Goal: Task Accomplishment & Management: Manage account settings

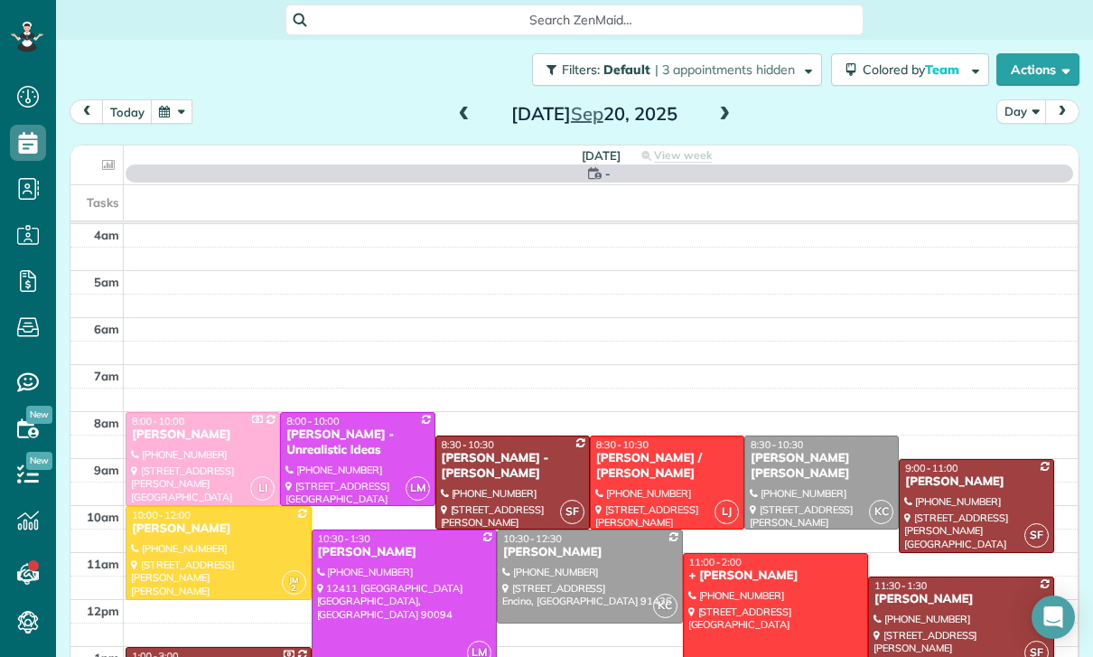
scroll to position [142, 0]
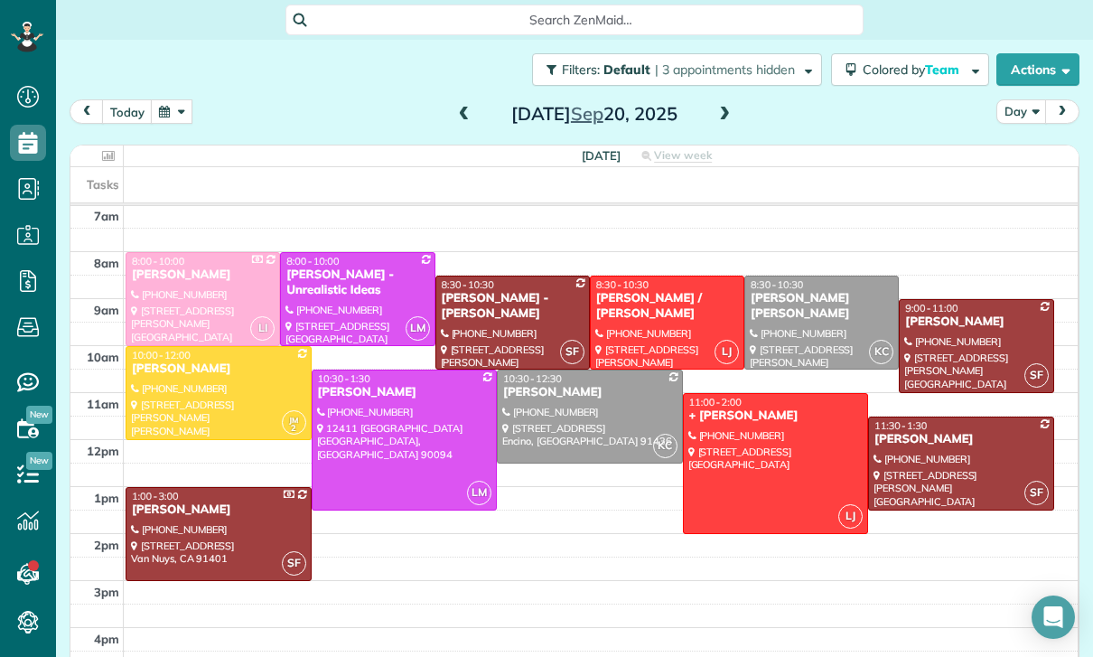
click at [555, 421] on div at bounding box center [590, 416] width 184 height 92
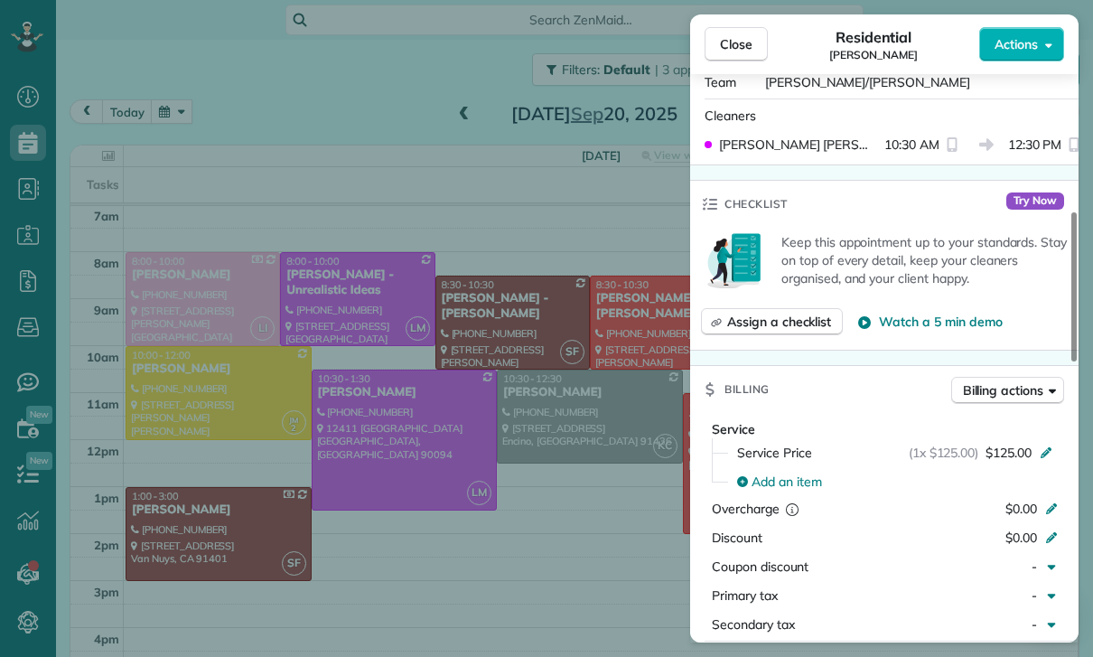
scroll to position [665, 0]
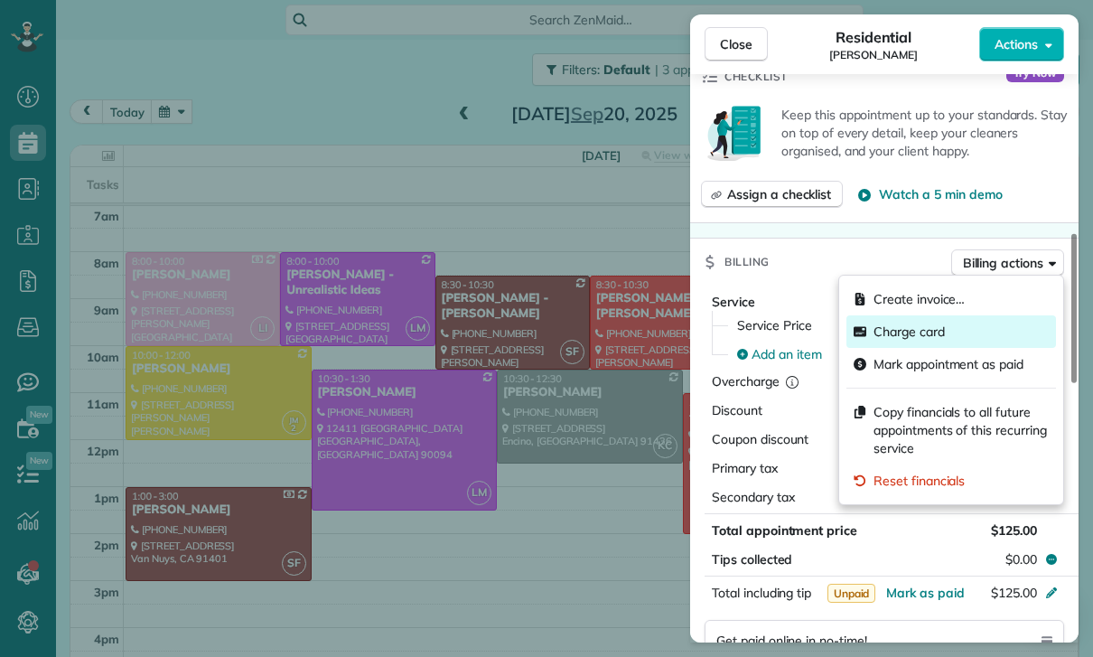
click at [907, 339] on span "Charge card" at bounding box center [908, 331] width 71 height 18
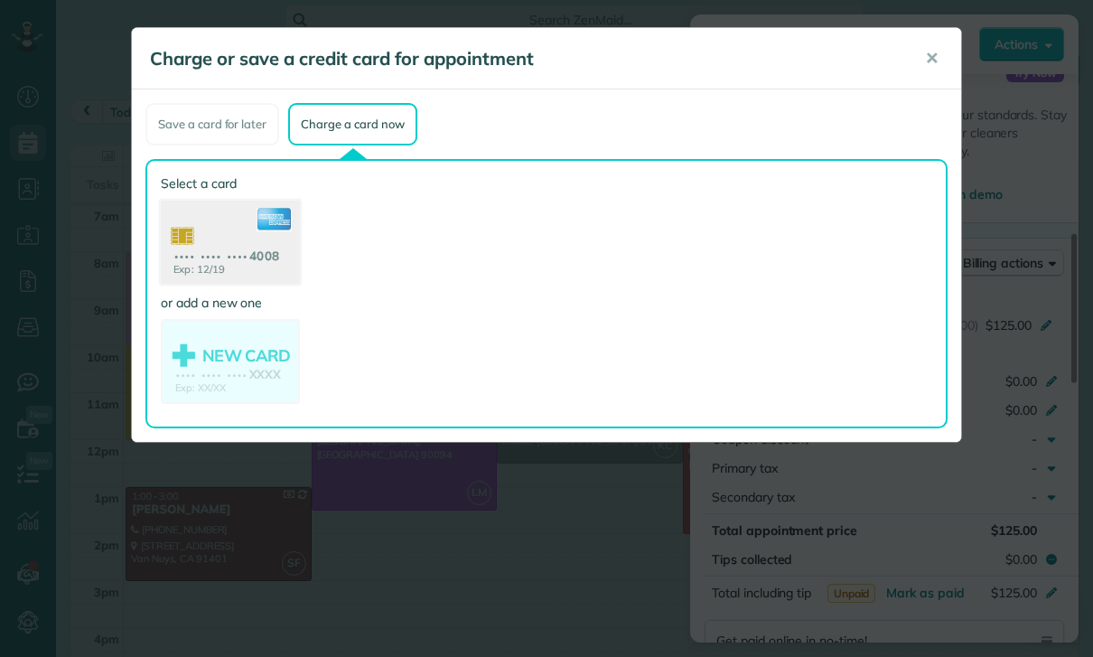
click at [222, 248] on use at bounding box center [230, 245] width 139 height 88
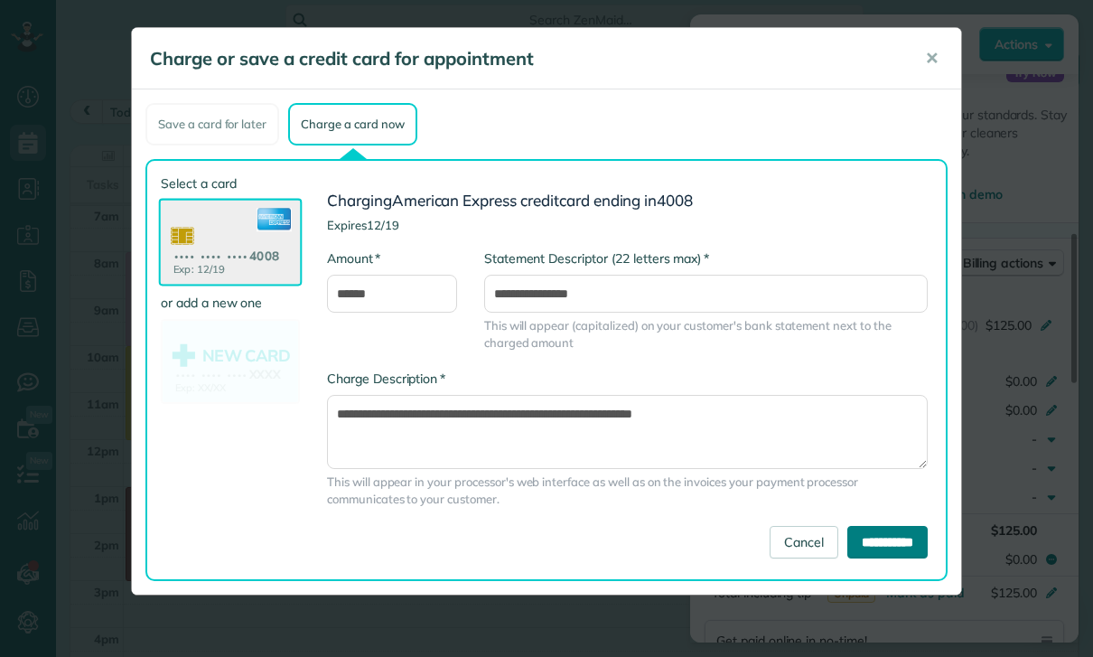
click at [873, 538] on input "**********" at bounding box center [887, 542] width 80 height 33
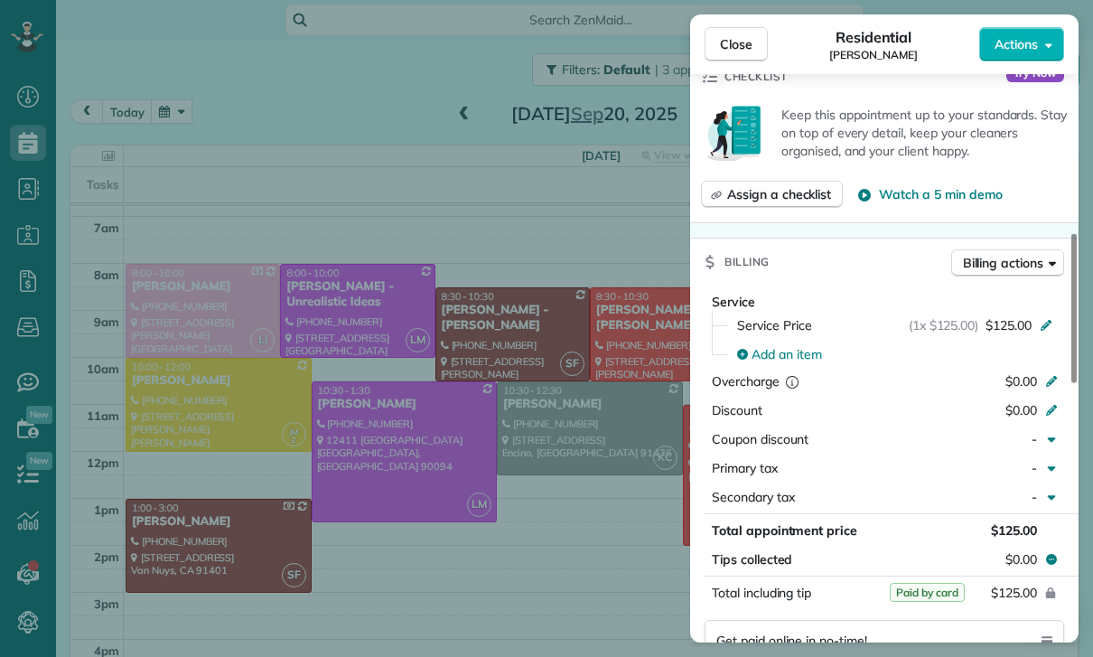
scroll to position [142, 0]
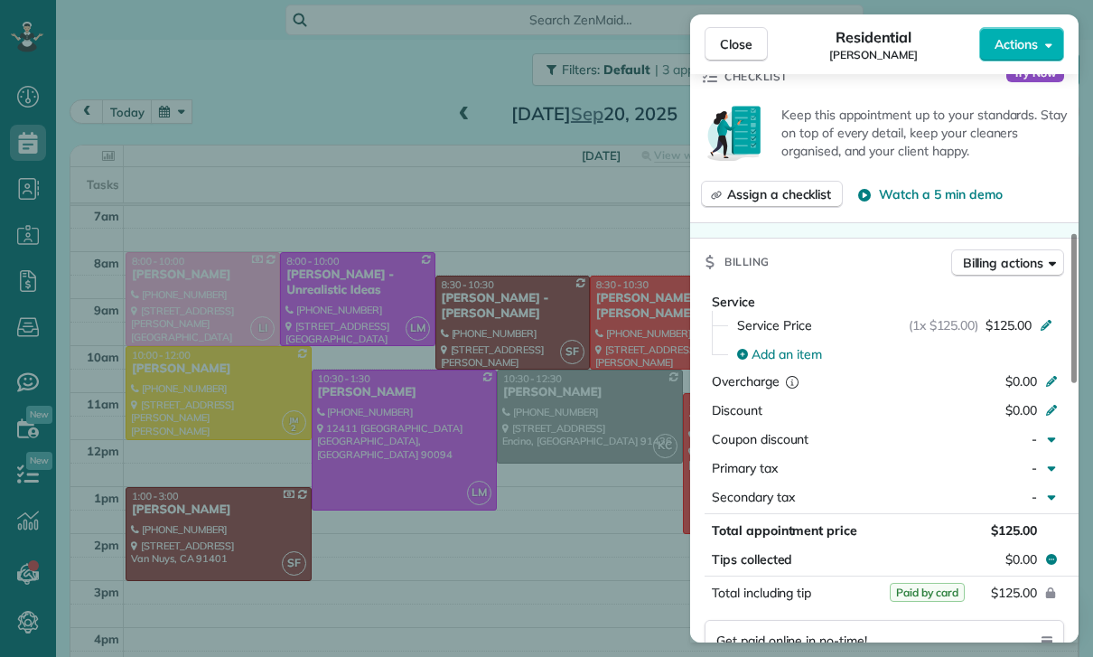
click at [425, 484] on div "Close Residential Rich Green Actions Status Yet to Confirm Rich Green · Open pr…" at bounding box center [546, 328] width 1093 height 657
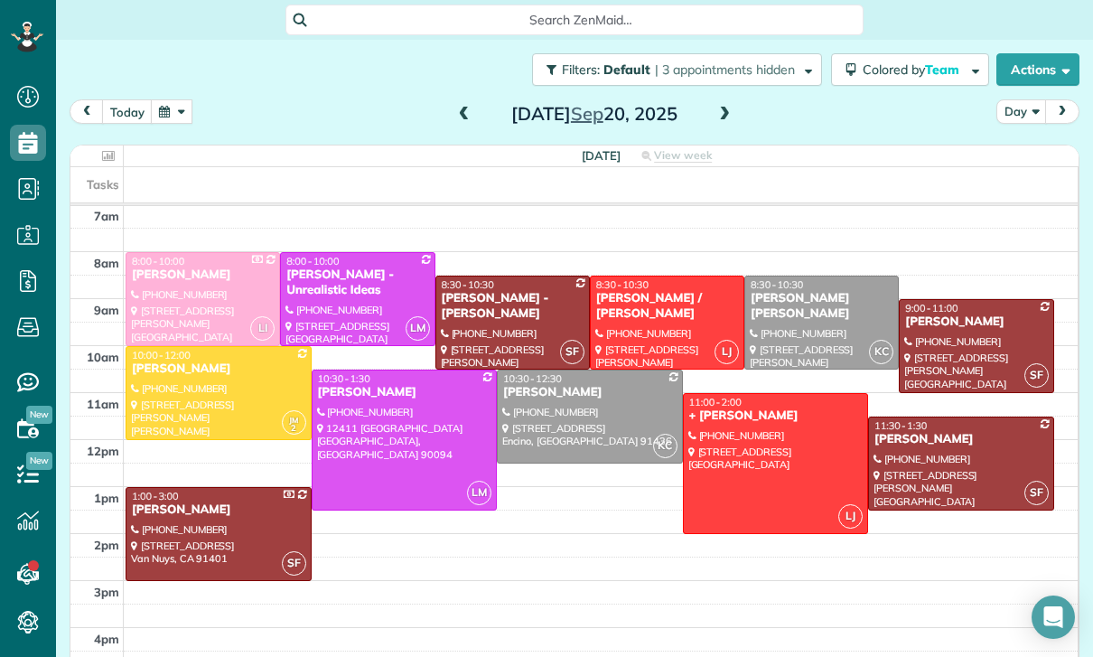
click at [167, 104] on button "button" at bounding box center [172, 111] width 42 height 24
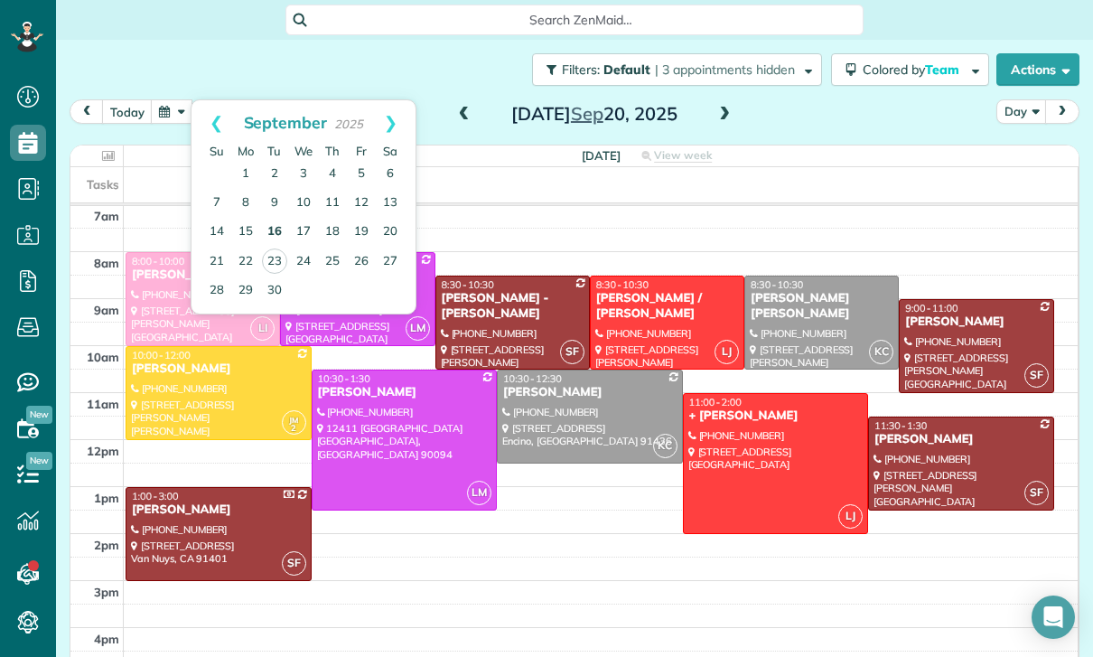
click at [277, 223] on link "16" at bounding box center [274, 232] width 29 height 29
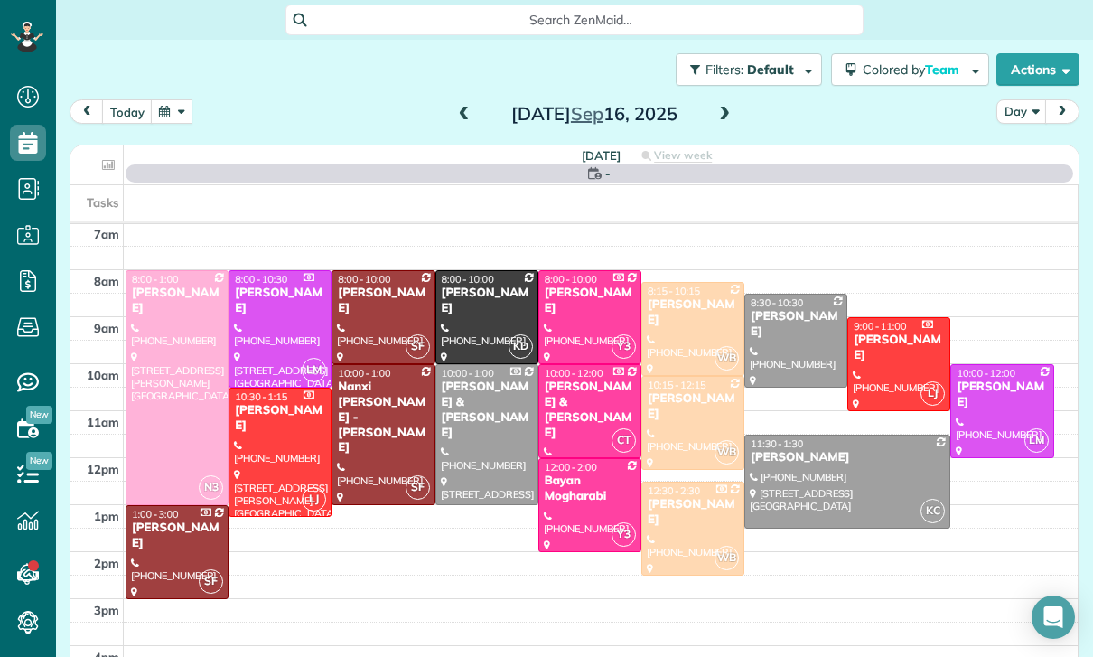
scroll to position [142, 0]
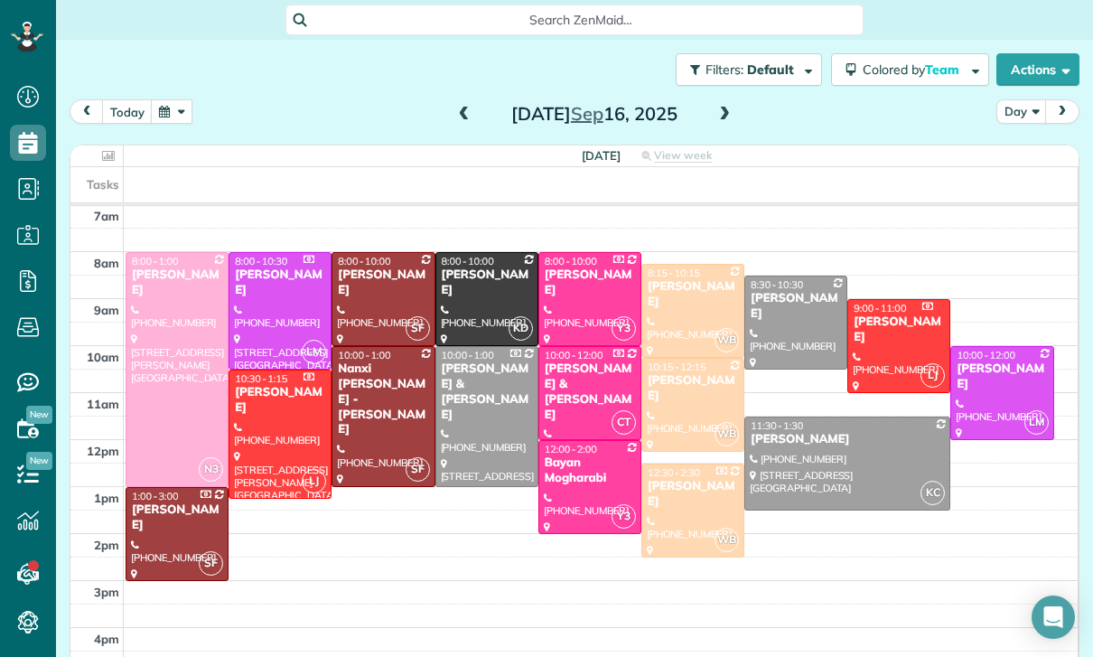
click at [592, 490] on div at bounding box center [589, 487] width 101 height 92
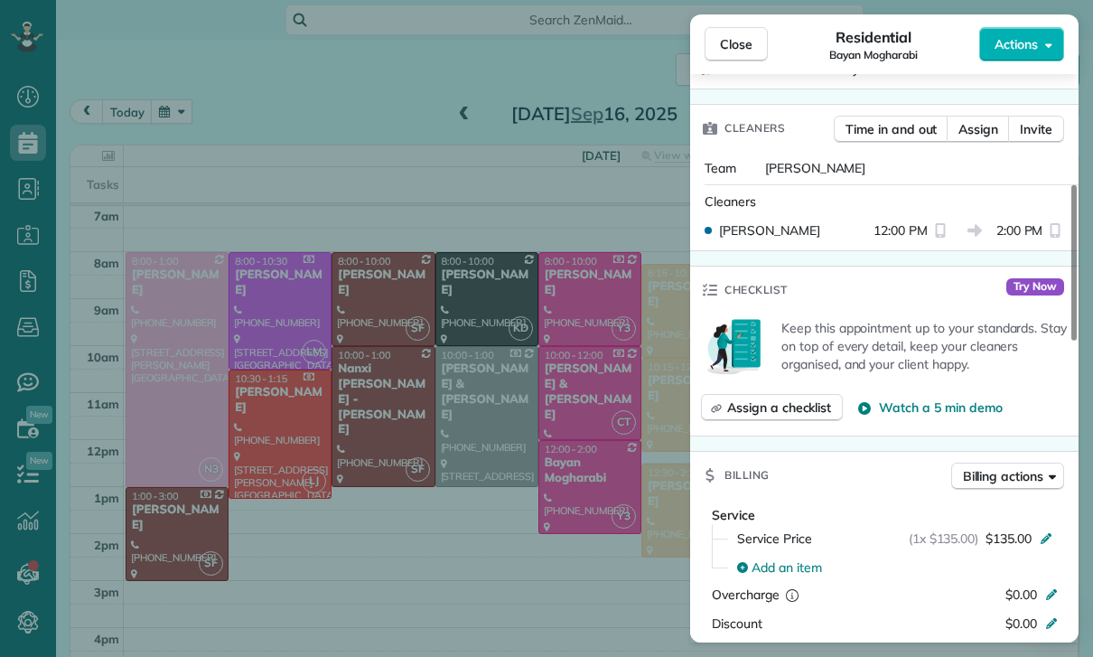
scroll to position [594, 0]
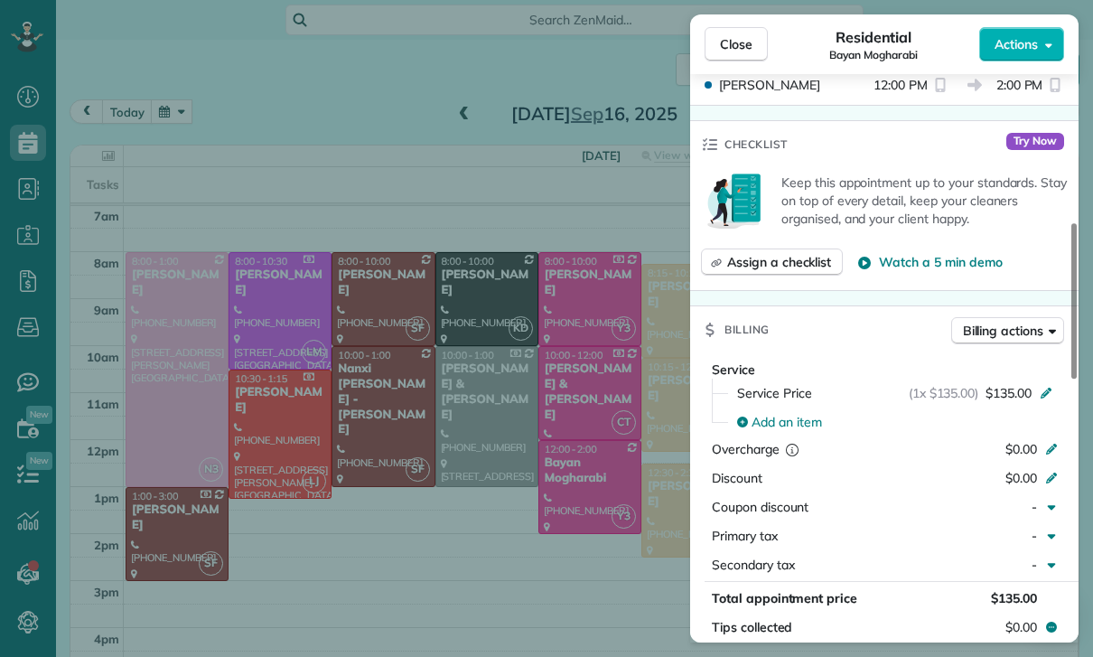
click at [1007, 310] on div "Billing Billing actions" at bounding box center [884, 329] width 388 height 47
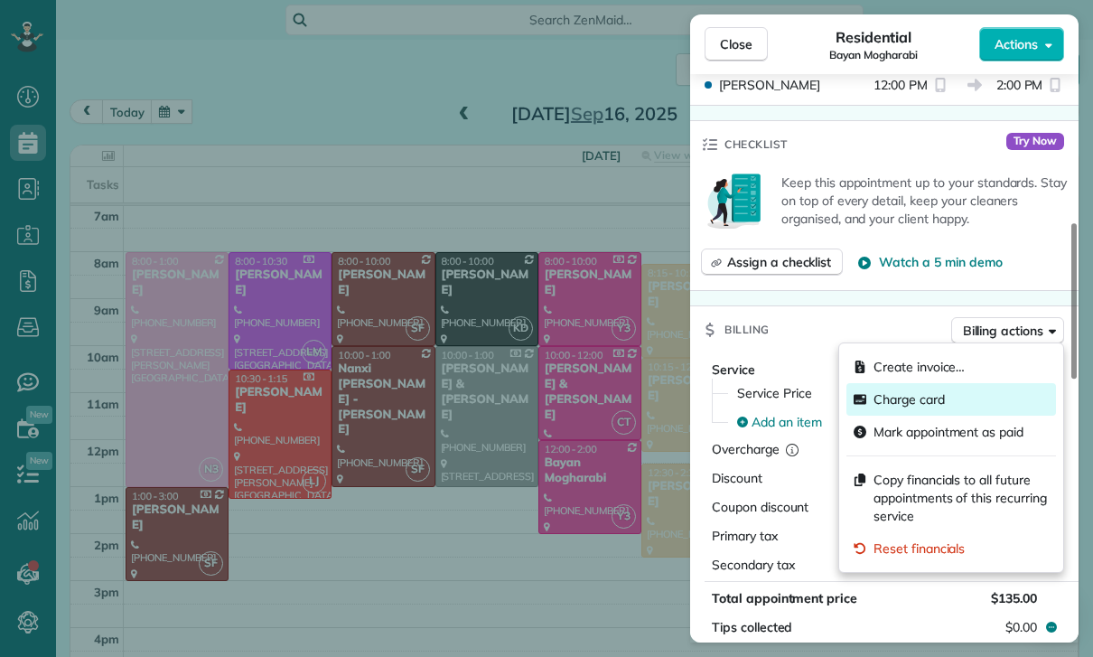
click at [932, 401] on span "Charge card" at bounding box center [908, 399] width 71 height 18
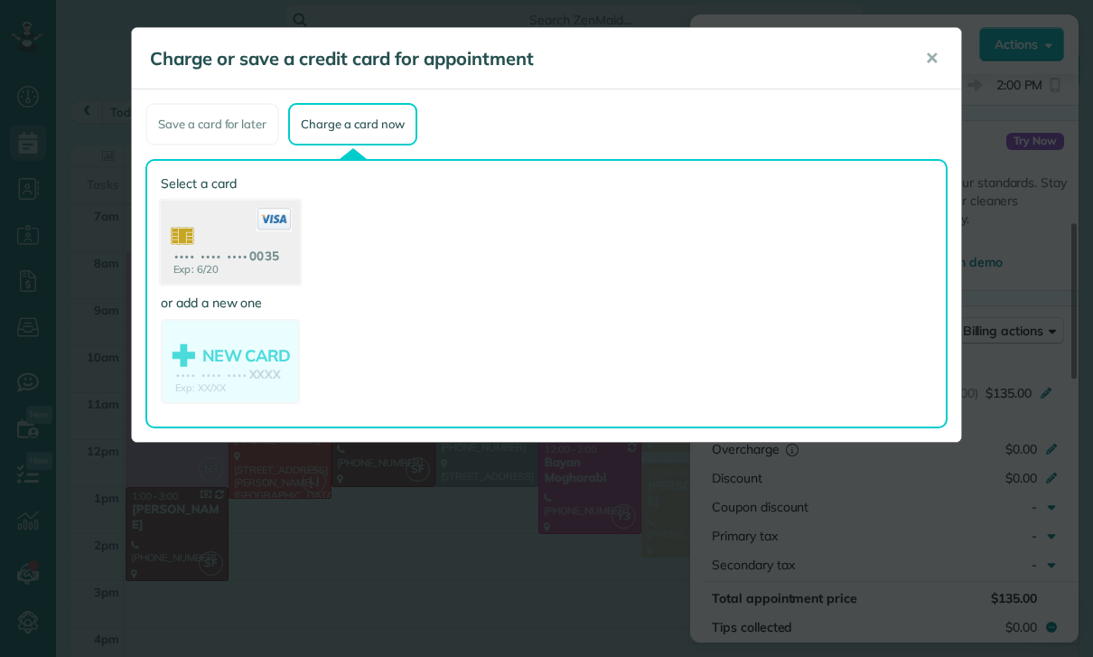
click at [234, 237] on use at bounding box center [230, 245] width 139 height 88
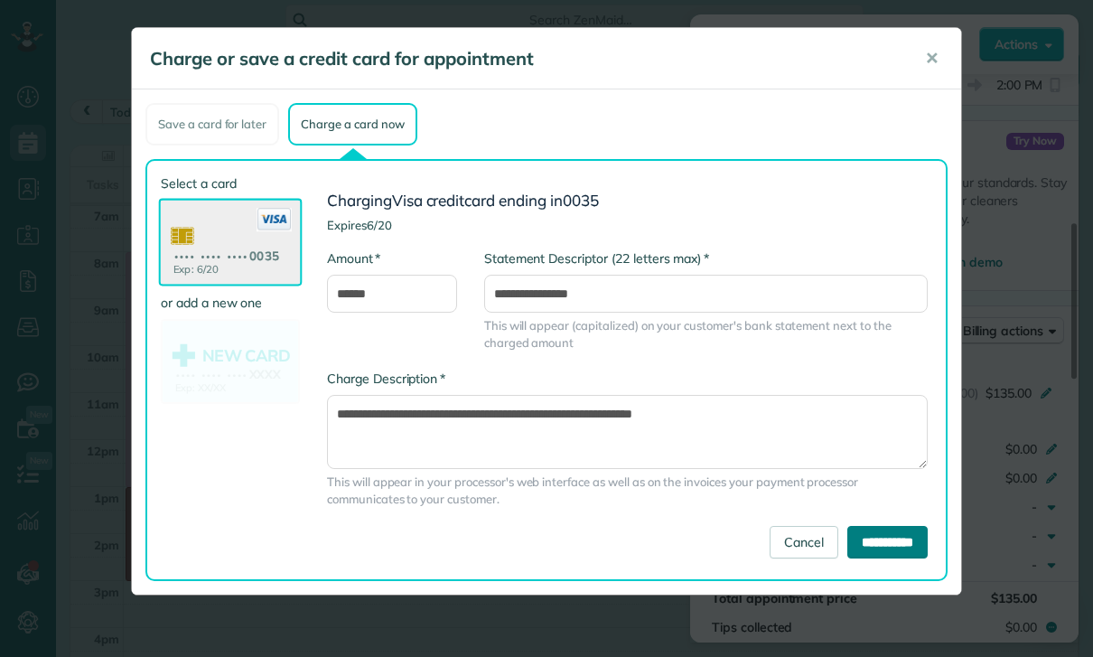
click at [879, 551] on input "**********" at bounding box center [887, 542] width 80 height 33
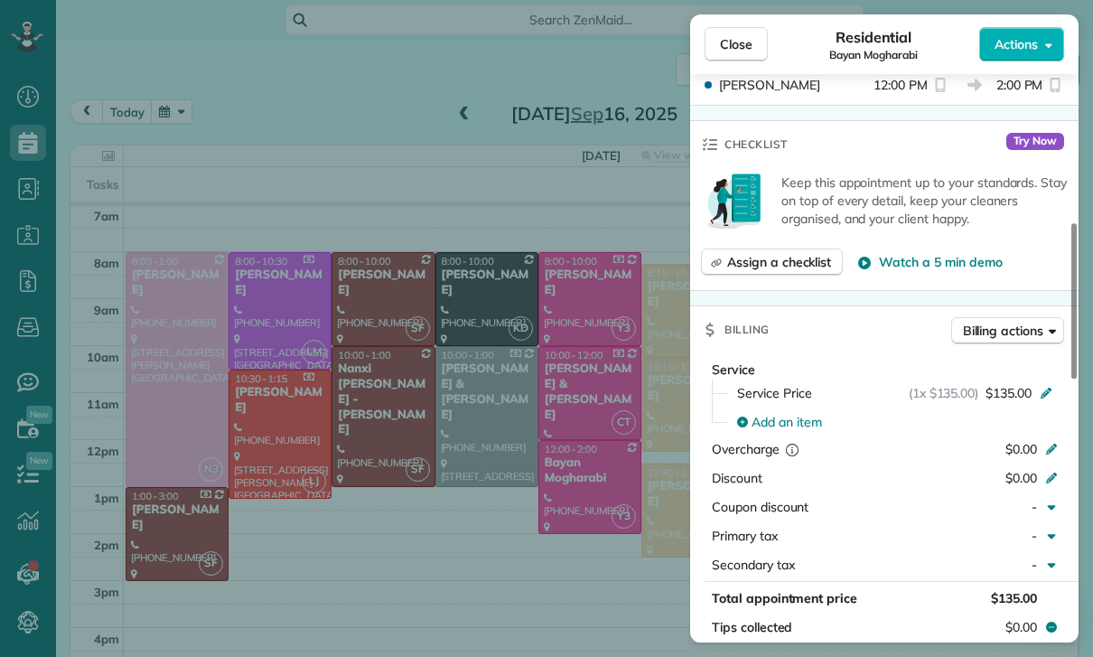
scroll to position [142, 0]
click at [427, 488] on div "Close Residential Bayan Mogharabi Actions Status Yet to Confirm Bayan Mogharabi…" at bounding box center [546, 328] width 1093 height 657
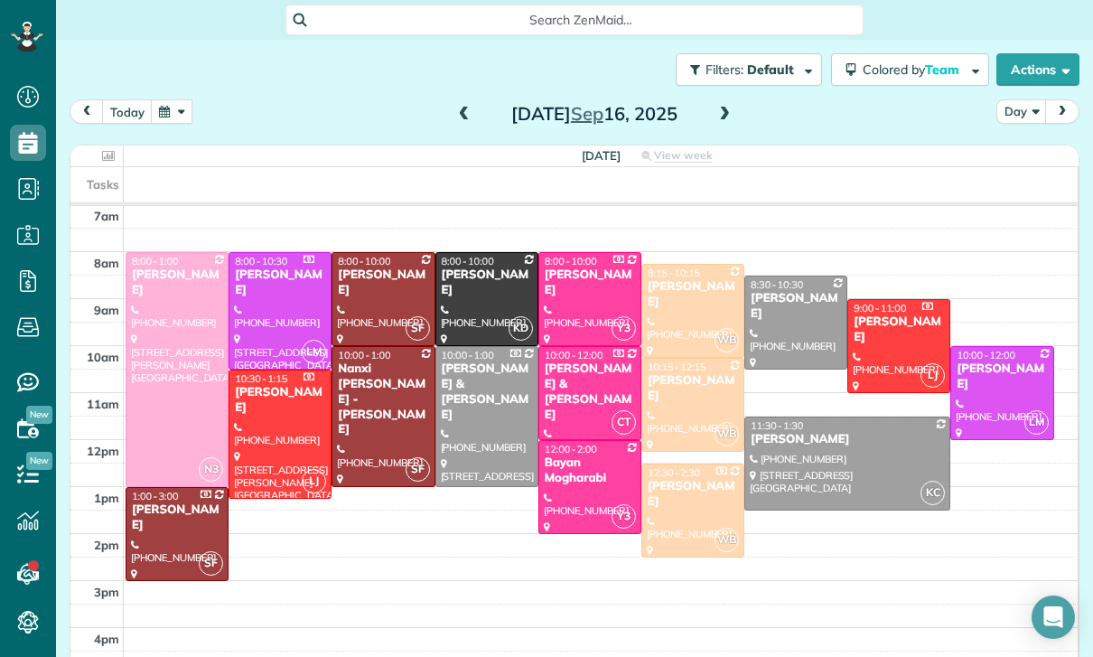
click at [182, 107] on button "button" at bounding box center [172, 111] width 42 height 24
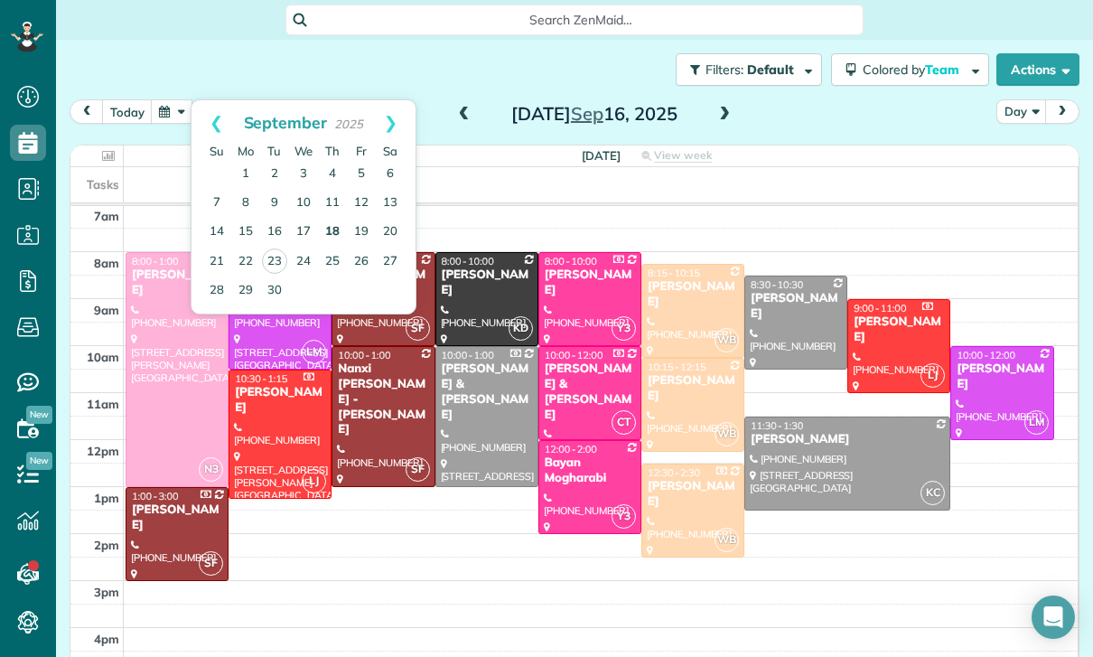
click at [331, 229] on link "18" at bounding box center [332, 232] width 29 height 29
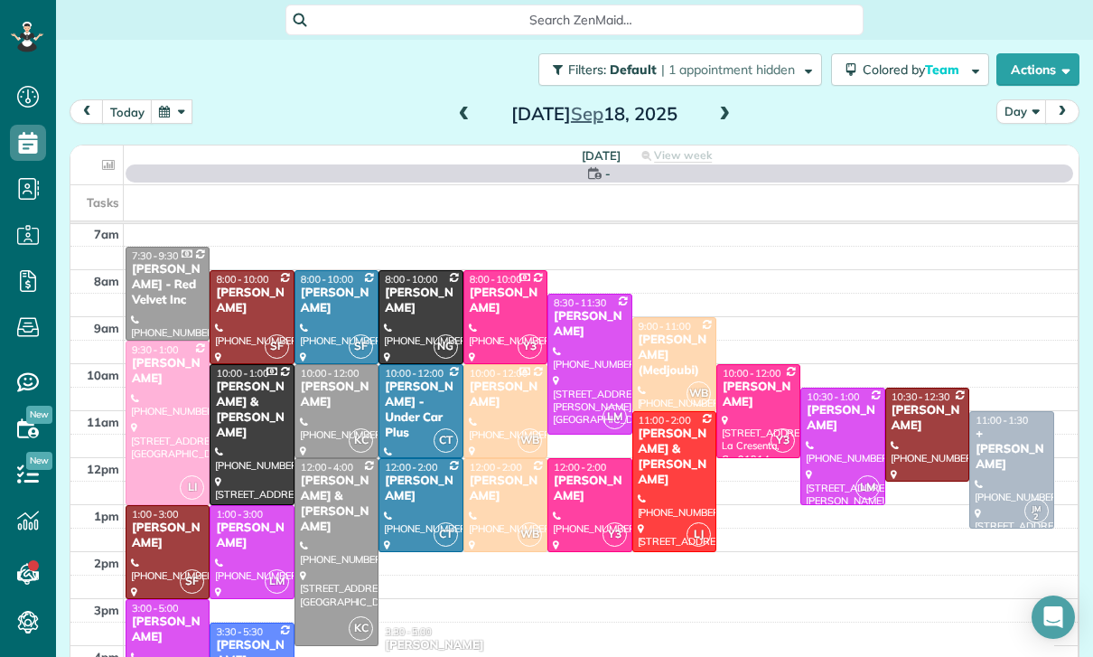
scroll to position [142, 0]
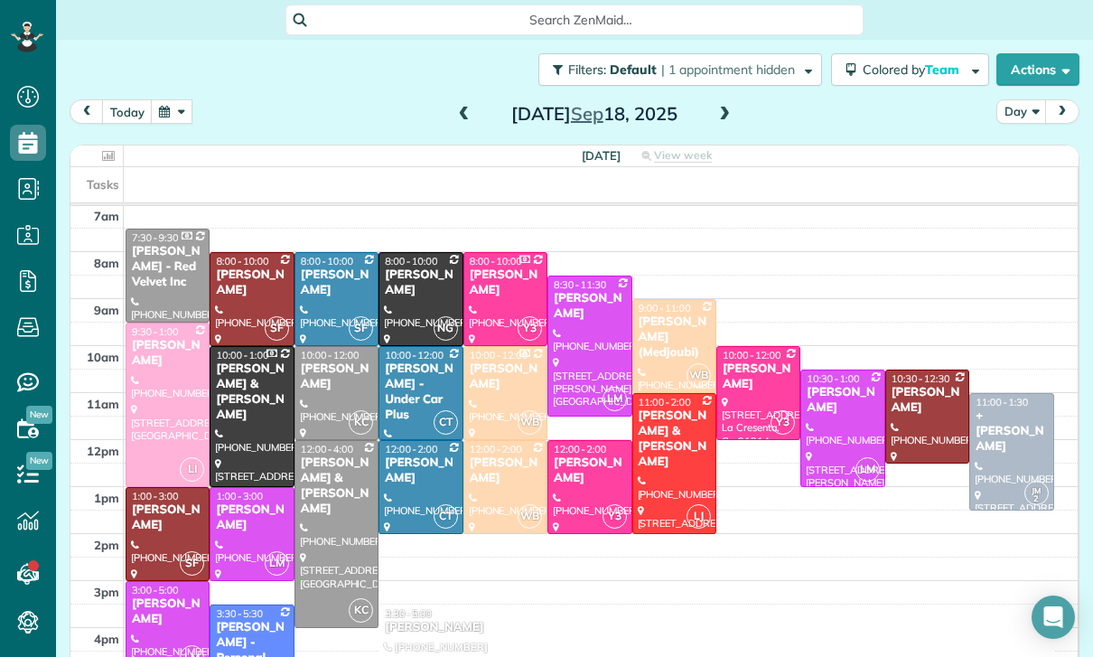
click at [166, 533] on div at bounding box center [167, 534] width 82 height 92
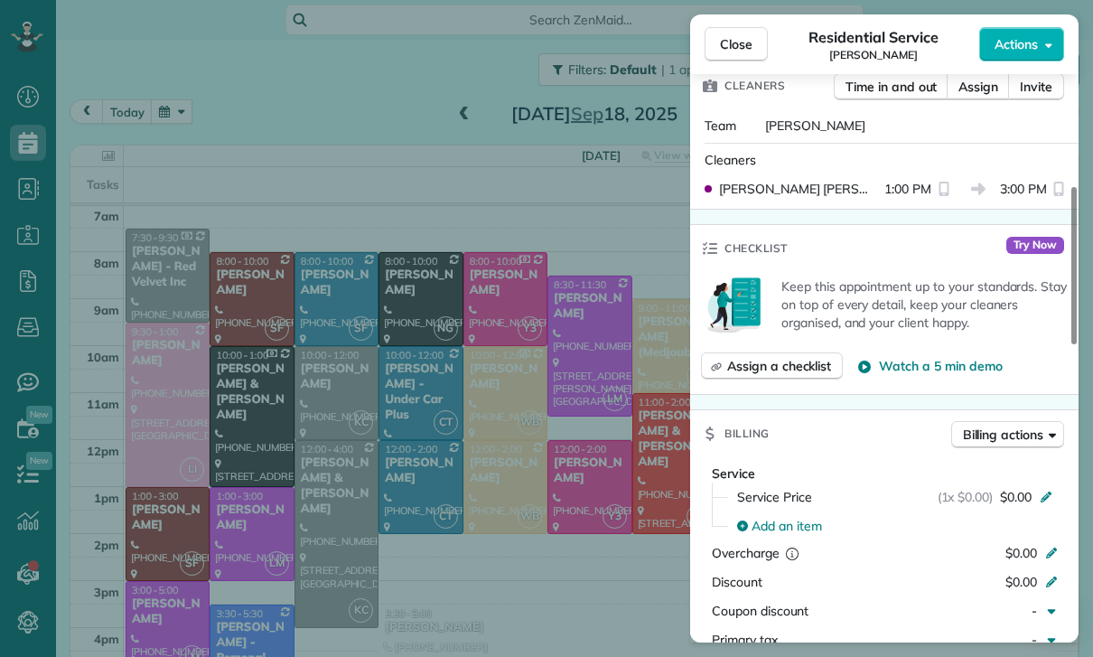
scroll to position [509, 0]
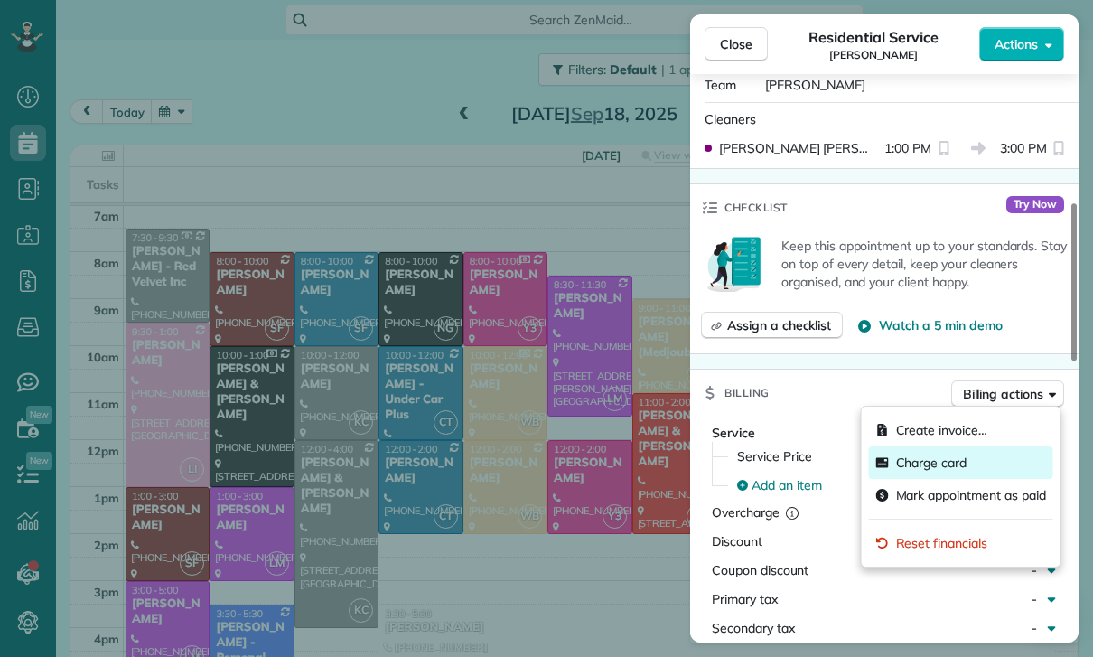
click at [915, 467] on span "Charge card" at bounding box center [931, 462] width 71 height 18
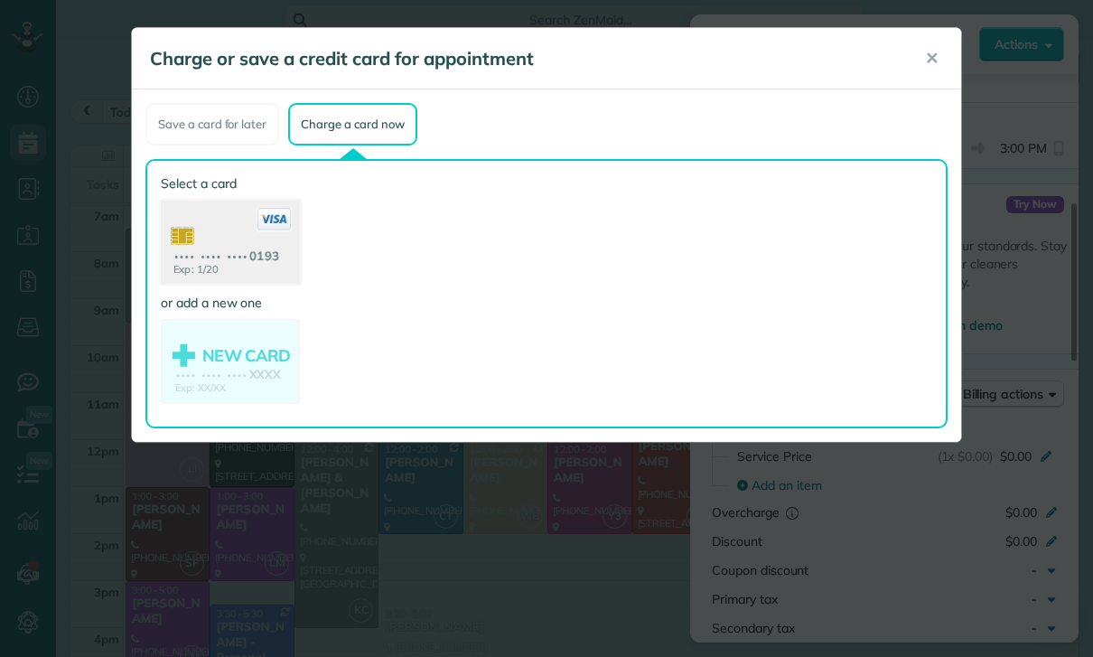
click at [229, 258] on use at bounding box center [230, 245] width 139 height 88
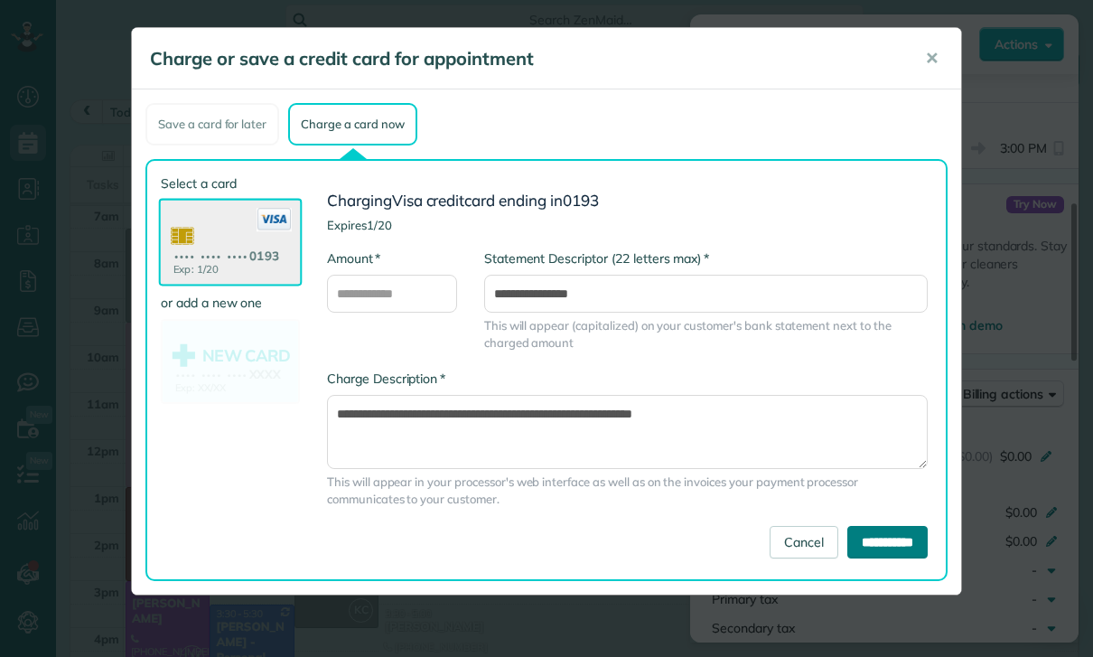
click at [889, 550] on input "**********" at bounding box center [887, 542] width 80 height 33
click at [892, 542] on input "**********" at bounding box center [887, 542] width 80 height 33
click at [919, 61] on button "✕" at bounding box center [931, 58] width 41 height 43
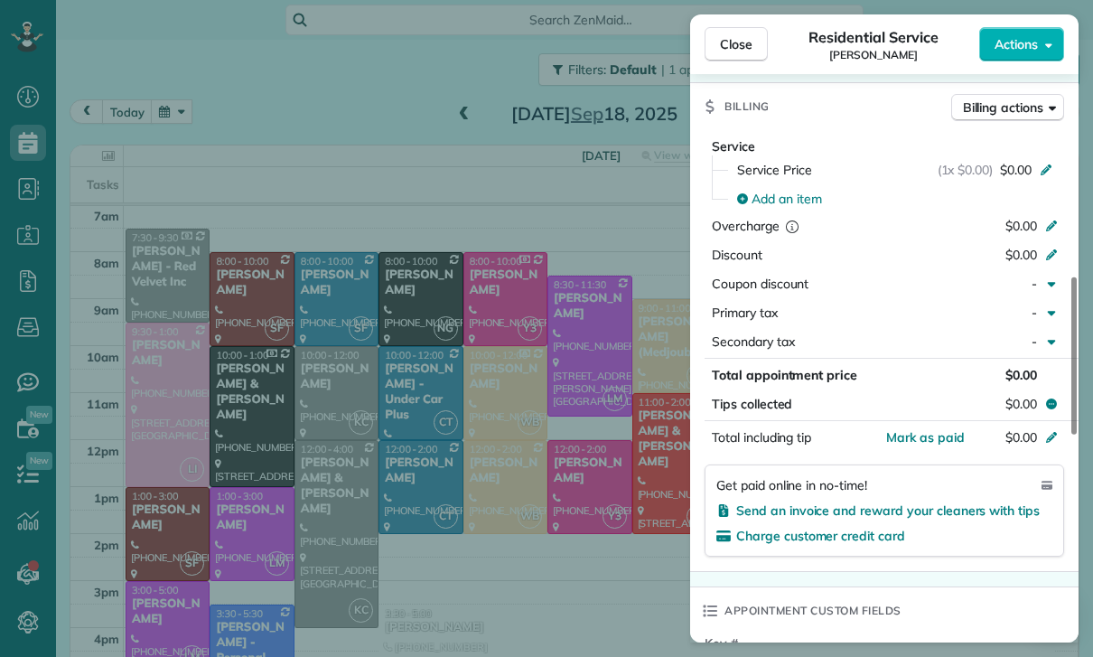
scroll to position [898, 0]
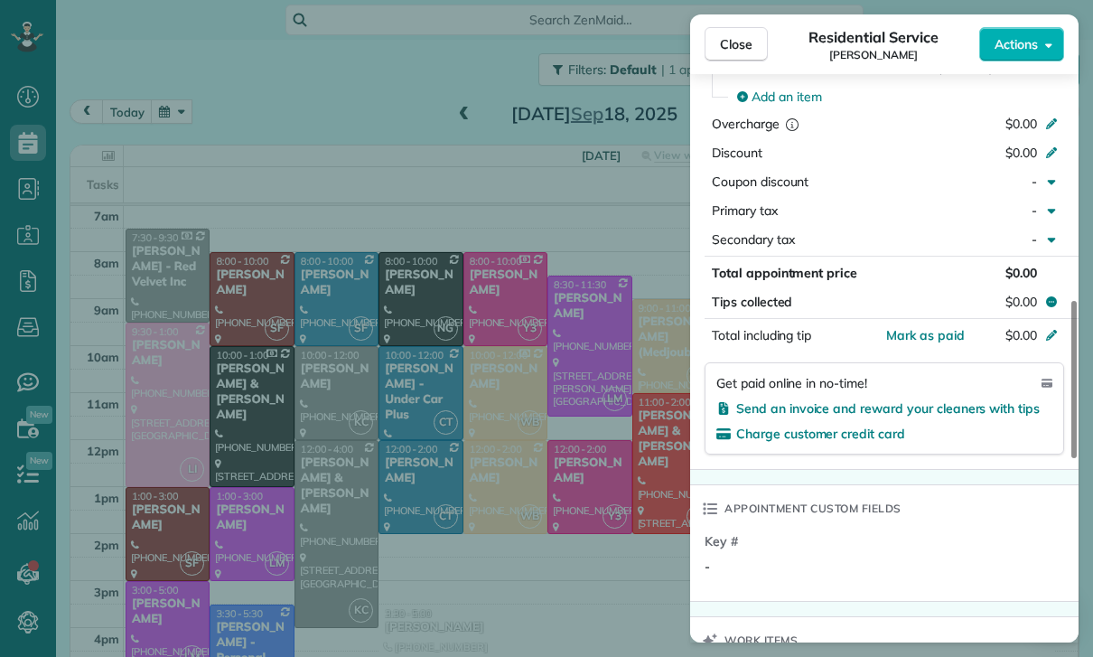
click at [411, 331] on div "Close Residential Service Ben Gurner Actions Status Confirmed Ben Gurner · Open…" at bounding box center [546, 328] width 1093 height 657
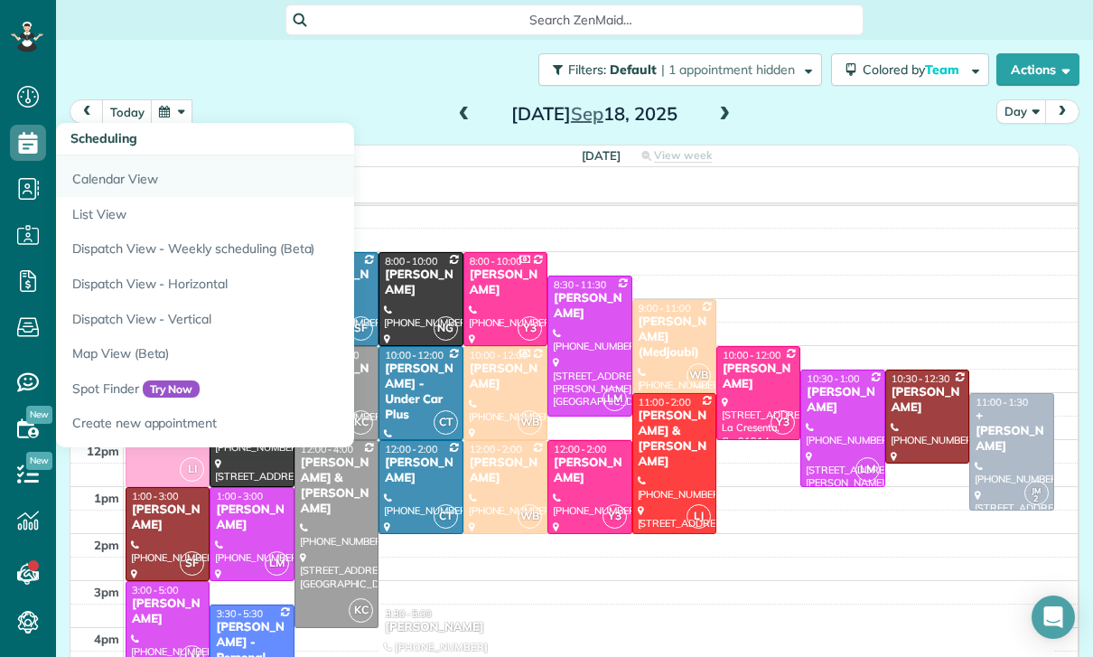
click at [127, 174] on link "Calendar View" at bounding box center [282, 176] width 452 height 42
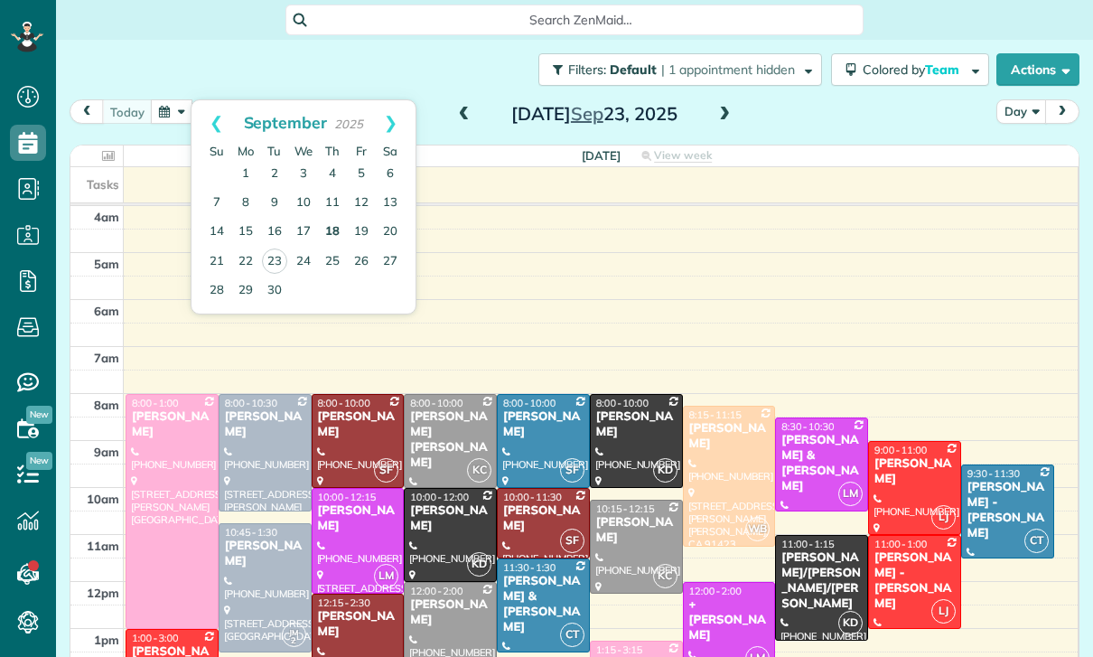
scroll to position [8, 8]
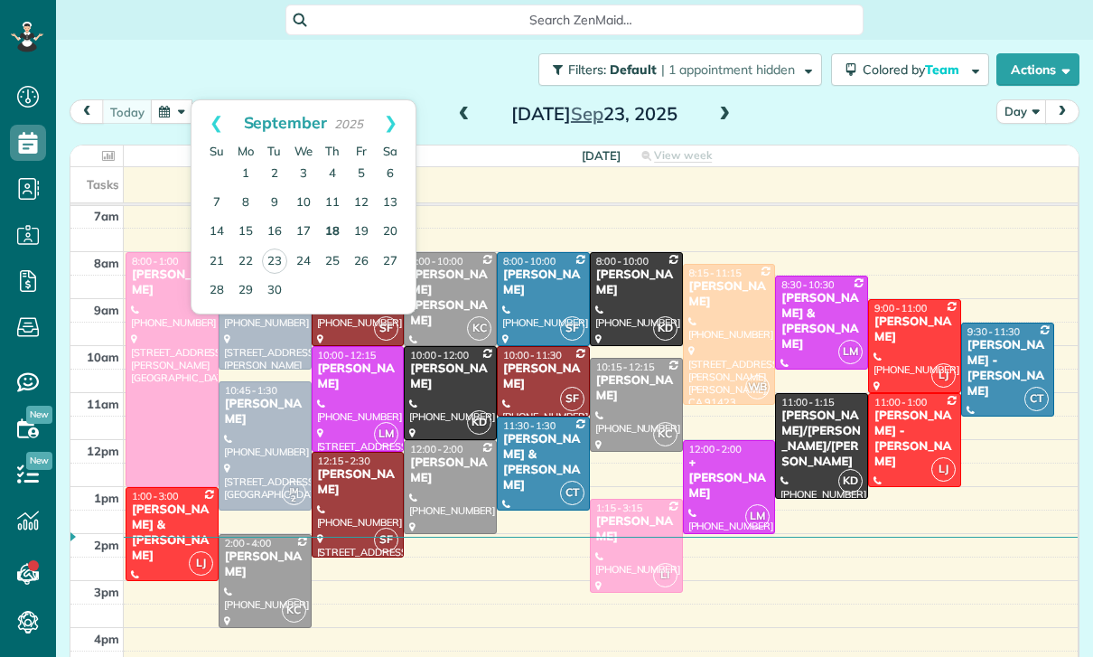
click at [334, 231] on link "18" at bounding box center [332, 232] width 29 height 29
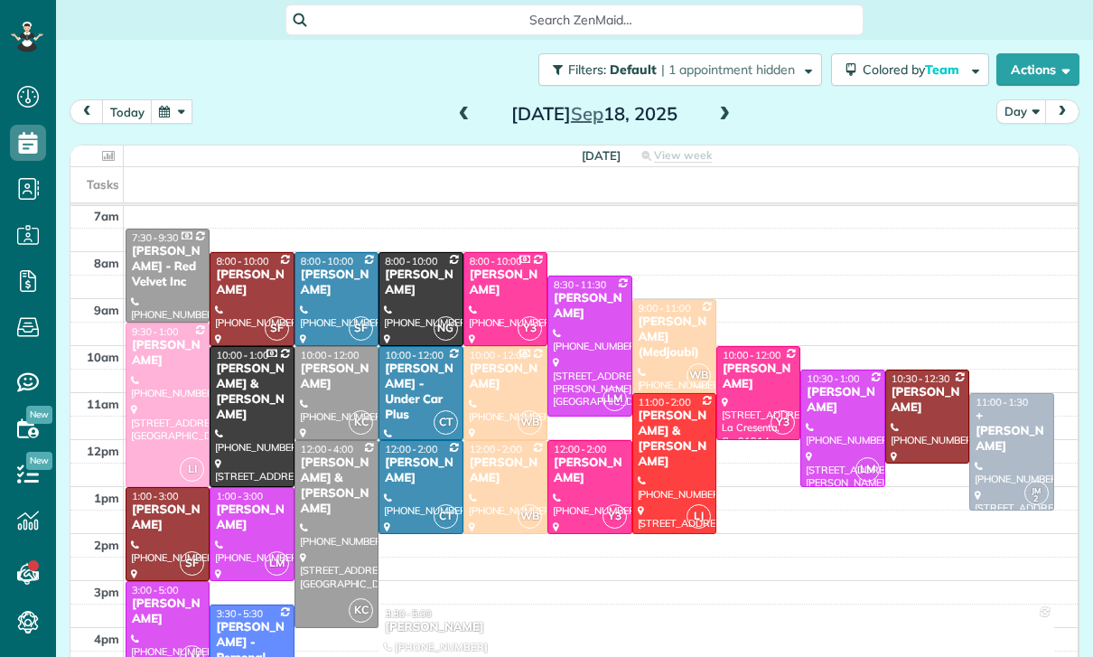
scroll to position [143, 0]
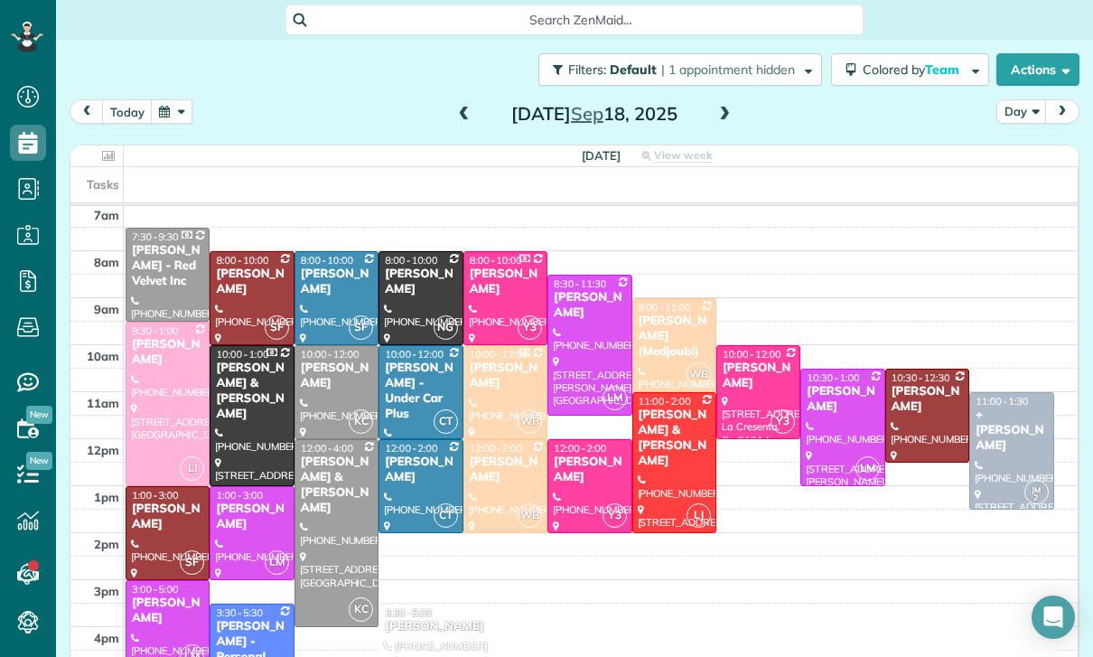
click at [156, 541] on div at bounding box center [167, 533] width 82 height 92
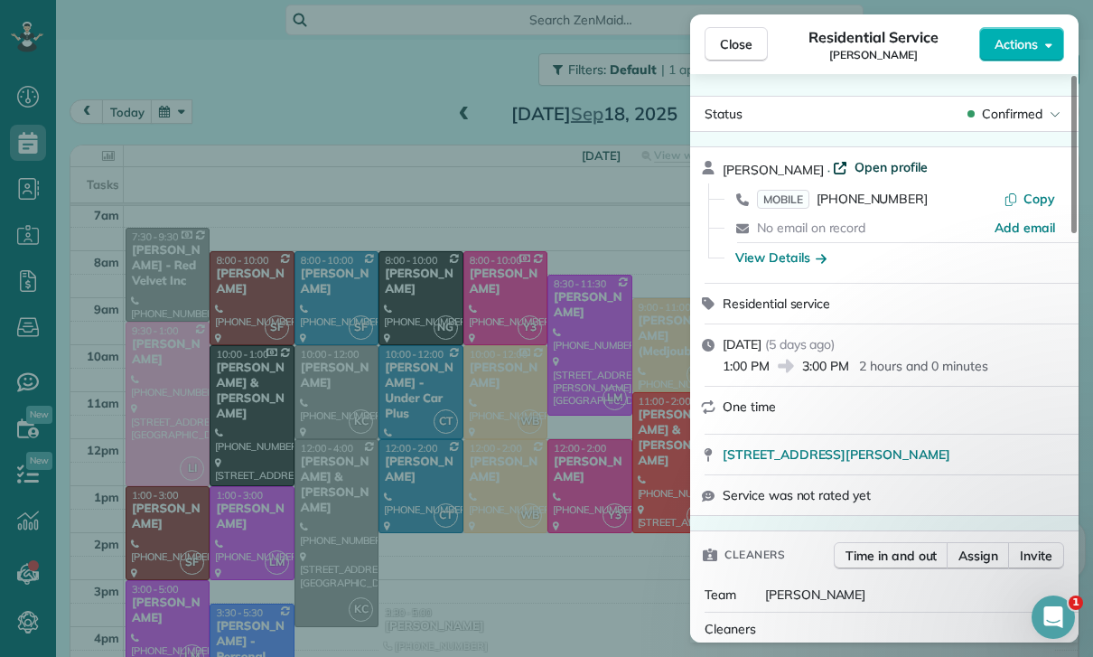
click at [854, 163] on span "Open profile" at bounding box center [890, 167] width 73 height 18
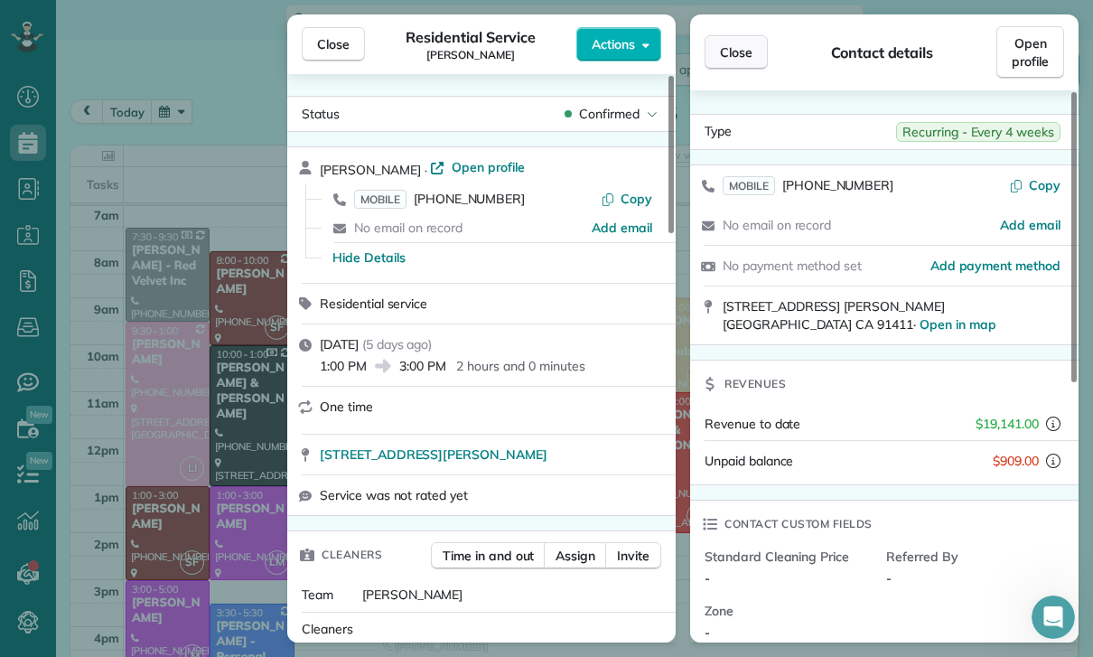
click at [732, 52] on span "Close" at bounding box center [736, 52] width 33 height 18
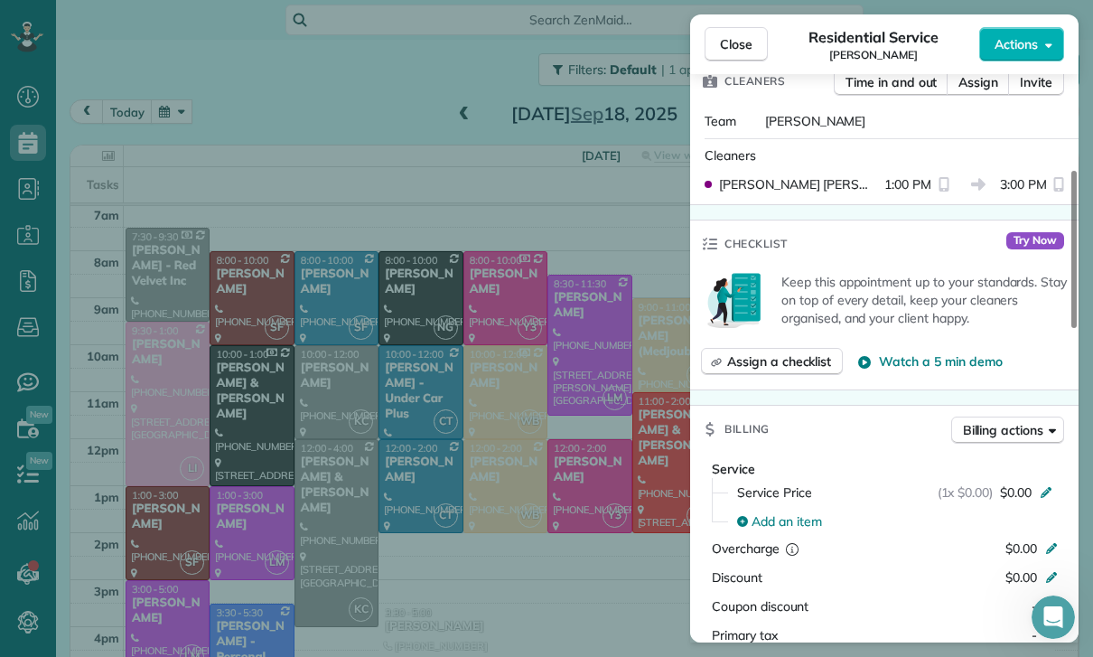
scroll to position [592, 0]
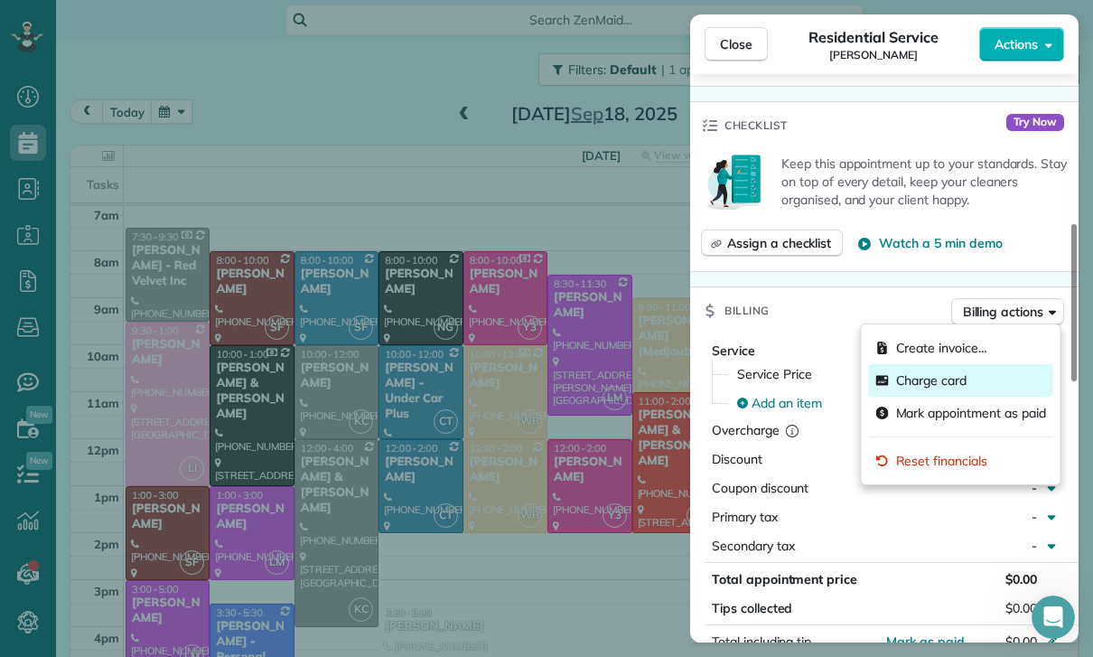
click at [919, 393] on div "Charge card" at bounding box center [961, 380] width 184 height 33
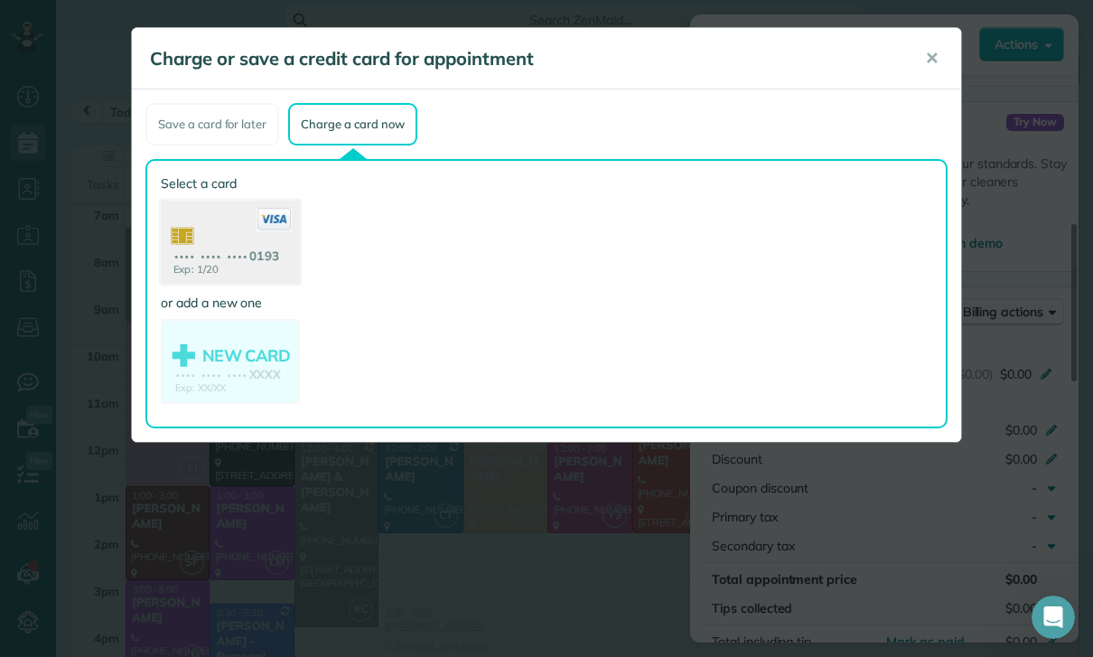
click at [211, 257] on use at bounding box center [230, 245] width 139 height 88
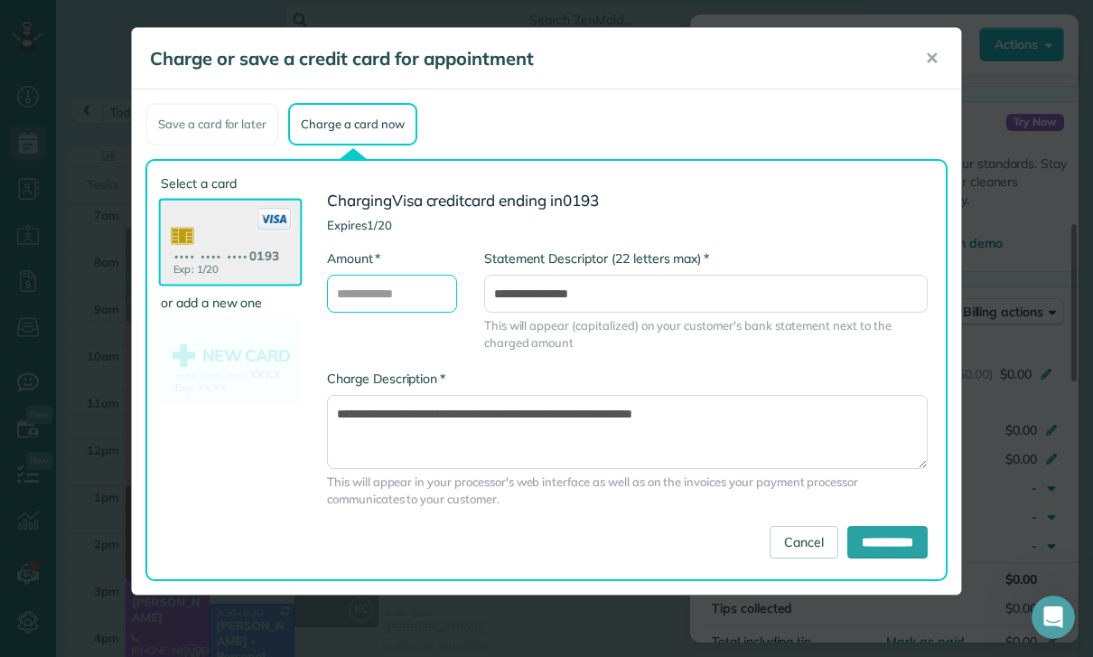
click at [400, 285] on input "* Amount" at bounding box center [392, 294] width 130 height 38
type input "***"
click at [857, 550] on input "**********" at bounding box center [887, 542] width 80 height 33
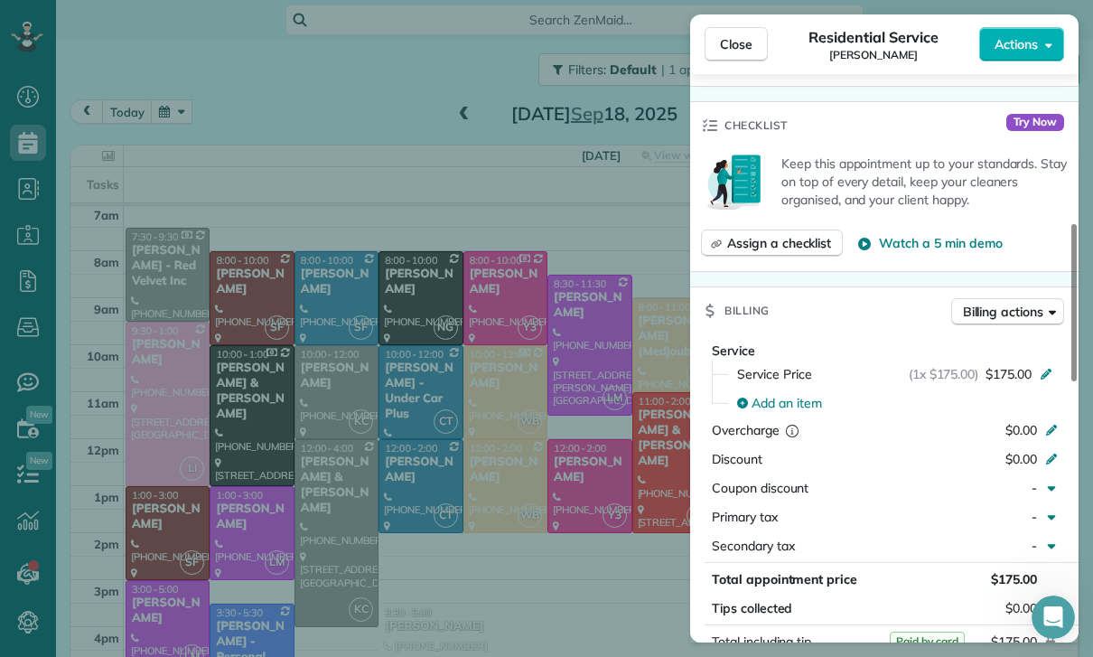
scroll to position [143, 0]
click at [580, 566] on div "Close Residential Service Ben Gurner Actions Status Confirmed Ben Gurner · Open…" at bounding box center [546, 328] width 1093 height 657
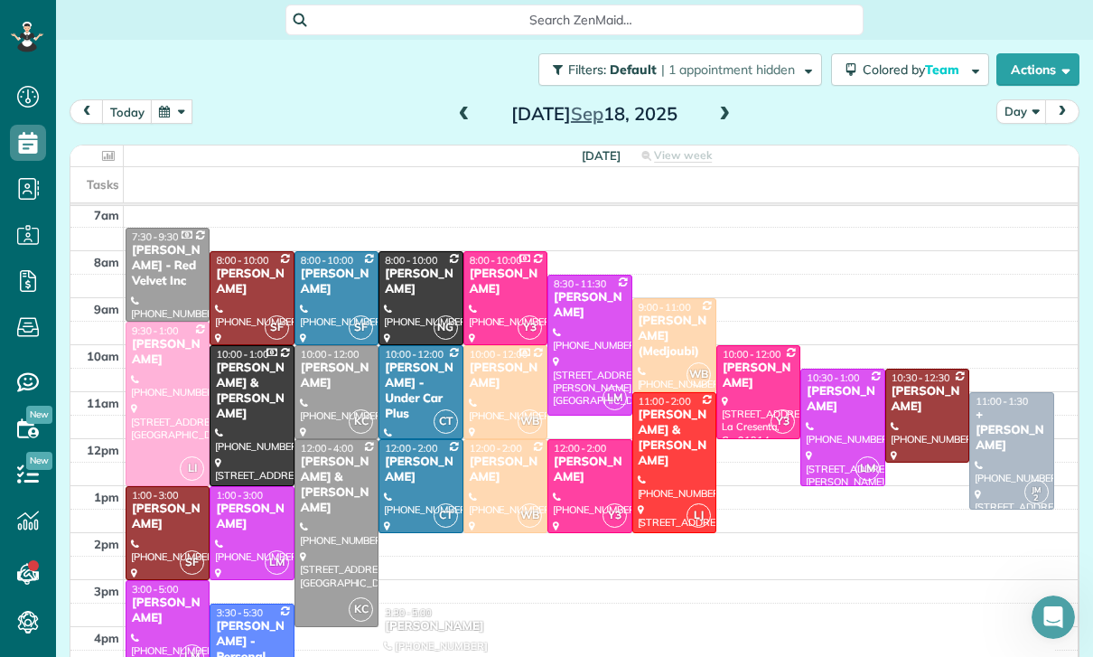
click at [917, 401] on div at bounding box center [927, 415] width 82 height 92
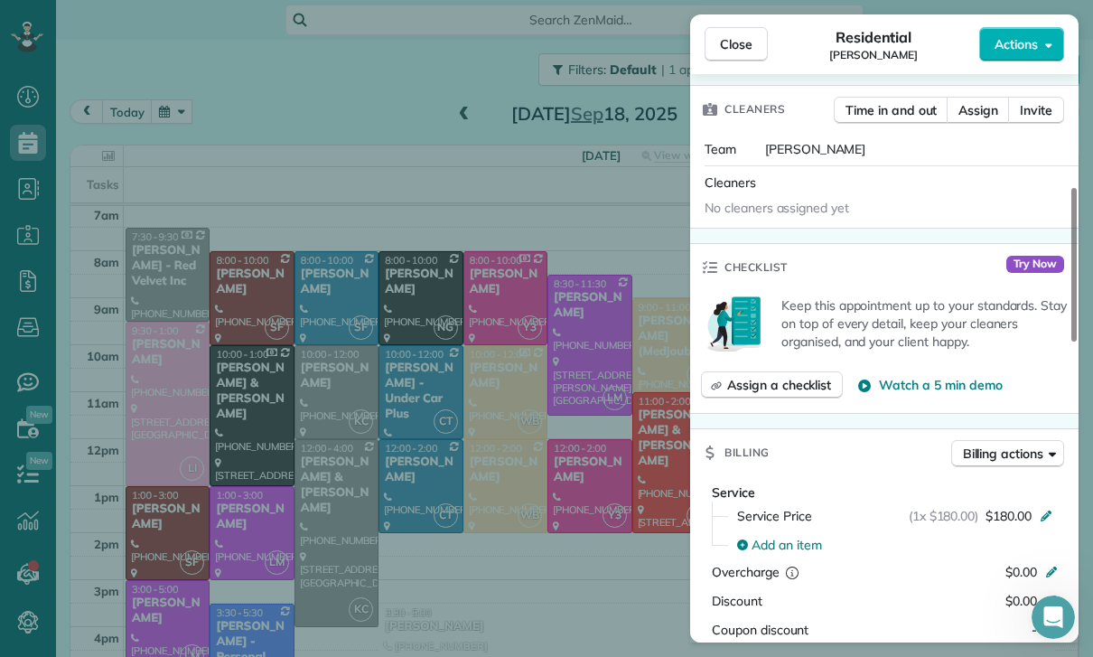
scroll to position [561, 0]
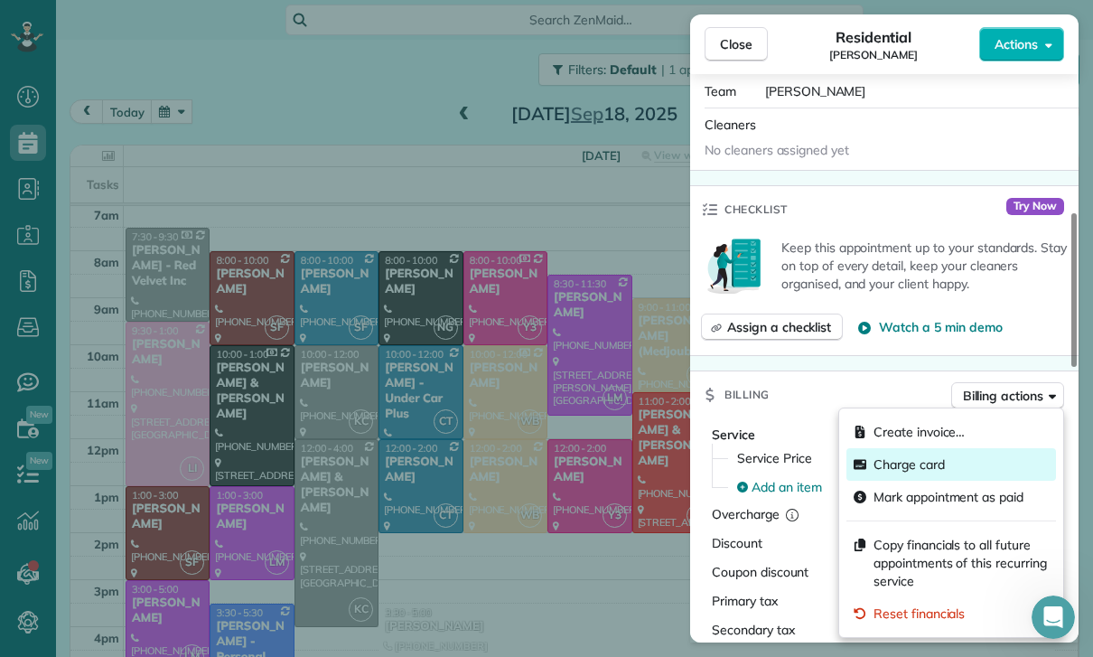
click at [880, 466] on span "Charge card" at bounding box center [908, 464] width 71 height 18
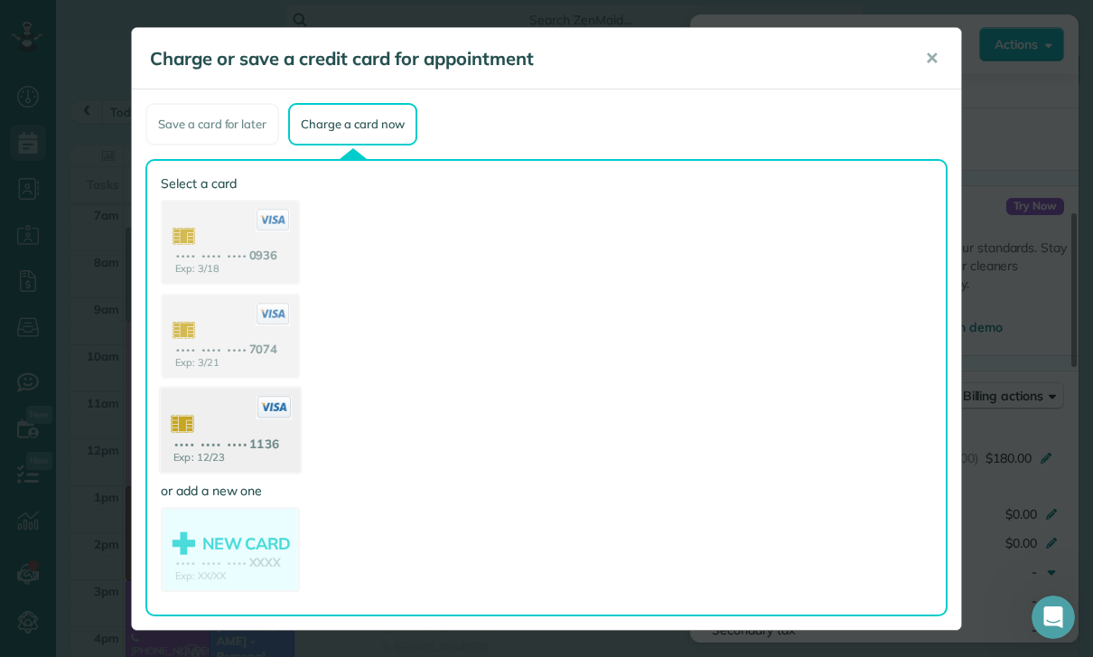
click at [225, 445] on use at bounding box center [230, 432] width 139 height 88
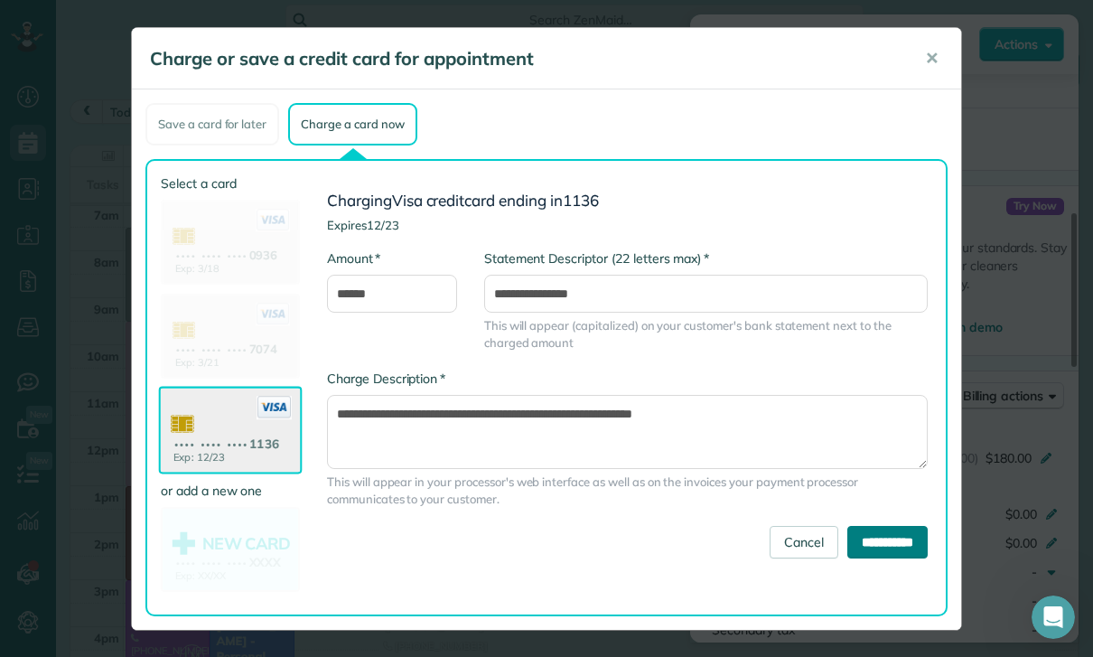
click at [916, 527] on input "**********" at bounding box center [887, 542] width 80 height 33
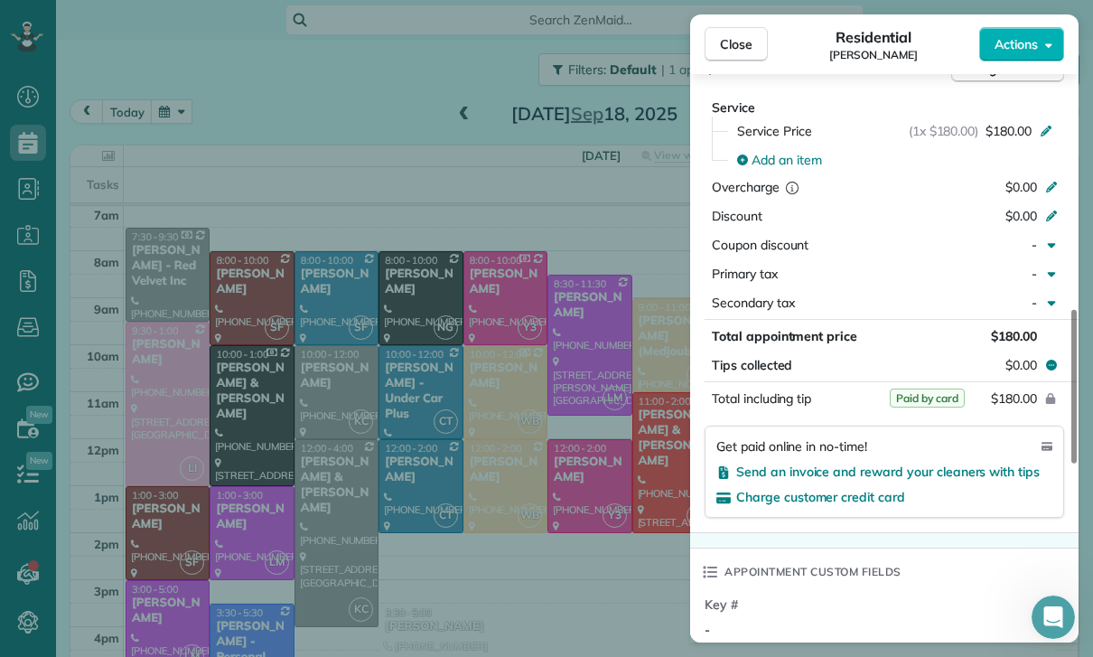
scroll to position [1039, 0]
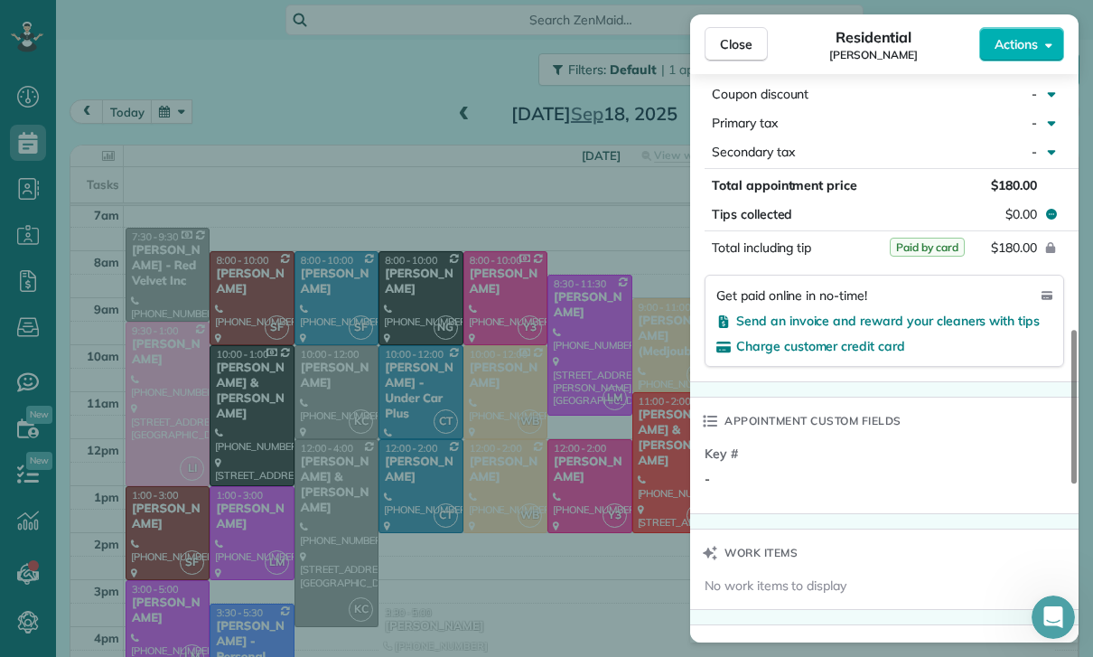
click at [572, 515] on div "Close Residential Celia Kwan Actions Status Yet to Confirm Celia Kwan · Open pr…" at bounding box center [546, 328] width 1093 height 657
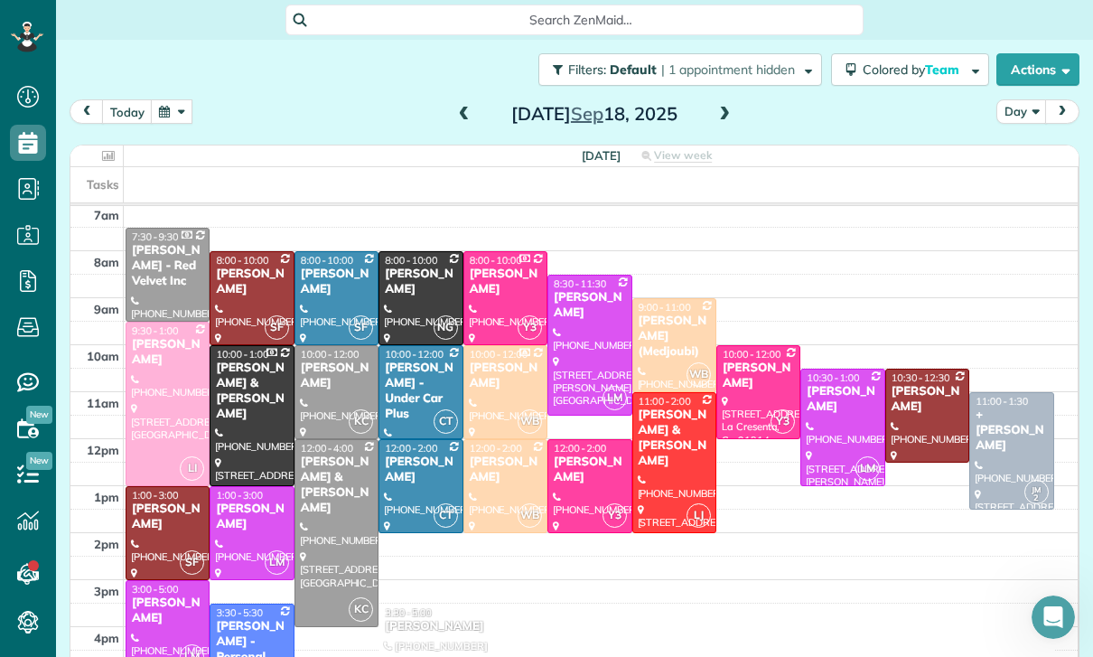
click at [165, 110] on button "button" at bounding box center [172, 111] width 42 height 24
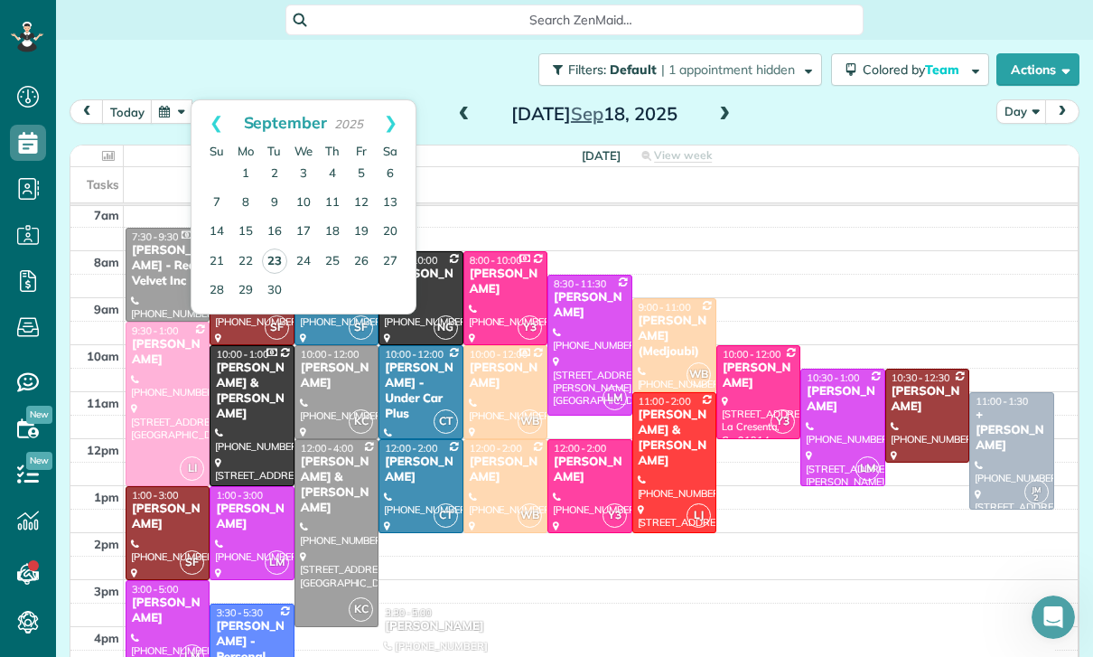
click at [270, 264] on link "23" at bounding box center [274, 260] width 25 height 25
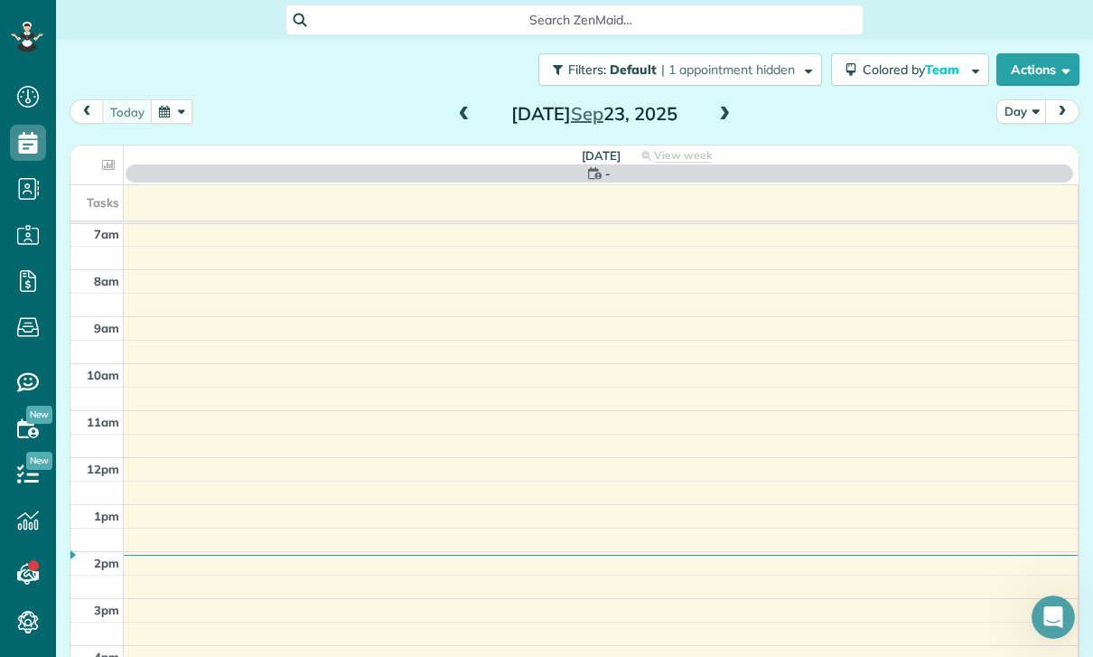
scroll to position [142, 0]
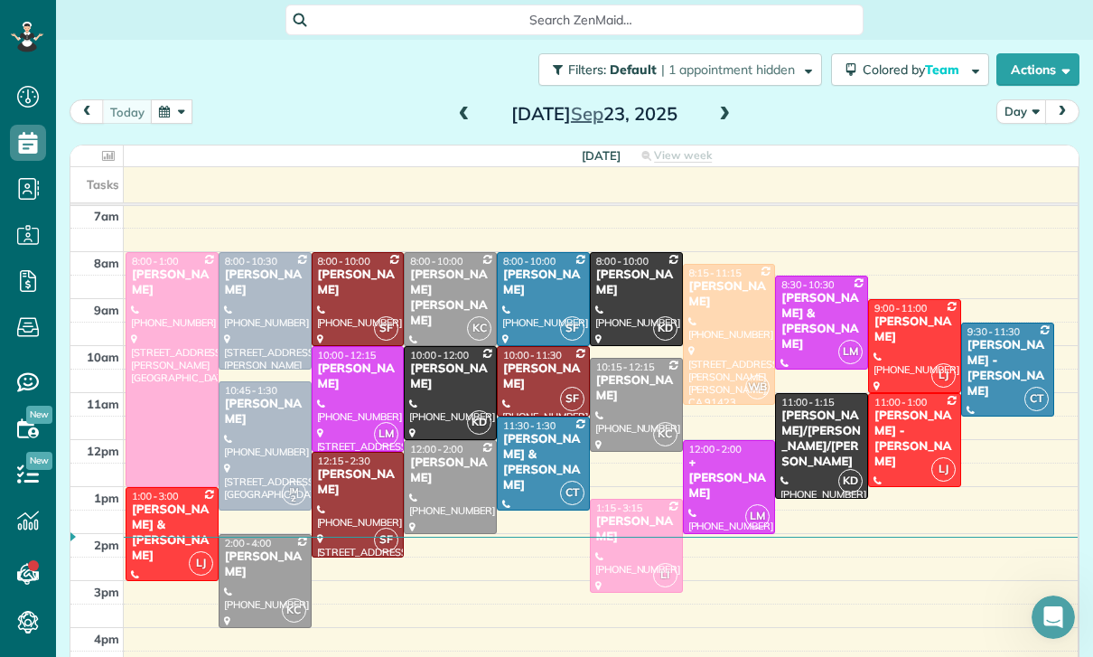
click at [902, 443] on div "[PERSON_NAME] - [PERSON_NAME]" at bounding box center [914, 438] width 82 height 61
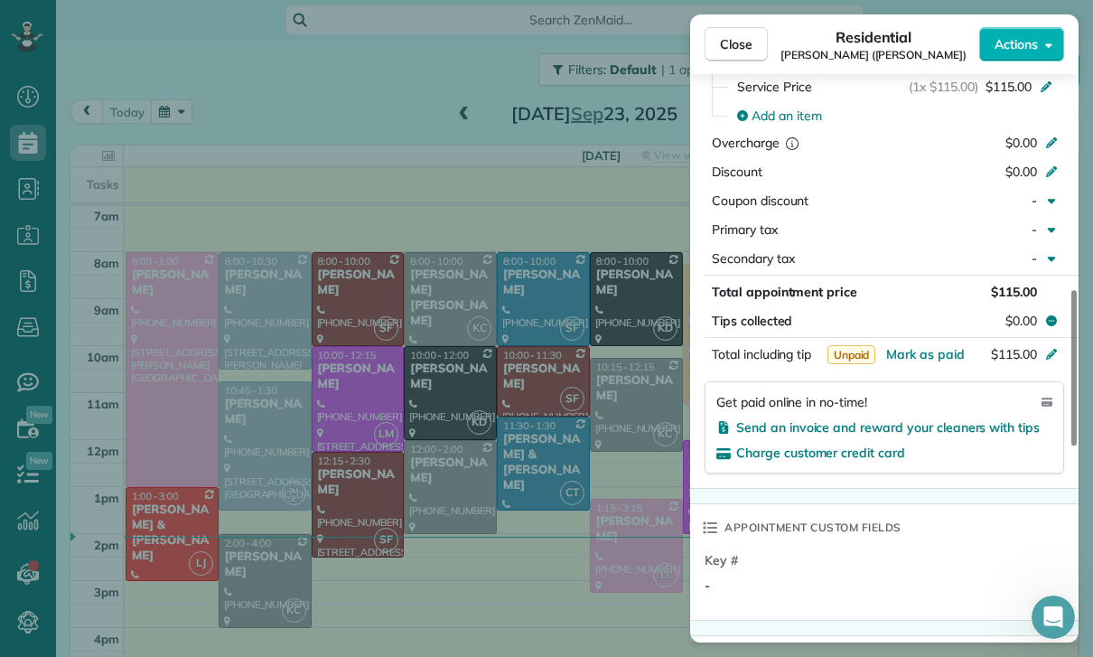
scroll to position [946, 0]
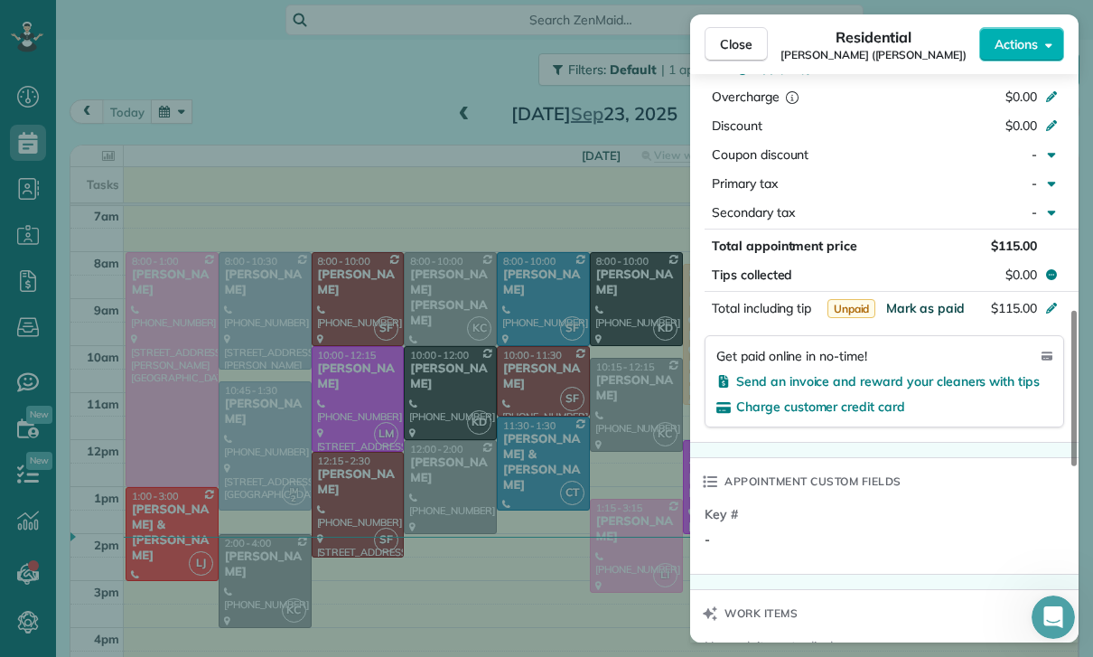
click at [900, 308] on span "Mark as paid" at bounding box center [925, 308] width 79 height 16
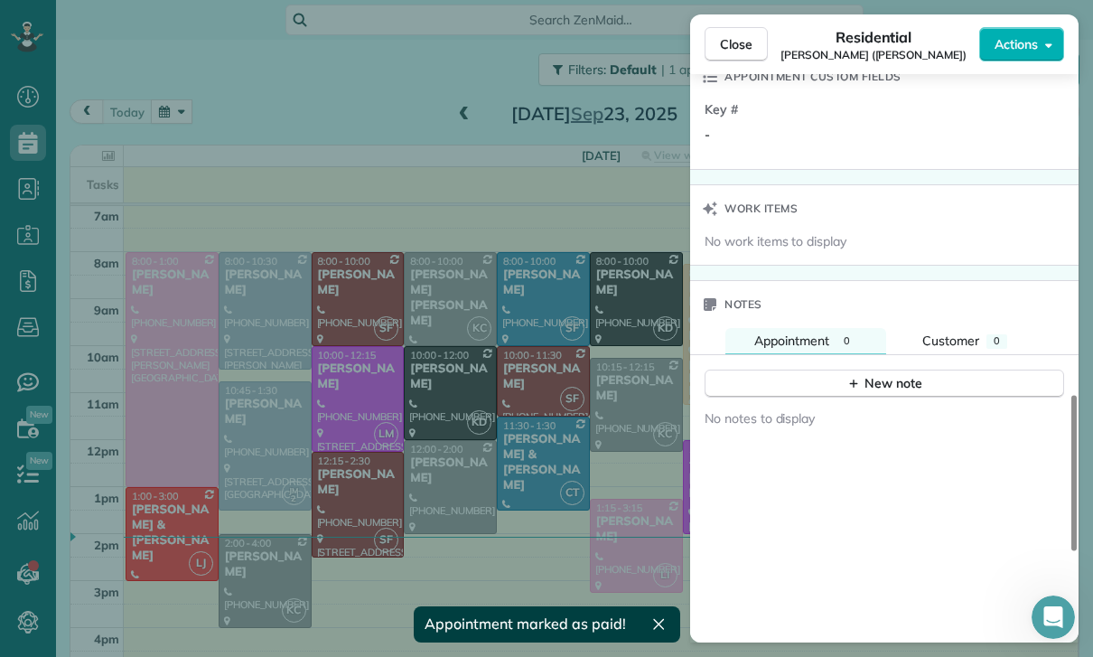
scroll to position [1367, 0]
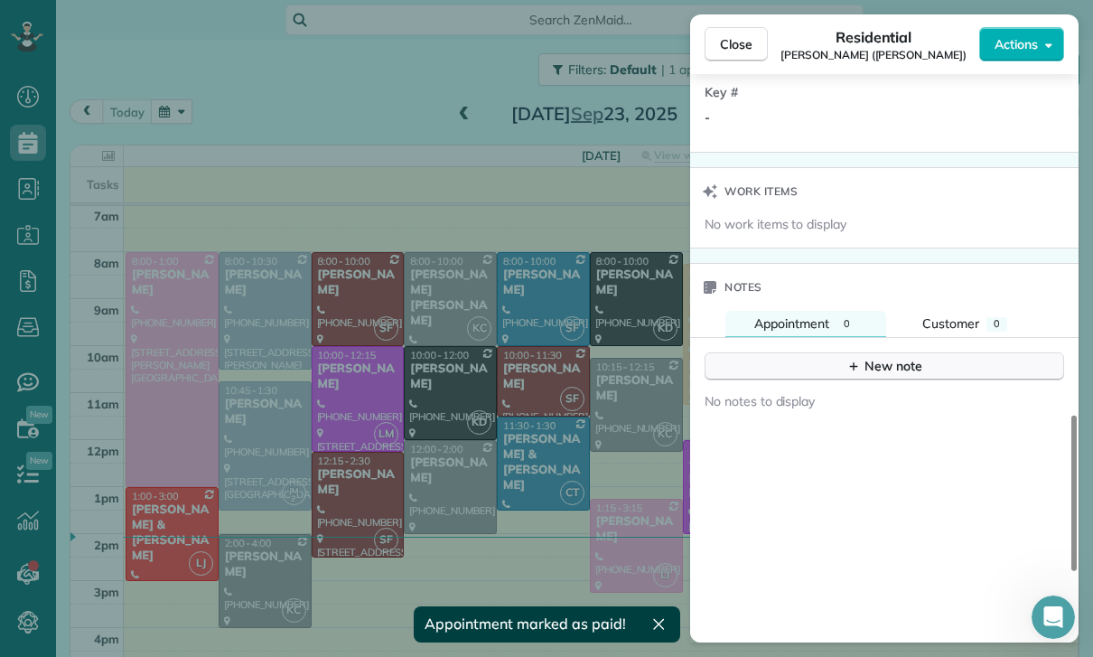
click at [892, 361] on div "New note" at bounding box center [884, 366] width 76 height 19
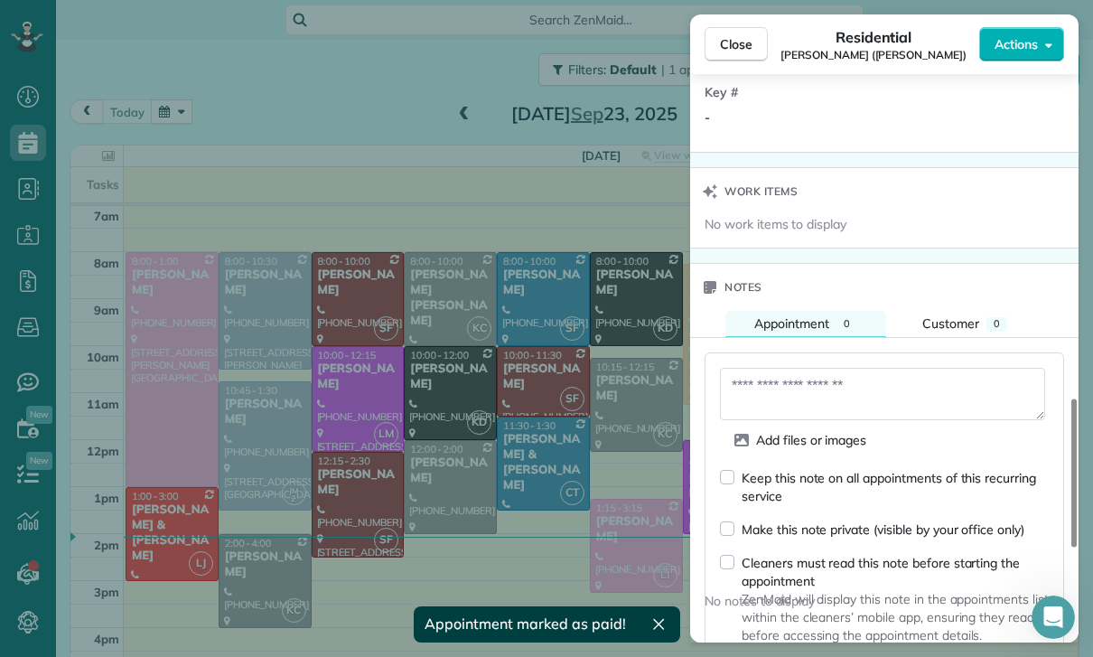
click at [793, 387] on textarea at bounding box center [882, 394] width 325 height 52
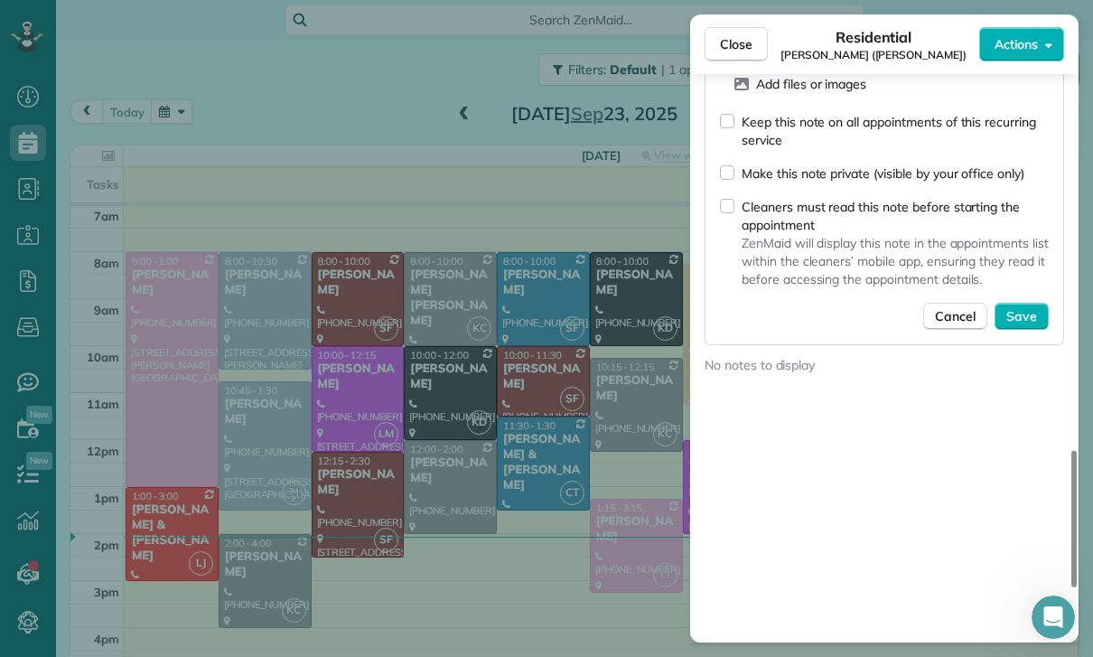
scroll to position [1732, 0]
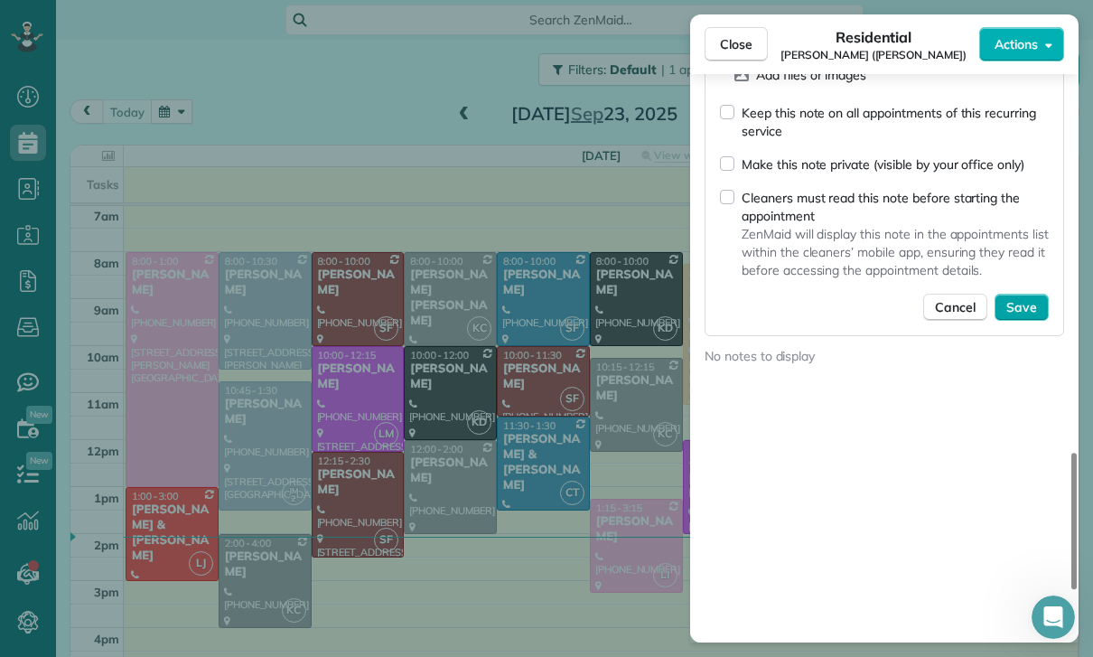
type textarea "**********"
click at [1023, 314] on span "Save" at bounding box center [1021, 307] width 31 height 18
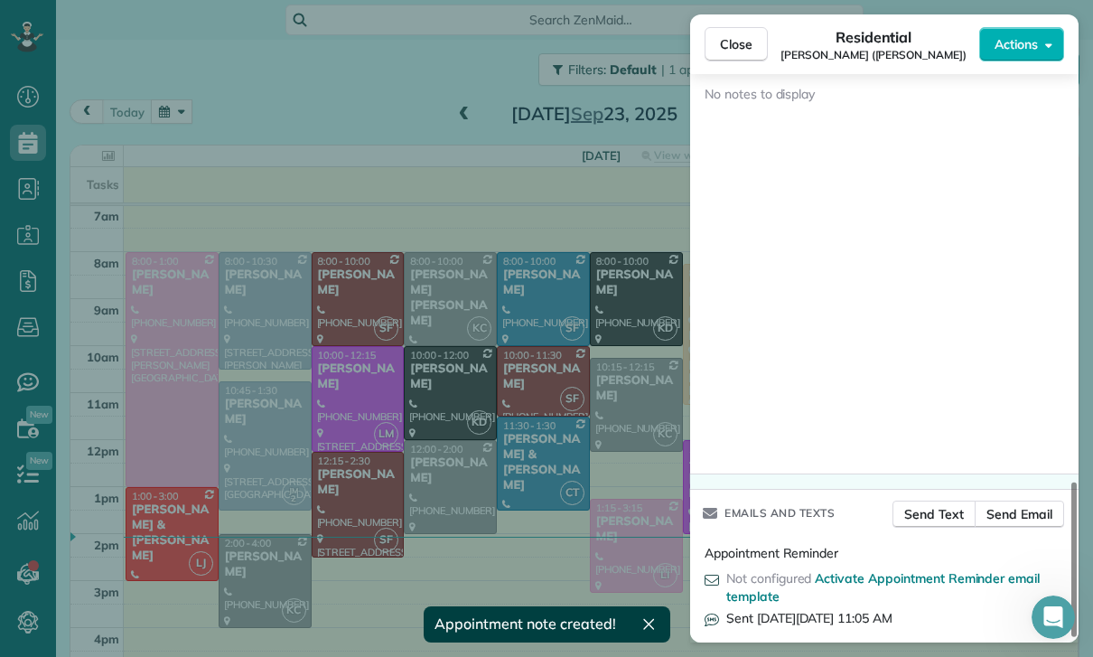
scroll to position [1649, 0]
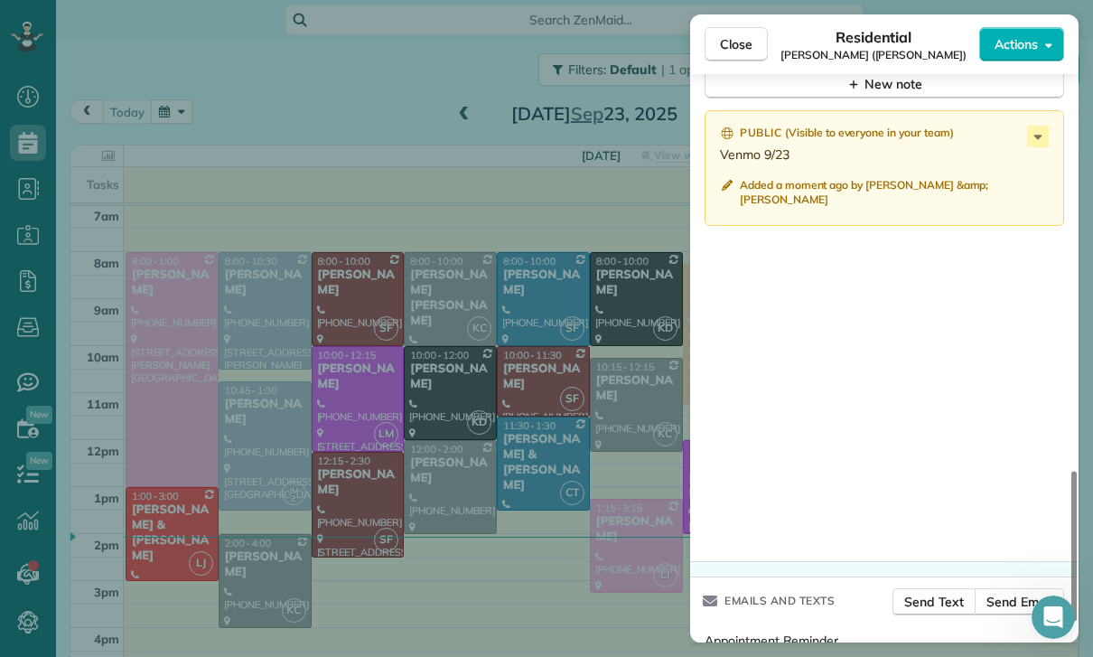
click at [602, 525] on div "Close Residential Paul Vargas (Laura Neustaedter) Actions Status Yet to Confirm…" at bounding box center [546, 328] width 1093 height 657
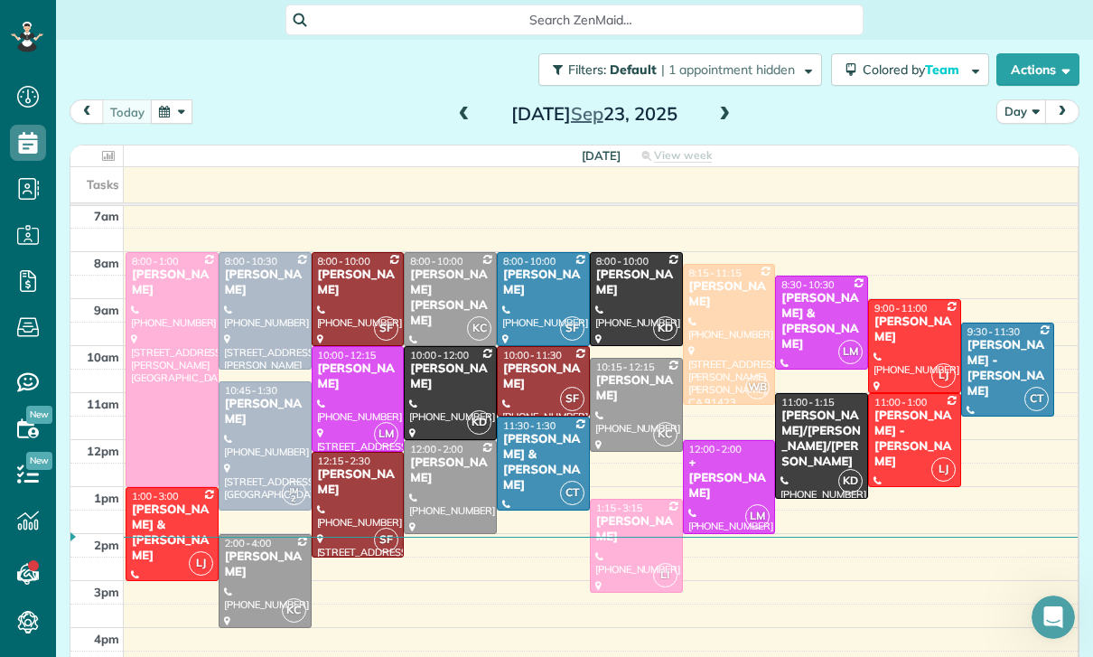
click at [447, 287] on div "[PERSON_NAME] [PERSON_NAME]" at bounding box center [450, 297] width 82 height 61
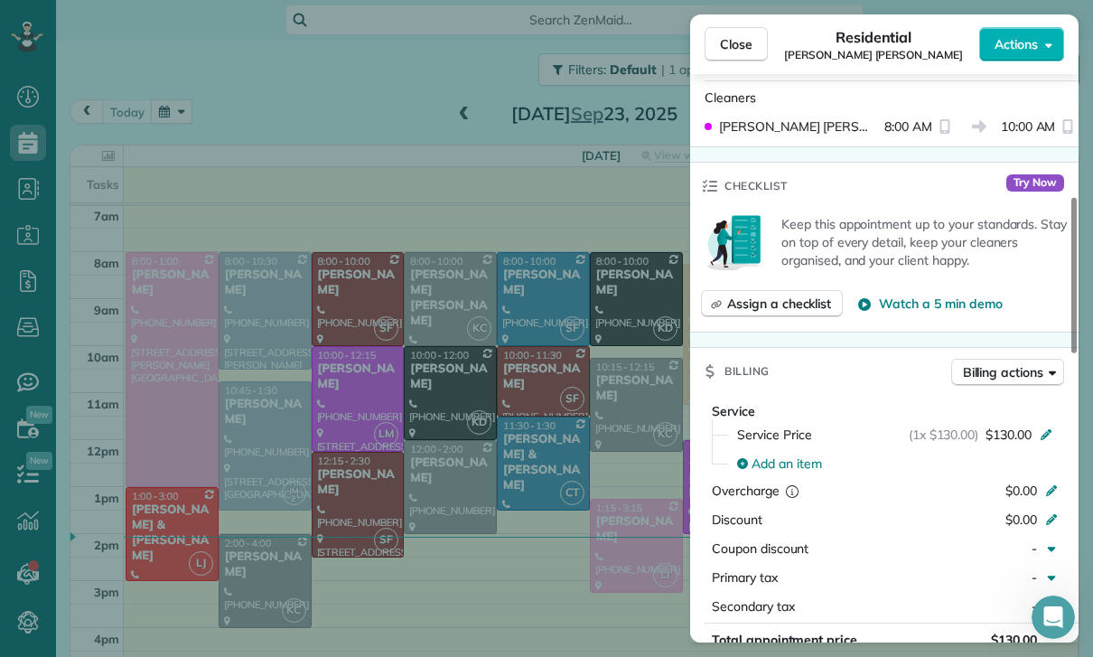
scroll to position [679, 0]
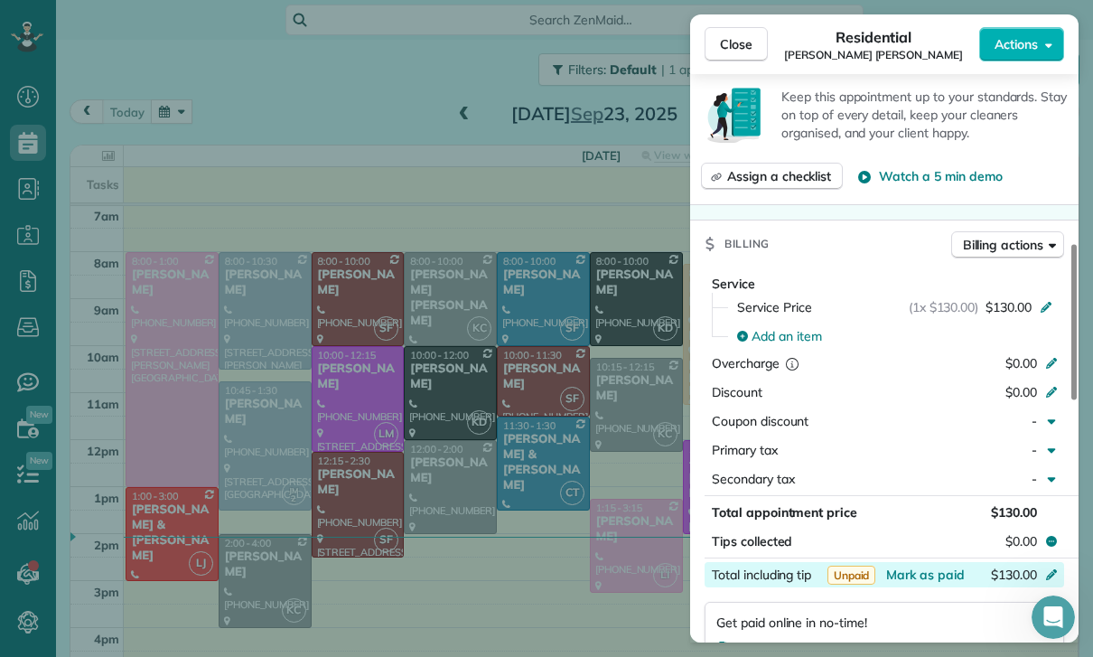
click at [912, 585] on div "$130.00" at bounding box center [956, 576] width 176 height 22
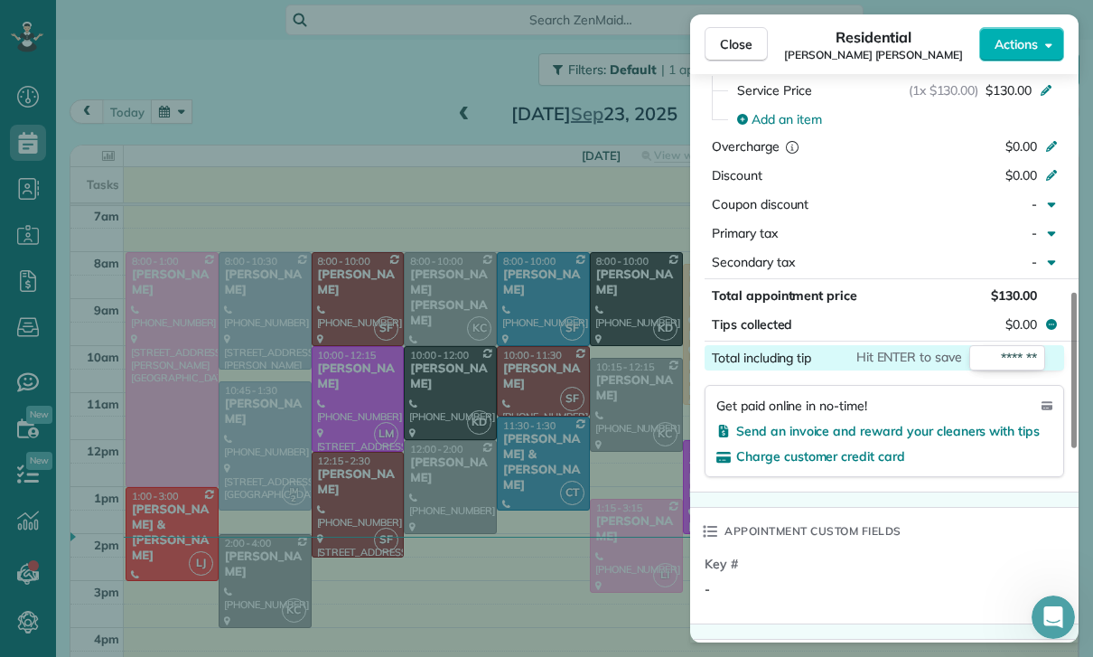
scroll to position [900, 0]
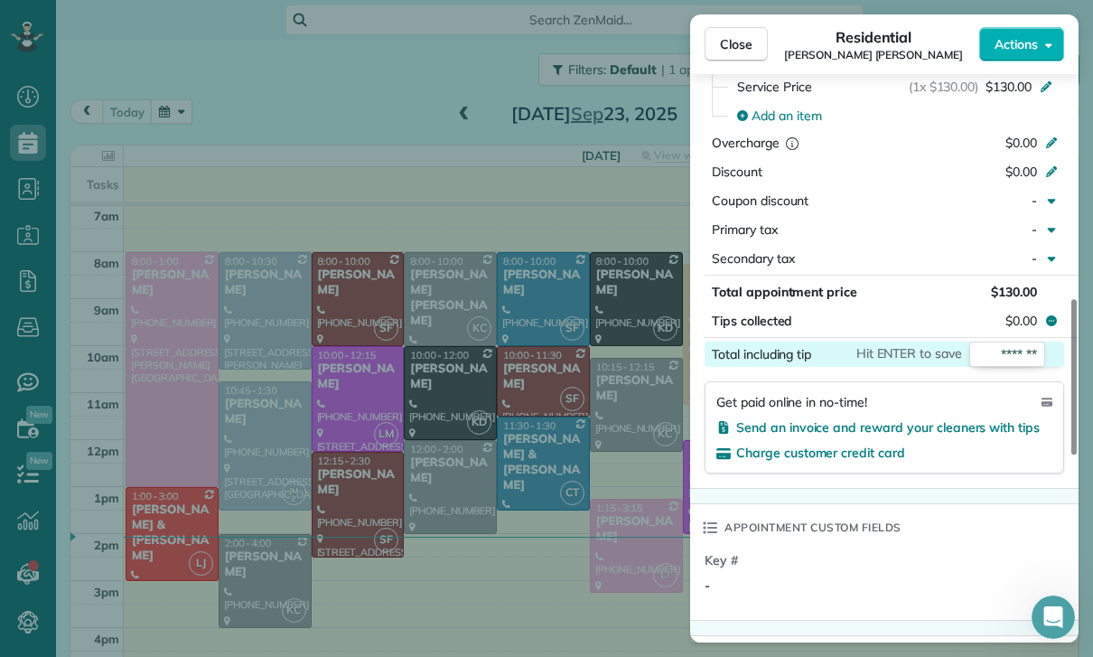
click at [915, 571] on div "Key # -" at bounding box center [886, 580] width 363 height 58
click at [935, 352] on span "Mark as paid" at bounding box center [925, 354] width 79 height 16
click at [922, 357] on span "Mark as paid" at bounding box center [925, 354] width 79 height 16
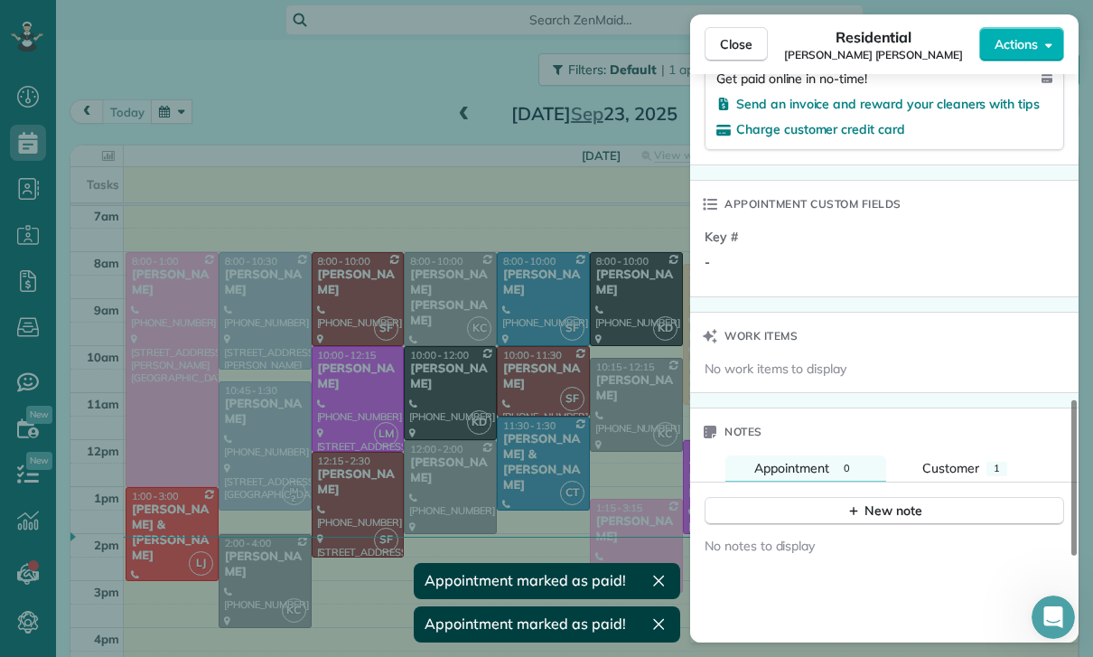
scroll to position [1306, 0]
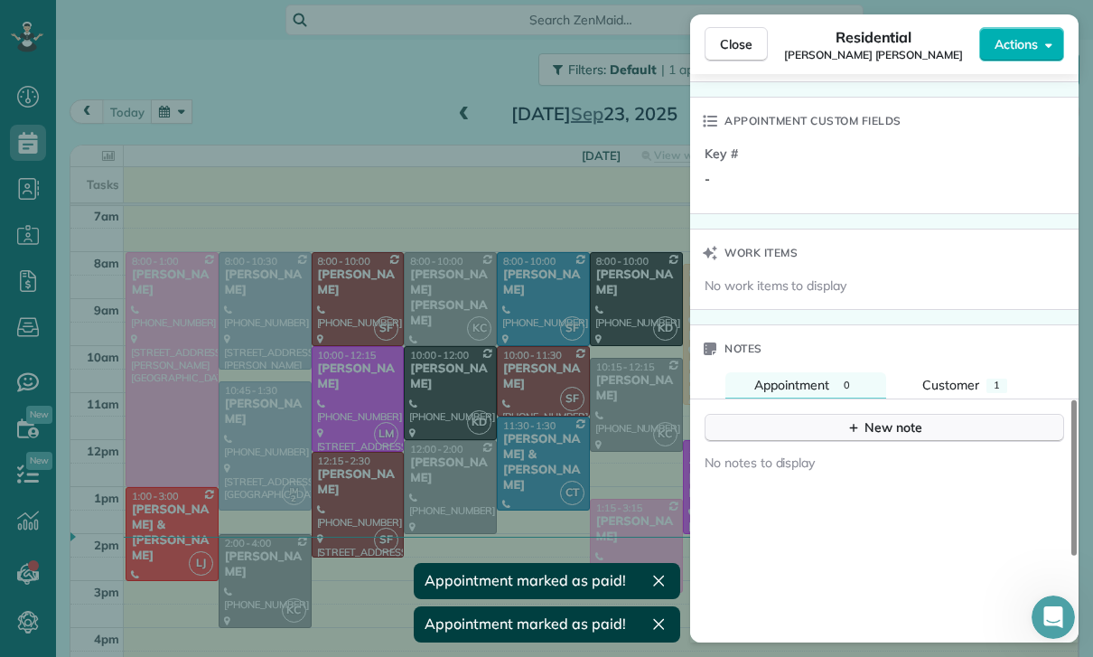
click at [867, 434] on div "New note" at bounding box center [884, 427] width 76 height 19
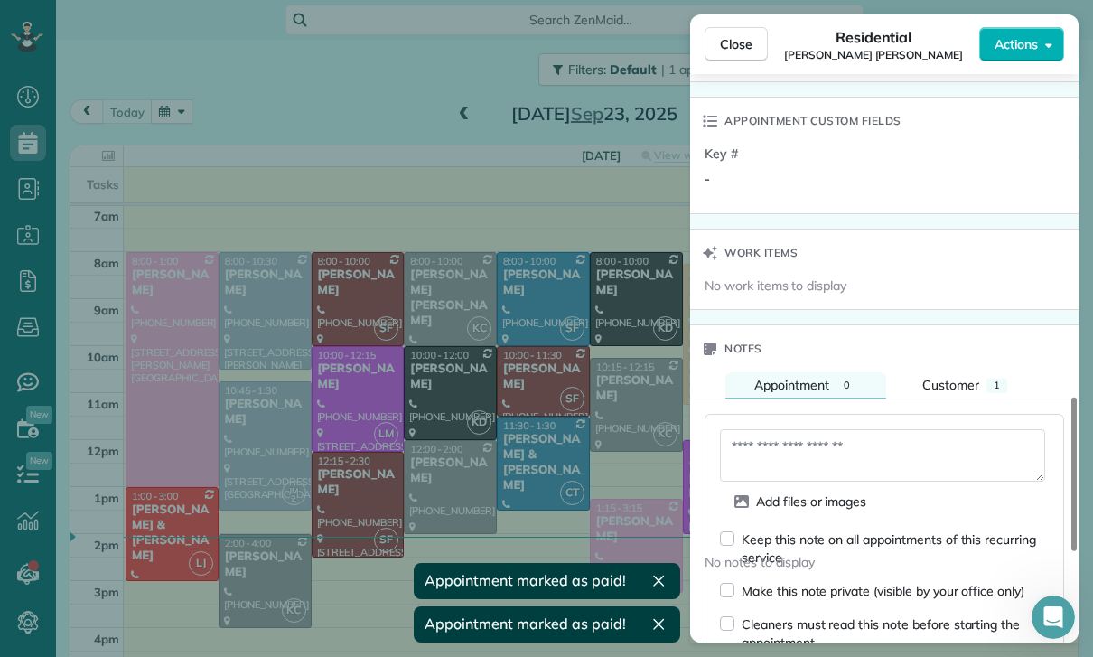
click at [785, 453] on textarea at bounding box center [882, 455] width 325 height 52
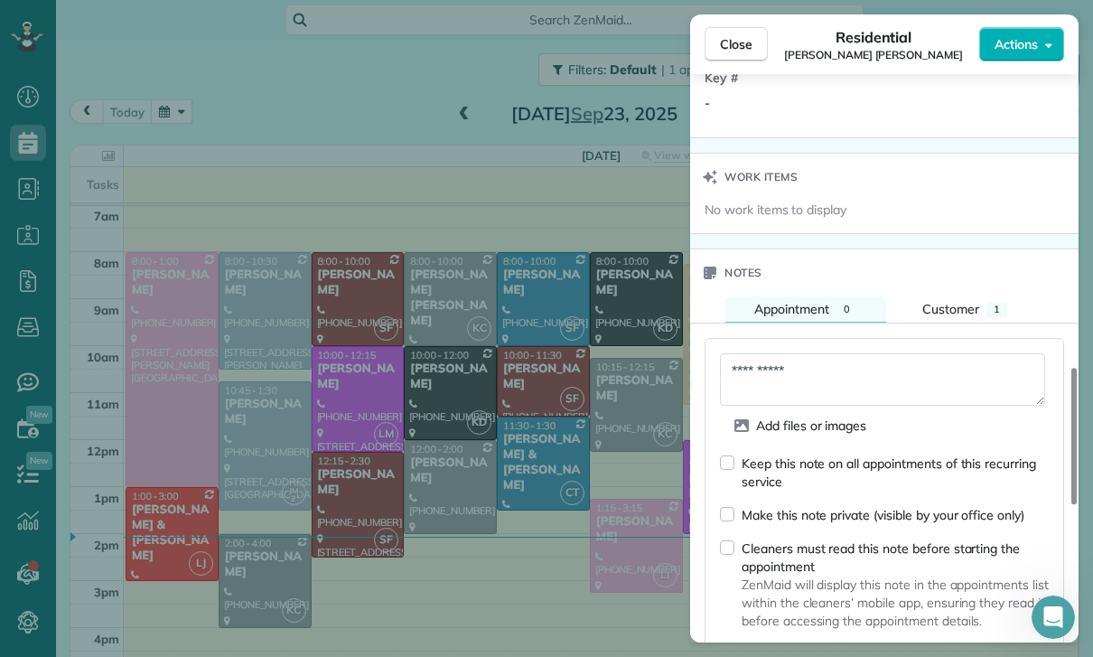
scroll to position [1507, 0]
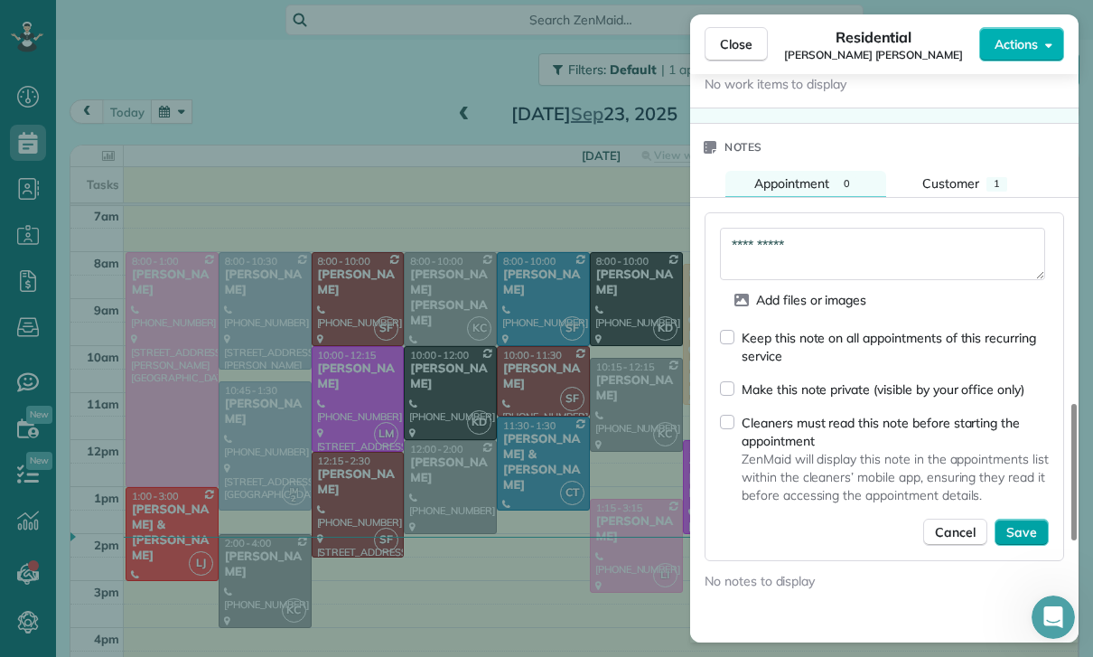
type textarea "**********"
click at [1026, 521] on button "Save" at bounding box center [1021, 531] width 54 height 27
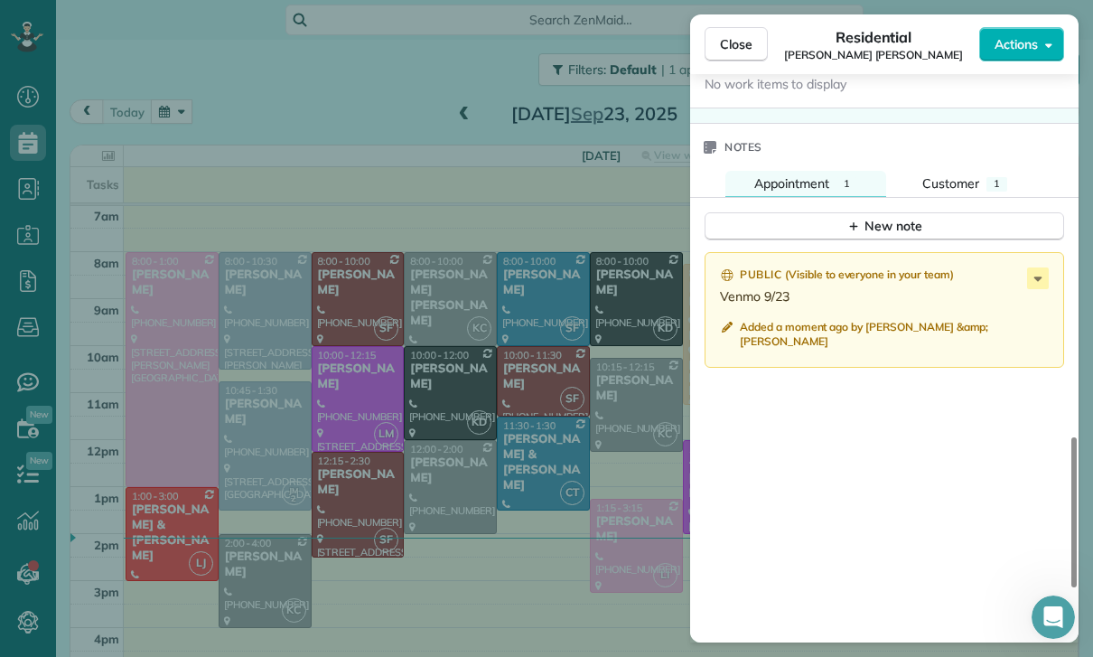
click at [598, 500] on div "Close Residential Rebecca Simon Smith Actions Status Yet to Confirm Rebecca Sim…" at bounding box center [546, 328] width 1093 height 657
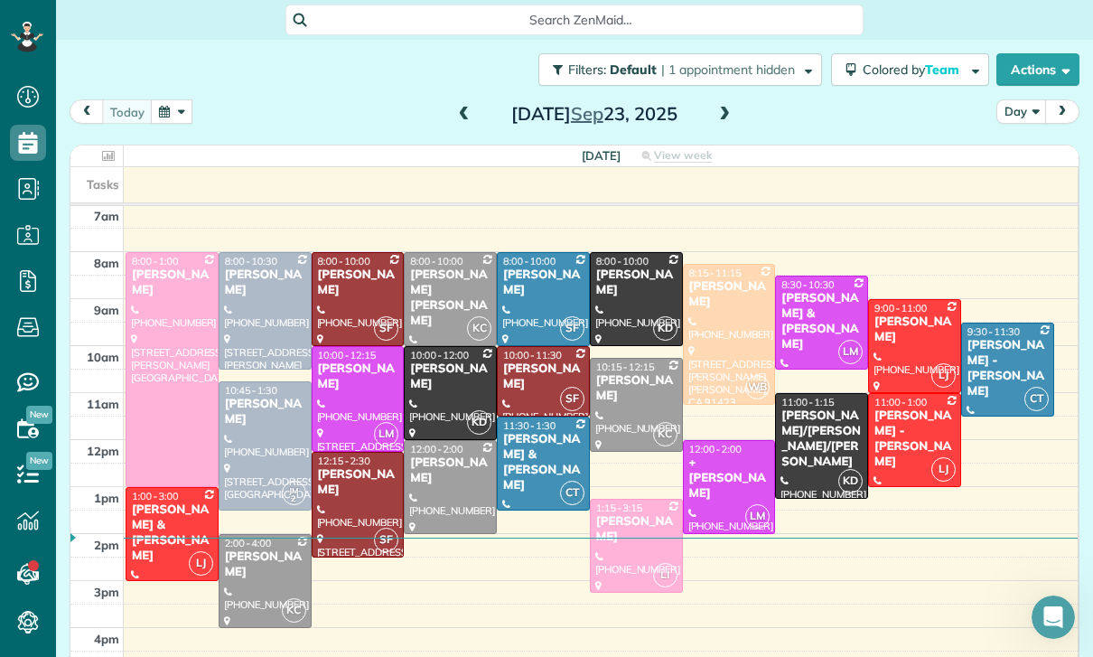
click at [538, 385] on div "[PERSON_NAME]" at bounding box center [543, 376] width 82 height 31
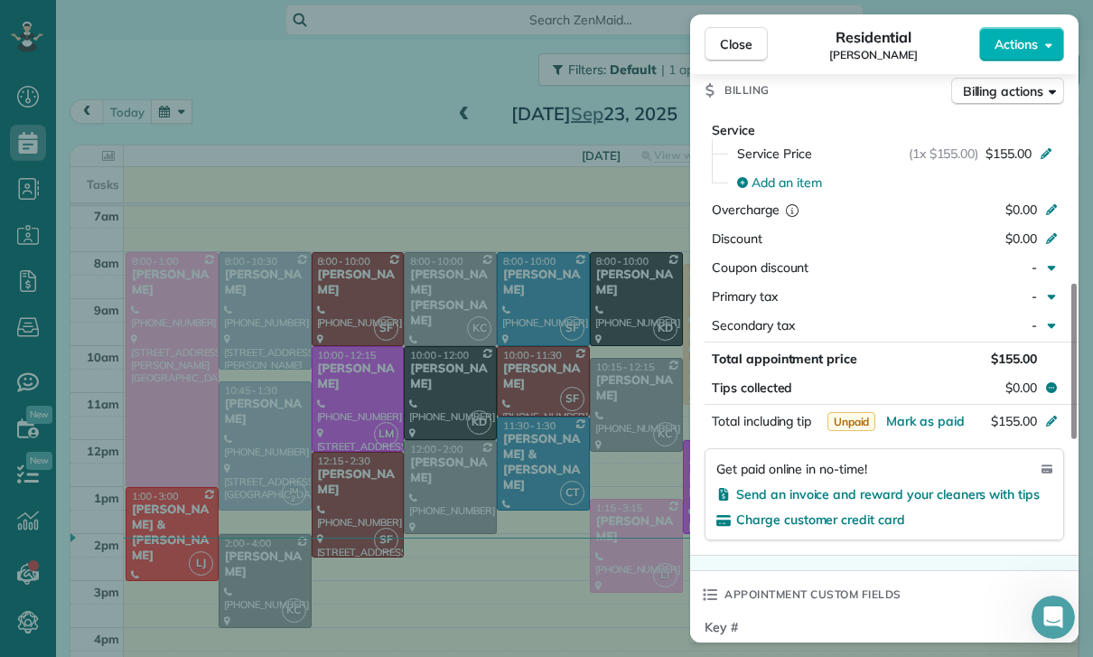
scroll to position [878, 0]
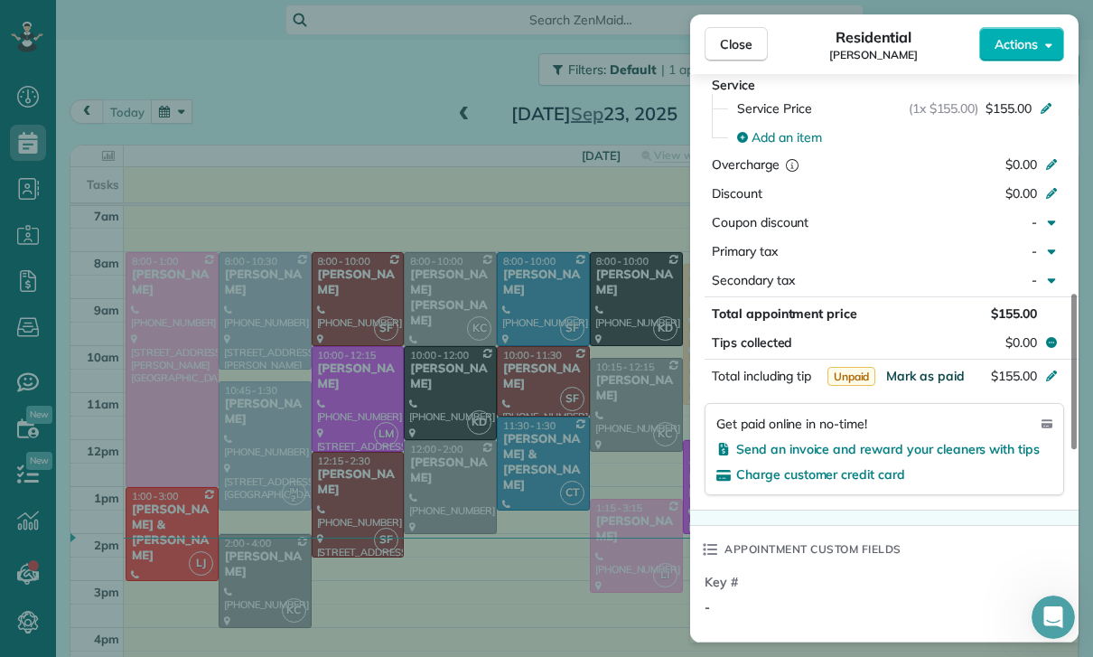
click at [928, 369] on span "Mark as paid" at bounding box center [925, 376] width 79 height 16
click at [919, 371] on span "Mark as paid" at bounding box center [925, 376] width 79 height 16
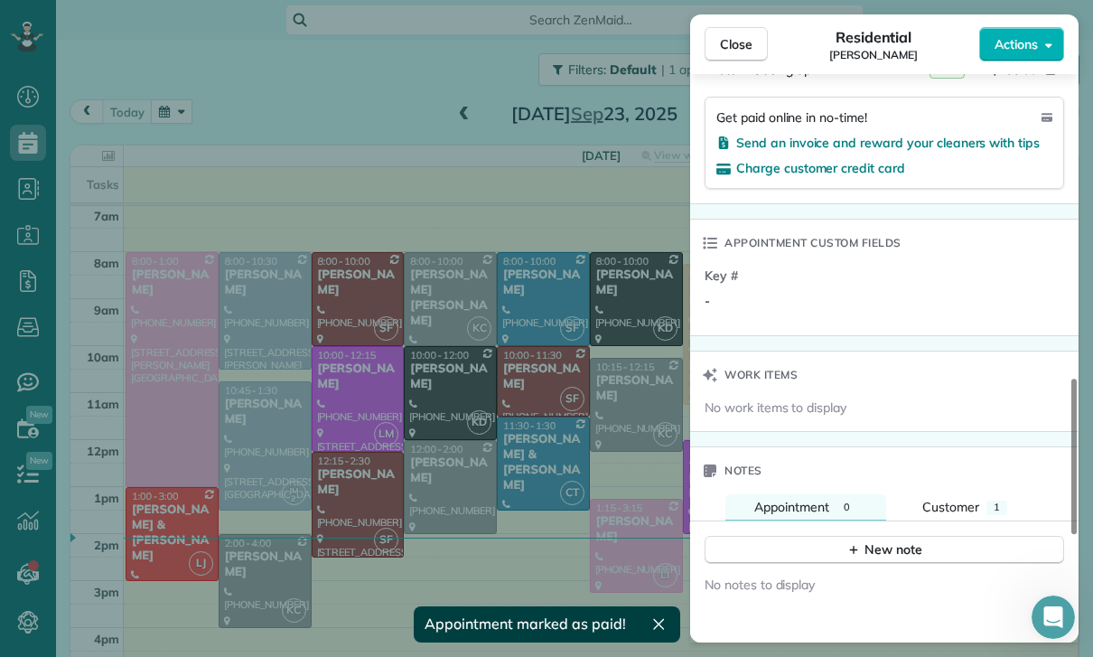
scroll to position [1220, 0]
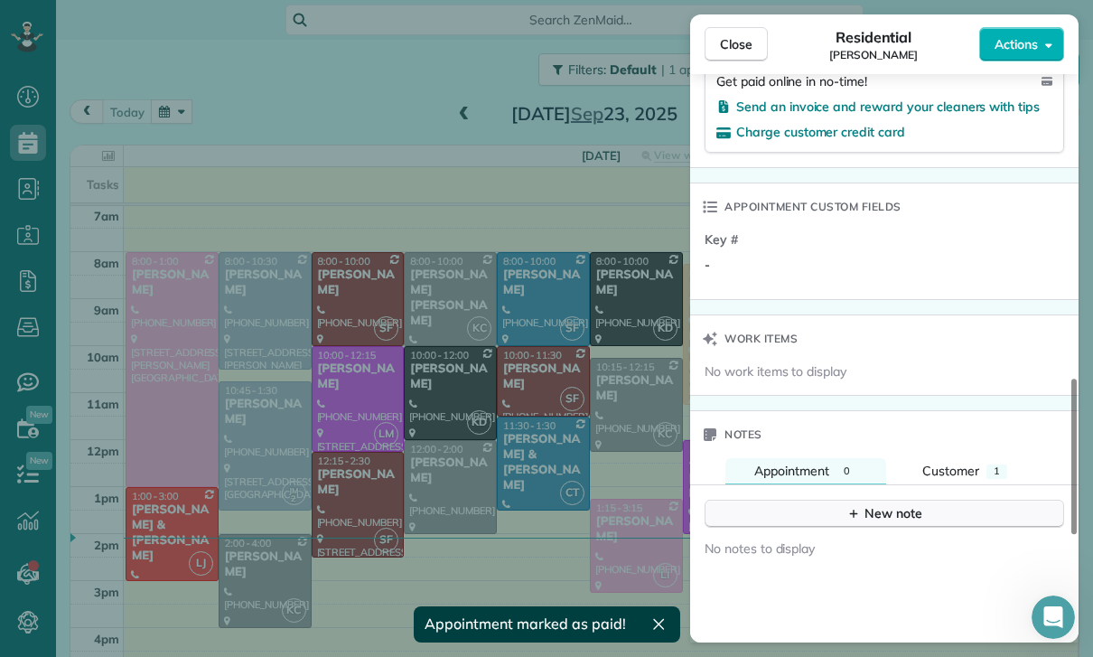
click at [871, 520] on div "New note" at bounding box center [884, 513] width 76 height 19
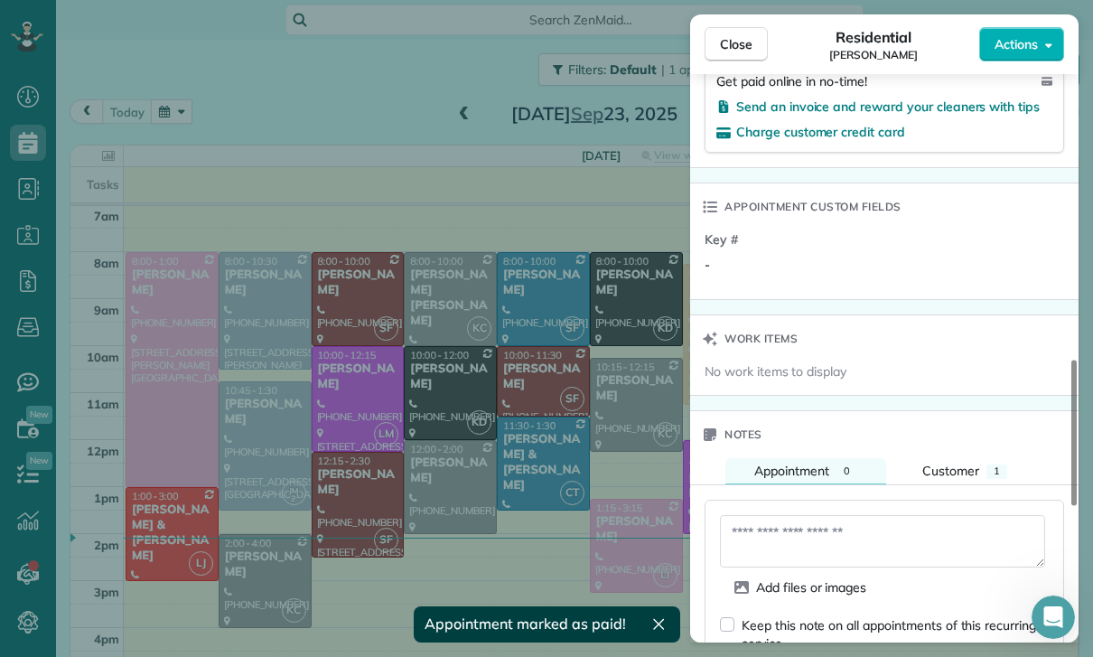
click at [761, 546] on textarea at bounding box center [882, 541] width 325 height 52
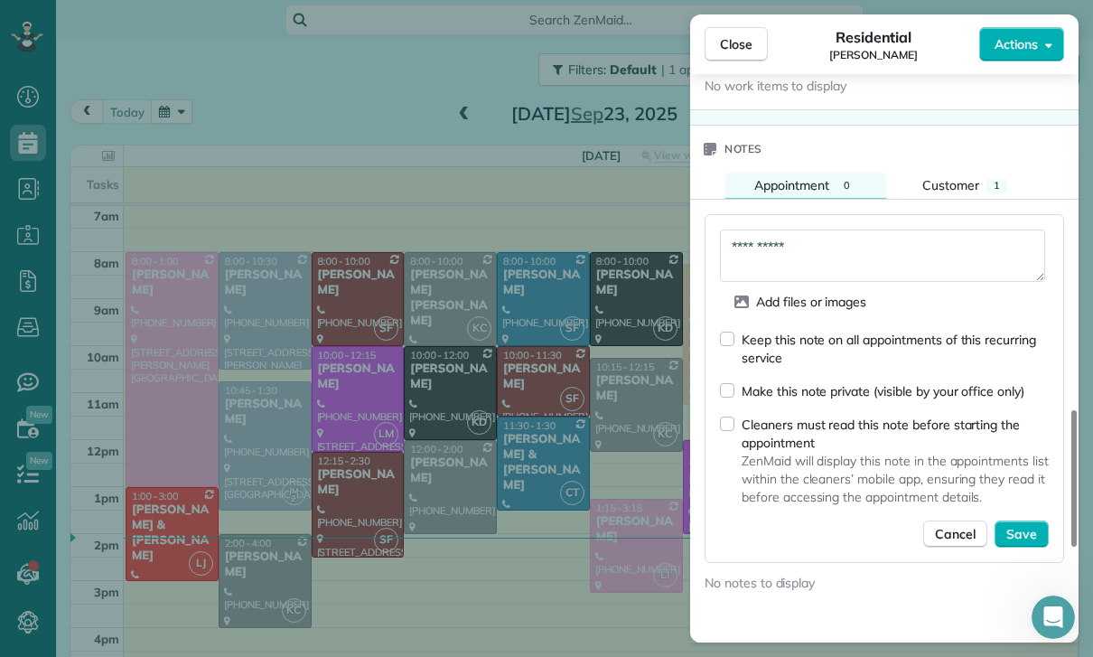
scroll to position [1562, 0]
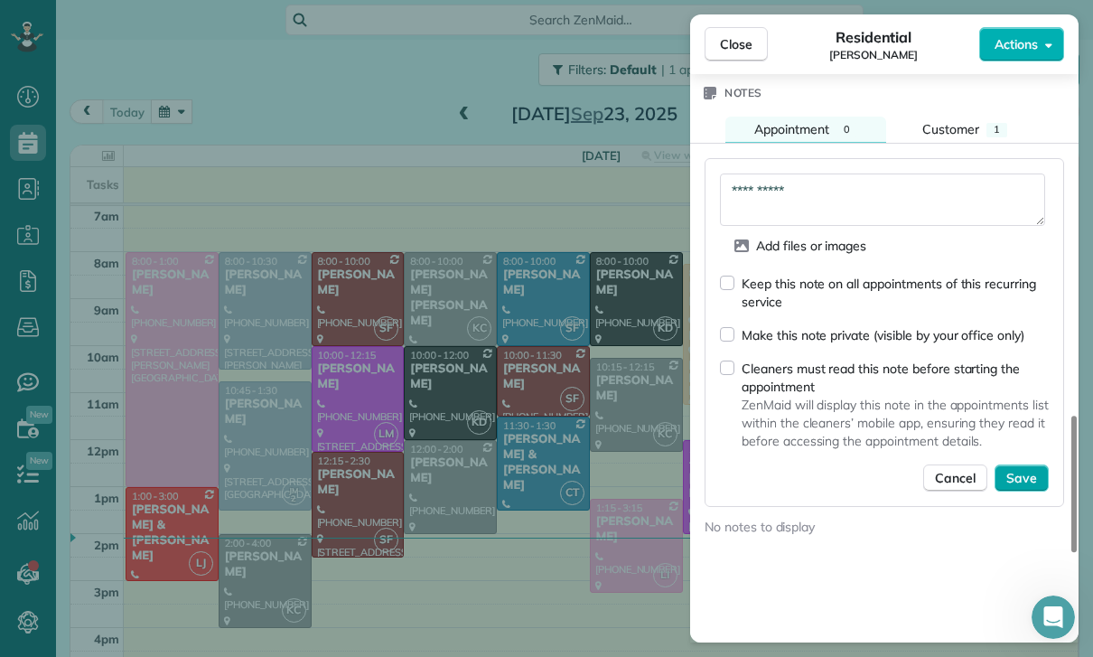
type textarea "**********"
click at [1027, 479] on span "Save" at bounding box center [1021, 478] width 31 height 18
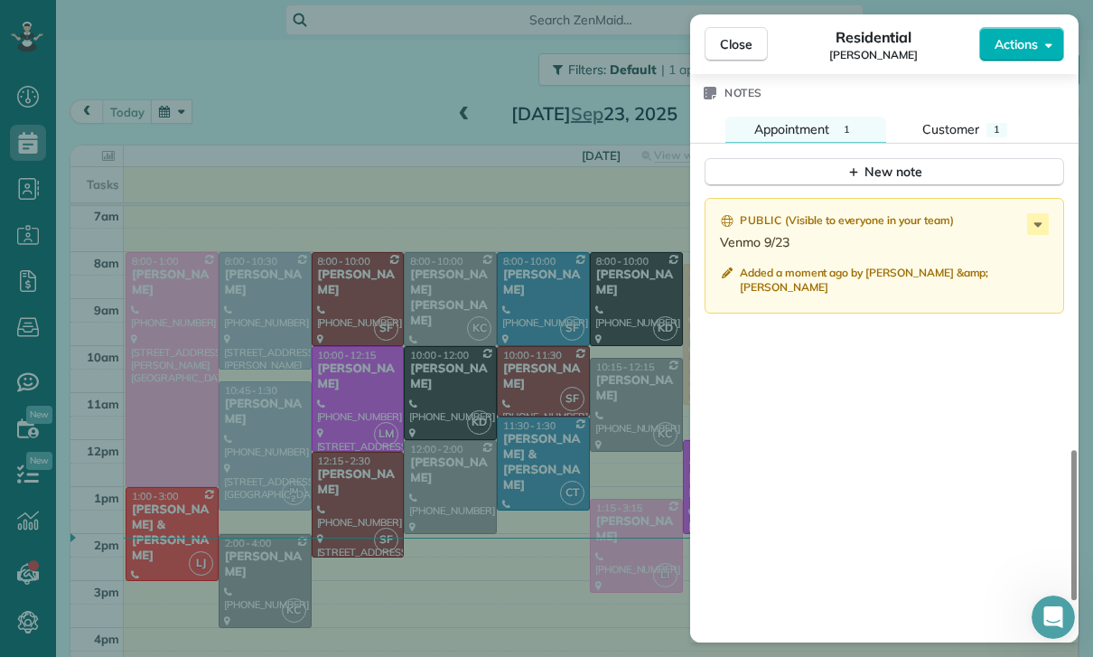
click at [575, 532] on div "Close Residential Ruslan Magidov Actions Status Yet to Confirm Ruslan Magidov ·…" at bounding box center [546, 328] width 1093 height 657
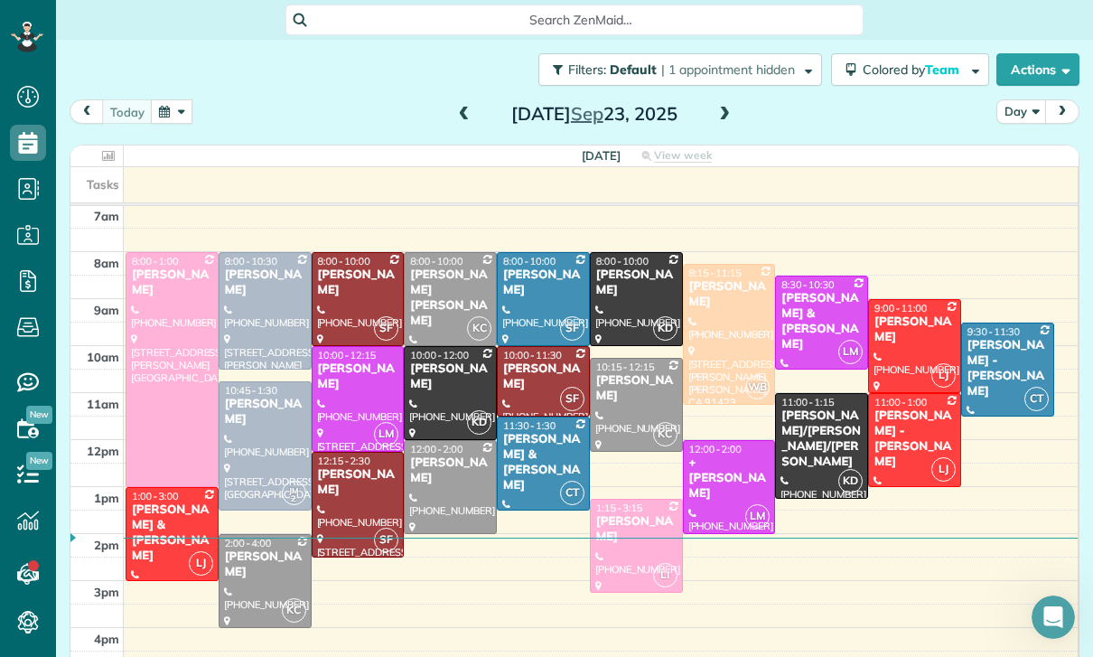
click at [169, 123] on button "button" at bounding box center [172, 111] width 42 height 24
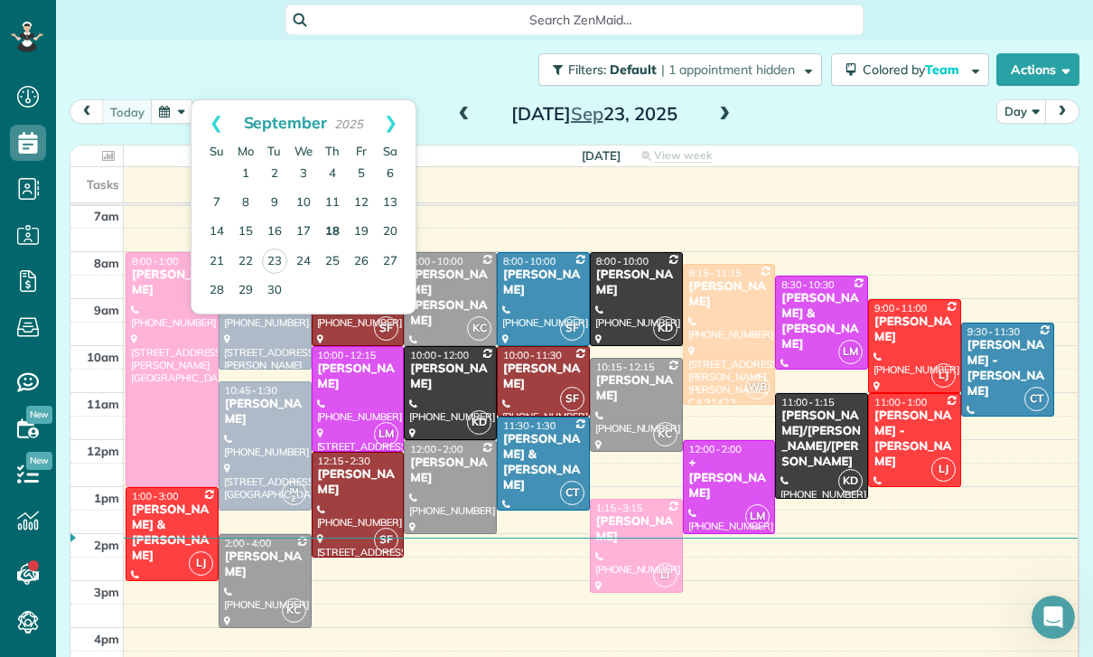
click at [334, 227] on link "18" at bounding box center [332, 232] width 29 height 29
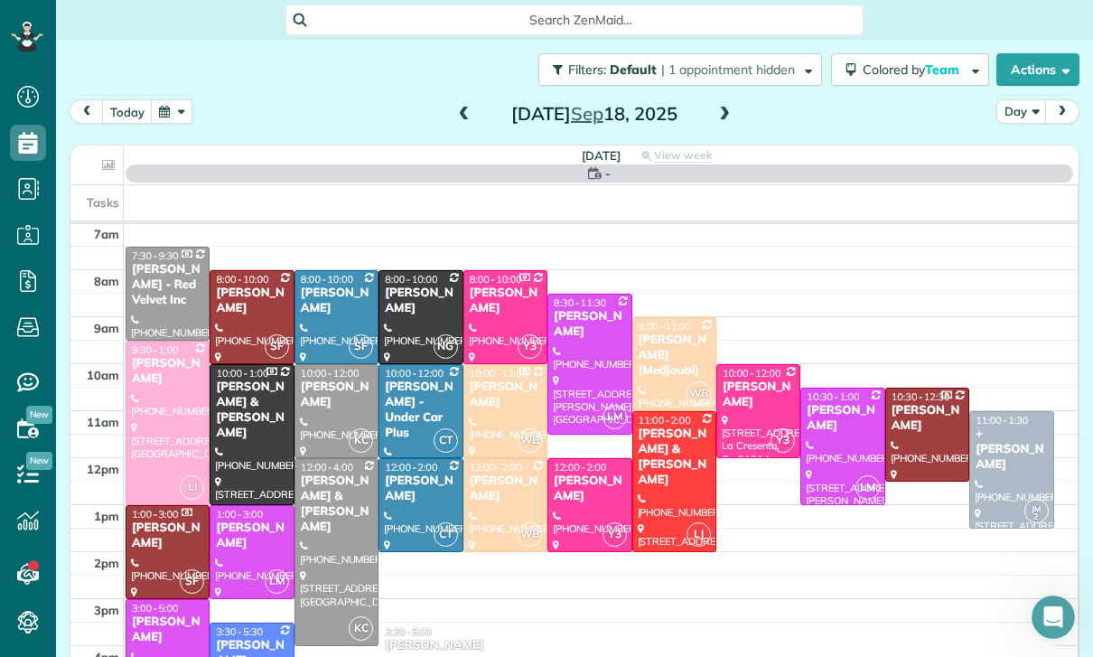
scroll to position [142, 0]
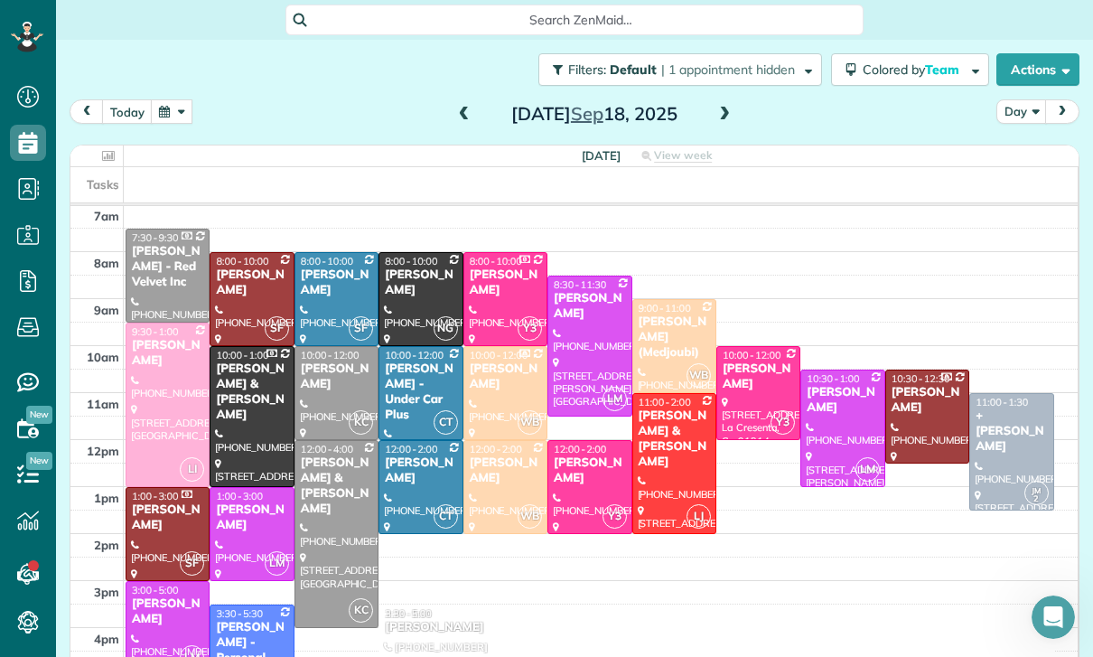
click at [320, 294] on div "[PERSON_NAME]" at bounding box center [336, 282] width 73 height 31
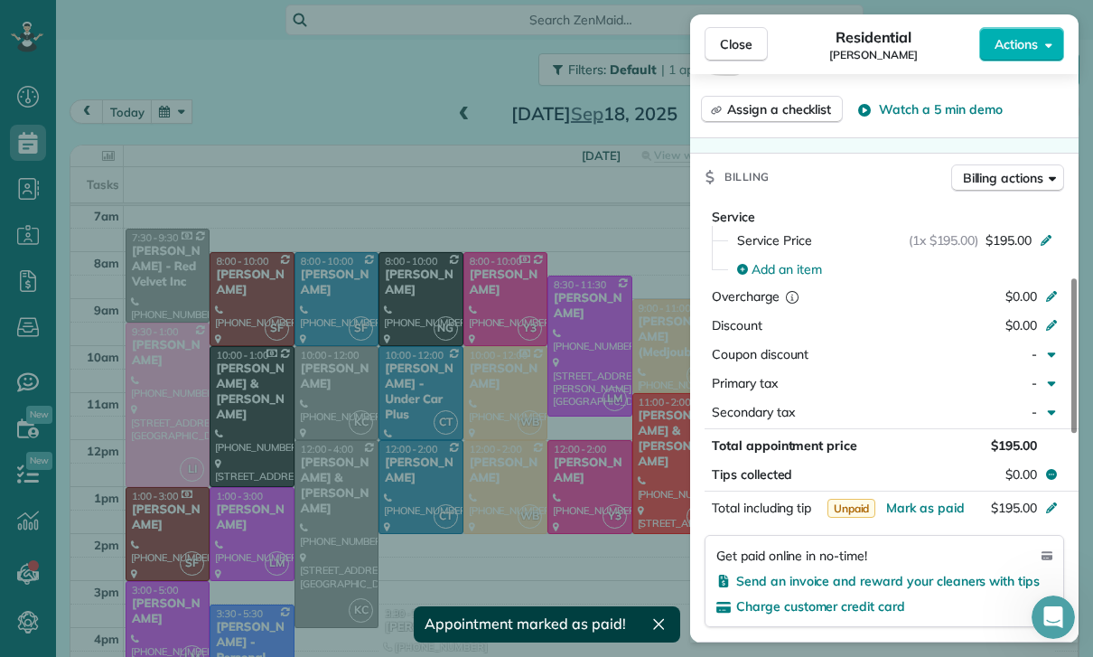
scroll to position [823, 0]
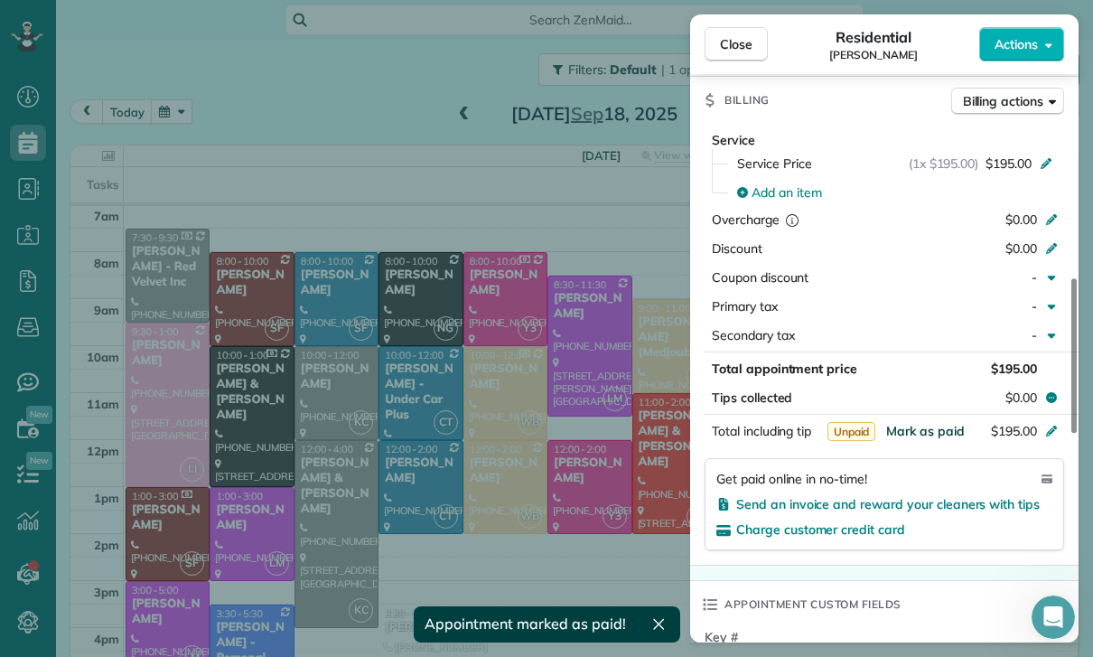
click at [907, 429] on span "Mark as paid" at bounding box center [925, 431] width 79 height 16
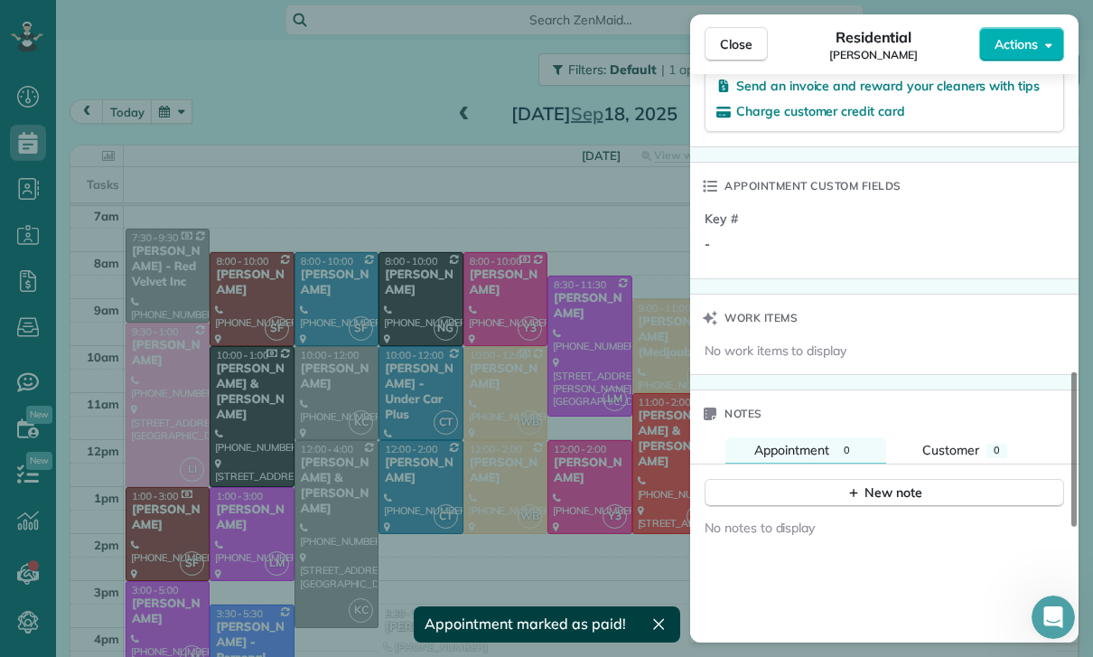
scroll to position [1241, 0]
click at [877, 497] on div "New note" at bounding box center [884, 492] width 76 height 19
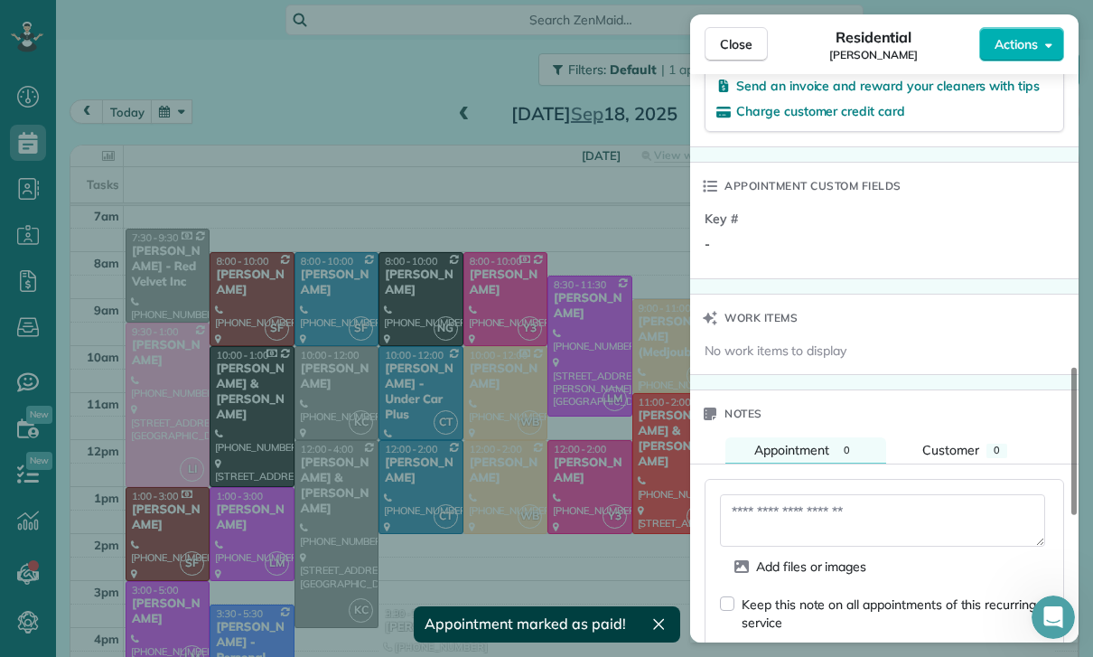
click at [793, 514] on textarea at bounding box center [882, 520] width 325 height 52
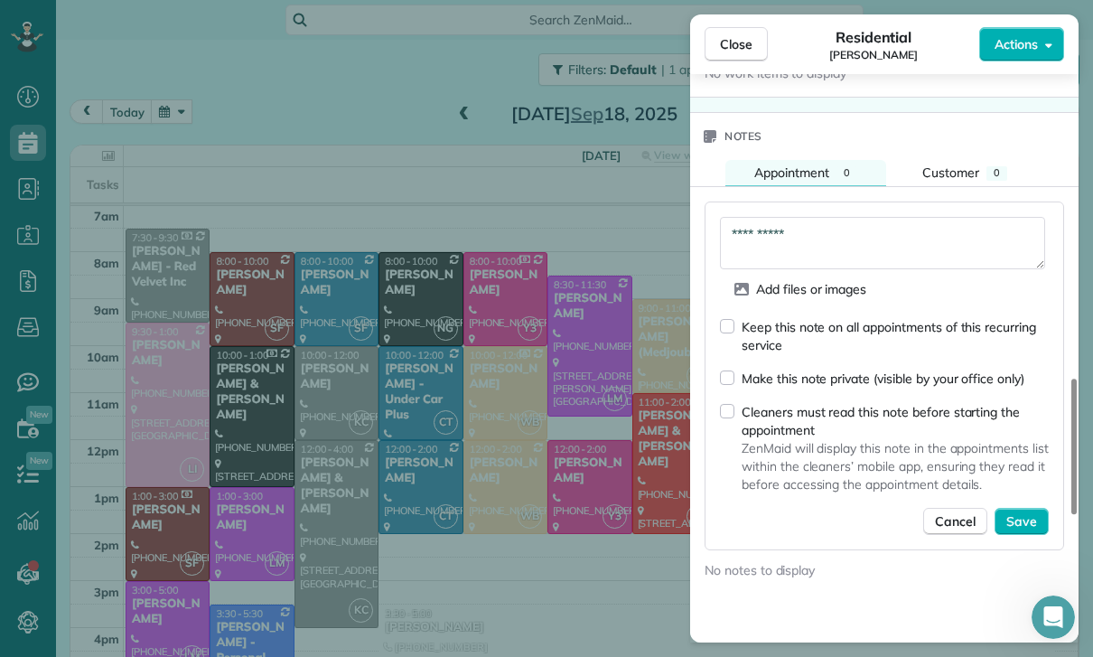
scroll to position [1515, 0]
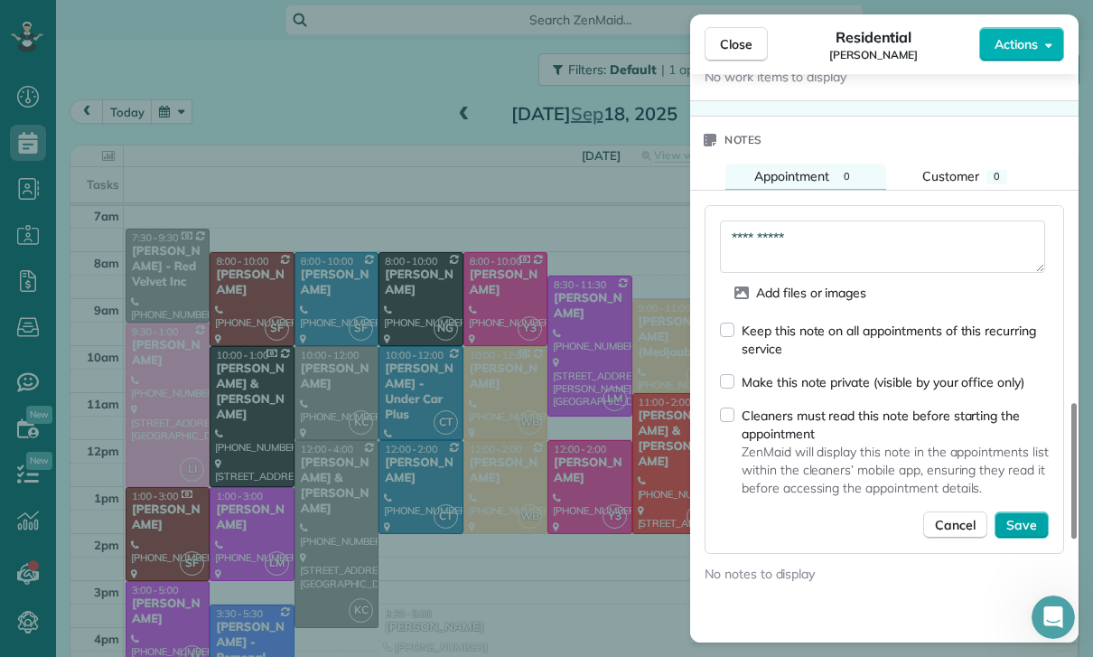
type textarea "**********"
click at [1025, 531] on span "Save" at bounding box center [1021, 525] width 31 height 18
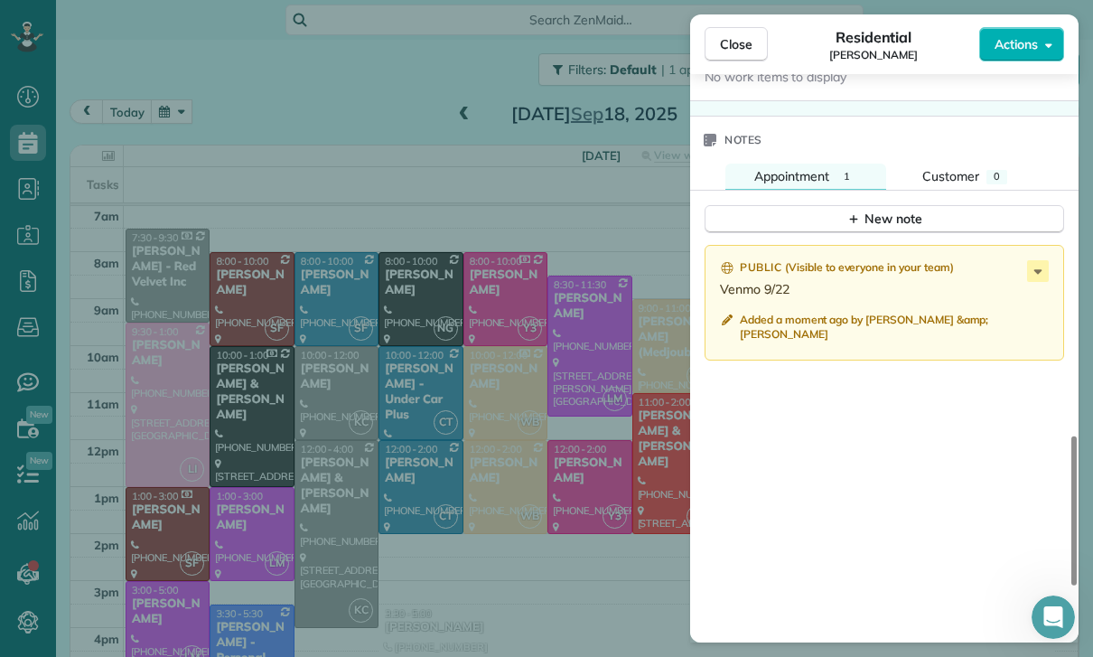
click at [460, 507] on div "Close Residential Sarah Sonnier Actions Status Yet to Confirm Sarah Sonnier · O…" at bounding box center [546, 328] width 1093 height 657
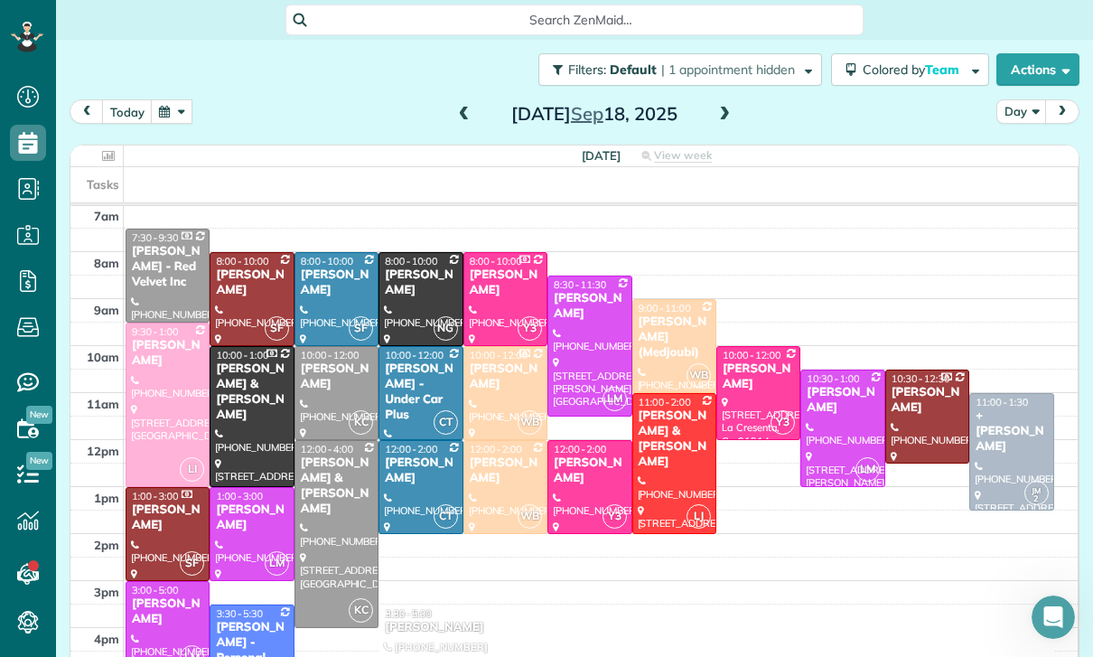
click at [188, 111] on button "button" at bounding box center [172, 111] width 42 height 24
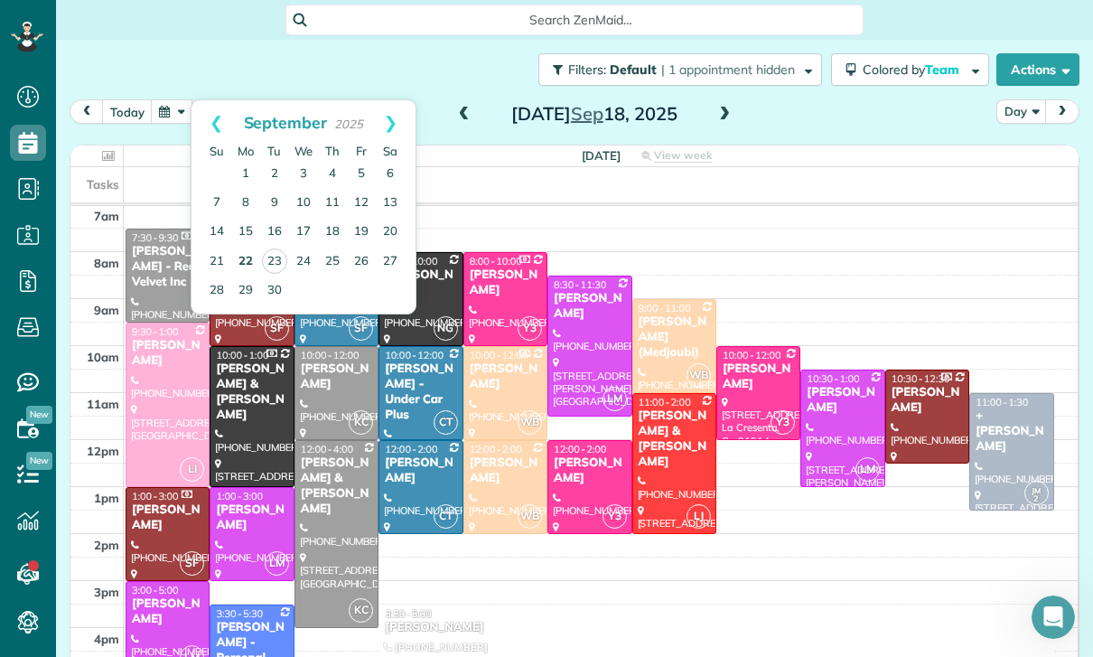
click at [243, 261] on link "22" at bounding box center [245, 261] width 29 height 29
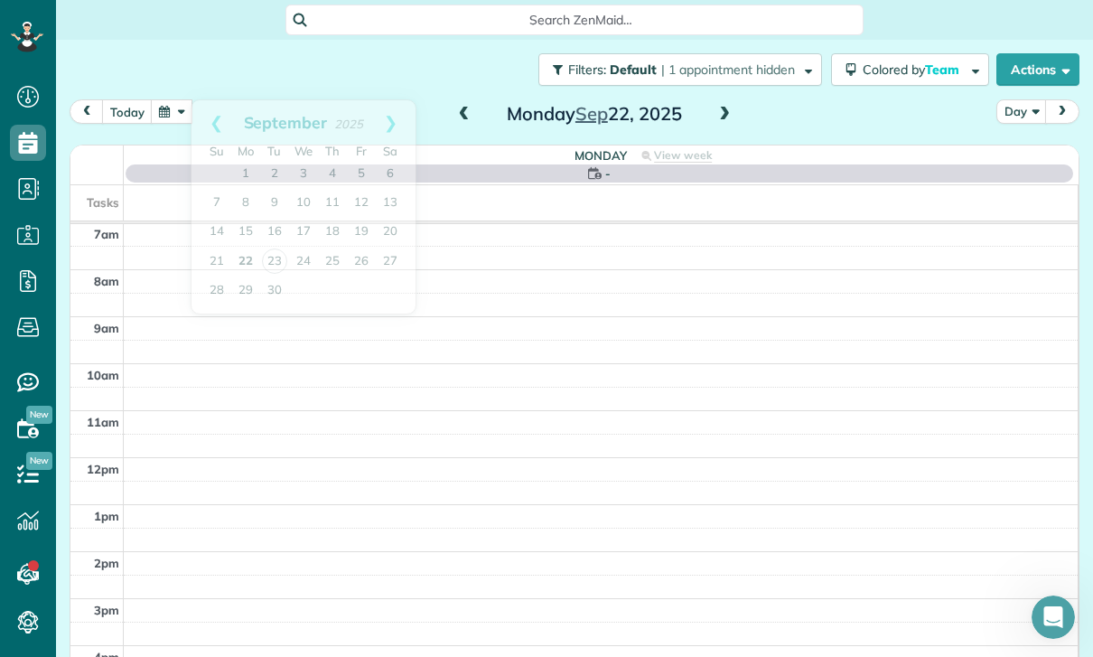
scroll to position [142, 0]
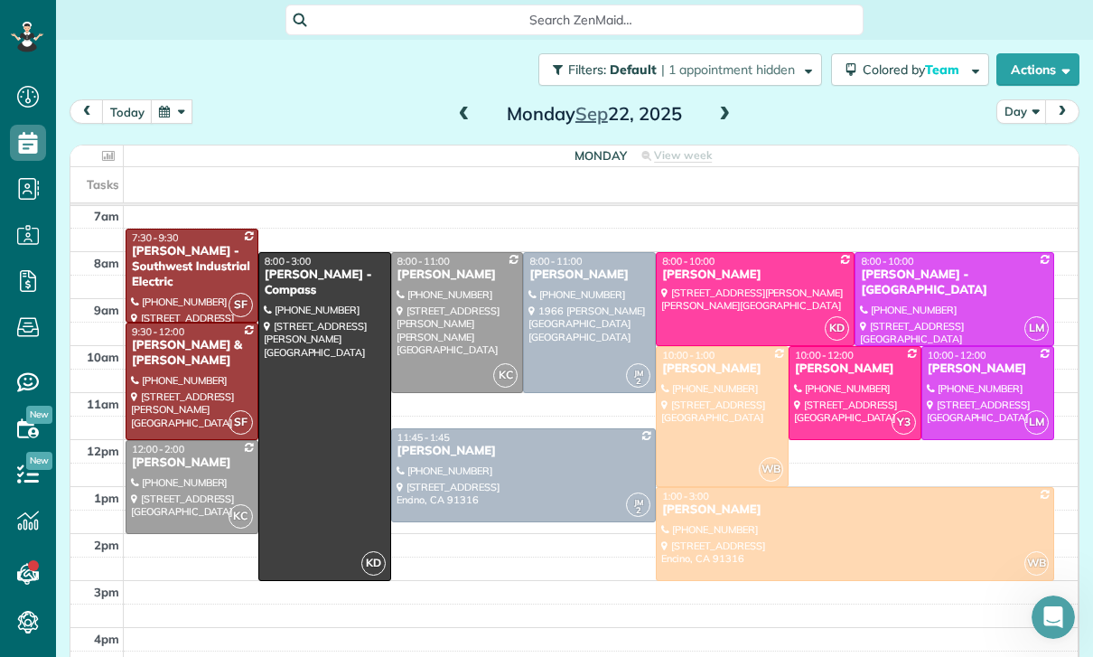
click at [173, 462] on div "[PERSON_NAME]" at bounding box center [192, 462] width 122 height 15
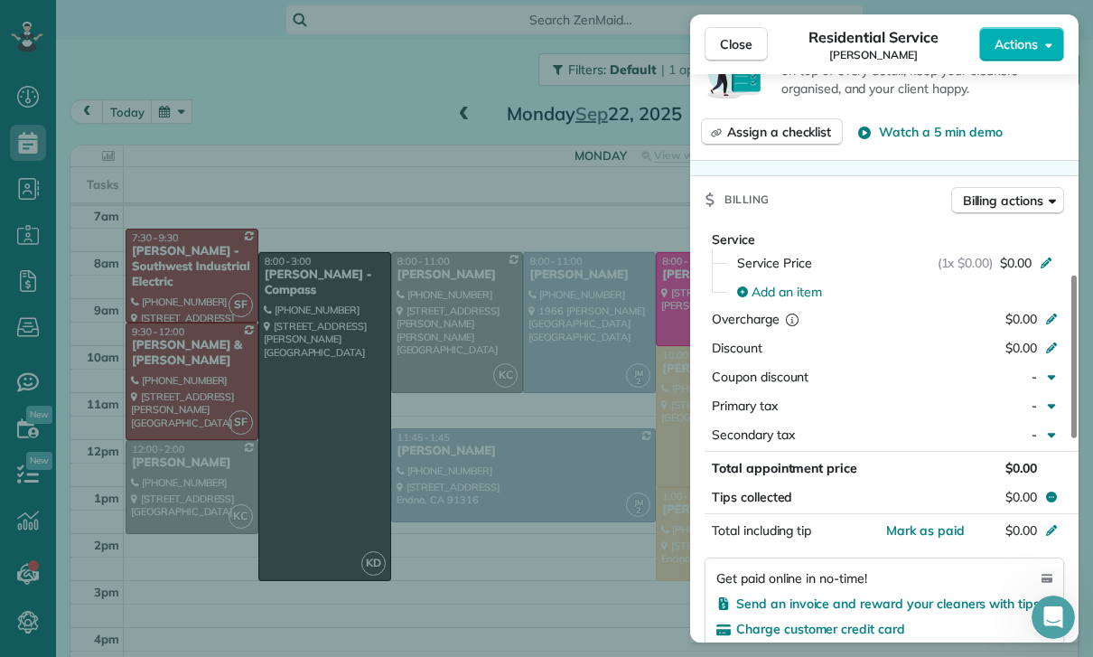
scroll to position [803, 0]
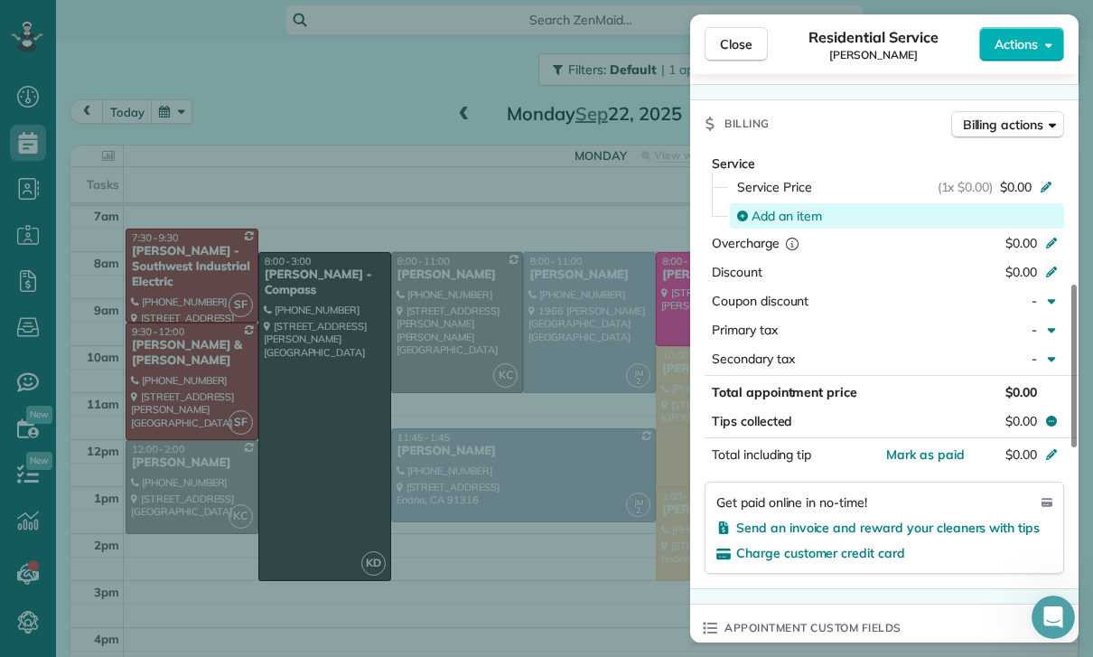
click at [767, 216] on span "Add an item" at bounding box center [786, 216] width 70 height 18
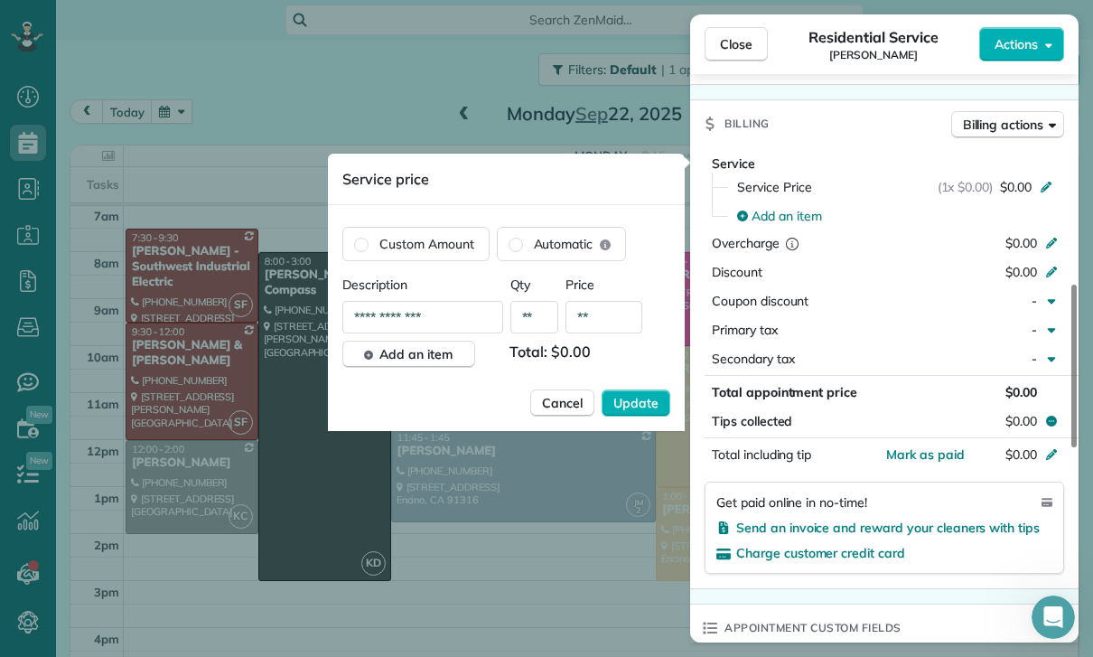
click at [607, 327] on input "**" at bounding box center [603, 317] width 77 height 33
type input "****"
click at [639, 402] on span "Update" at bounding box center [635, 403] width 45 height 18
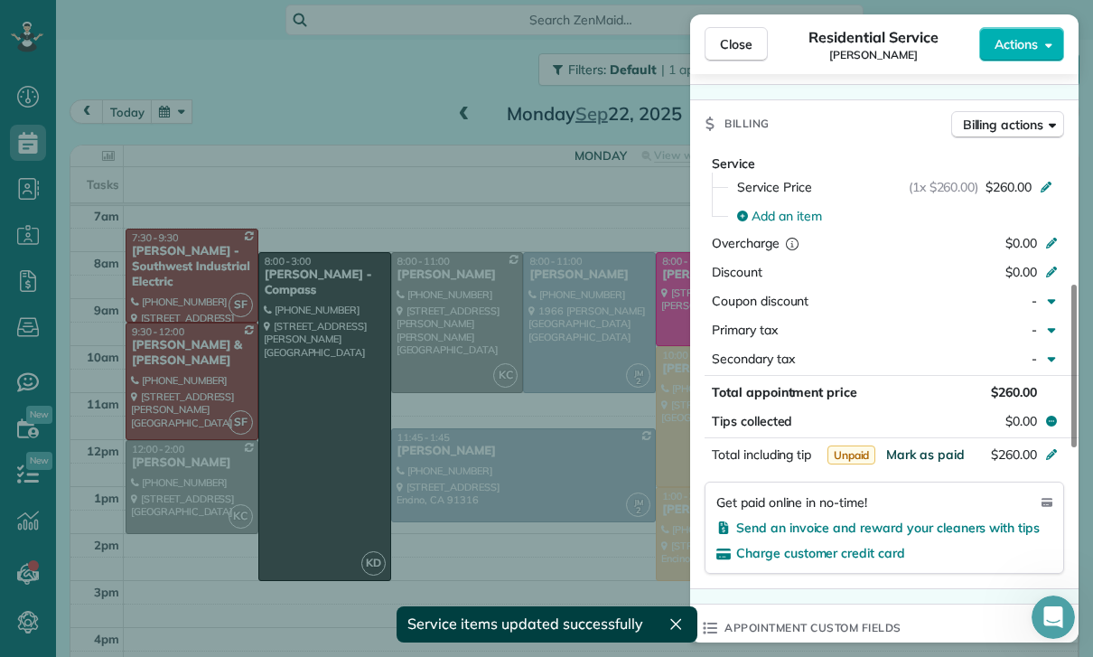
click at [923, 460] on span "Mark as paid" at bounding box center [925, 454] width 79 height 16
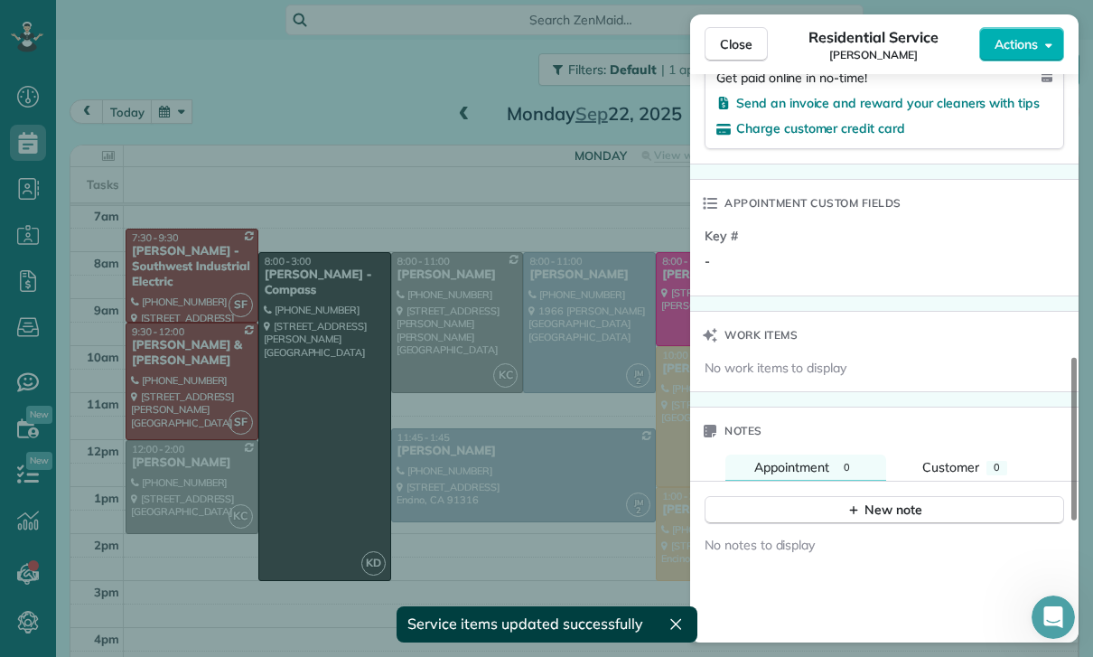
scroll to position [1267, 0]
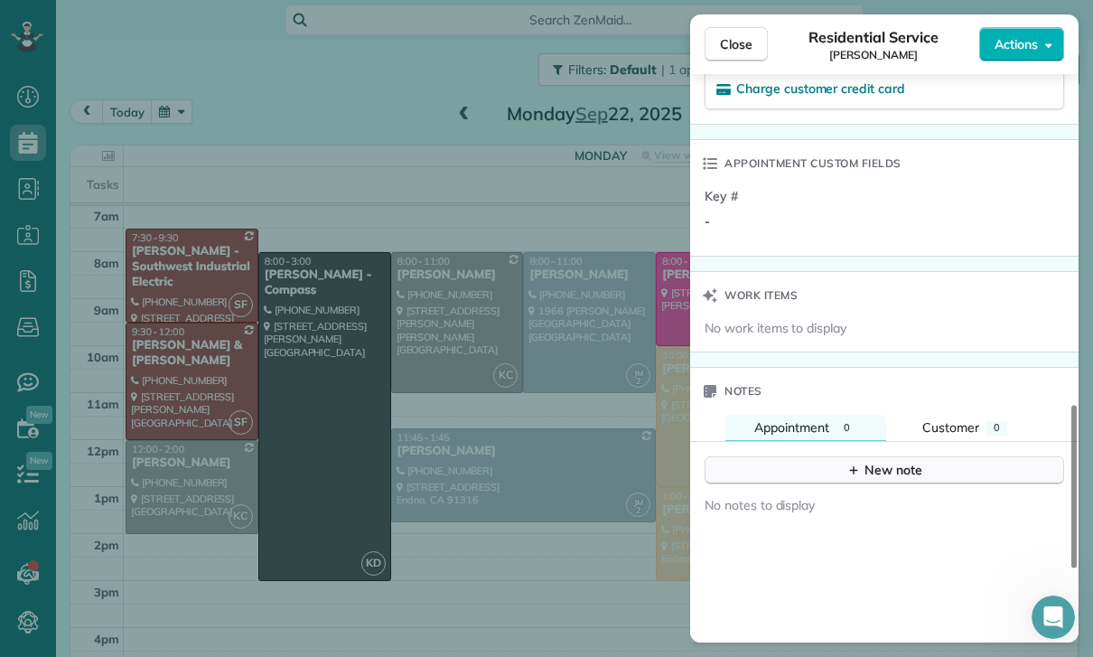
click at [877, 475] on div "New note" at bounding box center [884, 470] width 76 height 19
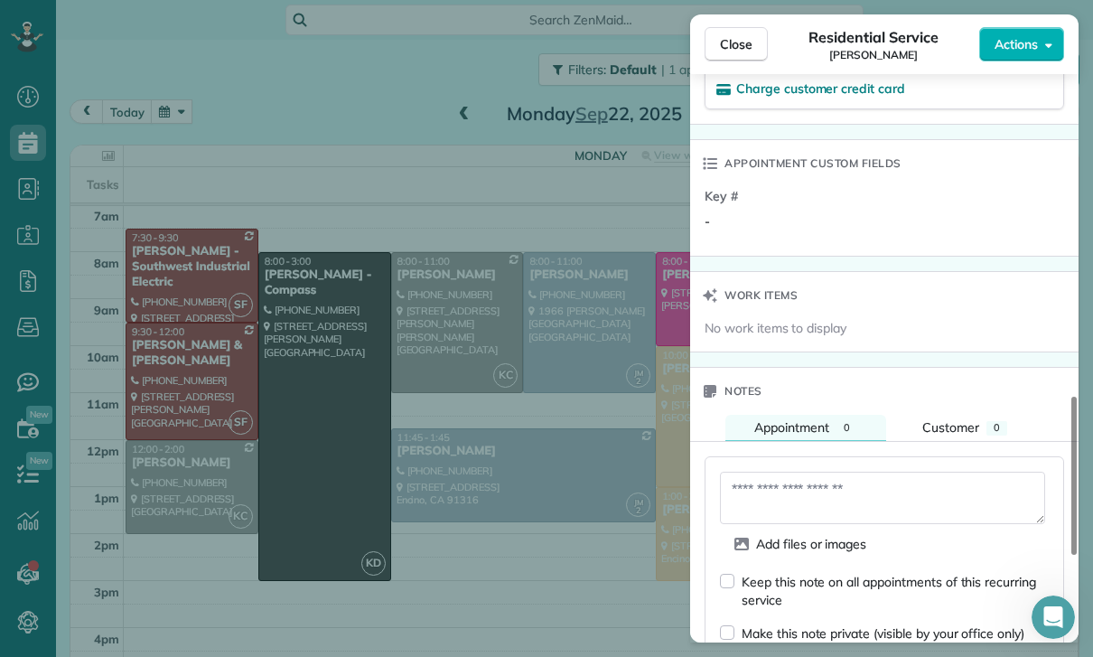
click at [778, 492] on textarea at bounding box center [882, 497] width 325 height 52
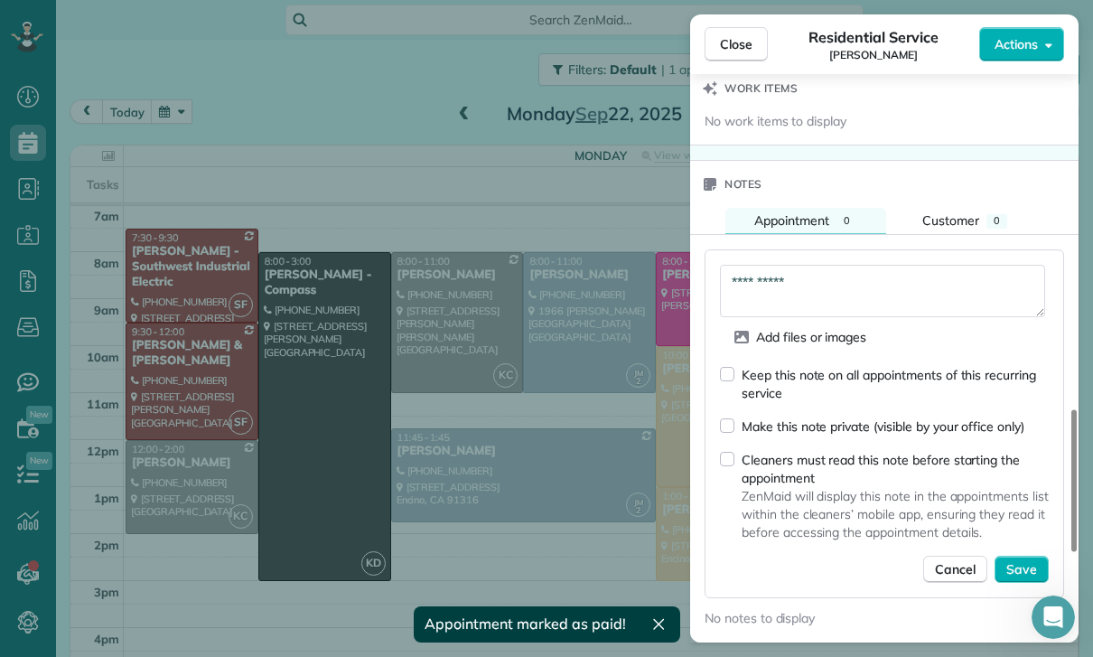
scroll to position [1475, 0]
type textarea "**********"
click at [1028, 550] on div "Keep this note on all appointments of this recurring service Make this note pri…" at bounding box center [884, 473] width 329 height 218
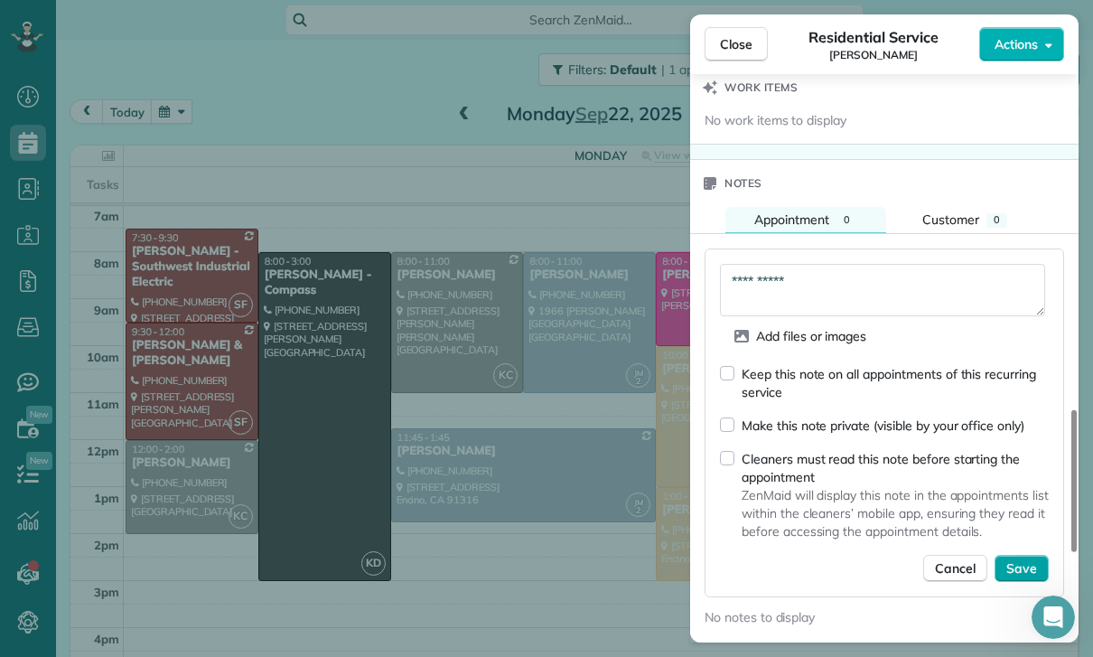
click at [1019, 565] on span "Save" at bounding box center [1021, 568] width 31 height 18
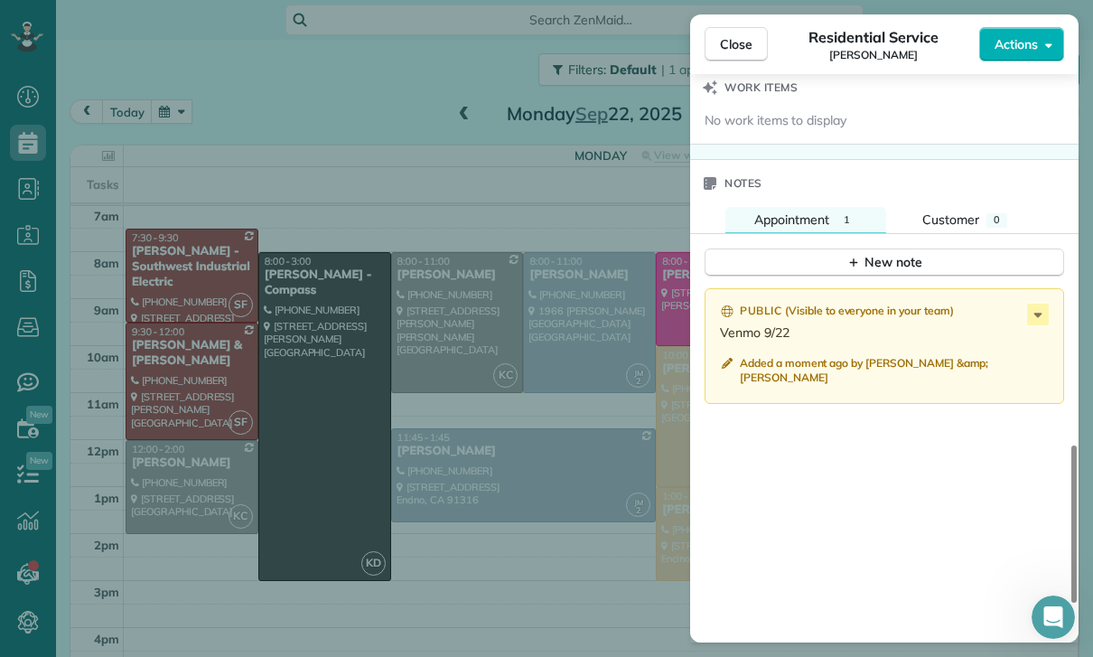
scroll to position [142, 0]
click at [574, 555] on div "Close Residential Service Jessica Wise Actions Status Confirmed Jessica Wise · …" at bounding box center [546, 328] width 1093 height 657
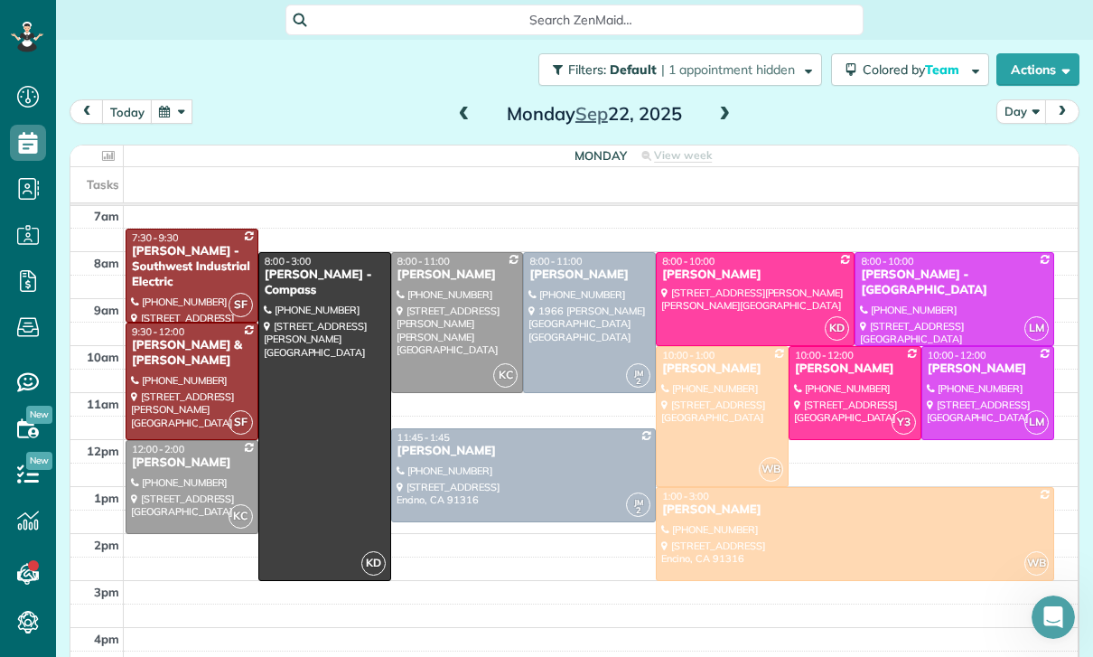
click at [461, 107] on span at bounding box center [464, 115] width 20 height 16
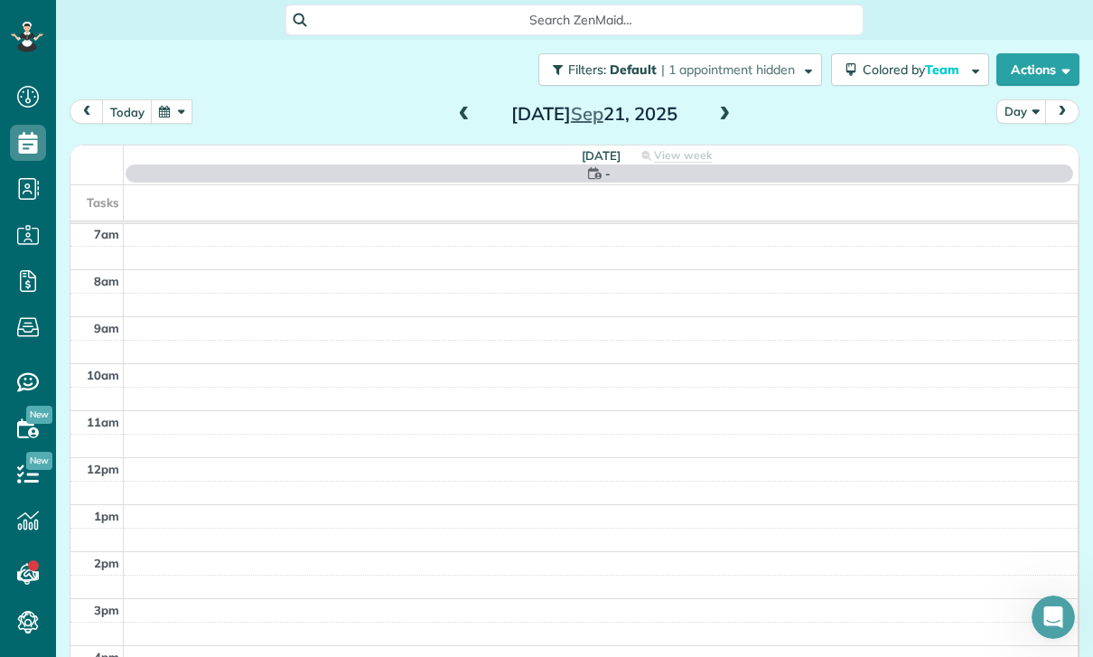
scroll to position [142, 0]
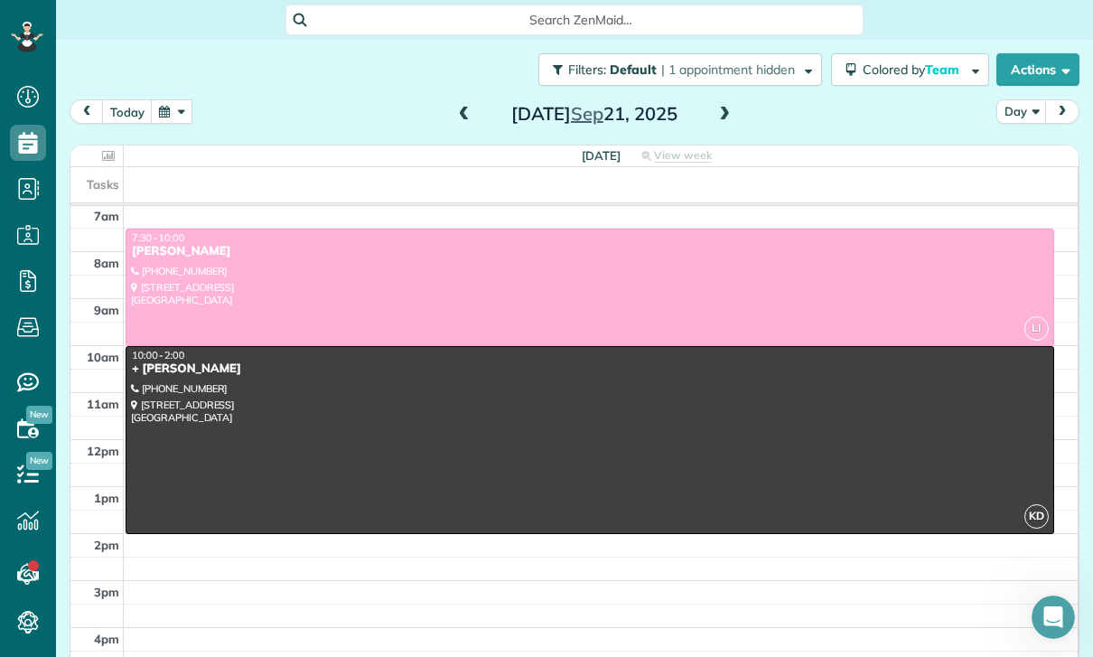
click at [461, 108] on span at bounding box center [464, 115] width 20 height 16
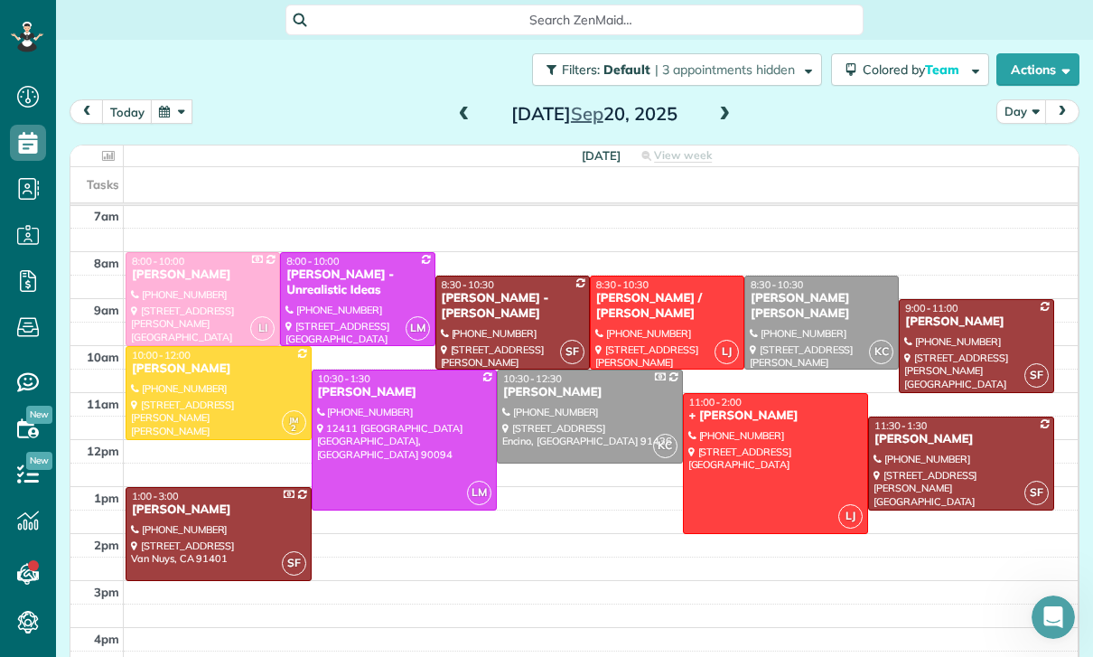
click at [171, 115] on button "button" at bounding box center [172, 111] width 42 height 24
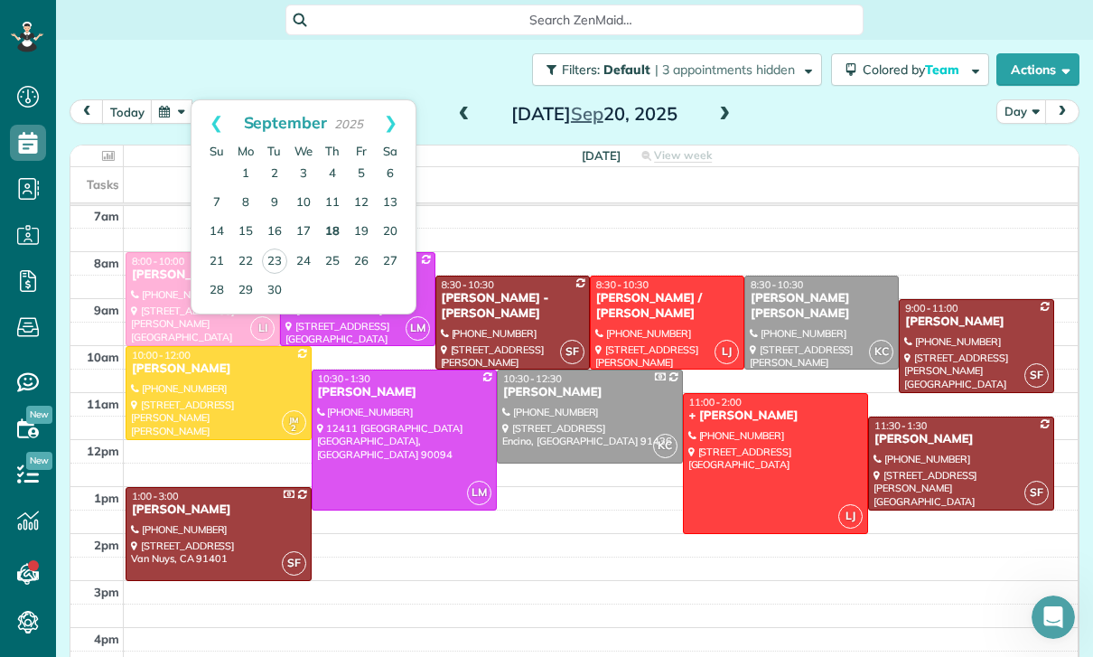
click at [336, 233] on link "18" at bounding box center [332, 232] width 29 height 29
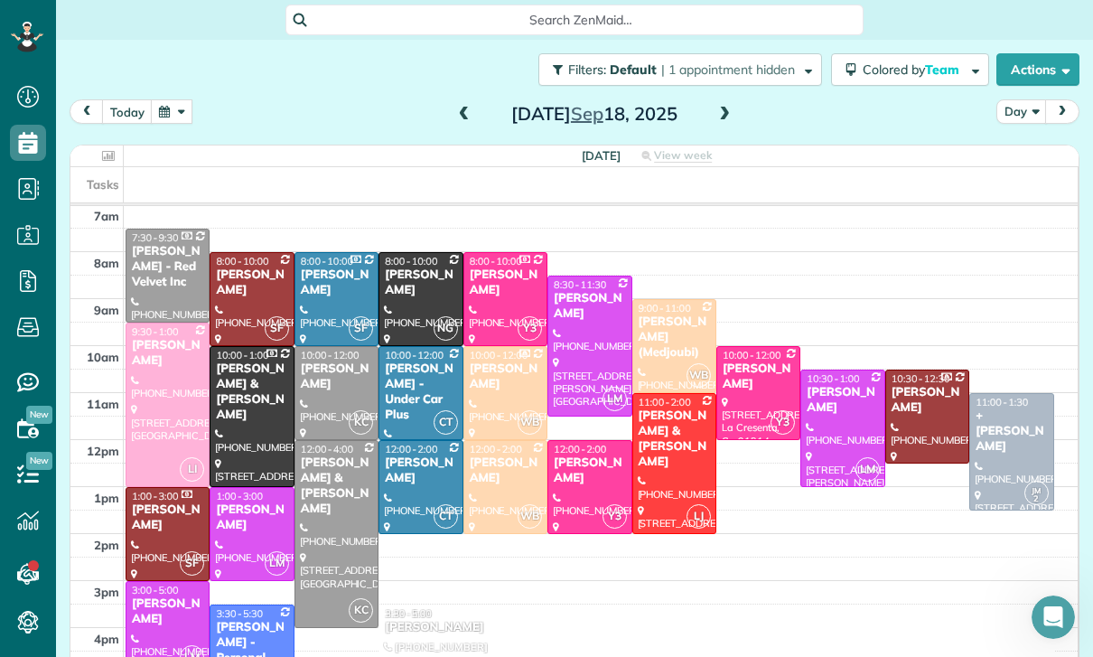
click at [250, 520] on div at bounding box center [251, 534] width 82 height 92
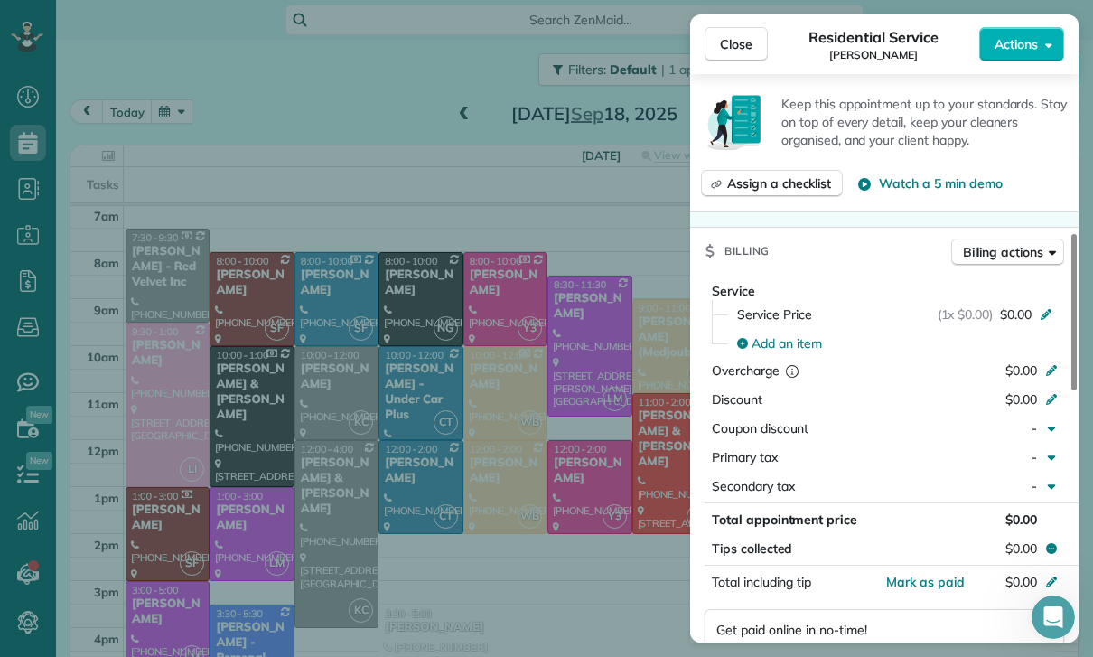
scroll to position [699, 0]
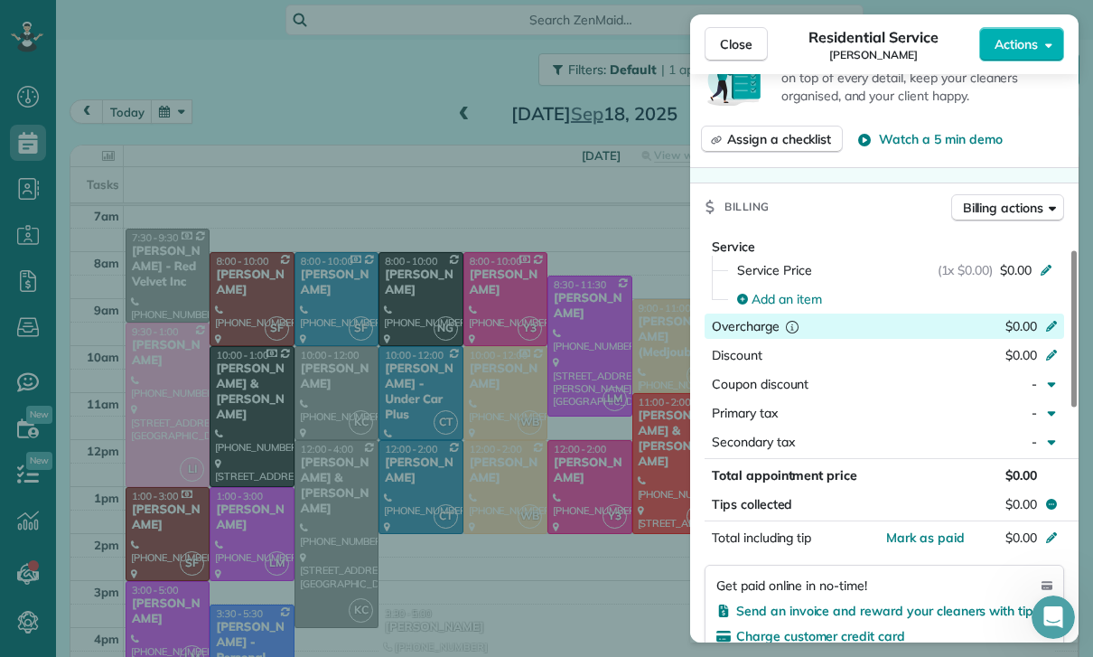
click at [773, 314] on div "Overcharge $0.00" at bounding box center [884, 325] width 359 height 25
click at [774, 283] on div "Service Price (1x $0.00) $0.00" at bounding box center [895, 270] width 338 height 29
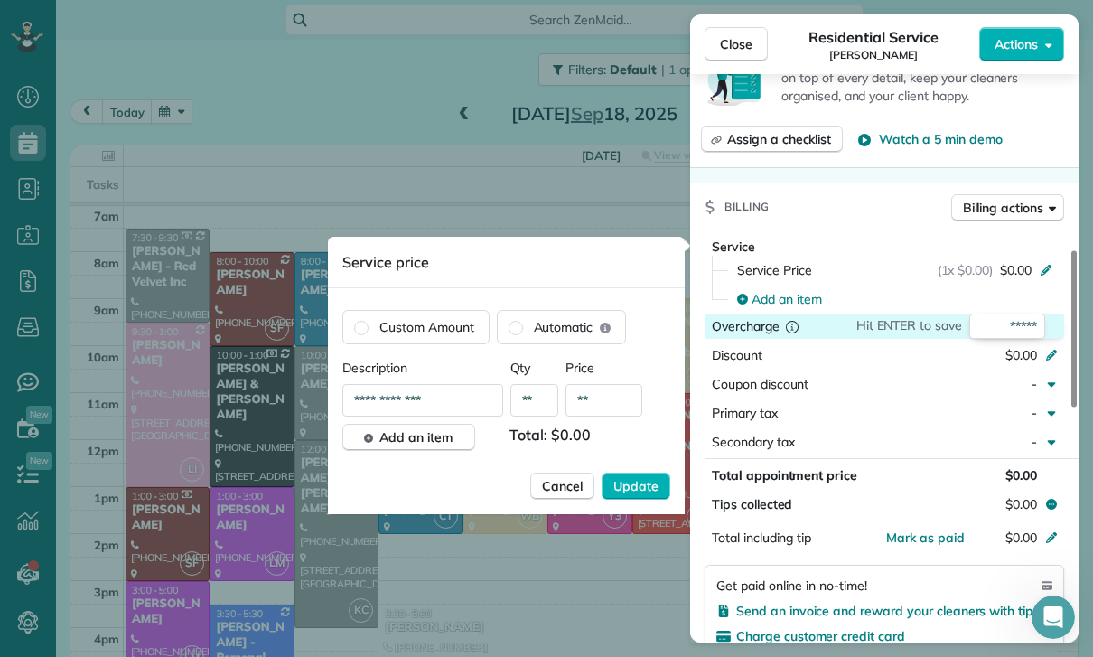
click at [781, 285] on div "Add an item" at bounding box center [895, 299] width 338 height 29
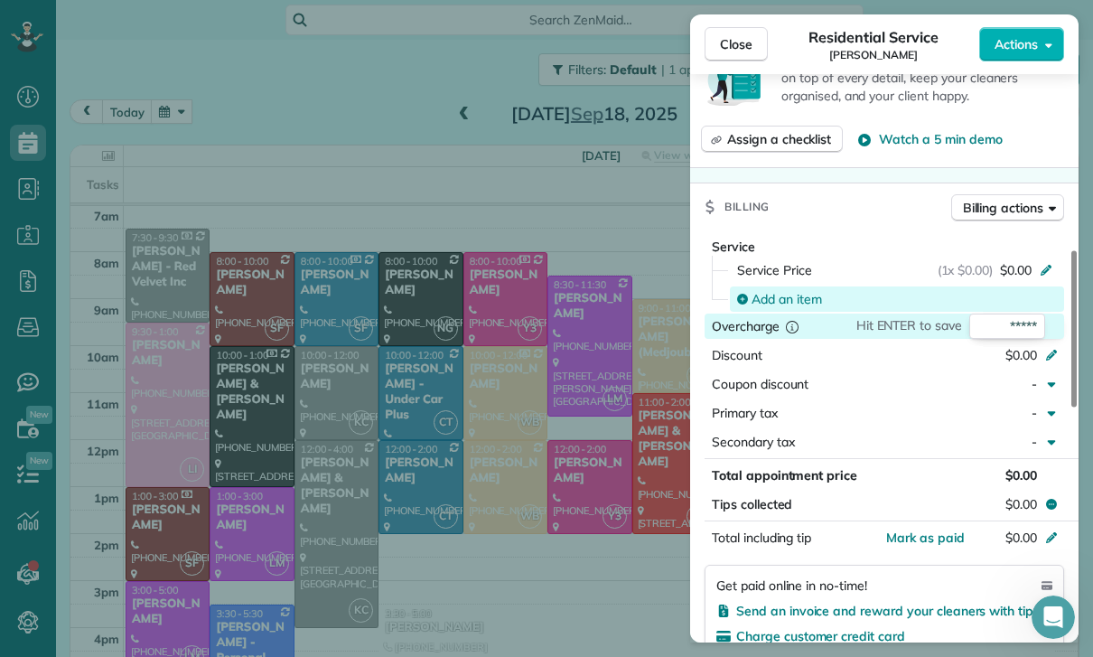
click at [764, 292] on span "Add an item" at bounding box center [786, 299] width 70 height 18
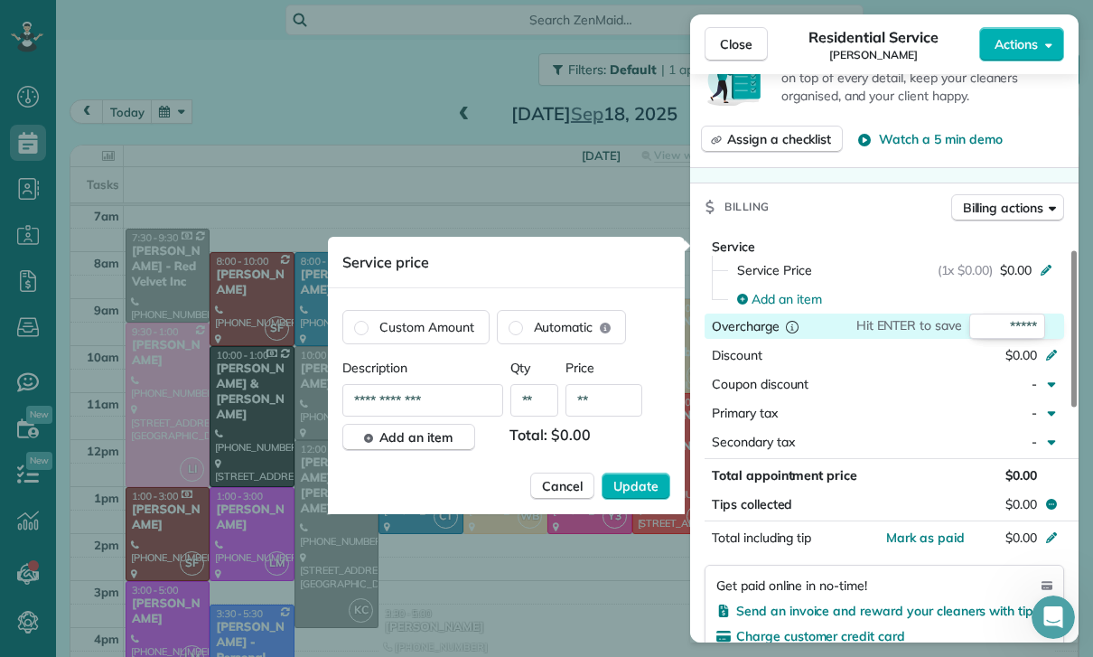
click at [602, 407] on input "**" at bounding box center [603, 400] width 77 height 33
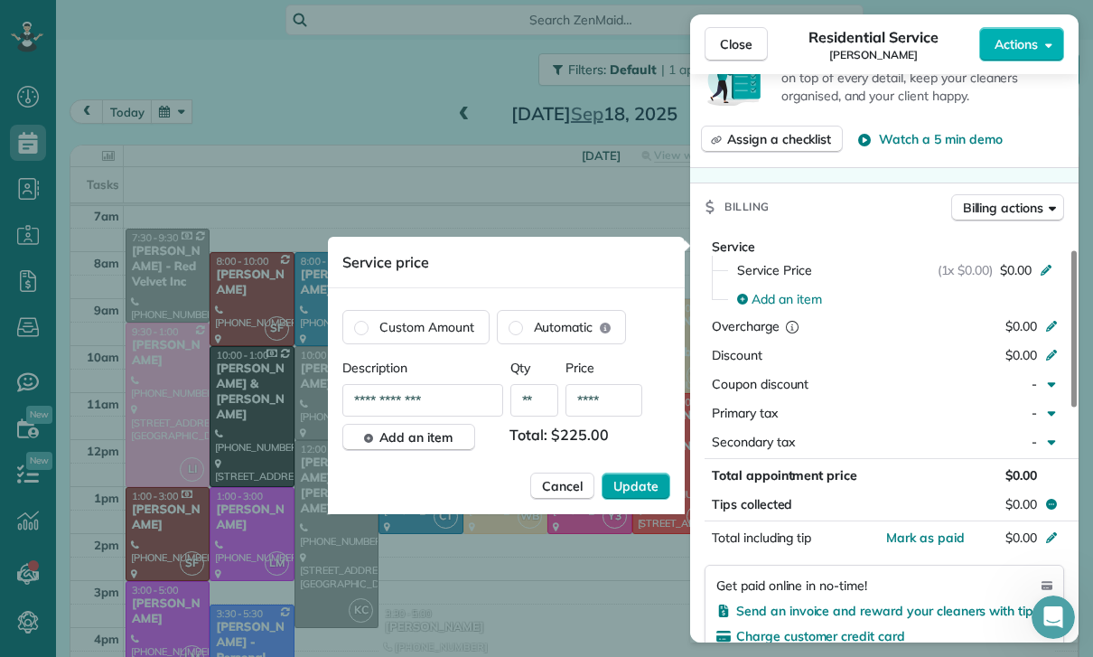
type input "****"
click at [626, 485] on span "Update" at bounding box center [635, 486] width 45 height 18
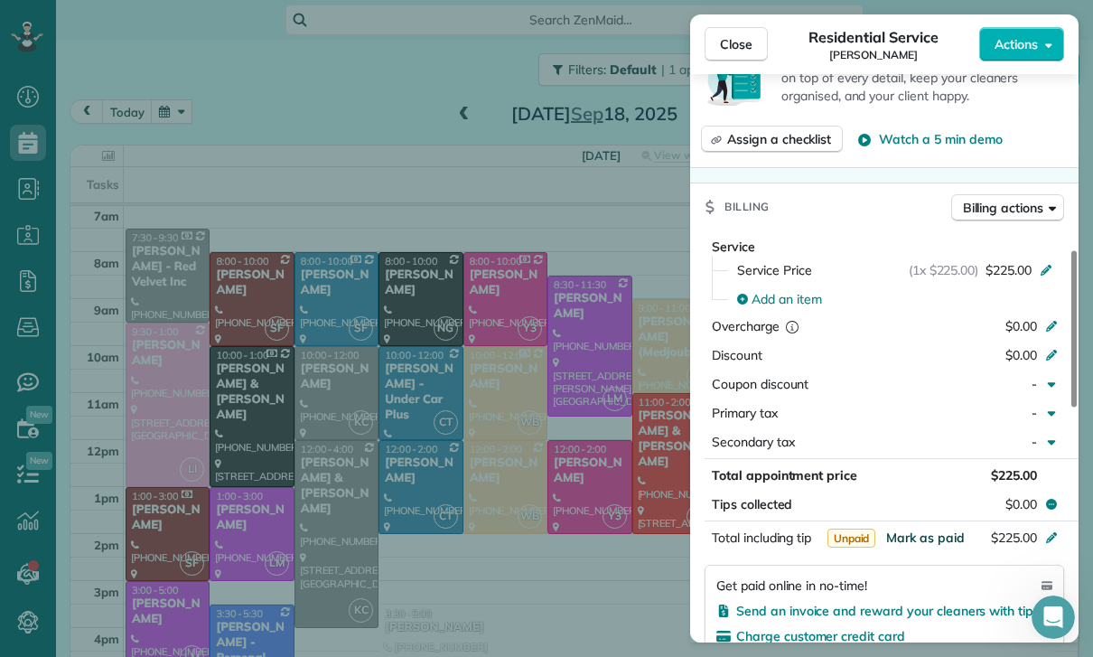
click at [935, 539] on span "Mark as paid" at bounding box center [925, 537] width 79 height 16
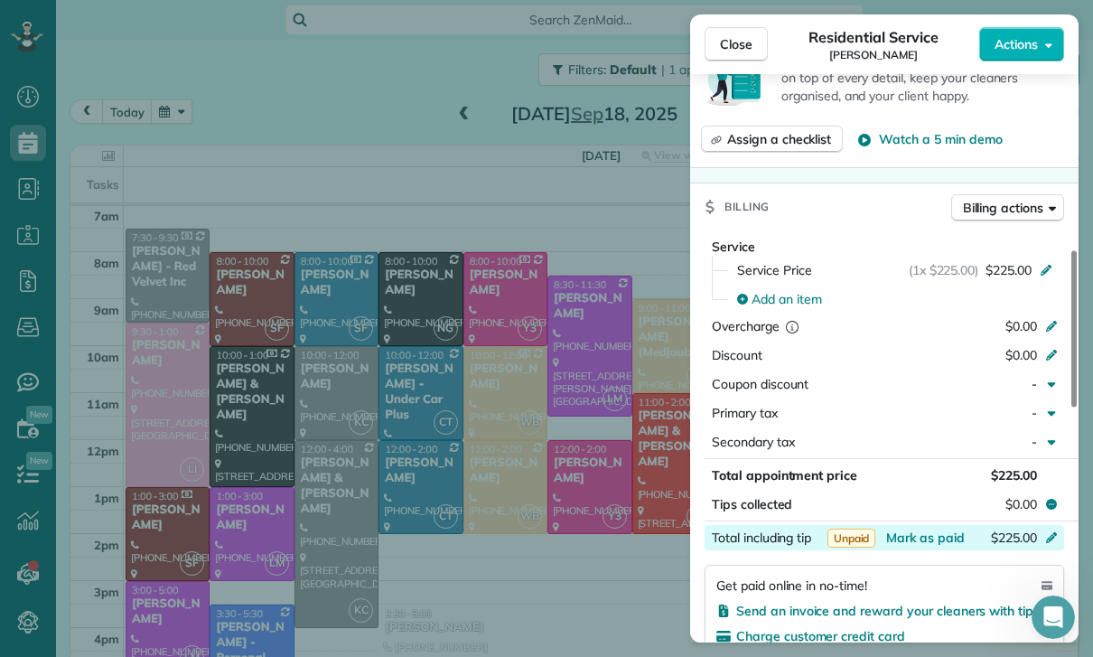
click at [926, 546] on div "$225.00" at bounding box center [956, 539] width 176 height 22
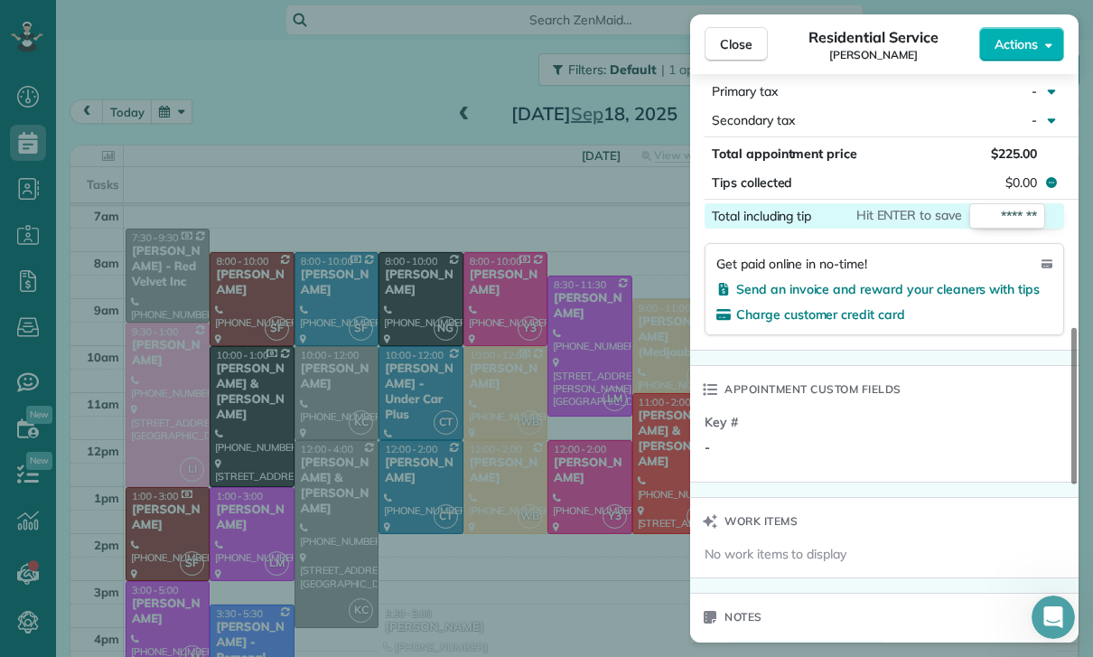
scroll to position [1022, 0]
click at [900, 465] on div "Key # -" at bounding box center [886, 440] width 363 height 58
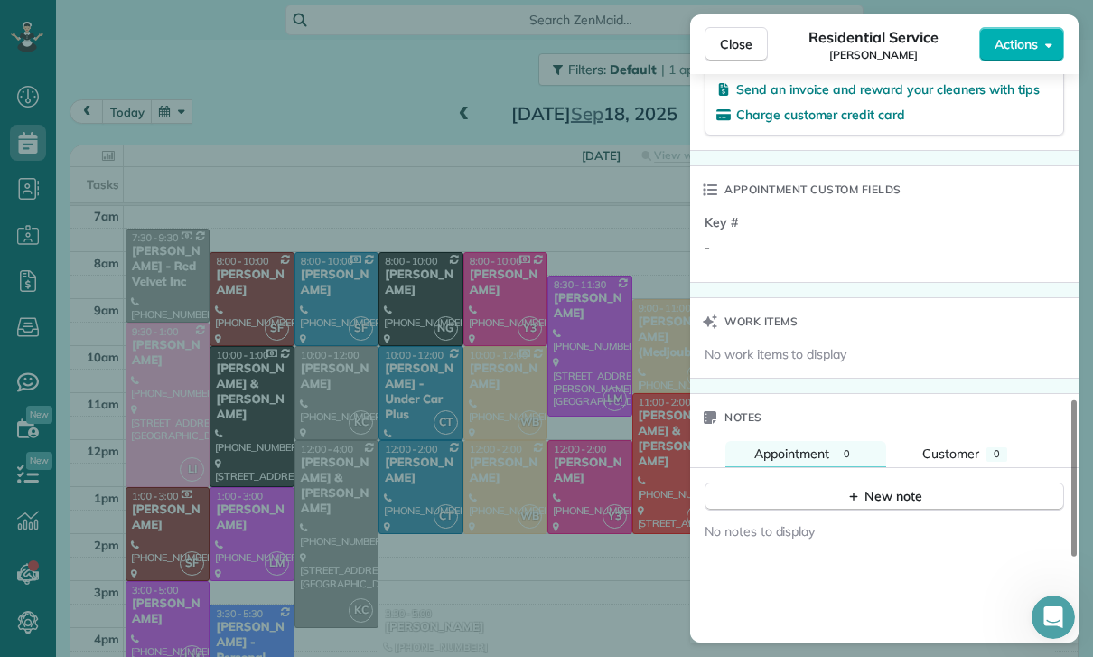
scroll to position [1344, 0]
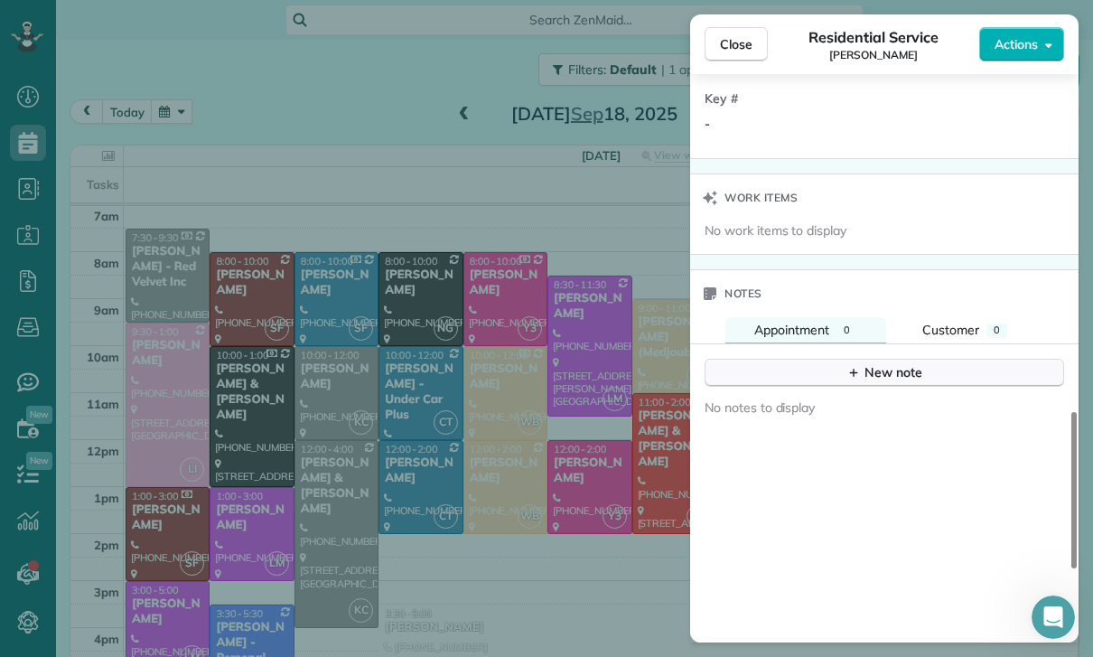
click at [888, 364] on div "New note" at bounding box center [884, 372] width 76 height 19
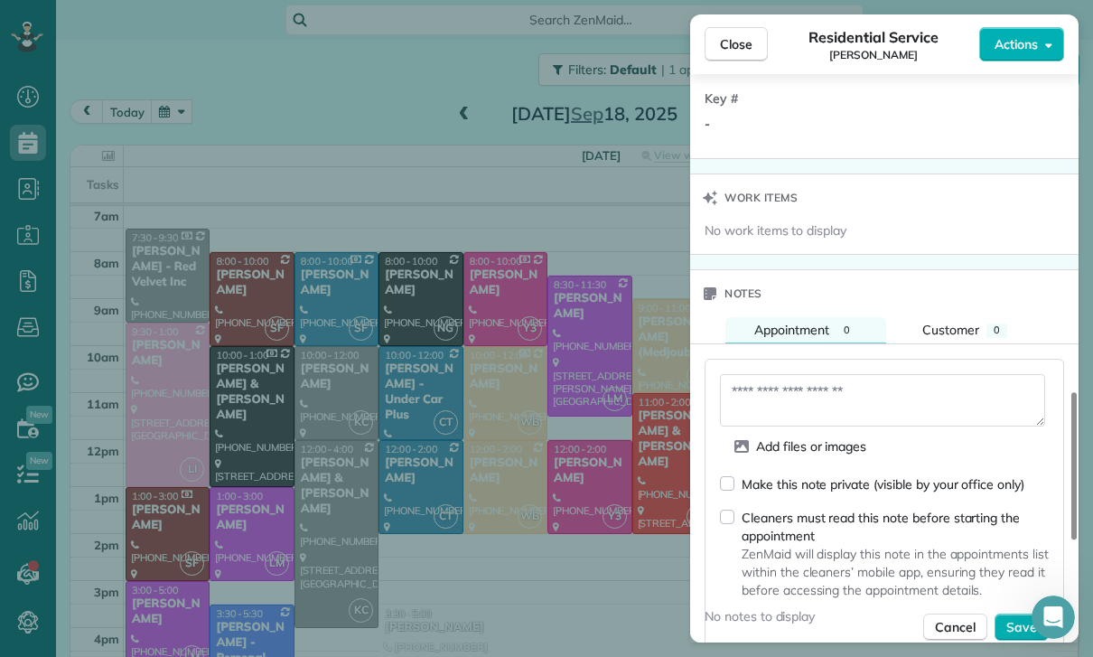
click at [771, 396] on textarea at bounding box center [882, 400] width 325 height 52
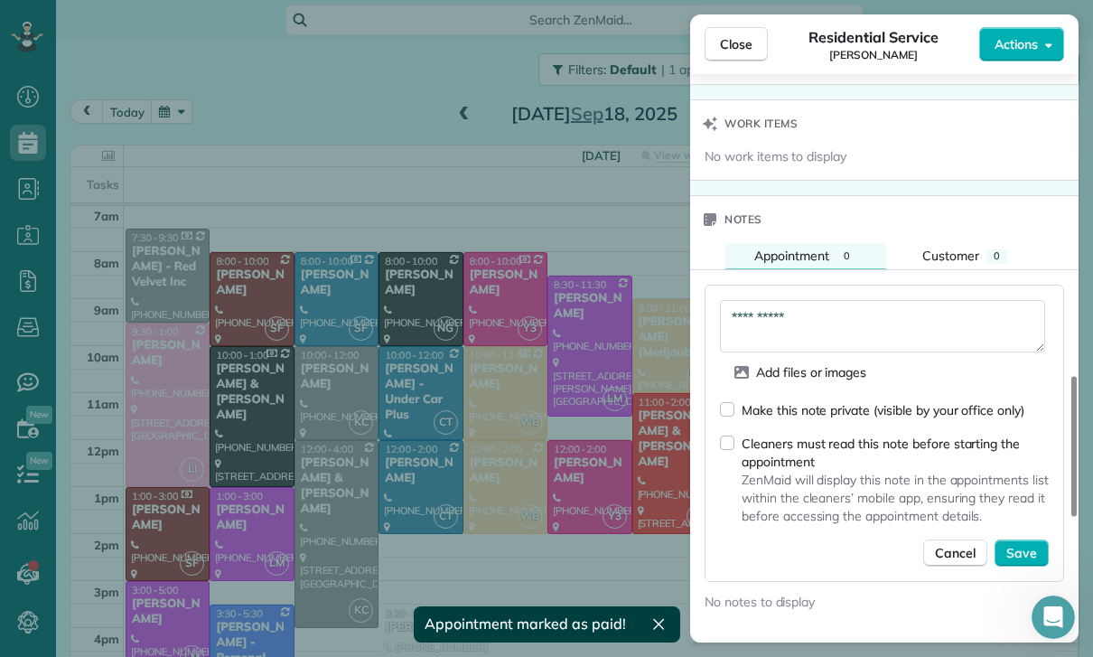
scroll to position [1472, 0]
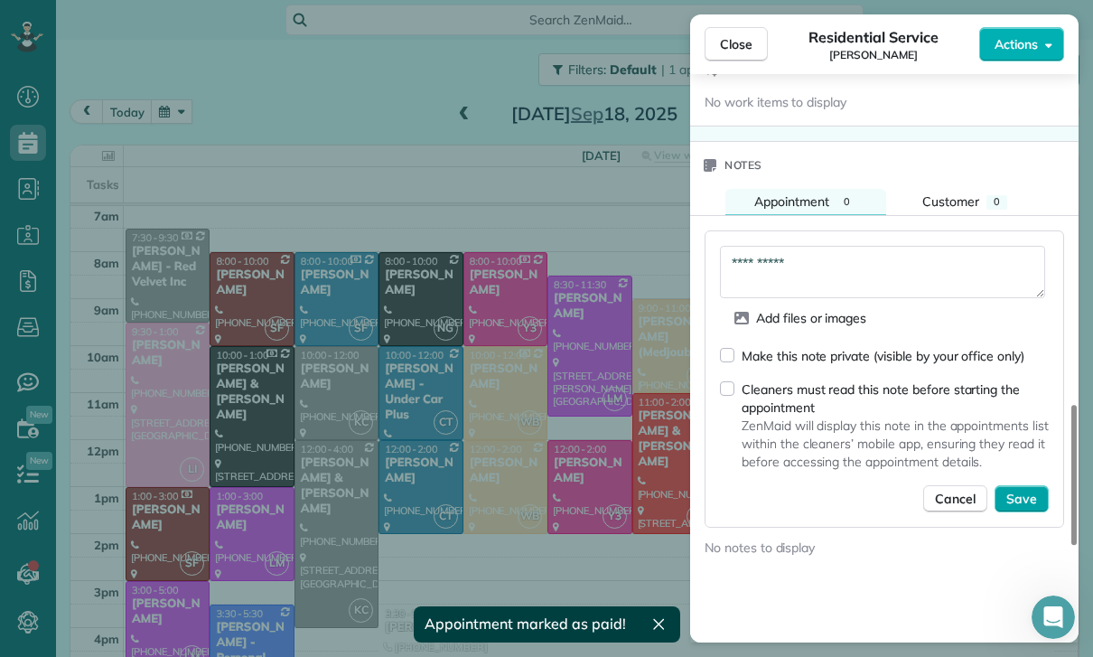
type textarea "**********"
click at [1023, 492] on span "Save" at bounding box center [1021, 499] width 31 height 18
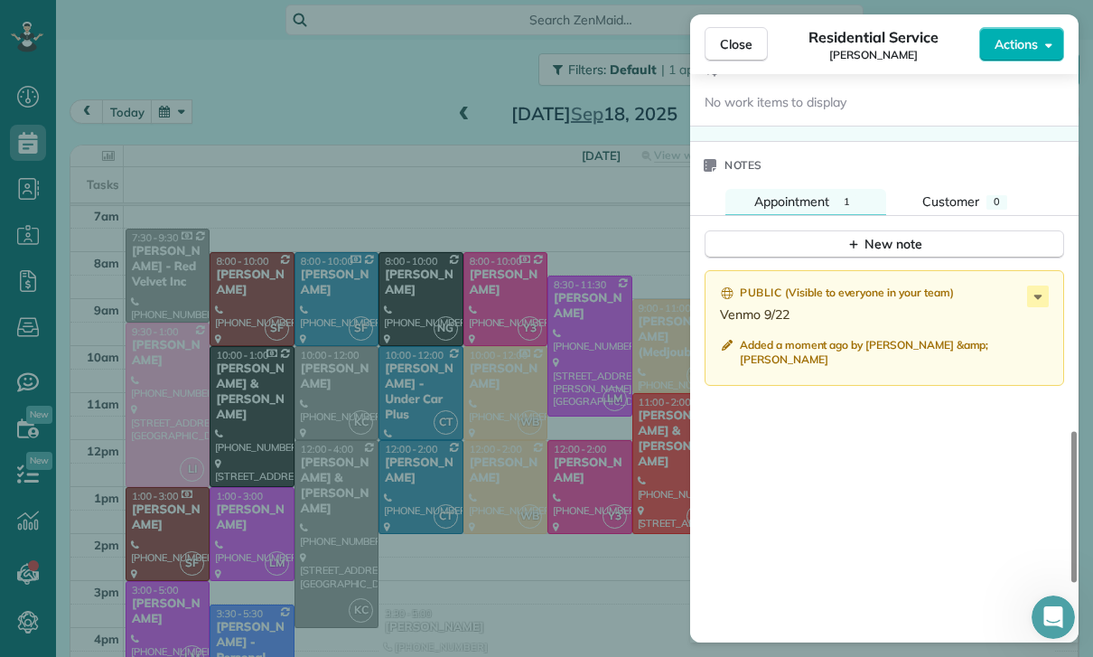
scroll to position [142, 0]
click at [200, 100] on div "Close Residential Service Jenny Park Actions Status Confirmed Jenny Park · Open…" at bounding box center [546, 328] width 1093 height 657
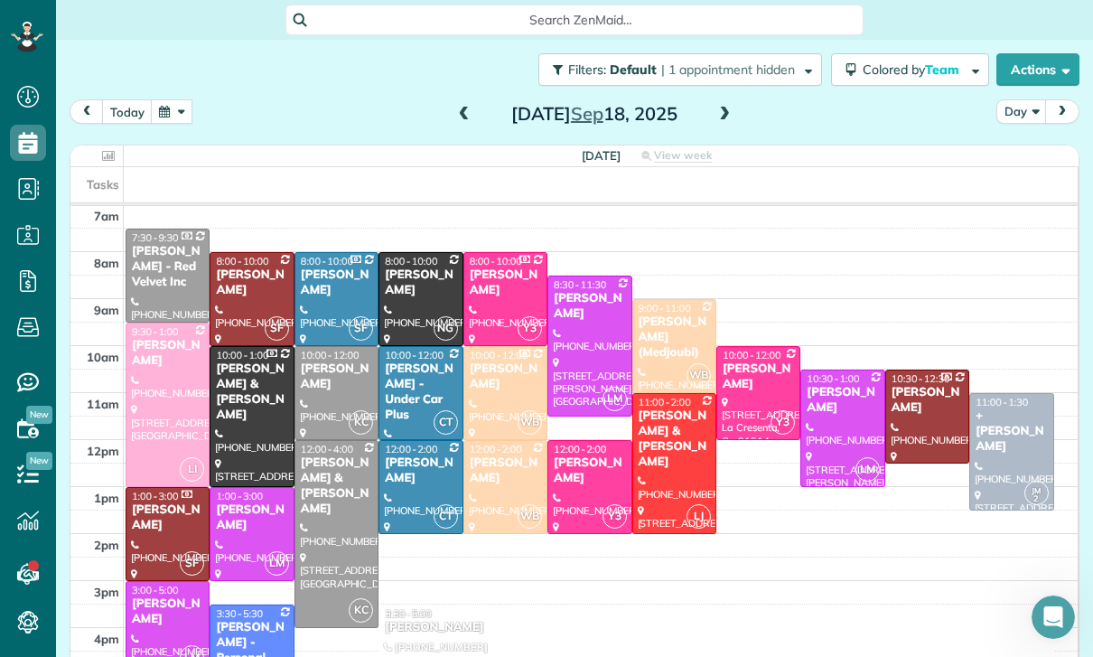
click at [177, 110] on button "button" at bounding box center [172, 111] width 42 height 24
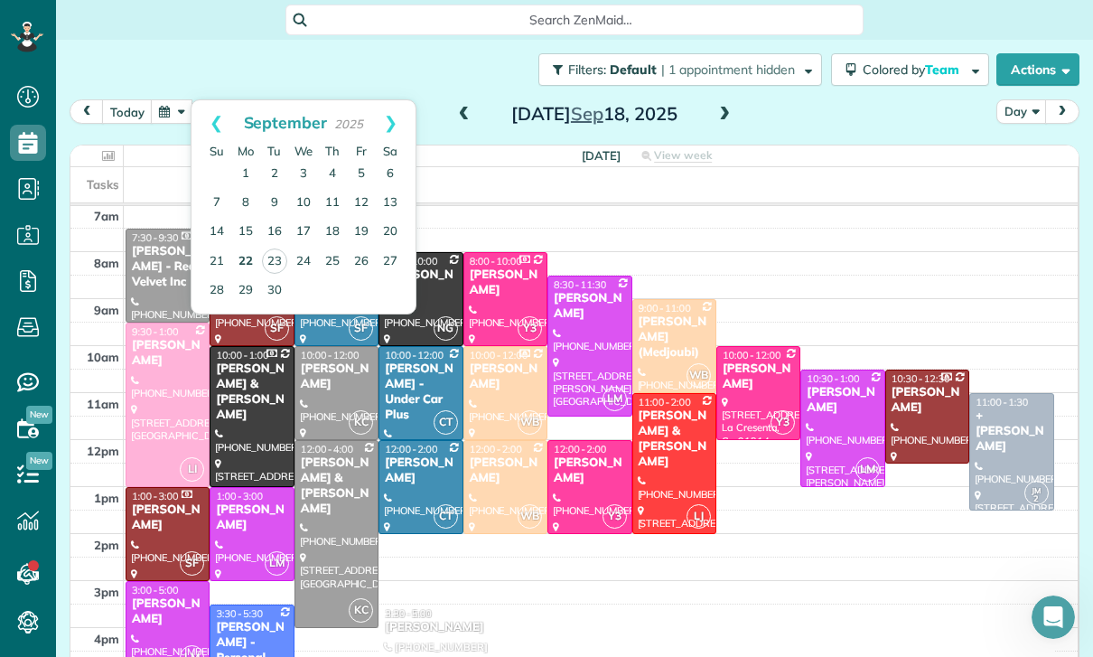
click at [238, 264] on link "22" at bounding box center [245, 261] width 29 height 29
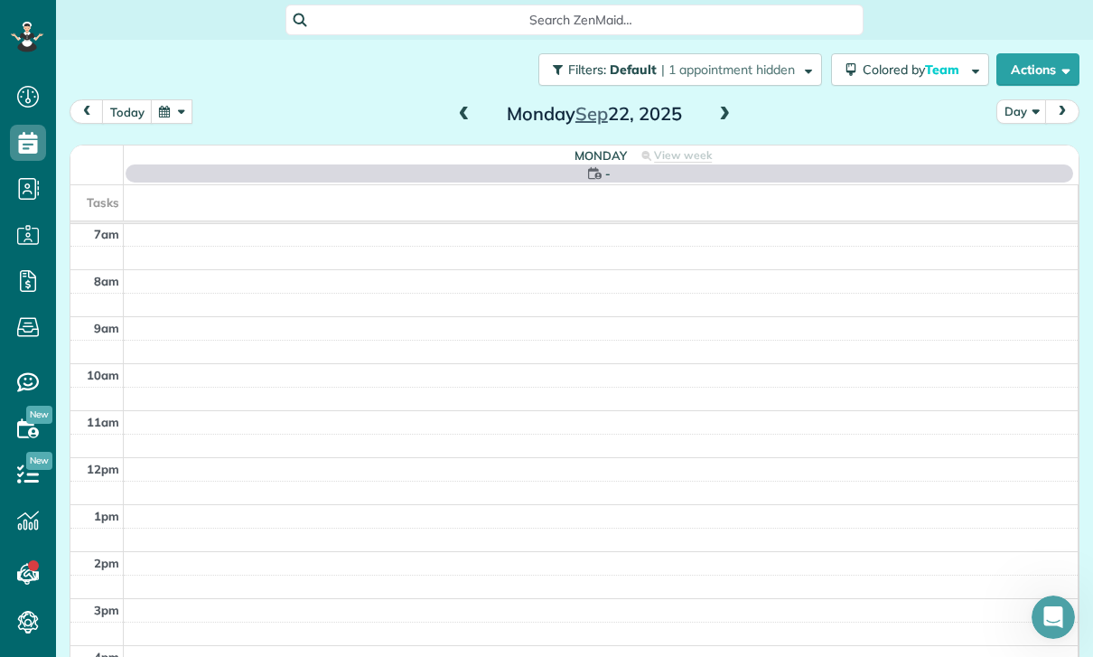
scroll to position [142, 0]
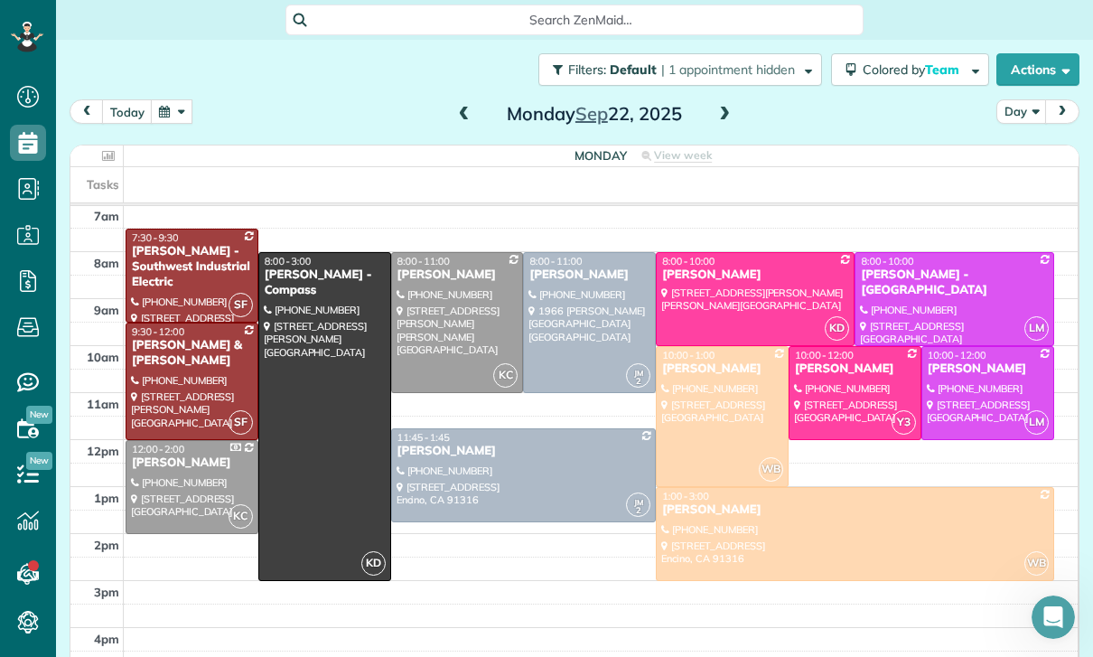
click at [962, 393] on div at bounding box center [987, 393] width 131 height 92
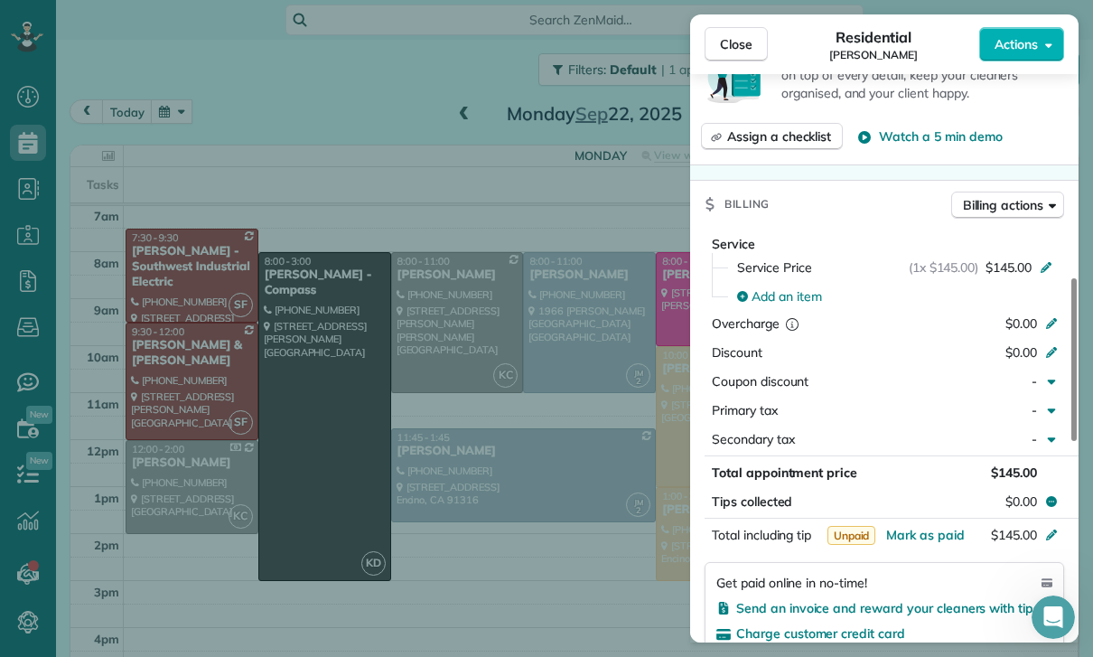
scroll to position [829, 0]
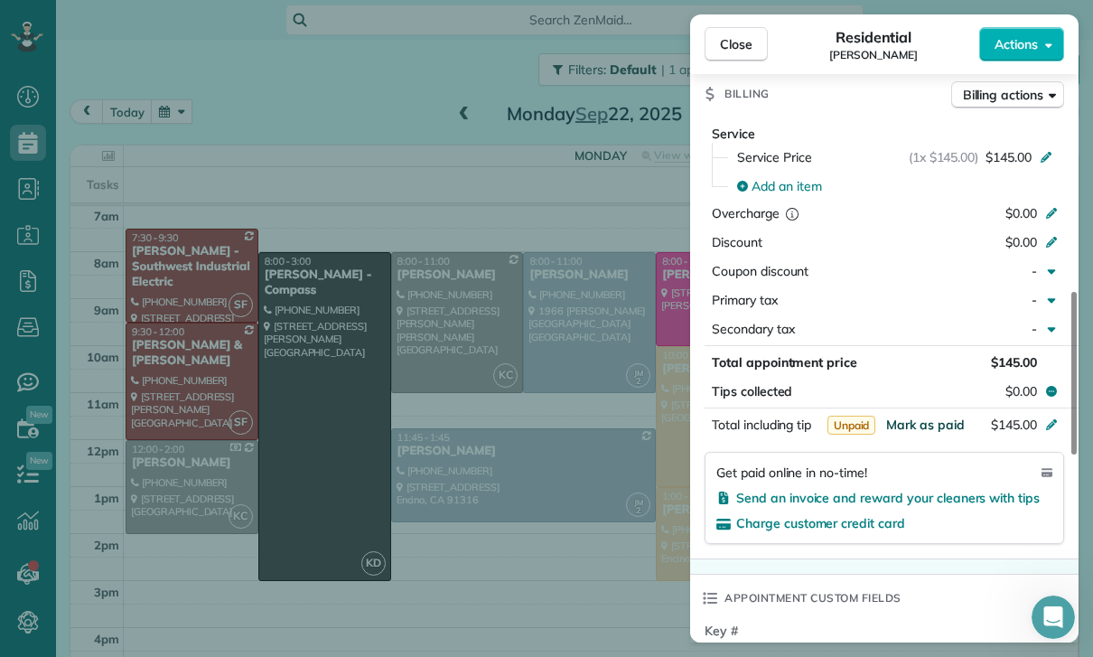
click at [918, 422] on span "Mark as paid" at bounding box center [925, 424] width 79 height 16
click at [914, 423] on span "Mark as paid" at bounding box center [925, 424] width 79 height 16
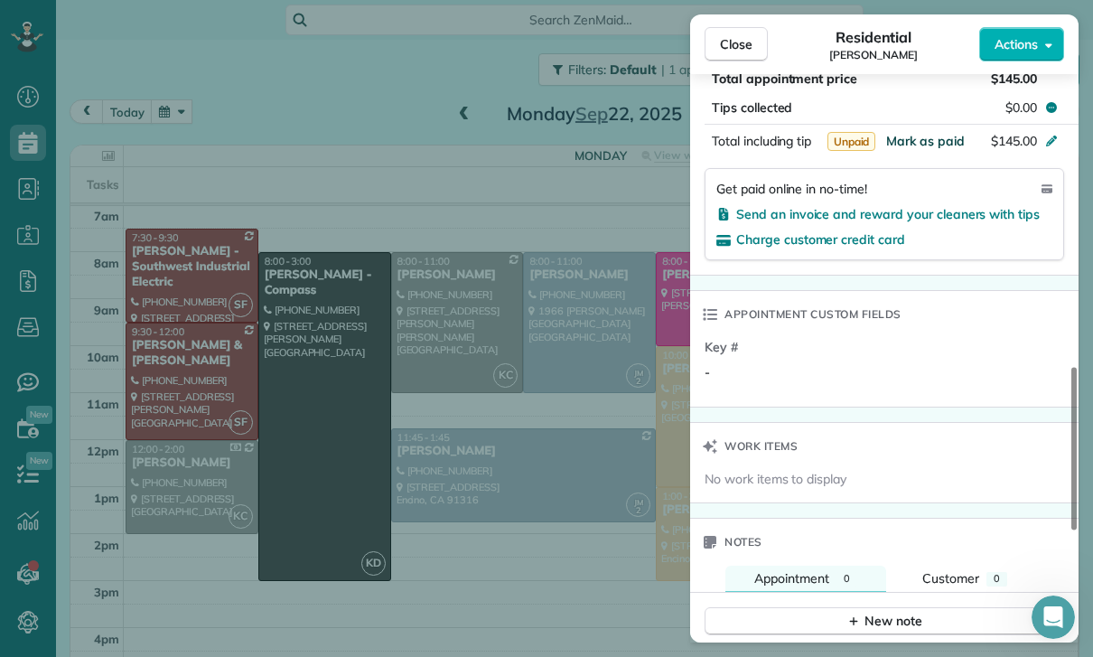
scroll to position [1132, 0]
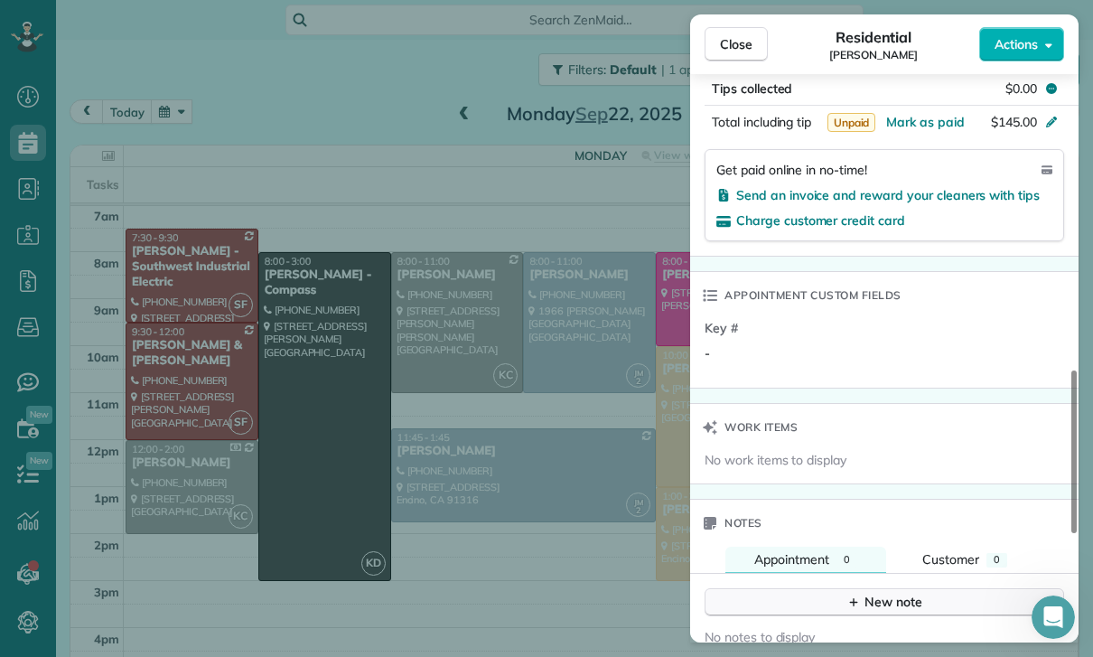
click at [860, 595] on icon "button" at bounding box center [853, 601] width 14 height 14
click at [766, 621] on textarea at bounding box center [882, 629] width 325 height 52
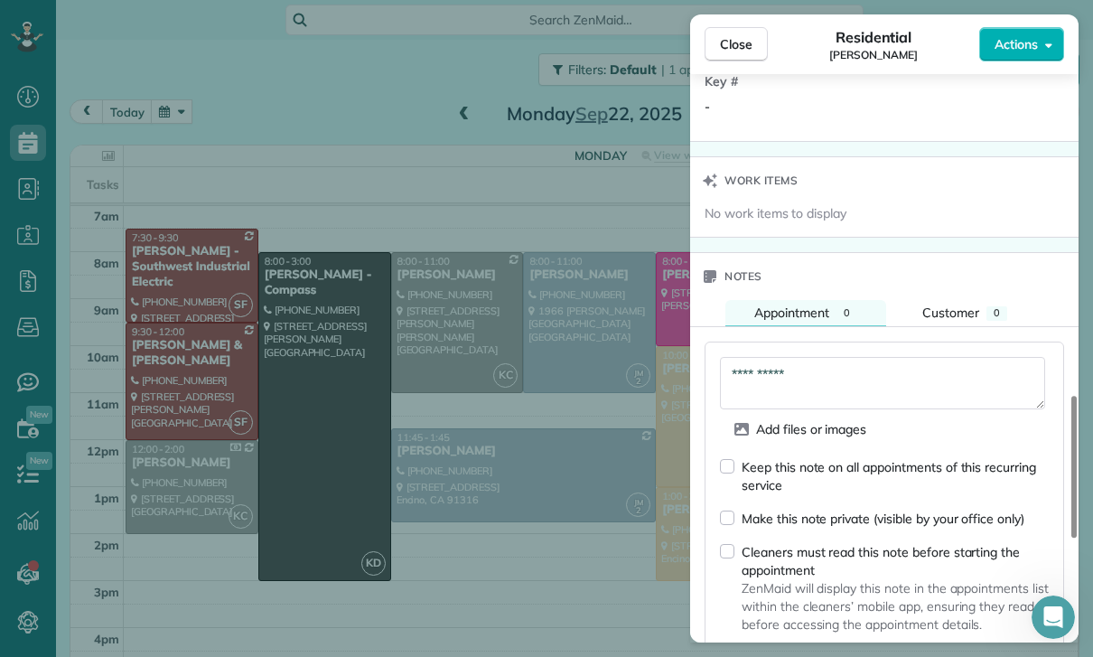
scroll to position [1411, 0]
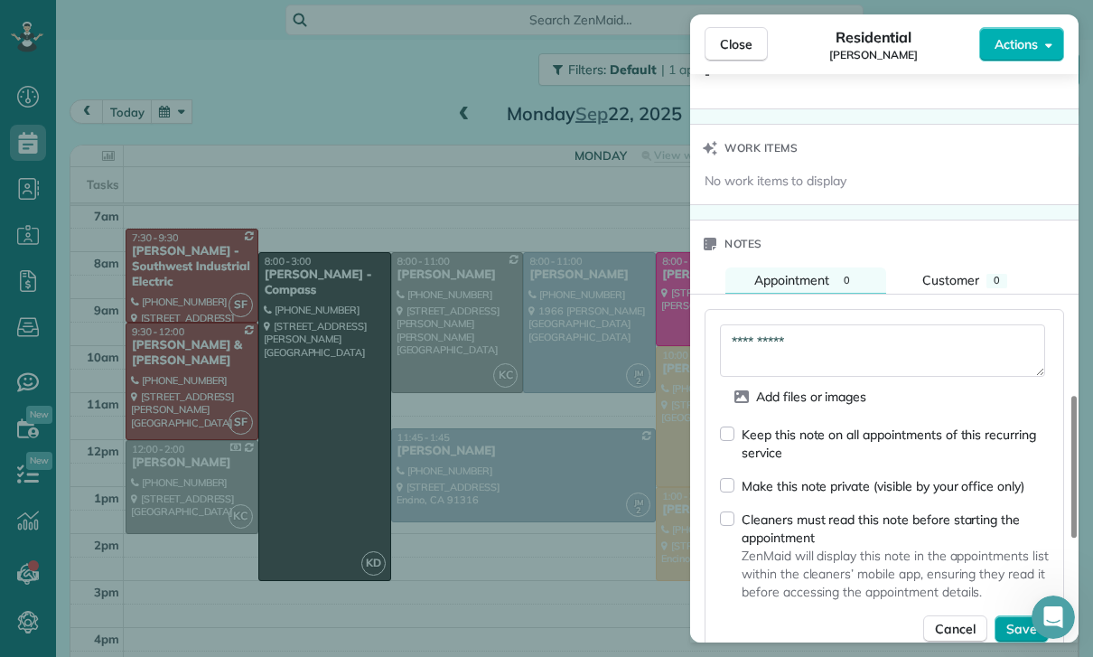
type textarea "**********"
click at [1012, 621] on span "Save" at bounding box center [1021, 629] width 31 height 18
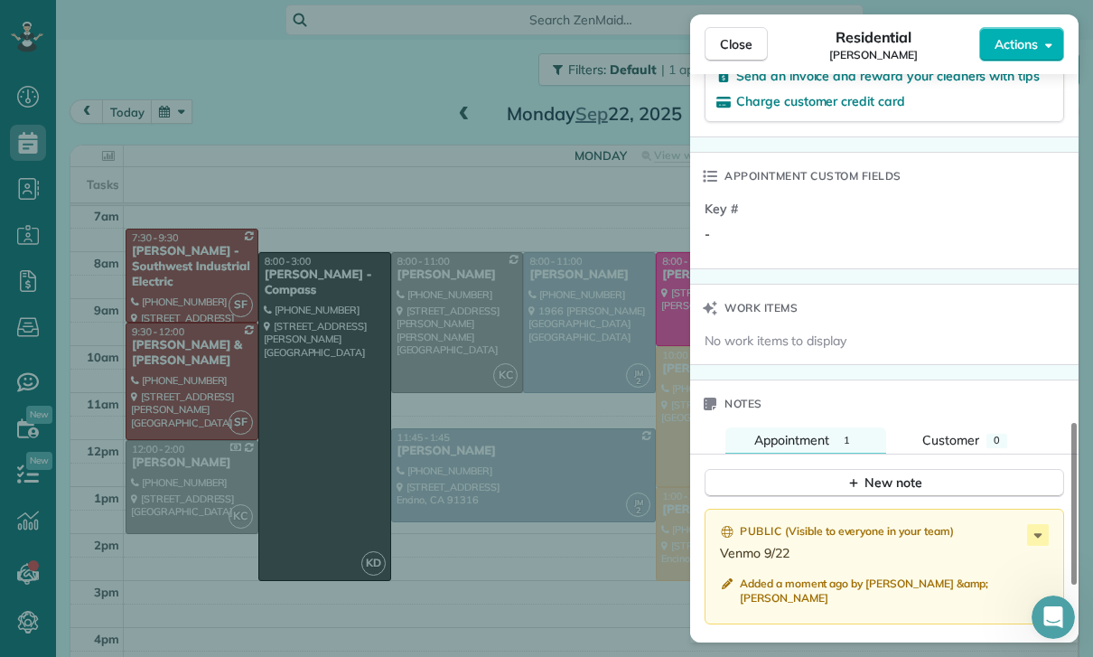
scroll to position [1384, 0]
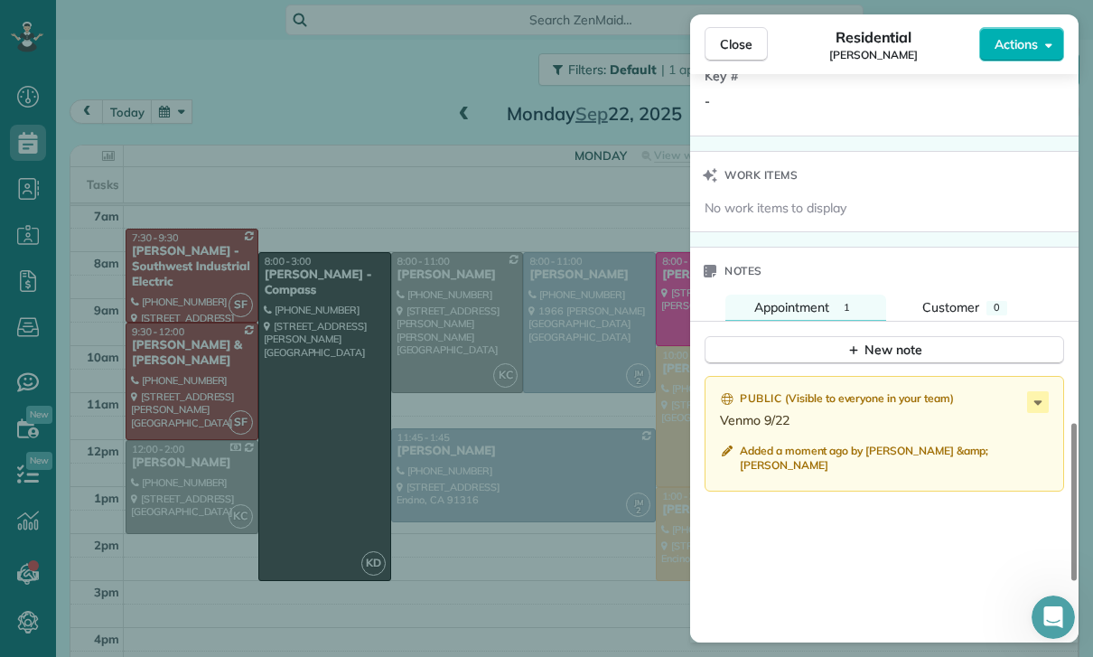
click at [610, 529] on div "Close Residential Carlee Malemute Actions Status Confirmed Carlee Malemute · Op…" at bounding box center [546, 328] width 1093 height 657
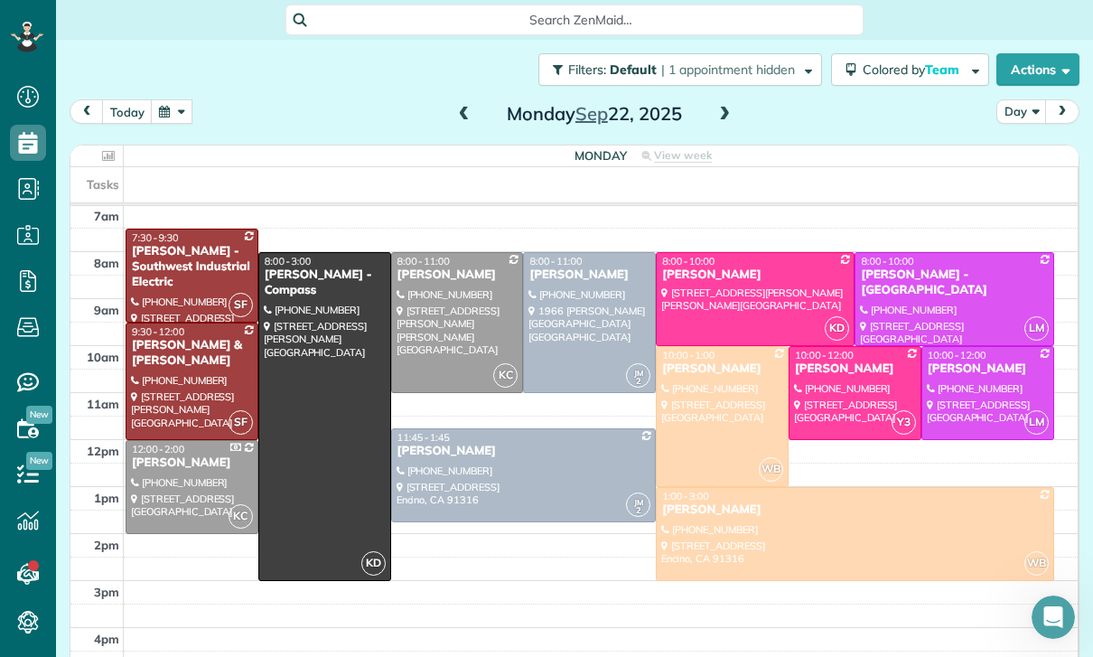
click at [705, 281] on div "[PERSON_NAME]" at bounding box center [755, 274] width 188 height 15
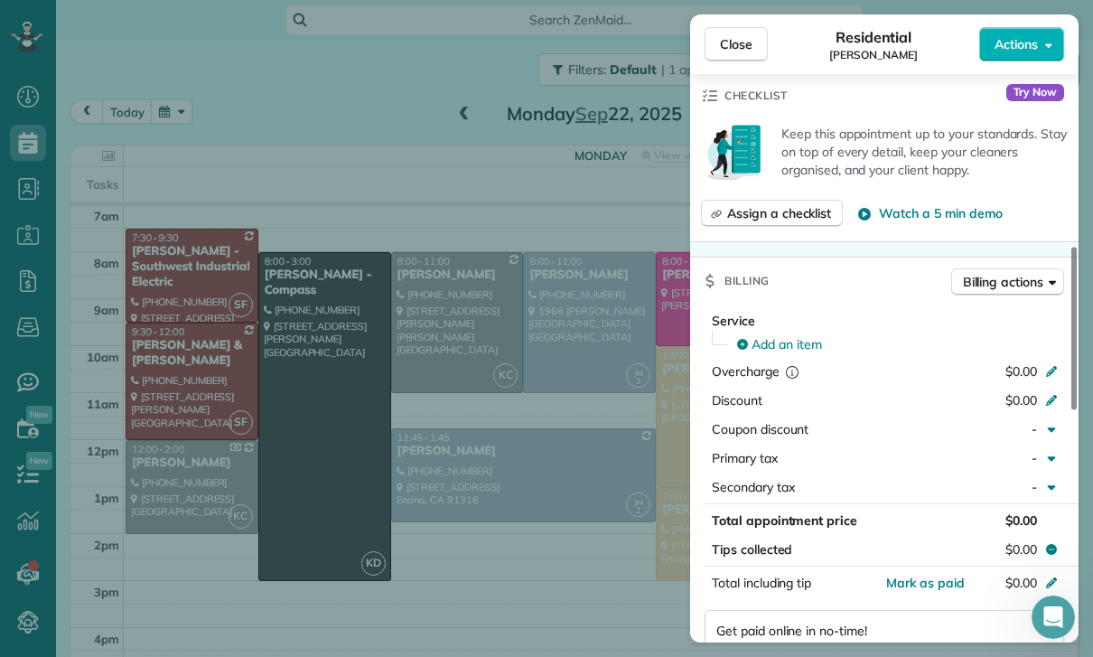
scroll to position [797, 0]
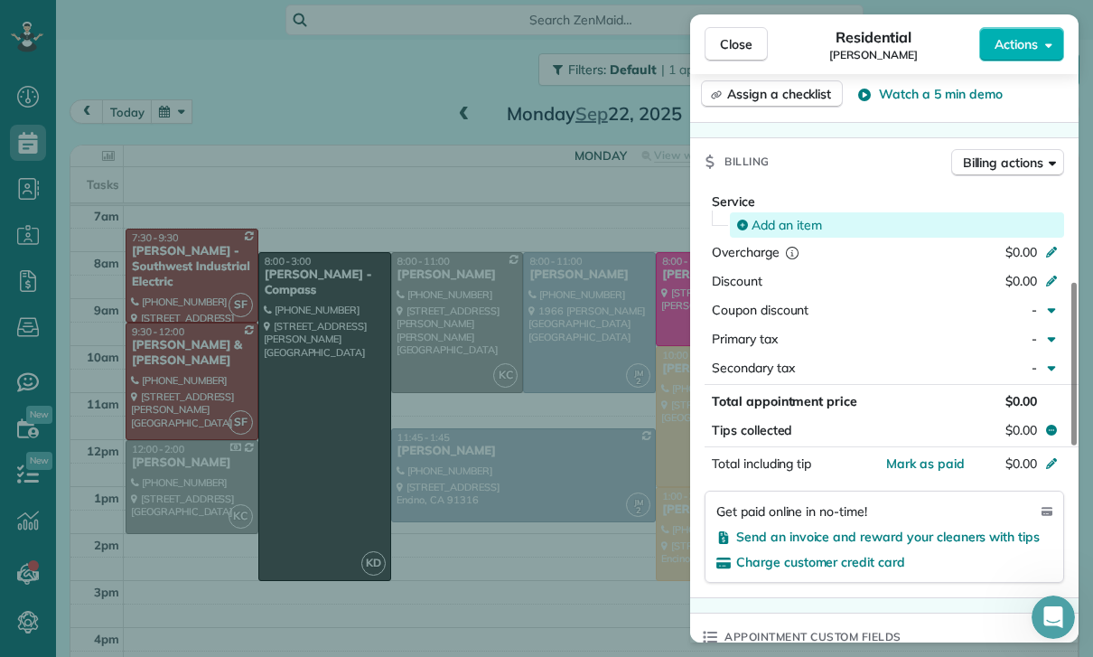
click at [780, 229] on span "Add an item" at bounding box center [786, 225] width 70 height 18
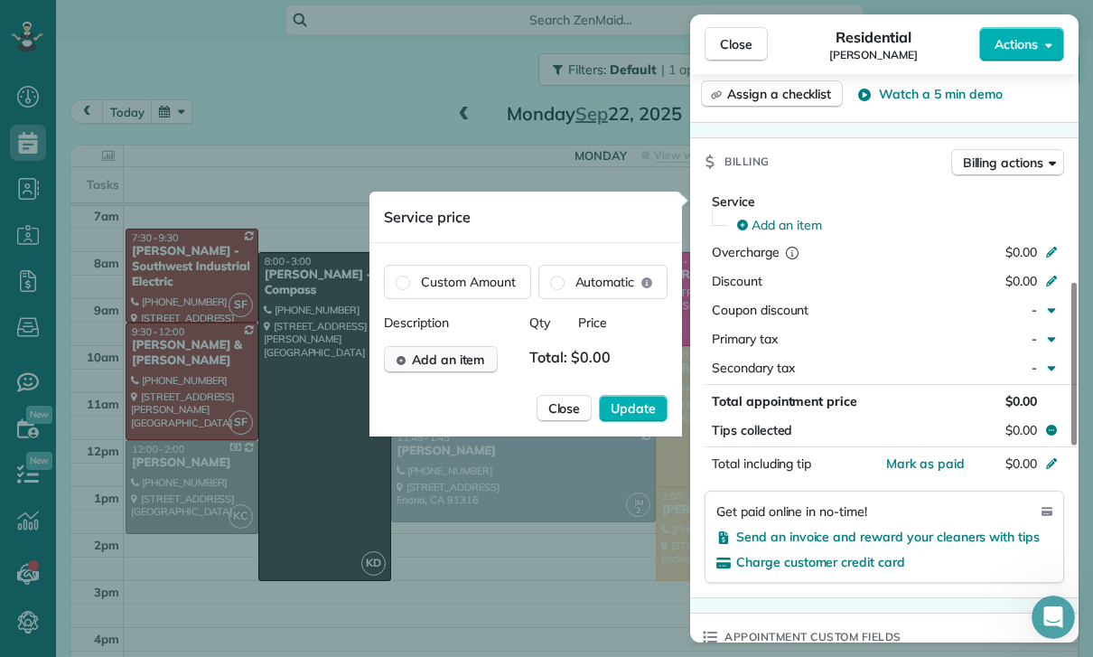
click at [453, 364] on span "Add an item" at bounding box center [448, 359] width 73 height 18
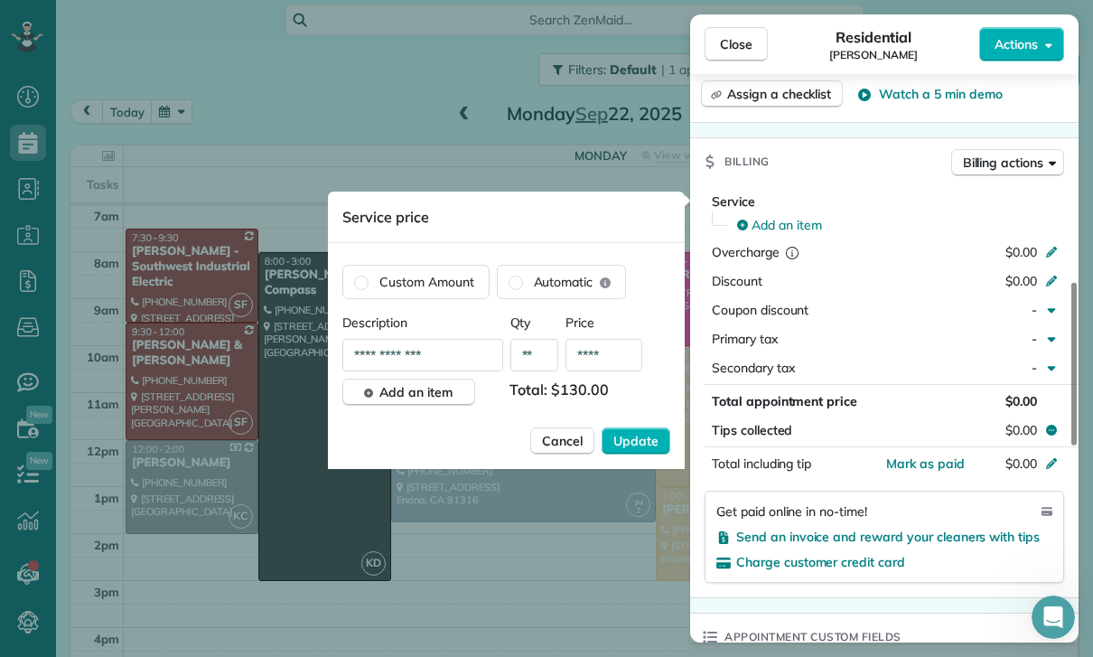
type input "****"
click at [630, 416] on div "**********" at bounding box center [506, 390] width 328 height 155
click at [641, 445] on span "Update" at bounding box center [635, 441] width 45 height 18
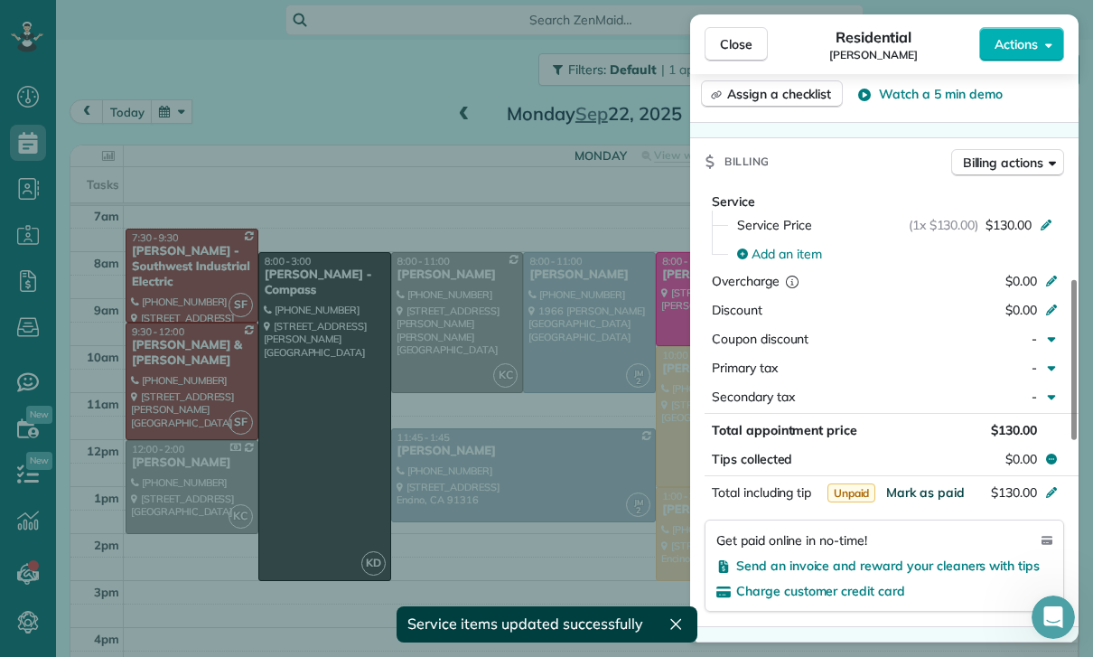
click at [924, 496] on span "Mark as paid" at bounding box center [925, 492] width 79 height 16
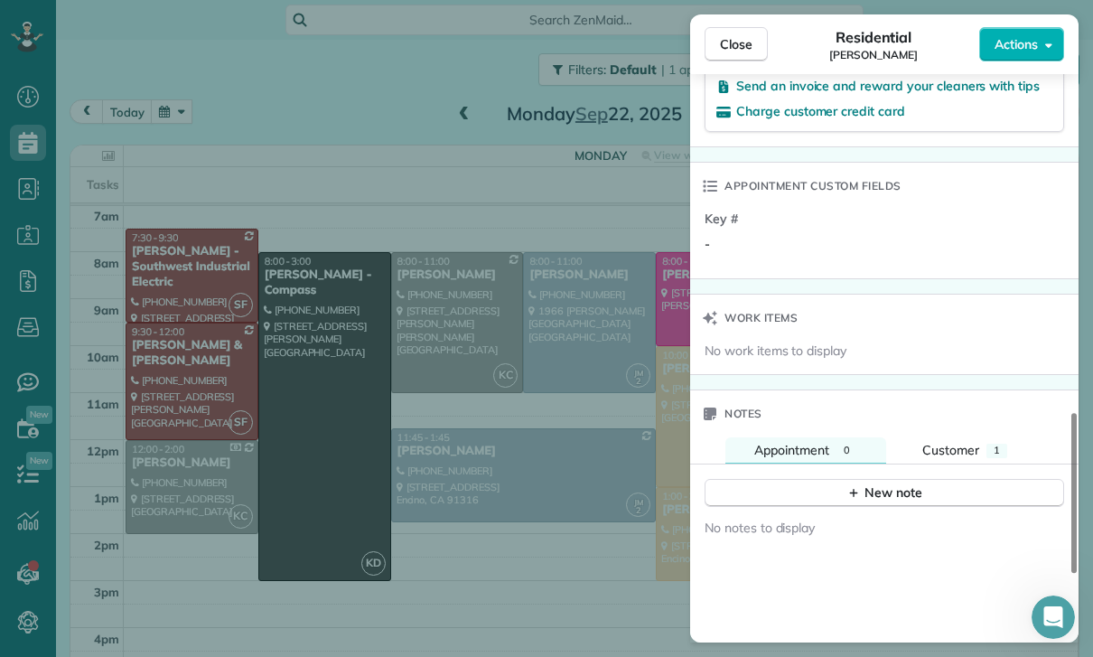
scroll to position [1317, 0]
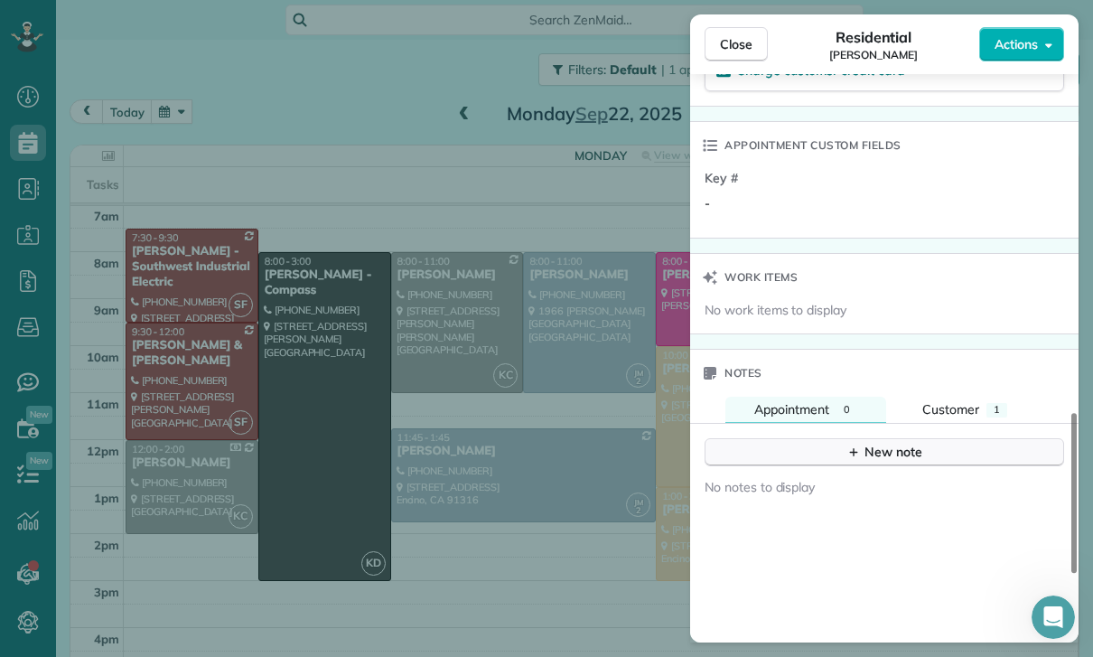
click at [885, 451] on div "New note" at bounding box center [884, 452] width 76 height 19
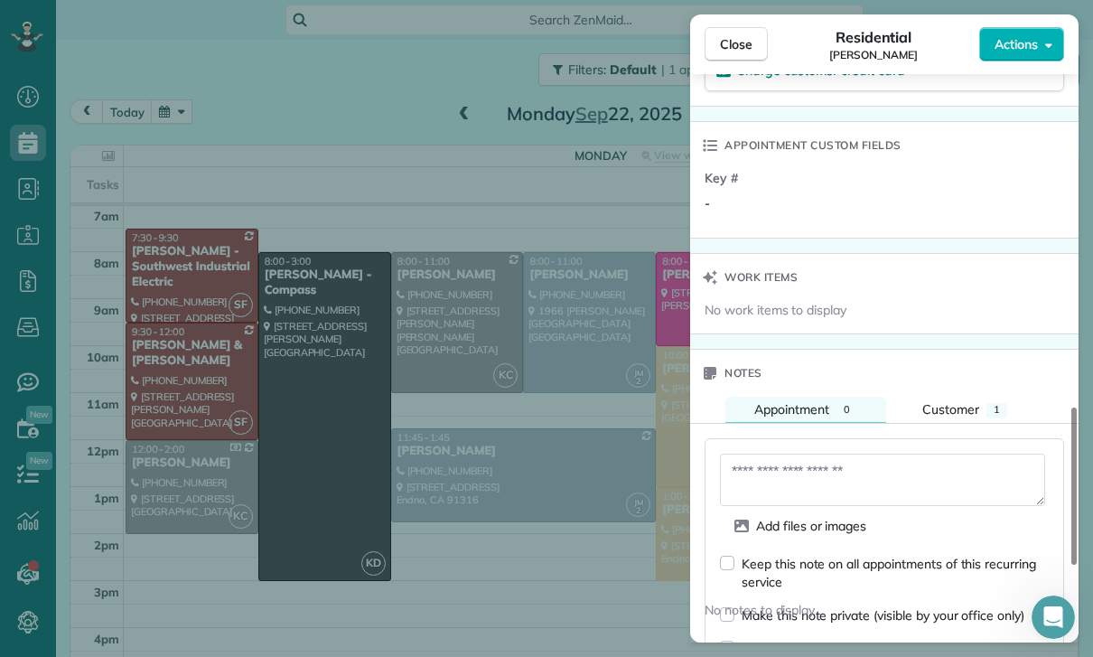
click at [788, 479] on textarea at bounding box center [882, 479] width 325 height 52
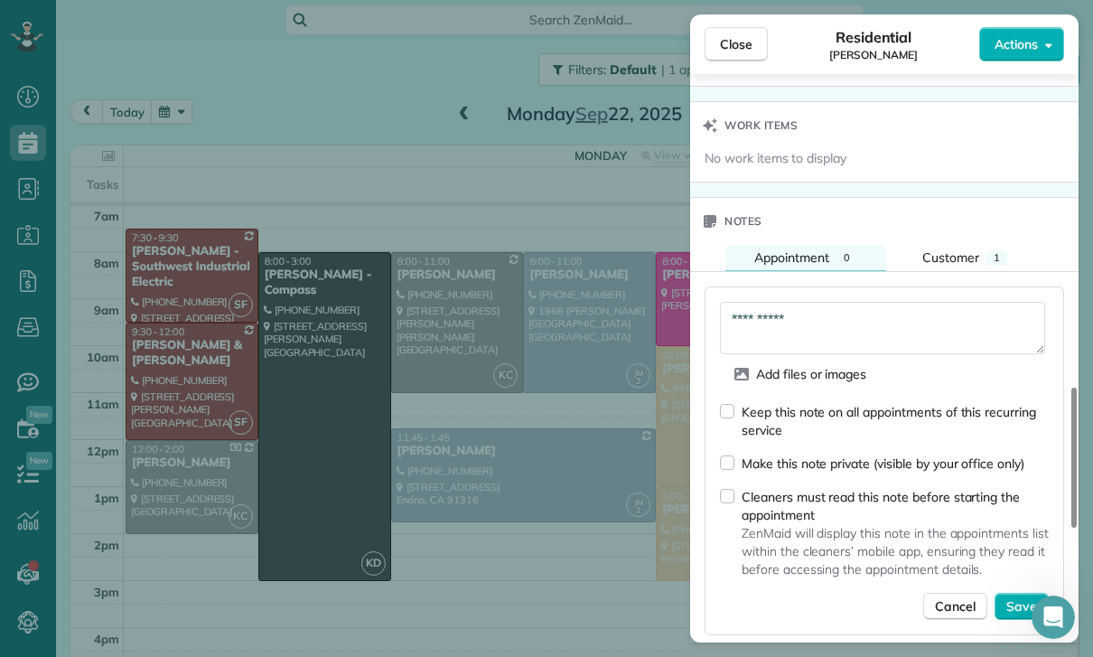
scroll to position [1470, 0]
type textarea "**********"
click at [1009, 600] on span "Save" at bounding box center [1021, 605] width 31 height 18
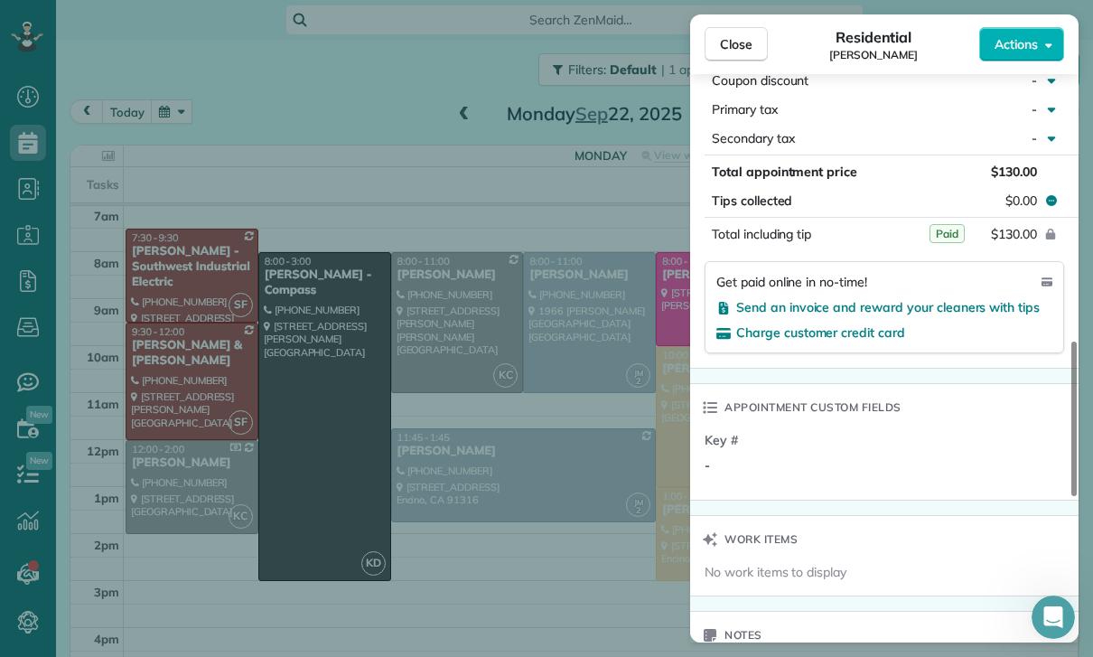
scroll to position [1051, 0]
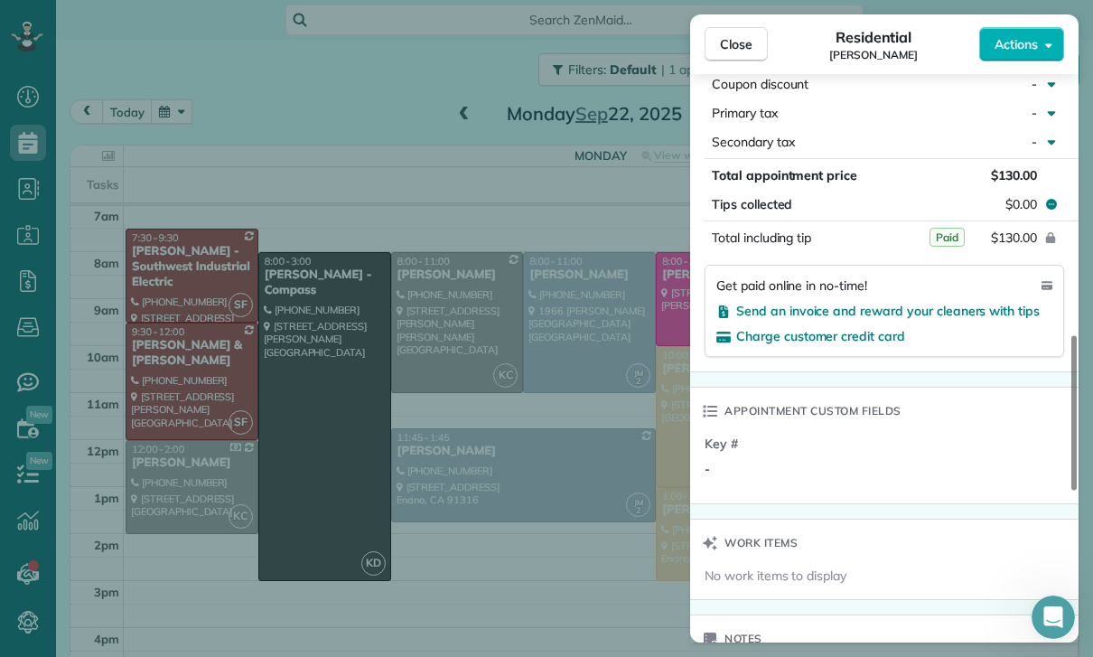
click at [526, 454] on div "Close Residential Joyce Rangen Actions Status Confirmed Joyce Rangen · Open pro…" at bounding box center [546, 328] width 1093 height 657
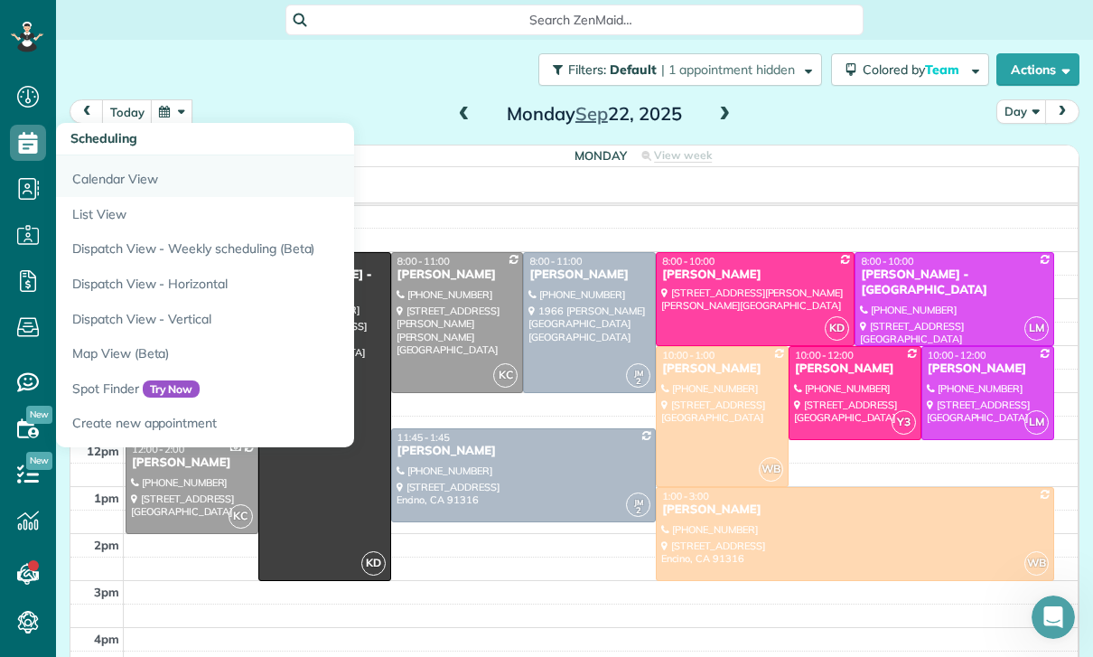
click at [80, 179] on link "Calendar View" at bounding box center [282, 176] width 452 height 42
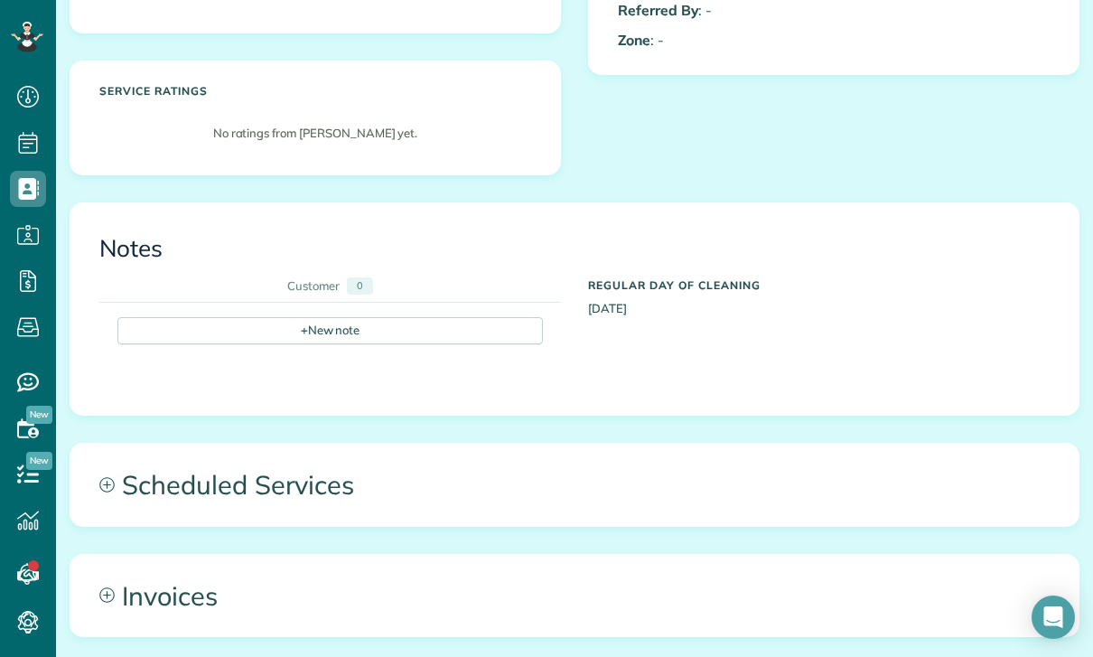
scroll to position [424, 0]
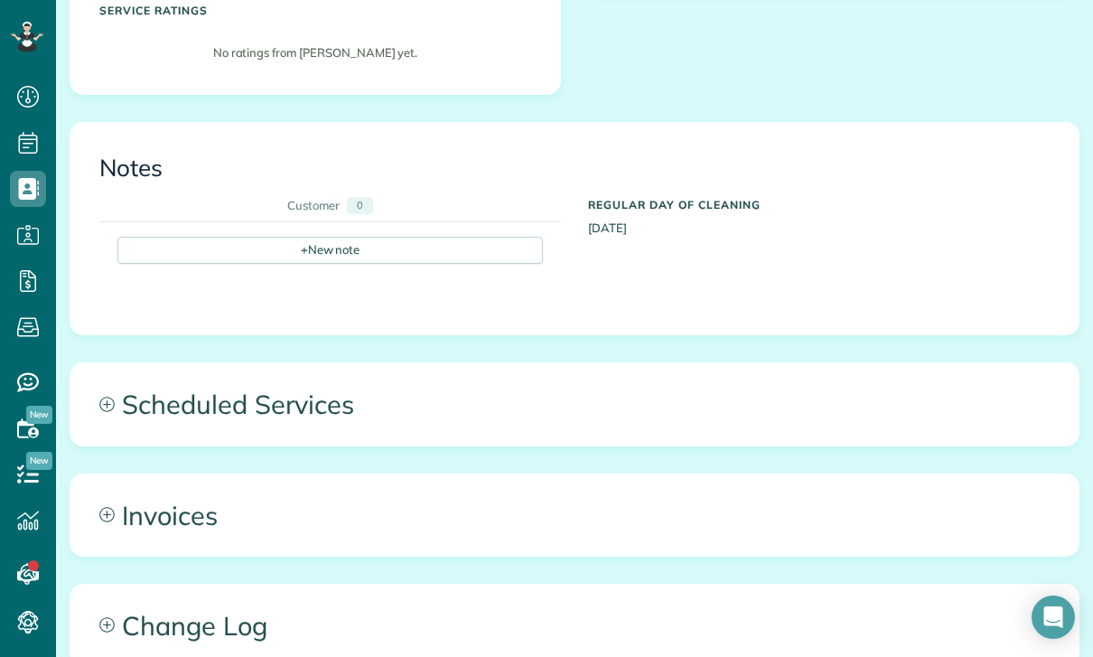
click at [298, 394] on span "Scheduled Services" at bounding box center [574, 403] width 1008 height 81
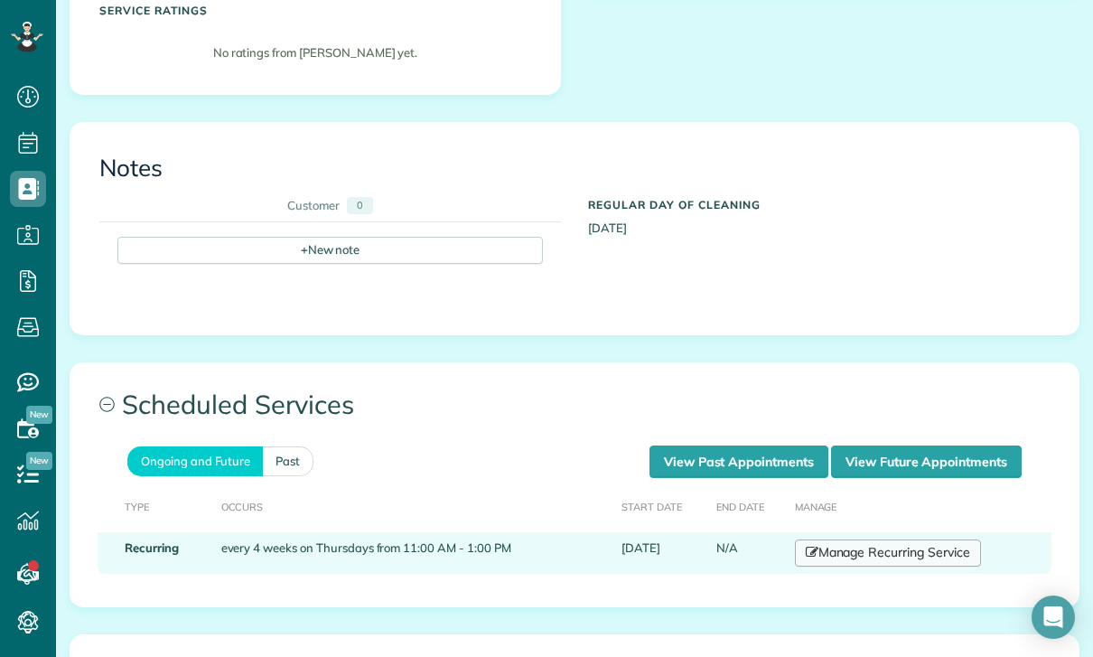
click at [851, 559] on link "Manage Recurring Service" at bounding box center [888, 552] width 186 height 27
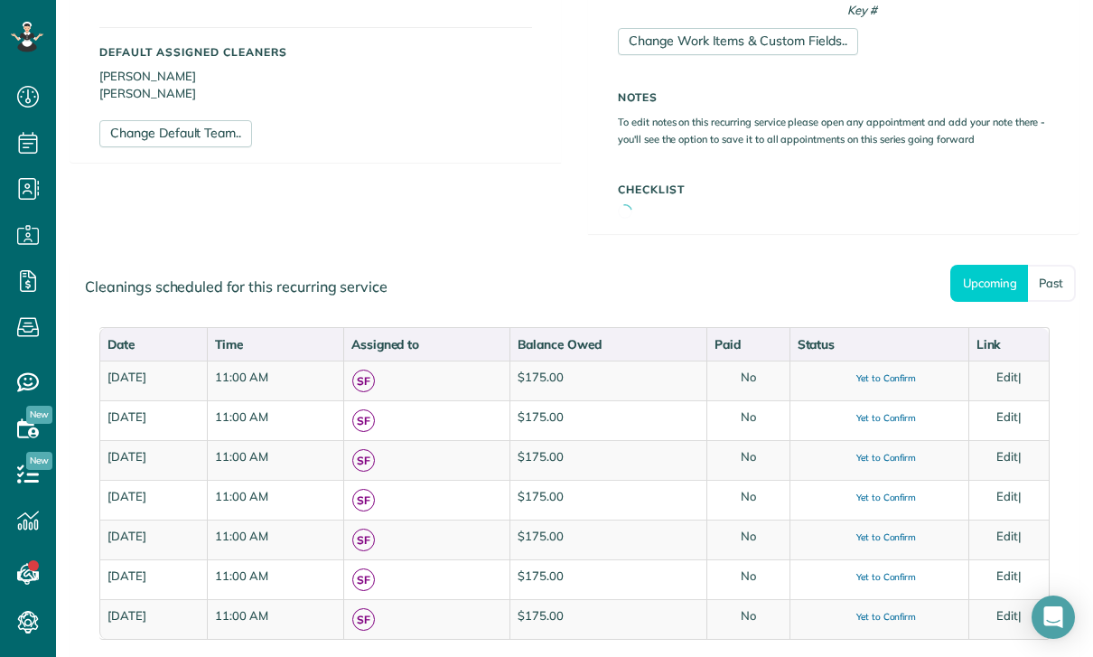
scroll to position [593, 0]
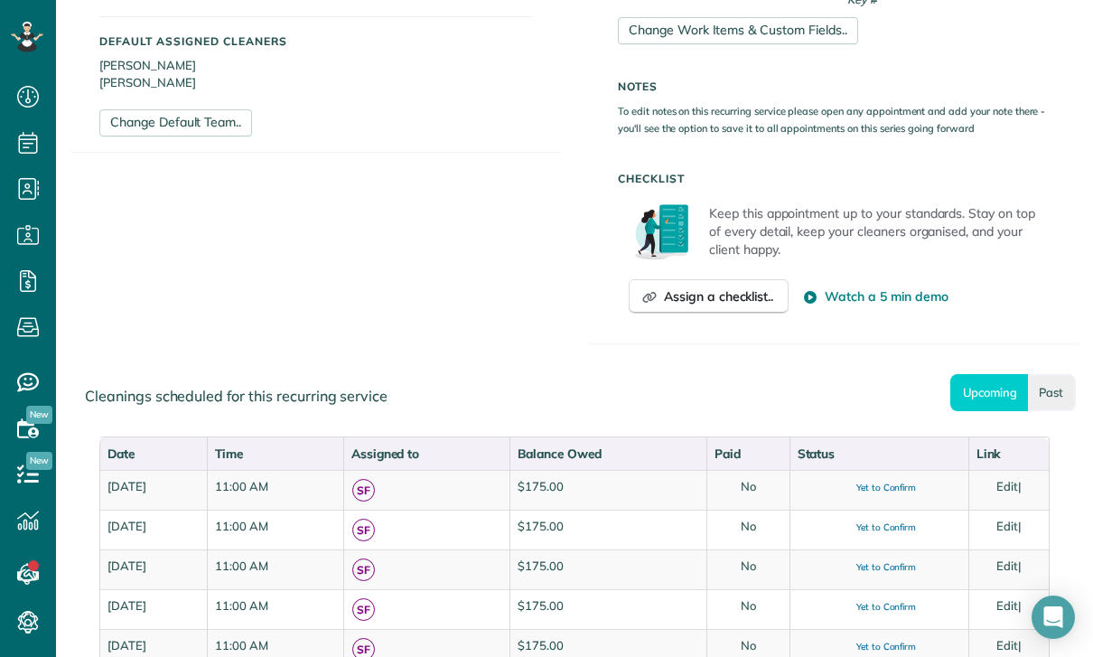
click at [1056, 398] on link "Past" at bounding box center [1052, 392] width 48 height 37
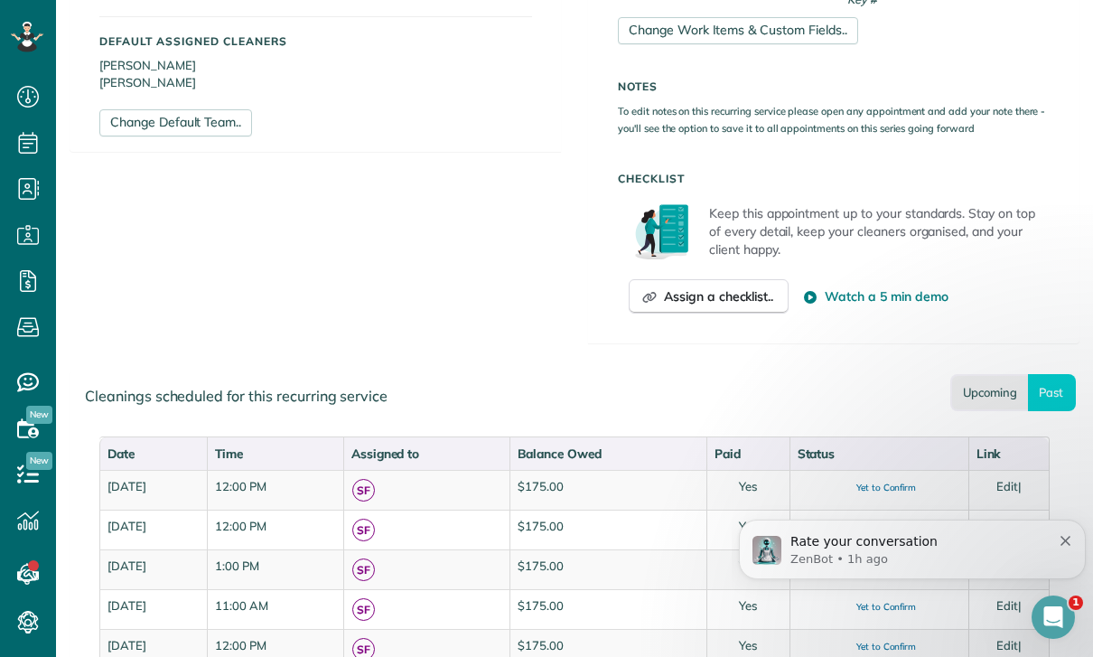
scroll to position [0, 0]
click at [979, 398] on link "Upcoming" at bounding box center [989, 392] width 78 height 37
click at [1065, 628] on div "Open Intercom Messenger" at bounding box center [1051, 614] width 60 height 60
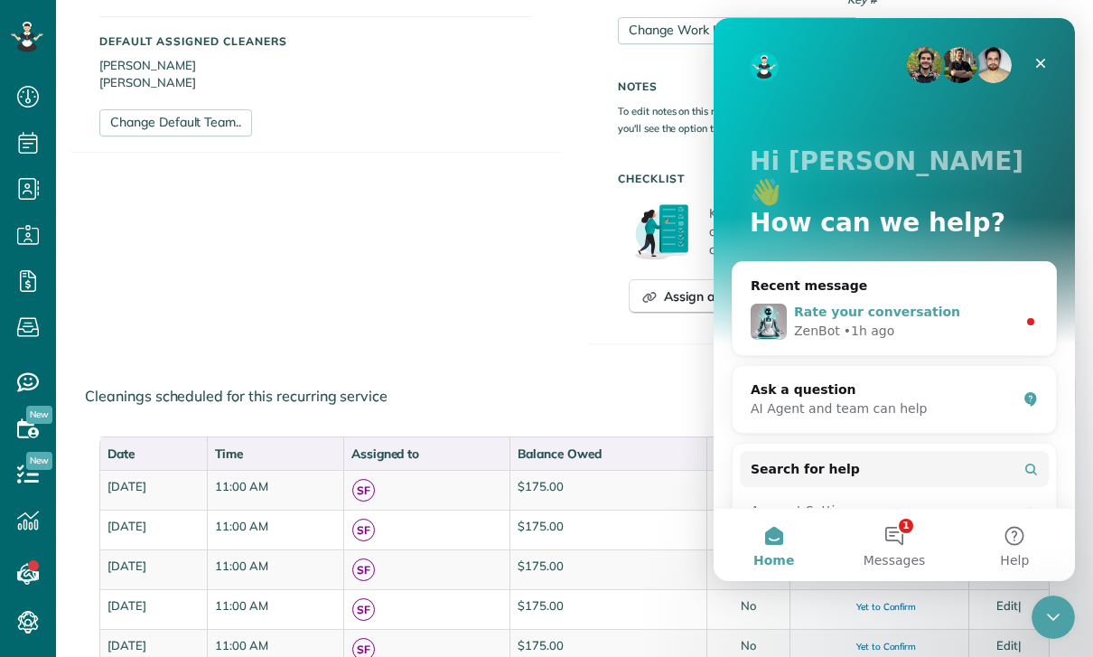
click at [857, 304] on span "Rate your conversation" at bounding box center [877, 311] width 166 height 14
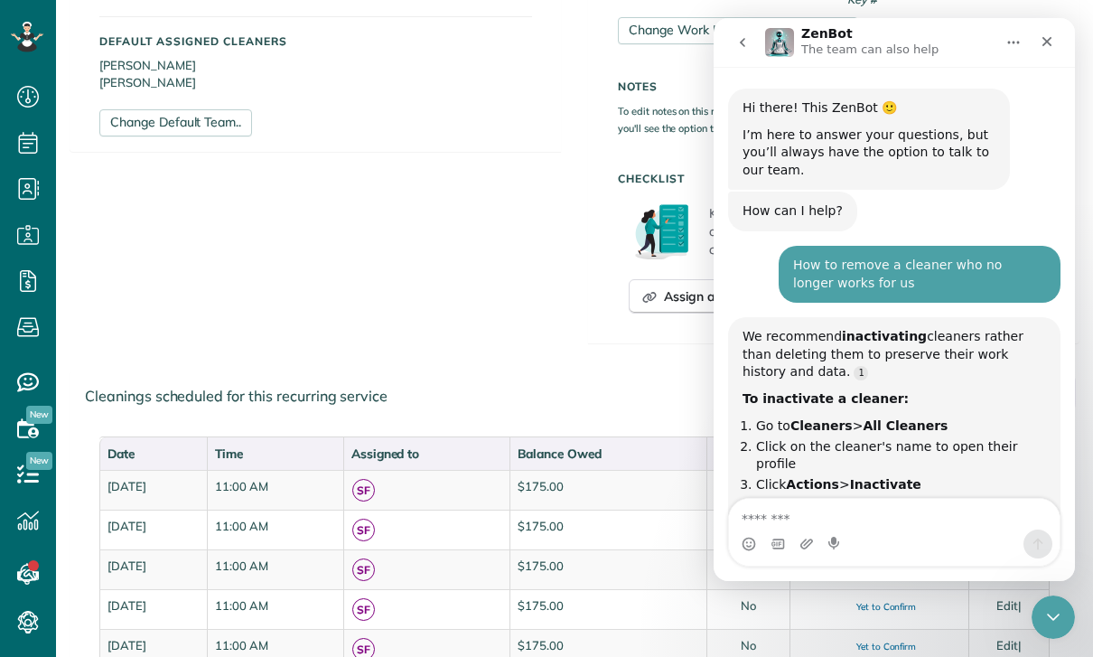
scroll to position [3, 0]
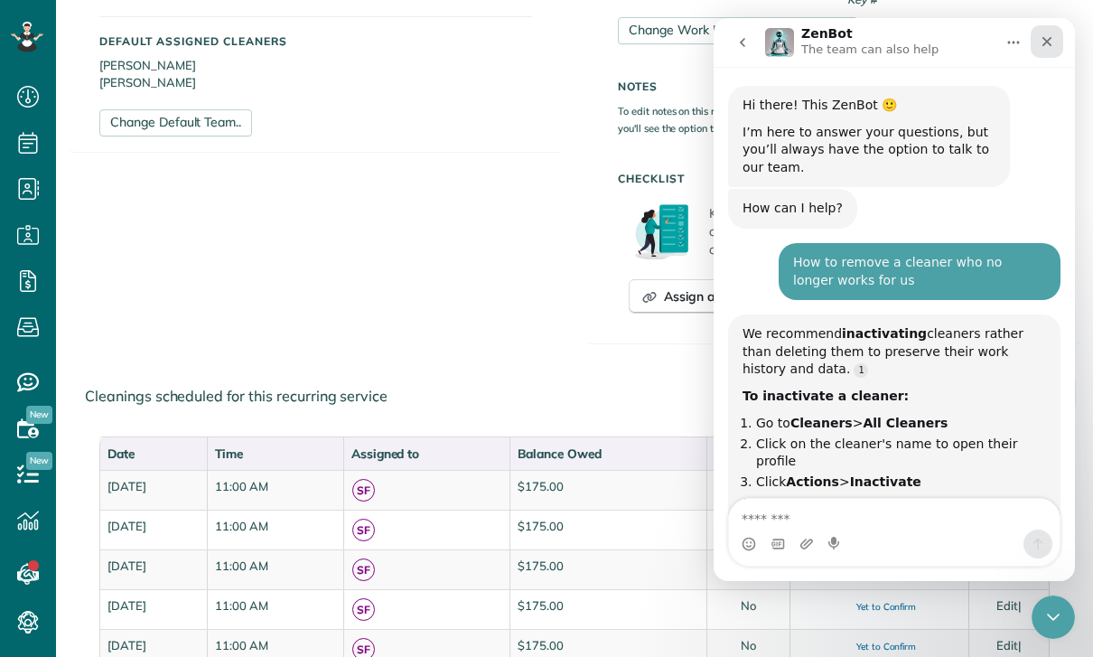
click at [1050, 42] on icon "Close" at bounding box center [1047, 41] width 14 height 14
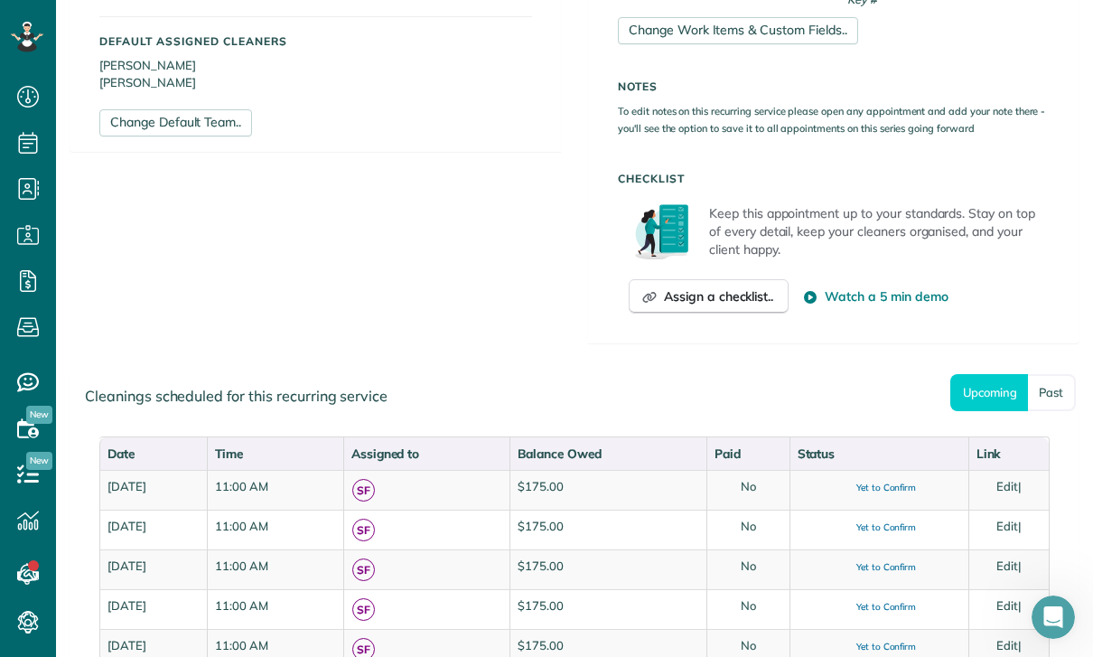
scroll to position [0, 0]
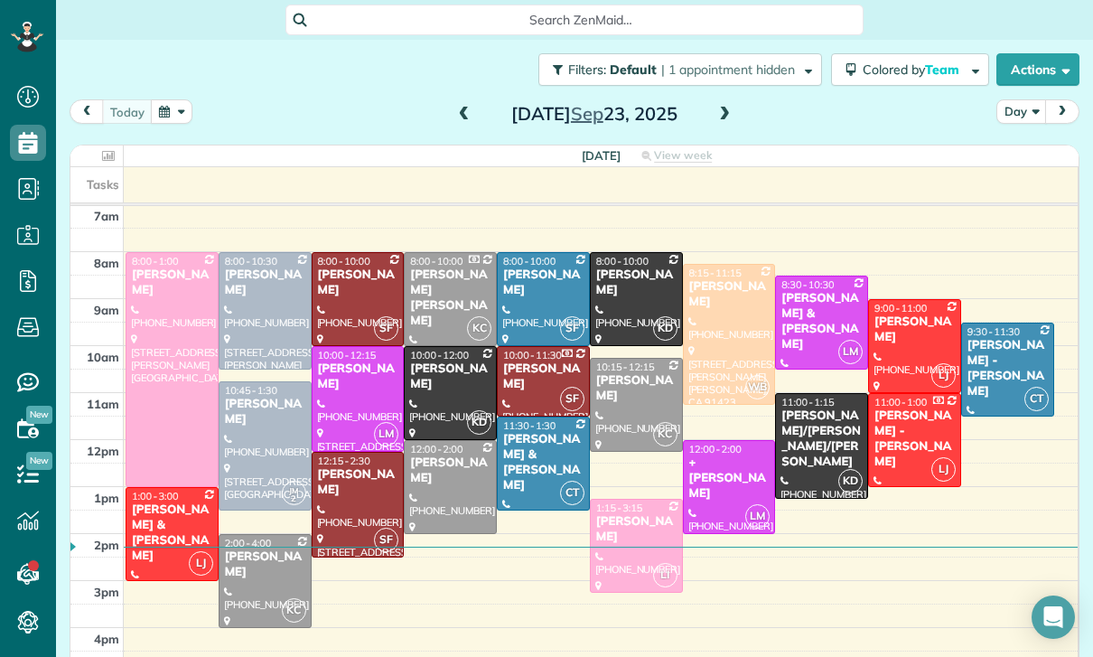
scroll to position [8, 8]
click at [168, 111] on button "button" at bounding box center [172, 111] width 42 height 24
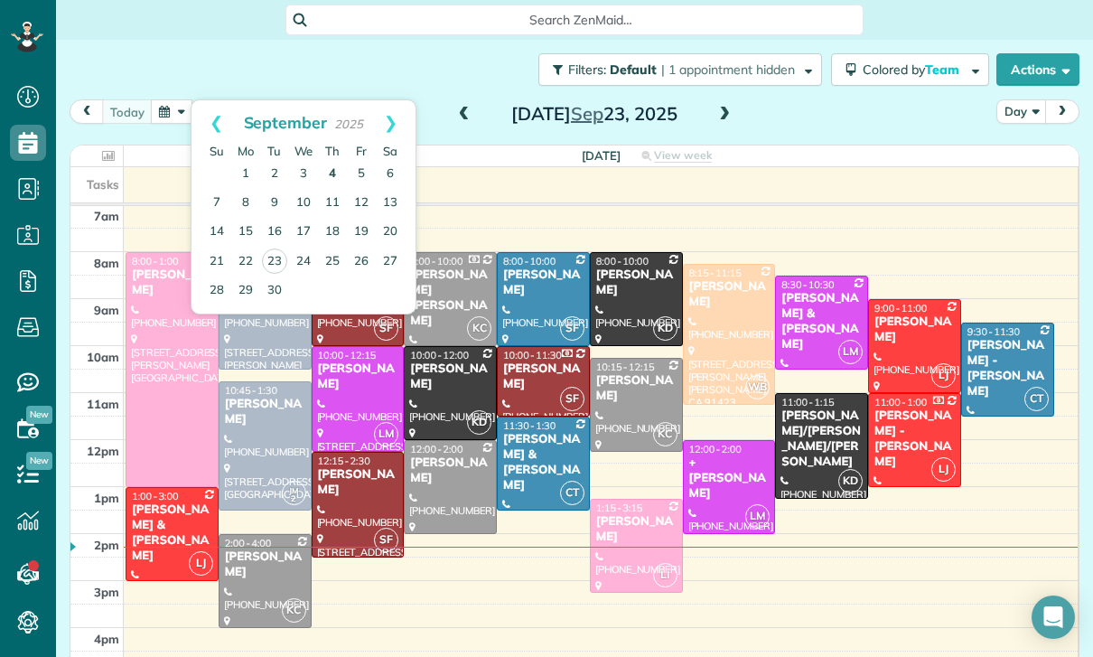
click at [326, 172] on link "4" at bounding box center [332, 174] width 29 height 29
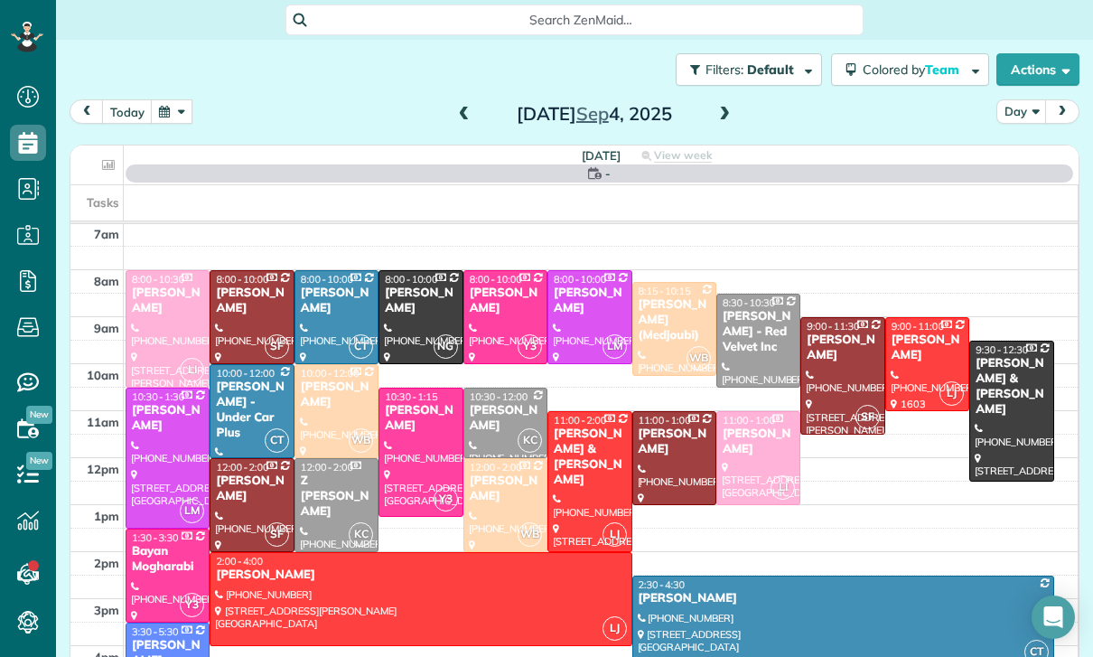
scroll to position [142, 0]
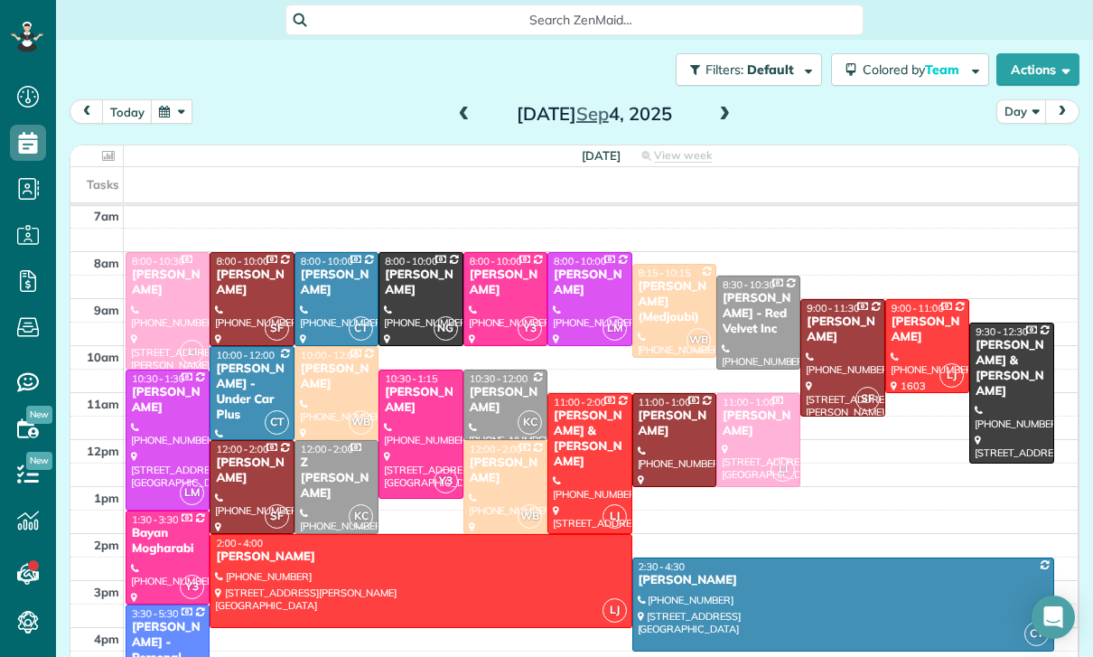
click at [408, 569] on div at bounding box center [420, 581] width 420 height 92
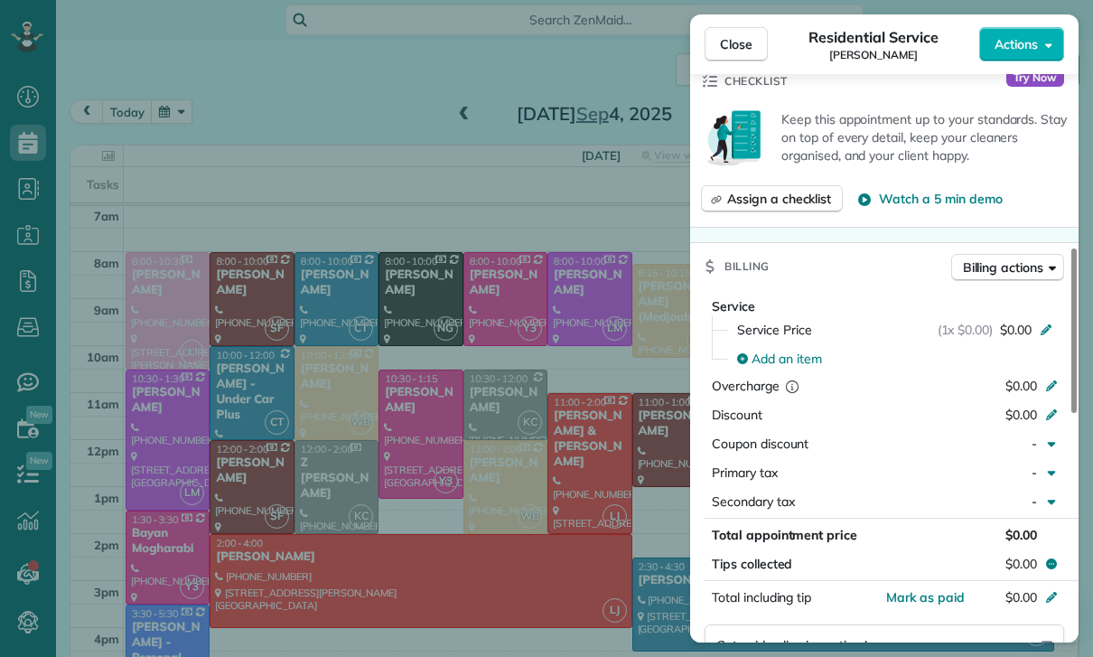
scroll to position [657, 0]
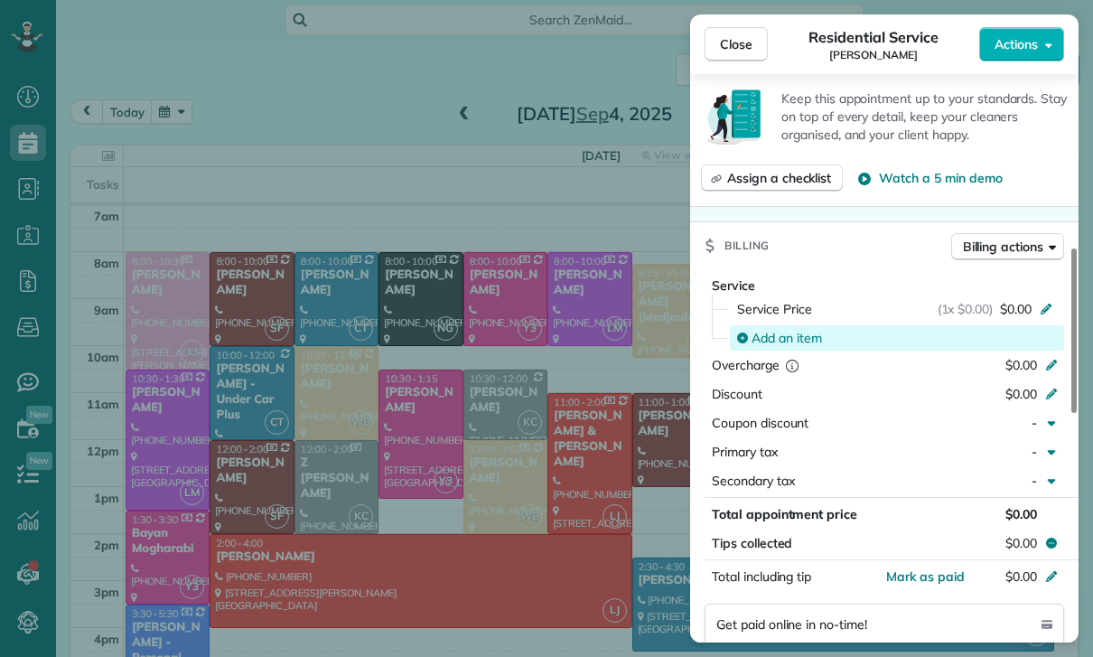
click at [788, 336] on span "Add an item" at bounding box center [786, 338] width 70 height 18
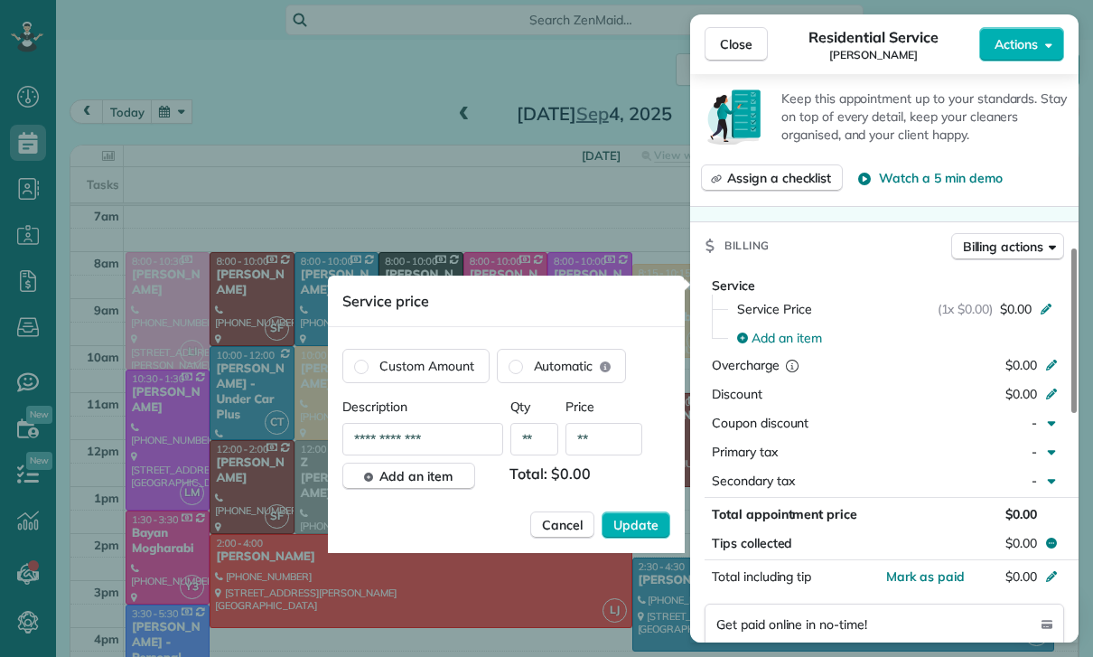
click at [611, 444] on input "**" at bounding box center [603, 439] width 77 height 33
type input "****"
click at [623, 536] on button "Update" at bounding box center [636, 524] width 69 height 27
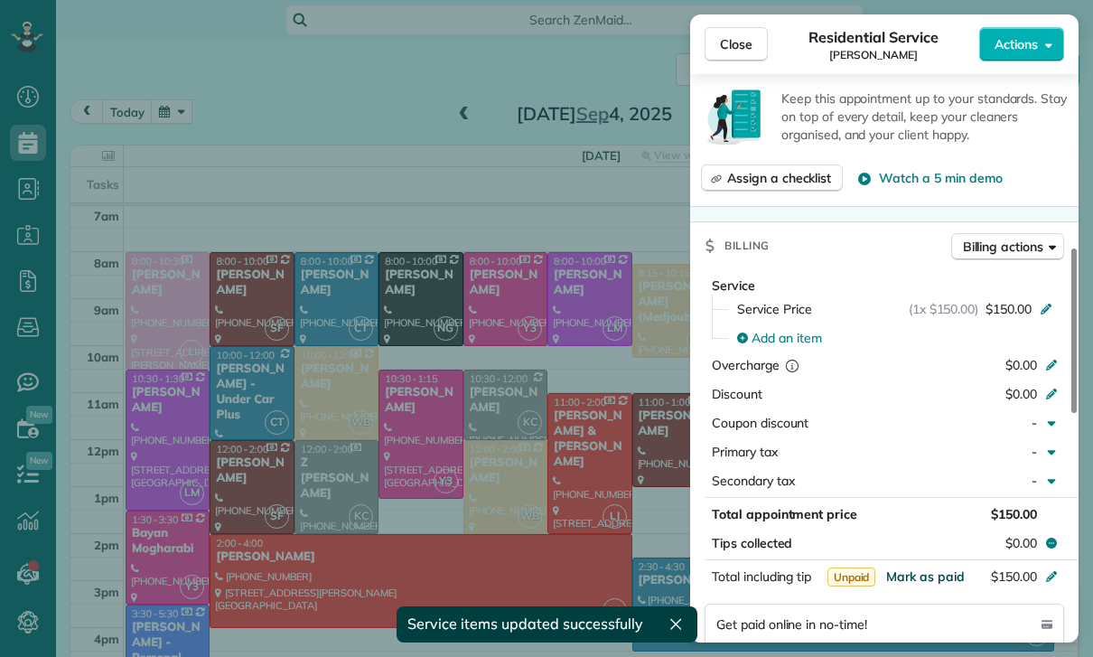
click at [929, 574] on span "Mark as paid" at bounding box center [925, 576] width 79 height 16
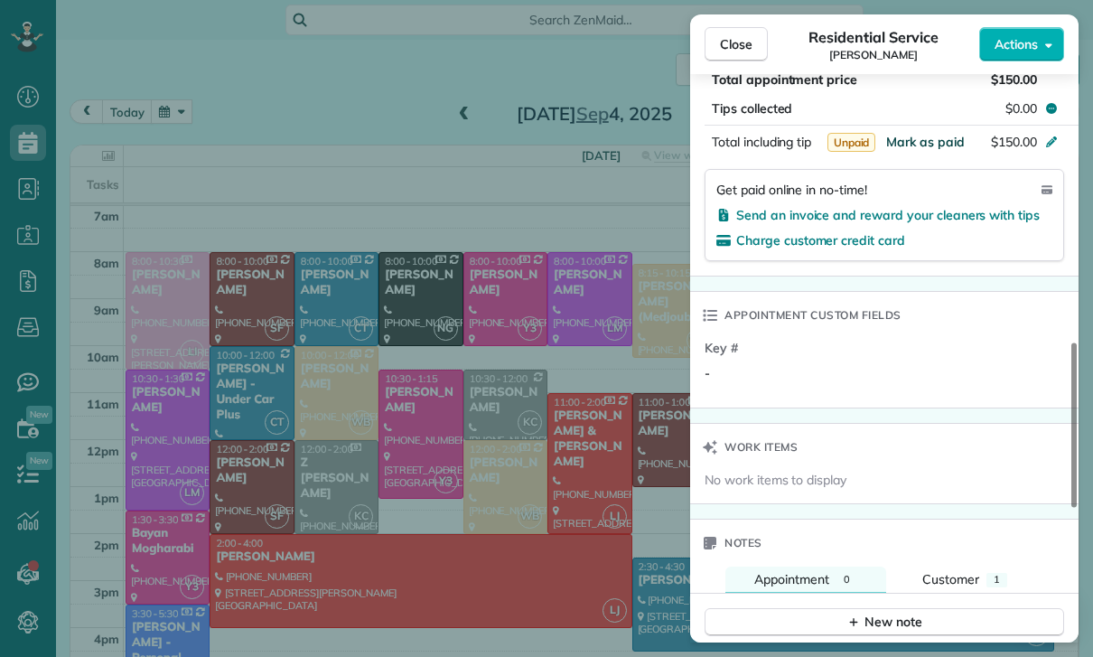
scroll to position [1166, 0]
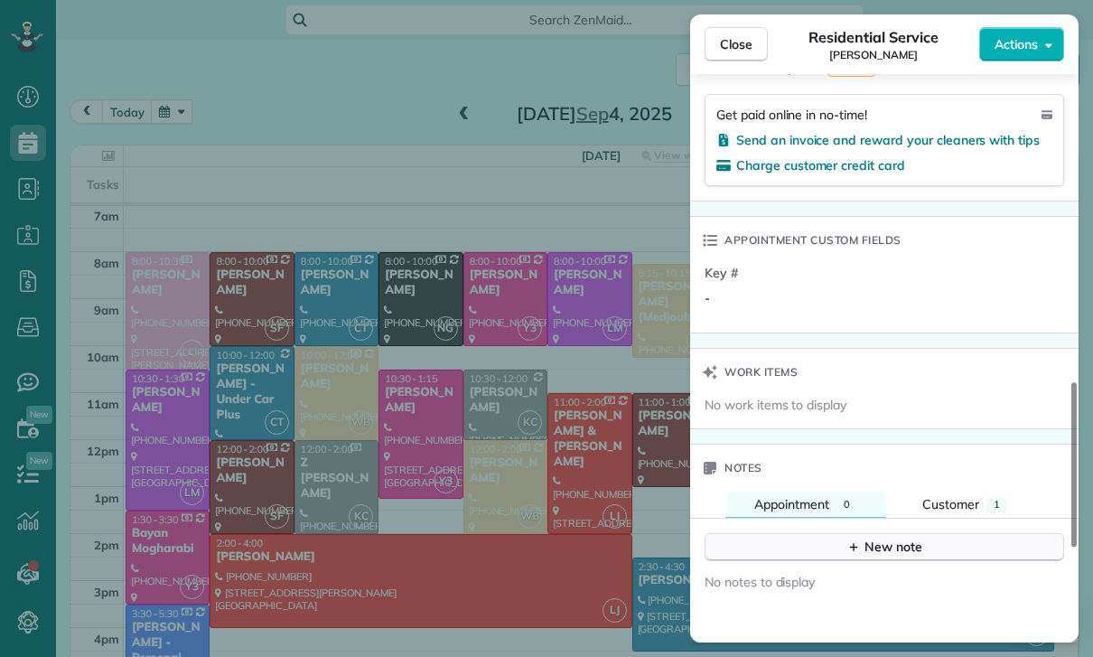
click at [861, 555] on button "New note" at bounding box center [884, 547] width 359 height 28
click at [797, 576] on textarea at bounding box center [882, 574] width 325 height 52
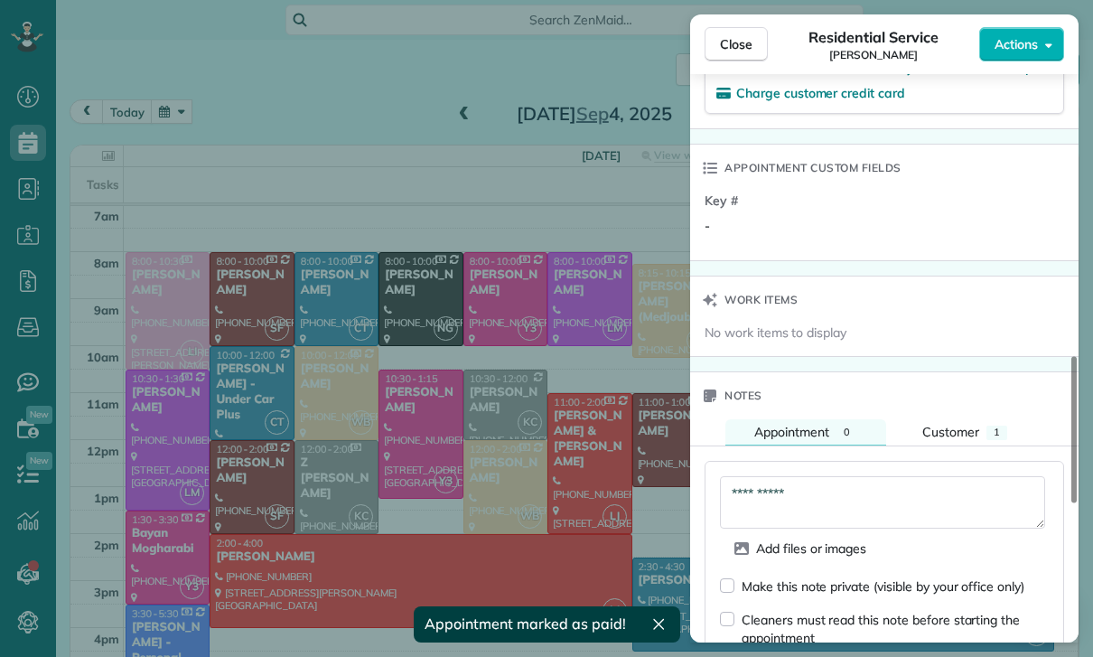
scroll to position [1355, 0]
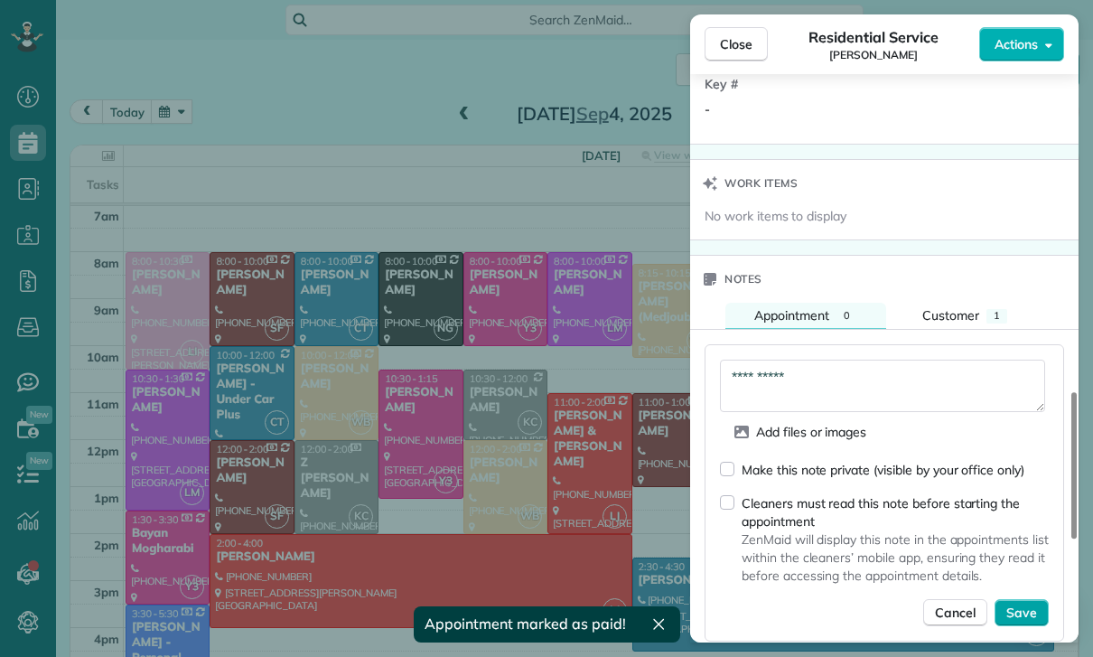
type textarea "**********"
click at [1027, 616] on span "Save" at bounding box center [1021, 612] width 31 height 18
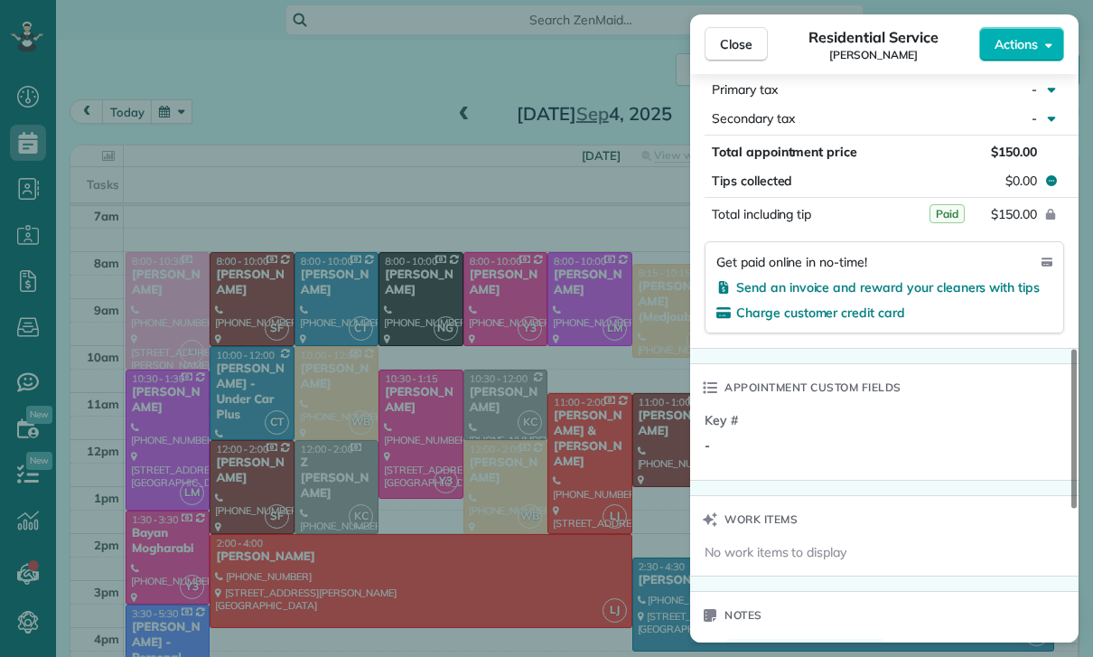
scroll to position [1003, 0]
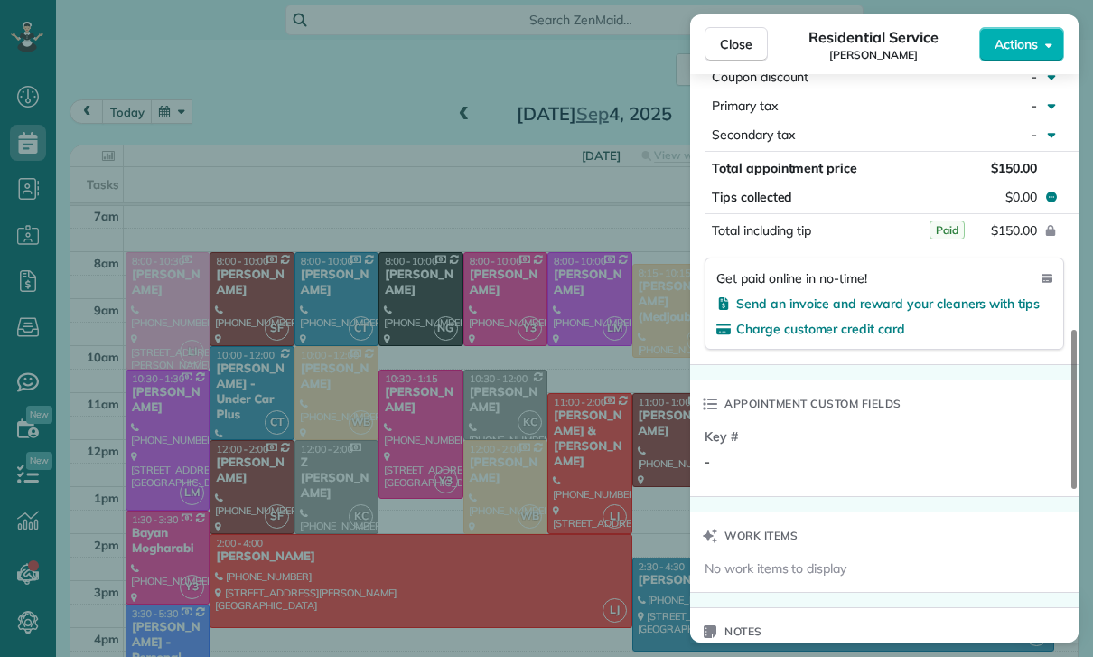
click at [541, 461] on div "Close Residential Service Gretchen Rexach Actions Status Confirmed Gretchen Rex…" at bounding box center [546, 328] width 1093 height 657
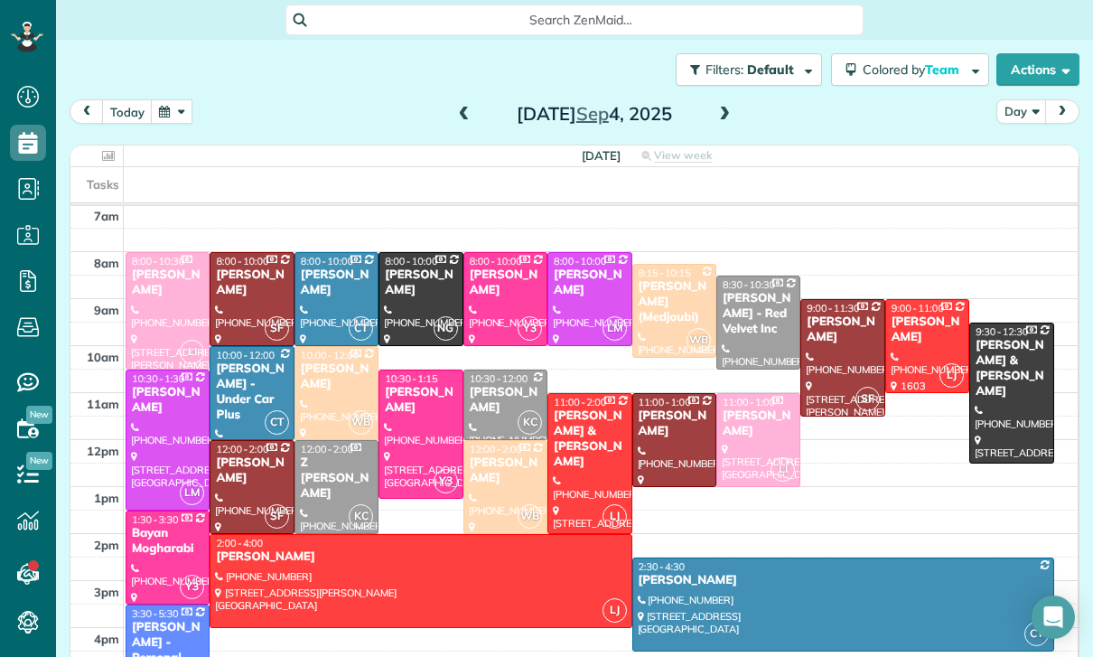
click at [169, 110] on button "button" at bounding box center [172, 111] width 42 height 24
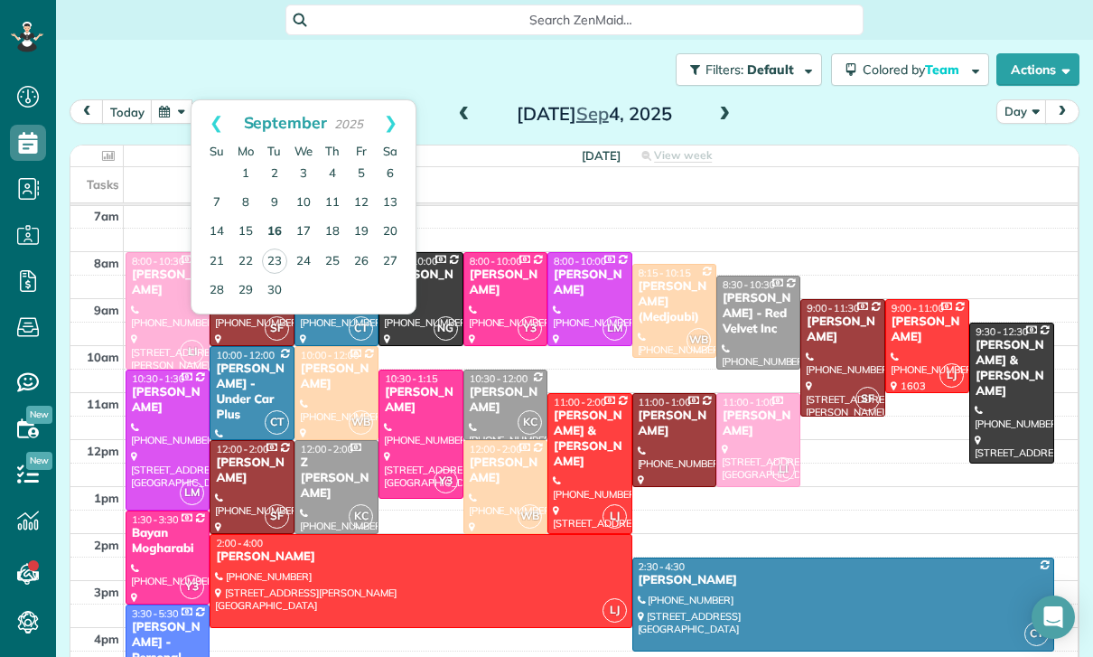
click at [275, 229] on link "16" at bounding box center [274, 232] width 29 height 29
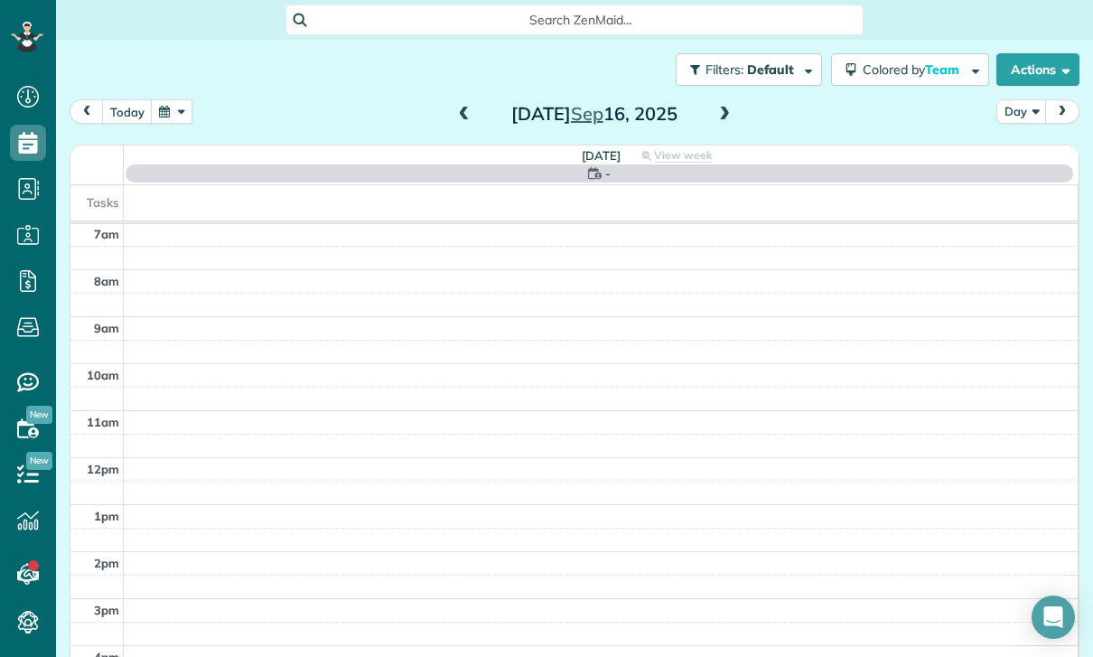
scroll to position [142, 0]
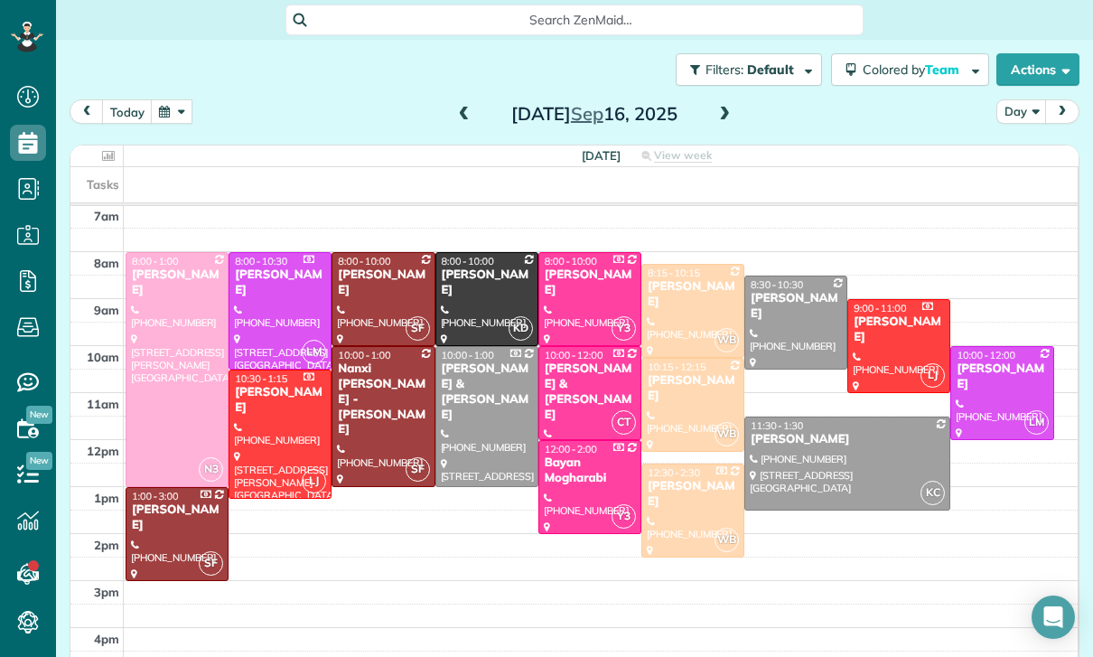
click at [480, 101] on div "Tuesday Sep 16, 2025" at bounding box center [594, 113] width 289 height 29
click at [459, 119] on span at bounding box center [464, 115] width 20 height 16
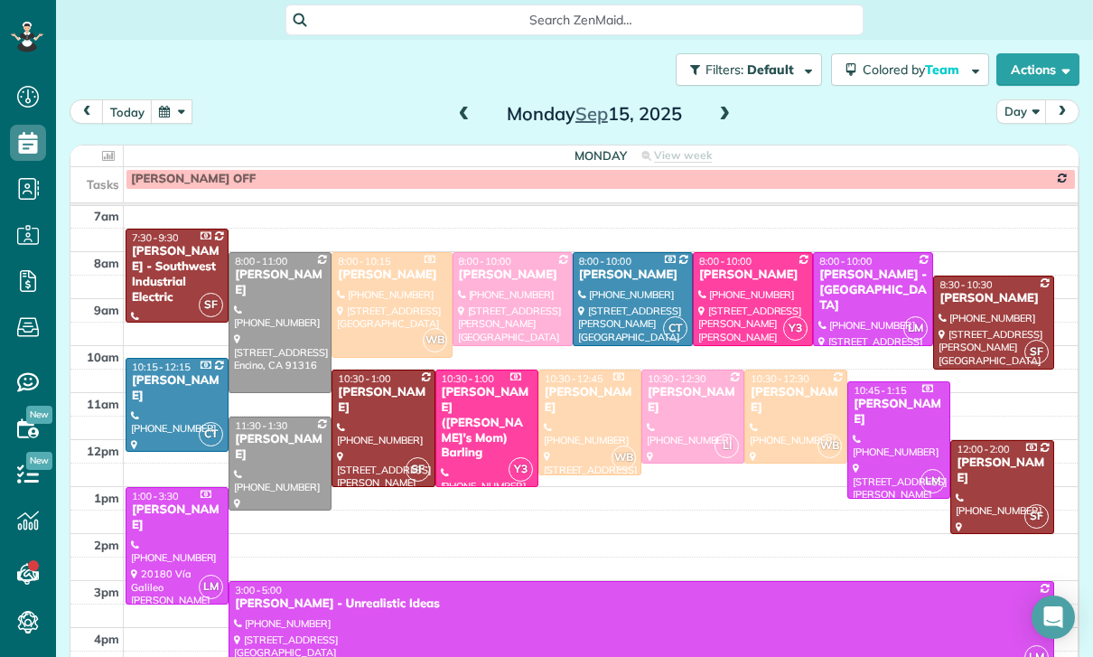
click at [726, 112] on span at bounding box center [724, 115] width 20 height 16
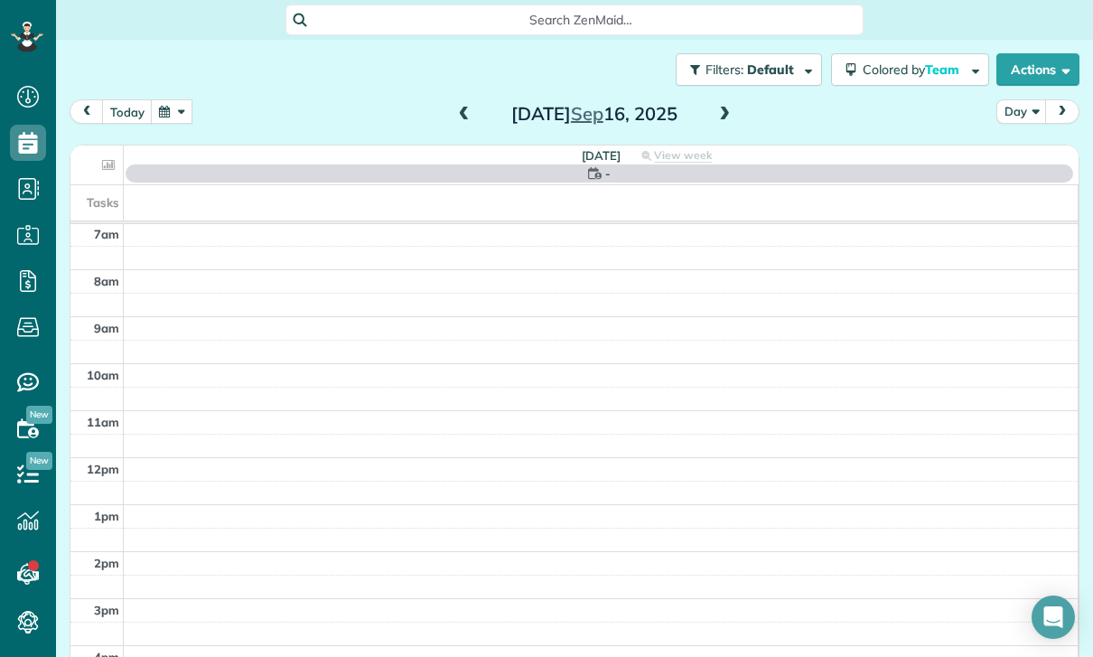
click at [724, 122] on span at bounding box center [724, 115] width 20 height 16
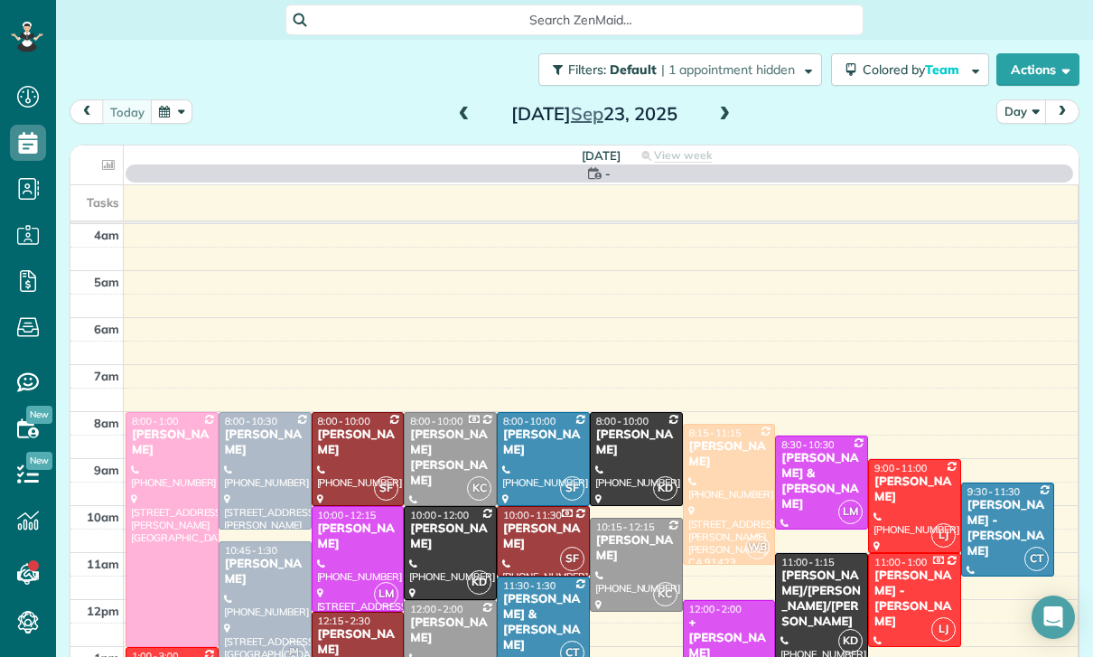
scroll to position [142, 0]
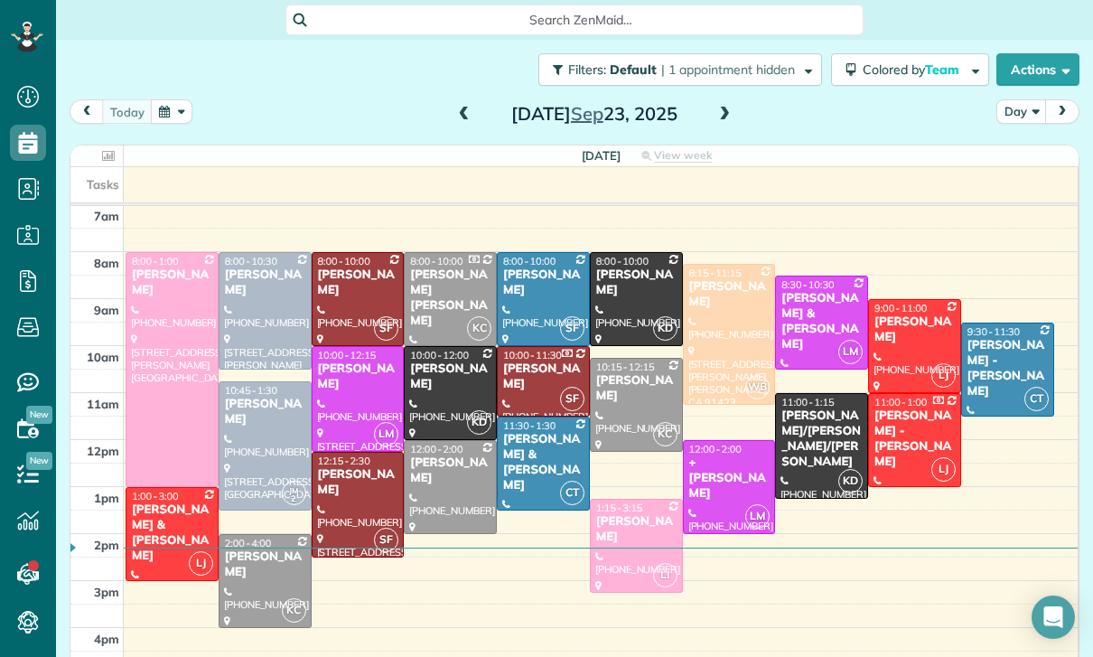
click at [172, 118] on button "button" at bounding box center [172, 111] width 42 height 24
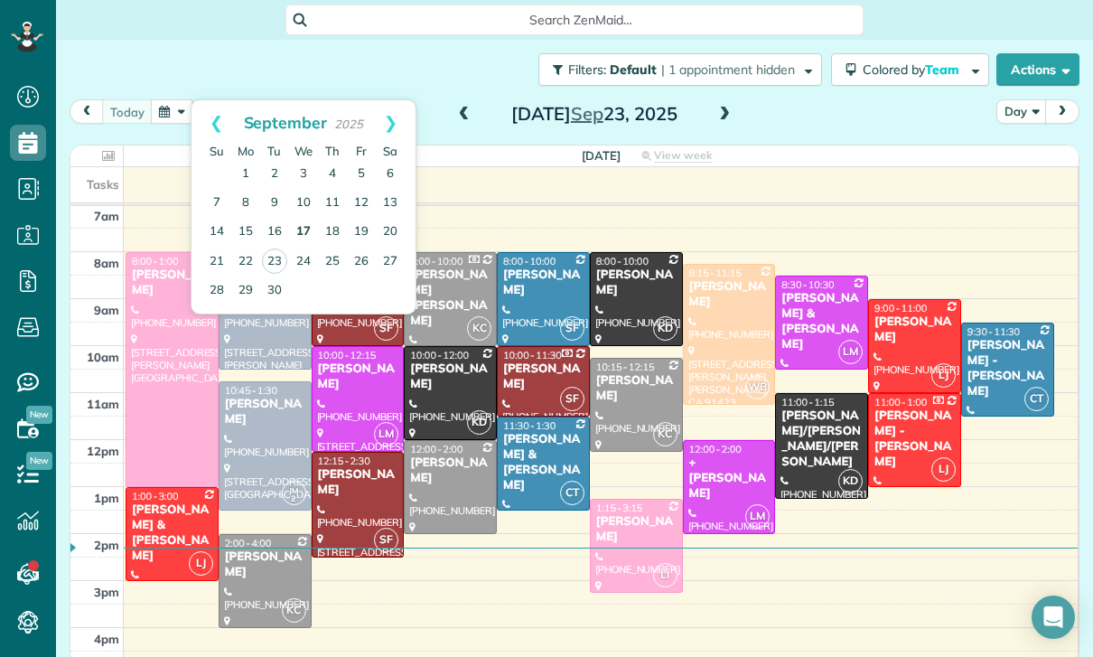
click at [294, 231] on link "17" at bounding box center [303, 232] width 29 height 29
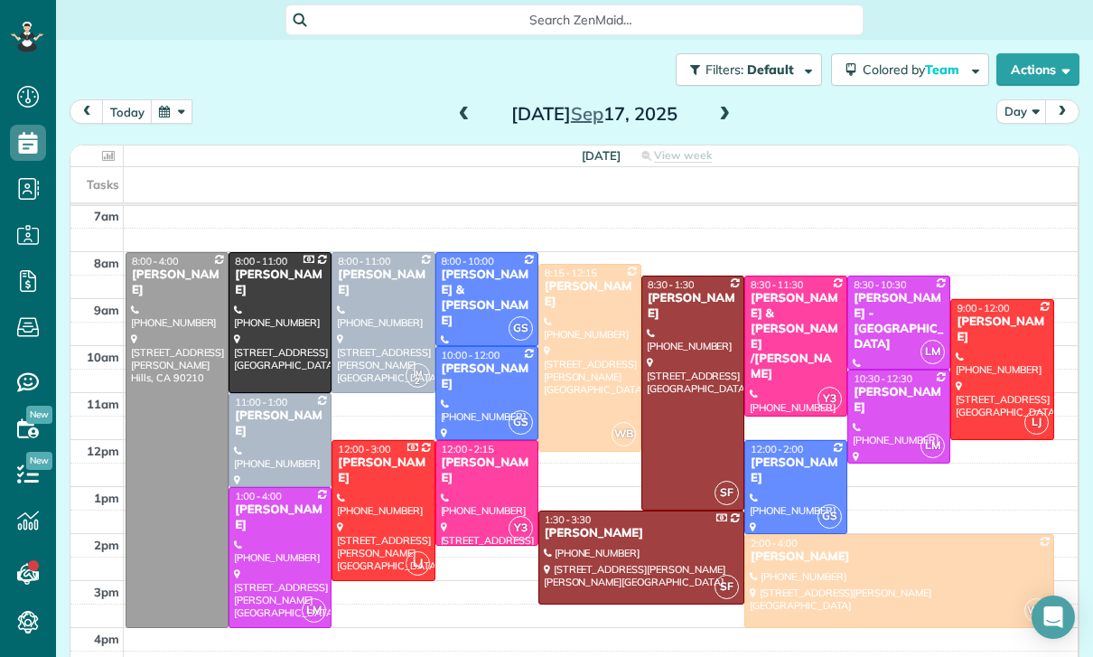
click at [257, 435] on div "[PERSON_NAME]" at bounding box center [280, 423] width 92 height 31
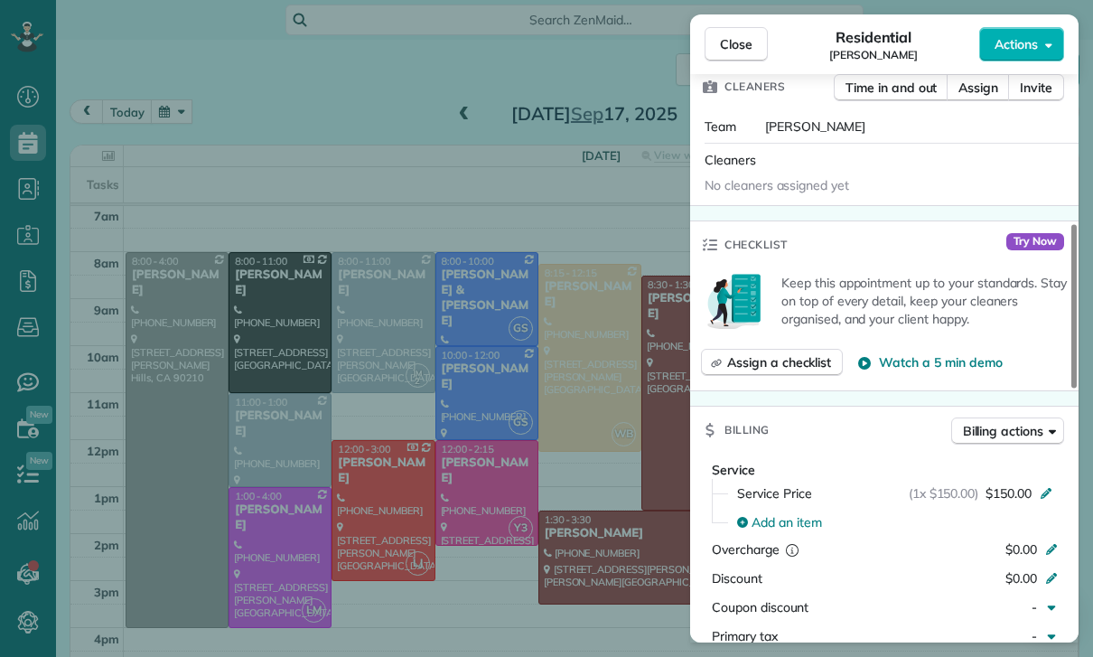
scroll to position [699, 0]
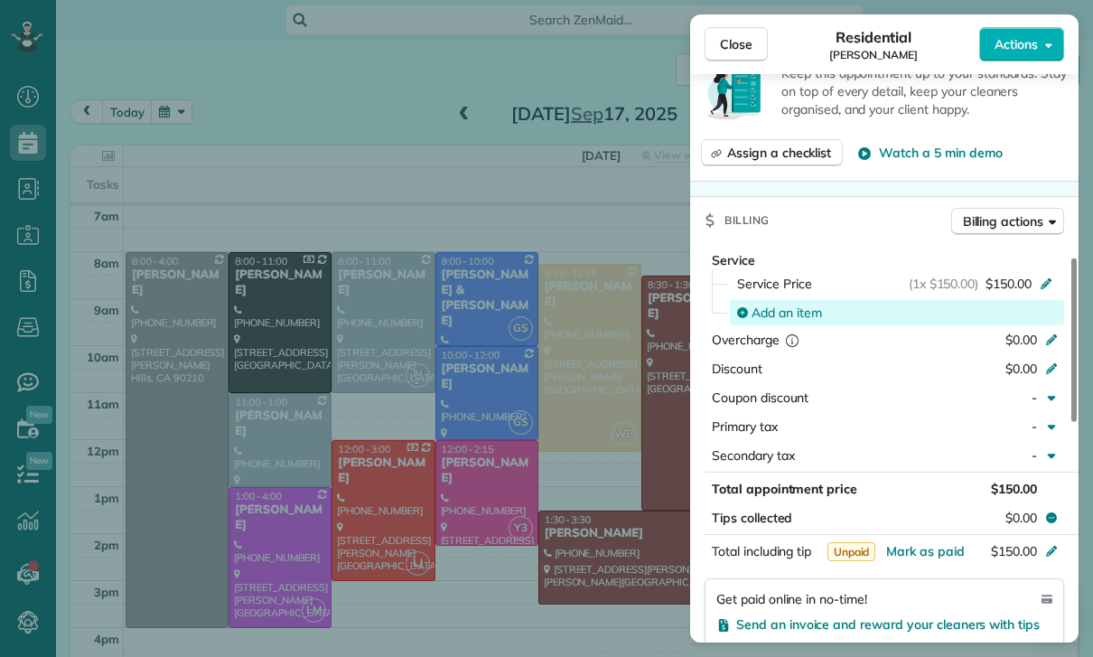
click at [799, 313] on span "Add an item" at bounding box center [786, 312] width 70 height 18
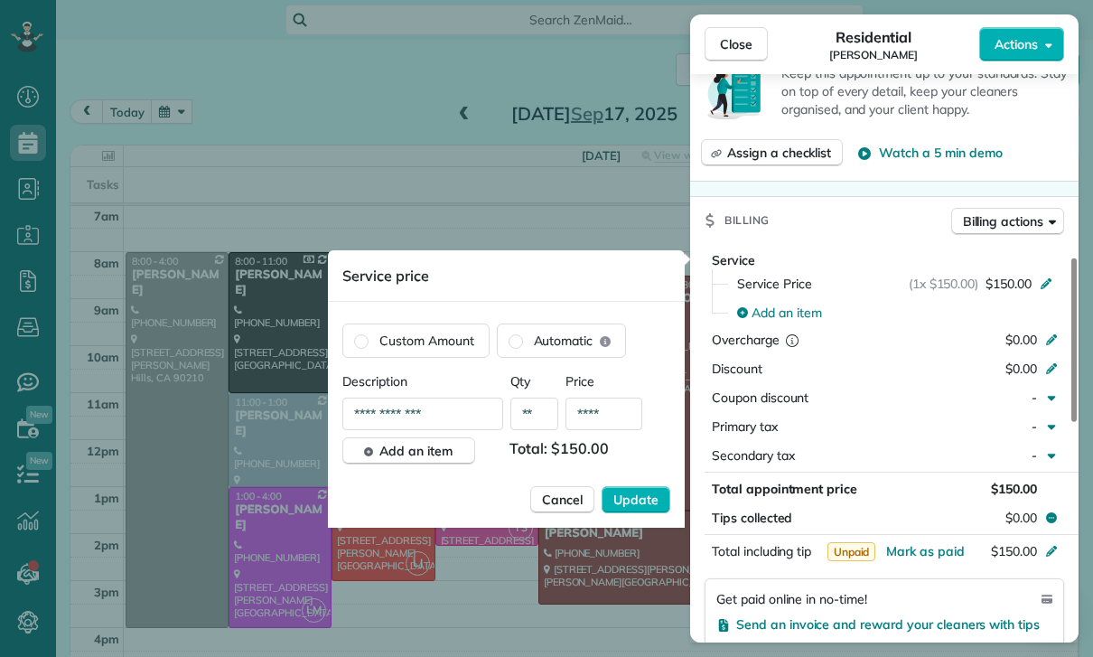
click at [610, 428] on input "****" at bounding box center [603, 413] width 77 height 33
type input "**"
type input "****"
click at [635, 507] on span "Update" at bounding box center [635, 499] width 45 height 18
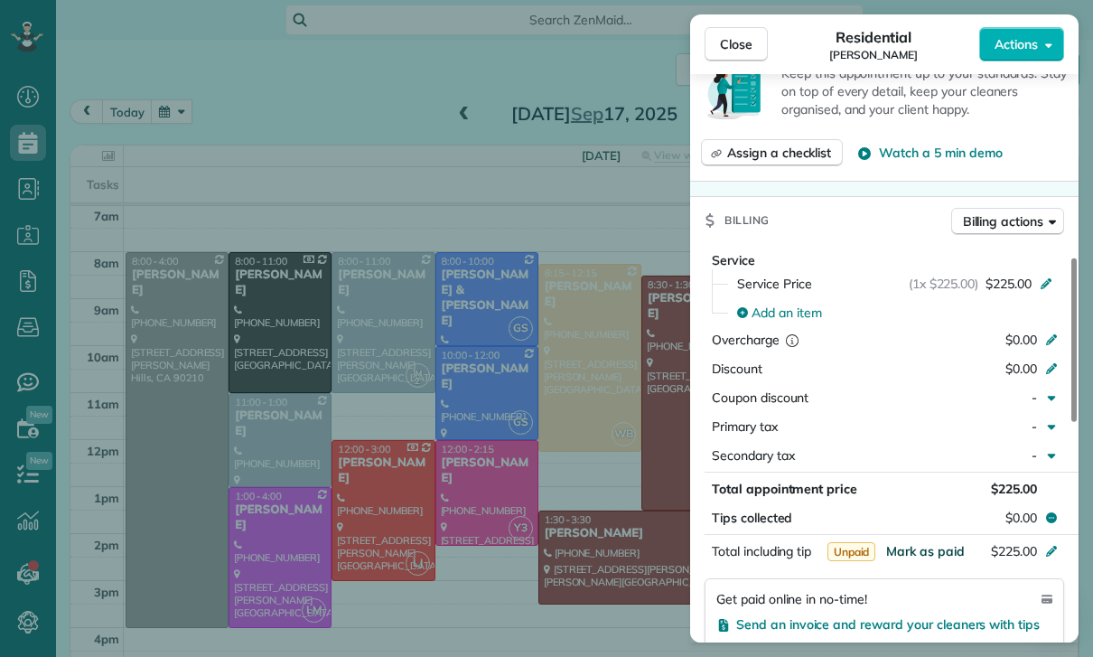
click at [915, 555] on span "Mark as paid" at bounding box center [925, 551] width 79 height 16
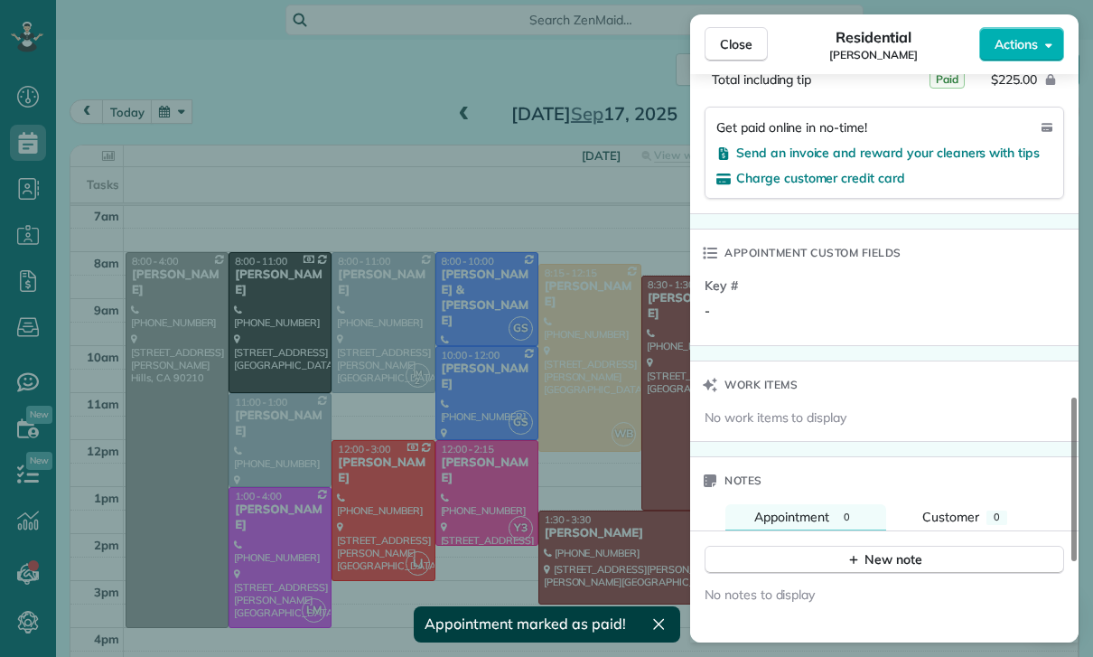
scroll to position [1283, 0]
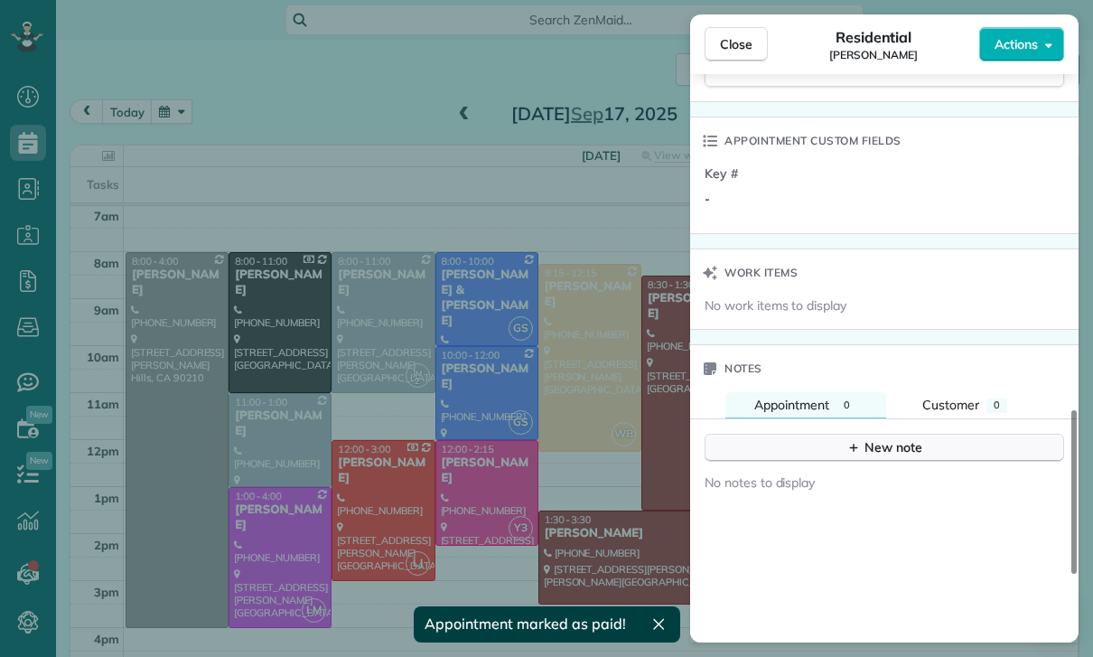
click at [873, 449] on div "New note" at bounding box center [884, 447] width 76 height 19
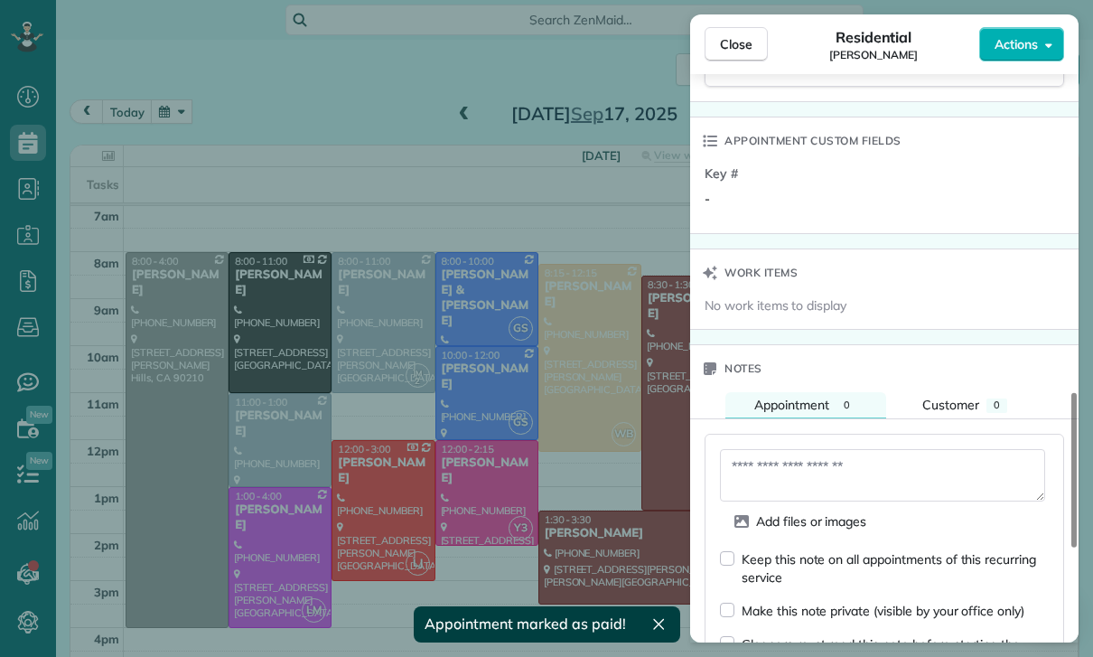
click at [784, 465] on textarea at bounding box center [882, 475] width 325 height 52
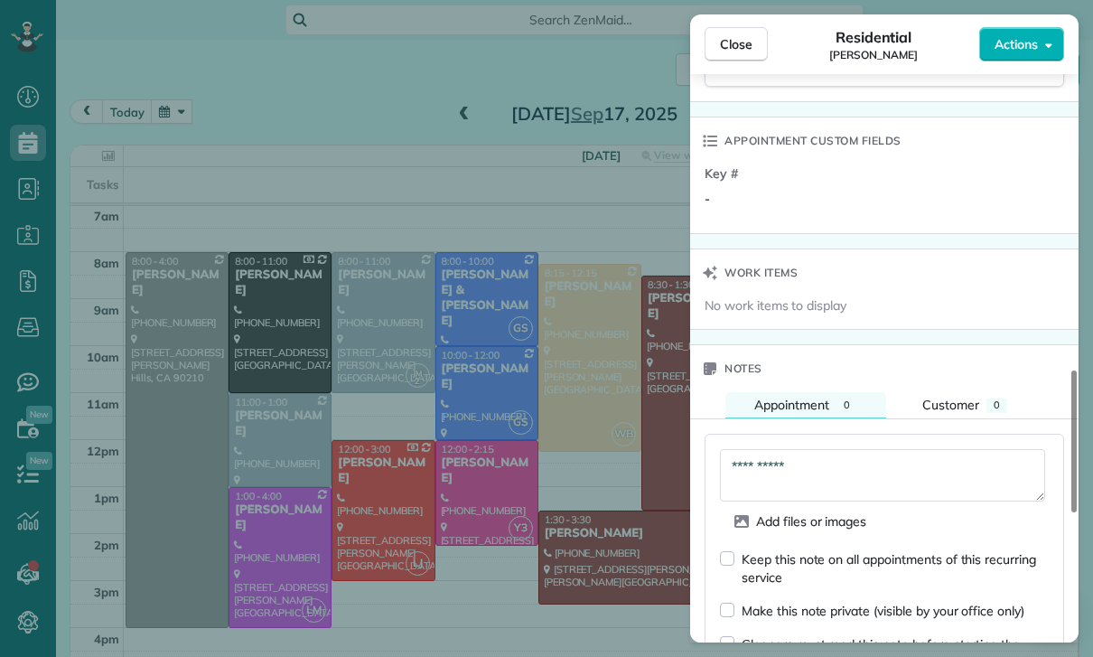
scroll to position [1475, 0]
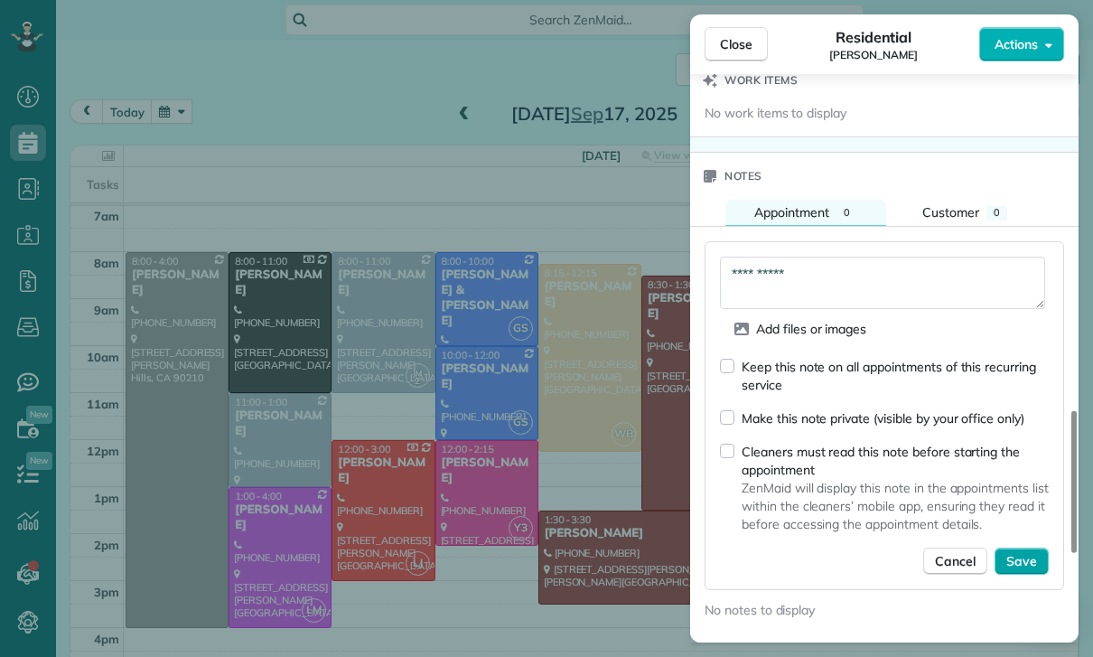
type textarea "**********"
click at [1022, 555] on span "Save" at bounding box center [1021, 561] width 31 height 18
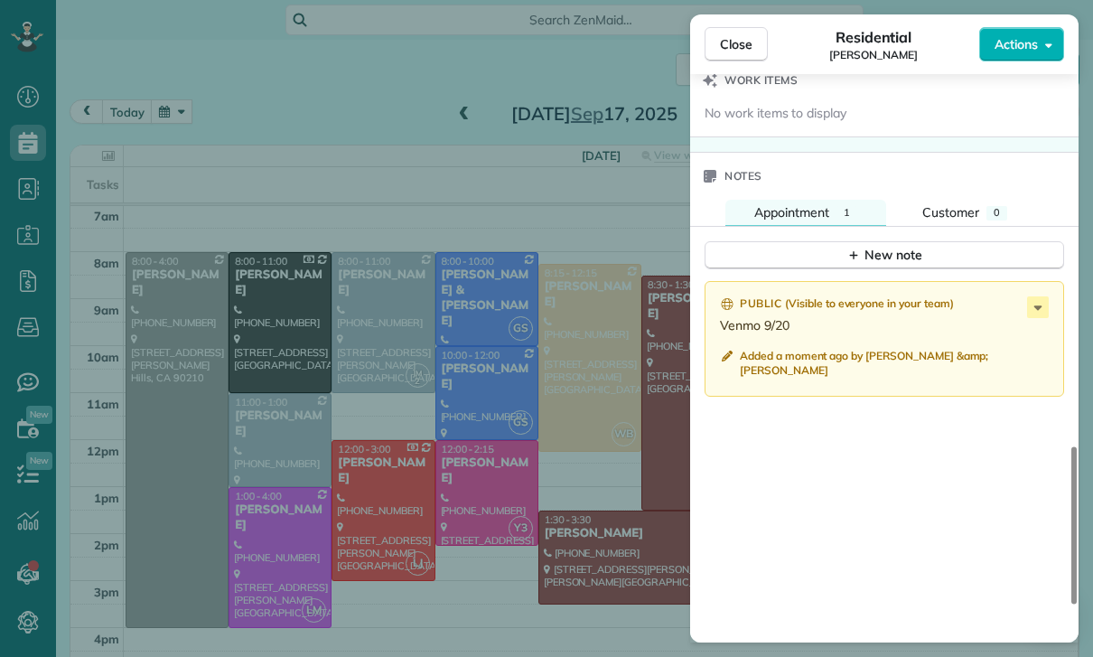
click at [486, 377] on div "Close Residential Aparna Ramaswamy Actions Status Confirmed Aparna Ramaswamy · …" at bounding box center [546, 328] width 1093 height 657
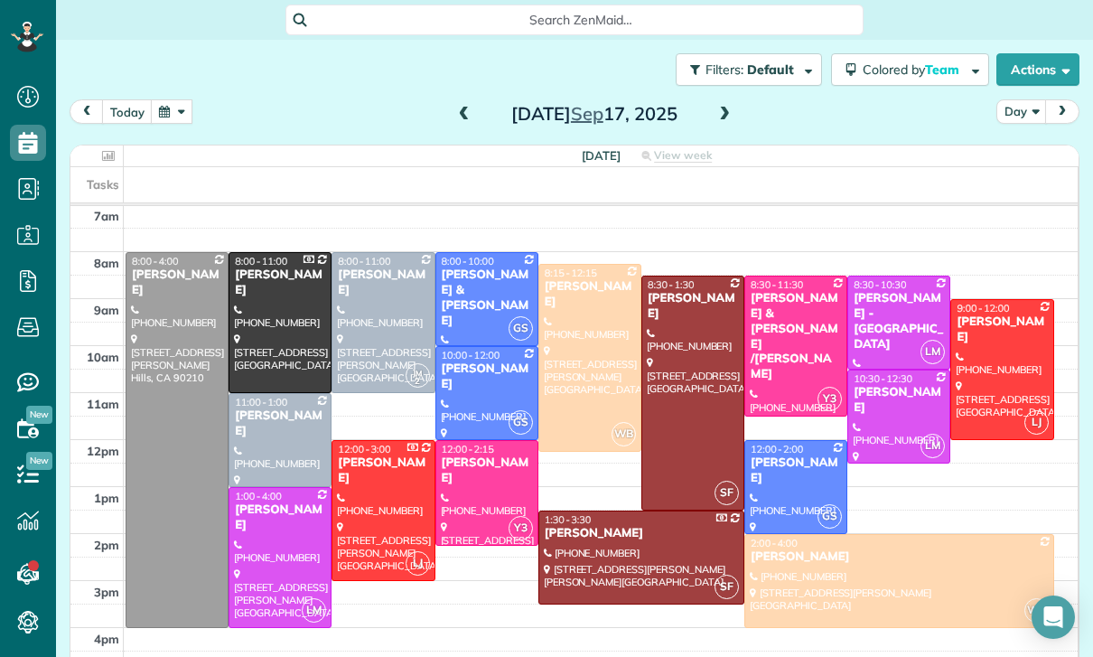
click at [171, 112] on button "button" at bounding box center [172, 111] width 42 height 24
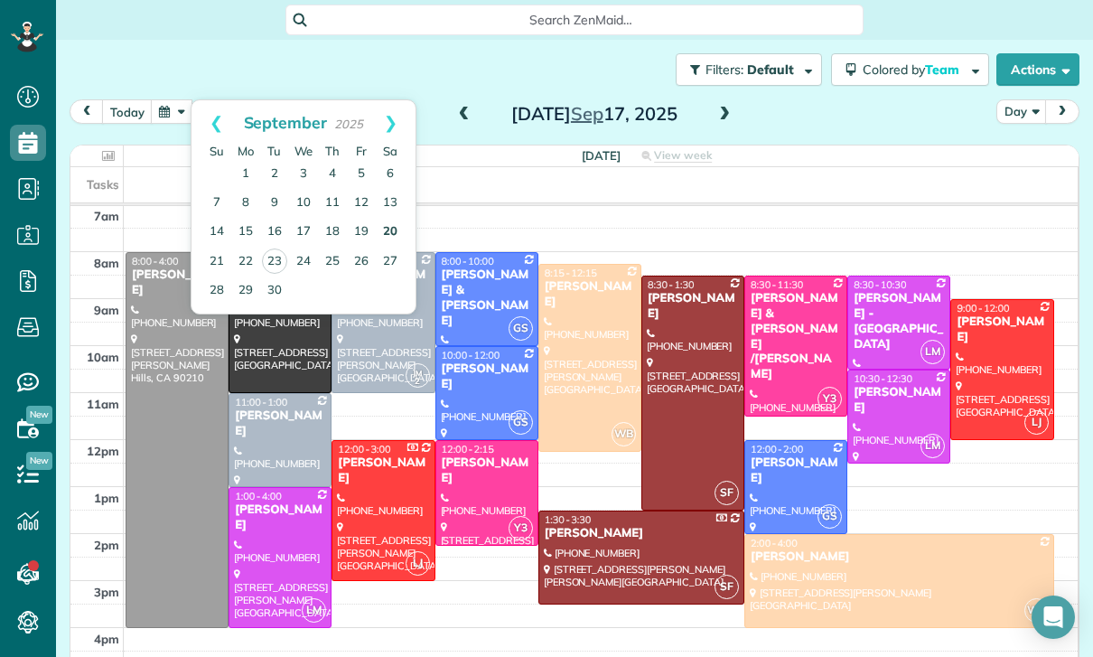
click at [391, 233] on link "20" at bounding box center [390, 232] width 29 height 29
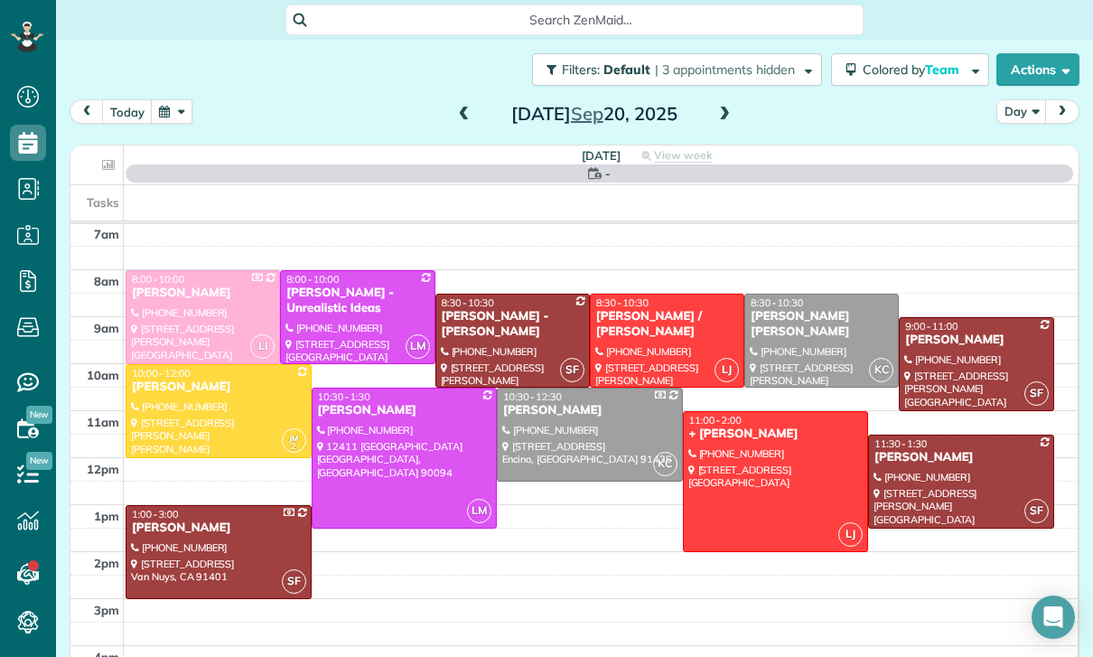
scroll to position [142, 0]
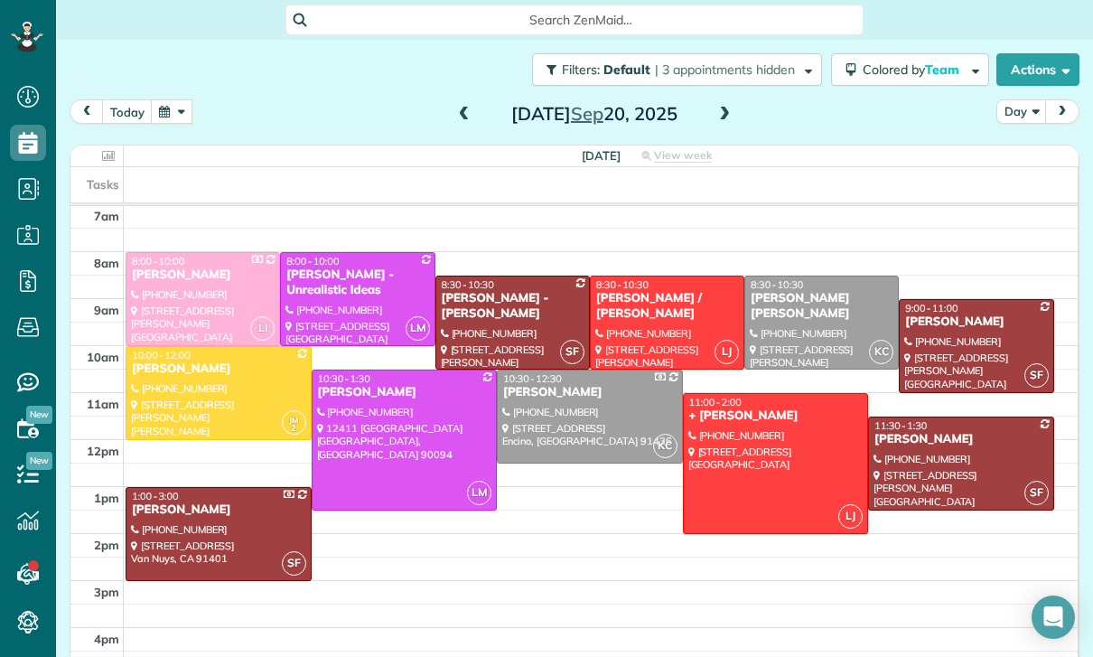
click at [378, 441] on div at bounding box center [405, 439] width 184 height 139
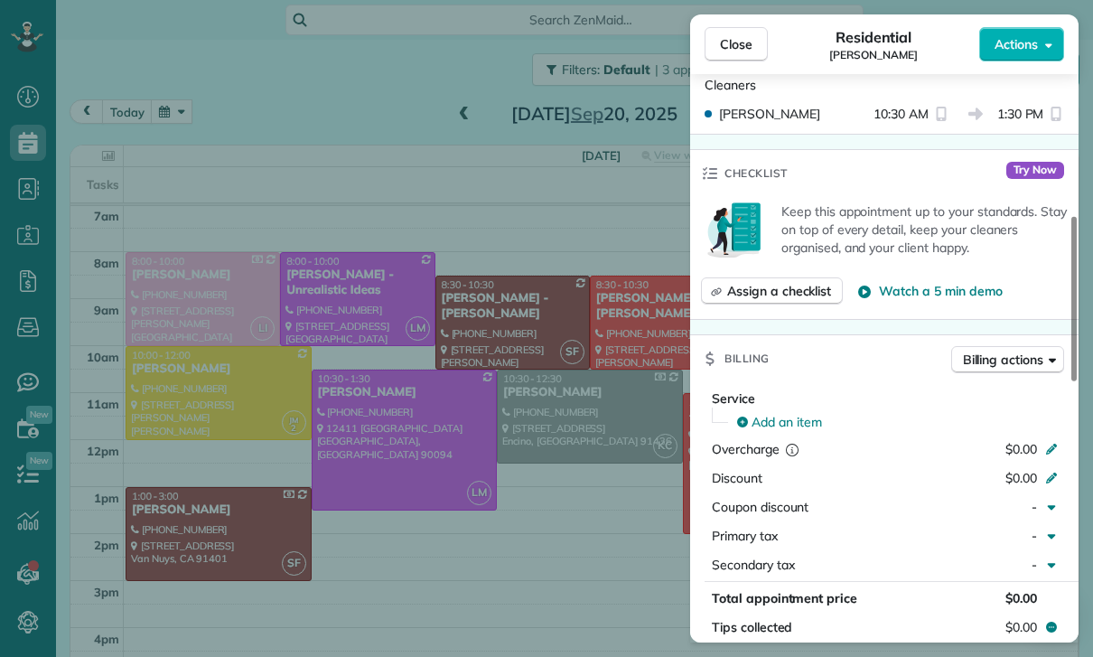
scroll to position [686, 0]
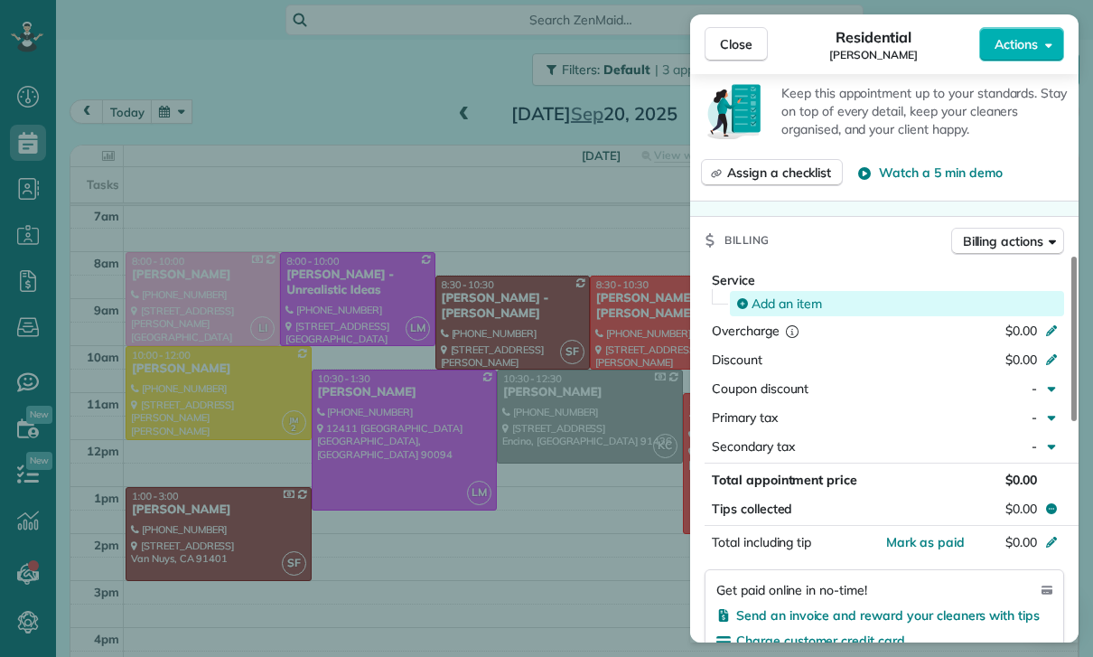
click at [791, 303] on span "Add an item" at bounding box center [786, 303] width 70 height 18
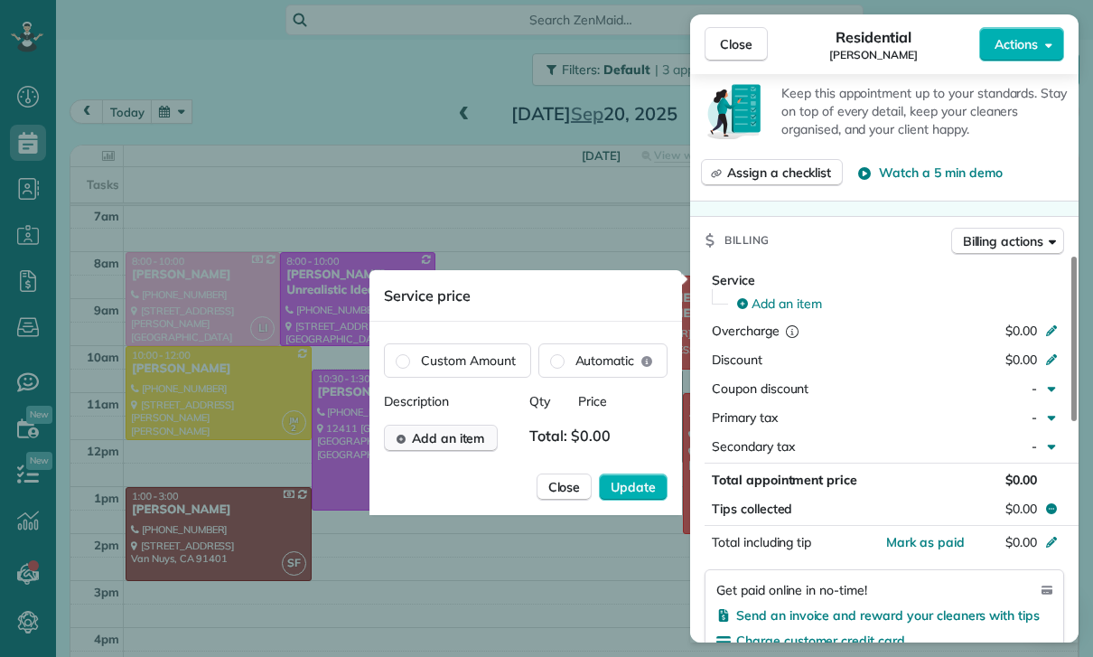
click at [461, 443] on span "Add an item" at bounding box center [448, 438] width 73 height 18
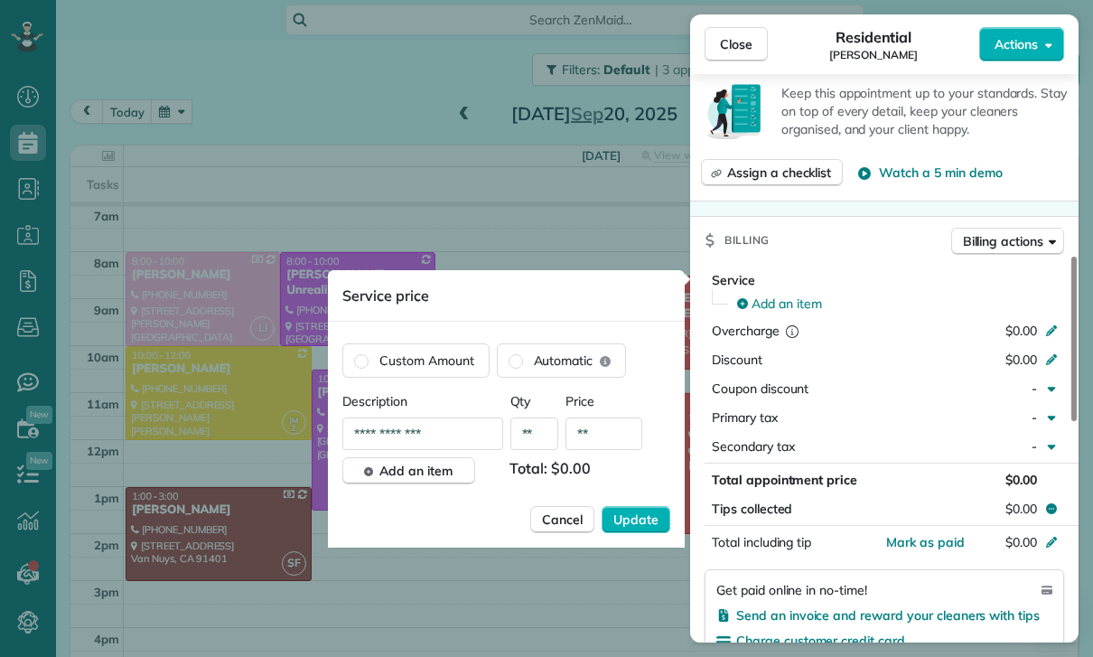
click at [605, 443] on input "**" at bounding box center [603, 433] width 77 height 33
type input "****"
click at [635, 526] on span "Update" at bounding box center [635, 519] width 45 height 18
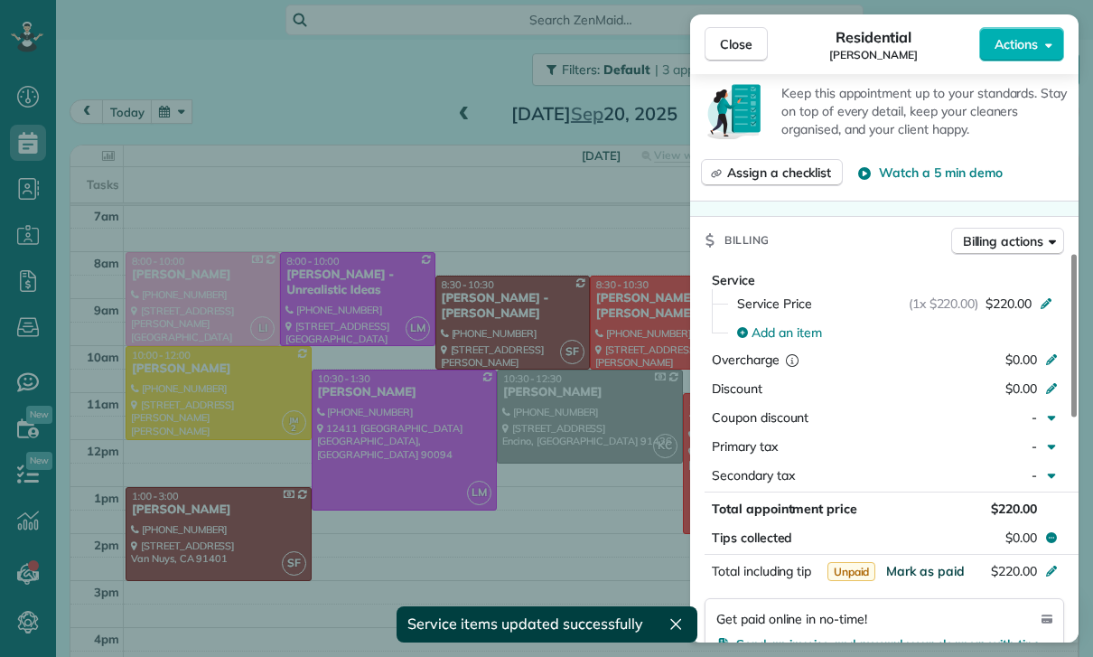
click at [916, 574] on span "Mark as paid" at bounding box center [925, 571] width 79 height 16
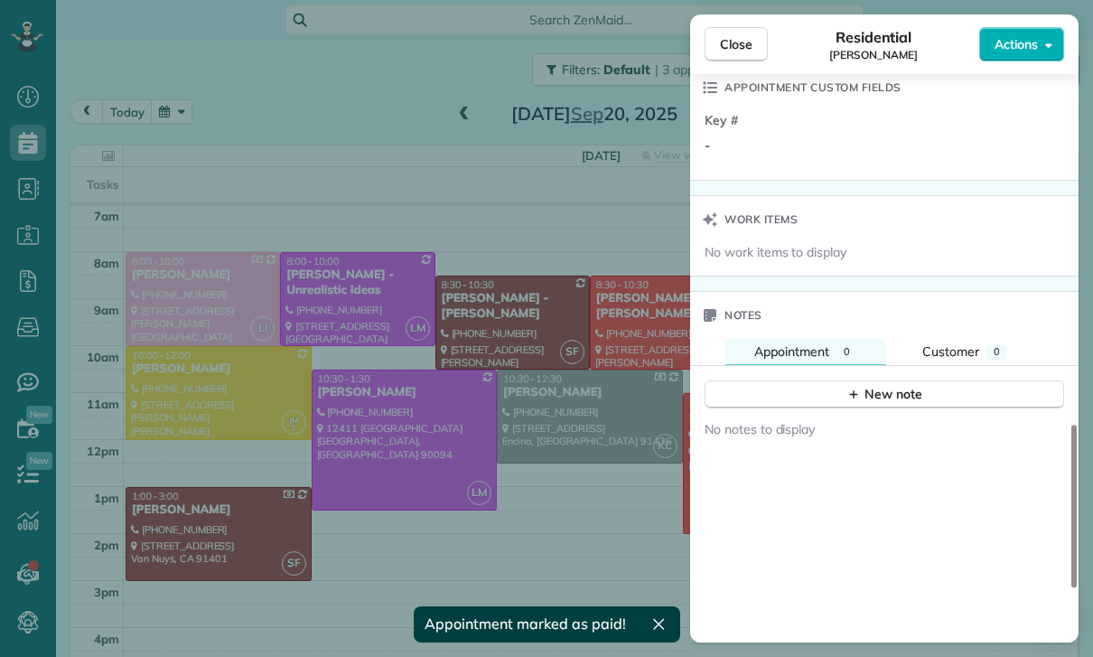
scroll to position [1343, 0]
click at [864, 392] on div "New note" at bounding box center [884, 394] width 76 height 19
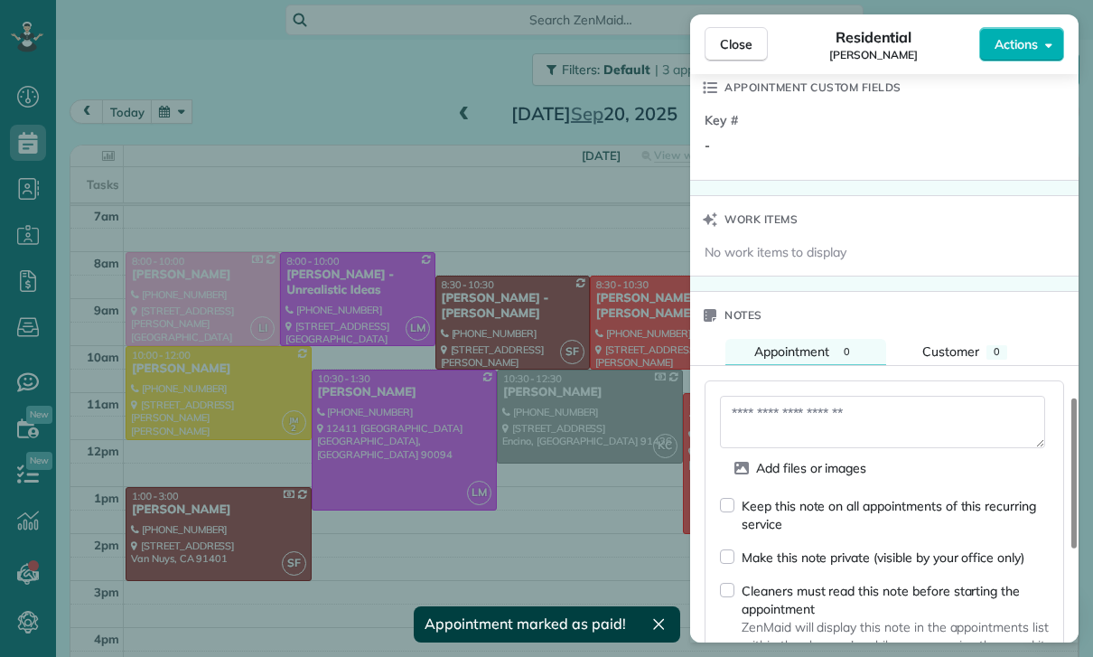
click at [789, 422] on textarea at bounding box center [882, 422] width 325 height 52
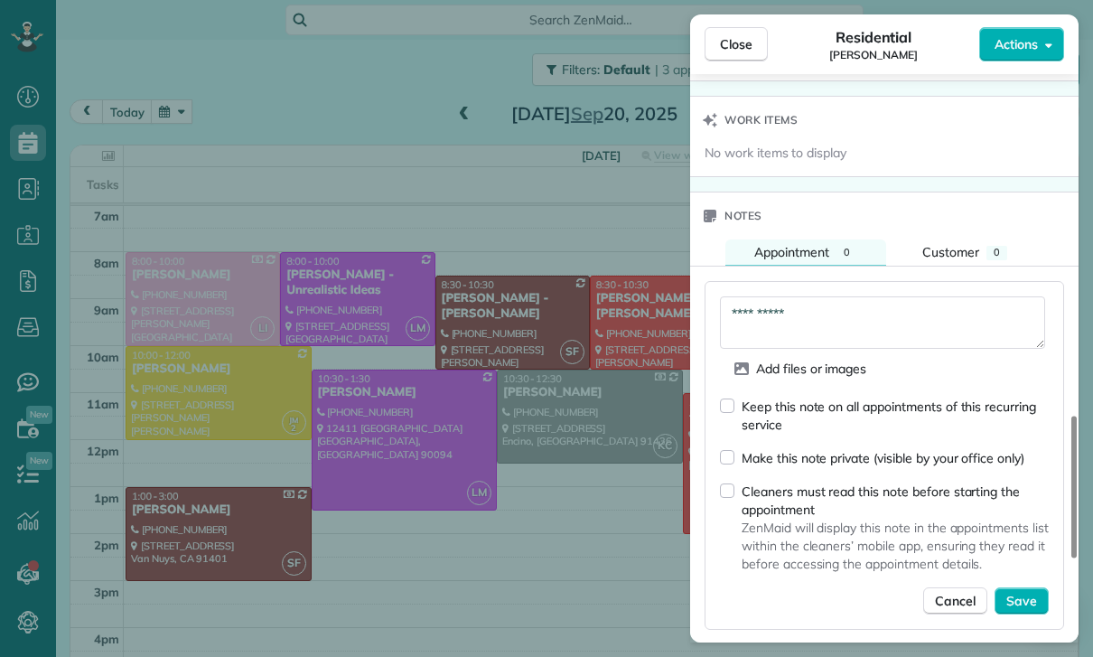
scroll to position [1549, 0]
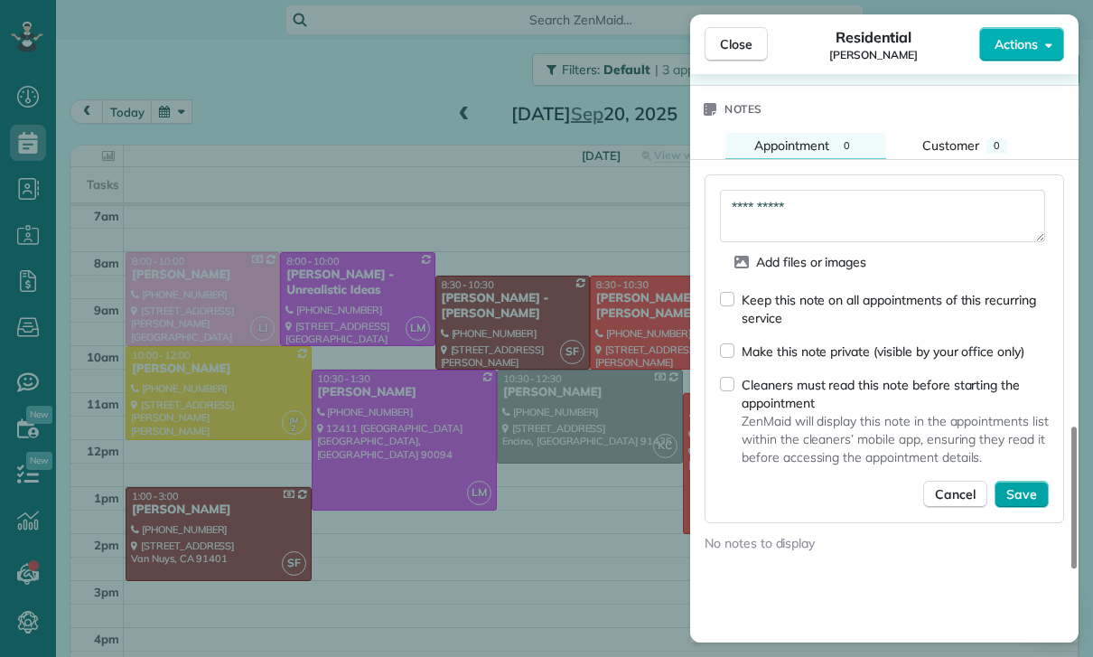
type textarea "**********"
click at [1020, 481] on button "Save" at bounding box center [1021, 494] width 54 height 27
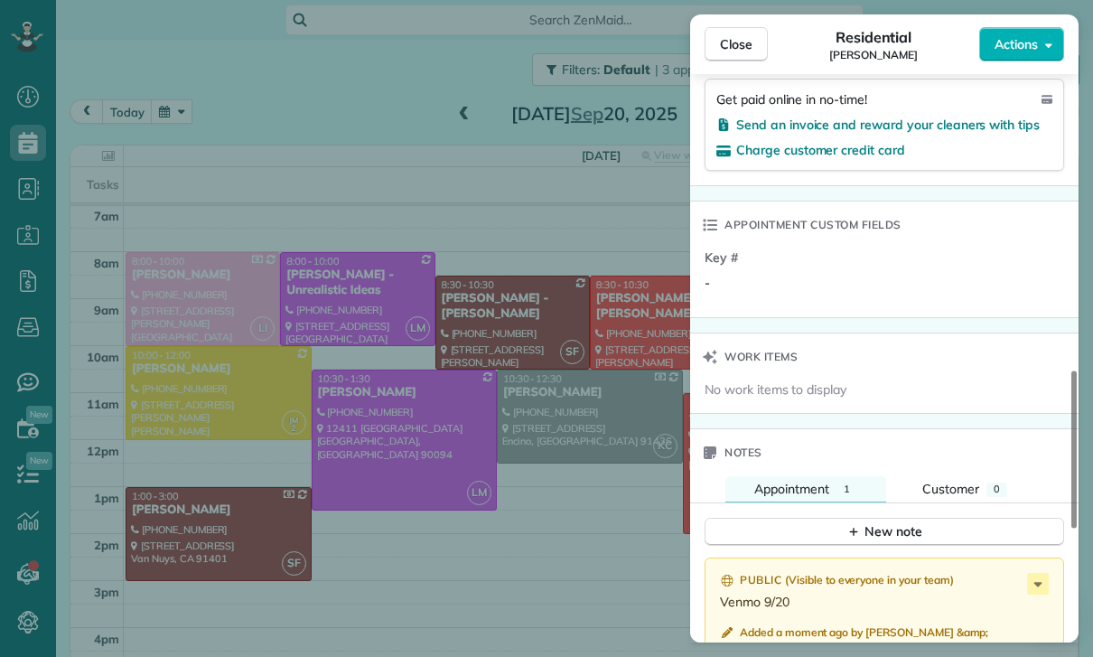
scroll to position [1178, 0]
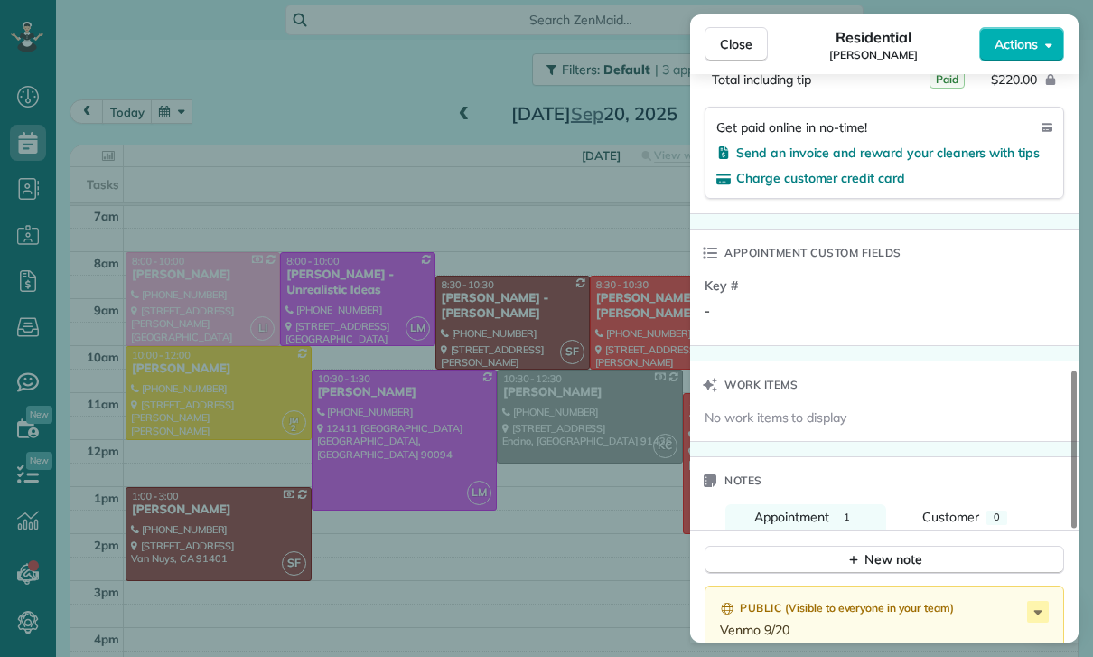
click at [555, 518] on div "Close Residential Adam Kasprzak Actions Status Confirmed Adam Kasprzak · Open p…" at bounding box center [546, 328] width 1093 height 657
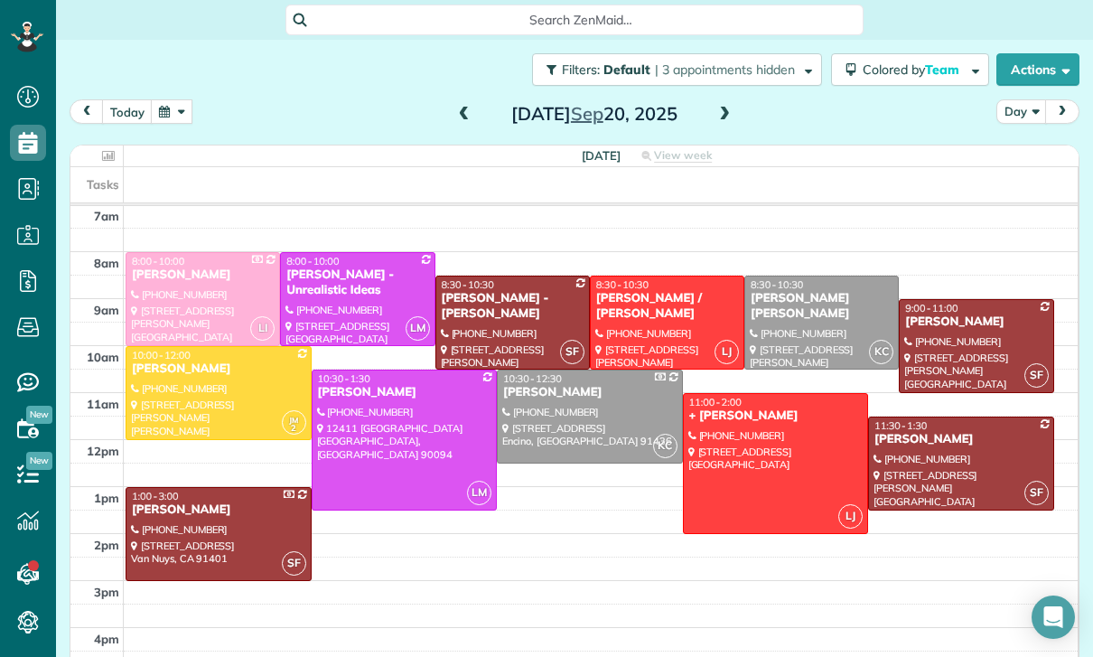
click at [796, 295] on div "Connor Campfield" at bounding box center [822, 306] width 144 height 31
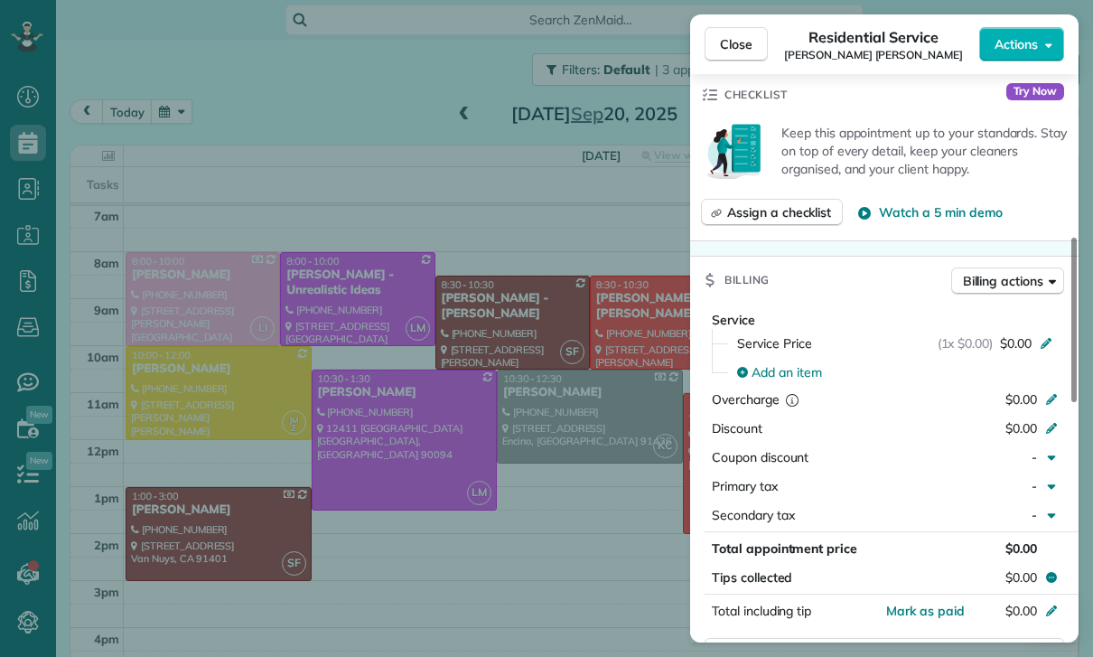
scroll to position [658, 0]
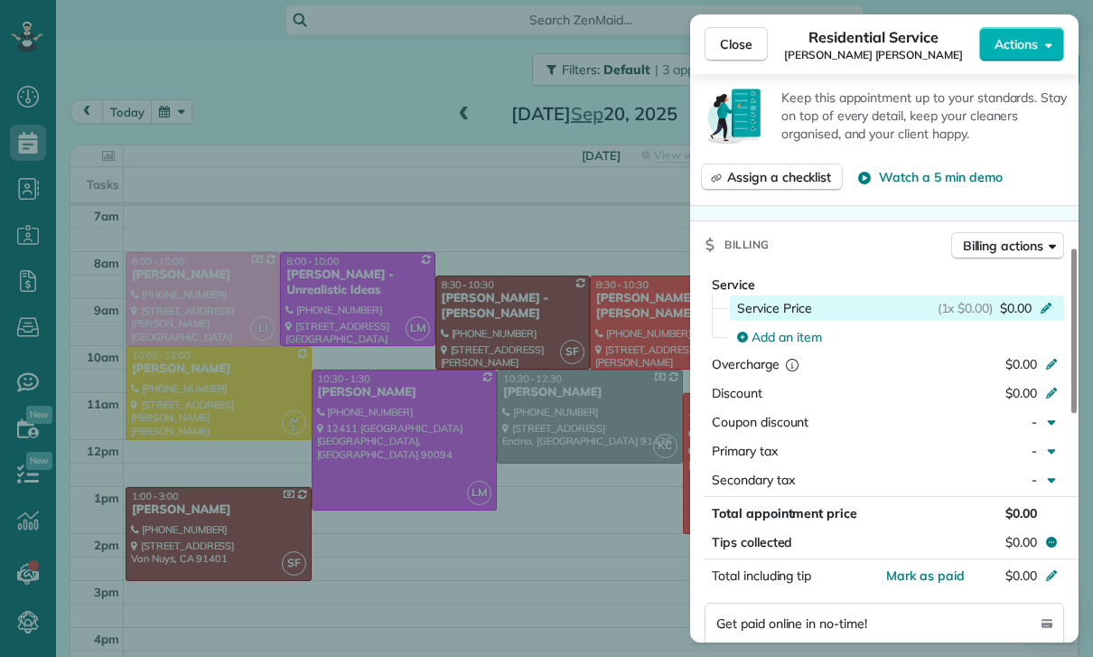
click at [770, 307] on span "Service Price" at bounding box center [774, 308] width 75 height 18
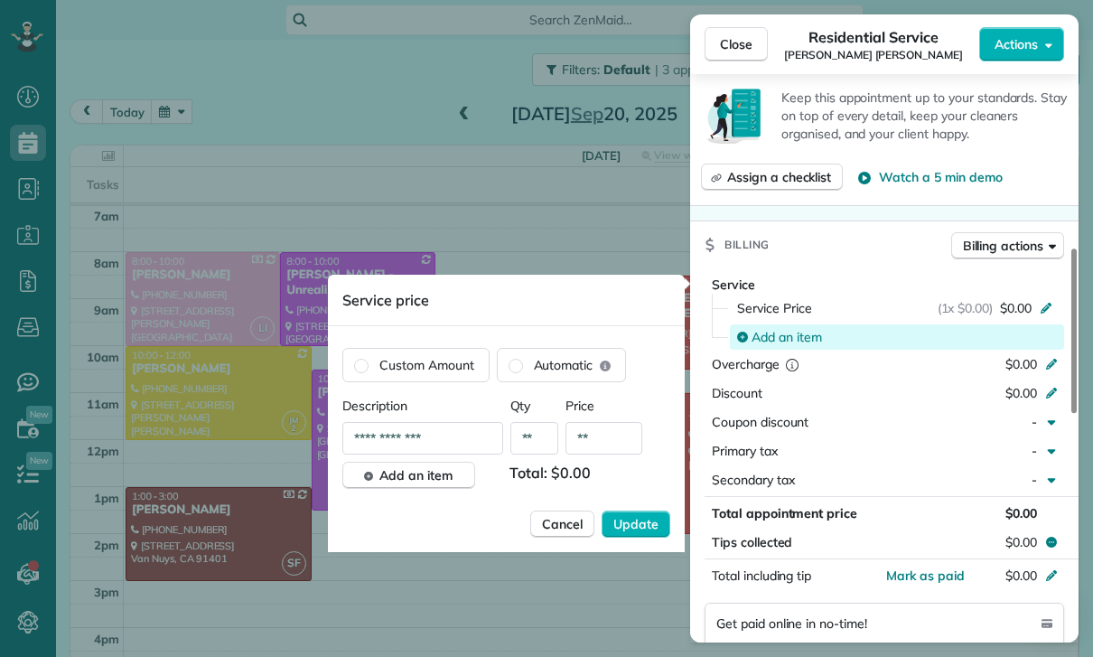
click at [806, 339] on span "Add an item" at bounding box center [786, 337] width 70 height 18
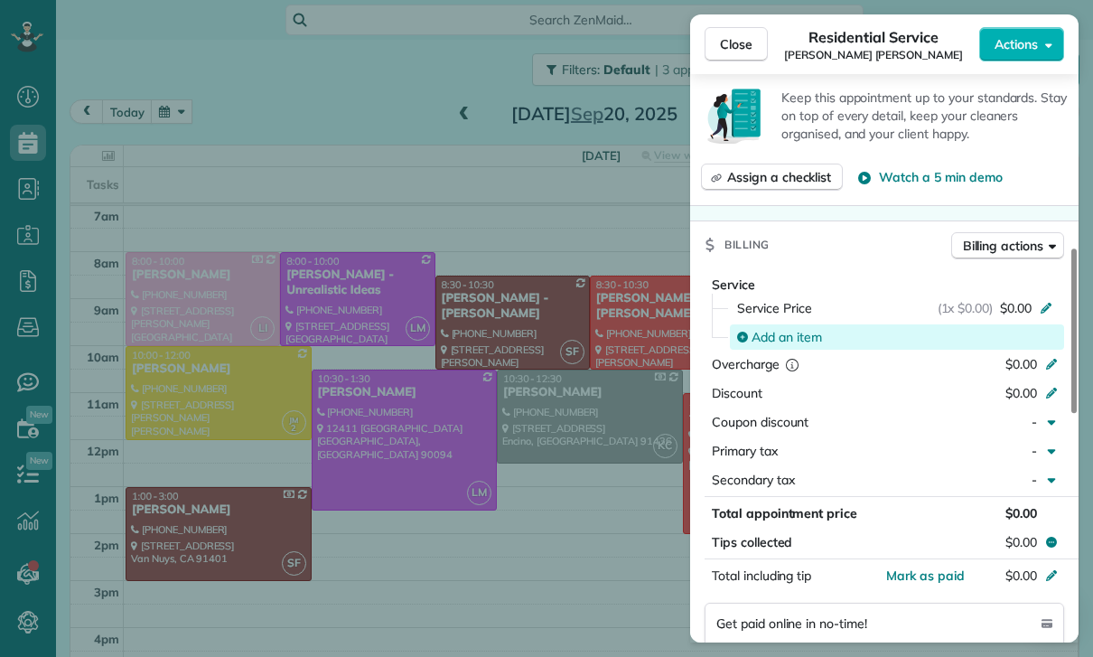
click at [779, 342] on span "Add an item" at bounding box center [786, 337] width 70 height 18
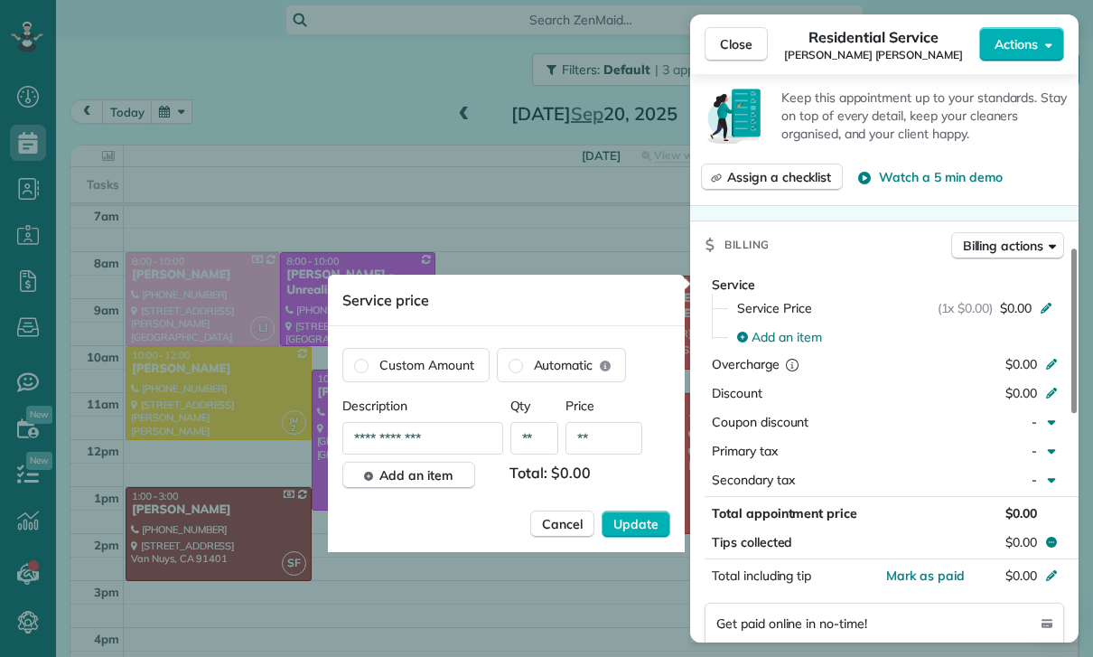
click at [615, 434] on input "**" at bounding box center [603, 438] width 77 height 33
type input "****"
click at [646, 524] on span "Update" at bounding box center [635, 524] width 45 height 18
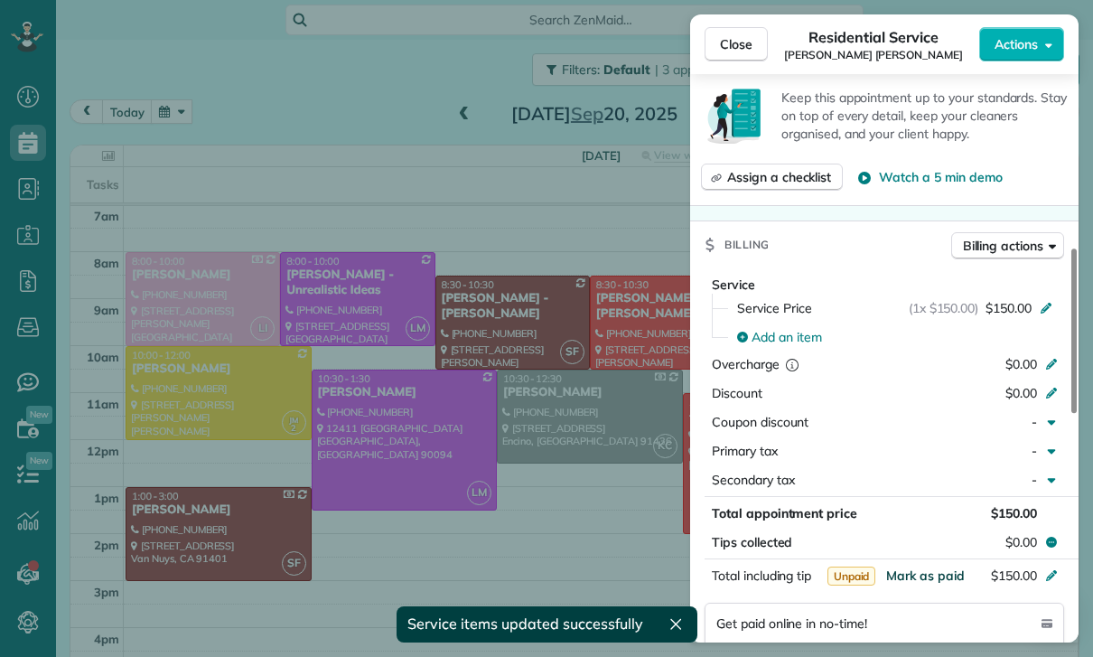
click at [919, 574] on span "Mark as paid" at bounding box center [925, 575] width 79 height 16
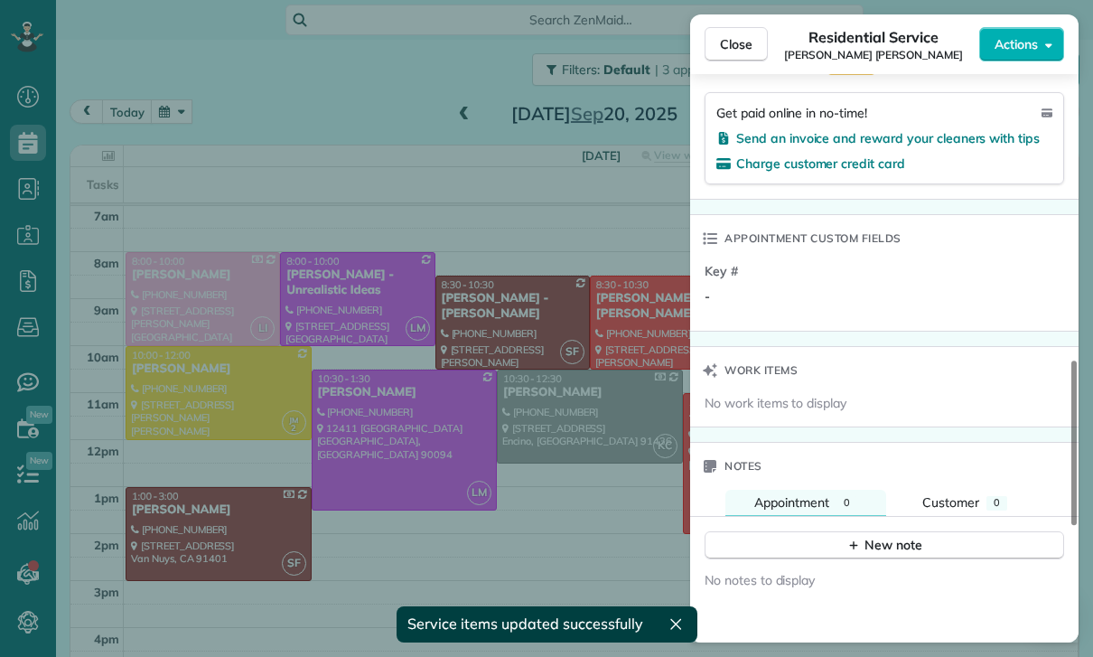
scroll to position [1184, 0]
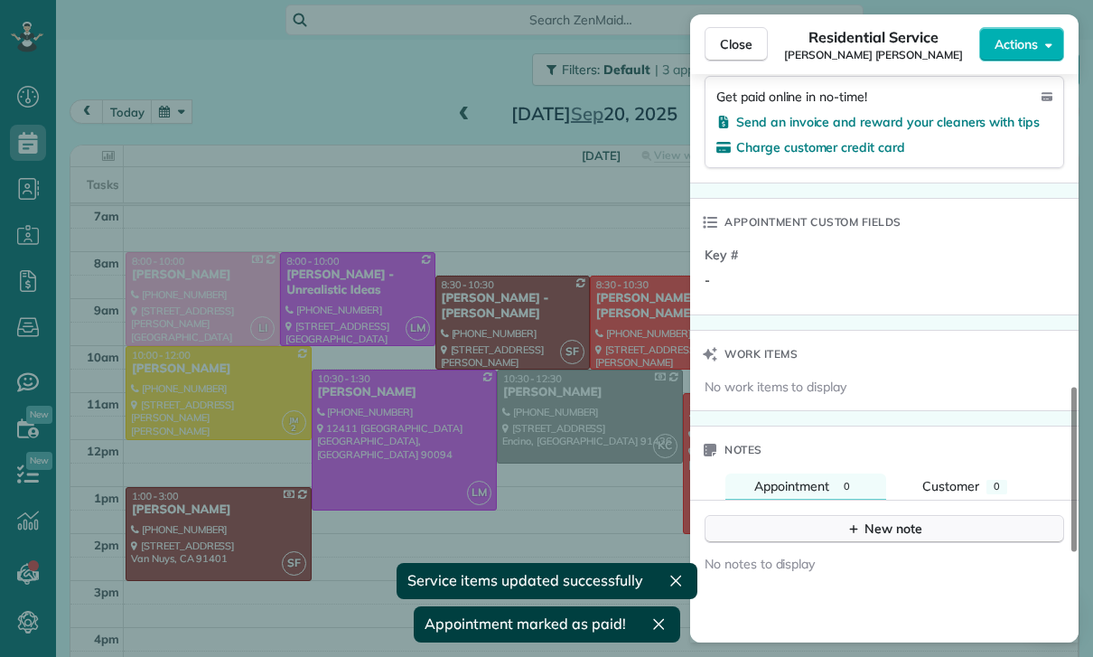
click at [876, 532] on div "New note" at bounding box center [884, 528] width 76 height 19
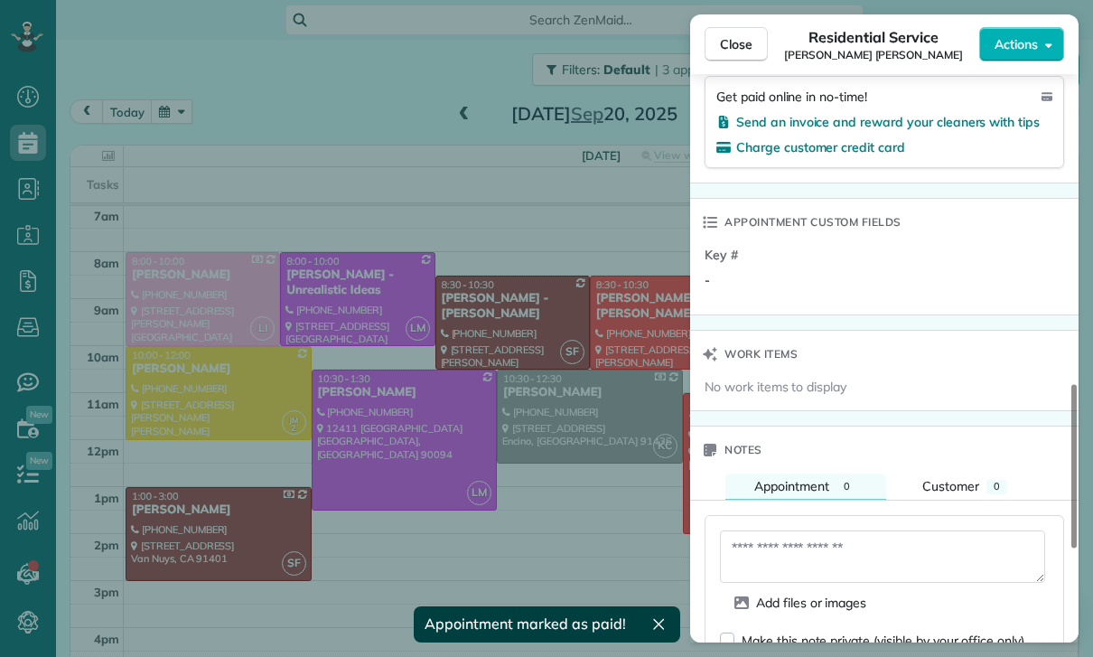
click at [797, 549] on textarea at bounding box center [882, 556] width 325 height 52
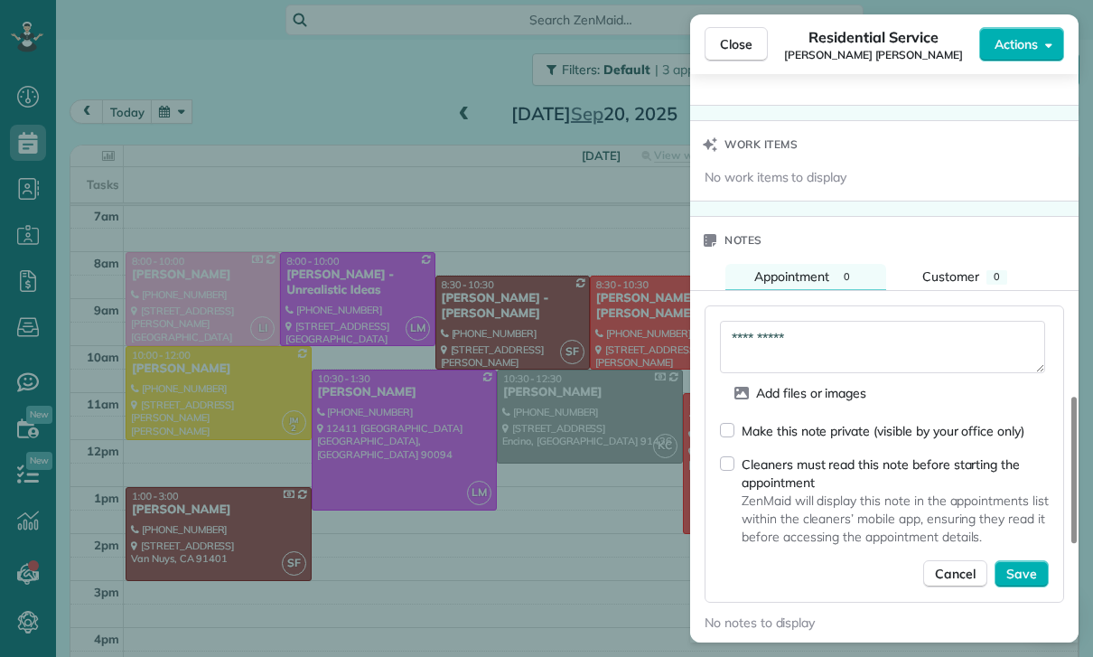
scroll to position [1393, 0]
type textarea "**********"
click at [1026, 575] on span "Save" at bounding box center [1021, 574] width 31 height 18
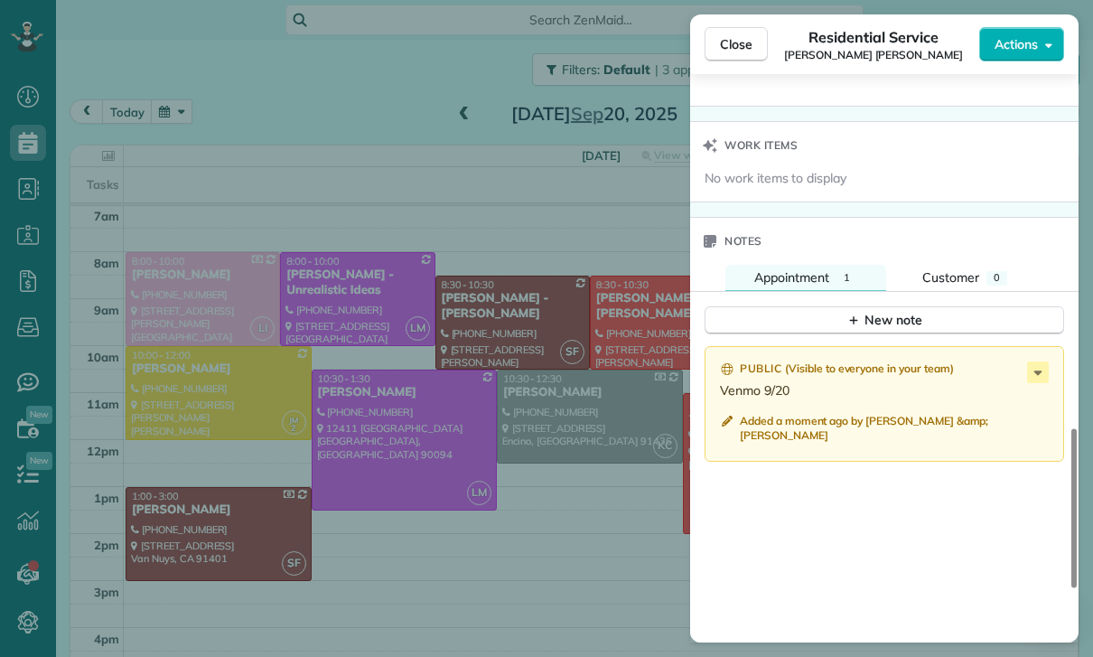
click at [471, 470] on div "Close Residential Service Connor Campfield Actions Status Confirmed Connor Camp…" at bounding box center [546, 328] width 1093 height 657
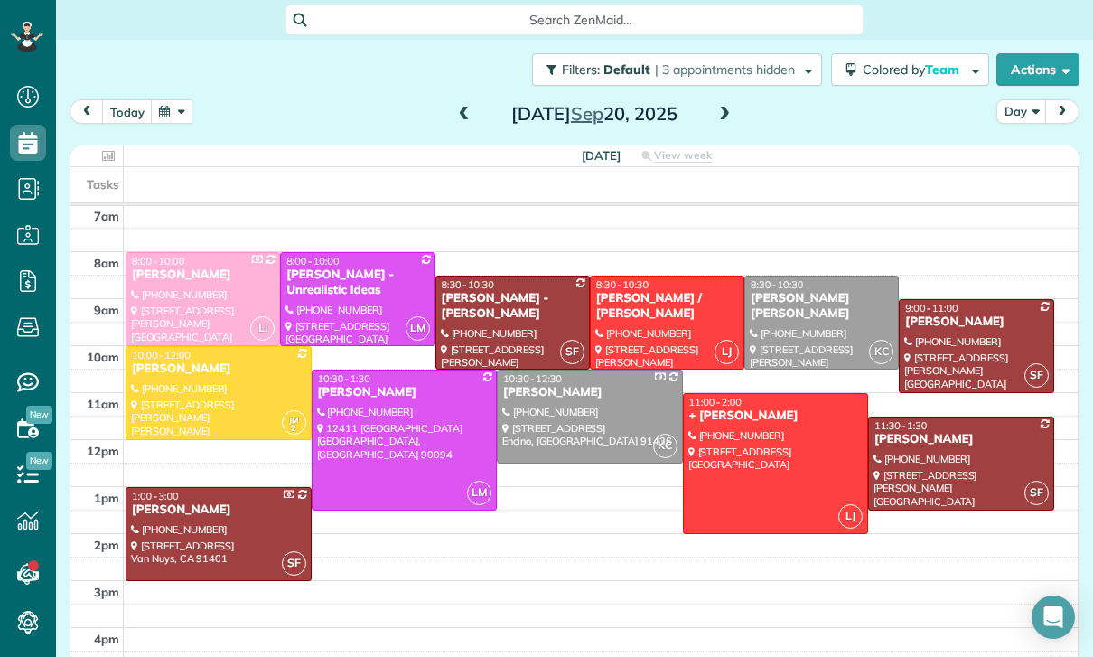
click at [454, 121] on span at bounding box center [464, 115] width 20 height 16
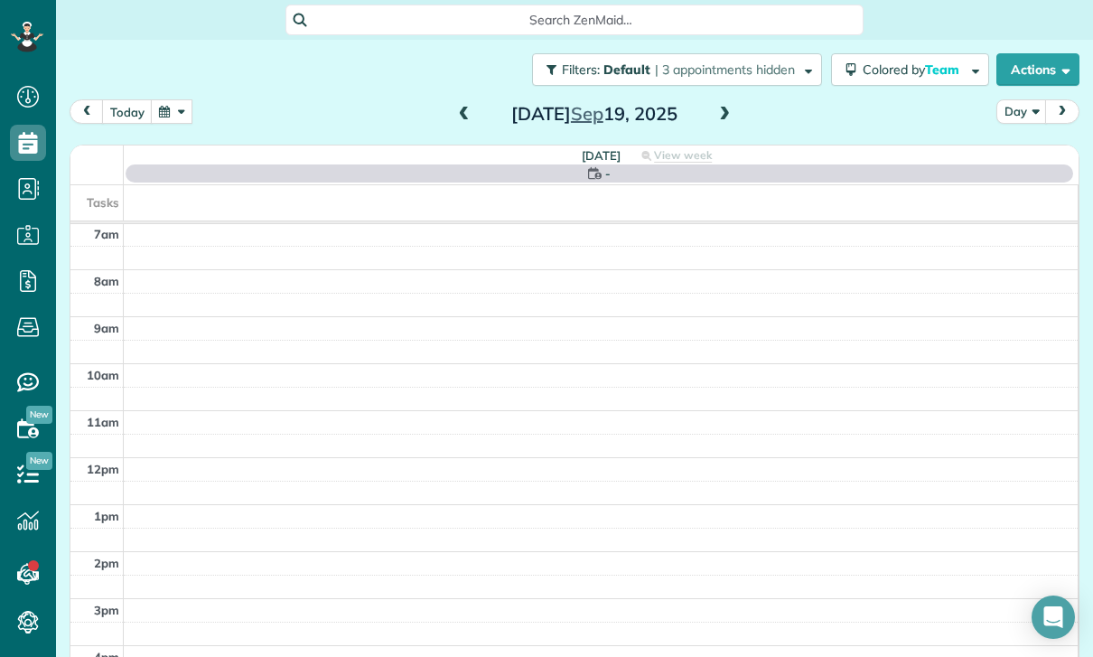
scroll to position [142, 0]
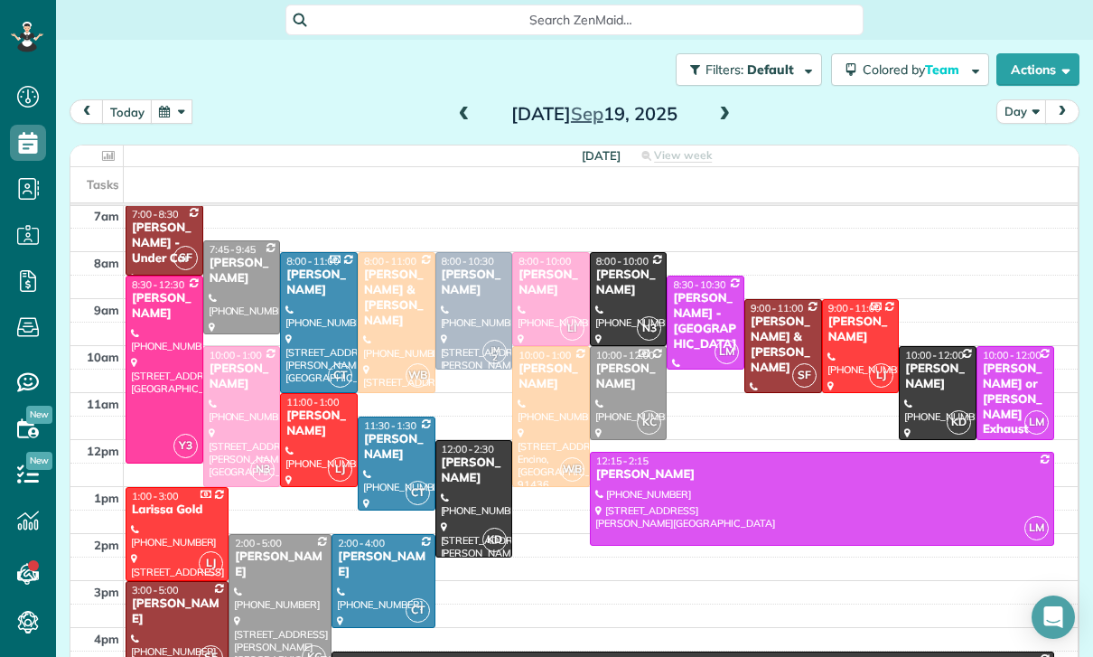
click at [392, 470] on div at bounding box center [397, 463] width 76 height 92
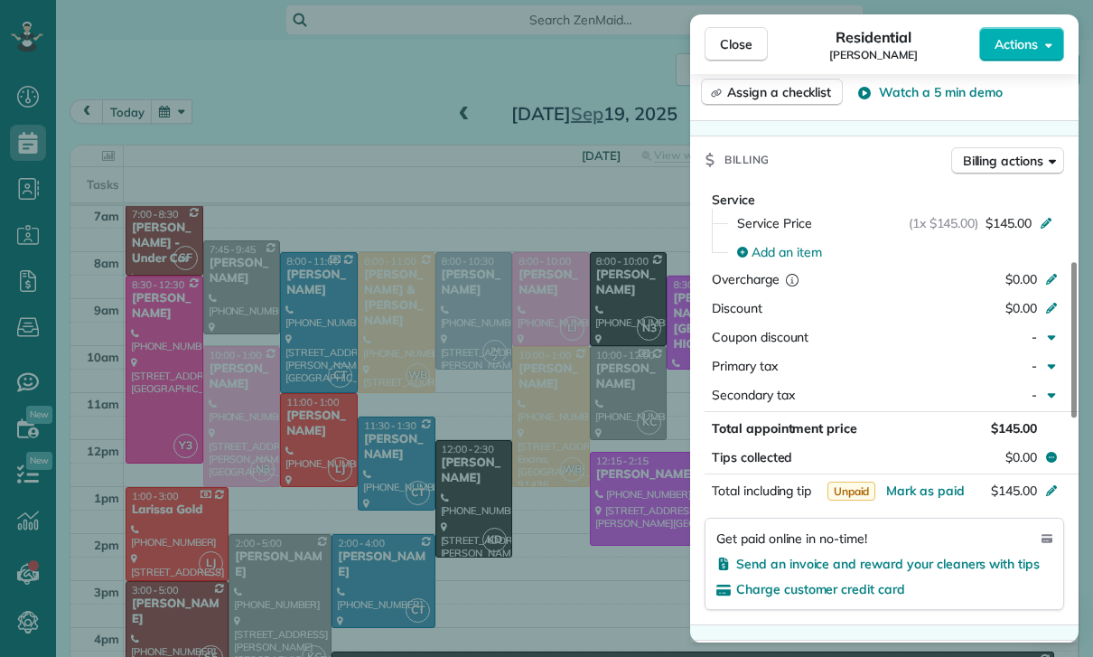
scroll to position [837, 0]
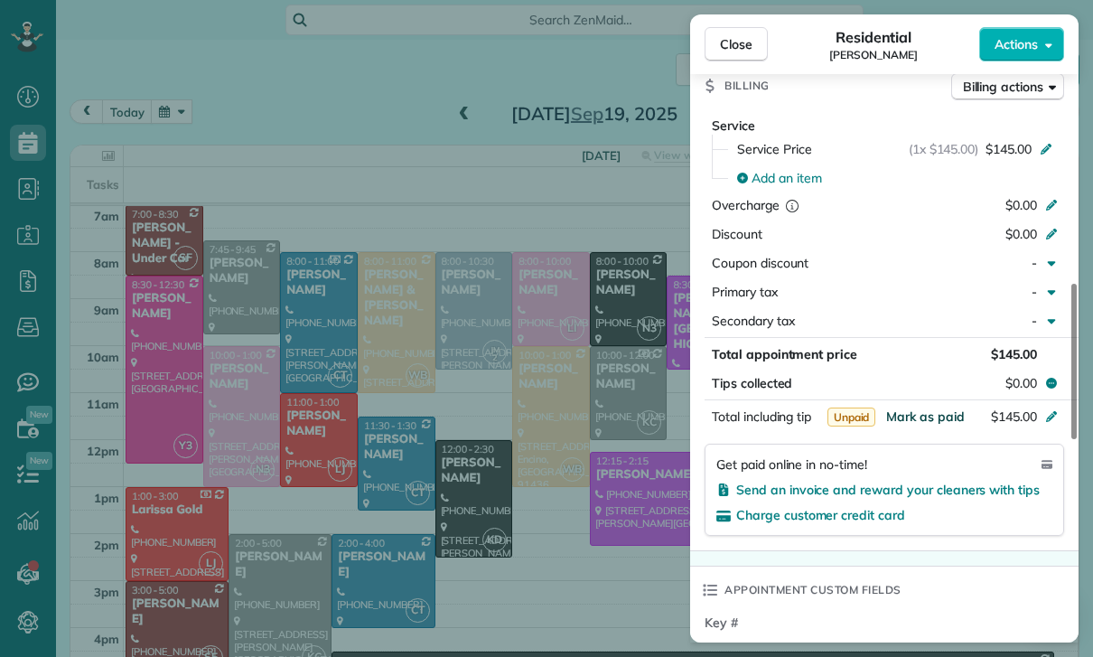
click at [914, 408] on span "Mark as paid" at bounding box center [925, 416] width 79 height 16
click at [923, 419] on span "Mark as paid" at bounding box center [925, 416] width 79 height 16
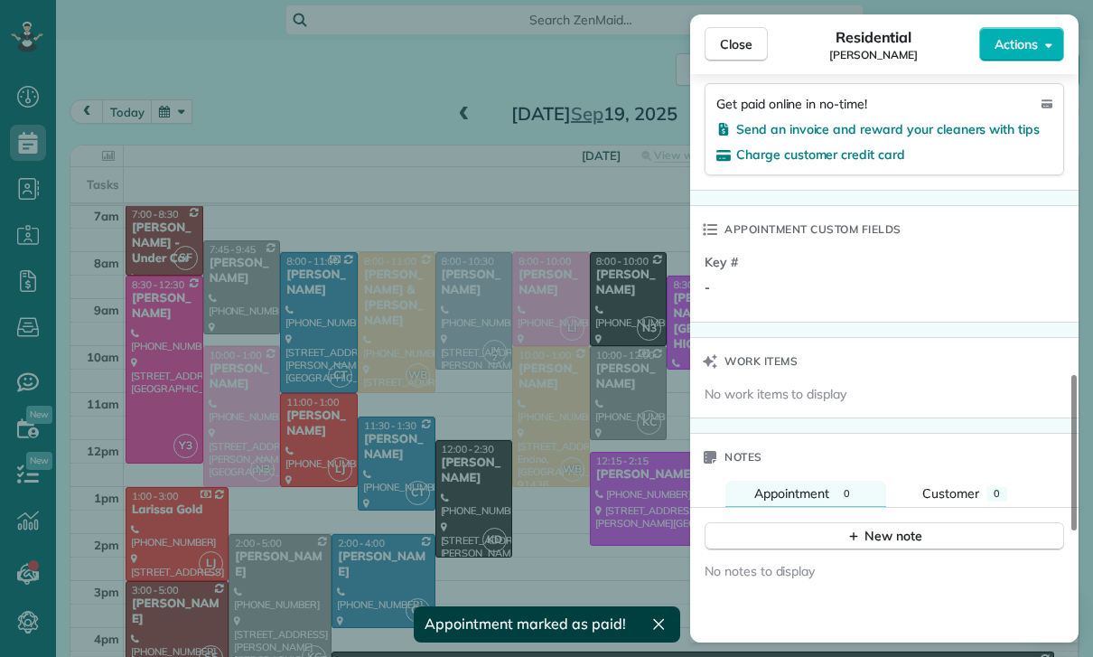
scroll to position [1270, 0]
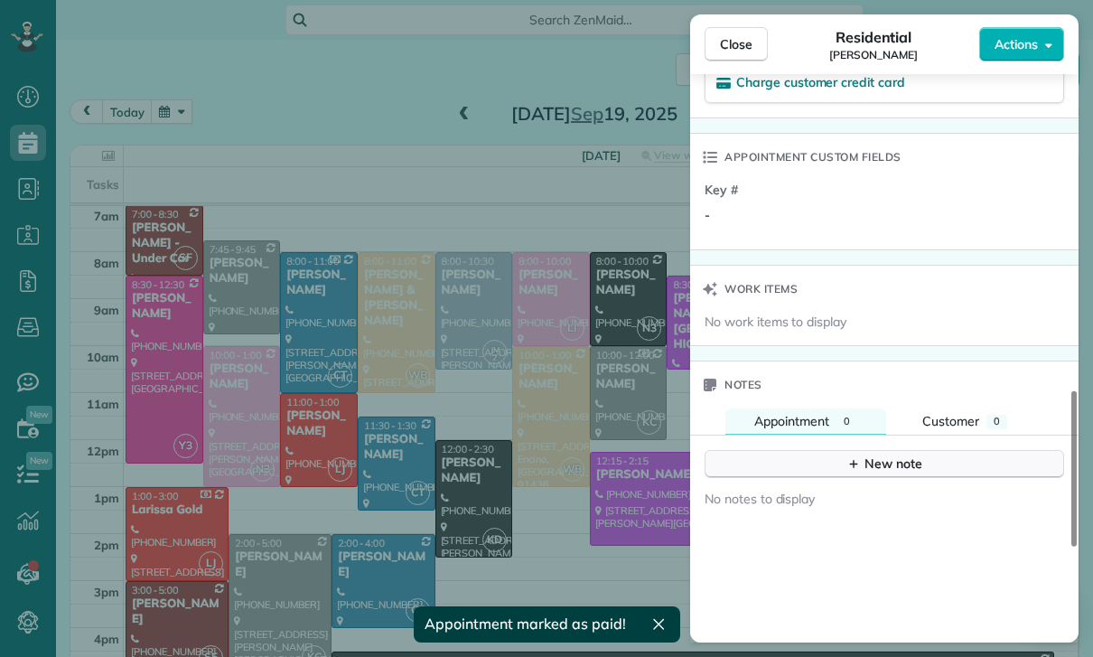
click at [874, 472] on button "New note" at bounding box center [884, 464] width 359 height 28
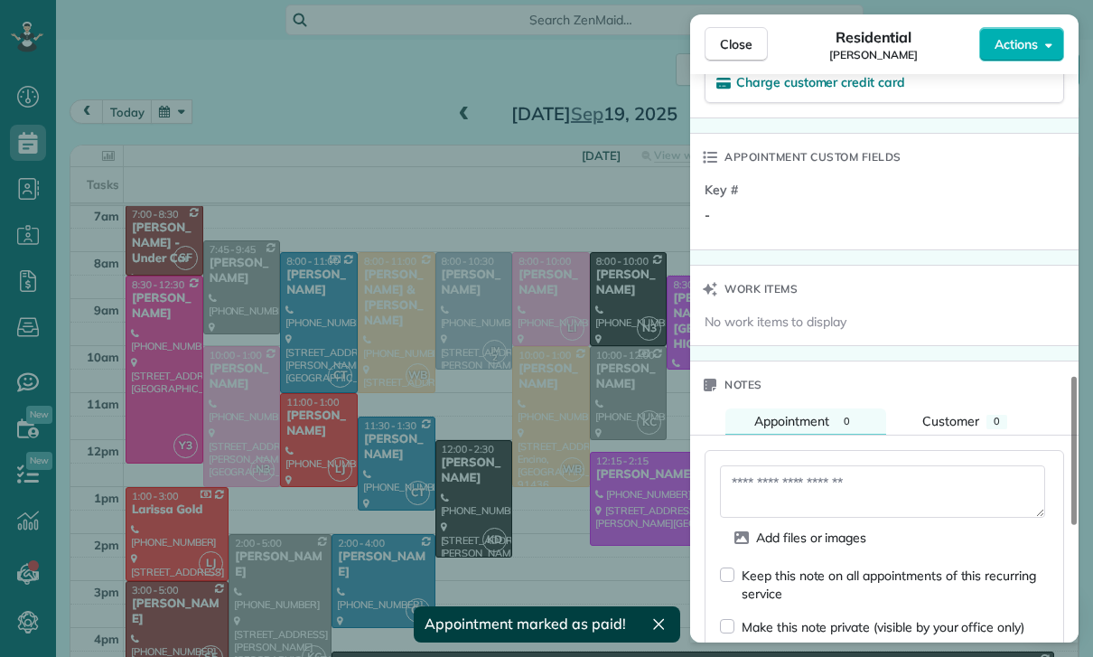
click at [779, 490] on textarea at bounding box center [882, 491] width 325 height 52
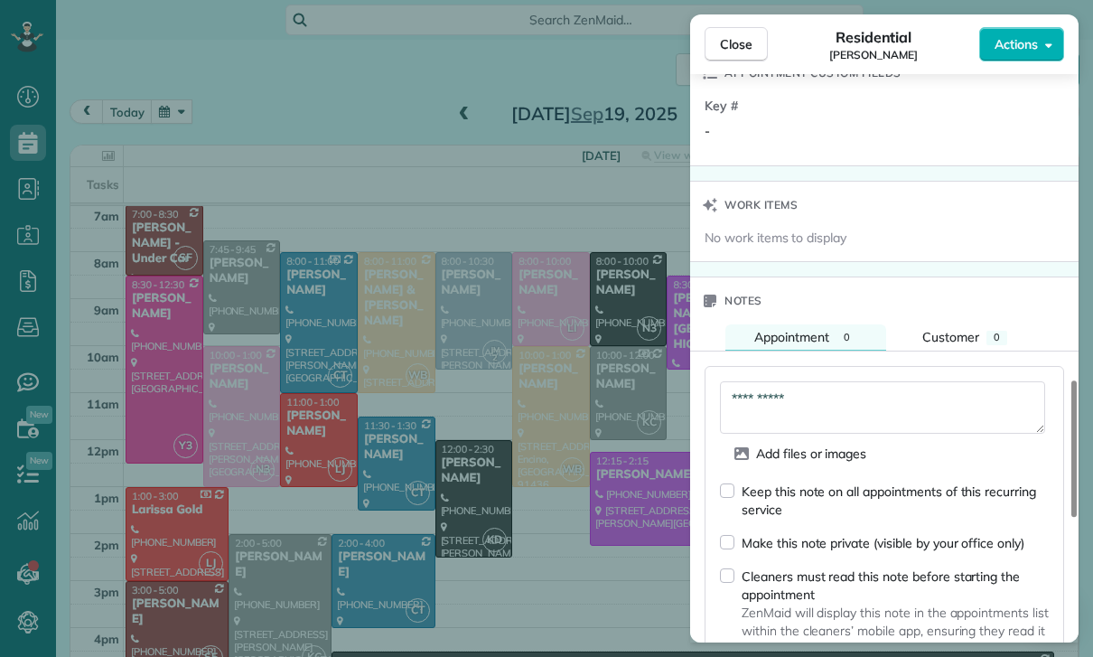
scroll to position [1520, 0]
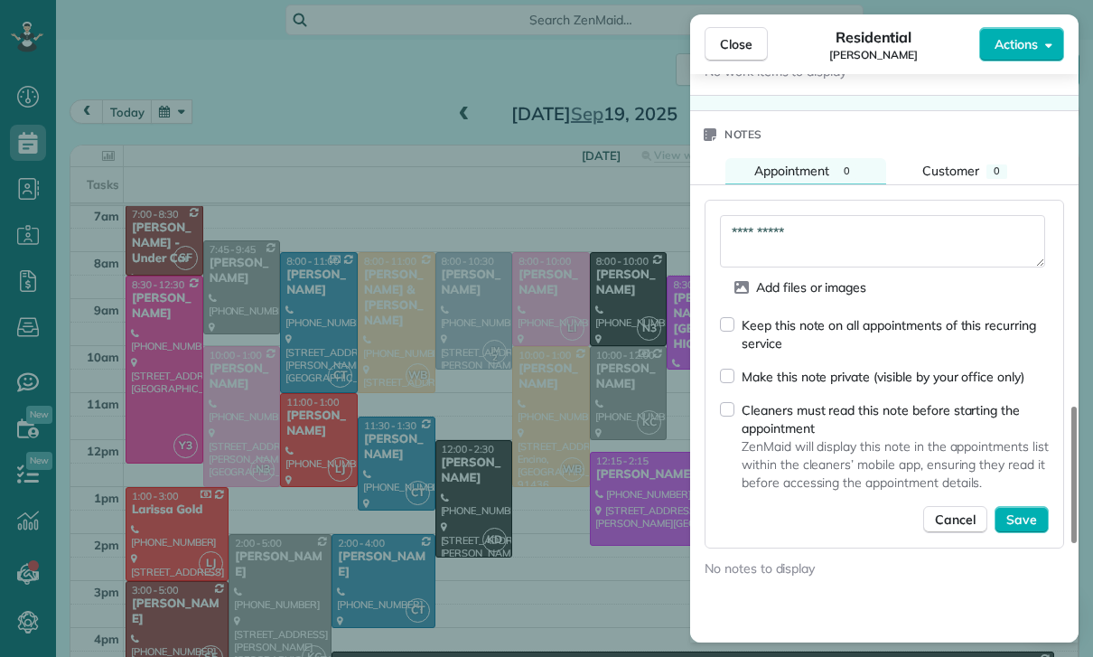
type textarea "**********"
click at [1031, 499] on div "Keep this note on all appointments of this recurring service Make this note pri…" at bounding box center [884, 424] width 329 height 218
click at [1027, 510] on span "Save" at bounding box center [1021, 519] width 31 height 18
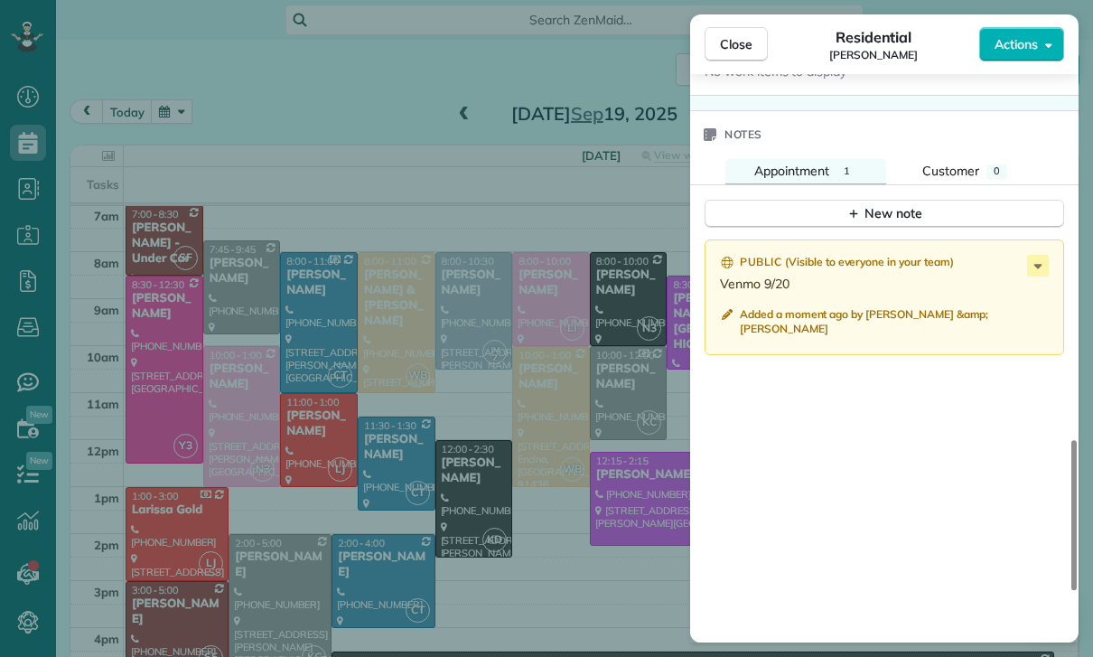
click at [271, 563] on div "Close Residential James Israel Actions Status Yet to Confirm James Israel · Ope…" at bounding box center [546, 328] width 1093 height 657
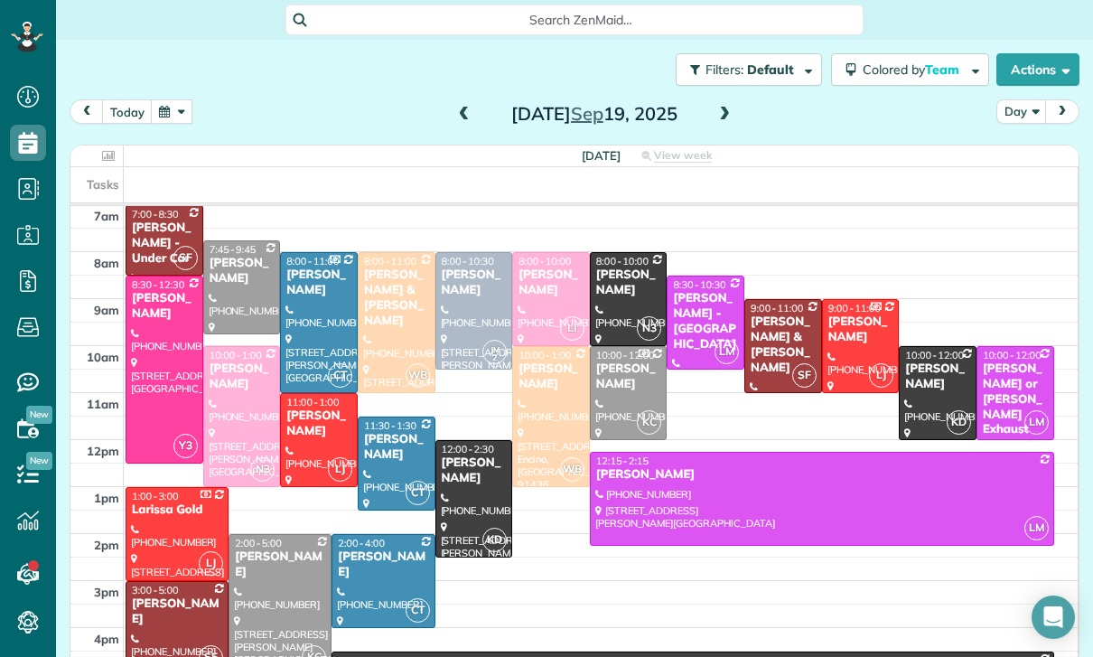
click at [268, 572] on div at bounding box center [279, 604] width 101 height 139
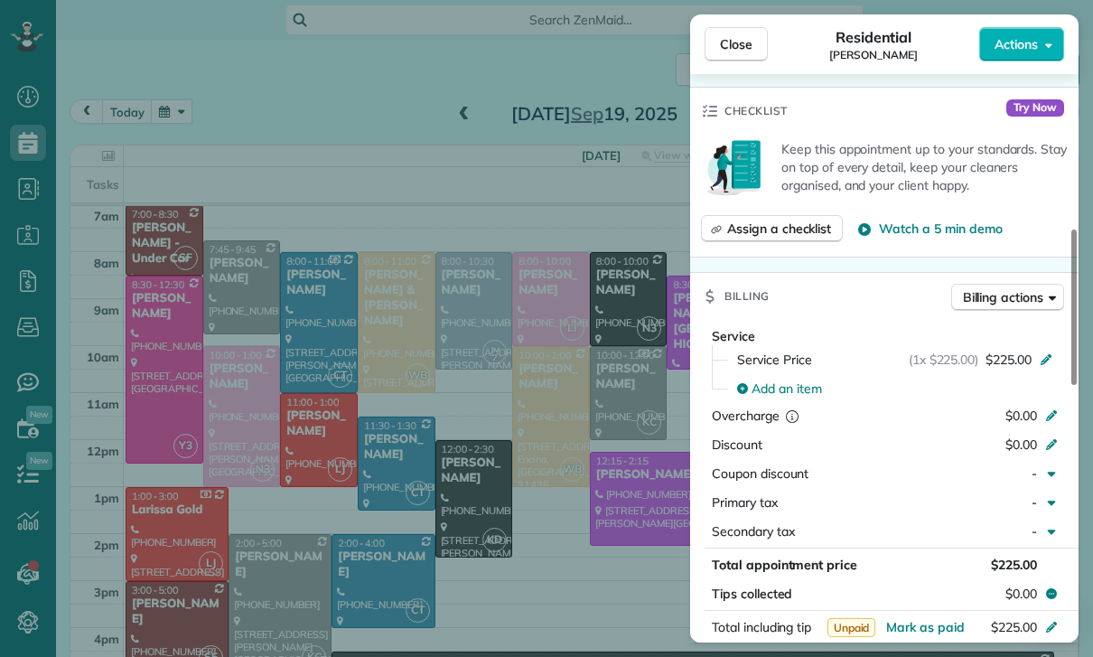
scroll to position [719, 0]
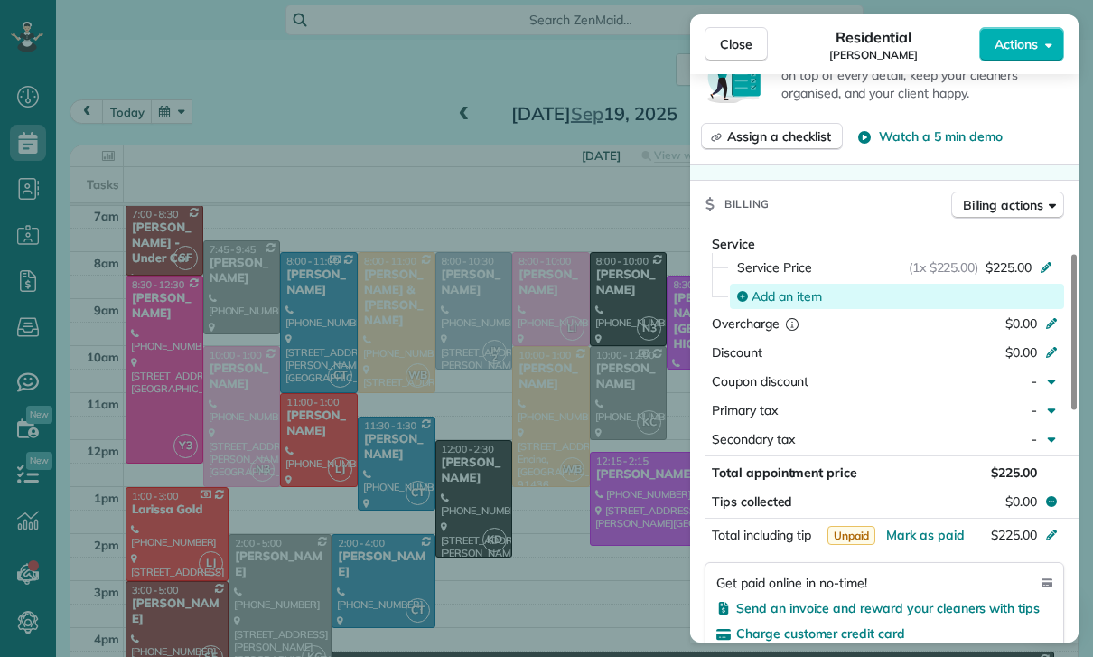
click at [793, 296] on span "Add an item" at bounding box center [786, 296] width 70 height 18
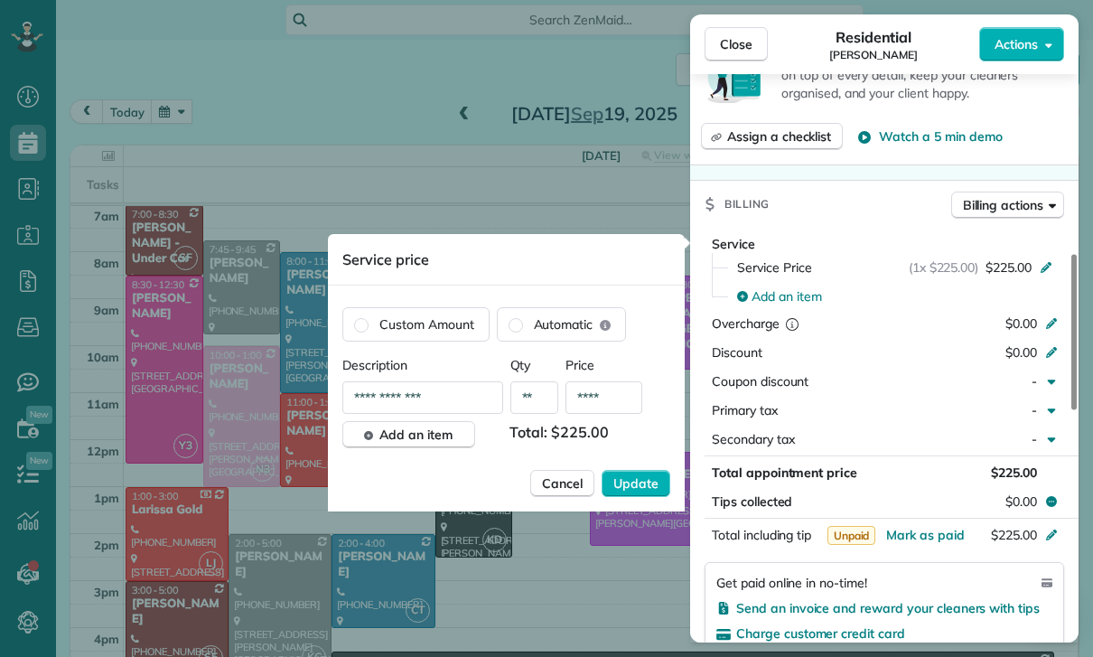
click at [622, 403] on input "****" at bounding box center [603, 397] width 77 height 33
type input "****"
click at [624, 484] on span "Update" at bounding box center [635, 483] width 45 height 18
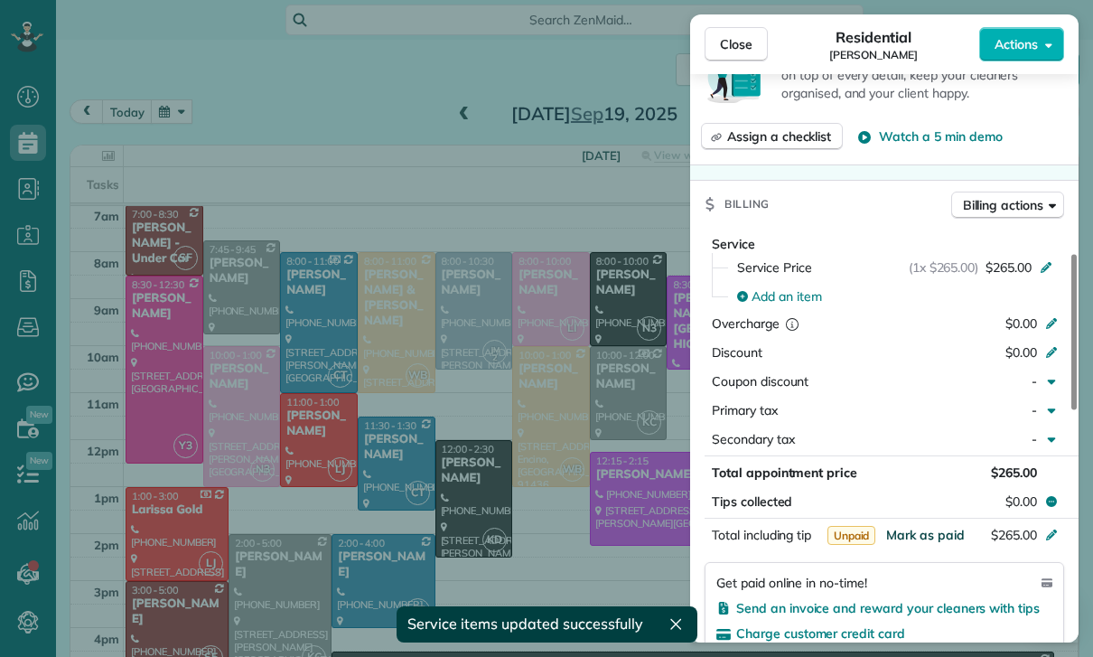
click at [918, 537] on span "Mark as paid" at bounding box center [925, 535] width 79 height 16
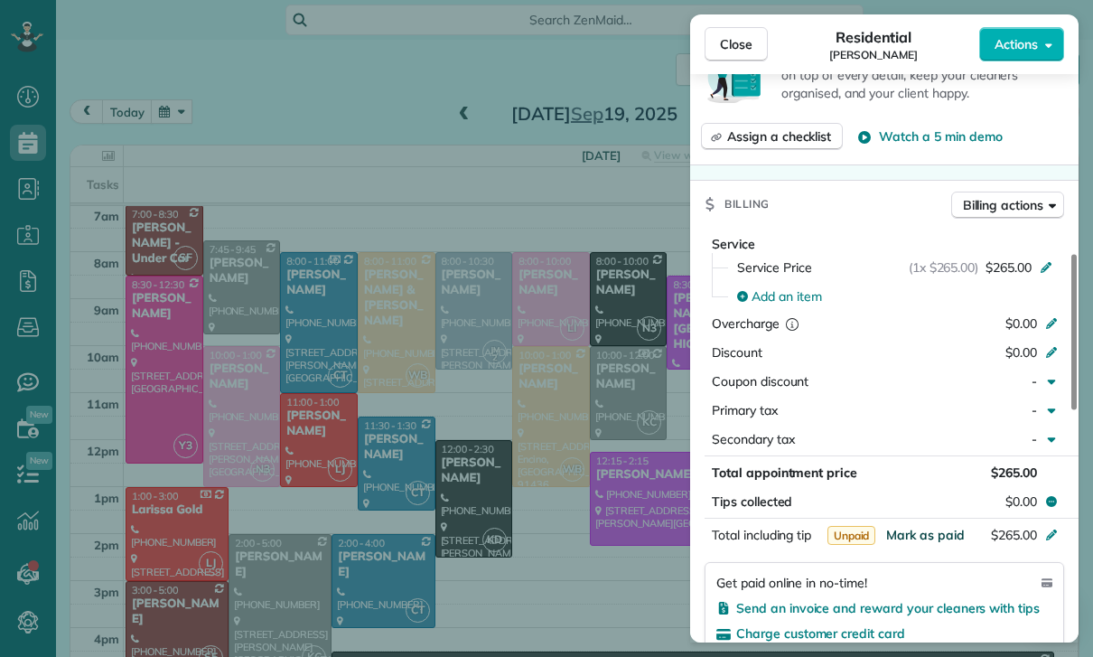
click at [919, 539] on span "Mark as paid" at bounding box center [925, 535] width 79 height 16
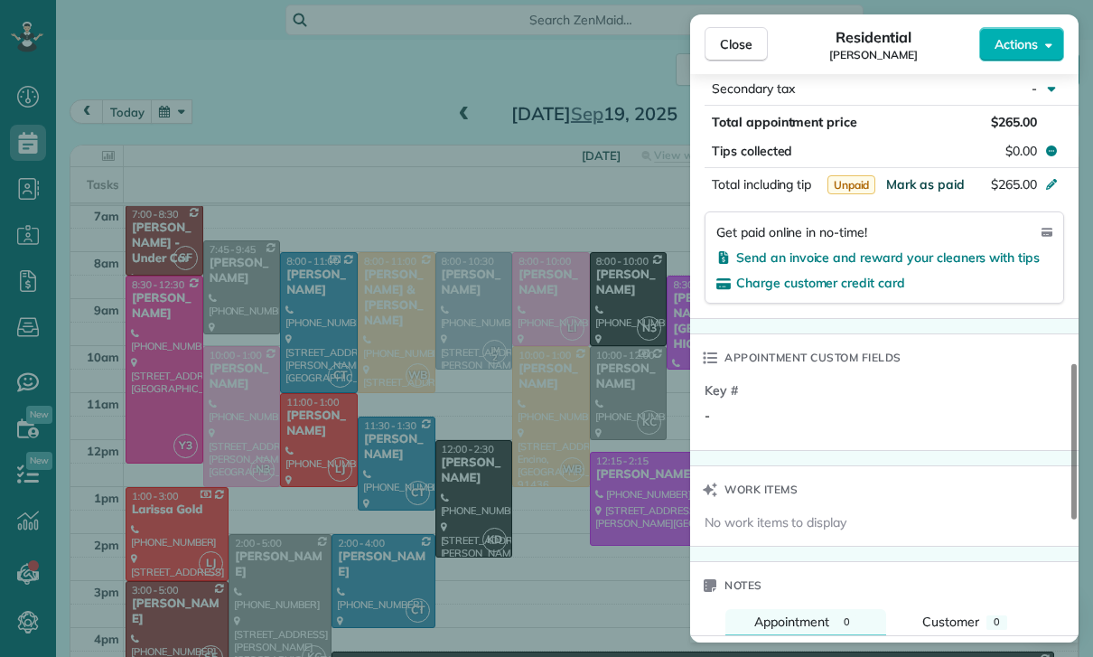
scroll to position [1243, 0]
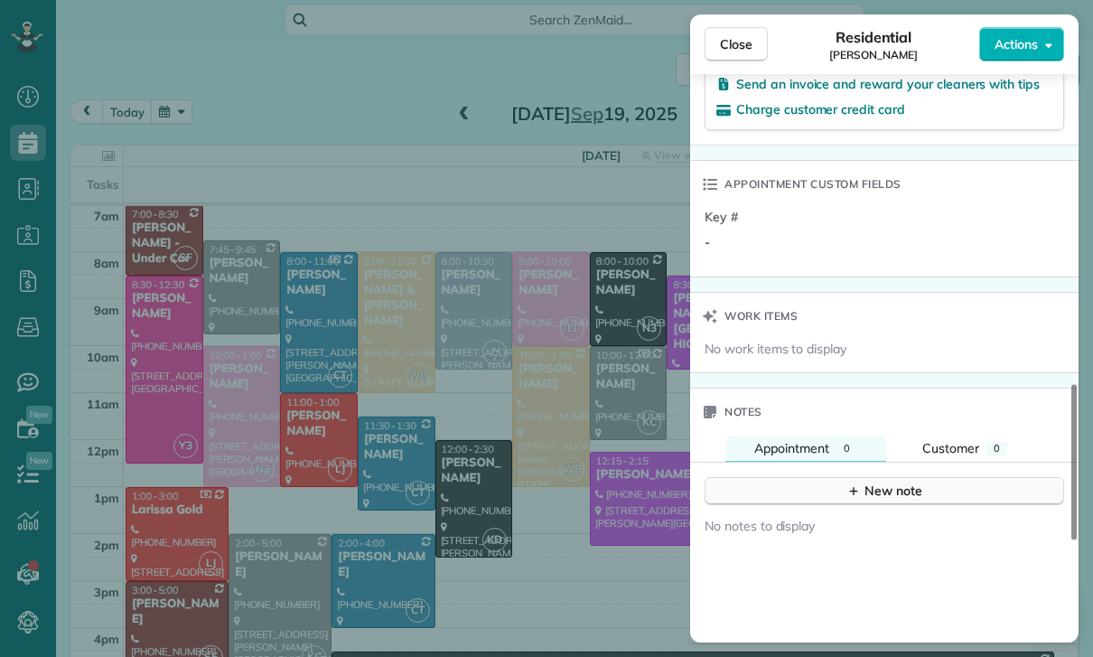
click at [862, 490] on div "New note" at bounding box center [884, 490] width 76 height 19
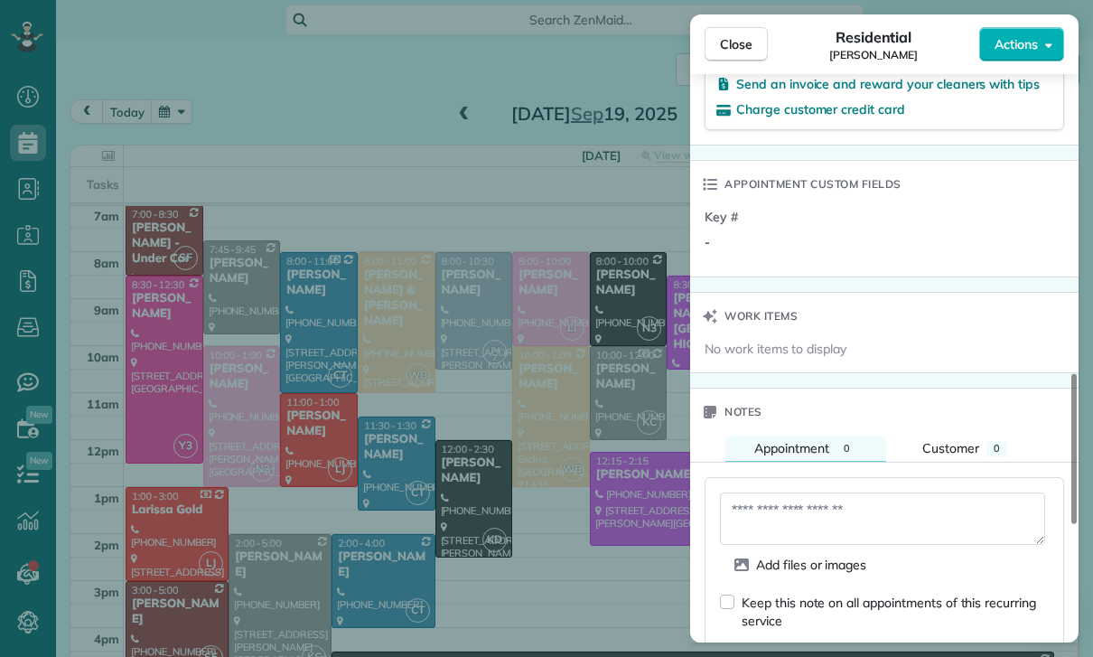
click at [764, 517] on textarea at bounding box center [882, 518] width 325 height 52
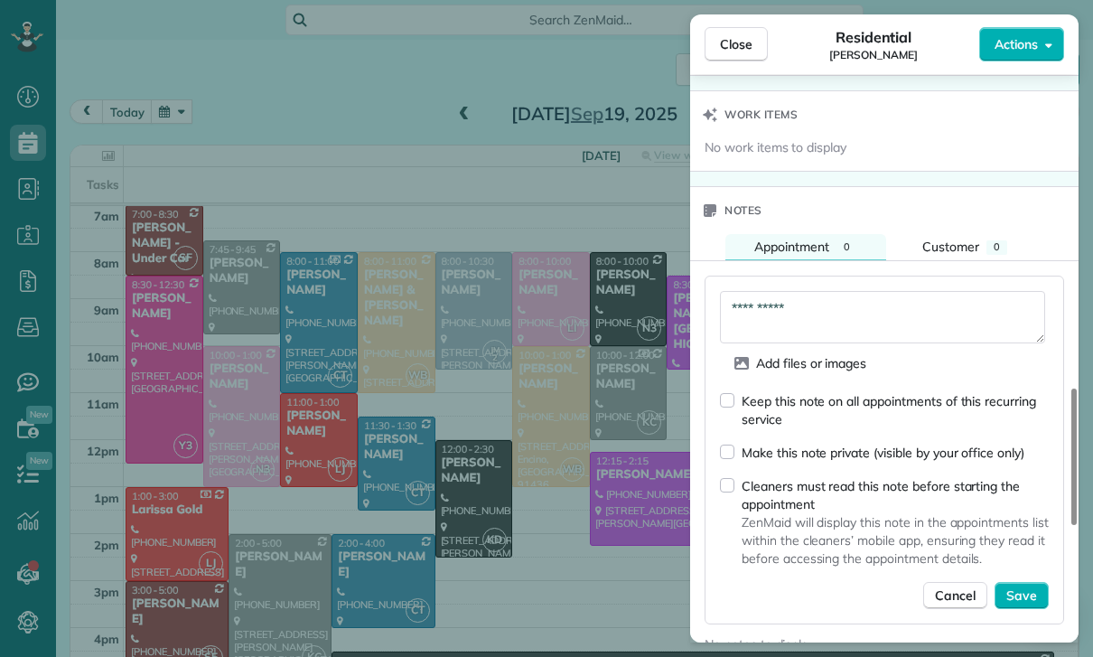
scroll to position [1443, 0]
type textarea "**********"
click at [1022, 583] on button "Save" at bounding box center [1021, 596] width 54 height 27
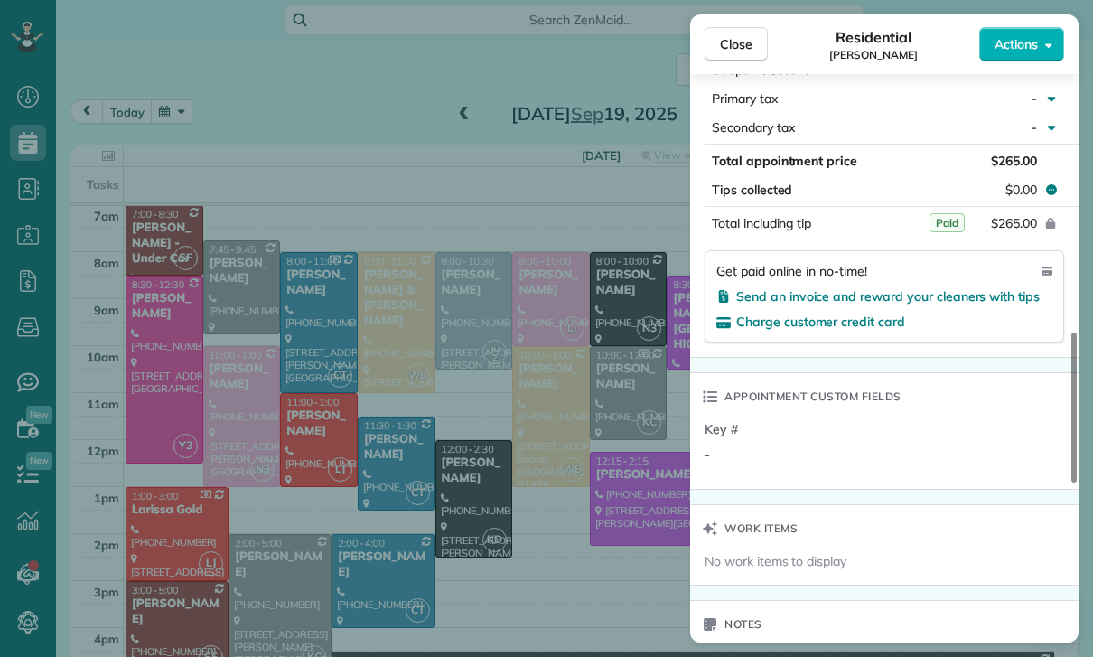
scroll to position [1017, 0]
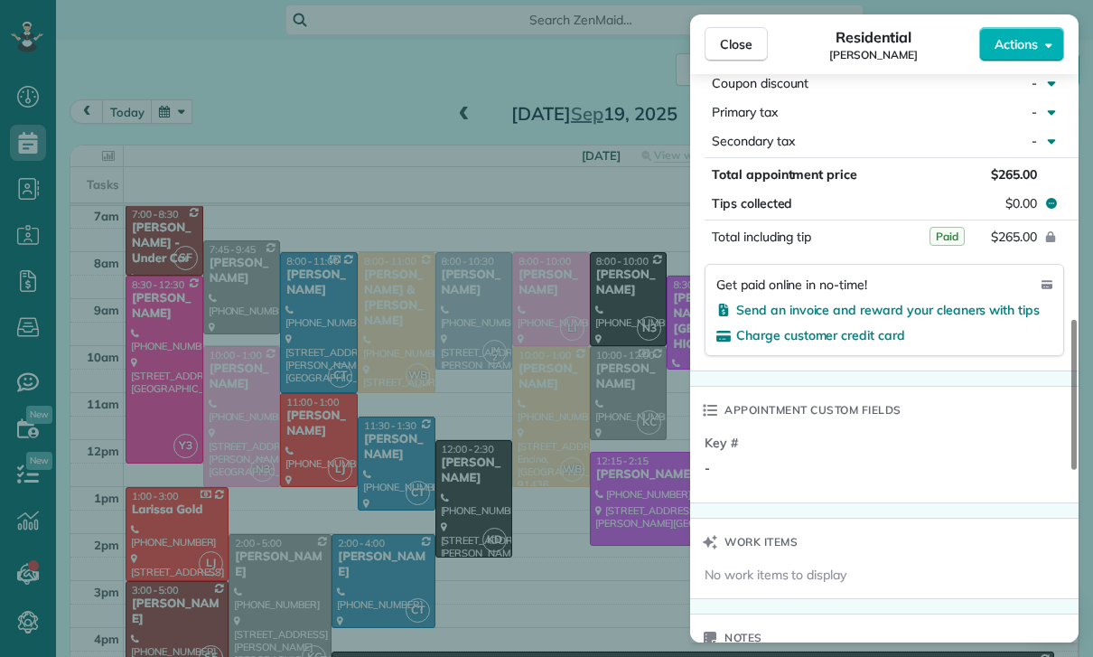
click at [583, 445] on div "Close Residential Heather Boren Actions Status Yet to Confirm Heather Boren · O…" at bounding box center [546, 328] width 1093 height 657
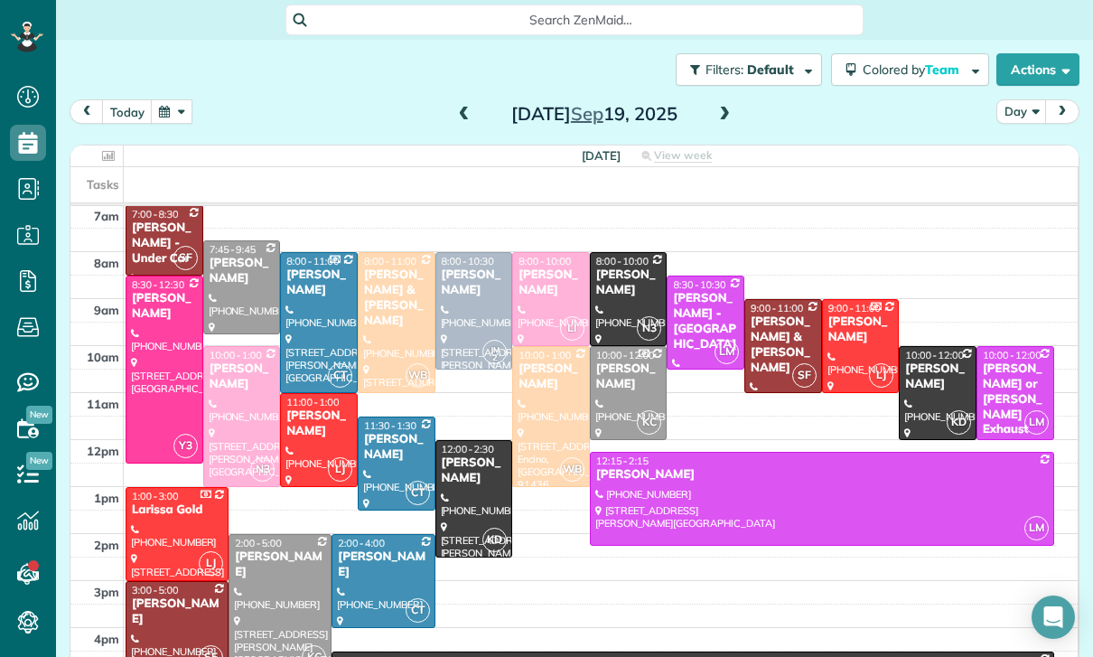
scroll to position [142, 0]
click at [664, 495] on div at bounding box center [822, 499] width 462 height 92
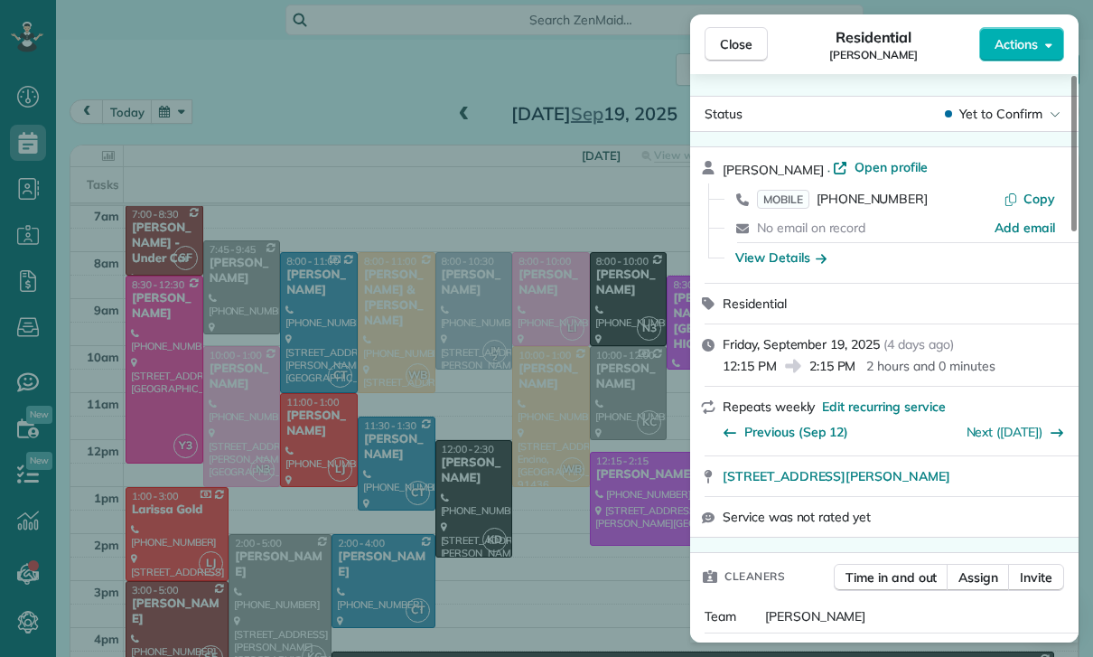
click at [557, 534] on div "Close Residential Cristina Ciminelli Actions Status Yet to Confirm Cristina Cim…" at bounding box center [546, 328] width 1093 height 657
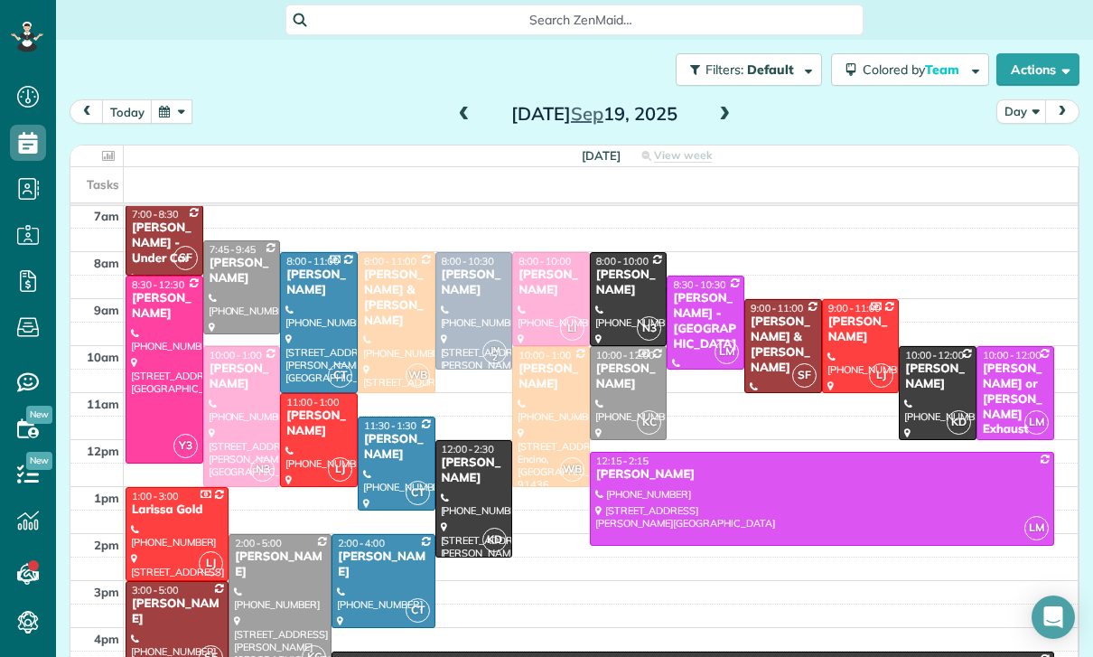
click at [164, 111] on button "button" at bounding box center [172, 111] width 42 height 24
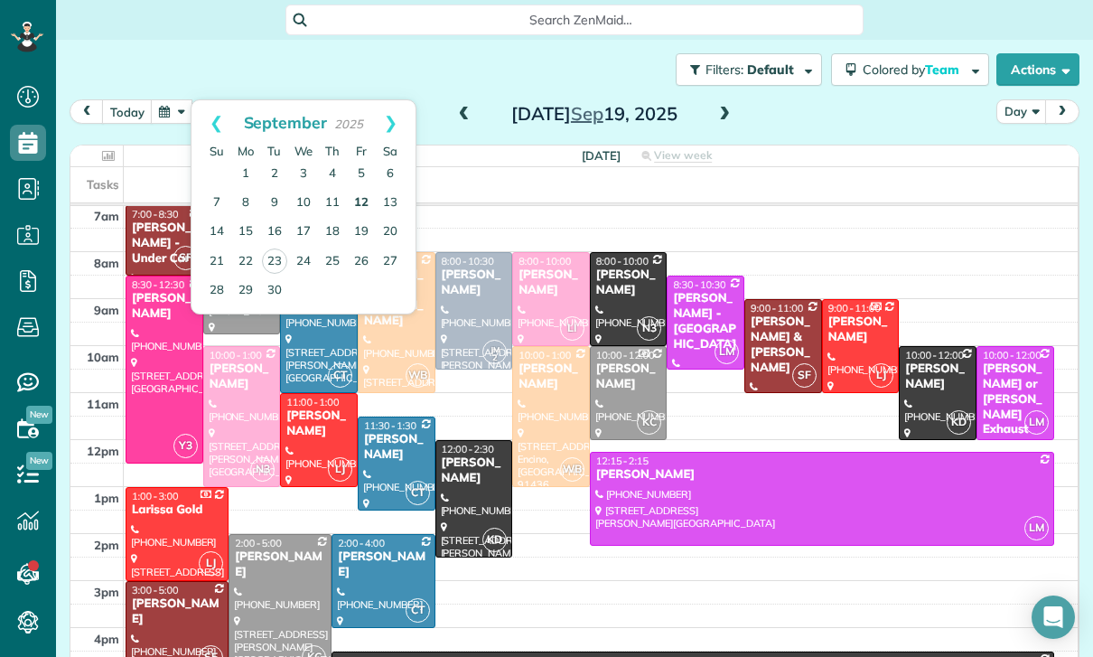
click at [355, 200] on link "12" at bounding box center [361, 203] width 29 height 29
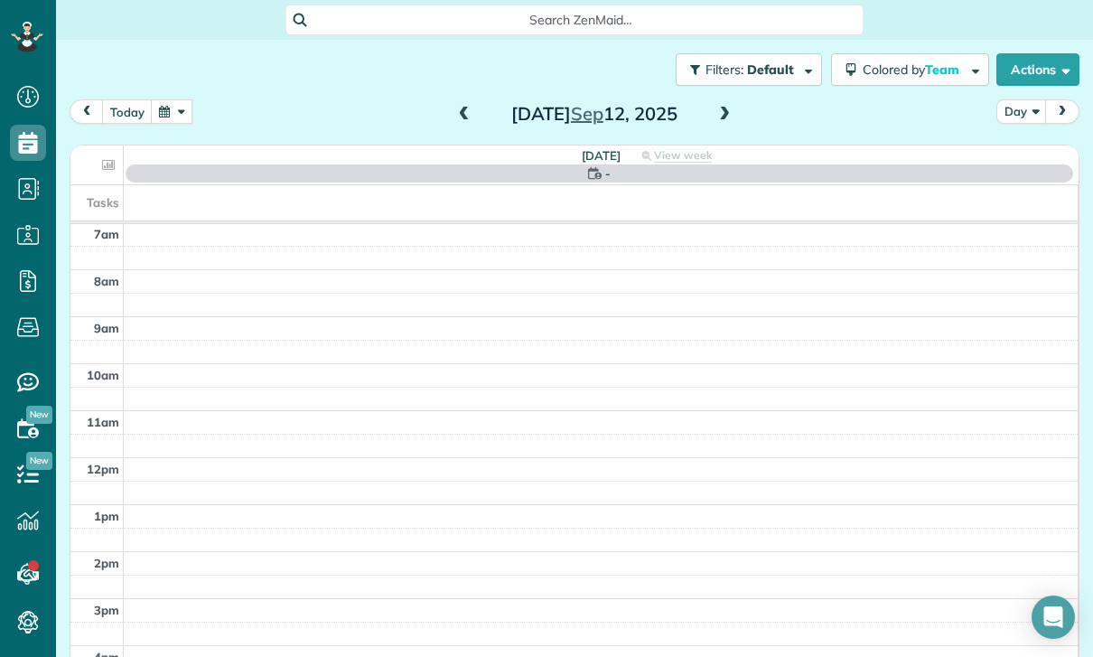
scroll to position [142, 0]
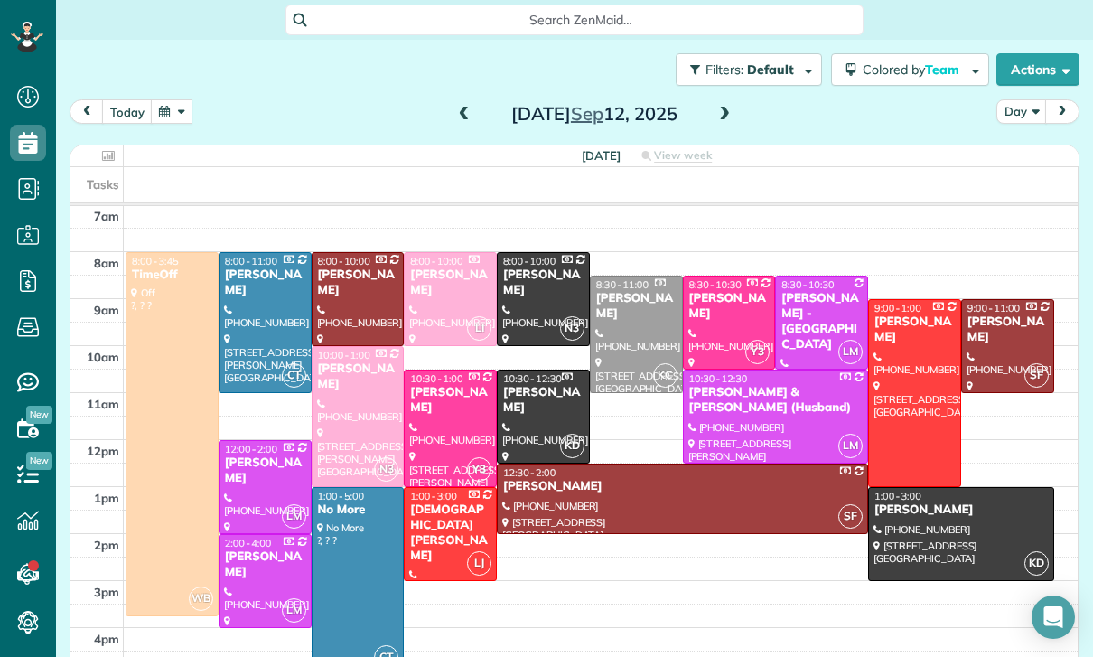
click at [267, 583] on div at bounding box center [264, 581] width 91 height 92
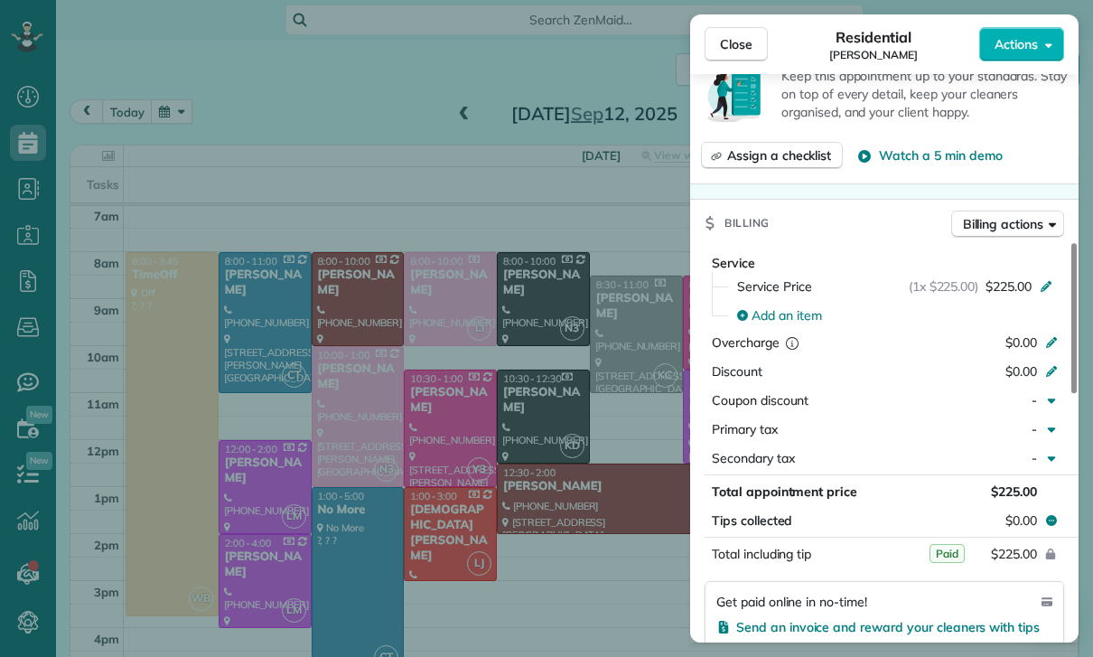
scroll to position [698, 0]
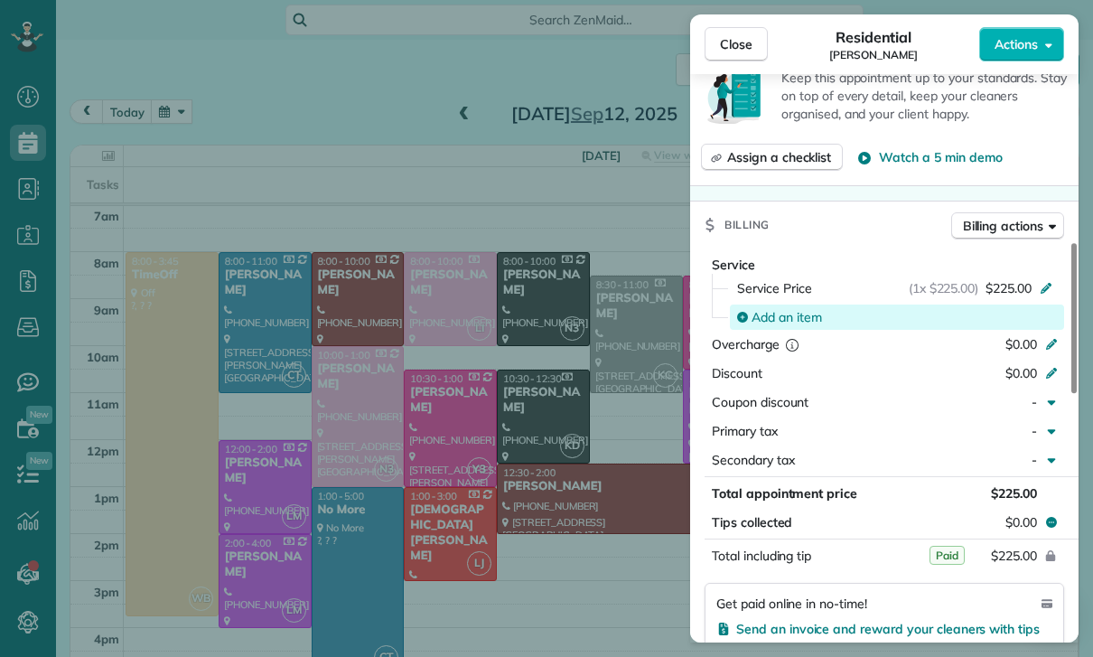
click at [787, 311] on span "Add an item" at bounding box center [786, 317] width 70 height 18
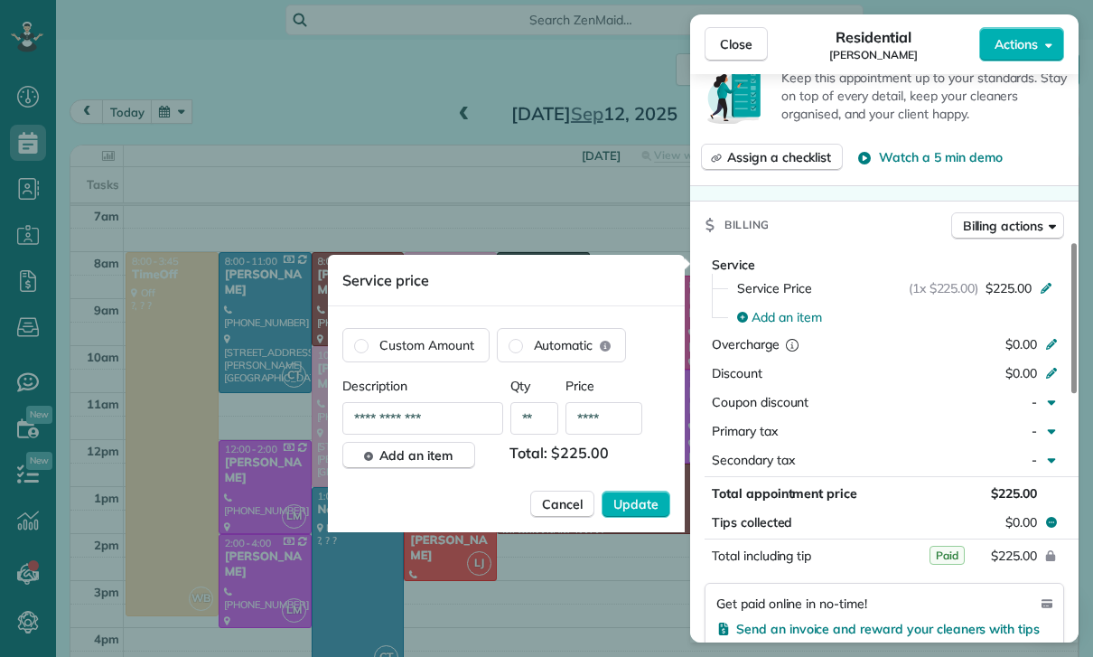
click at [622, 424] on input "****" at bounding box center [603, 418] width 77 height 33
type input "**"
type input "****"
click at [636, 506] on span "Update" at bounding box center [635, 504] width 45 height 18
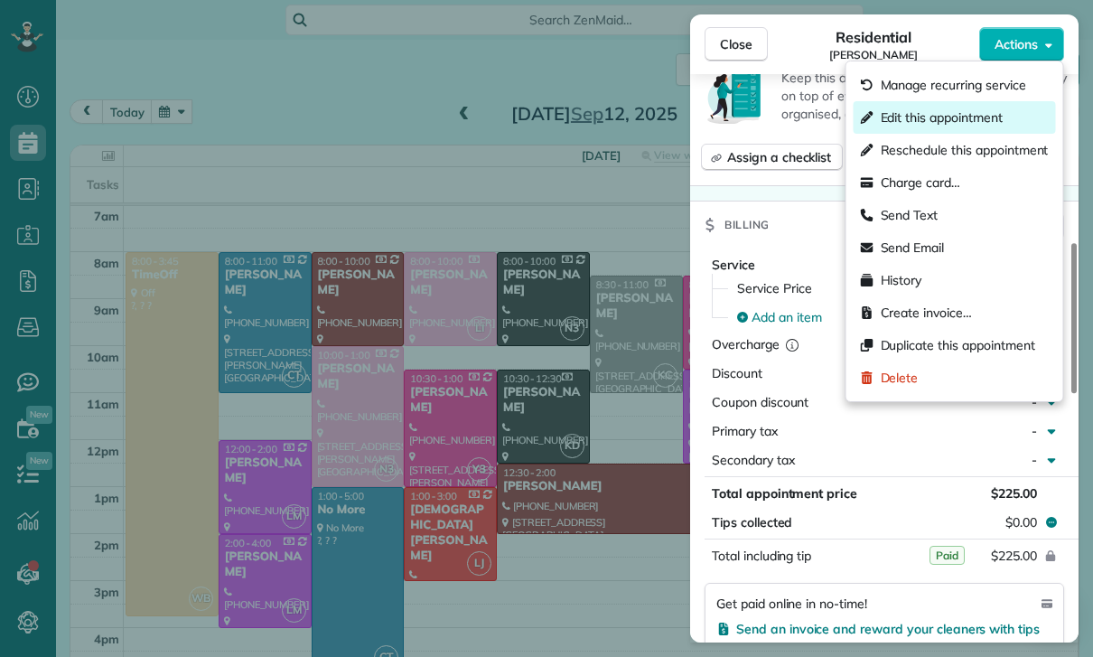
click at [925, 117] on span "Edit this appointment" at bounding box center [942, 117] width 122 height 18
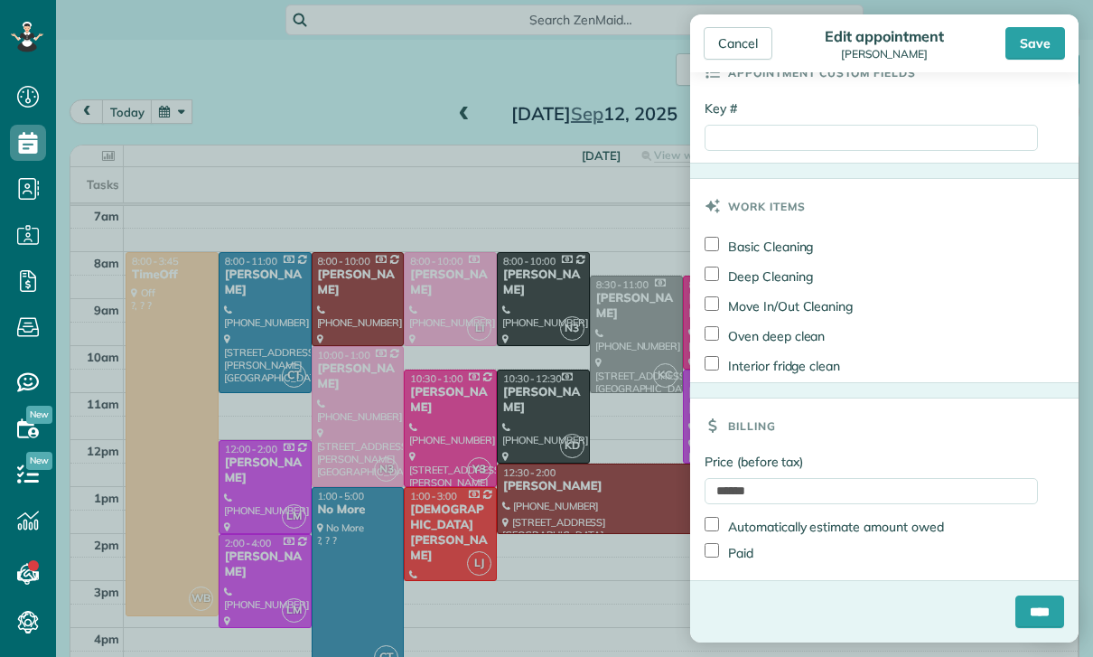
scroll to position [981, 0]
click at [1034, 604] on input "****" at bounding box center [1039, 611] width 49 height 33
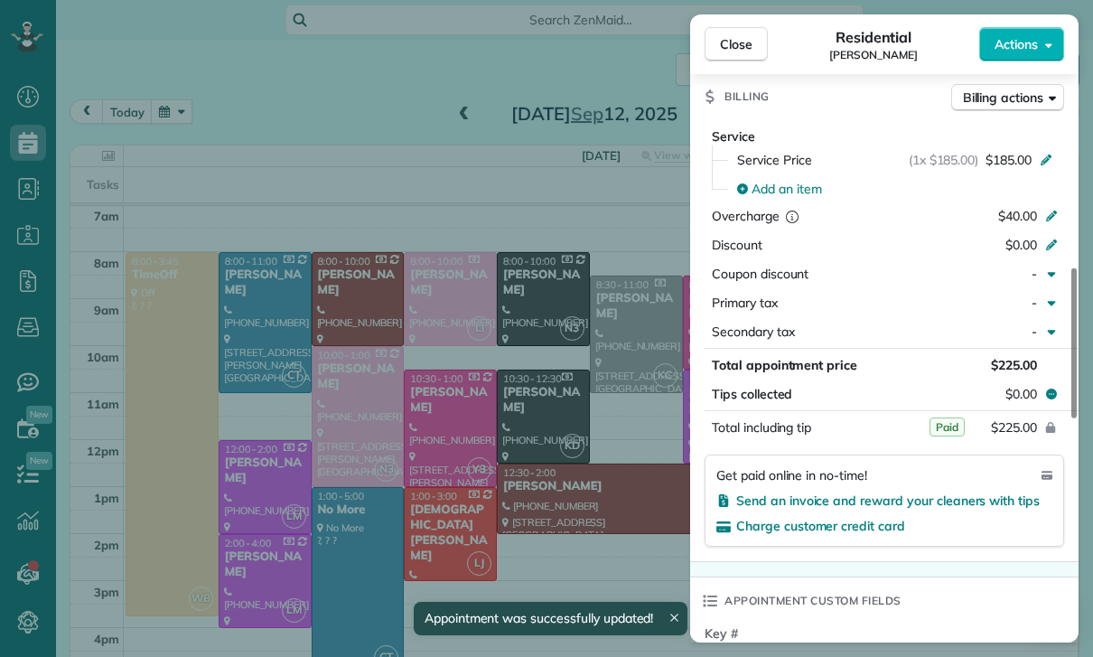
scroll to position [854, 0]
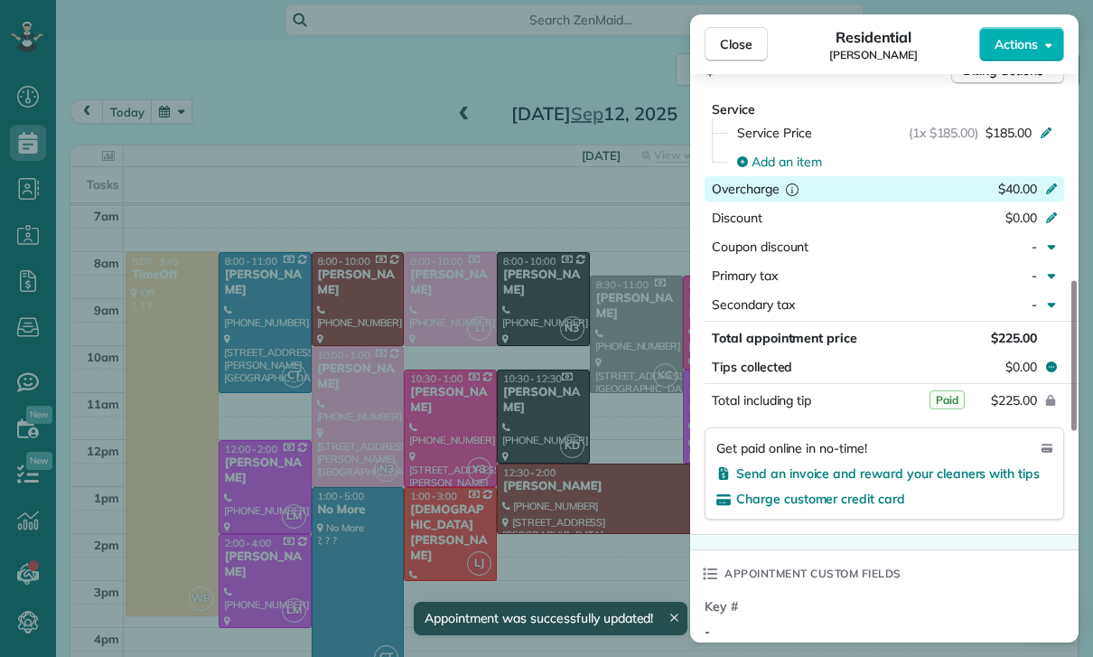
click at [1055, 180] on icon at bounding box center [1051, 187] width 14 height 14
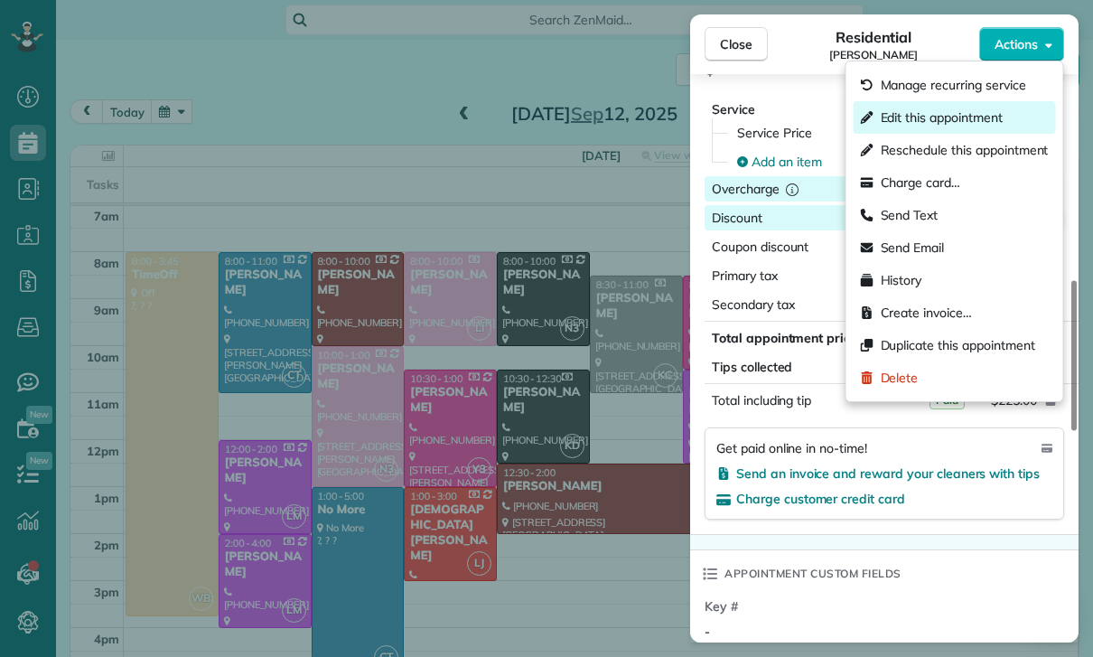
click at [923, 103] on div "Edit this appointment" at bounding box center [955, 117] width 202 height 33
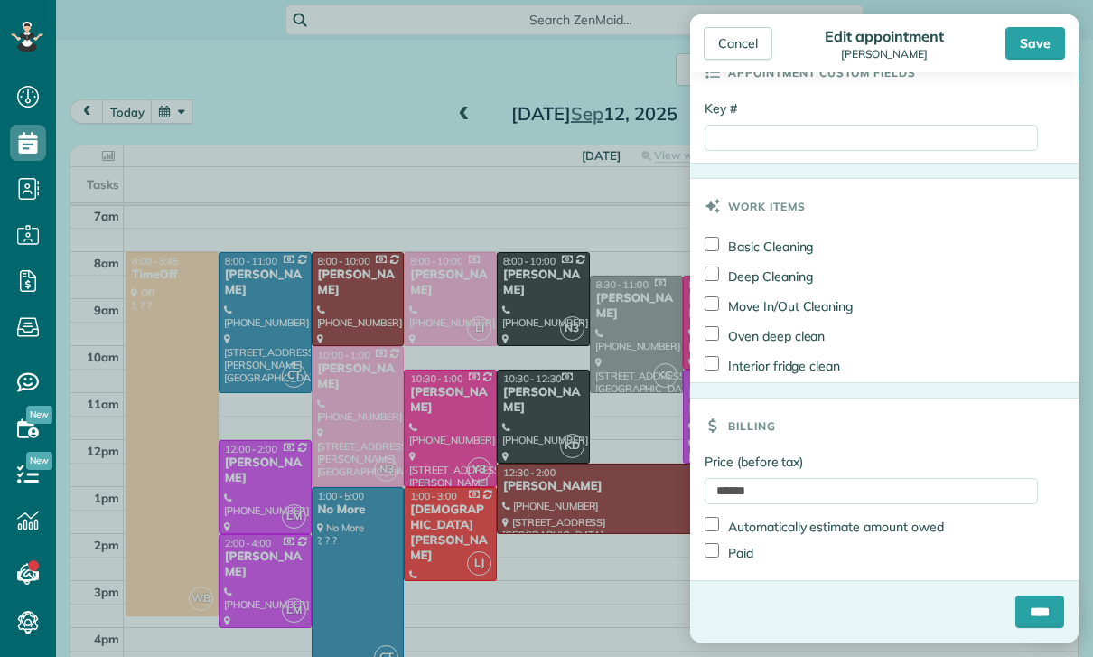
scroll to position [981, 0]
click at [785, 490] on input "******" at bounding box center [871, 491] width 333 height 26
type input "*"
type input "***"
click at [1027, 617] on input "****" at bounding box center [1039, 611] width 49 height 33
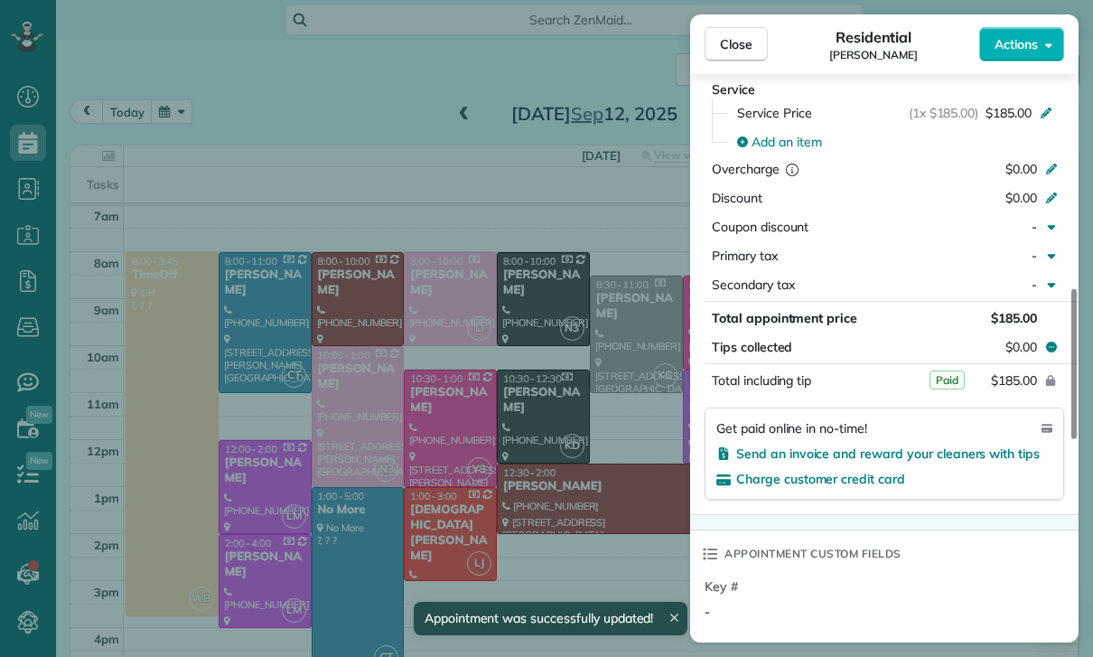
scroll to position [902, 0]
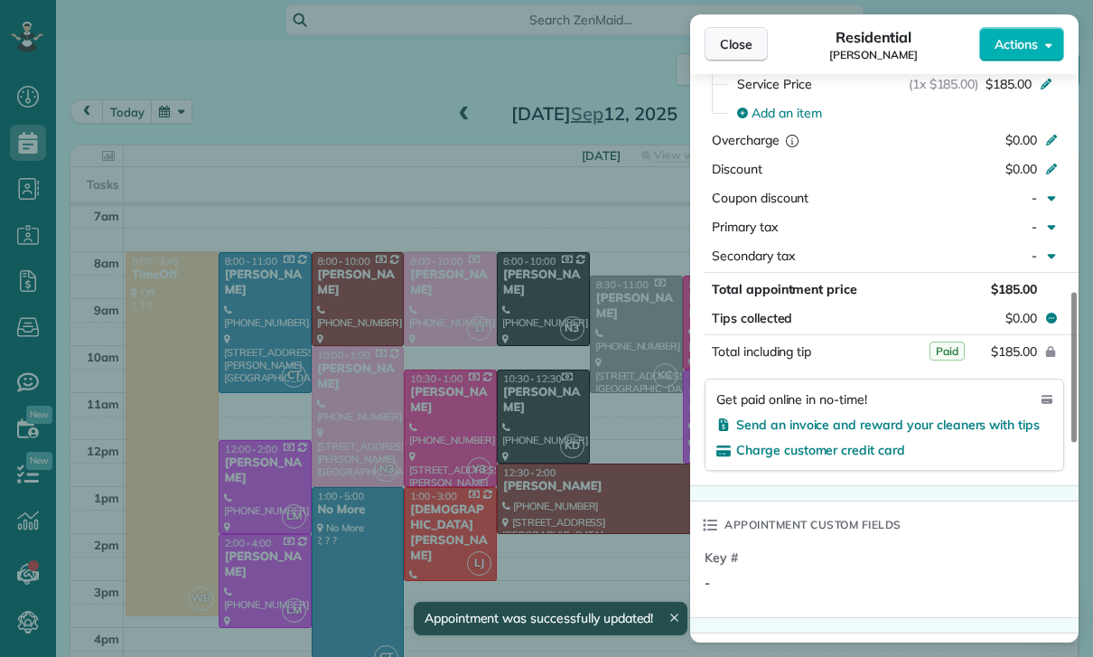
click at [746, 44] on span "Close" at bounding box center [736, 44] width 33 height 18
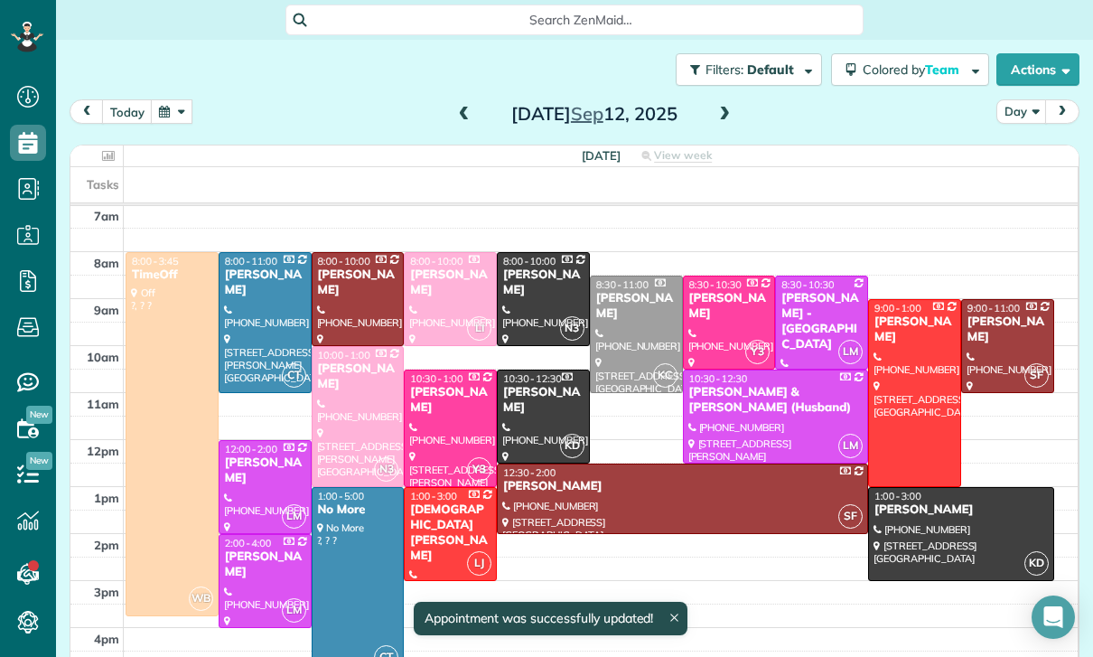
click at [173, 101] on button "button" at bounding box center [172, 111] width 42 height 24
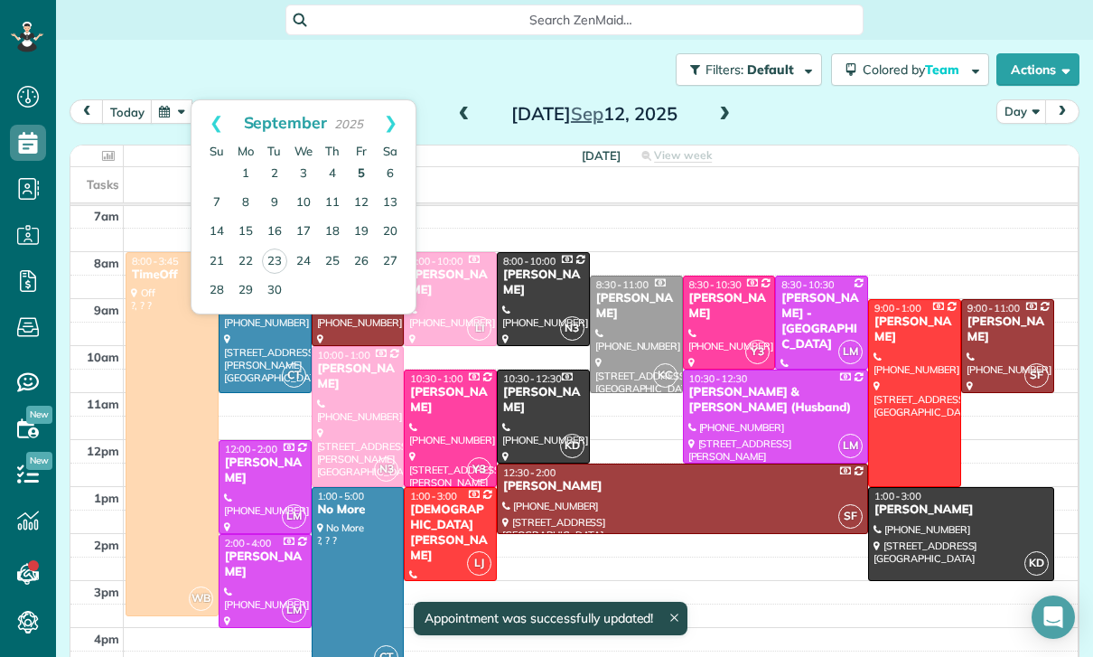
click at [359, 168] on link "5" at bounding box center [361, 174] width 29 height 29
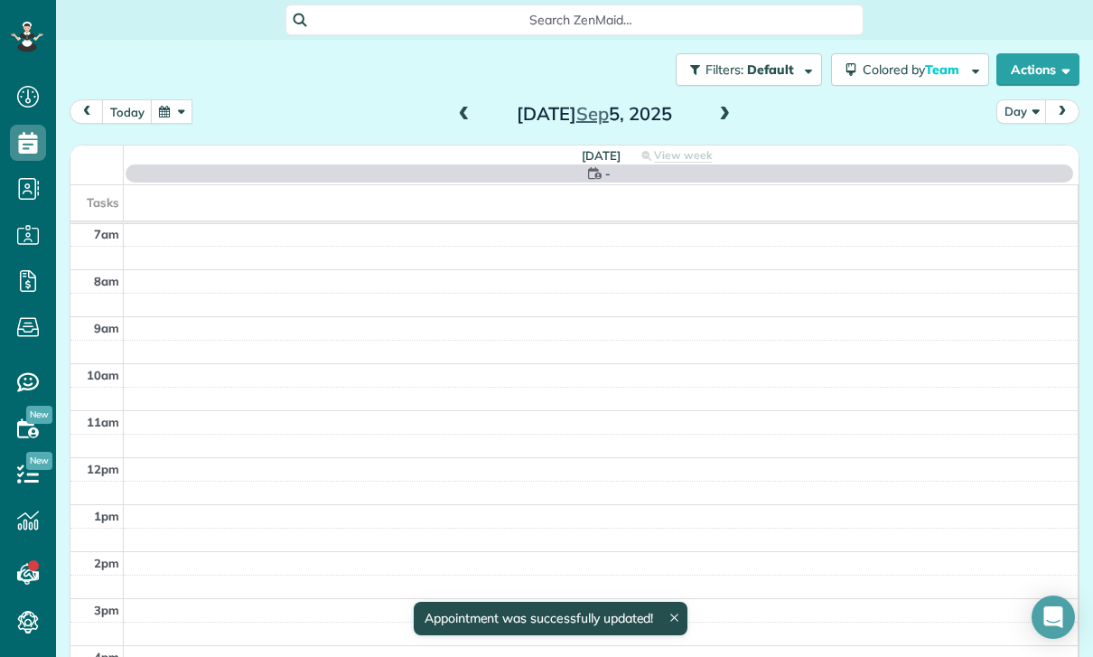
scroll to position [142, 0]
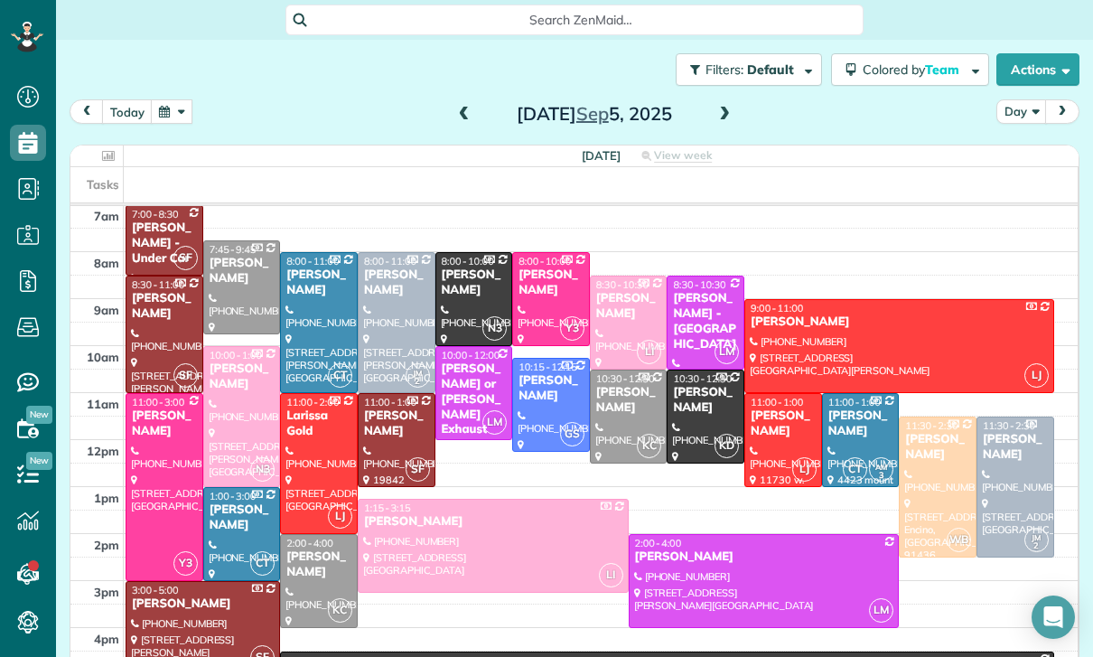
click at [705, 576] on div at bounding box center [764, 581] width 269 height 92
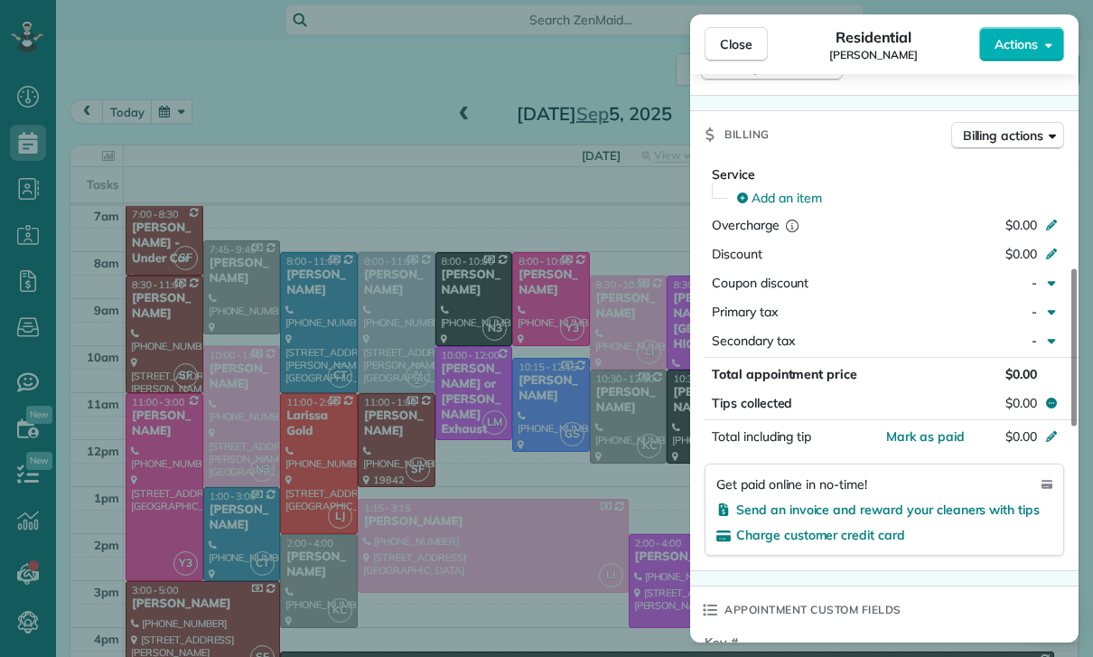
scroll to position [826, 0]
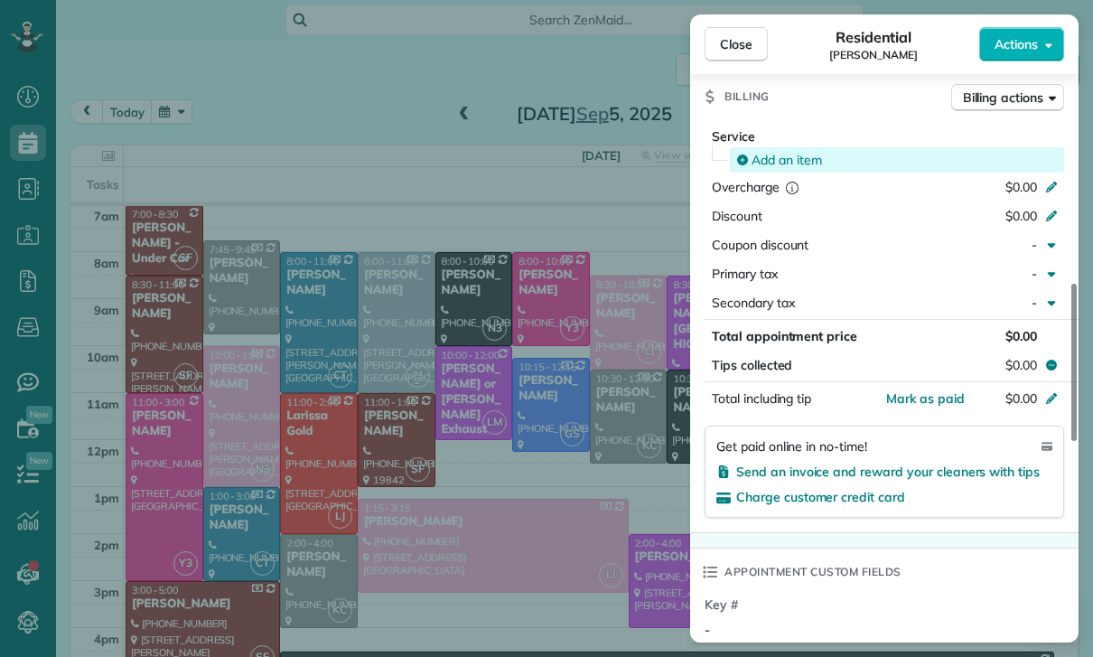
click at [781, 155] on span "Add an item" at bounding box center [786, 160] width 70 height 18
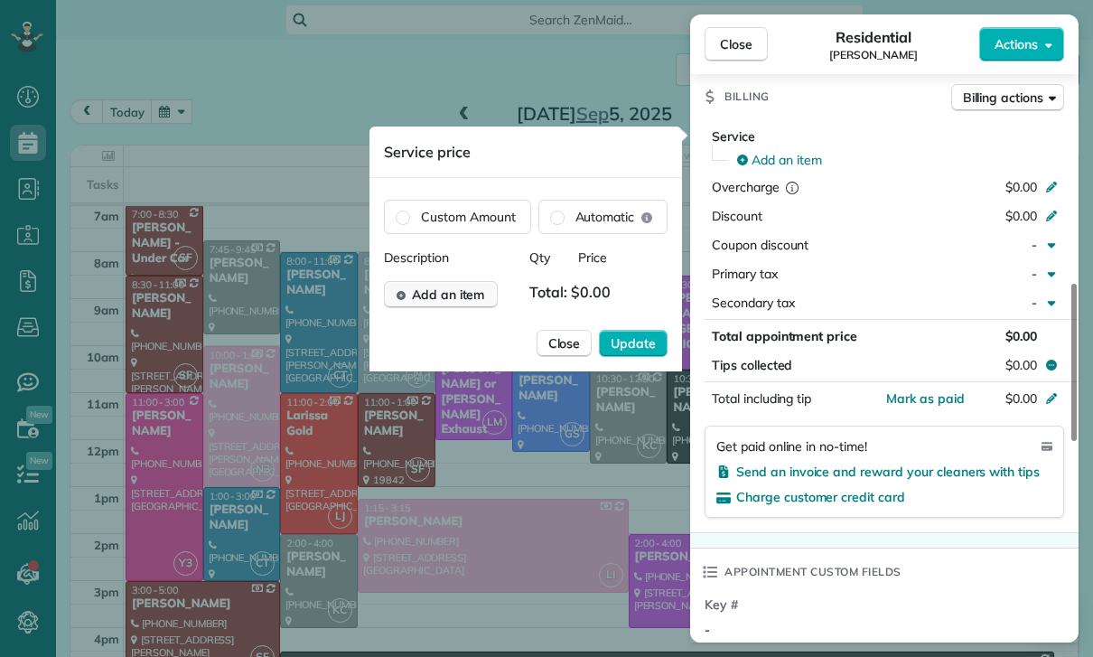
click at [468, 292] on span "Add an item" at bounding box center [448, 294] width 73 height 18
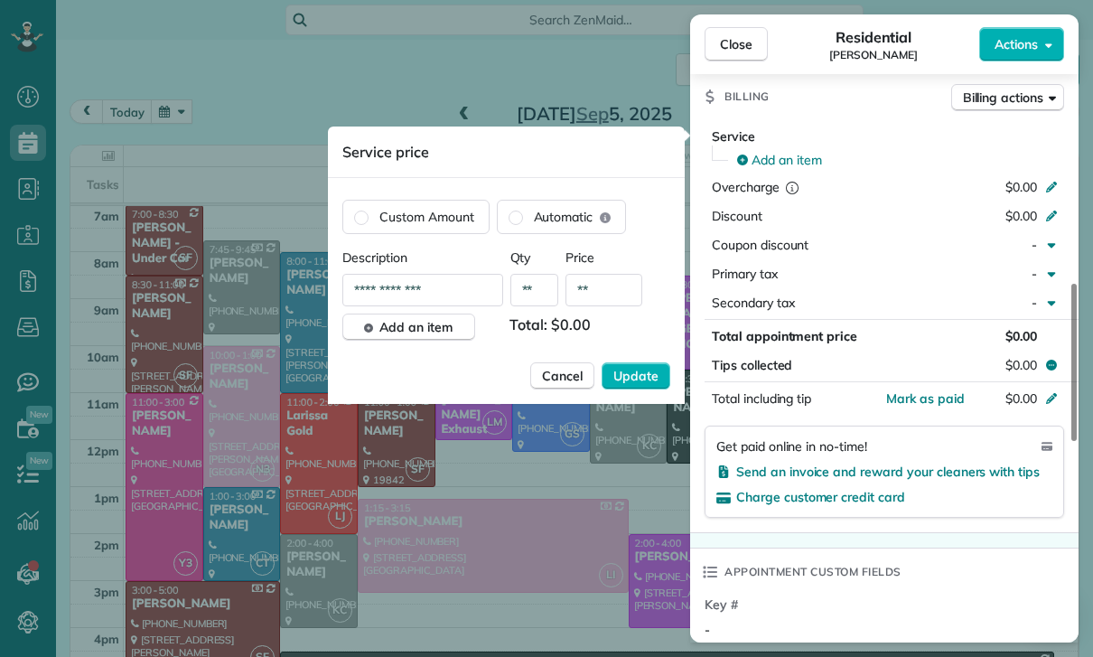
click at [603, 302] on input "**" at bounding box center [603, 290] width 77 height 33
type input "****"
click at [633, 367] on button "Update" at bounding box center [636, 375] width 69 height 27
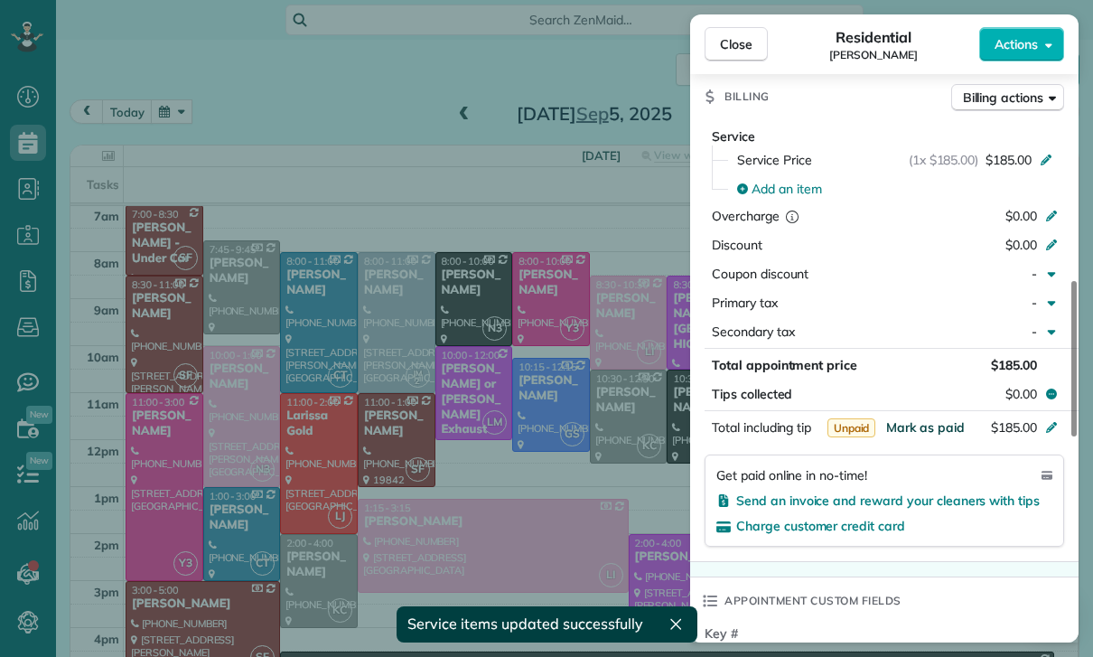
click at [917, 434] on button "Mark as paid" at bounding box center [925, 427] width 79 height 18
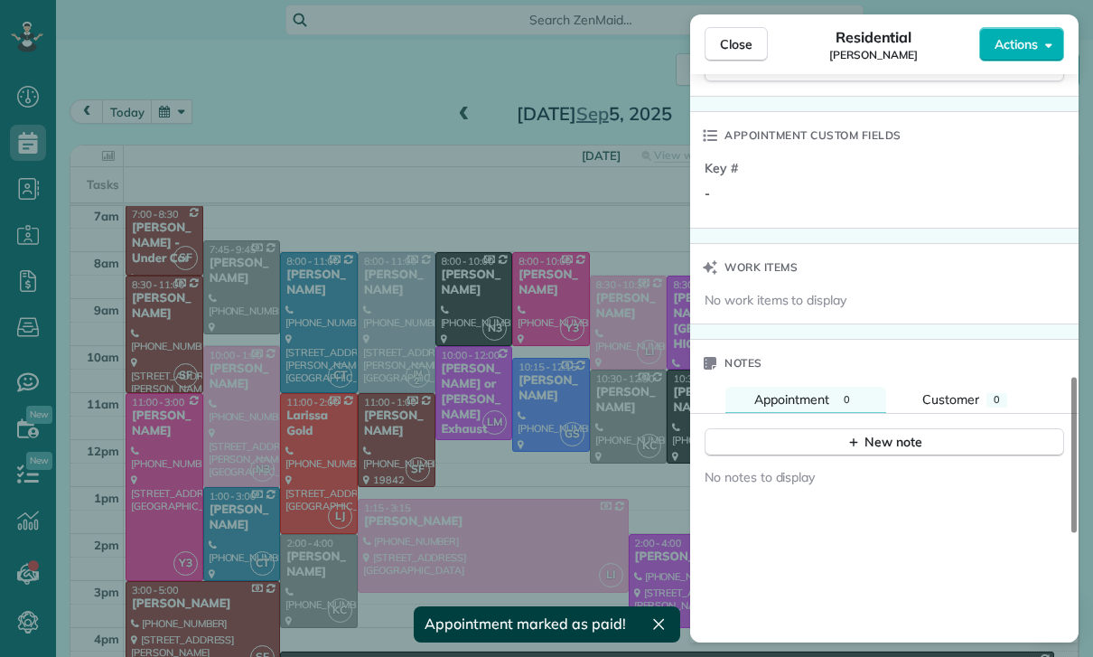
scroll to position [1360, 0]
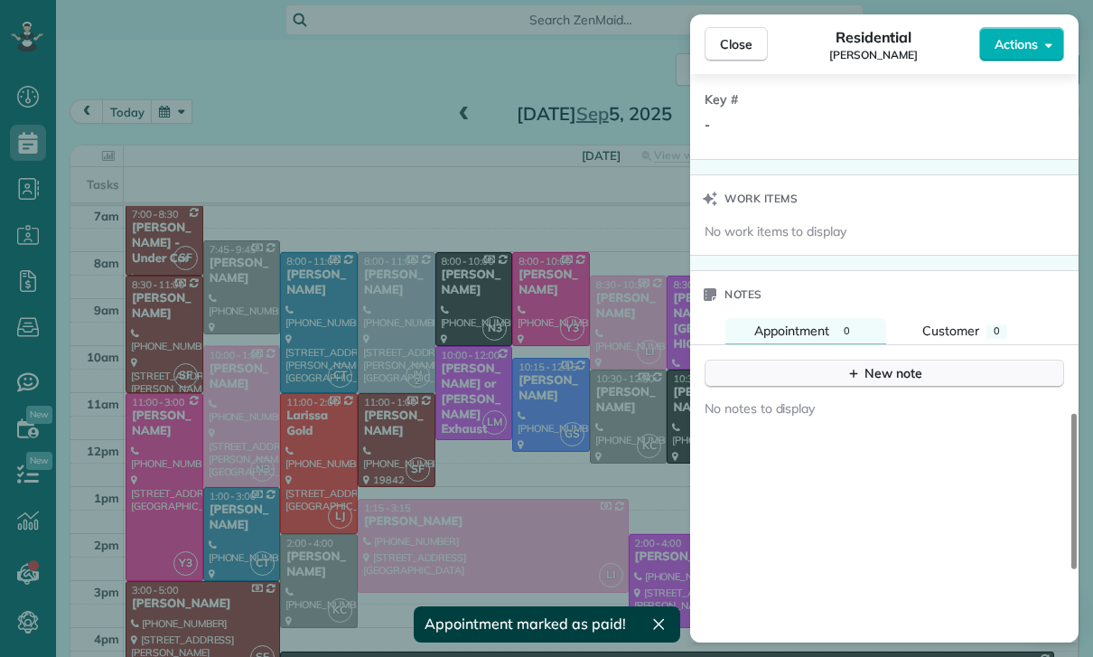
click at [902, 367] on div "New note" at bounding box center [884, 373] width 76 height 19
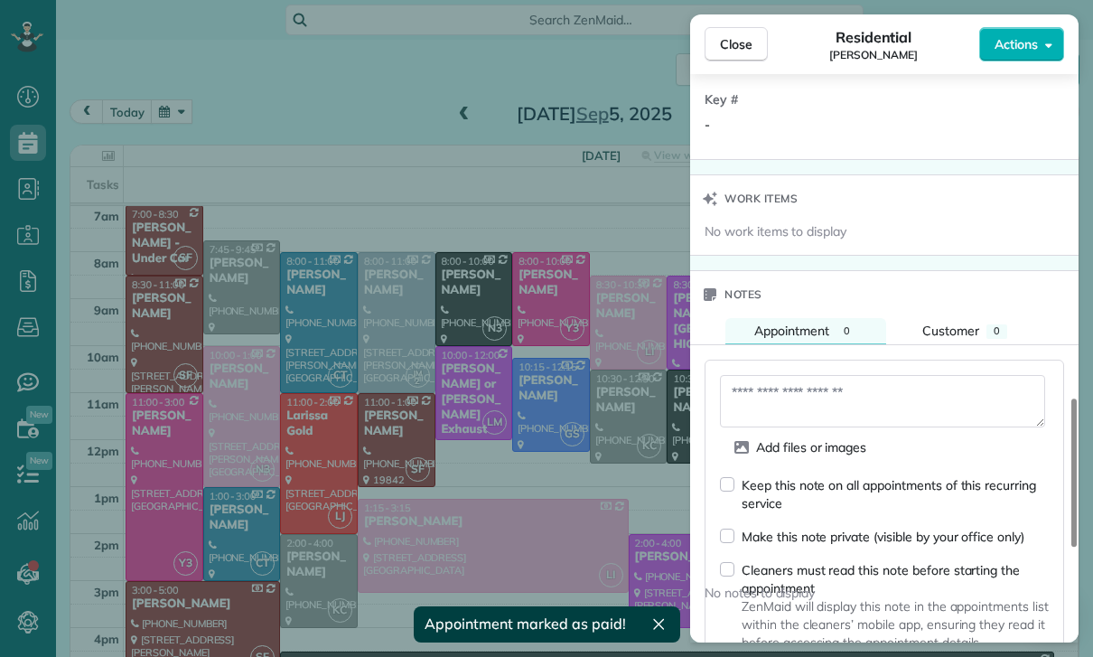
click at [779, 402] on textarea at bounding box center [882, 401] width 325 height 52
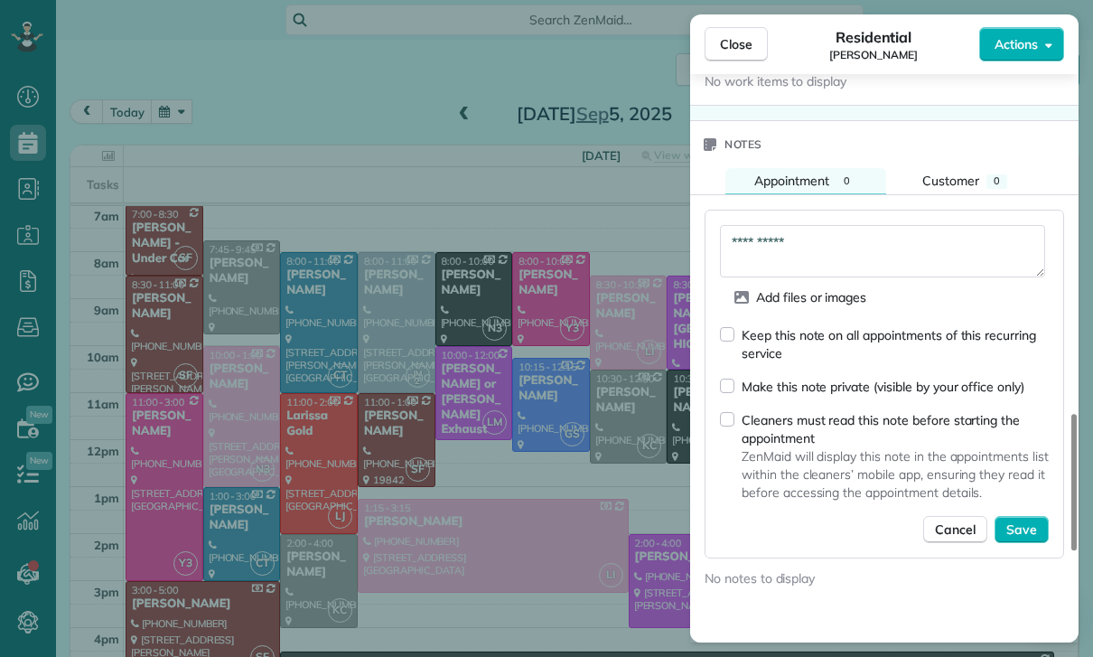
scroll to position [1557, 0]
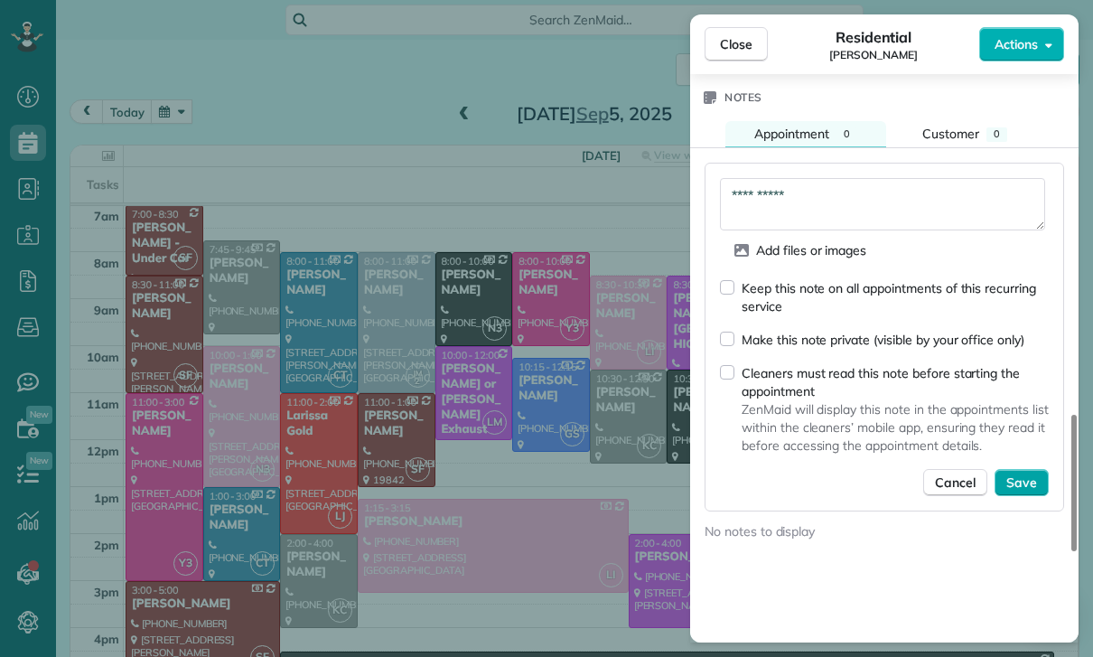
type textarea "**********"
click at [1019, 484] on span "Save" at bounding box center [1021, 482] width 31 height 18
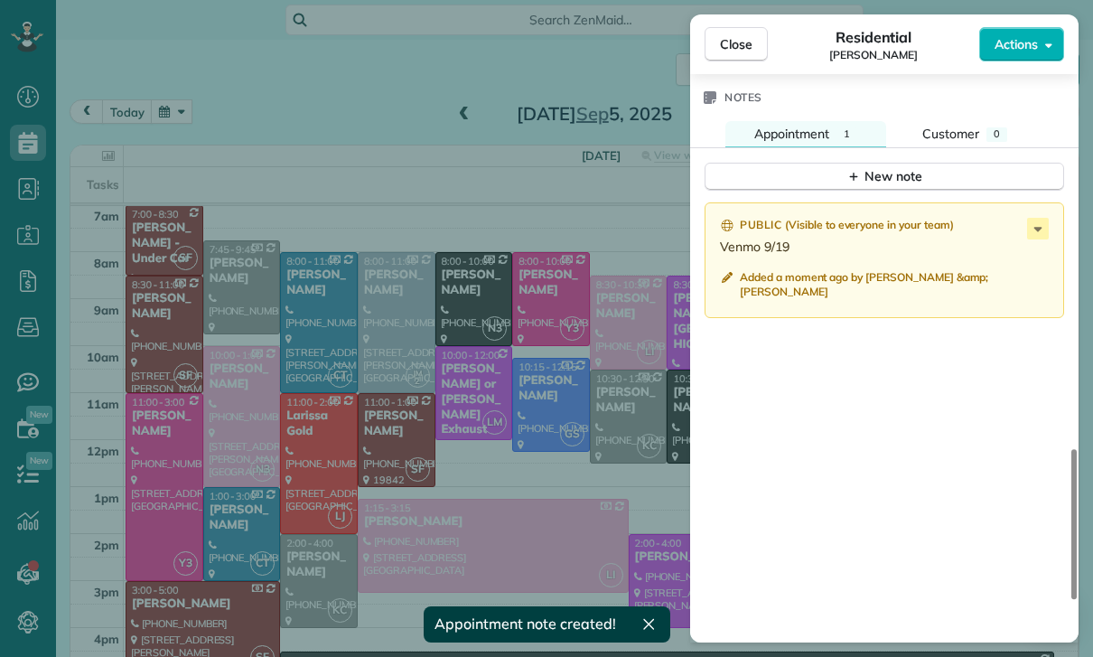
click at [637, 535] on div "Close Residential Cristina Ciminelli Actions Status Yet to Confirm Cristina Cim…" at bounding box center [546, 328] width 1093 height 657
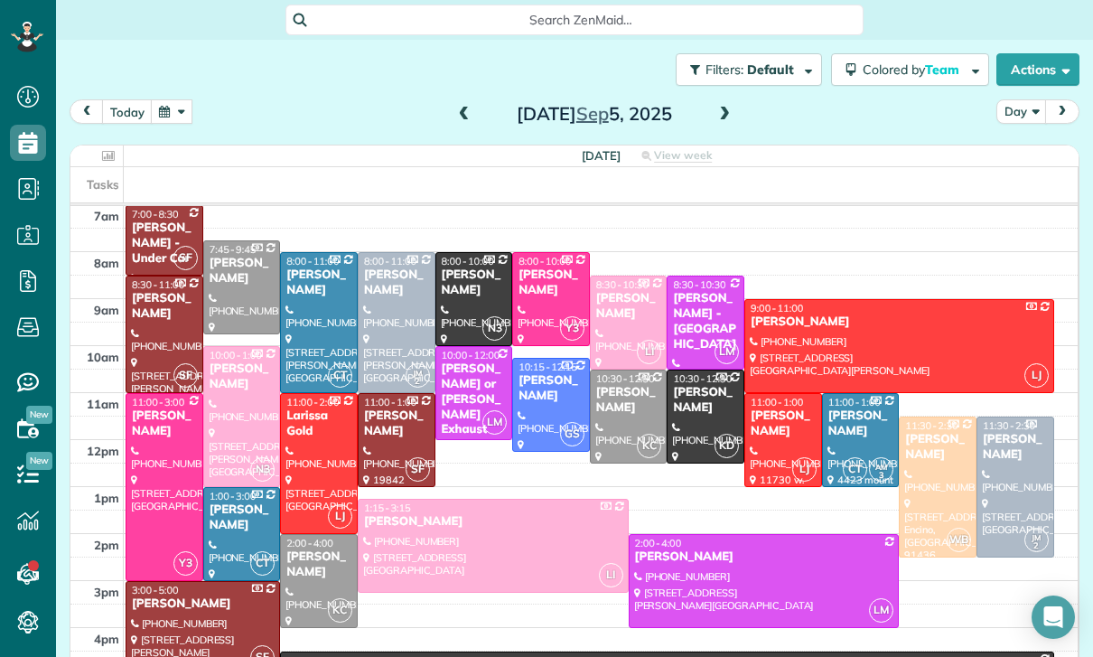
click at [176, 102] on button "button" at bounding box center [172, 111] width 42 height 24
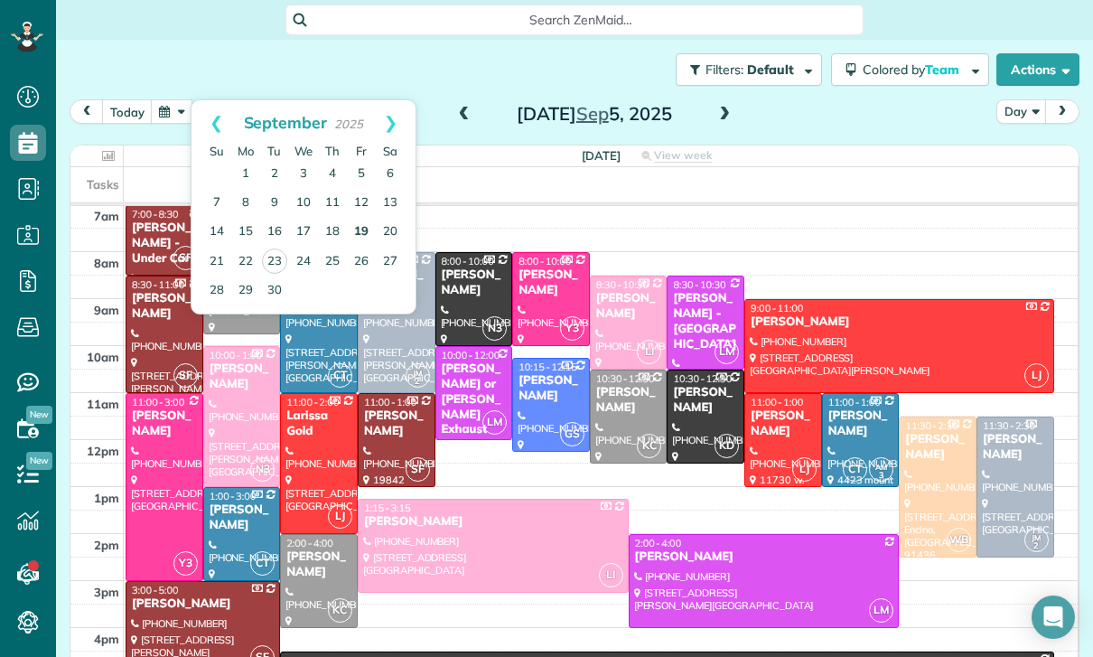
click at [364, 232] on link "19" at bounding box center [361, 232] width 29 height 29
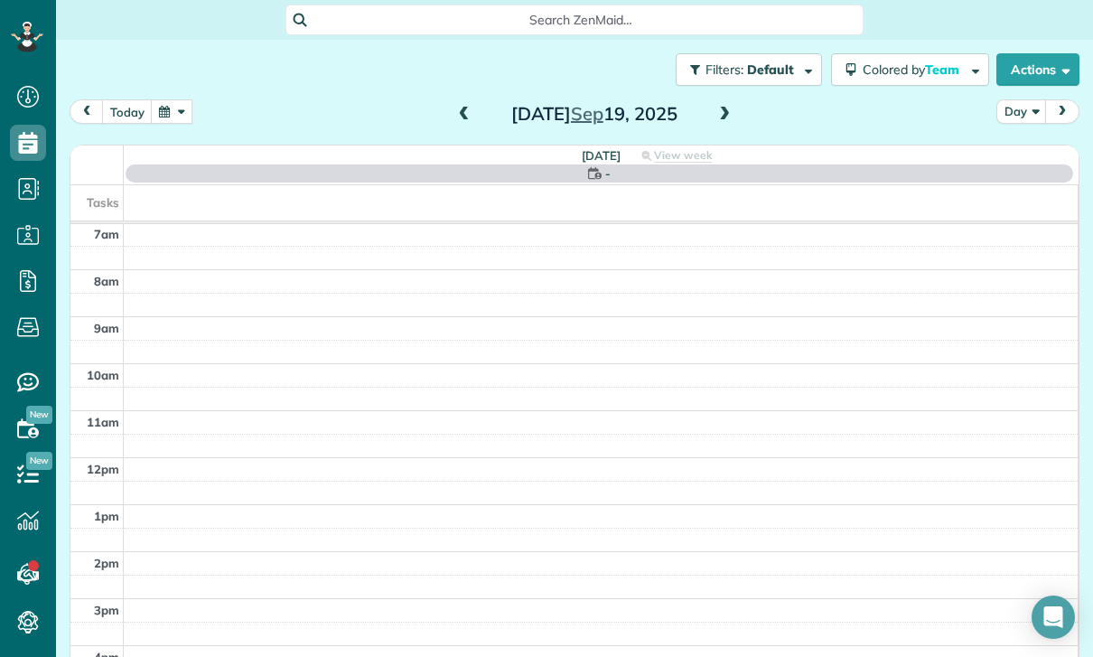
scroll to position [142, 0]
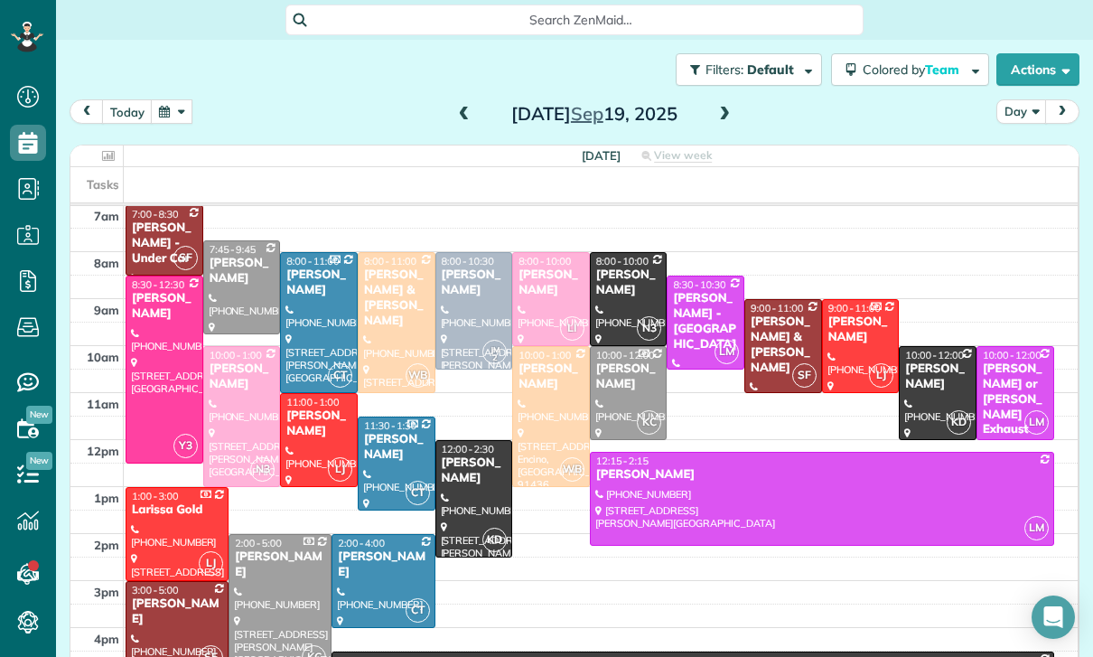
click at [455, 498] on div at bounding box center [474, 499] width 76 height 116
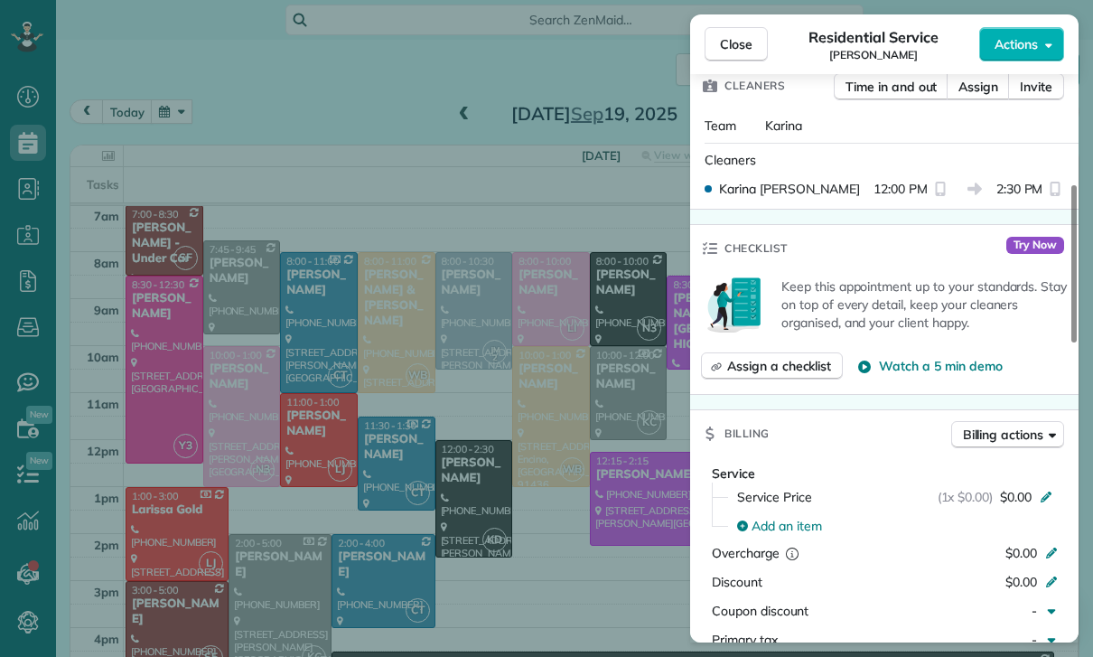
scroll to position [647, 0]
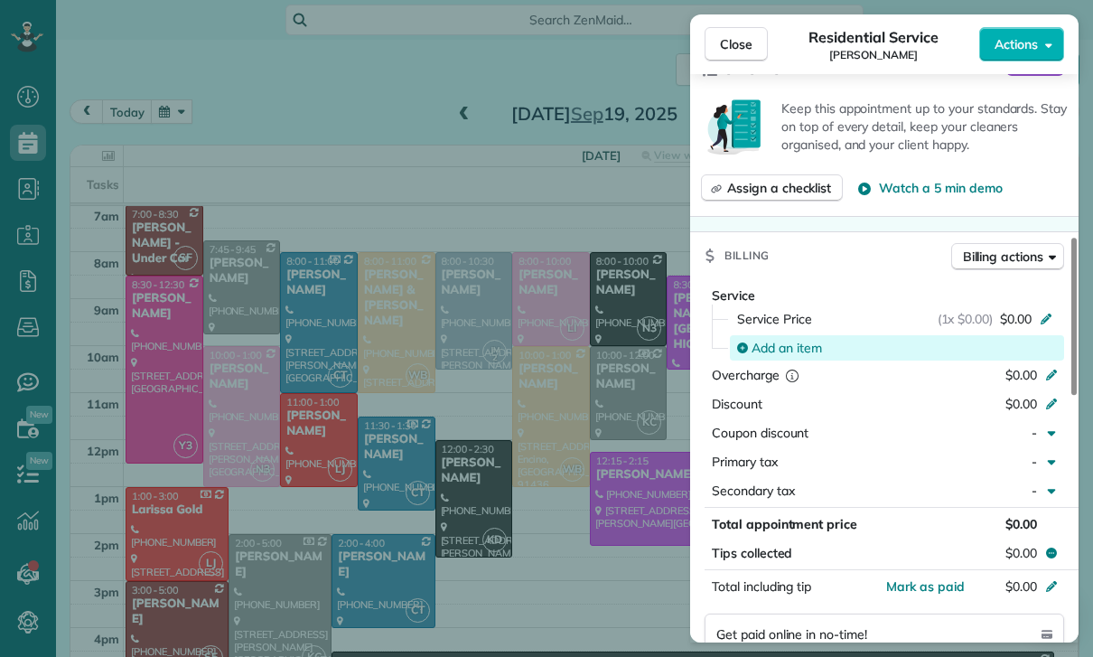
click at [783, 351] on span "Add an item" at bounding box center [786, 348] width 70 height 18
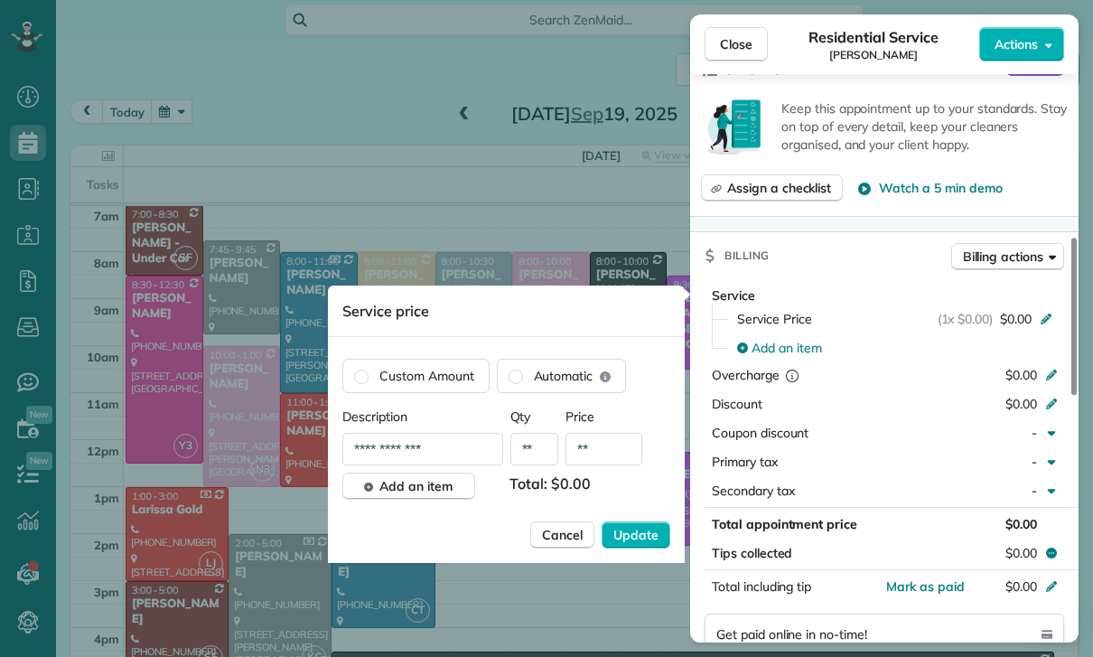
click at [614, 453] on input "**" at bounding box center [603, 449] width 77 height 33
type input "****"
click at [649, 523] on button "Update" at bounding box center [636, 534] width 69 height 27
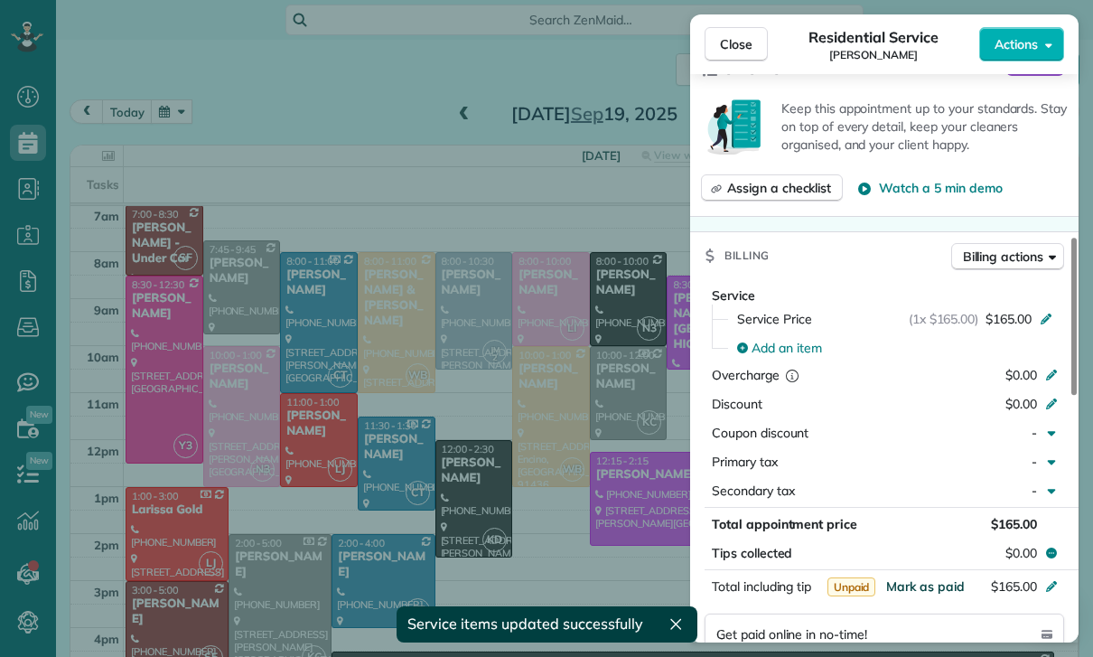
click at [919, 588] on span "Mark as paid" at bounding box center [925, 586] width 79 height 16
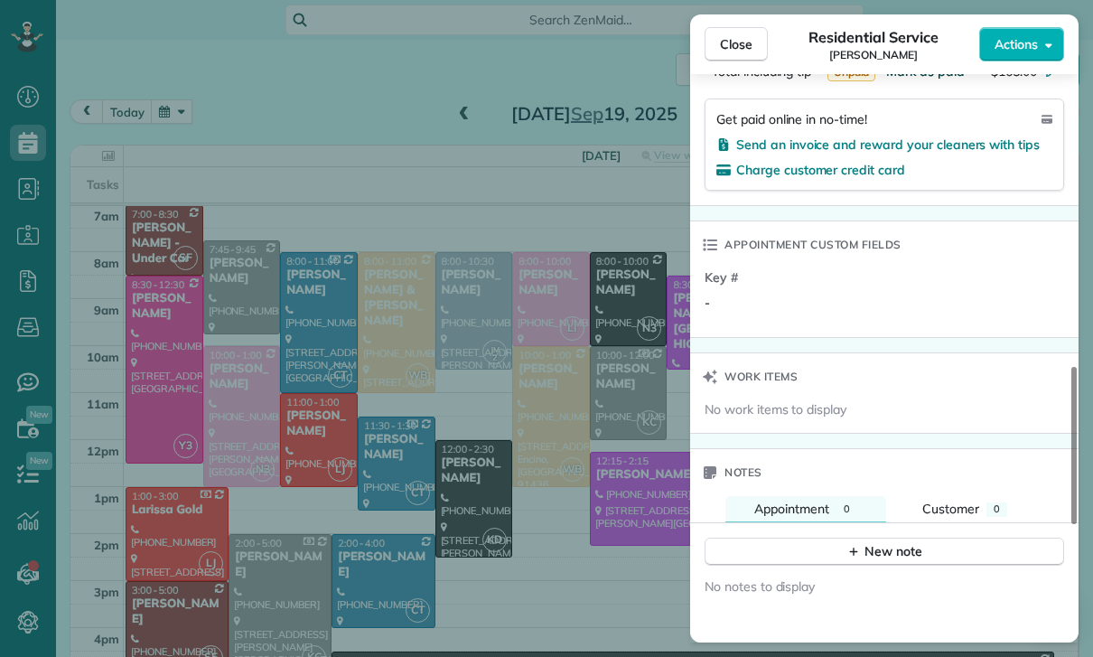
scroll to position [1156, 0]
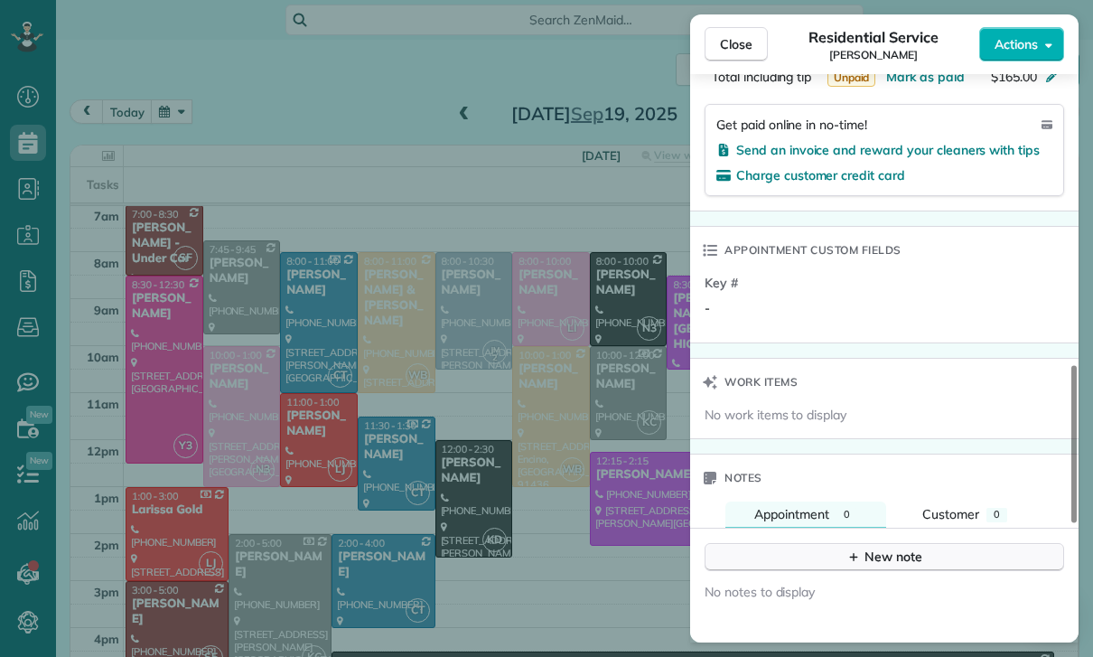
click at [874, 558] on div "New note" at bounding box center [884, 556] width 76 height 19
click at [818, 569] on textarea at bounding box center [882, 584] width 325 height 52
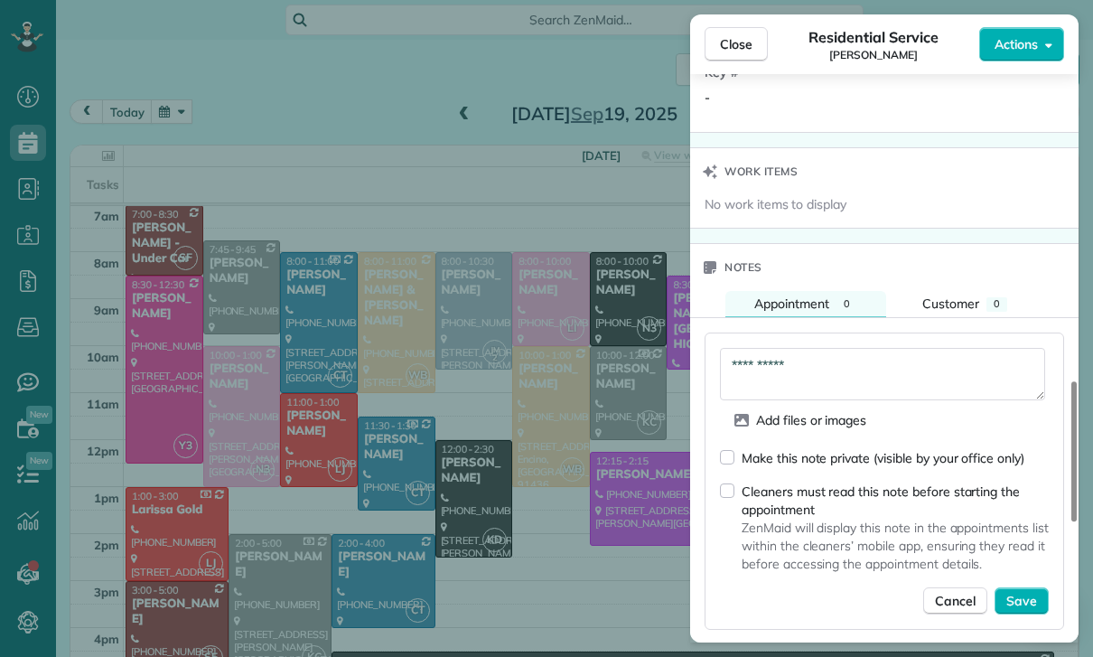
scroll to position [1366, 0]
type textarea "**********"
click at [1022, 600] on span "Save" at bounding box center [1021, 602] width 31 height 18
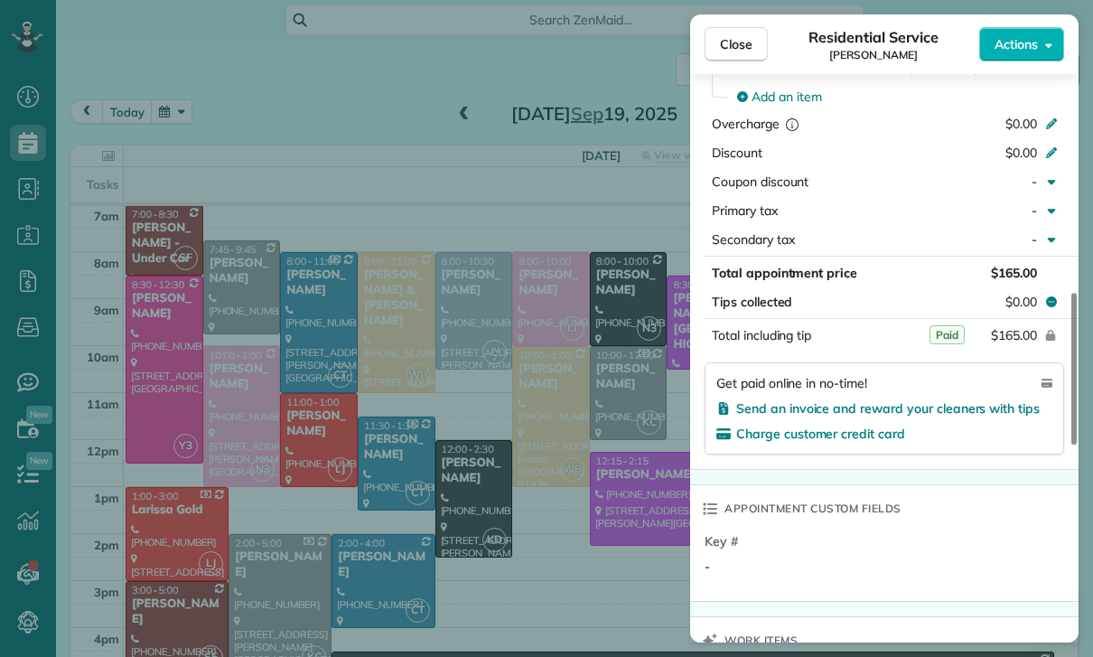
scroll to position [882, 0]
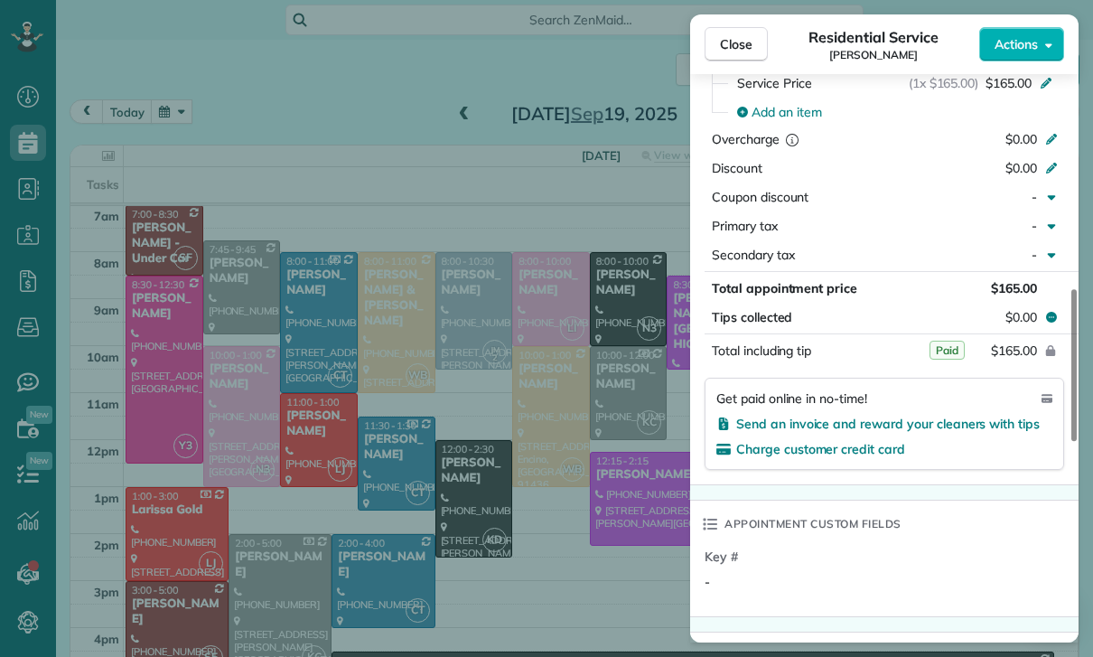
click at [349, 109] on div "Close Residential Service Daina Hogg Actions Status Confirmed Daina Hogg · Open…" at bounding box center [546, 328] width 1093 height 657
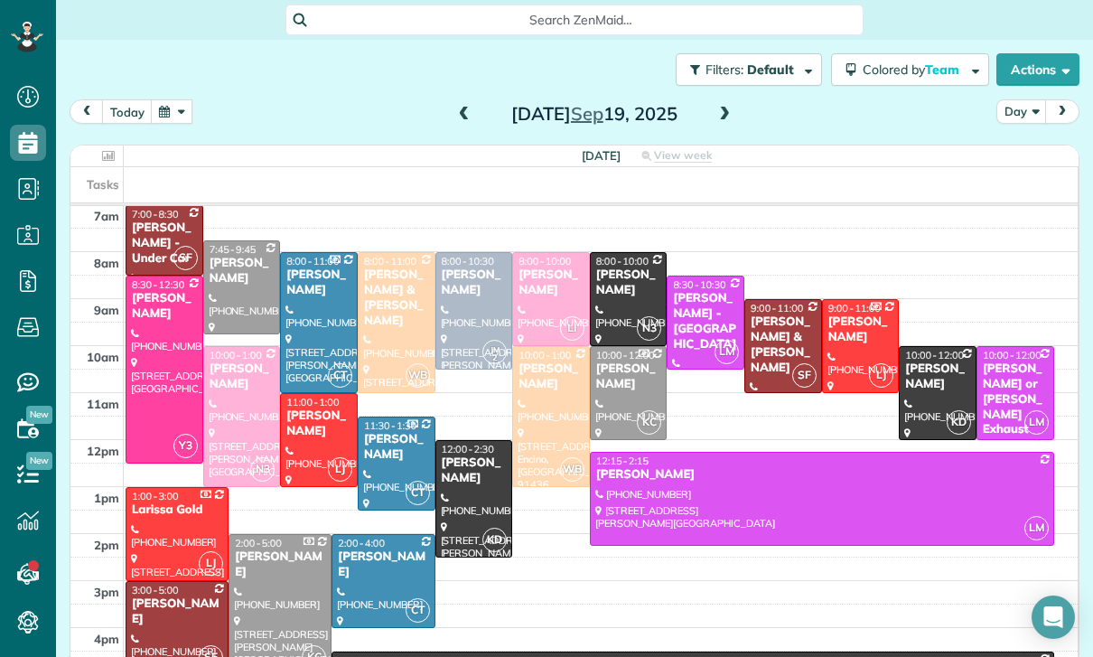
click at [175, 117] on button "button" at bounding box center [172, 111] width 42 height 24
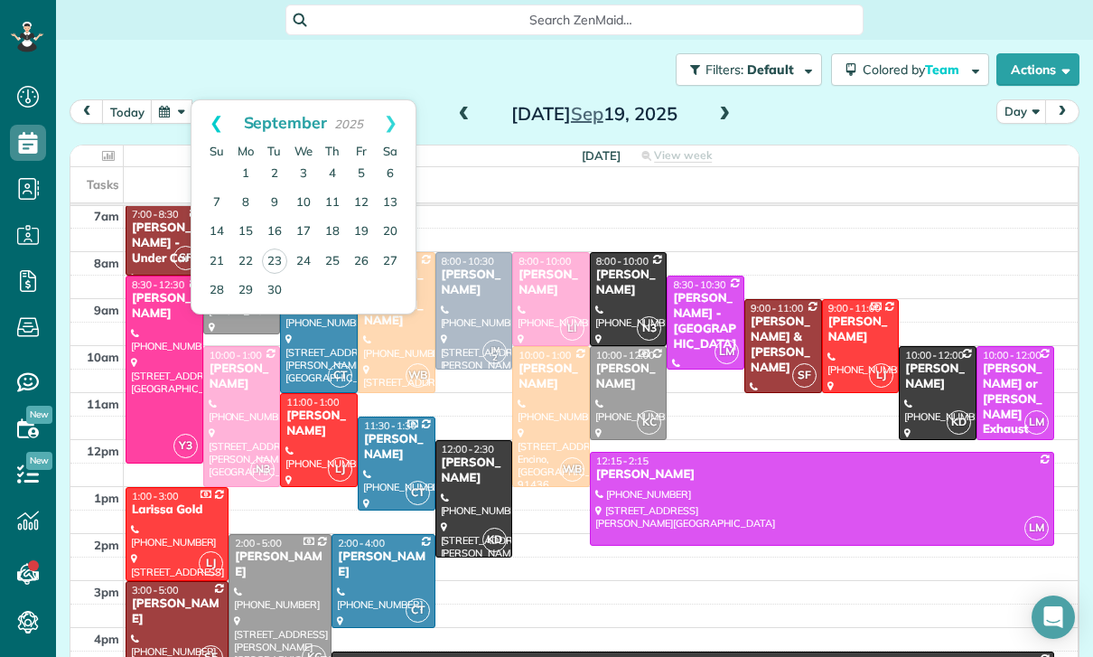
click at [208, 113] on link "Prev" at bounding box center [216, 122] width 50 height 45
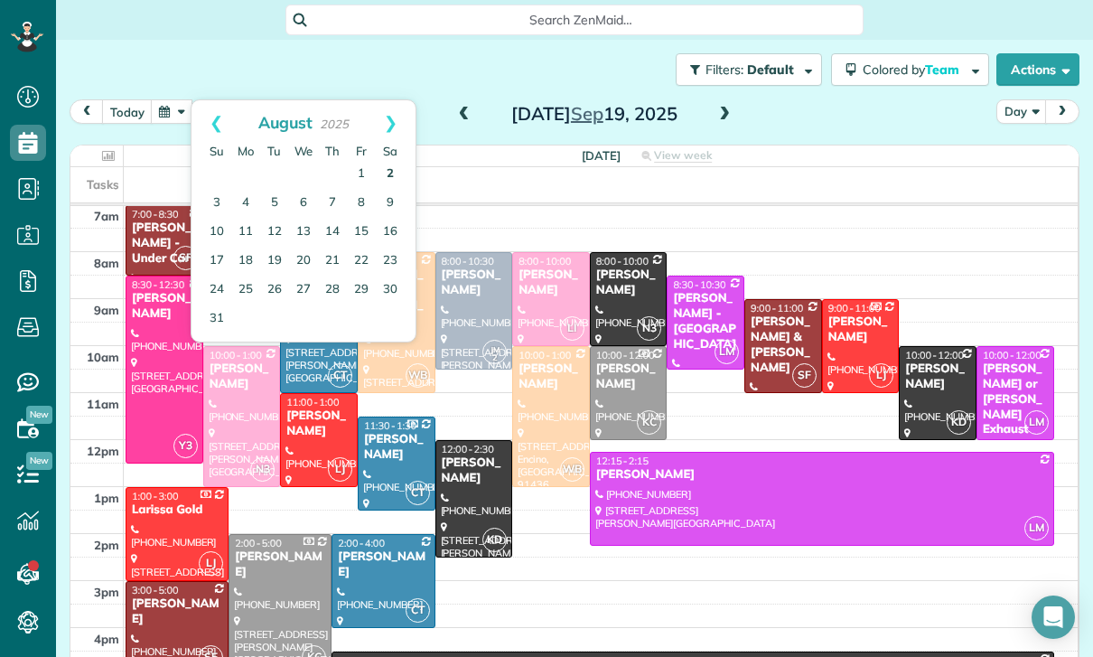
click at [396, 173] on link "2" at bounding box center [390, 174] width 29 height 29
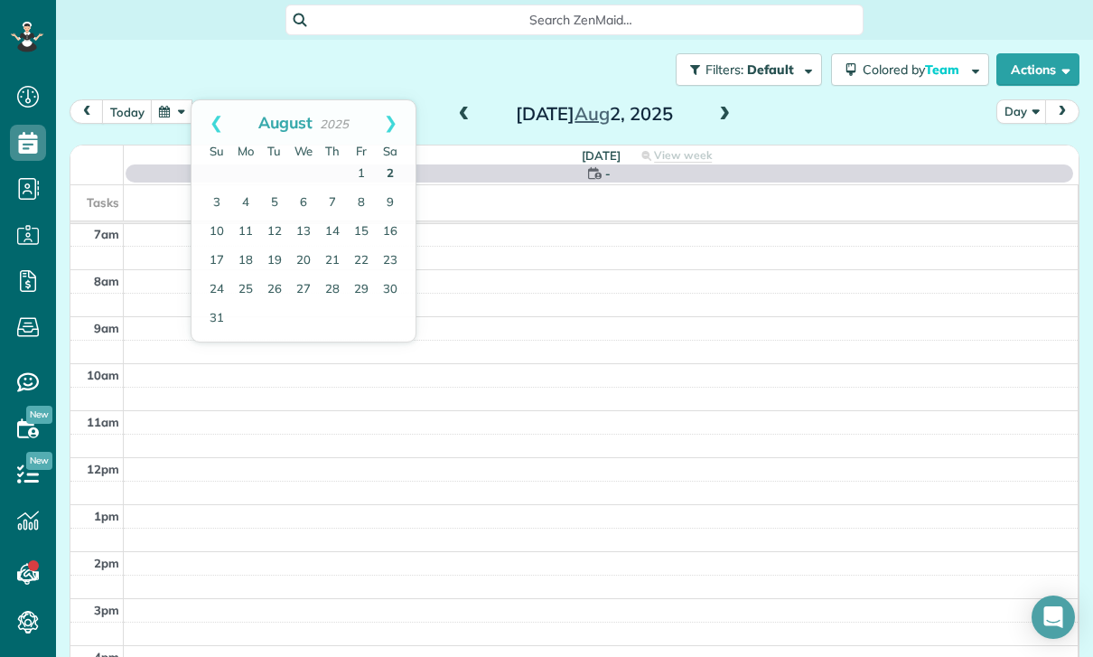
scroll to position [142, 0]
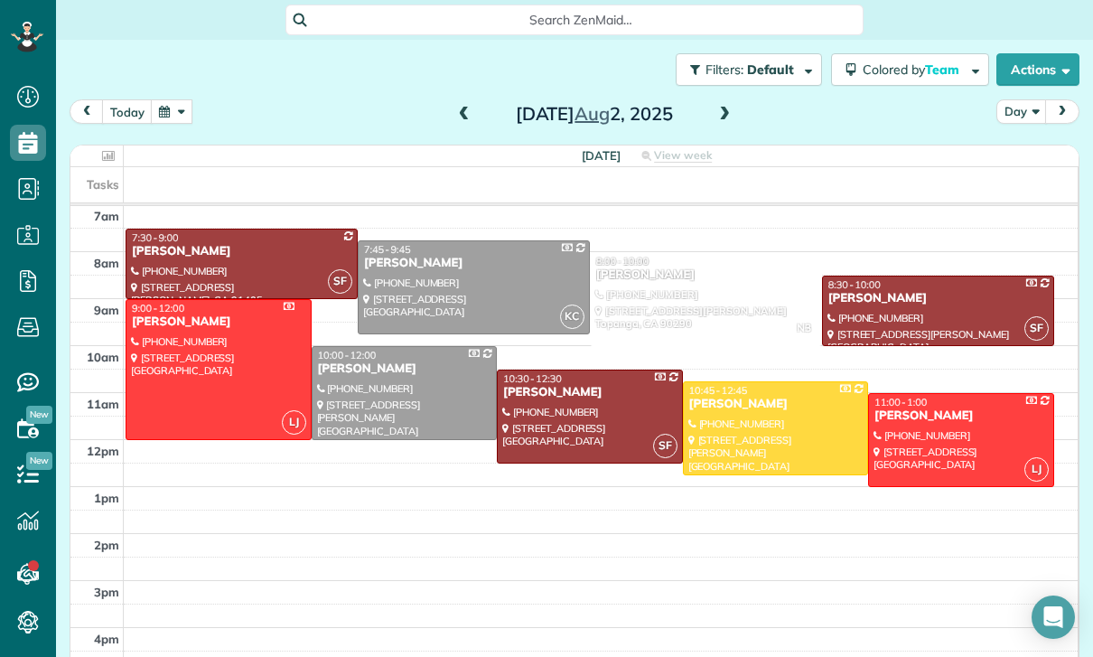
click at [672, 290] on div at bounding box center [706, 299] width 230 height 92
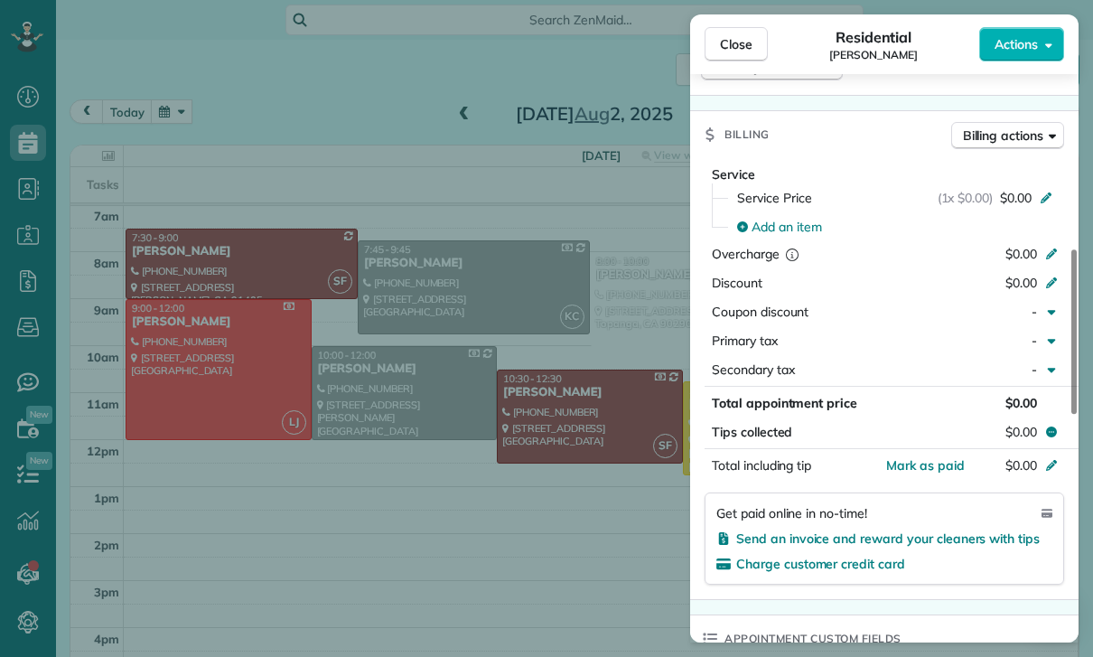
scroll to position [809, 0]
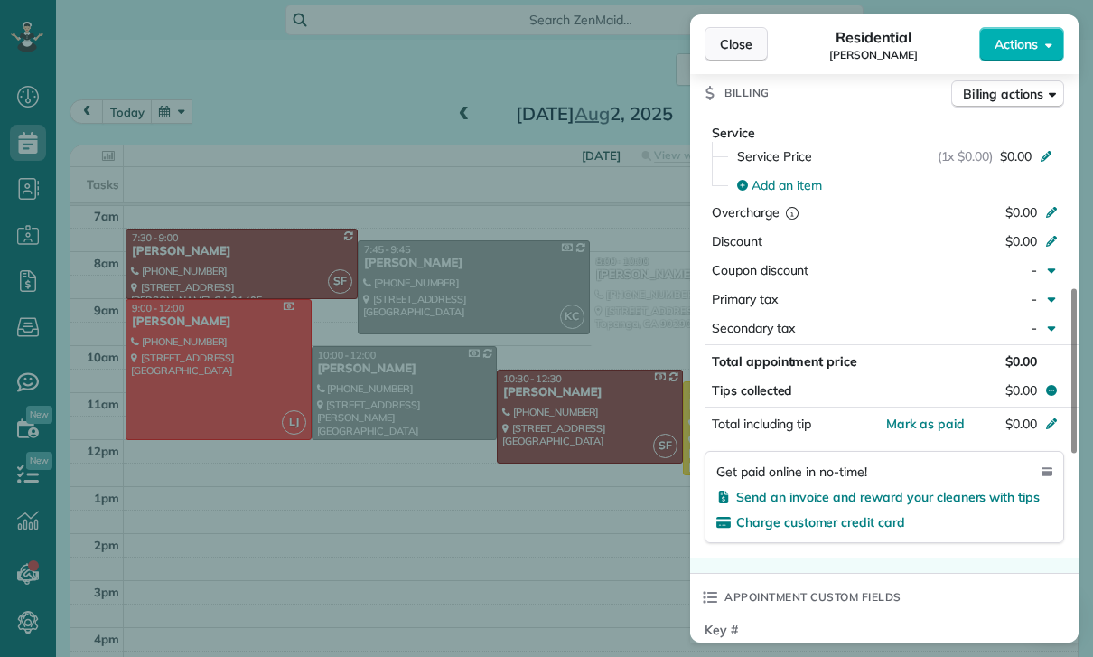
click at [731, 41] on span "Close" at bounding box center [736, 44] width 33 height 18
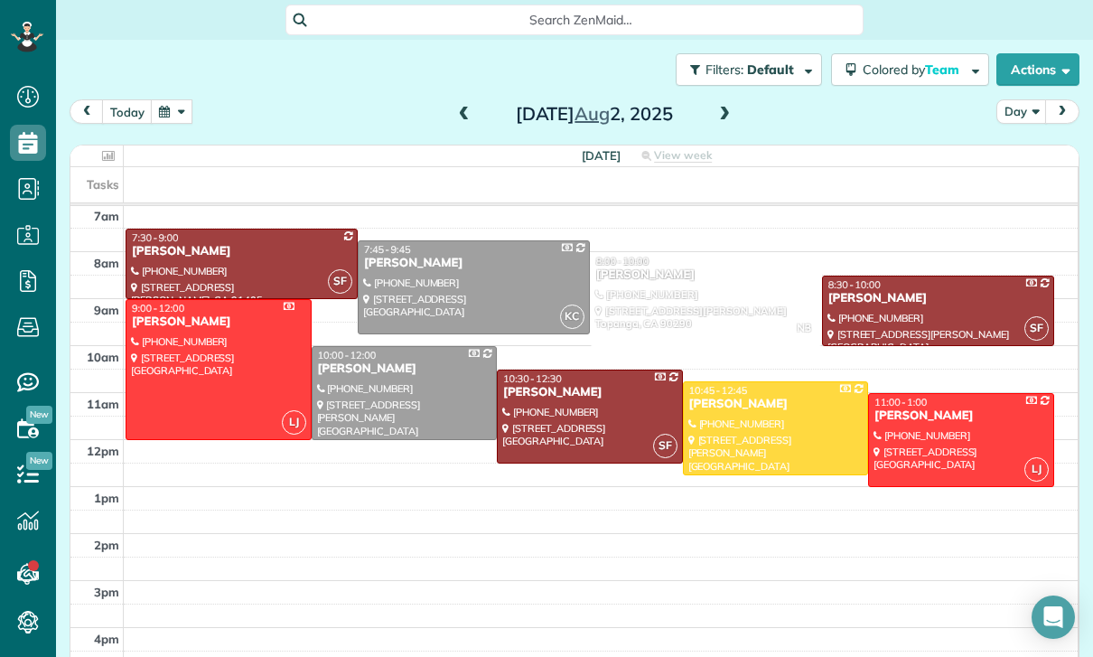
click at [697, 281] on div "Connie Najah" at bounding box center [705, 274] width 221 height 15
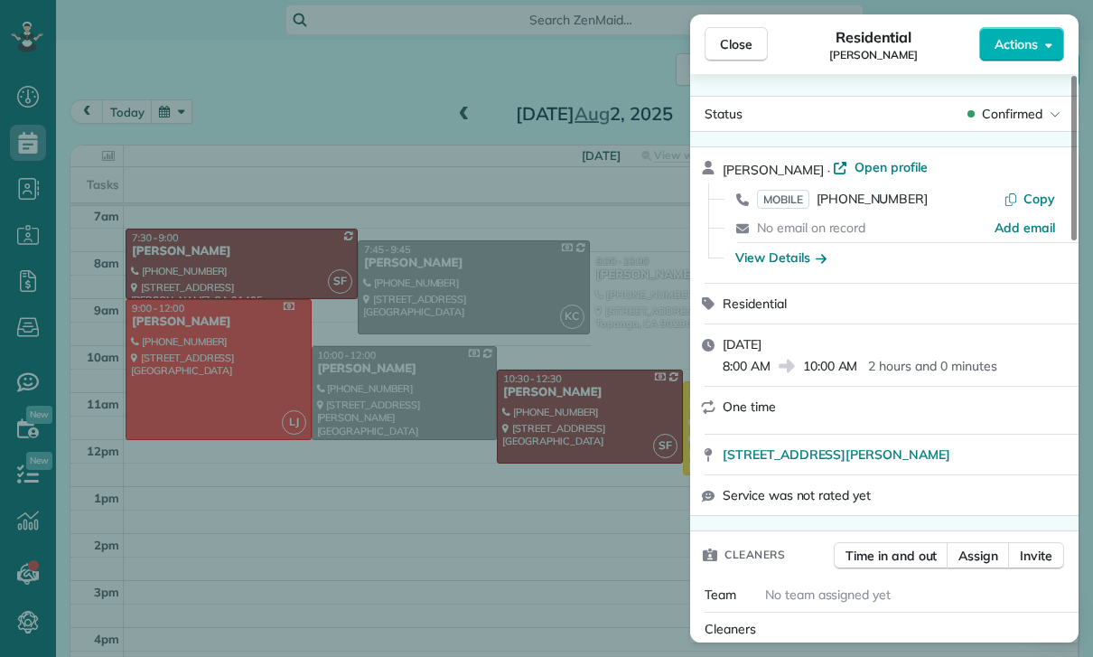
click at [436, 391] on div "Close Residential Connie Najah Actions Status Confirmed Connie Najah · Open pro…" at bounding box center [546, 328] width 1093 height 657
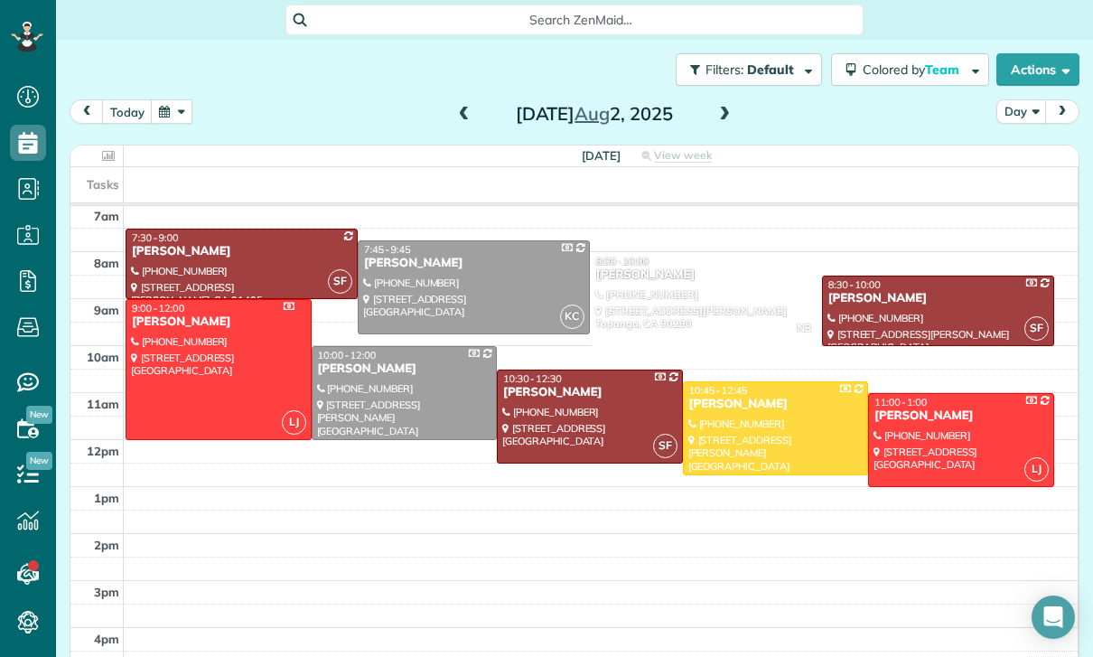
click at [467, 93] on div "Filters: Default | 3 appointments hidden Colored by Team Color by Cleaner Color…" at bounding box center [574, 70] width 1037 height 60
click at [450, 122] on div "Saturday Aug 2, 2025" at bounding box center [594, 113] width 289 height 29
click at [455, 112] on span at bounding box center [464, 115] width 20 height 16
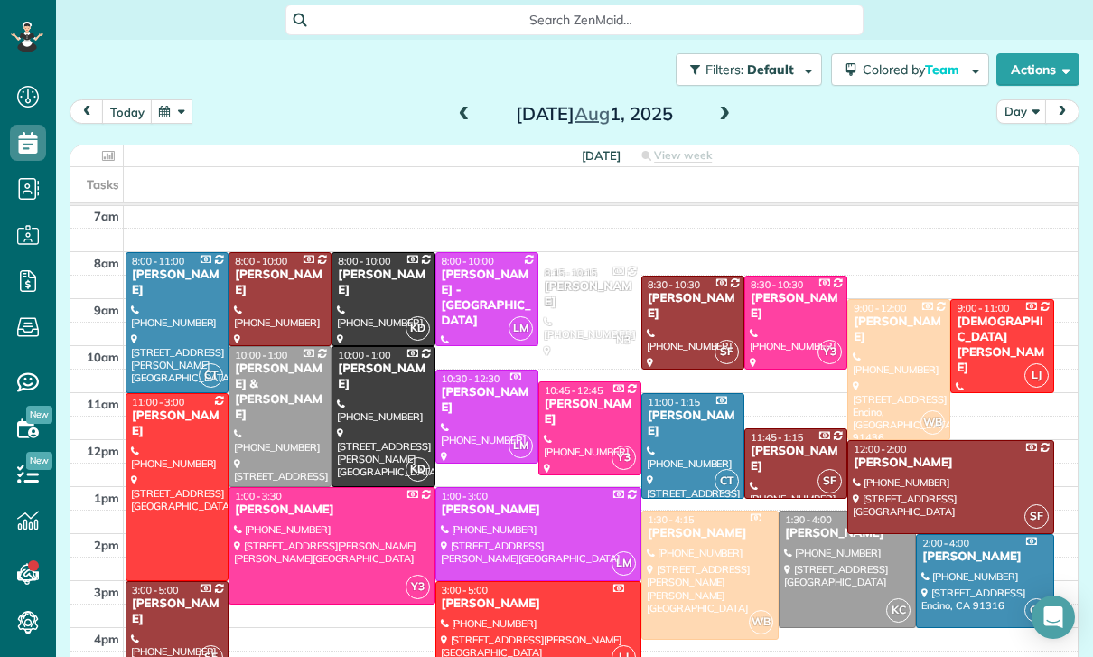
click at [471, 113] on span at bounding box center [464, 115] width 20 height 16
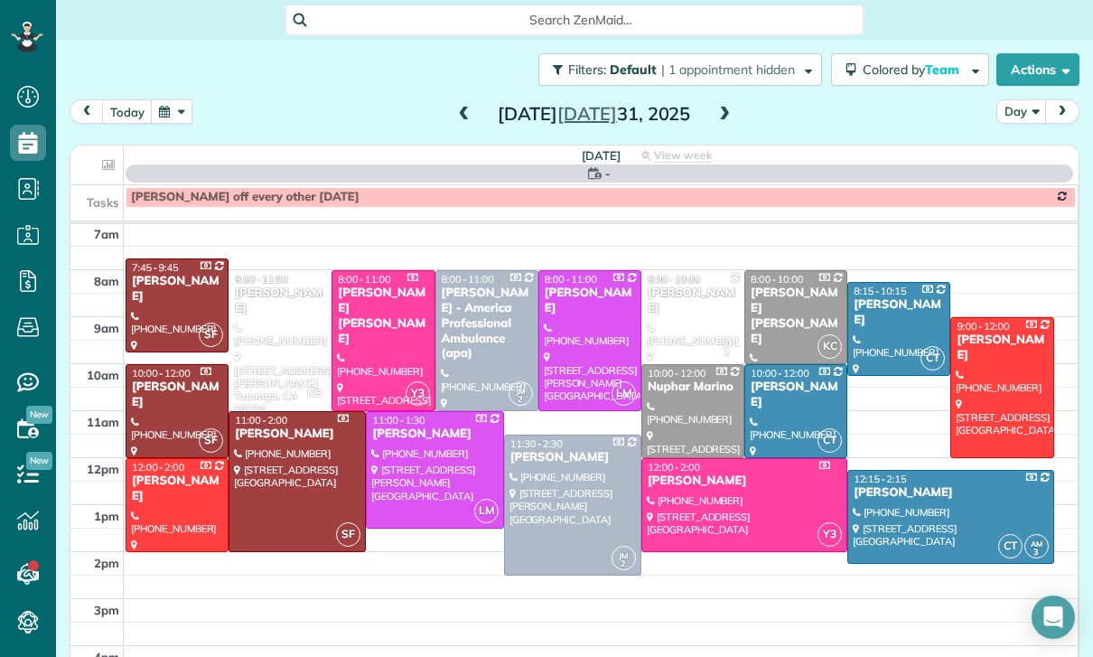
scroll to position [142, 0]
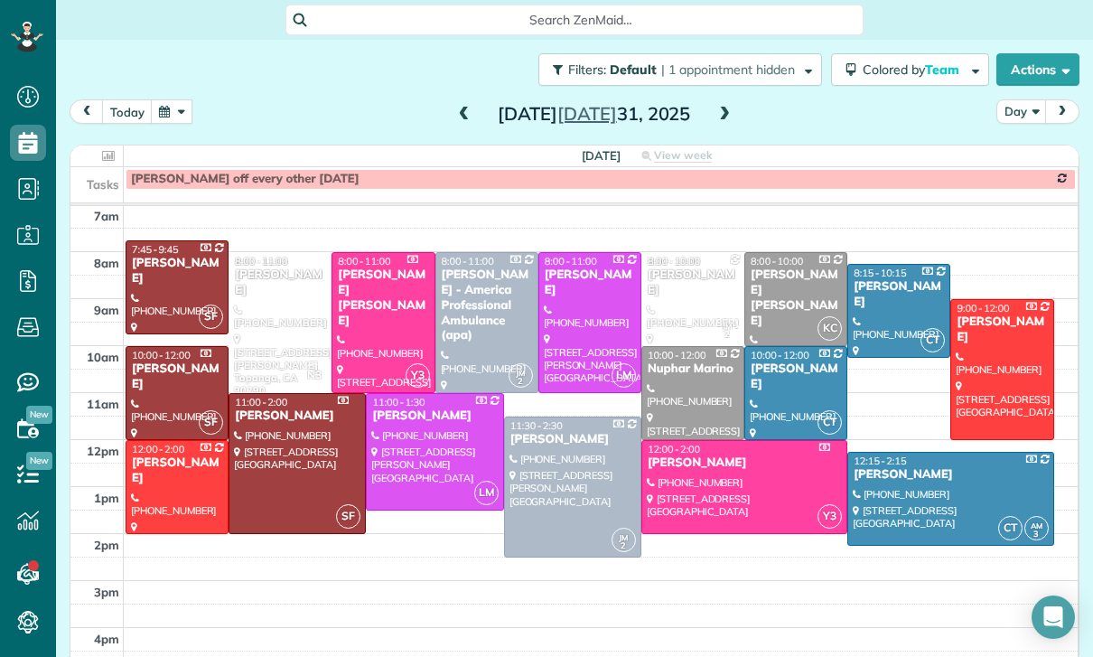
click at [269, 307] on div at bounding box center [279, 322] width 101 height 139
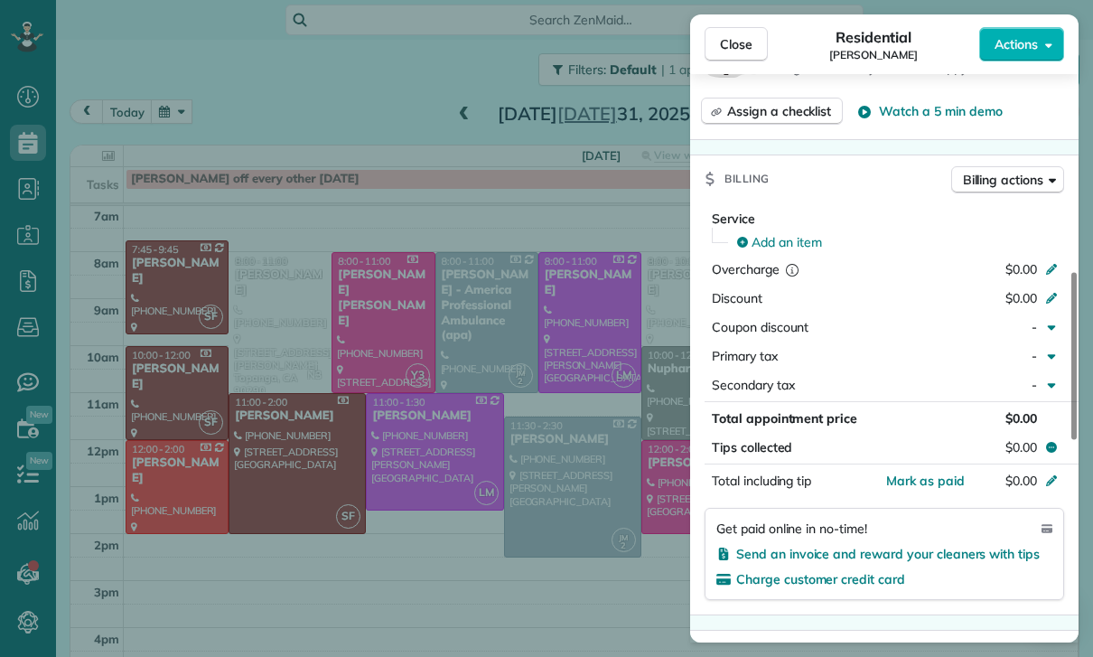
scroll to position [721, 0]
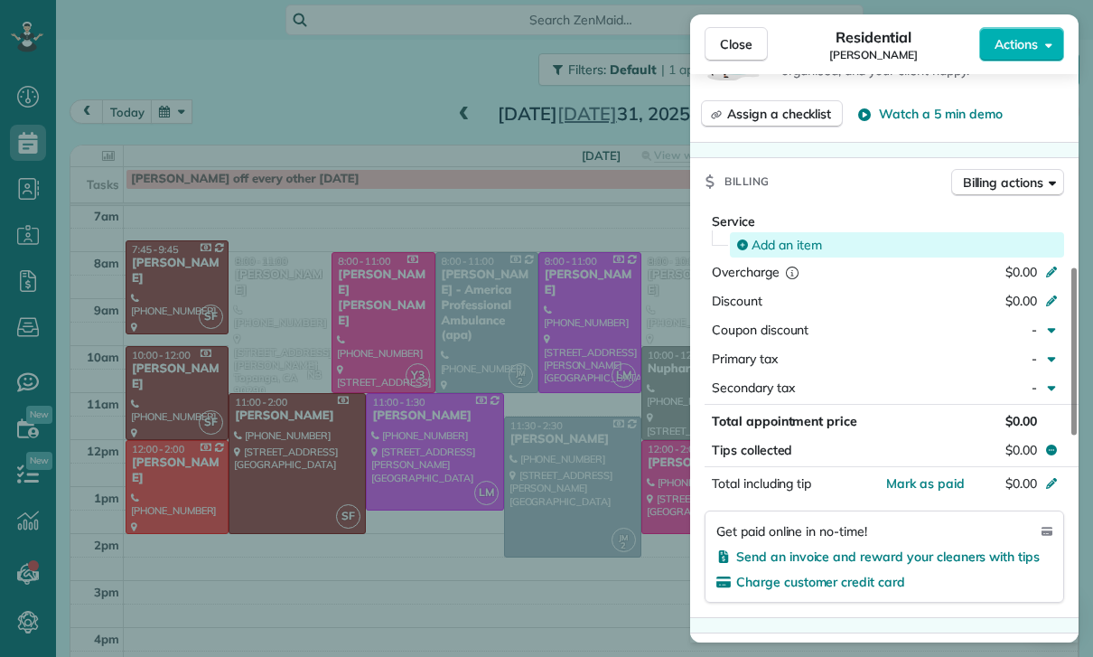
click at [761, 246] on span "Add an item" at bounding box center [786, 245] width 70 height 18
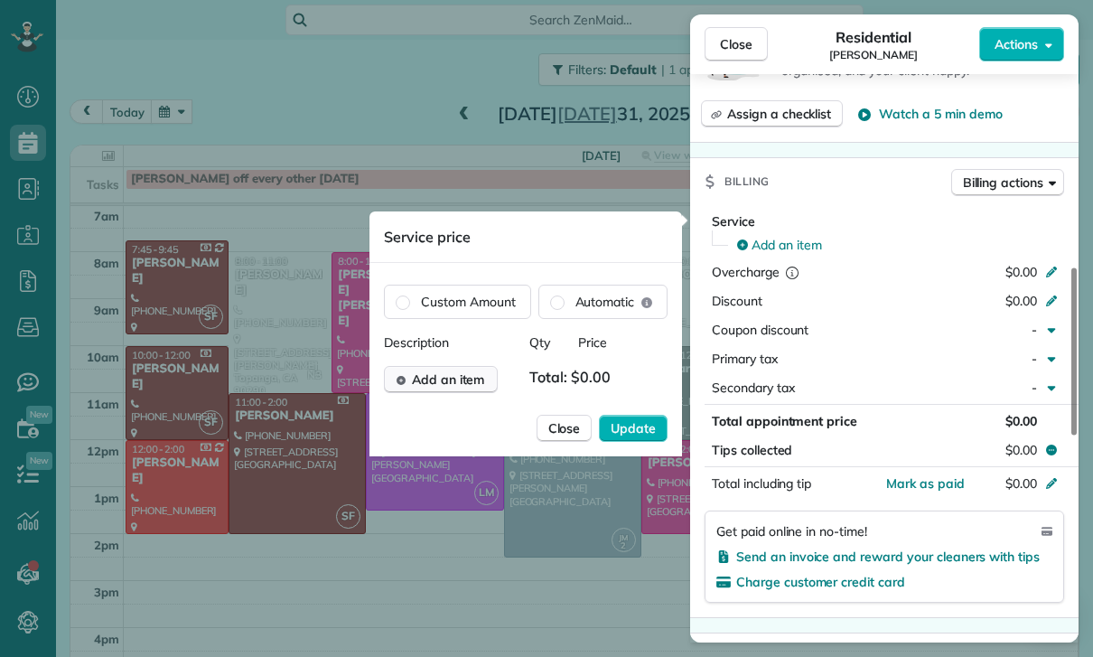
click at [431, 384] on span "Add an item" at bounding box center [448, 379] width 73 height 18
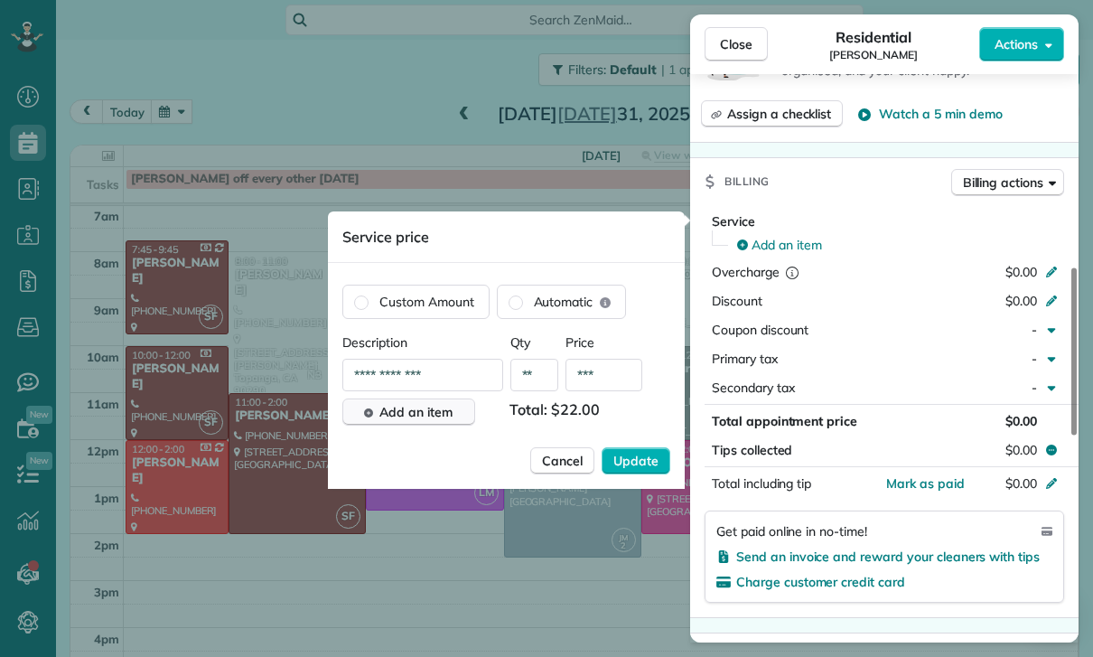
type input "**"
type input "*******"
click at [640, 464] on span "Update" at bounding box center [635, 461] width 45 height 18
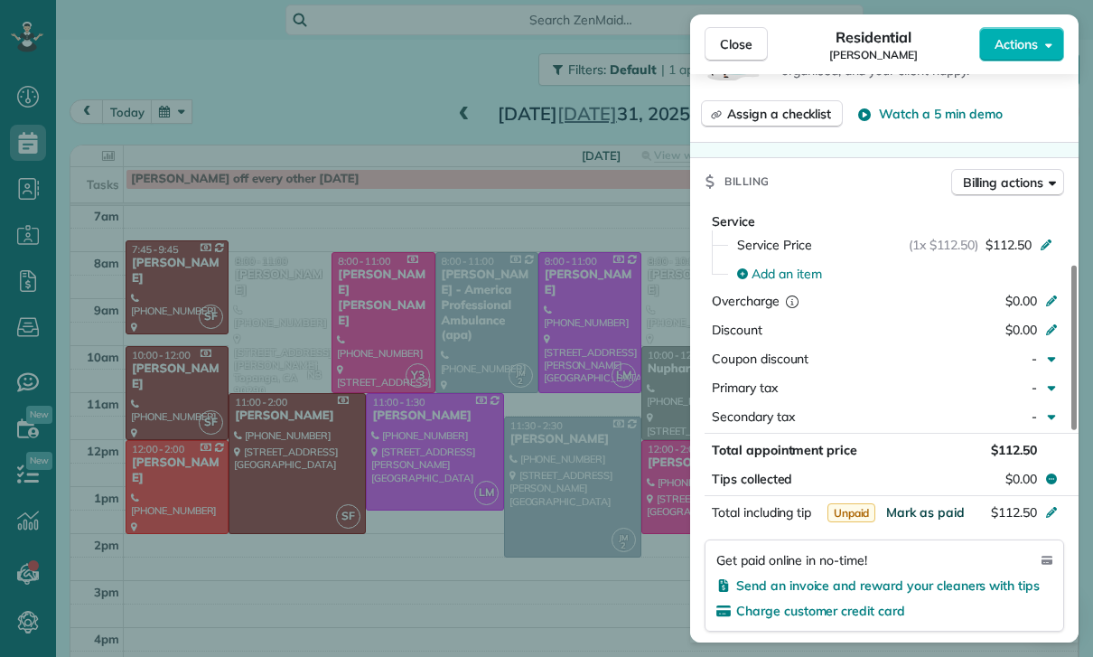
click at [910, 513] on span "Mark as paid" at bounding box center [925, 512] width 79 height 16
click at [925, 518] on span "Mark as paid" at bounding box center [925, 512] width 79 height 16
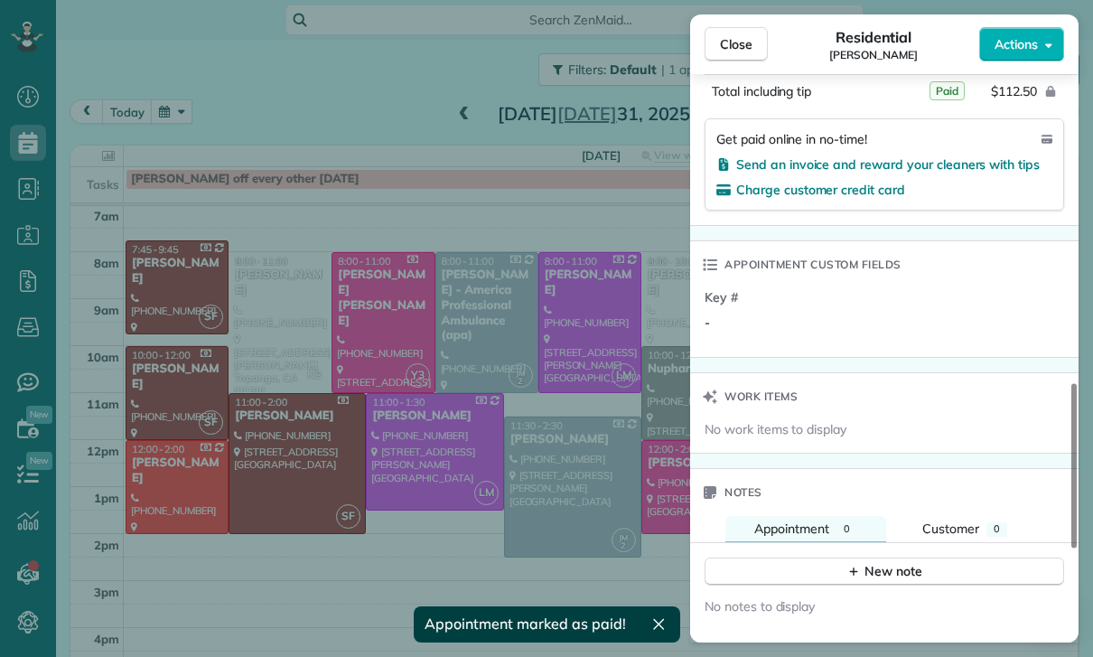
scroll to position [1273, 0]
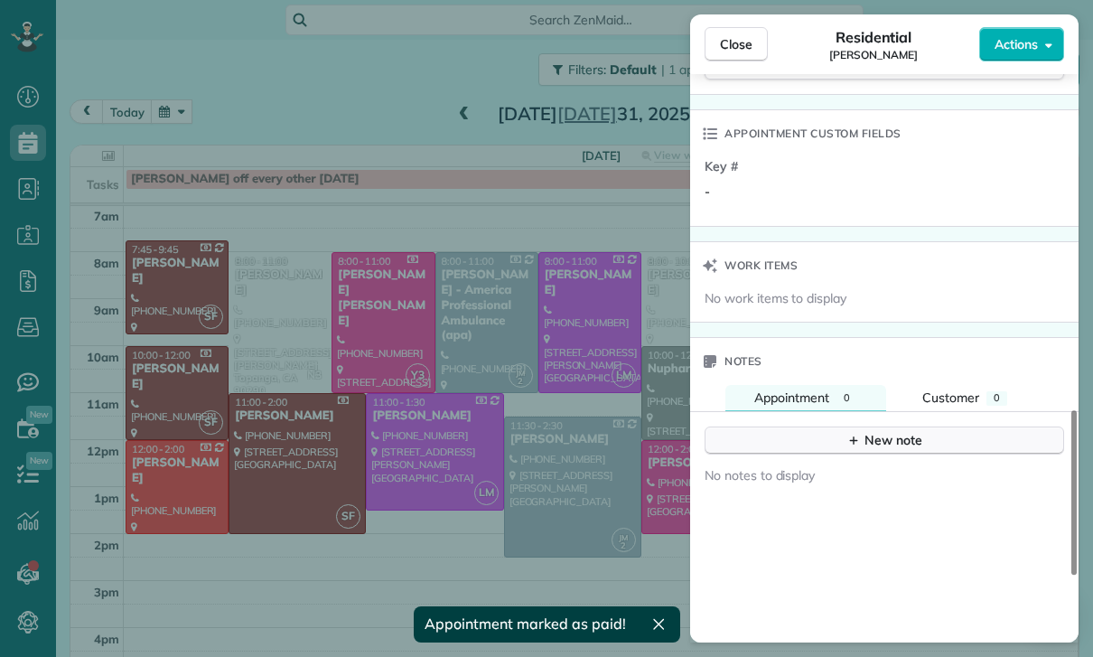
click at [881, 434] on div "New note" at bounding box center [884, 440] width 76 height 19
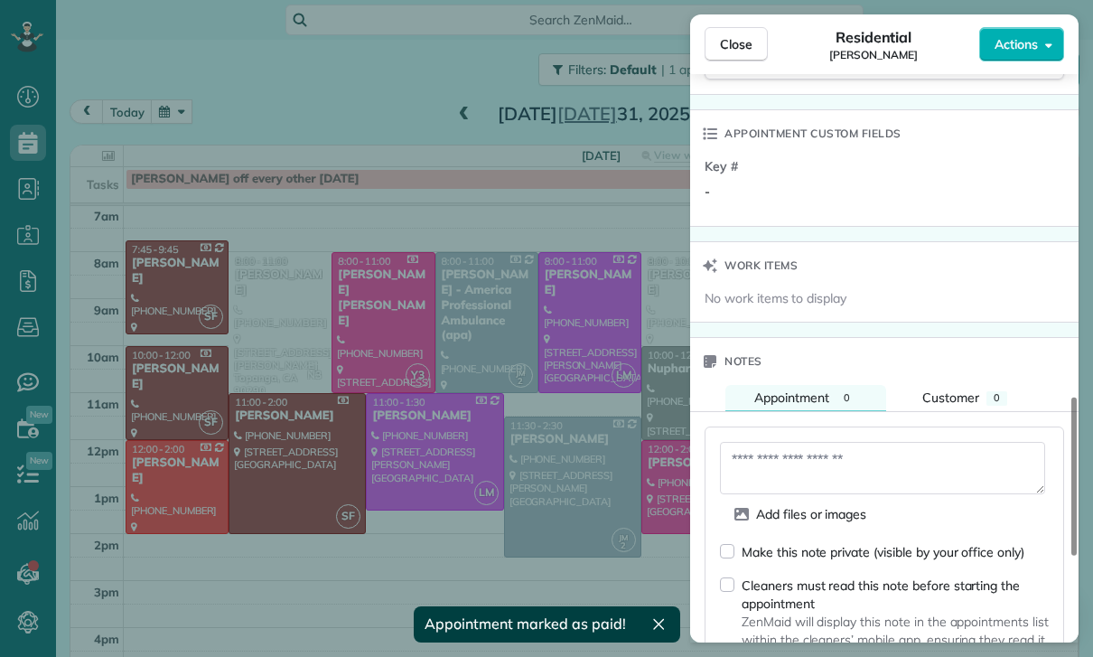
click at [787, 459] on textarea at bounding box center [882, 468] width 325 height 52
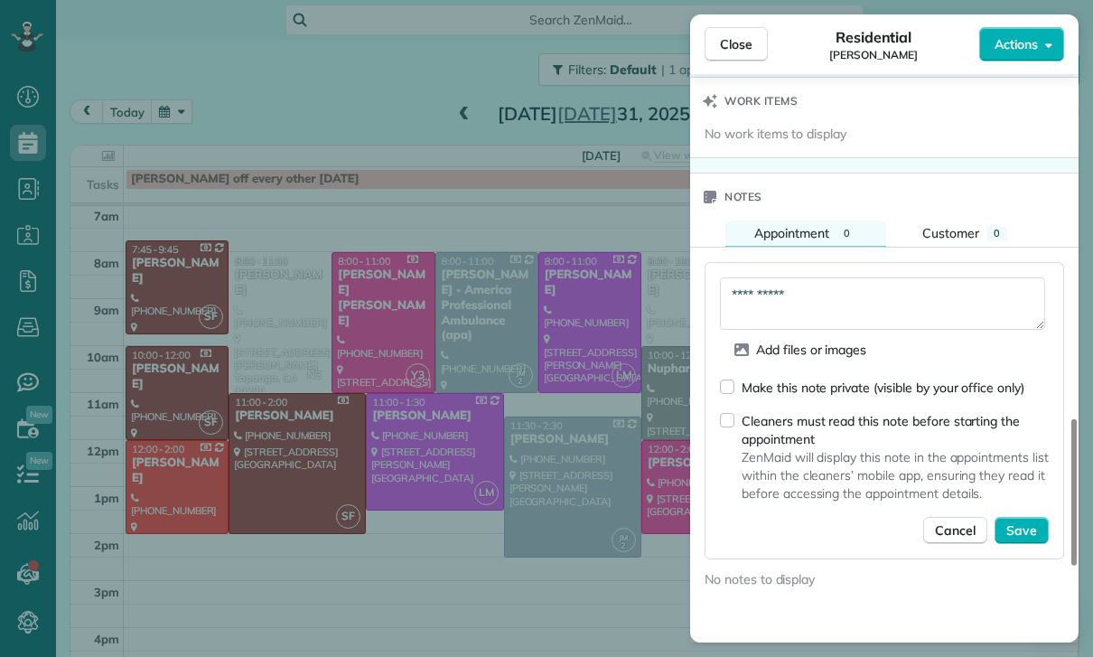
scroll to position [1471, 0]
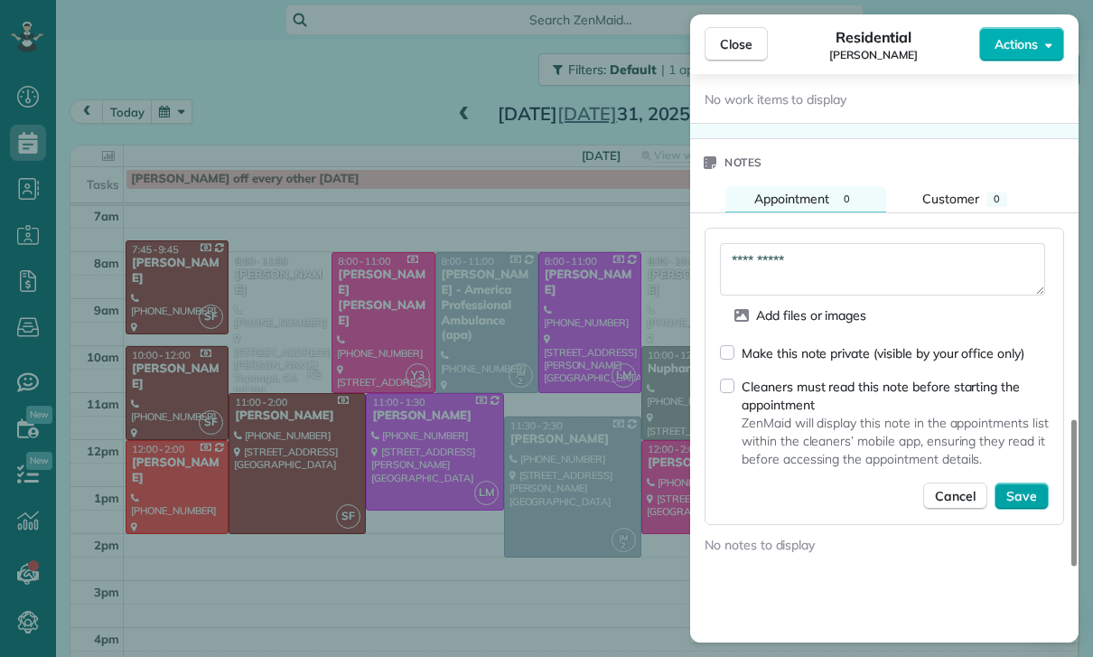
type textarea "**********"
click at [1028, 490] on span "Save" at bounding box center [1021, 496] width 31 height 18
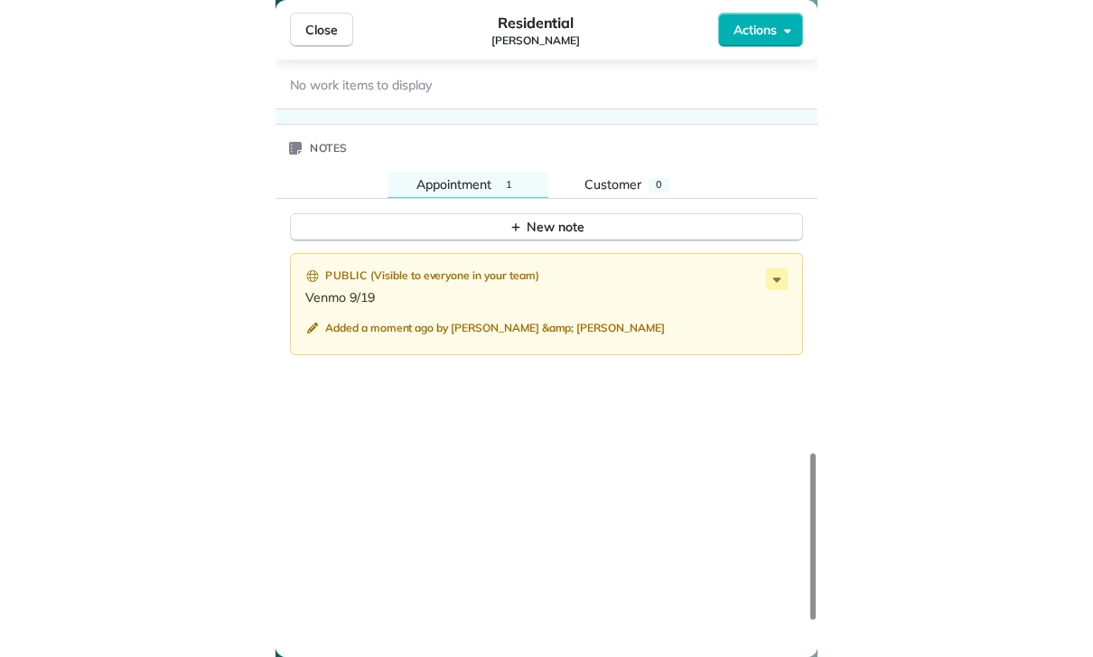
scroll to position [142, 0]
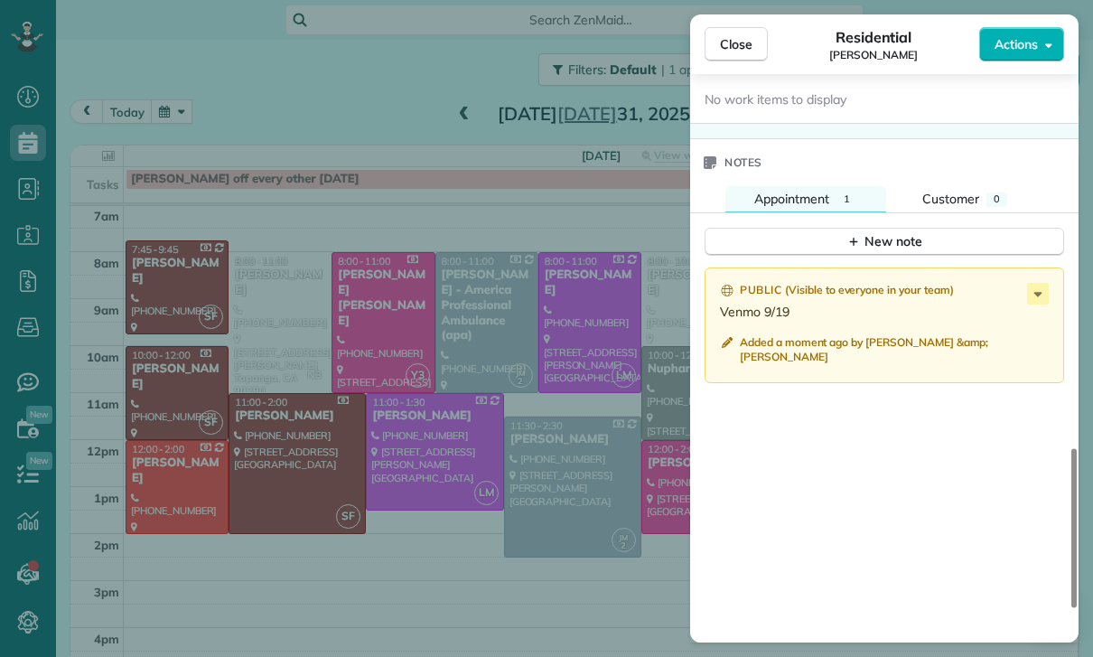
click at [540, 453] on div "Close Residential Connie Najah Actions Status Confirmed Connie Najah · Open pro…" at bounding box center [546, 328] width 1093 height 657
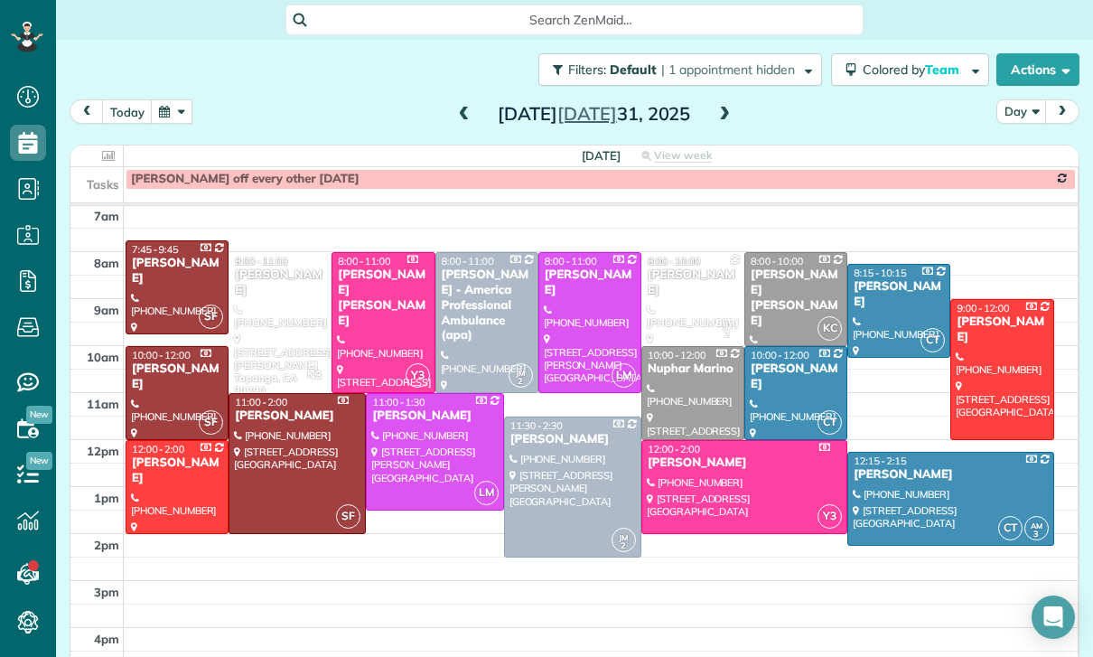
click at [447, 106] on div "today Day Thursday Jul 31, 2025" at bounding box center [575, 115] width 1010 height 33
click at [459, 106] on span at bounding box center [464, 114] width 20 height 27
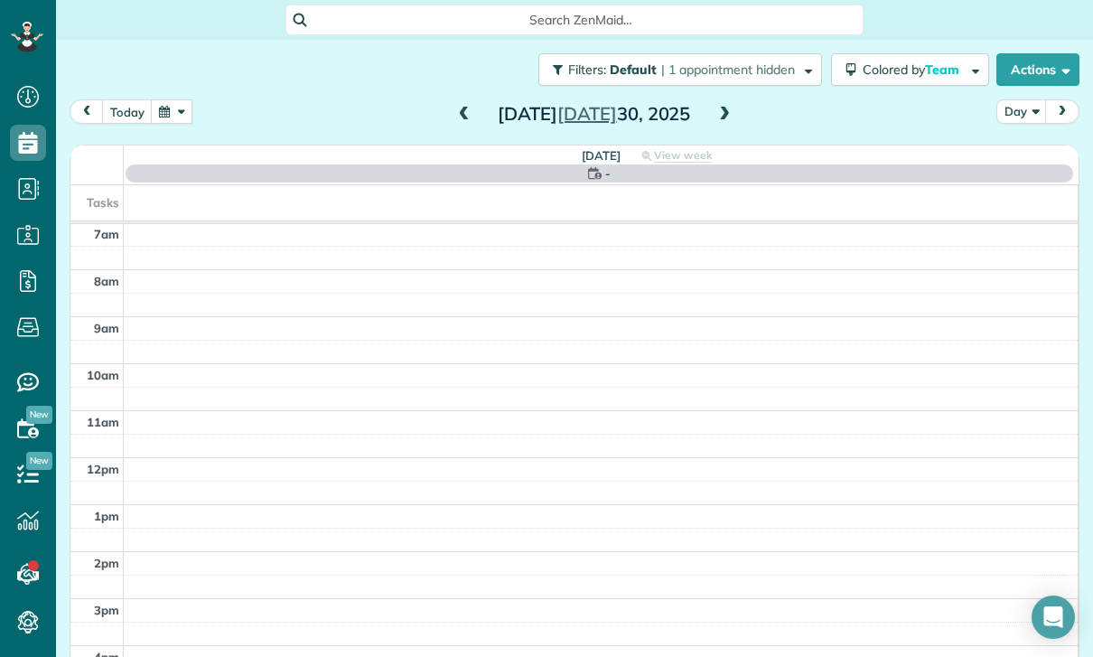
scroll to position [142, 0]
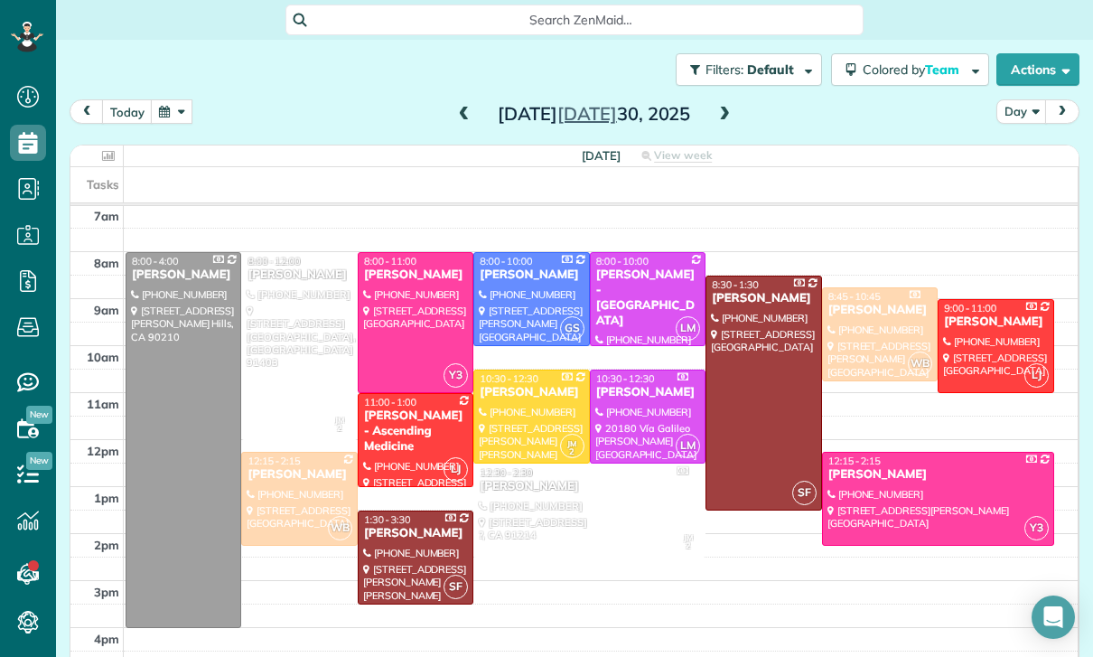
click at [290, 359] on div at bounding box center [299, 346] width 114 height 186
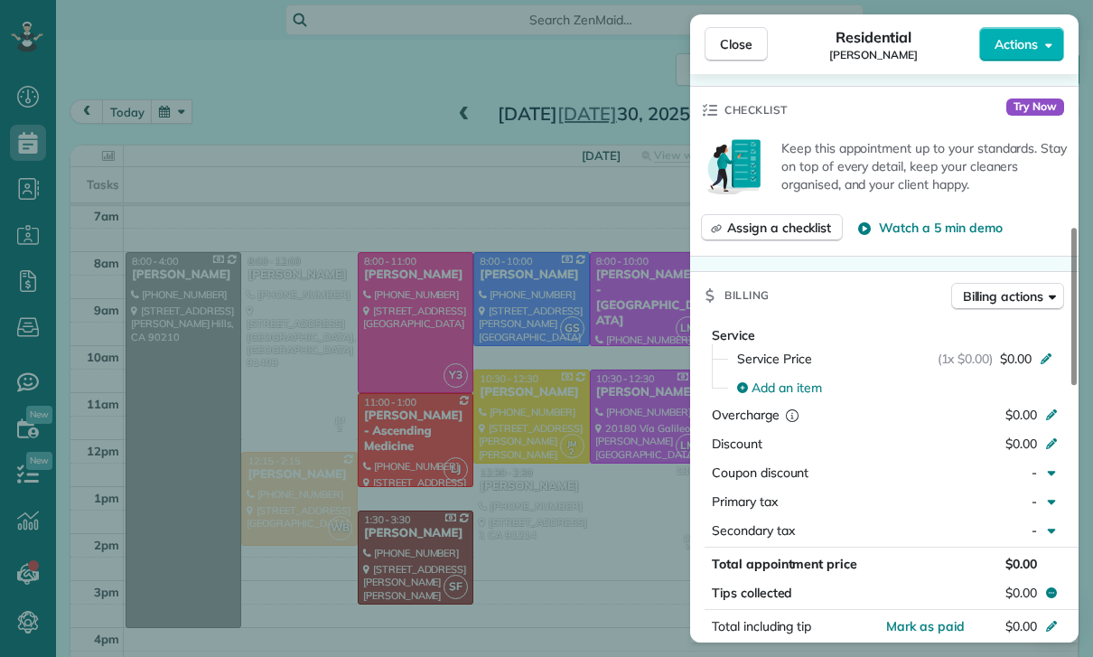
scroll to position [607, 0]
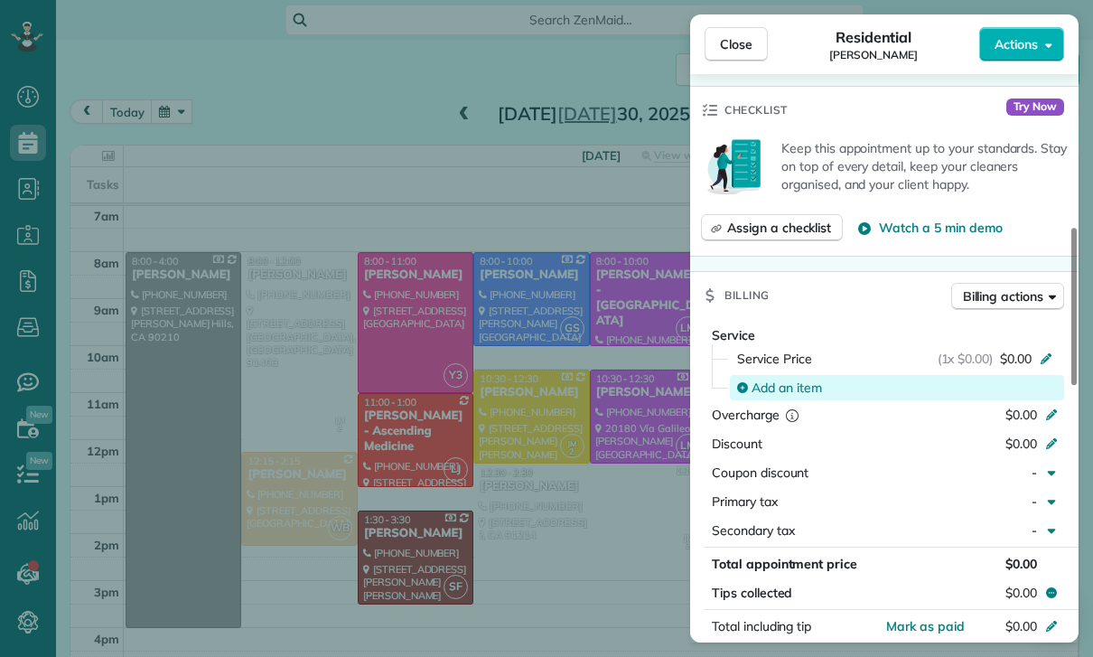
click at [771, 390] on span "Add an item" at bounding box center [786, 387] width 70 height 18
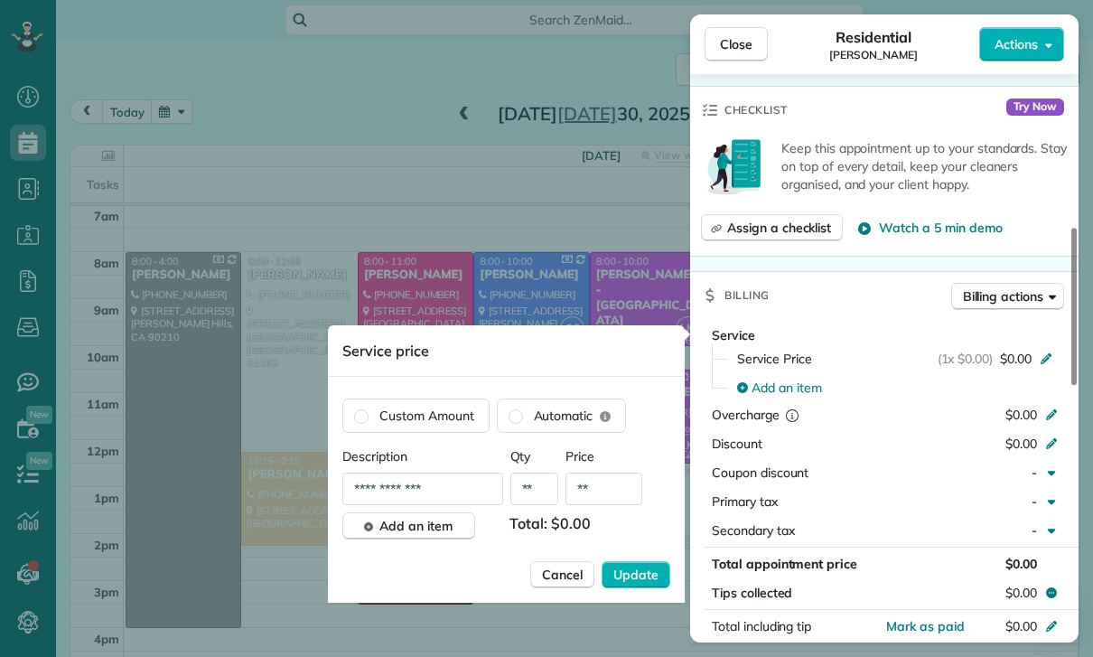
click at [611, 498] on input "**" at bounding box center [603, 488] width 77 height 33
type input "****"
click at [626, 583] on span "Update" at bounding box center [635, 574] width 45 height 18
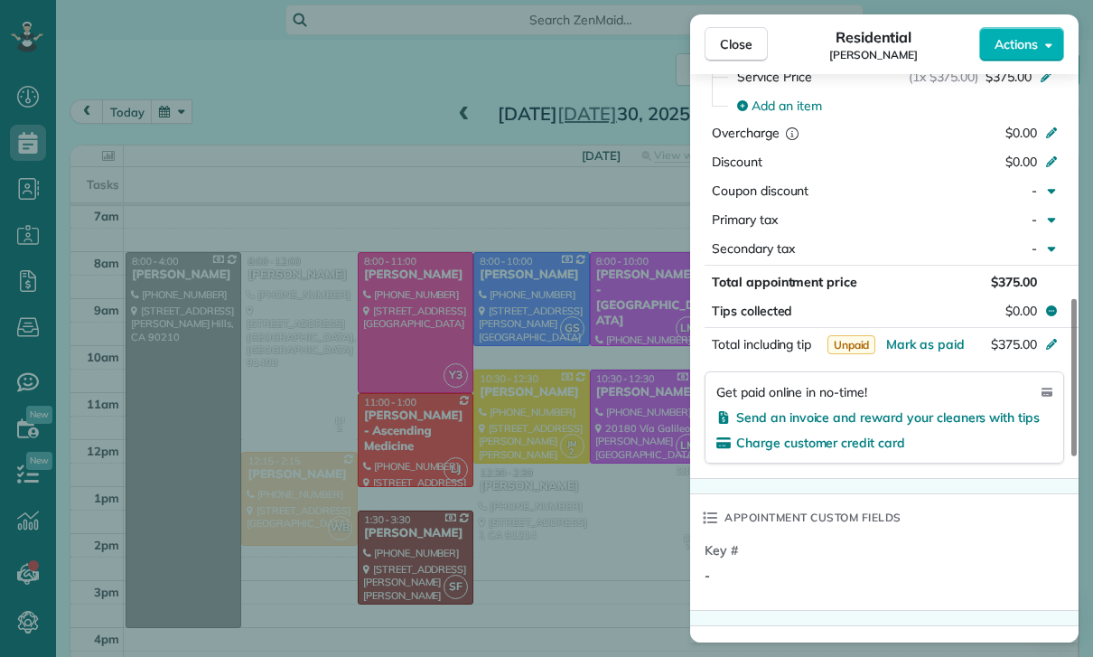
scroll to position [889, 0]
click at [941, 351] on button "Mark as paid" at bounding box center [925, 344] width 79 height 18
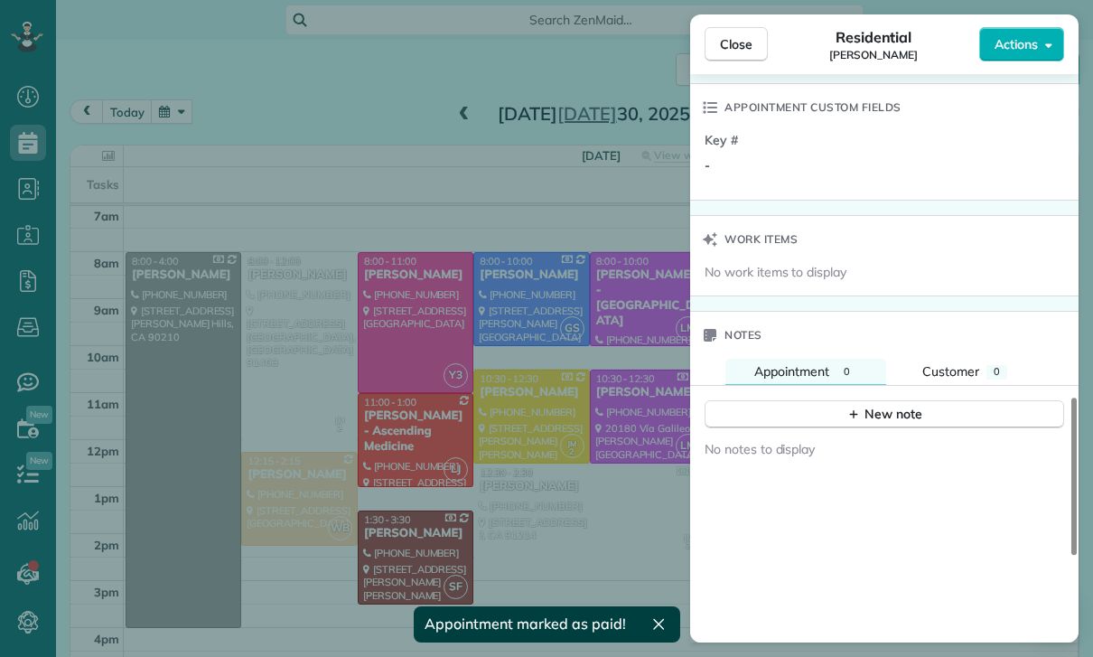
scroll to position [1462, 0]
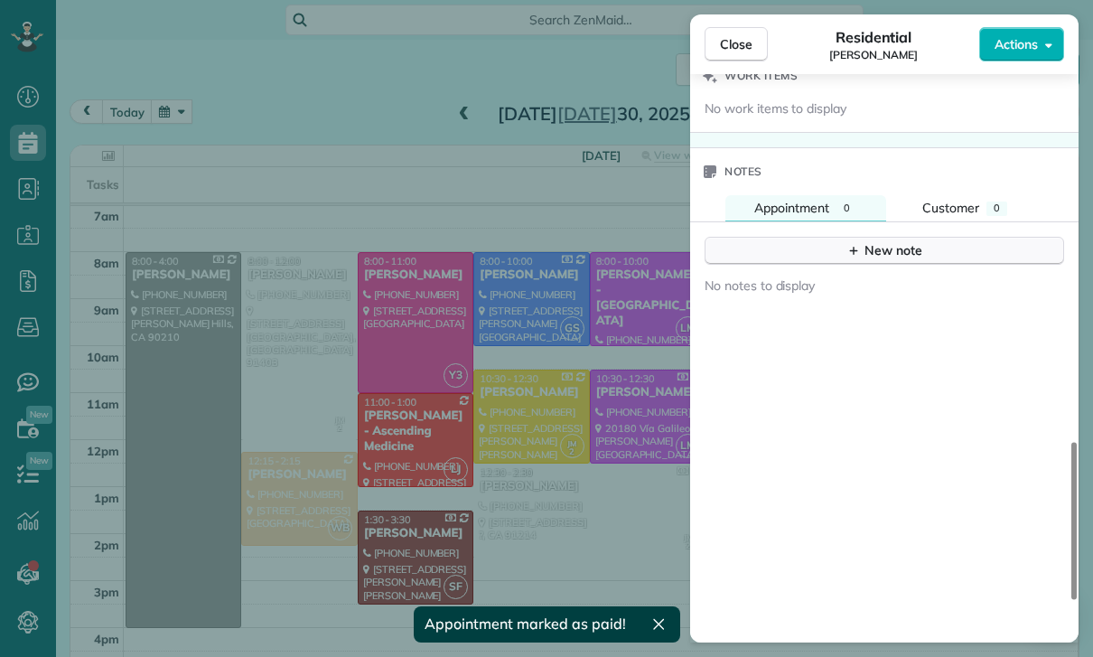
click at [834, 247] on button "New note" at bounding box center [884, 251] width 359 height 28
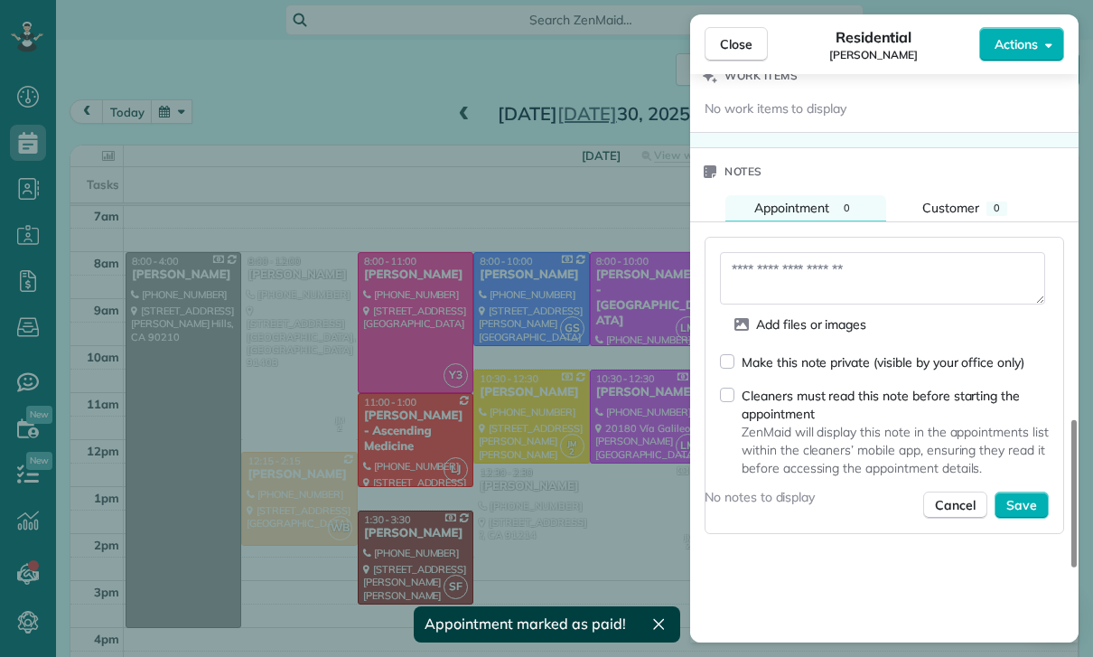
click at [787, 278] on textarea at bounding box center [882, 278] width 325 height 52
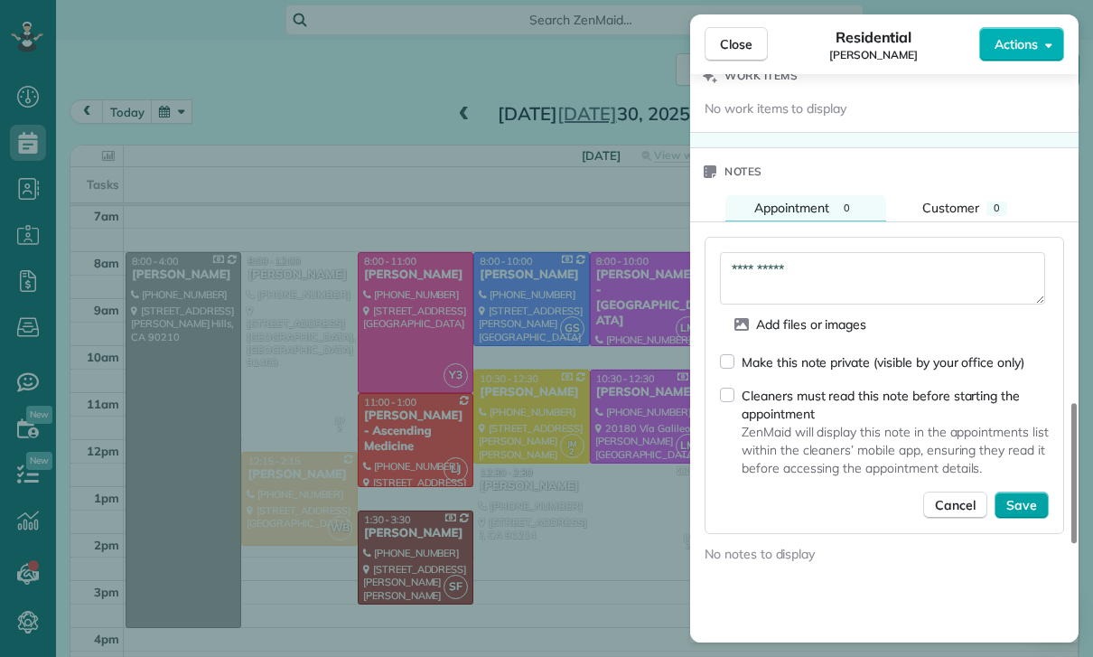
type textarea "**********"
click at [1019, 496] on span "Save" at bounding box center [1021, 505] width 31 height 18
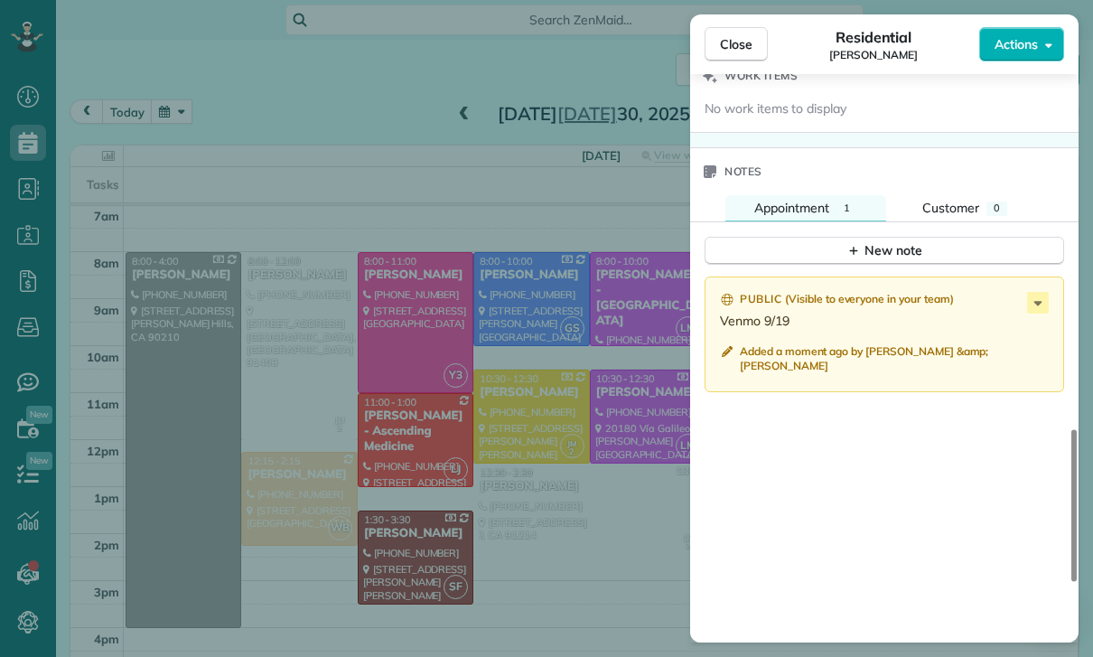
click at [229, 115] on div "Close Residential Jennifer White Actions Status Confirmed Jennifer White · Open…" at bounding box center [546, 328] width 1093 height 657
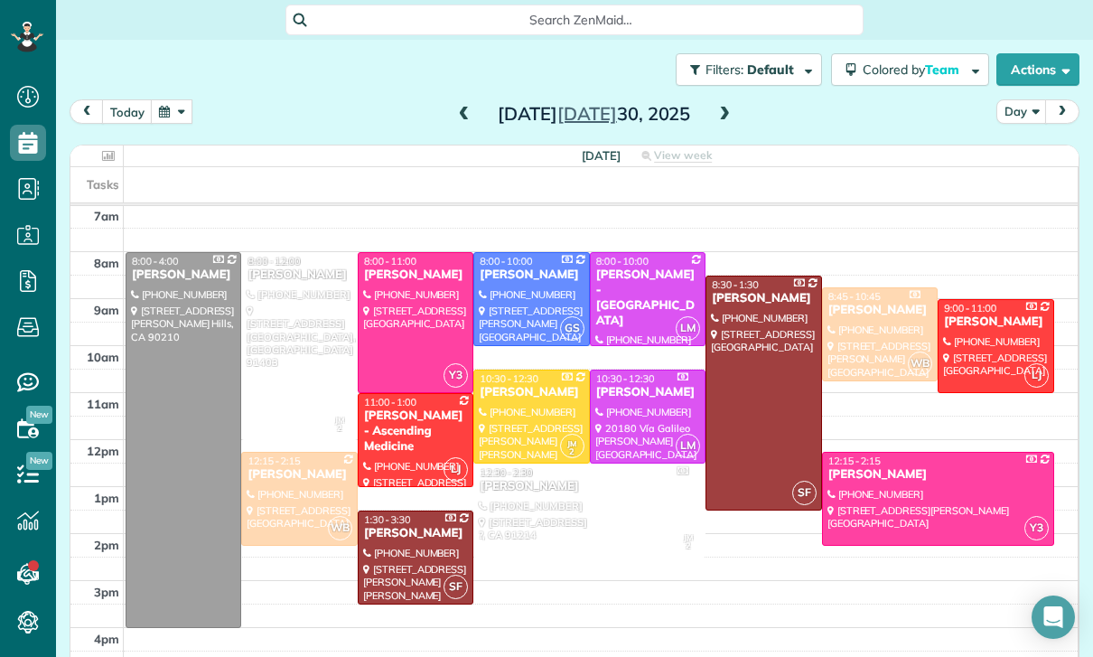
click at [173, 113] on button "button" at bounding box center [172, 111] width 42 height 24
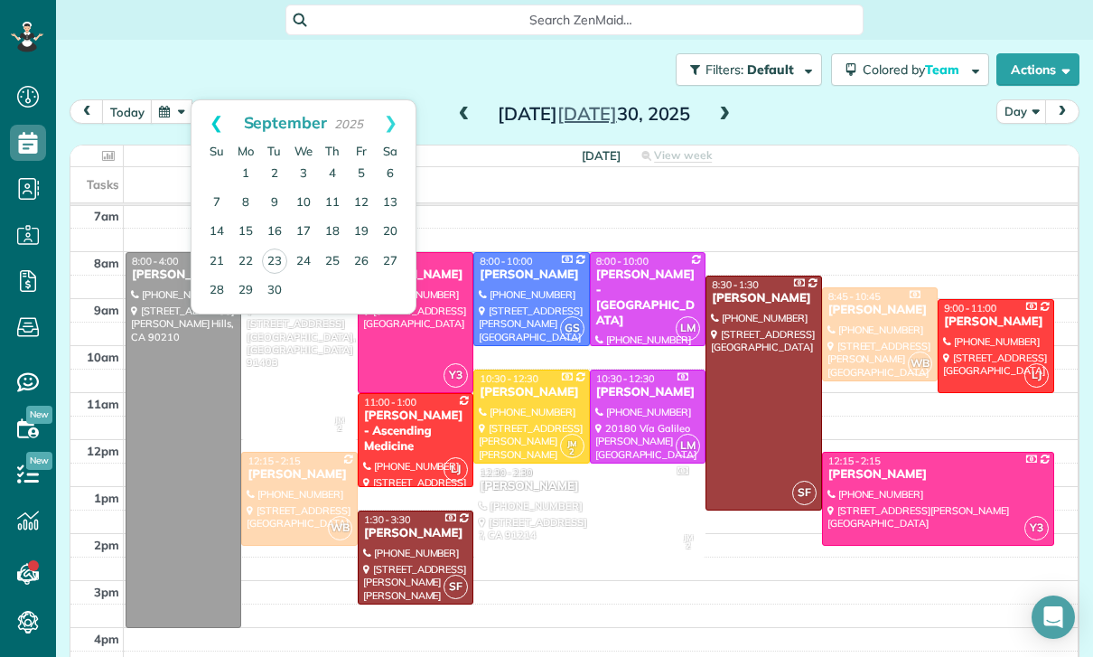
click at [210, 118] on link "Prev" at bounding box center [216, 122] width 50 height 45
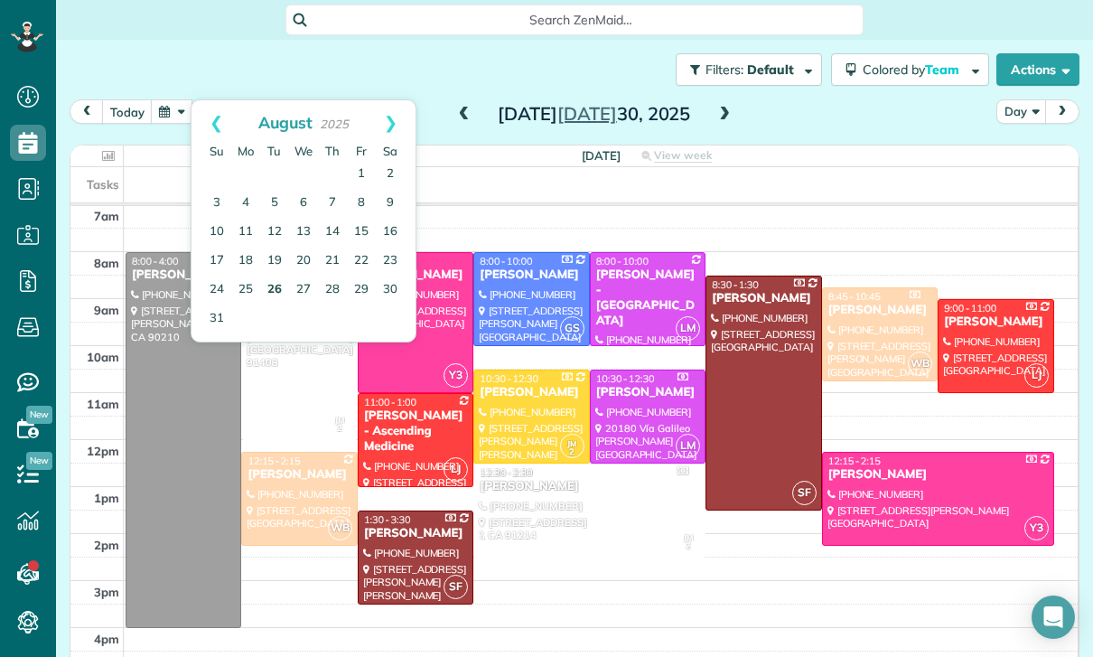
click at [268, 284] on link "26" at bounding box center [274, 289] width 29 height 29
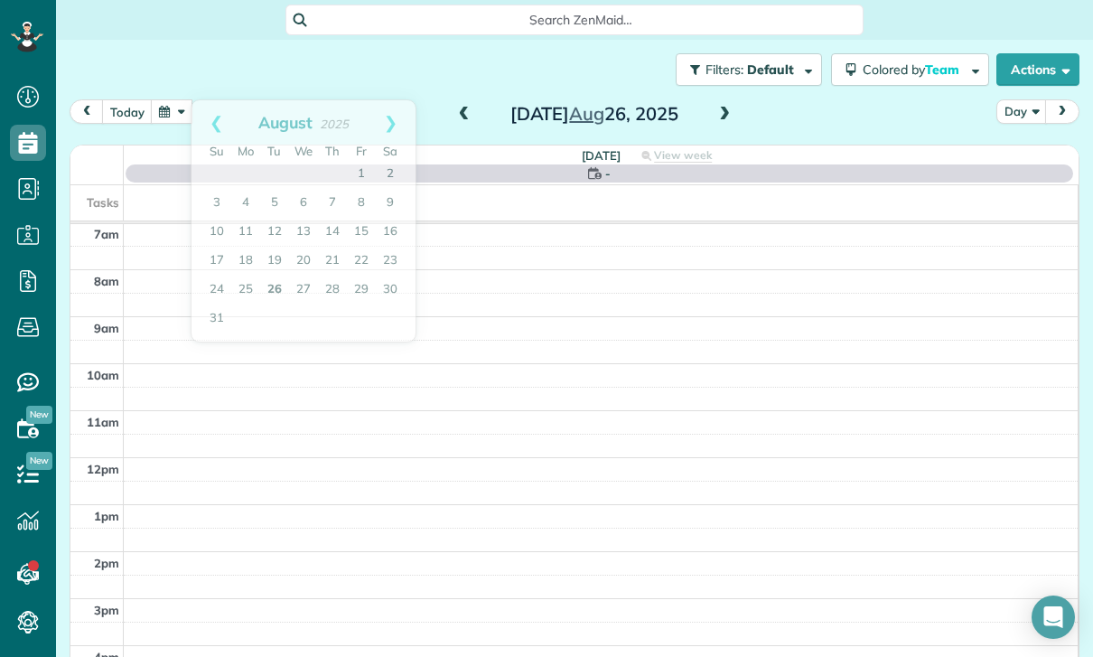
scroll to position [142, 0]
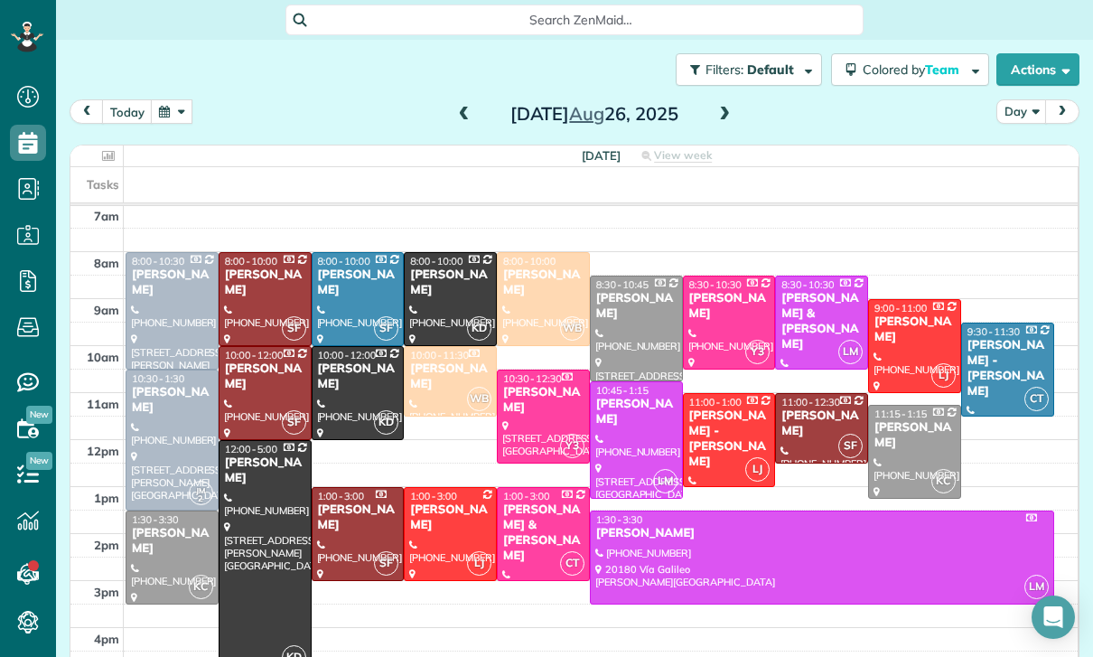
click at [640, 436] on div at bounding box center [636, 440] width 91 height 116
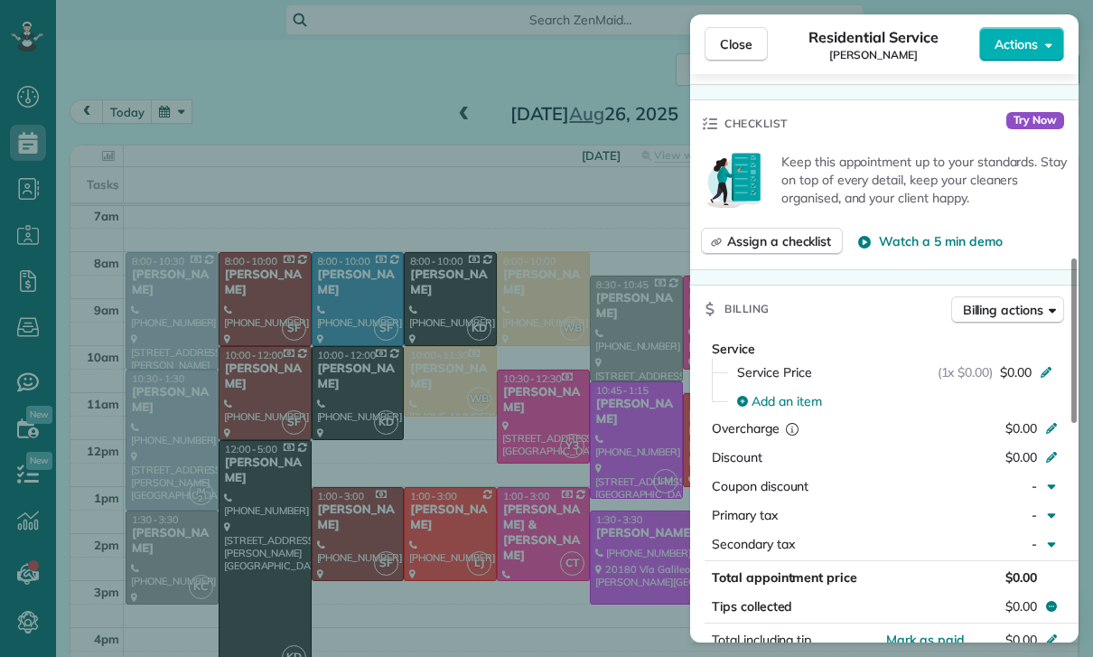
scroll to position [745, 0]
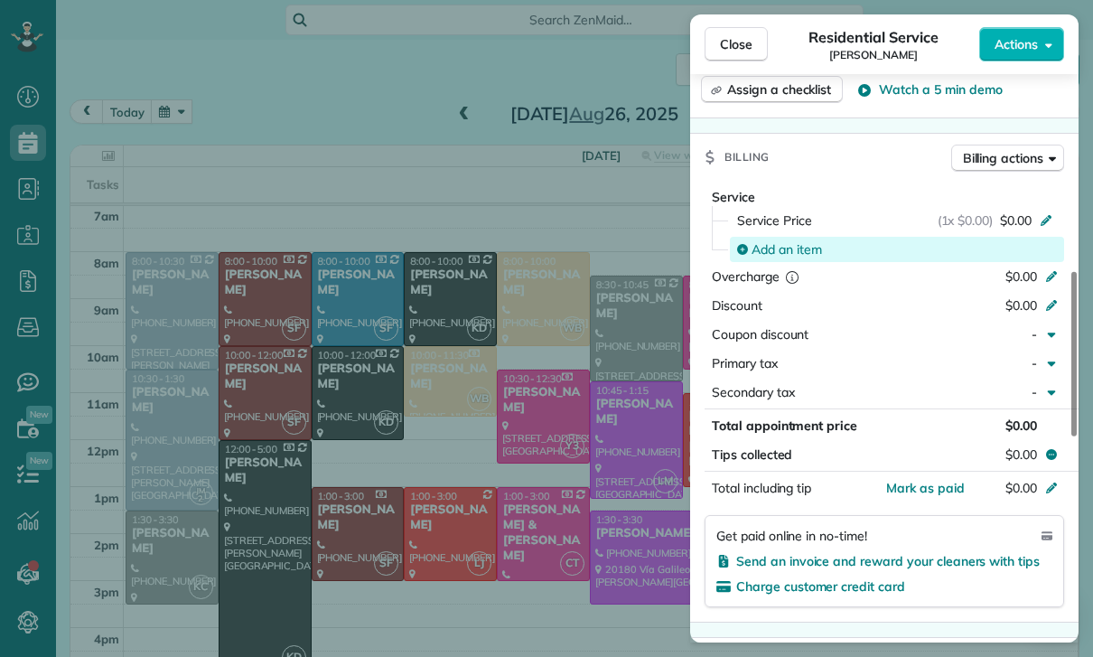
click at [776, 250] on span "Add an item" at bounding box center [786, 249] width 70 height 18
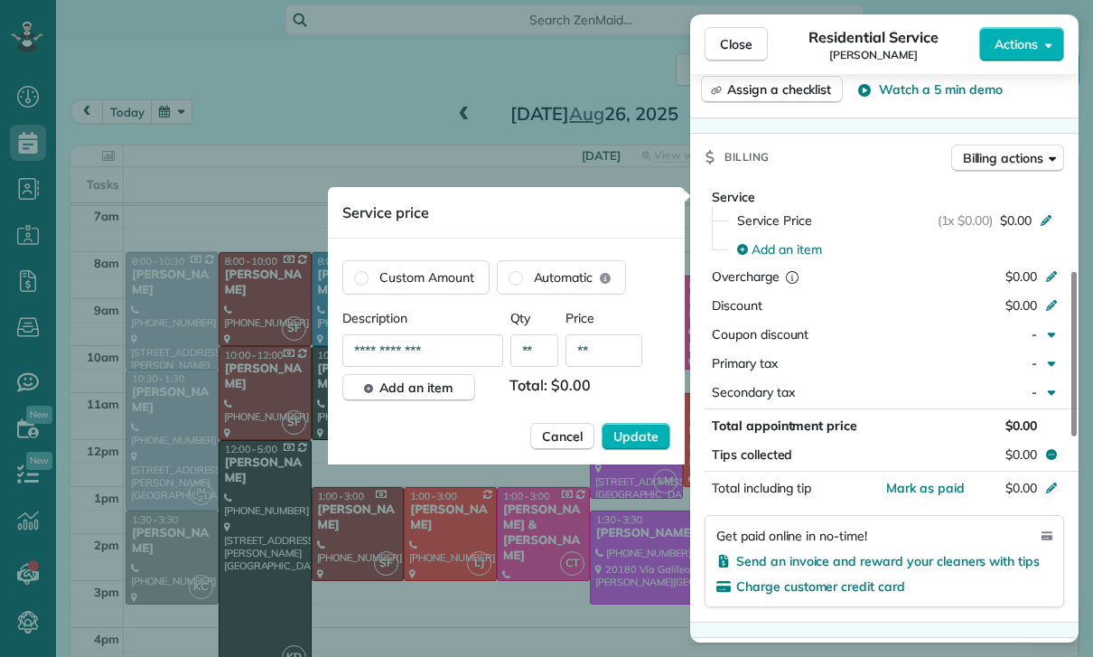
click at [611, 350] on input "**" at bounding box center [603, 350] width 77 height 33
type input "****"
click at [637, 443] on span "Update" at bounding box center [635, 436] width 45 height 18
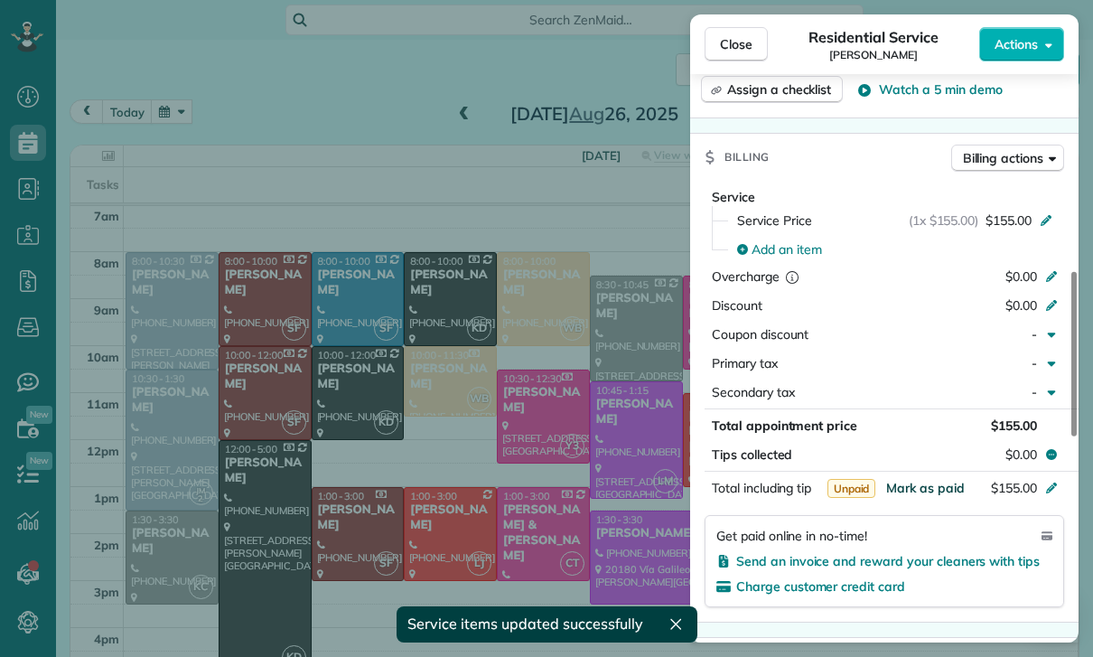
click at [913, 494] on span "Mark as paid" at bounding box center [925, 488] width 79 height 16
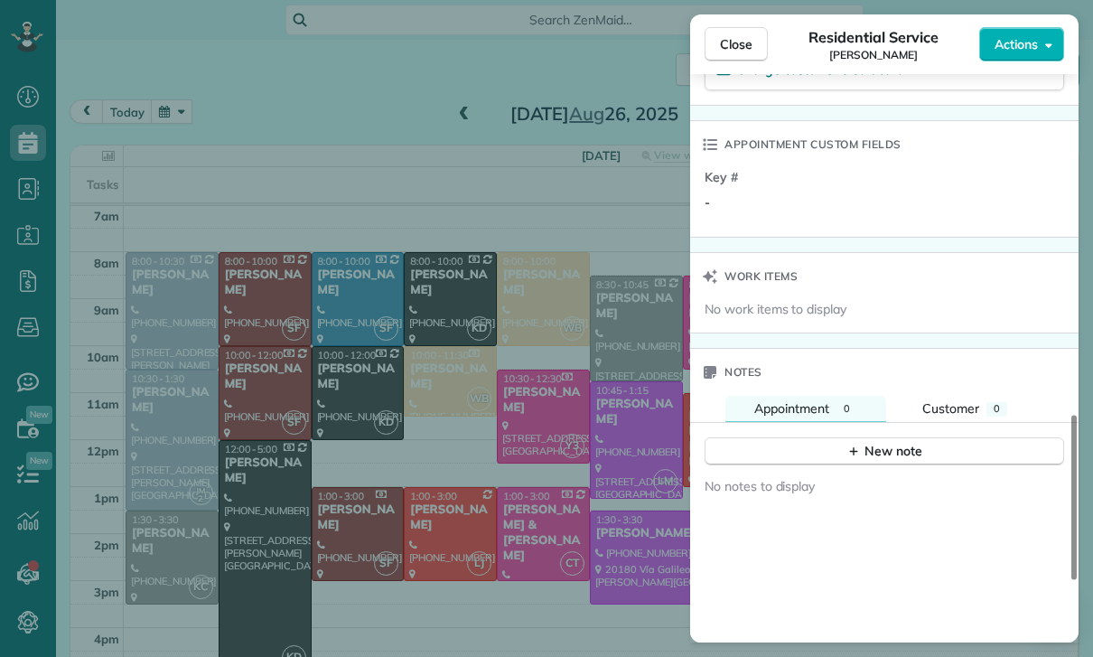
scroll to position [1310, 0]
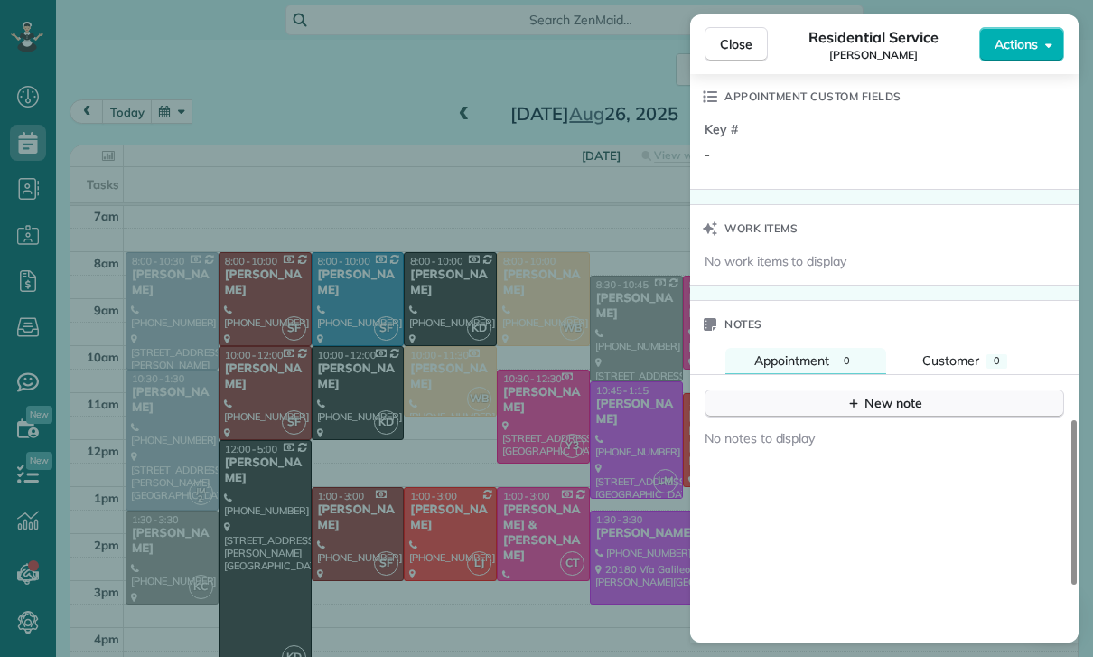
click at [871, 398] on div "New note" at bounding box center [884, 403] width 76 height 19
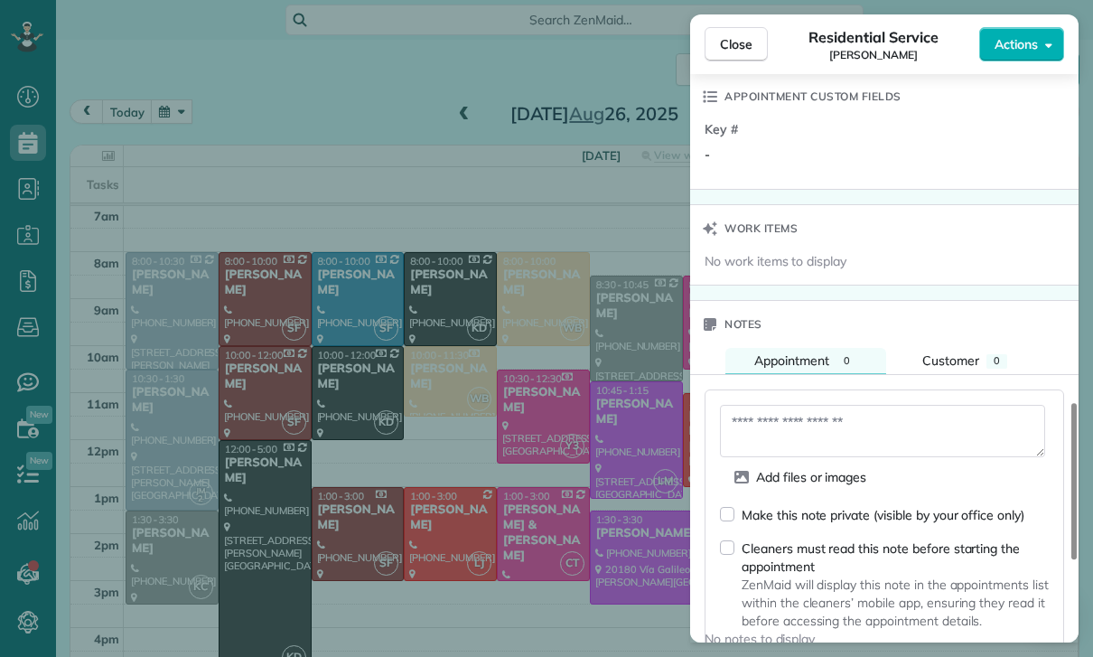
click at [773, 426] on textarea at bounding box center [882, 431] width 325 height 52
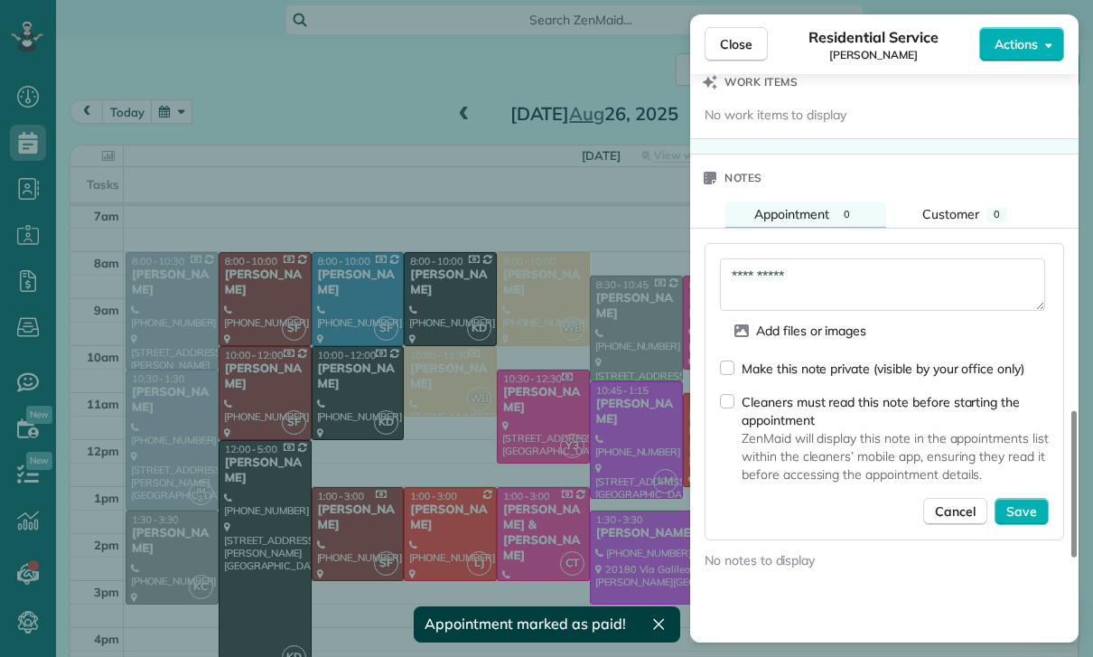
scroll to position [1457, 0]
type textarea "**********"
click at [1016, 509] on span "Save" at bounding box center [1021, 510] width 31 height 18
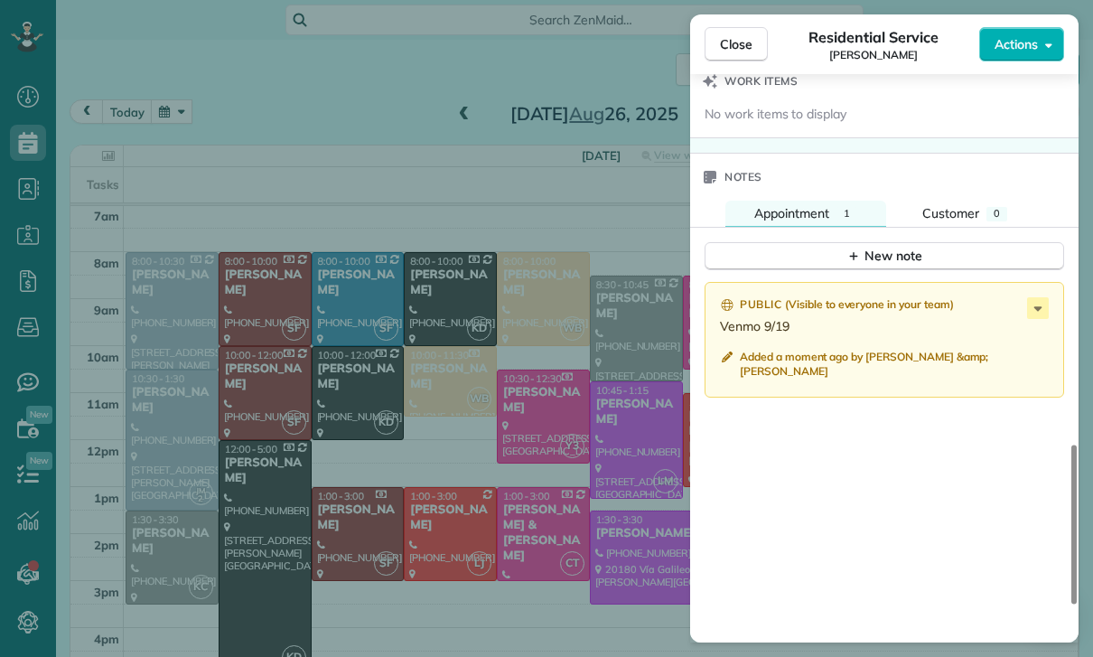
click at [169, 93] on div "Close Residential Service Brian Tan Actions Status Confirmed Brian Tan · Open p…" at bounding box center [546, 328] width 1093 height 657
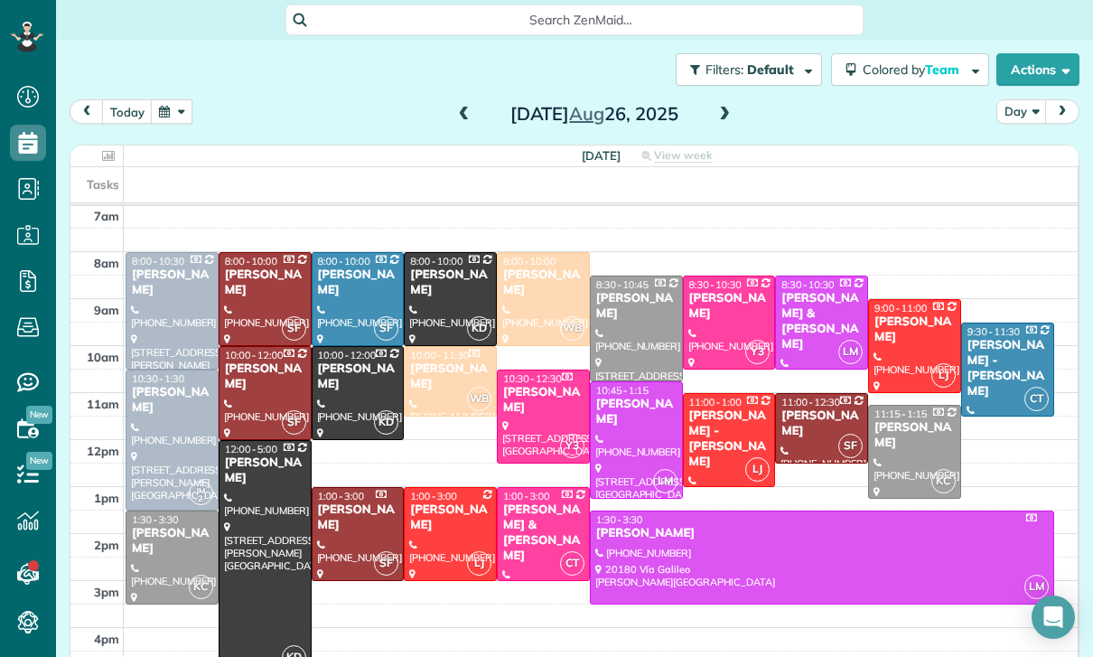
click at [187, 115] on button "button" at bounding box center [172, 111] width 42 height 24
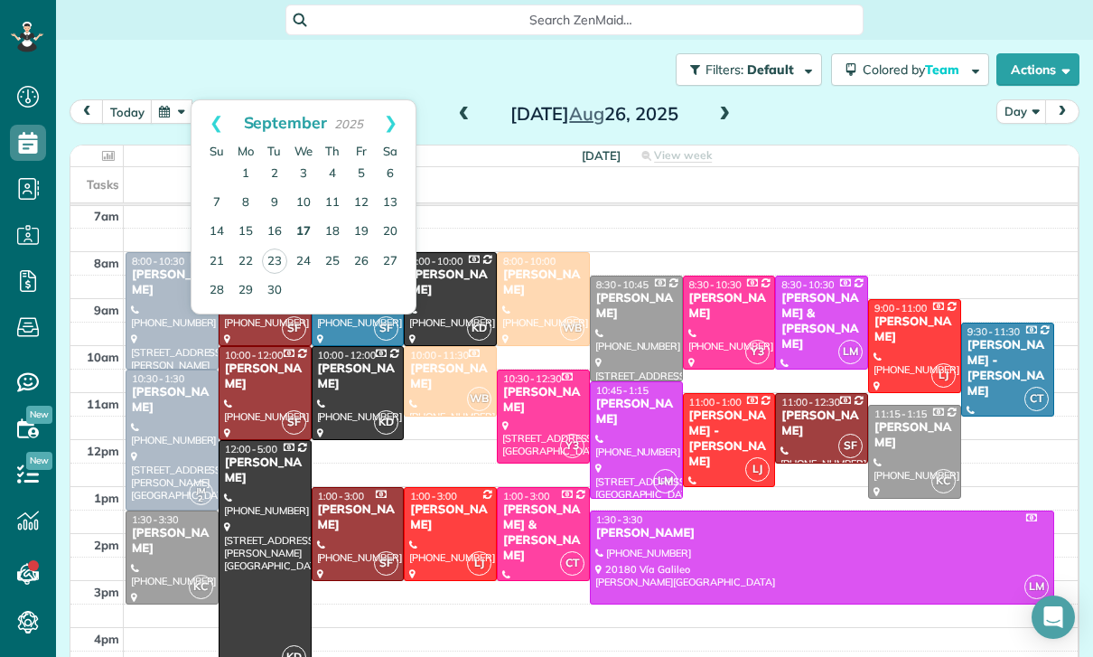
click at [305, 229] on link "17" at bounding box center [303, 232] width 29 height 29
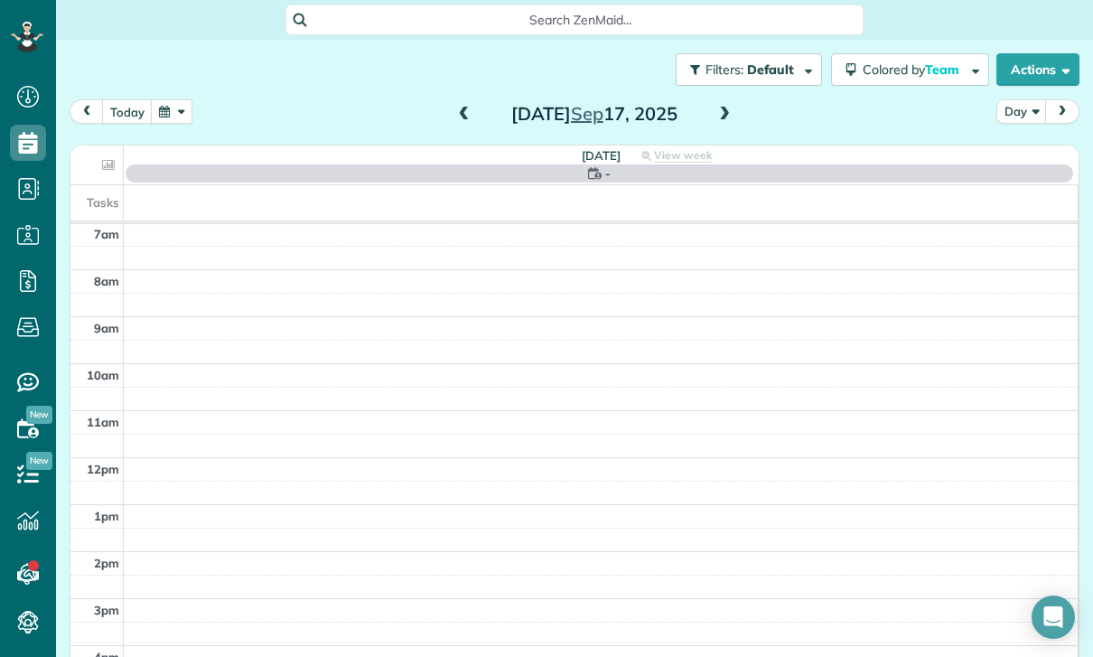
scroll to position [142, 0]
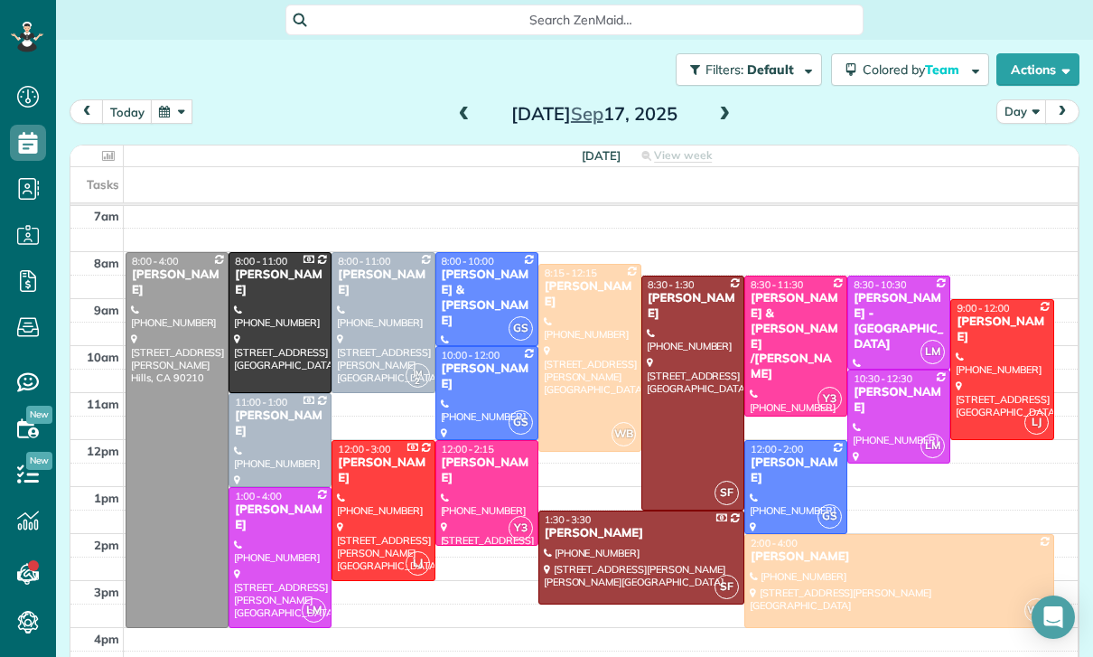
click at [882, 405] on div at bounding box center [898, 416] width 101 height 92
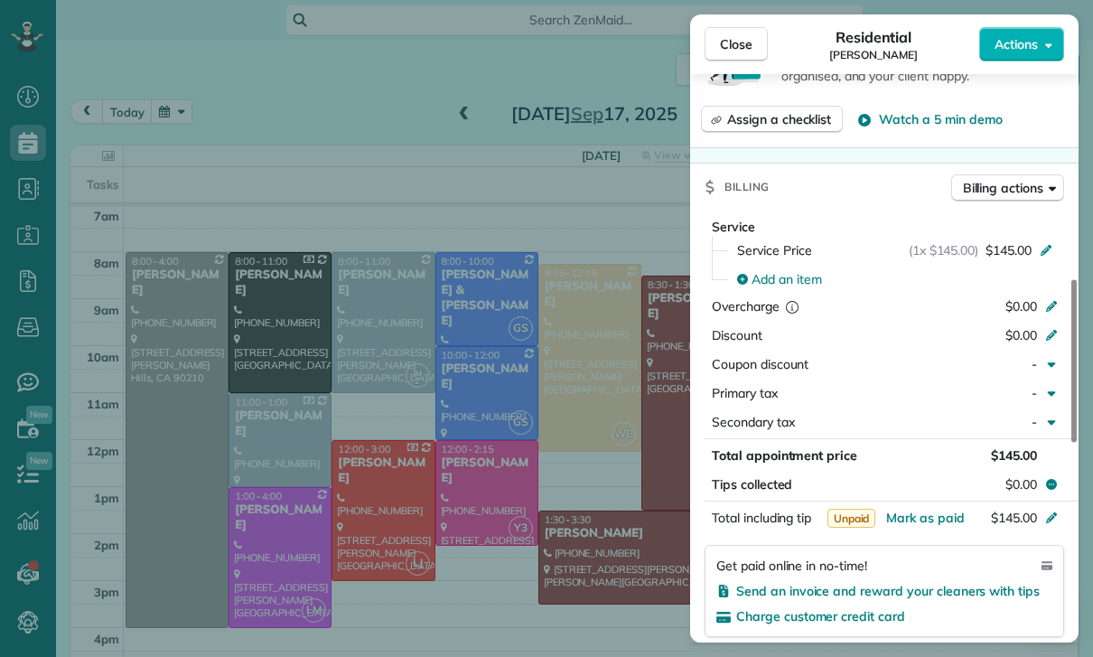
scroll to position [784, 0]
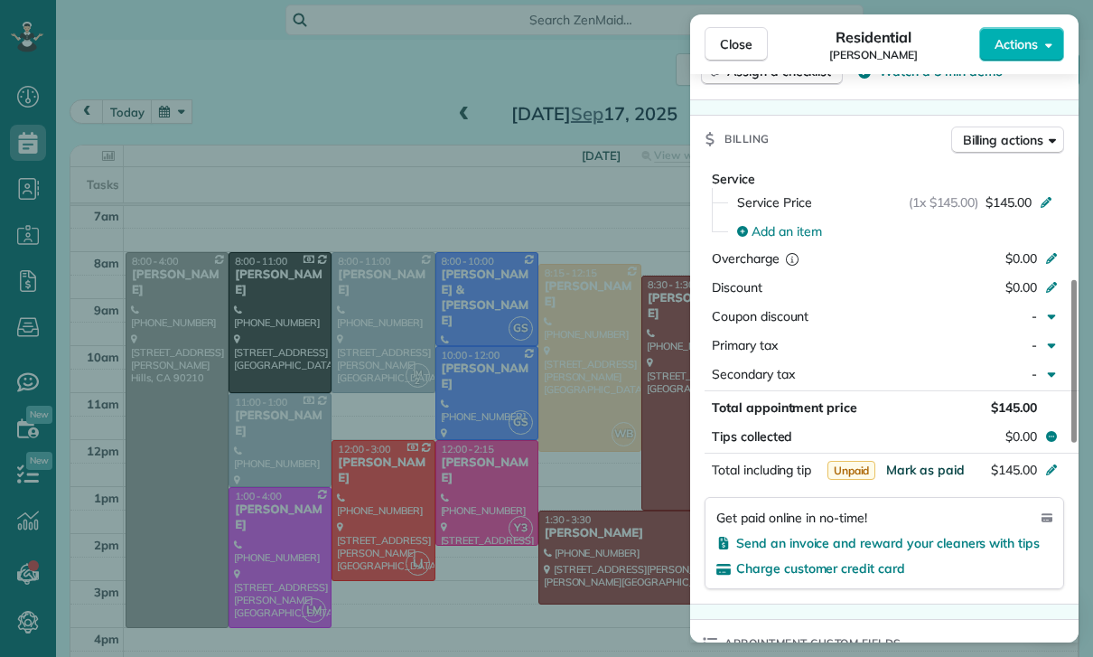
click at [929, 466] on span "Mark as paid" at bounding box center [925, 470] width 79 height 16
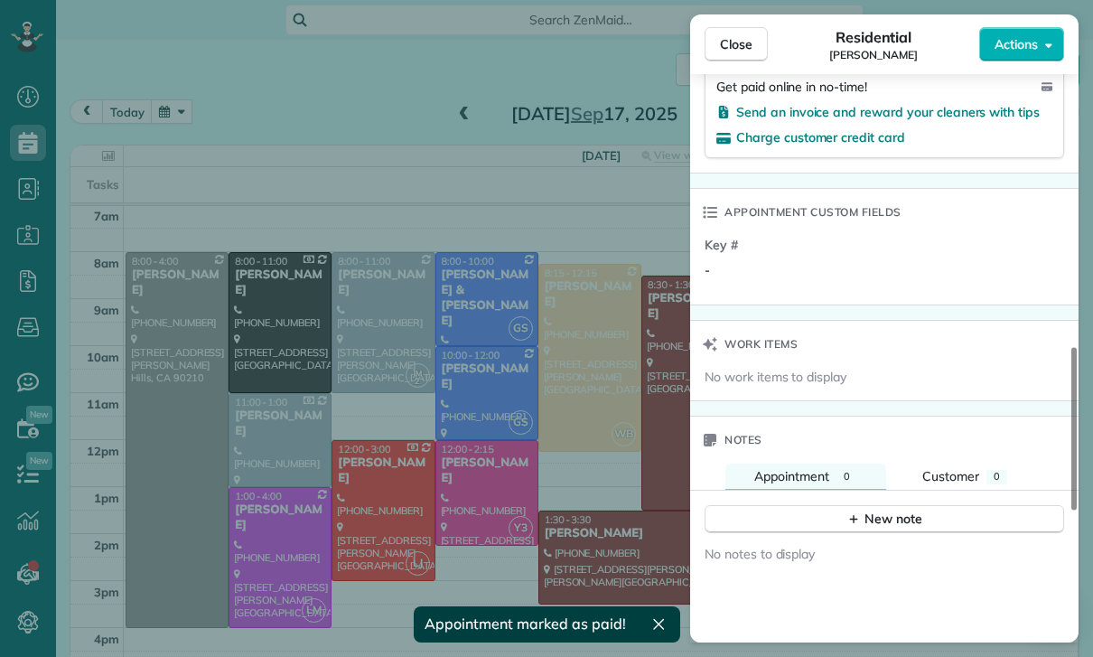
scroll to position [1277, 0]
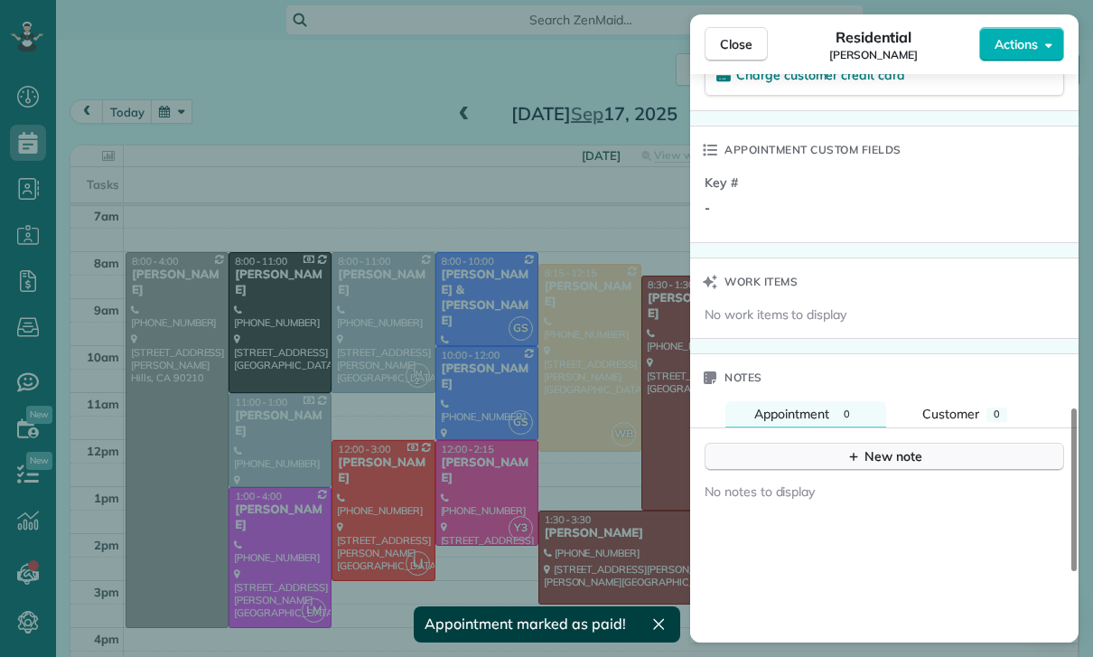
click at [854, 452] on icon "button" at bounding box center [853, 456] width 14 height 14
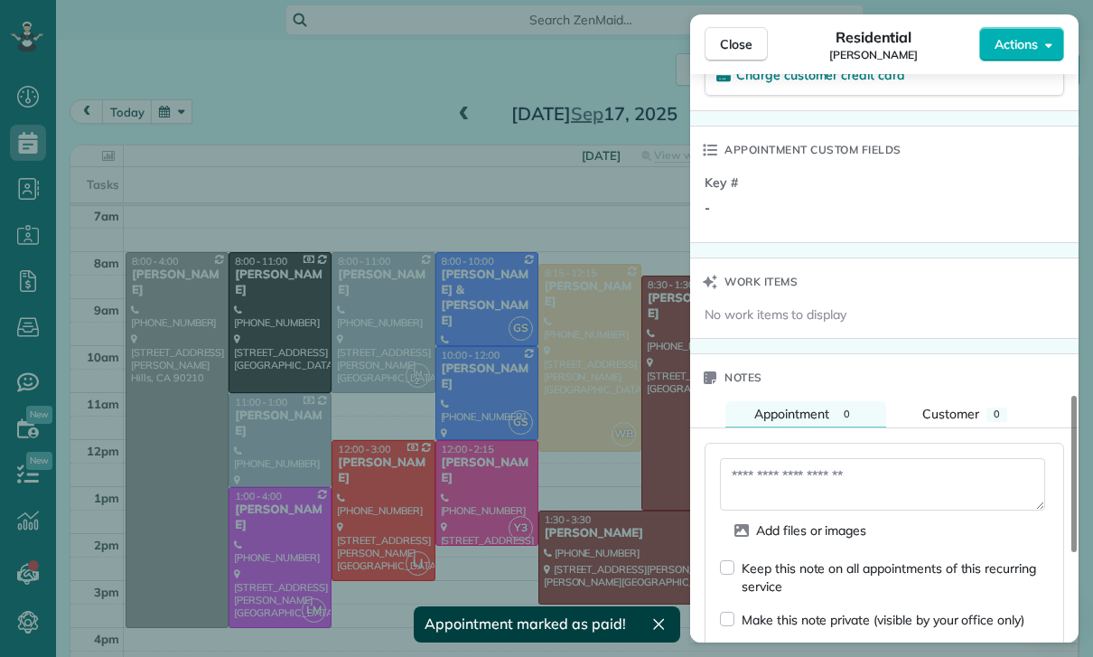
click at [822, 472] on textarea at bounding box center [882, 484] width 325 height 52
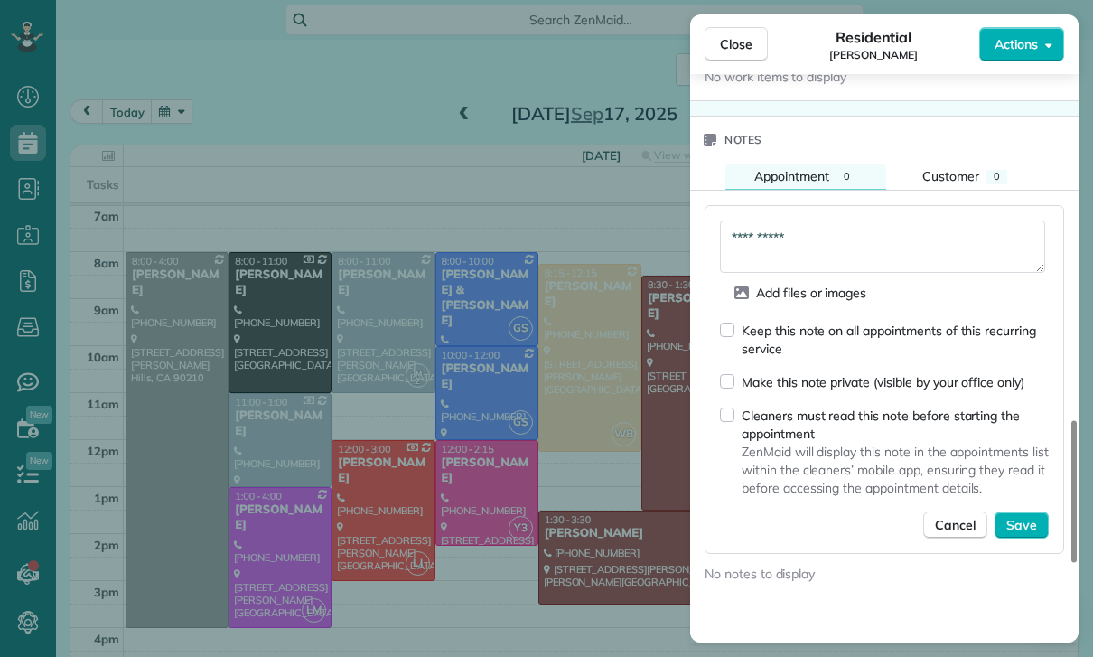
scroll to position [1512, 0]
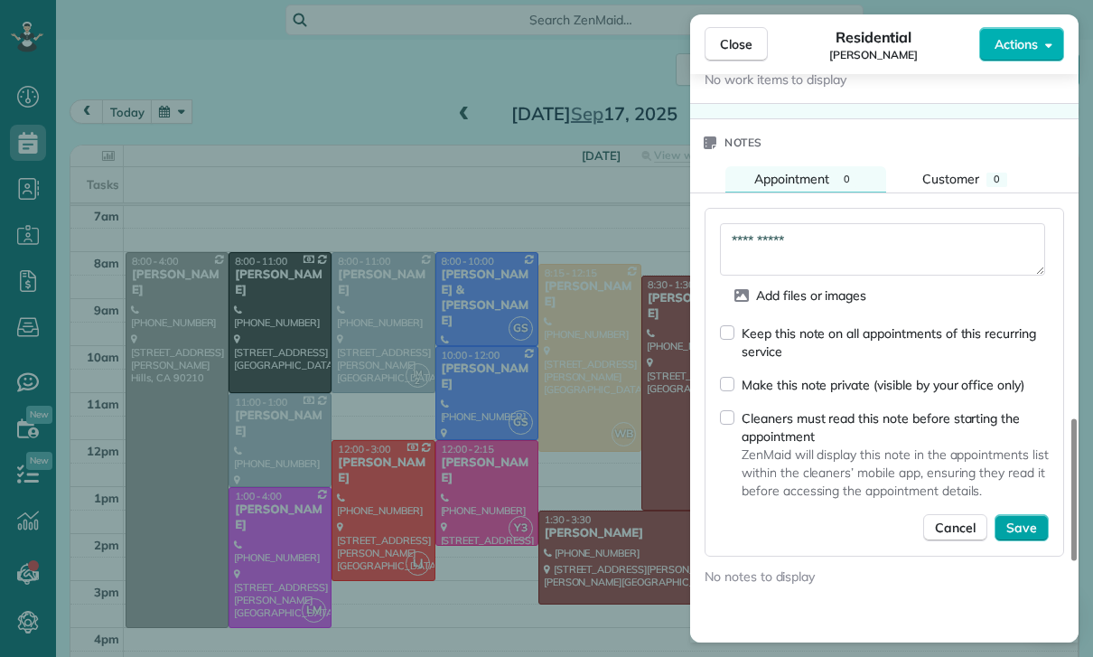
type textarea "**********"
click at [1034, 532] on span "Save" at bounding box center [1021, 527] width 31 height 18
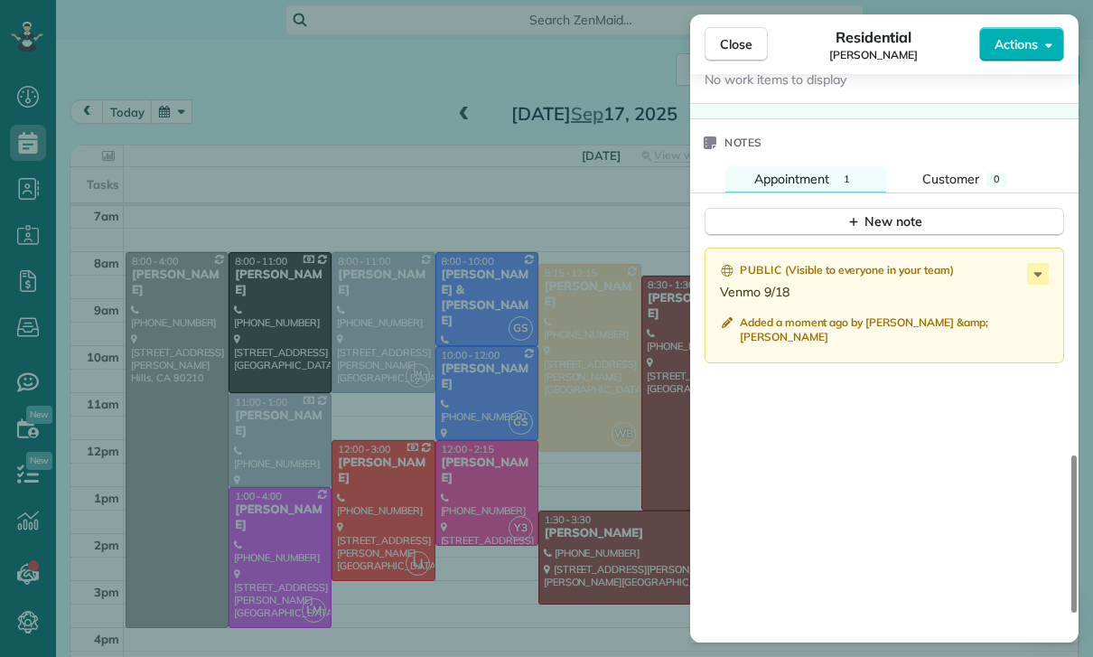
click at [429, 347] on div "Close Residential Jake Trusheim Actions Status Confirmed Jake Trusheim · Open p…" at bounding box center [546, 328] width 1093 height 657
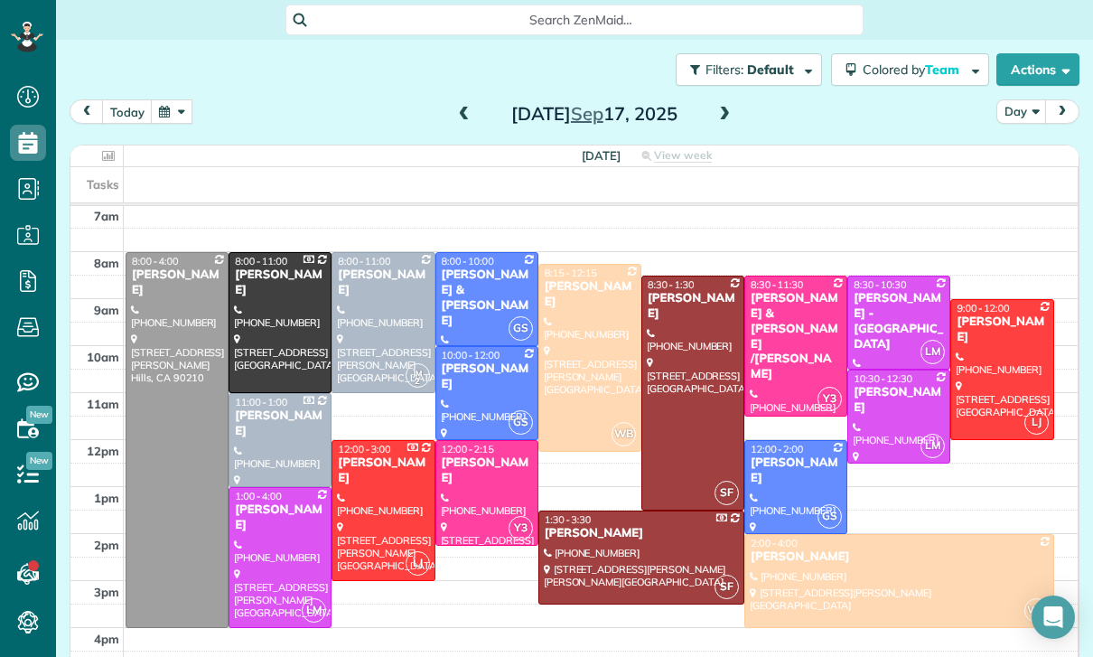
click at [182, 108] on button "button" at bounding box center [172, 111] width 42 height 24
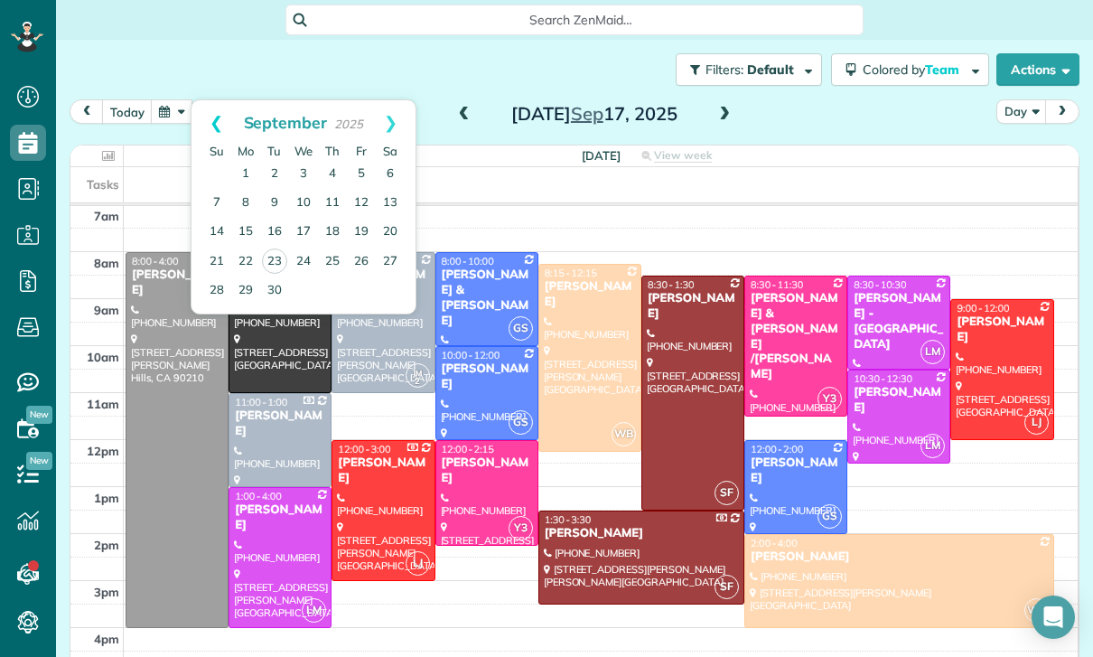
click at [211, 121] on link "Prev" at bounding box center [216, 122] width 50 height 45
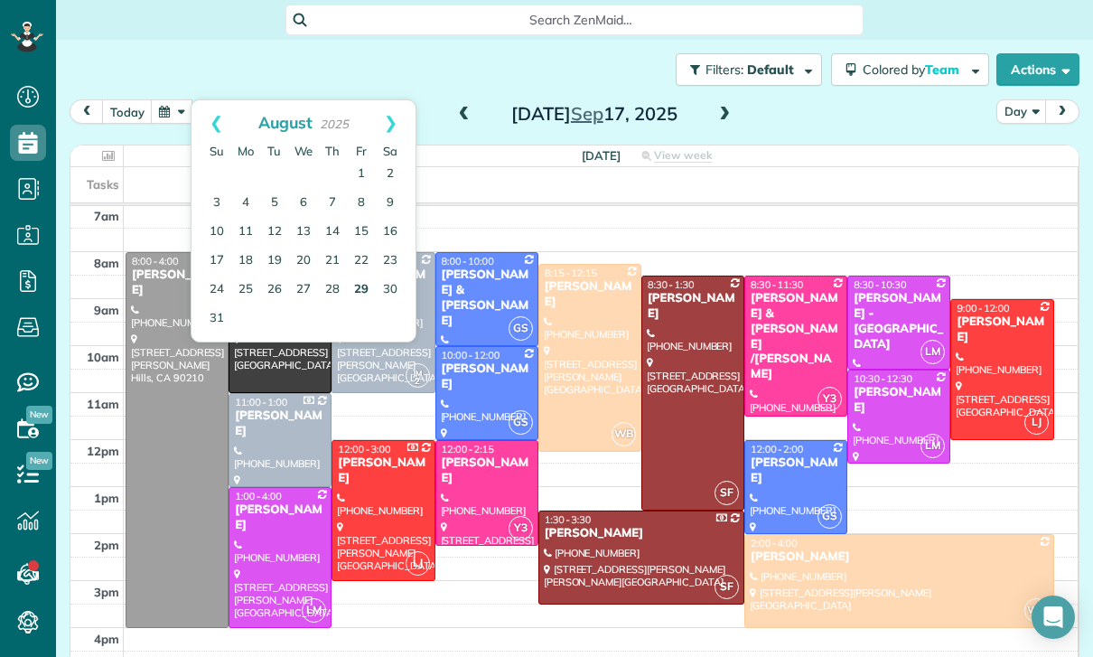
click at [361, 292] on link "29" at bounding box center [361, 289] width 29 height 29
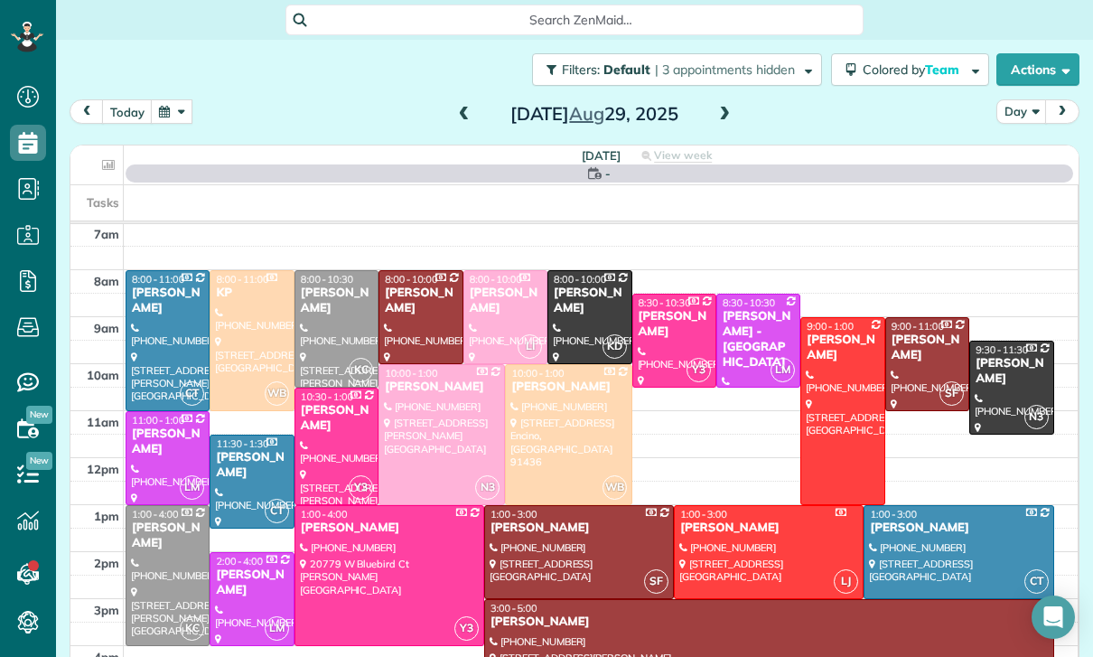
scroll to position [142, 0]
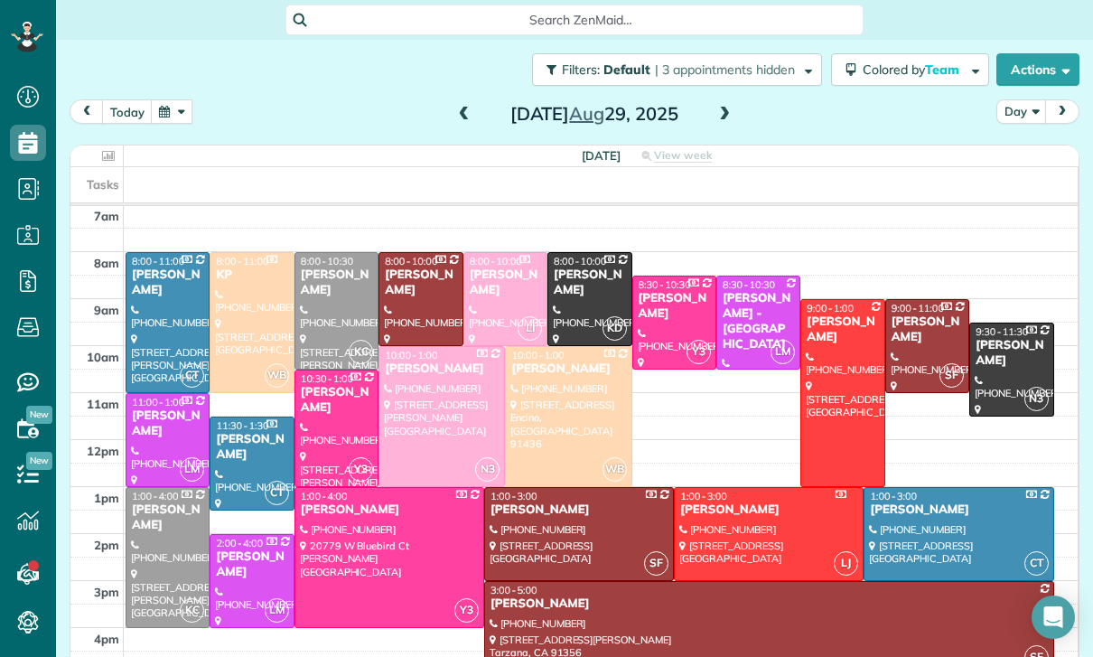
click at [555, 610] on div "[PERSON_NAME]" at bounding box center [769, 603] width 559 height 15
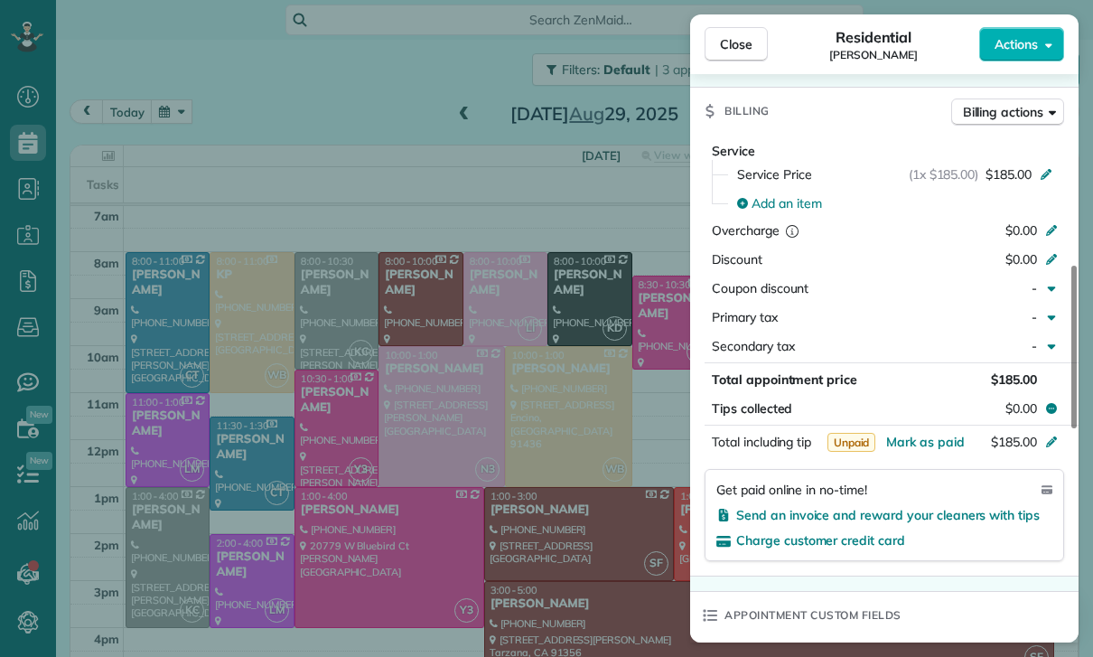
scroll to position [838, 0]
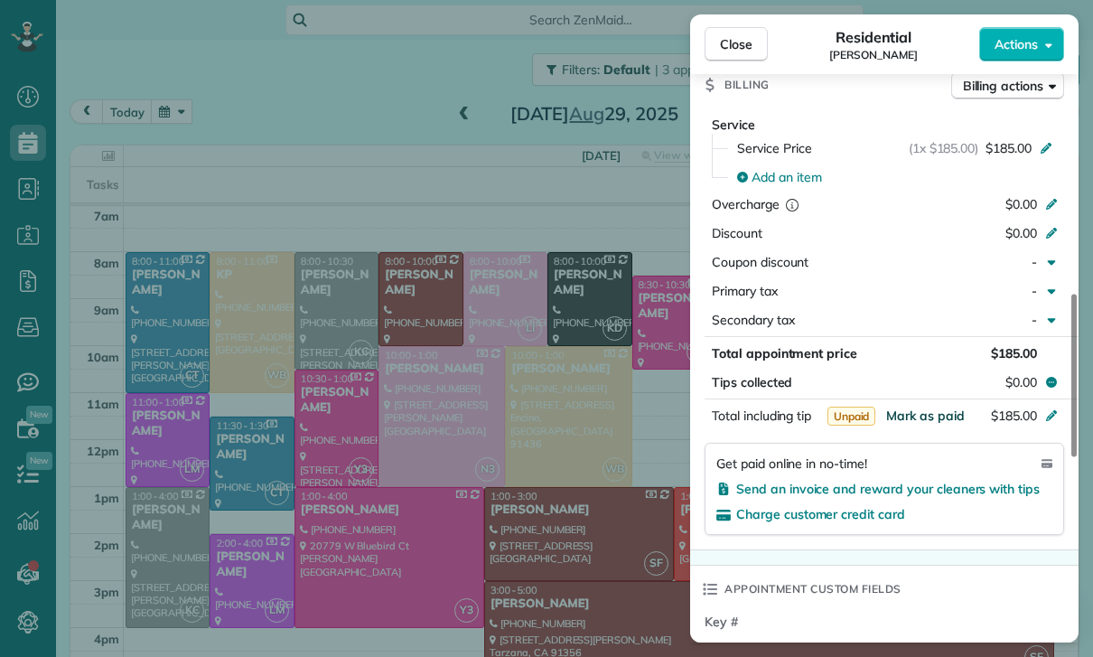
click at [915, 417] on span "Mark as paid" at bounding box center [925, 415] width 79 height 16
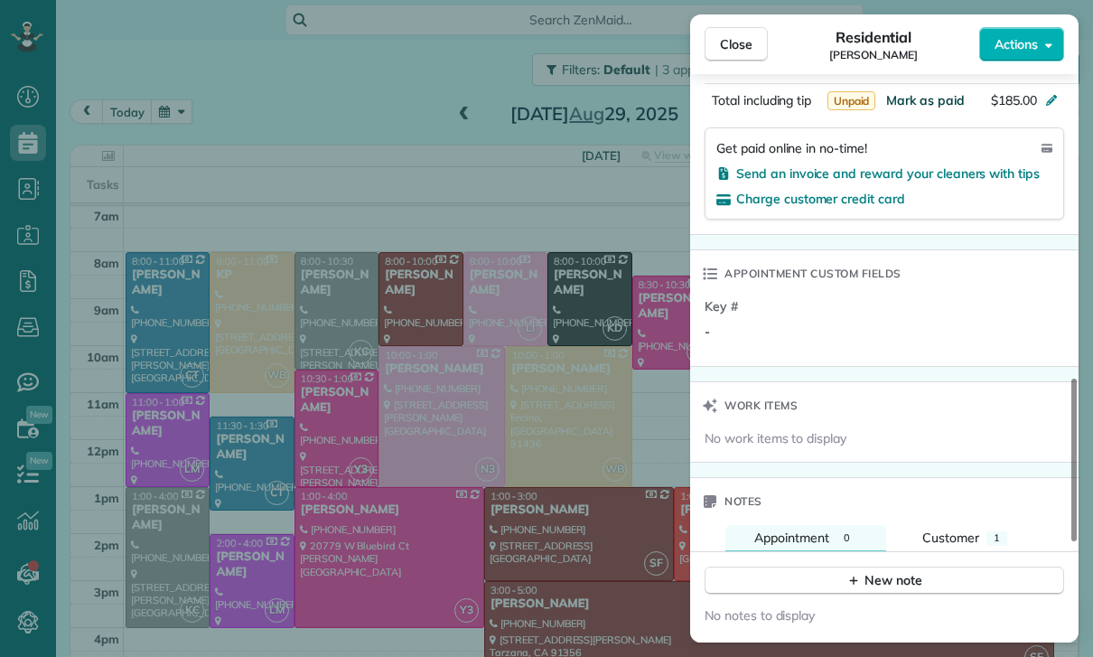
scroll to position [1190, 0]
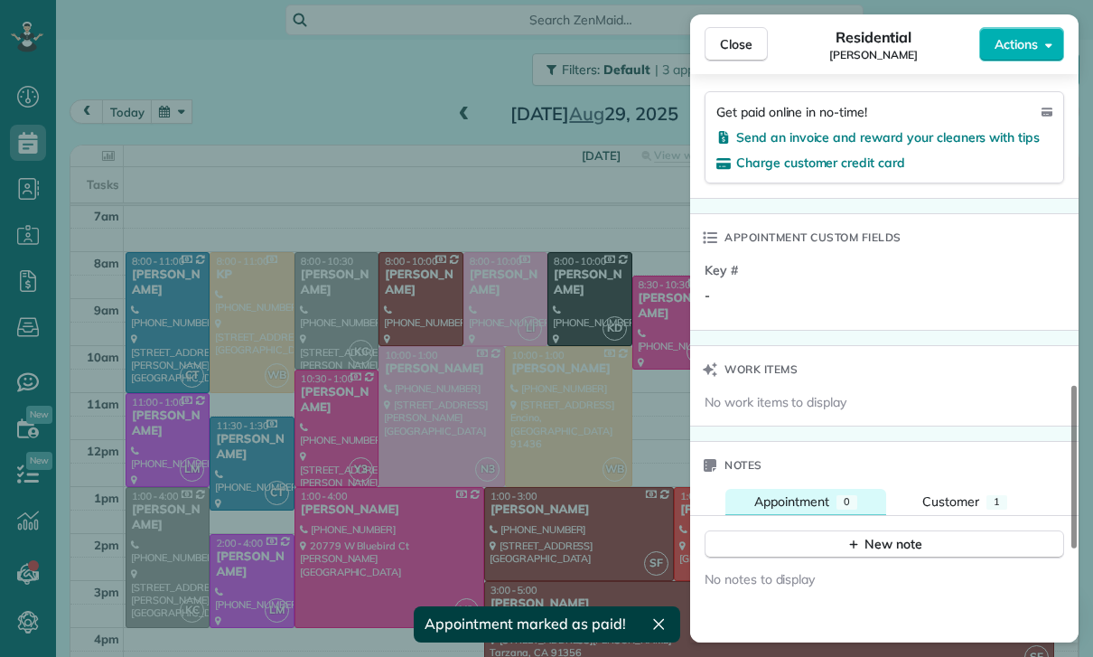
click at [885, 512] on button "Appointment 0" at bounding box center [805, 502] width 161 height 26
click at [868, 546] on div "New note" at bounding box center [884, 544] width 76 height 19
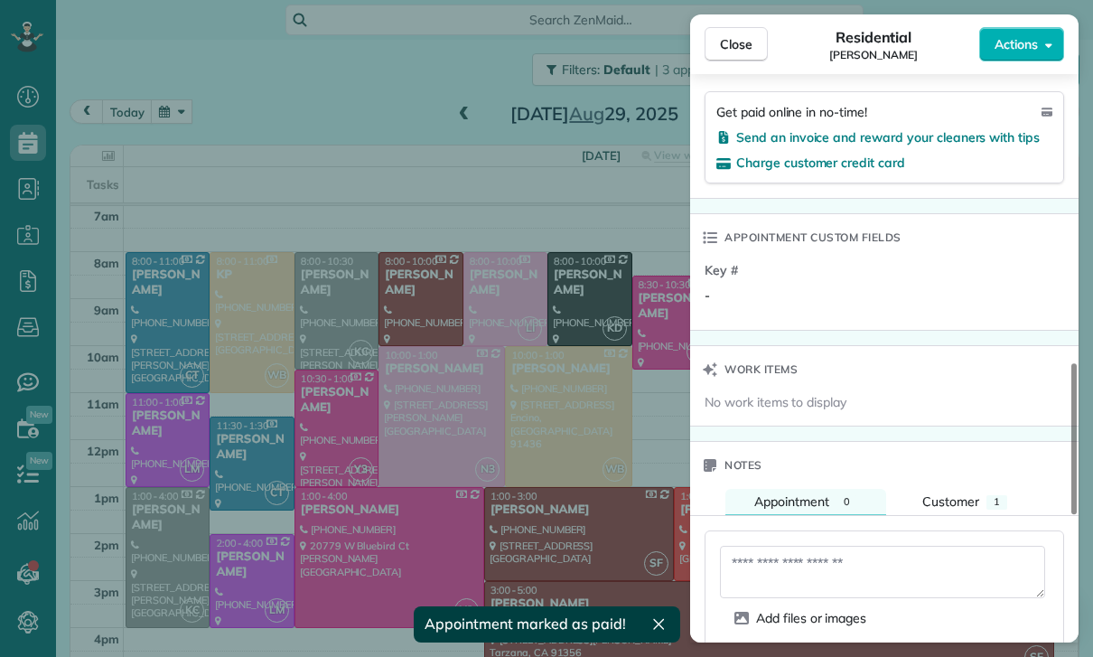
click at [801, 571] on textarea at bounding box center [882, 572] width 325 height 52
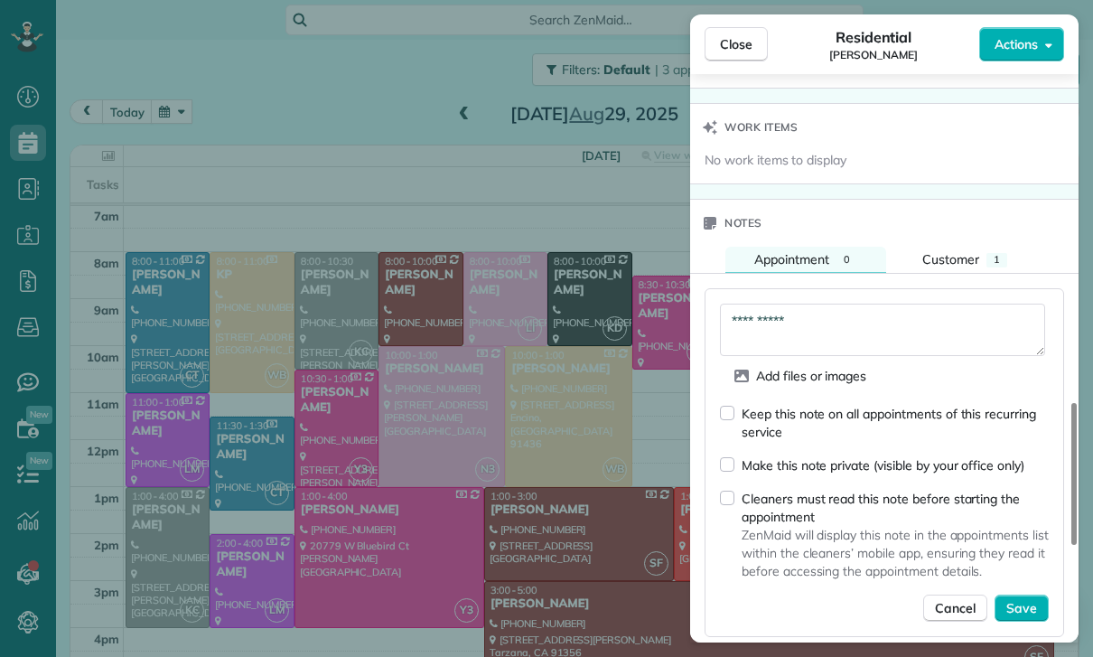
scroll to position [1450, 0]
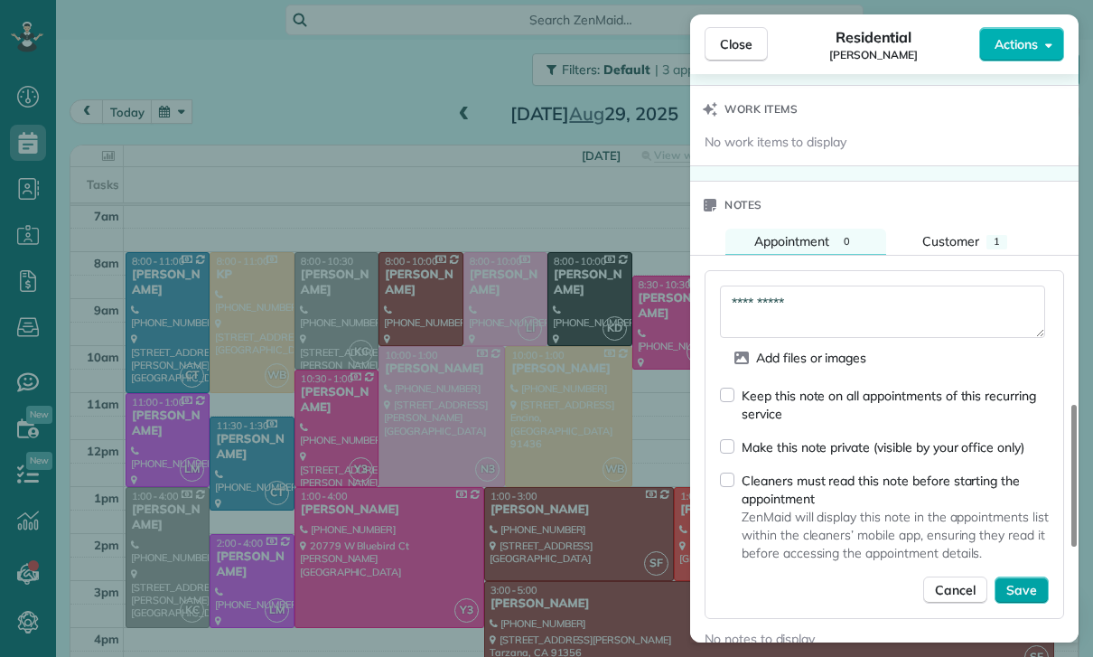
type textarea "**********"
click at [1029, 586] on span "Save" at bounding box center [1021, 590] width 31 height 18
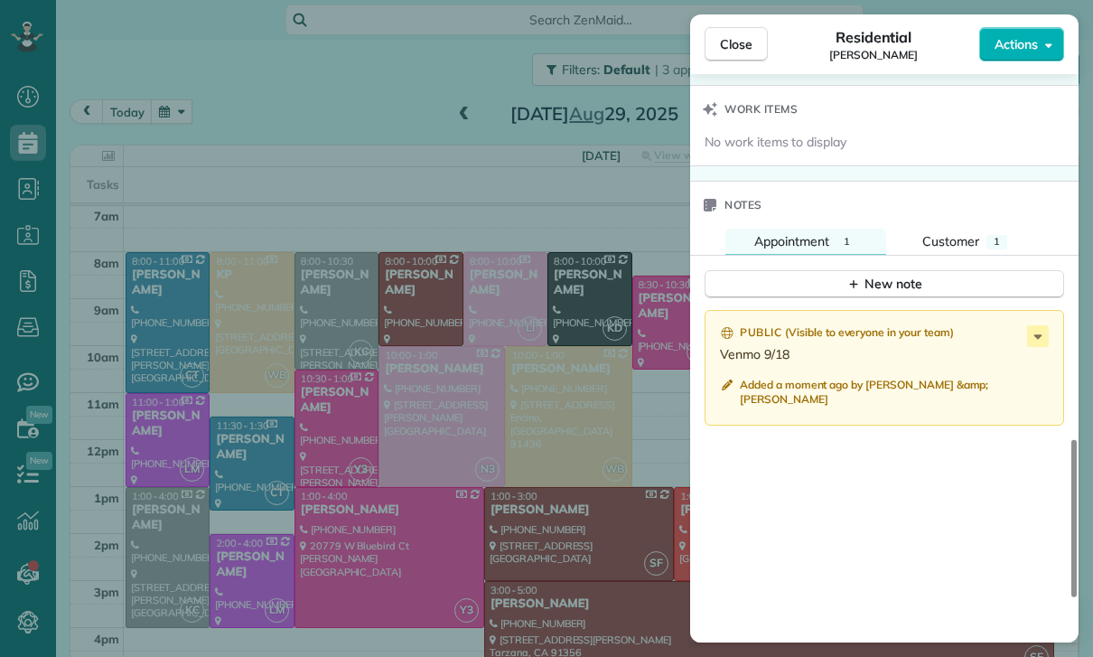
click at [272, 177] on div "Close Residential Yvette Barlowe Actions Status Confirmed Yvette Barlowe · Open…" at bounding box center [546, 328] width 1093 height 657
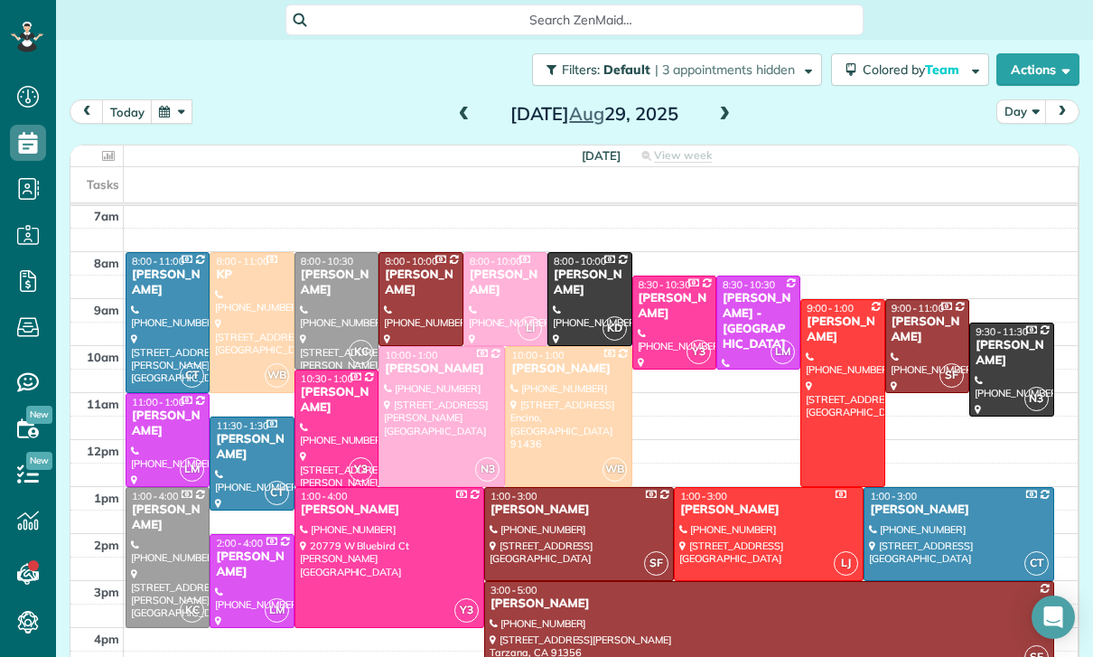
click at [180, 114] on button "button" at bounding box center [172, 111] width 42 height 24
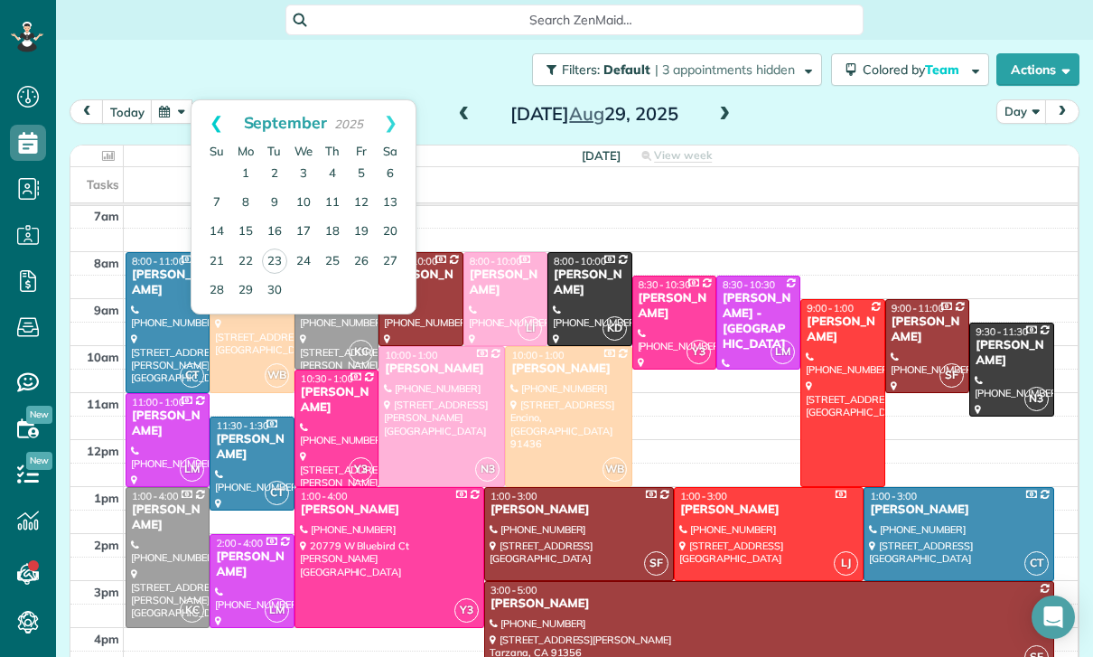
click at [211, 117] on link "Prev" at bounding box center [216, 122] width 50 height 45
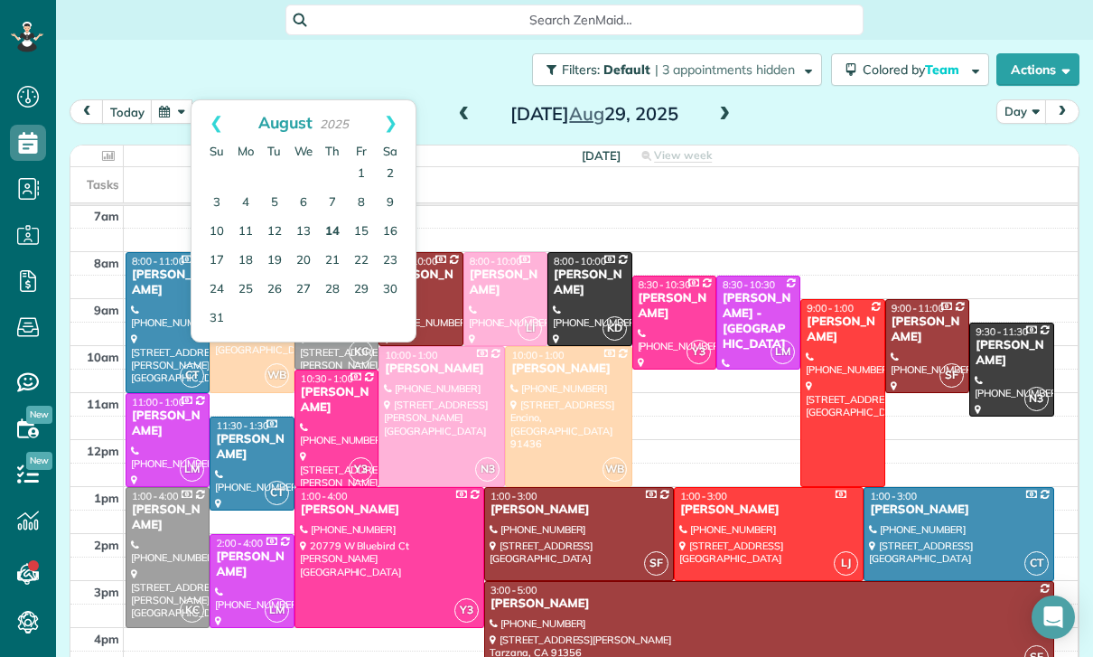
click at [335, 231] on link "14" at bounding box center [332, 232] width 29 height 29
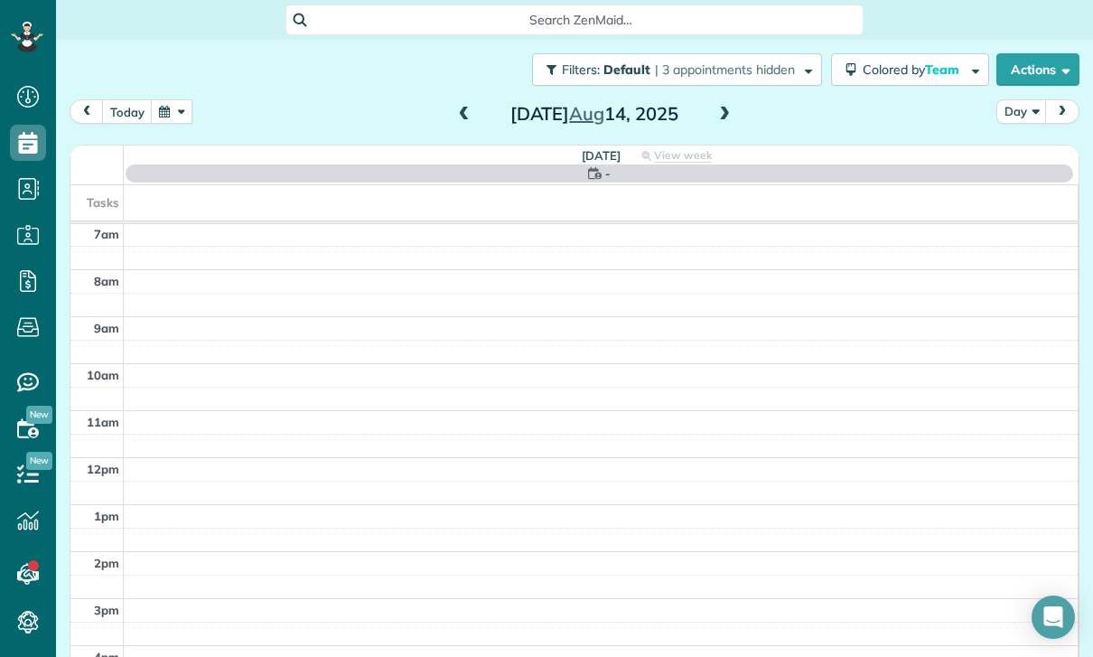
scroll to position [142, 0]
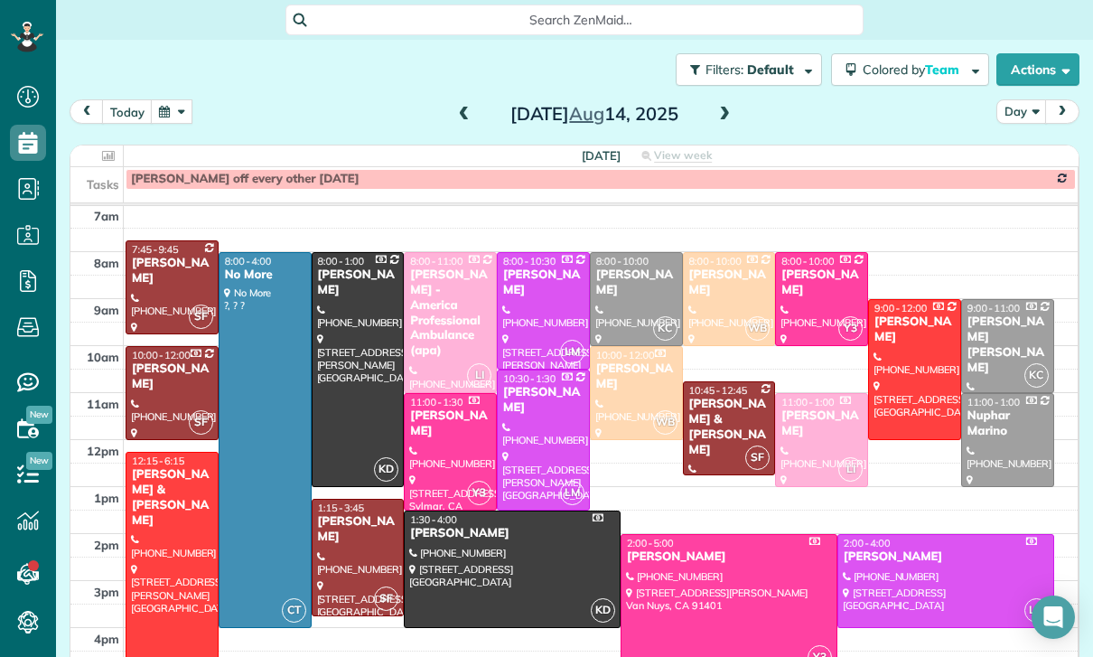
click at [165, 279] on div at bounding box center [171, 287] width 91 height 92
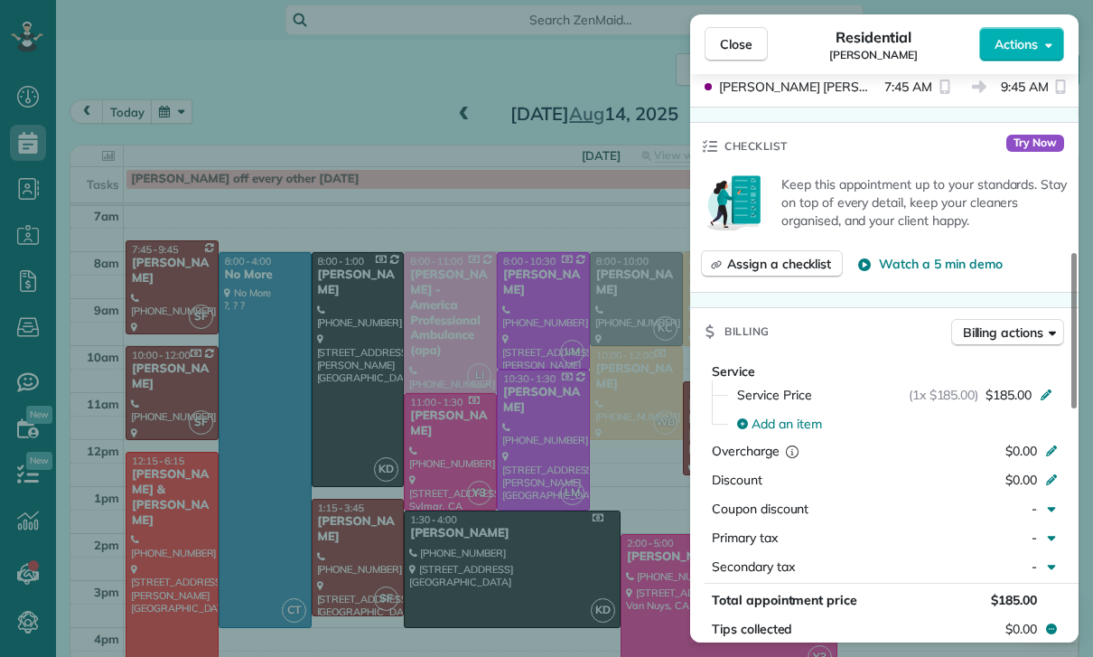
scroll to position [829, 0]
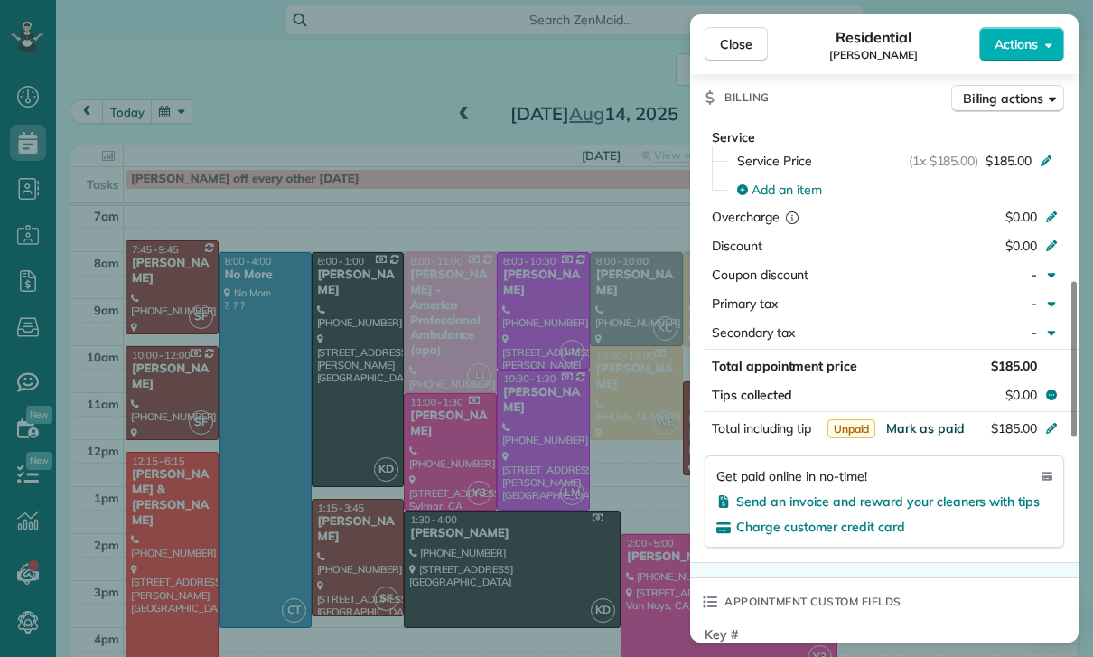
click at [919, 428] on span "Mark as paid" at bounding box center [925, 428] width 79 height 16
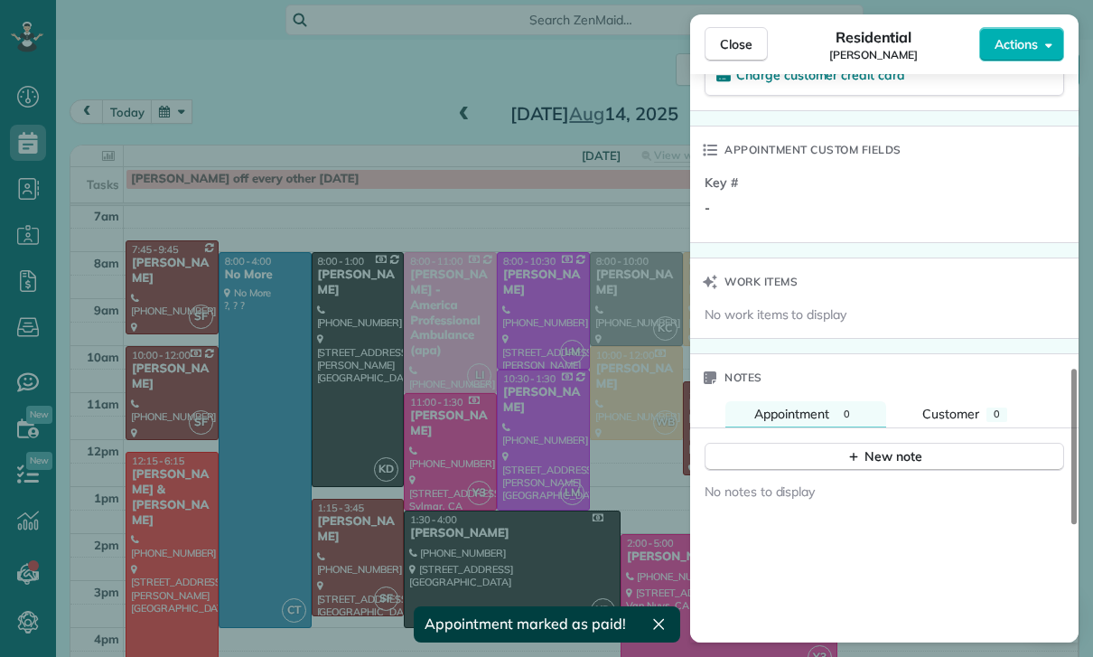
scroll to position [1281, 0]
click at [863, 453] on div "New note" at bounding box center [884, 456] width 76 height 19
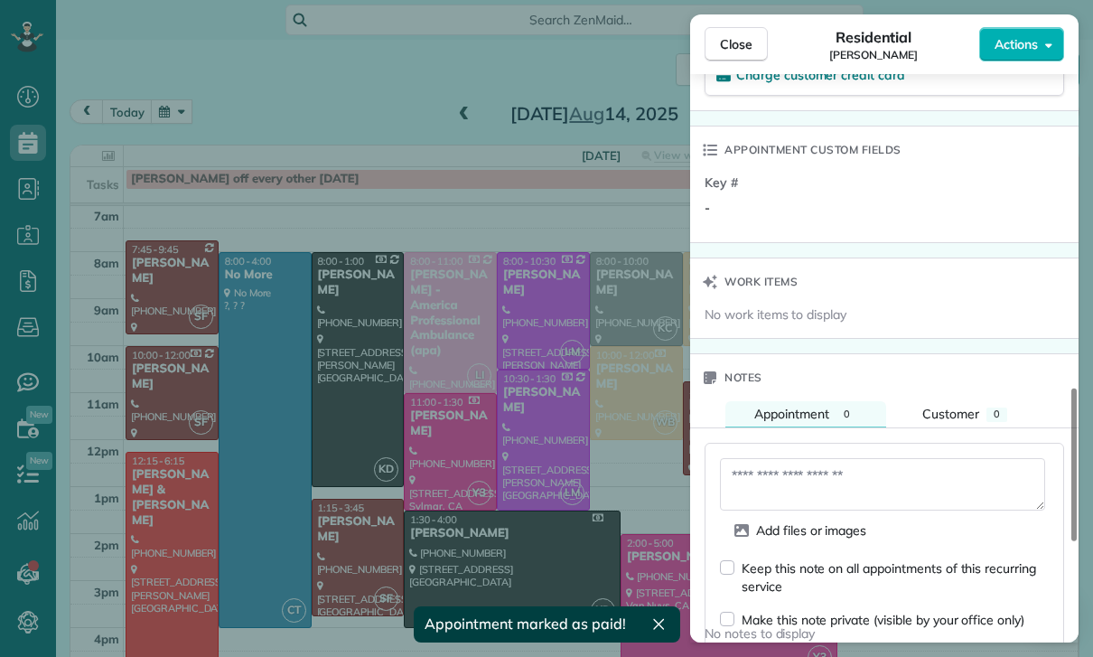
click at [837, 479] on textarea at bounding box center [882, 484] width 325 height 52
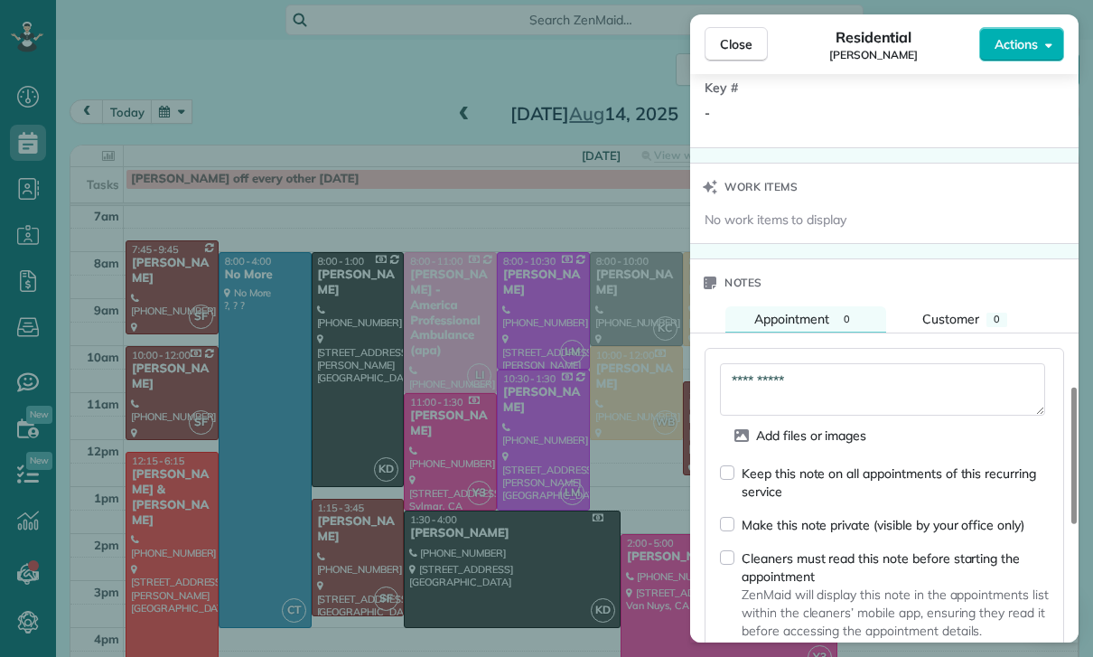
scroll to position [1448, 0]
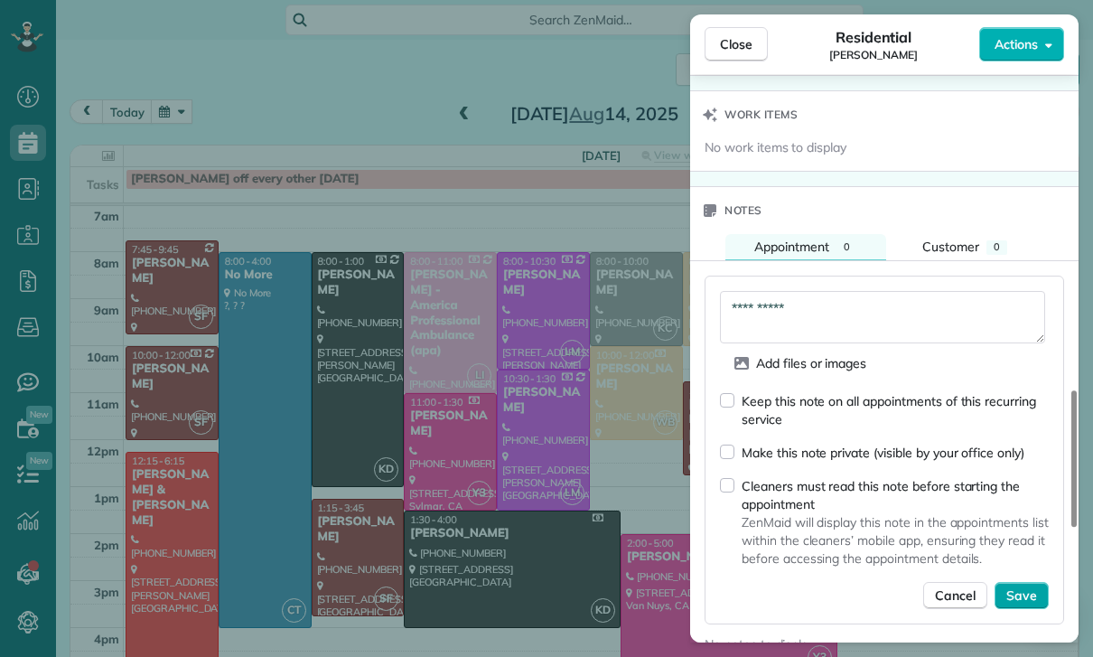
type textarea "**********"
click at [1021, 591] on span "Save" at bounding box center [1021, 595] width 31 height 18
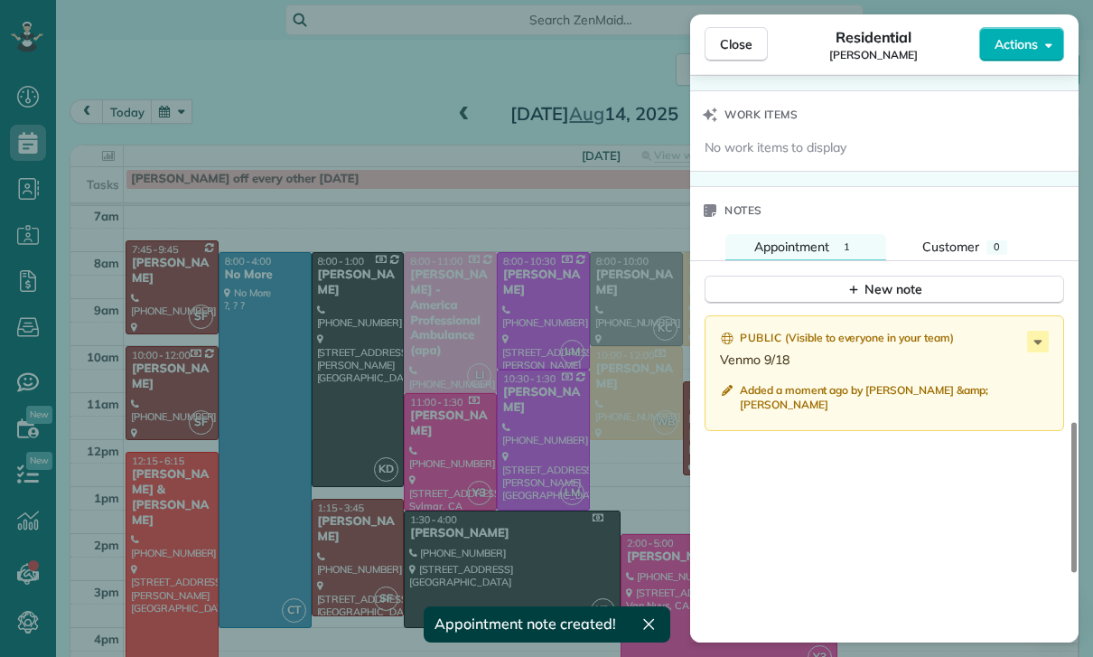
click at [177, 110] on div "Close Residential Sam Wollman Actions Status Yet to Confirm Sam Wollman · Open …" at bounding box center [546, 328] width 1093 height 657
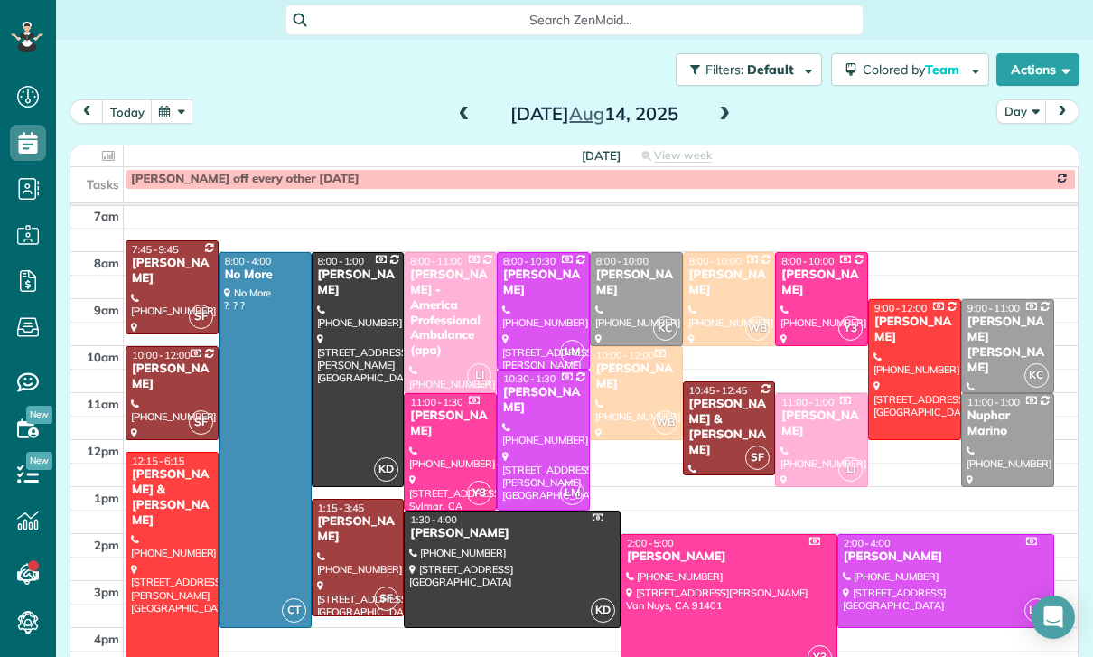
click at [175, 109] on button "button" at bounding box center [172, 111] width 42 height 24
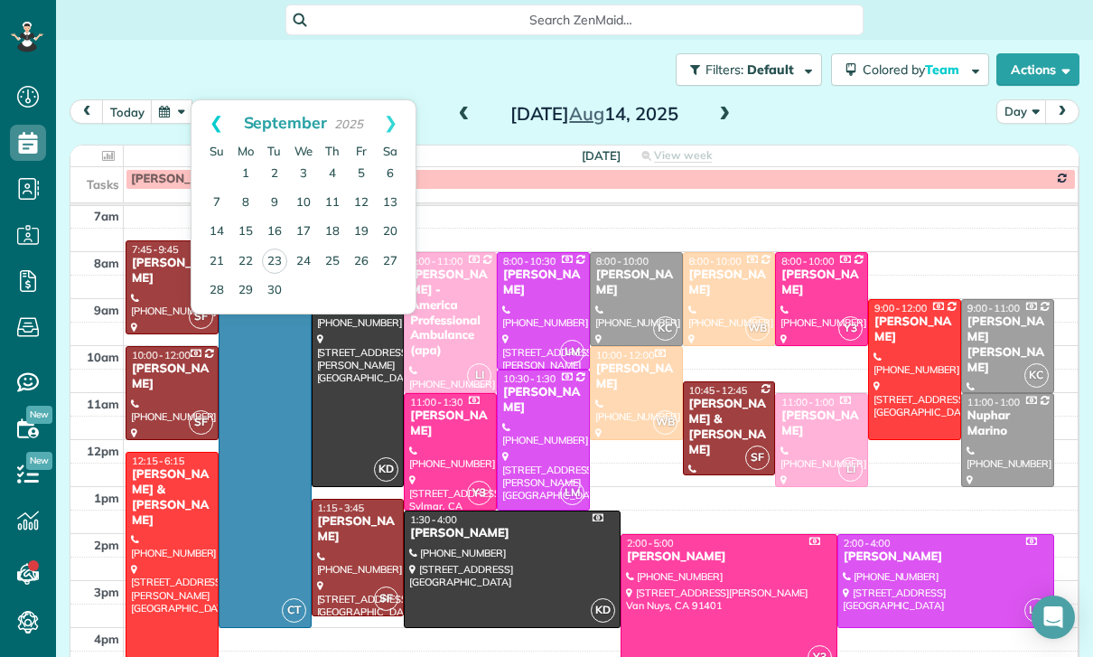
click at [212, 117] on link "Prev" at bounding box center [216, 122] width 50 height 45
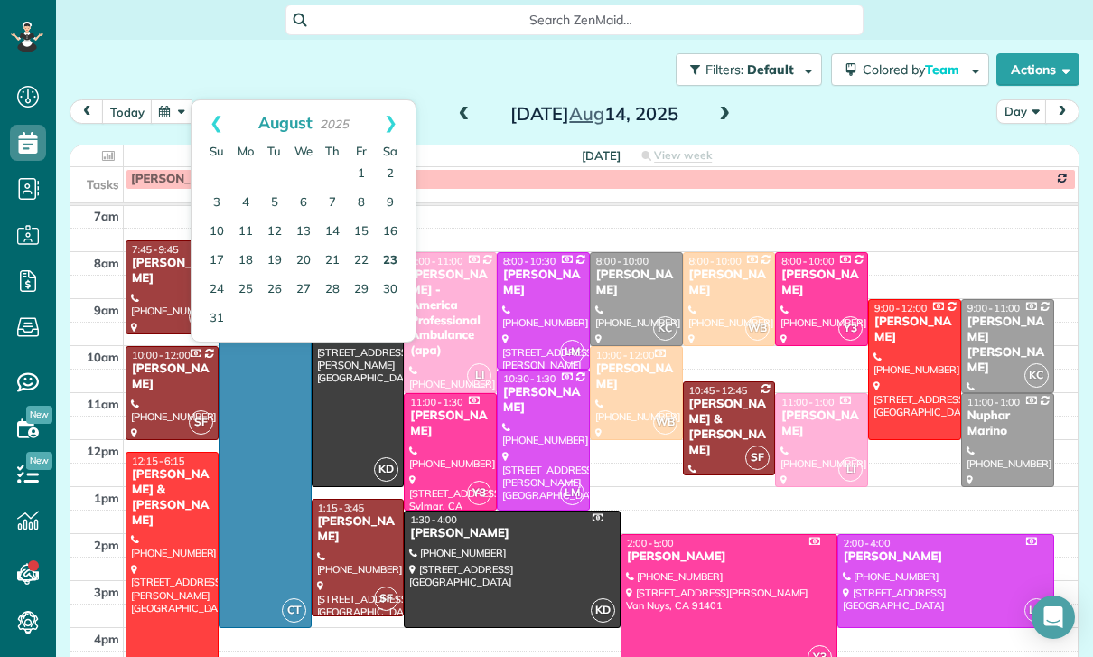
click at [395, 248] on link "23" at bounding box center [390, 261] width 29 height 29
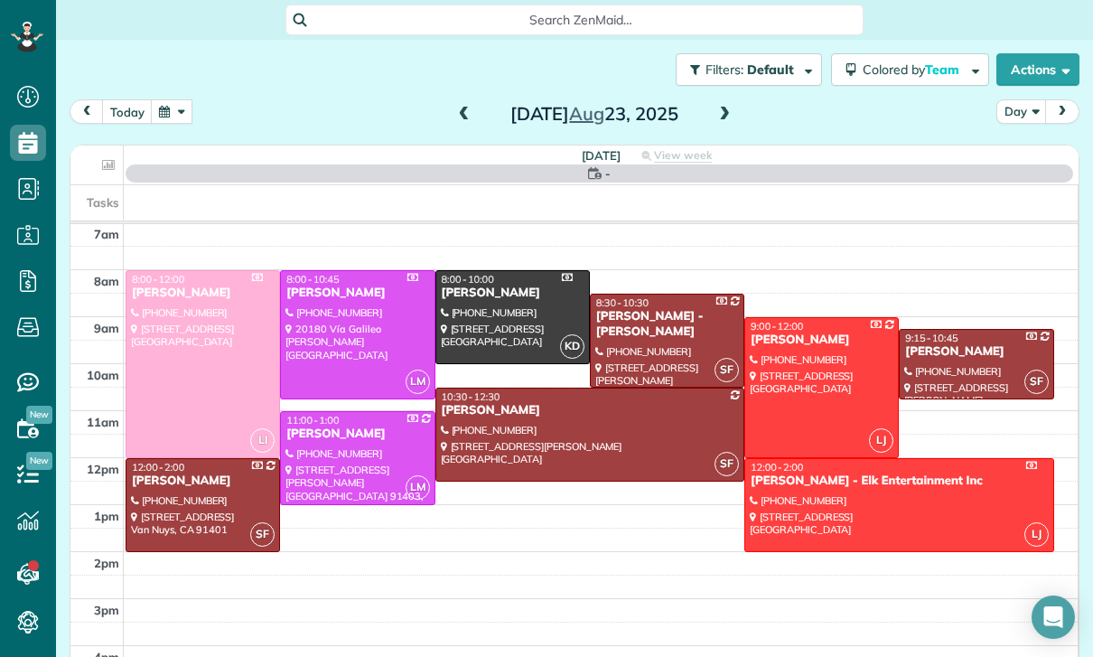
scroll to position [142, 0]
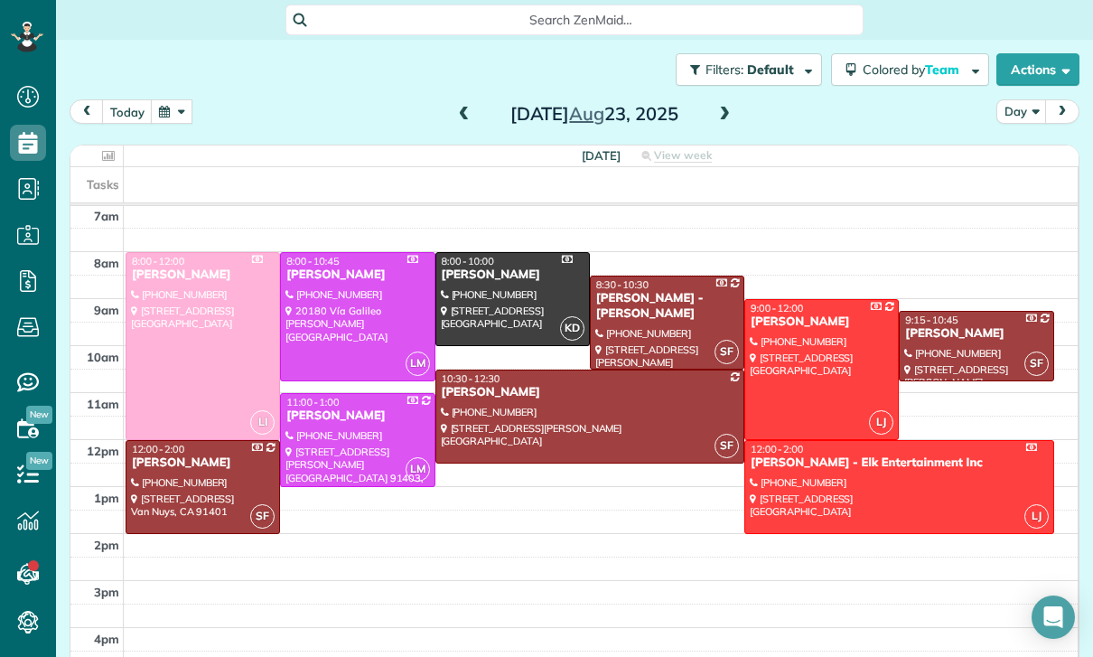
click at [516, 426] on div at bounding box center [590, 416] width 308 height 92
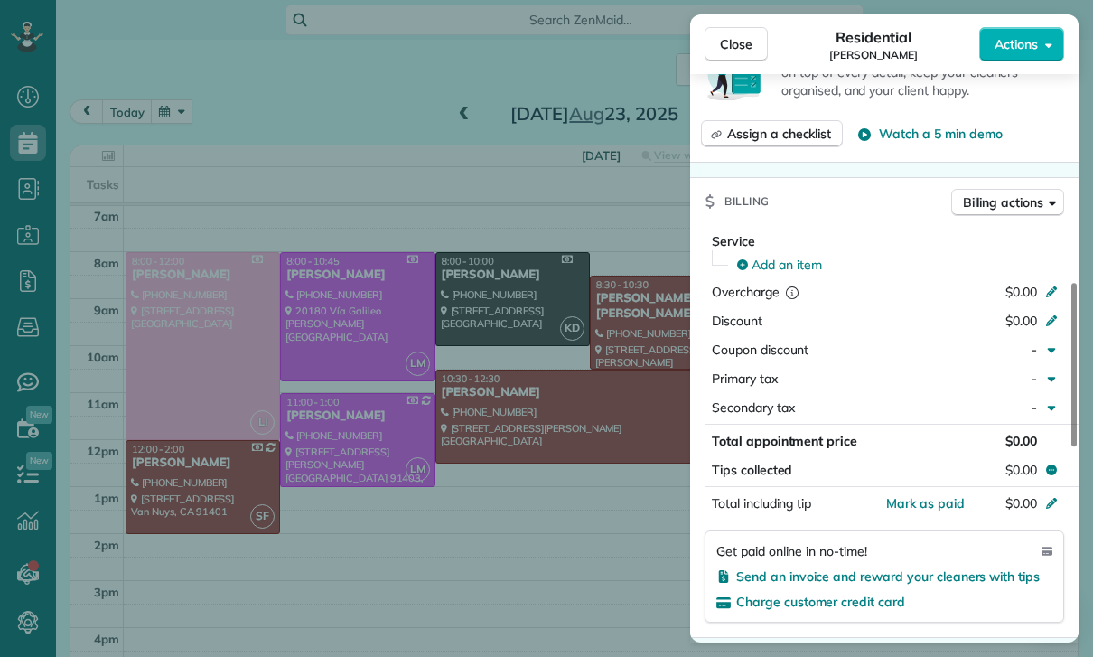
scroll to position [818, 0]
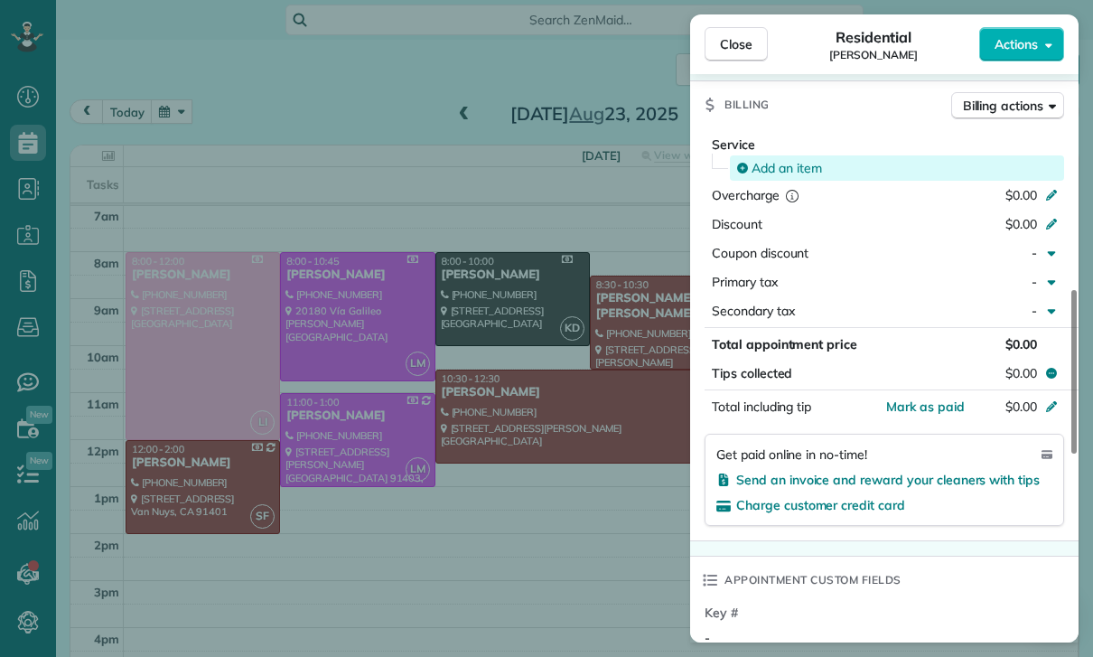
click at [785, 177] on span "Add an item" at bounding box center [786, 168] width 70 height 18
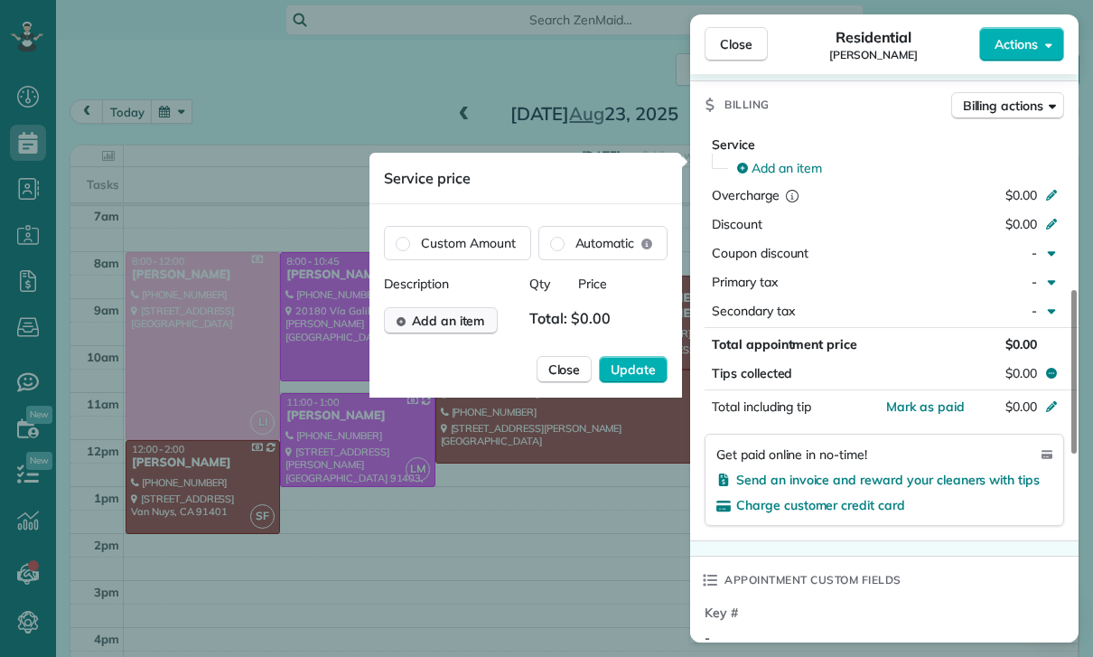
click at [453, 317] on span "Add an item" at bounding box center [448, 321] width 73 height 18
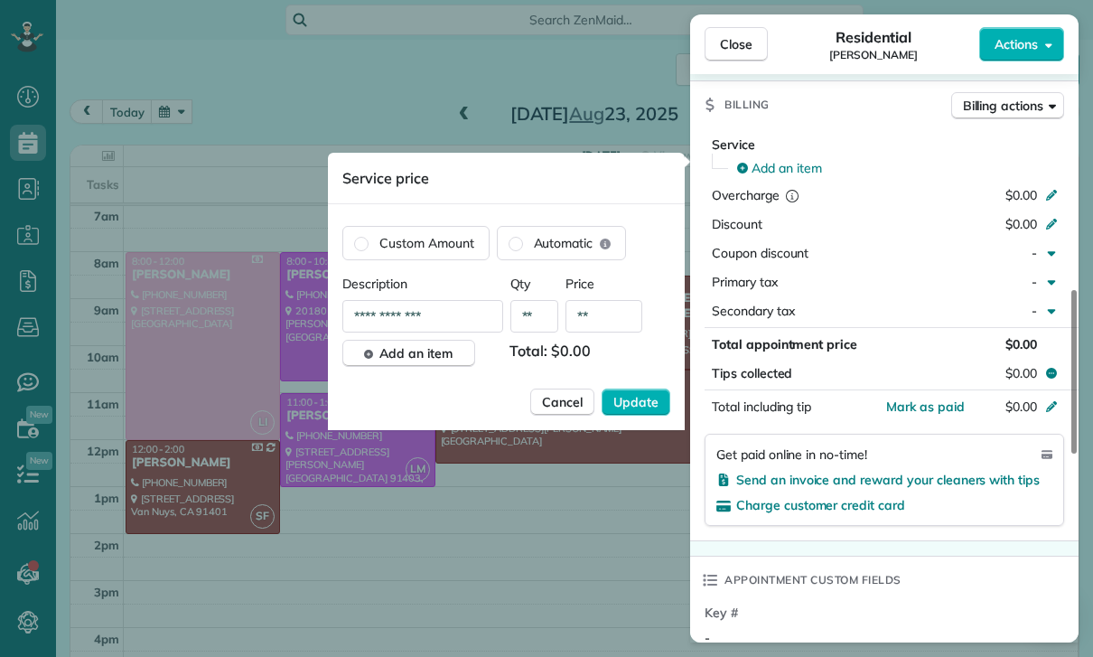
click at [607, 318] on input "**" at bounding box center [603, 316] width 77 height 33
type input "****"
click at [634, 397] on span "Update" at bounding box center [635, 402] width 45 height 18
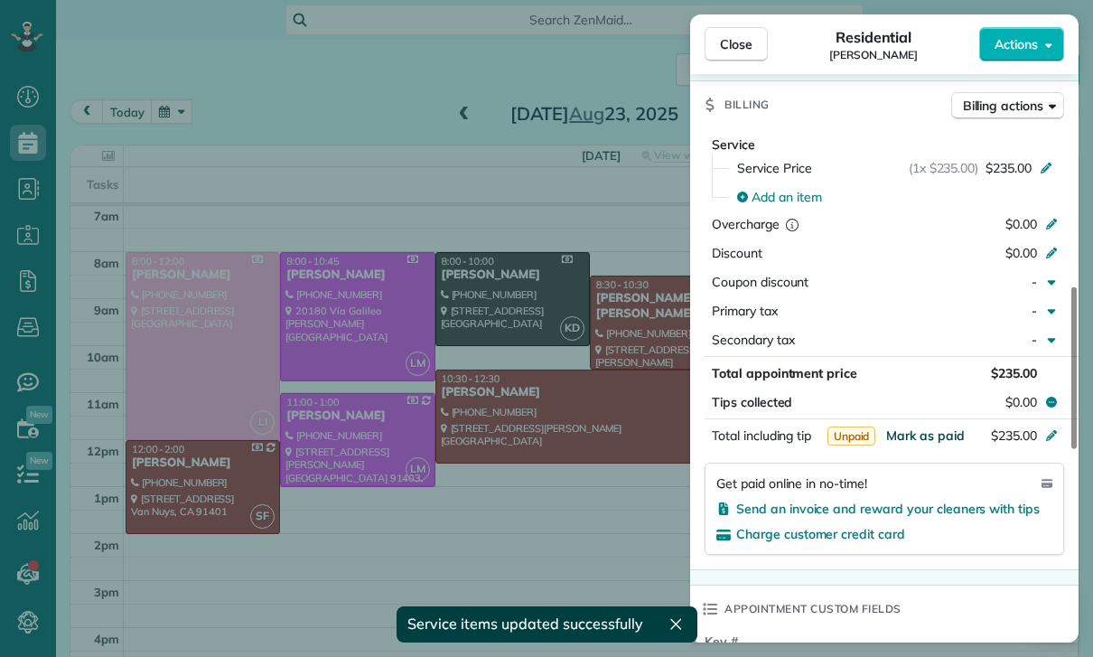
click at [918, 444] on button "Mark as paid" at bounding box center [925, 435] width 79 height 18
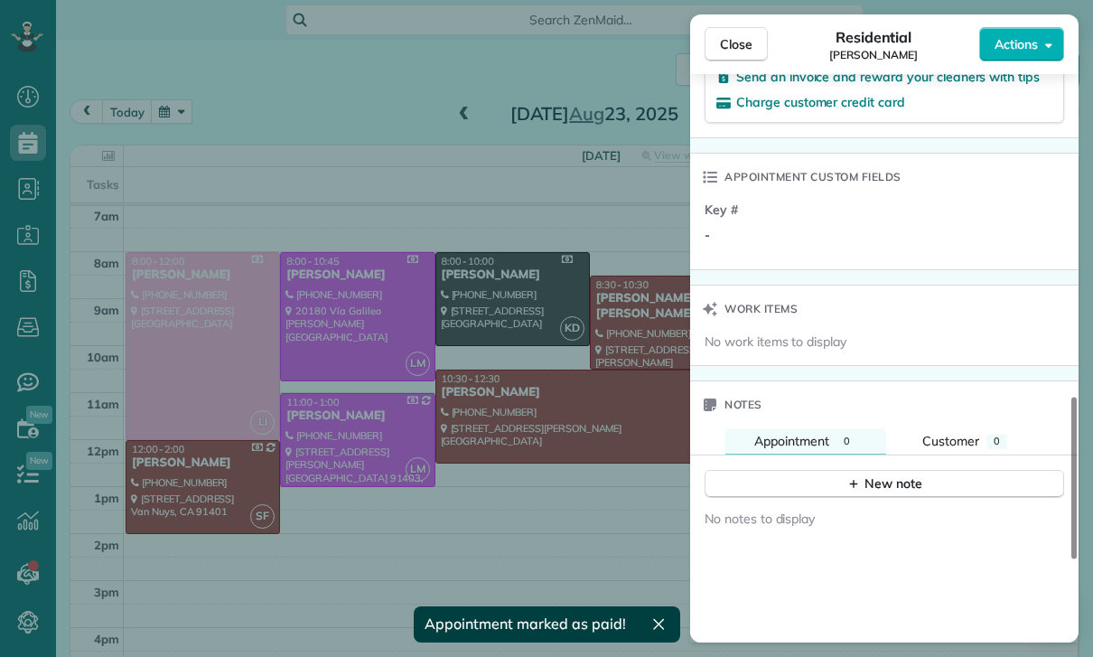
scroll to position [1283, 0]
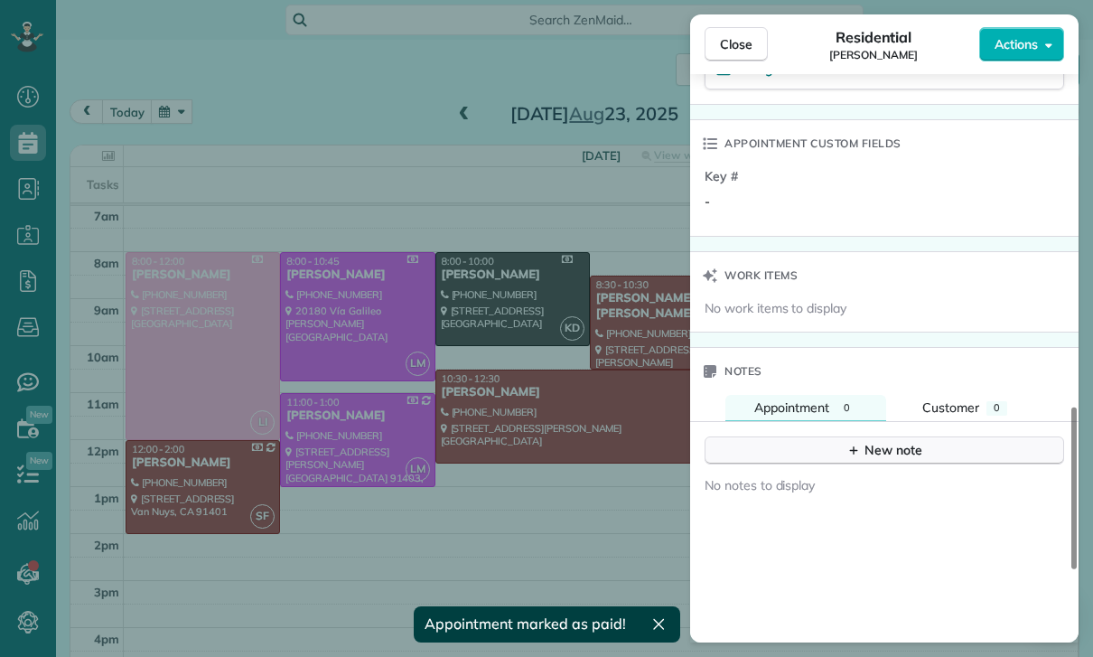
click at [876, 460] on div "New note" at bounding box center [884, 450] width 76 height 19
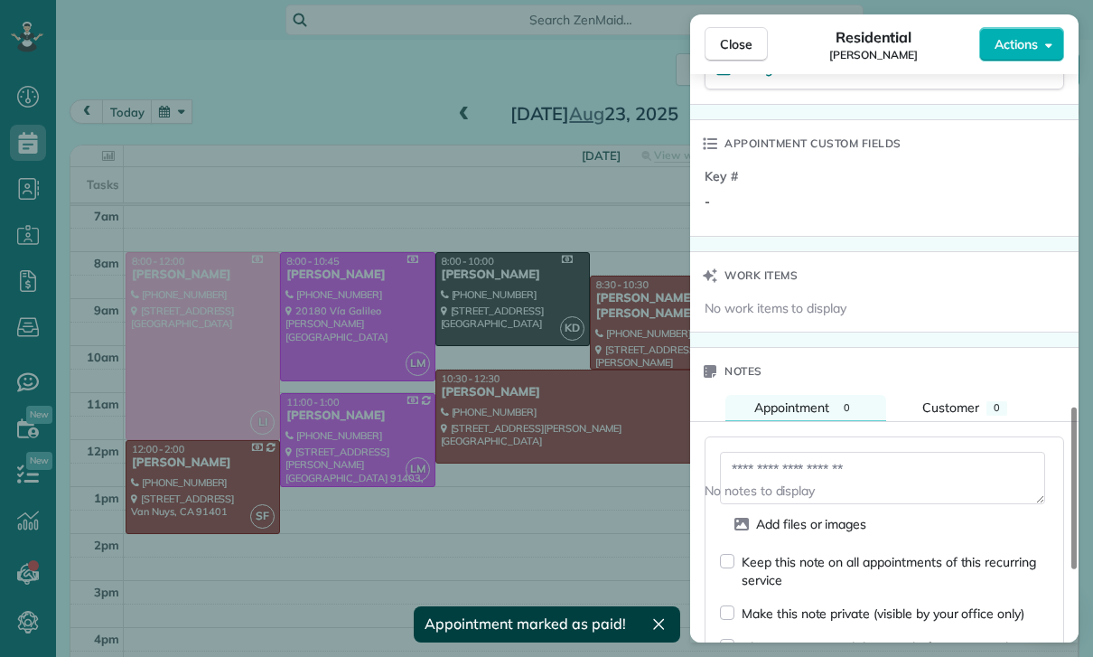
click at [807, 497] on textarea at bounding box center [882, 478] width 325 height 52
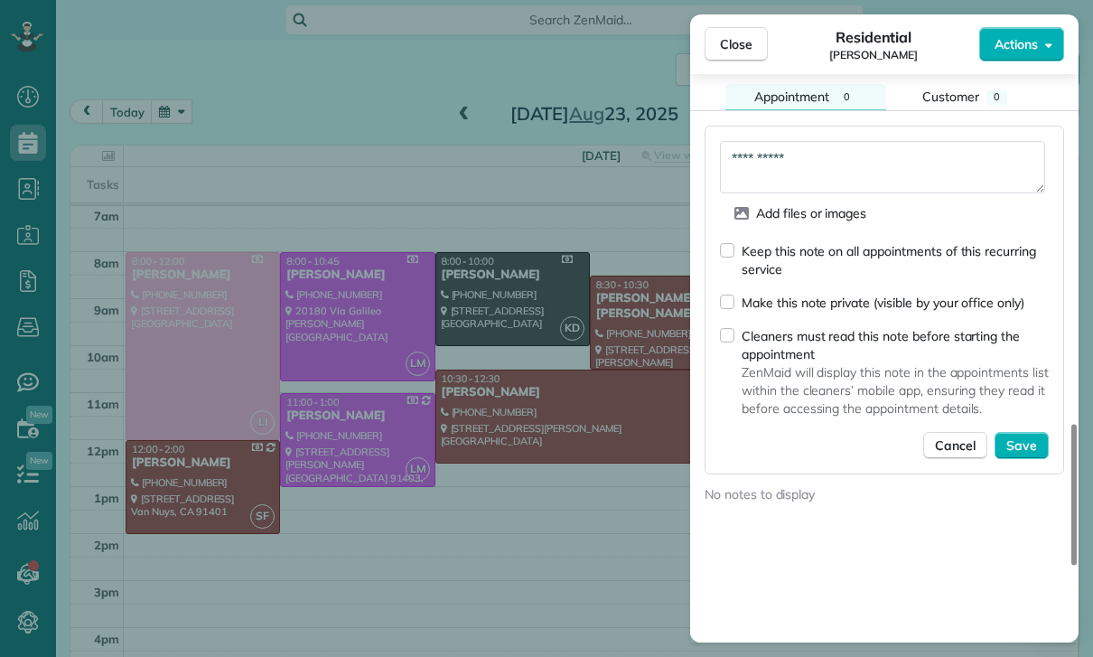
scroll to position [1665, 0]
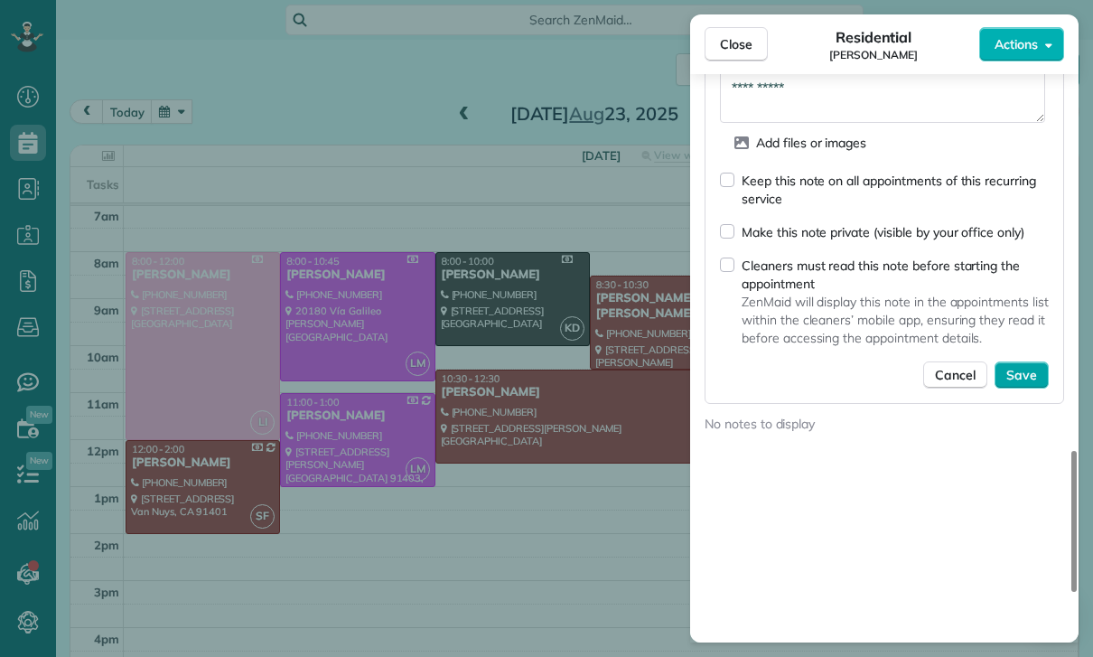
type textarea "**********"
click at [1005, 388] on button "Save" at bounding box center [1021, 374] width 54 height 27
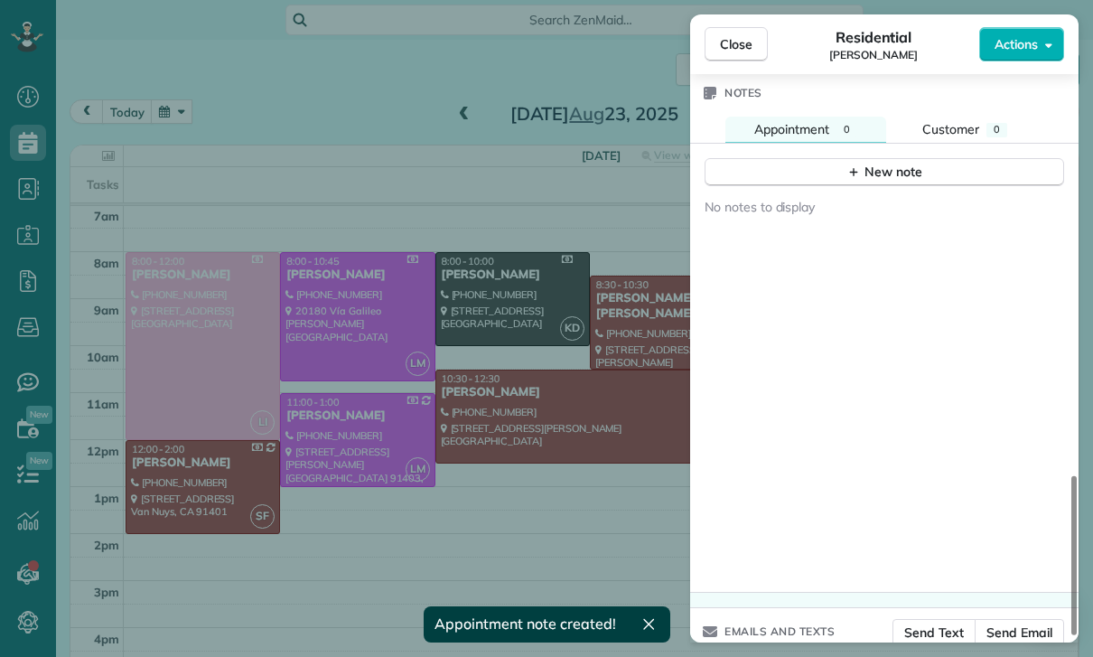
scroll to position [1562, 0]
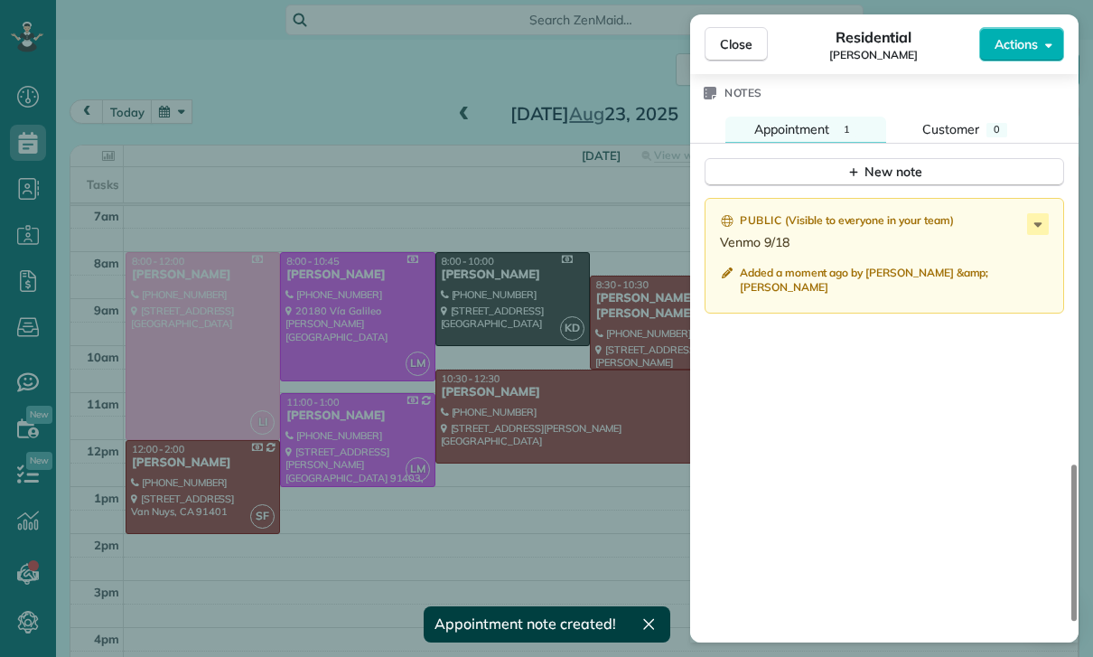
click at [221, 114] on div "Close Residential Sam Wollman Actions Status Confirmed Sam Wollman · Open profi…" at bounding box center [546, 328] width 1093 height 657
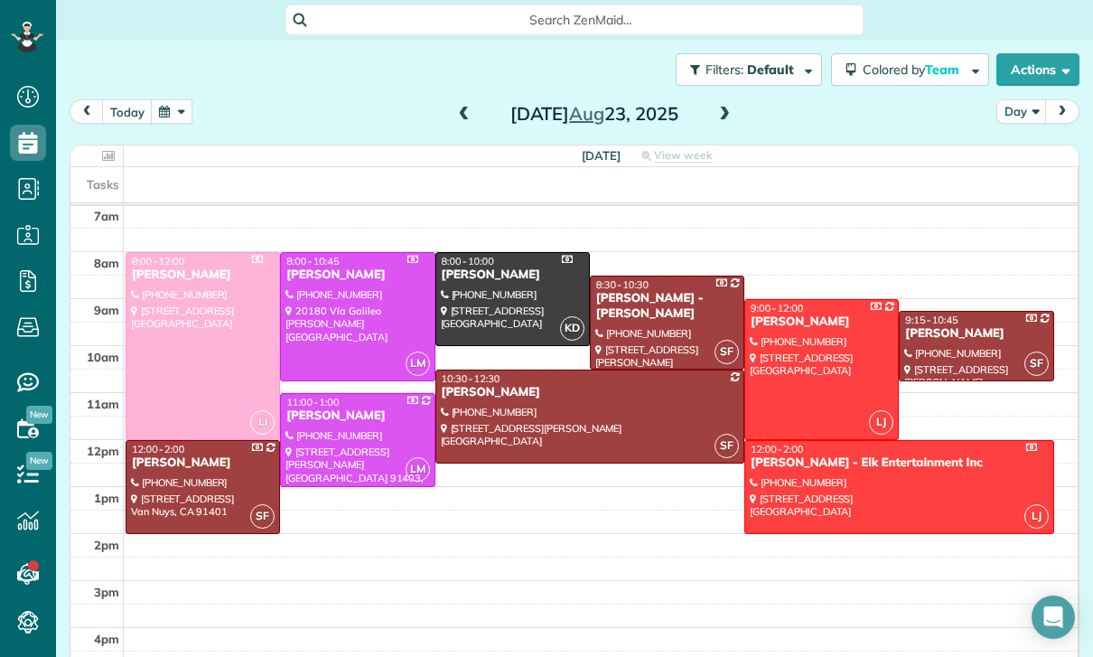
click at [159, 119] on button "button" at bounding box center [172, 111] width 42 height 24
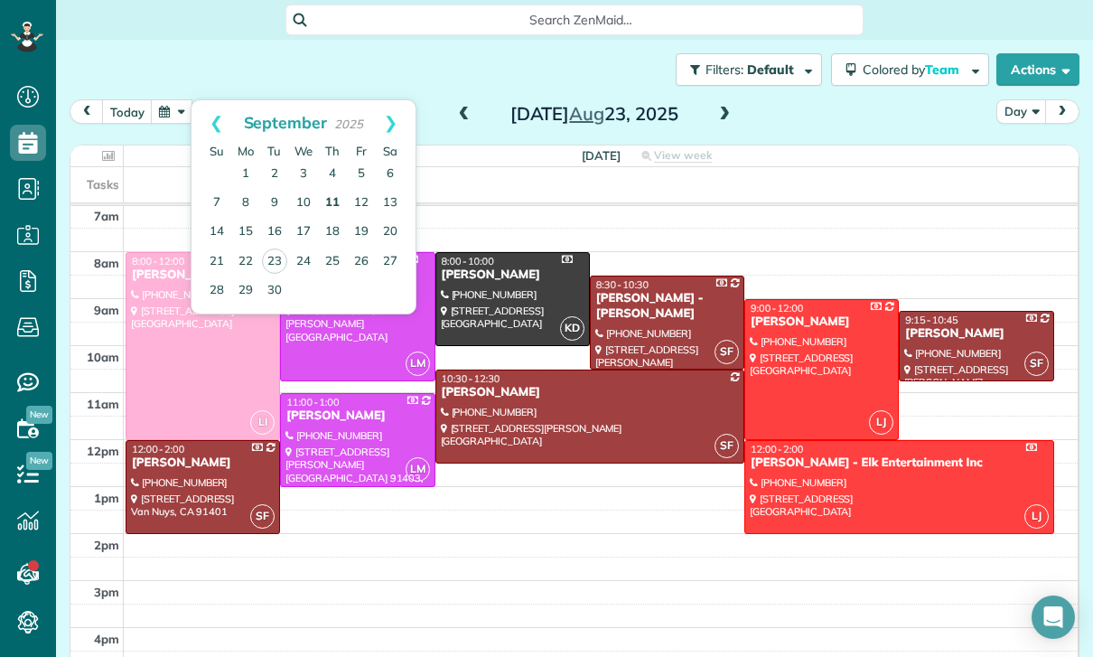
click at [332, 194] on link "11" at bounding box center [332, 203] width 29 height 29
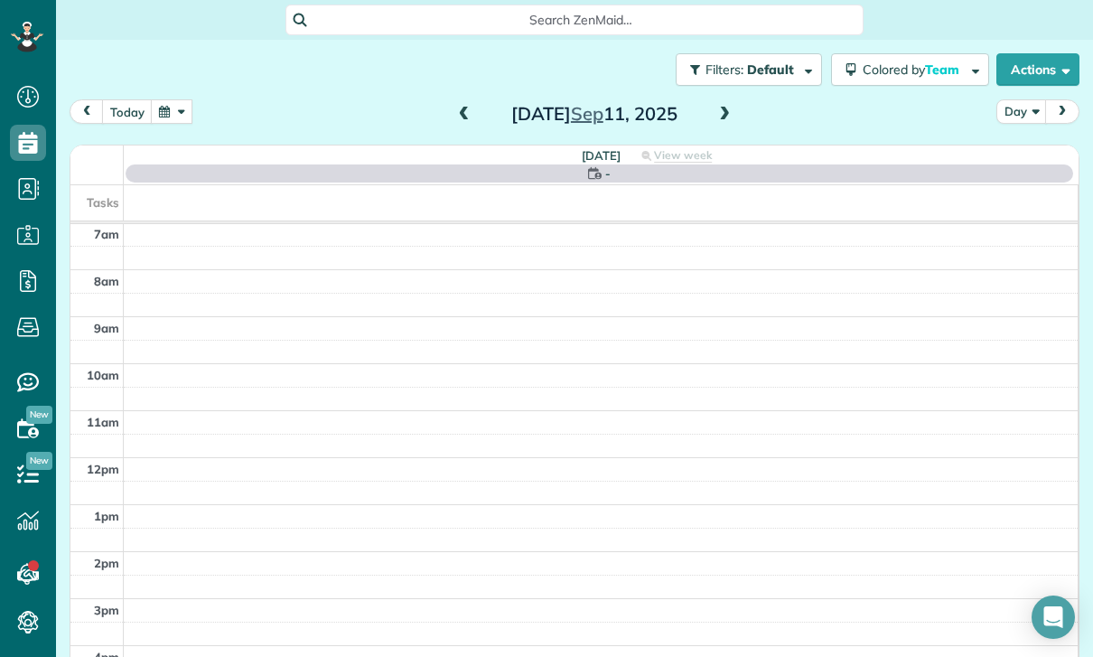
scroll to position [142, 0]
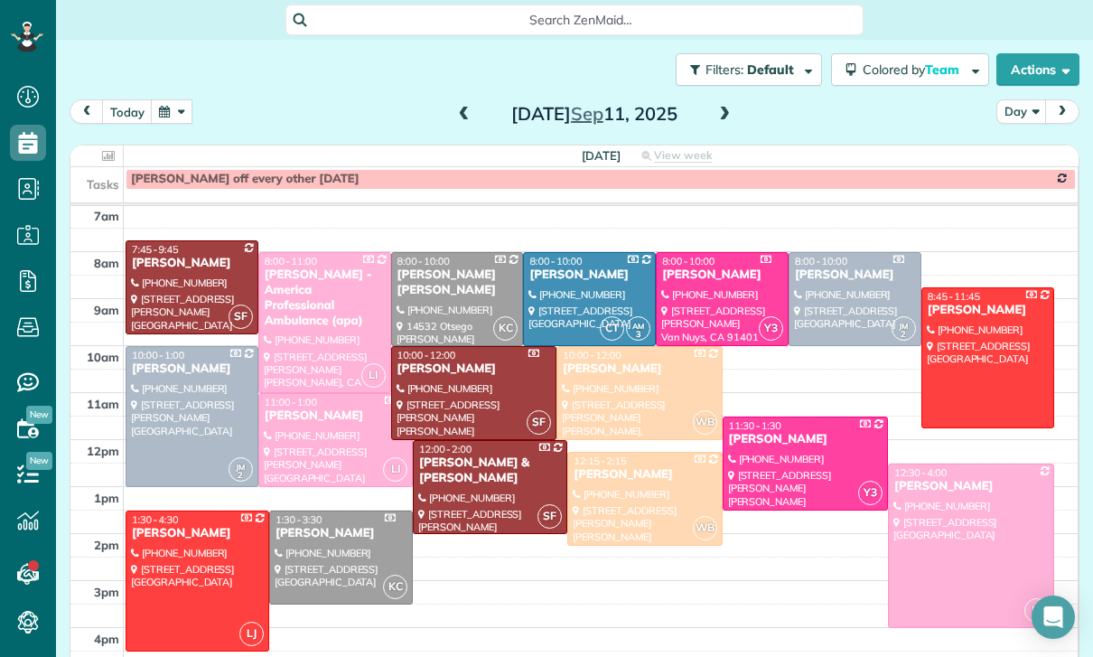
click at [161, 308] on div at bounding box center [191, 287] width 131 height 92
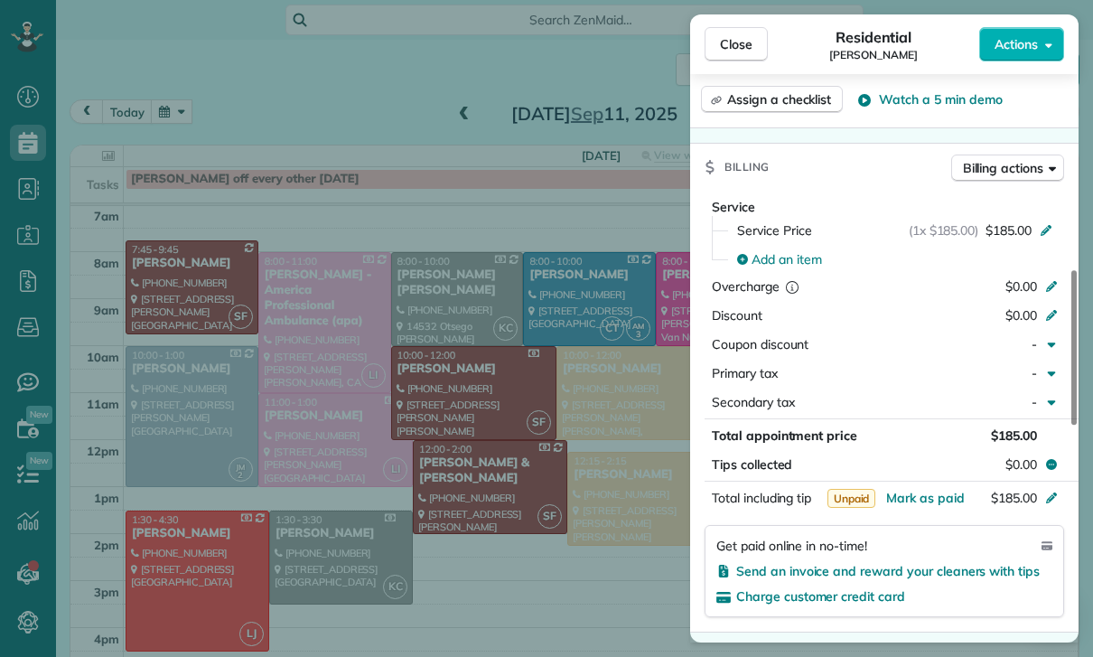
scroll to position [815, 0]
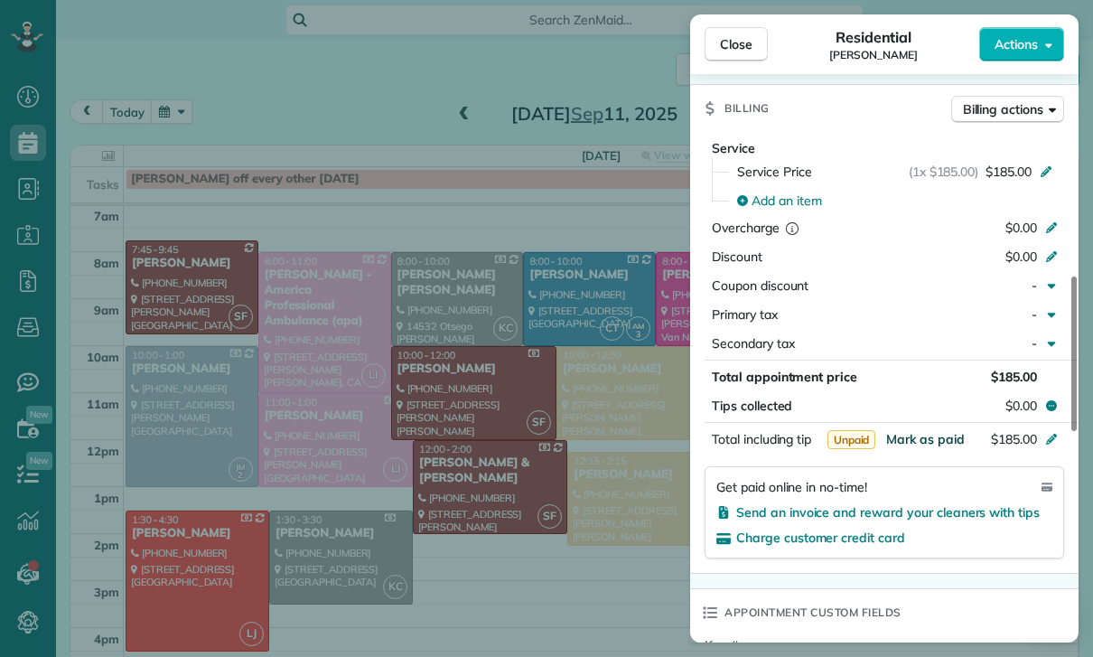
click at [919, 447] on span "Mark as paid" at bounding box center [925, 439] width 79 height 16
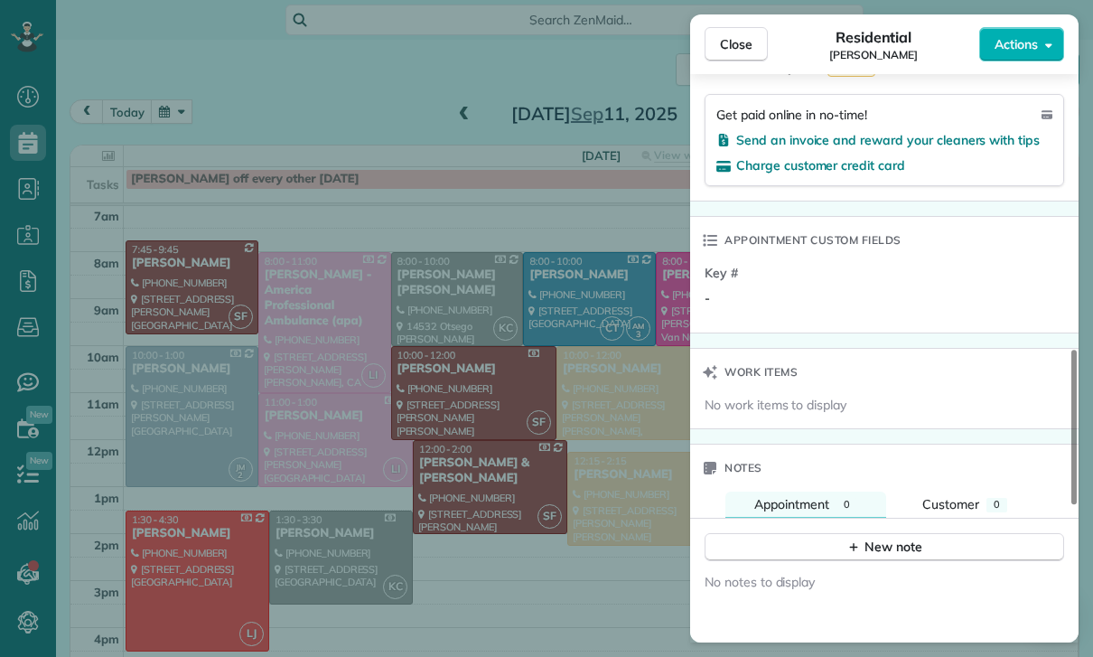
scroll to position [1261, 0]
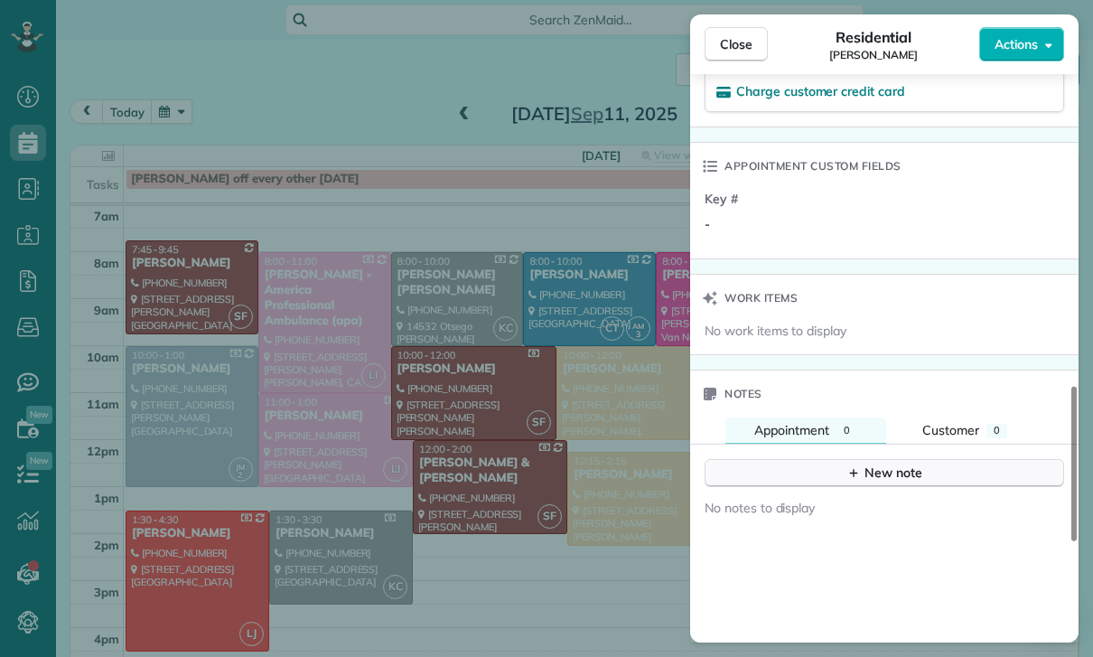
click at [873, 482] on div "New note" at bounding box center [884, 472] width 76 height 19
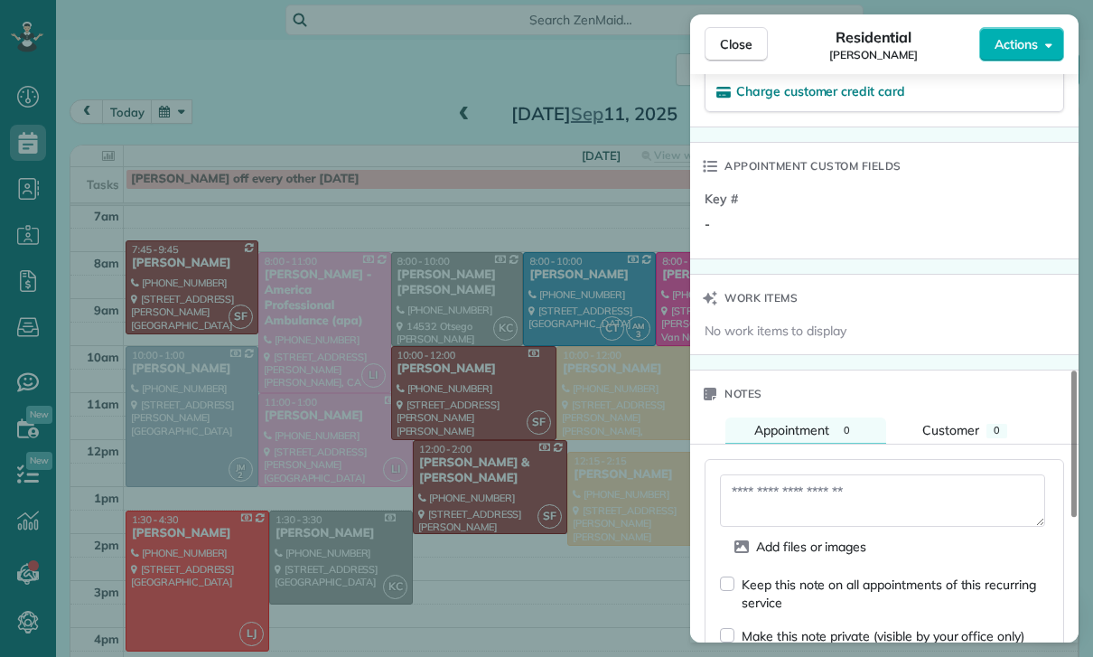
click at [823, 511] on textarea at bounding box center [882, 500] width 325 height 52
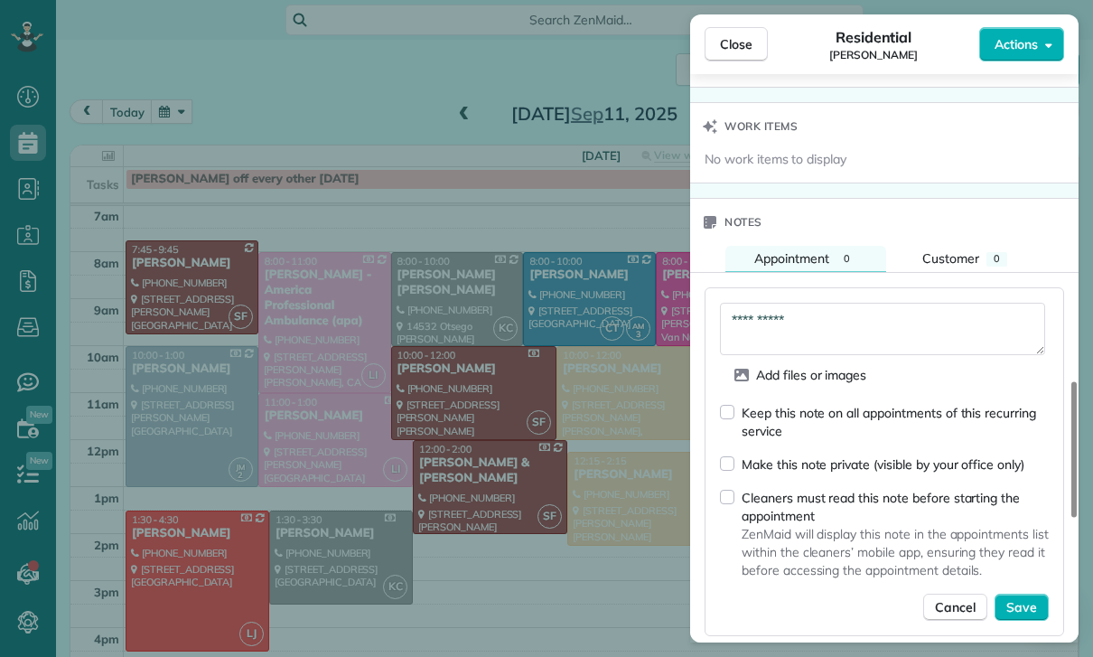
scroll to position [1442, 0]
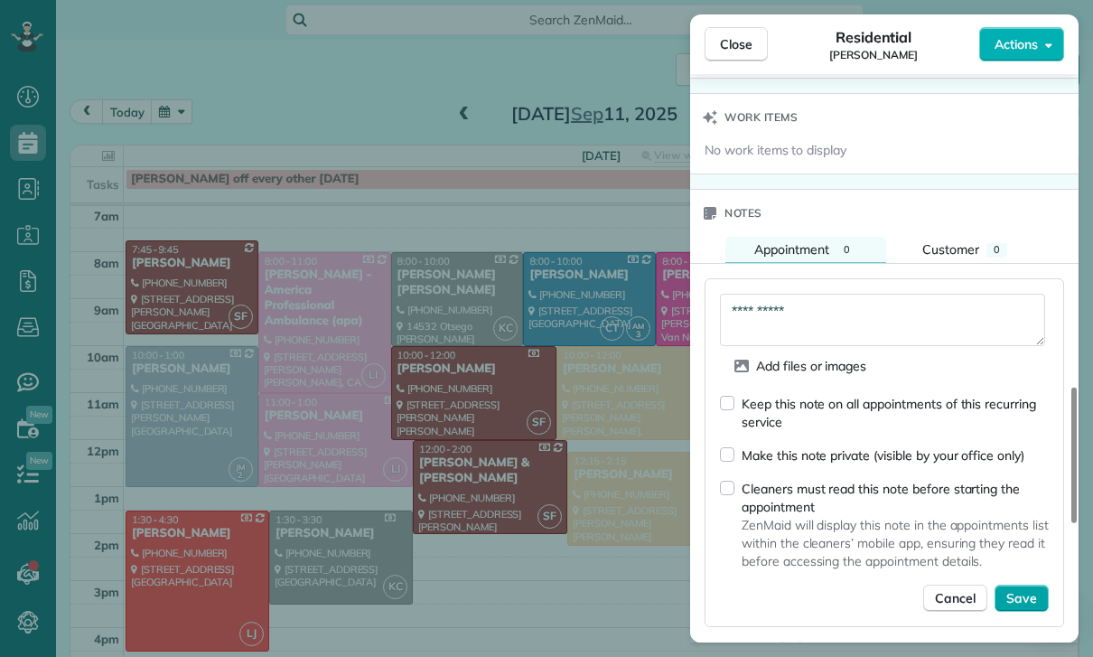
type textarea "**********"
click at [1029, 607] on span "Save" at bounding box center [1021, 598] width 31 height 18
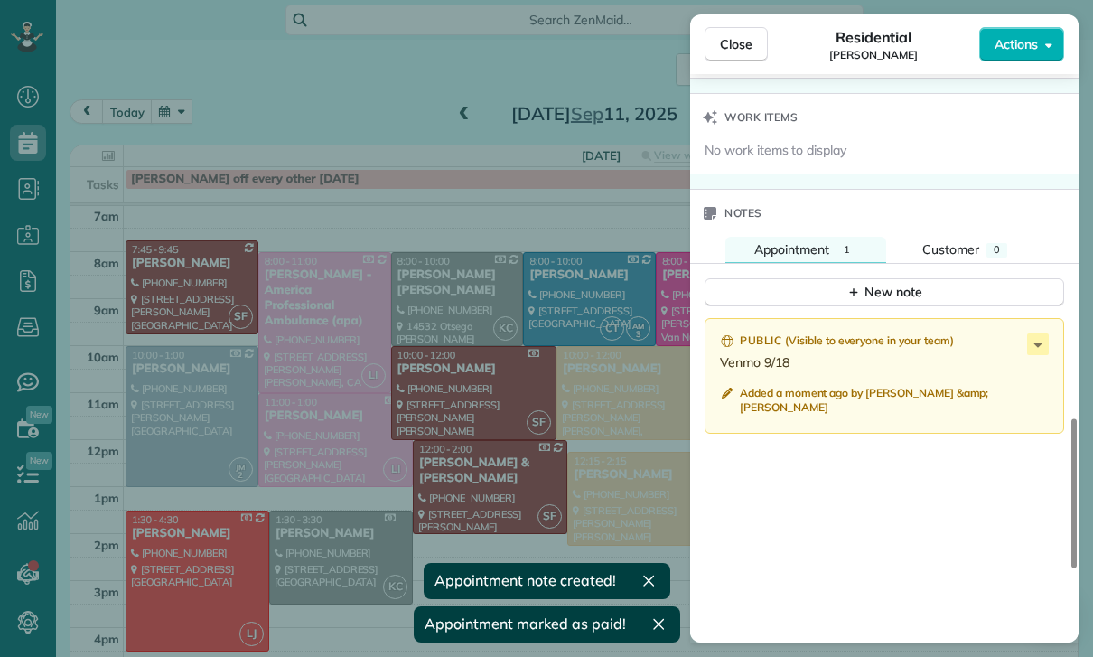
click at [208, 230] on div "Close Residential Sam Wollman Actions Status Yet to Confirm Sam Wollman · Open …" at bounding box center [546, 328] width 1093 height 657
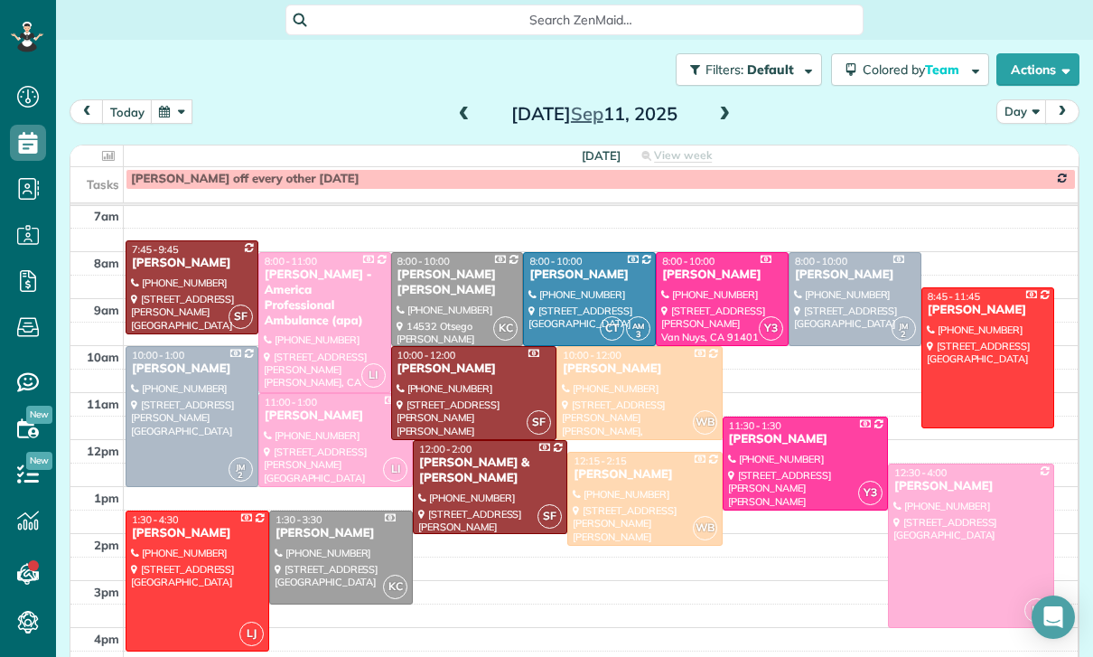
click at [184, 114] on button "button" at bounding box center [172, 111] width 42 height 24
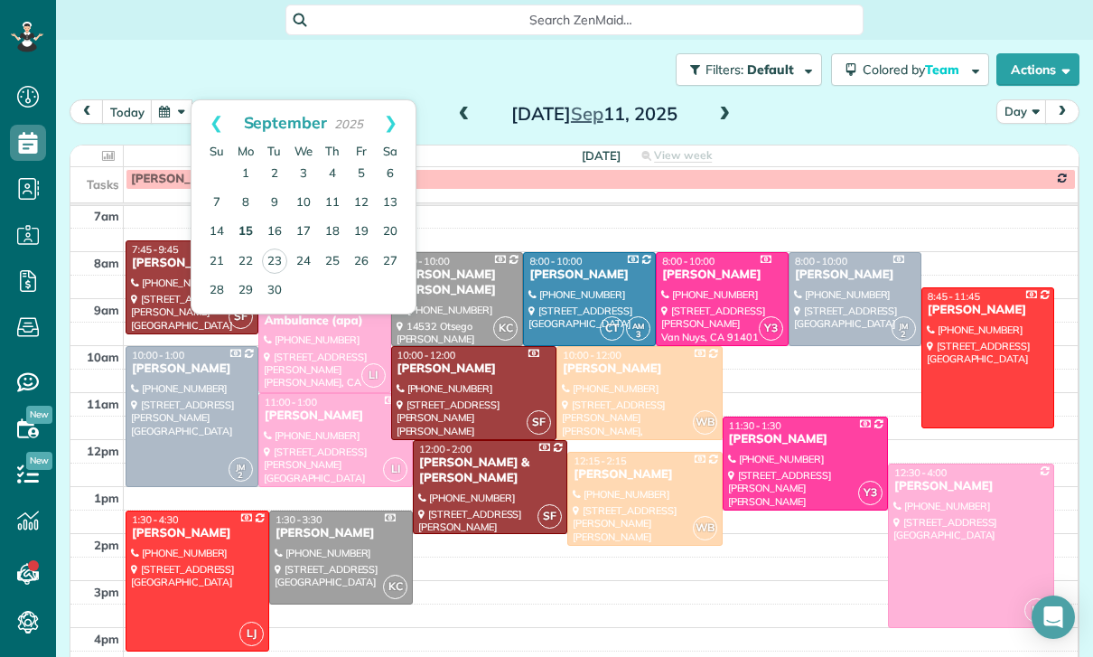
click at [245, 234] on link "15" at bounding box center [245, 232] width 29 height 29
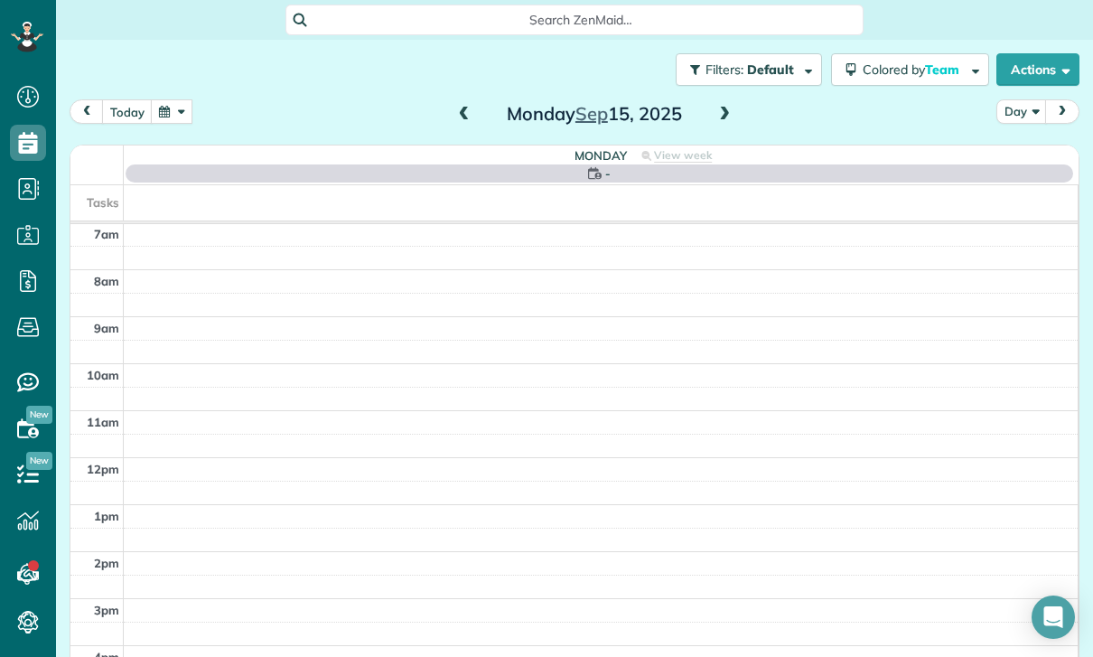
scroll to position [142, 0]
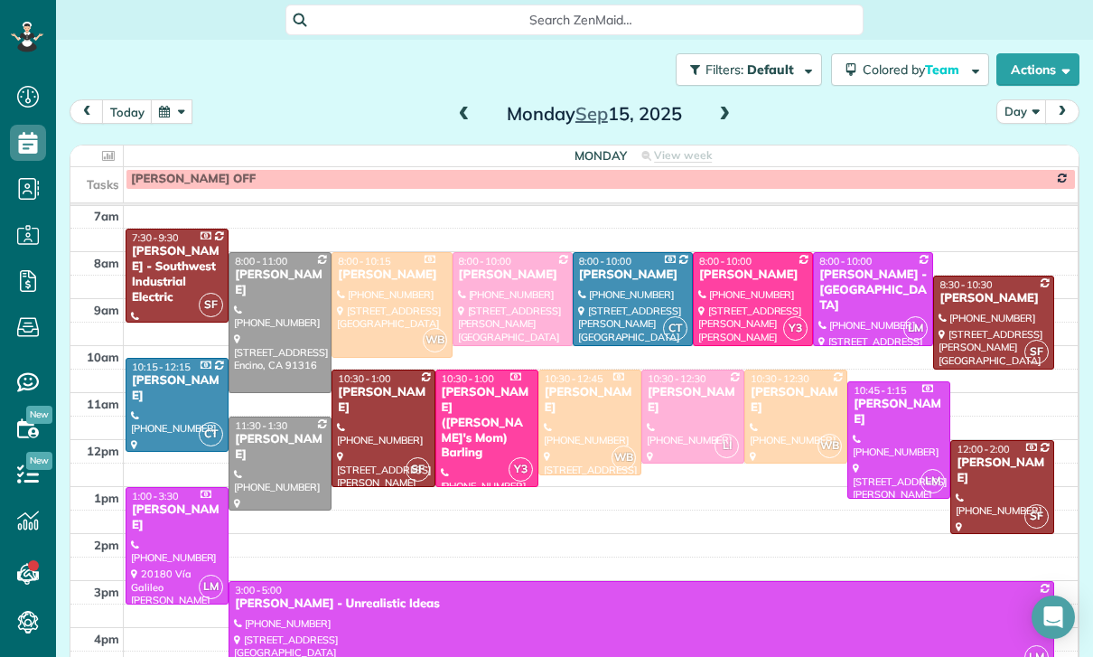
click at [186, 119] on button "button" at bounding box center [172, 111] width 42 height 24
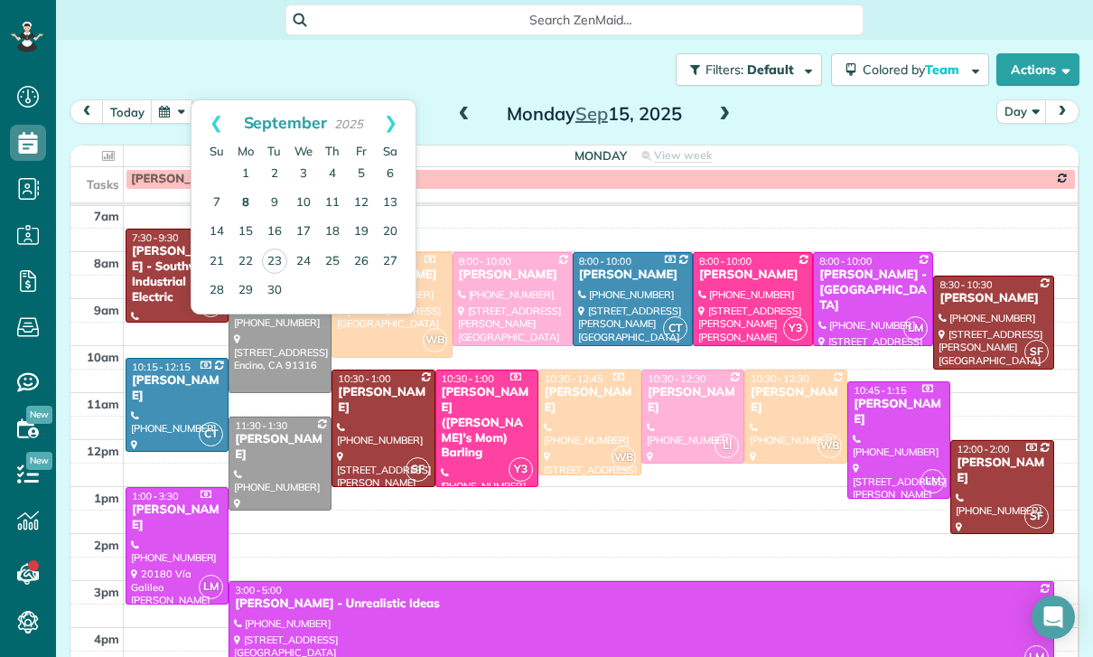
click at [239, 201] on link "8" at bounding box center [245, 203] width 29 height 29
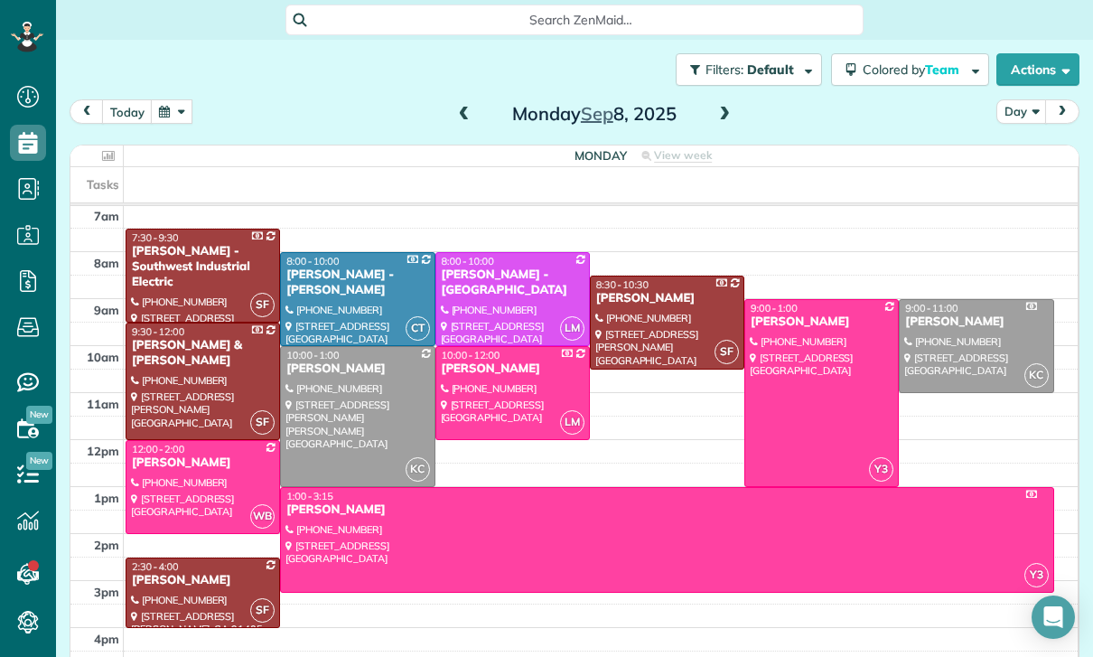
click at [186, 110] on button "button" at bounding box center [172, 111] width 42 height 24
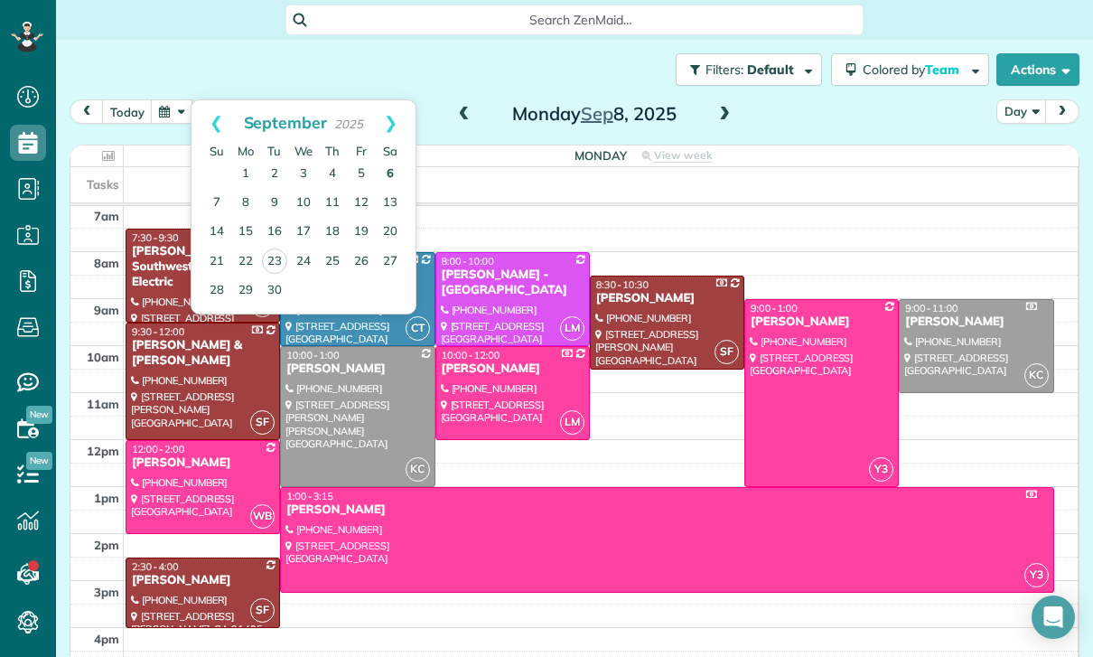
click at [387, 179] on link "6" at bounding box center [390, 174] width 29 height 29
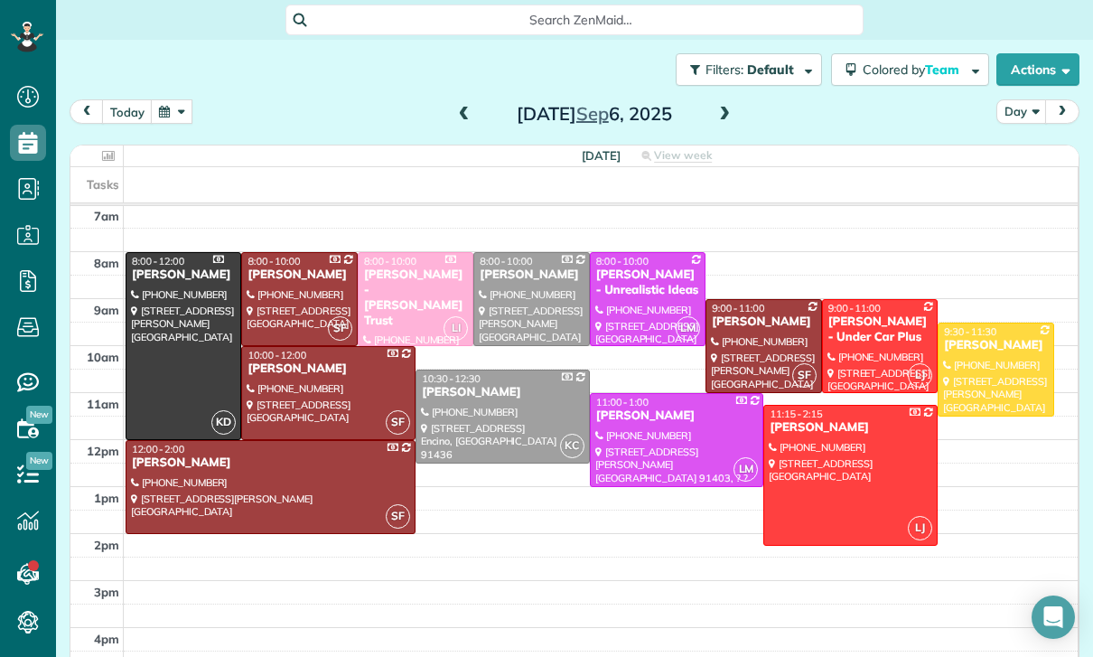
click at [980, 363] on div at bounding box center [995, 369] width 114 height 92
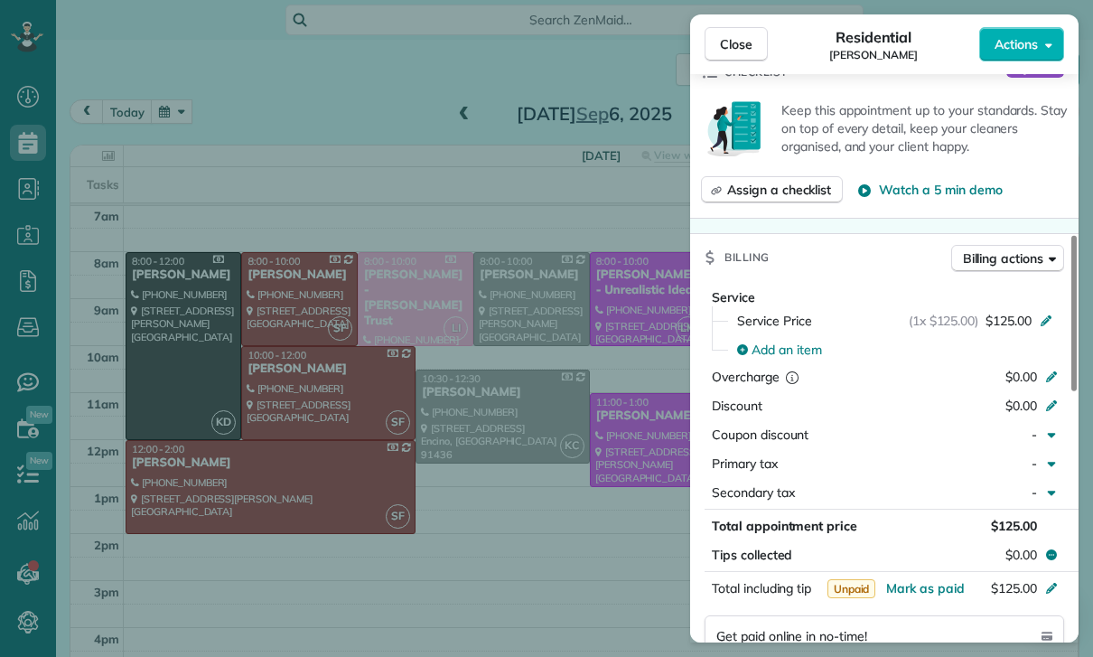
scroll to position [751, 0]
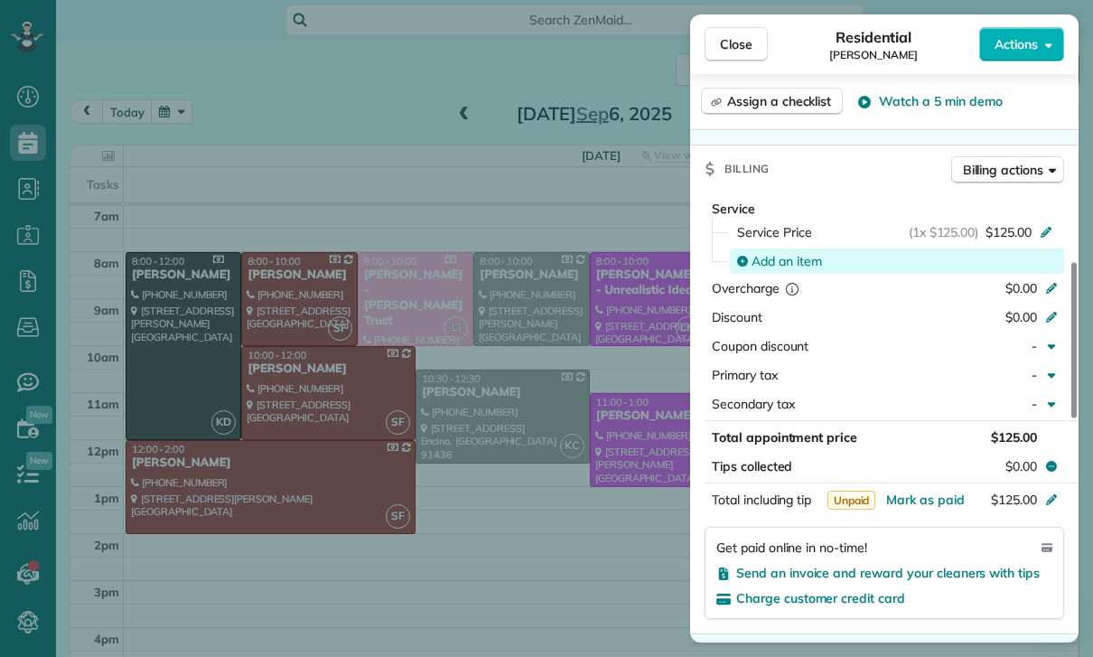
click at [792, 254] on span "Add an item" at bounding box center [786, 261] width 70 height 18
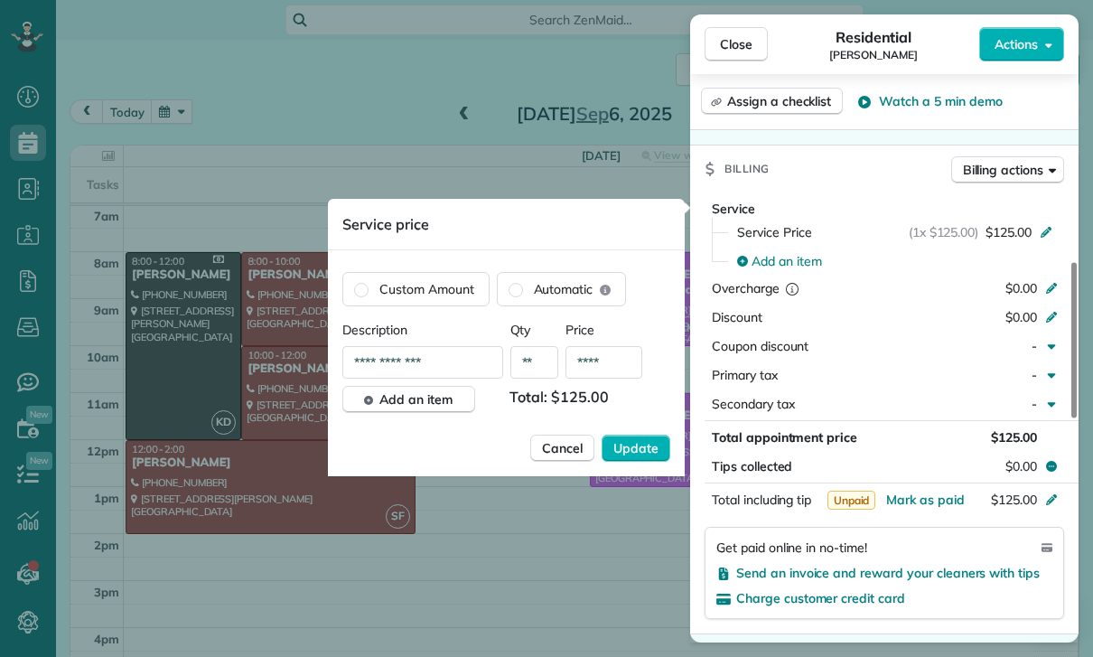
click at [642, 335] on div "Description Qty Price" at bounding box center [506, 330] width 328 height 18
click at [616, 369] on input "****" at bounding box center [603, 362] width 77 height 33
type input "****"
click at [638, 449] on span "Update" at bounding box center [635, 448] width 45 height 18
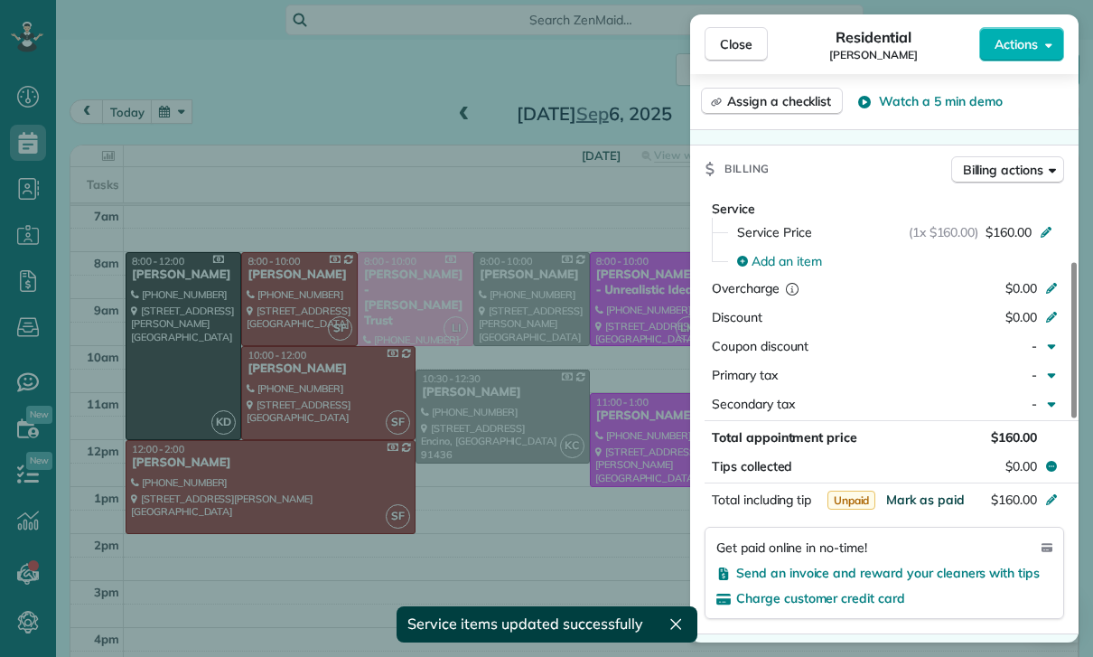
click at [918, 498] on span "Mark as paid" at bounding box center [925, 499] width 79 height 16
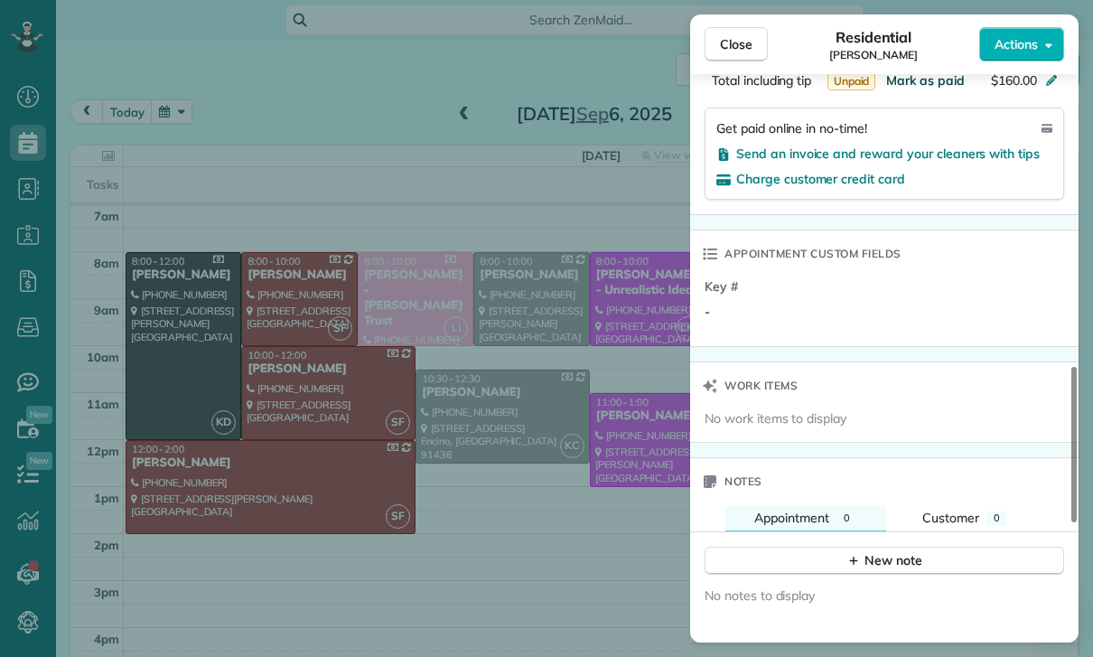
scroll to position [1179, 0]
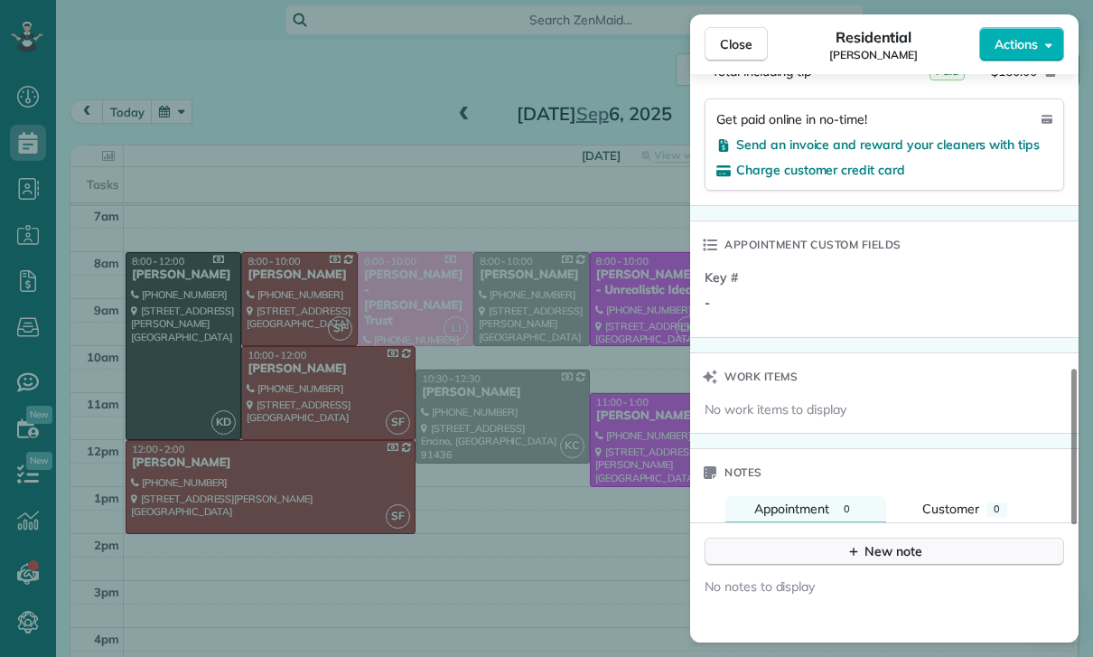
click at [873, 548] on div "New note" at bounding box center [884, 551] width 76 height 19
click at [829, 557] on textarea at bounding box center [882, 579] width 325 height 52
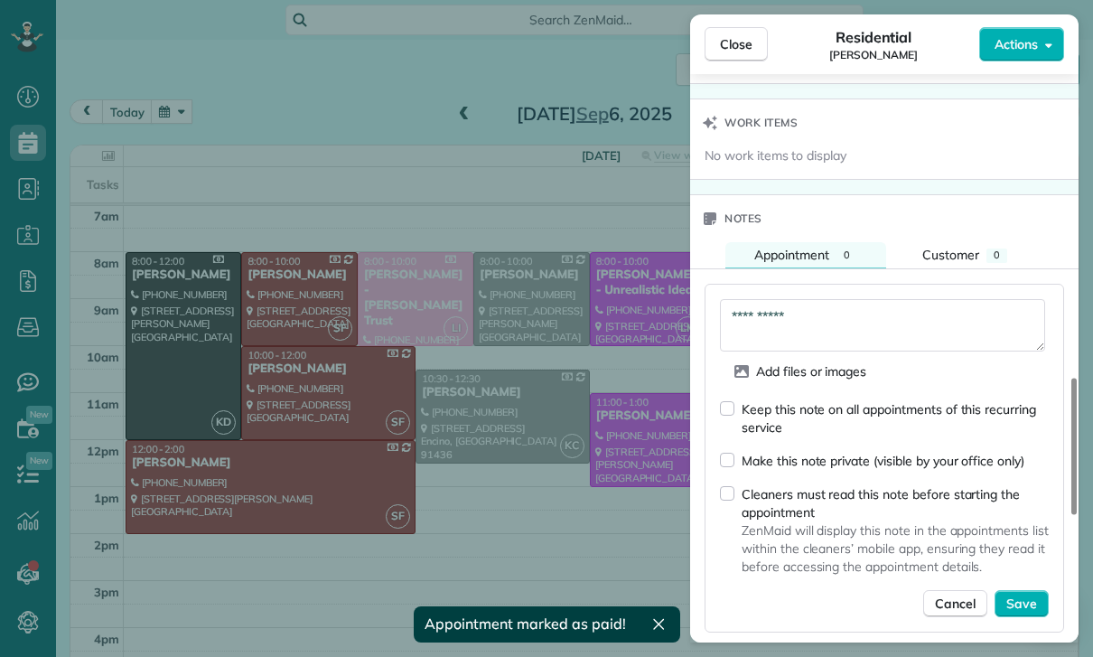
scroll to position [1500, 0]
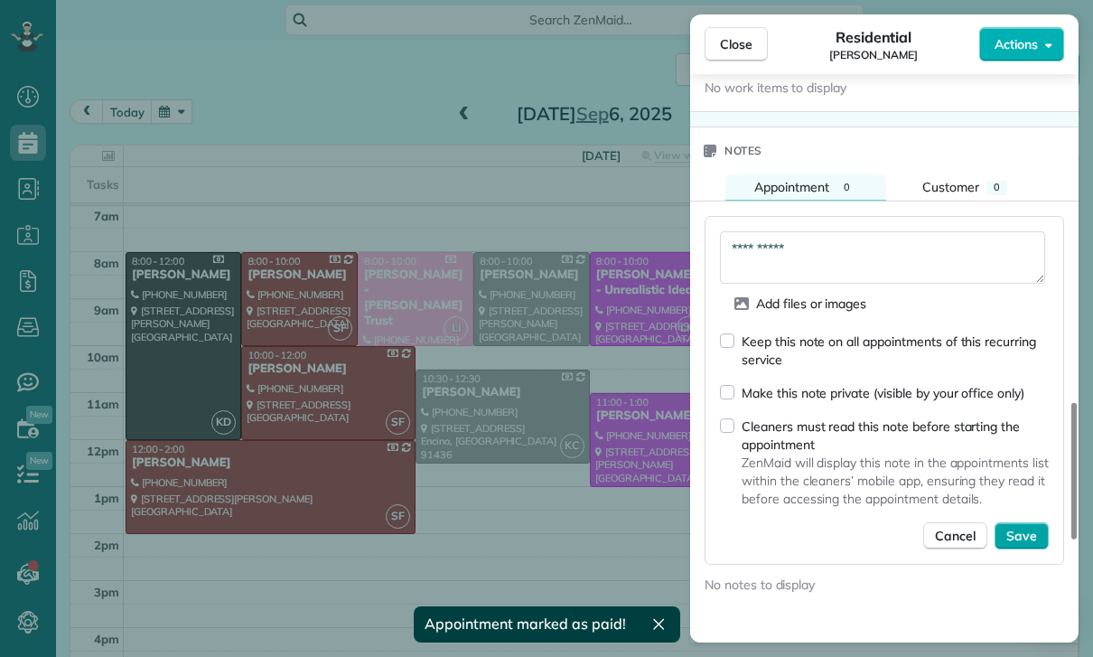
type textarea "**********"
click at [1036, 534] on span "Save" at bounding box center [1021, 536] width 31 height 18
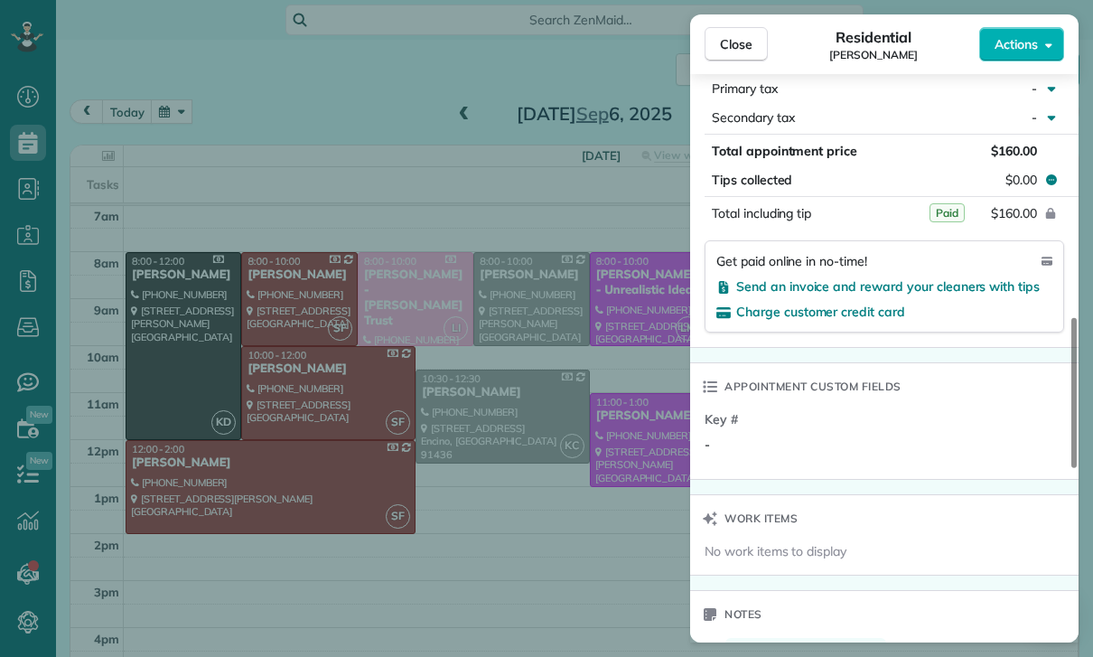
scroll to position [987, 0]
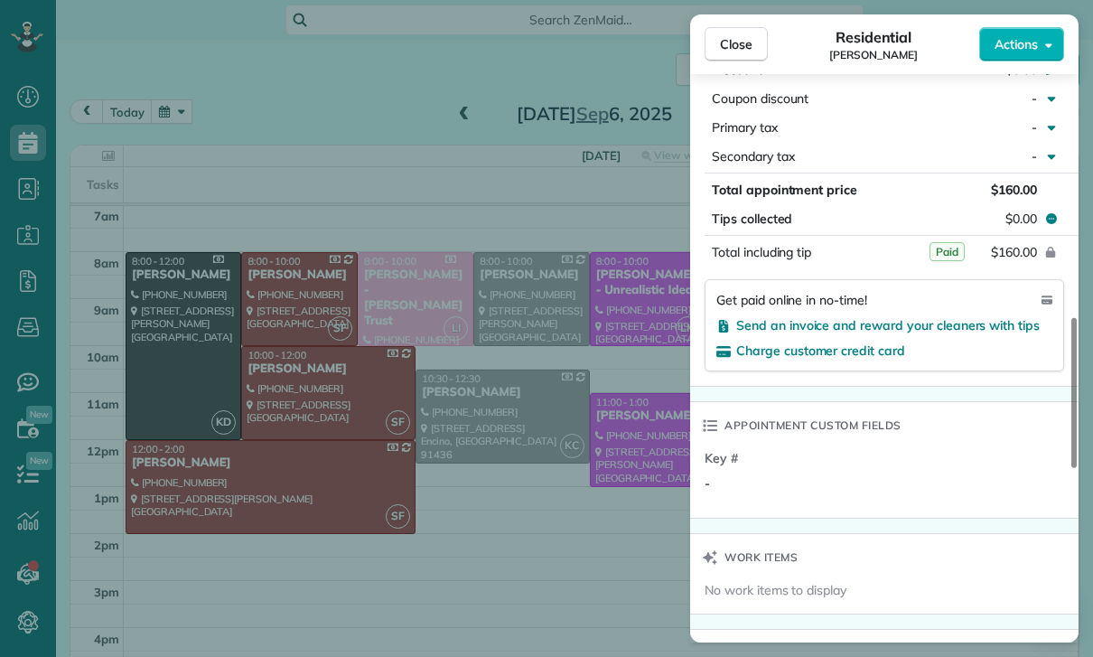
click at [563, 388] on div "Close Residential Steven Benson Actions Status Confirmed Steven Benson · Open p…" at bounding box center [546, 328] width 1093 height 657
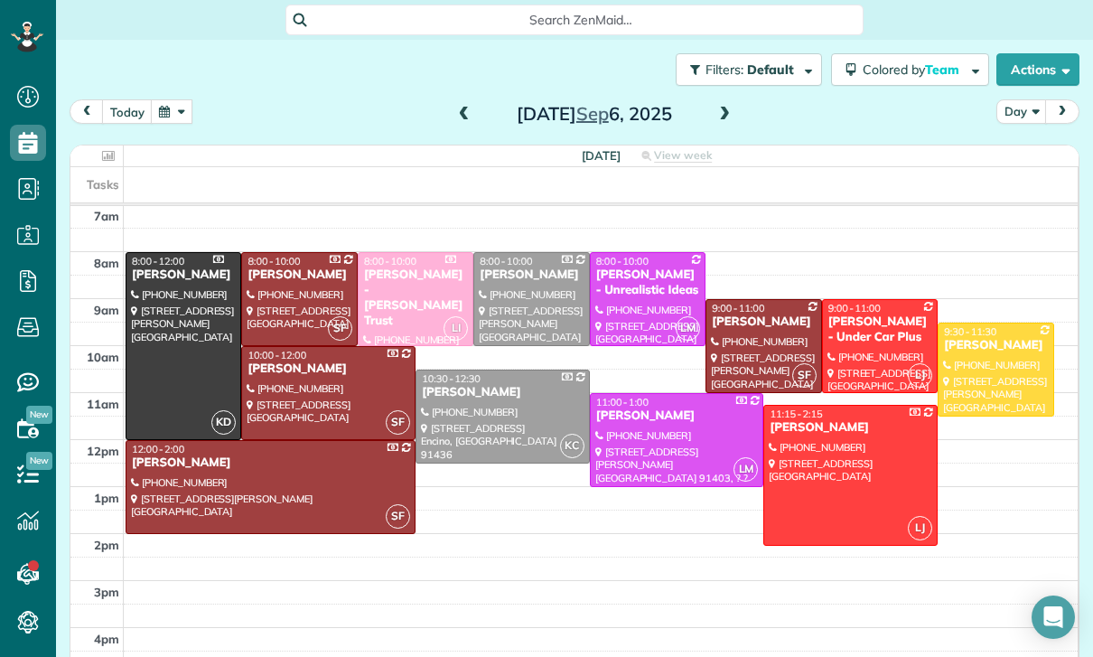
click at [180, 113] on button "button" at bounding box center [172, 111] width 42 height 24
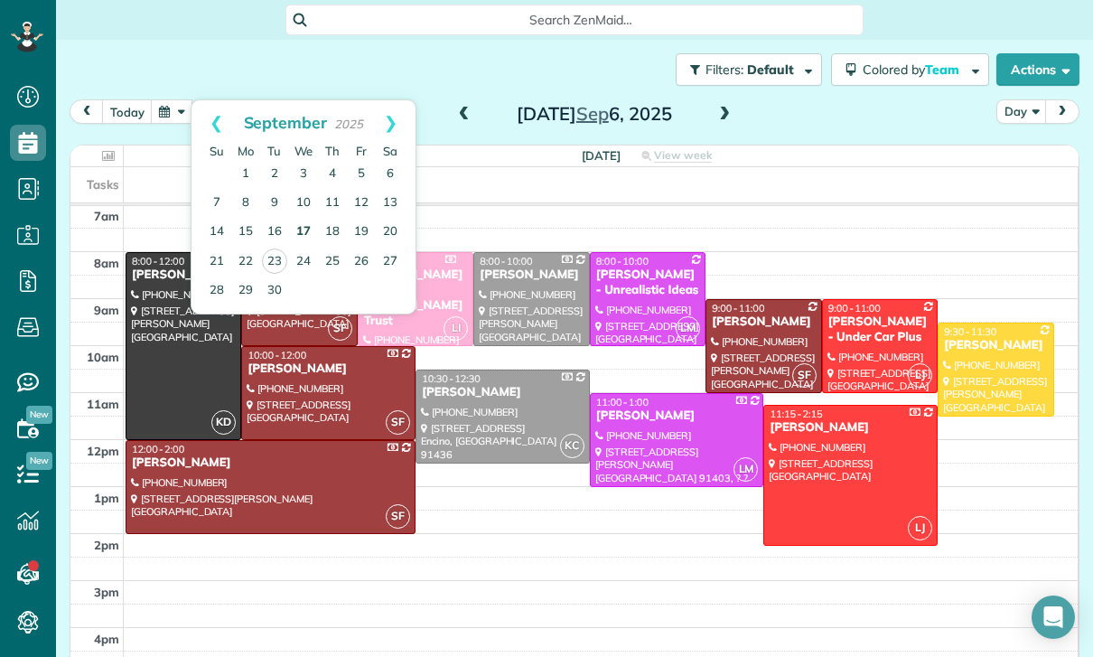
click at [299, 234] on link "17" at bounding box center [303, 232] width 29 height 29
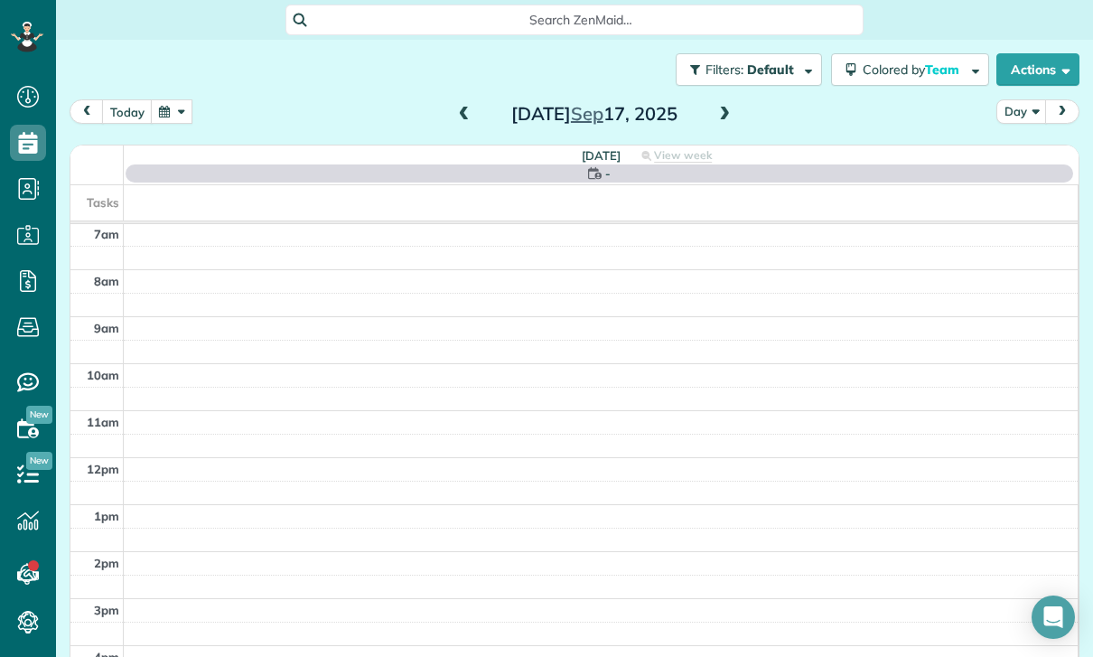
scroll to position [142, 0]
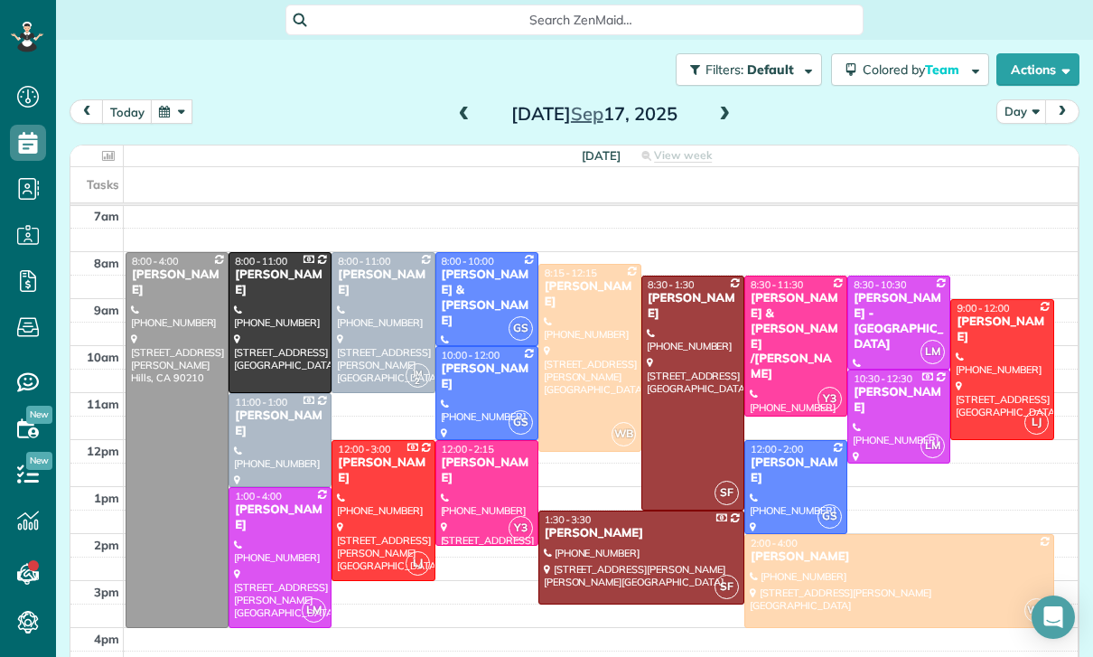
click at [661, 379] on div at bounding box center [692, 392] width 101 height 233
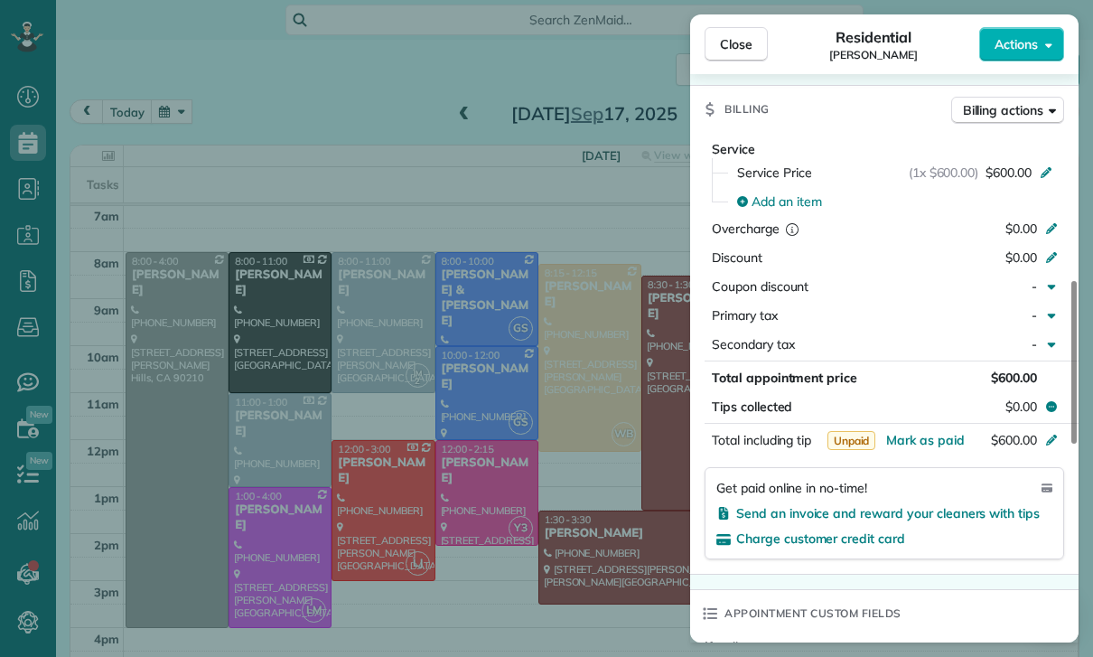
scroll to position [869, 0]
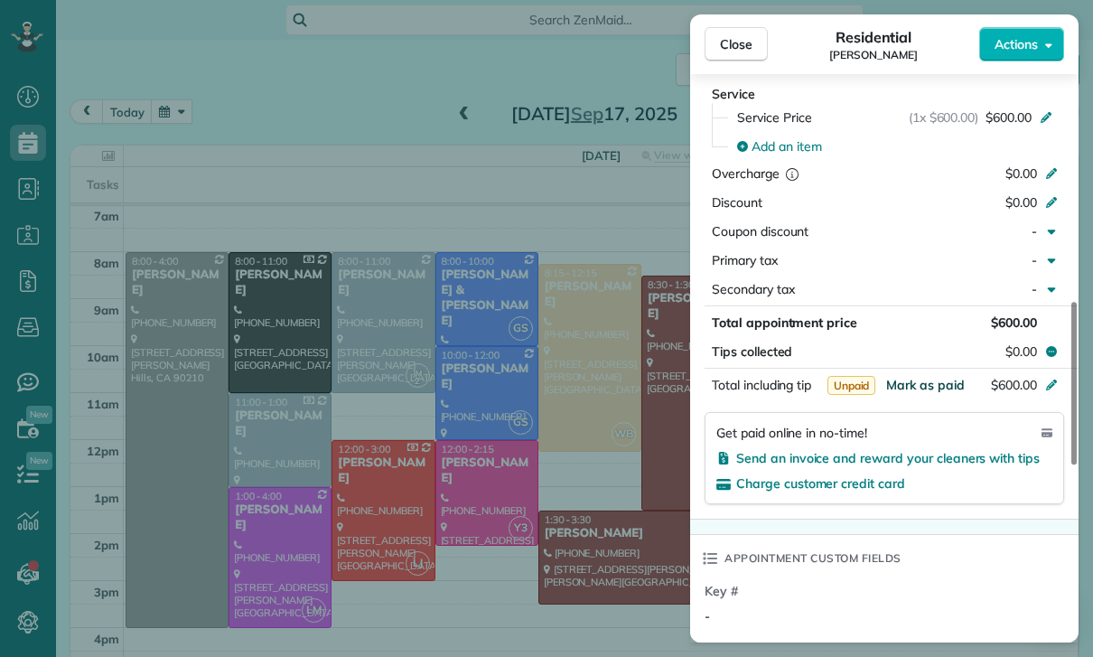
click at [913, 384] on span "Mark as paid" at bounding box center [925, 385] width 79 height 16
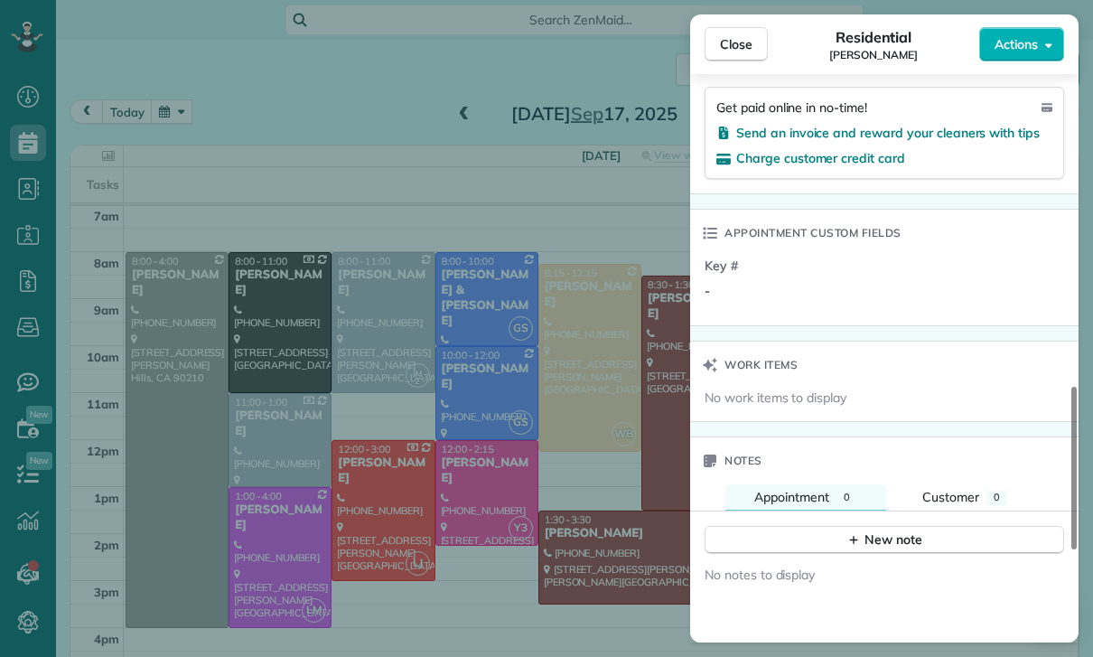
scroll to position [1193, 0]
click at [878, 537] on div "New note" at bounding box center [884, 540] width 76 height 19
click at [809, 559] on textarea at bounding box center [882, 568] width 325 height 52
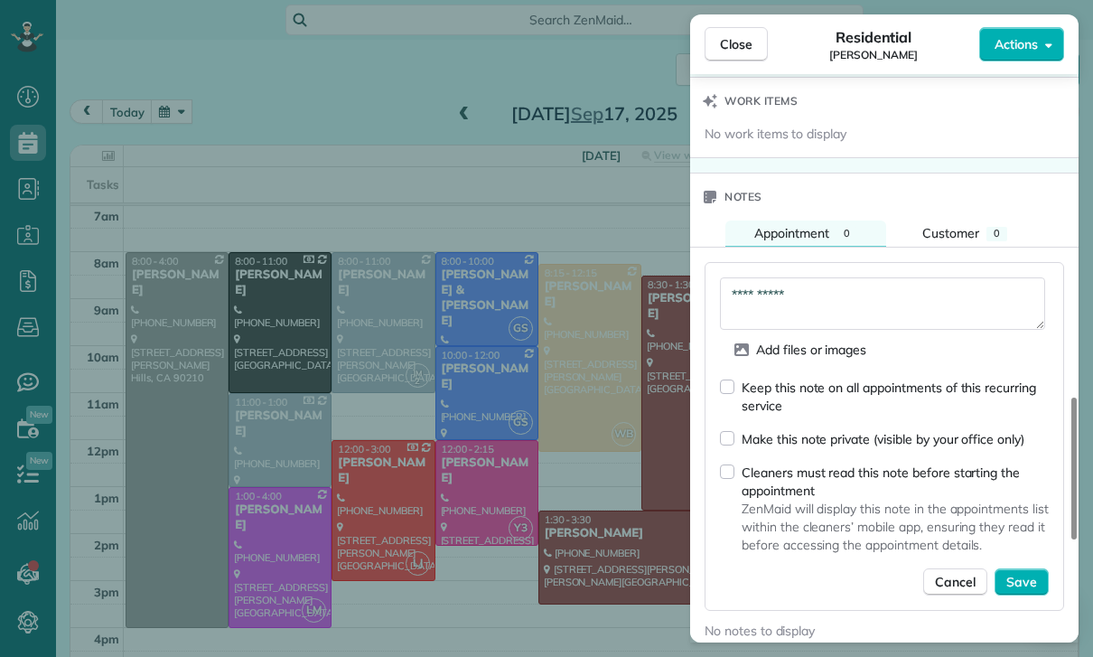
scroll to position [1477, 0]
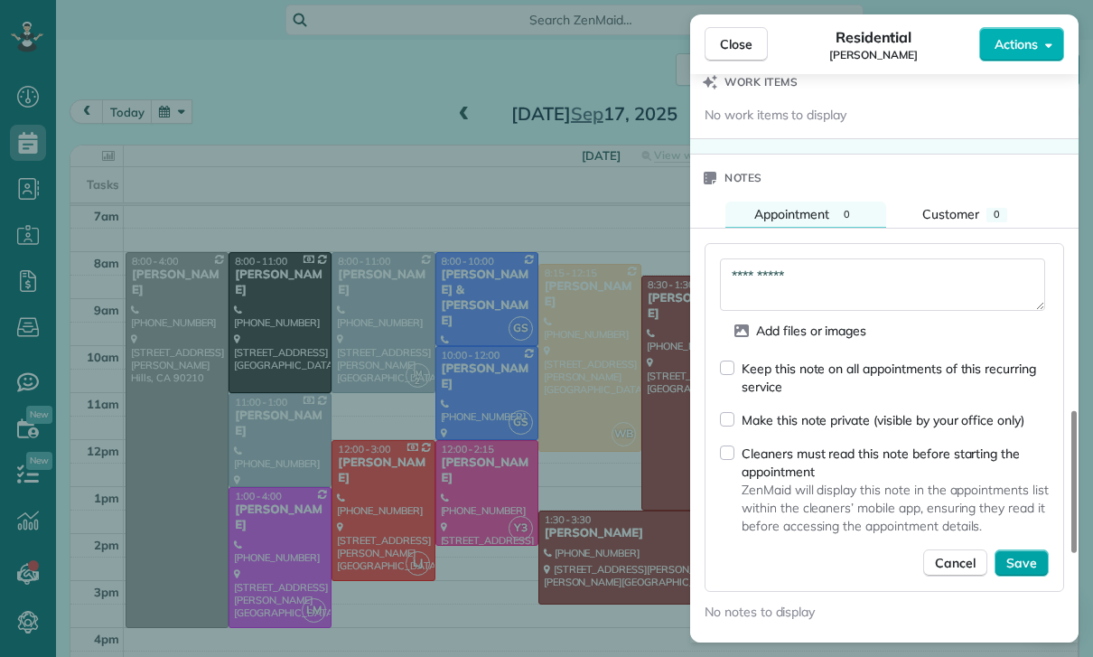
type textarea "**********"
click at [1022, 559] on span "Save" at bounding box center [1021, 563] width 31 height 18
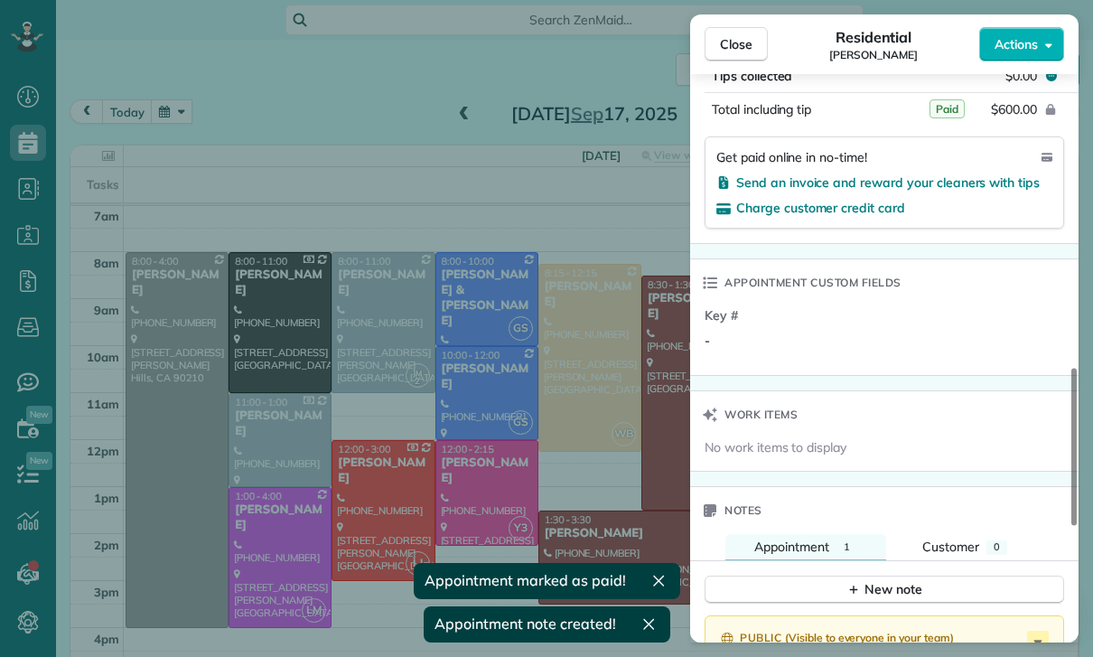
scroll to position [1069, 0]
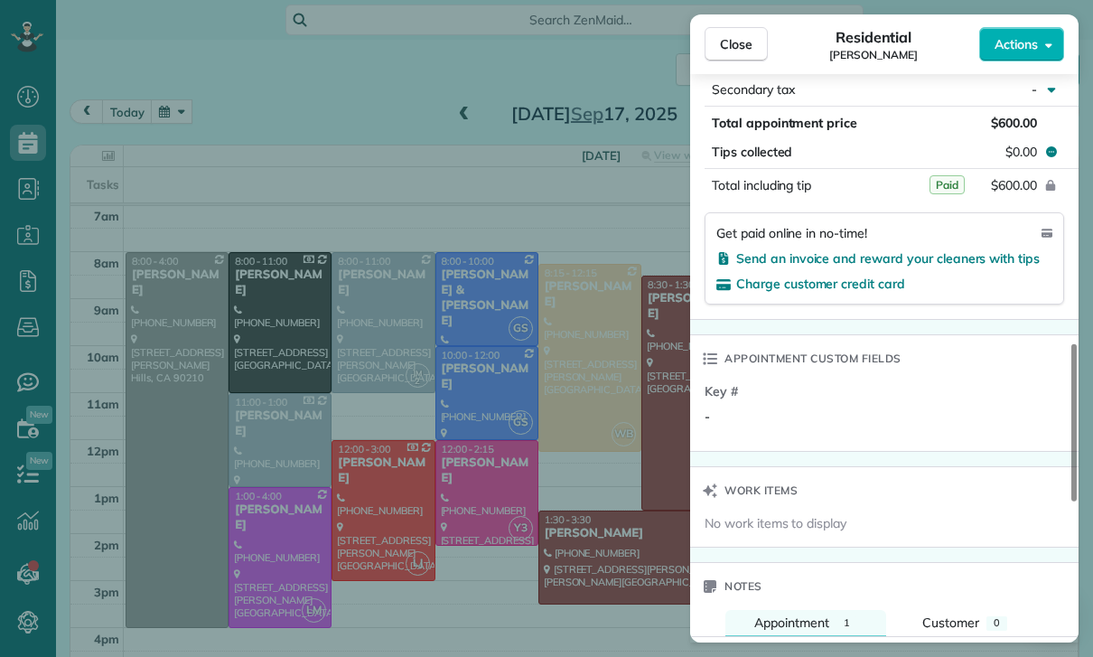
click at [493, 530] on div "Close Residential Stephanie Frank Actions Status Confirmed Stephanie Frank · Op…" at bounding box center [546, 328] width 1093 height 657
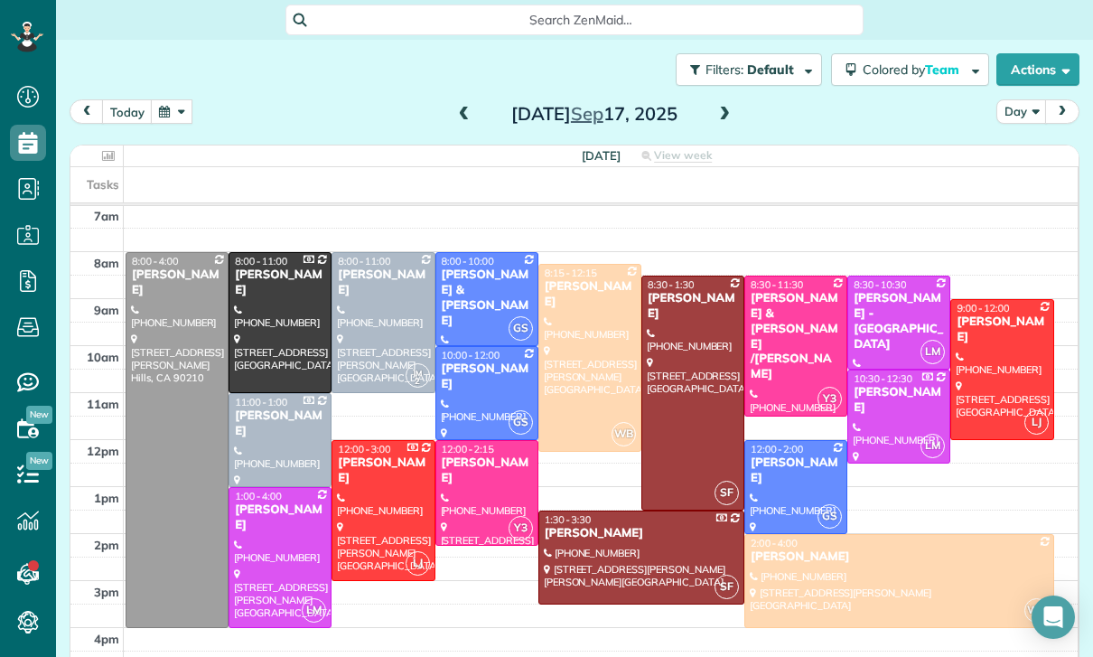
click at [466, 110] on span at bounding box center [464, 115] width 20 height 16
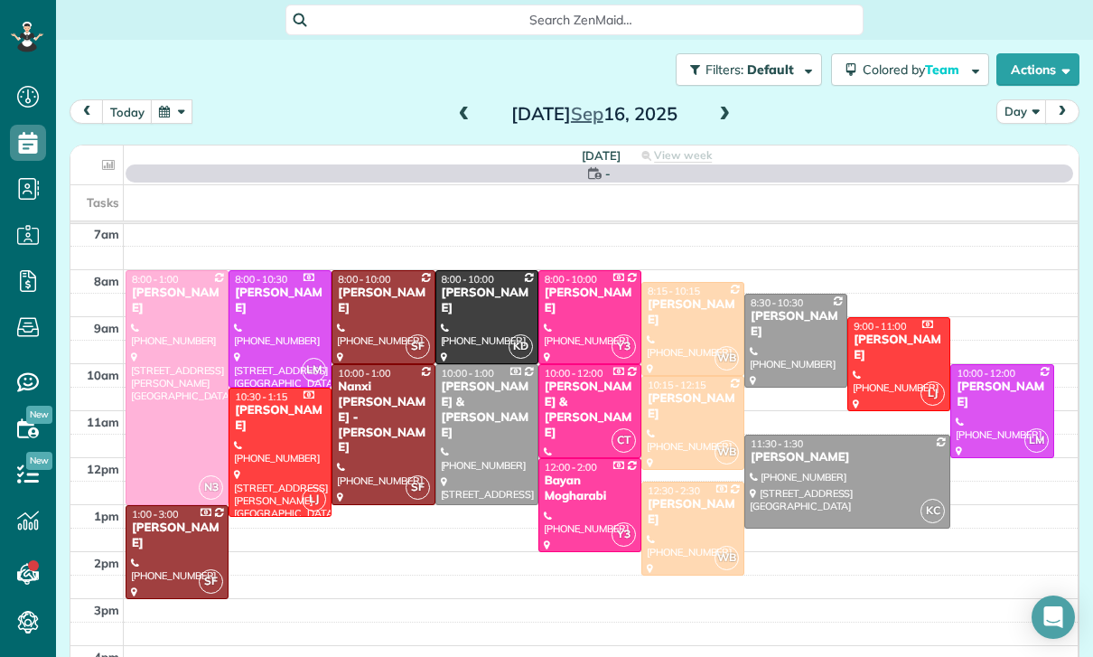
scroll to position [142, 0]
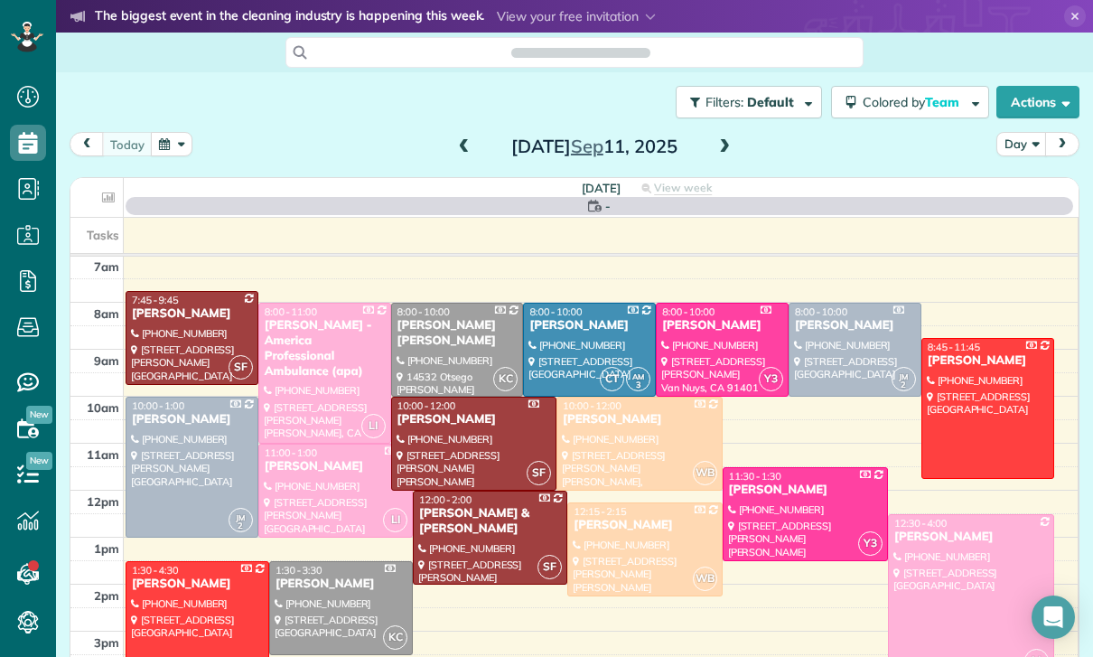
scroll to position [142, 0]
click at [162, 132] on button "button" at bounding box center [172, 144] width 42 height 24
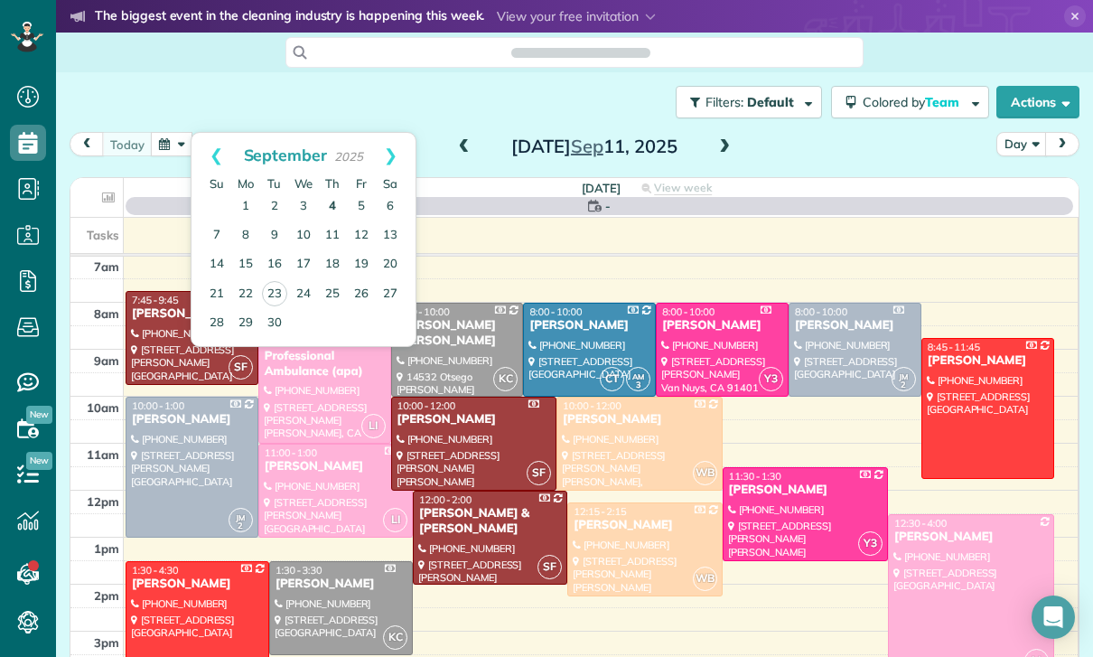
click at [328, 192] on link "4" at bounding box center [332, 206] width 29 height 29
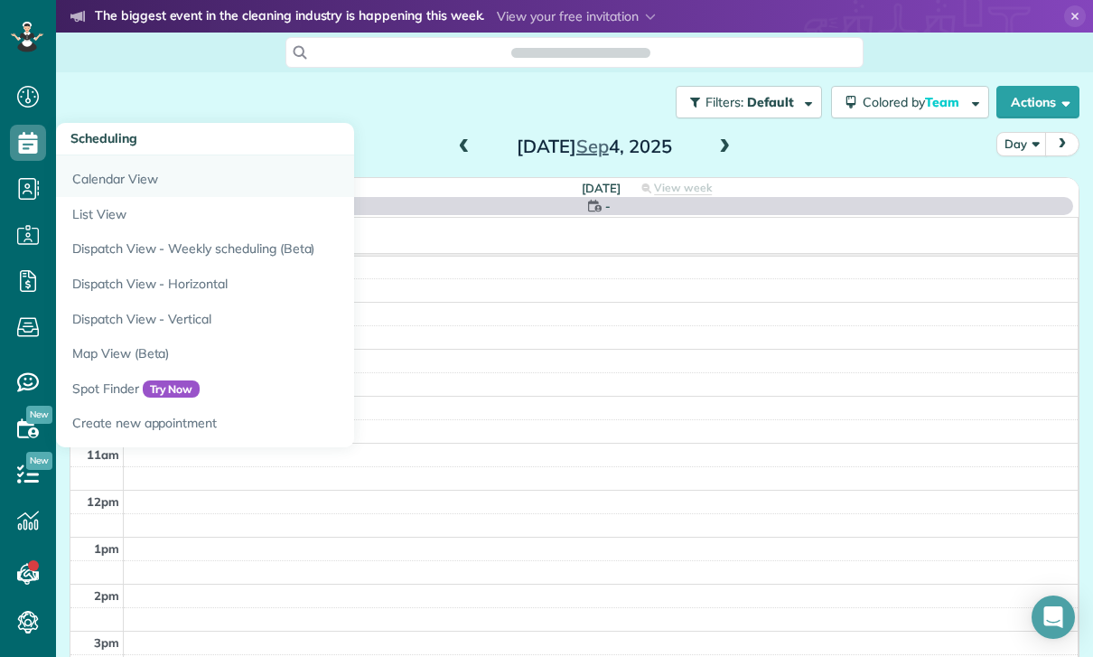
click at [105, 155] on link "Calendar View" at bounding box center [282, 176] width 452 height 42
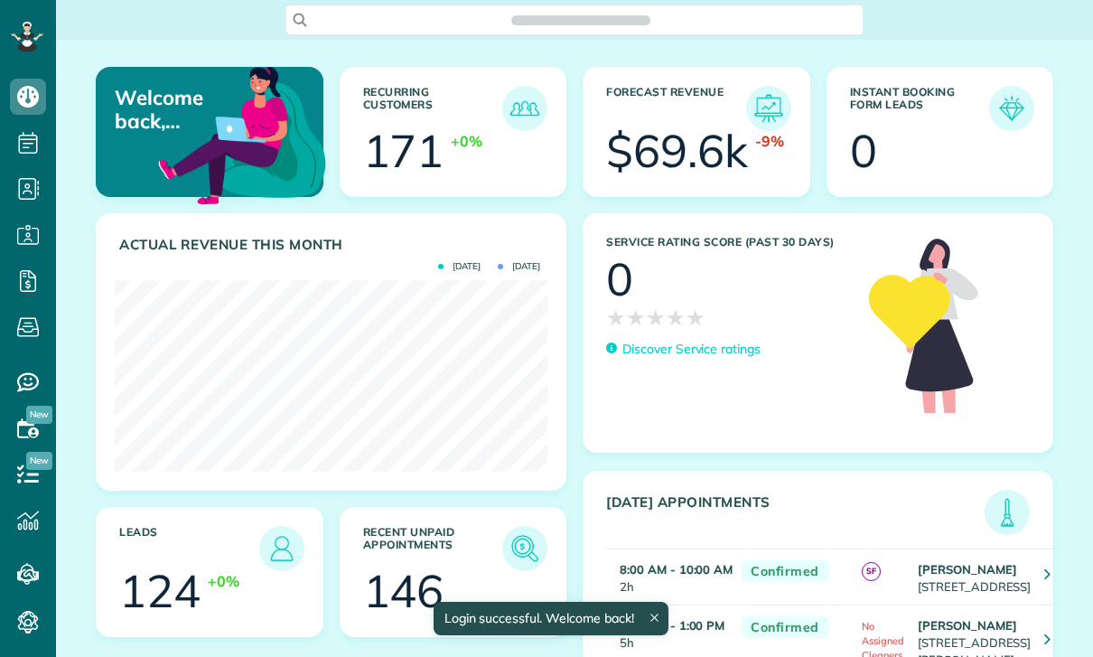
scroll to position [191, 433]
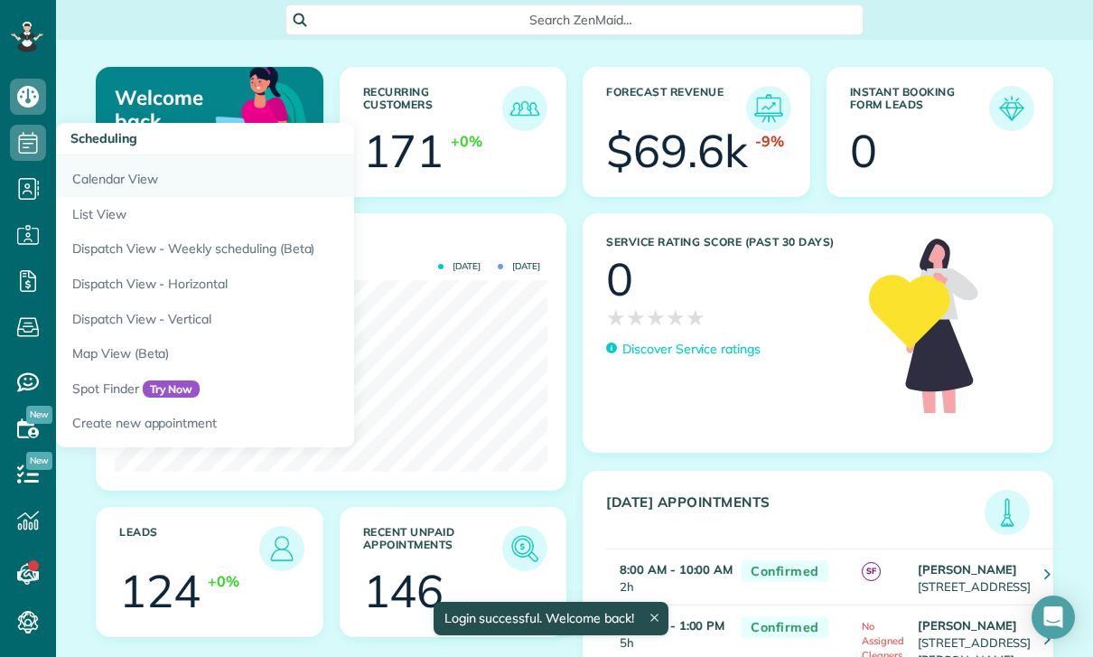
click at [112, 178] on link "Calendar View" at bounding box center [282, 176] width 452 height 42
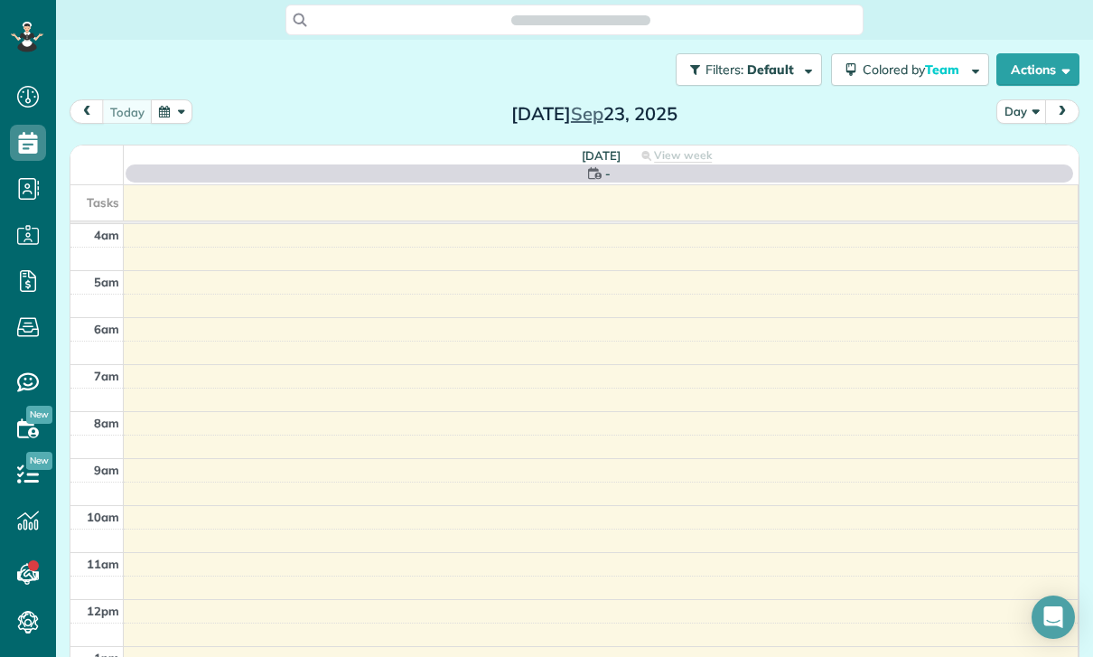
scroll to position [142, 0]
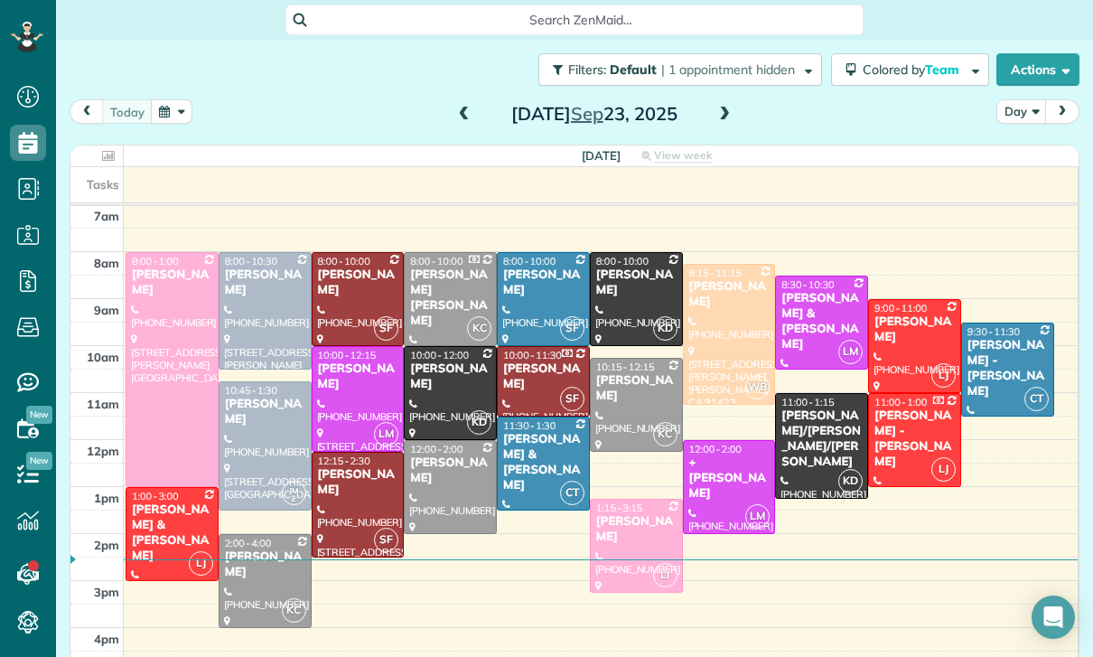
click at [181, 114] on button "button" at bounding box center [172, 111] width 42 height 24
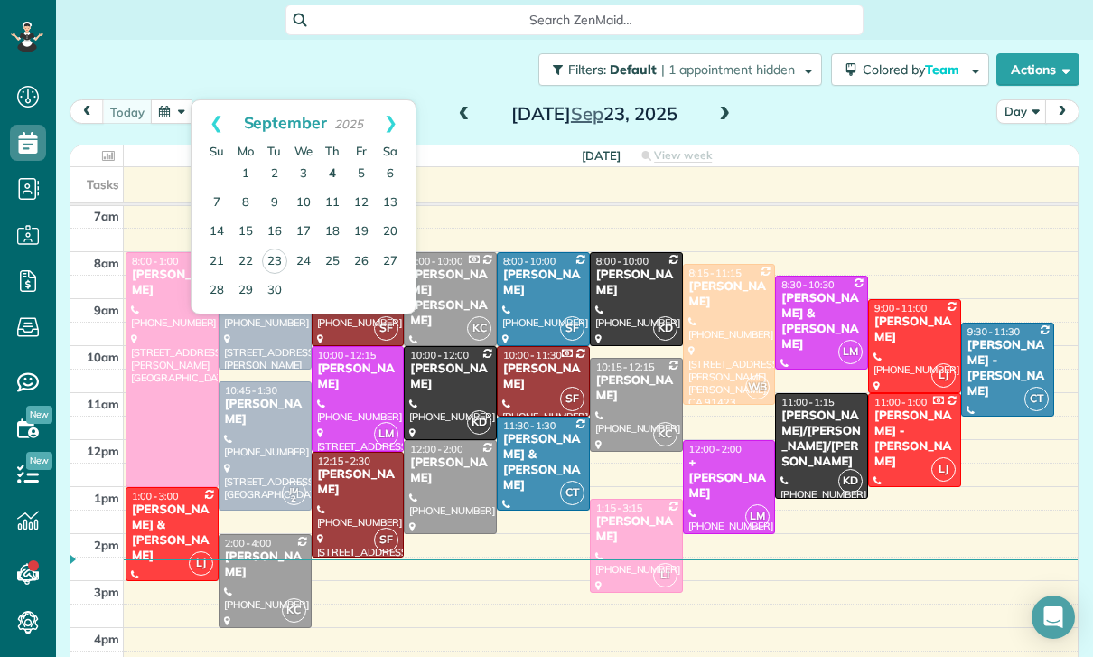
click at [331, 169] on link "4" at bounding box center [332, 174] width 29 height 29
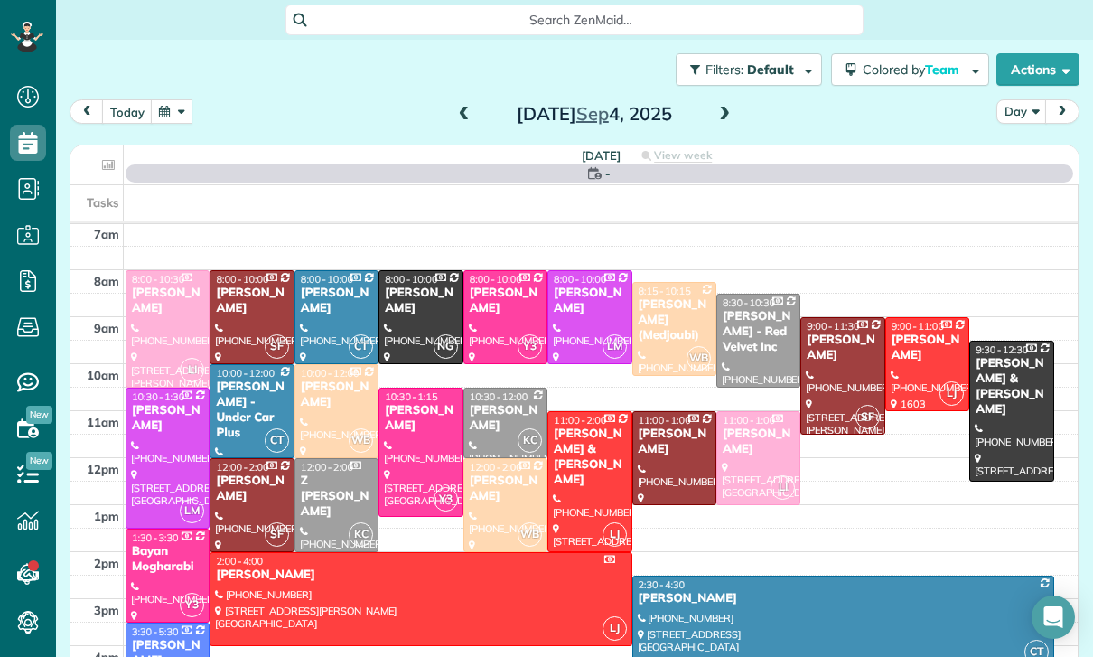
click at [400, 432] on div at bounding box center [420, 451] width 82 height 127
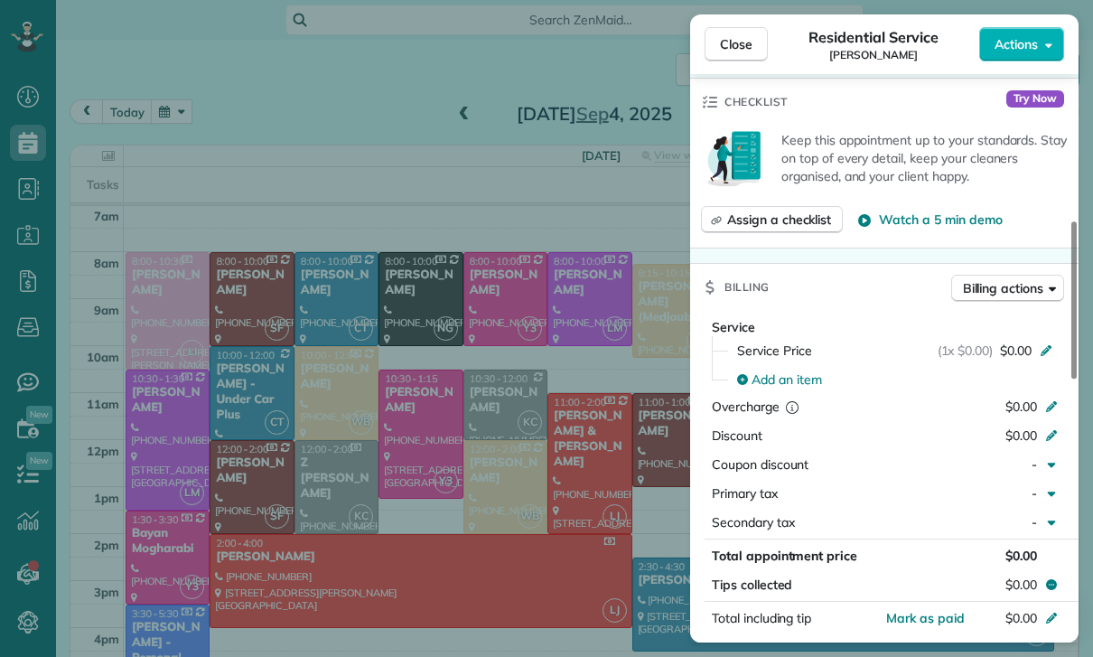
scroll to position [711, 0]
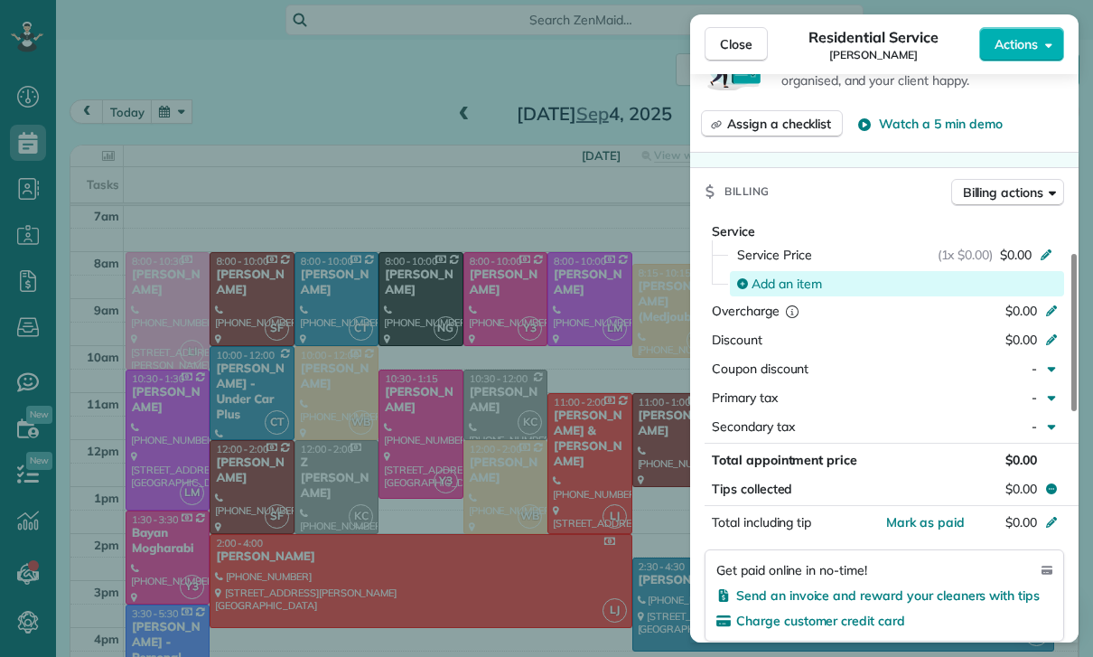
click at [773, 285] on span "Add an item" at bounding box center [786, 284] width 70 height 18
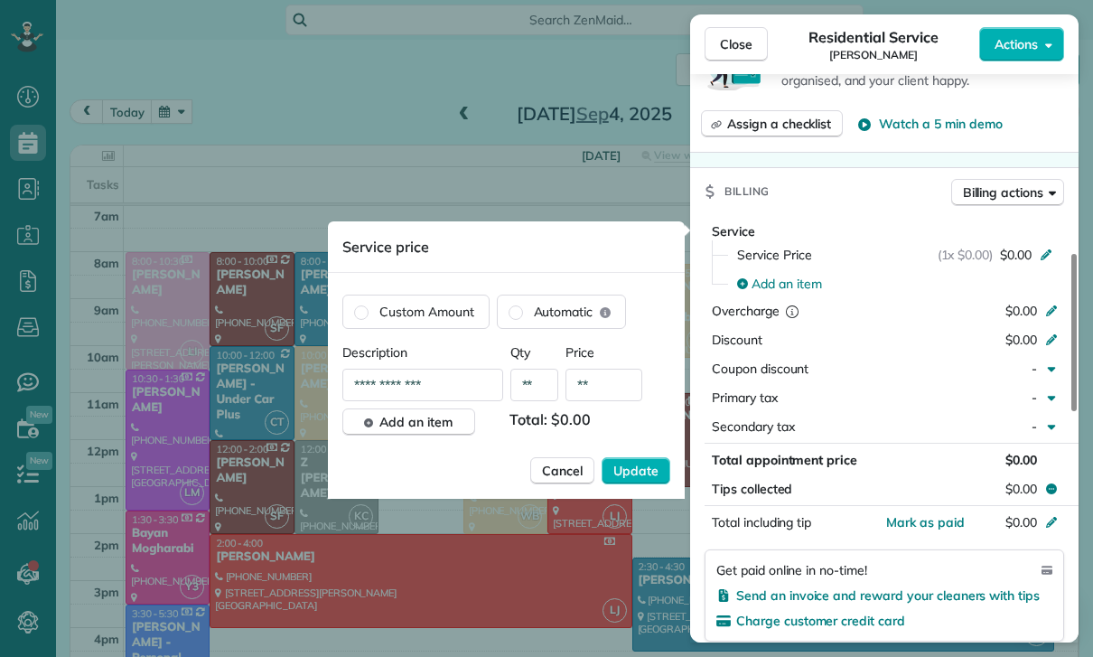
click at [603, 397] on input "**" at bounding box center [603, 385] width 77 height 33
type input "****"
click at [620, 481] on button "Update" at bounding box center [636, 470] width 69 height 27
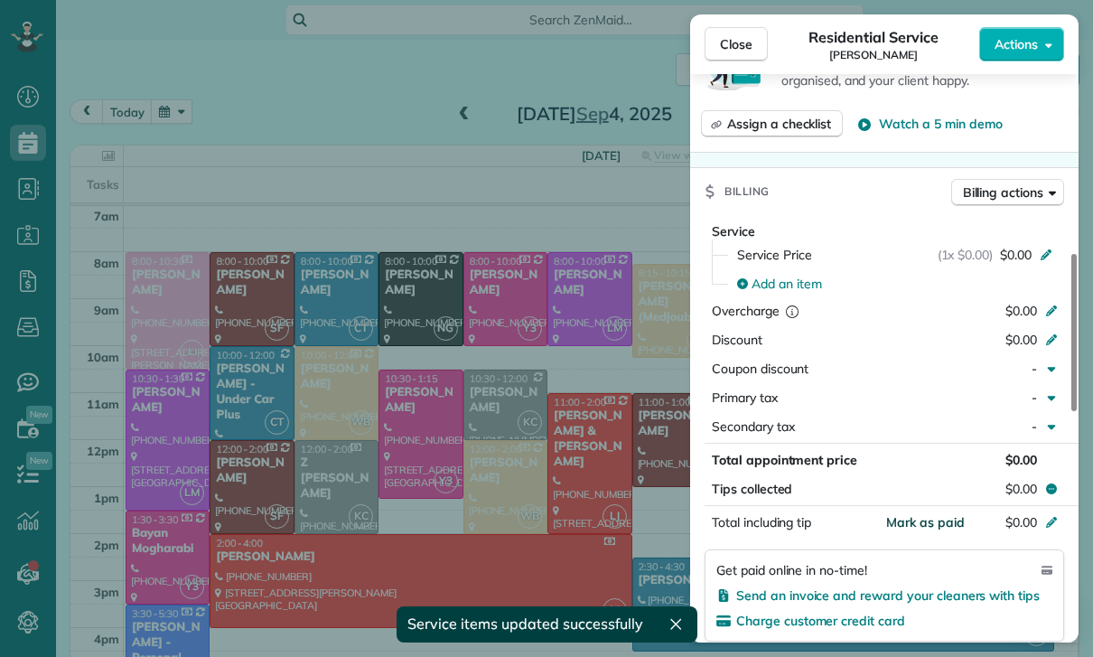
click at [921, 525] on span "Mark as paid" at bounding box center [925, 522] width 79 height 16
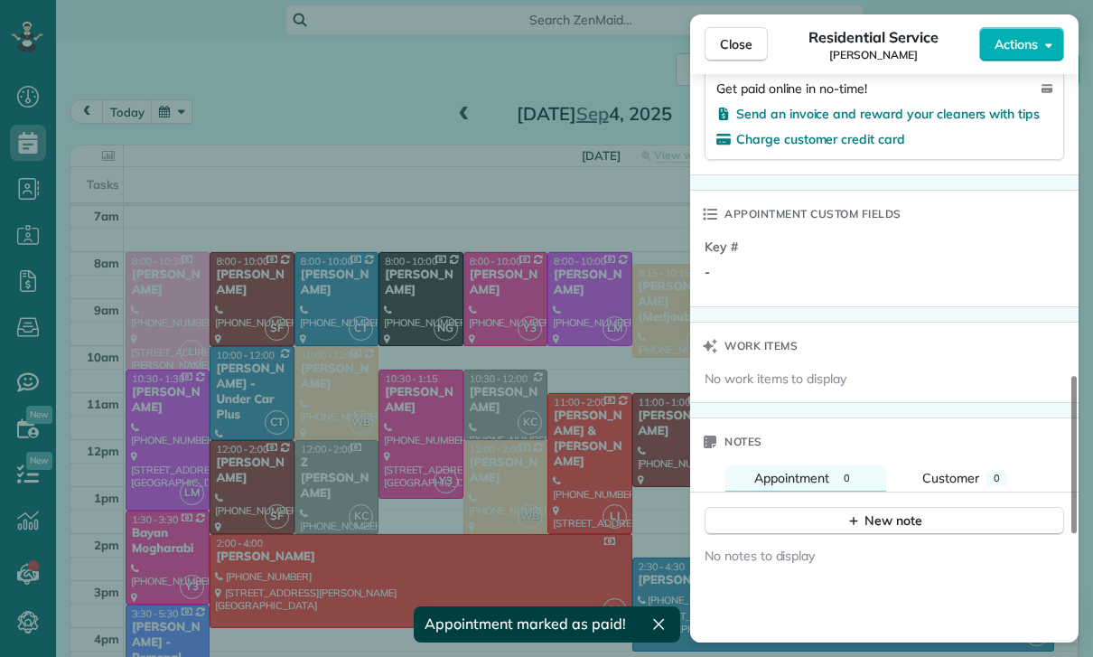
scroll to position [1224, 0]
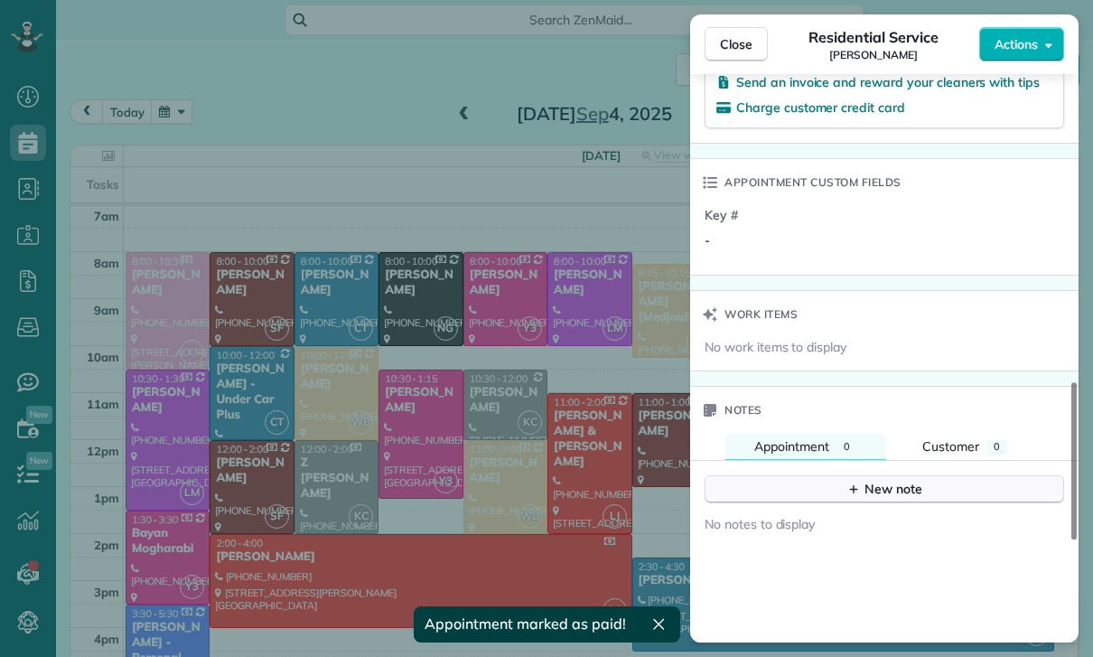
click at [892, 482] on div "New note" at bounding box center [884, 489] width 76 height 19
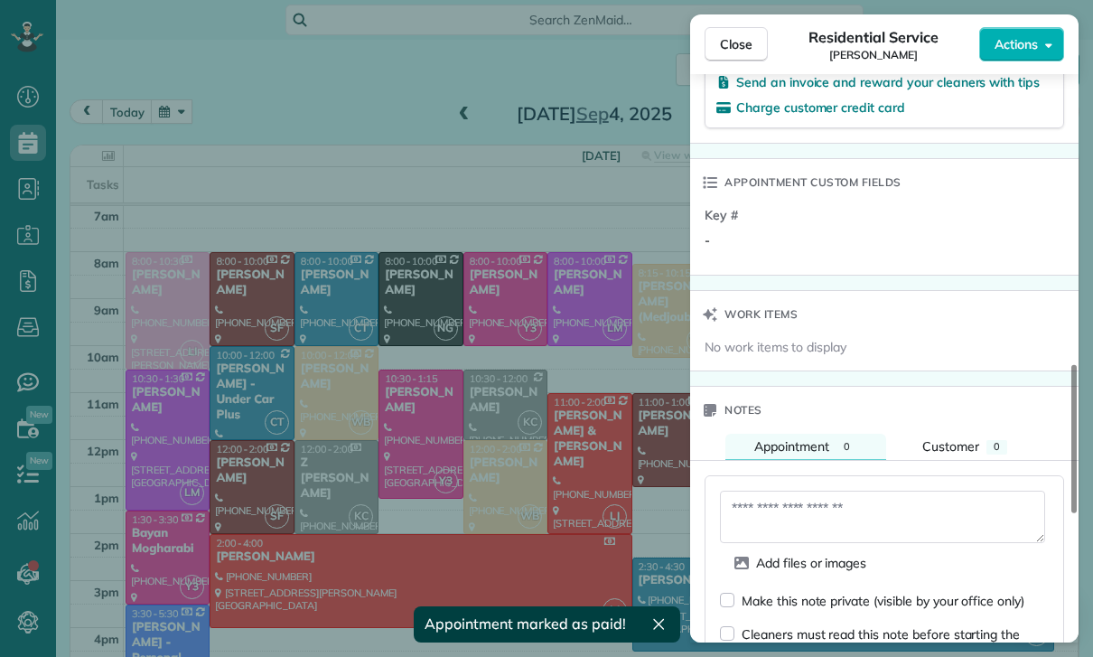
click at [817, 518] on textarea at bounding box center [882, 516] width 325 height 52
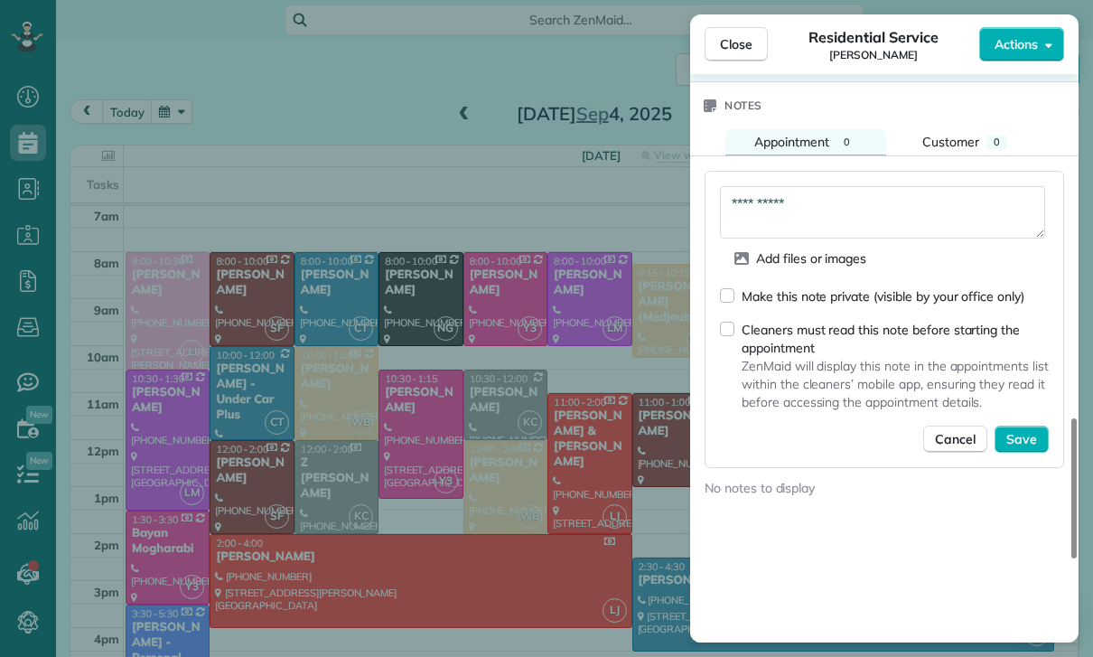
scroll to position [1563, 0]
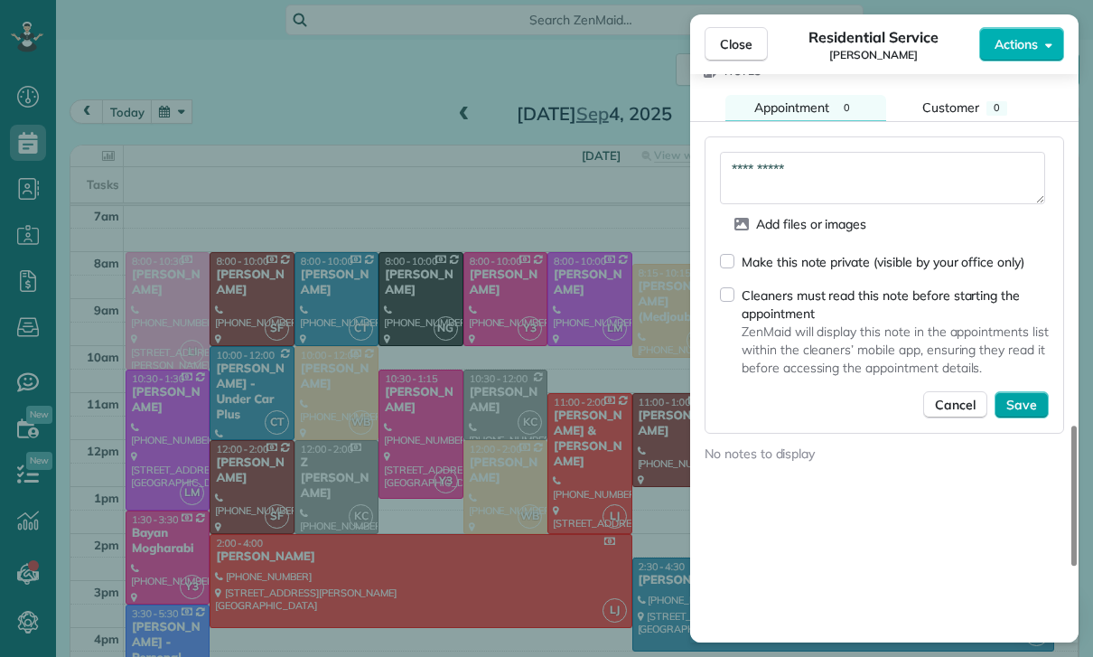
type textarea "**********"
click at [1020, 404] on span "Save" at bounding box center [1021, 405] width 31 height 18
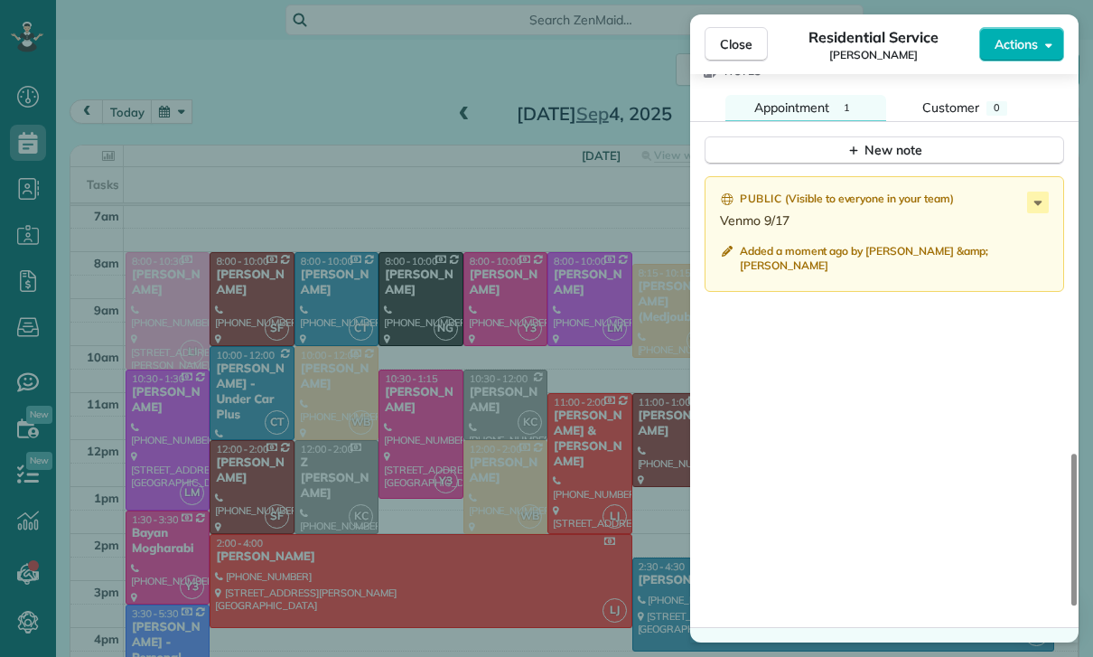
click at [406, 429] on div "Close Residential Service [PERSON_NAME] Actions Status Confirmed [PERSON_NAME] …" at bounding box center [546, 328] width 1093 height 657
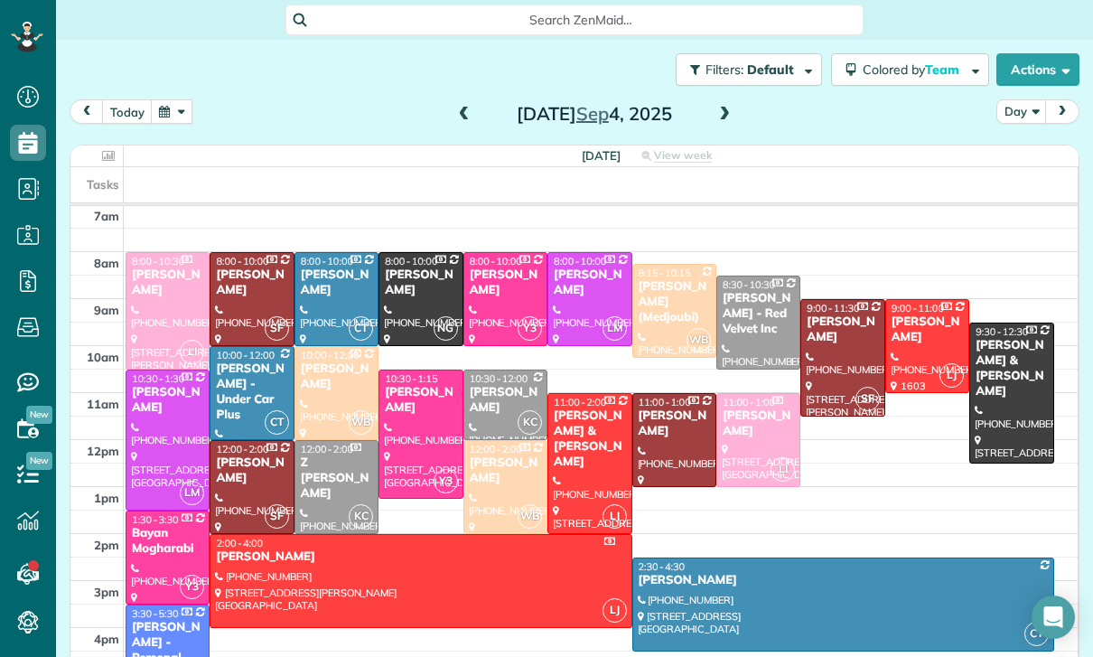
click at [179, 108] on button "button" at bounding box center [172, 111] width 42 height 24
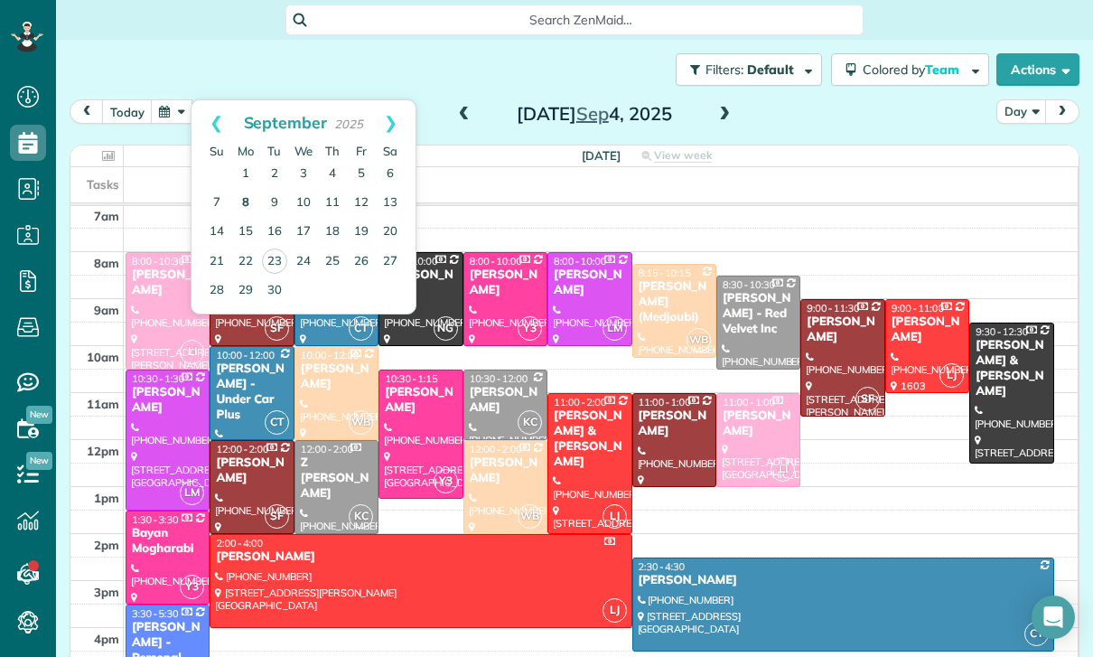
click at [246, 203] on link "8" at bounding box center [245, 203] width 29 height 29
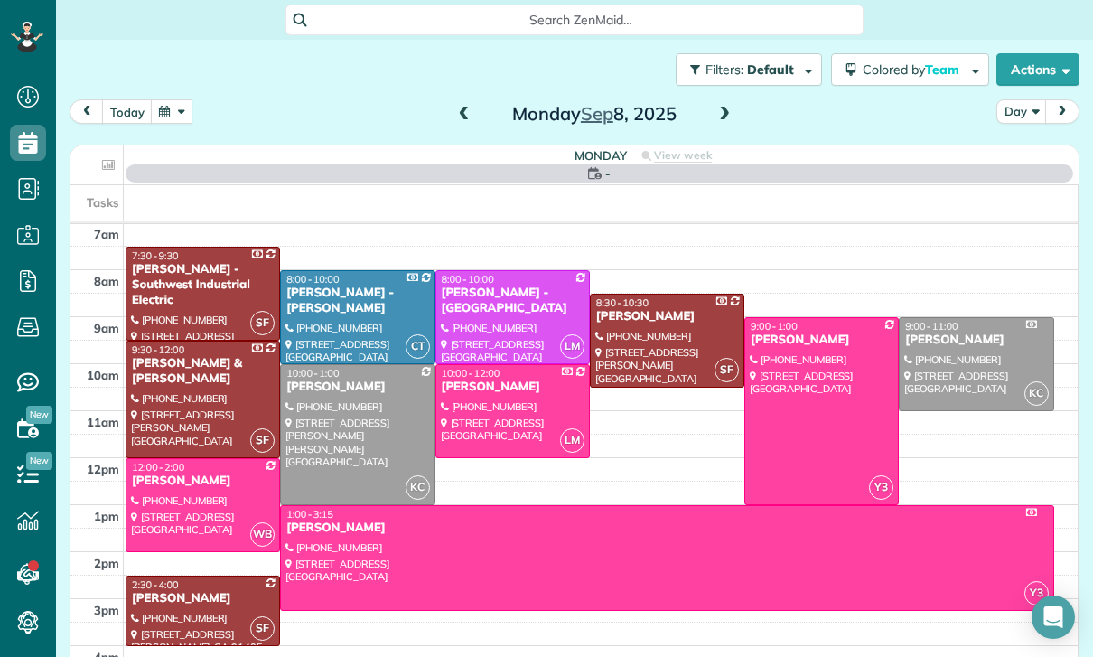
scroll to position [142, 0]
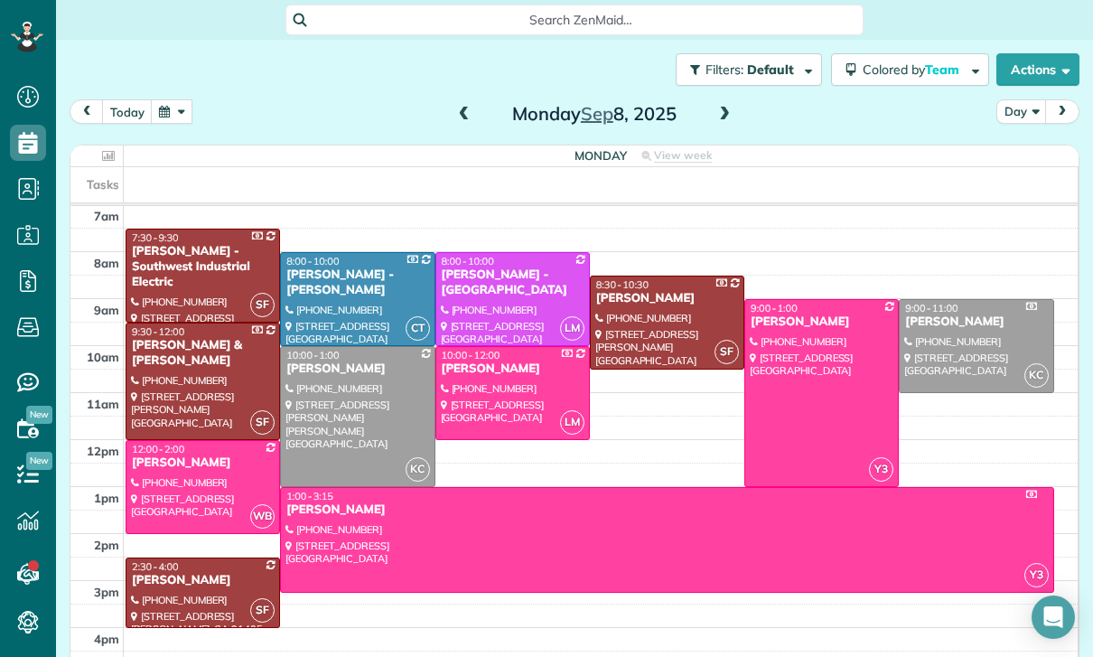
click at [332, 406] on div at bounding box center [357, 416] width 153 height 139
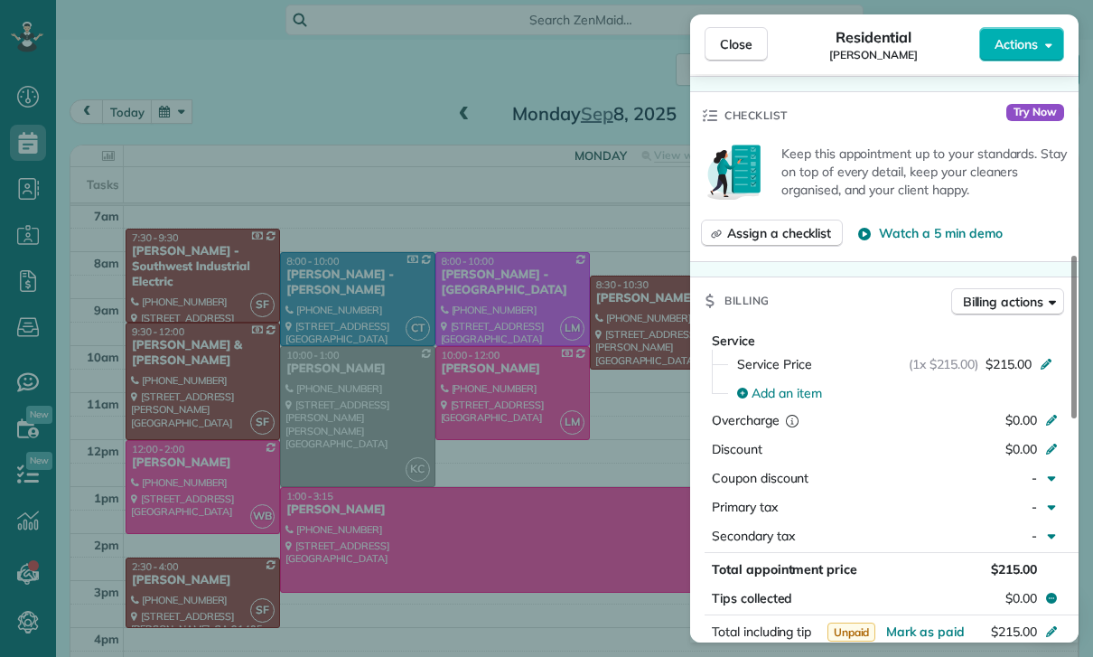
scroll to position [768, 0]
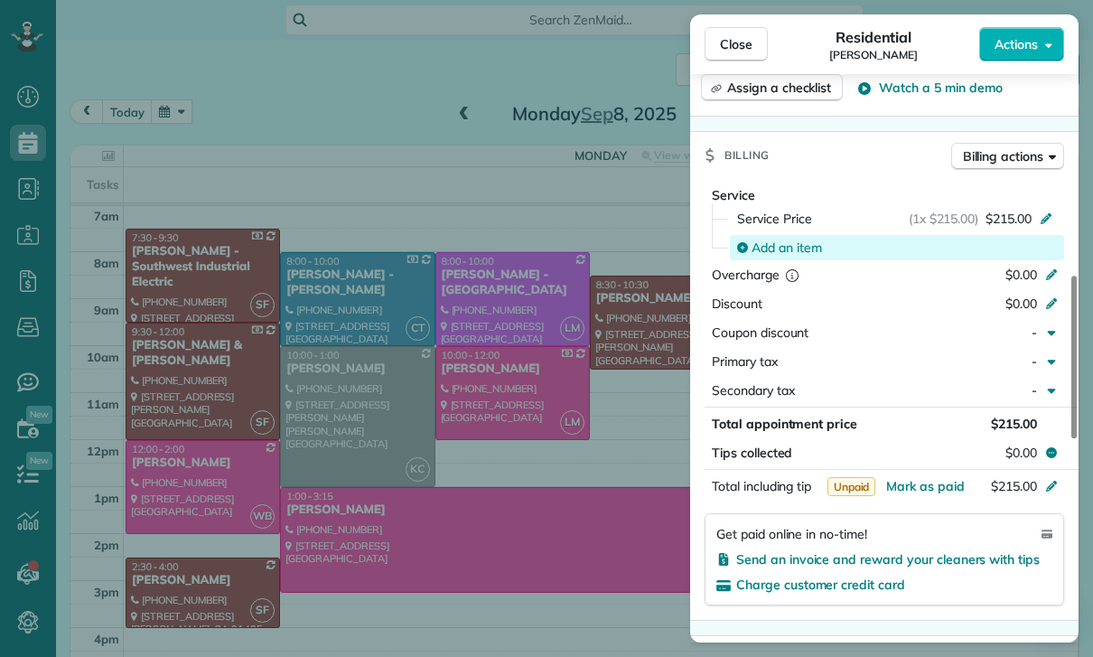
click at [785, 253] on span "Add an item" at bounding box center [786, 247] width 70 height 18
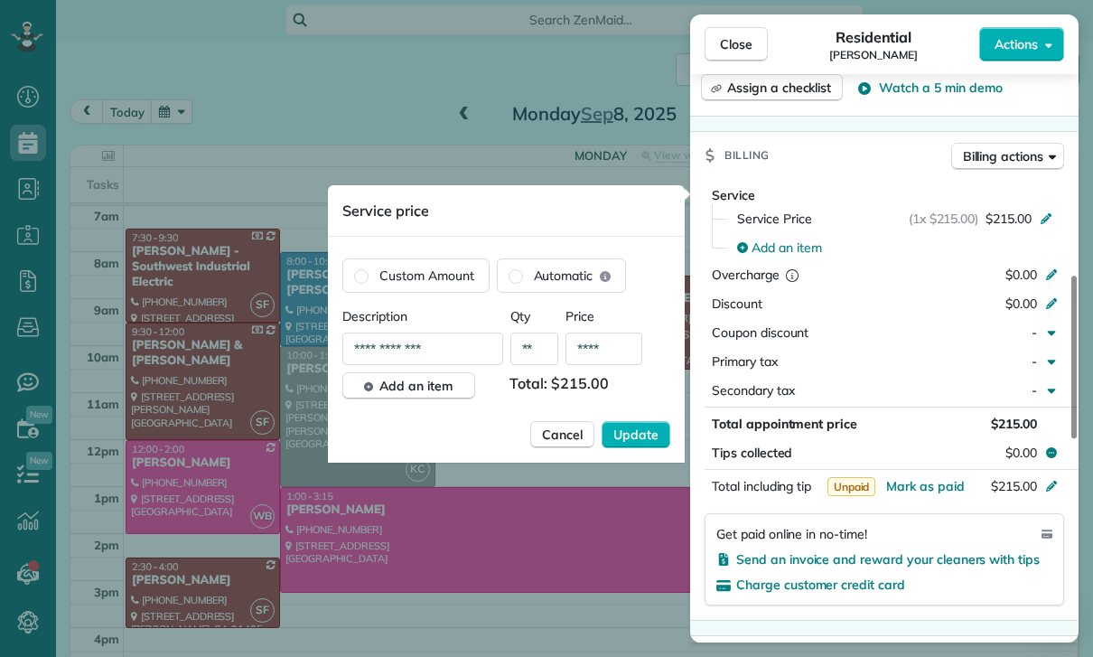
click at [612, 356] on input "****" at bounding box center [603, 348] width 77 height 33
type input "**"
type input "****"
click at [623, 432] on span "Update" at bounding box center [635, 434] width 45 height 18
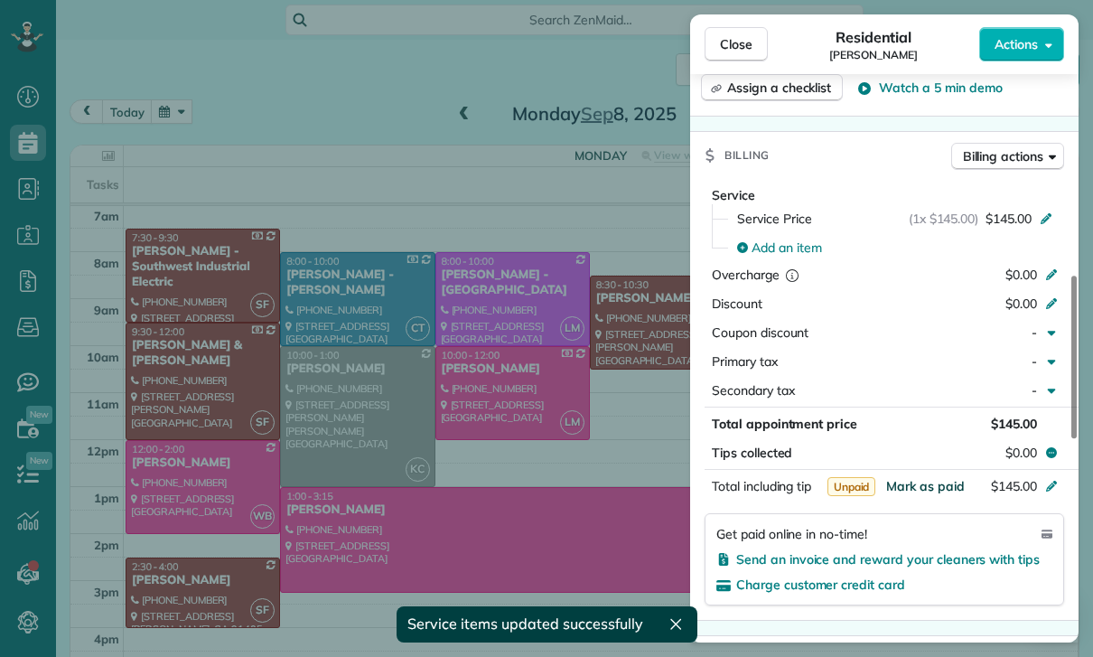
click at [916, 486] on span "Mark as paid" at bounding box center [925, 486] width 79 height 16
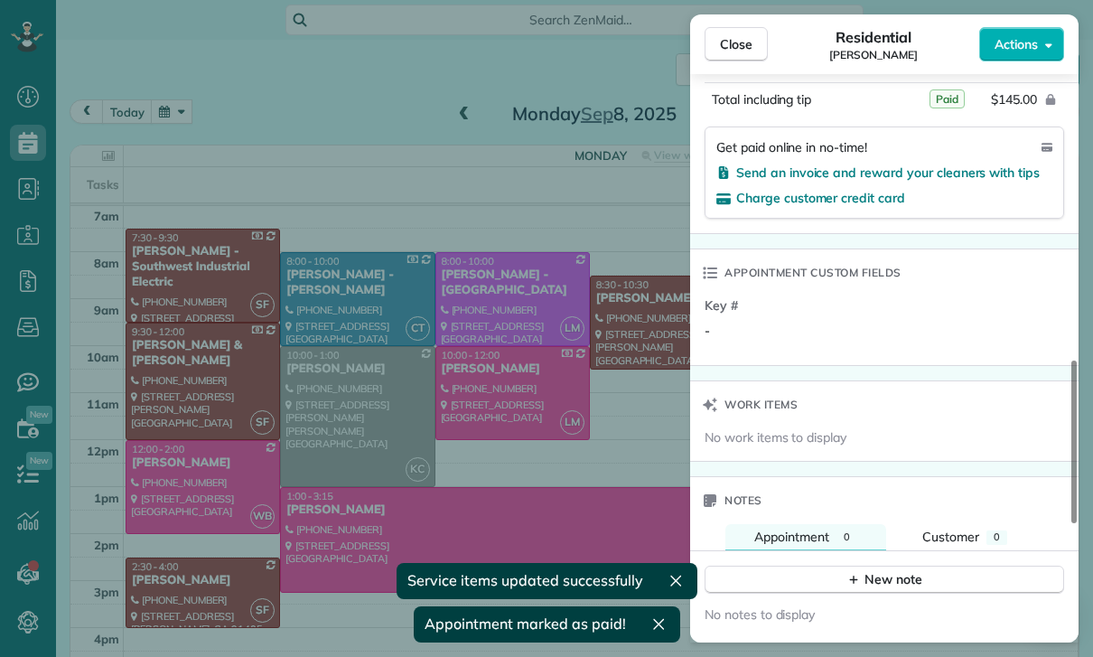
scroll to position [1162, 0]
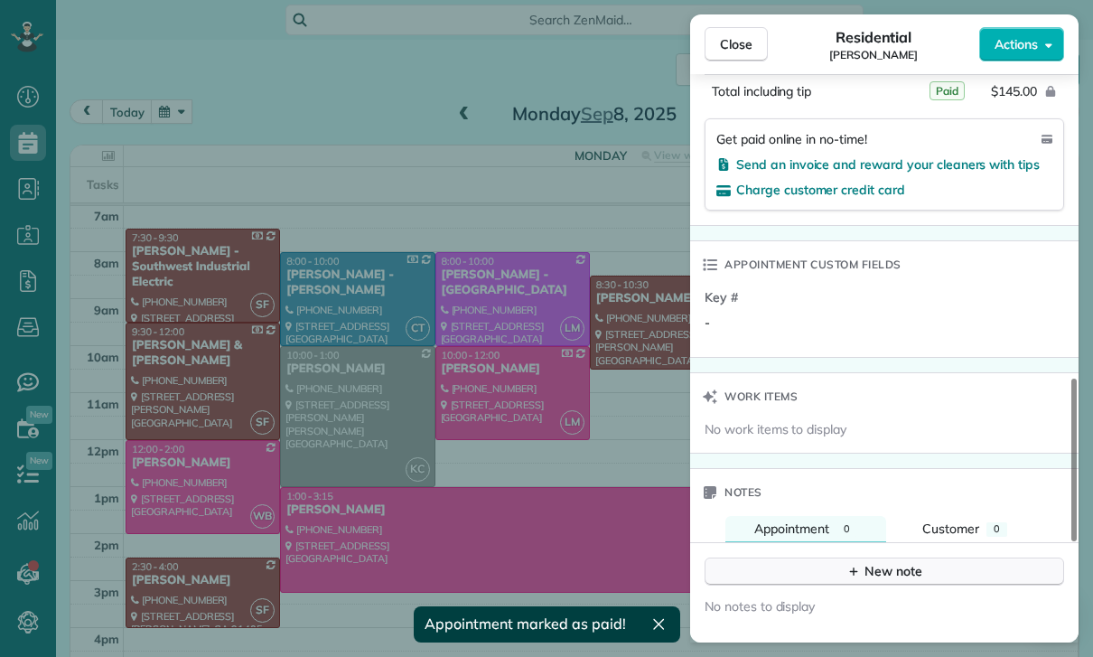
click at [848, 574] on icon "button" at bounding box center [853, 571] width 14 height 14
click at [785, 599] on textarea at bounding box center [882, 599] width 325 height 52
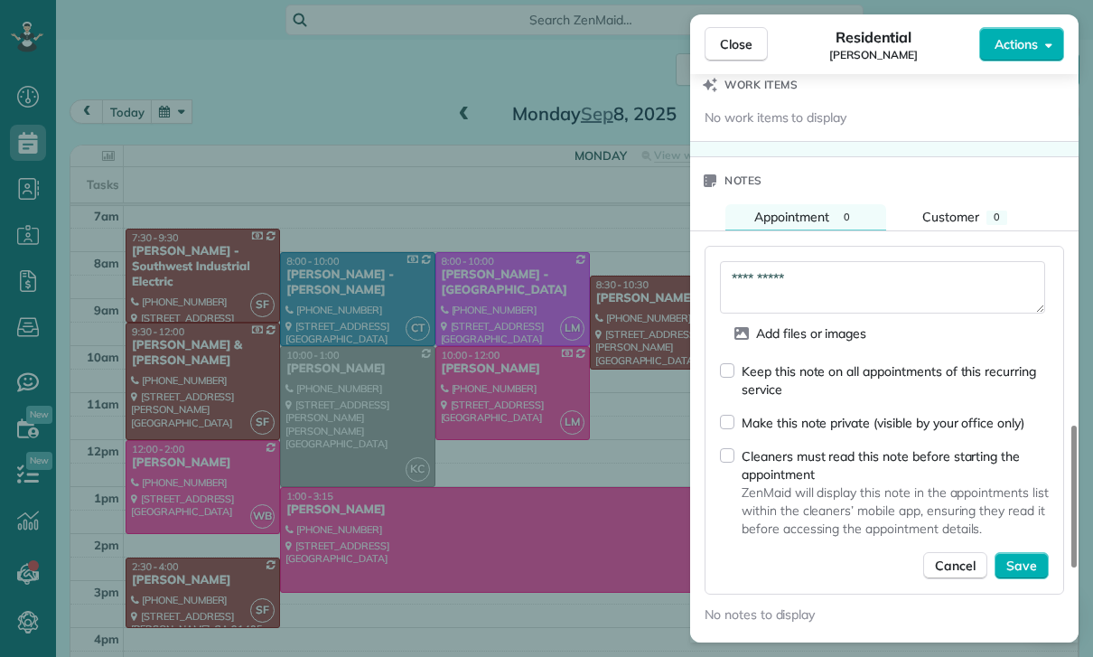
scroll to position [1563, 0]
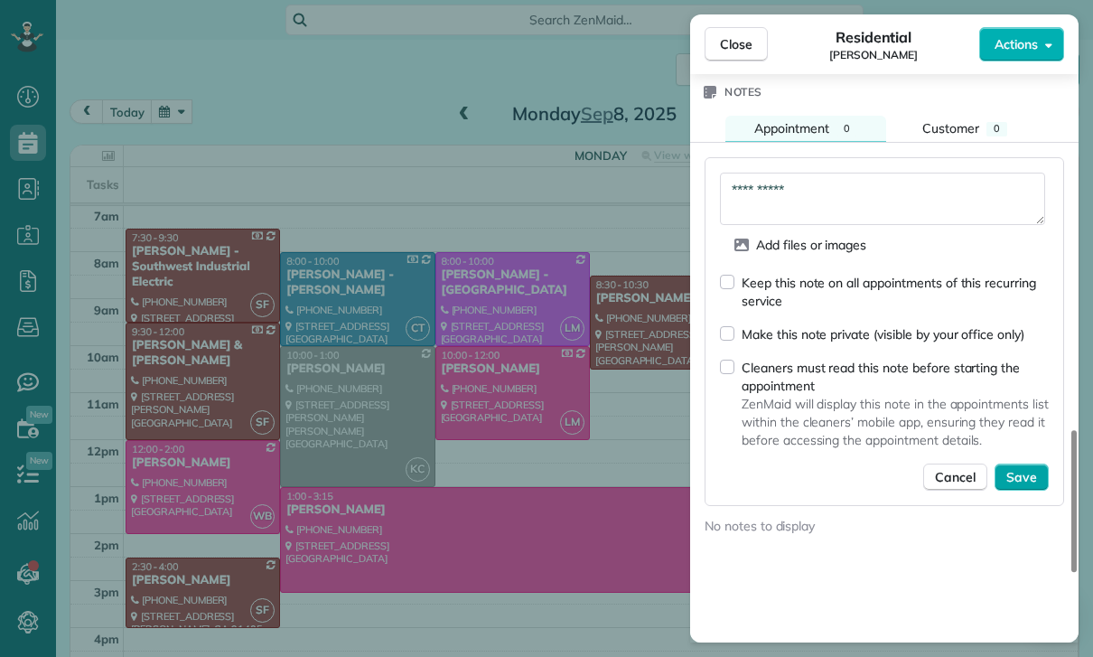
type textarea "**********"
click at [1021, 464] on button "Save" at bounding box center [1021, 476] width 54 height 27
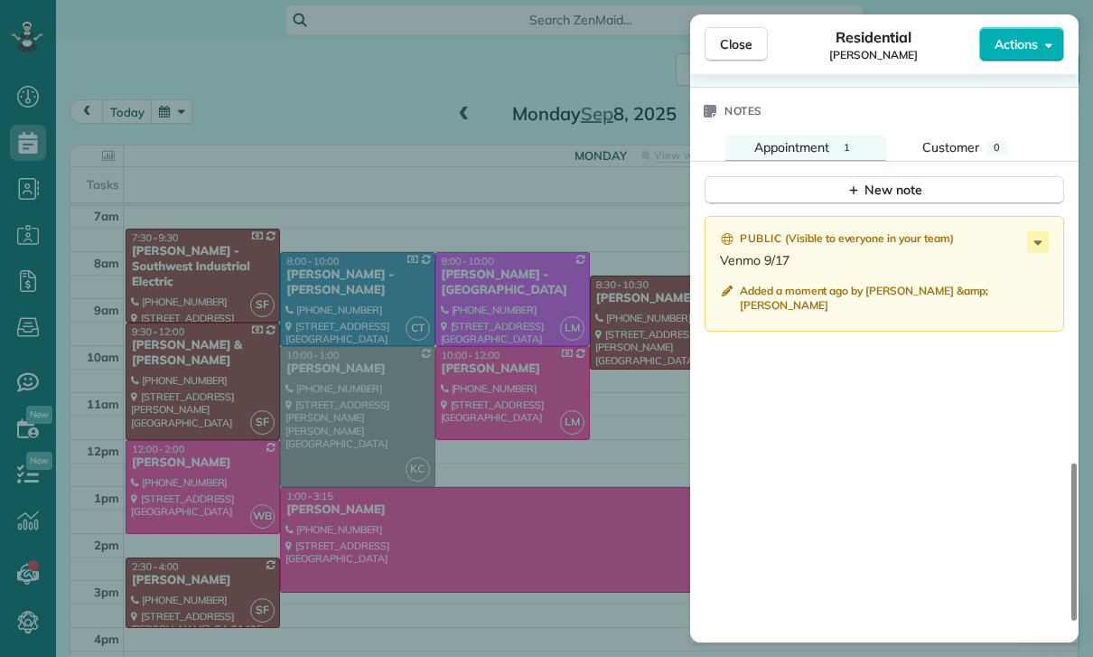
scroll to position [142, 0]
click at [325, 336] on div "Close Residential [PERSON_NAME] Actions Status Confirmed [PERSON_NAME] · Open p…" at bounding box center [546, 328] width 1093 height 657
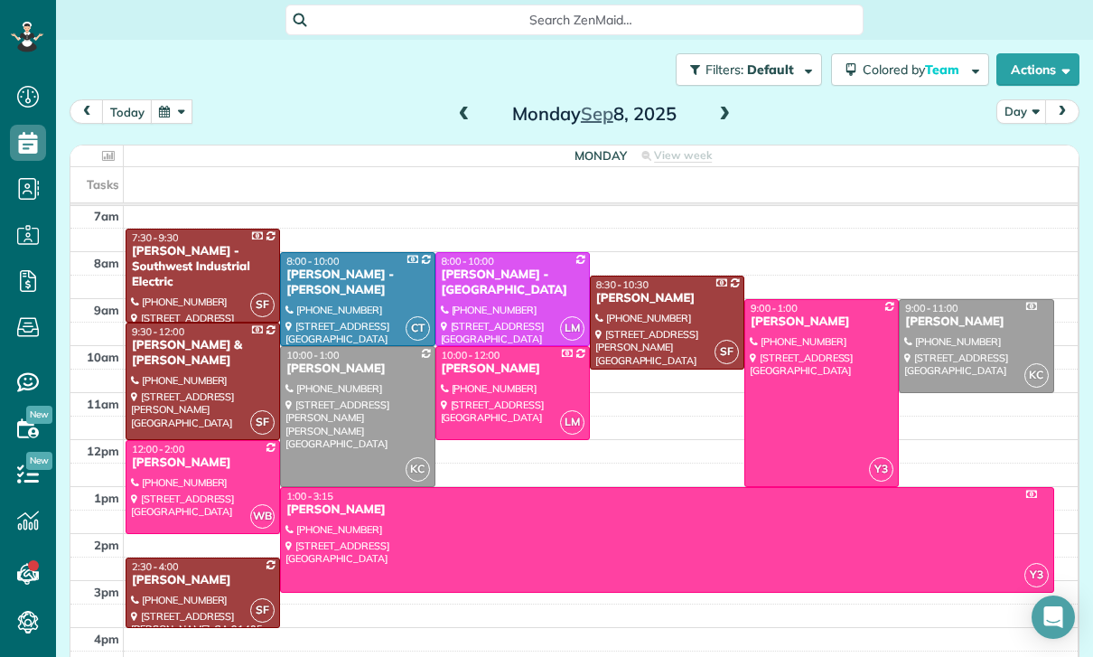
click at [171, 111] on button "button" at bounding box center [172, 111] width 42 height 24
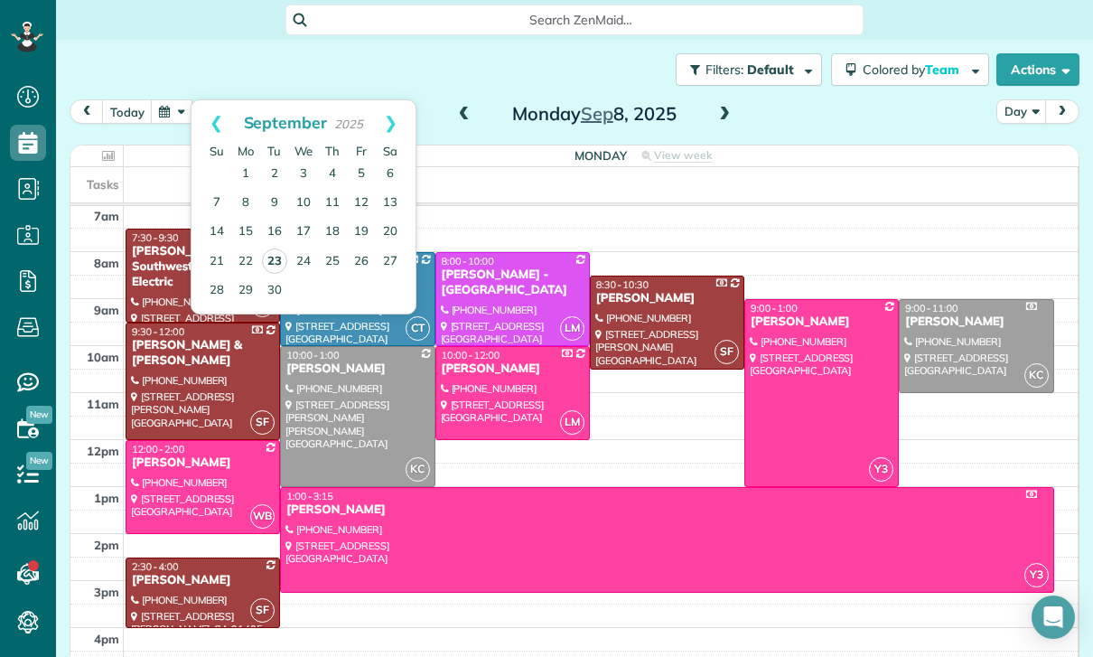
click at [277, 264] on link "23" at bounding box center [274, 260] width 25 height 25
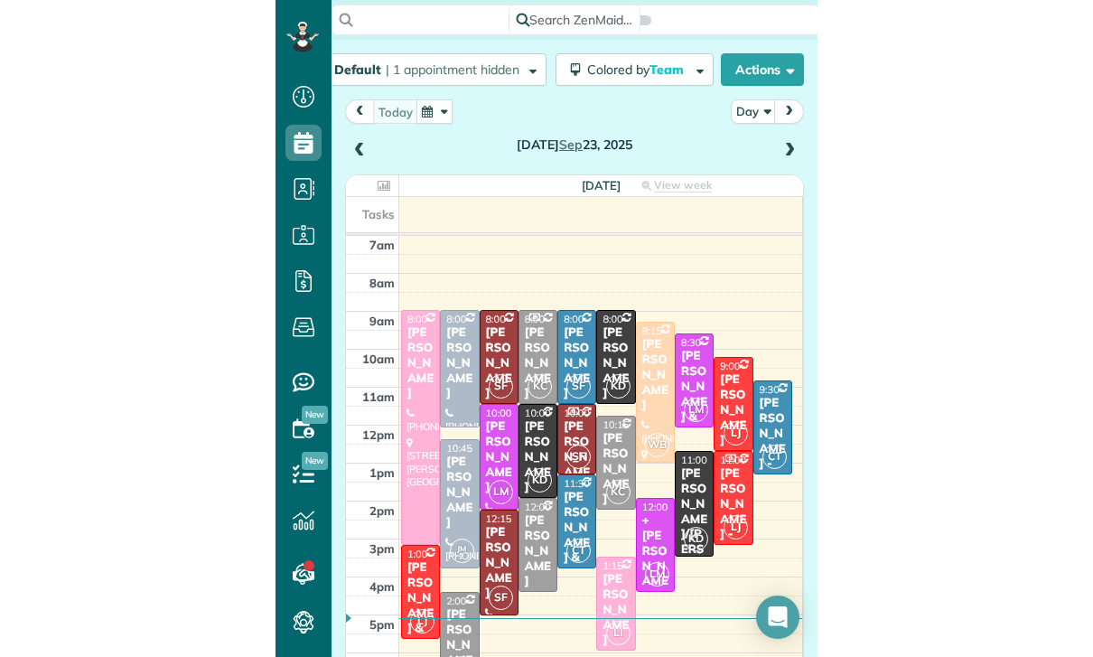
scroll to position [142, 0]
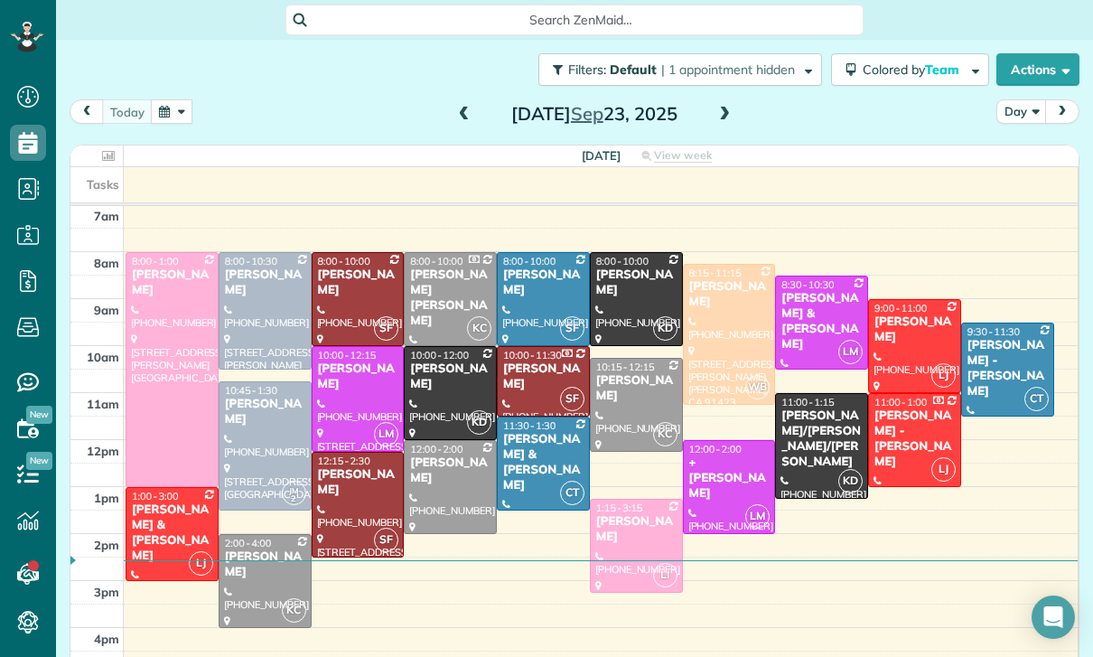
click at [174, 104] on button "button" at bounding box center [172, 111] width 42 height 24
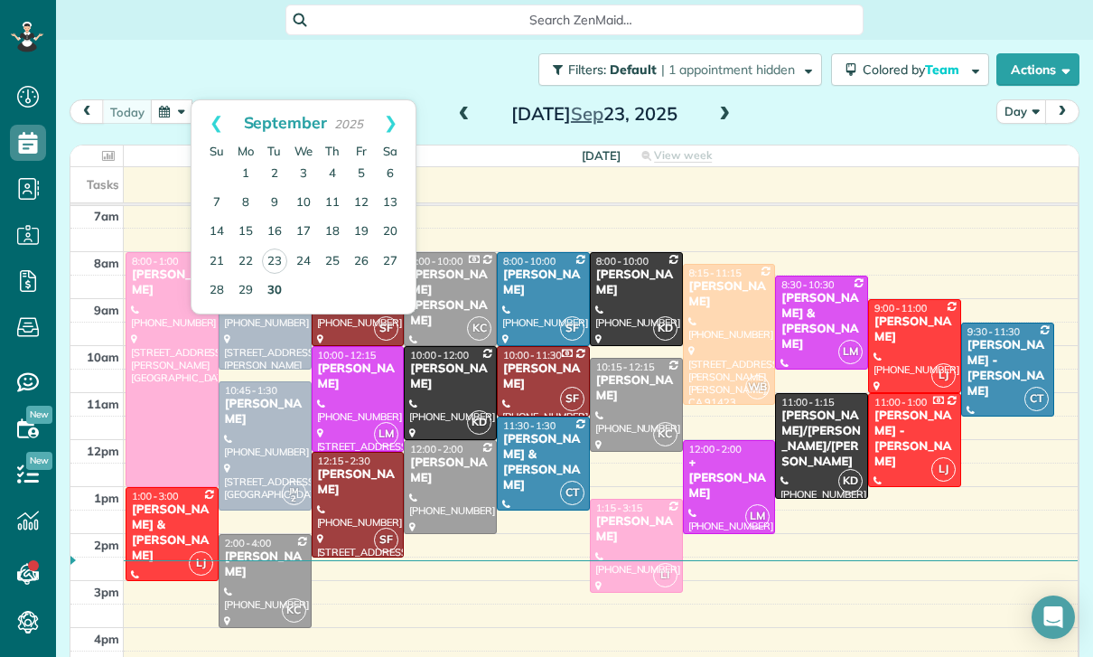
click at [269, 292] on link "30" at bounding box center [274, 290] width 29 height 29
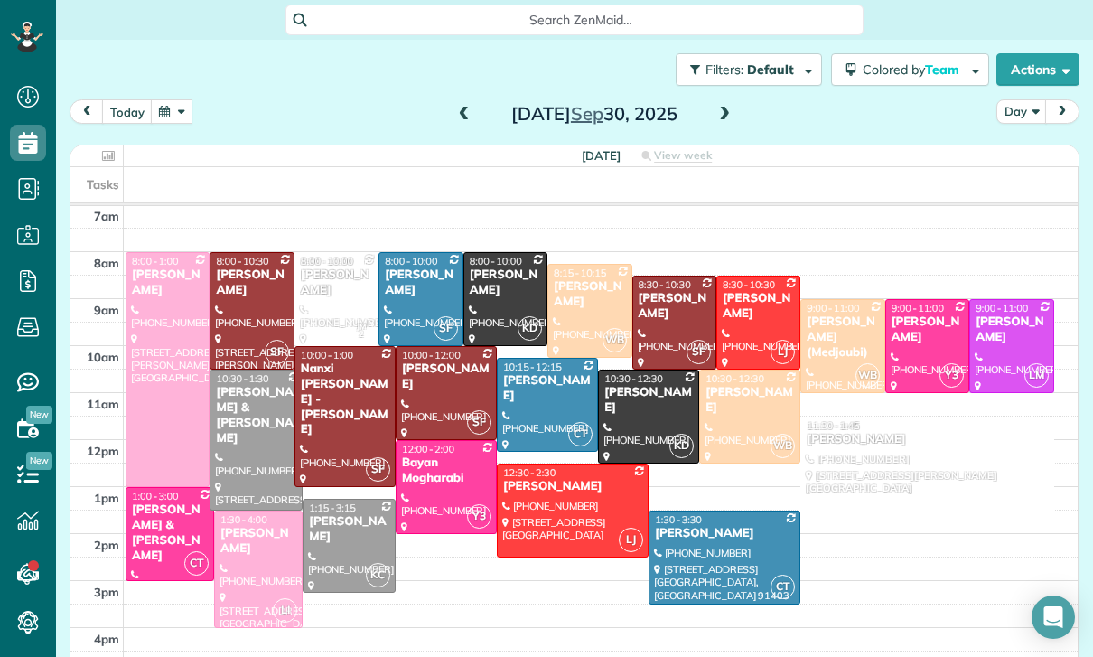
click at [550, 503] on div at bounding box center [573, 510] width 150 height 92
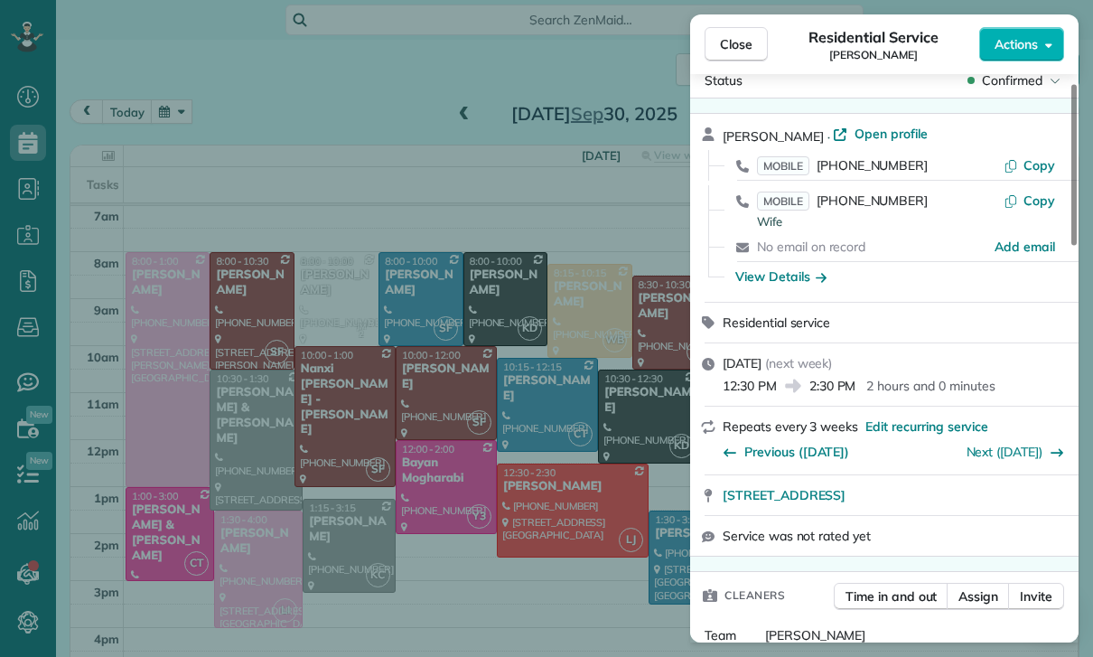
scroll to position [34, 0]
click at [898, 424] on span "Edit recurring service" at bounding box center [926, 425] width 123 height 18
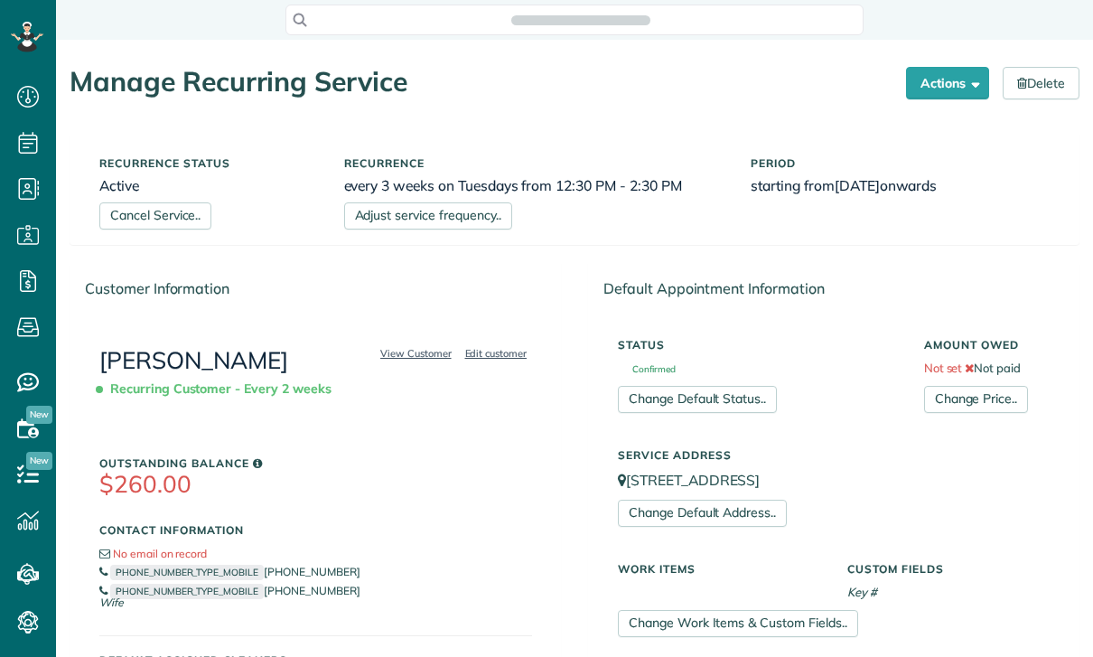
scroll to position [8, 8]
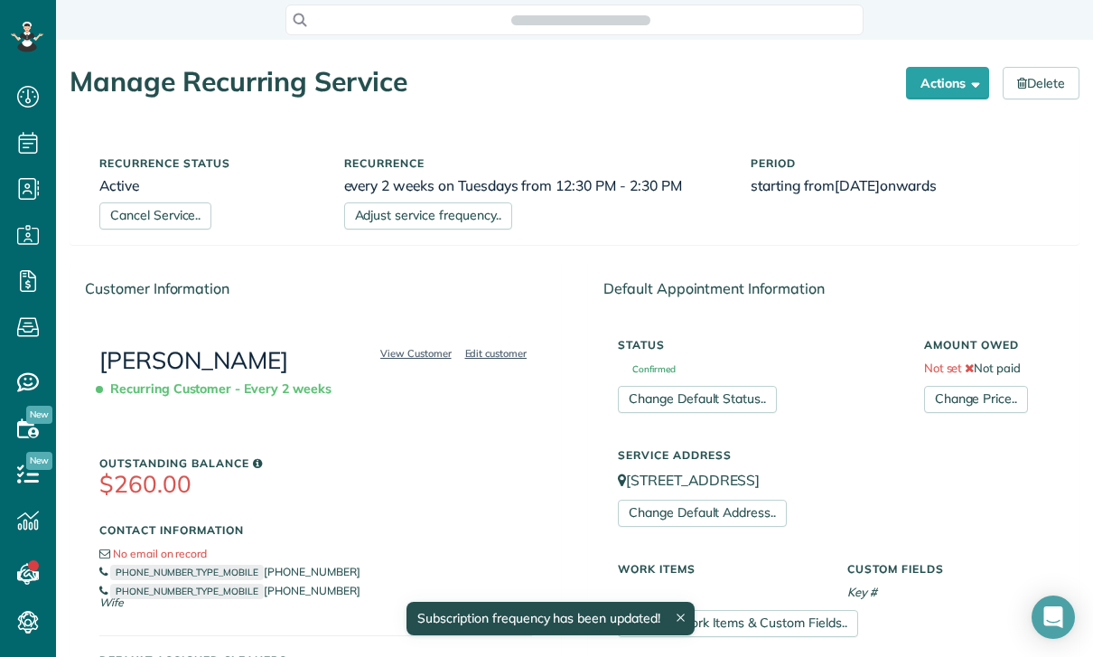
scroll to position [8, 8]
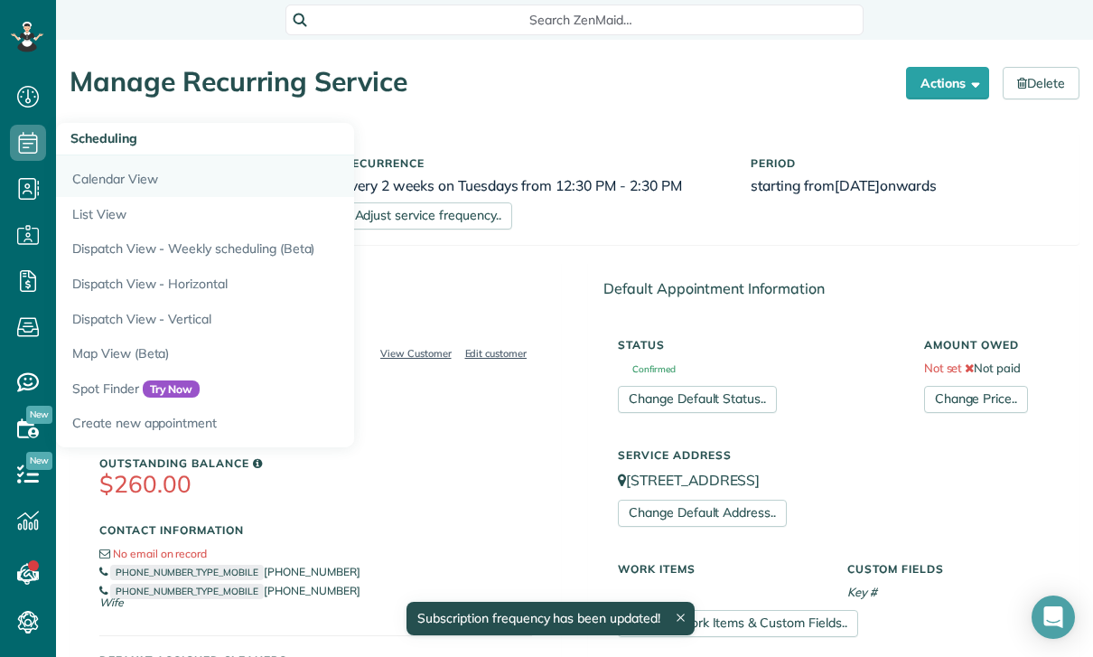
click at [108, 177] on link "Calendar View" at bounding box center [282, 176] width 452 height 42
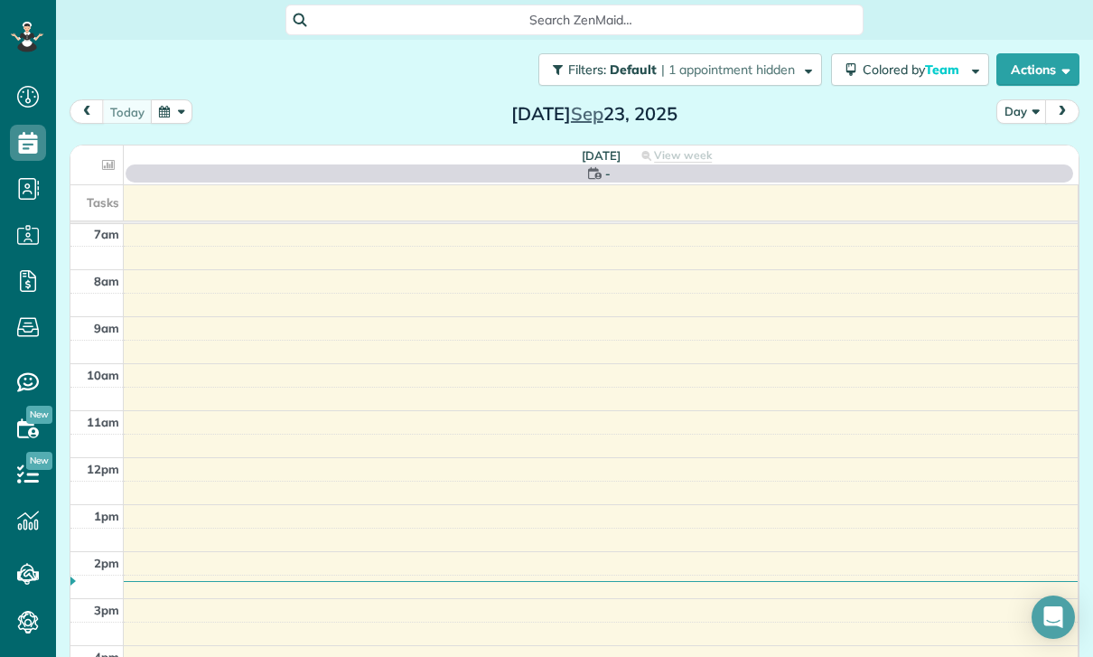
scroll to position [142, 0]
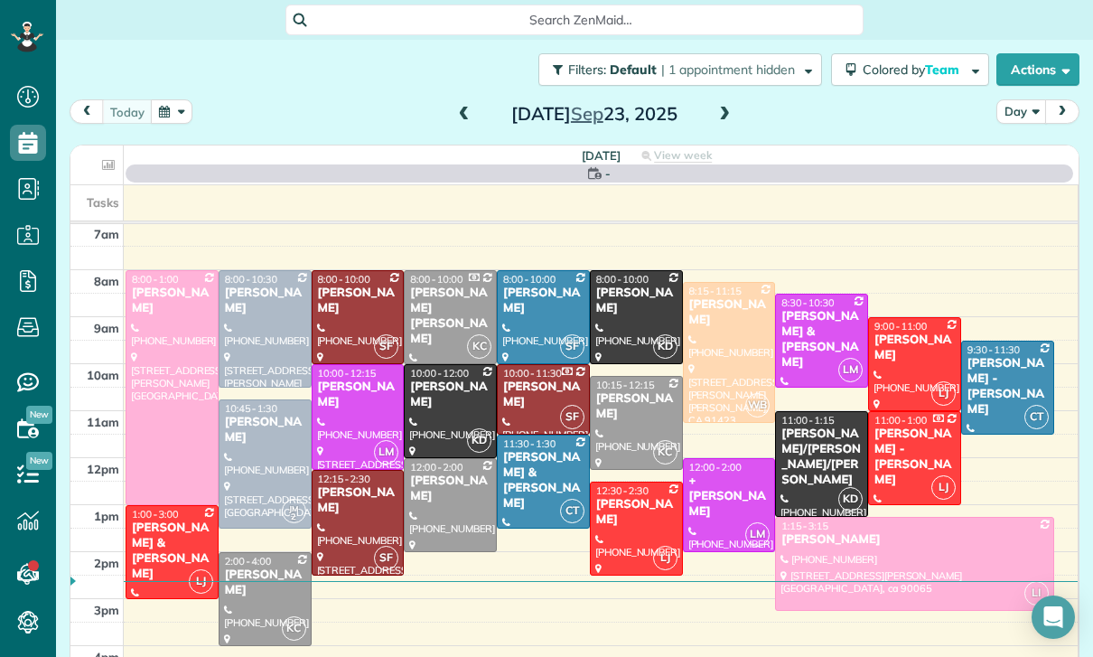
click at [167, 114] on button "button" at bounding box center [172, 111] width 42 height 24
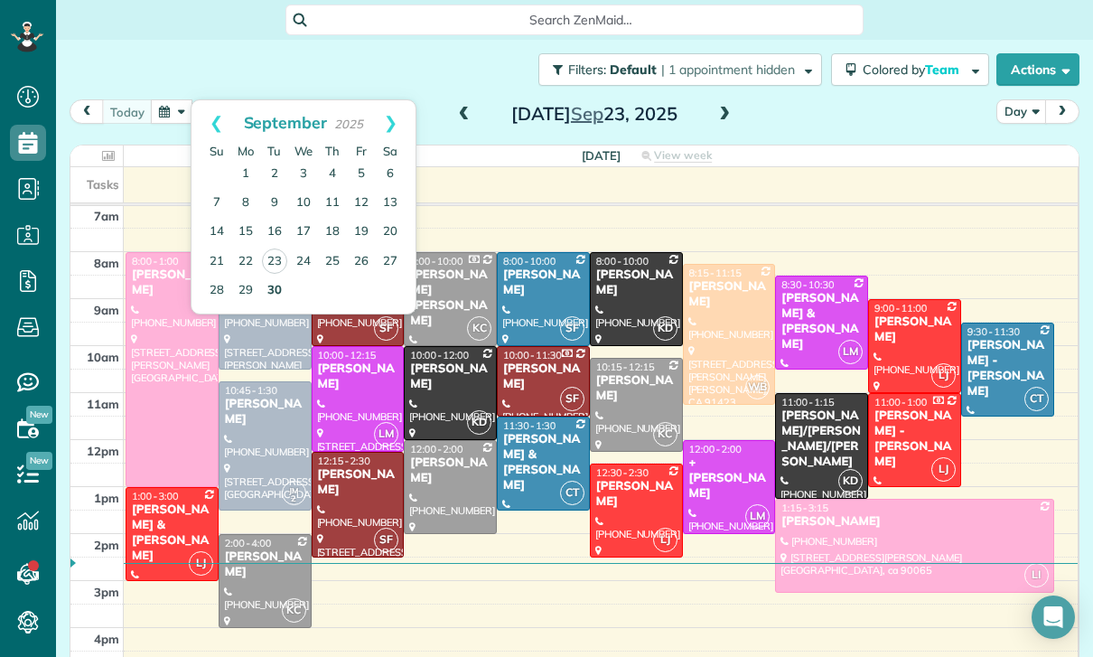
click at [272, 278] on link "30" at bounding box center [274, 290] width 29 height 29
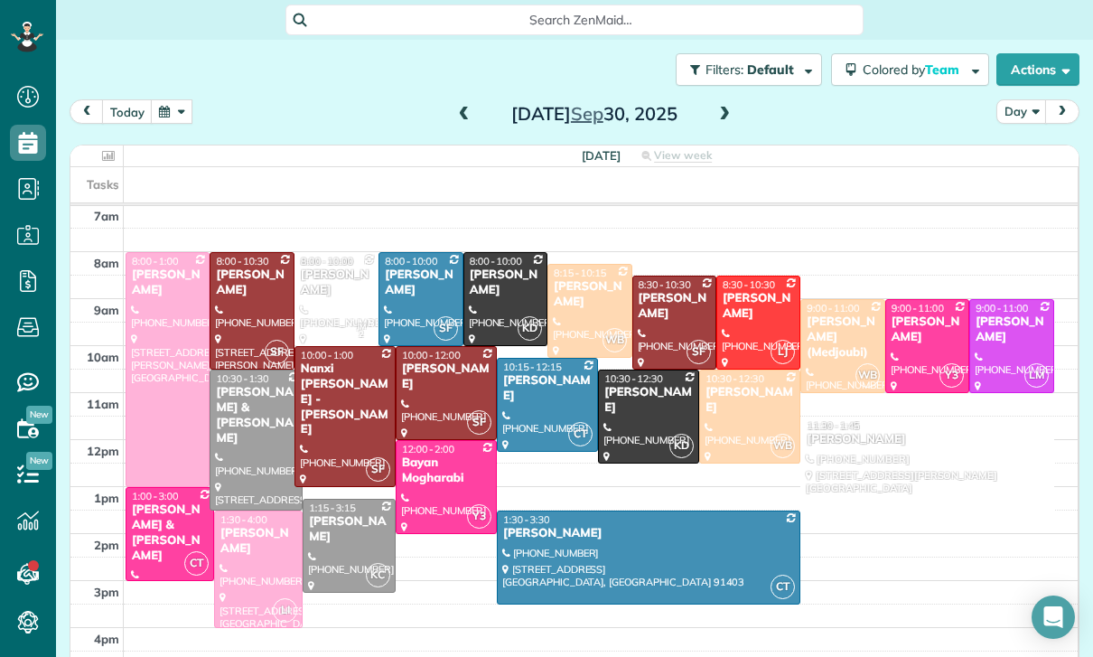
click at [173, 110] on button "button" at bounding box center [172, 111] width 42 height 24
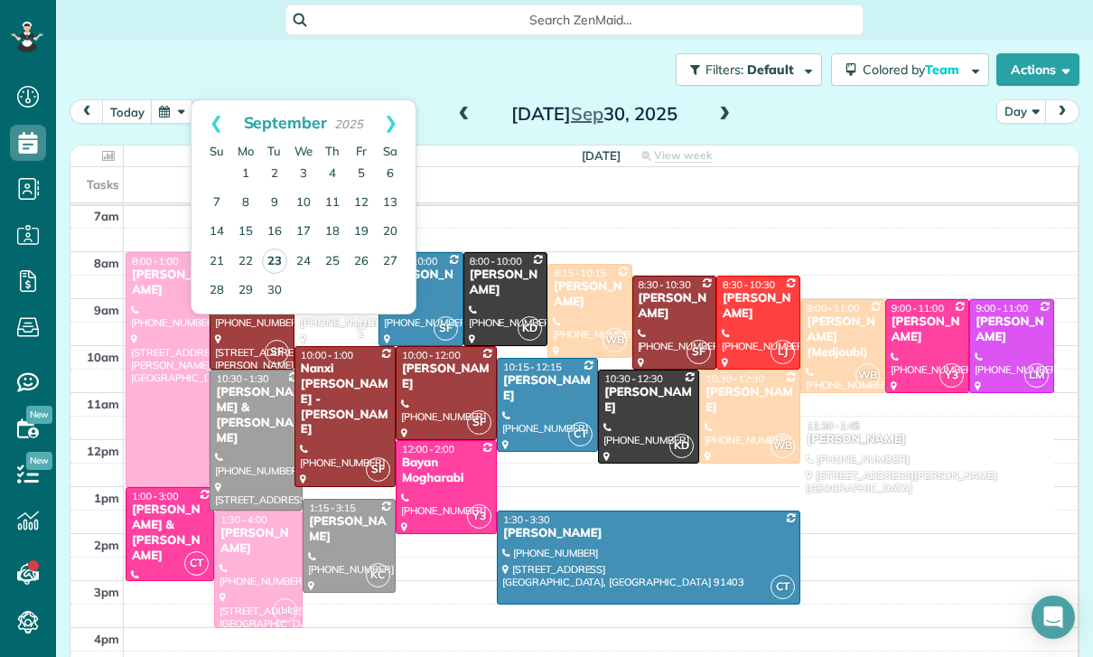
click at [274, 261] on link "23" at bounding box center [274, 260] width 25 height 25
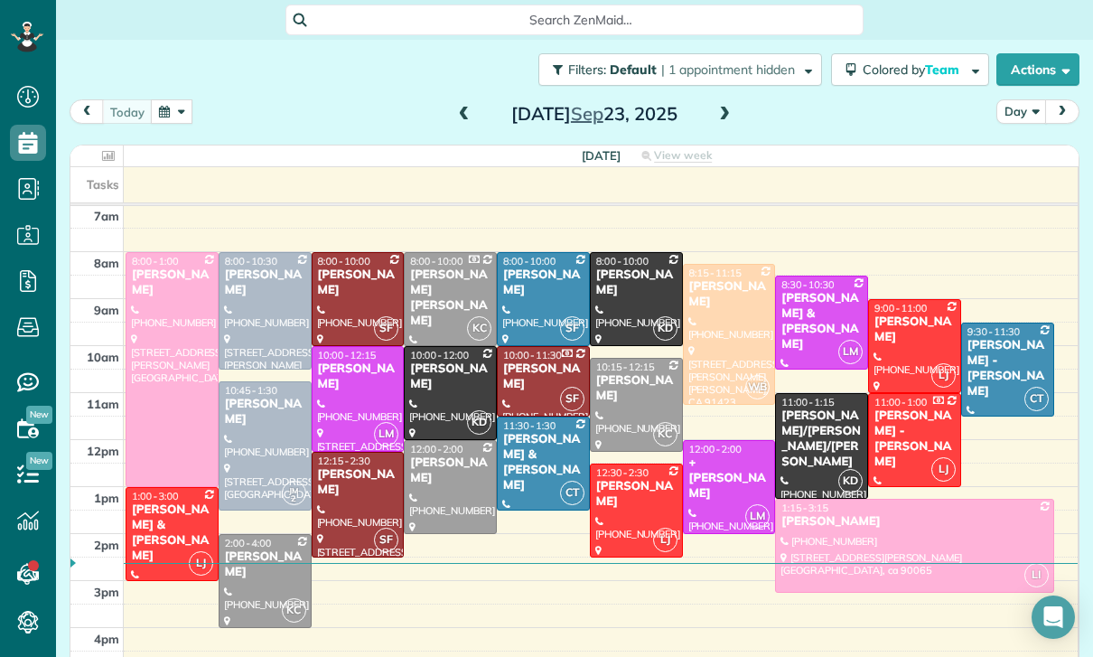
click at [629, 500] on div "[PERSON_NAME]" at bounding box center [636, 494] width 82 height 31
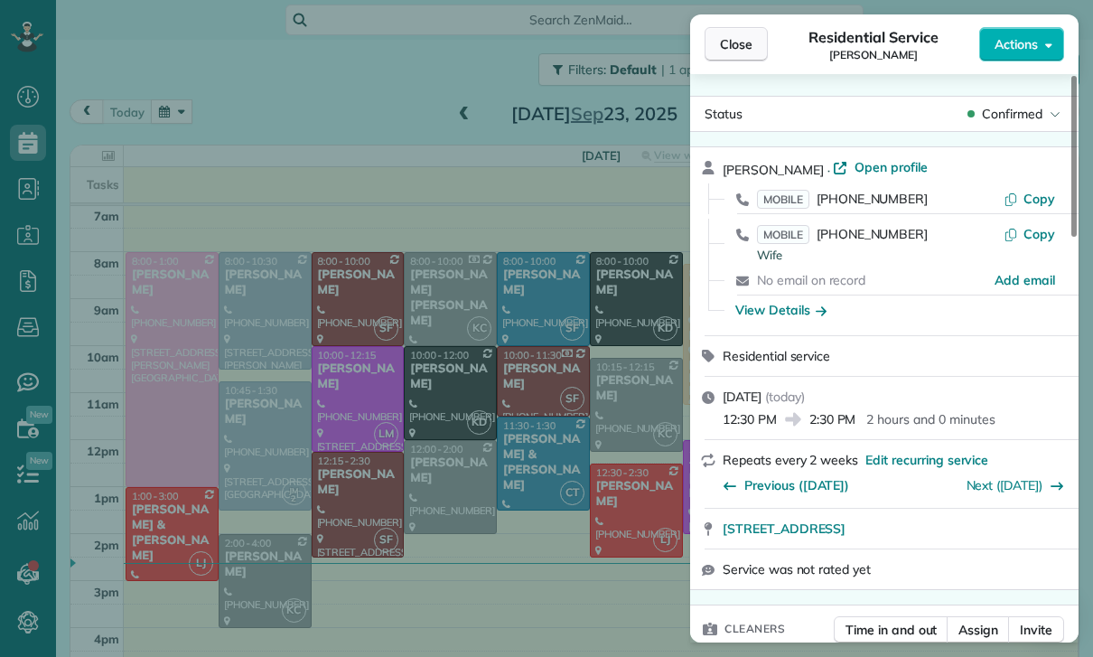
click at [733, 37] on span "Close" at bounding box center [736, 44] width 33 height 18
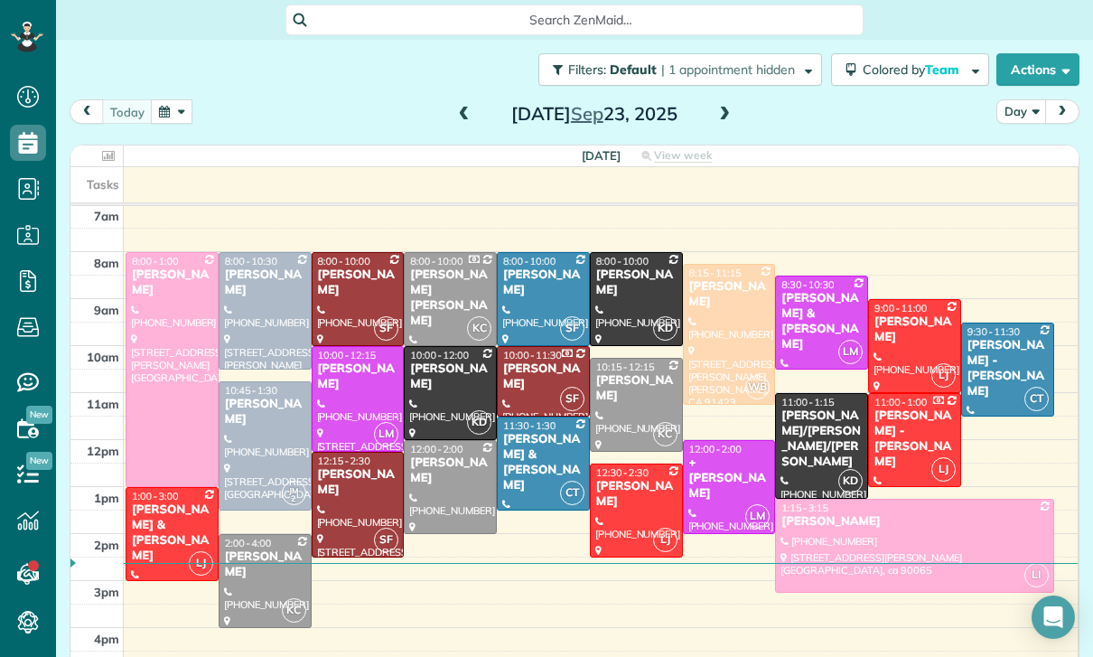
click at [730, 114] on span at bounding box center [724, 115] width 20 height 16
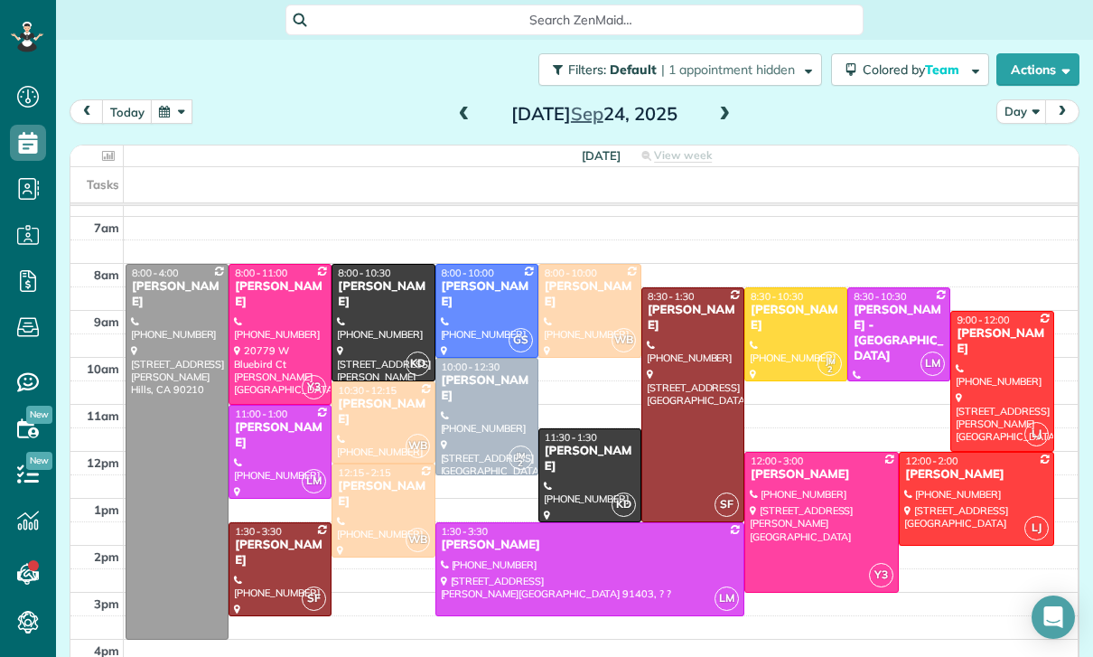
scroll to position [142, 0]
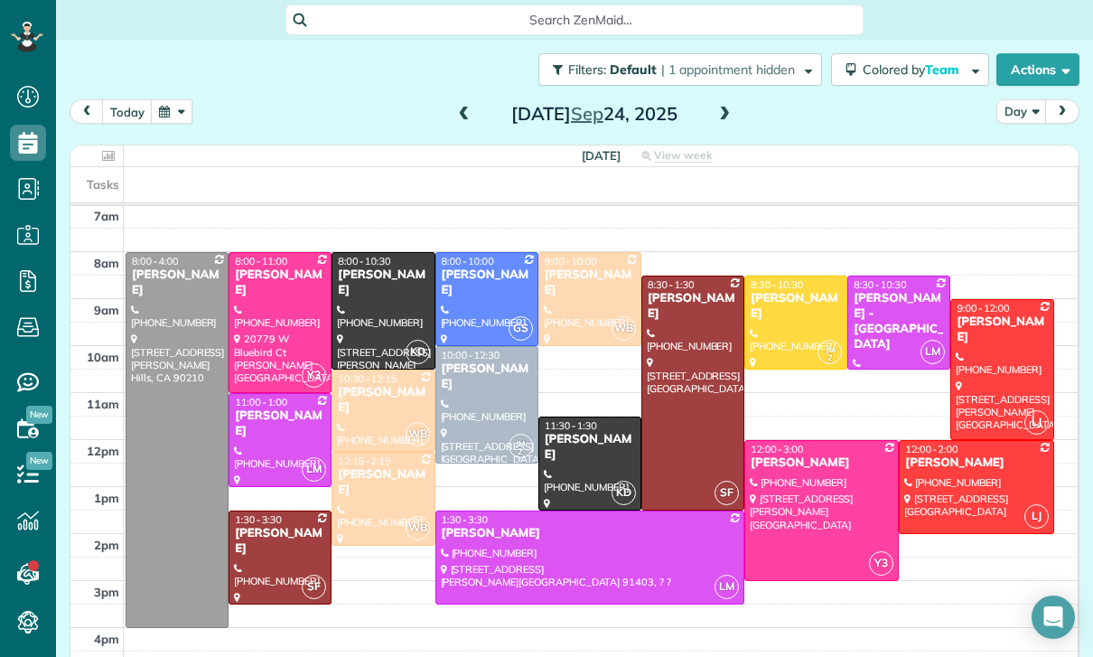
click at [181, 107] on button "button" at bounding box center [172, 111] width 42 height 24
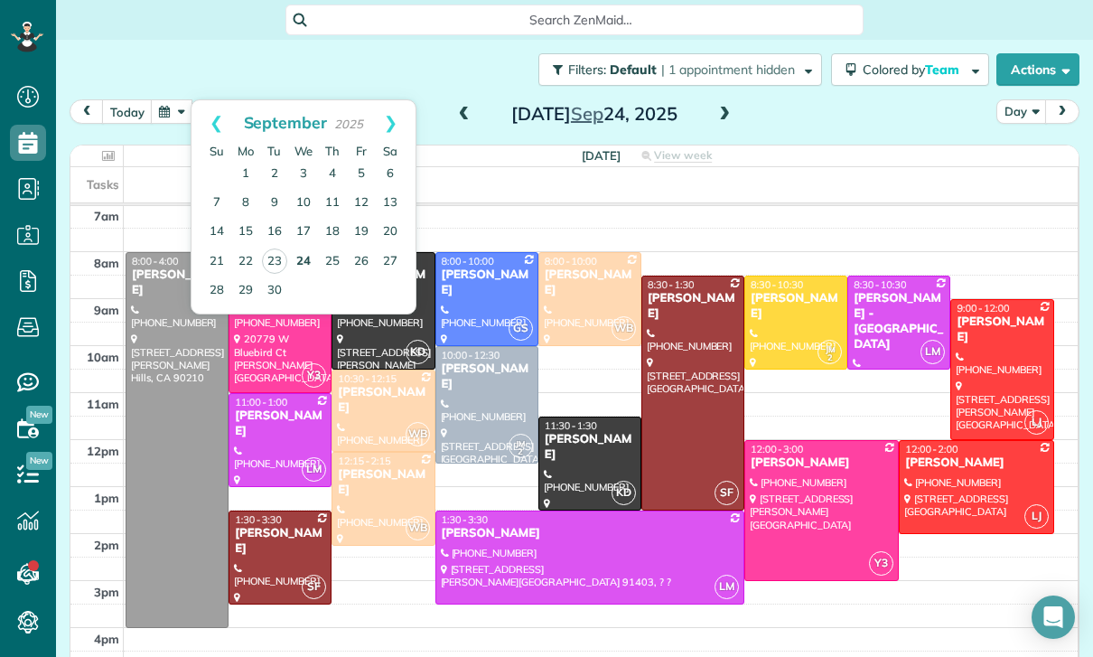
click at [305, 265] on link "24" at bounding box center [303, 261] width 29 height 29
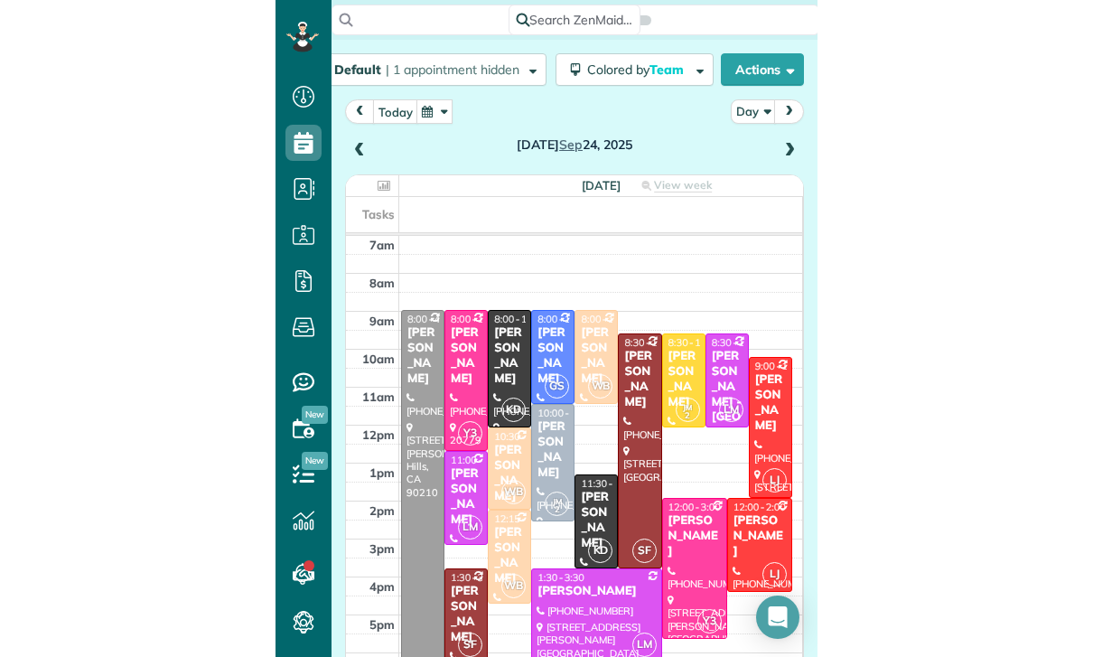
scroll to position [114, 0]
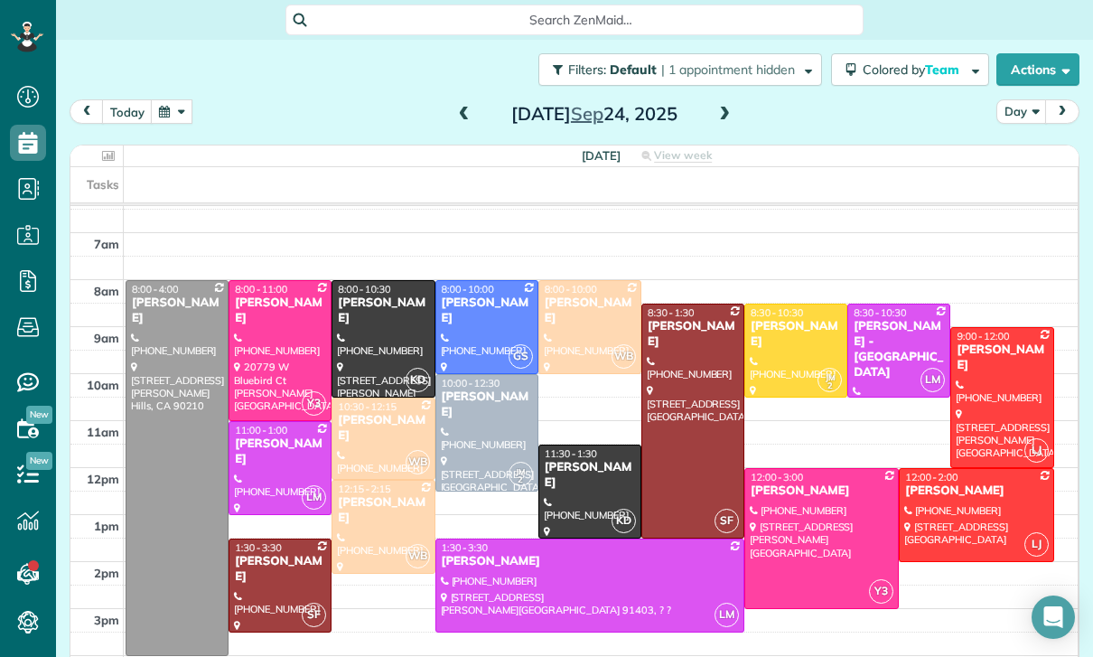
click at [154, 118] on button "button" at bounding box center [172, 111] width 42 height 24
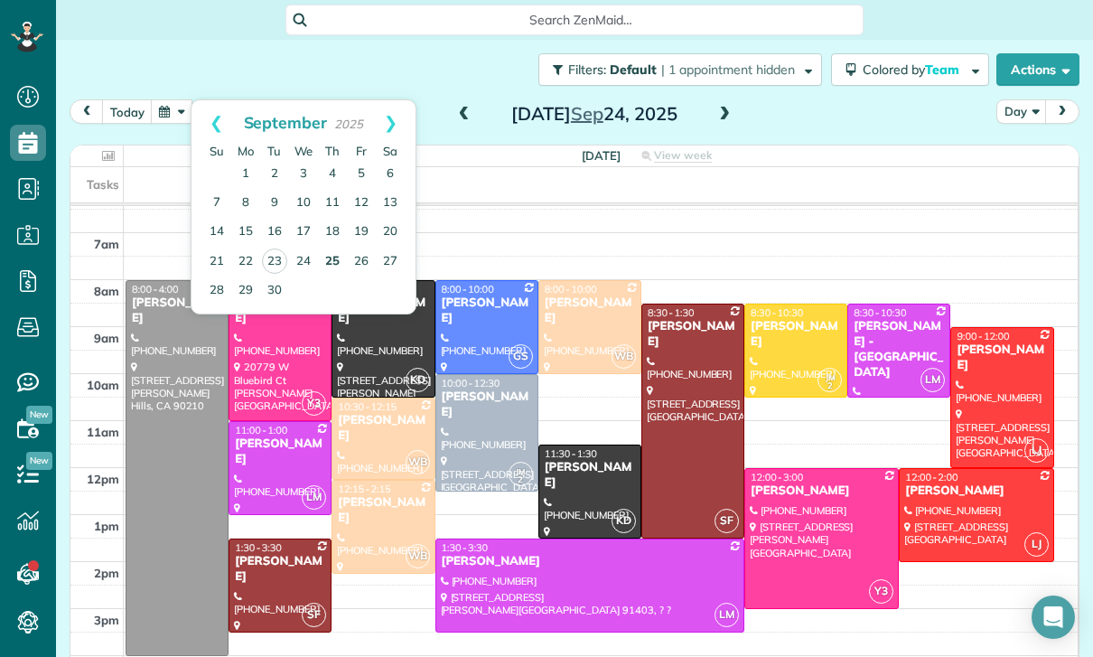
click at [331, 269] on link "25" at bounding box center [332, 261] width 29 height 29
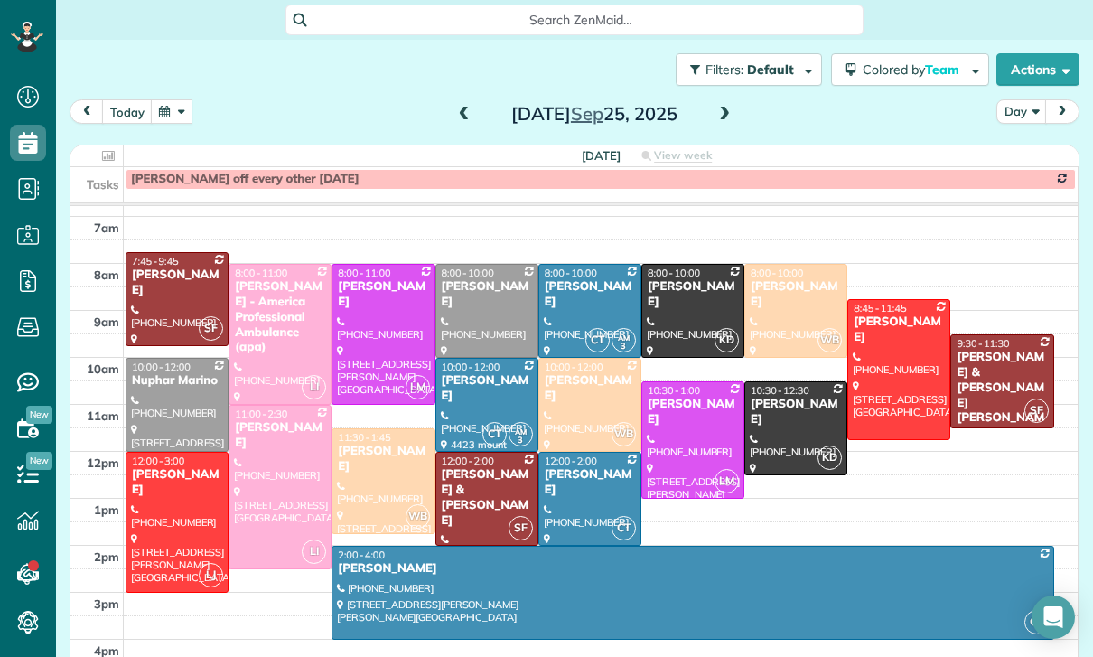
scroll to position [142, 0]
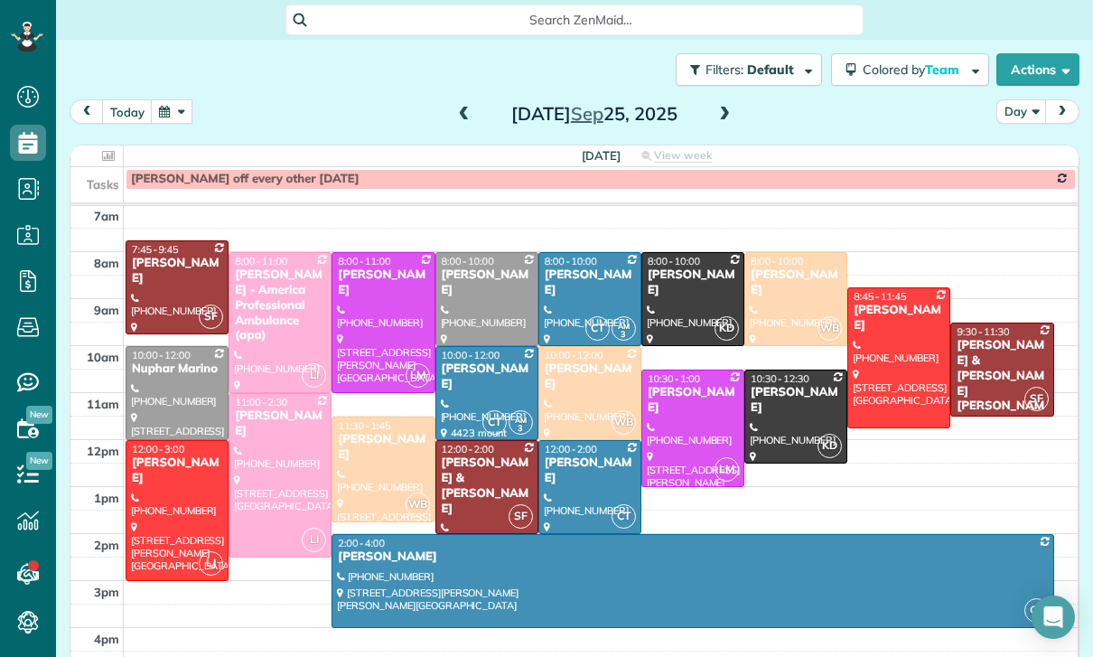
click at [178, 123] on button "button" at bounding box center [172, 111] width 42 height 24
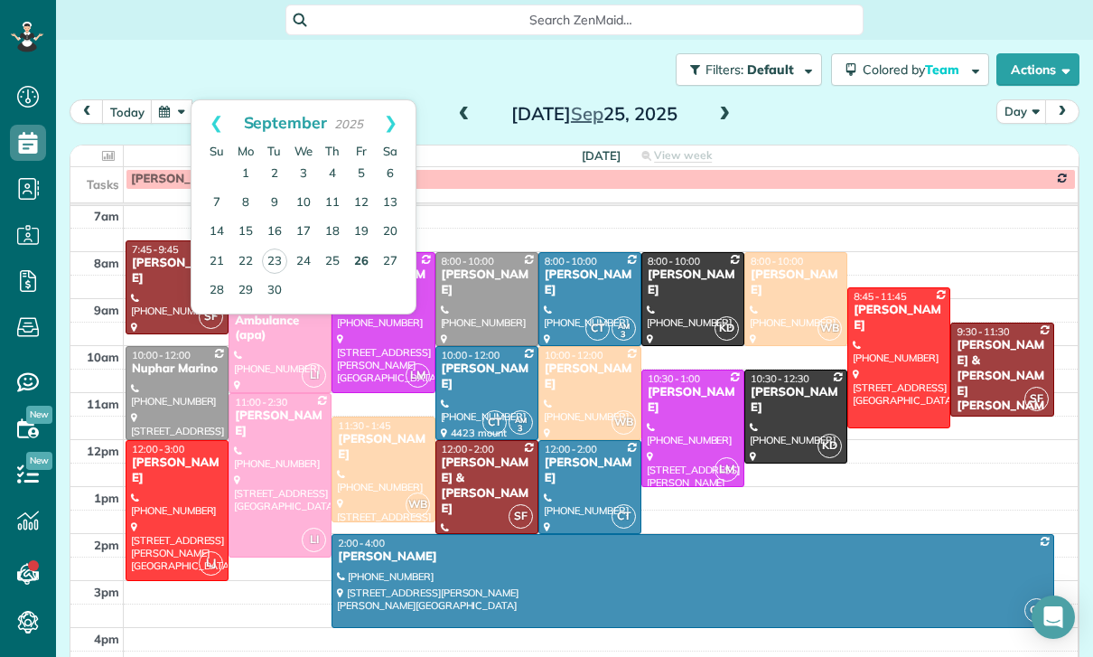
click at [367, 263] on link "26" at bounding box center [361, 261] width 29 height 29
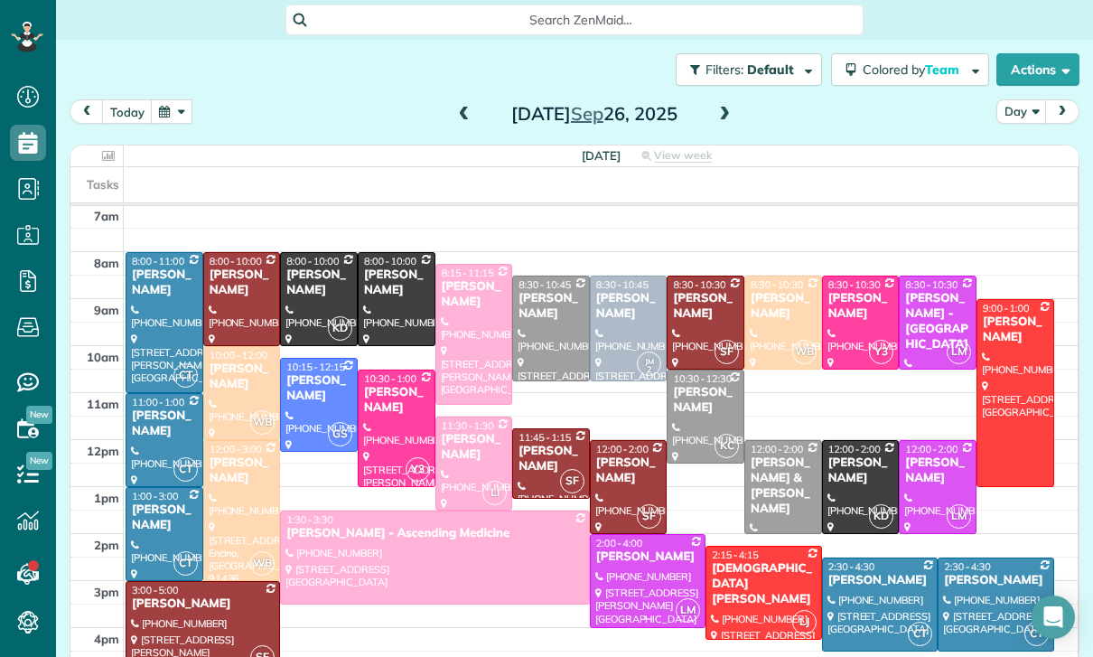
click at [171, 111] on button "button" at bounding box center [172, 111] width 42 height 24
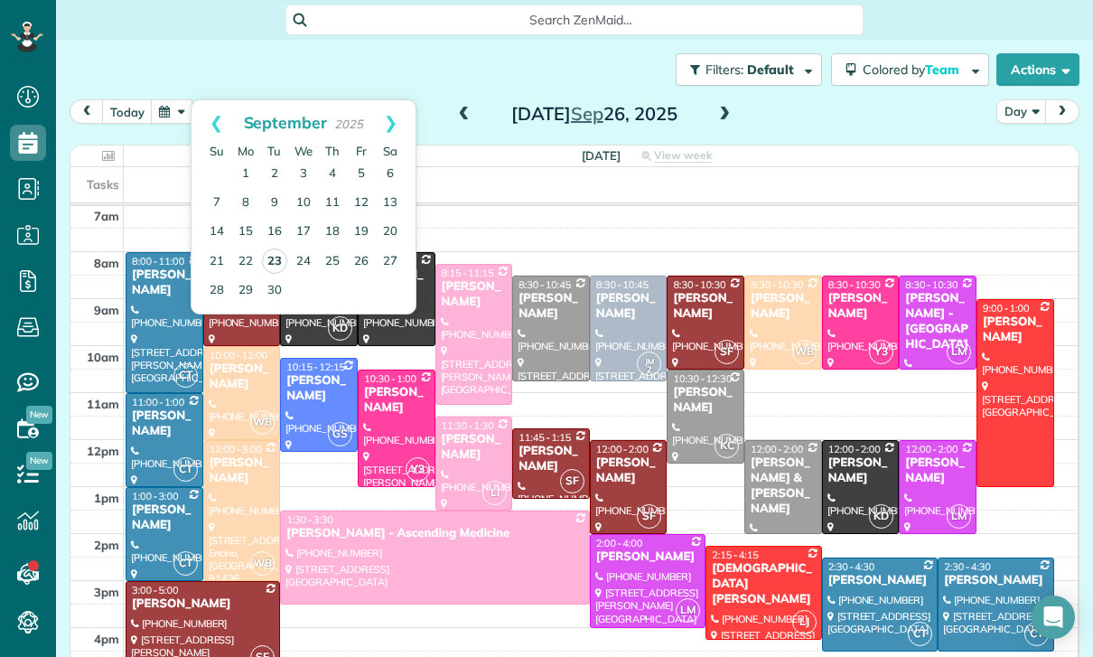
click at [269, 263] on link "23" at bounding box center [274, 260] width 25 height 25
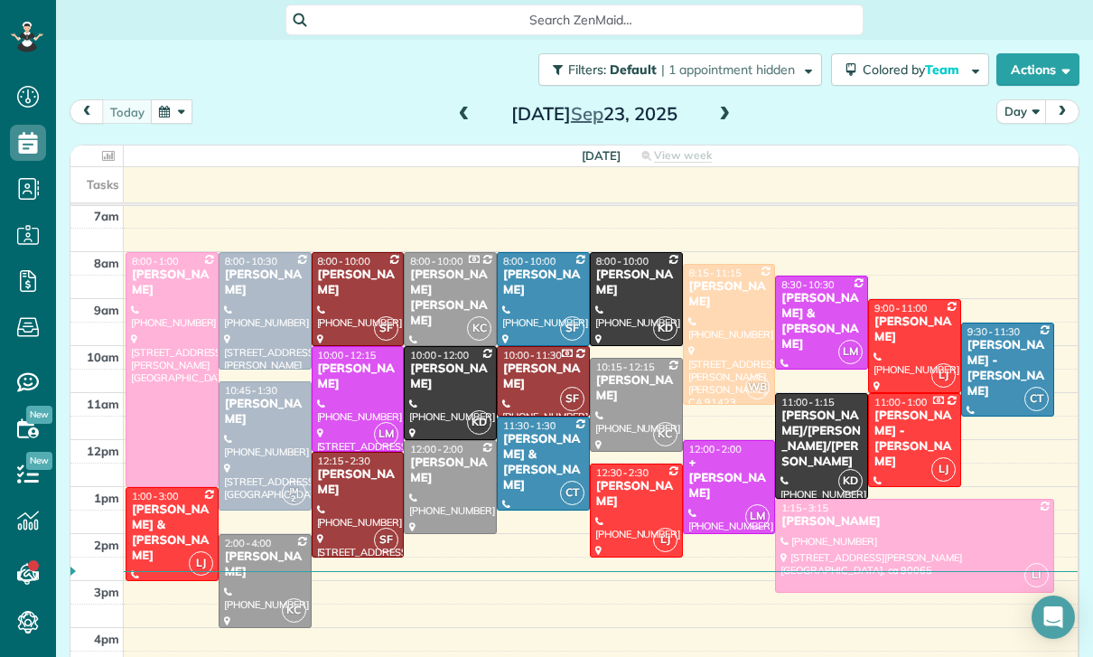
click at [629, 525] on div at bounding box center [636, 510] width 91 height 92
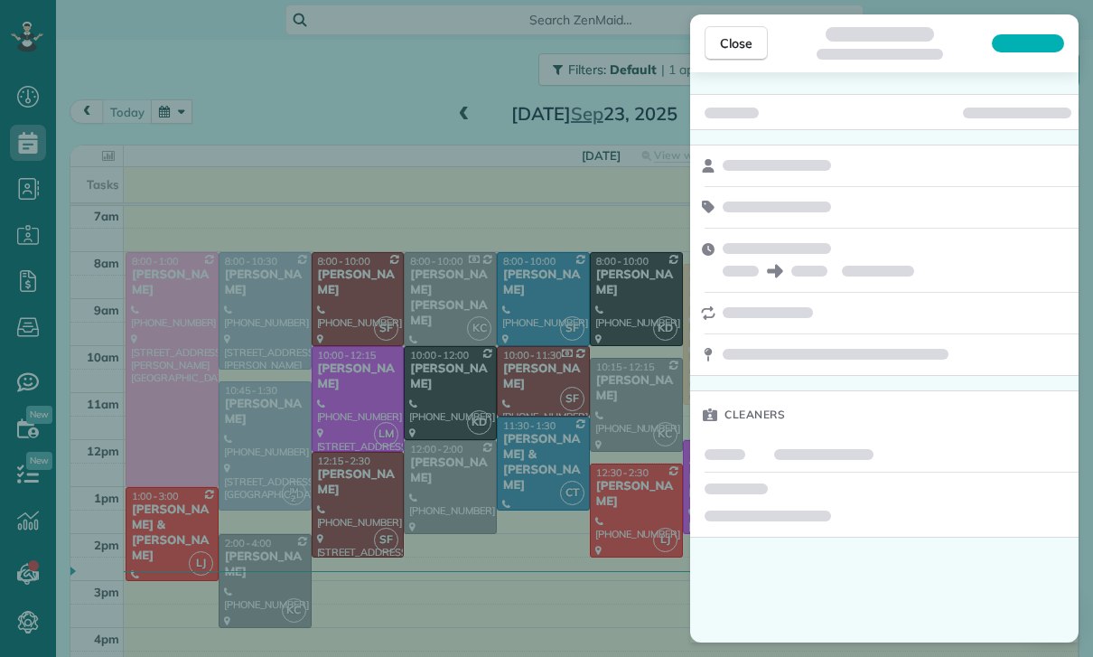
click at [152, 121] on div "Close Cleaners" at bounding box center [546, 328] width 1093 height 657
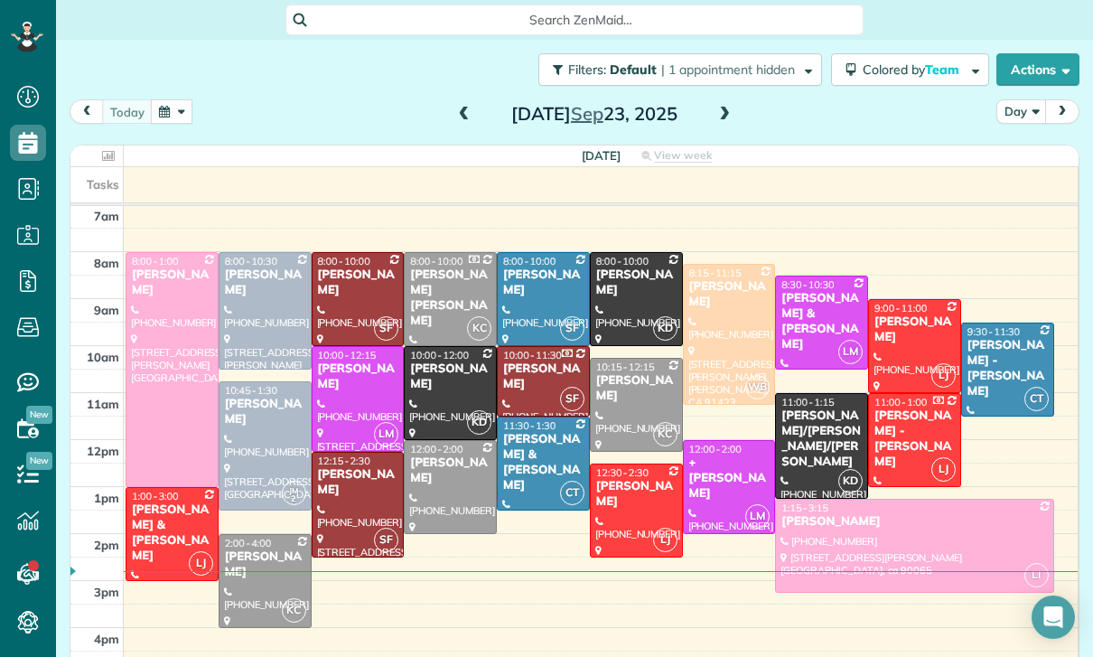
click at [172, 111] on button "button" at bounding box center [172, 111] width 42 height 24
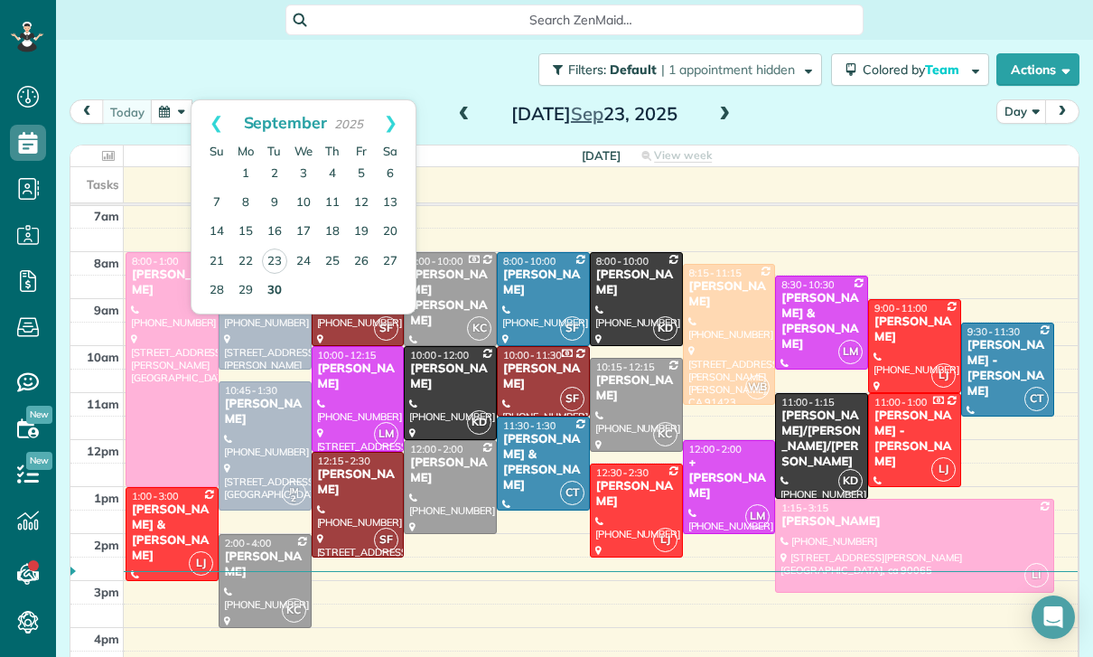
click at [272, 289] on link "30" at bounding box center [274, 290] width 29 height 29
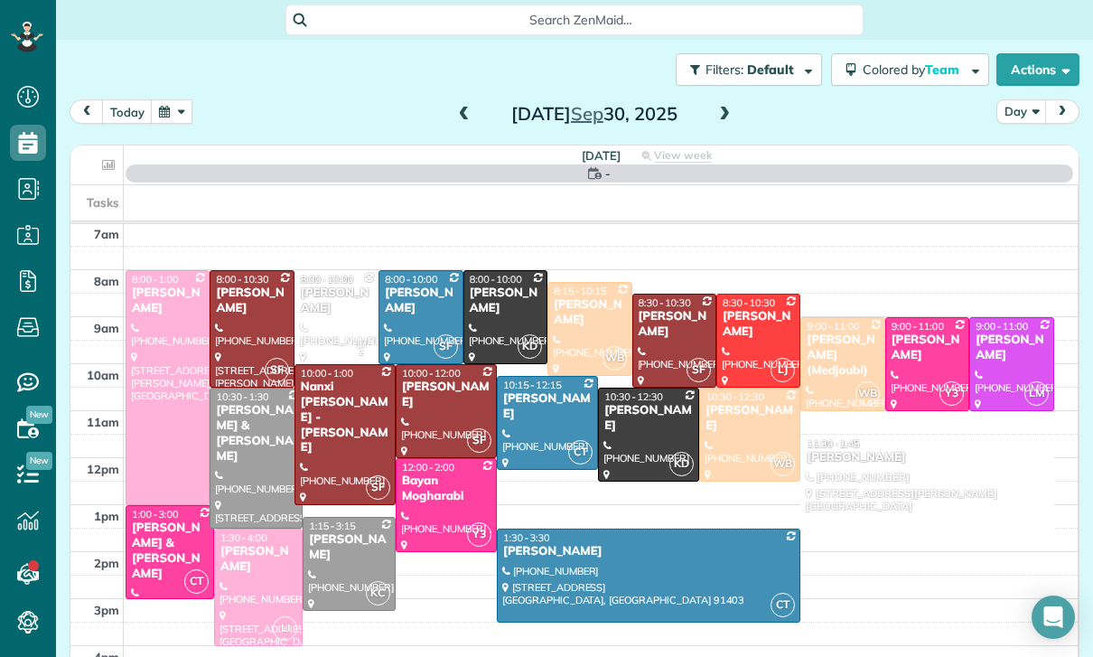
scroll to position [142, 0]
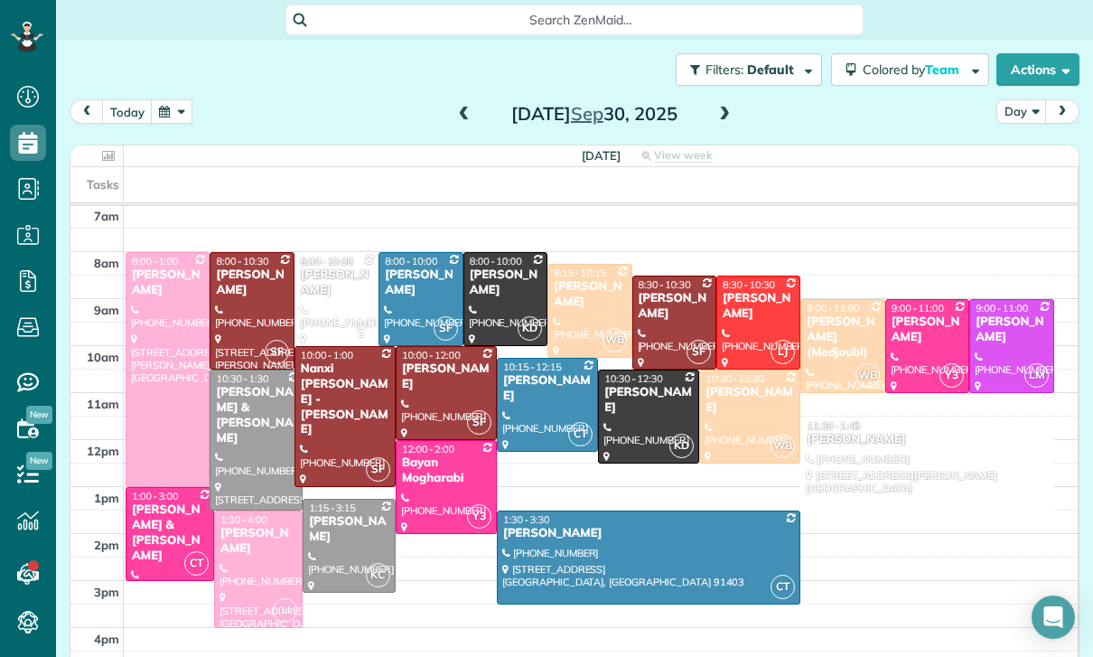
click at [182, 119] on button "button" at bounding box center [172, 111] width 42 height 24
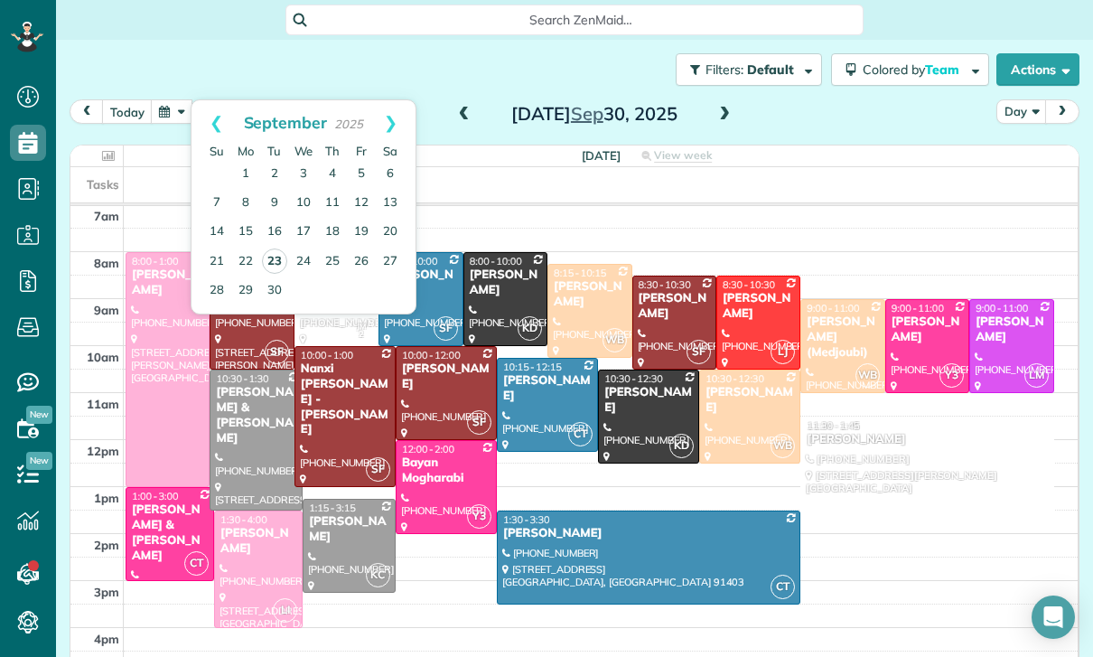
click at [275, 262] on link "23" at bounding box center [274, 260] width 25 height 25
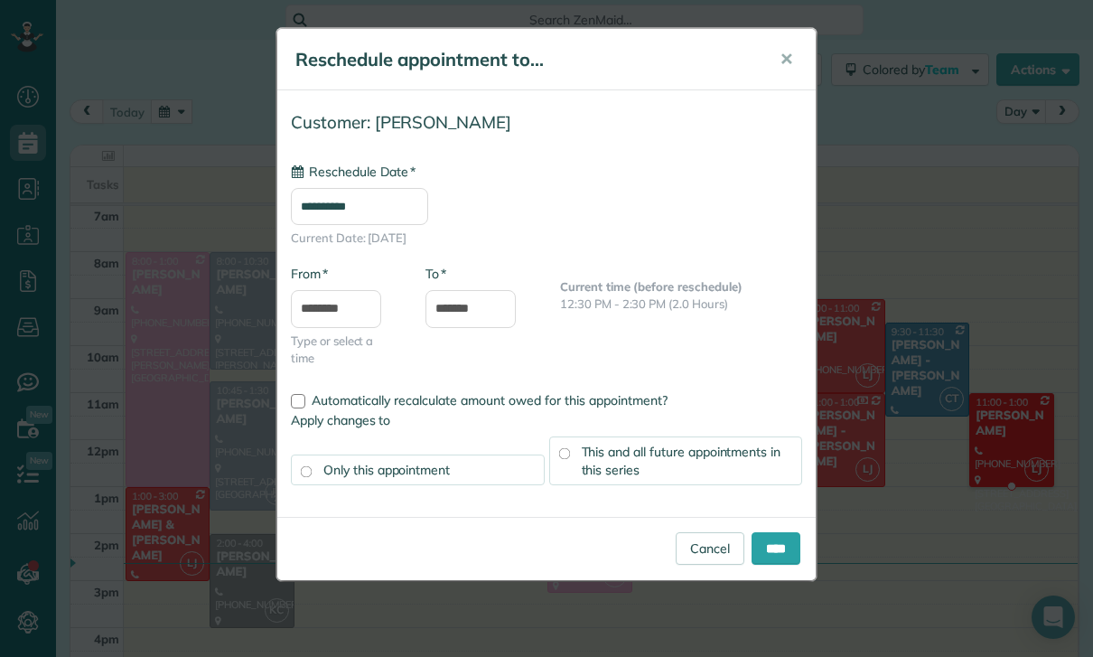
click at [345, 201] on input "**********" at bounding box center [359, 206] width 137 height 37
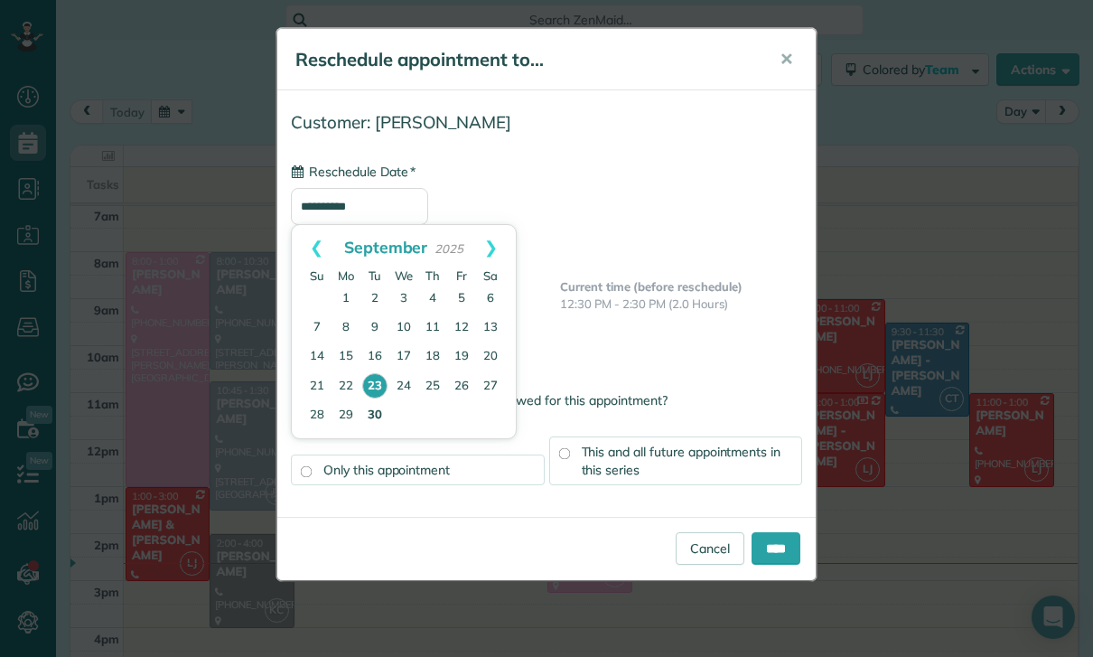
click at [380, 415] on link "30" at bounding box center [374, 415] width 29 height 29
type input "**********"
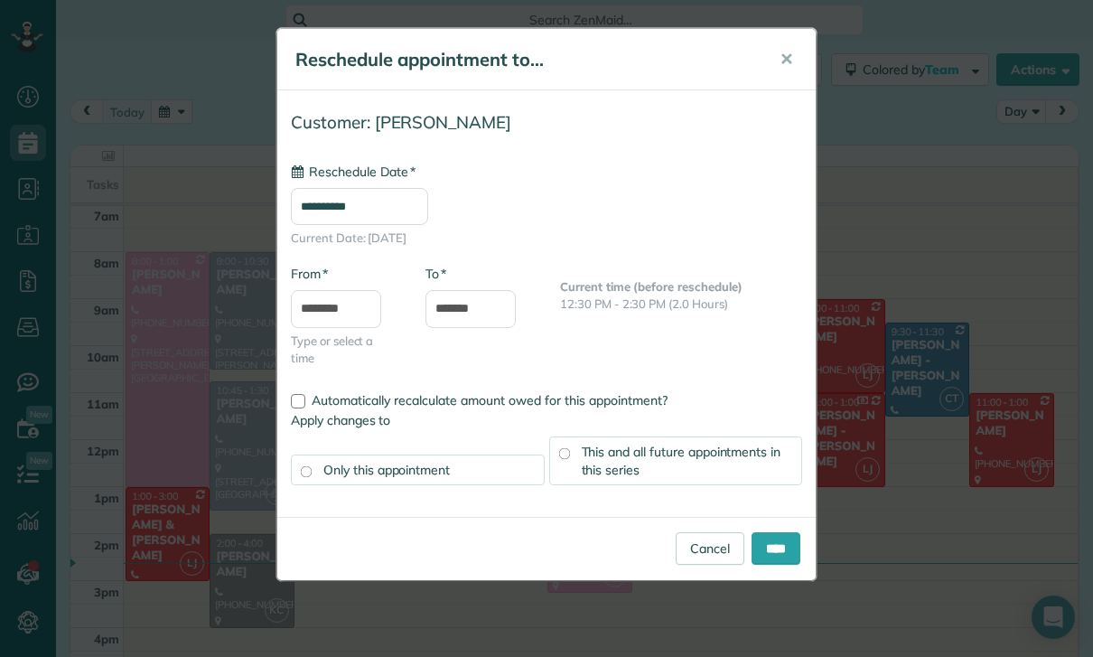
click at [667, 463] on div "This and all future appointments in this series" at bounding box center [676, 460] width 254 height 49
click at [789, 556] on input "****" at bounding box center [775, 548] width 49 height 33
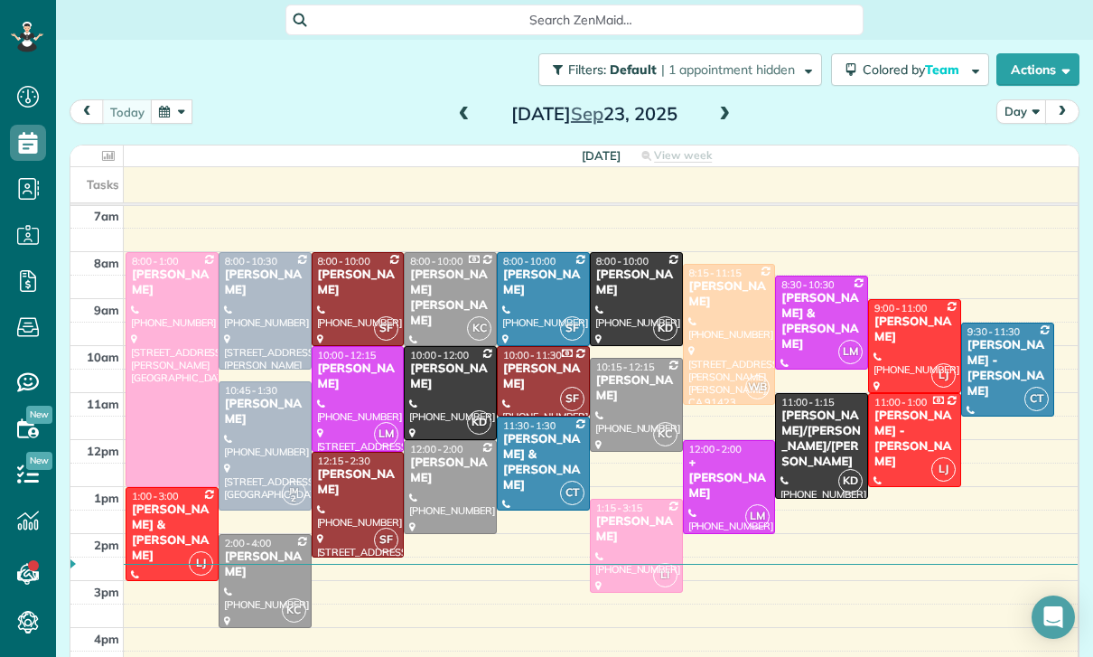
click at [182, 120] on button "button" at bounding box center [172, 111] width 42 height 24
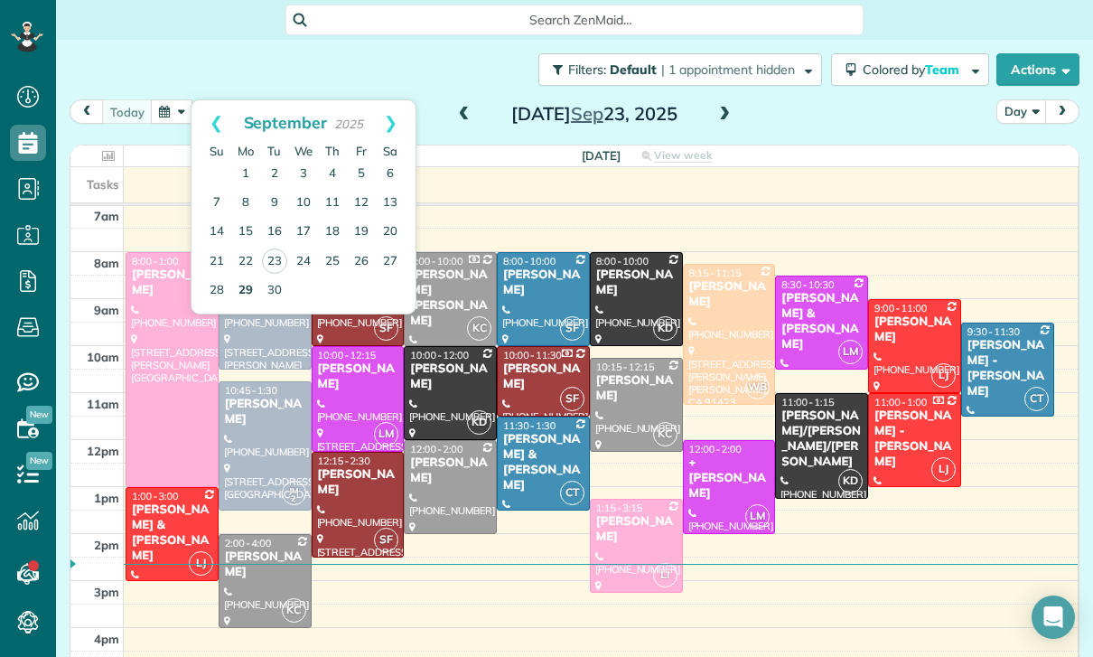
click at [250, 289] on link "29" at bounding box center [245, 290] width 29 height 29
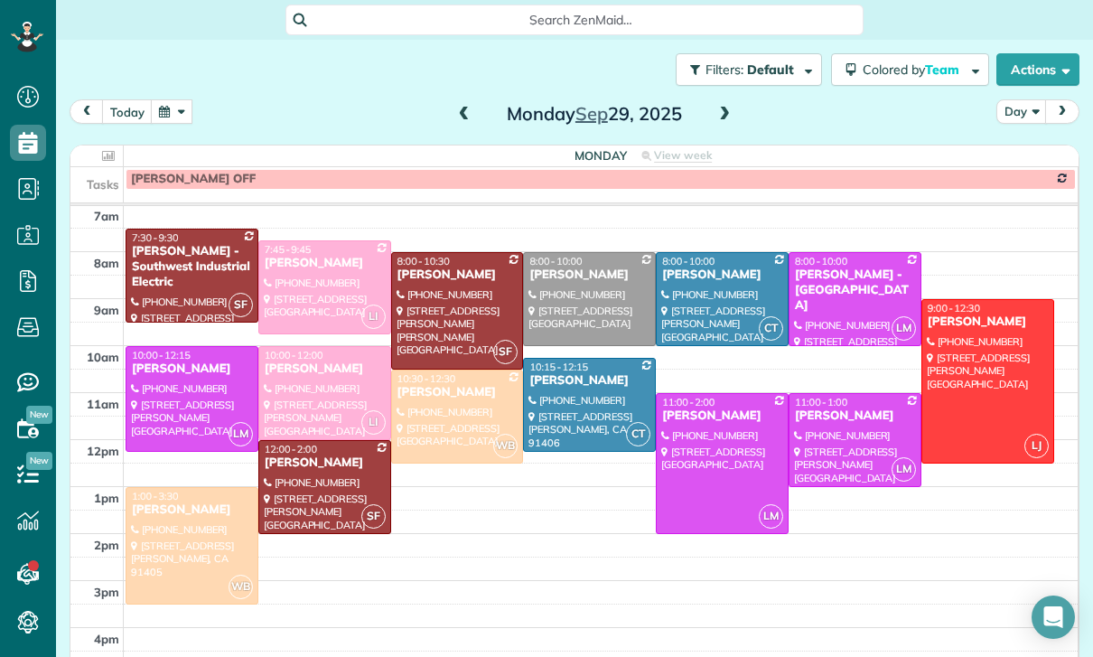
click at [714, 109] on span at bounding box center [724, 115] width 20 height 16
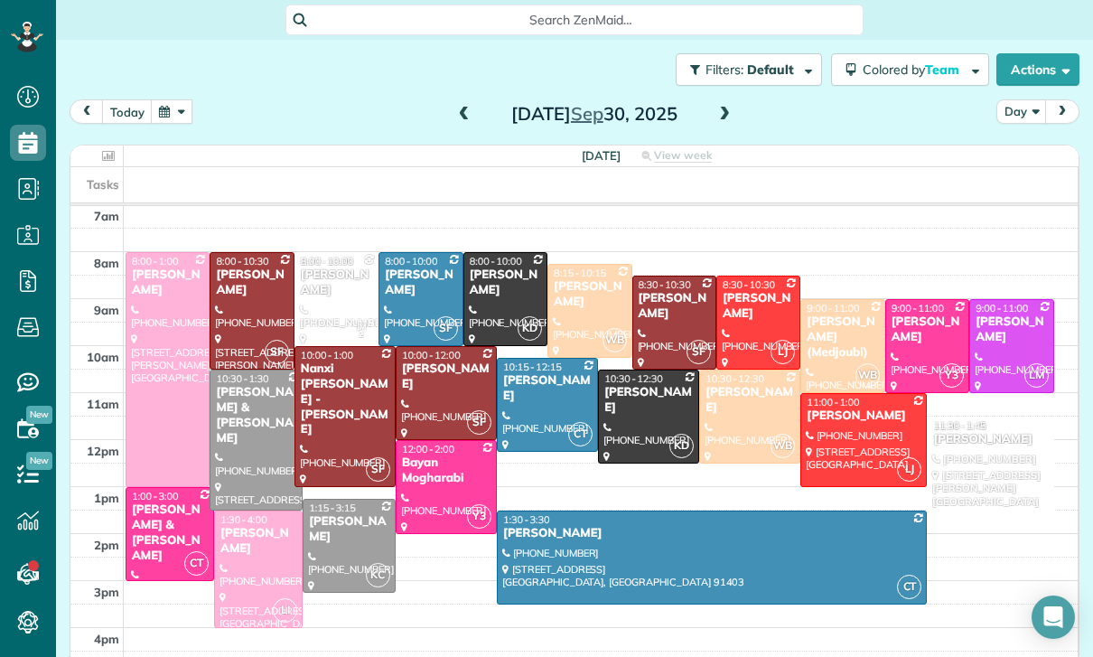
click at [965, 466] on div at bounding box center [990, 469] width 125 height 104
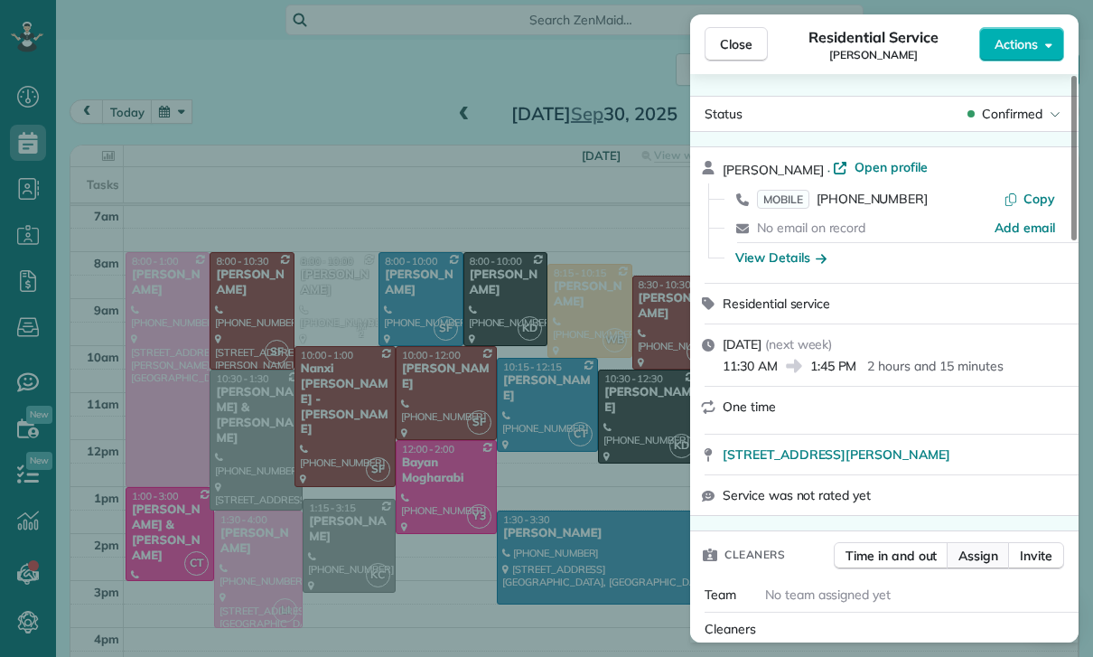
click at [981, 556] on span "Assign" at bounding box center [978, 555] width 40 height 18
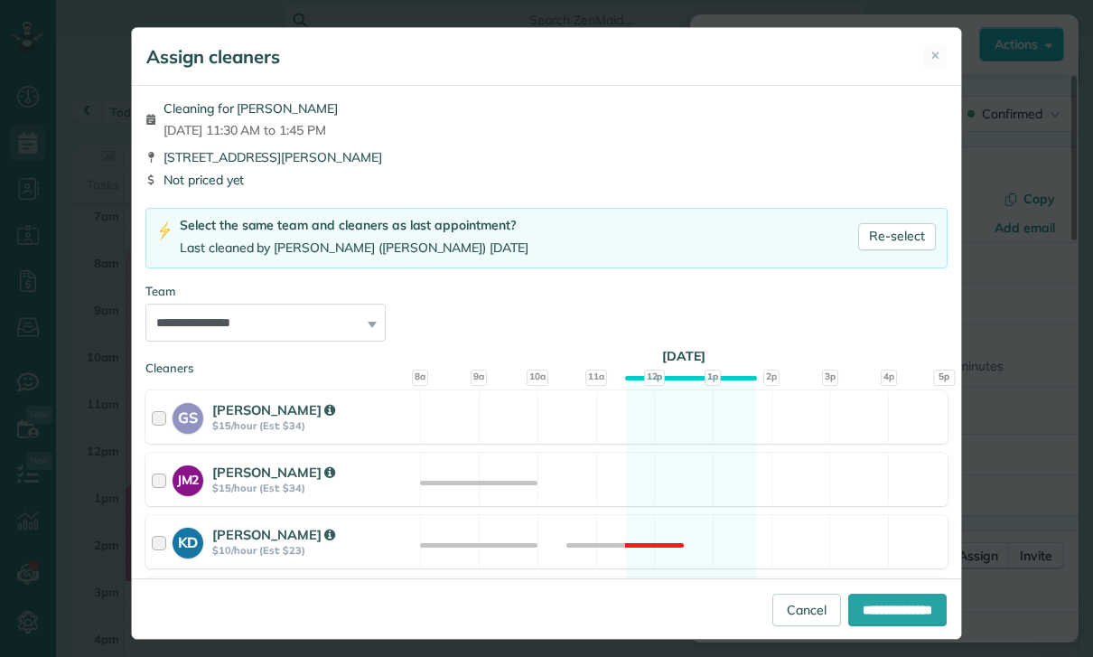
click at [356, 325] on select "**********" at bounding box center [265, 322] width 240 height 38
click at [891, 236] on link "Re-select" at bounding box center [897, 236] width 78 height 27
select select "*****"
click at [884, 626] on input "**********" at bounding box center [897, 609] width 98 height 33
type input "**********"
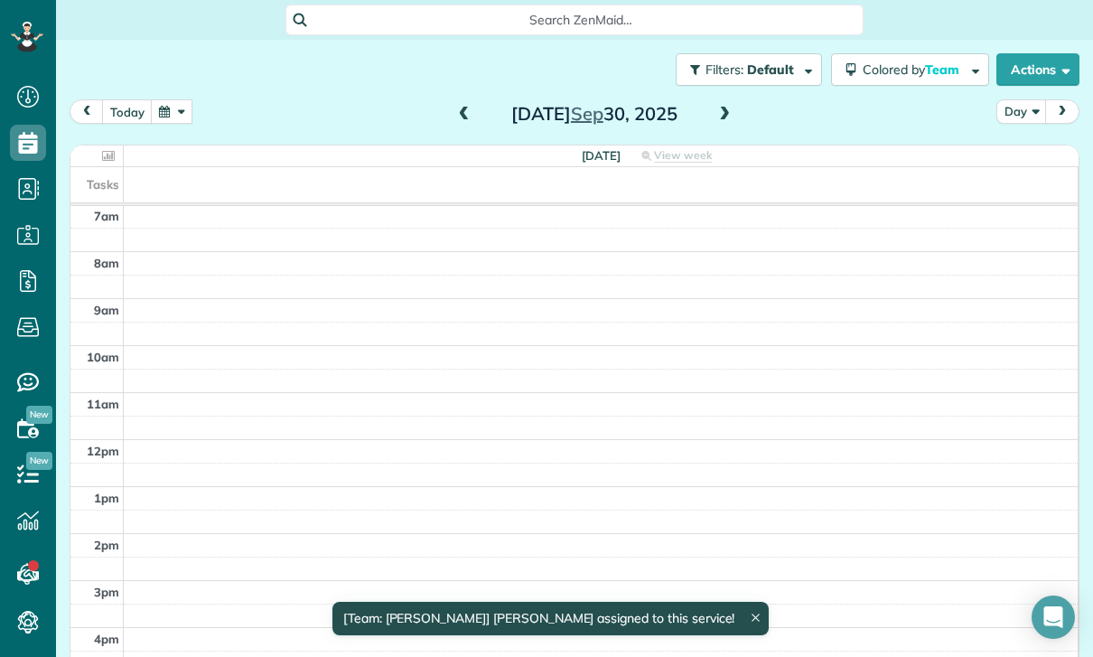
scroll to position [142, 0]
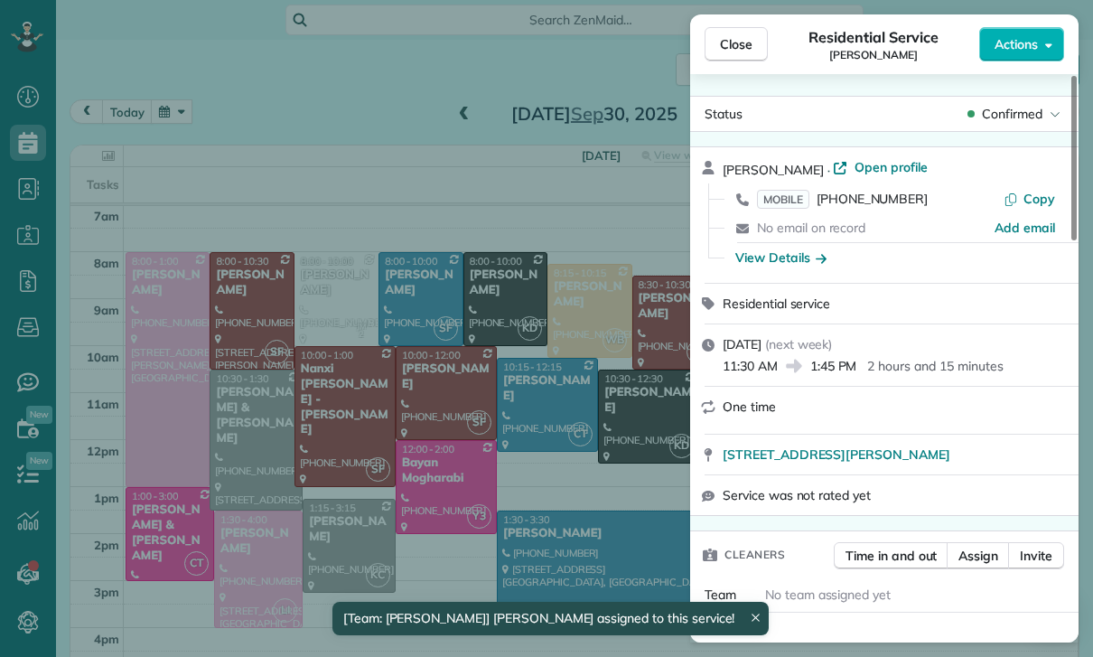
click at [492, 374] on div "Close Residential Service Asher Yousif Actions Status Confirmed Asher Yousif · …" at bounding box center [546, 328] width 1093 height 657
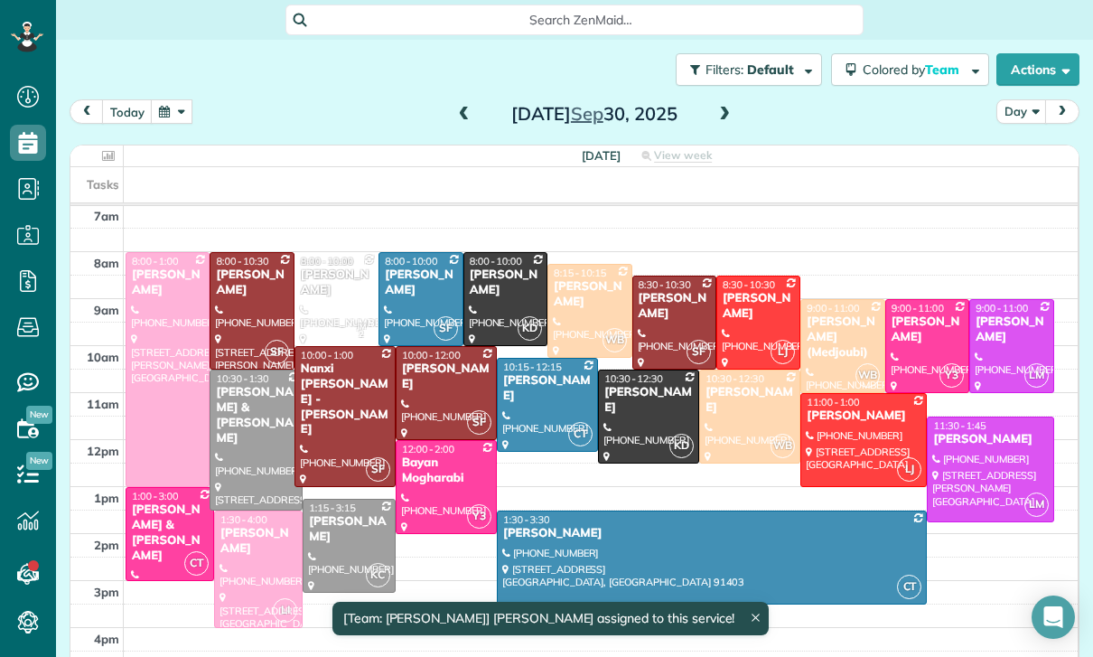
click at [330, 290] on div at bounding box center [336, 299] width 82 height 92
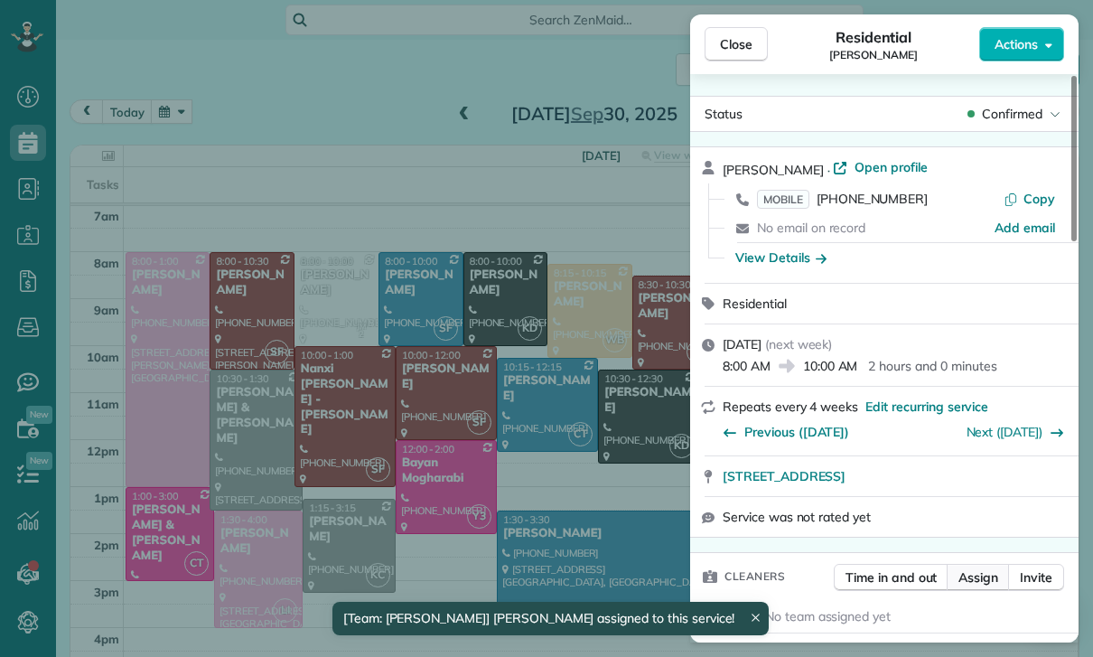
click at [970, 573] on span "Assign" at bounding box center [978, 577] width 40 height 18
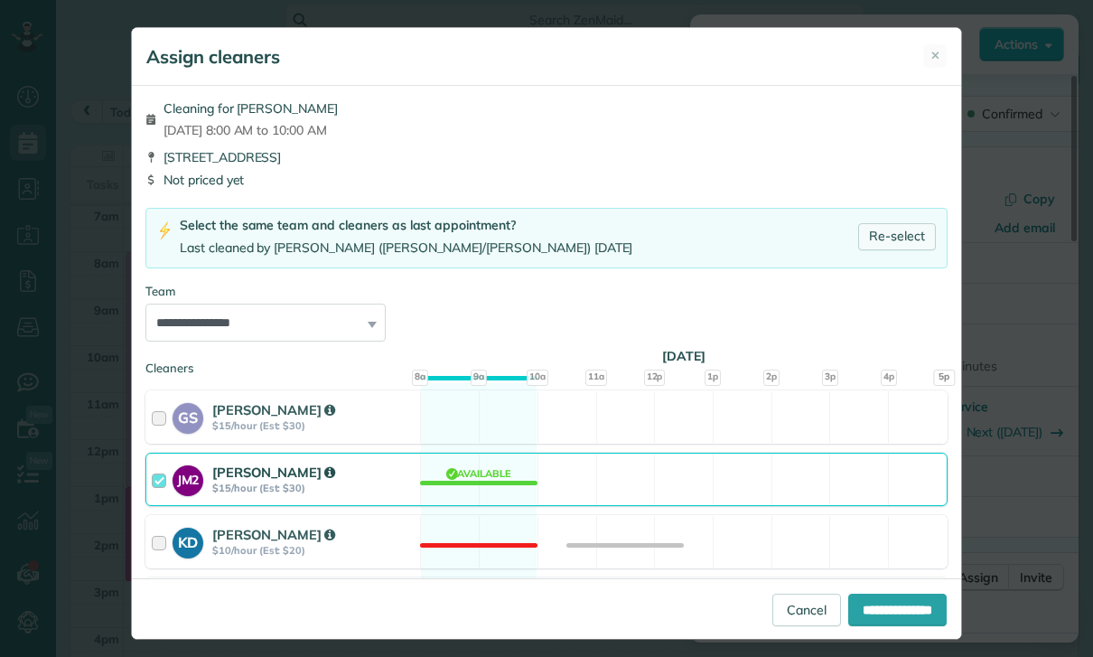
click at [890, 227] on link "Re-select" at bounding box center [897, 236] width 78 height 27
select select "**"
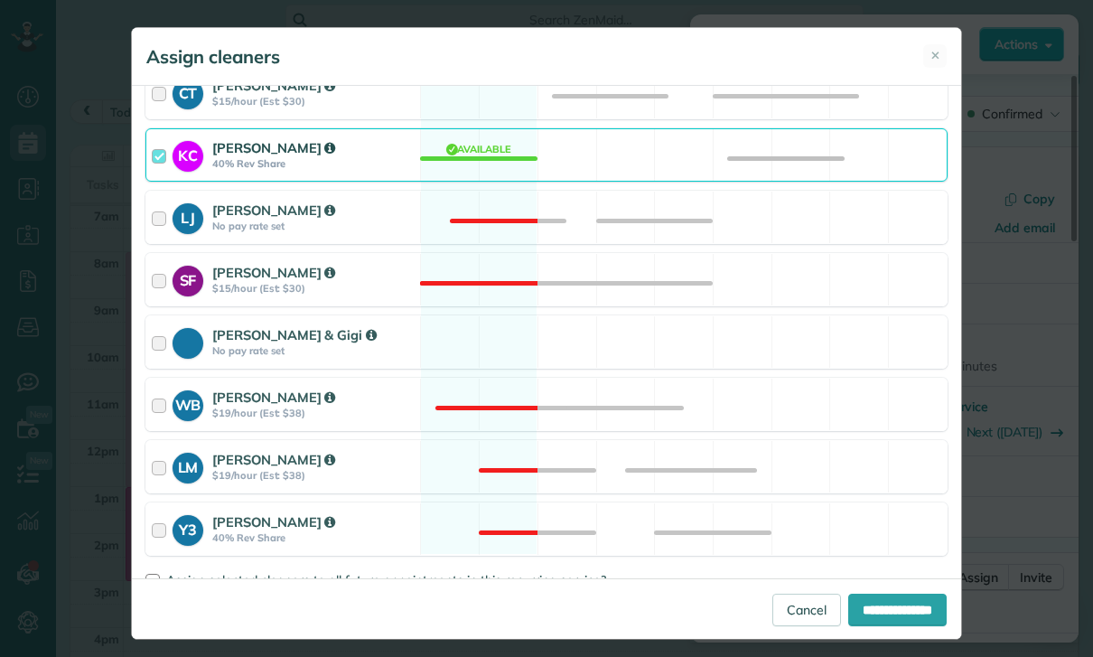
scroll to position [573, 0]
click at [238, 583] on span "Assign selected cleaners to all future appointments in this recurring service?" at bounding box center [386, 581] width 440 height 16
click at [884, 626] on input "**********" at bounding box center [897, 609] width 98 height 33
type input "**********"
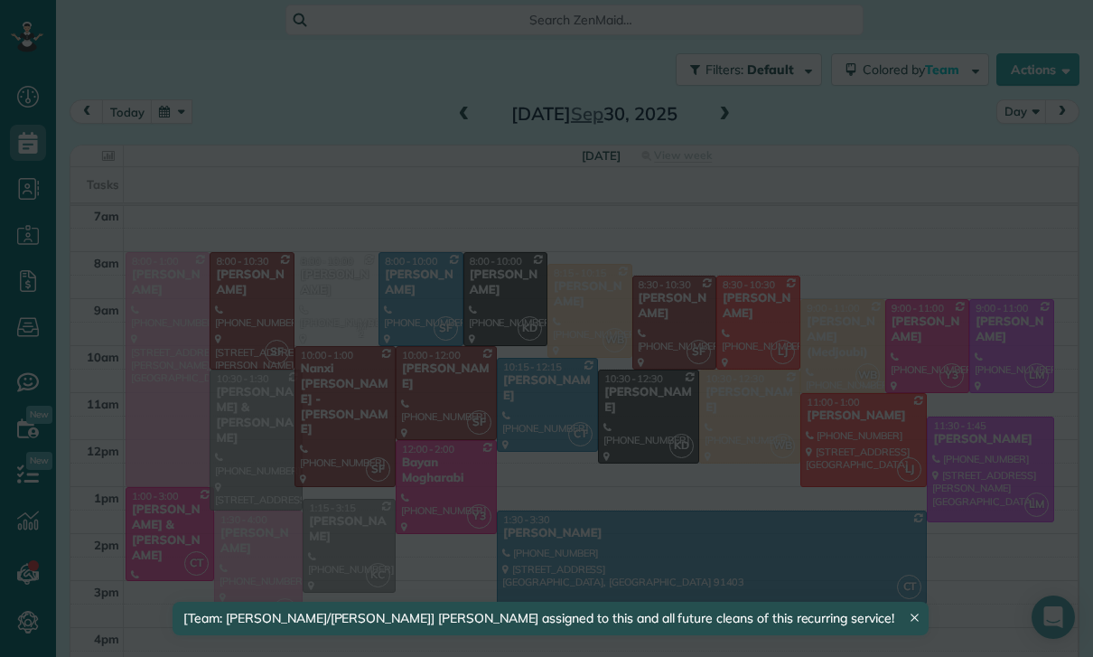
scroll to position [142, 0]
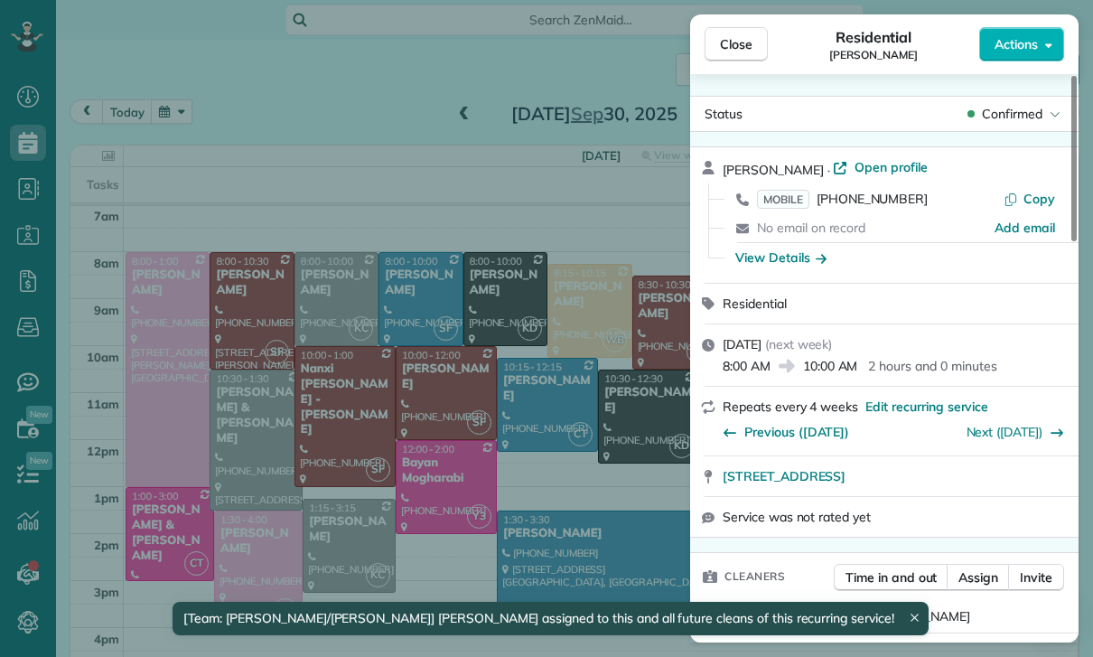
click at [577, 517] on div "Close Residential Eunice Hahn Actions Status Confirmed Eunice Hahn · Open profi…" at bounding box center [546, 328] width 1093 height 657
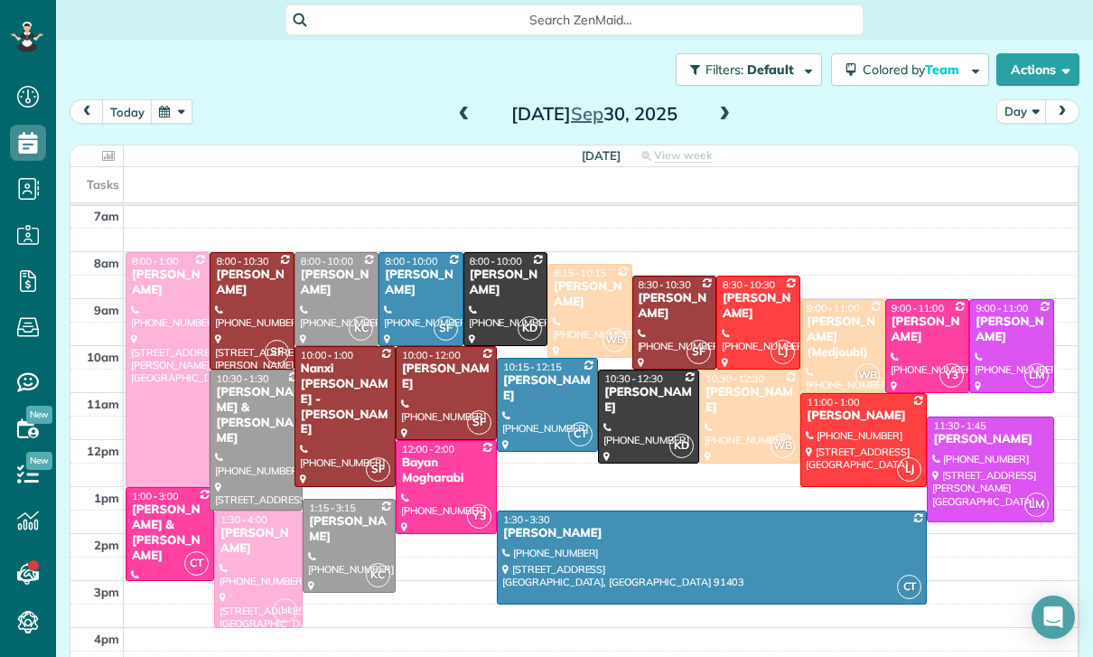
click at [163, 124] on button "button" at bounding box center [172, 111] width 42 height 24
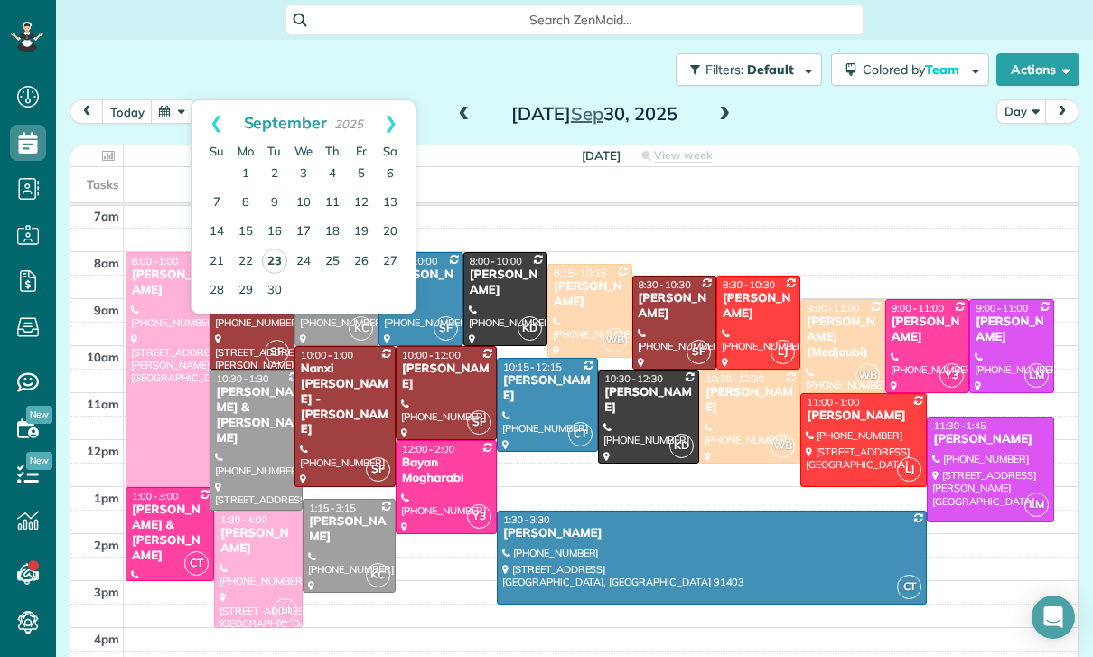
click at [272, 266] on link "23" at bounding box center [274, 260] width 25 height 25
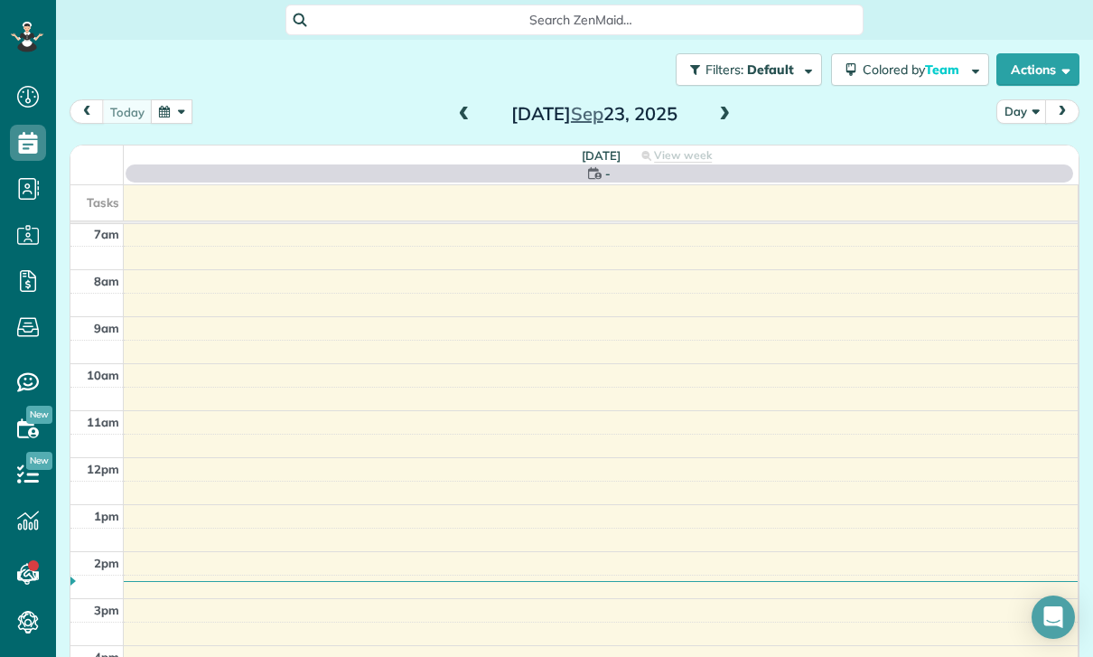
scroll to position [142, 0]
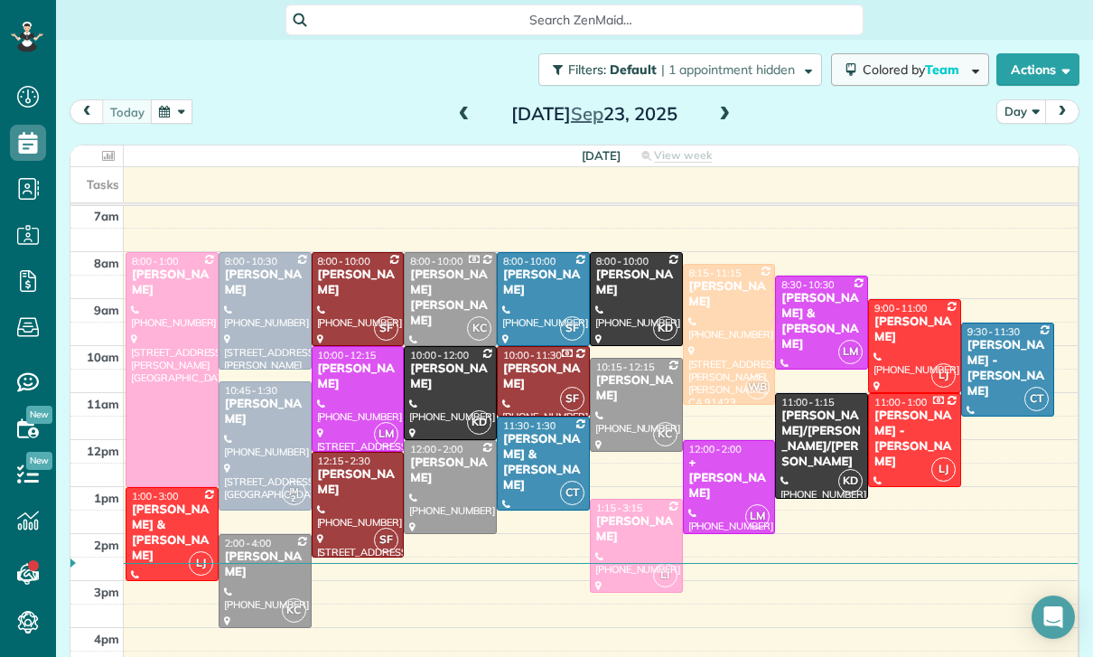
click at [931, 71] on span "Team" at bounding box center [943, 69] width 37 height 16
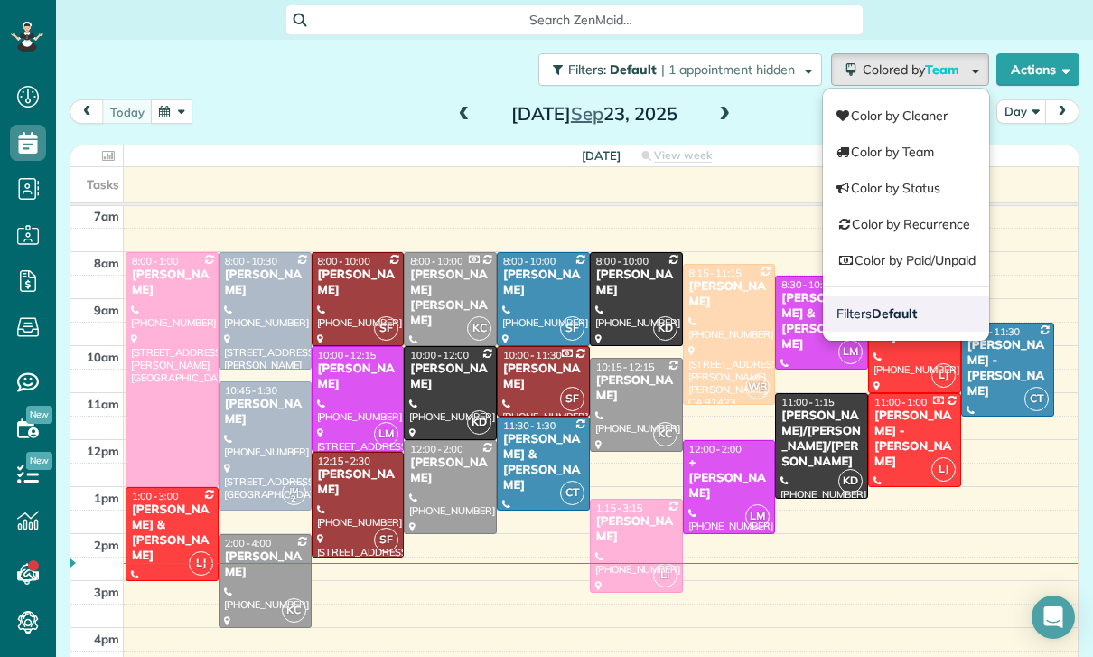
click at [898, 302] on link "Filters Default" at bounding box center [906, 313] width 166 height 36
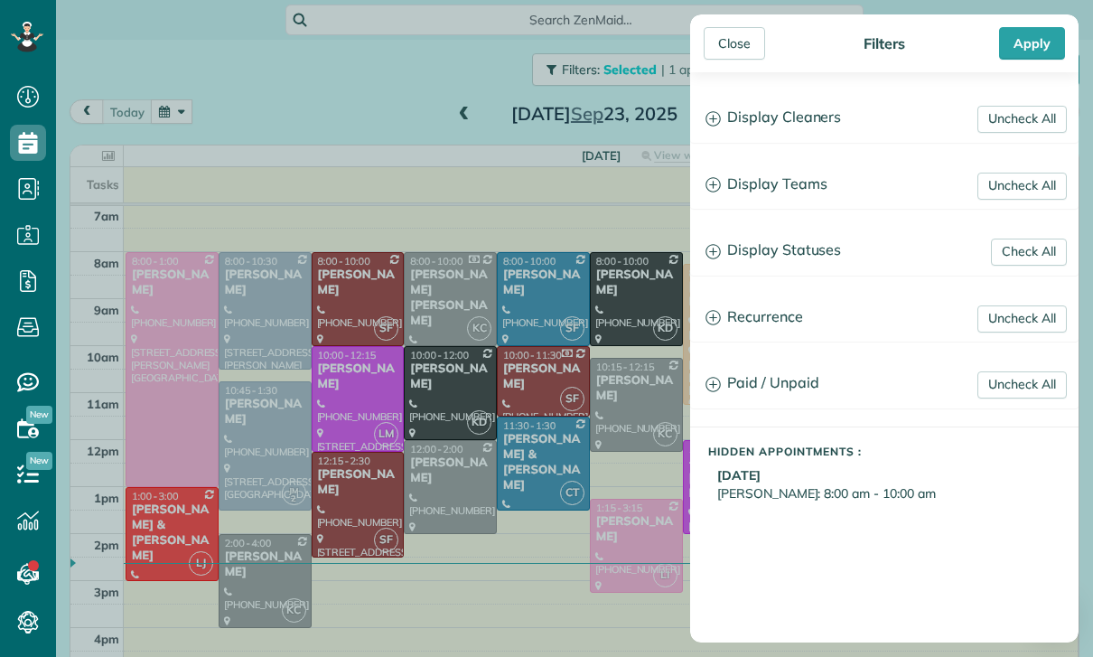
click at [816, 256] on h3 "Display Statuses" at bounding box center [884, 251] width 387 height 46
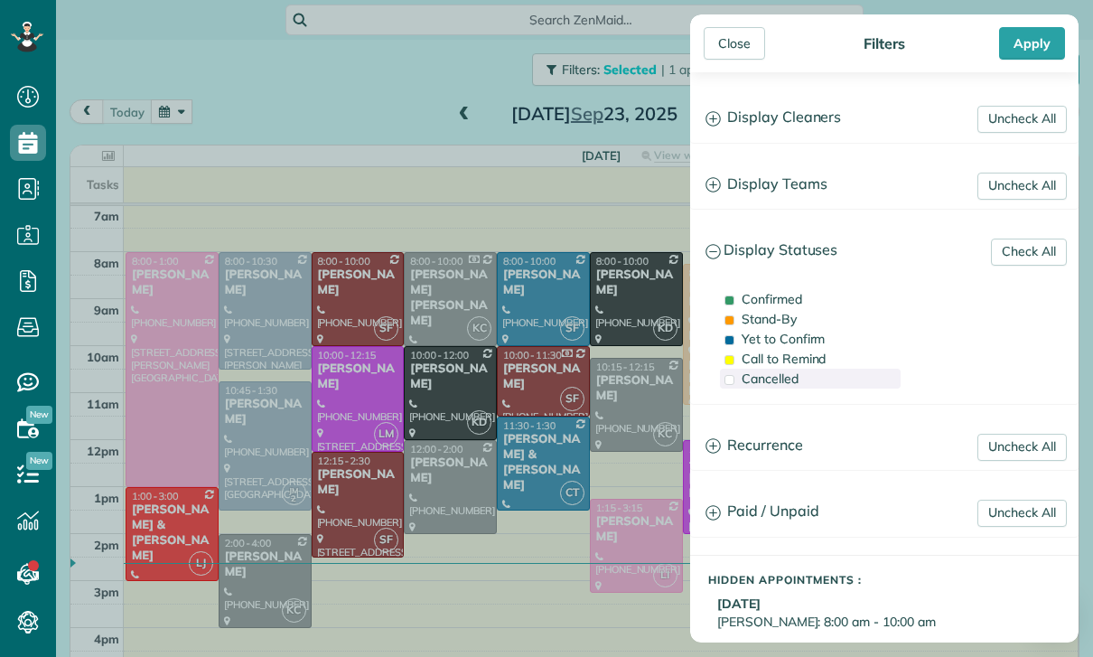
click at [770, 381] on span "Cancelled" at bounding box center [770, 378] width 57 height 16
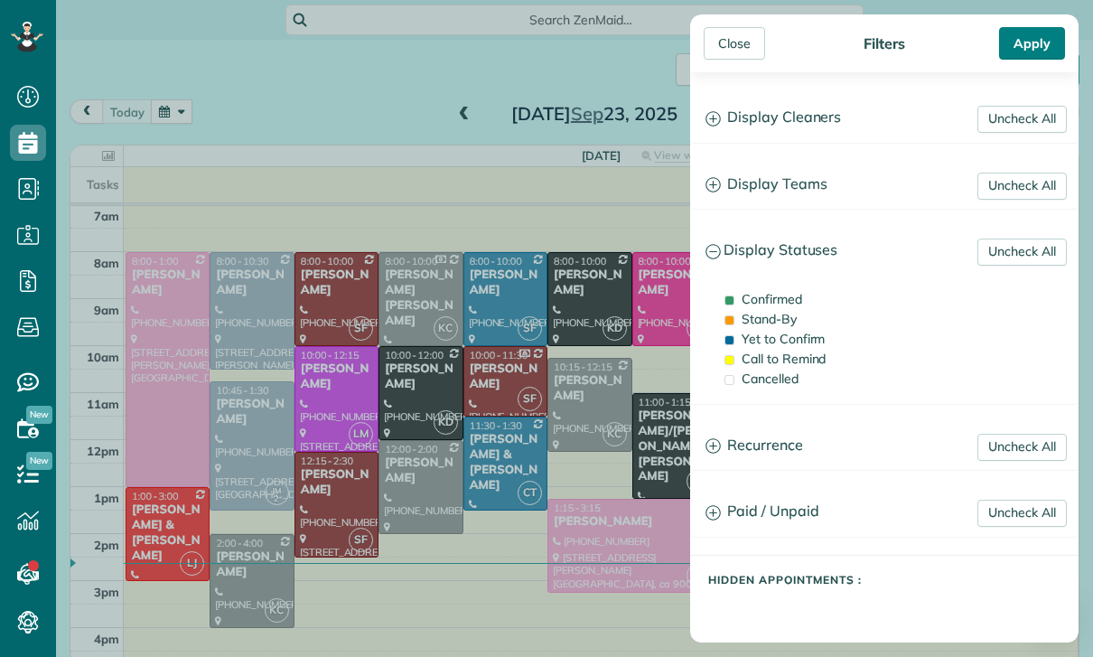
click at [1030, 49] on div "Apply" at bounding box center [1032, 43] width 66 height 33
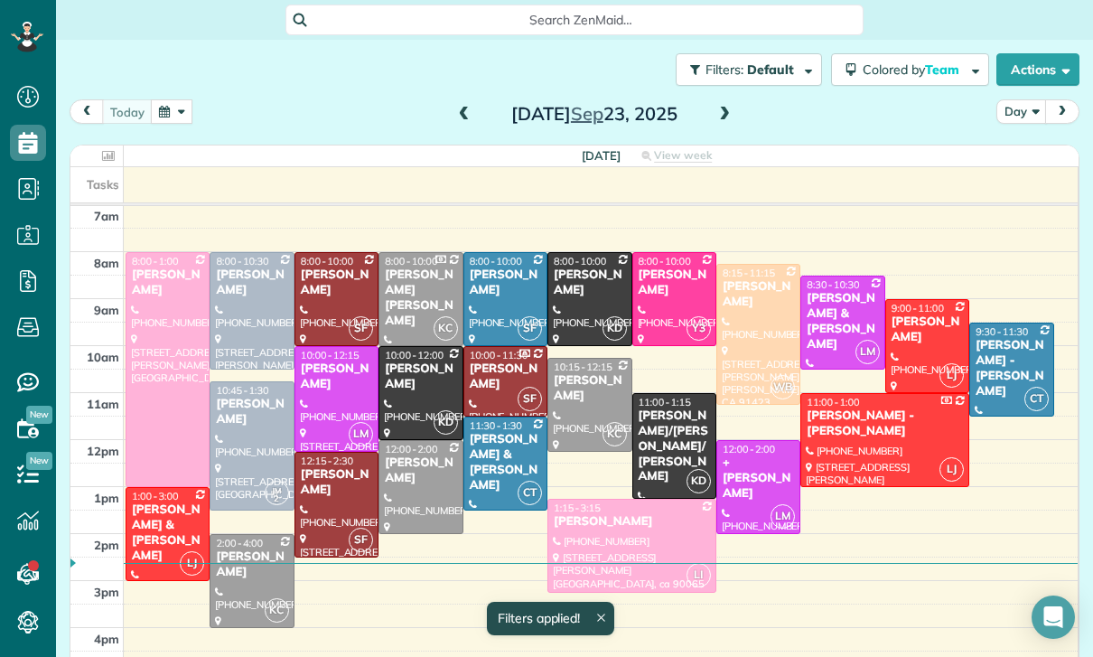
click at [669, 292] on div "[PERSON_NAME]" at bounding box center [674, 282] width 73 height 31
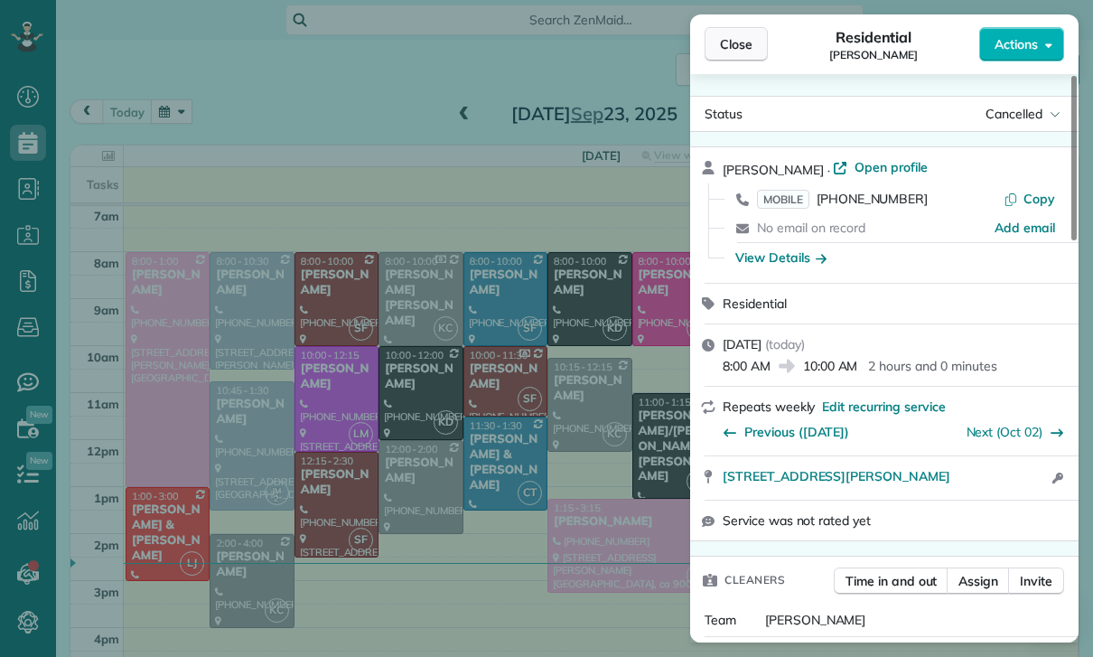
click at [737, 51] on span "Close" at bounding box center [736, 44] width 33 height 18
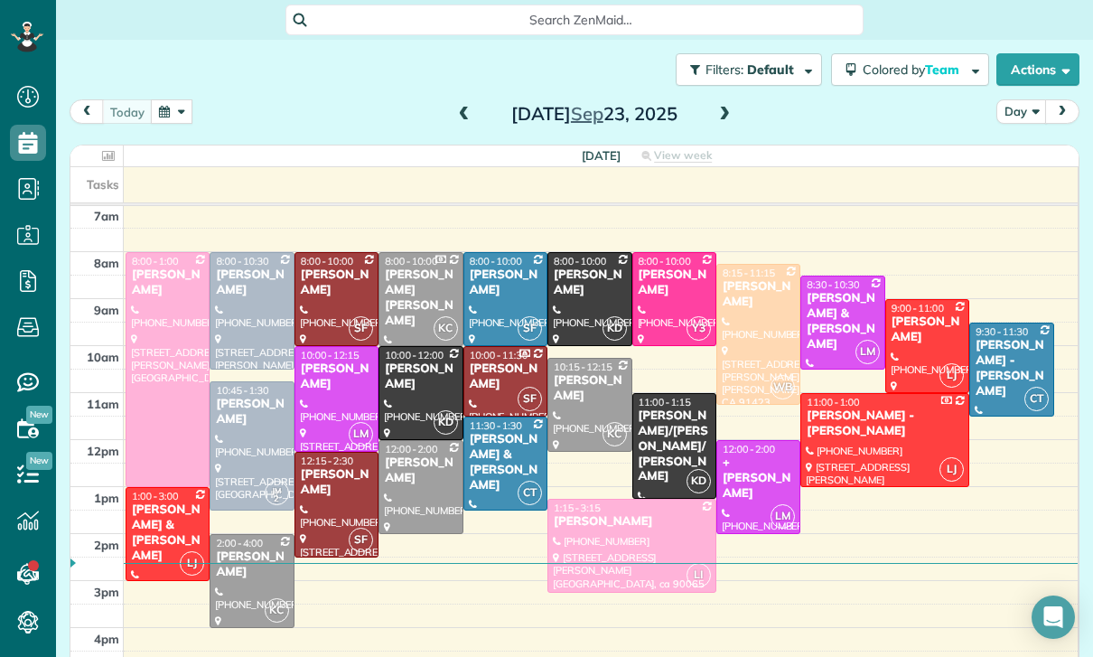
click at [171, 114] on button "button" at bounding box center [172, 111] width 42 height 24
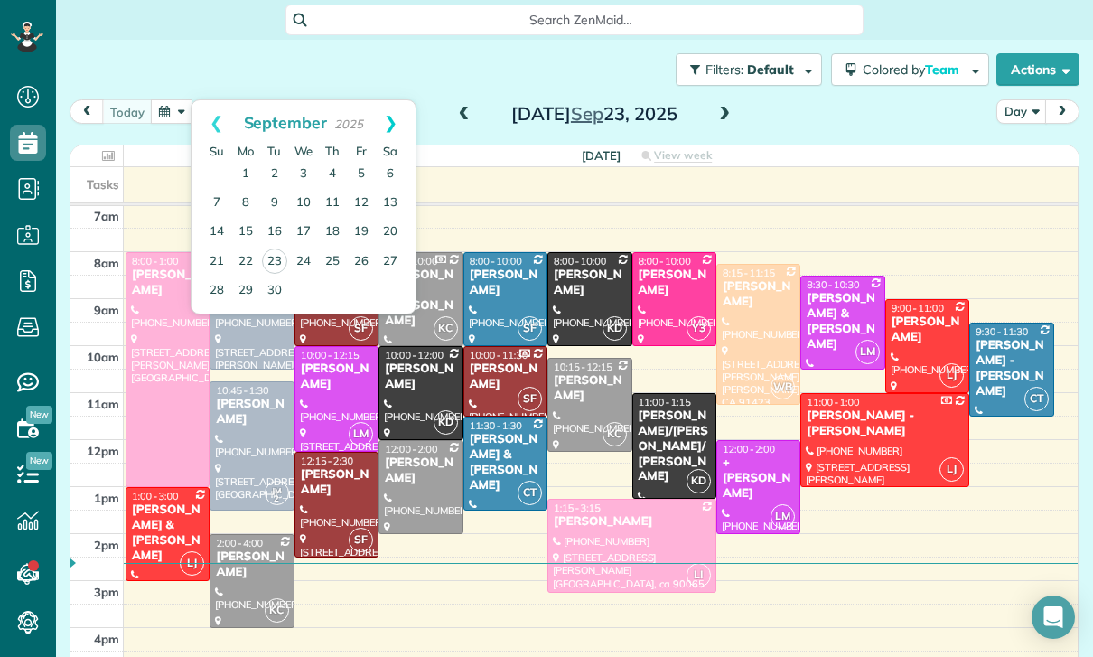
click at [396, 113] on link "Next" at bounding box center [391, 122] width 50 height 45
click at [331, 174] on link "2" at bounding box center [332, 174] width 29 height 29
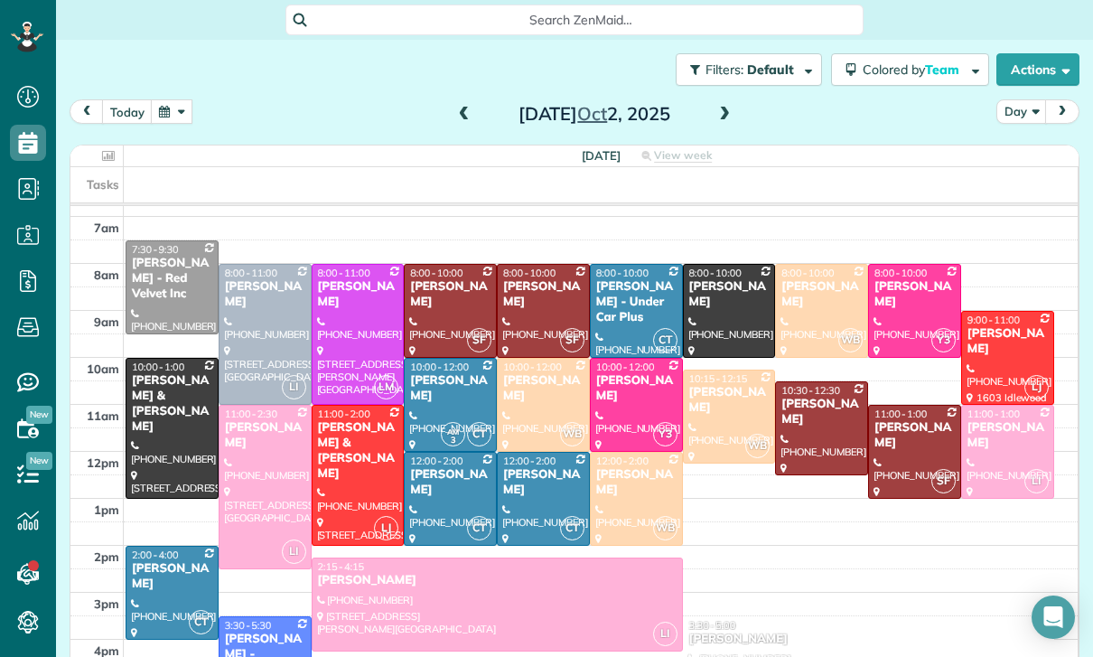
scroll to position [142, 0]
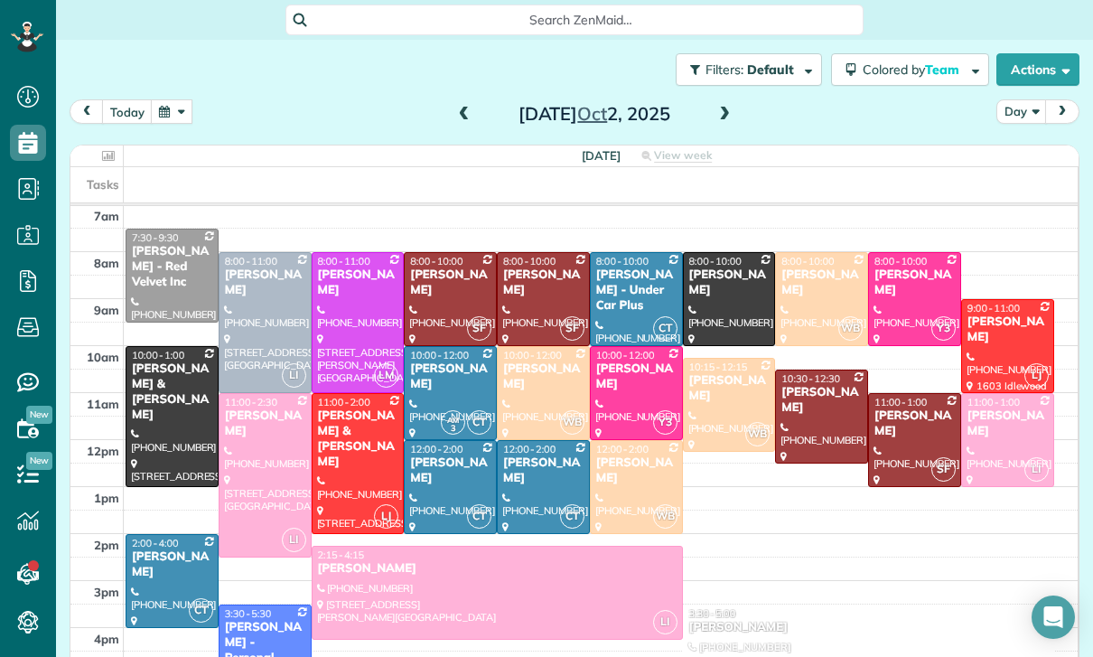
click at [176, 121] on button "button" at bounding box center [172, 111] width 42 height 24
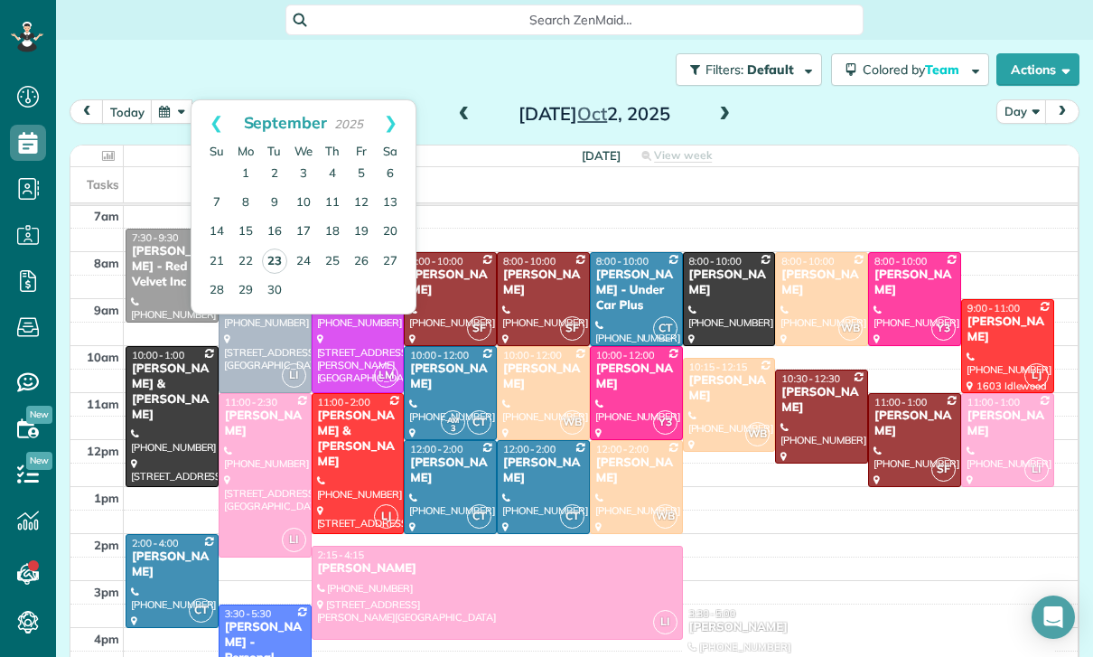
click at [268, 264] on link "23" at bounding box center [274, 260] width 25 height 25
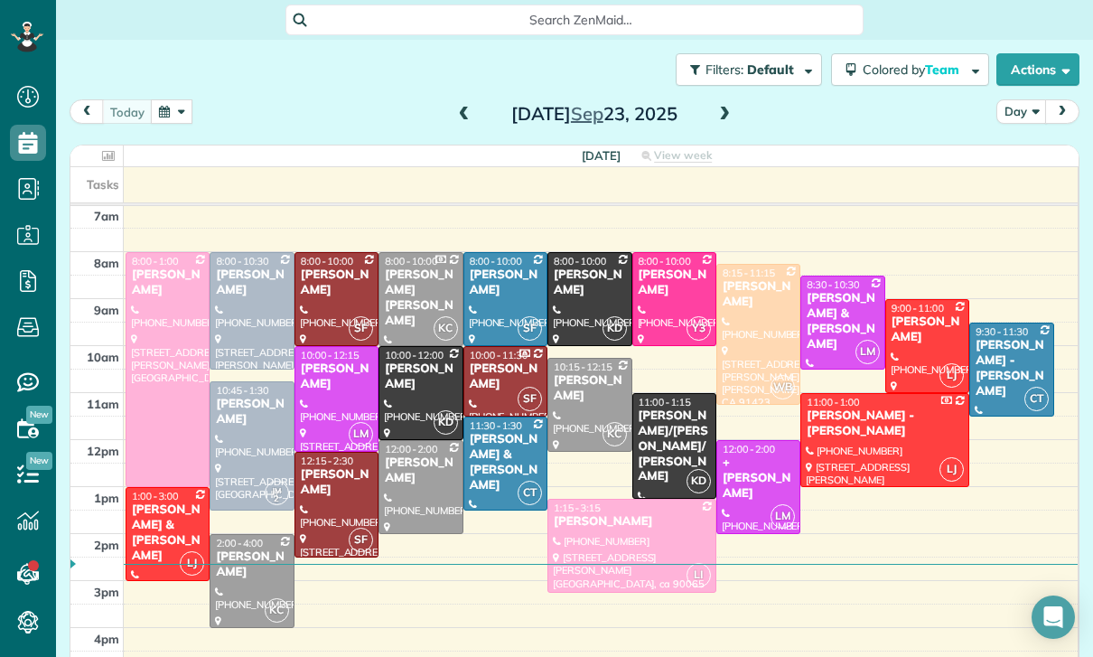
click at [174, 106] on button "button" at bounding box center [172, 111] width 42 height 24
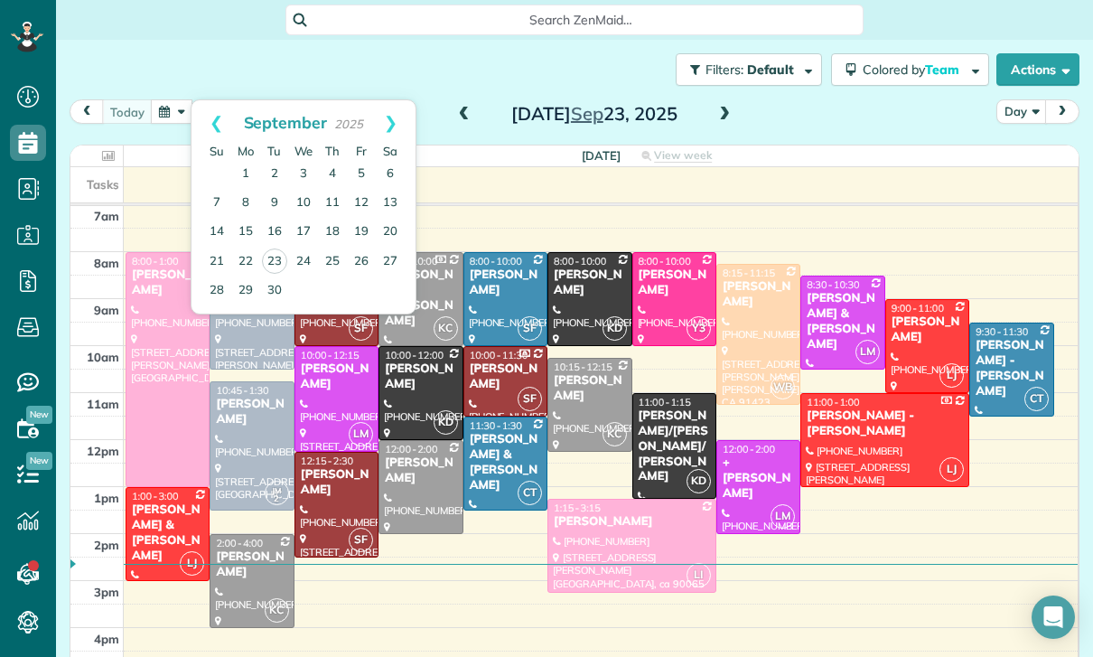
click at [249, 201] on link "8" at bounding box center [245, 203] width 29 height 29
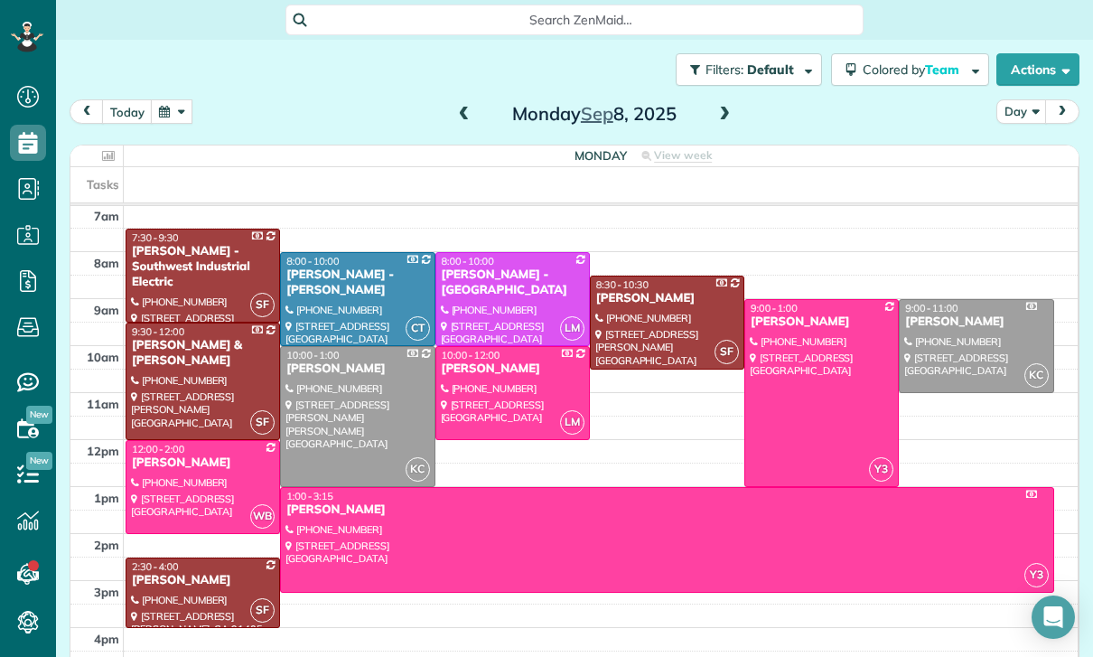
click at [355, 402] on div at bounding box center [357, 416] width 153 height 139
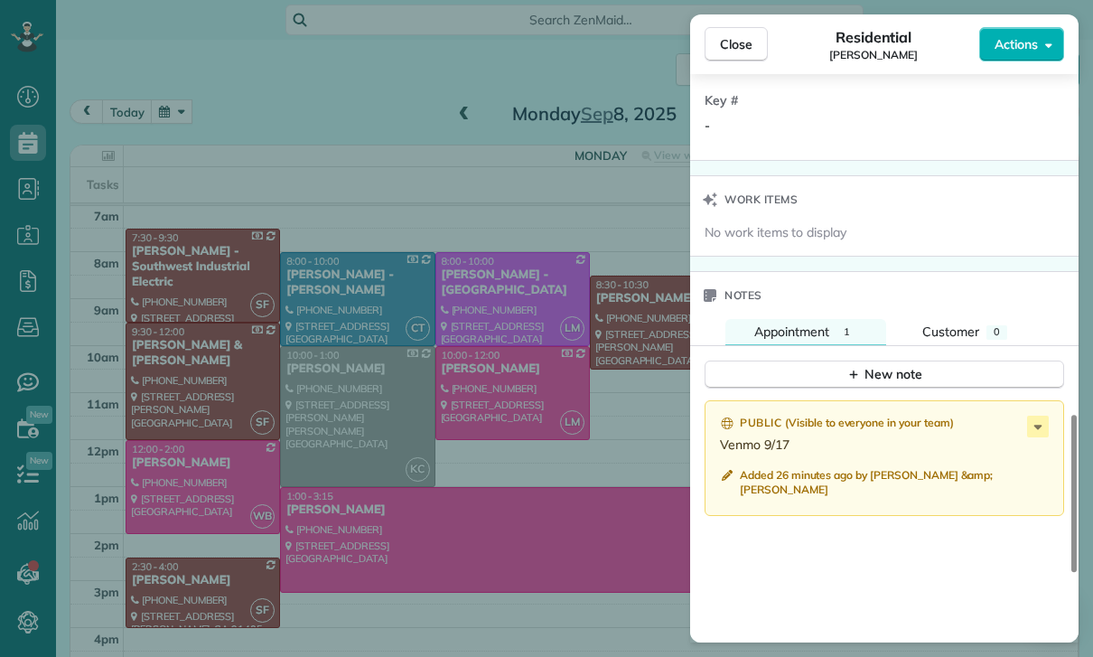
click at [725, 42] on span "Close" at bounding box center [736, 44] width 33 height 18
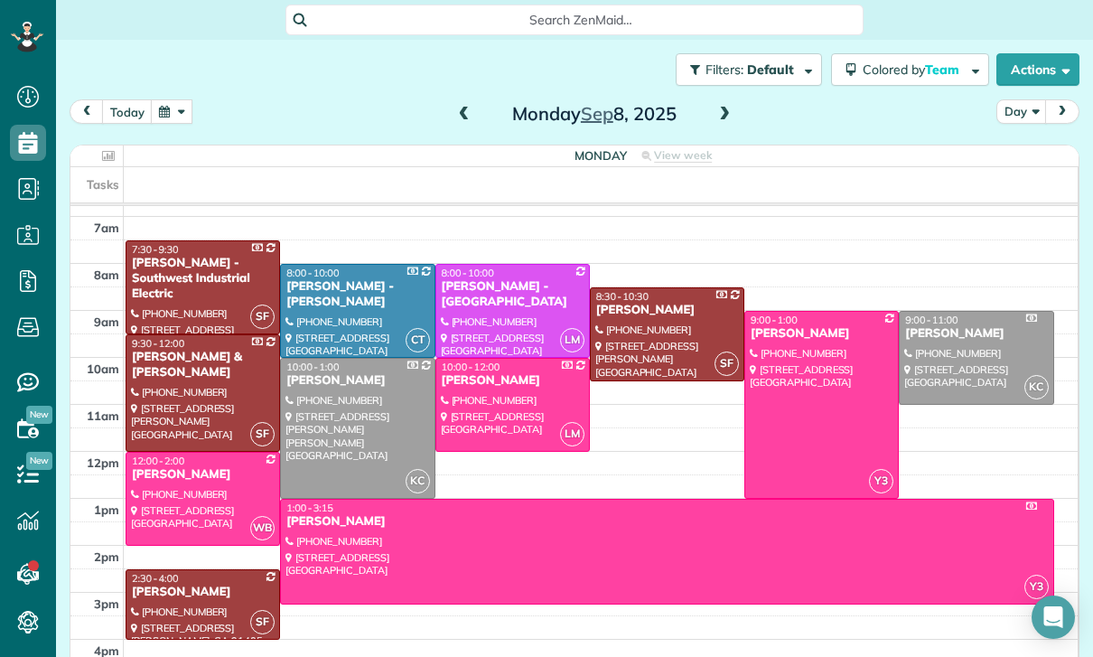
scroll to position [142, 0]
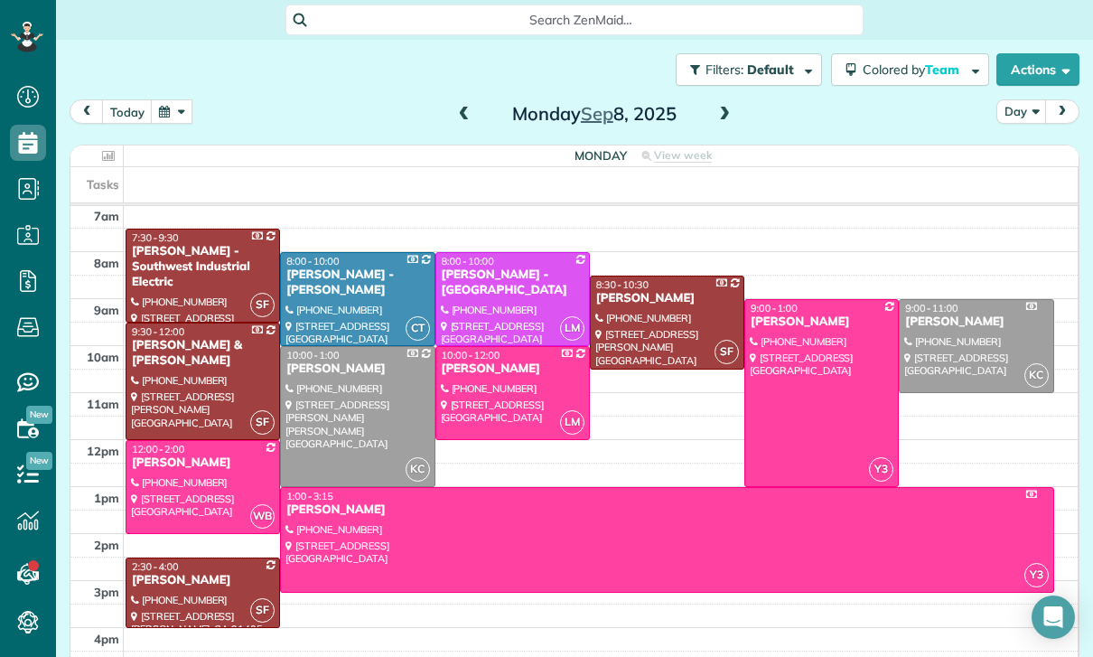
click at [165, 112] on button "button" at bounding box center [172, 111] width 42 height 24
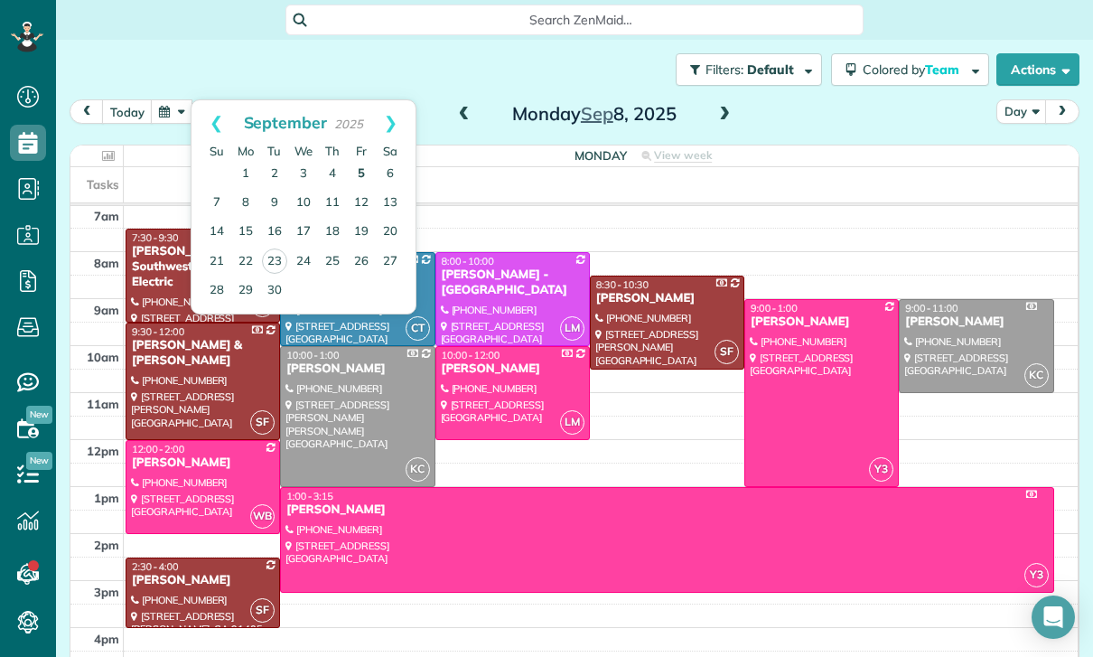
click at [369, 172] on link "5" at bounding box center [361, 174] width 29 height 29
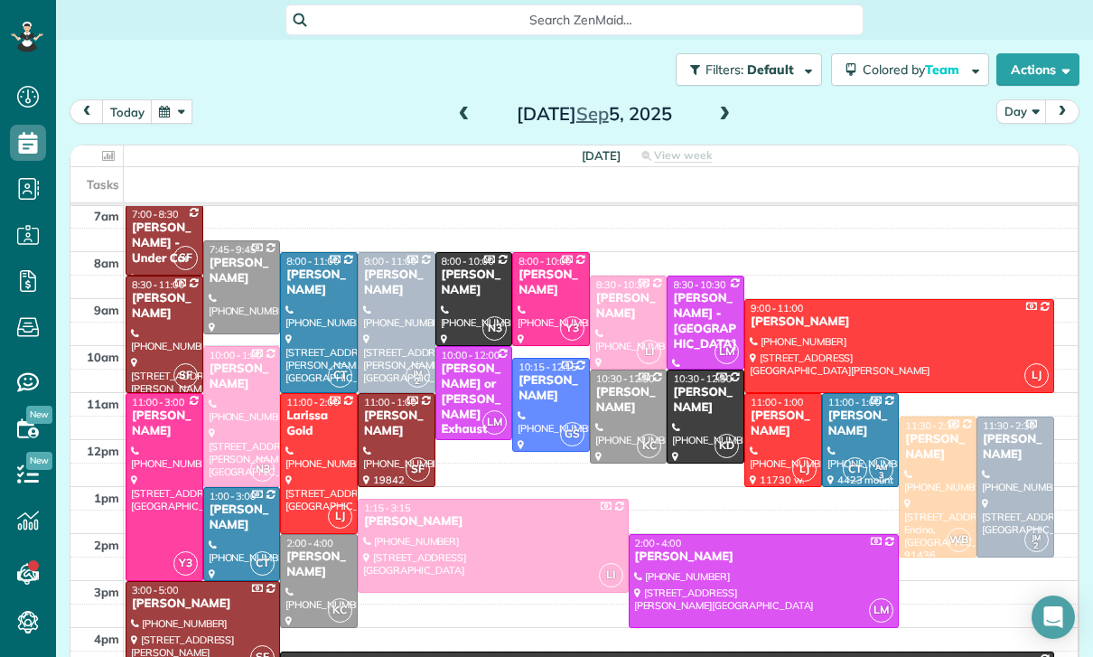
click at [771, 440] on div at bounding box center [783, 440] width 76 height 92
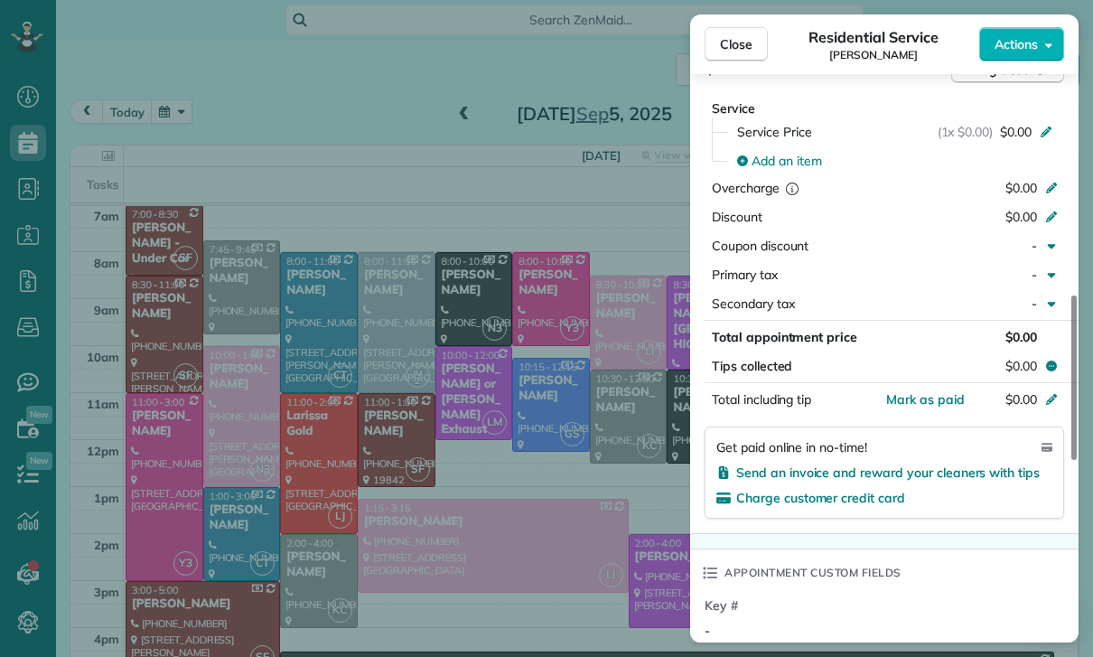
scroll to position [838, 0]
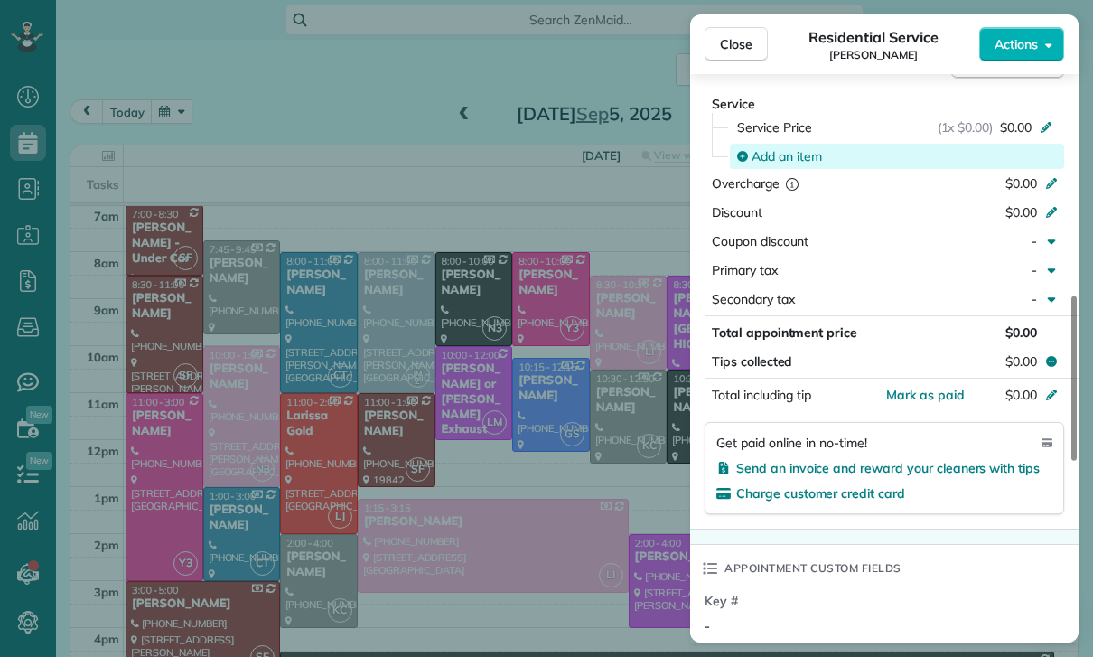
click at [784, 162] on span "Add an item" at bounding box center [786, 156] width 70 height 18
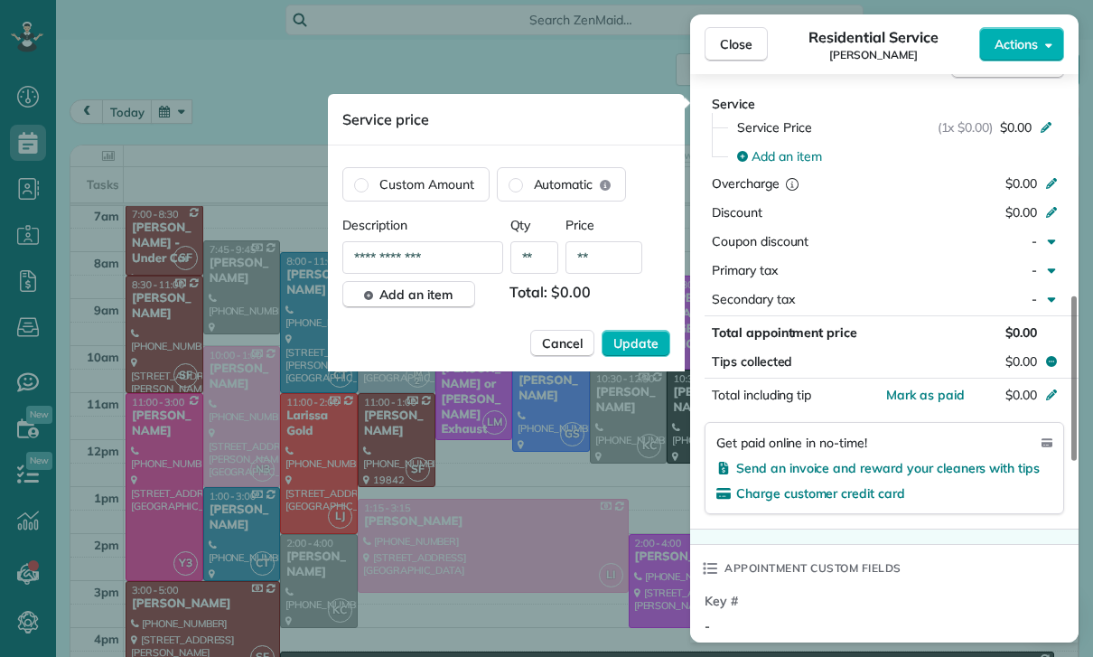
click at [608, 259] on input "**" at bounding box center [603, 257] width 77 height 33
type input "****"
click at [621, 332] on button "Update" at bounding box center [636, 343] width 69 height 27
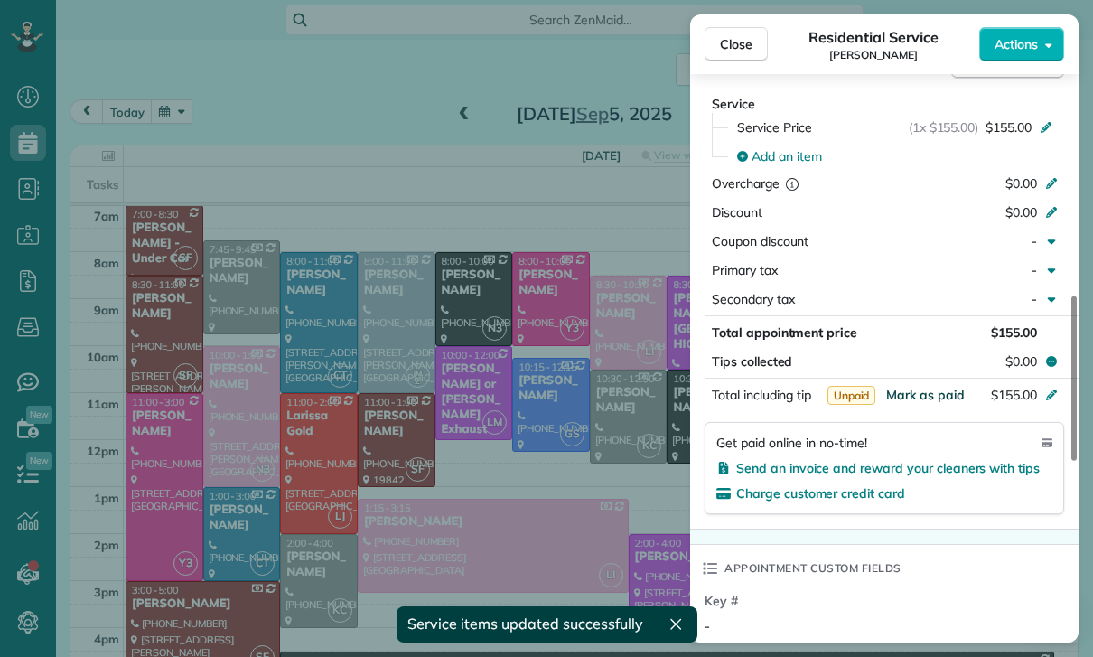
click at [932, 401] on span "Mark as paid" at bounding box center [925, 395] width 79 height 16
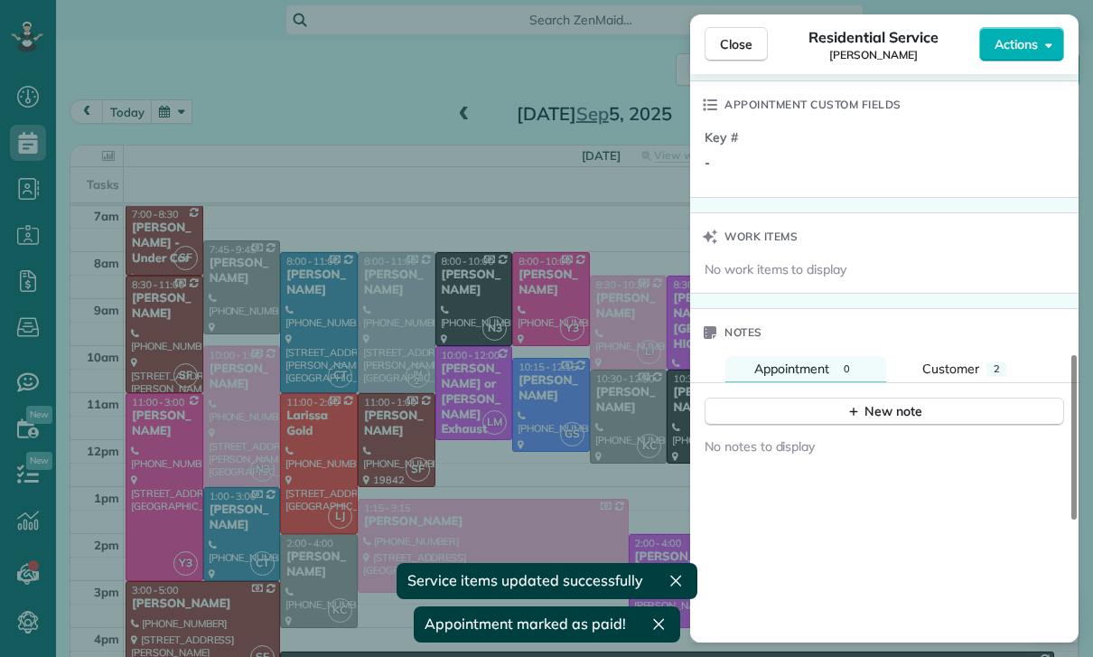
scroll to position [1372, 0]
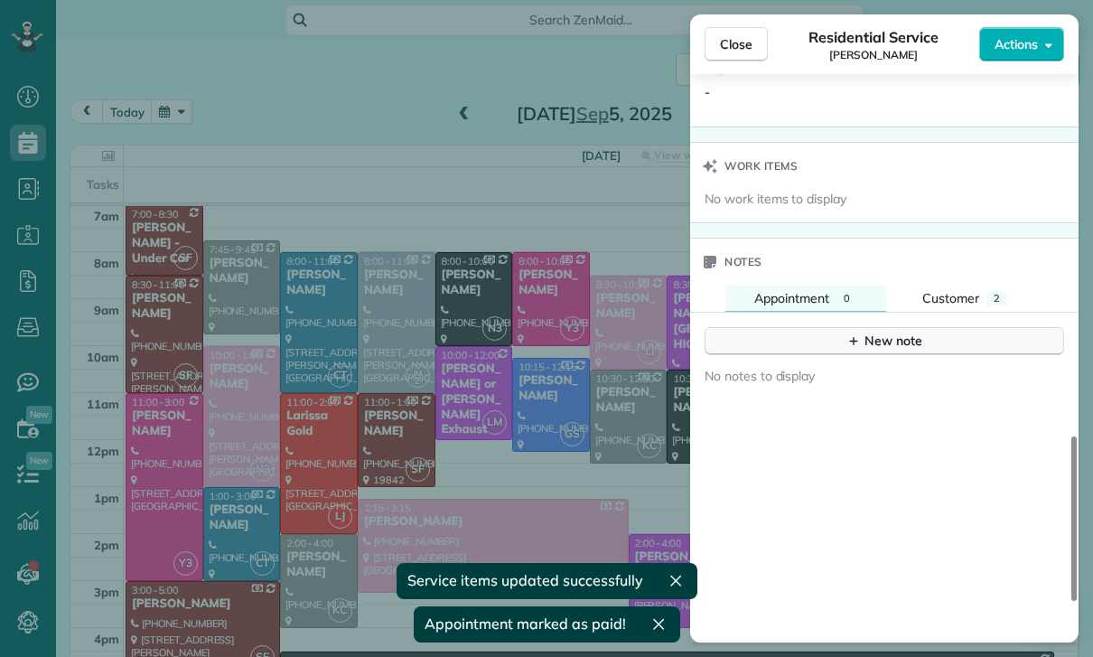
click at [879, 341] on div "New note" at bounding box center [884, 340] width 76 height 19
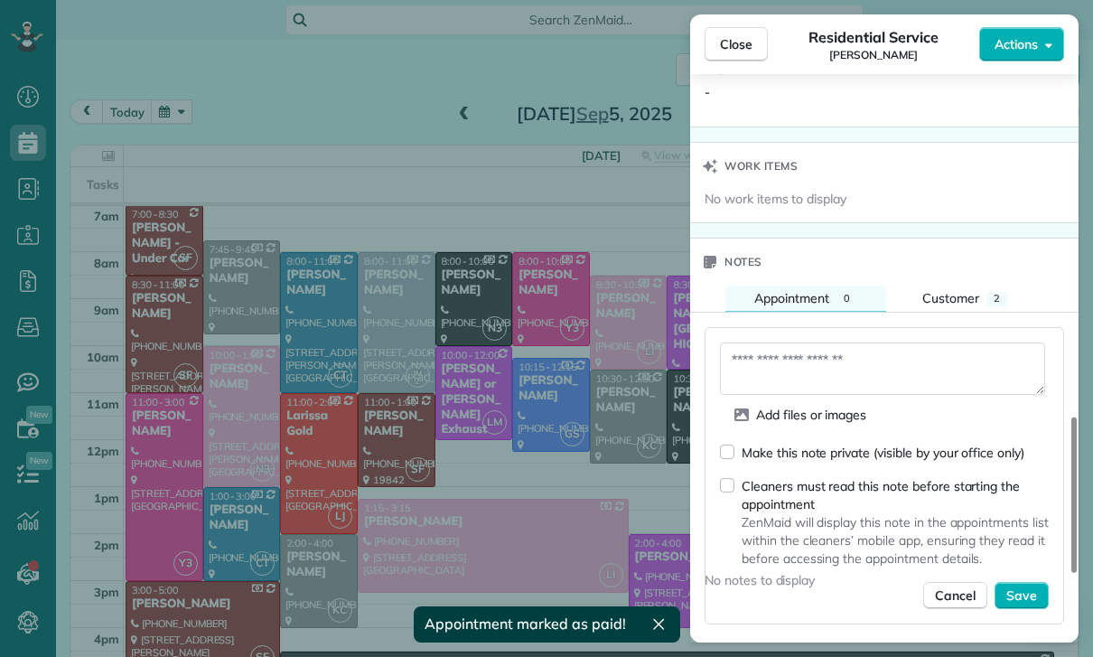
click at [773, 354] on textarea at bounding box center [882, 368] width 325 height 52
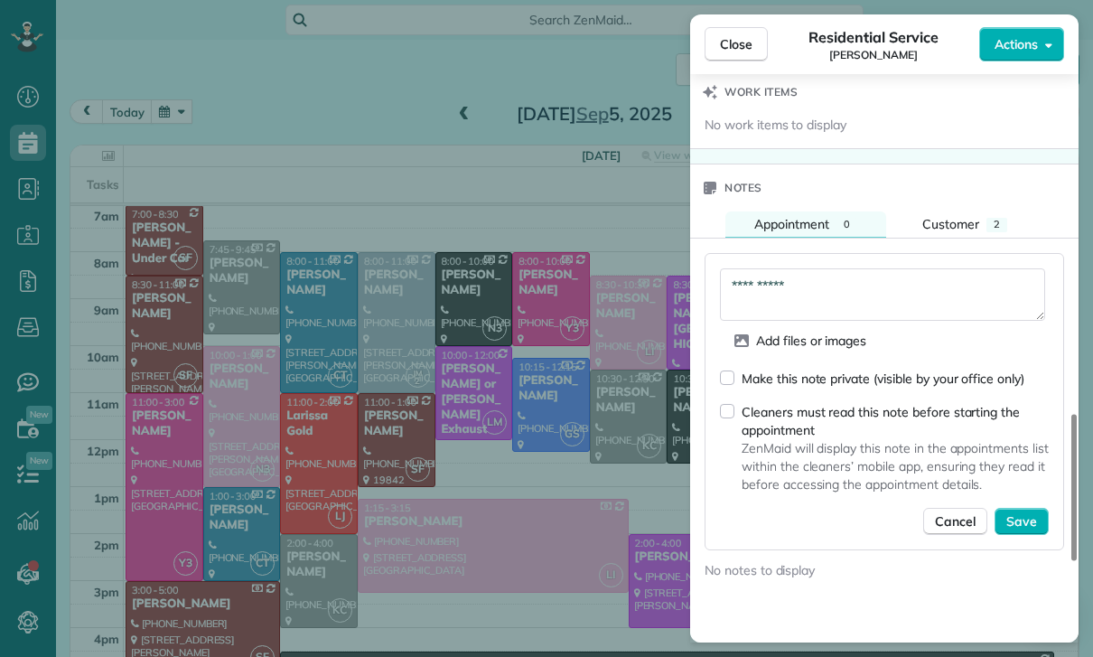
scroll to position [1448, 0]
type textarea "**********"
click at [1023, 510] on span "Save" at bounding box center [1021, 519] width 31 height 18
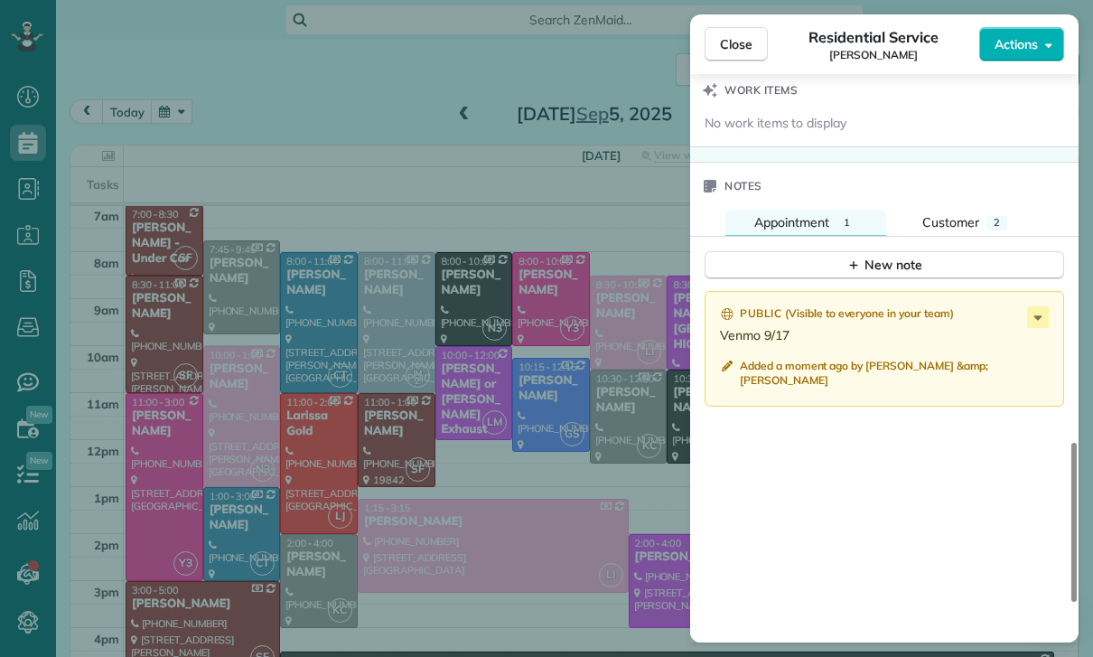
scroll to position [142, 0]
click at [389, 376] on div "Close Residential Service Ryan Kendrick Actions Status Confirmed Ryan Kendrick …" at bounding box center [546, 328] width 1093 height 657
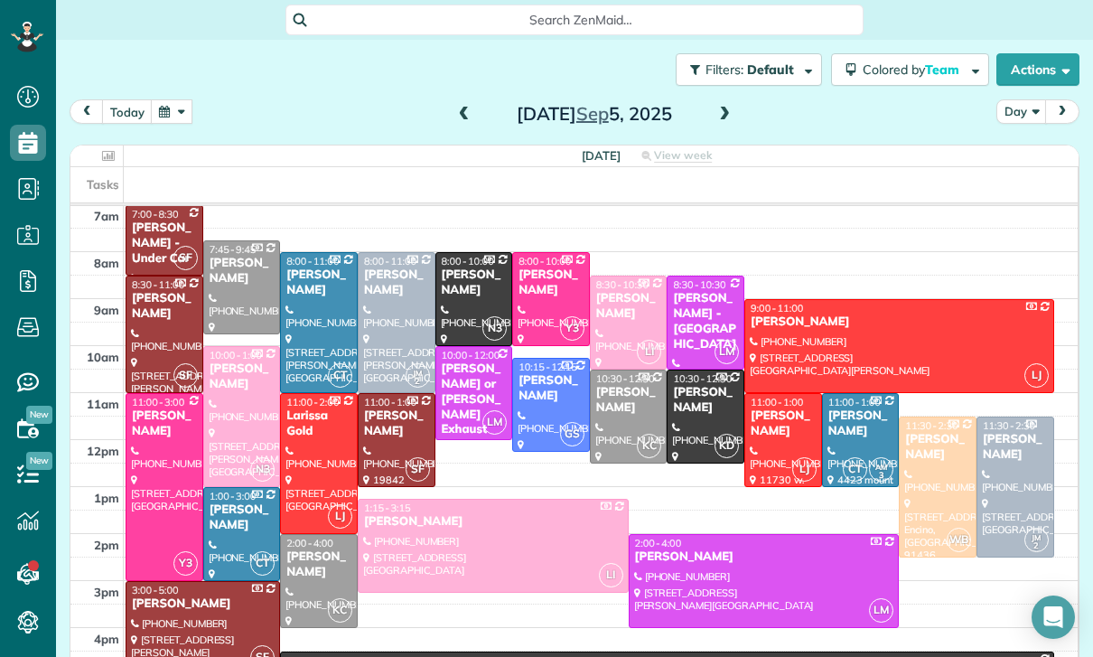
click at [166, 117] on button "button" at bounding box center [172, 111] width 42 height 24
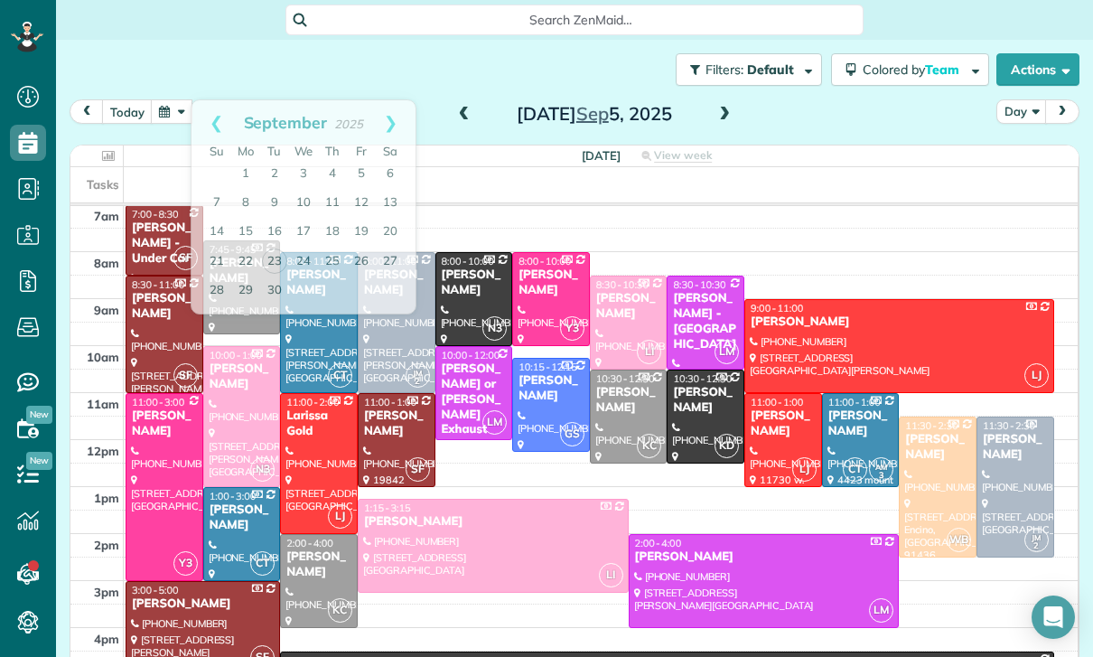
click at [180, 117] on button "button" at bounding box center [172, 111] width 42 height 24
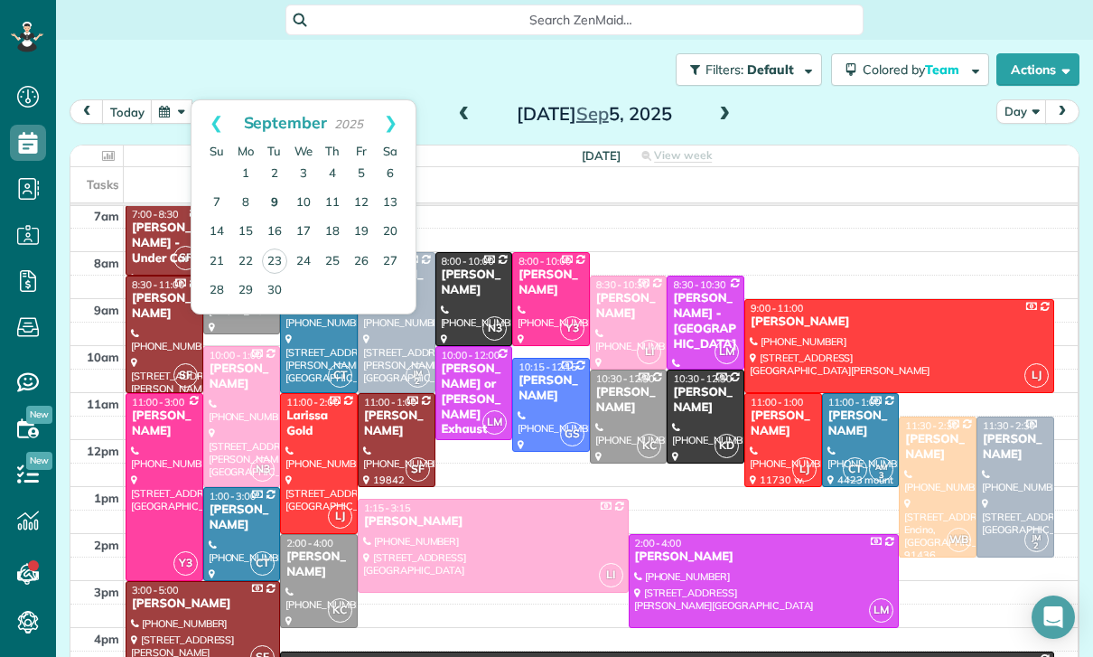
click at [271, 199] on link "9" at bounding box center [274, 203] width 29 height 29
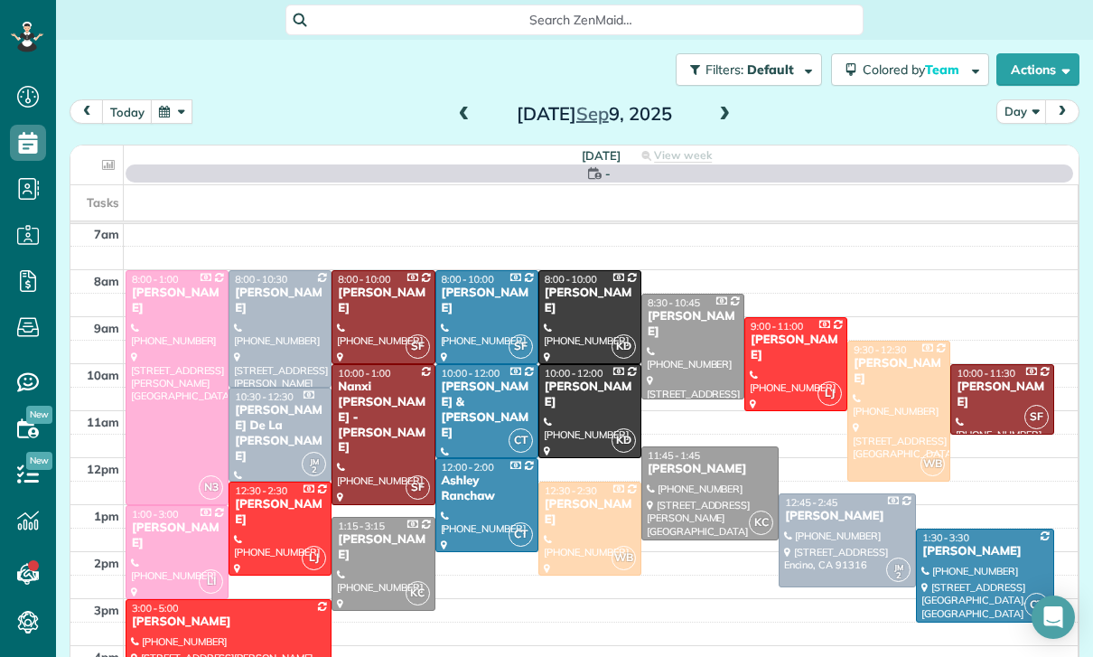
scroll to position [142, 0]
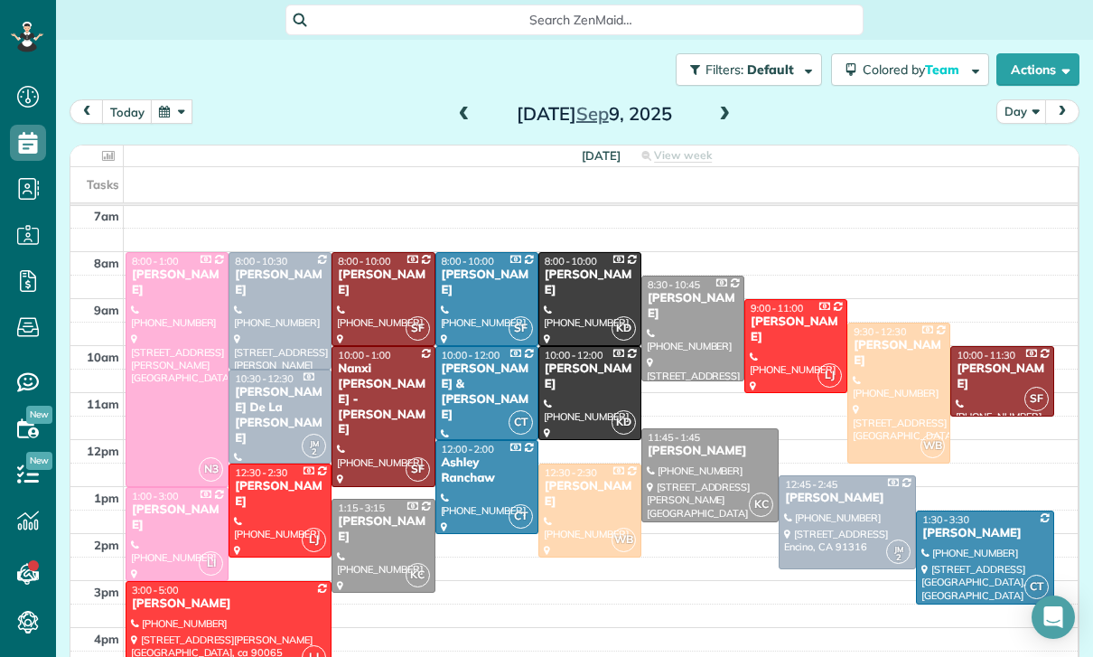
click at [972, 547] on div at bounding box center [984, 557] width 135 height 92
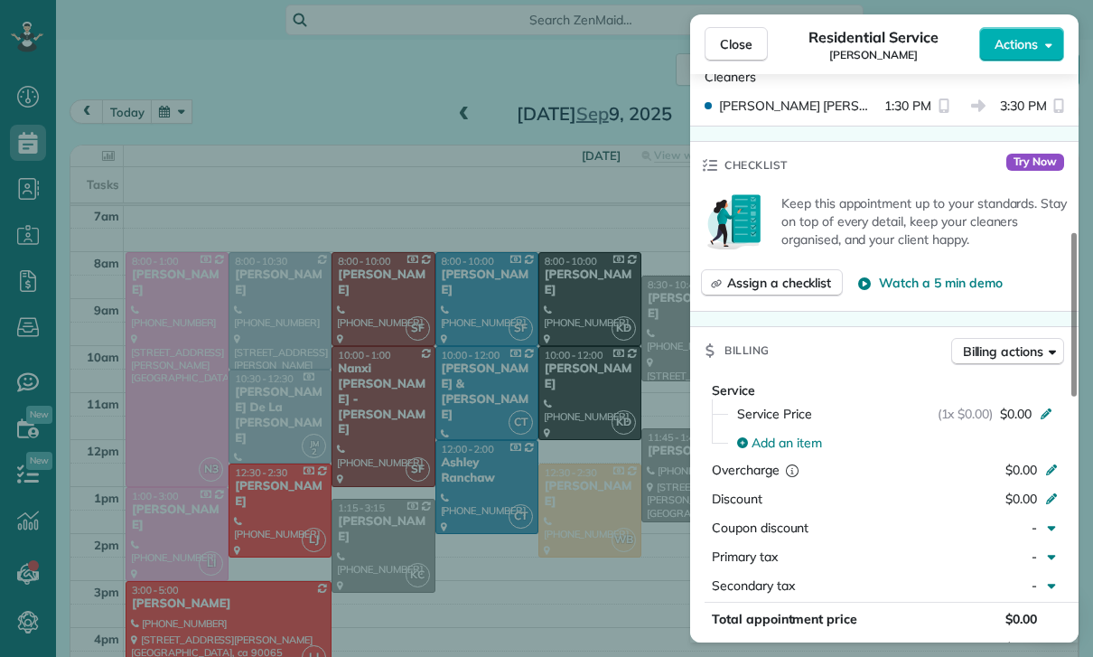
scroll to position [716, 0]
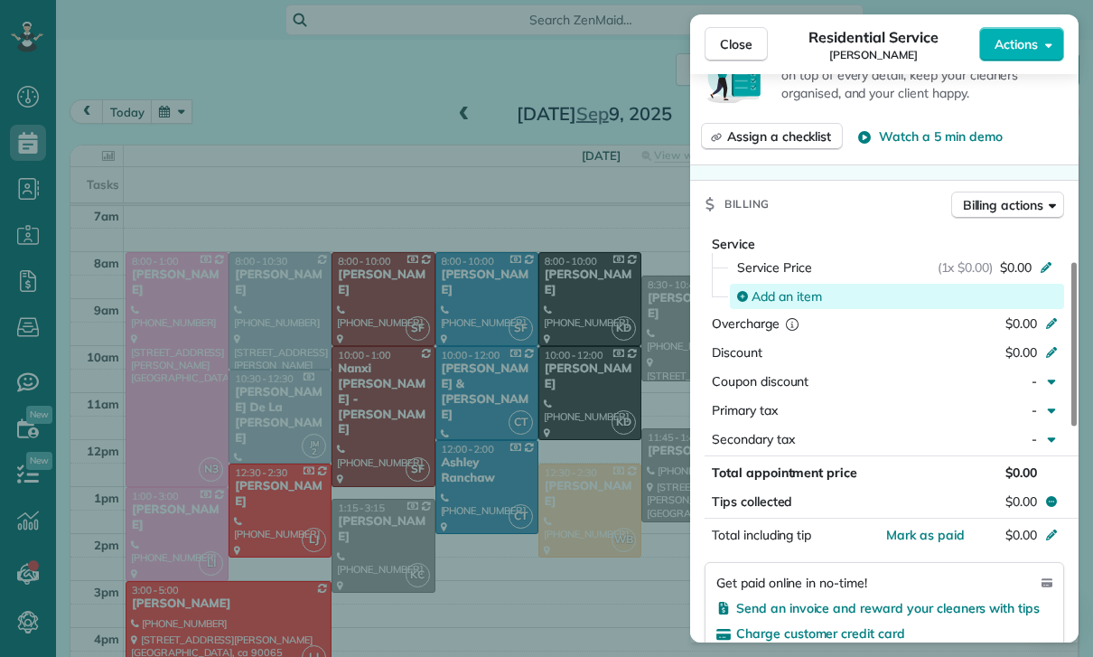
click at [797, 293] on span "Add an item" at bounding box center [786, 296] width 70 height 18
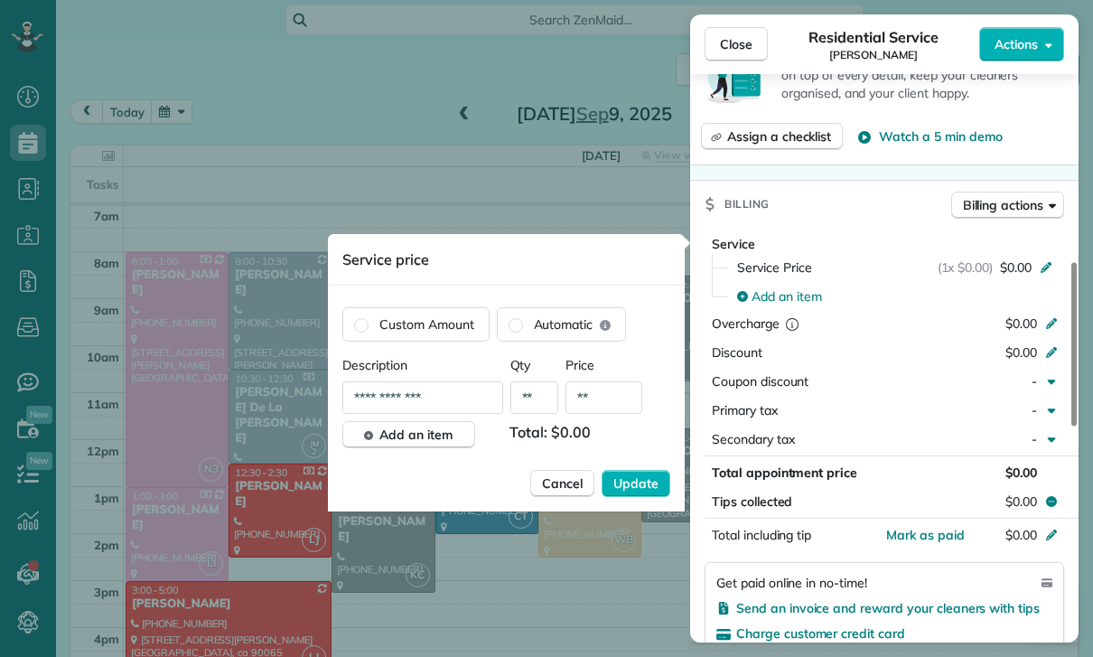
click at [608, 400] on input "**" at bounding box center [603, 397] width 77 height 33
type input "****"
click at [649, 484] on span "Update" at bounding box center [635, 483] width 45 height 18
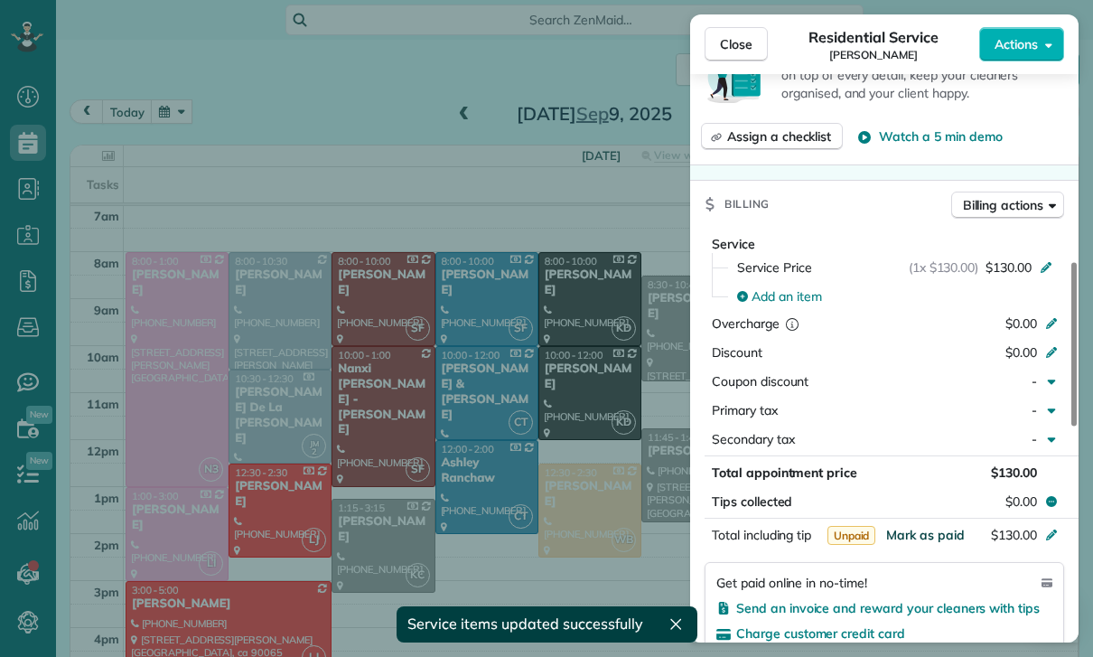
click at [932, 538] on span "Mark as paid" at bounding box center [925, 535] width 79 height 16
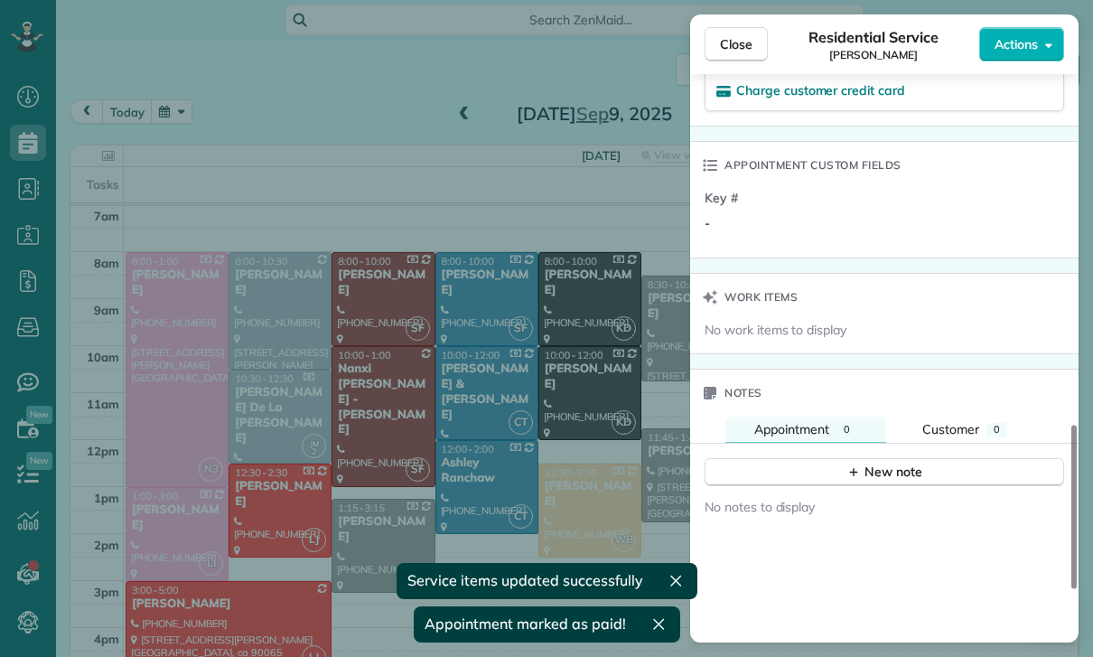
scroll to position [1349, 0]
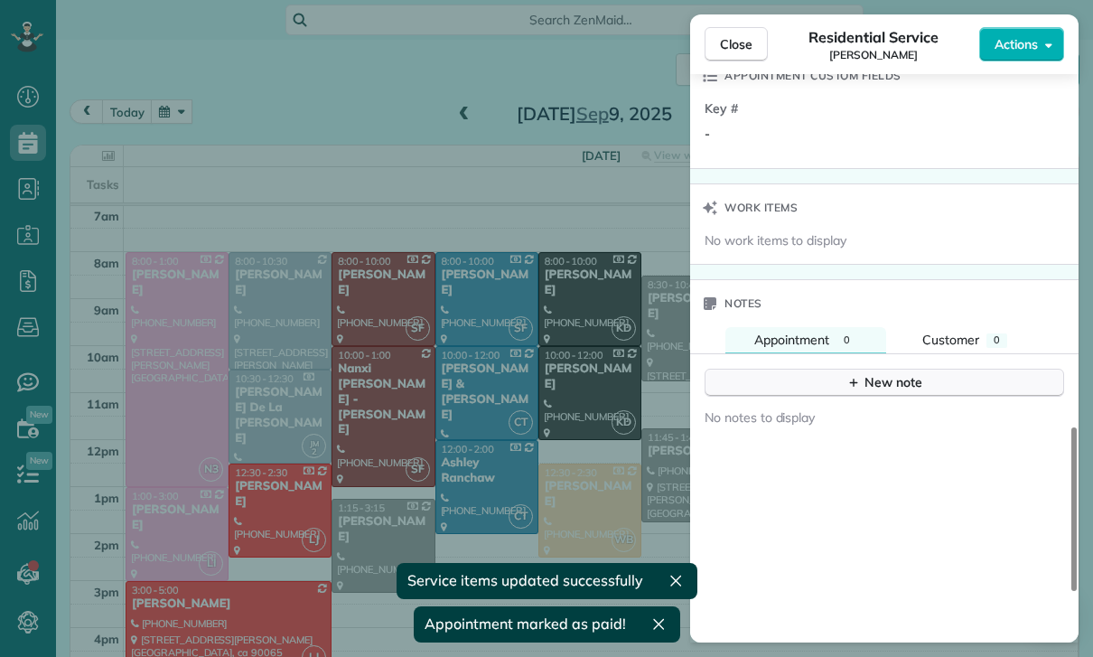
click at [887, 390] on div "New note" at bounding box center [884, 382] width 76 height 19
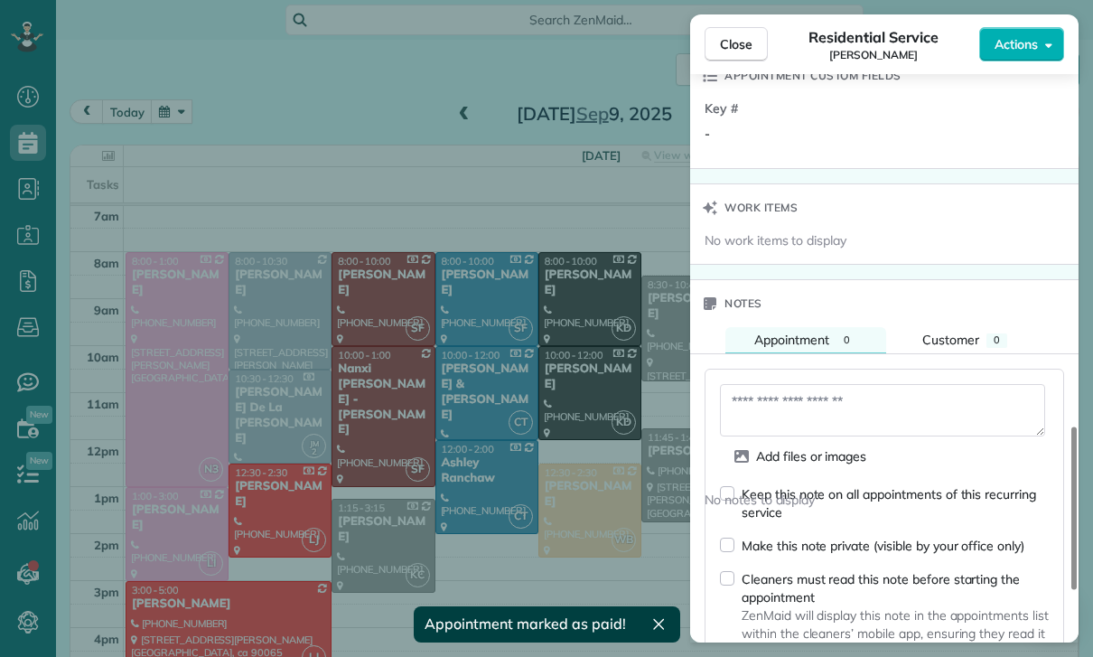
click at [789, 411] on textarea at bounding box center [882, 410] width 325 height 52
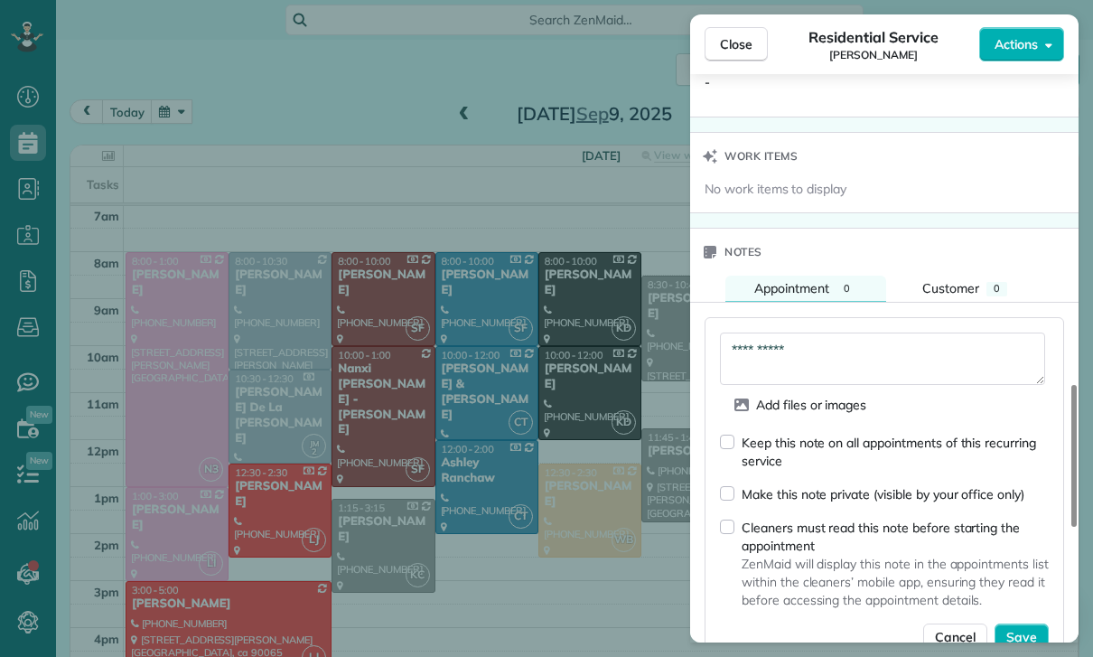
scroll to position [1527, 0]
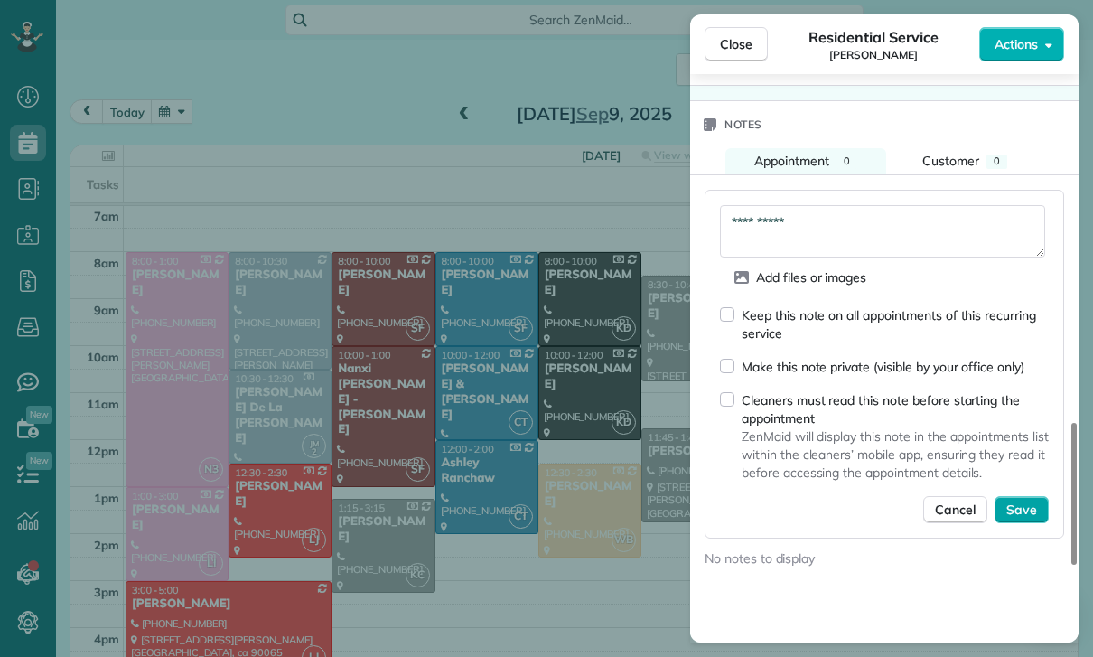
type textarea "**********"
click at [1020, 500] on span "Save" at bounding box center [1021, 509] width 31 height 18
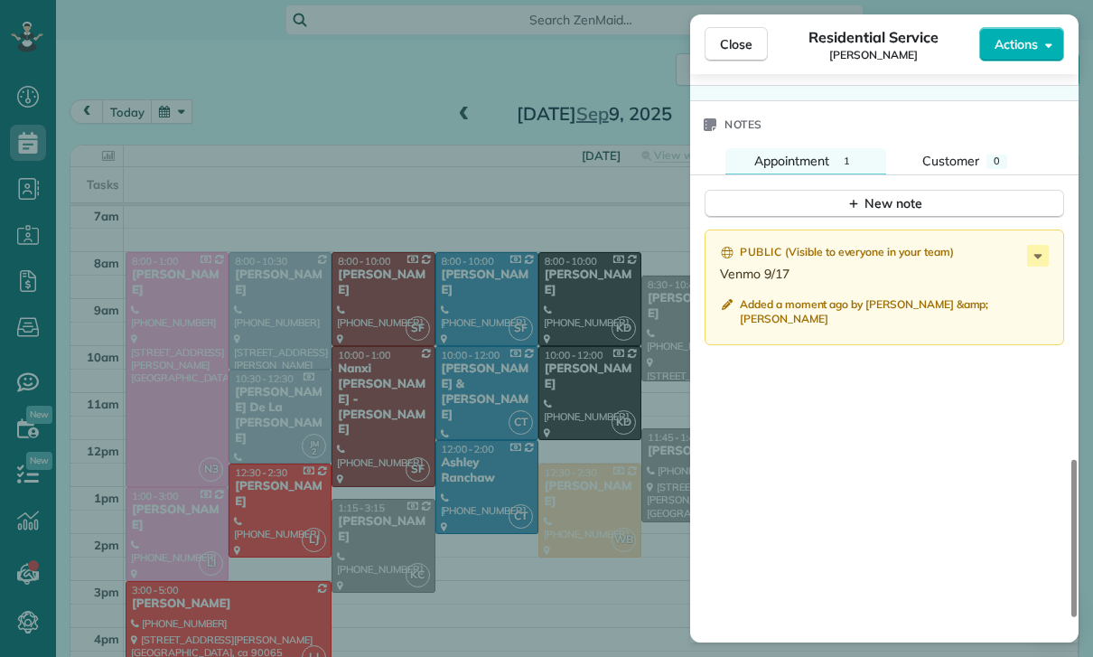
scroll to position [142, 0]
click at [282, 134] on div "Close Residential Service George Azpilcueta Actions Status Confirmed George Azp…" at bounding box center [546, 328] width 1093 height 657
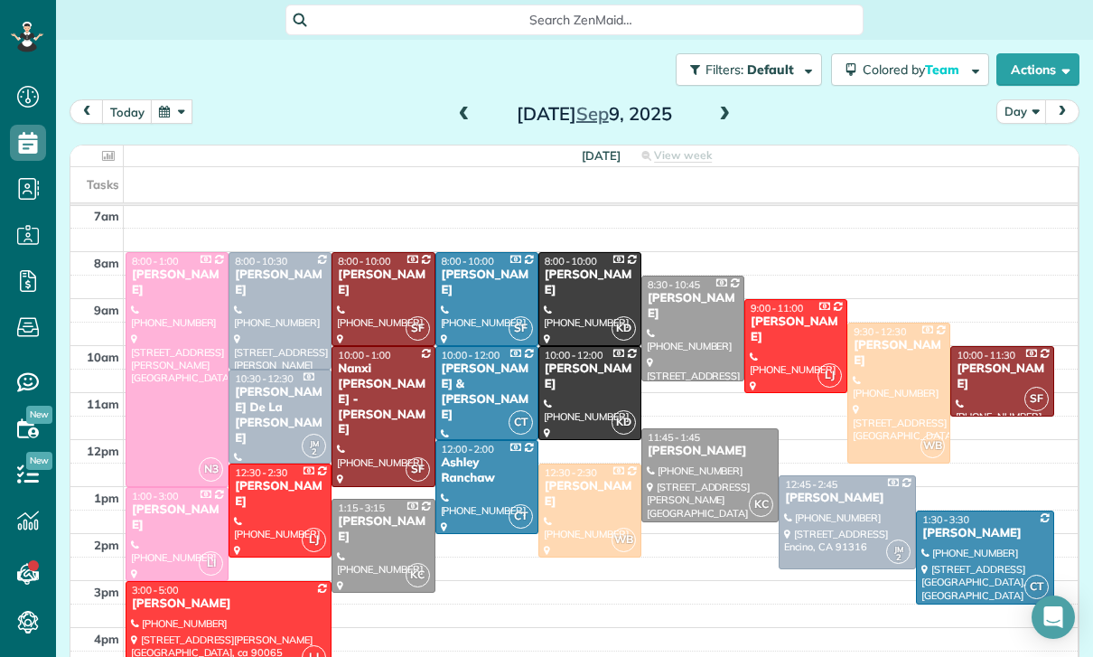
click at [165, 104] on button "button" at bounding box center [172, 111] width 42 height 24
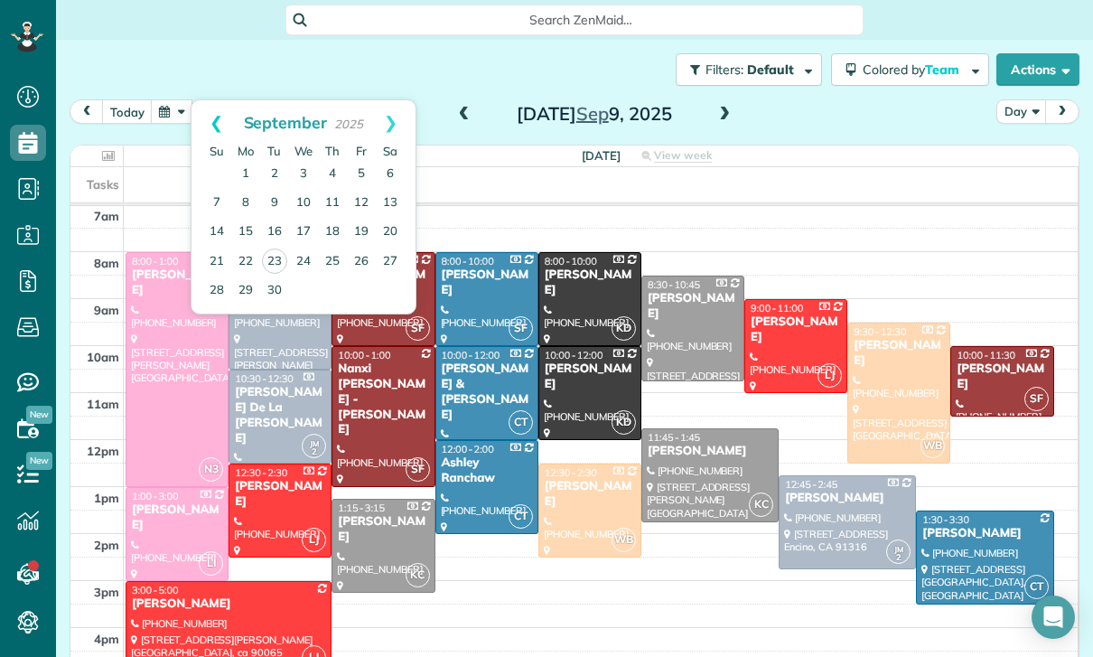
click at [202, 113] on link "Prev" at bounding box center [216, 122] width 50 height 45
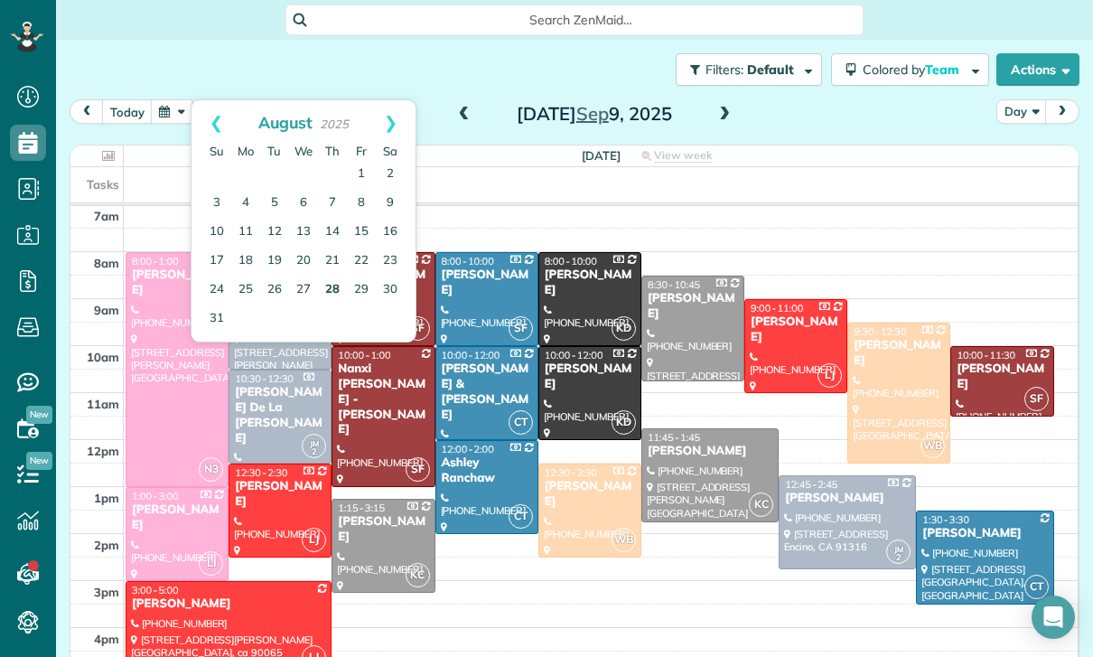
click at [336, 296] on link "28" at bounding box center [332, 289] width 29 height 29
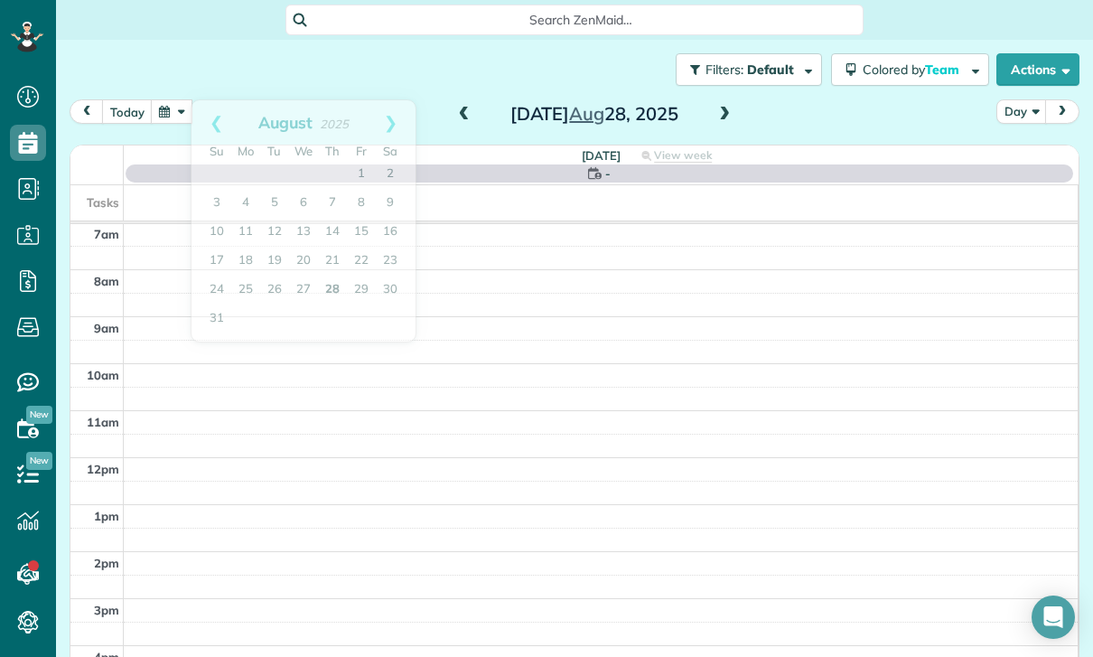
scroll to position [142, 0]
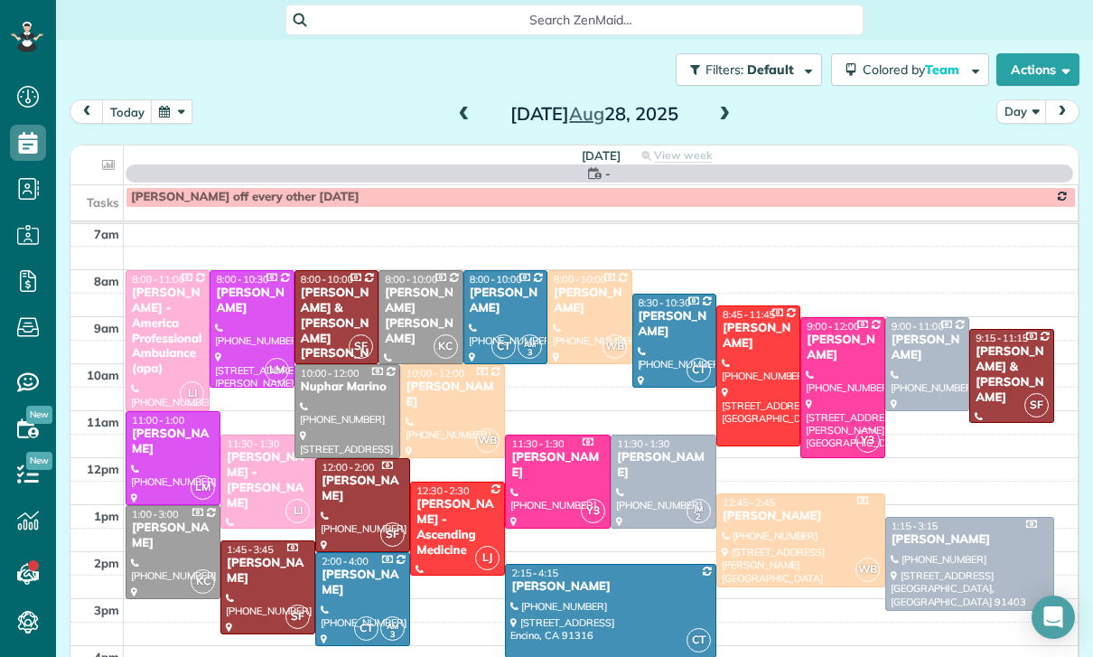
click at [571, 600] on div at bounding box center [611, 611] width 210 height 92
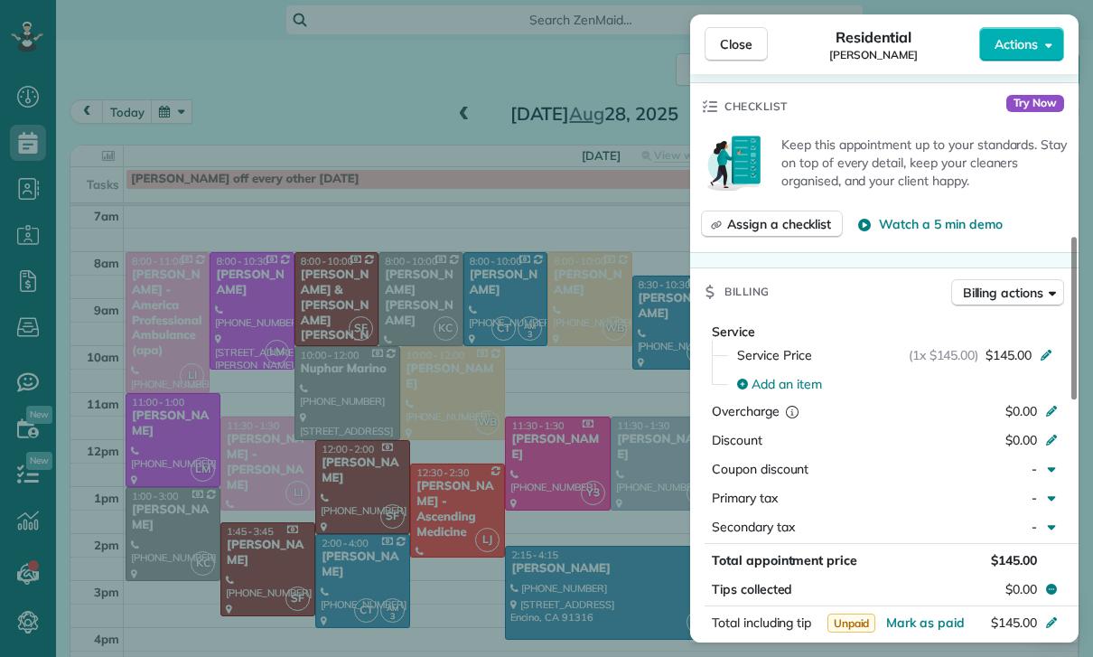
scroll to position [815, 0]
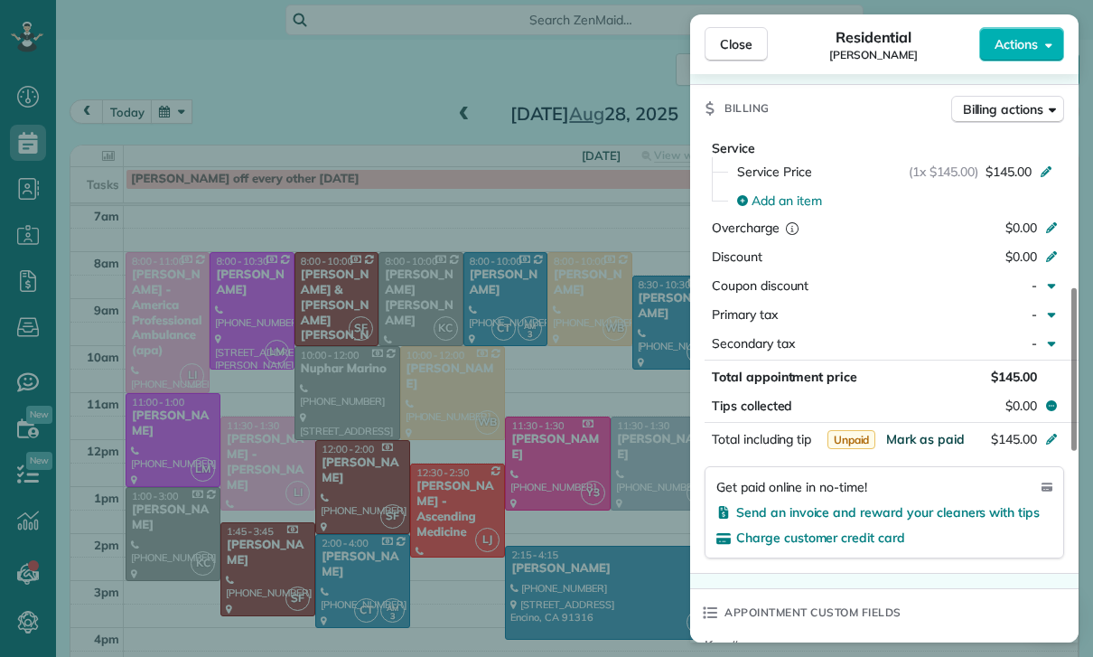
click at [915, 436] on span "Mark as paid" at bounding box center [925, 439] width 79 height 16
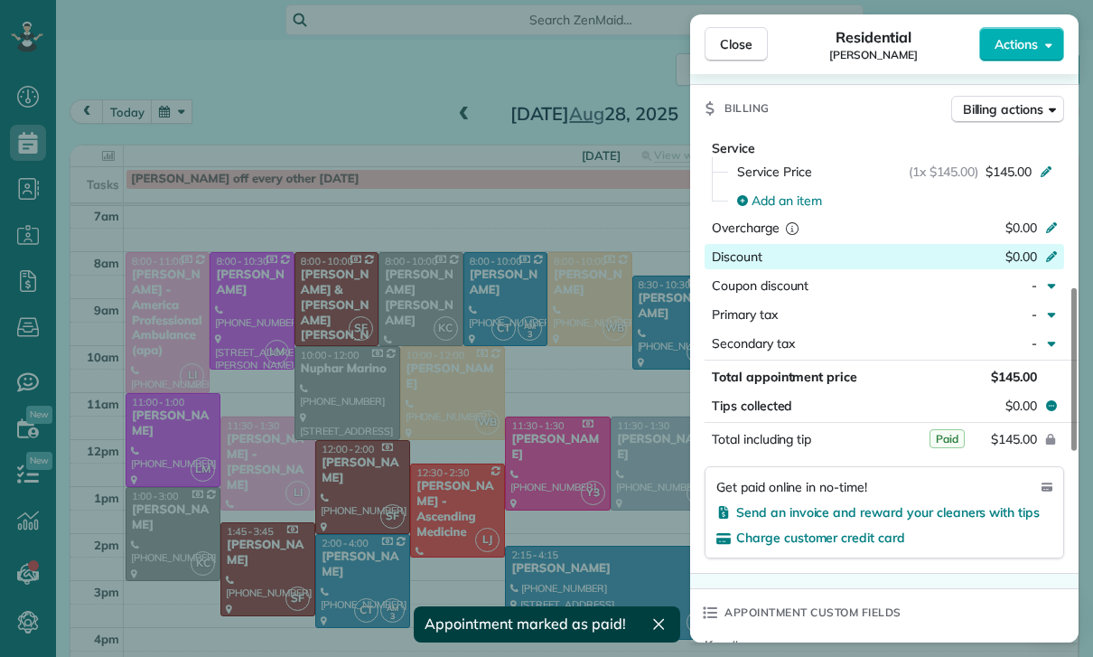
click at [1050, 257] on icon at bounding box center [1051, 256] width 11 height 11
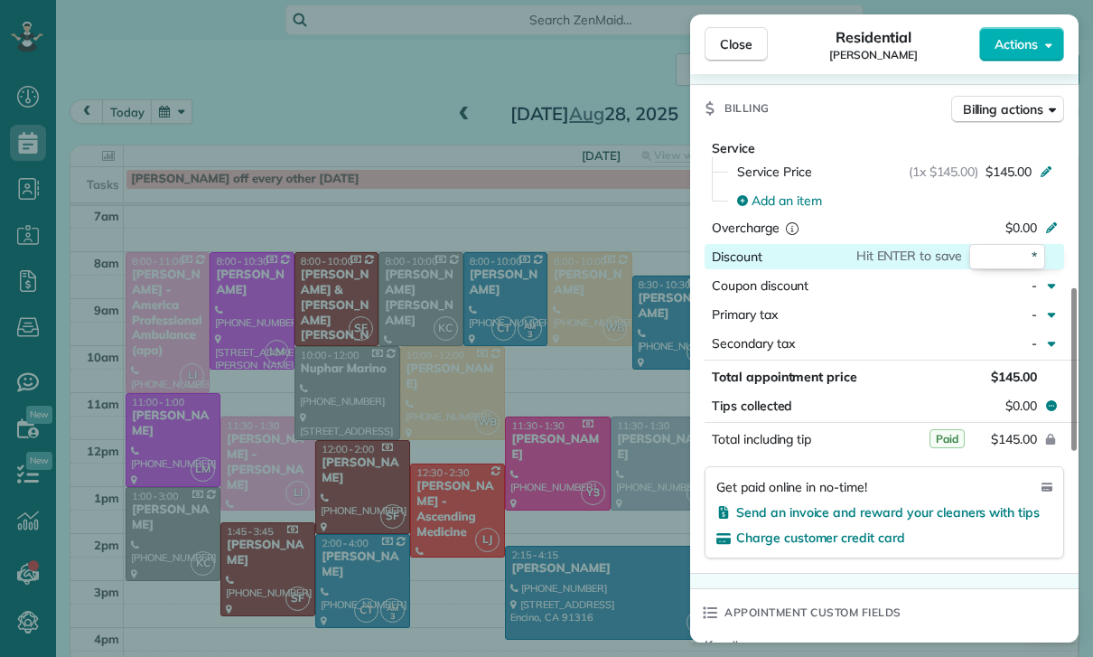
type input "**"
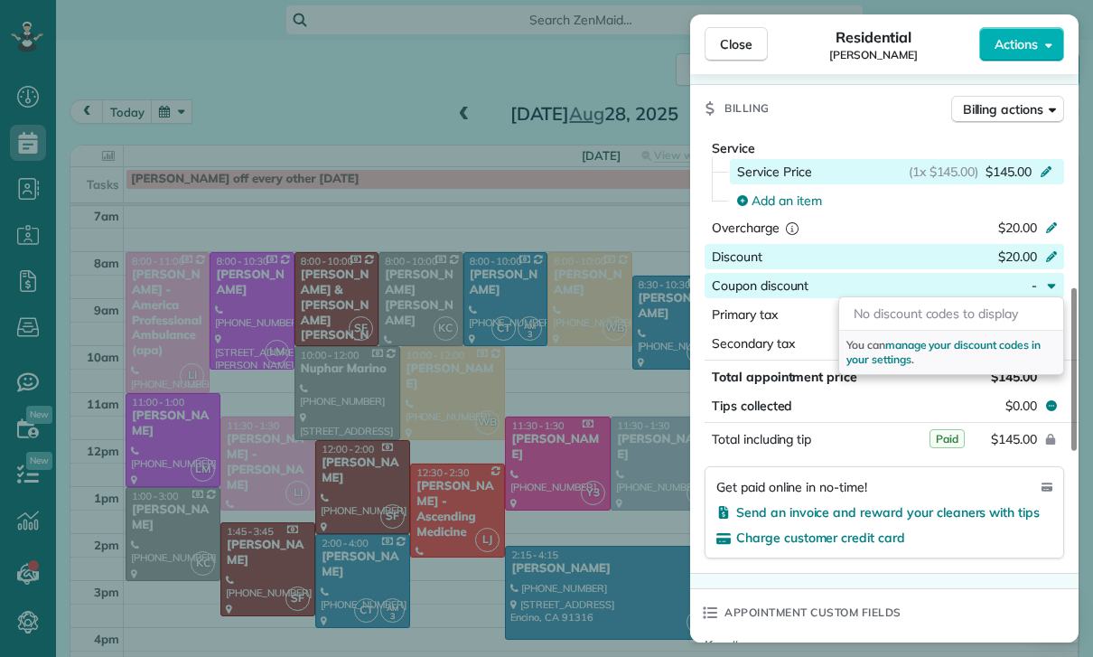
click at [1039, 166] on icon at bounding box center [1046, 170] width 14 height 14
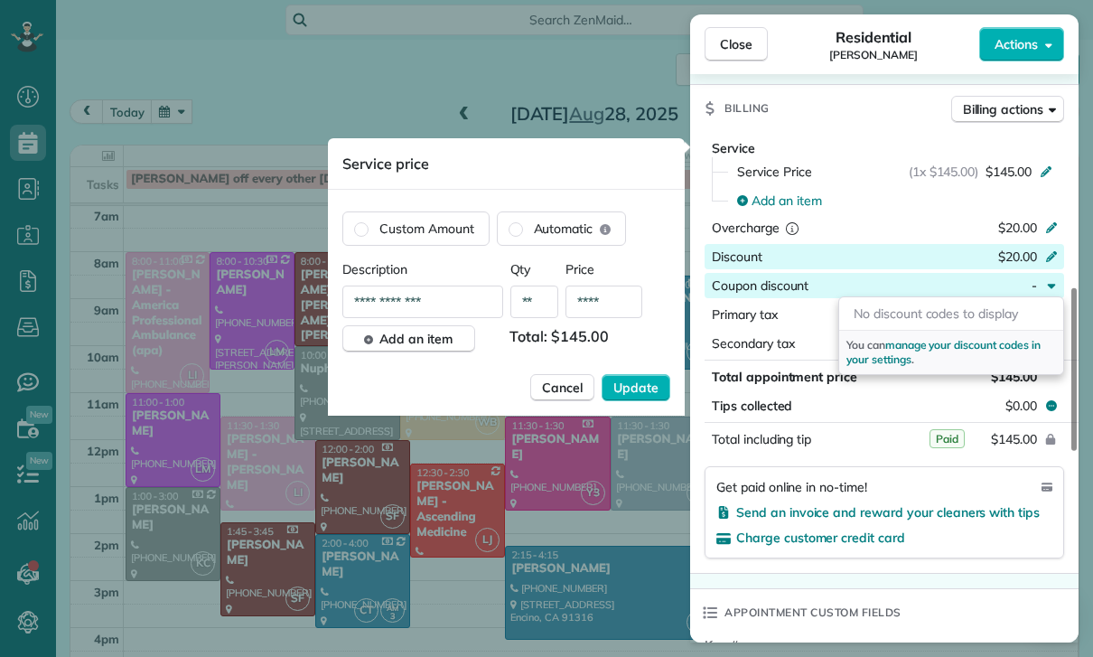
click at [614, 307] on input "****" at bounding box center [603, 301] width 77 height 33
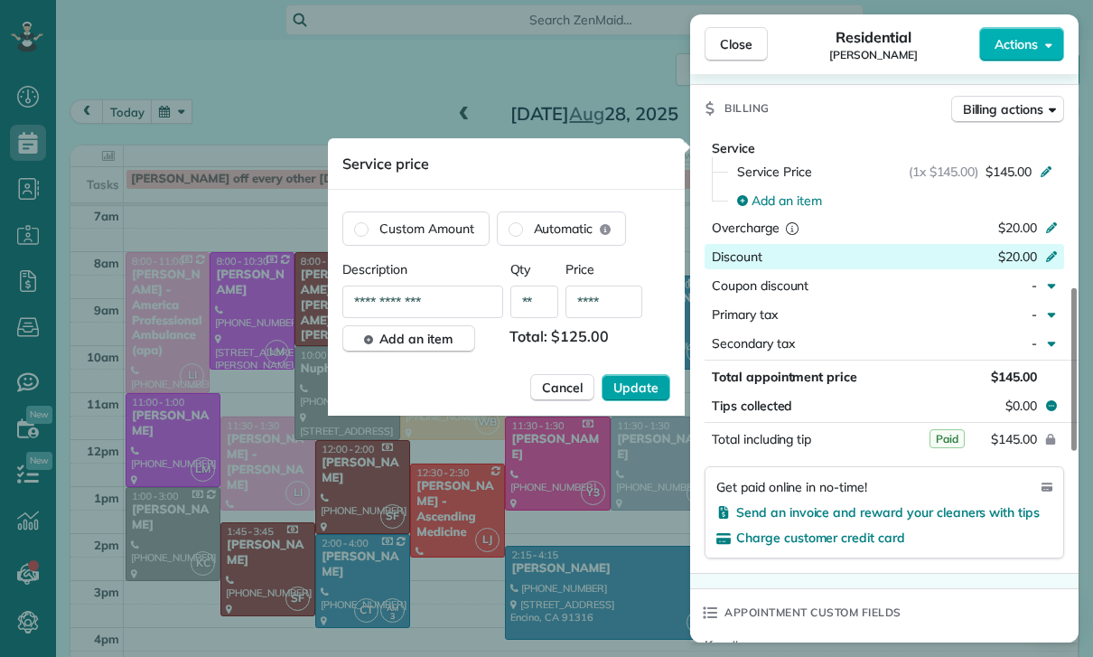
type input "****"
click at [637, 388] on span "Update" at bounding box center [635, 387] width 45 height 18
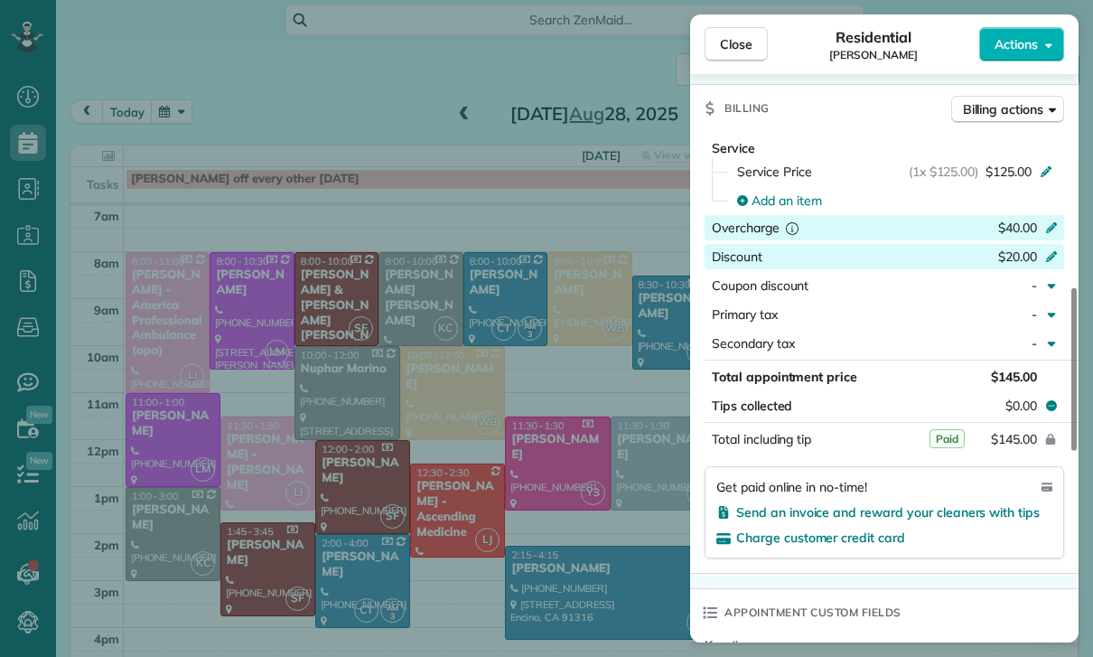
click at [1050, 219] on icon at bounding box center [1051, 226] width 14 height 14
click at [999, 588] on div "Appointment custom fields Key # -" at bounding box center [884, 646] width 388 height 117
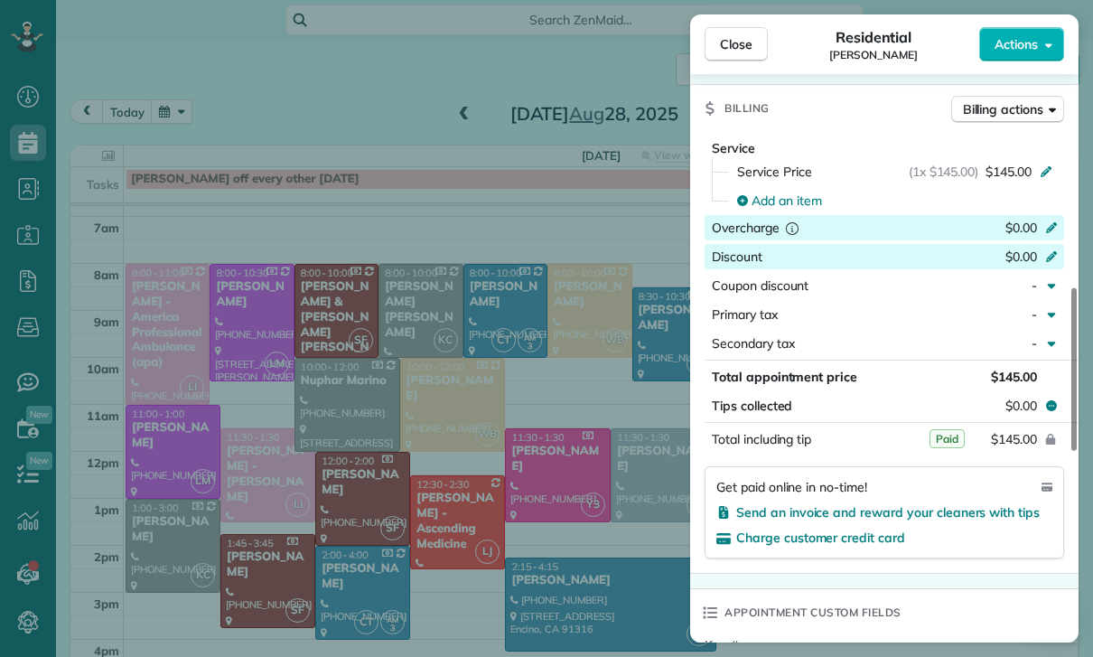
scroll to position [130, 0]
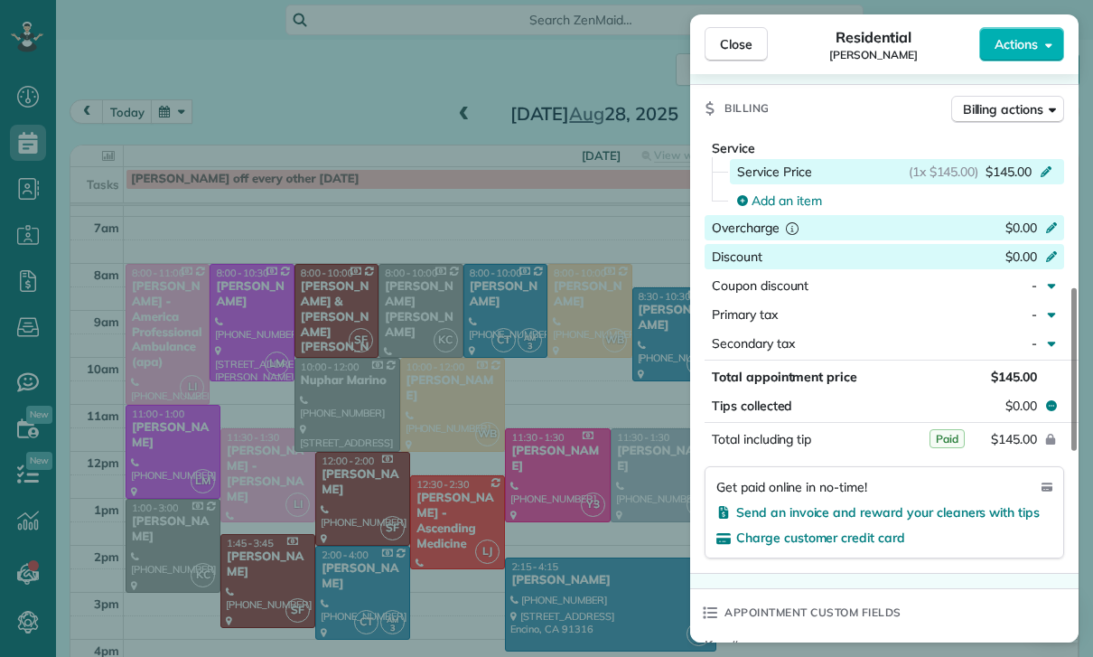
click at [1035, 172] on div "(1x $145.00) $145.00" at bounding box center [984, 172] width 150 height 18
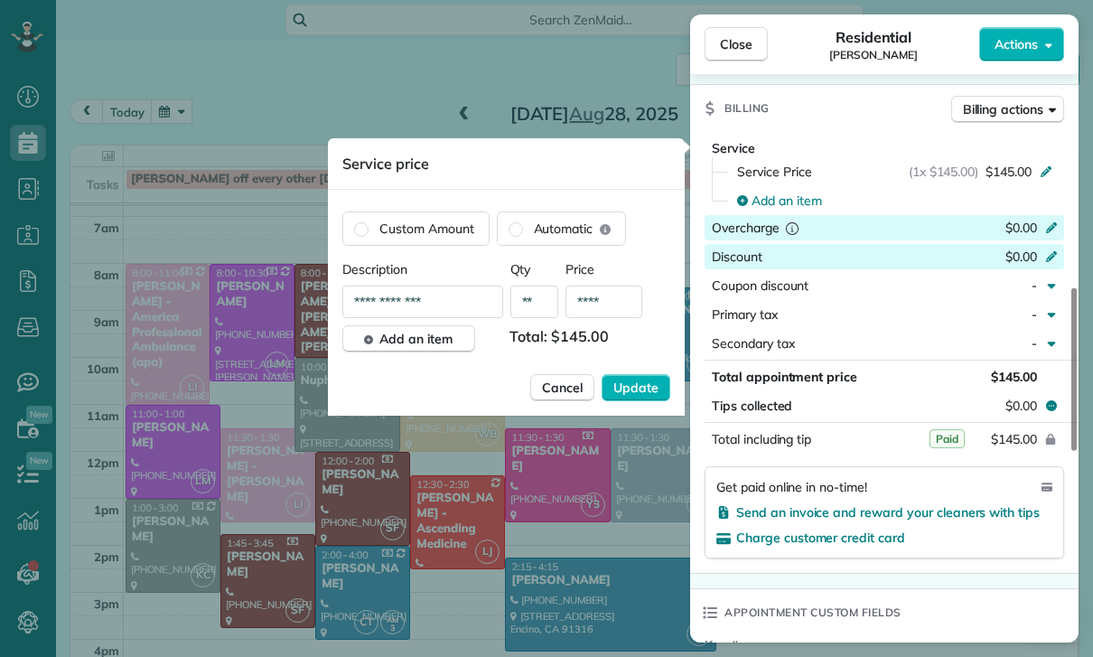
click at [601, 298] on input "****" at bounding box center [603, 301] width 77 height 33
type input "****"
click at [639, 385] on span "Update" at bounding box center [635, 387] width 45 height 18
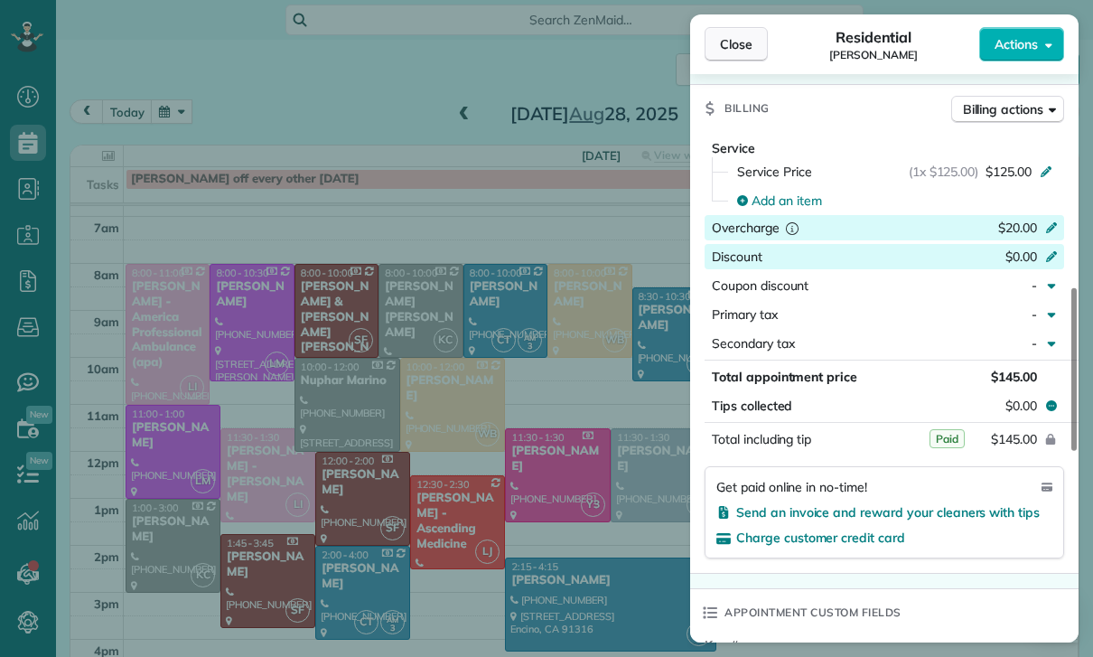
click at [742, 61] on button "Close" at bounding box center [736, 44] width 63 height 34
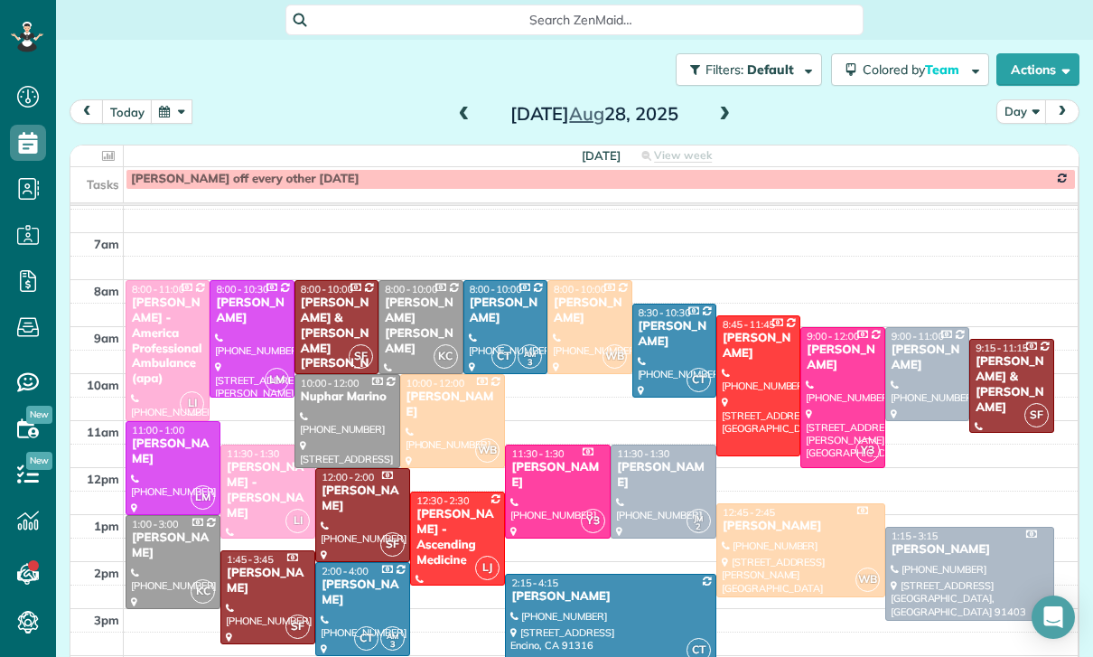
scroll to position [130, 0]
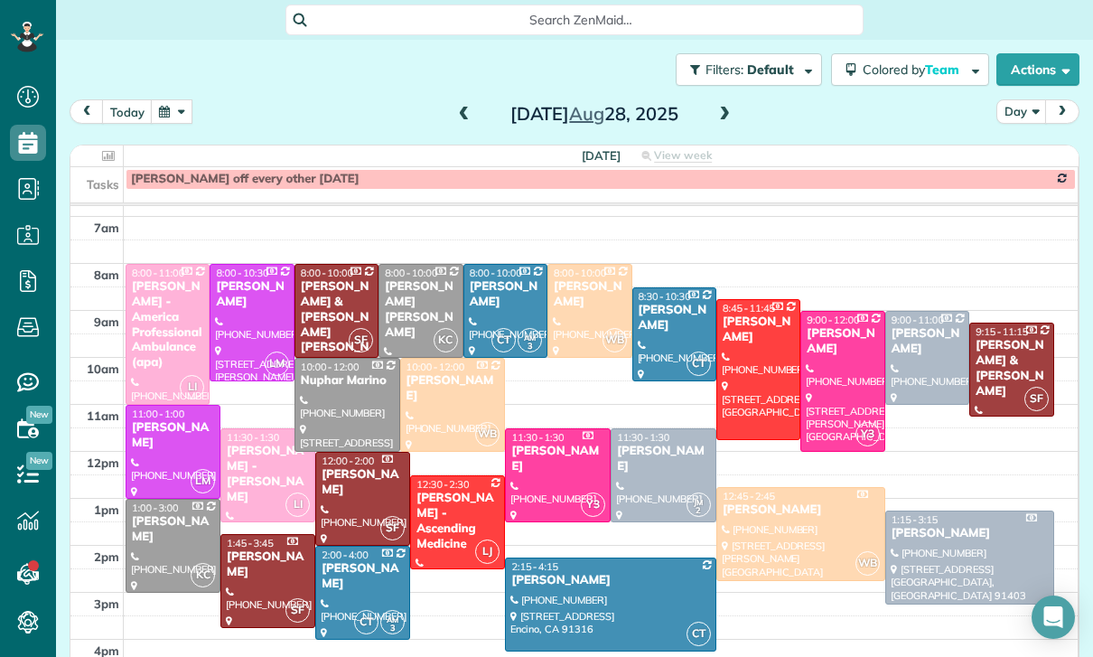
click at [178, 113] on button "button" at bounding box center [172, 111] width 42 height 24
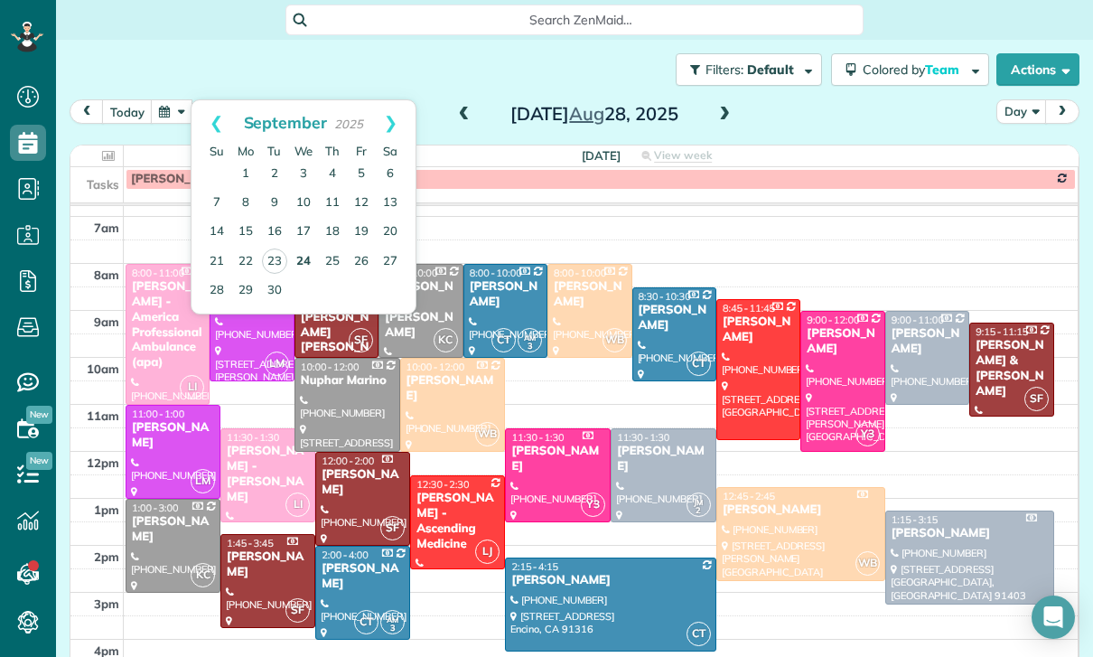
click at [300, 266] on link "24" at bounding box center [303, 261] width 29 height 29
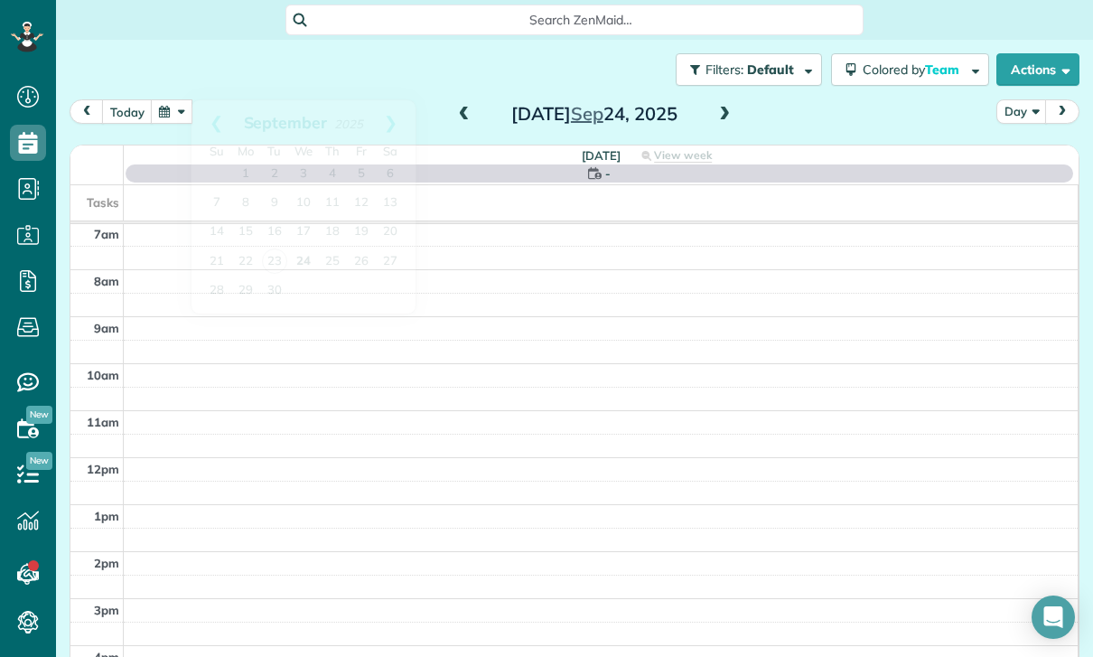
scroll to position [142, 0]
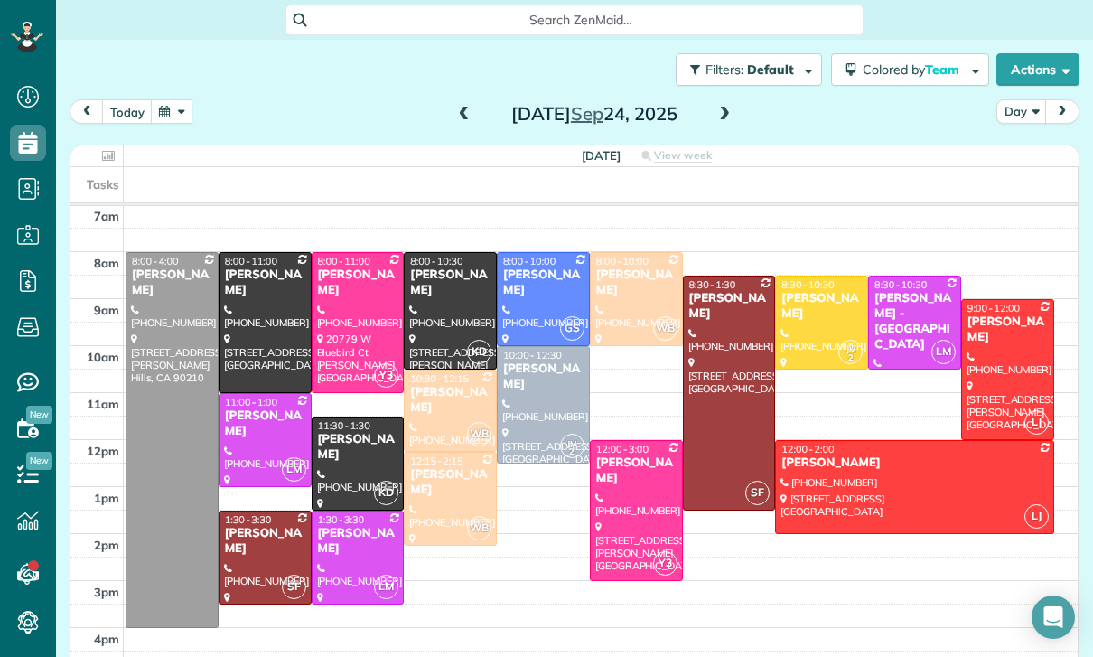
click at [1030, 373] on div at bounding box center [1007, 369] width 91 height 139
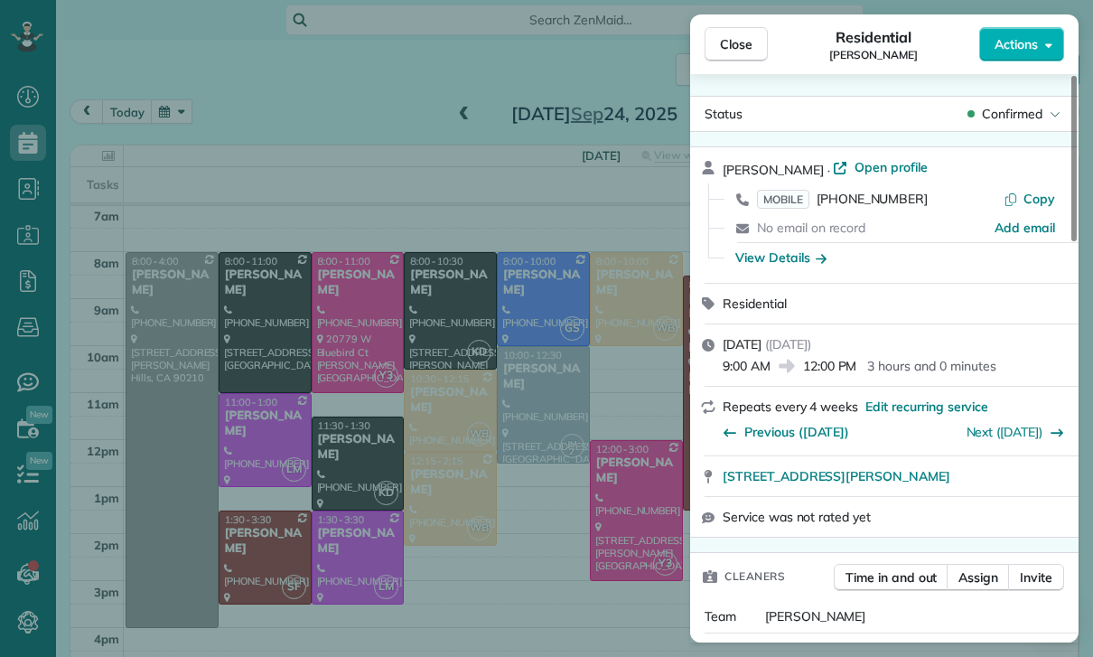
click at [555, 570] on div "Close Residential Robert Tobolowsky Actions Status Confirmed Robert Tobolowsky …" at bounding box center [546, 328] width 1093 height 657
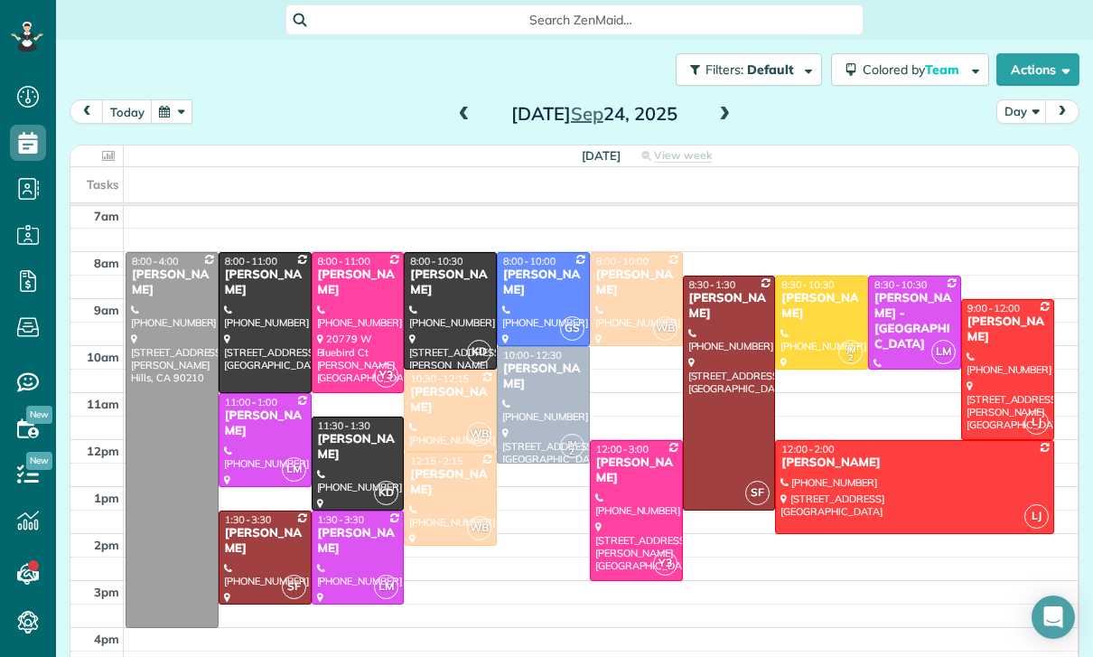
click at [439, 310] on div at bounding box center [450, 311] width 91 height 116
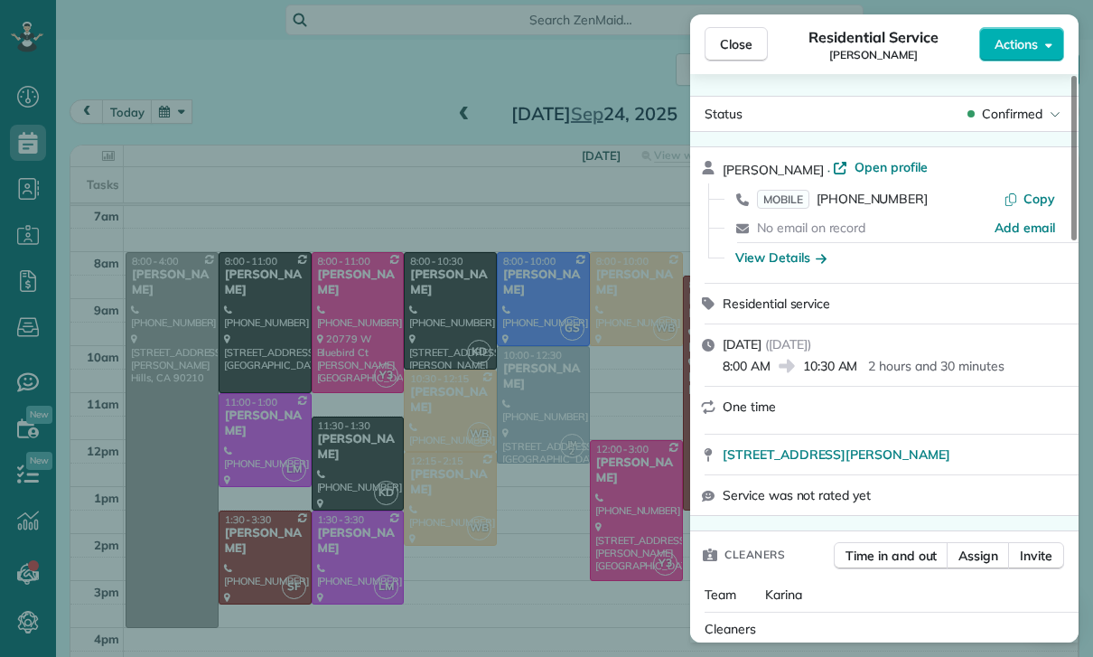
click at [522, 552] on div "Close Residential Service Michael Learner Actions Status Confirmed Michael Lear…" at bounding box center [546, 328] width 1093 height 657
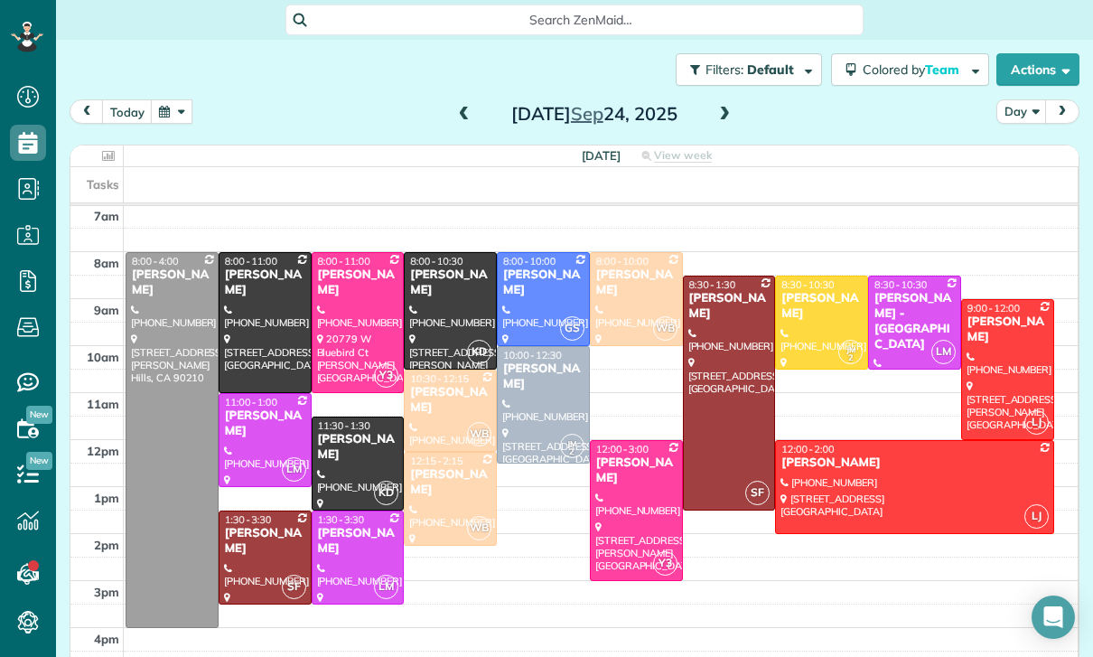
click at [273, 321] on div at bounding box center [264, 322] width 91 height 139
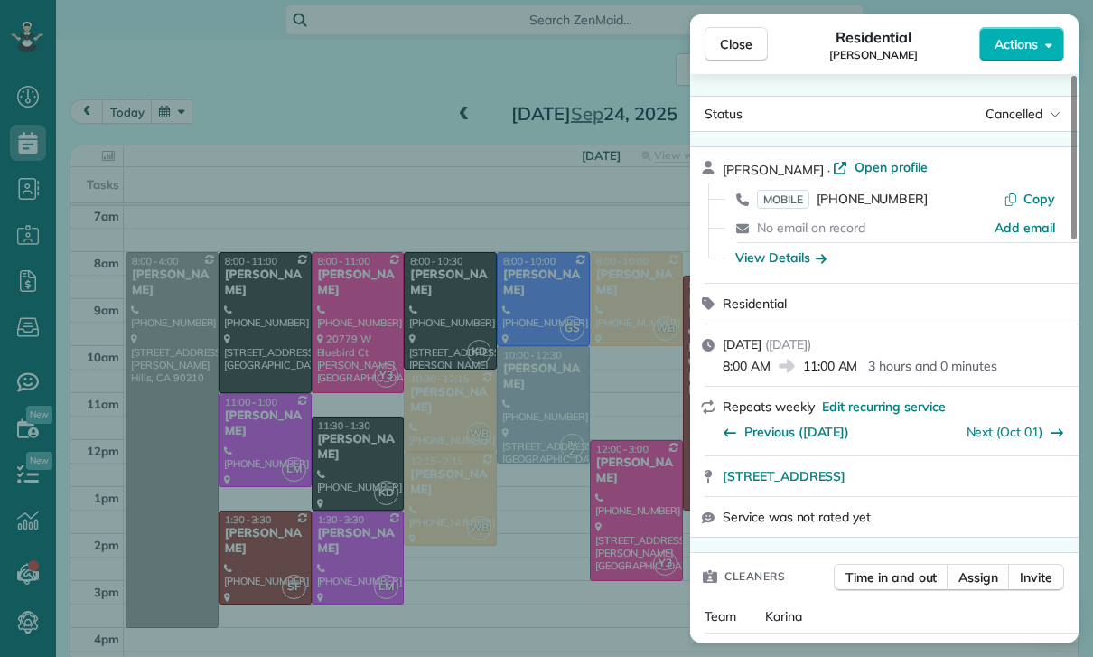
click at [507, 482] on div "Close Residential Jennifer Yager Actions Status Cancelled Jennifer Yager · Open…" at bounding box center [546, 328] width 1093 height 657
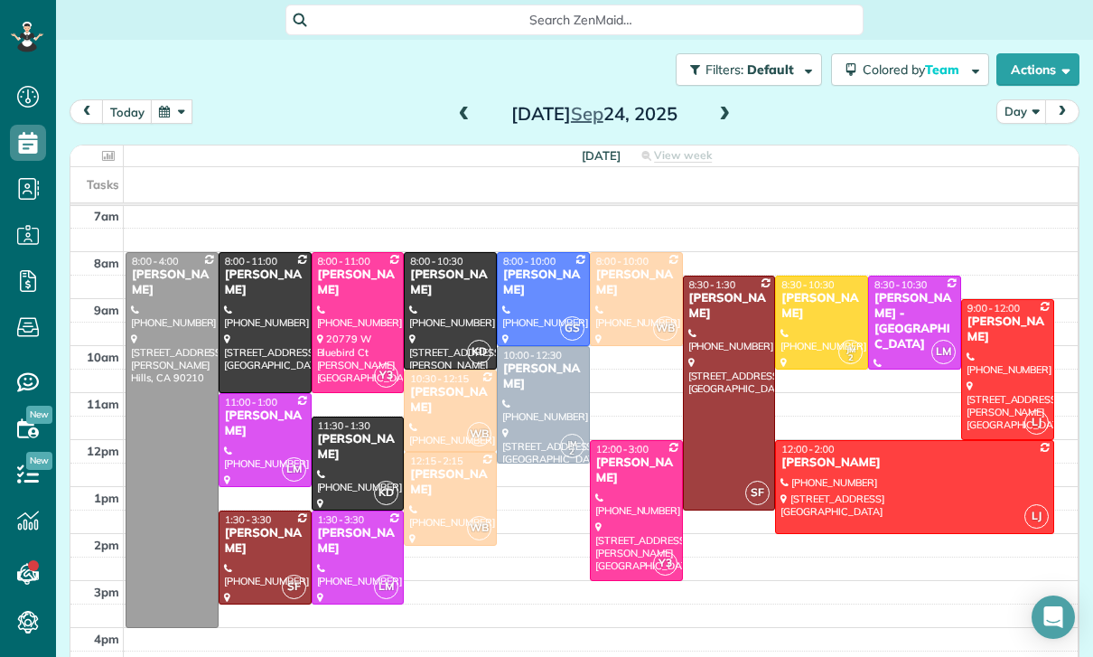
scroll to position [142, 0]
click at [169, 109] on button "button" at bounding box center [172, 111] width 42 height 24
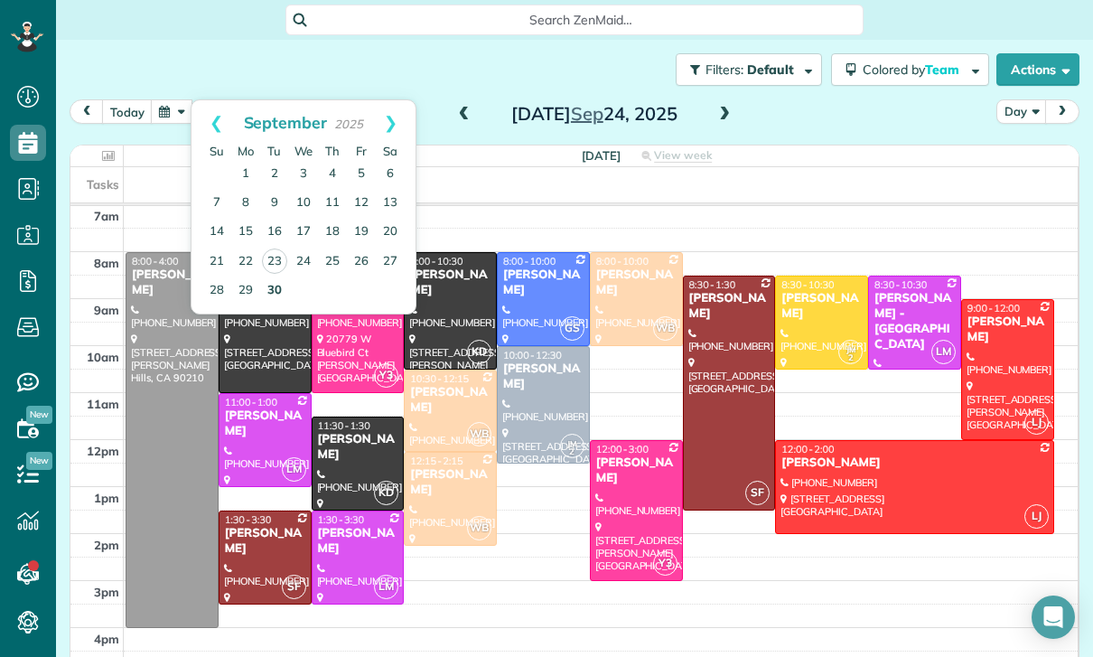
click at [269, 292] on link "30" at bounding box center [274, 290] width 29 height 29
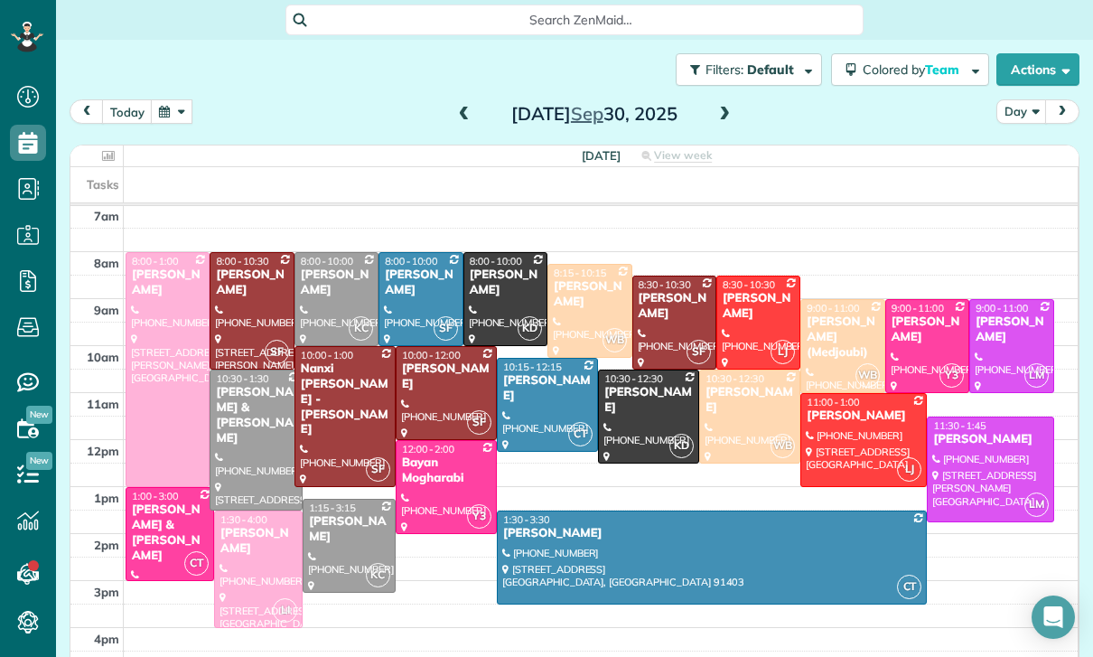
click at [177, 113] on button "button" at bounding box center [172, 111] width 42 height 24
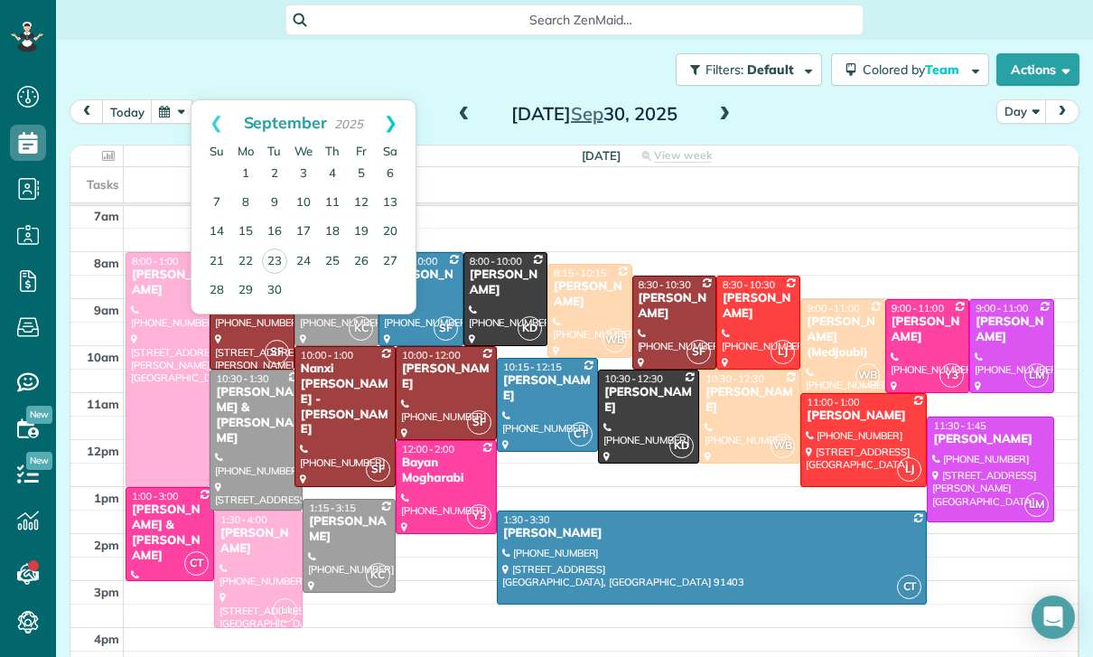
click at [398, 118] on link "Next" at bounding box center [391, 122] width 50 height 45
click at [219, 111] on link "Prev" at bounding box center [216, 122] width 50 height 45
click at [405, 124] on link "Next" at bounding box center [391, 122] width 50 height 45
click at [273, 238] on link "14" at bounding box center [274, 232] width 29 height 29
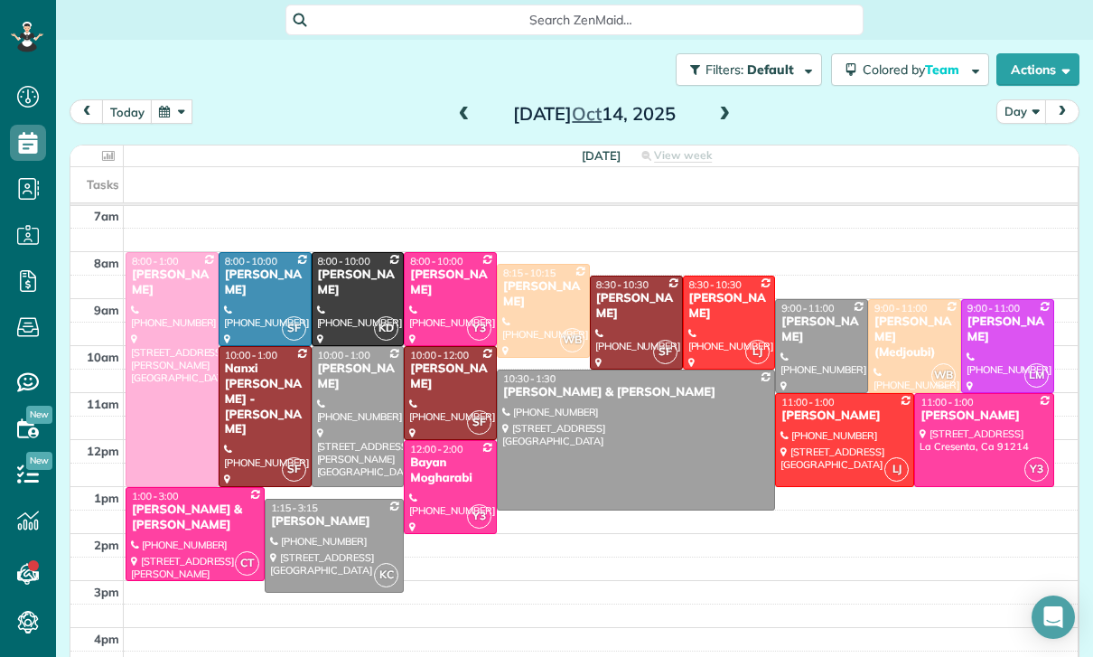
click at [178, 117] on button "button" at bounding box center [172, 111] width 42 height 24
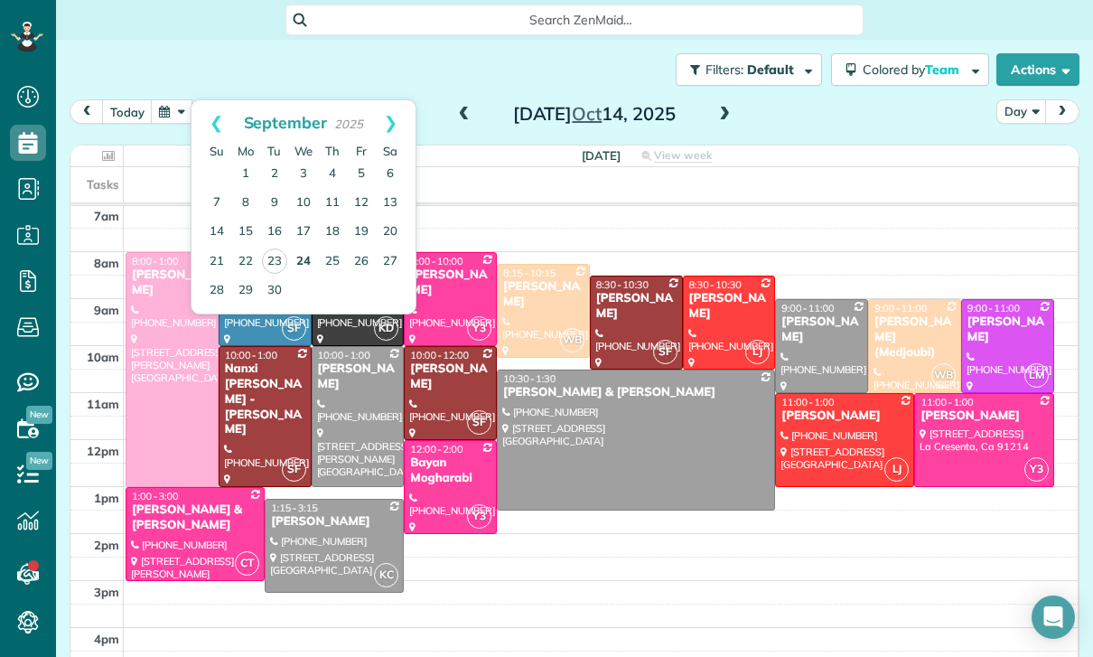
click at [300, 257] on link "24" at bounding box center [303, 261] width 29 height 29
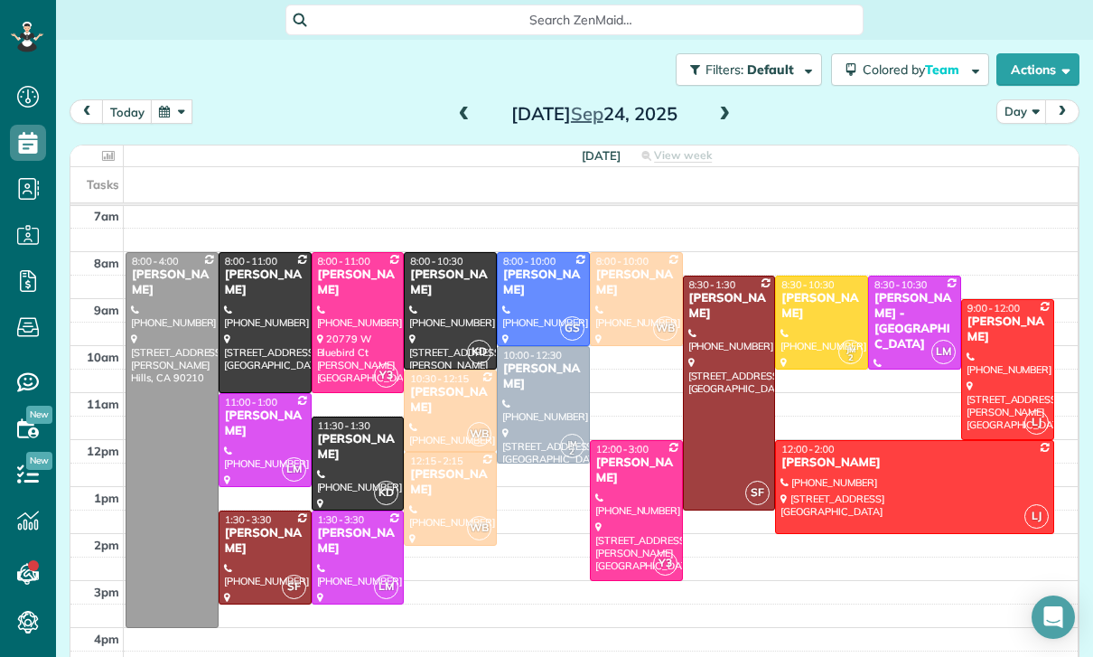
click at [846, 484] on div at bounding box center [914, 487] width 276 height 92
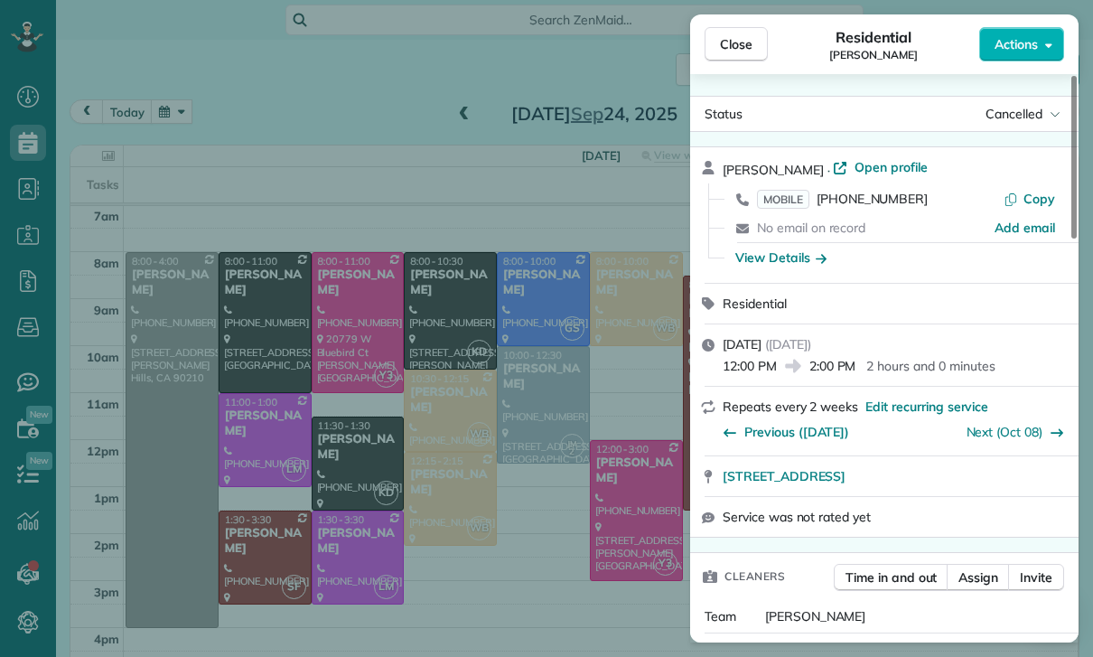
click at [603, 569] on div "Close Residential Jenny Cagampan Actions Status Cancelled Jenny Cagampan · Open…" at bounding box center [546, 328] width 1093 height 657
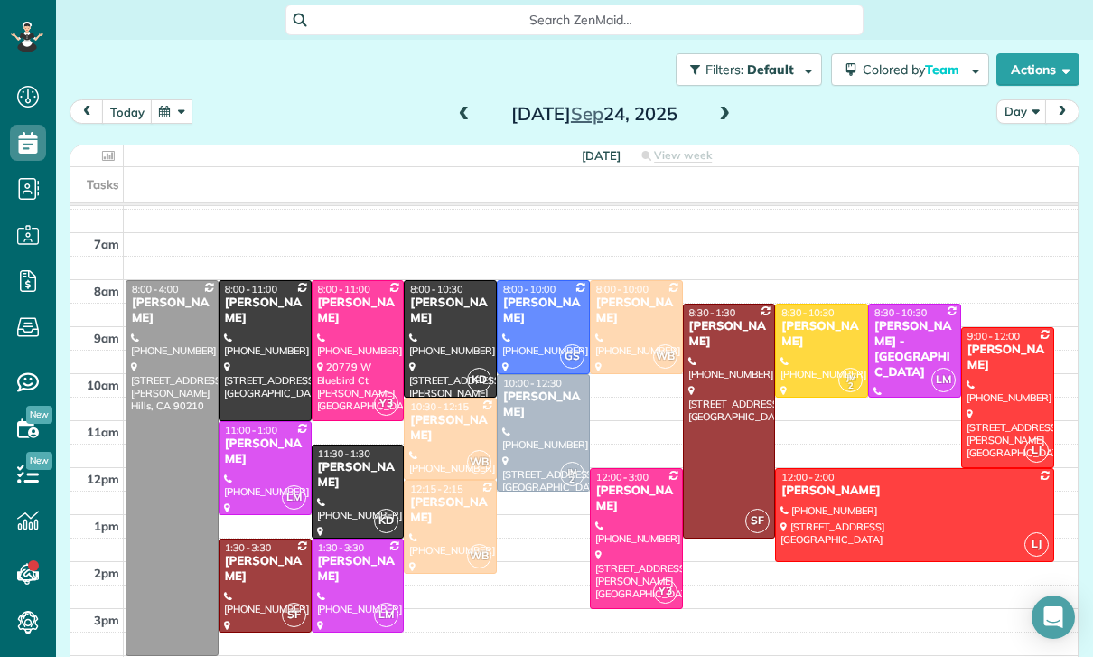
scroll to position [142, 0]
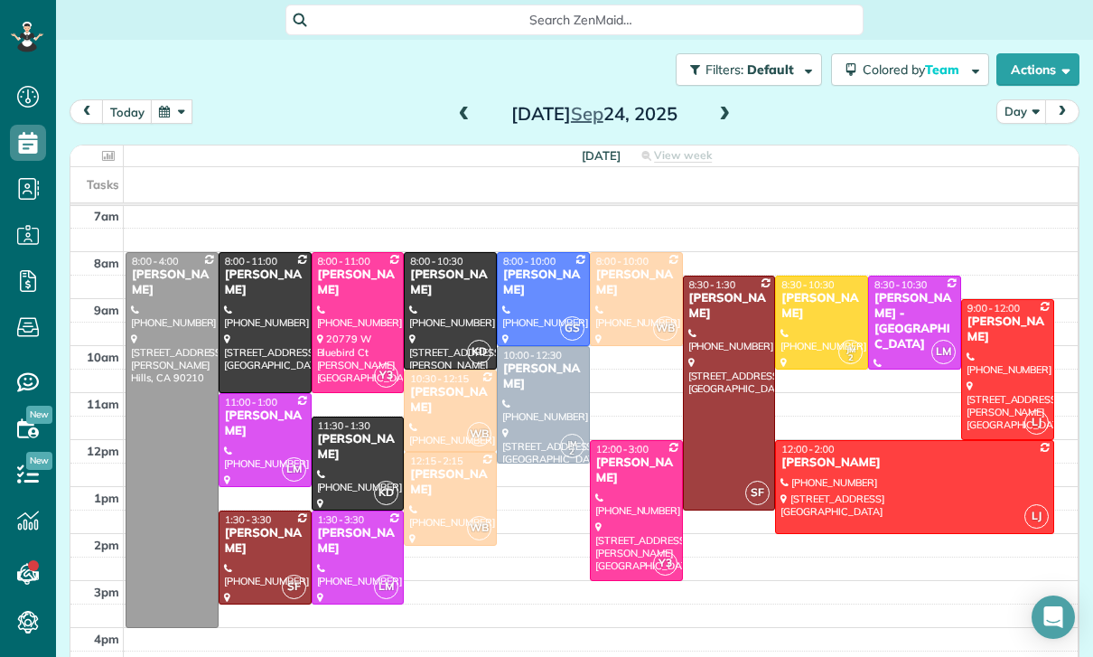
click at [163, 113] on button "button" at bounding box center [172, 111] width 42 height 24
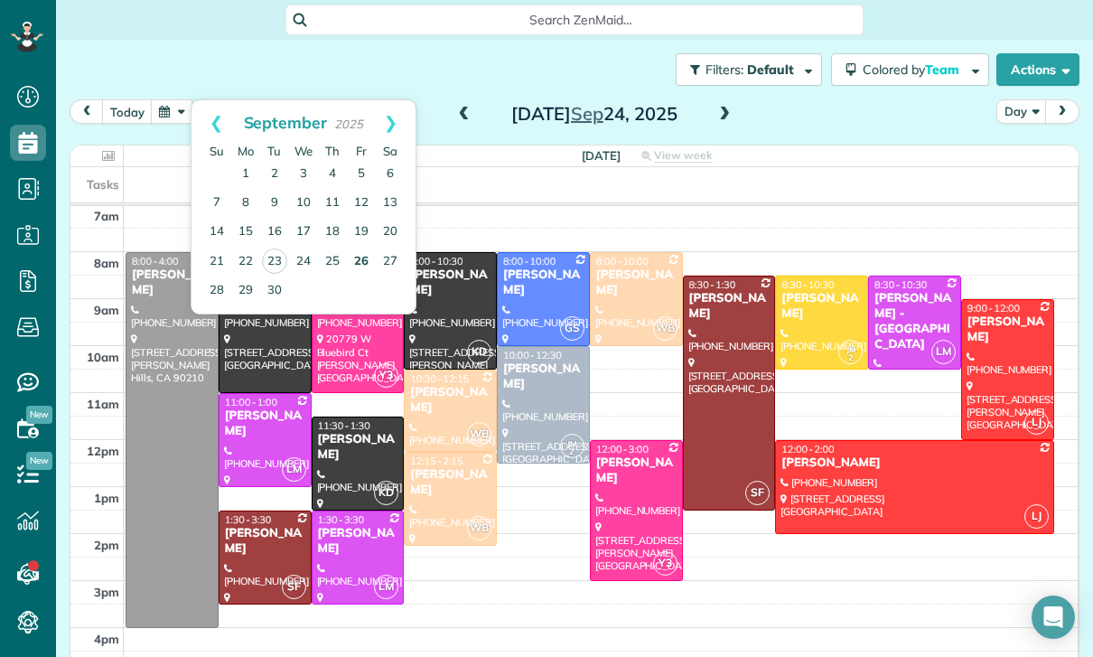
click at [354, 258] on link "26" at bounding box center [361, 261] width 29 height 29
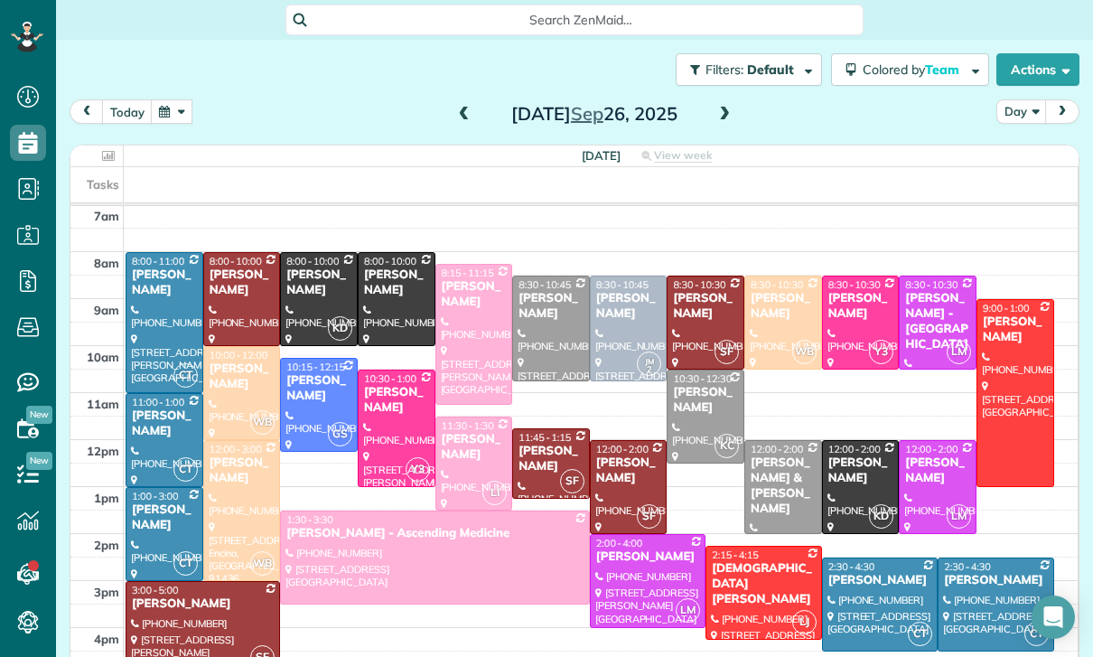
scroll to position [130, 0]
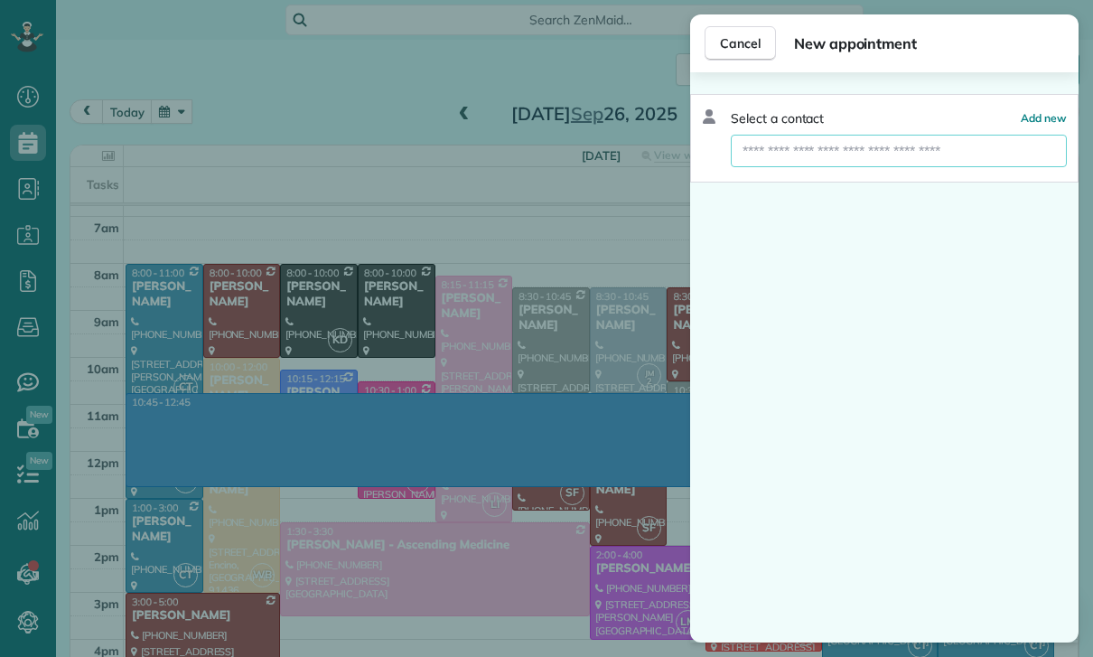
click at [815, 157] on input "text" at bounding box center [899, 151] width 336 height 33
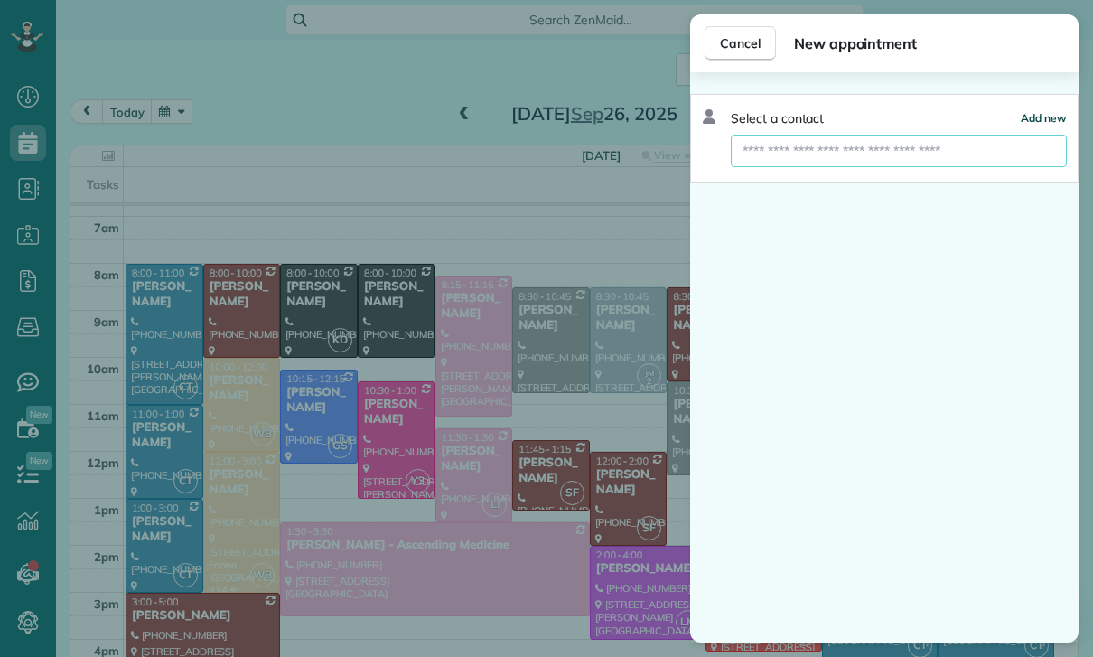
click at [1051, 125] on span "Add new" at bounding box center [1044, 118] width 46 height 14
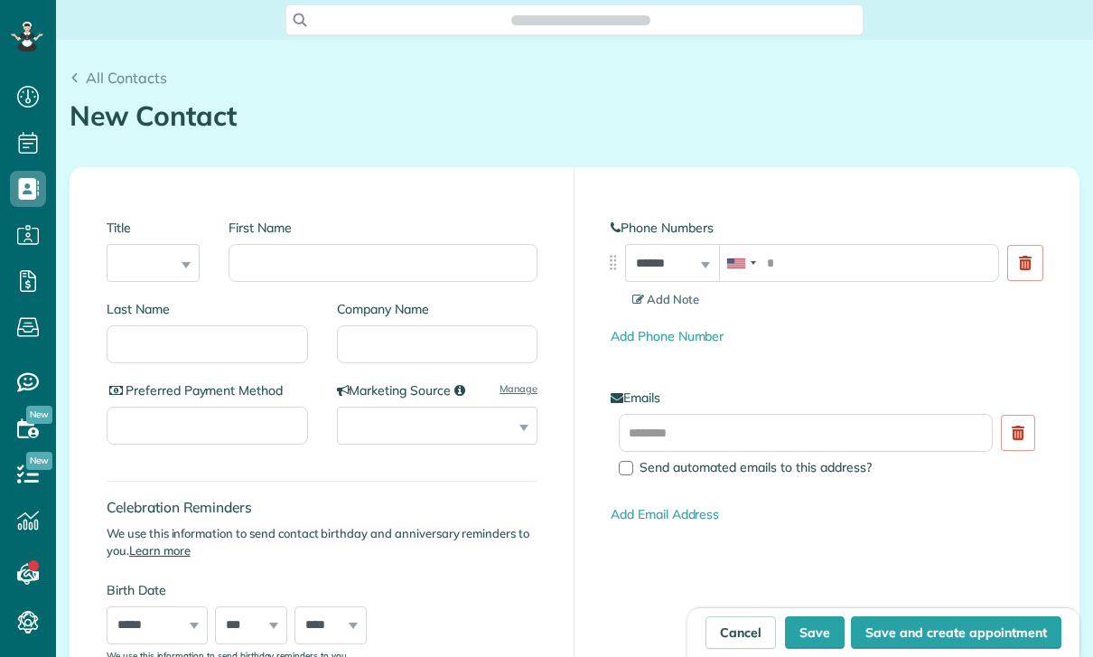
scroll to position [8, 8]
click at [358, 261] on input "First Name" at bounding box center [383, 263] width 309 height 38
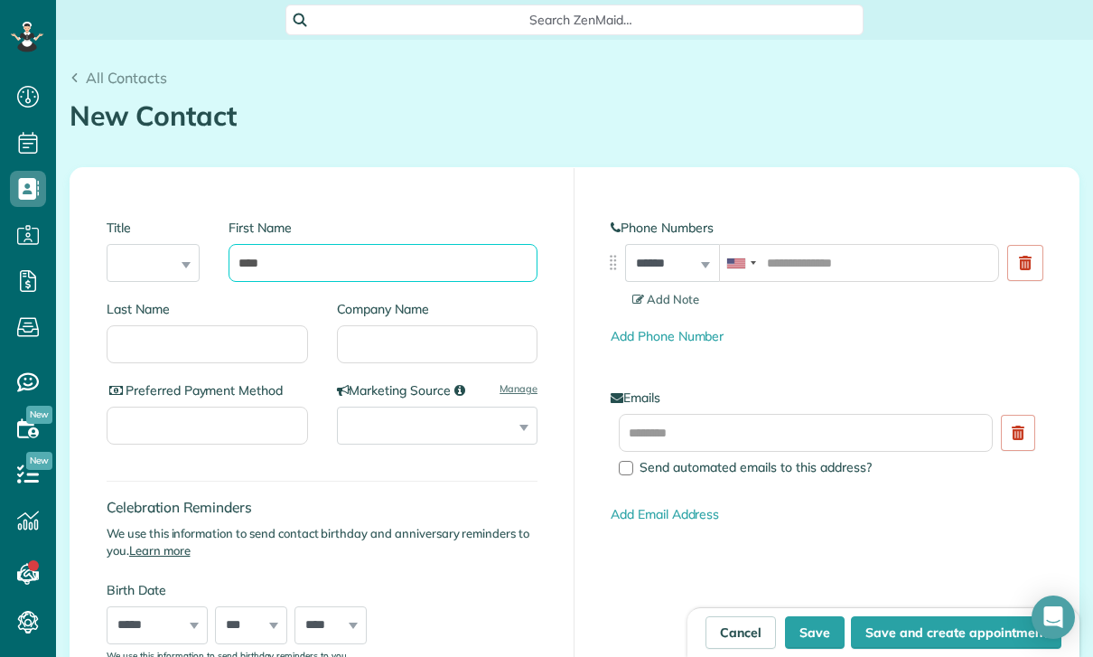
type input "****"
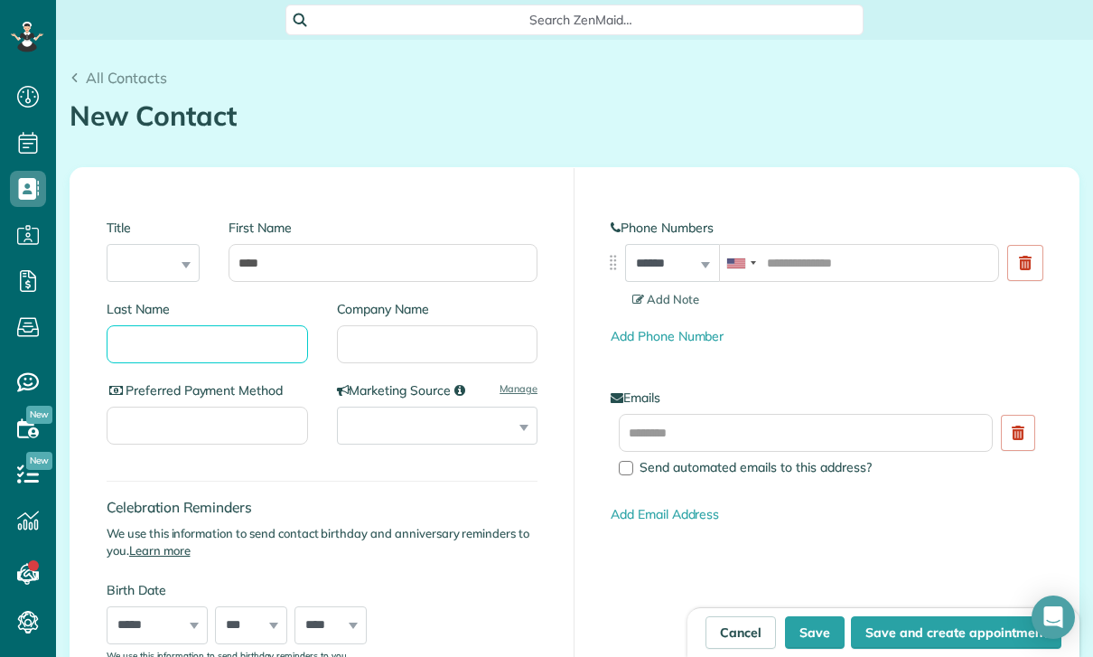
click at [216, 357] on input "Last Name" at bounding box center [207, 344] width 201 height 38
type input "*****"
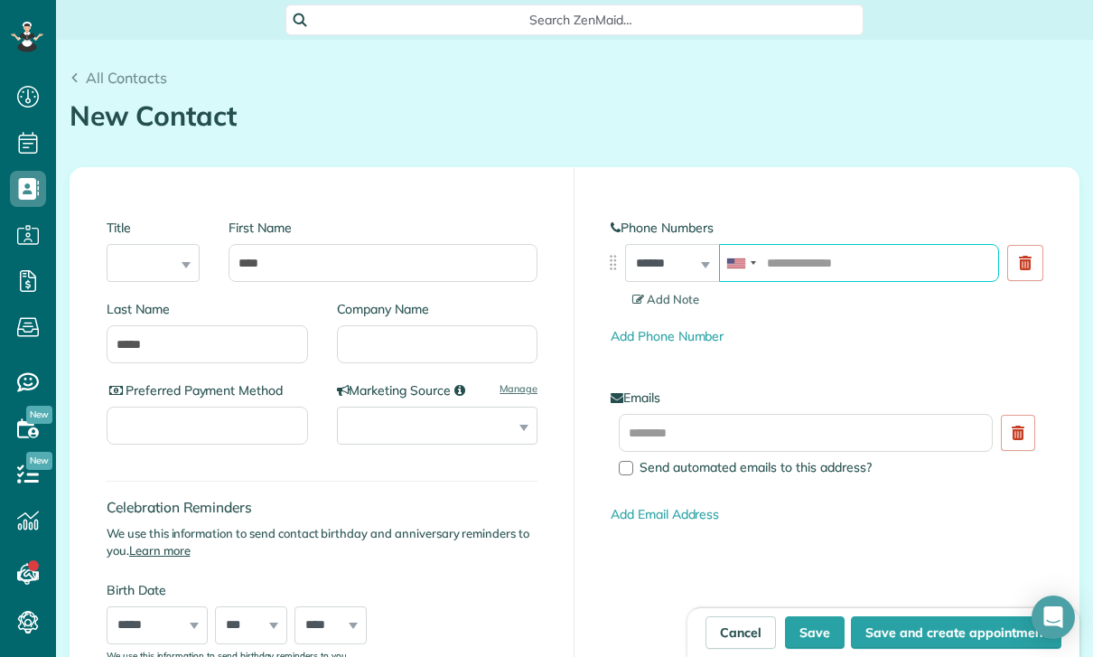
click at [830, 257] on input "tel" at bounding box center [859, 263] width 281 height 38
click at [804, 261] on input "tel" at bounding box center [859, 263] width 281 height 38
paste input "**********"
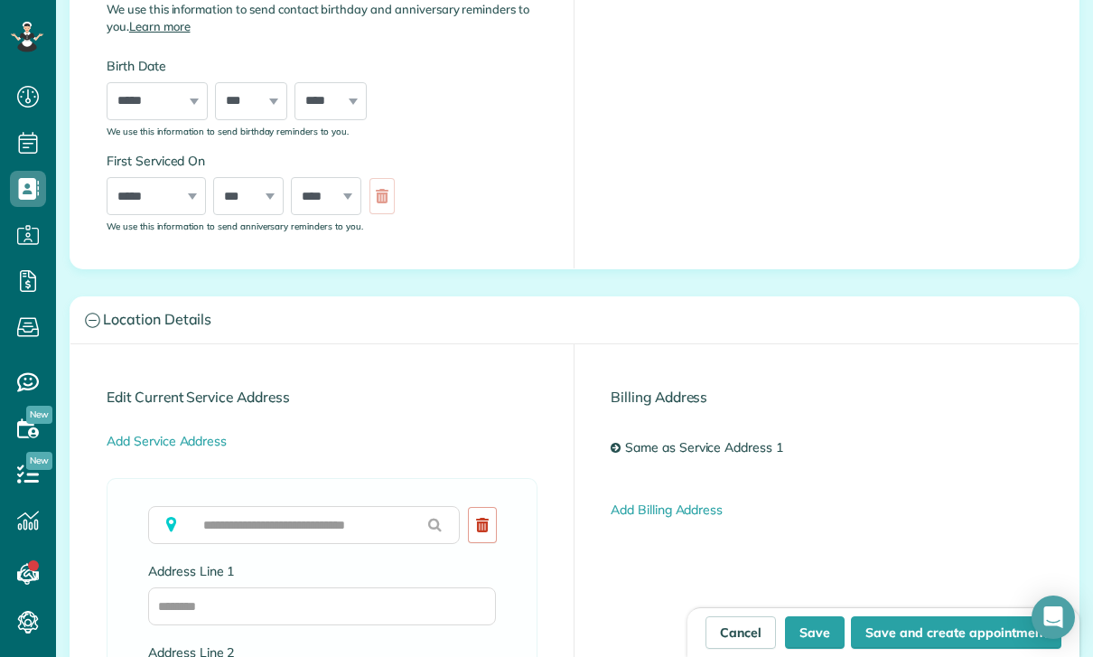
scroll to position [522, 0]
type input "**********"
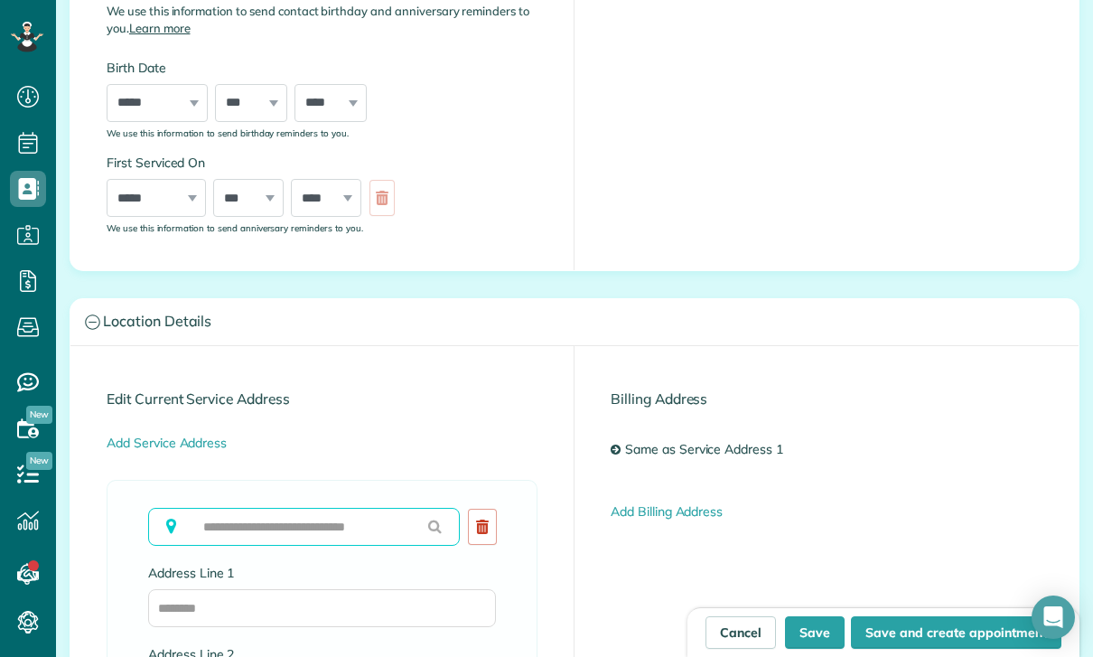
click at [301, 528] on input "text" at bounding box center [304, 527] width 312 height 38
click at [297, 529] on input "text" at bounding box center [304, 527] width 312 height 38
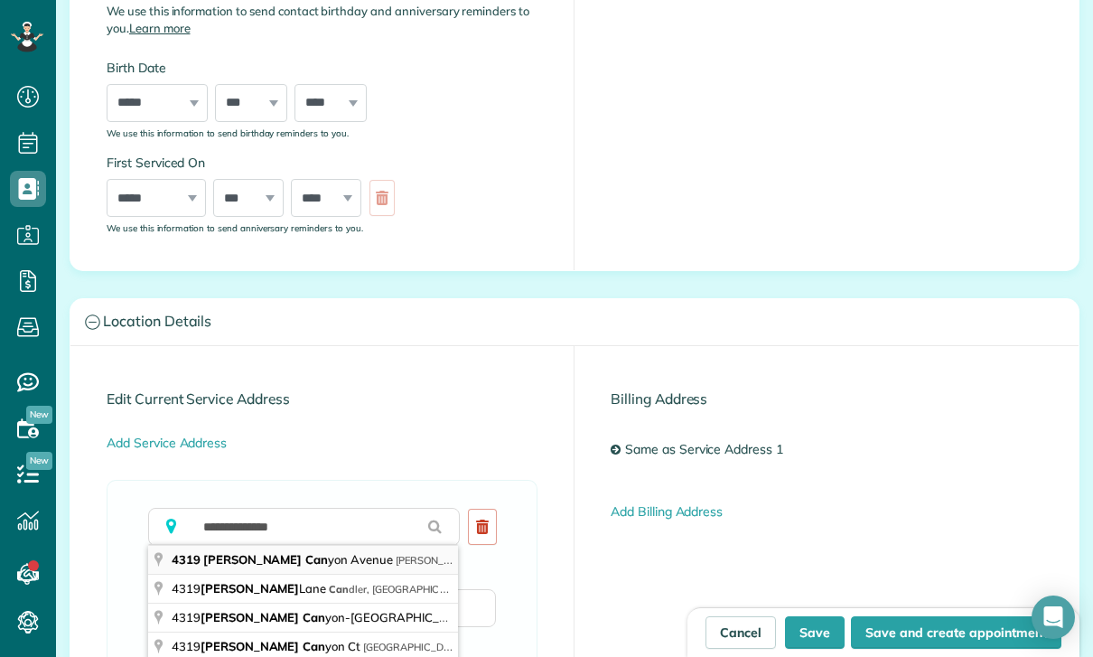
type input "**********"
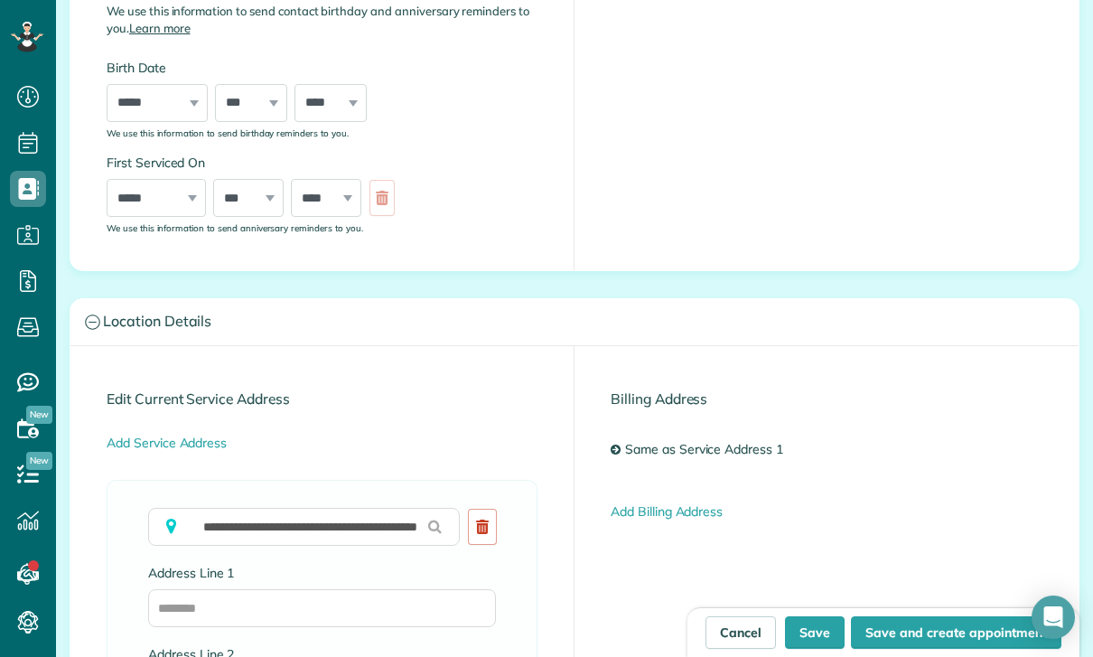
type input "**********"
type input "**"
type input "*****"
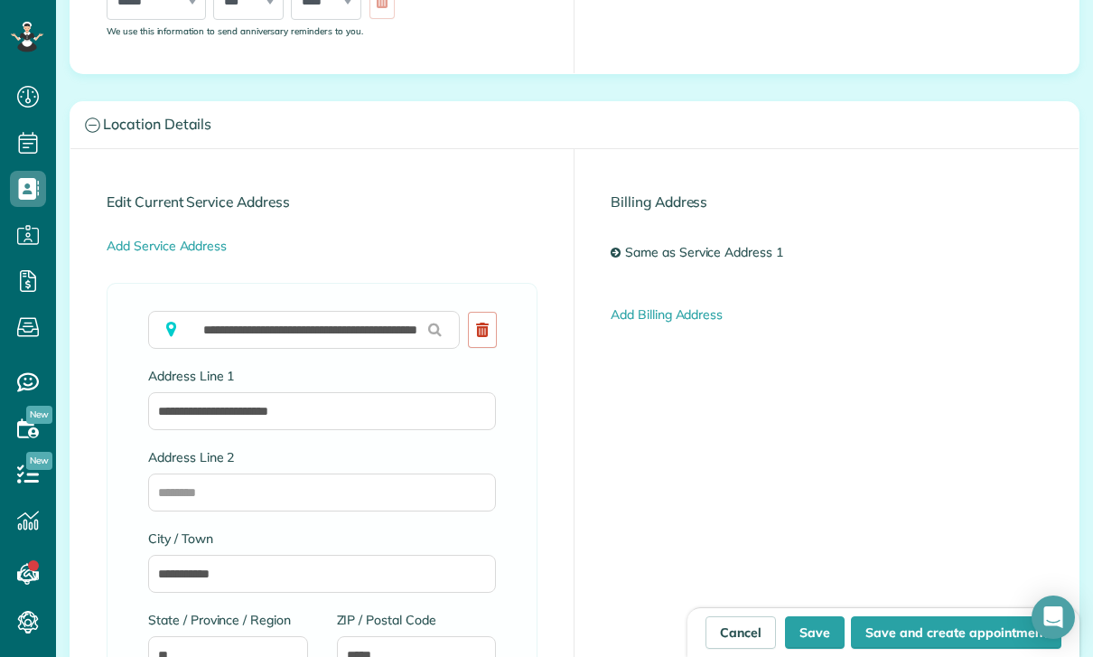
scroll to position [728, 0]
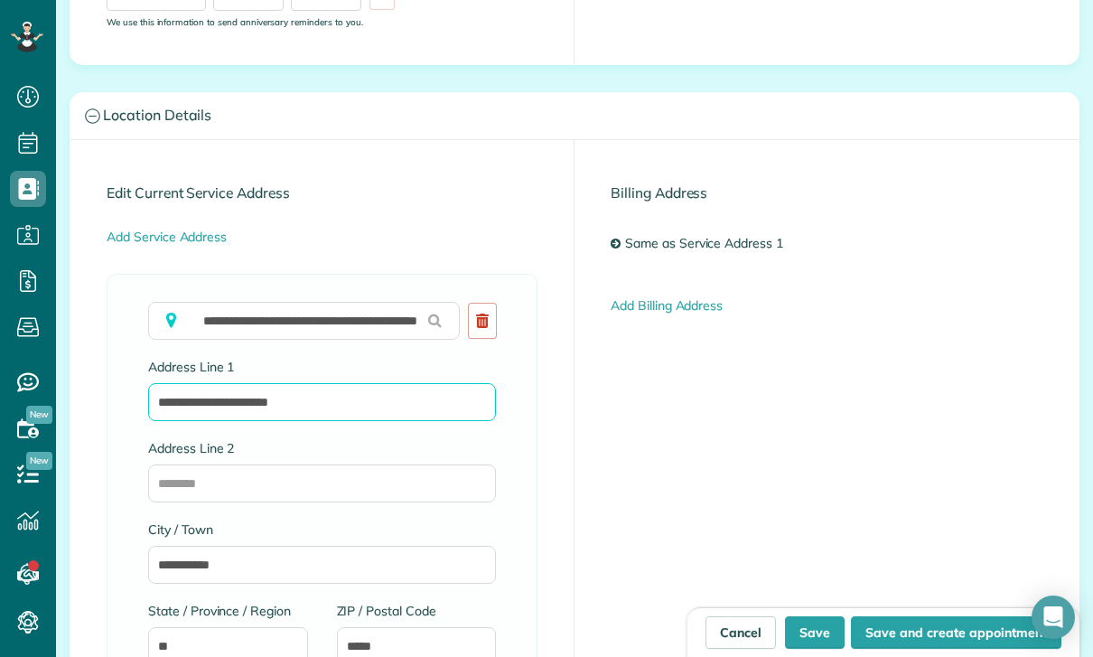
click at [387, 396] on input "**********" at bounding box center [322, 402] width 348 height 38
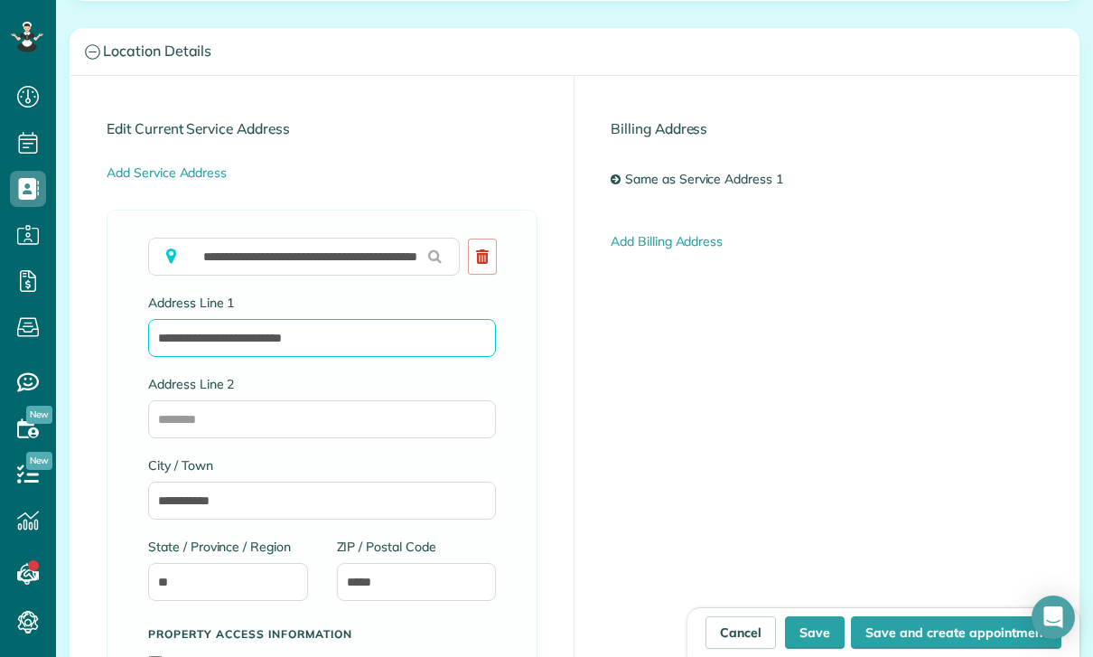
scroll to position [869, 0]
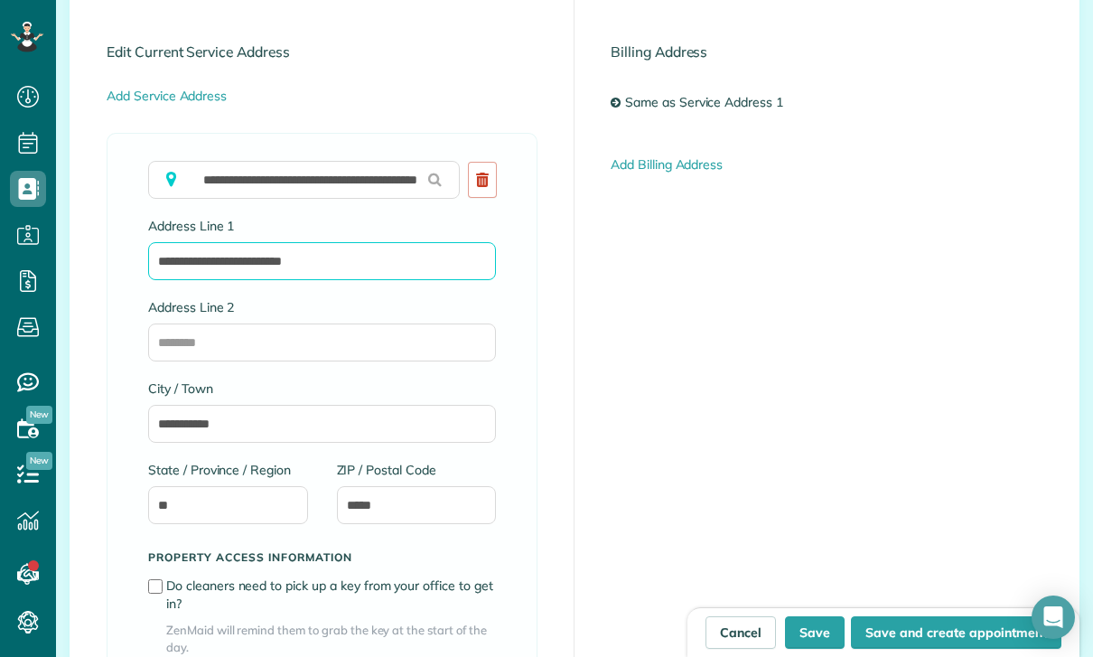
type input "**********"
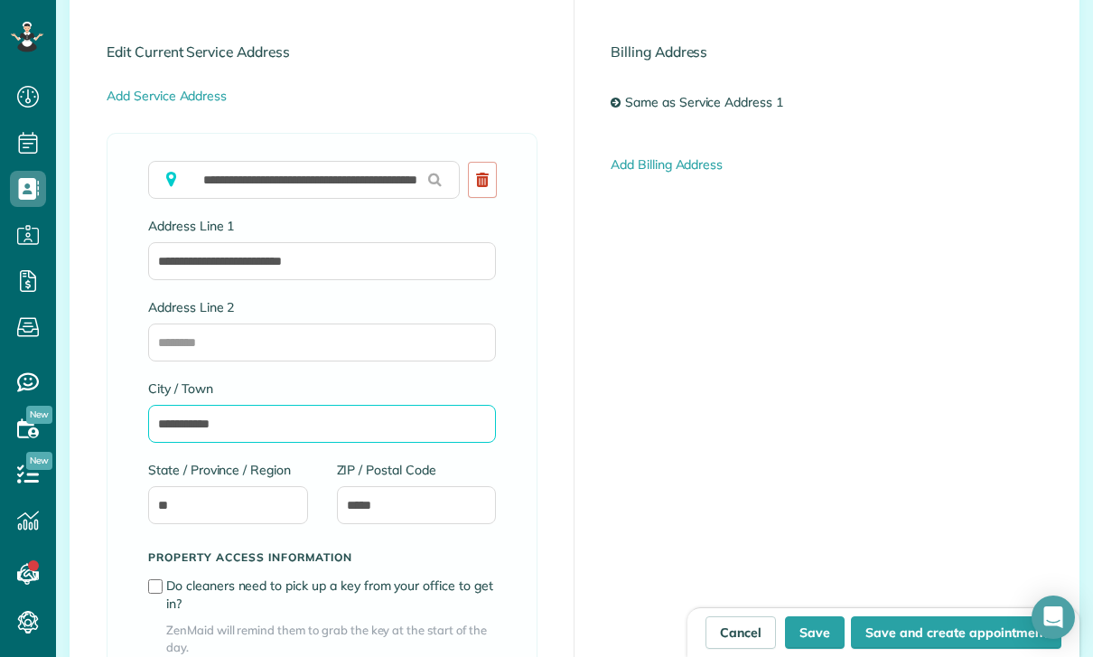
click at [319, 427] on input "**********" at bounding box center [322, 424] width 348 height 38
type input "*"
type input "**********"
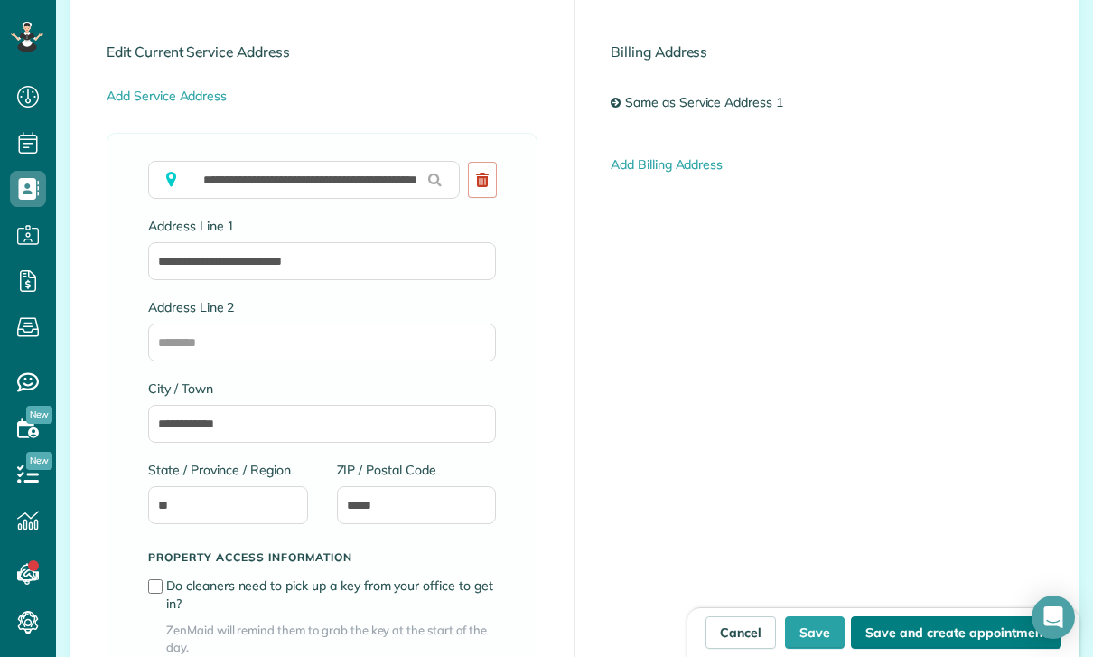
click at [911, 635] on button "Save and create appointment" at bounding box center [956, 632] width 210 height 33
type input "**********"
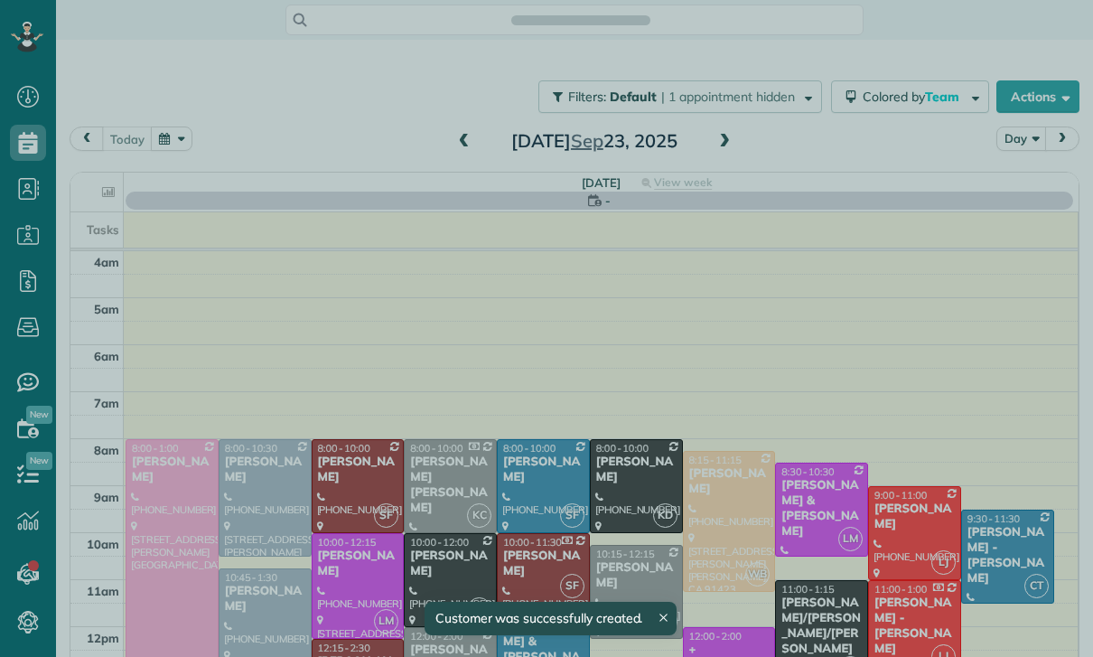
scroll to position [142, 0]
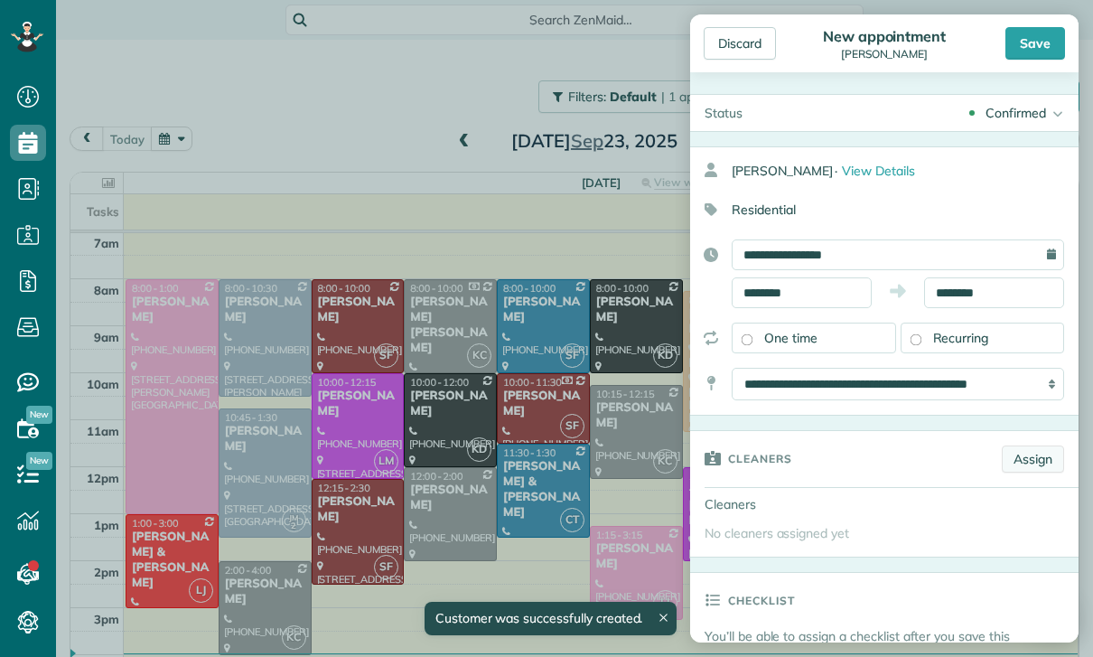
click at [1022, 451] on link "Assign" at bounding box center [1033, 458] width 62 height 27
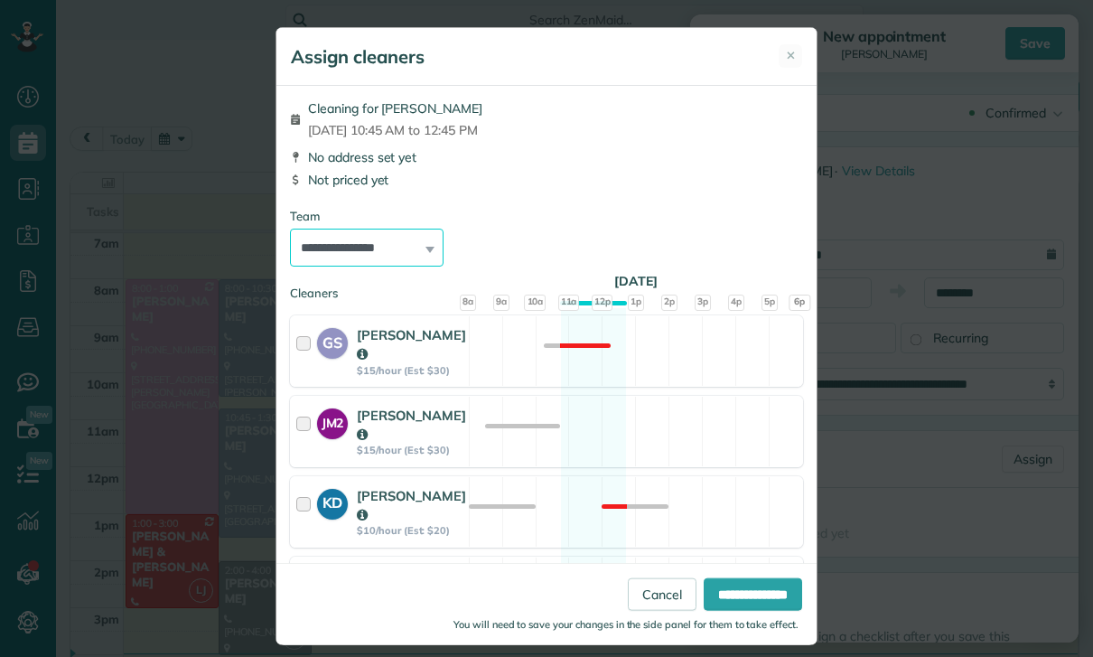
click at [407, 252] on select "**********" at bounding box center [367, 248] width 154 height 38
select select "*****"
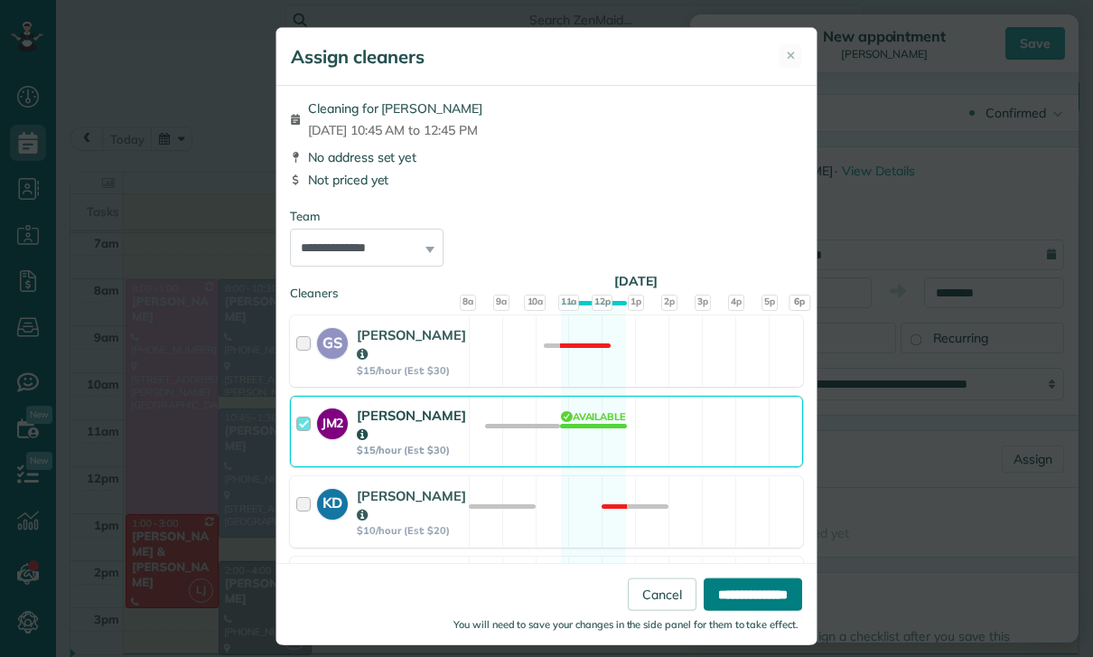
click at [745, 611] on input "**********" at bounding box center [753, 594] width 98 height 33
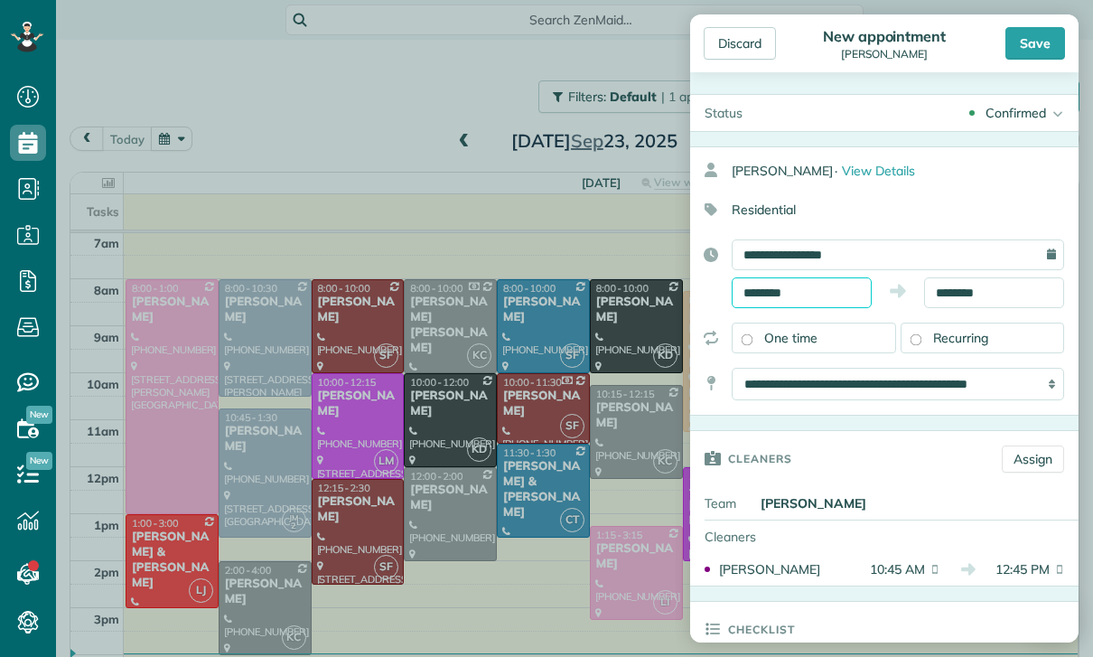
click at [770, 294] on input "********" at bounding box center [802, 292] width 140 height 31
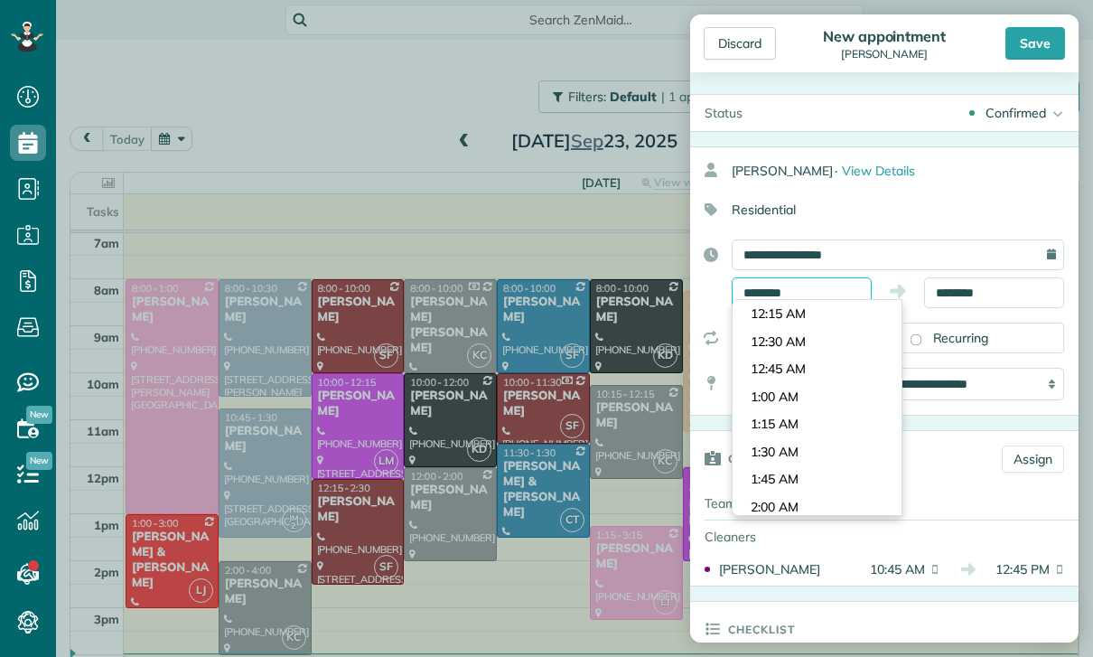
scroll to position [1111, 0]
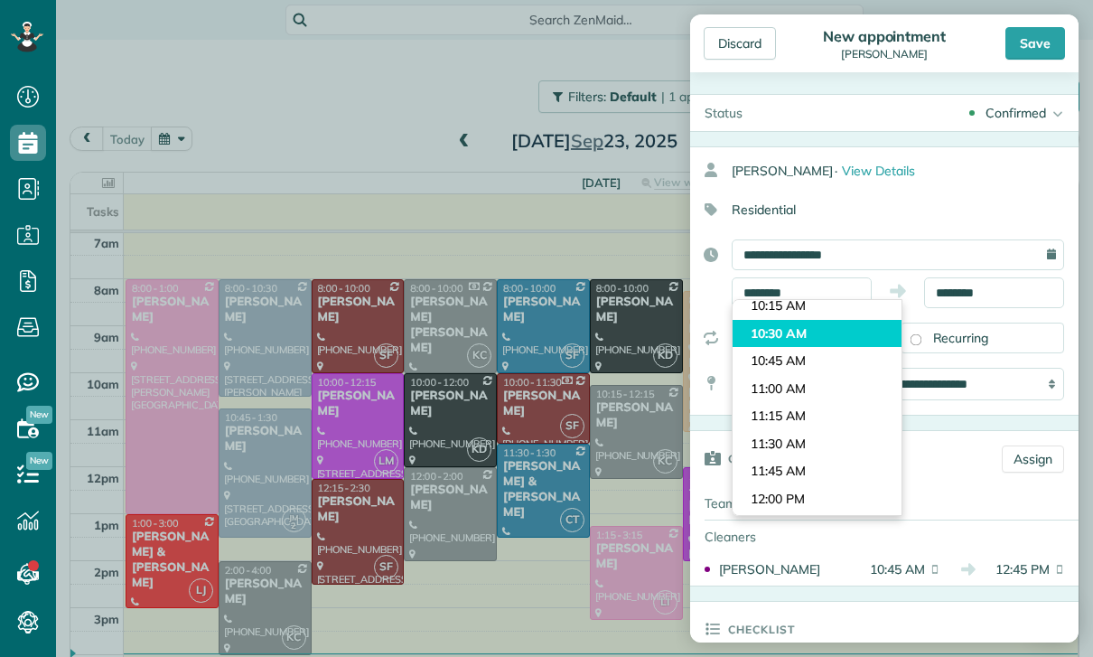
click at [809, 316] on body "Dashboard Scheduling Calendar View List View Dispatch View - Weekly scheduling …" at bounding box center [546, 328] width 1093 height 657
type input "********"
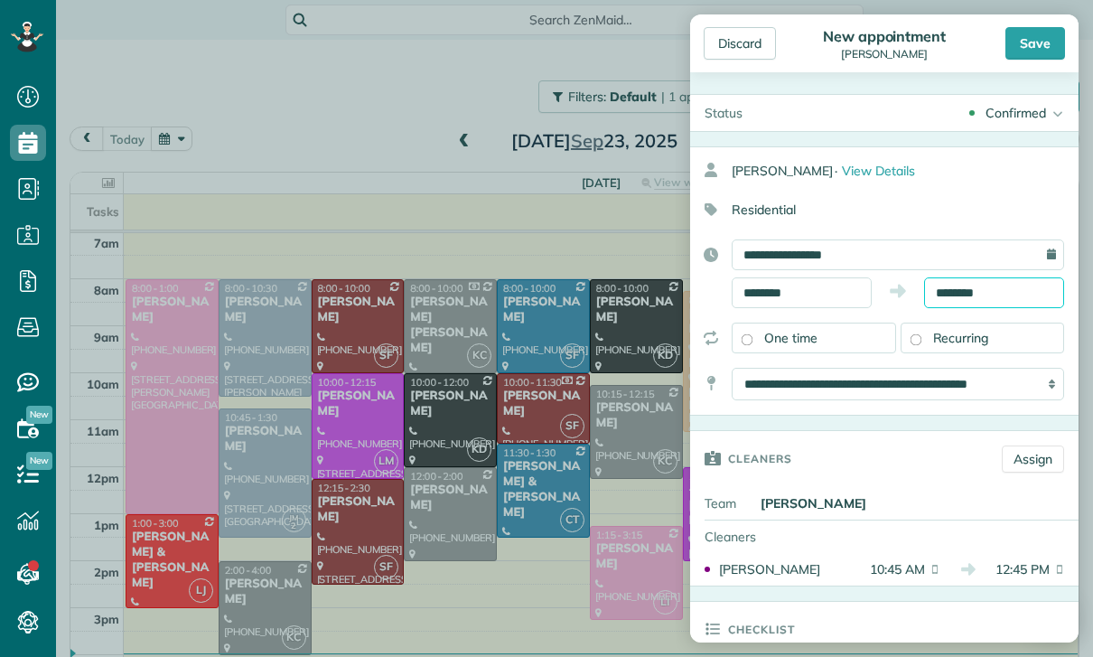
click at [957, 295] on input "********" at bounding box center [994, 292] width 140 height 31
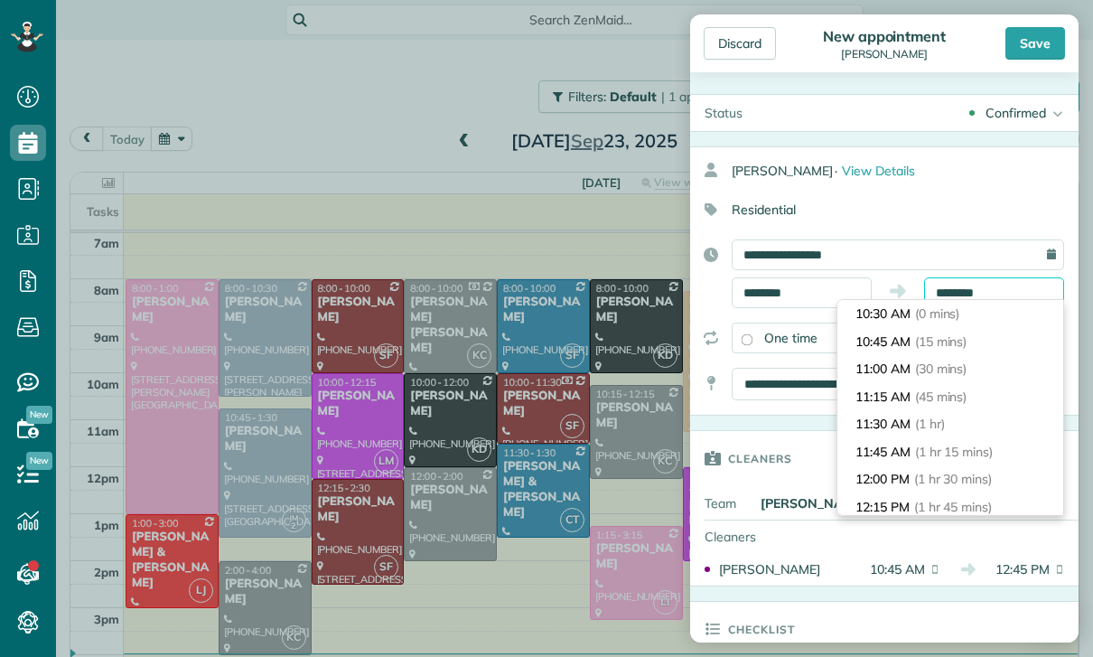
scroll to position [217, 0]
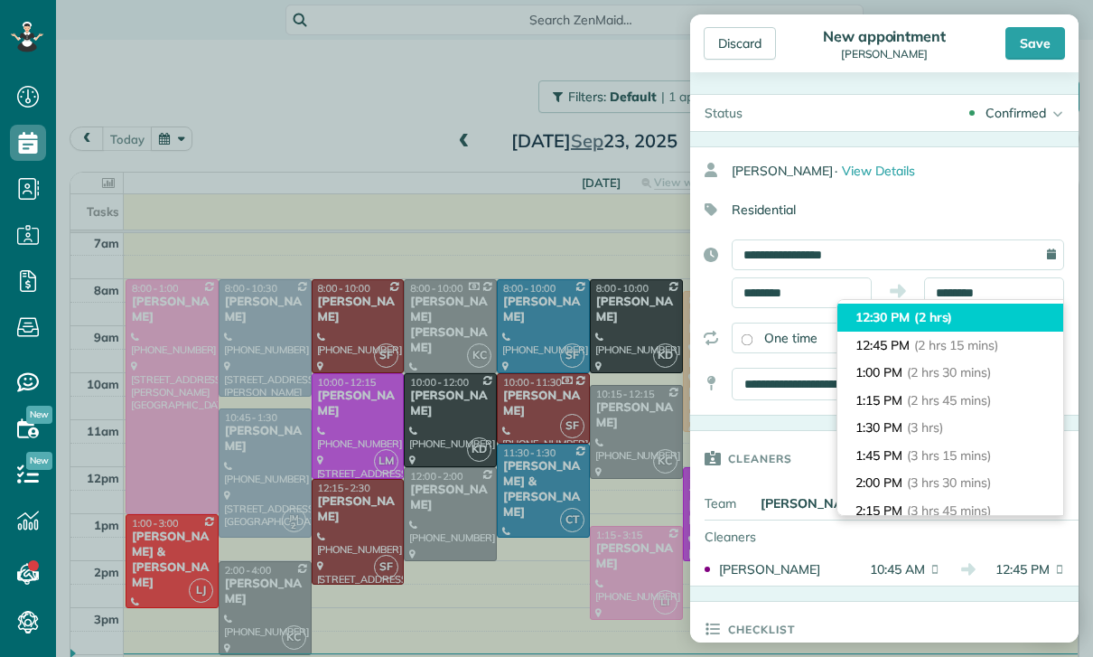
click at [974, 320] on li "12:30 PM (2 hrs)" at bounding box center [950, 317] width 226 height 28
type input "********"
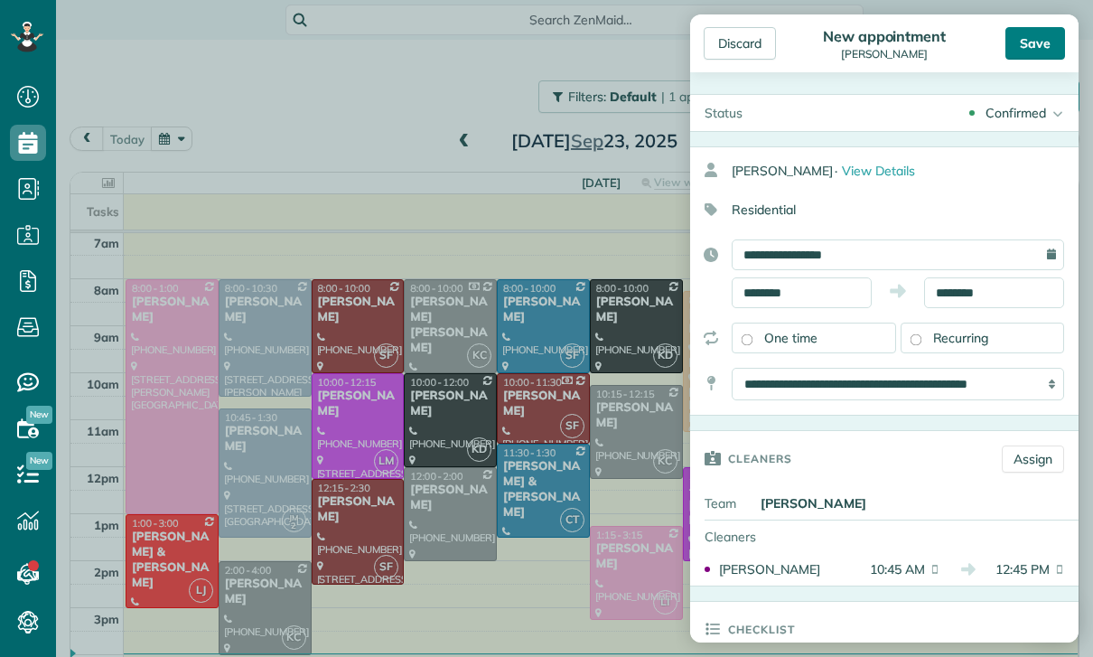
click at [1038, 40] on div "Save" at bounding box center [1035, 43] width 60 height 33
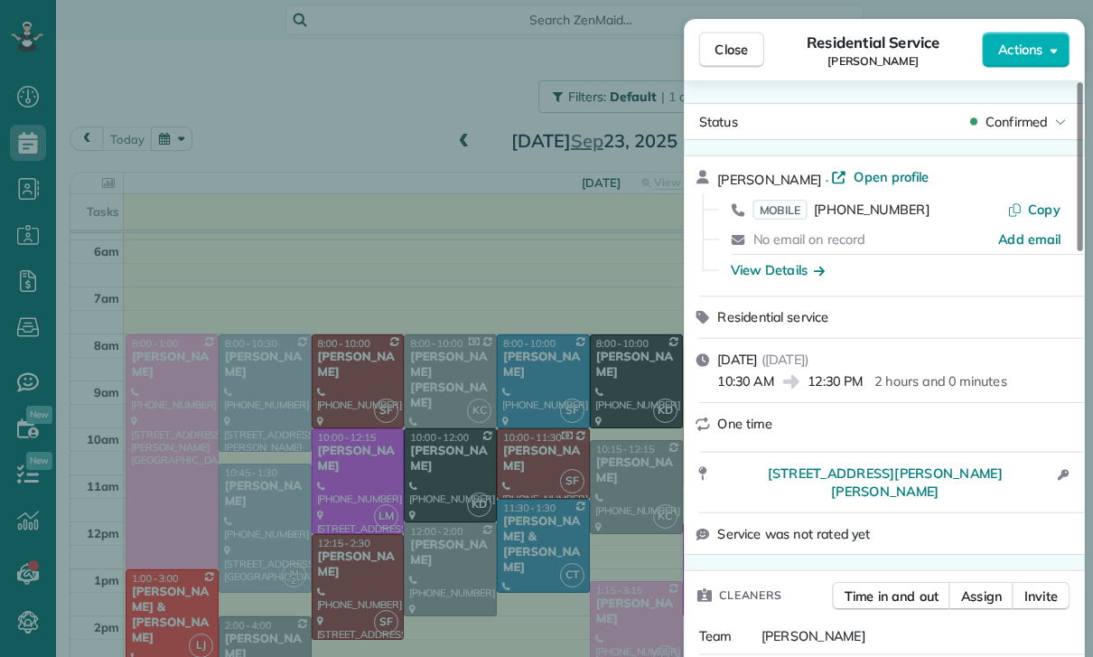
scroll to position [142, 0]
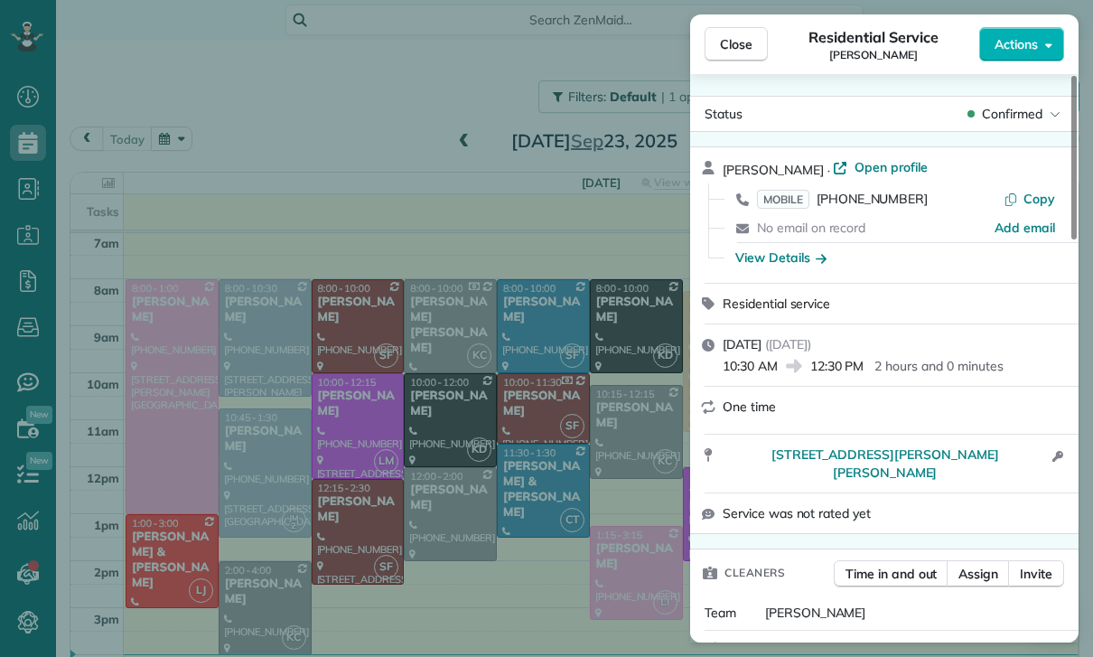
click at [336, 371] on div "Close Residential Service [PERSON_NAME] Actions Status Confirmed [PERSON_NAME] …" at bounding box center [546, 328] width 1093 height 657
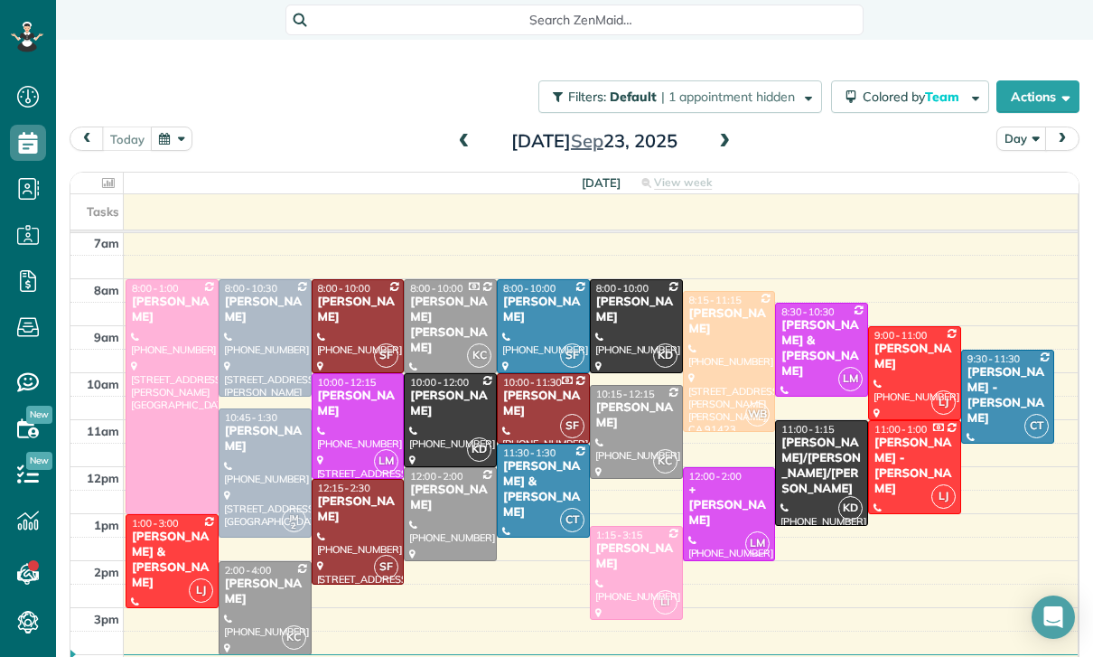
click at [167, 135] on button "button" at bounding box center [172, 138] width 42 height 24
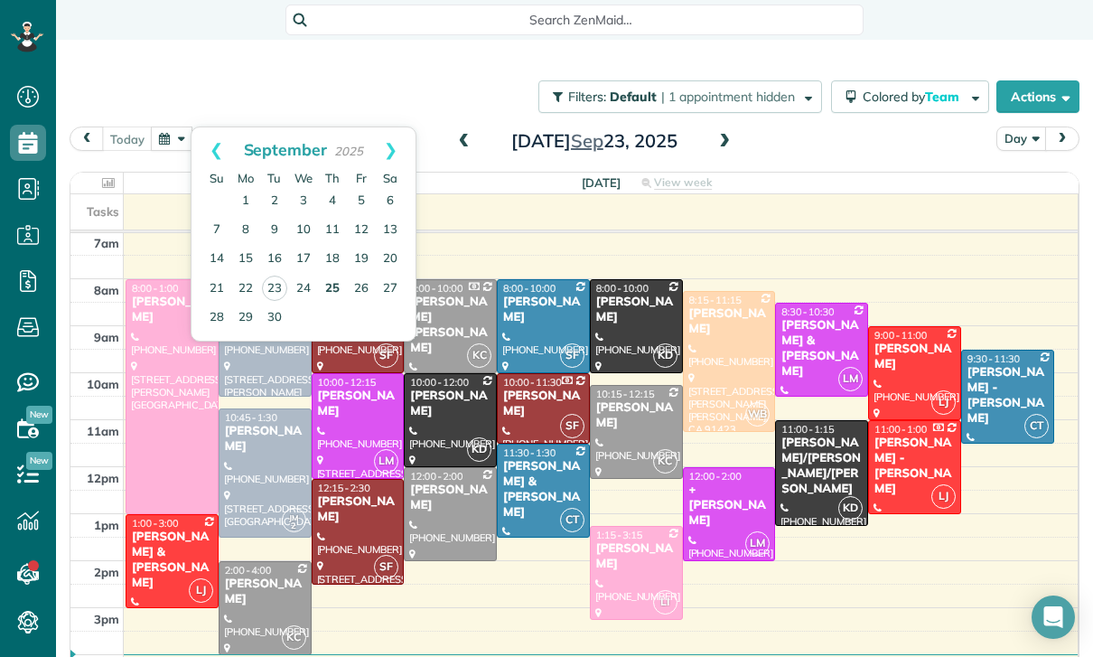
click at [324, 283] on link "25" at bounding box center [332, 289] width 29 height 29
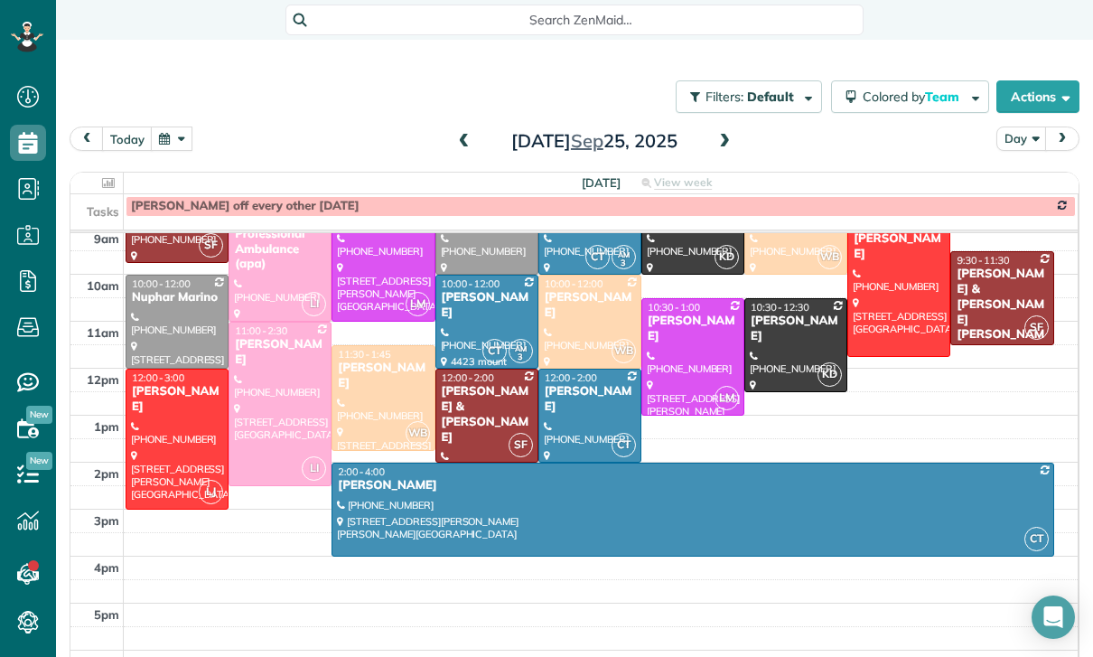
click at [180, 139] on button "button" at bounding box center [172, 138] width 42 height 24
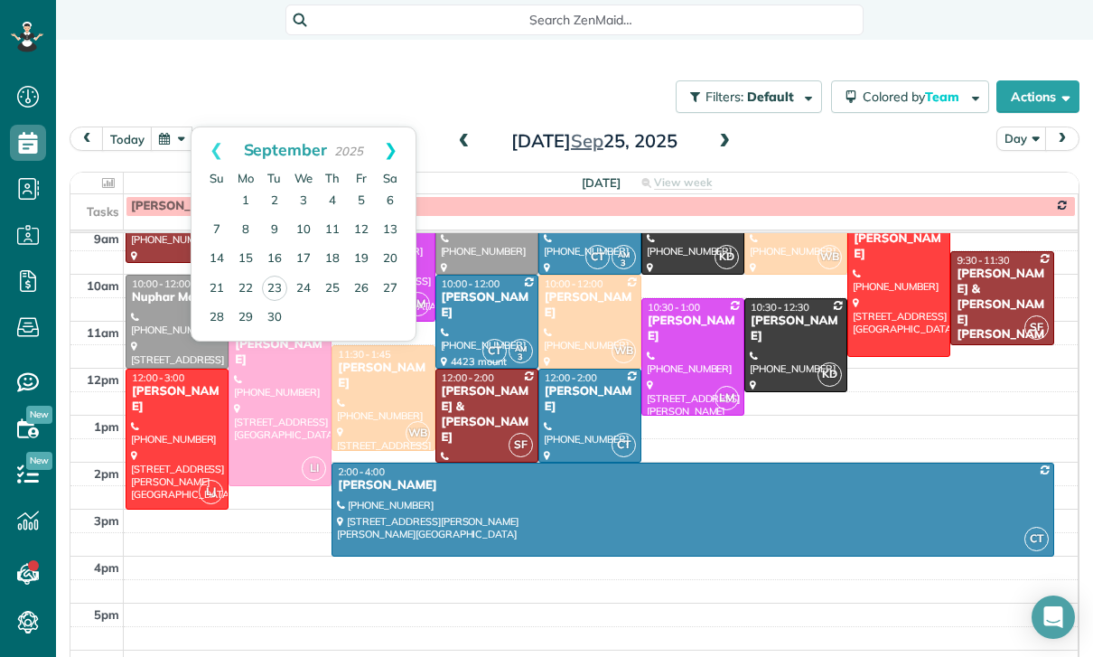
click at [395, 145] on link "Next" at bounding box center [391, 149] width 50 height 45
click at [340, 204] on link "2" at bounding box center [332, 201] width 29 height 29
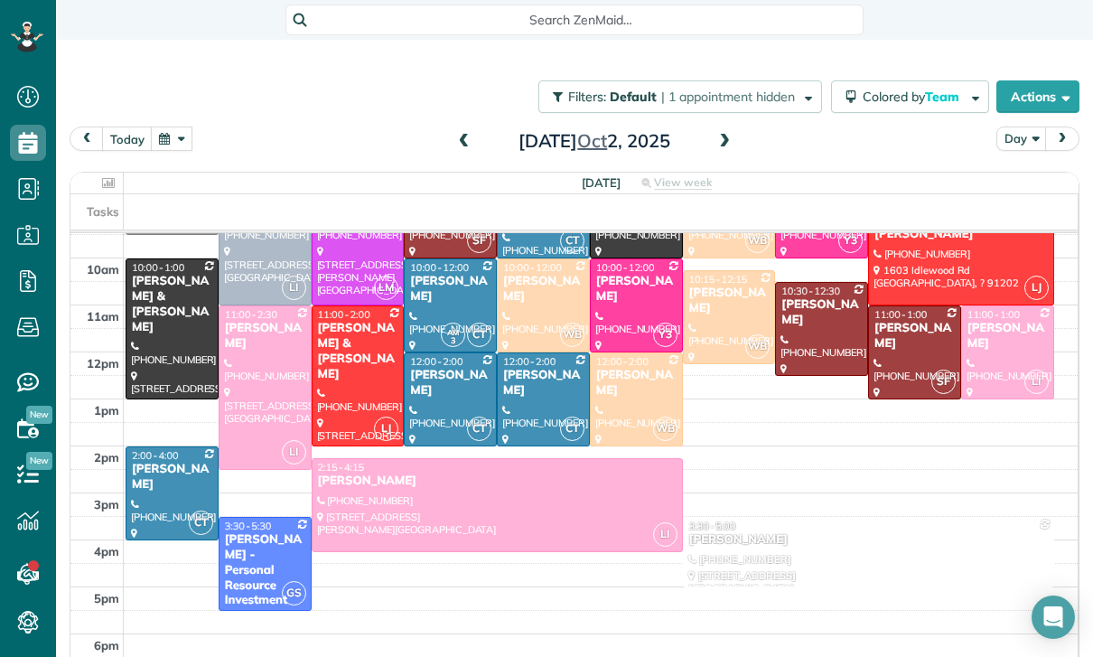
scroll to position [257, 0]
click at [764, 561] on div at bounding box center [868, 552] width 369 height 69
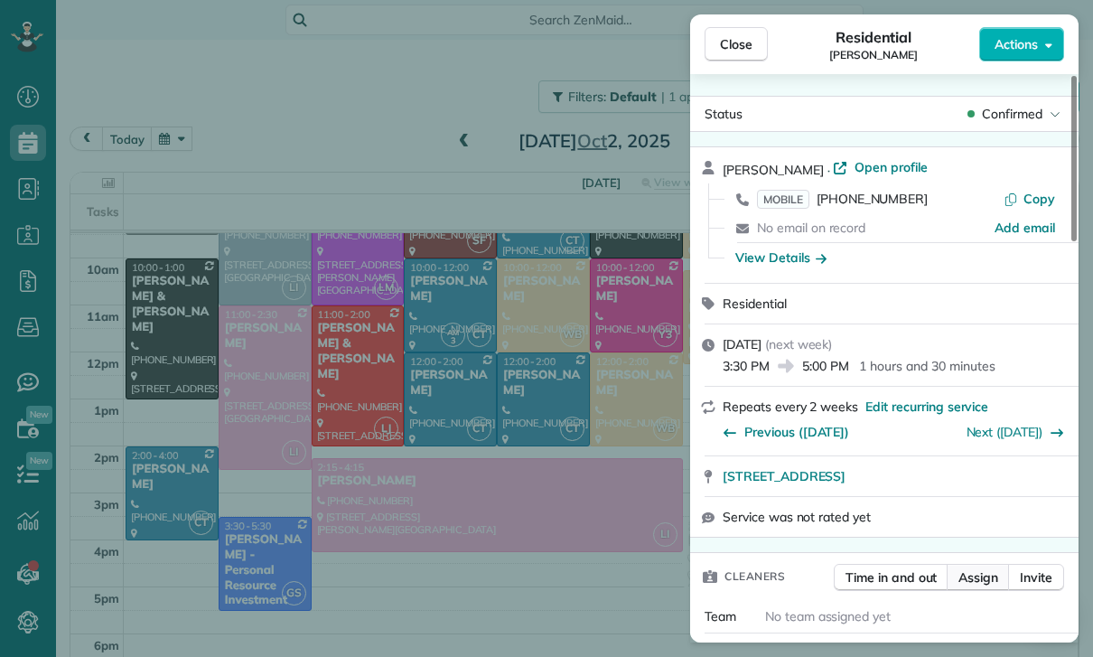
click at [985, 576] on span "Assign" at bounding box center [978, 577] width 40 height 18
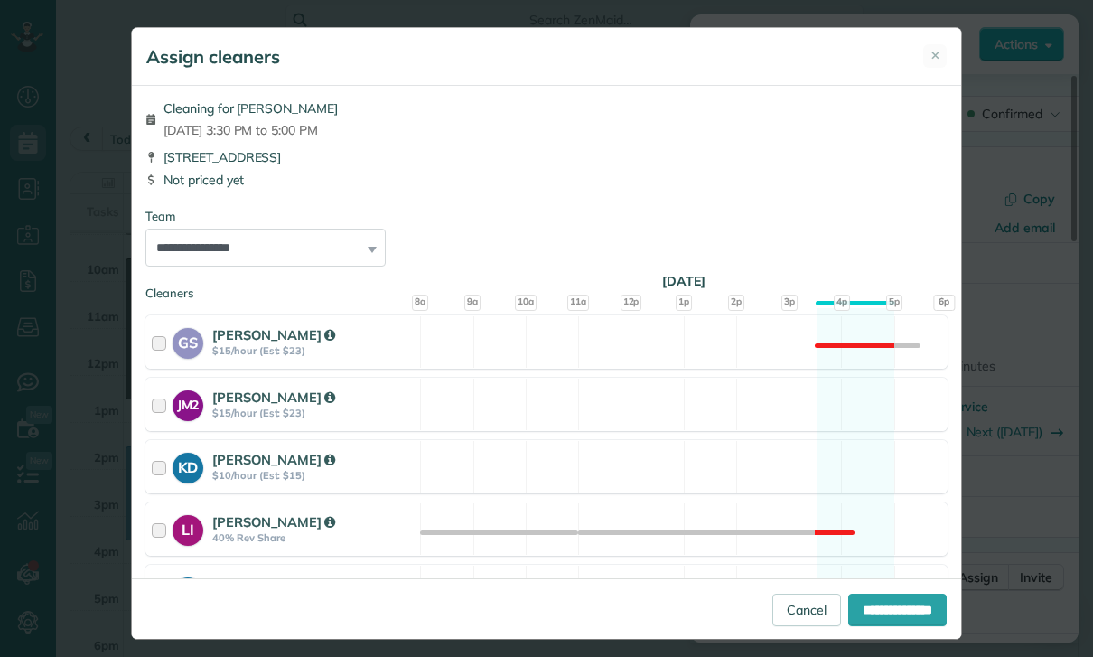
click at [324, 253] on select "**********" at bounding box center [265, 248] width 240 height 38
select select "***"
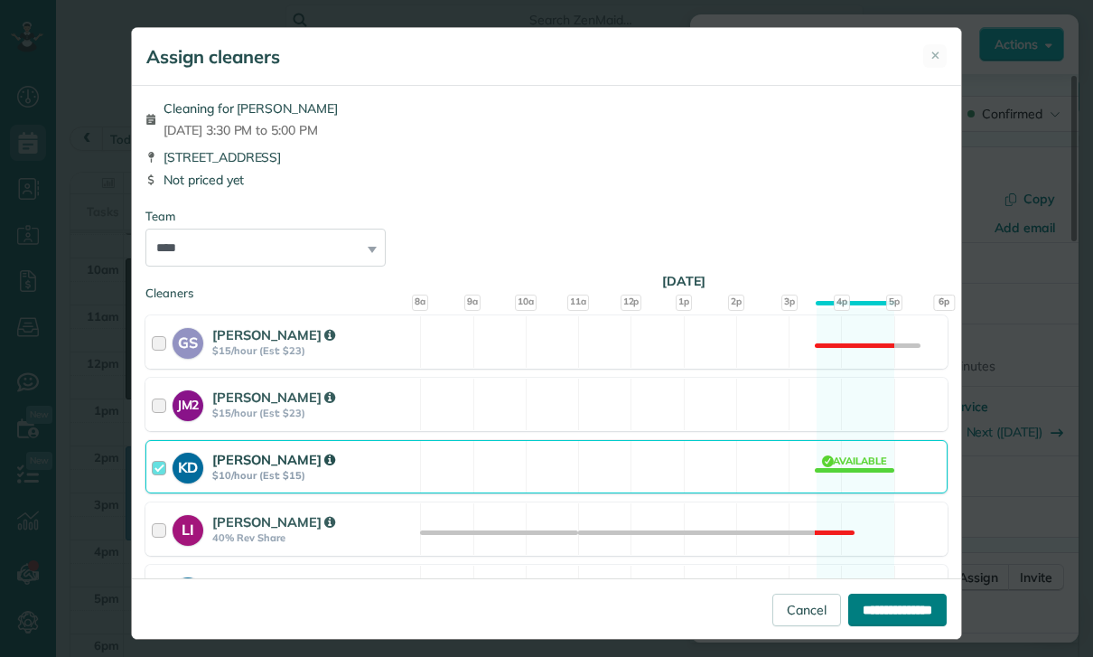
click at [870, 626] on input "**********" at bounding box center [897, 609] width 98 height 33
type input "**********"
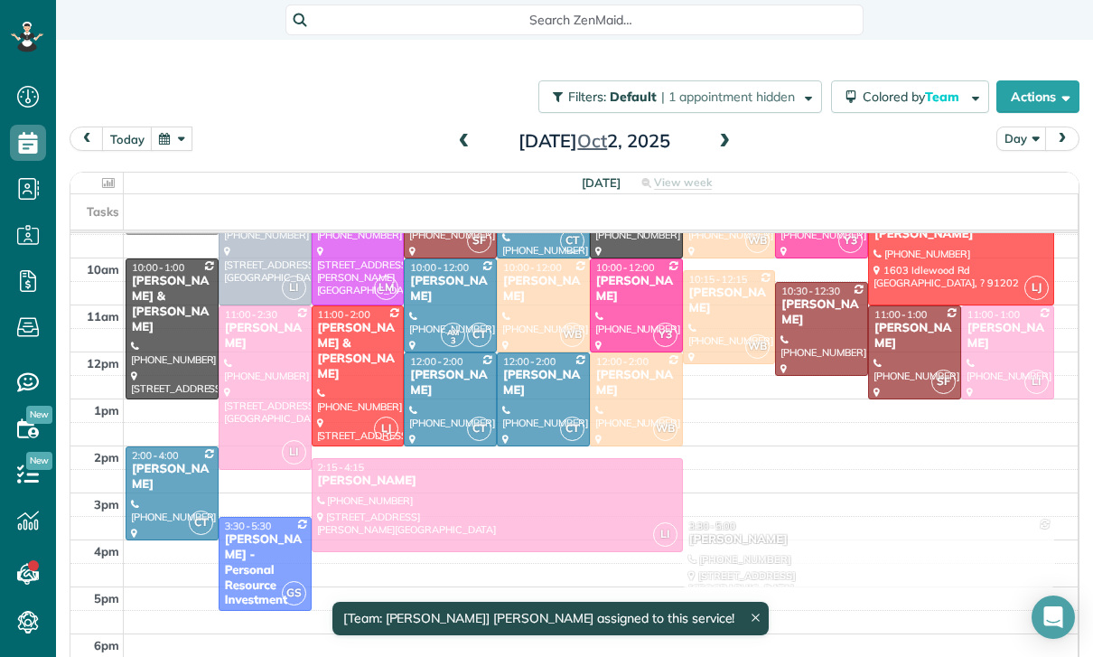
scroll to position [240, 0]
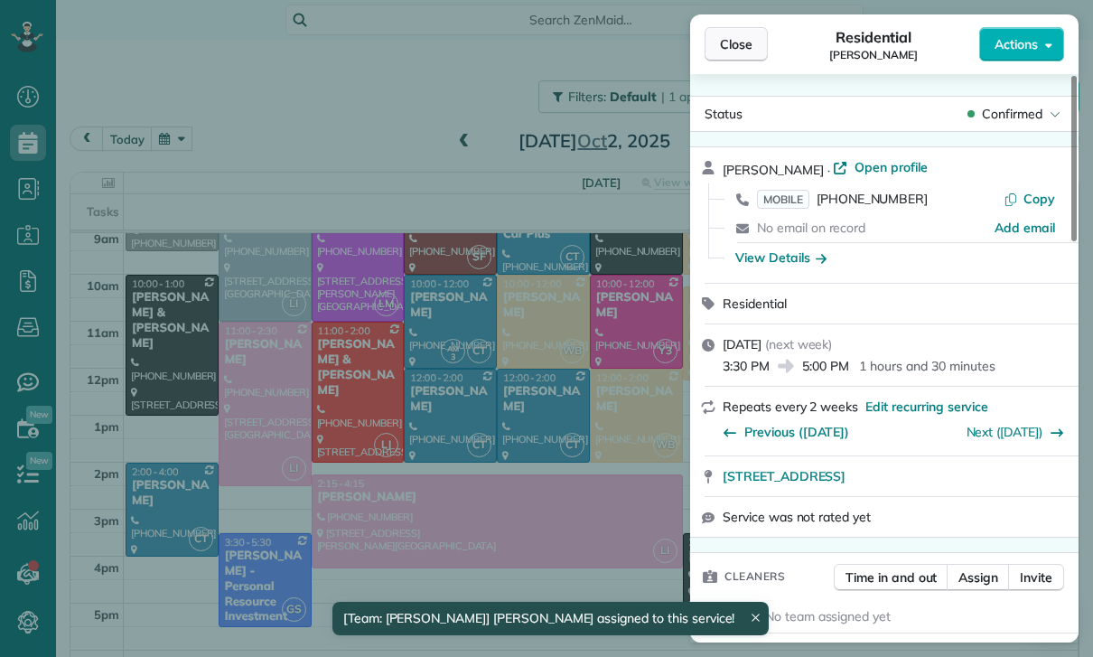
click at [729, 44] on span "Close" at bounding box center [736, 44] width 33 height 18
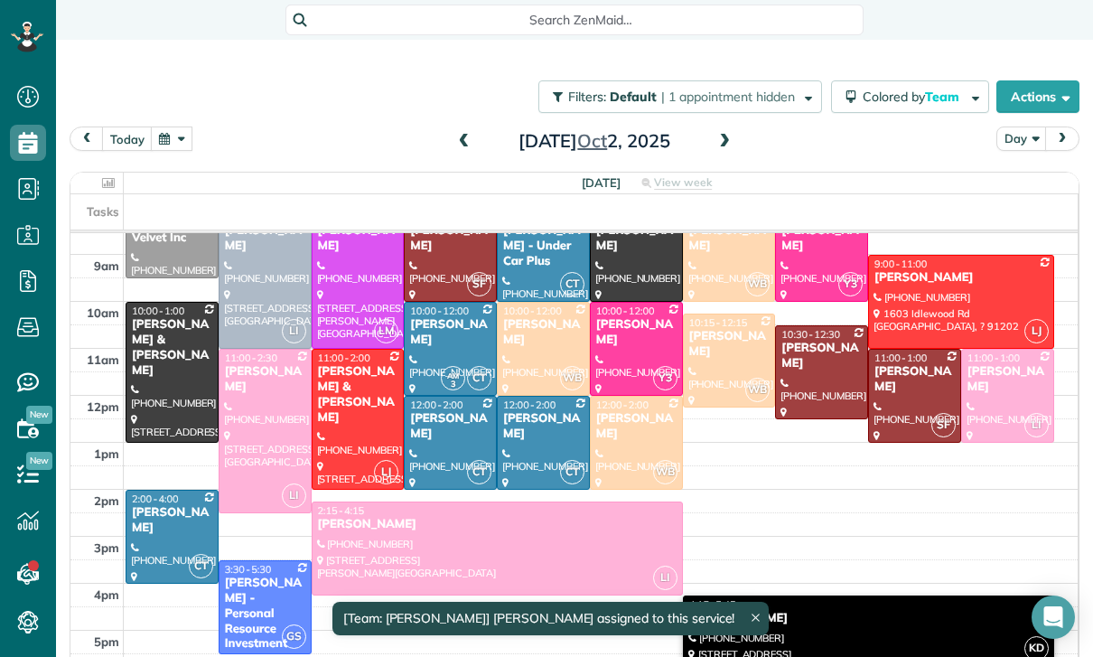
scroll to position [212, 0]
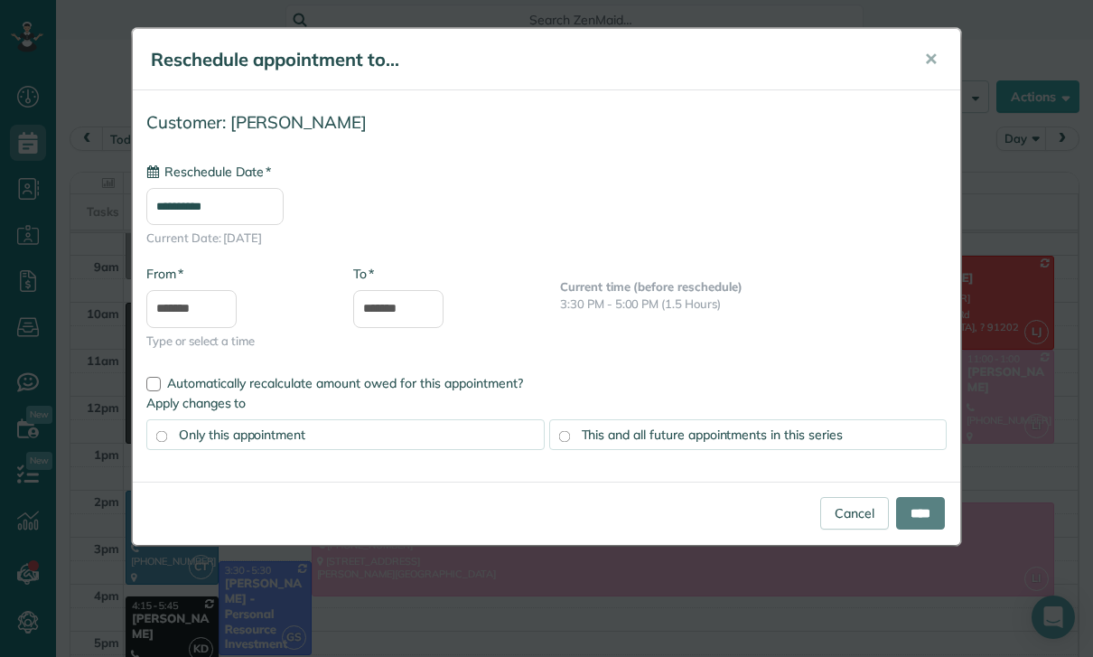
type input "**********"
click at [175, 303] on input "*******" at bounding box center [191, 309] width 90 height 38
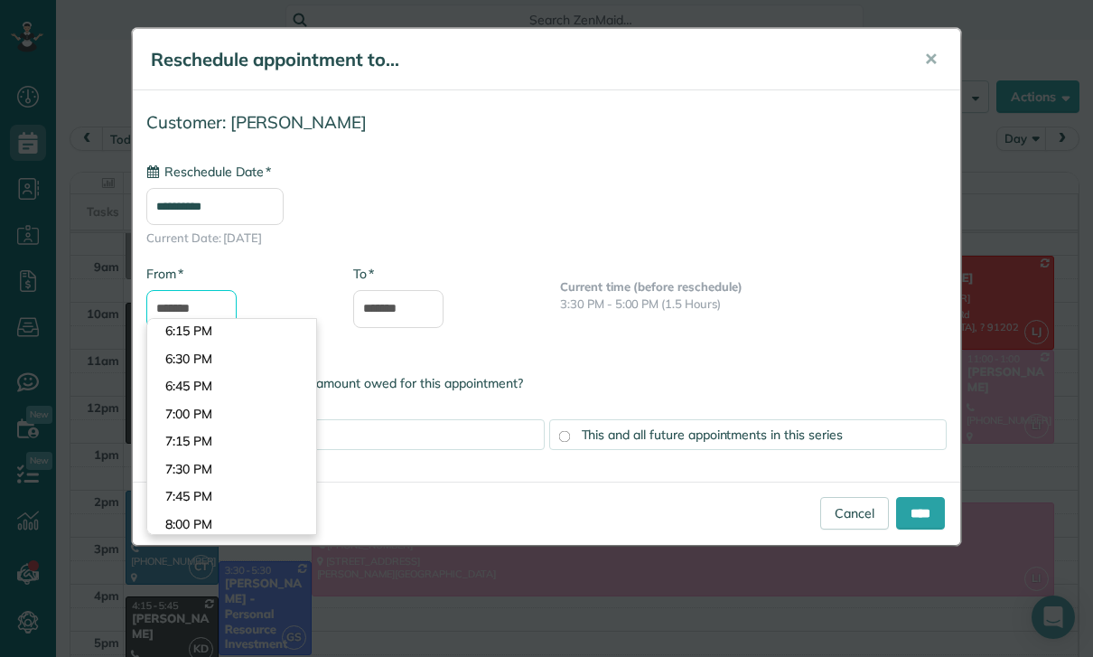
scroll to position [2011, 0]
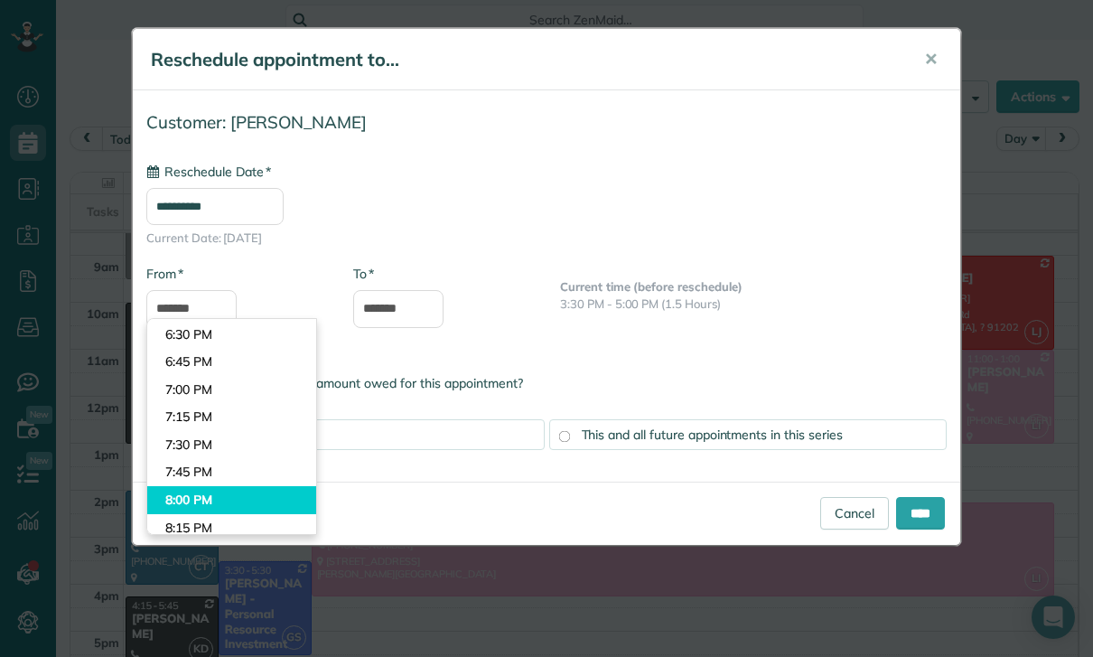
click at [221, 464] on body "Dashboard Scheduling Calendar View List View Dispatch View - Weekly scheduling …" at bounding box center [546, 328] width 1093 height 657
type input "*******"
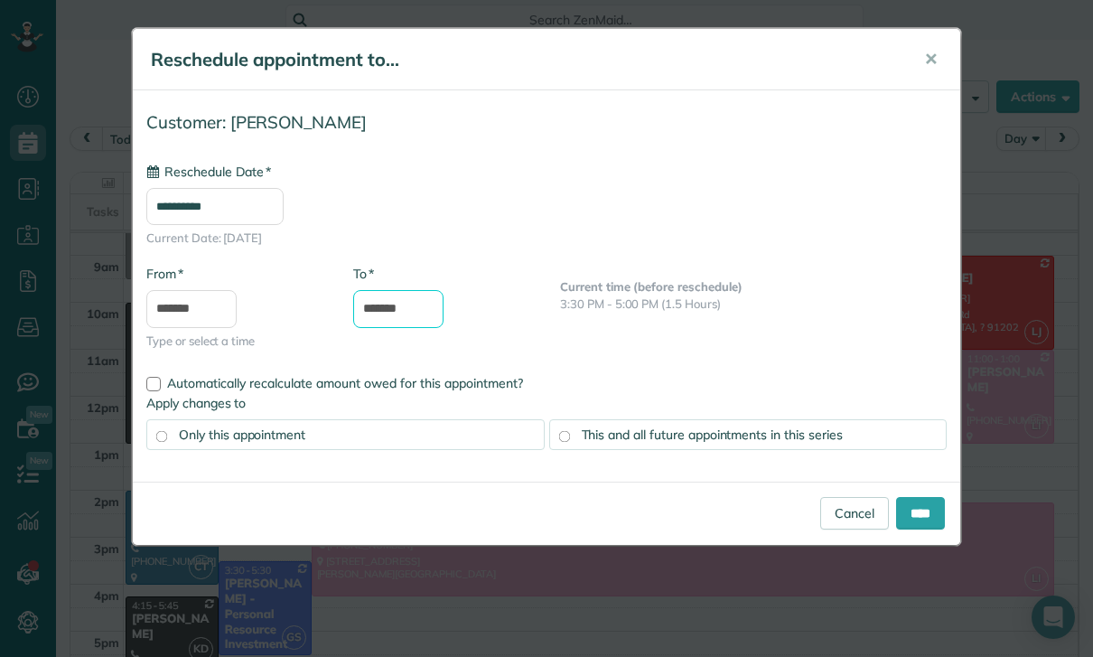
click at [394, 313] on input "*******" at bounding box center [398, 309] width 90 height 38
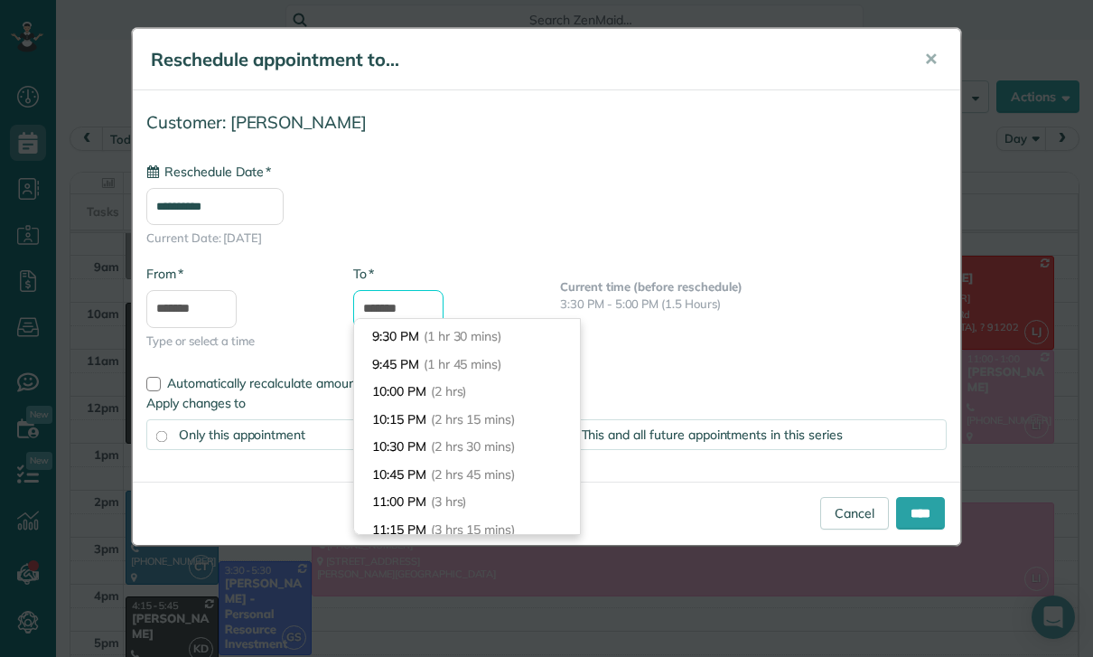
scroll to position [163, 0]
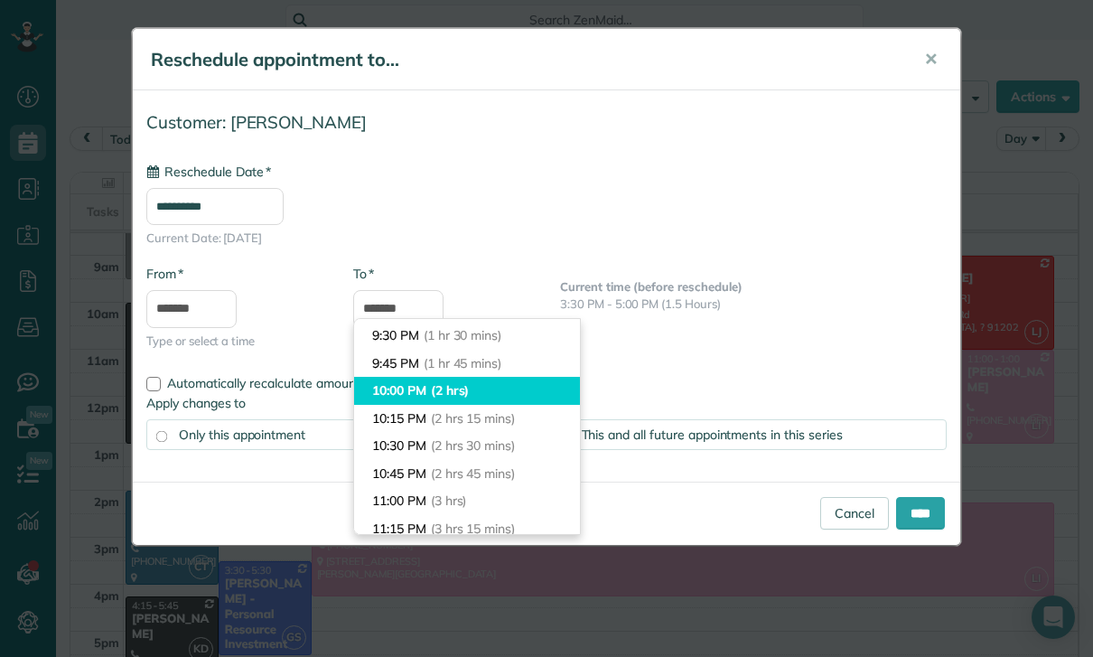
click at [448, 384] on span "(2 hrs)" at bounding box center [450, 390] width 39 height 16
type input "********"
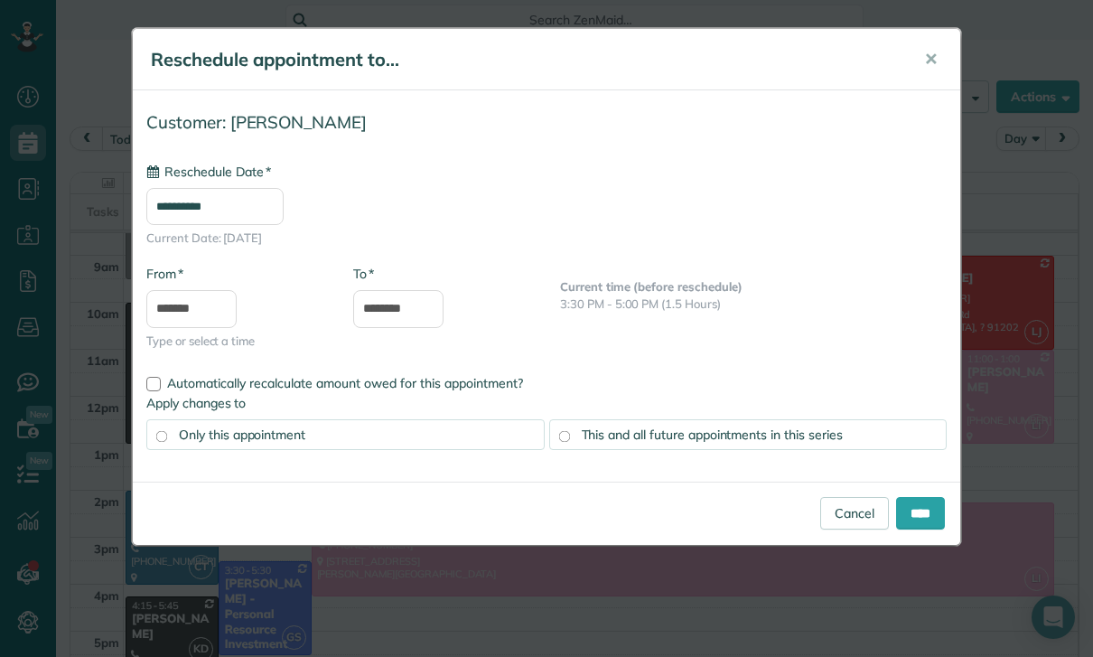
click at [235, 210] on input "**********" at bounding box center [214, 206] width 137 height 37
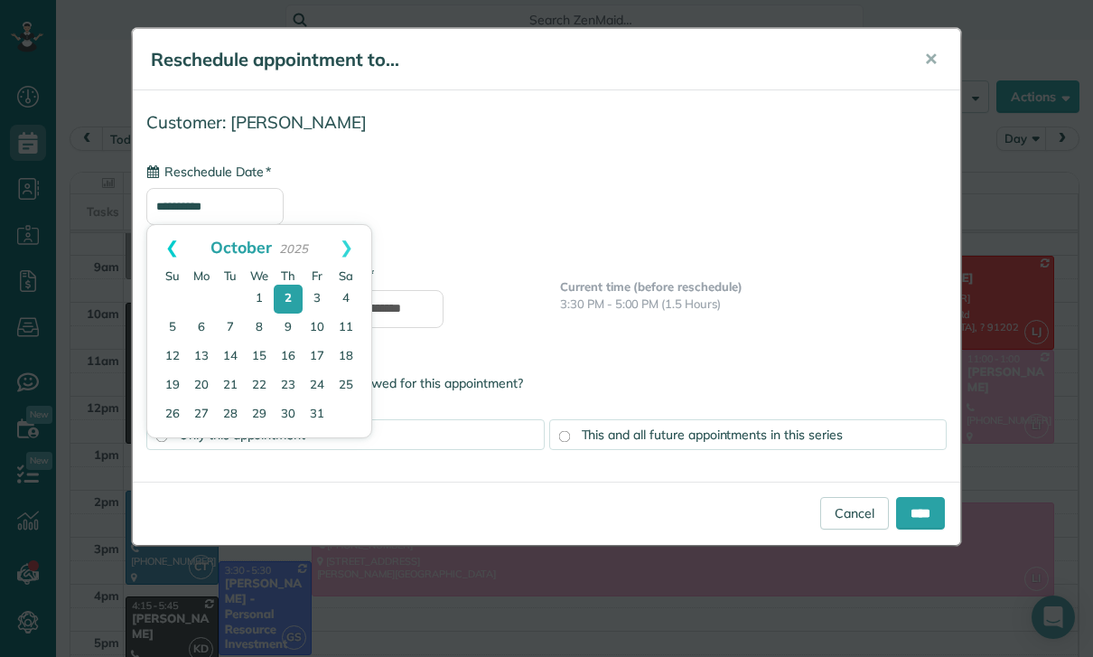
click at [182, 242] on link "Prev" at bounding box center [172, 247] width 50 height 45
click at [292, 387] on link "25" at bounding box center [288, 386] width 29 height 29
type input "**********"
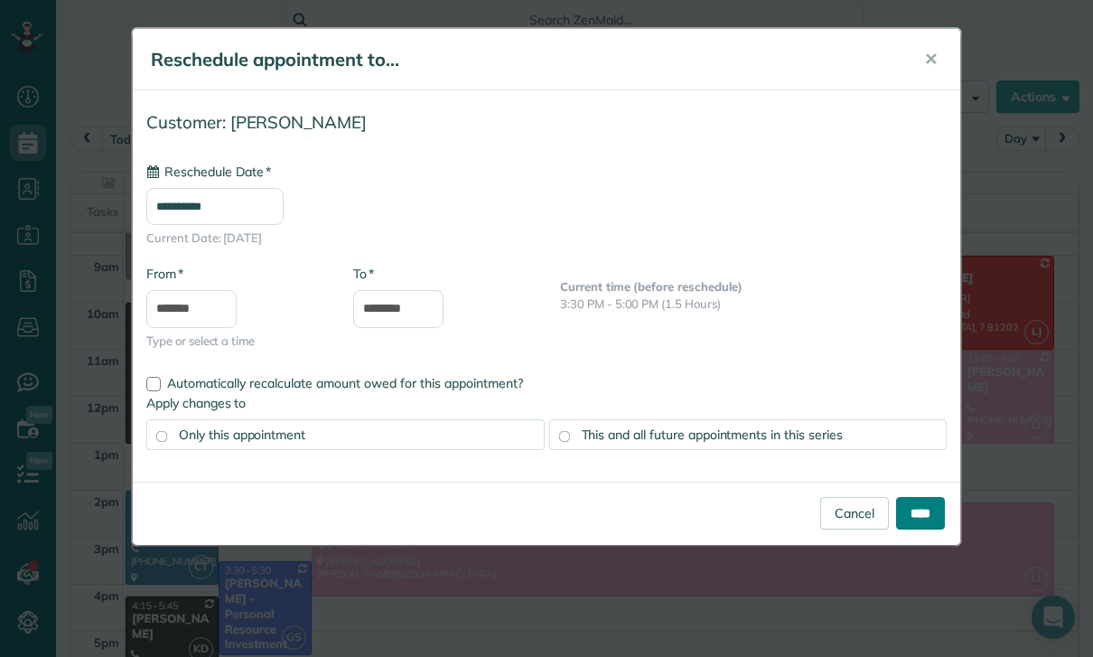
click at [933, 514] on input "****" at bounding box center [920, 513] width 49 height 33
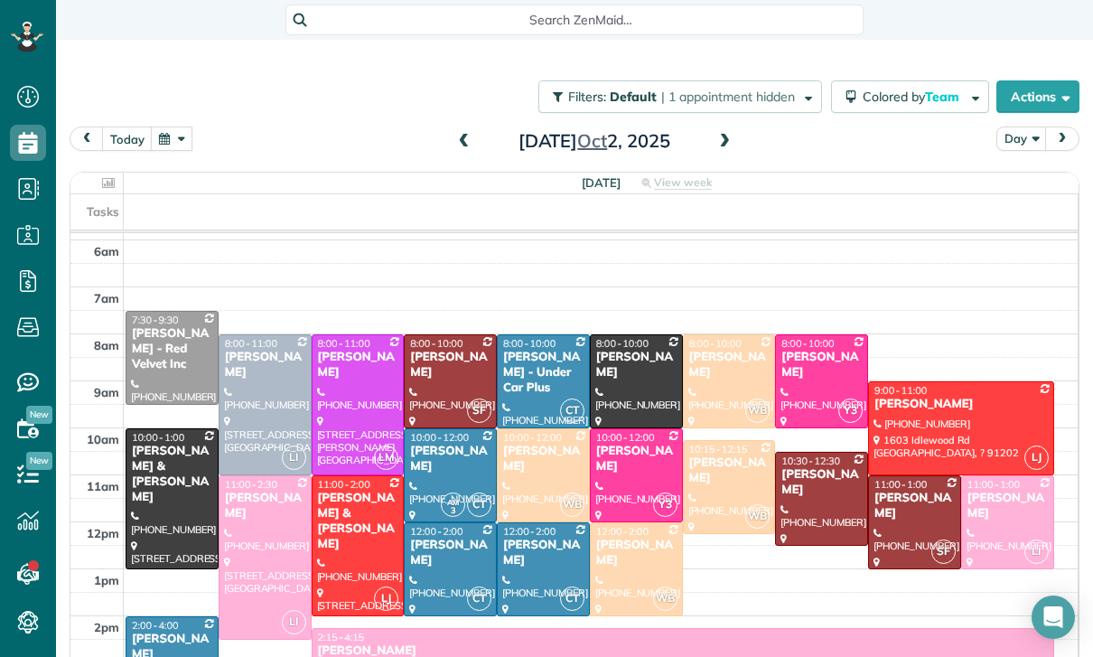
scroll to position [212, 0]
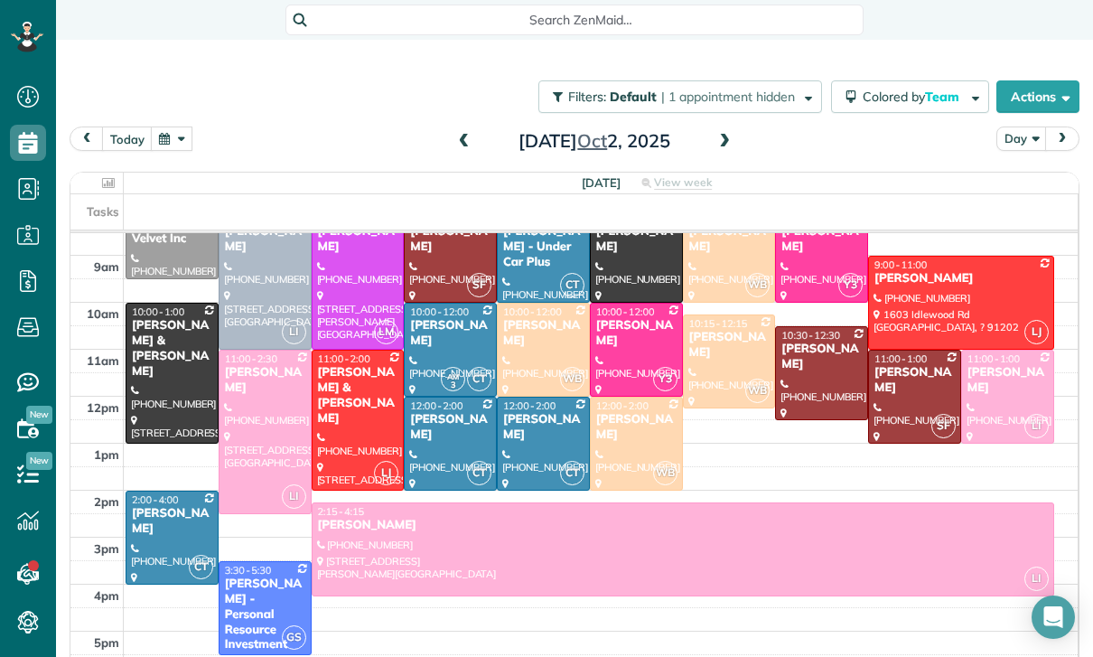
click at [172, 150] on button "button" at bounding box center [172, 138] width 42 height 24
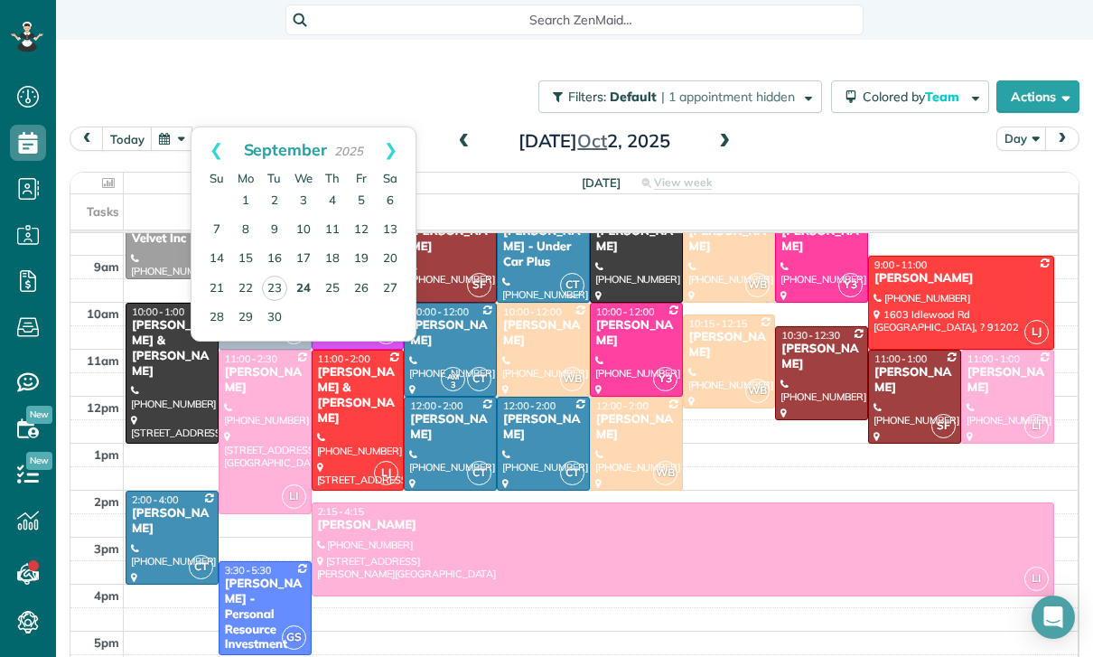
click at [301, 283] on link "24" at bounding box center [303, 289] width 29 height 29
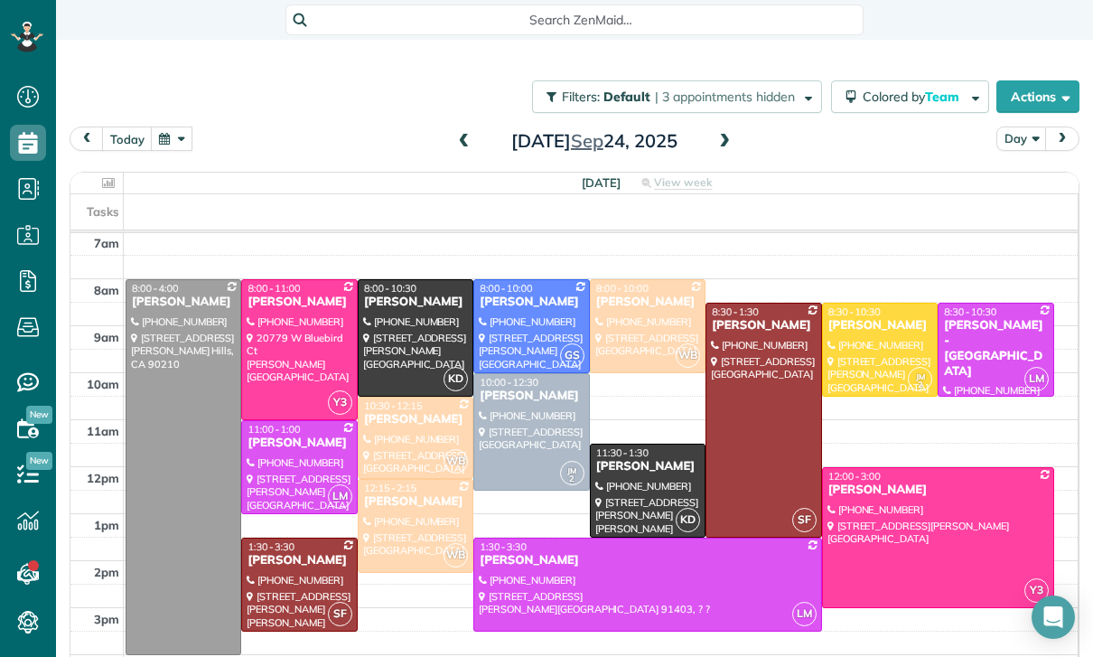
click at [733, 138] on span at bounding box center [724, 142] width 20 height 16
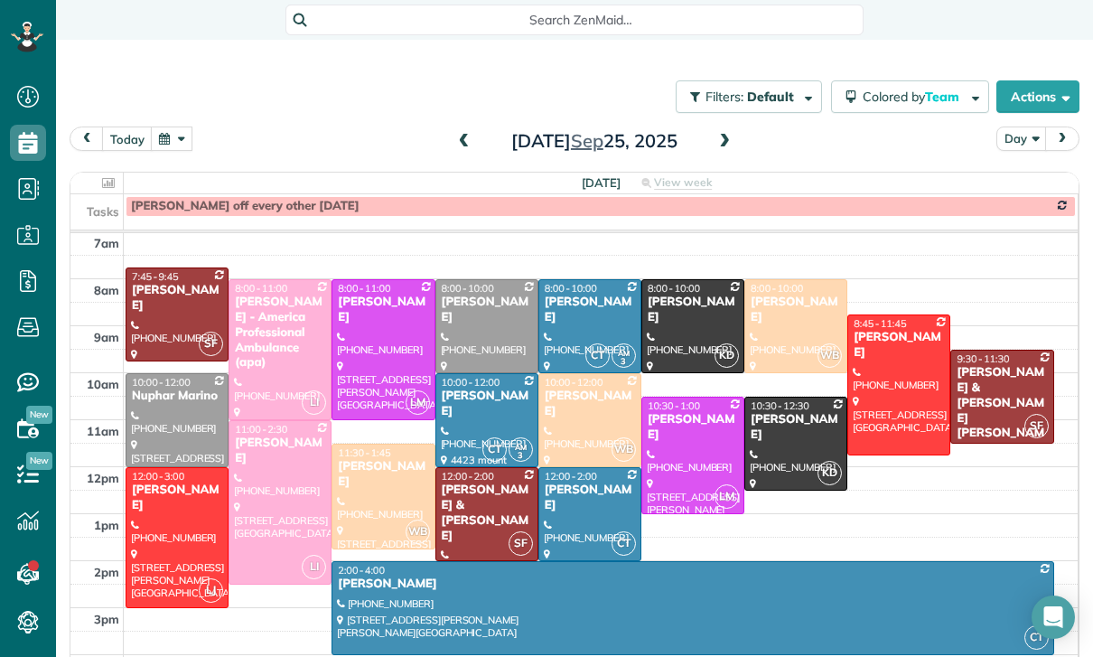
scroll to position [142, 0]
click at [174, 145] on button "button" at bounding box center [172, 138] width 42 height 24
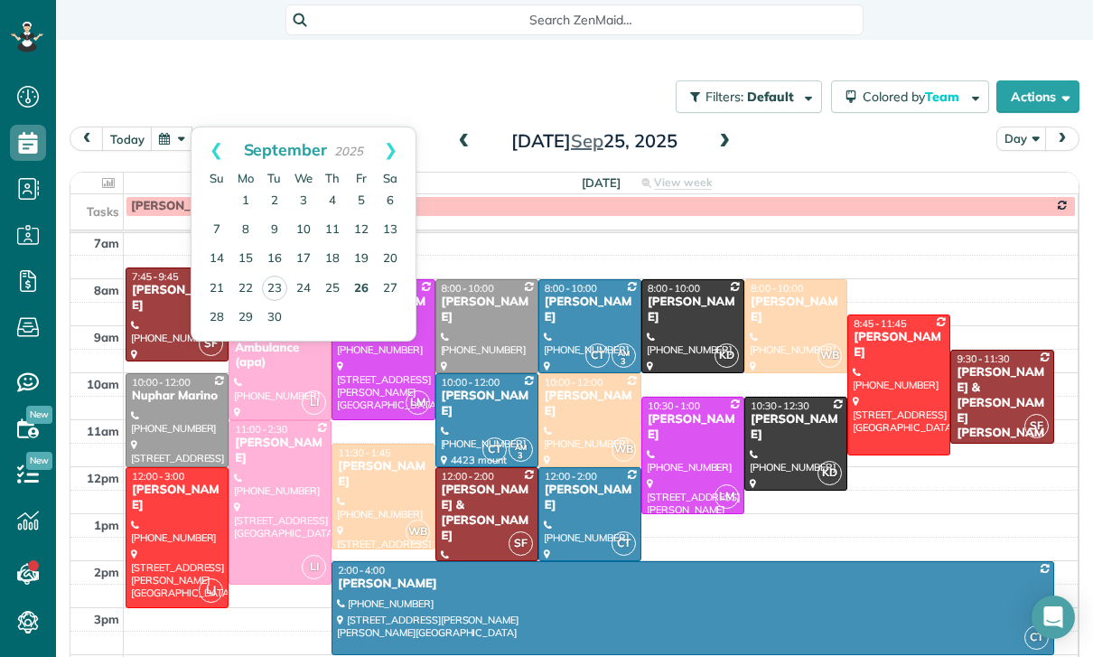
click at [352, 289] on link "26" at bounding box center [361, 289] width 29 height 29
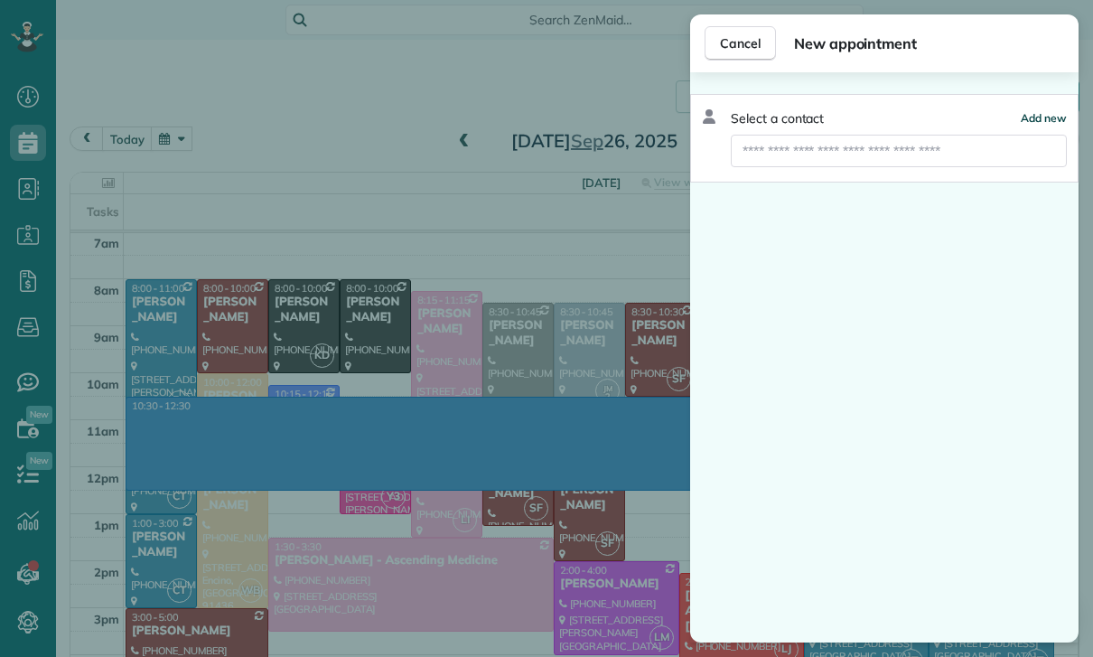
click at [1042, 111] on span "Add new" at bounding box center [1044, 118] width 46 height 14
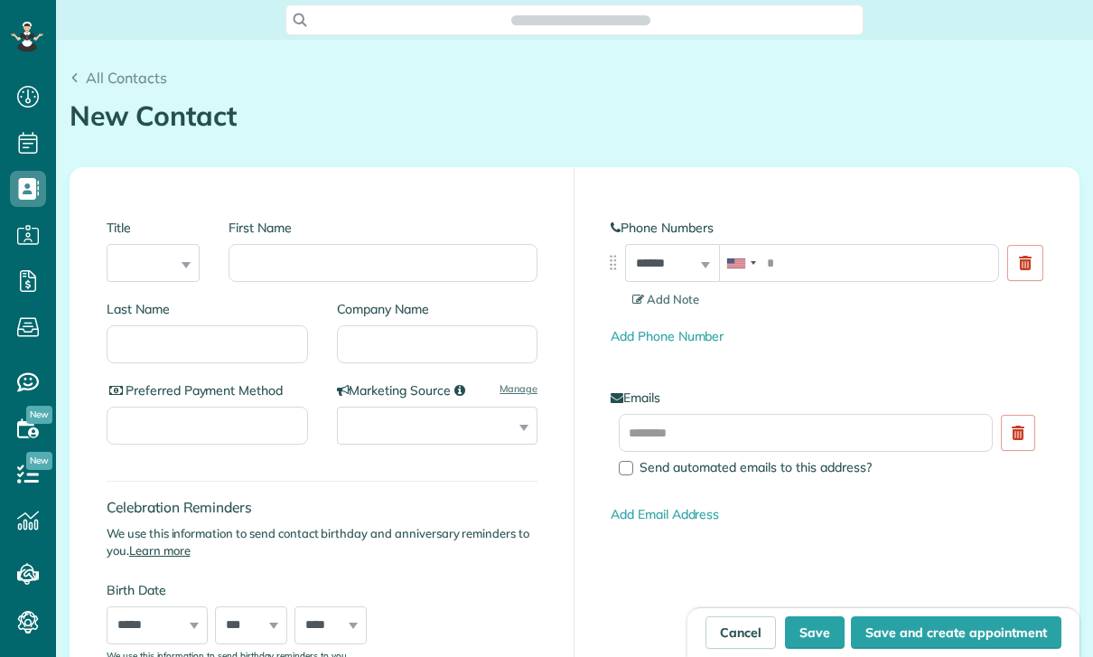
scroll to position [8, 8]
click at [325, 267] on input "First Name" at bounding box center [383, 263] width 309 height 38
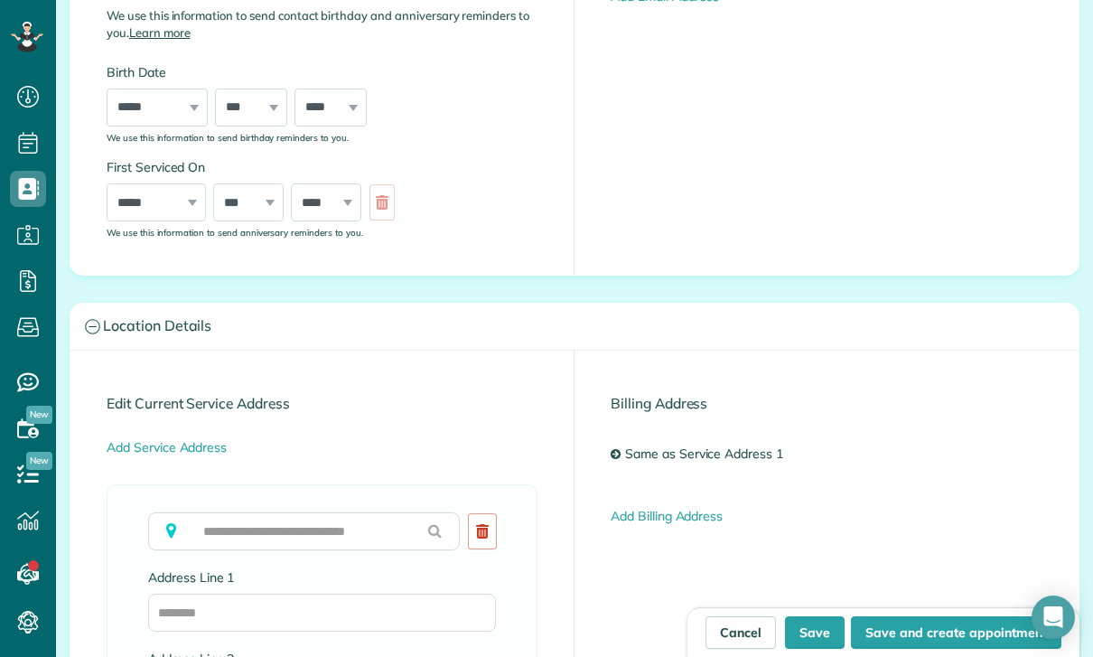
scroll to position [544, 0]
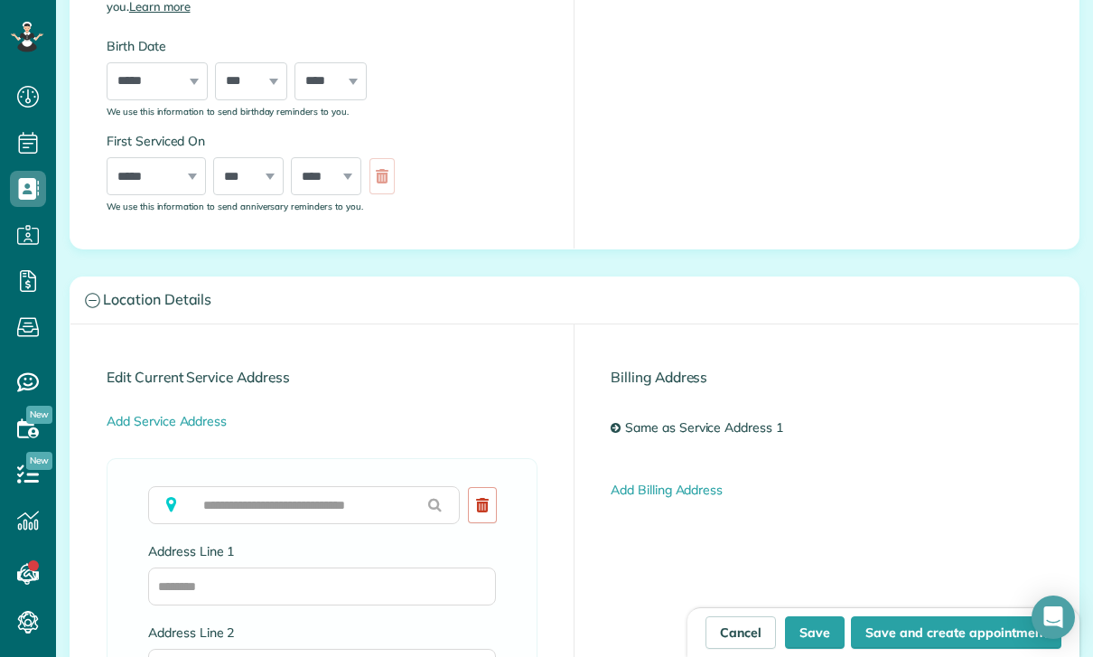
type input "****"
click at [268, 509] on input "text" at bounding box center [304, 505] width 312 height 38
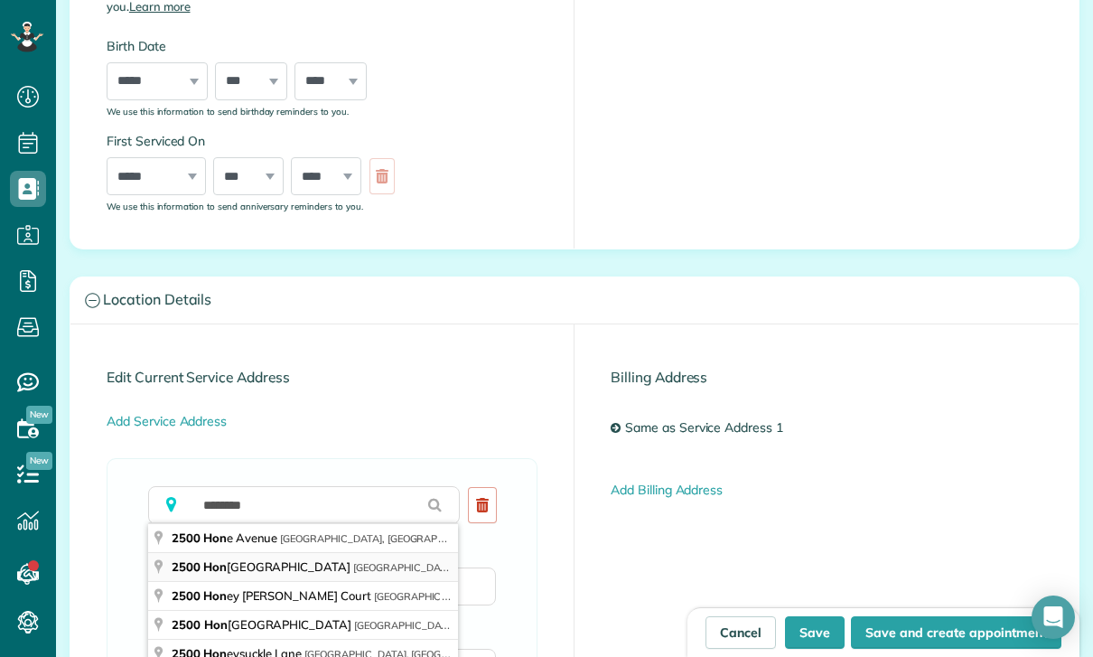
type input "**********"
type input "********"
type input "**"
type input "*****"
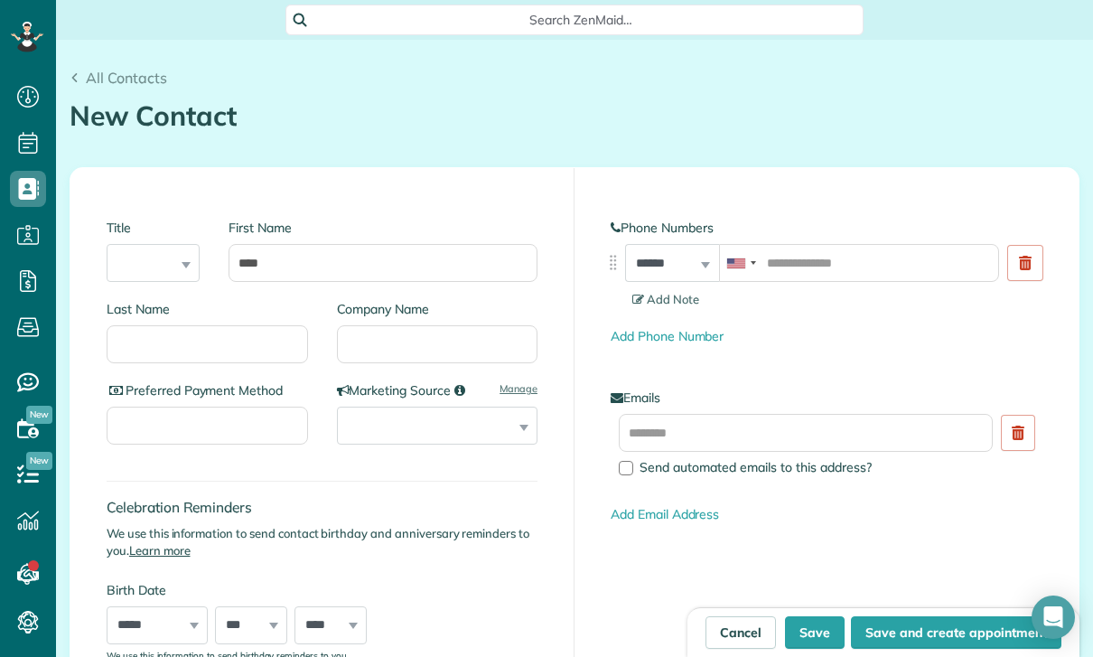
scroll to position [0, 0]
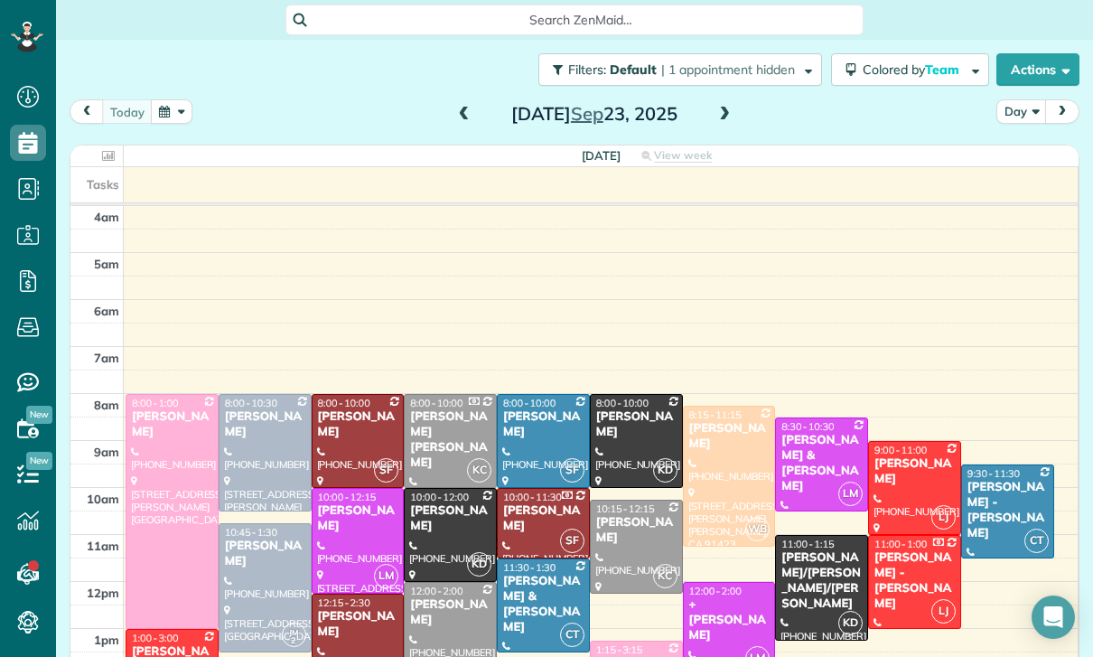
scroll to position [142, 0]
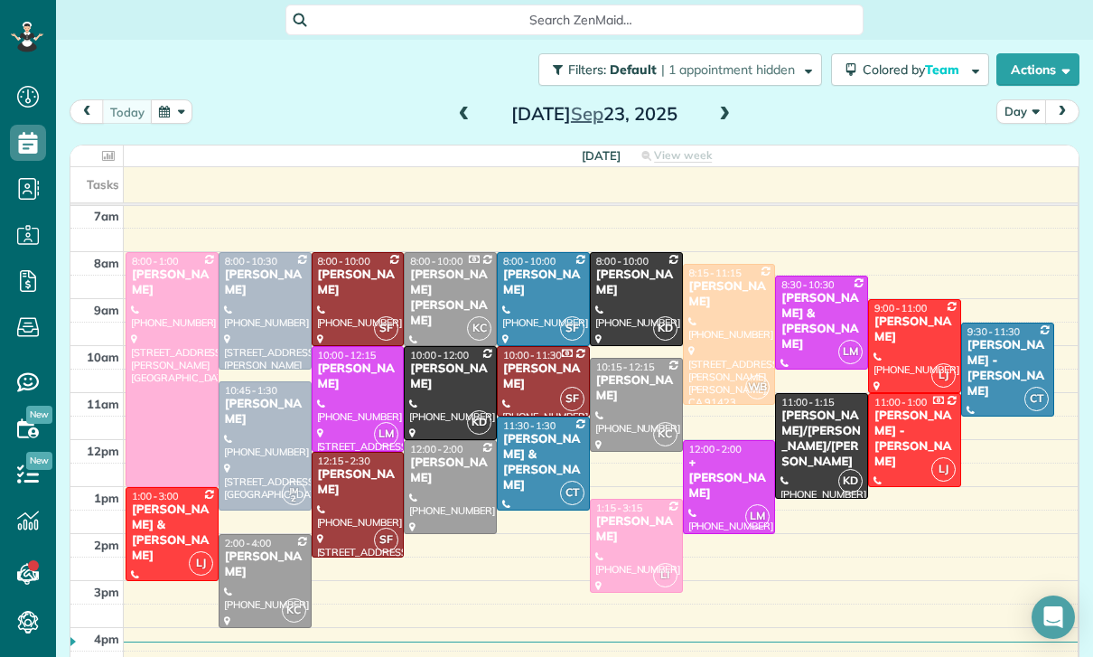
click at [164, 117] on button "button" at bounding box center [172, 111] width 42 height 24
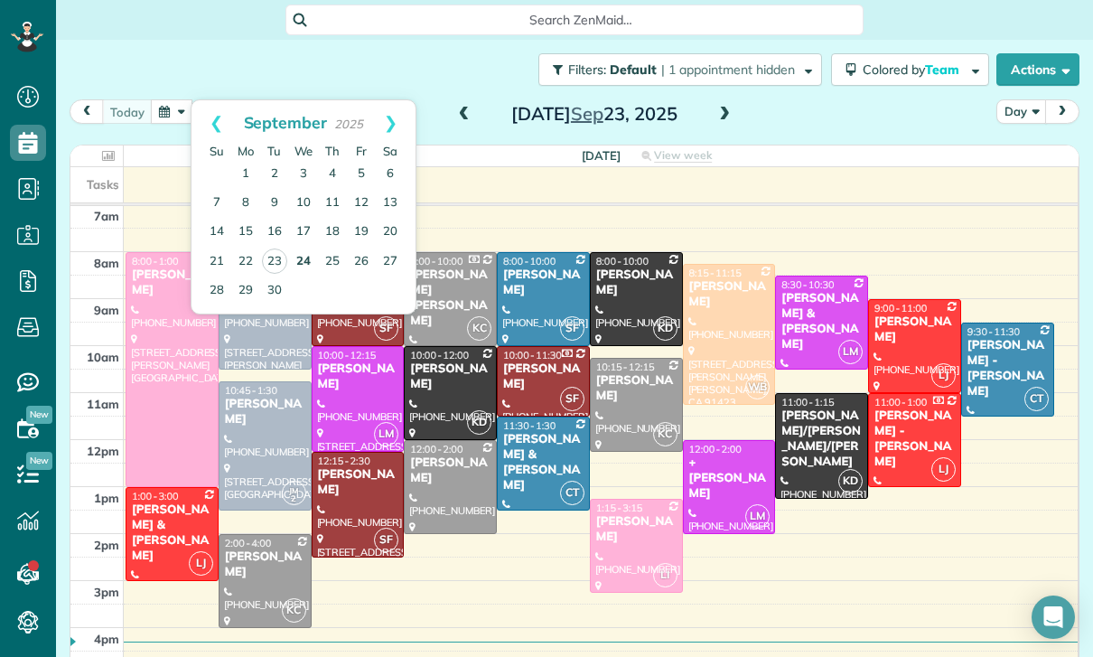
click at [309, 256] on link "24" at bounding box center [303, 261] width 29 height 29
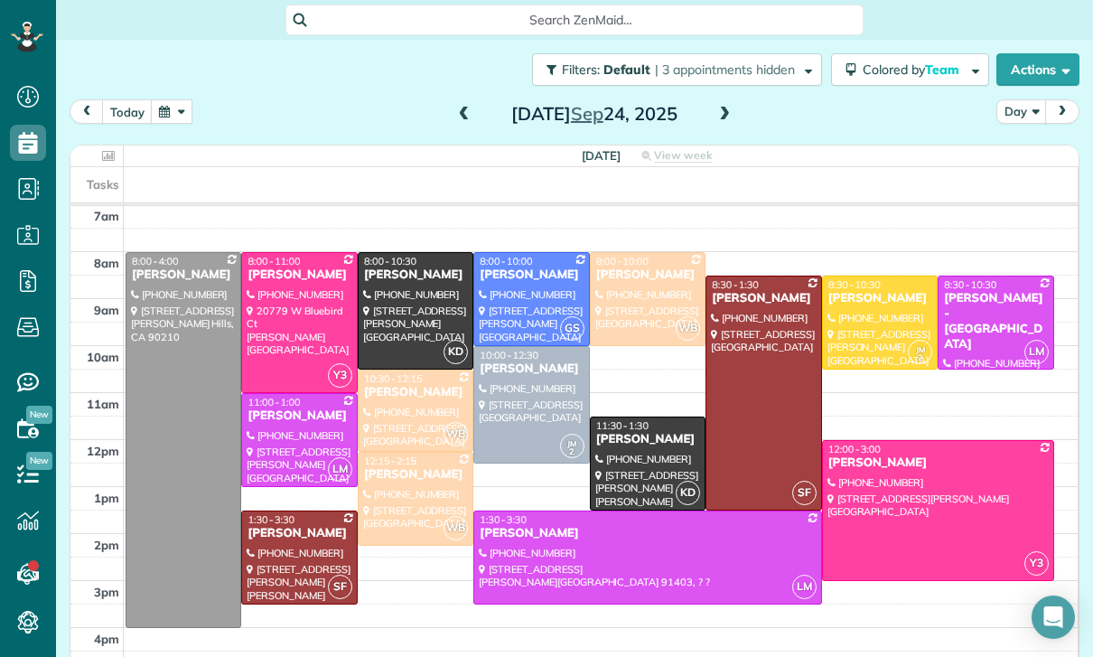
click at [407, 412] on div at bounding box center [416, 410] width 114 height 80
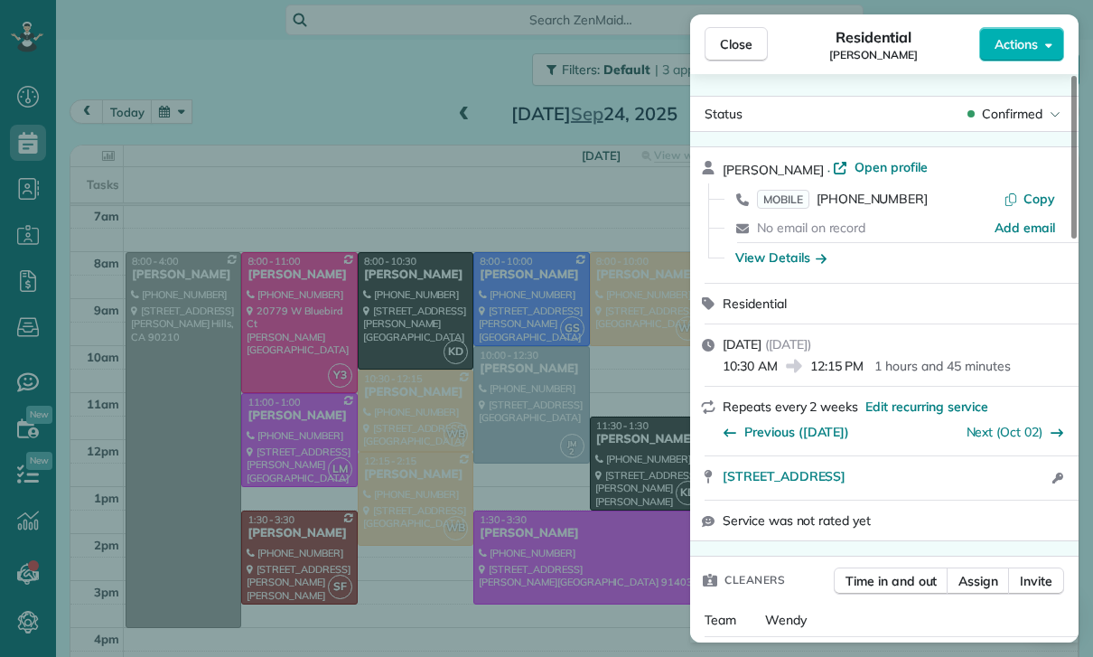
click at [834, 462] on div "[STREET_ADDRESS] Open access information" at bounding box center [884, 477] width 388 height 43
click at [828, 469] on span "[STREET_ADDRESS]" at bounding box center [784, 476] width 123 height 18
click at [745, 50] on span "Close" at bounding box center [736, 44] width 33 height 18
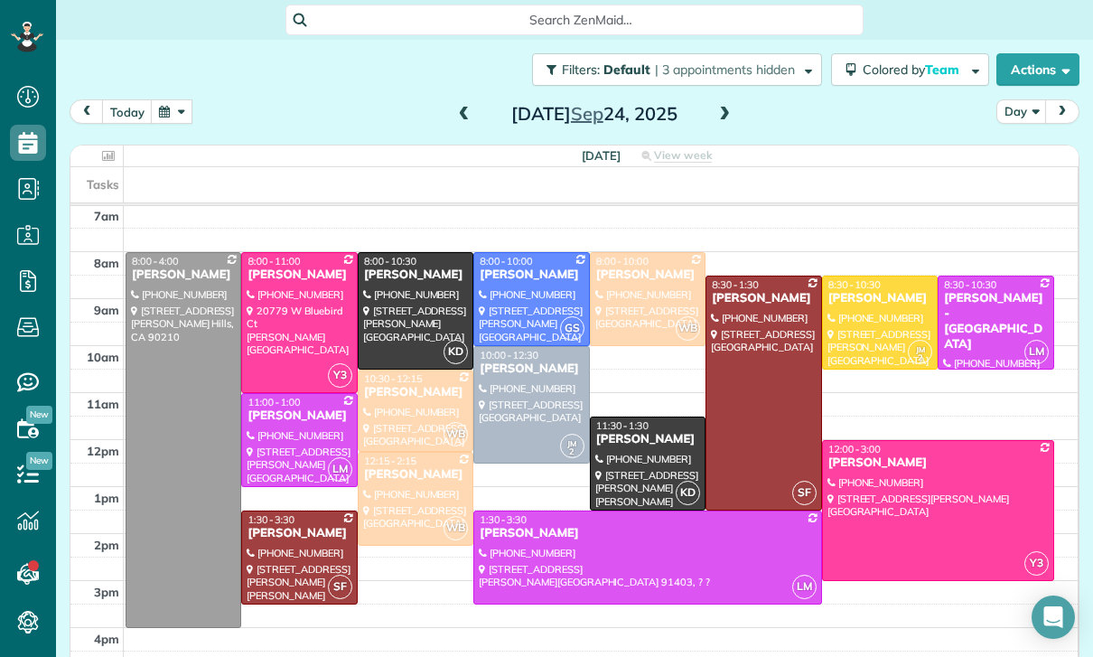
click at [160, 114] on button "button" at bounding box center [172, 111] width 42 height 24
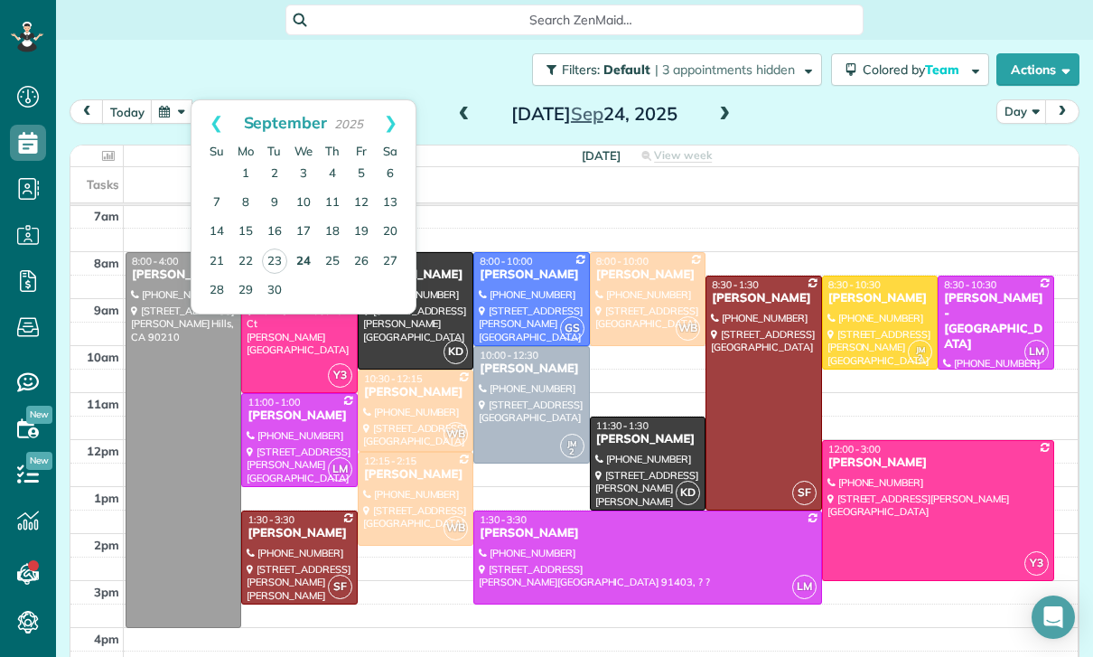
click at [298, 259] on link "24" at bounding box center [303, 261] width 29 height 29
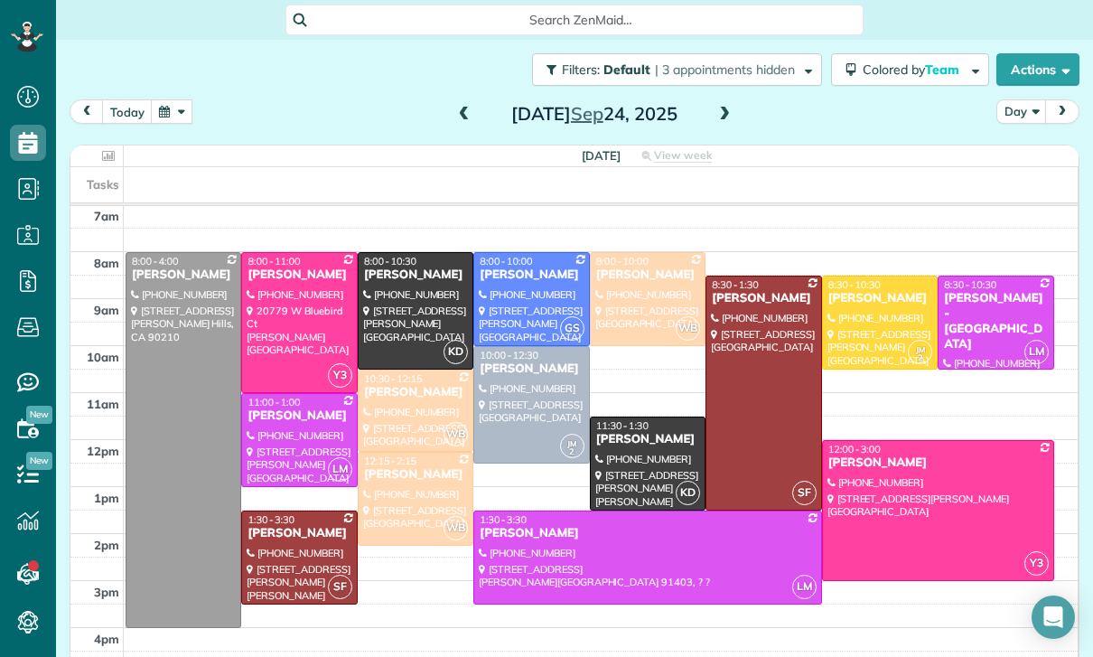
click at [650, 447] on div "[PERSON_NAME]" at bounding box center [647, 439] width 105 height 15
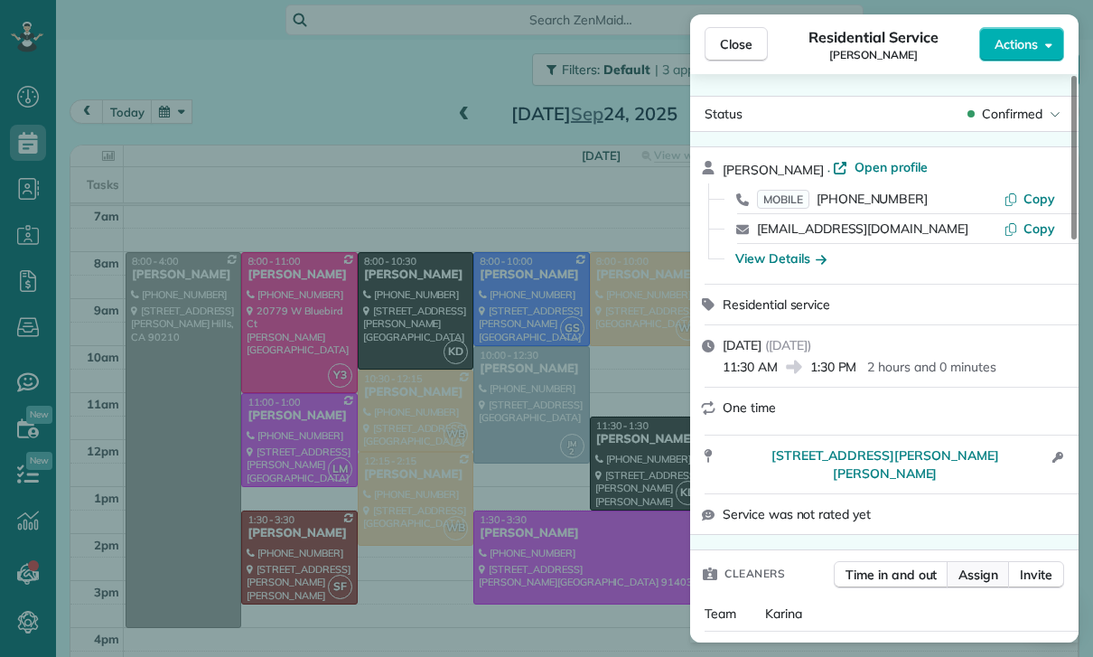
click at [982, 576] on span "Assign" at bounding box center [978, 574] width 40 height 18
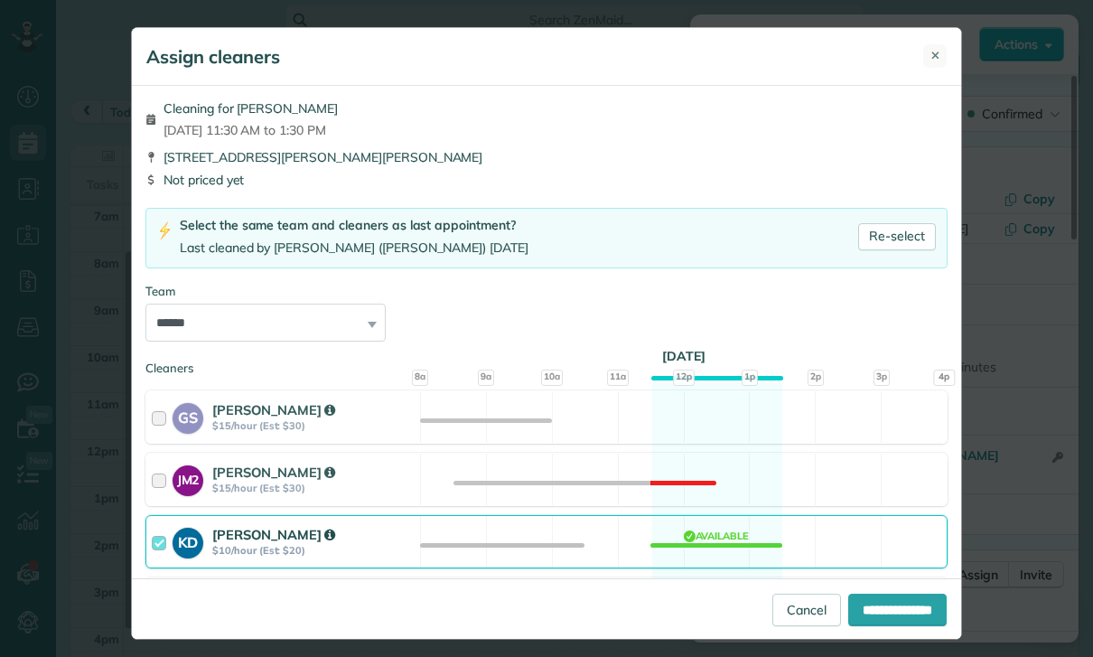
click at [931, 60] on span "✕" at bounding box center [935, 55] width 10 height 17
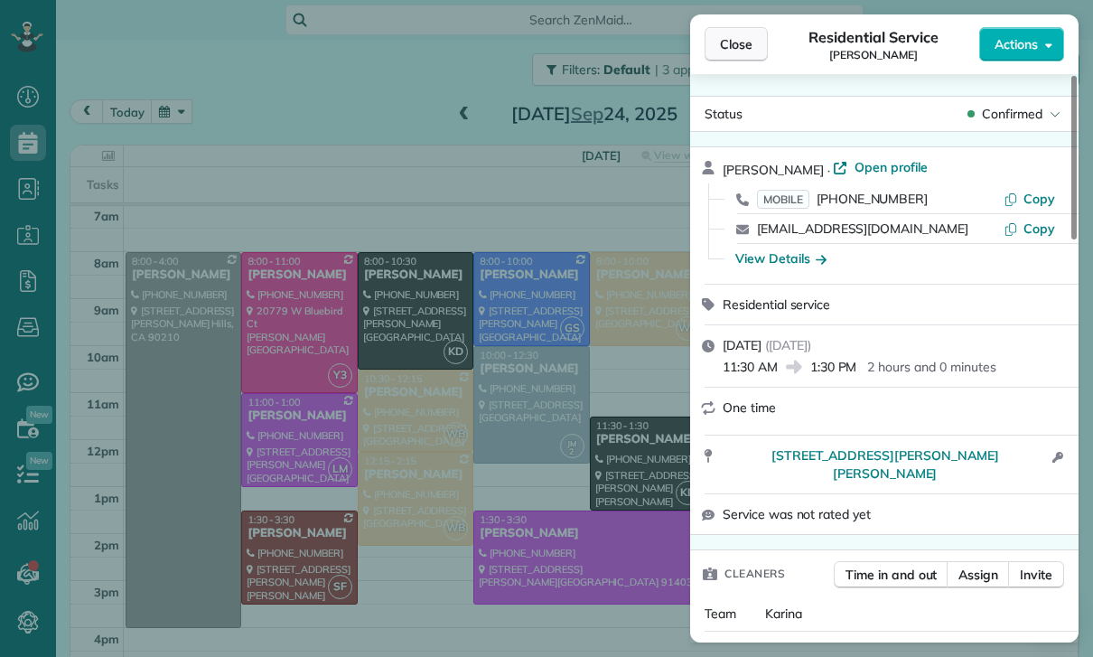
click at [730, 55] on button "Close" at bounding box center [736, 44] width 63 height 34
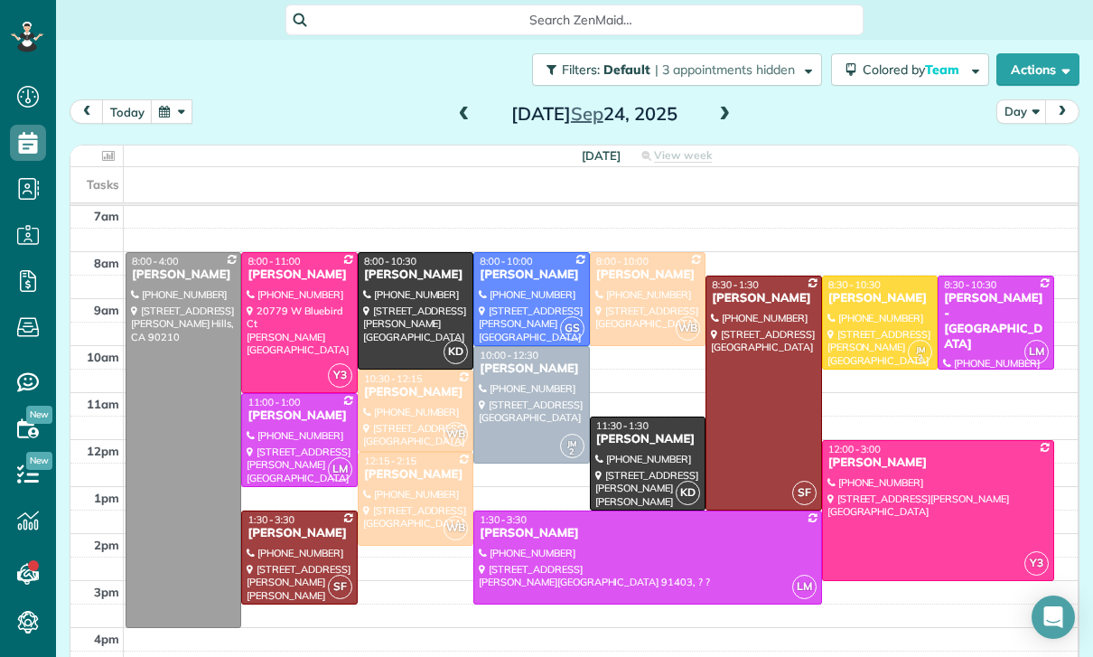
click at [397, 303] on div at bounding box center [416, 311] width 114 height 116
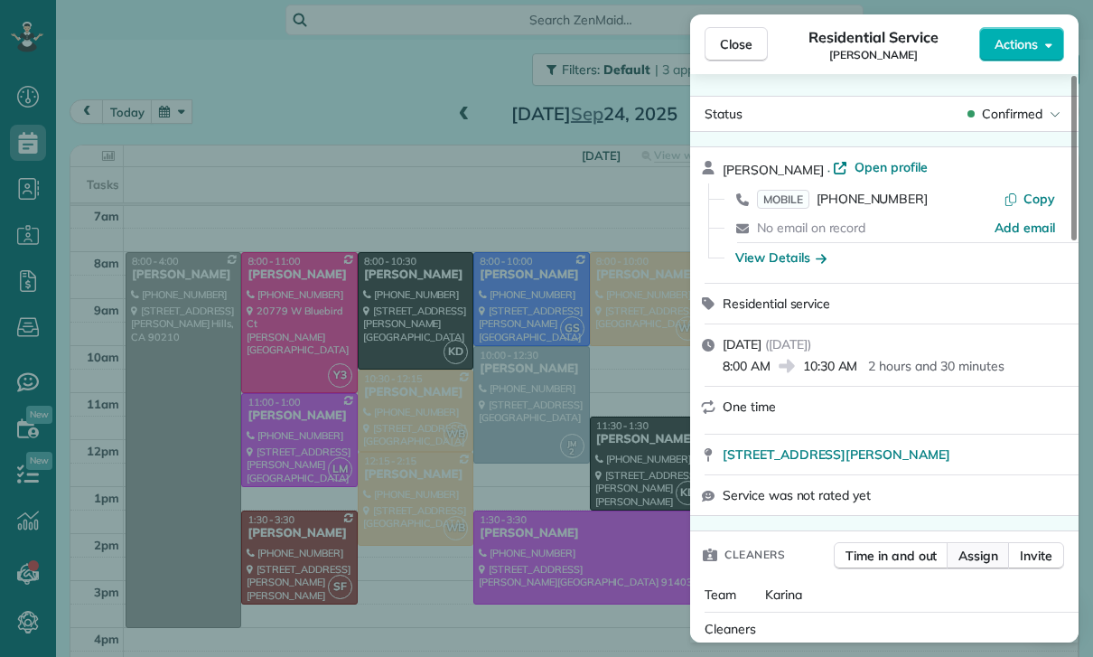
click at [978, 559] on span "Assign" at bounding box center [978, 555] width 40 height 18
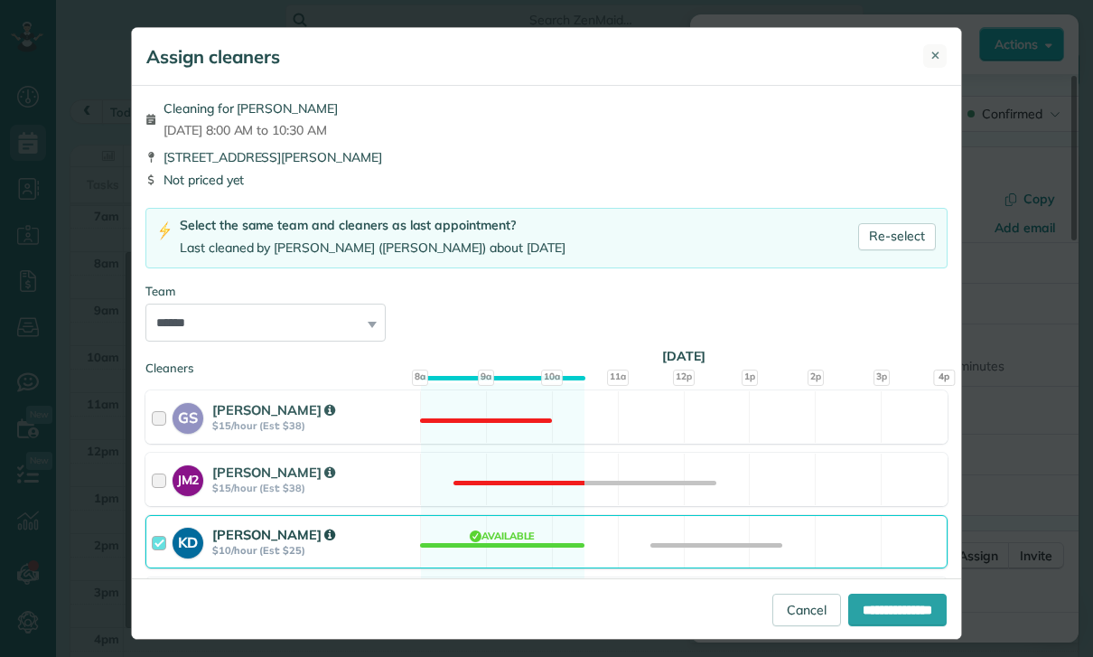
click at [945, 64] on button "✕" at bounding box center [934, 55] width 23 height 23
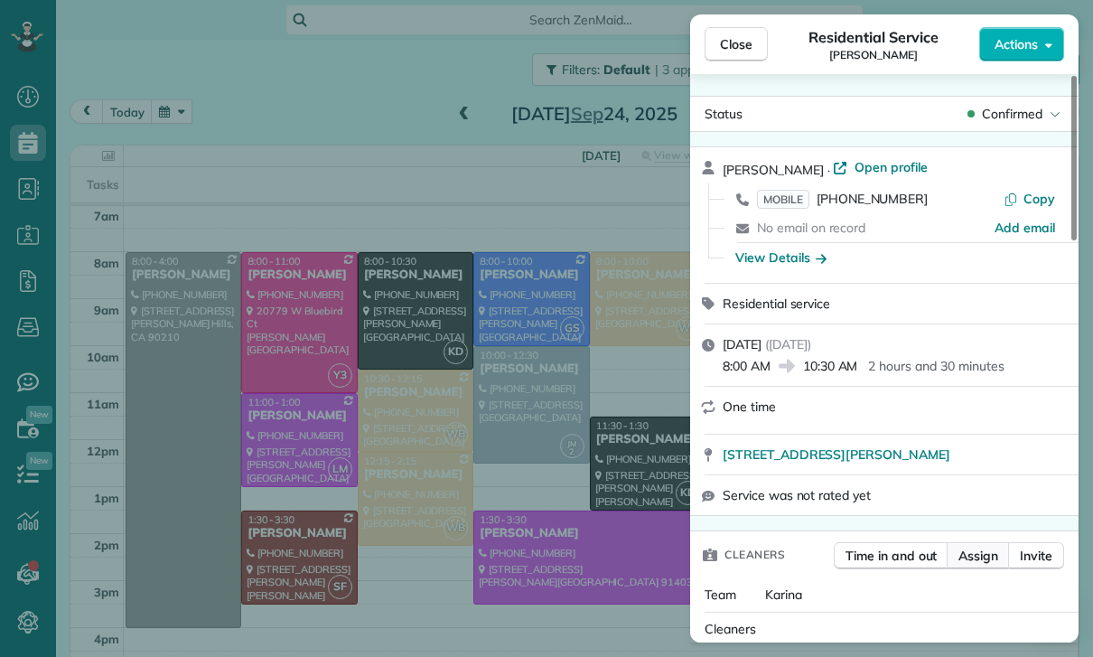
click at [969, 552] on span "Assign" at bounding box center [978, 555] width 40 height 18
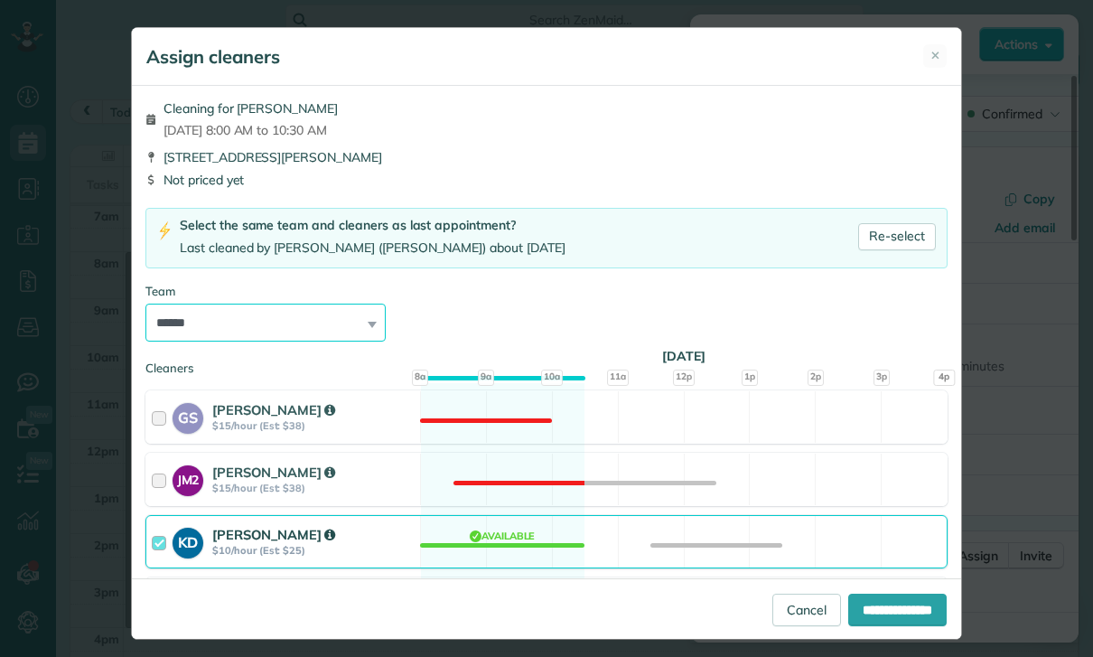
click at [359, 328] on select "**********" at bounding box center [265, 322] width 240 height 38
select select "*****"
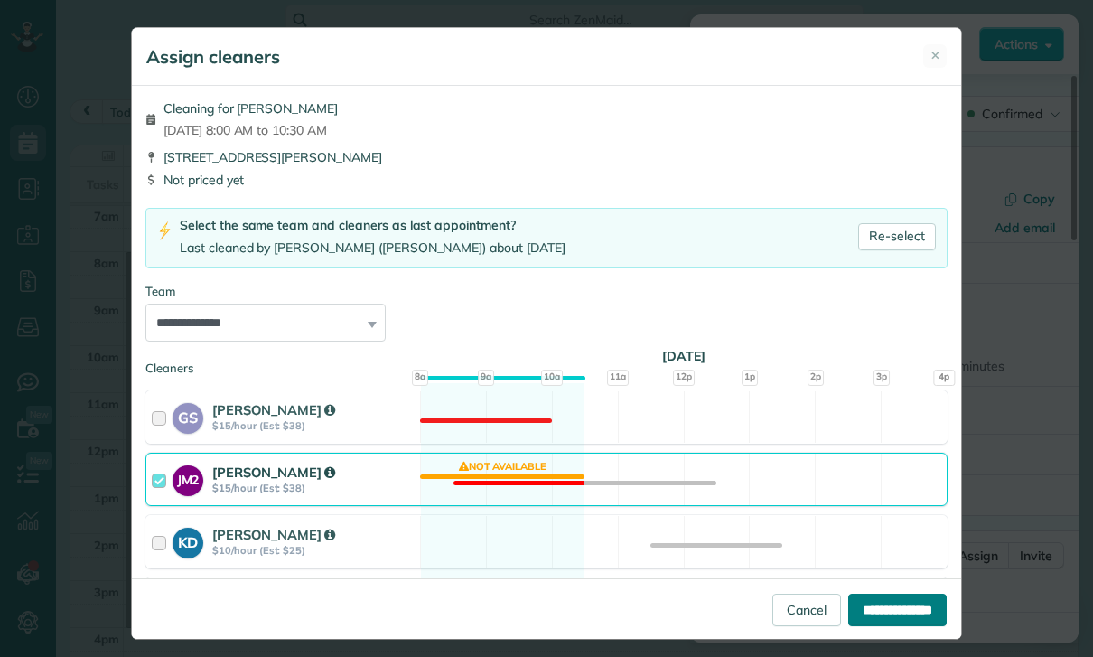
click at [882, 626] on input "**********" at bounding box center [897, 609] width 98 height 33
type input "**********"
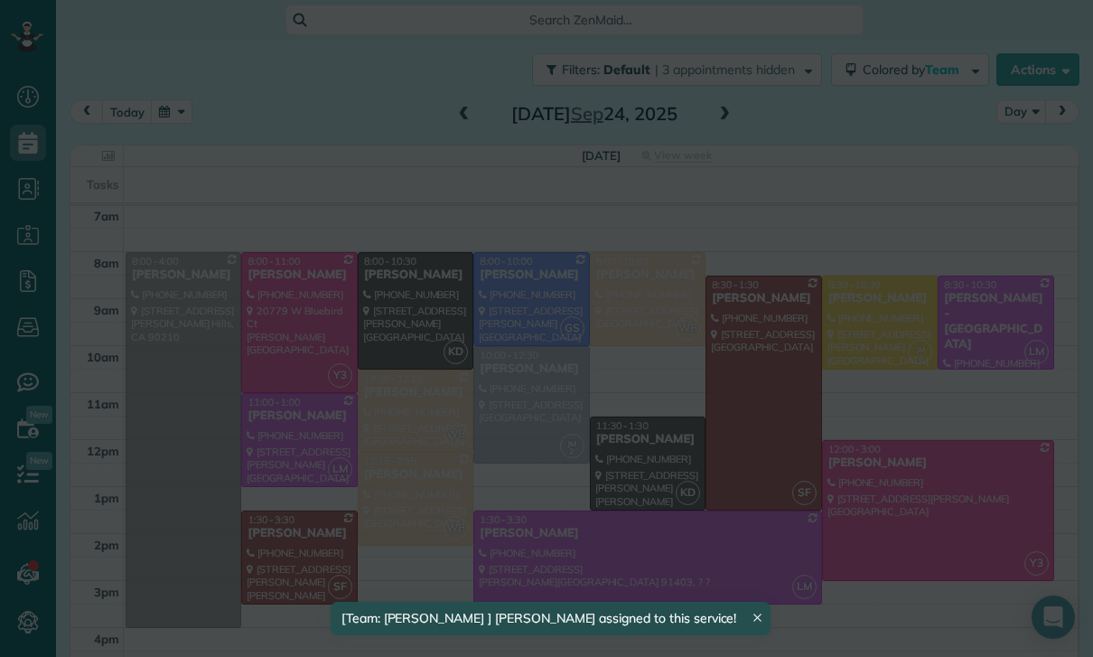
scroll to position [142, 0]
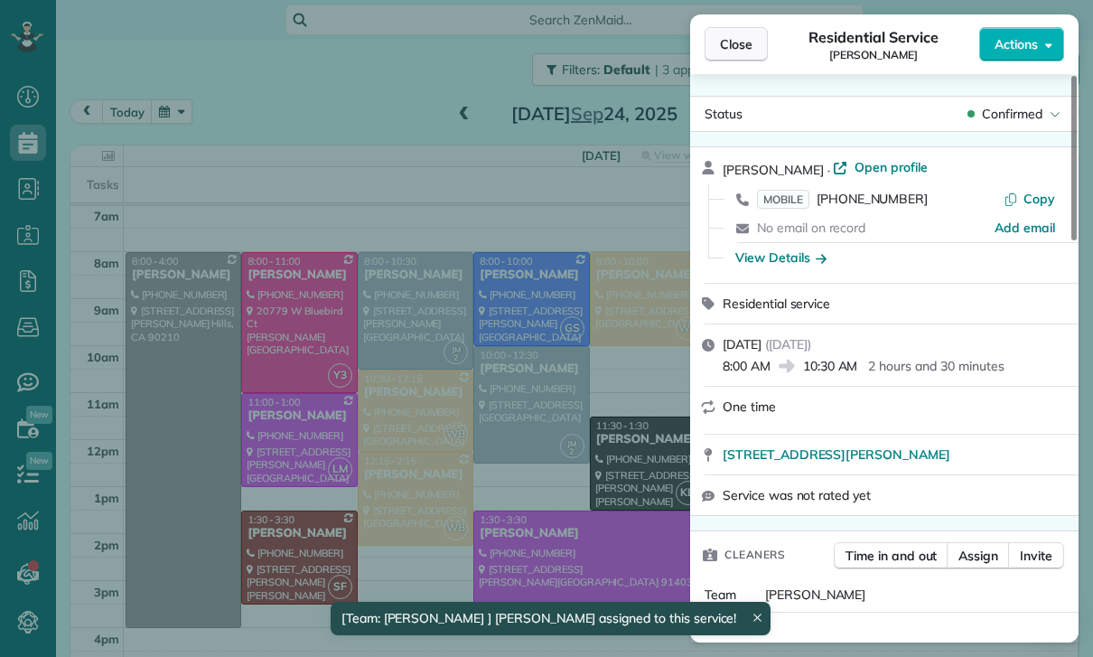
click at [740, 48] on span "Close" at bounding box center [736, 44] width 33 height 18
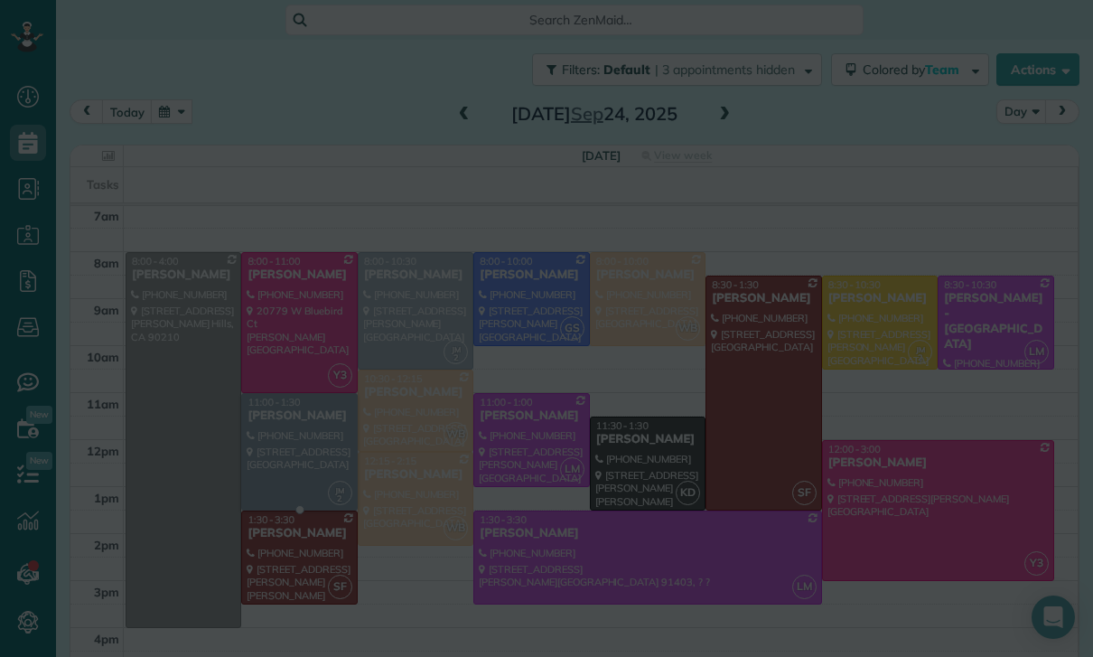
scroll to position [142, 0]
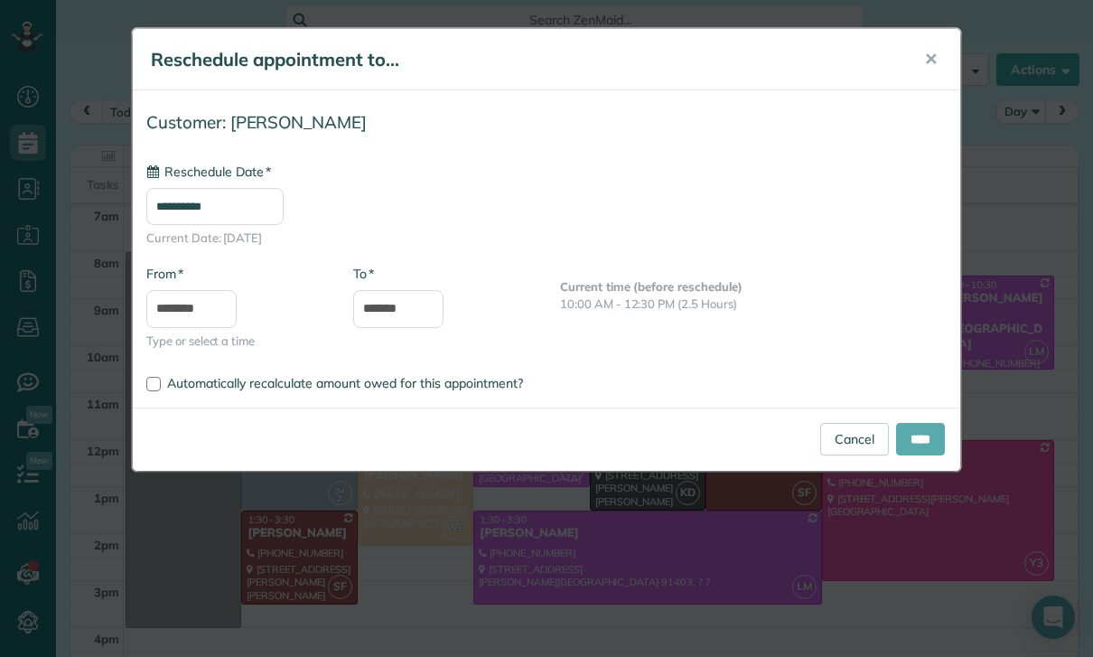
type input "**********"
click at [909, 438] on input "****" at bounding box center [920, 439] width 49 height 33
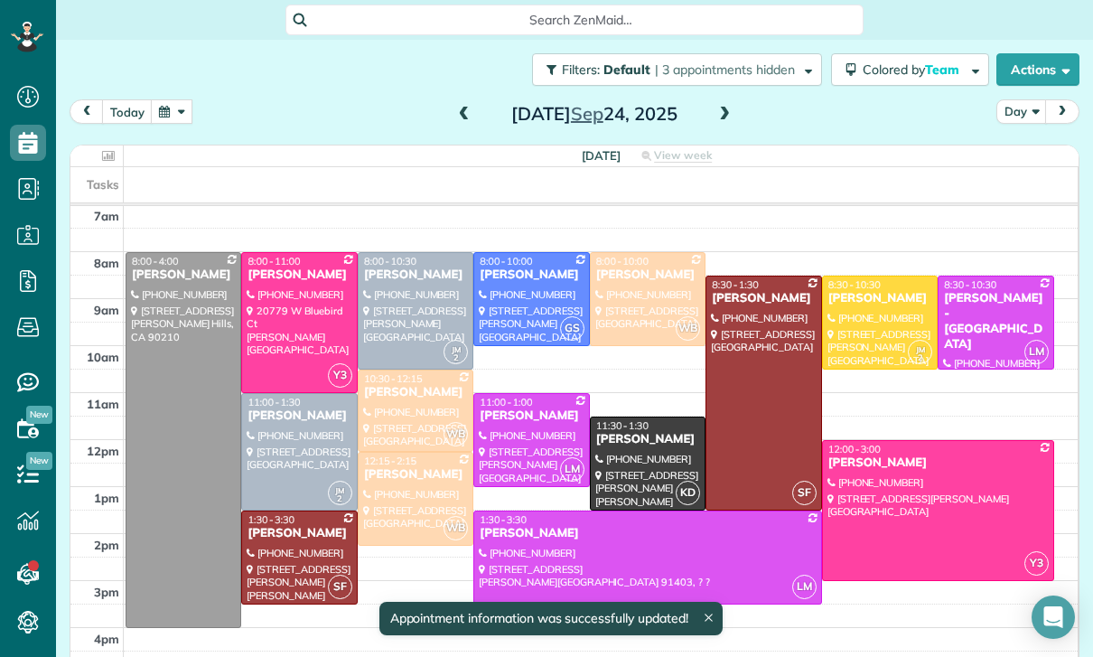
click at [291, 441] on div at bounding box center [299, 452] width 114 height 116
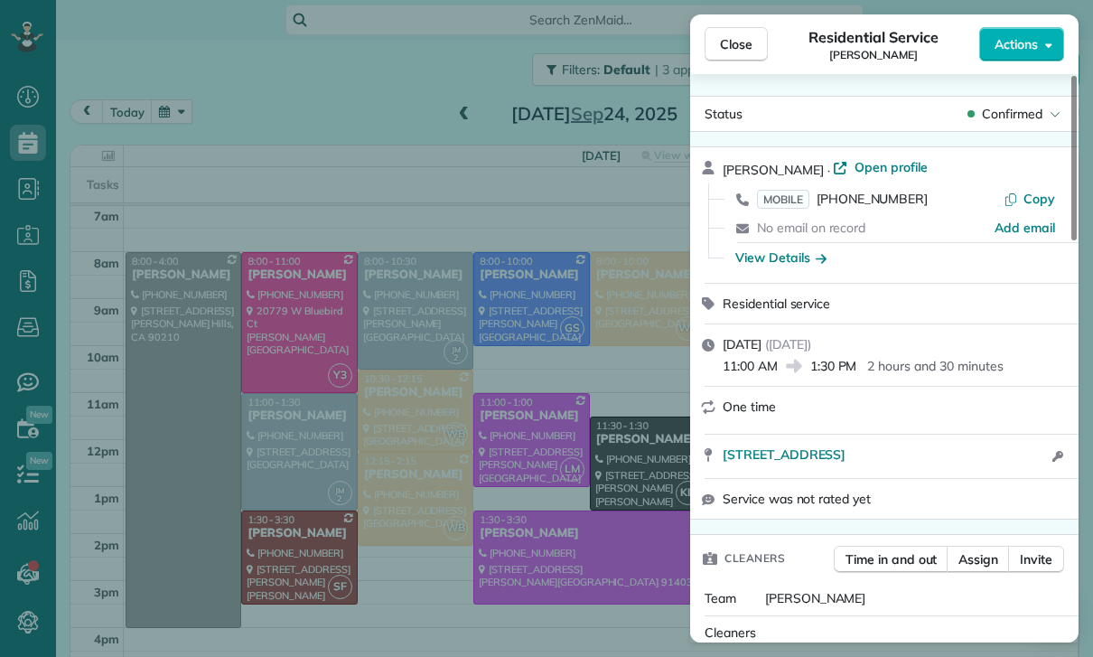
click at [268, 323] on div "Close Residential Service [PERSON_NAME] Actions Status Confirmed [PERSON_NAME] …" at bounding box center [546, 328] width 1093 height 657
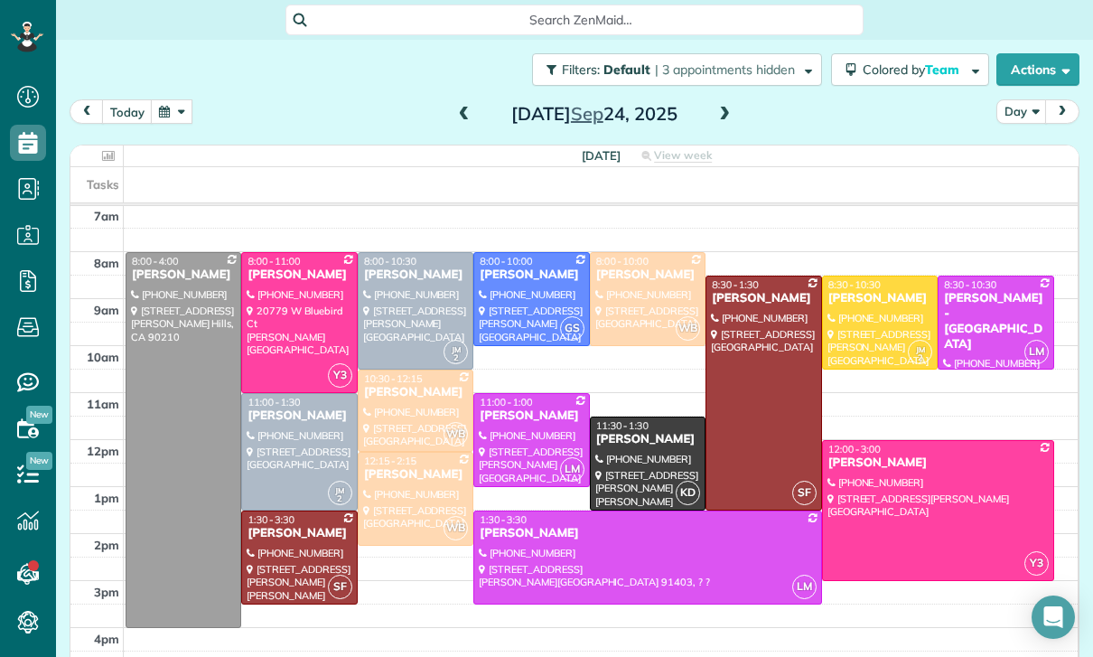
click at [180, 116] on button "button" at bounding box center [172, 111] width 42 height 24
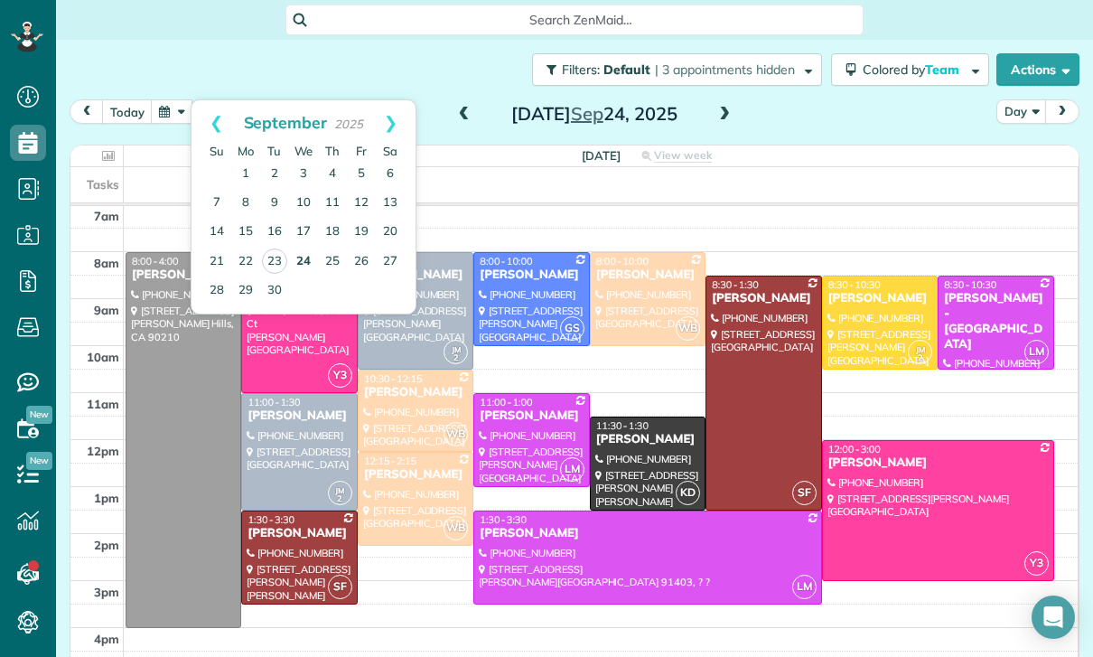
click at [308, 266] on link "24" at bounding box center [303, 261] width 29 height 29
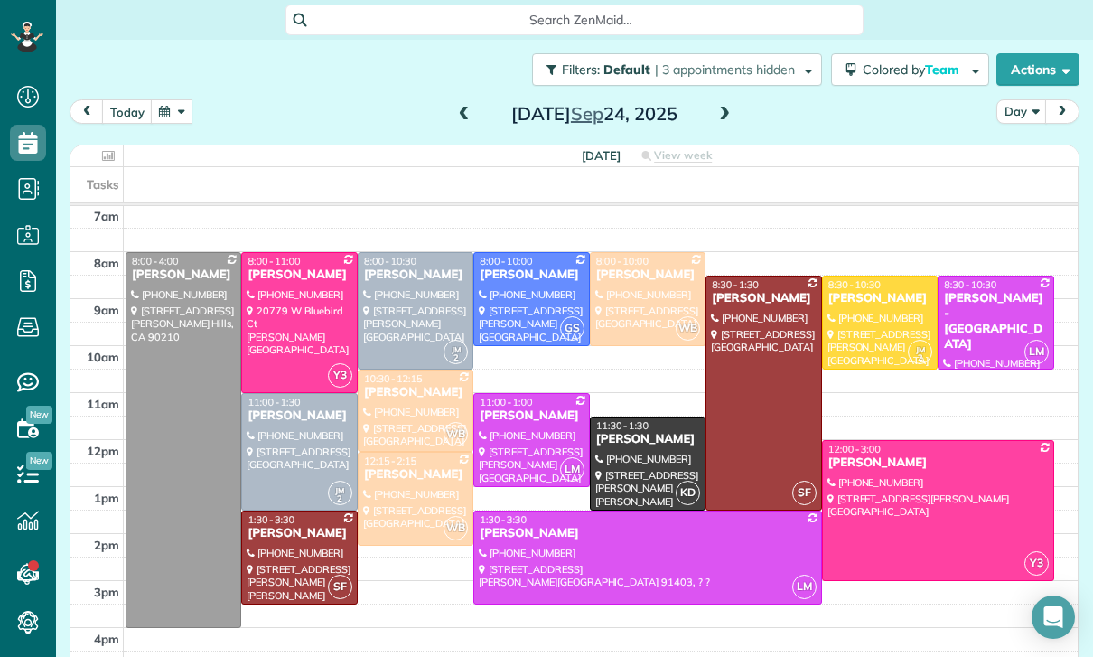
click at [733, 110] on span at bounding box center [724, 115] width 20 height 16
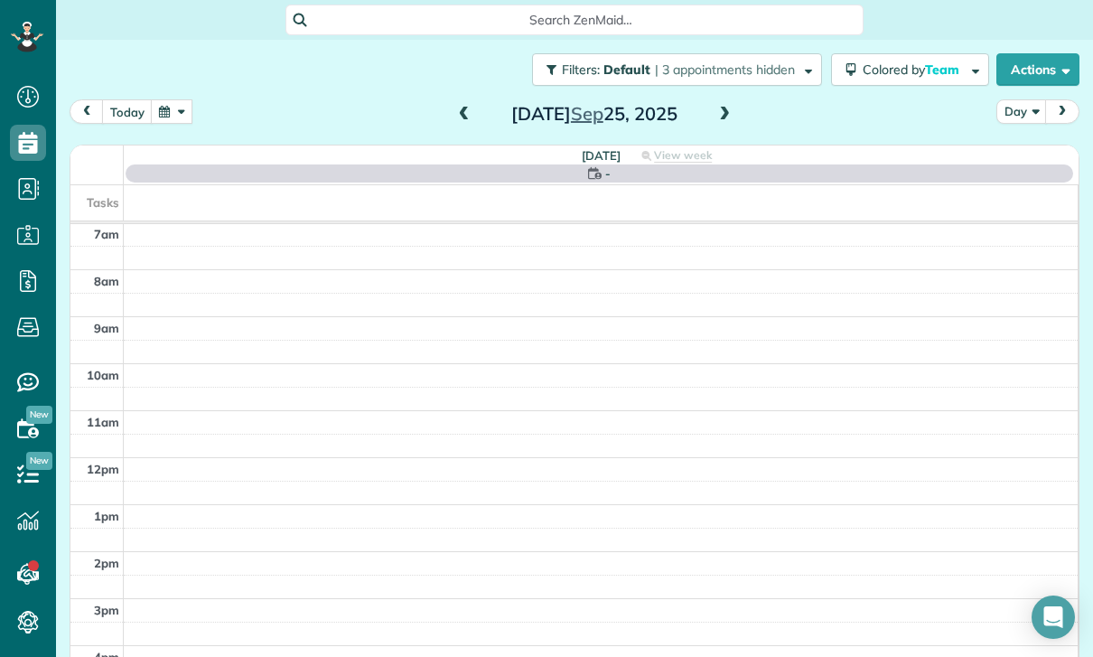
scroll to position [142, 0]
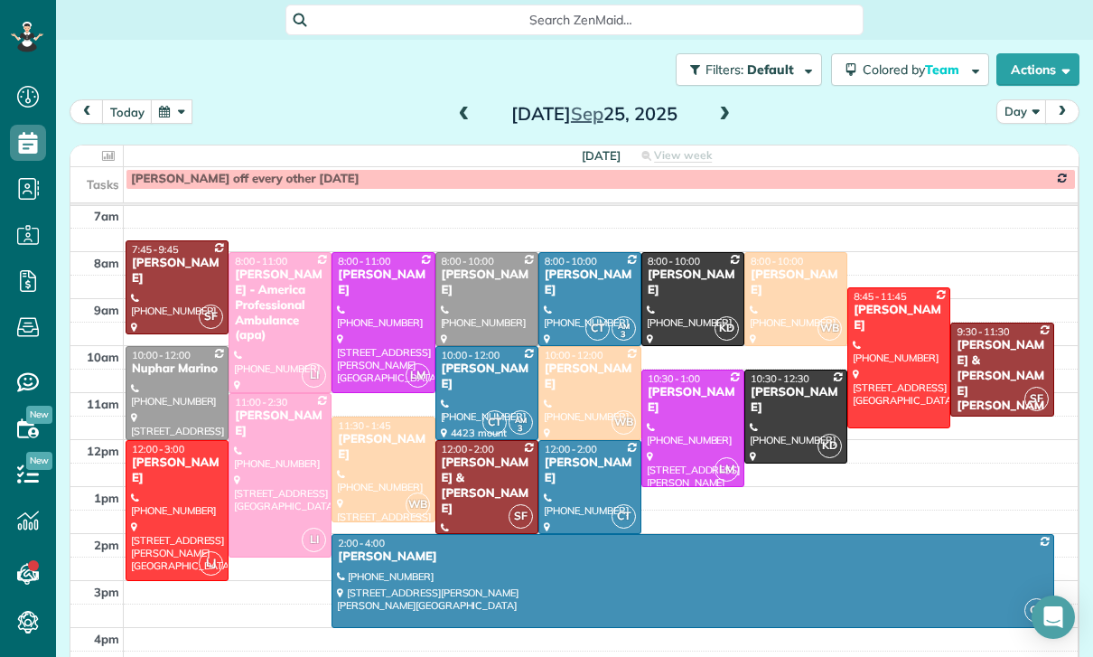
click at [155, 483] on div at bounding box center [176, 510] width 101 height 139
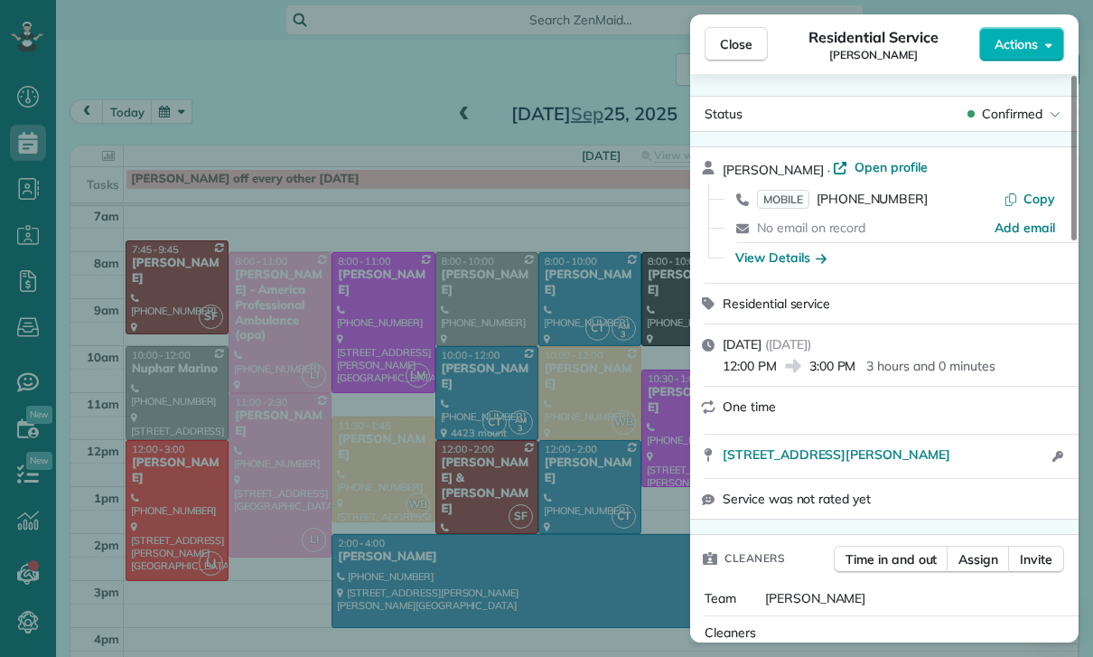
click at [546, 511] on div "Close Residential Service [PERSON_NAME] Actions Status Confirmed [PERSON_NAME] …" at bounding box center [546, 328] width 1093 height 657
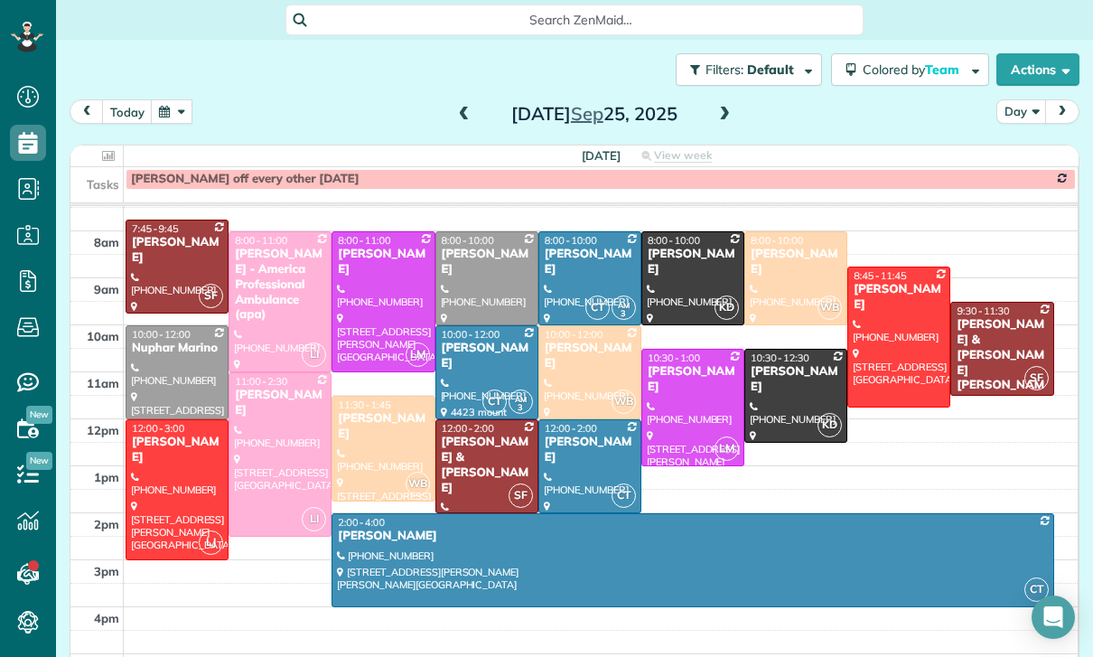
scroll to position [162, 0]
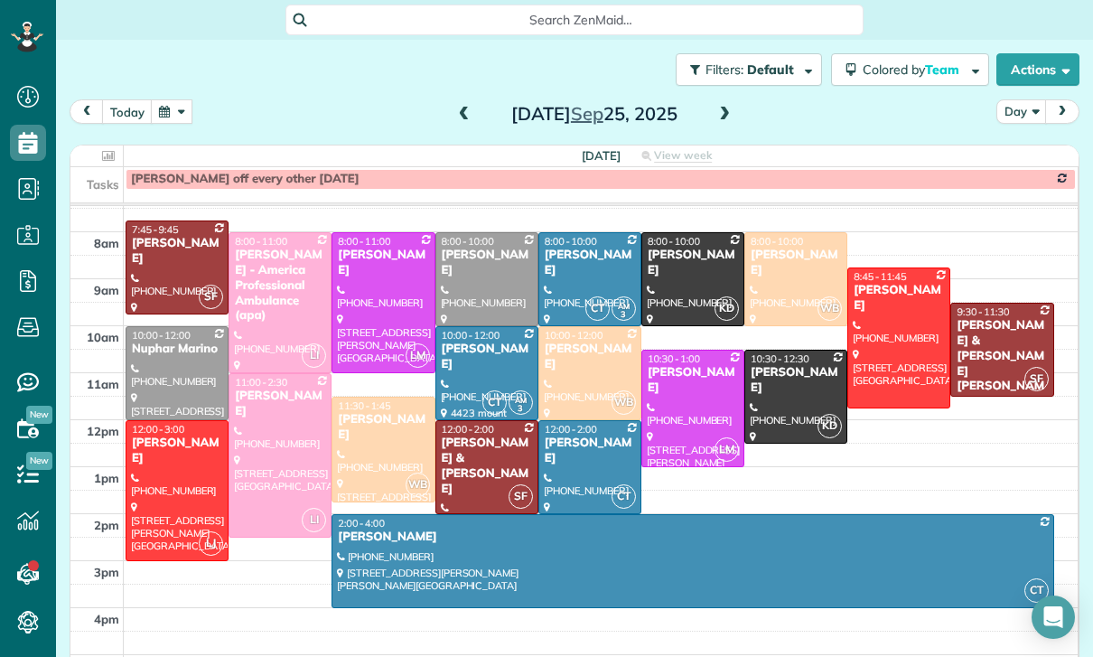
click at [174, 110] on button "button" at bounding box center [172, 111] width 42 height 24
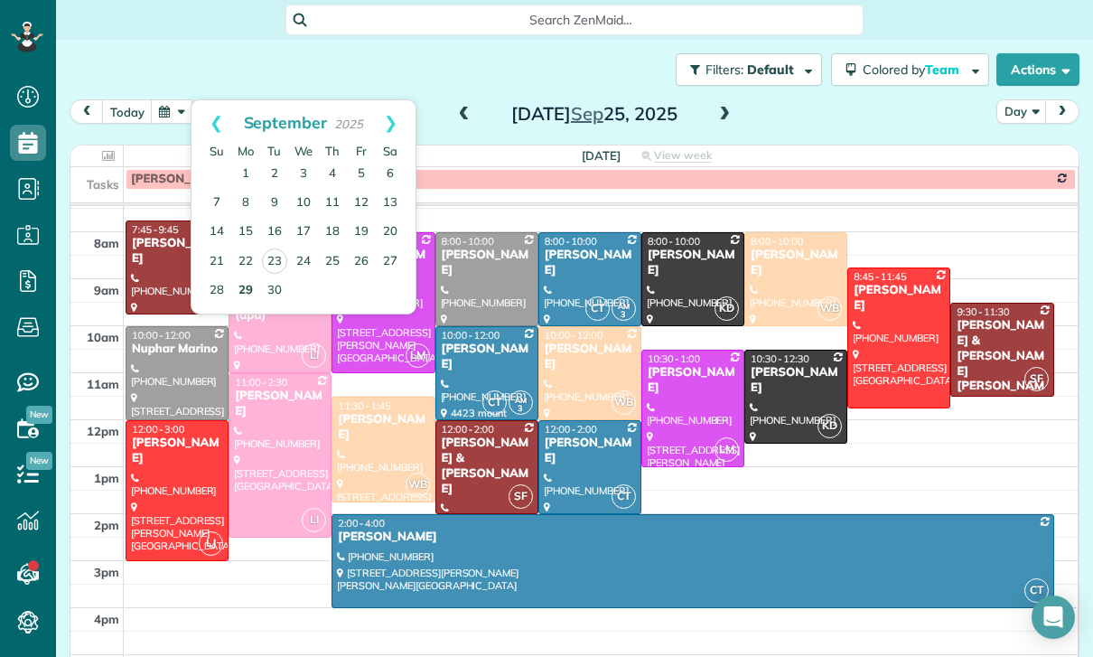
click at [241, 295] on link "29" at bounding box center [245, 290] width 29 height 29
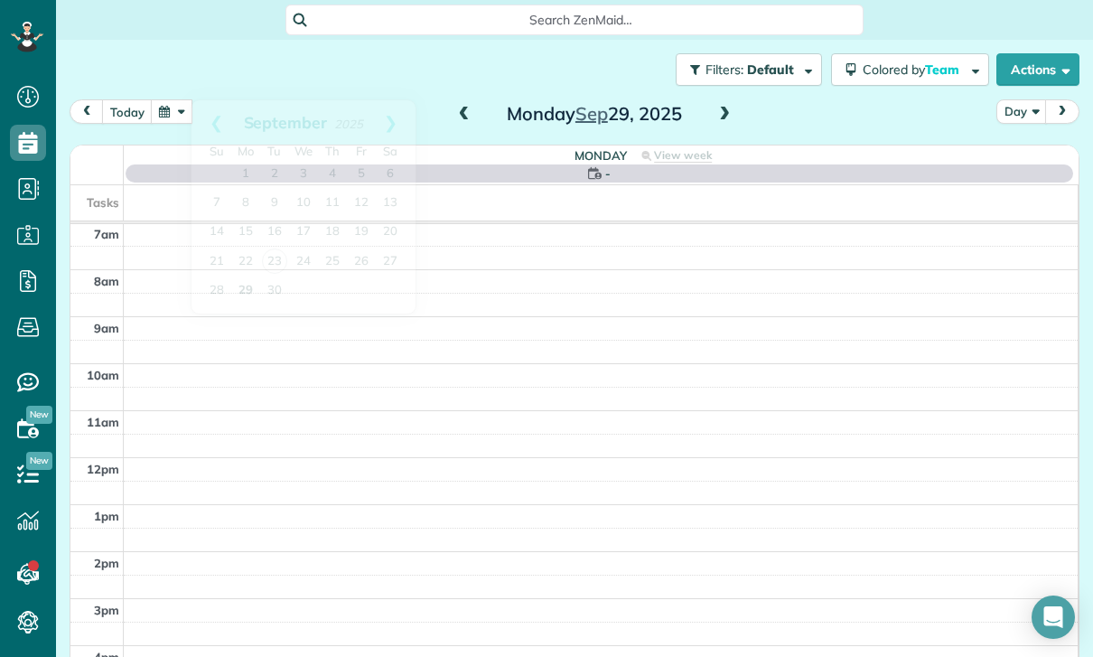
scroll to position [142, 0]
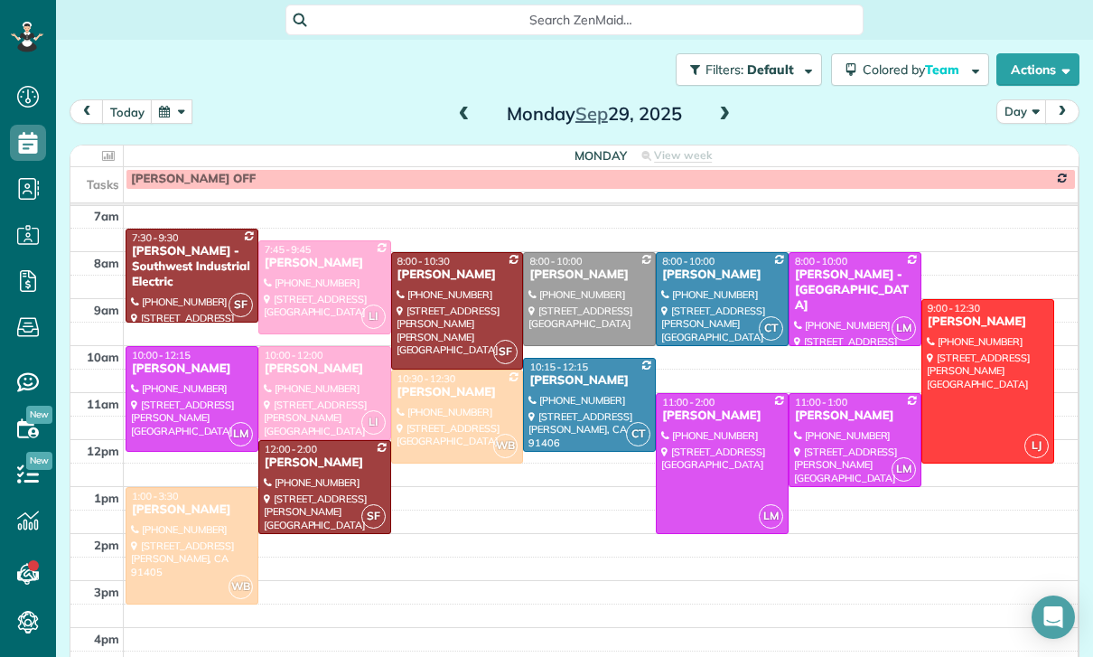
click at [181, 110] on button "button" at bounding box center [172, 111] width 42 height 24
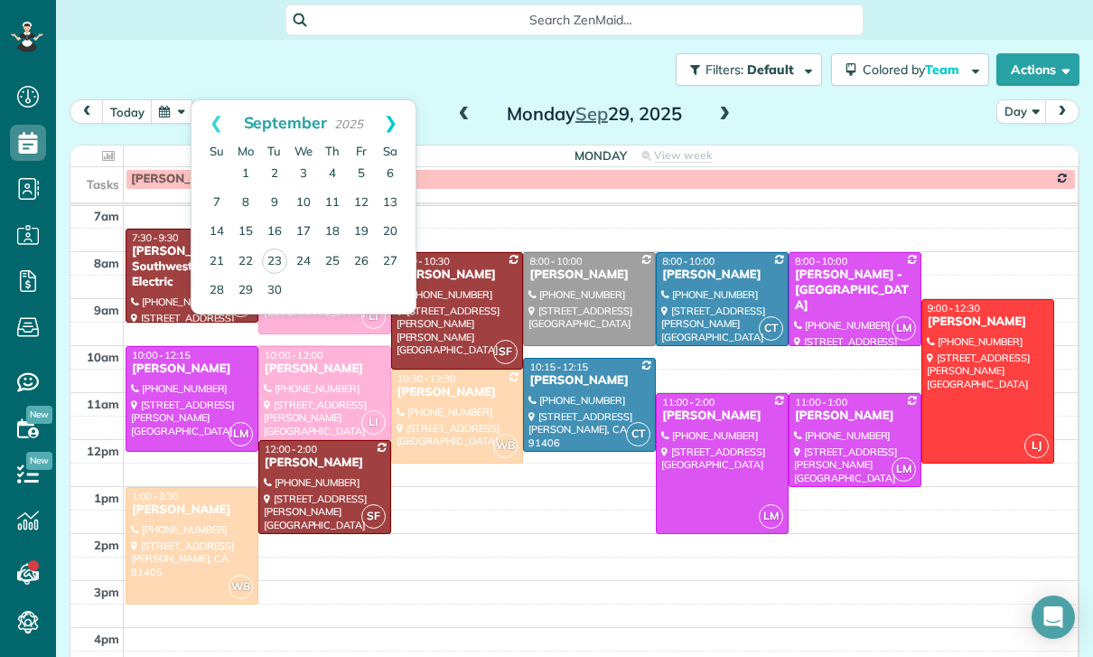
click at [400, 119] on link "Next" at bounding box center [391, 122] width 50 height 45
click at [331, 169] on link "2" at bounding box center [332, 174] width 29 height 29
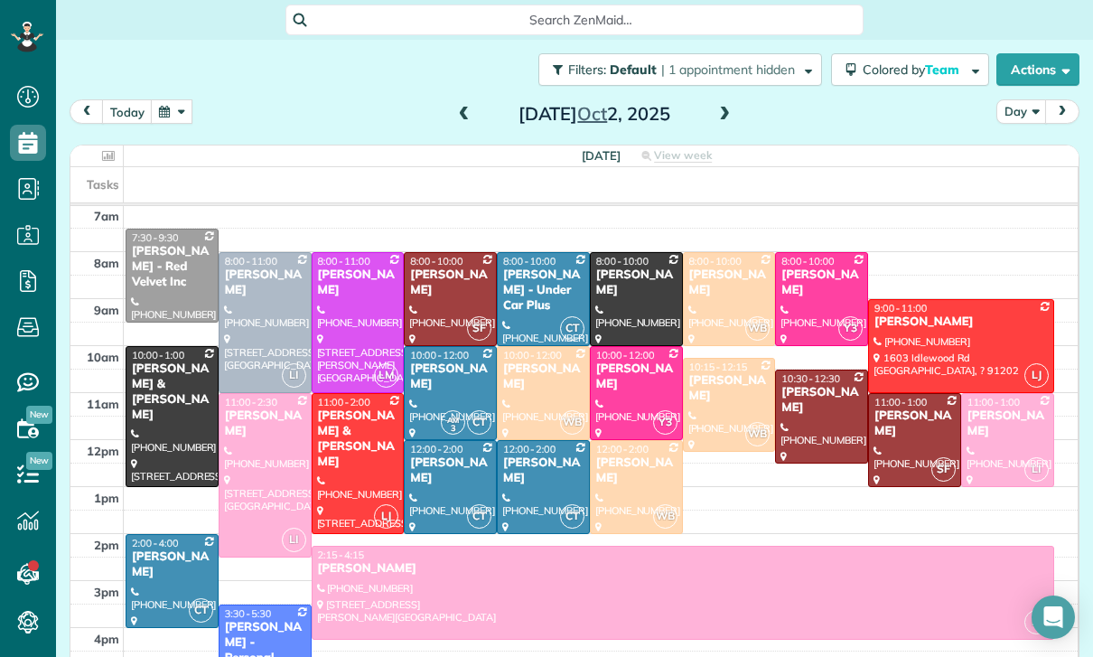
click at [634, 393] on div at bounding box center [636, 393] width 91 height 92
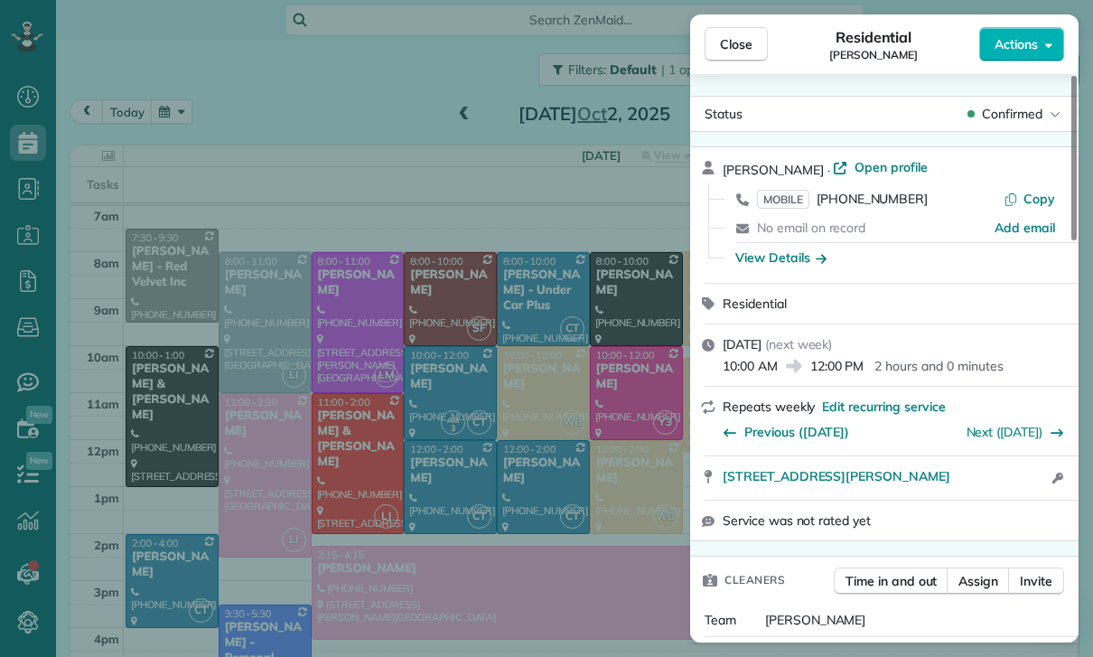
click at [555, 474] on div "Close Residential [PERSON_NAME] Actions Status Confirmed [PERSON_NAME] · Open p…" at bounding box center [546, 328] width 1093 height 657
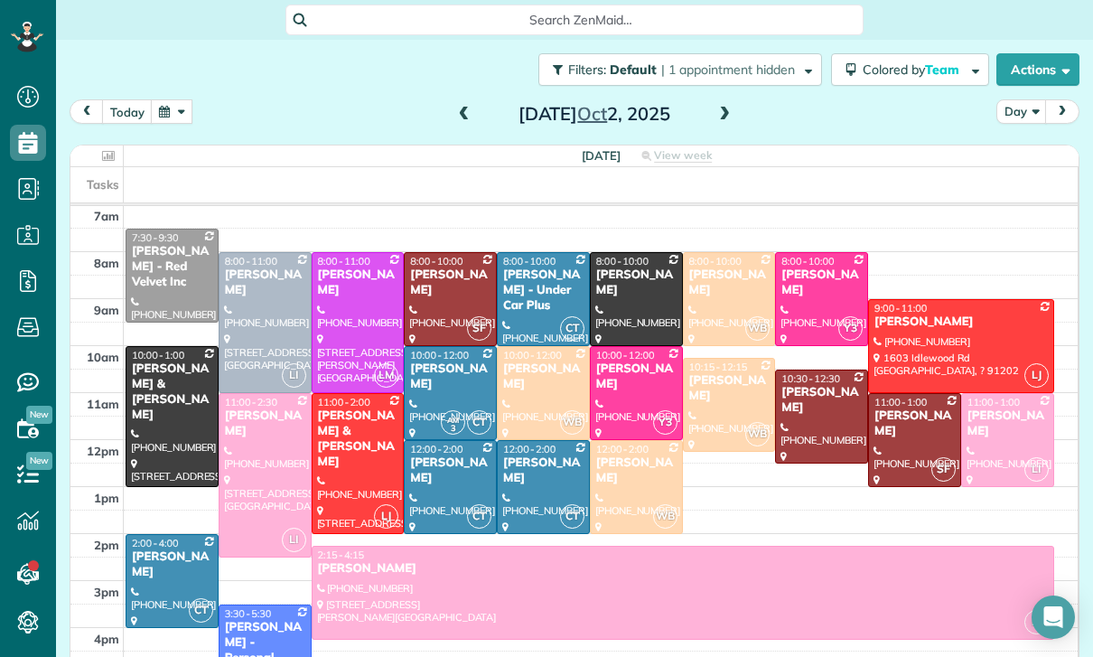
click at [624, 377] on div "[PERSON_NAME]" at bounding box center [636, 376] width 82 height 31
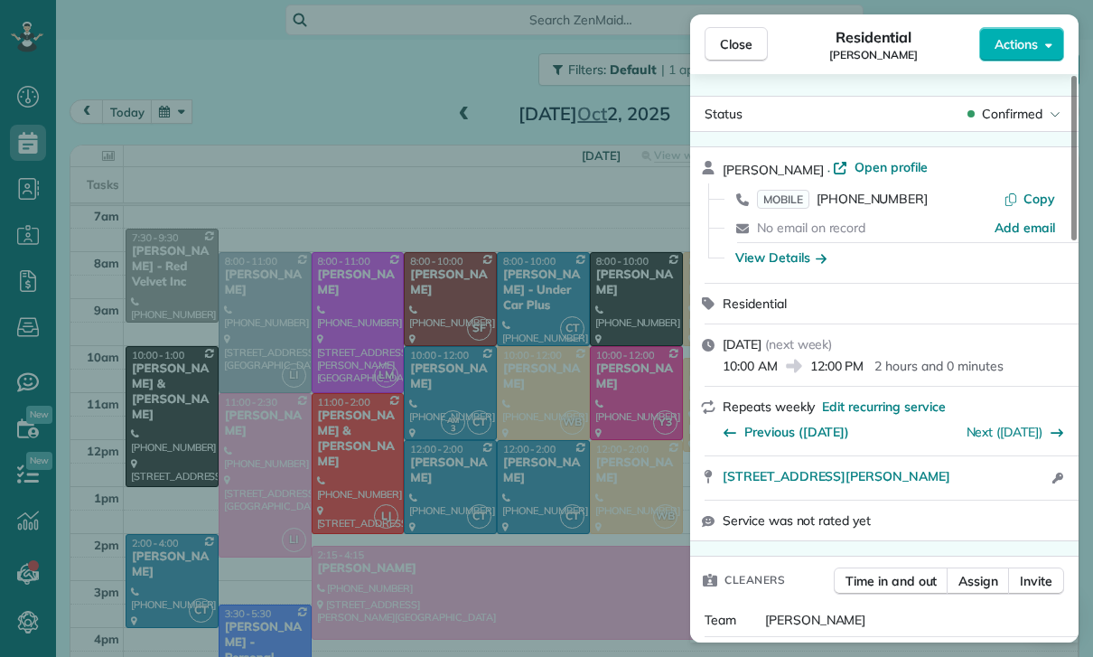
click at [522, 539] on div "Close Residential [PERSON_NAME] Actions Status Confirmed [PERSON_NAME] · Open p…" at bounding box center [546, 328] width 1093 height 657
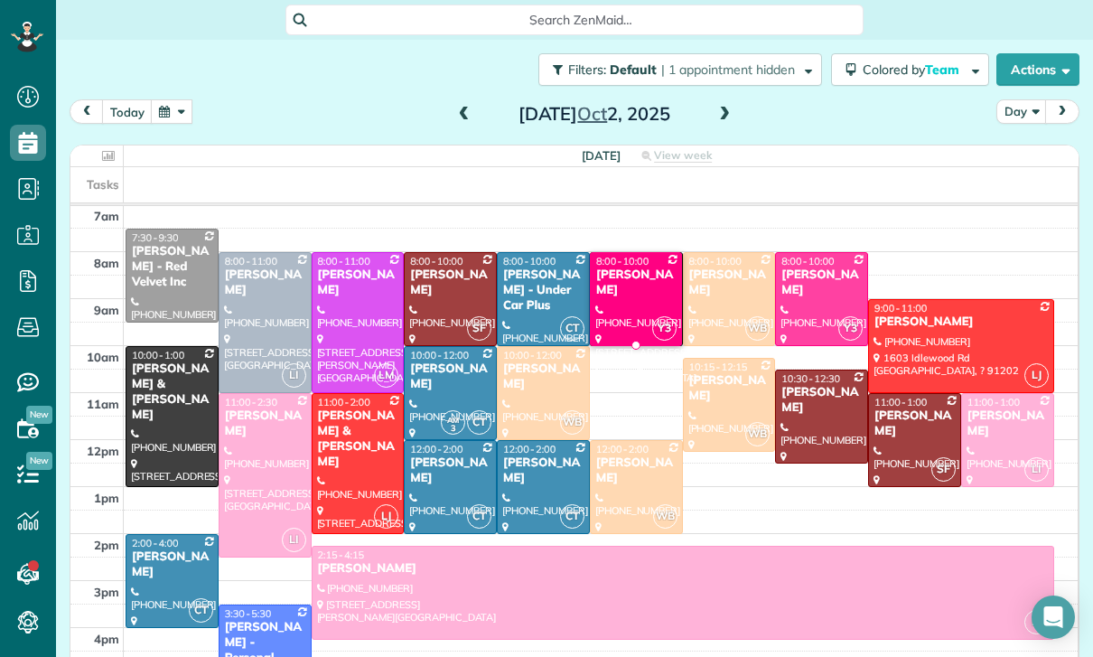
scroll to position [142, 0]
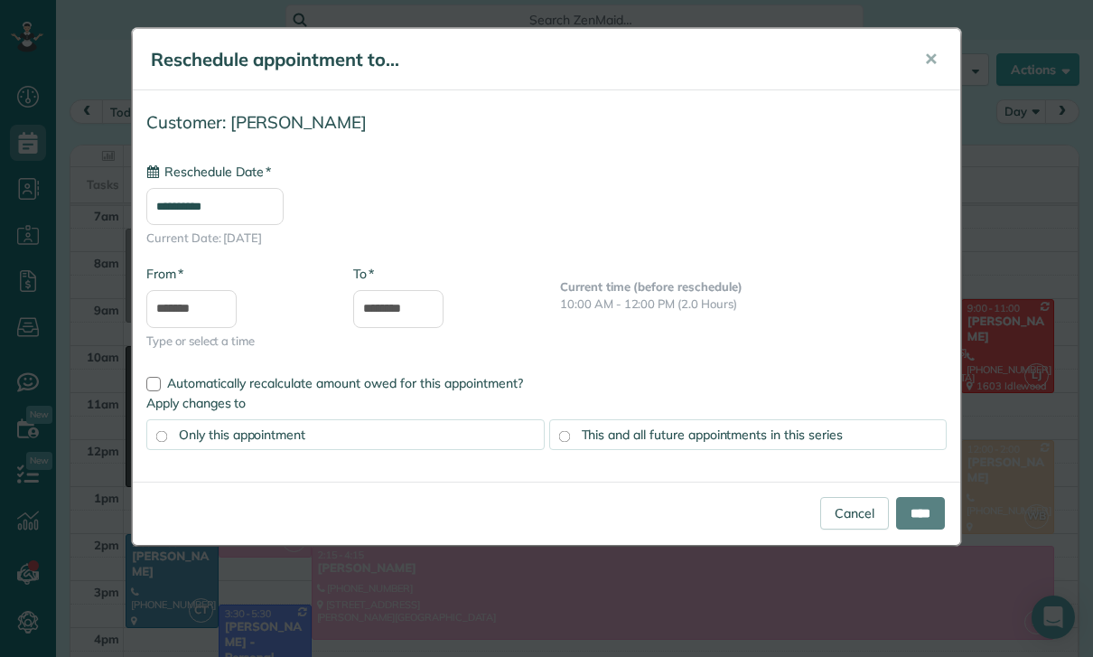
click at [256, 208] on input "**********" at bounding box center [214, 206] width 137 height 37
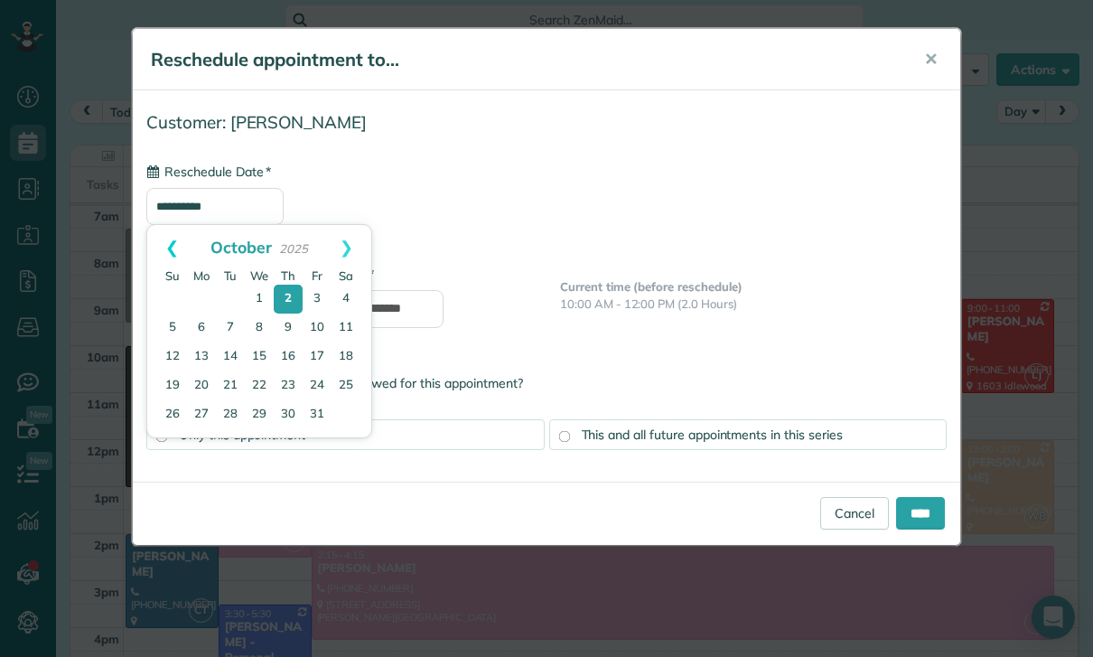
click at [173, 248] on link "Prev" at bounding box center [172, 247] width 50 height 45
click at [201, 413] on link "29" at bounding box center [201, 415] width 29 height 29
type input "**********"
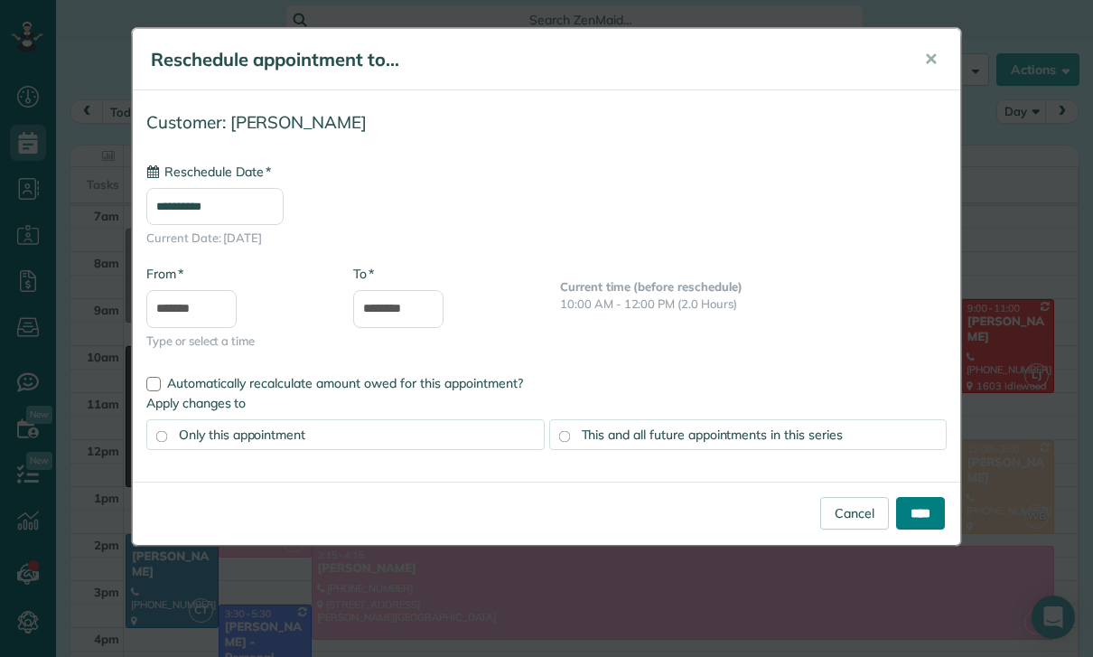
click at [929, 516] on input "****" at bounding box center [920, 513] width 49 height 33
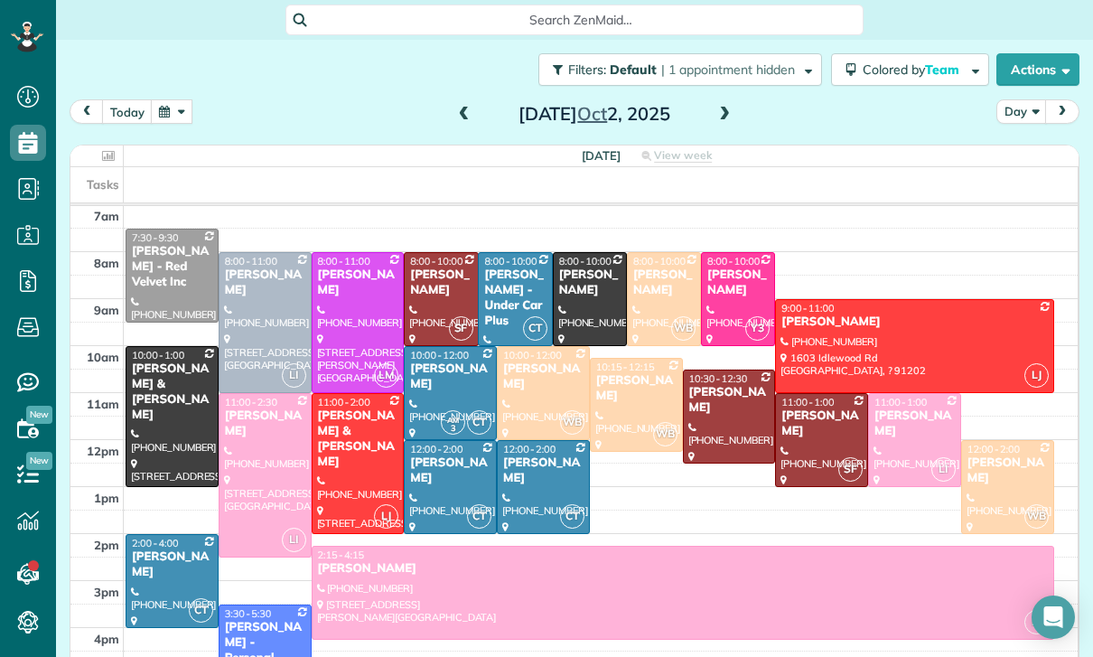
click at [177, 119] on button "button" at bounding box center [172, 111] width 42 height 24
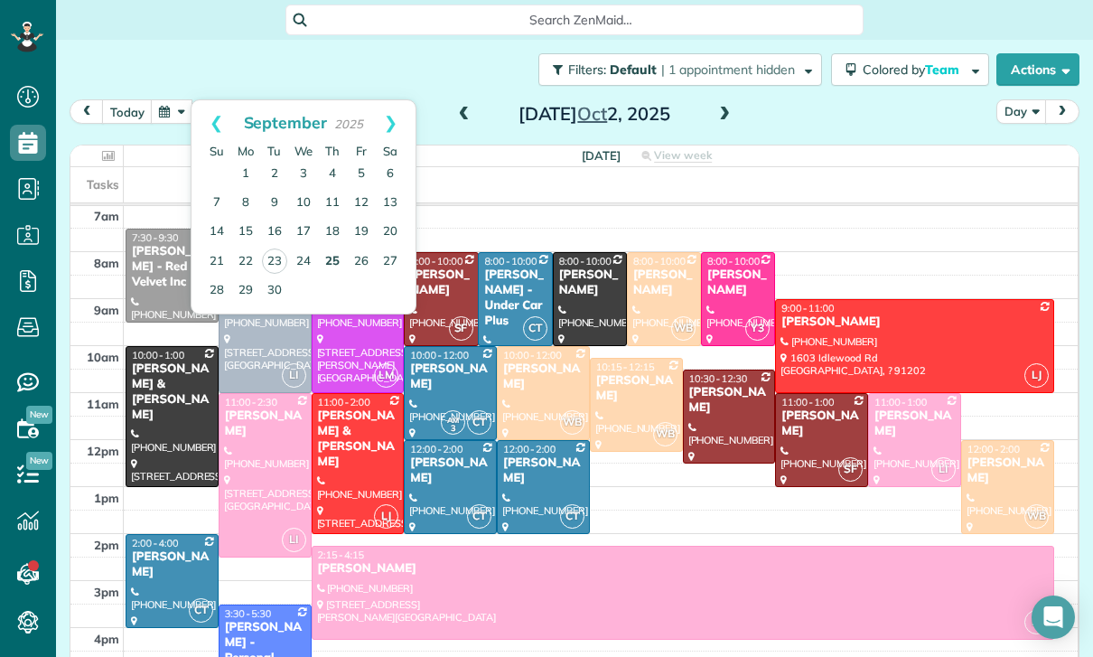
click at [327, 257] on link "25" at bounding box center [332, 261] width 29 height 29
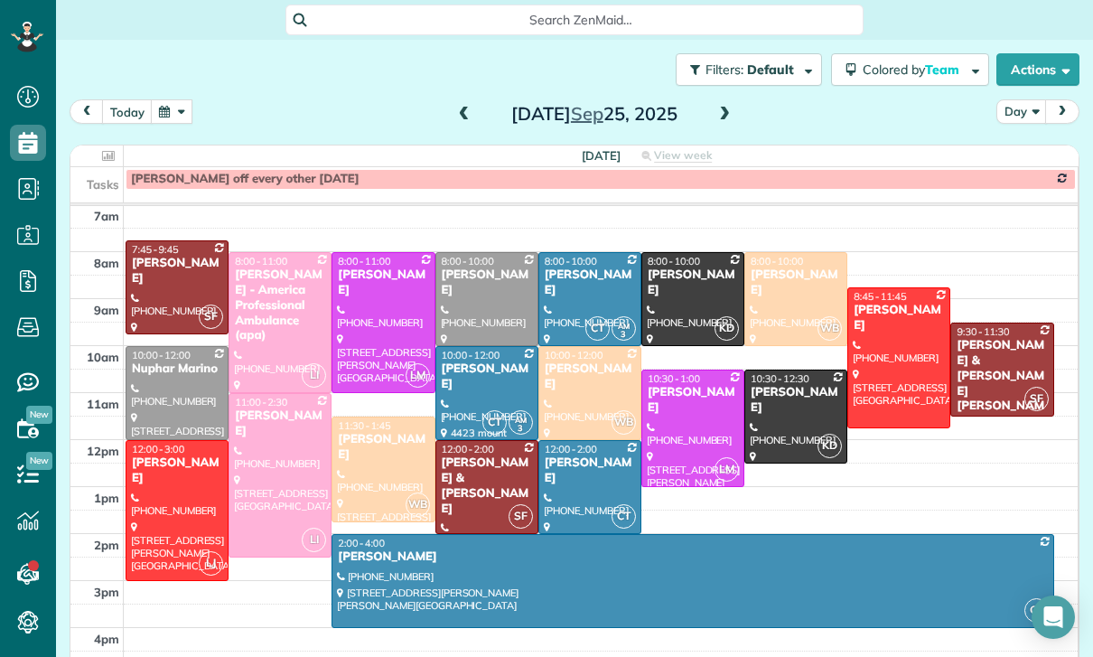
click at [172, 114] on button "button" at bounding box center [172, 111] width 42 height 24
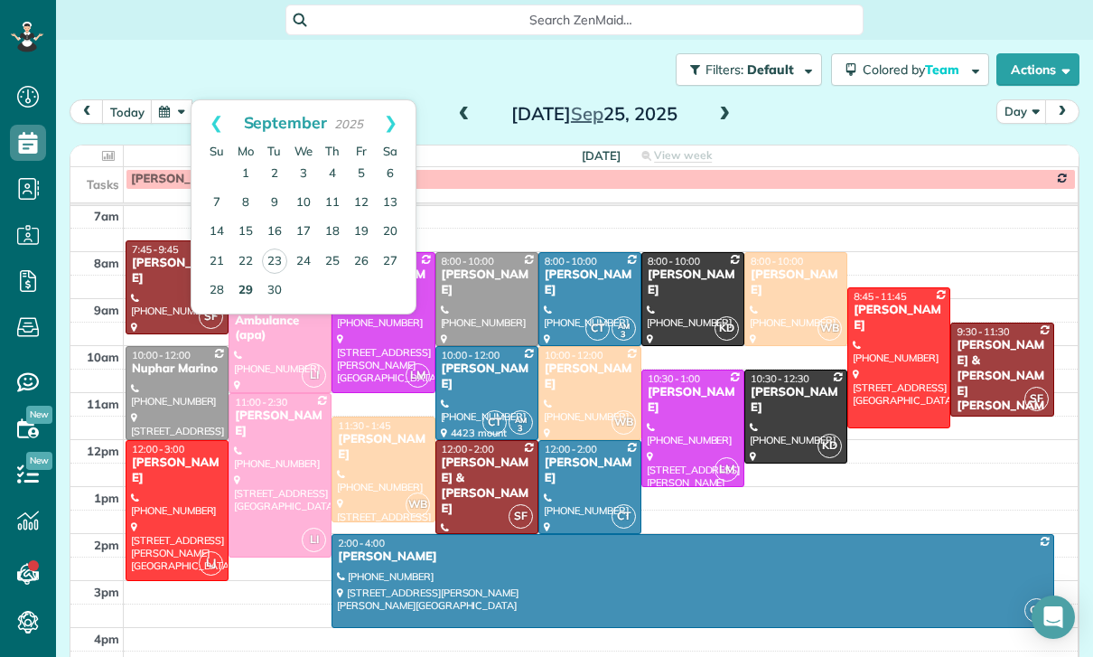
click at [247, 287] on link "29" at bounding box center [245, 290] width 29 height 29
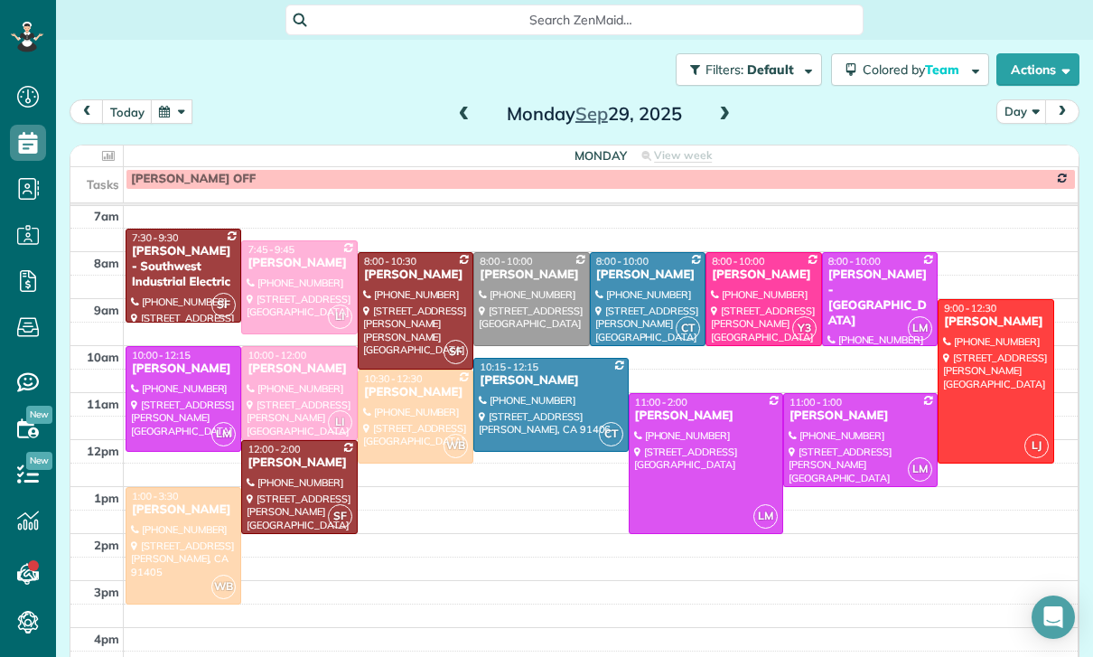
click at [726, 123] on span at bounding box center [724, 114] width 20 height 27
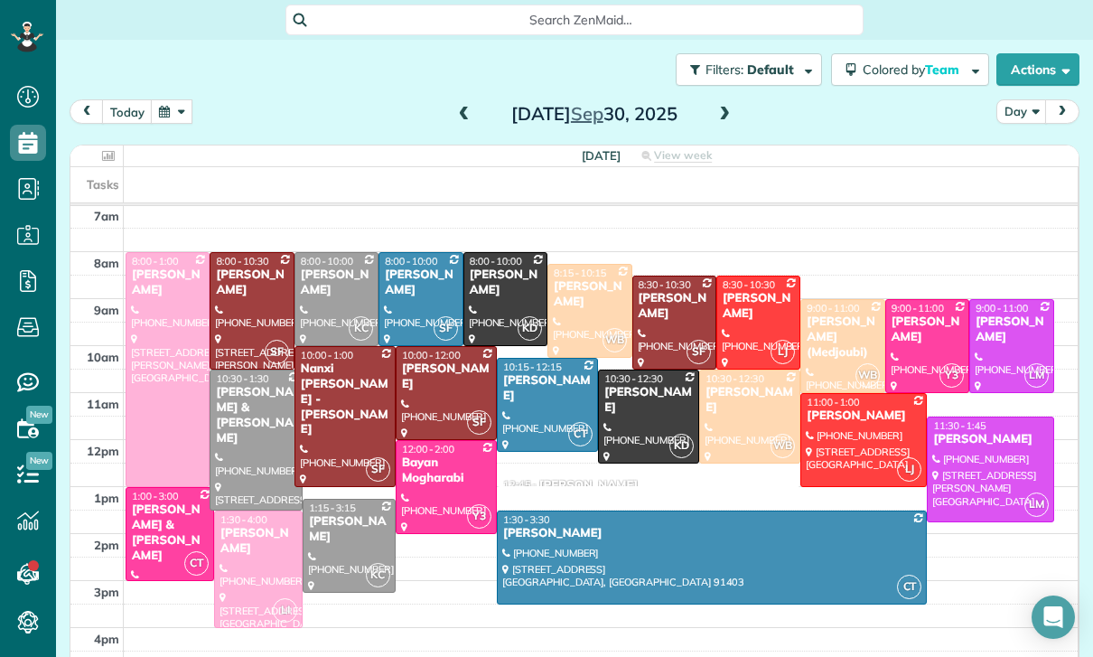
click at [732, 110] on span at bounding box center [724, 115] width 20 height 16
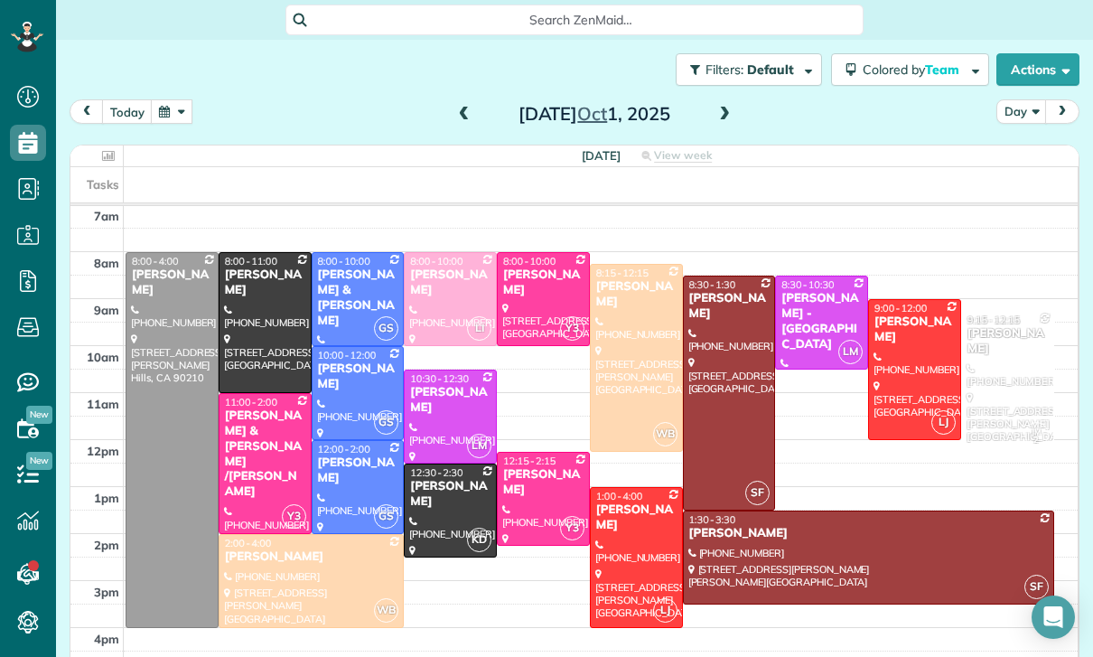
click at [461, 105] on span at bounding box center [464, 114] width 20 height 27
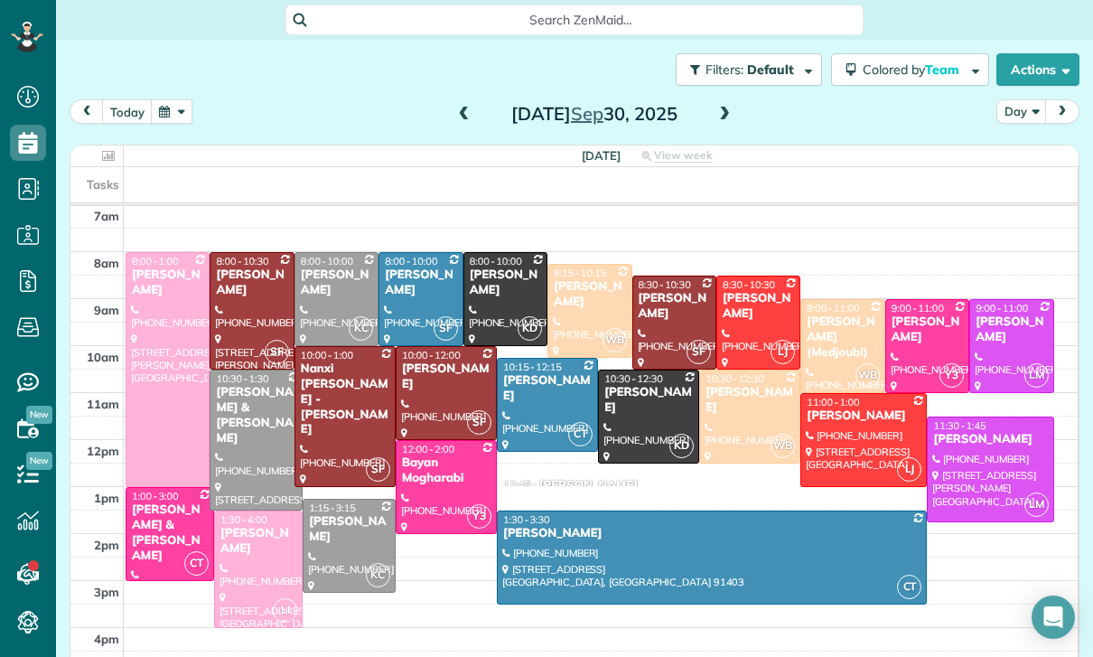
click at [454, 113] on span at bounding box center [464, 115] width 20 height 16
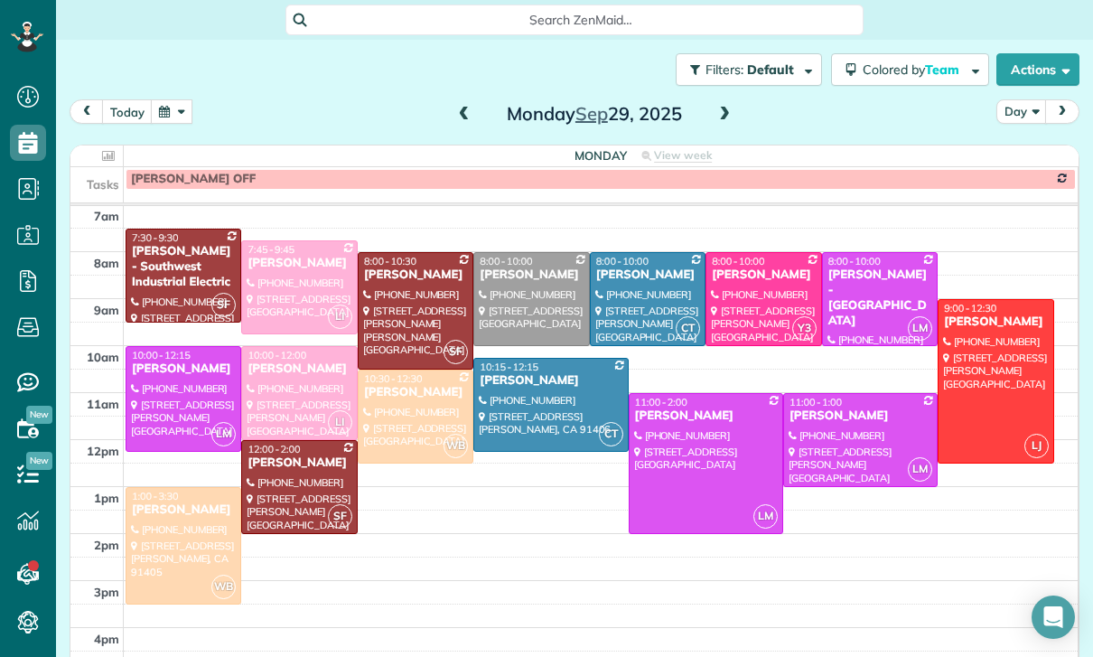
click at [724, 119] on span at bounding box center [724, 115] width 20 height 16
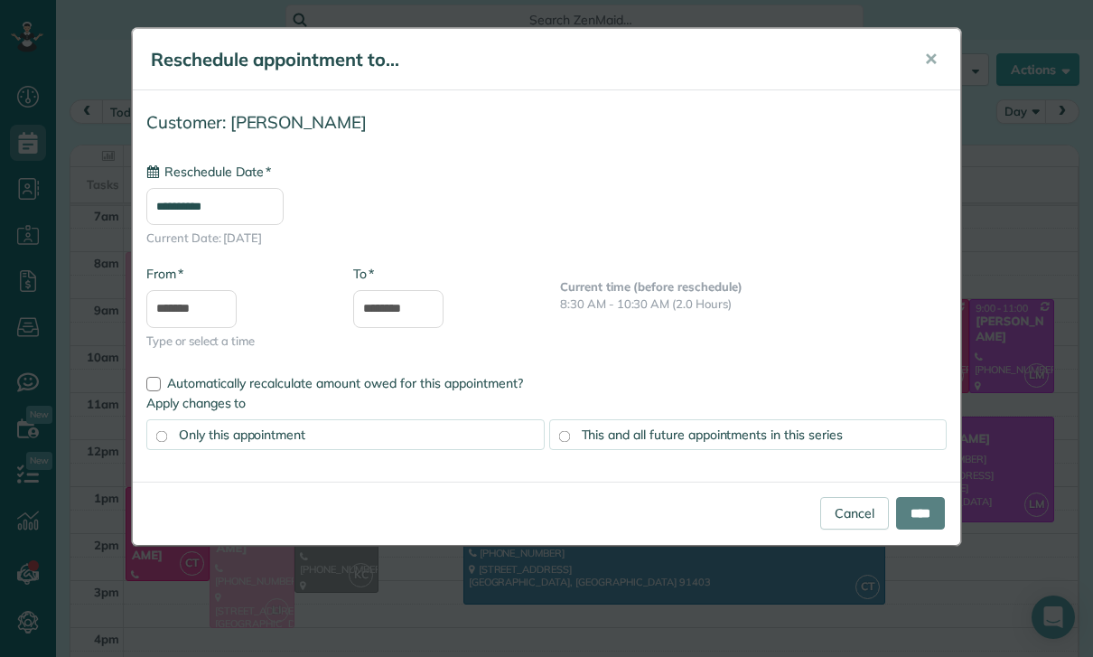
click at [269, 211] on input "**********" at bounding box center [214, 206] width 137 height 37
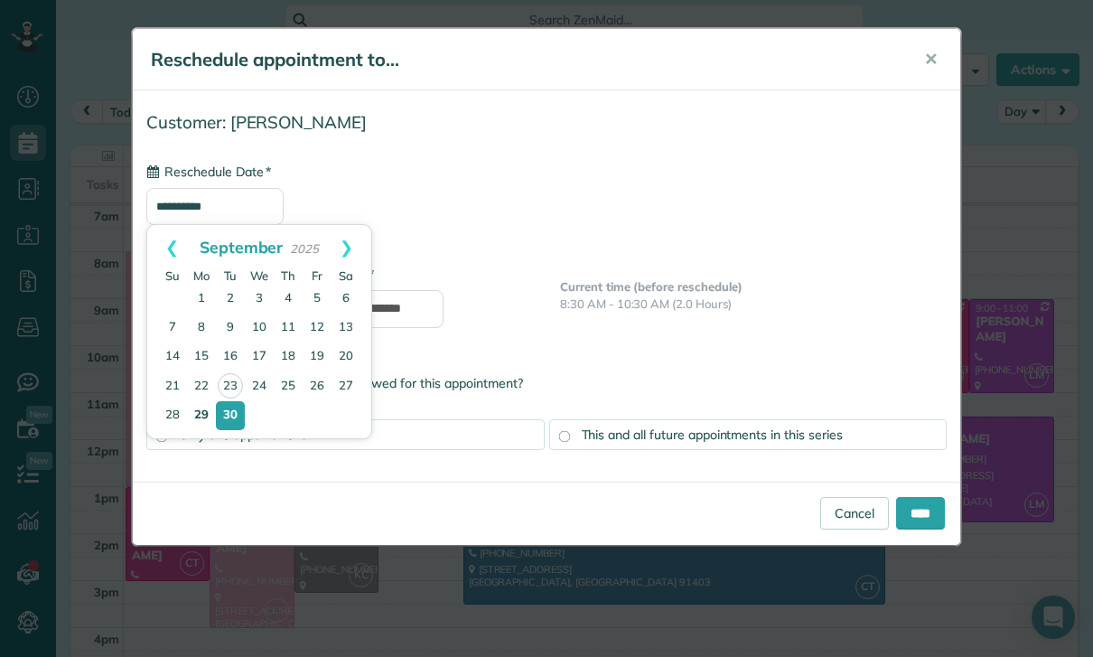
click at [195, 415] on link "29" at bounding box center [201, 415] width 29 height 29
type input "**********"
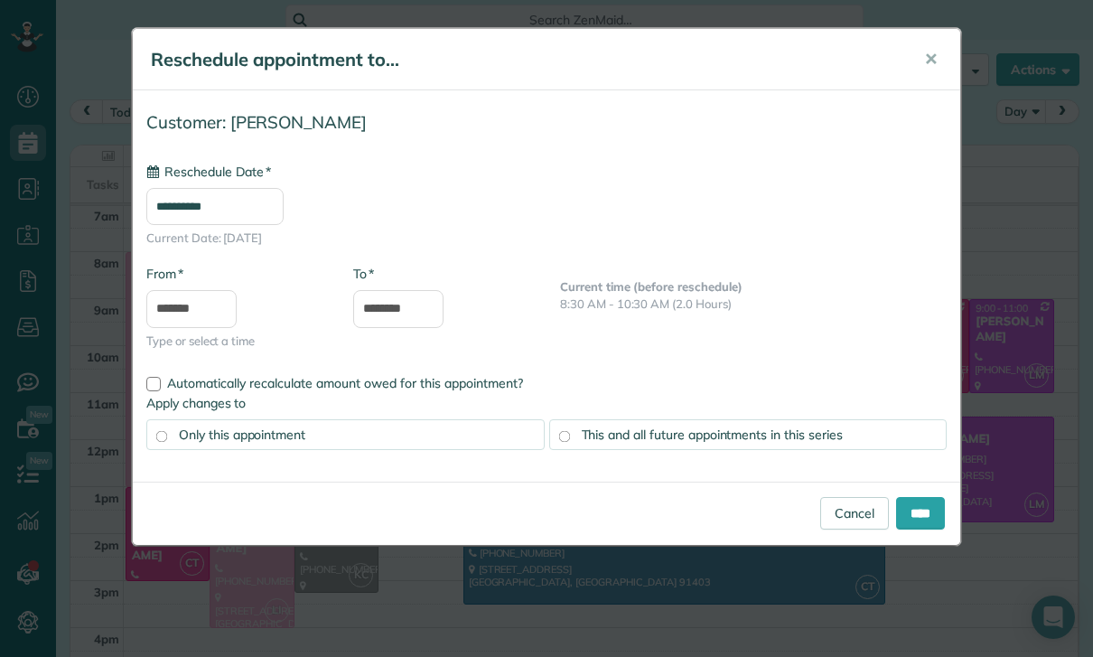
click at [695, 447] on div "This and all future appointments in this series" at bounding box center [748, 434] width 398 height 31
click at [918, 506] on input "****" at bounding box center [920, 513] width 49 height 33
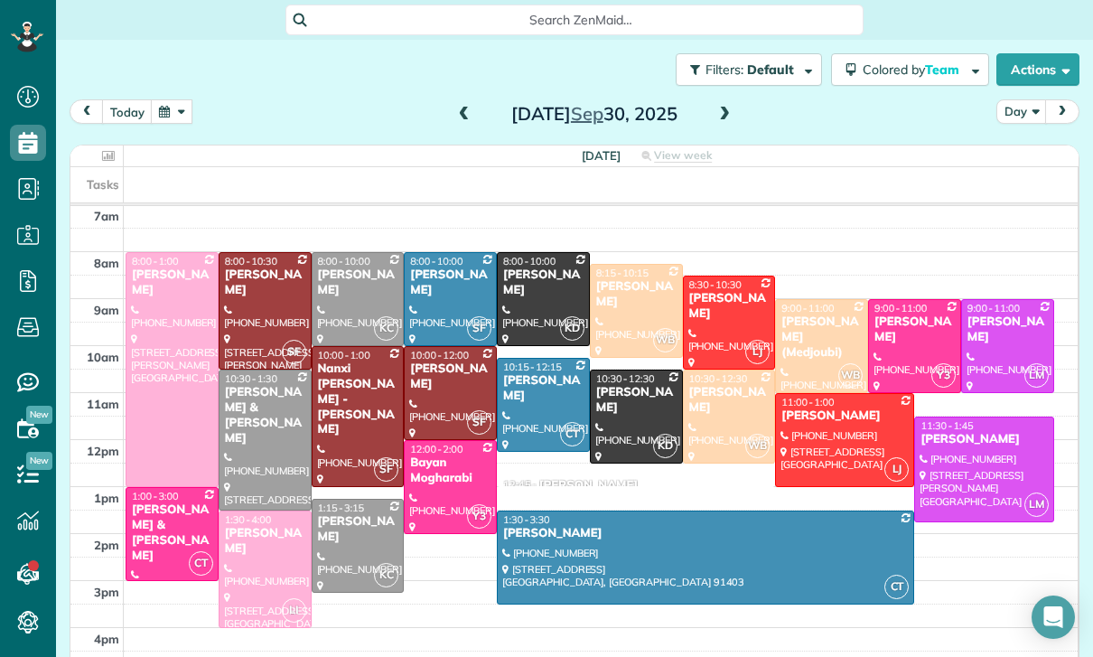
click at [555, 484] on div "[PERSON_NAME]" at bounding box center [588, 485] width 98 height 15
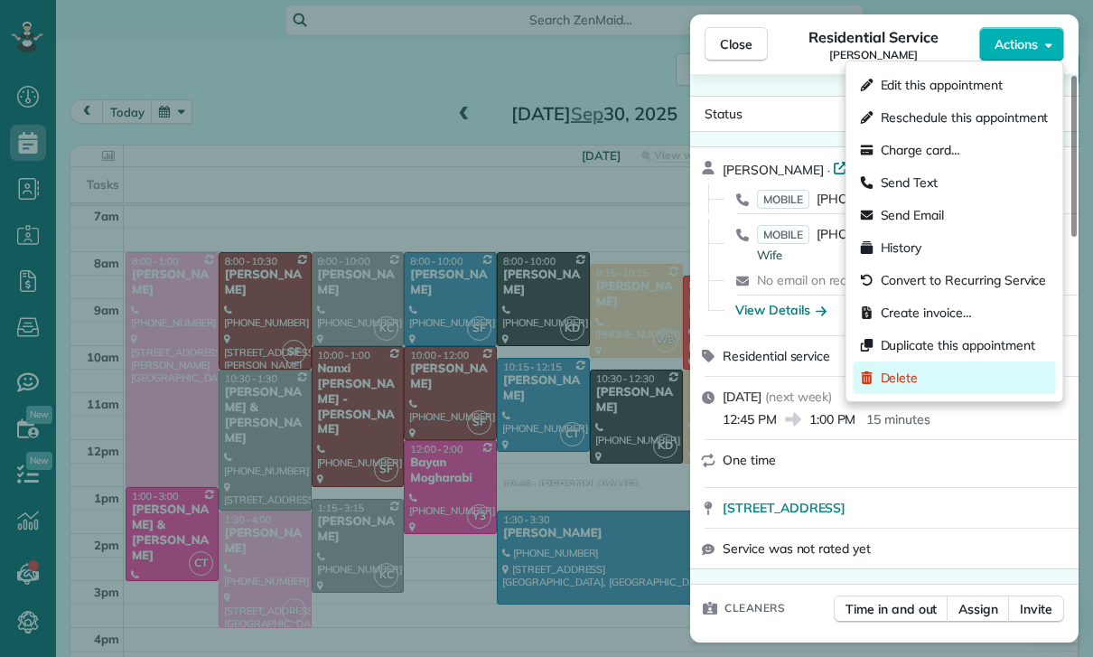
click at [916, 369] on span "Delete" at bounding box center [900, 378] width 38 height 18
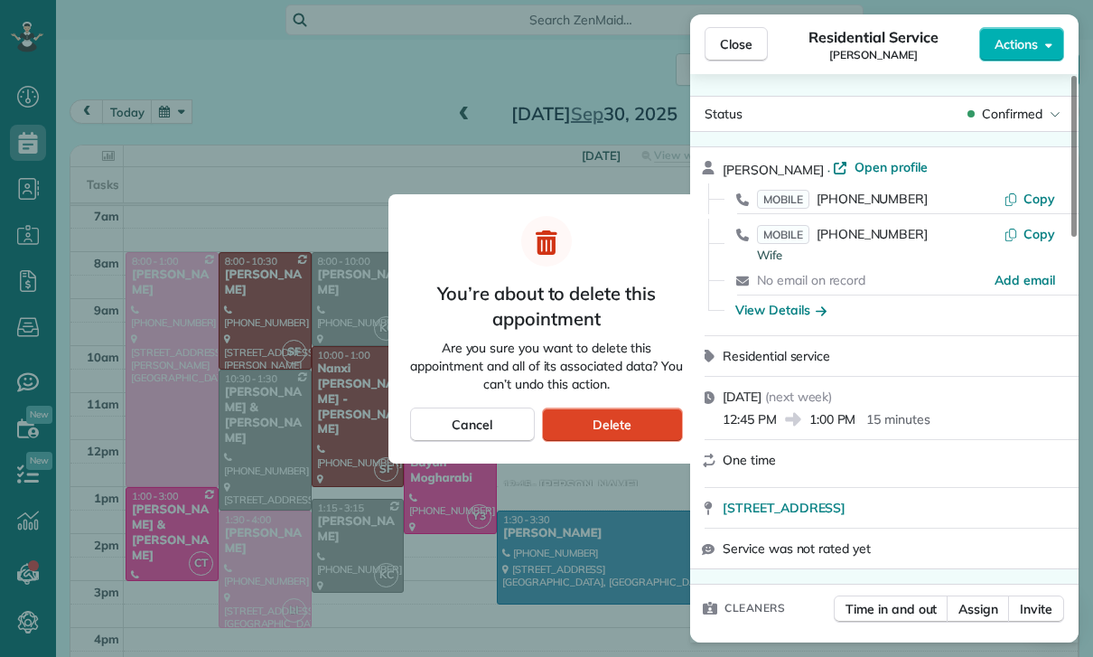
click at [618, 409] on div "Delete" at bounding box center [612, 424] width 141 height 34
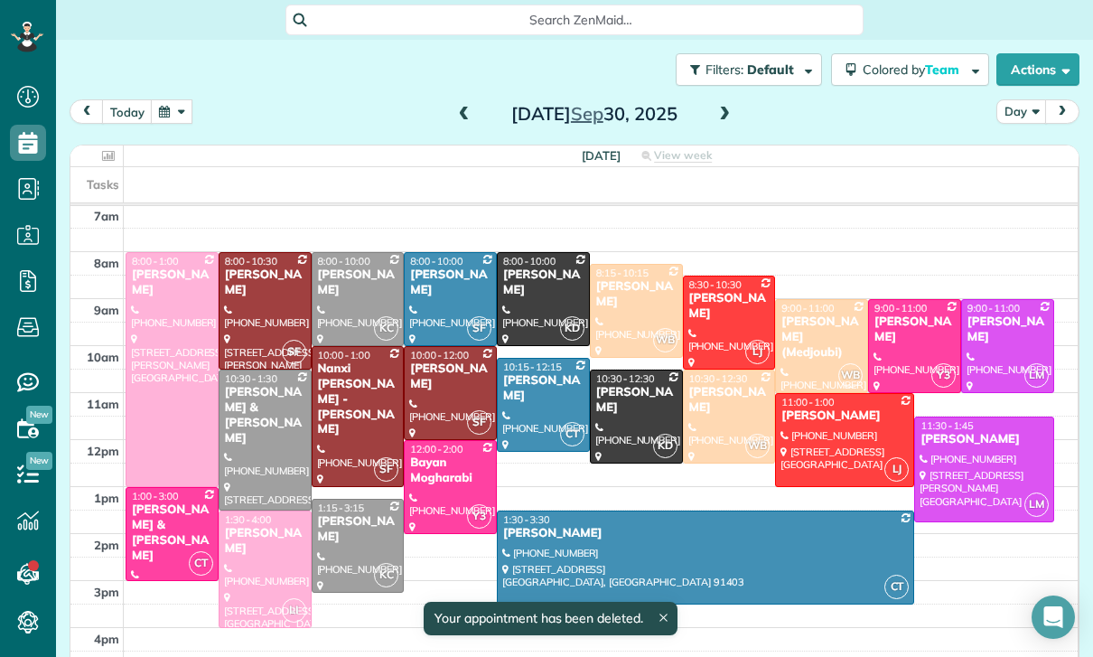
scroll to position [142, 0]
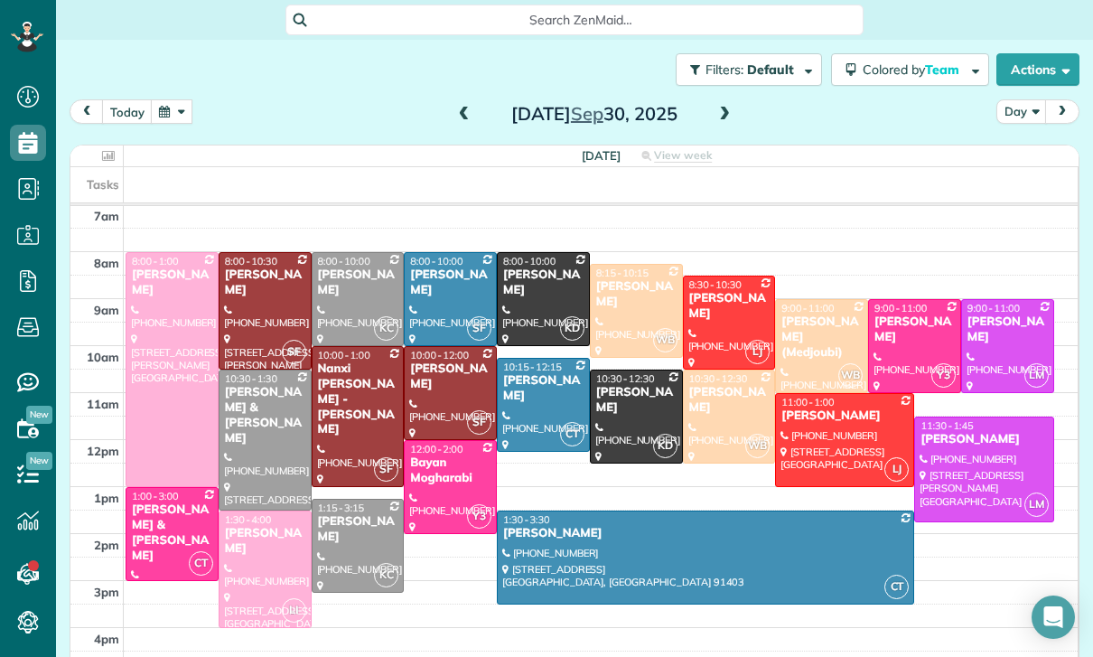
click at [175, 113] on button "button" at bounding box center [172, 111] width 42 height 24
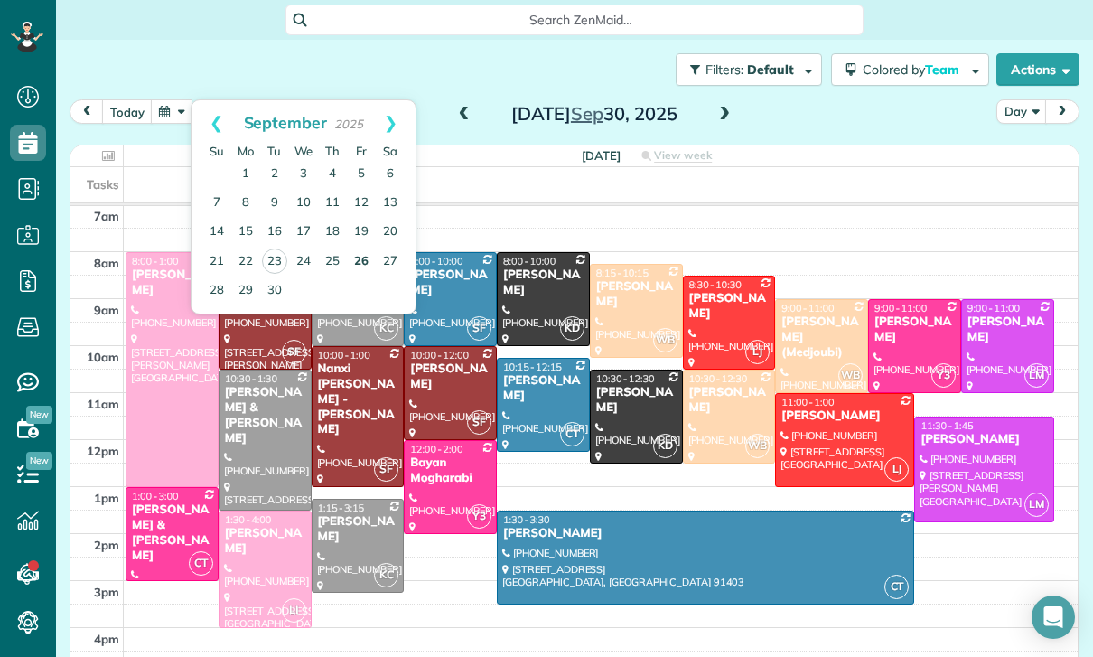
click at [359, 260] on link "26" at bounding box center [361, 261] width 29 height 29
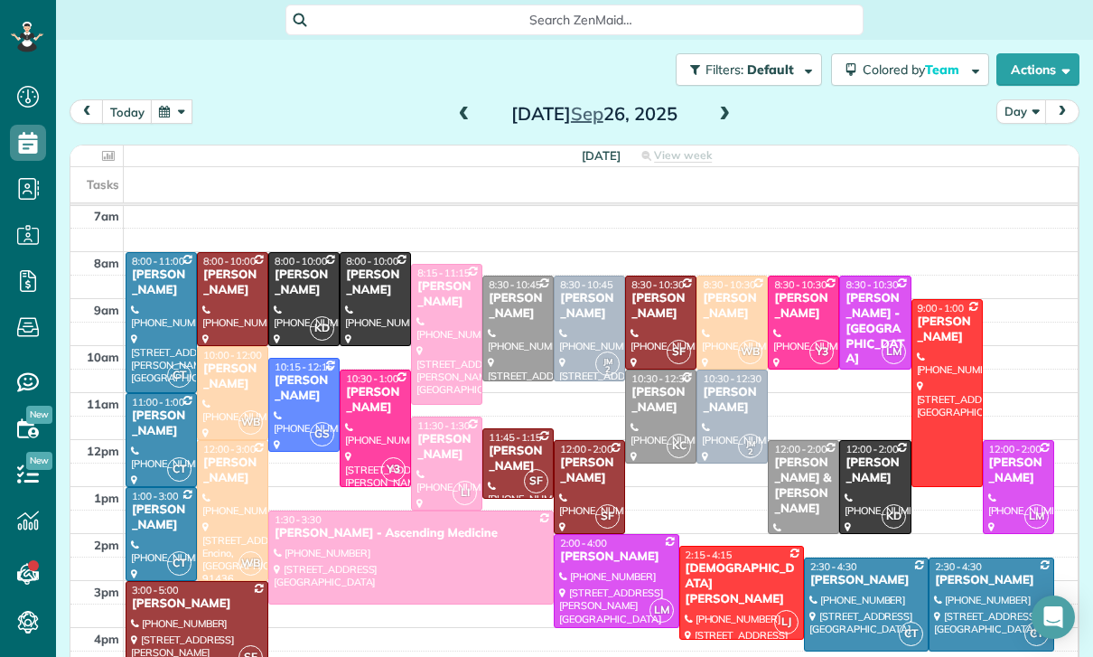
click at [455, 107] on span at bounding box center [464, 115] width 20 height 16
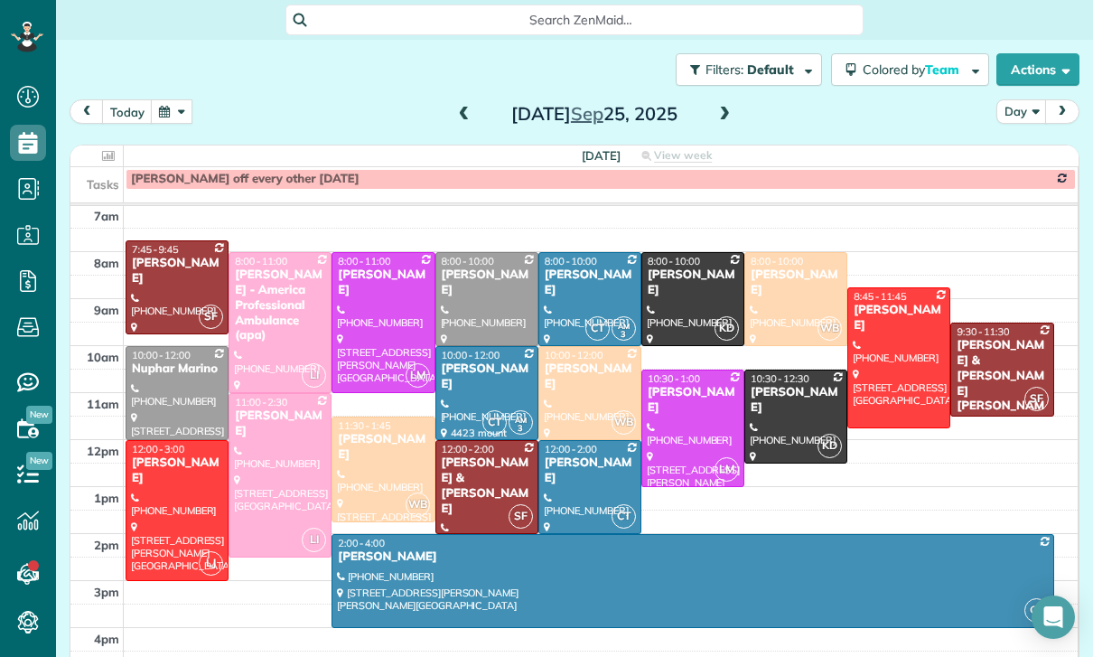
click at [177, 115] on button "button" at bounding box center [172, 111] width 42 height 24
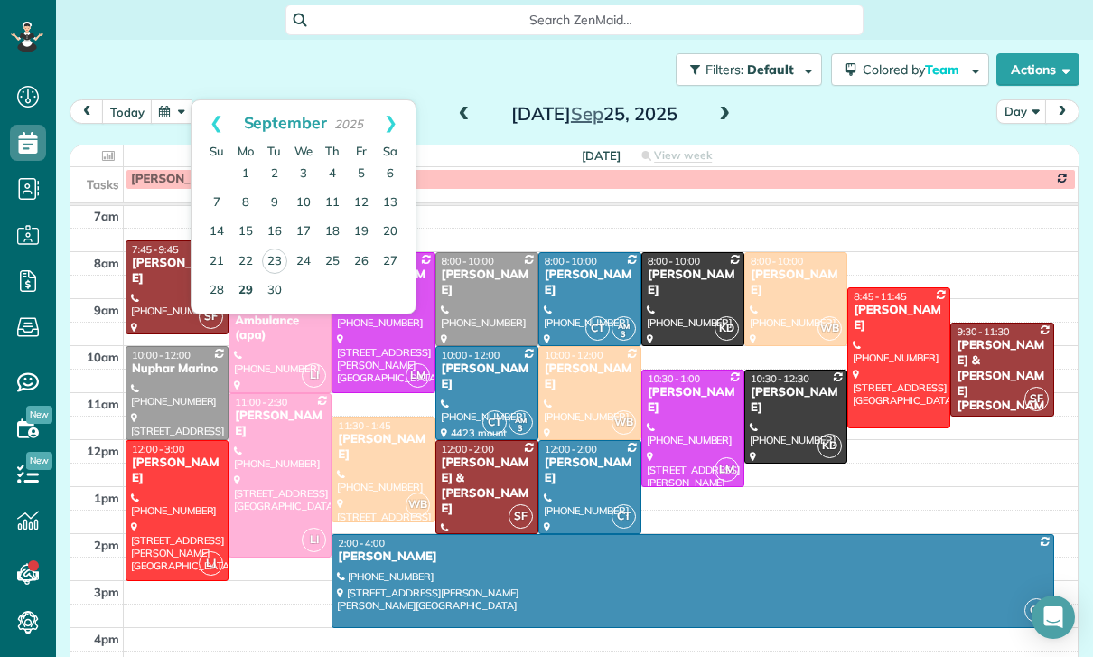
click at [242, 285] on link "29" at bounding box center [245, 290] width 29 height 29
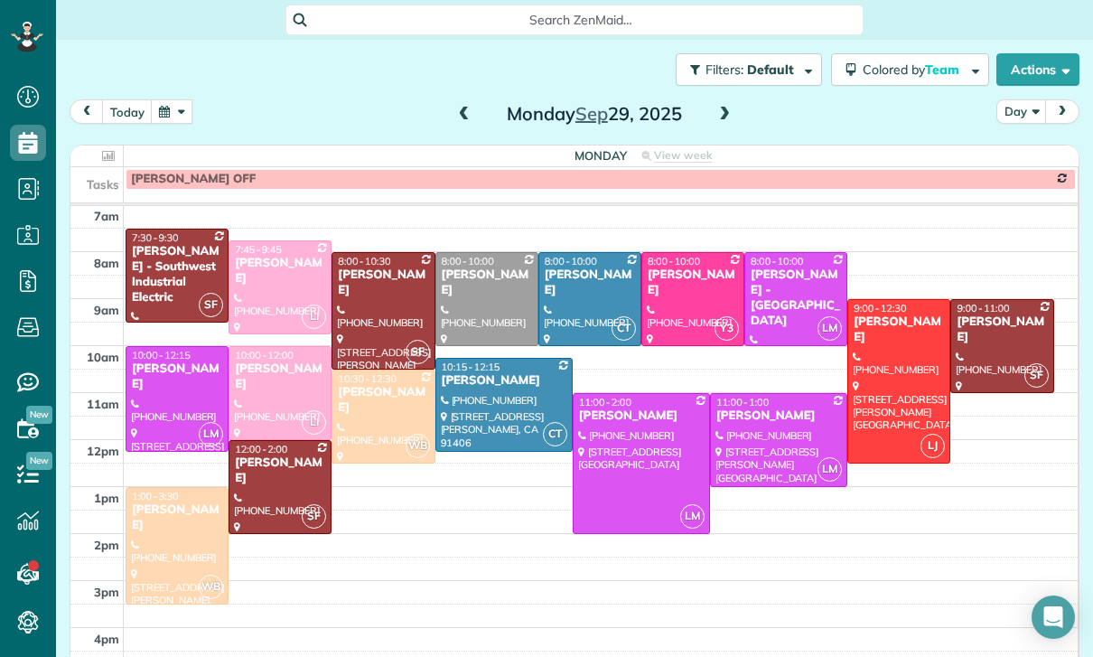
click at [168, 115] on button "button" at bounding box center [172, 111] width 42 height 24
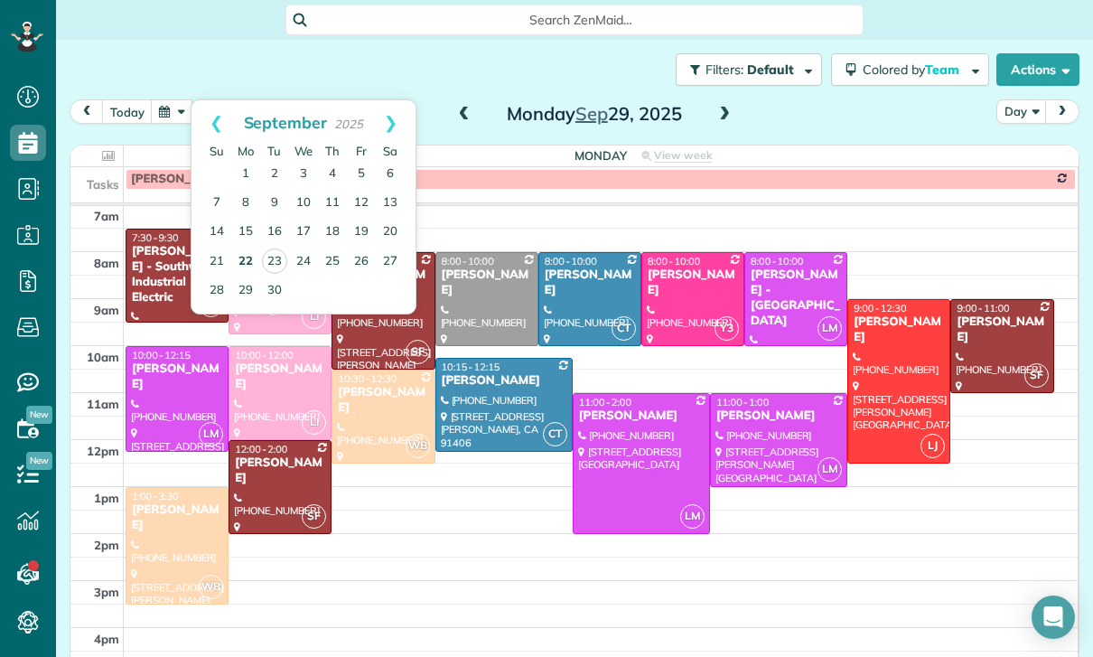
click at [243, 255] on link "22" at bounding box center [245, 261] width 29 height 29
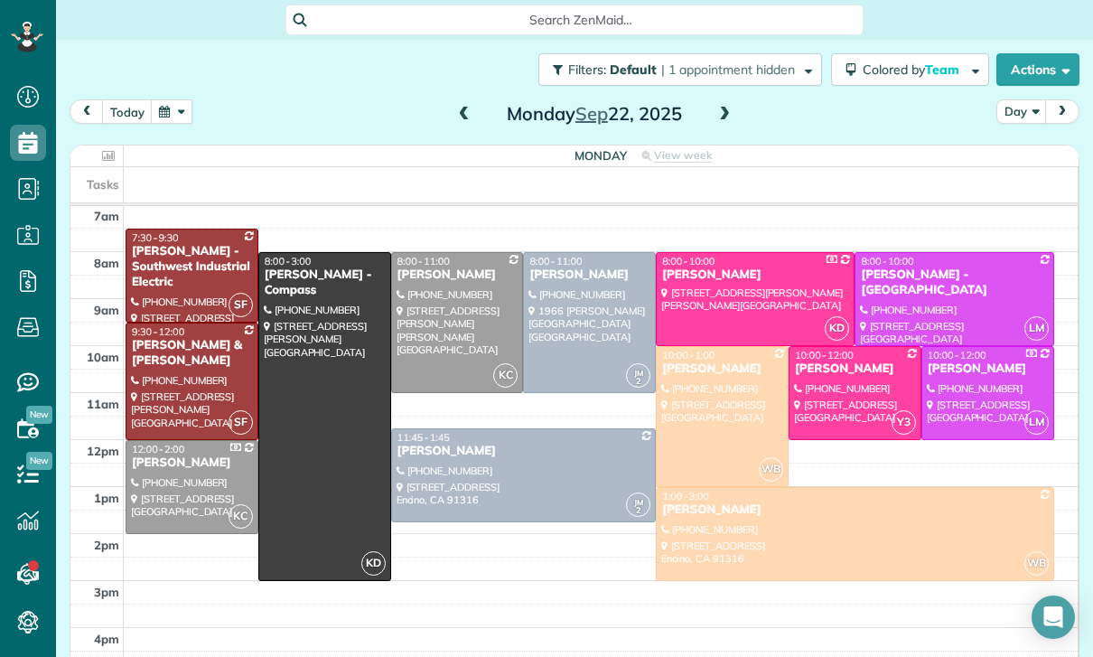
click at [188, 113] on button "button" at bounding box center [172, 111] width 42 height 24
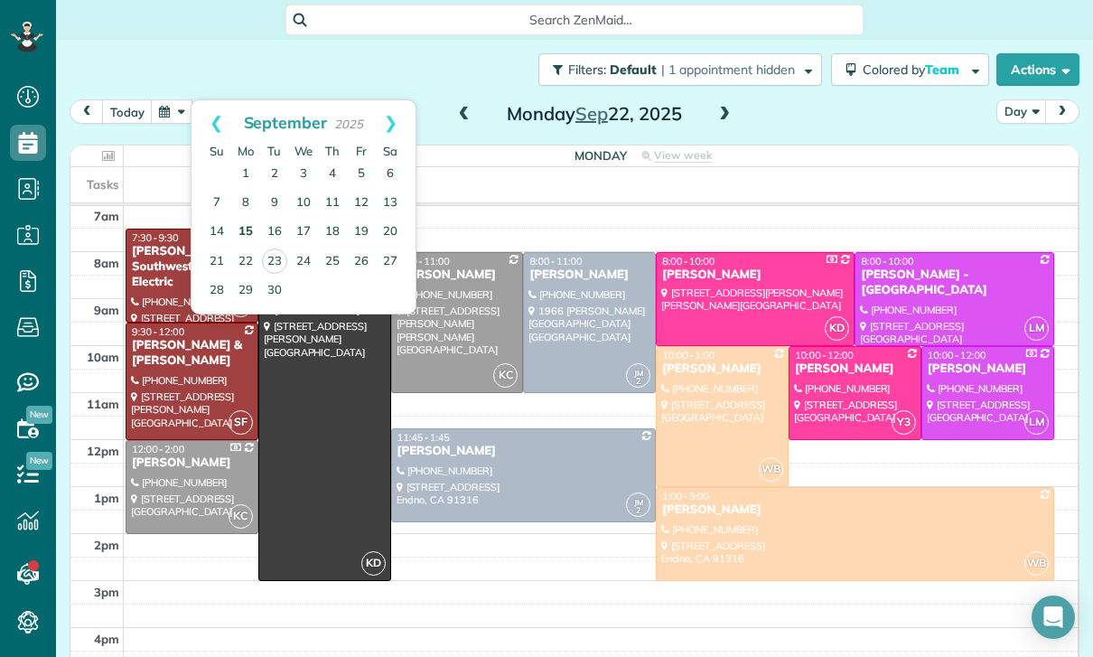
click at [246, 228] on link "15" at bounding box center [245, 232] width 29 height 29
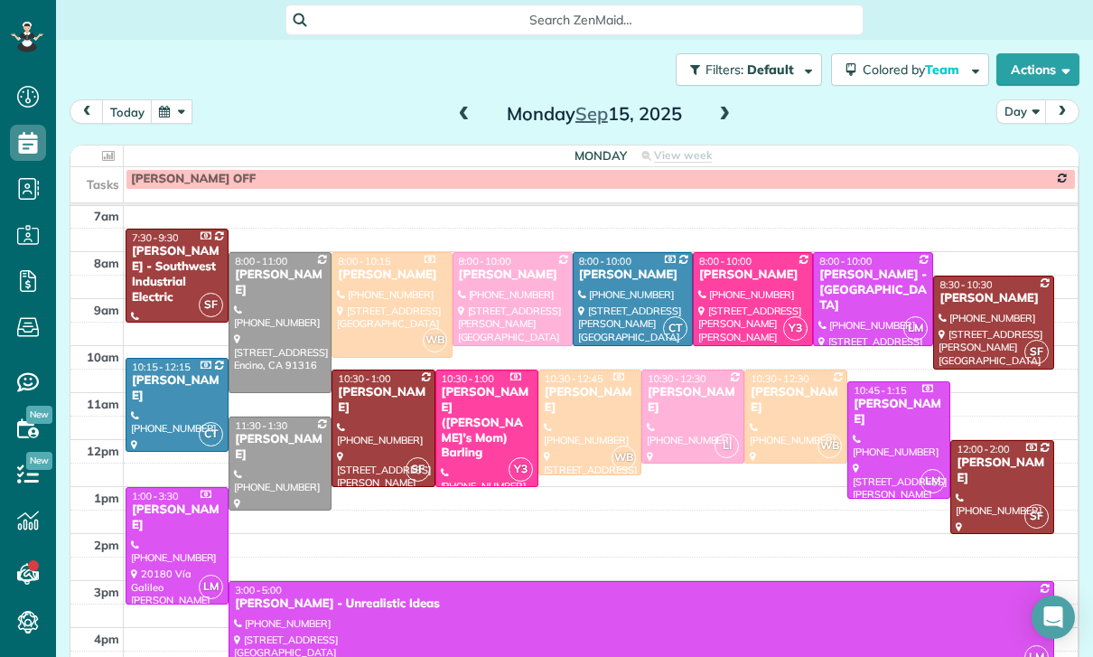
click at [181, 110] on button "button" at bounding box center [172, 111] width 42 height 24
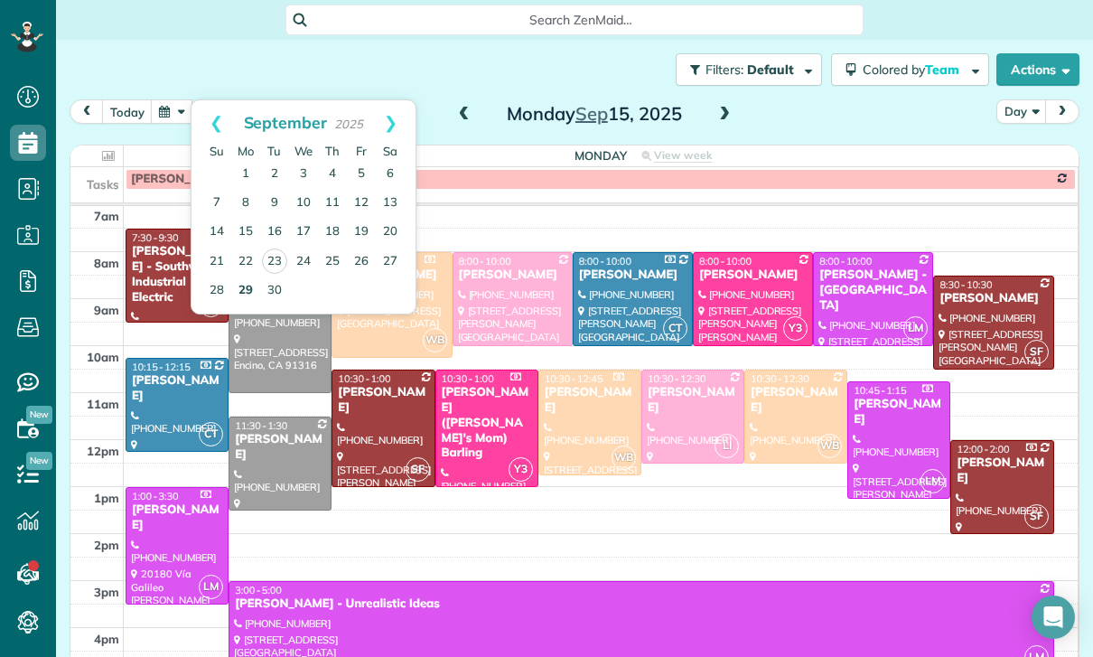
click at [247, 293] on link "29" at bounding box center [245, 290] width 29 height 29
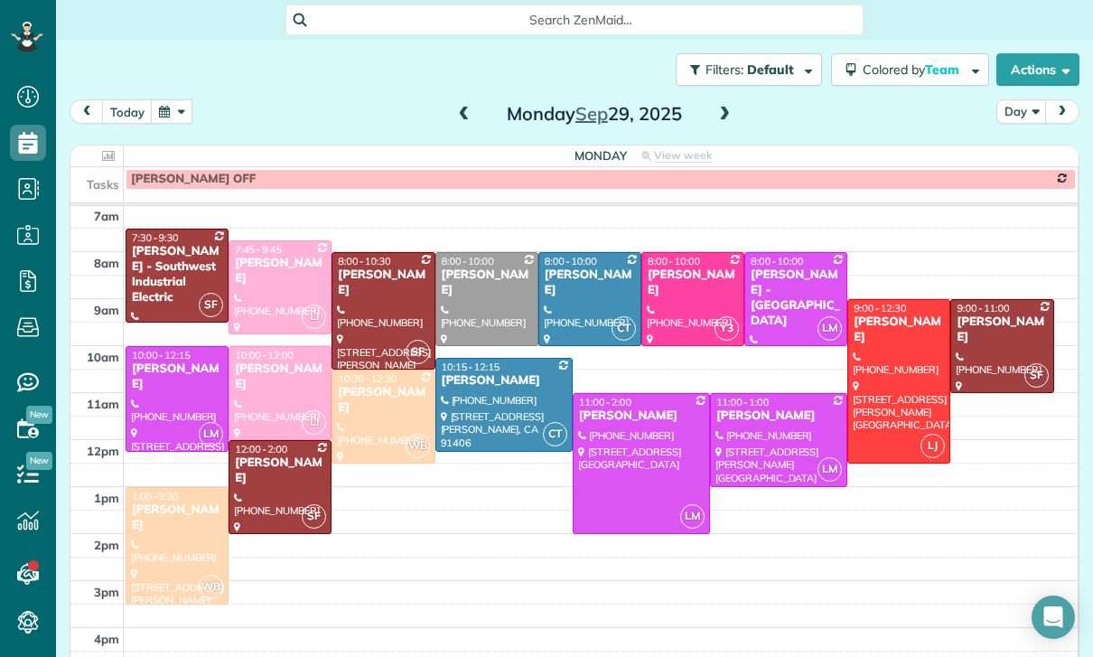
click at [717, 117] on span at bounding box center [724, 115] width 20 height 16
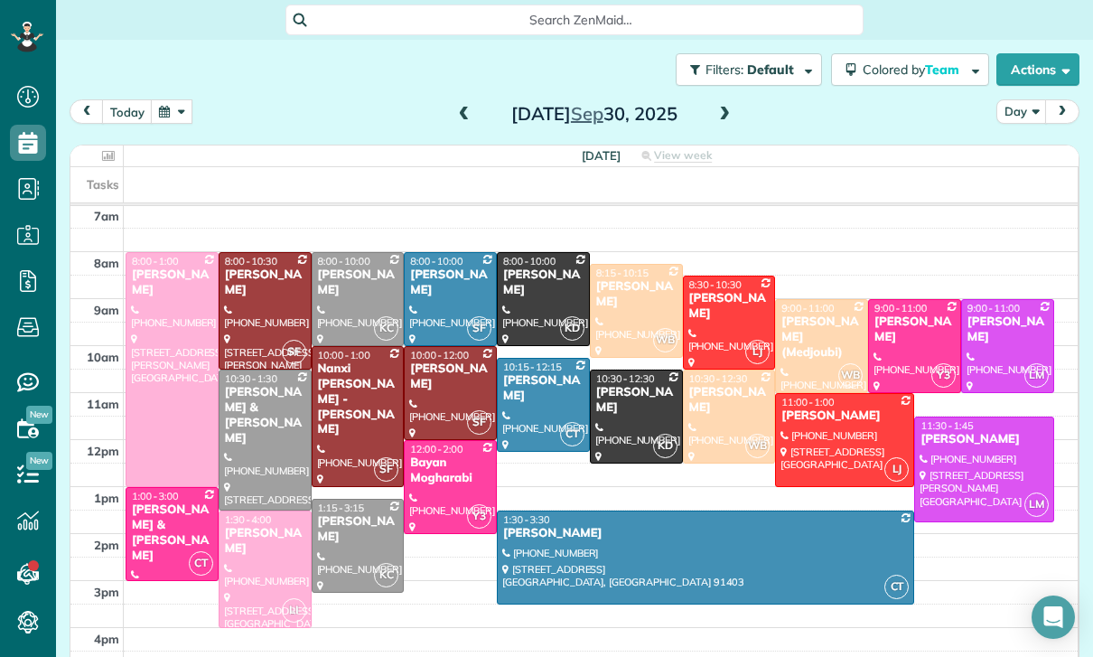
click at [186, 110] on button "button" at bounding box center [172, 111] width 42 height 24
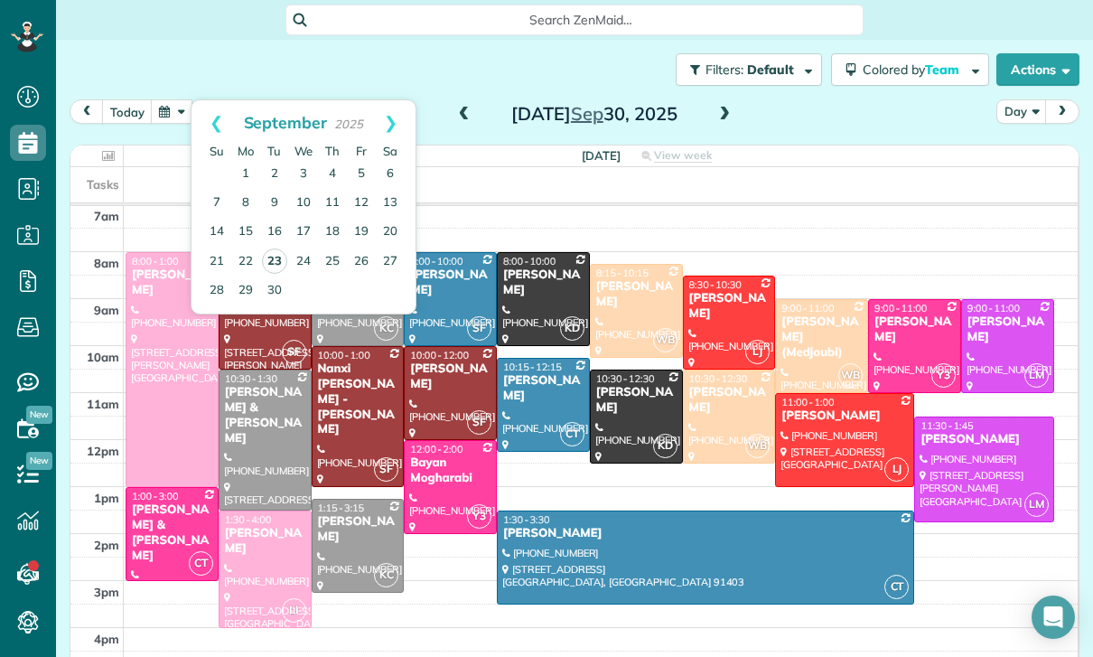
click at [268, 263] on link "23" at bounding box center [274, 260] width 25 height 25
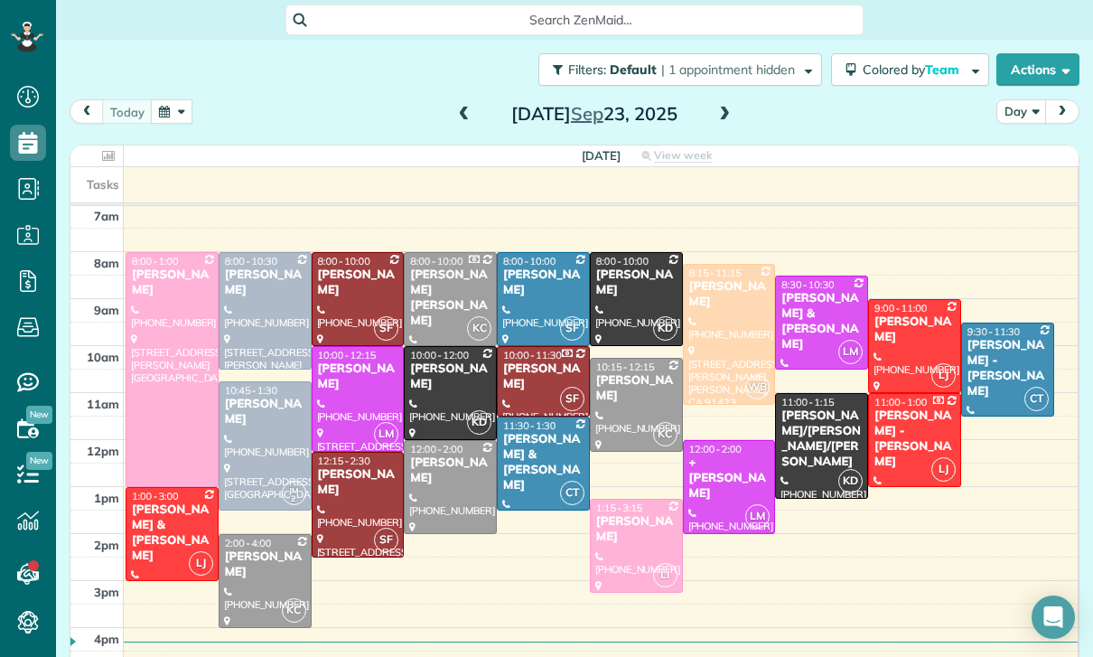
click at [168, 116] on button "button" at bounding box center [172, 111] width 42 height 24
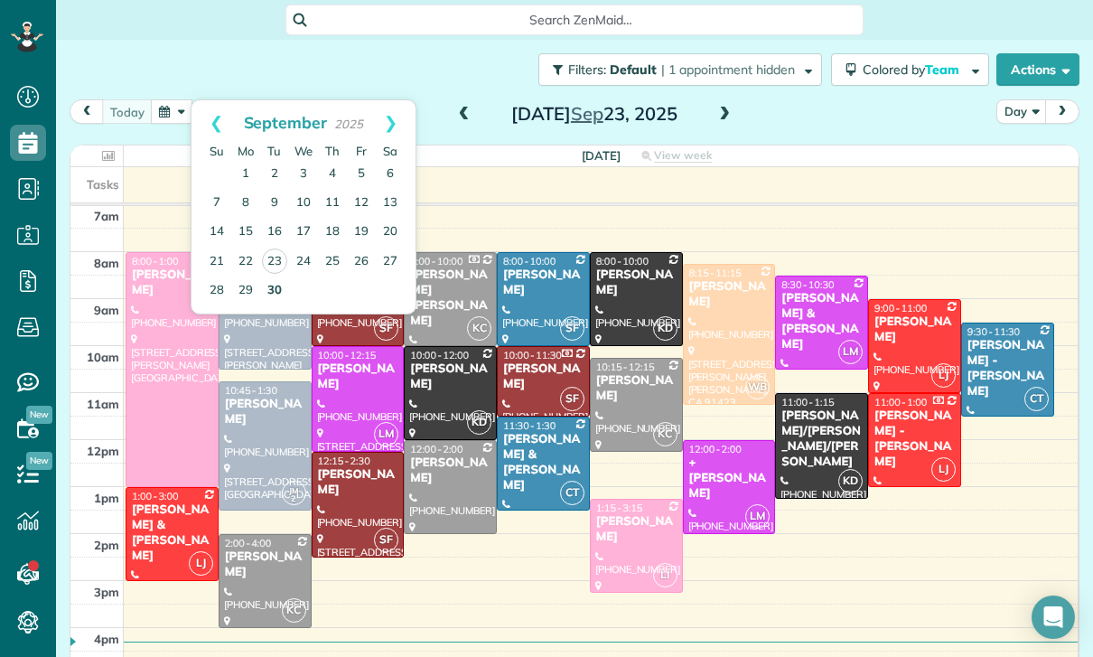
click at [268, 289] on link "30" at bounding box center [274, 290] width 29 height 29
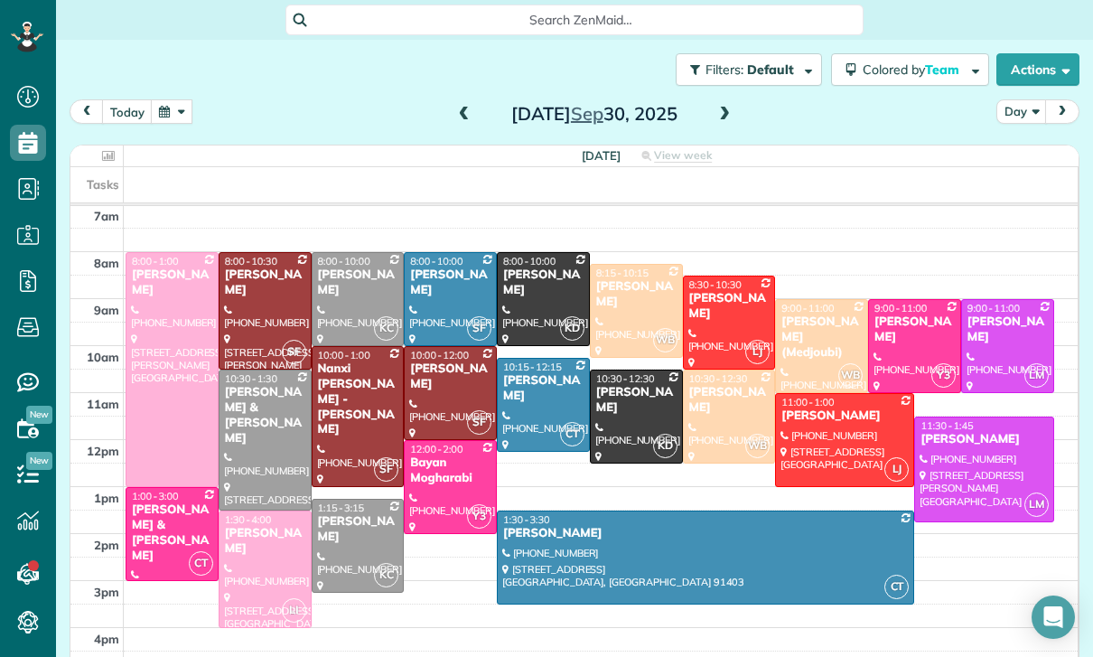
click at [460, 122] on span at bounding box center [464, 115] width 20 height 16
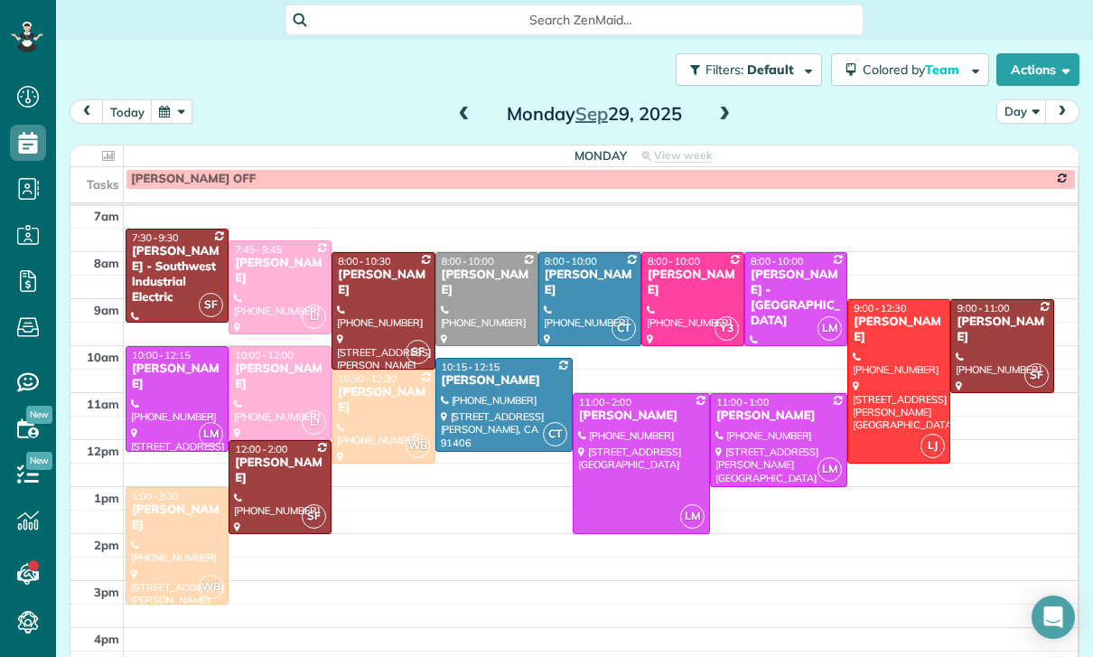
click at [180, 117] on button "button" at bounding box center [172, 111] width 42 height 24
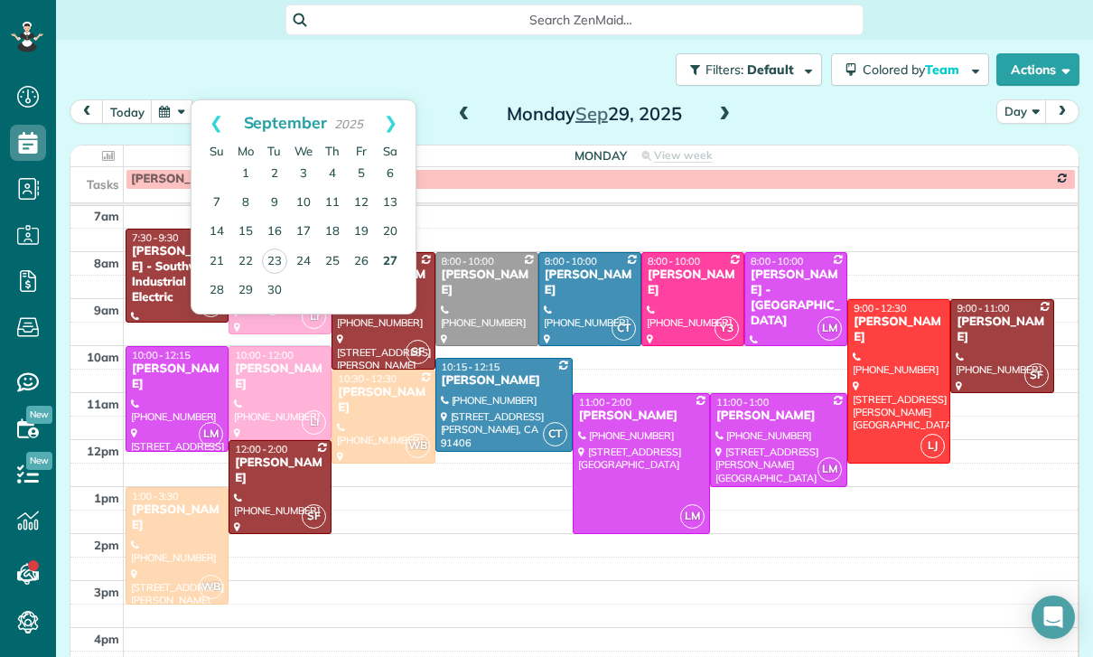
click at [393, 268] on link "27" at bounding box center [390, 261] width 29 height 29
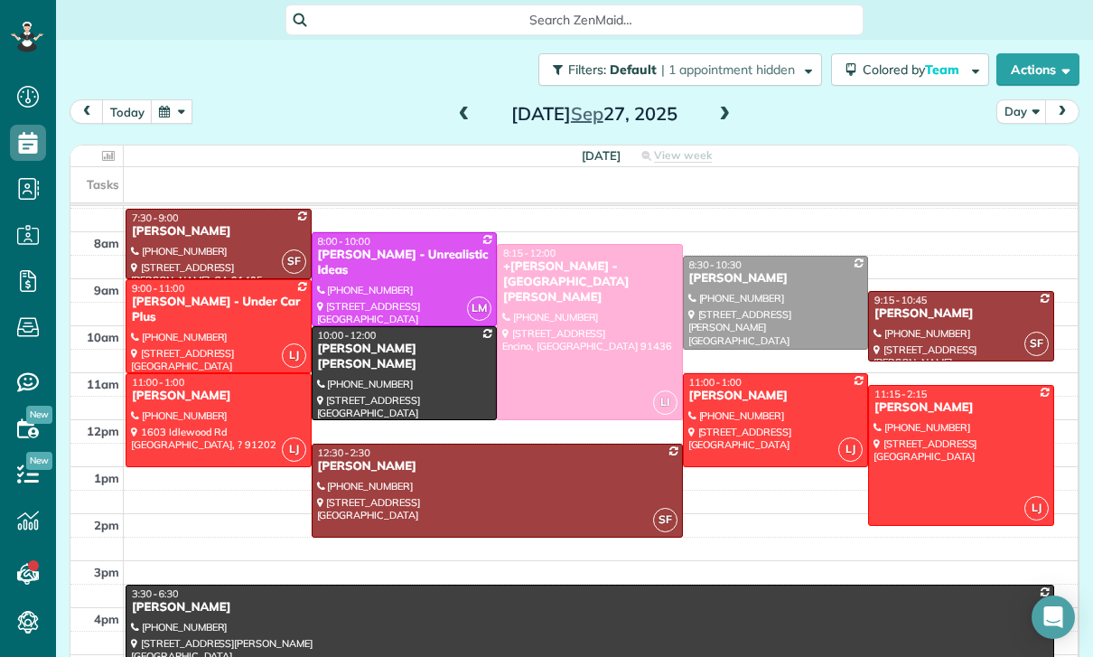
scroll to position [161, 0]
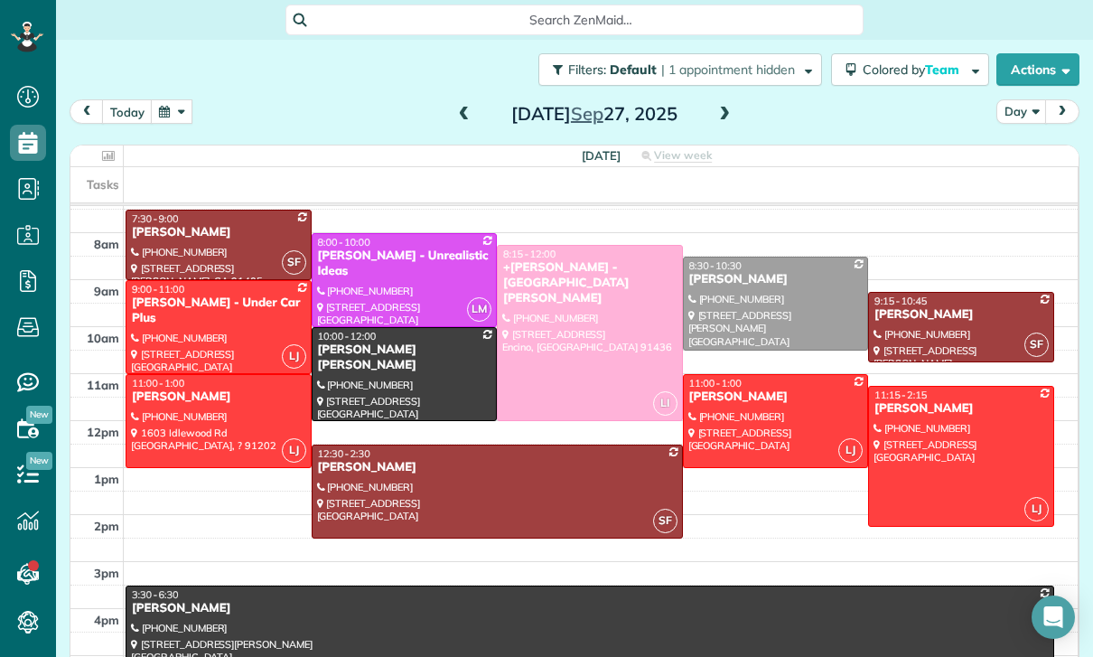
click at [178, 117] on button "button" at bounding box center [172, 111] width 42 height 24
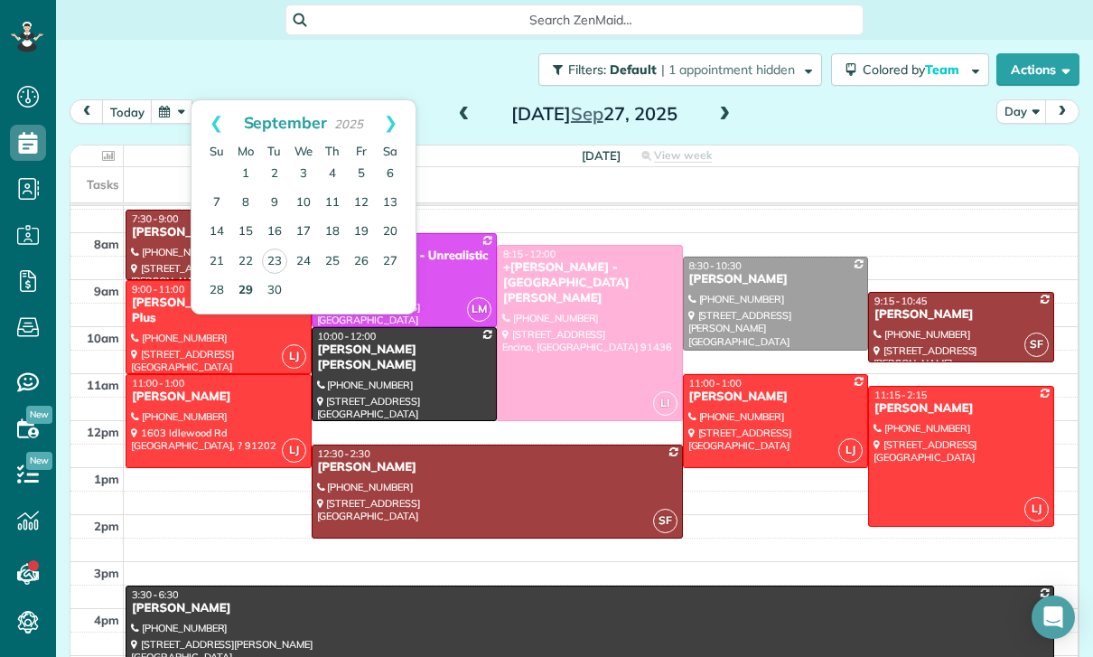
click at [242, 288] on link "29" at bounding box center [245, 290] width 29 height 29
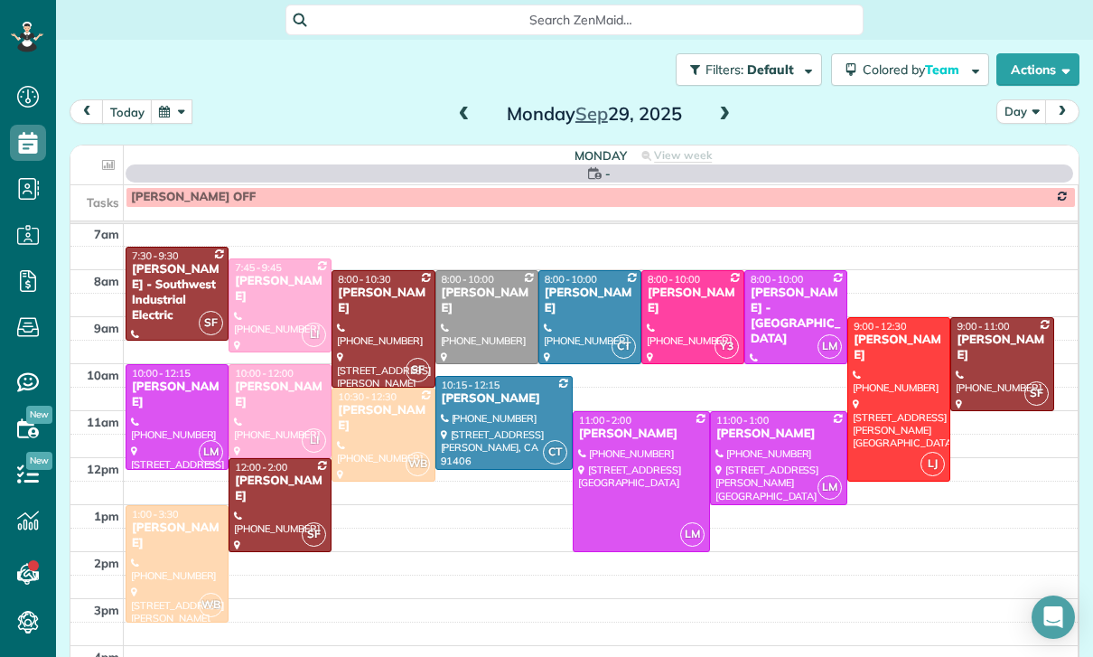
scroll to position [142, 0]
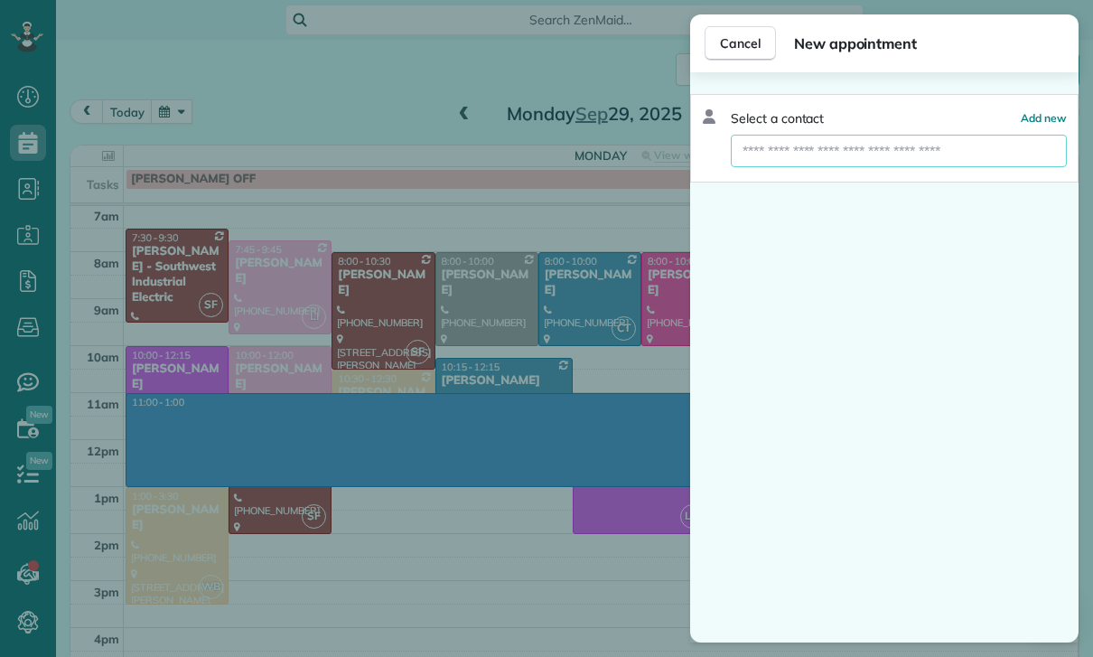
click at [807, 157] on input "text" at bounding box center [899, 151] width 336 height 33
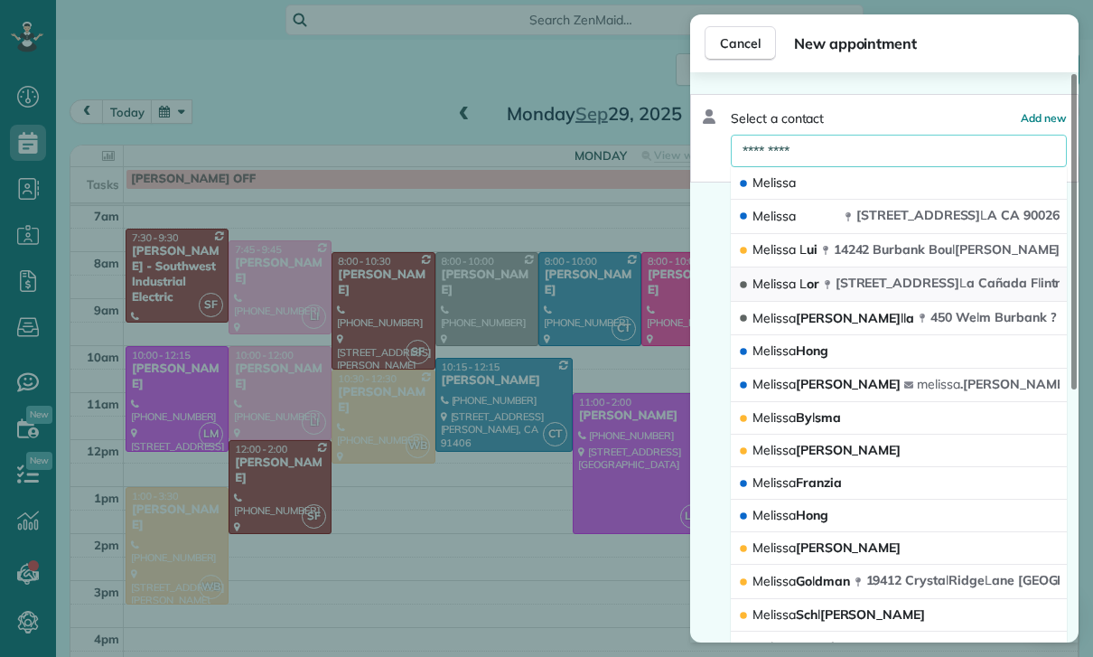
type input "*********"
click at [899, 280] on span "[STREET_ADDRESS]" at bounding box center [992, 283] width 314 height 16
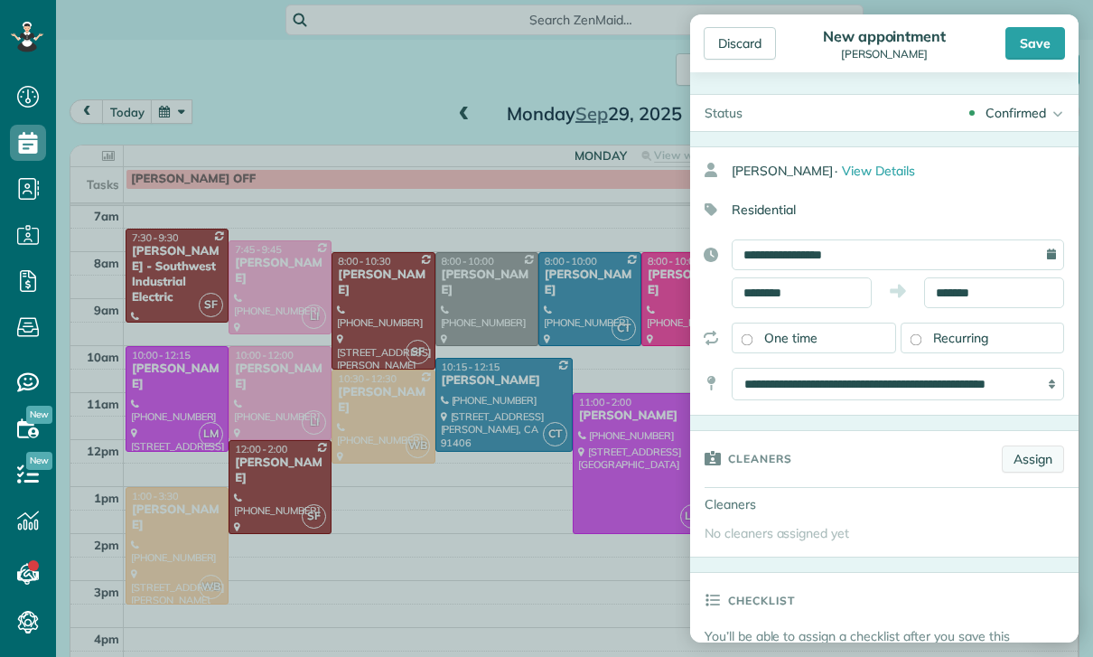
click at [1045, 452] on link "Assign" at bounding box center [1033, 458] width 62 height 27
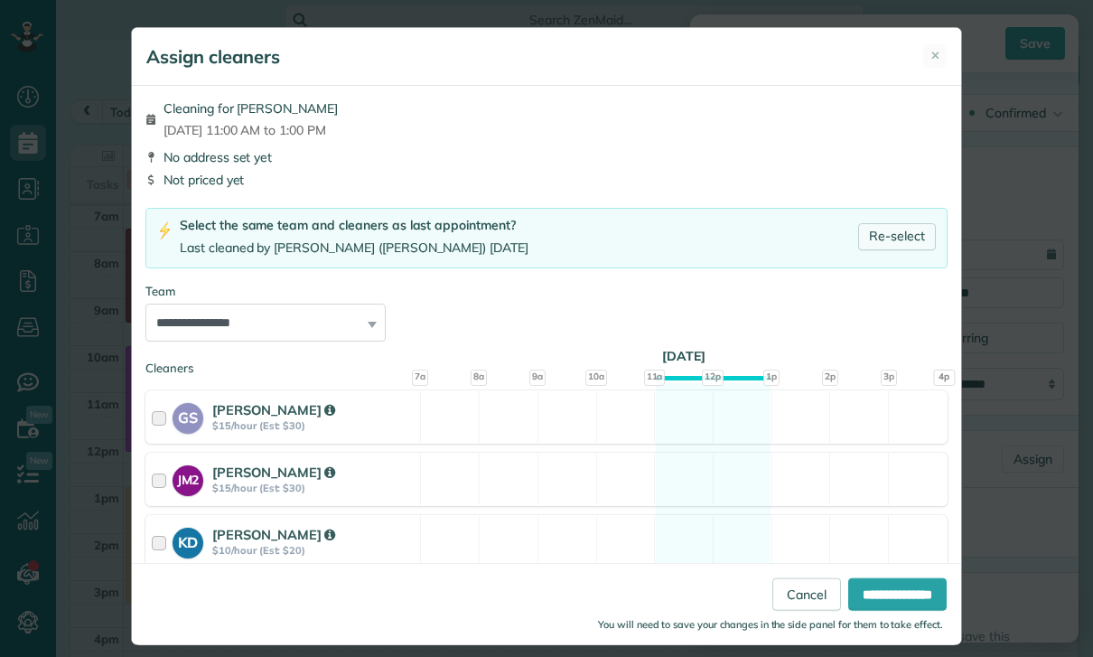
click at [900, 238] on link "Re-select" at bounding box center [897, 236] width 78 height 27
select select "**"
click at [900, 611] on input "**********" at bounding box center [897, 594] width 98 height 33
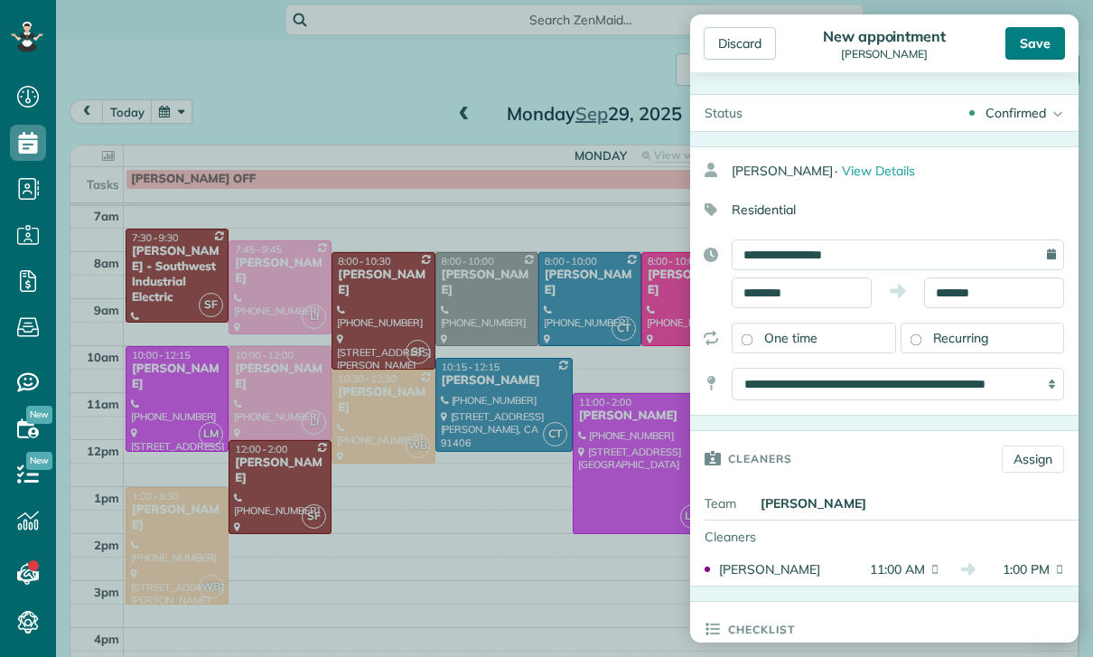
click at [1035, 42] on div "Save" at bounding box center [1035, 43] width 60 height 33
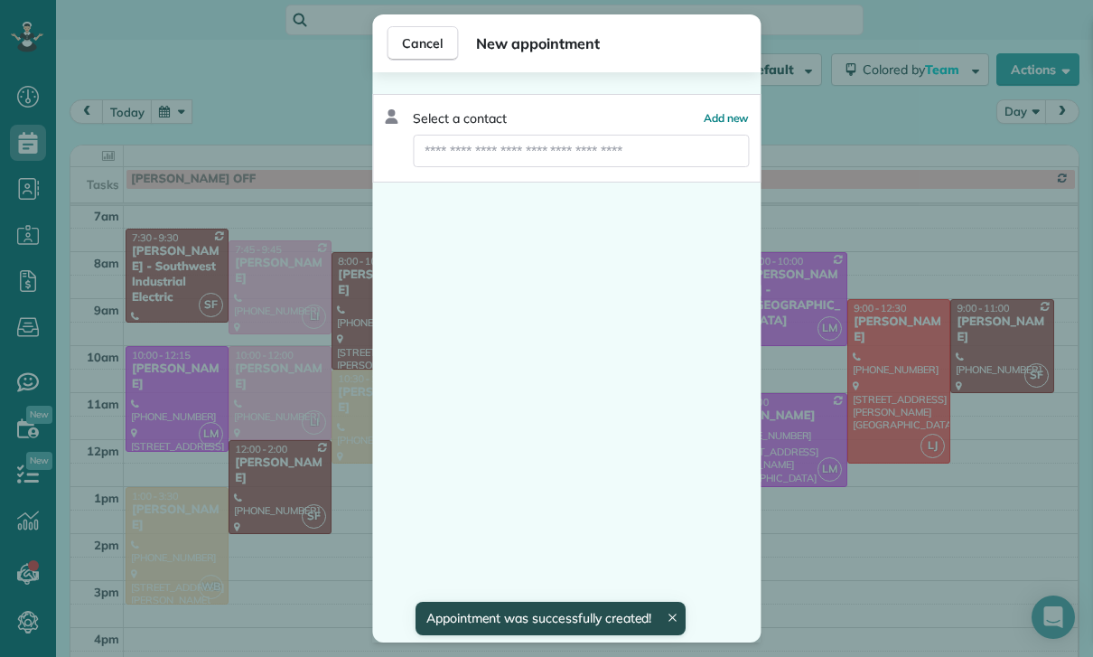
scroll to position [142, 0]
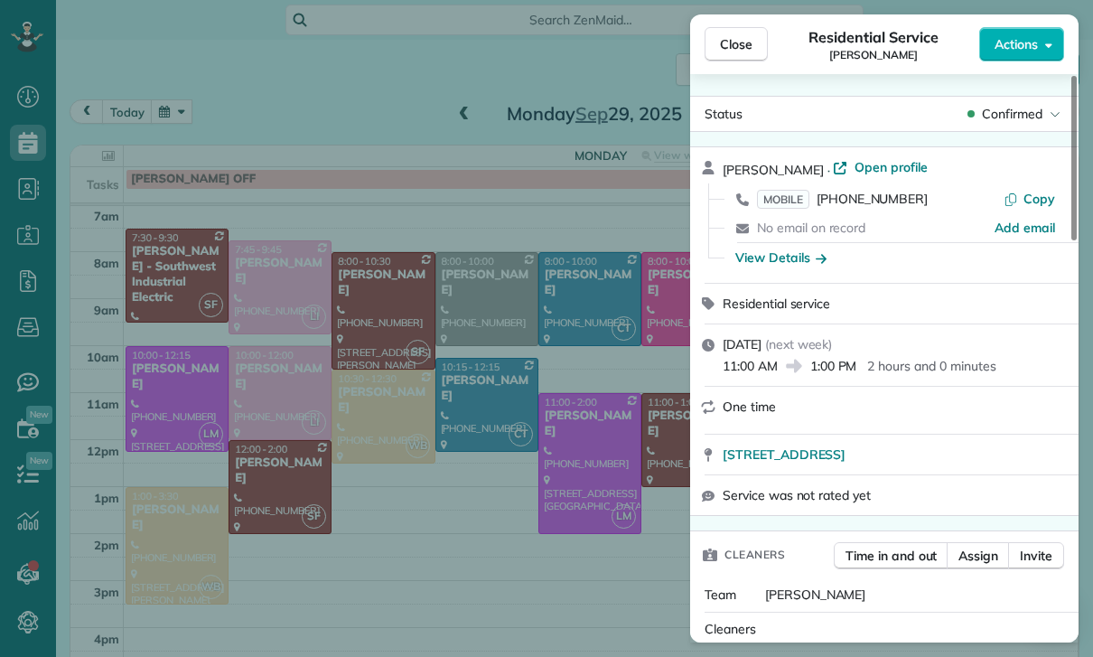
click at [190, 120] on div "Close Residential Service [PERSON_NAME] Actions Status Confirmed [PERSON_NAME] …" at bounding box center [546, 328] width 1093 height 657
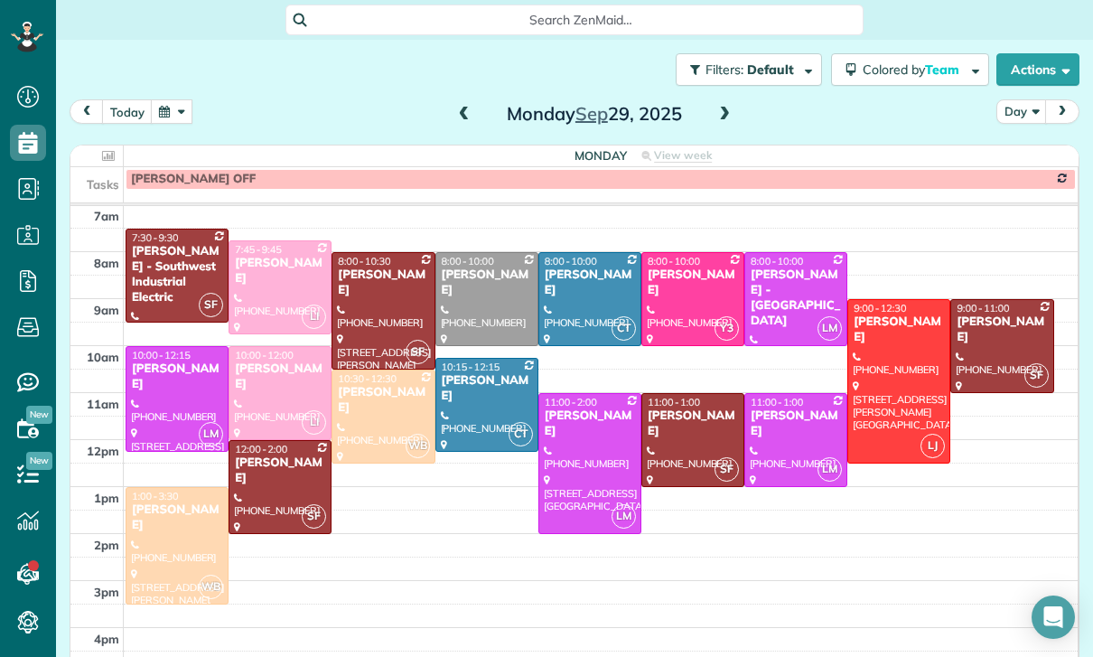
click at [169, 117] on button "button" at bounding box center [172, 111] width 42 height 24
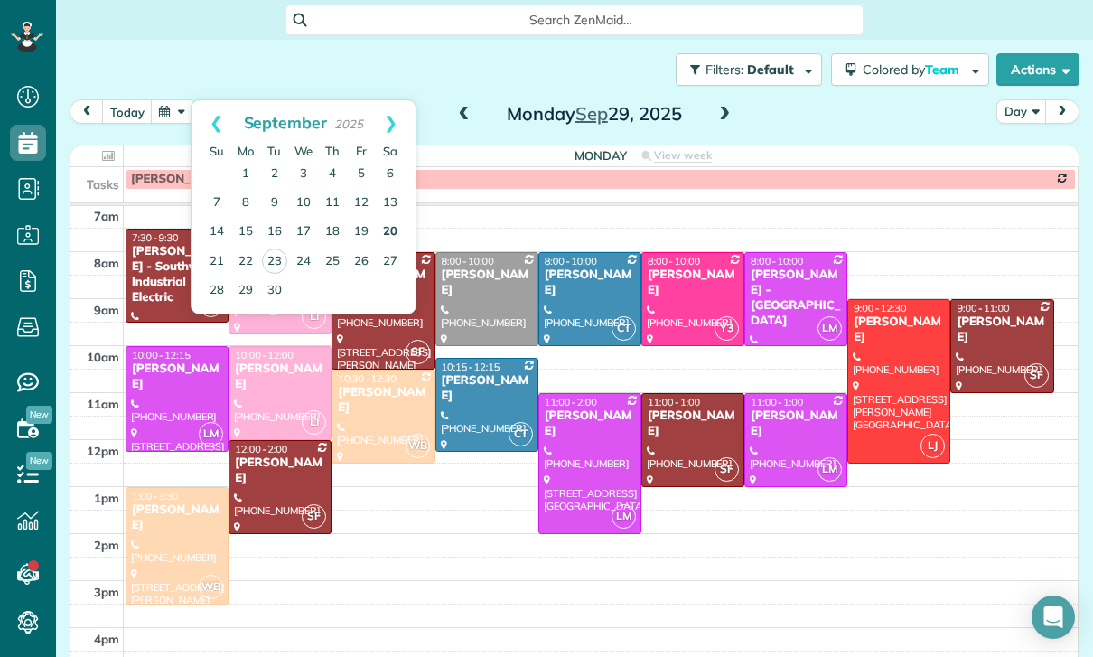
click at [392, 235] on link "20" at bounding box center [390, 232] width 29 height 29
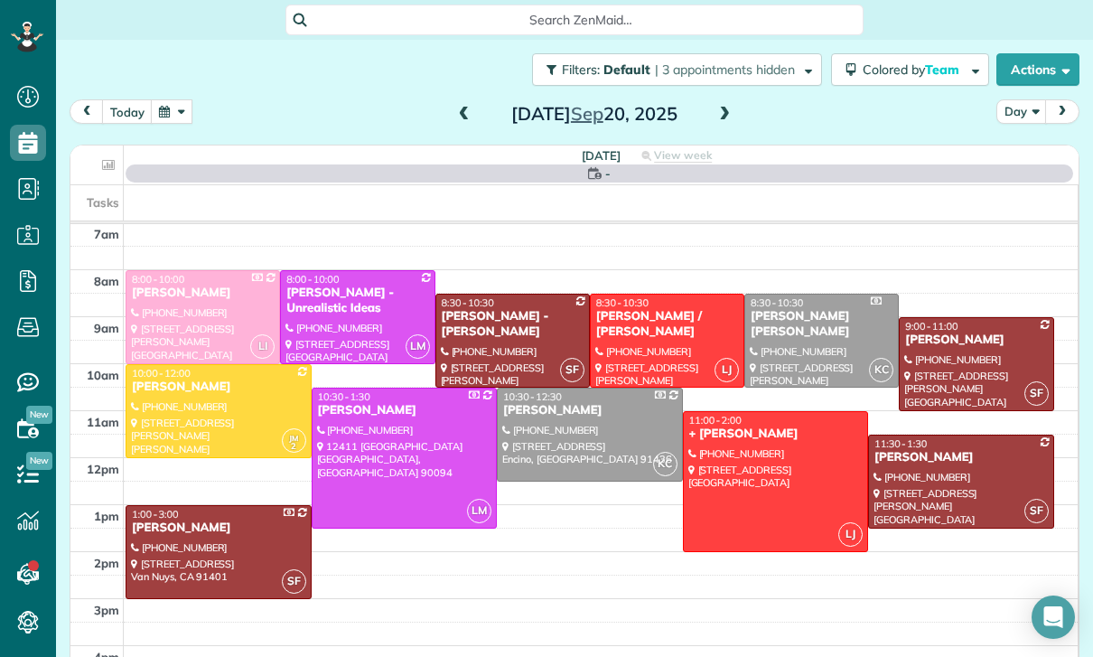
scroll to position [142, 0]
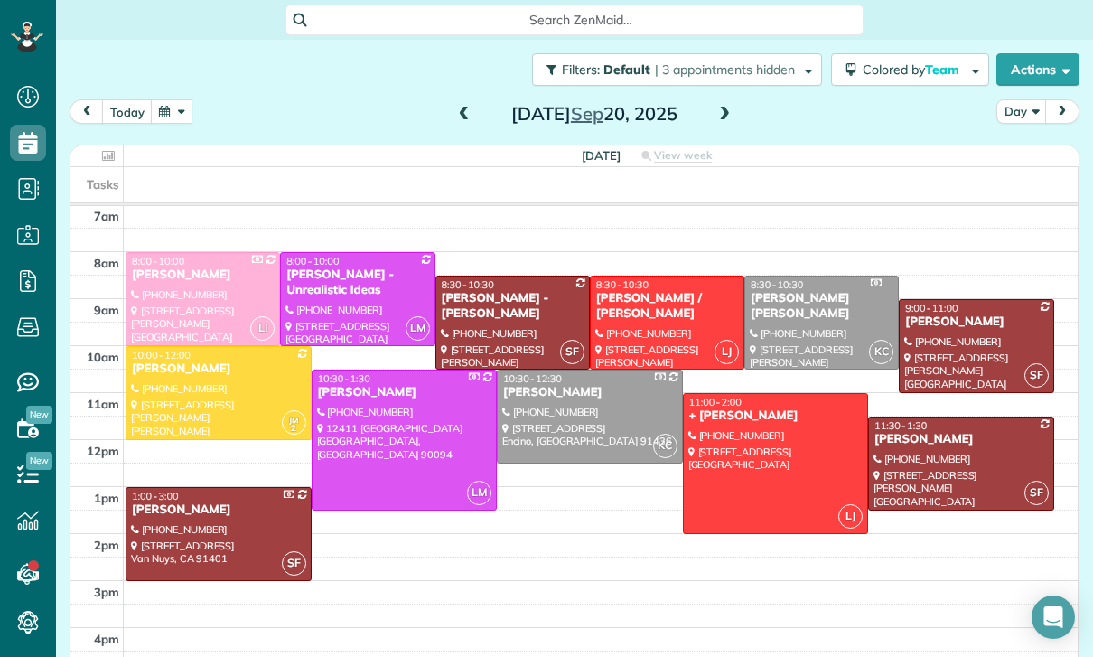
click at [932, 320] on div "[PERSON_NAME]" at bounding box center [976, 321] width 144 height 15
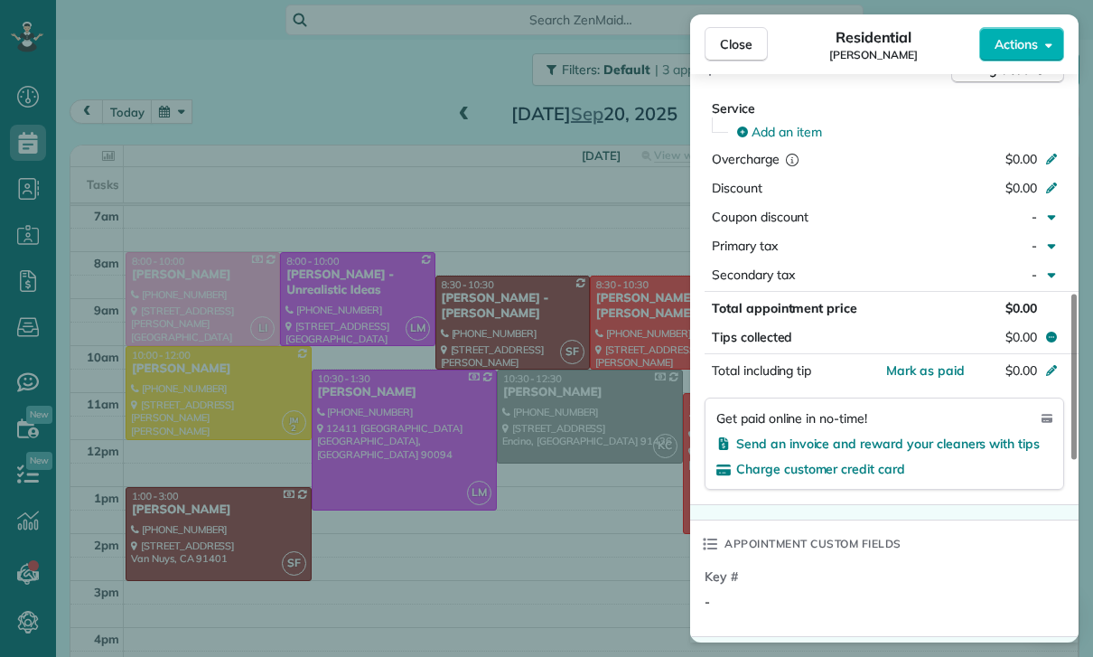
scroll to position [827, 0]
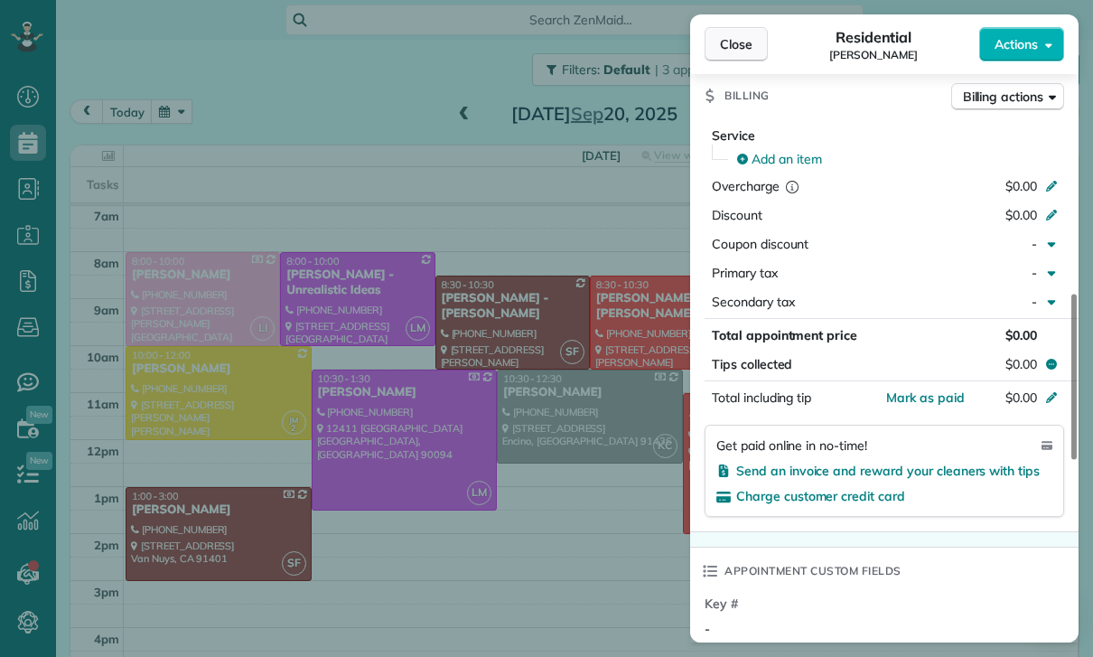
click at [722, 37] on span "Close" at bounding box center [736, 44] width 33 height 18
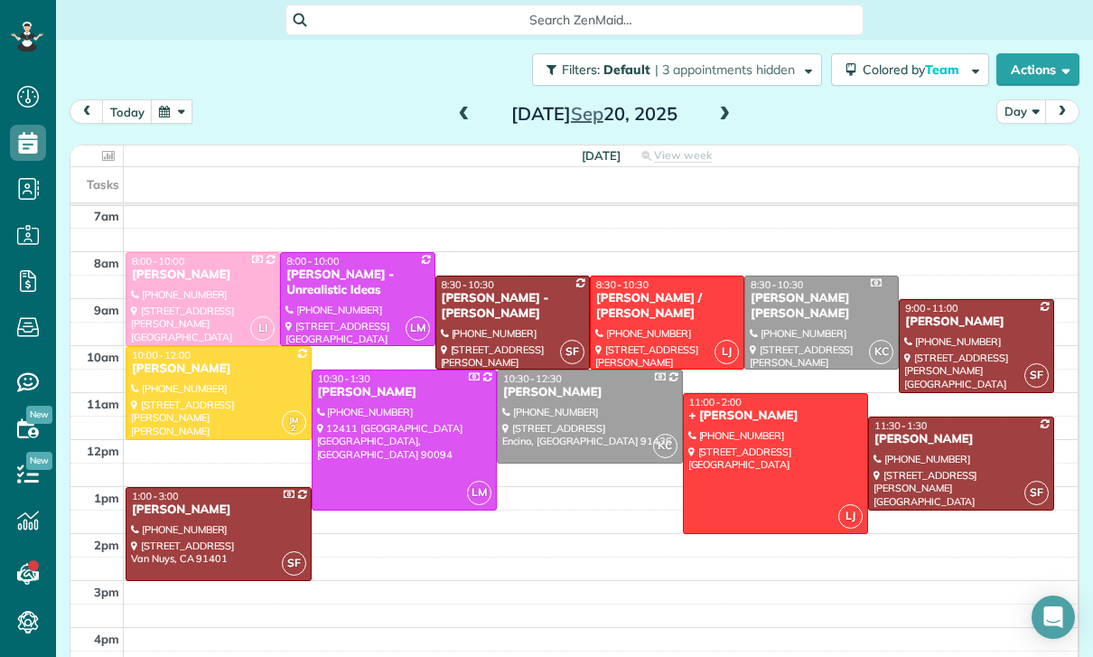
click at [182, 99] on button "button" at bounding box center [172, 111] width 42 height 24
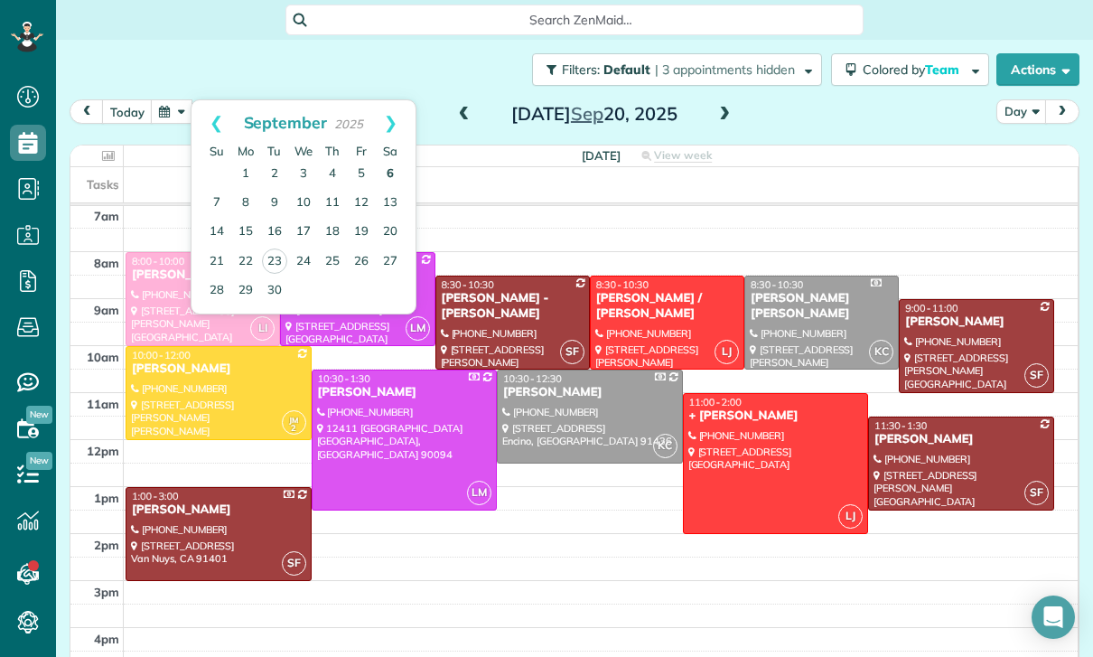
click at [389, 174] on link "6" at bounding box center [390, 174] width 29 height 29
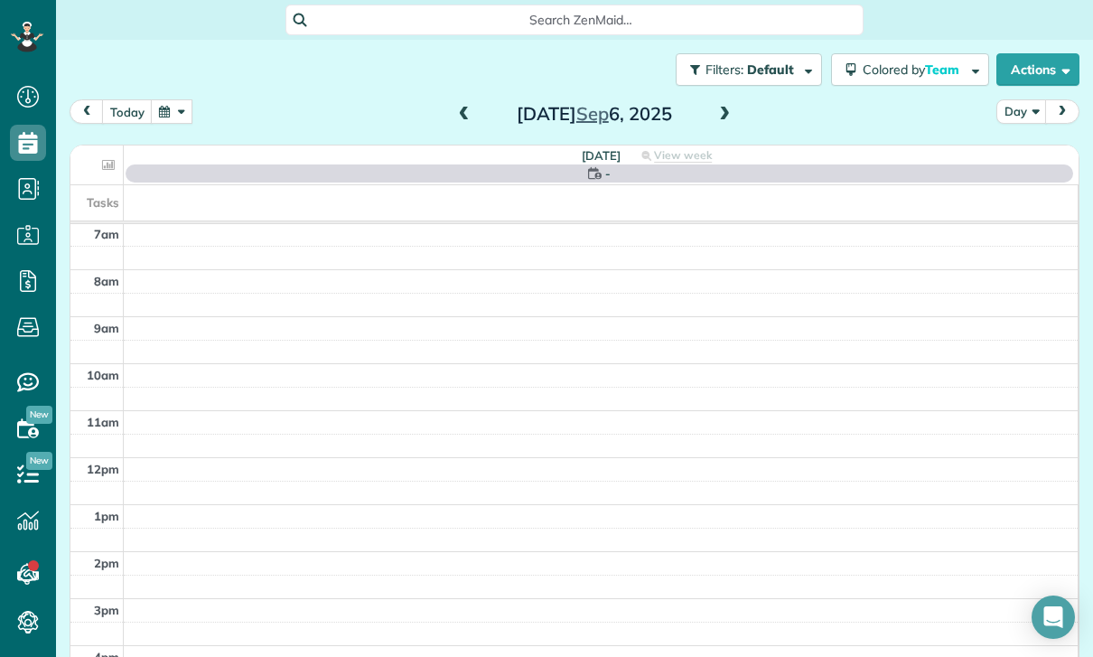
scroll to position [142, 0]
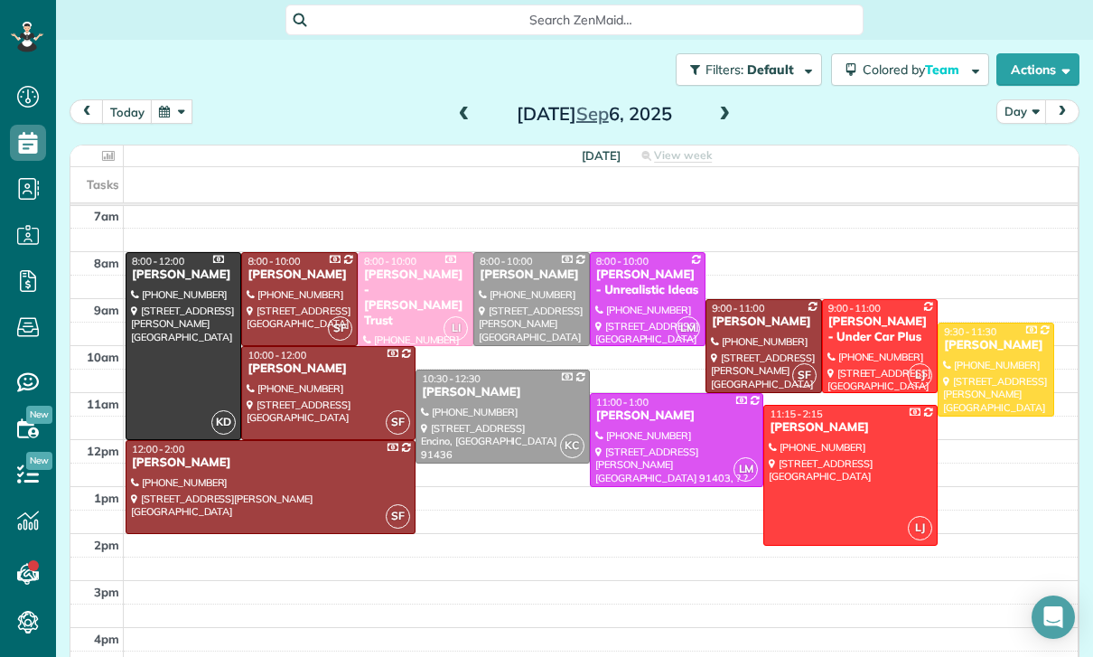
click at [744, 354] on div at bounding box center [763, 346] width 114 height 92
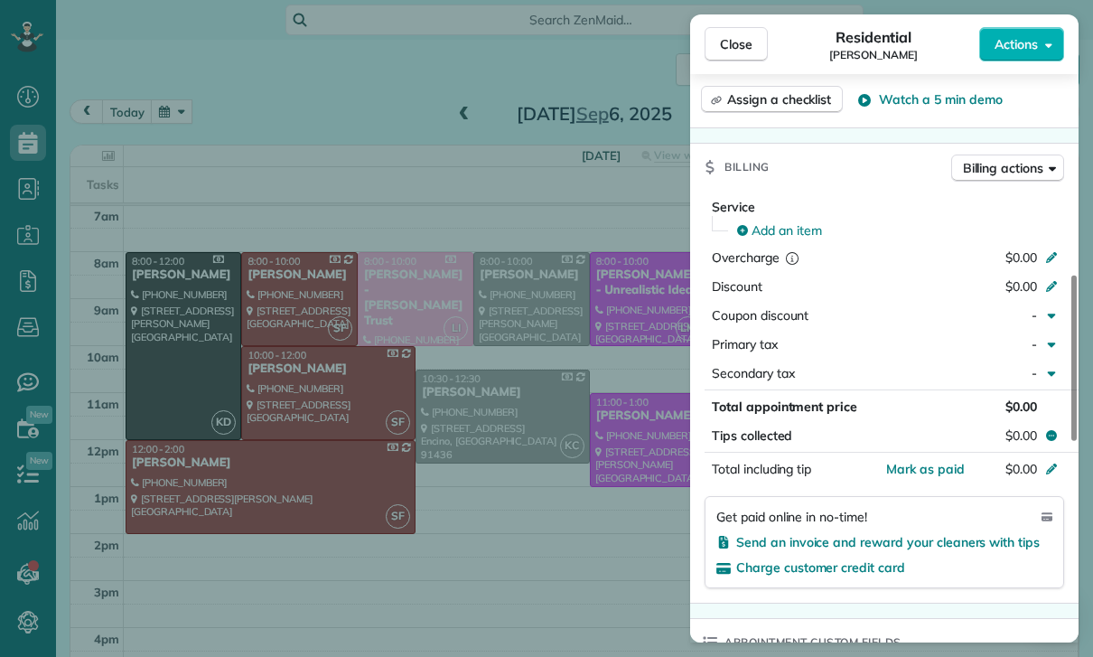
scroll to position [756, 0]
click at [617, 573] on div "Close Residential [PERSON_NAME] Actions Status Confirmed [PERSON_NAME] · Open p…" at bounding box center [546, 328] width 1093 height 657
